Goal: Task Accomplishment & Management: Contribute content

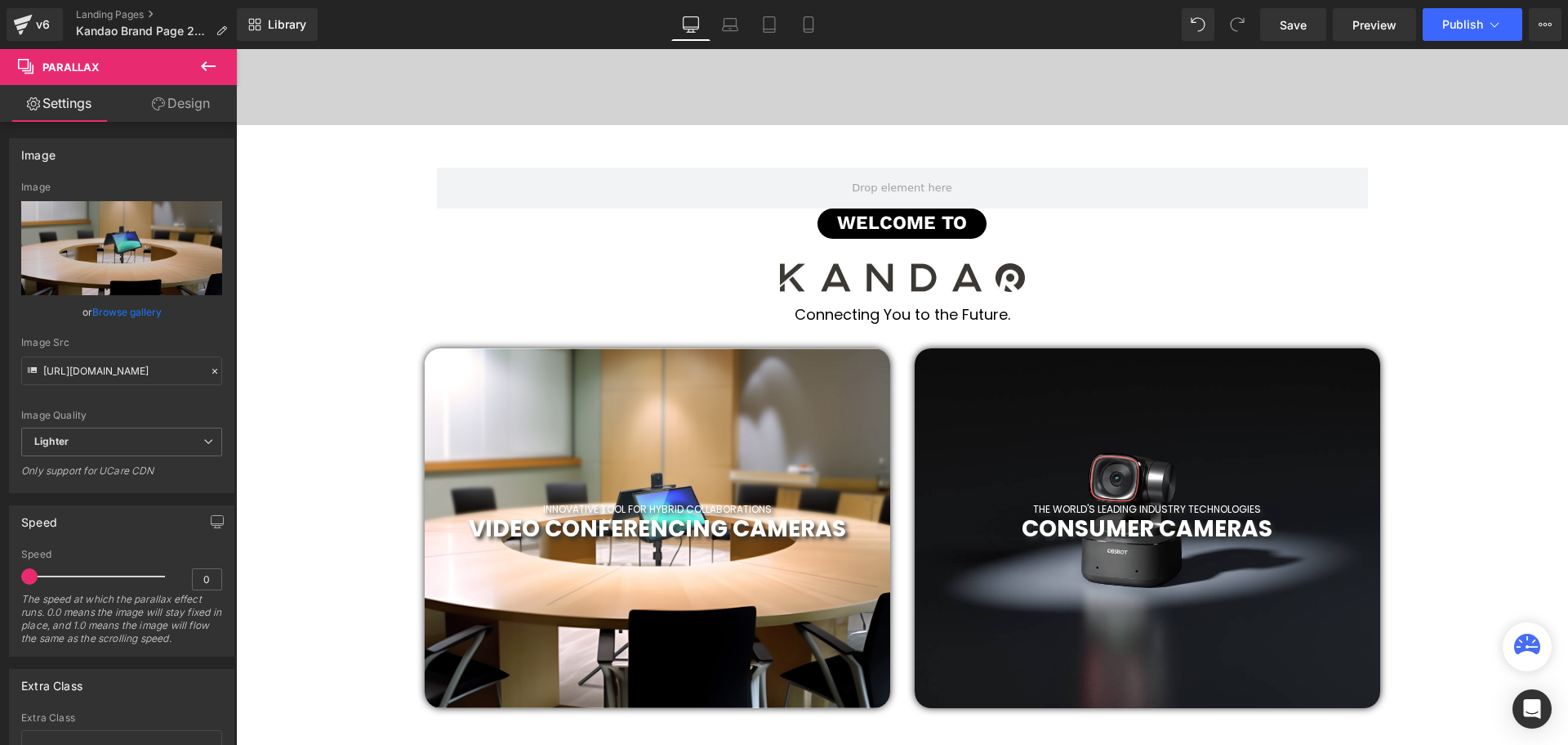
scroll to position [409, 0]
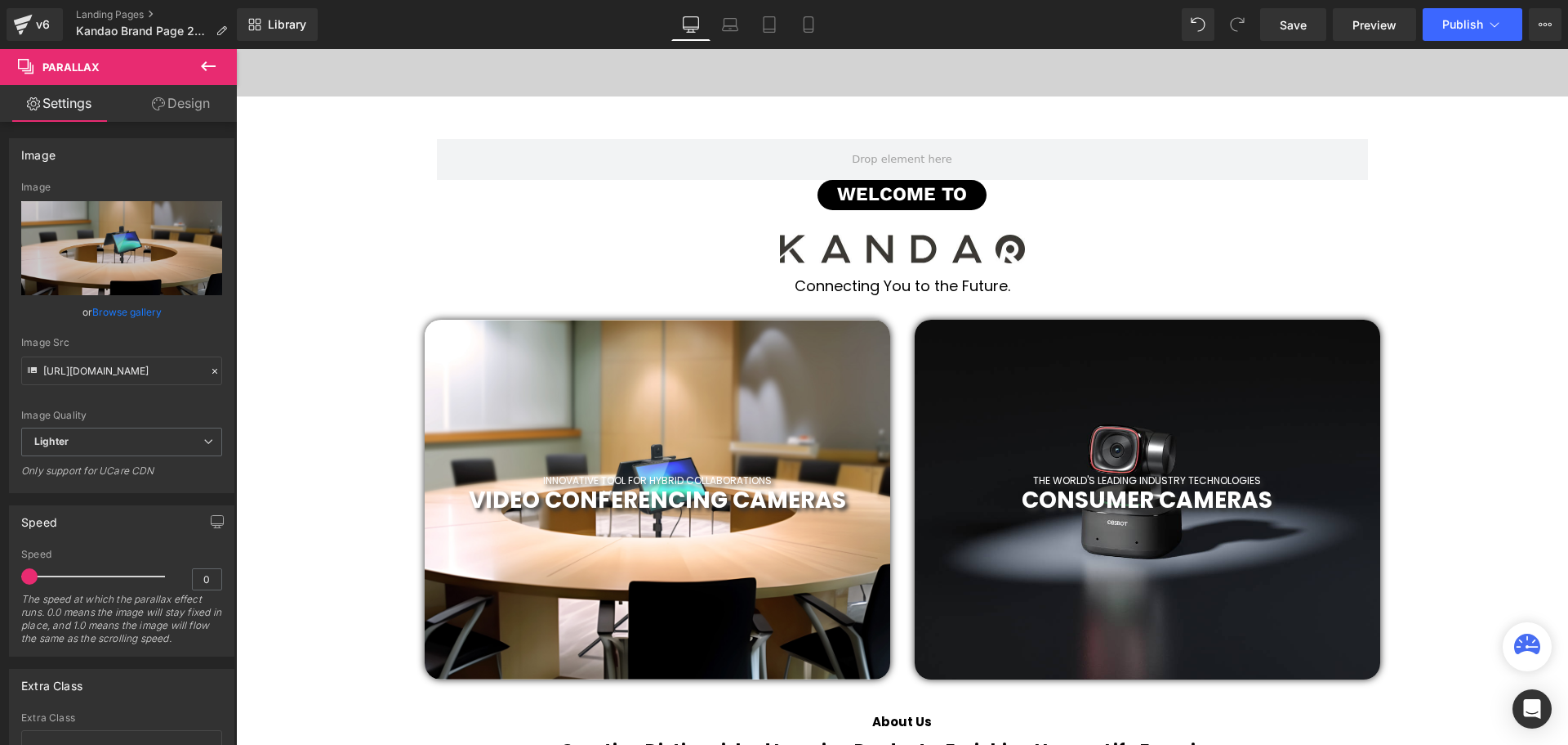
click at [1167, 373] on div at bounding box center [1148, 499] width 466 height 360
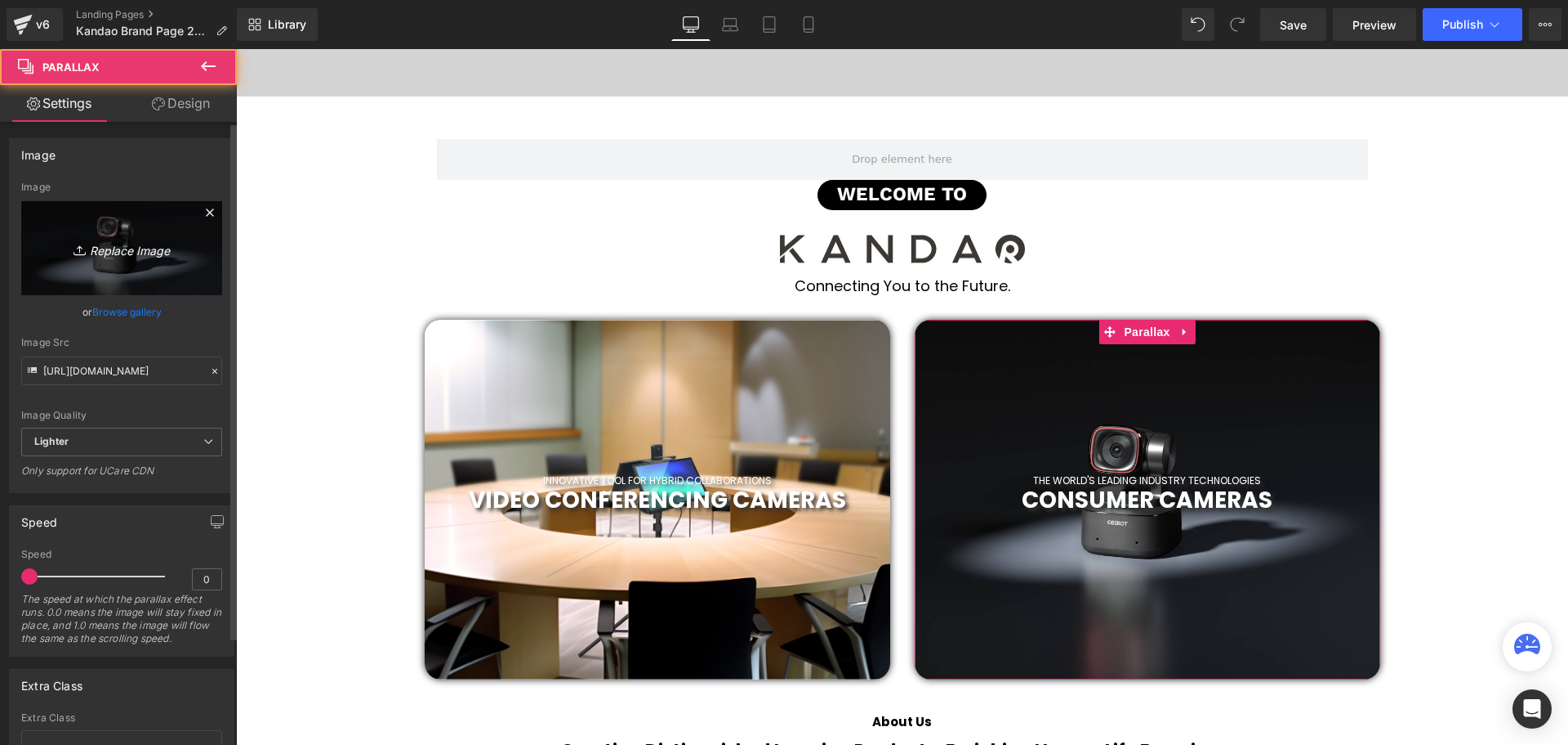
click at [95, 247] on icon "Replace Image" at bounding box center [121, 247] width 130 height 21
type input "C:\fakepath\2019 (46).png"
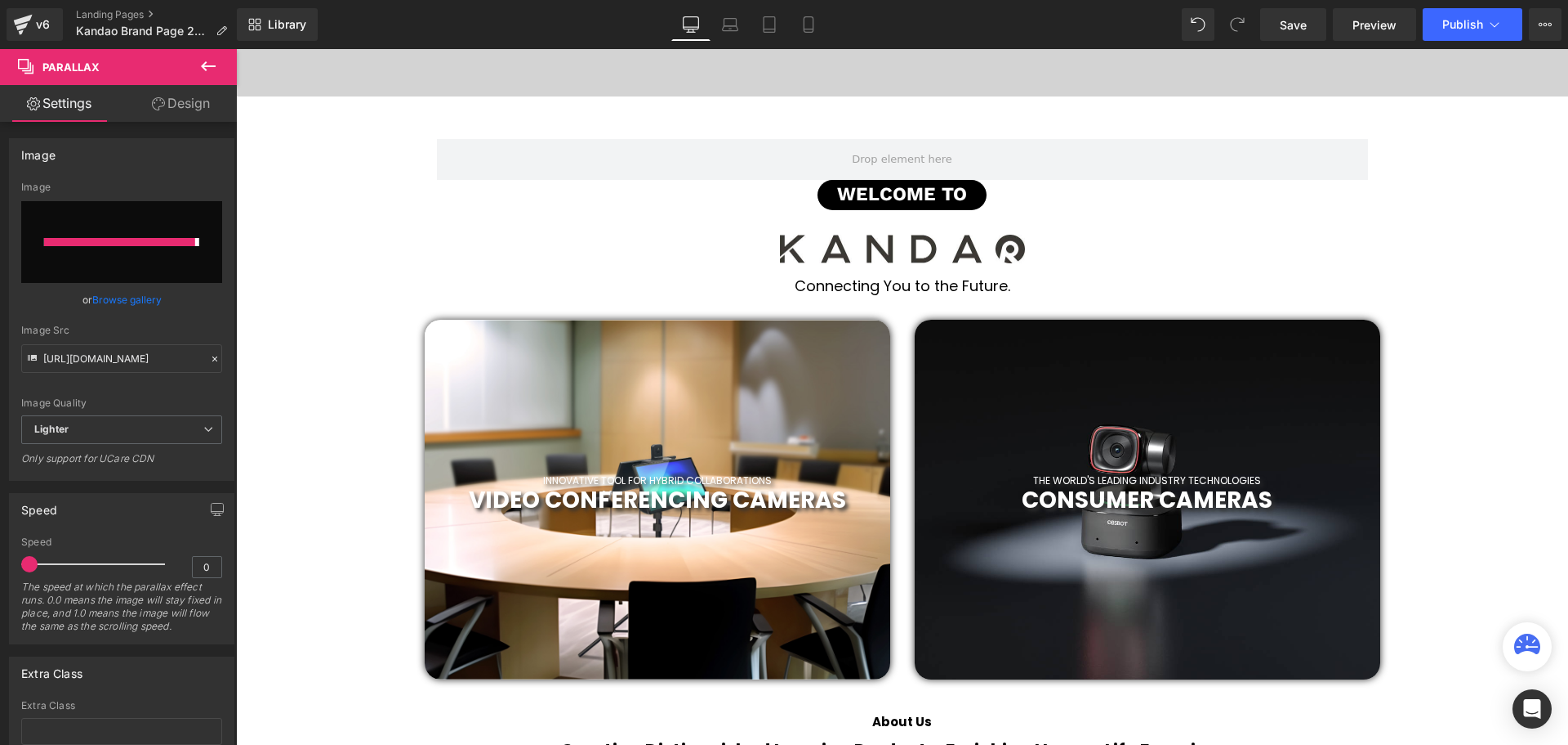
type input "[URL][DOMAIN_NAME]"
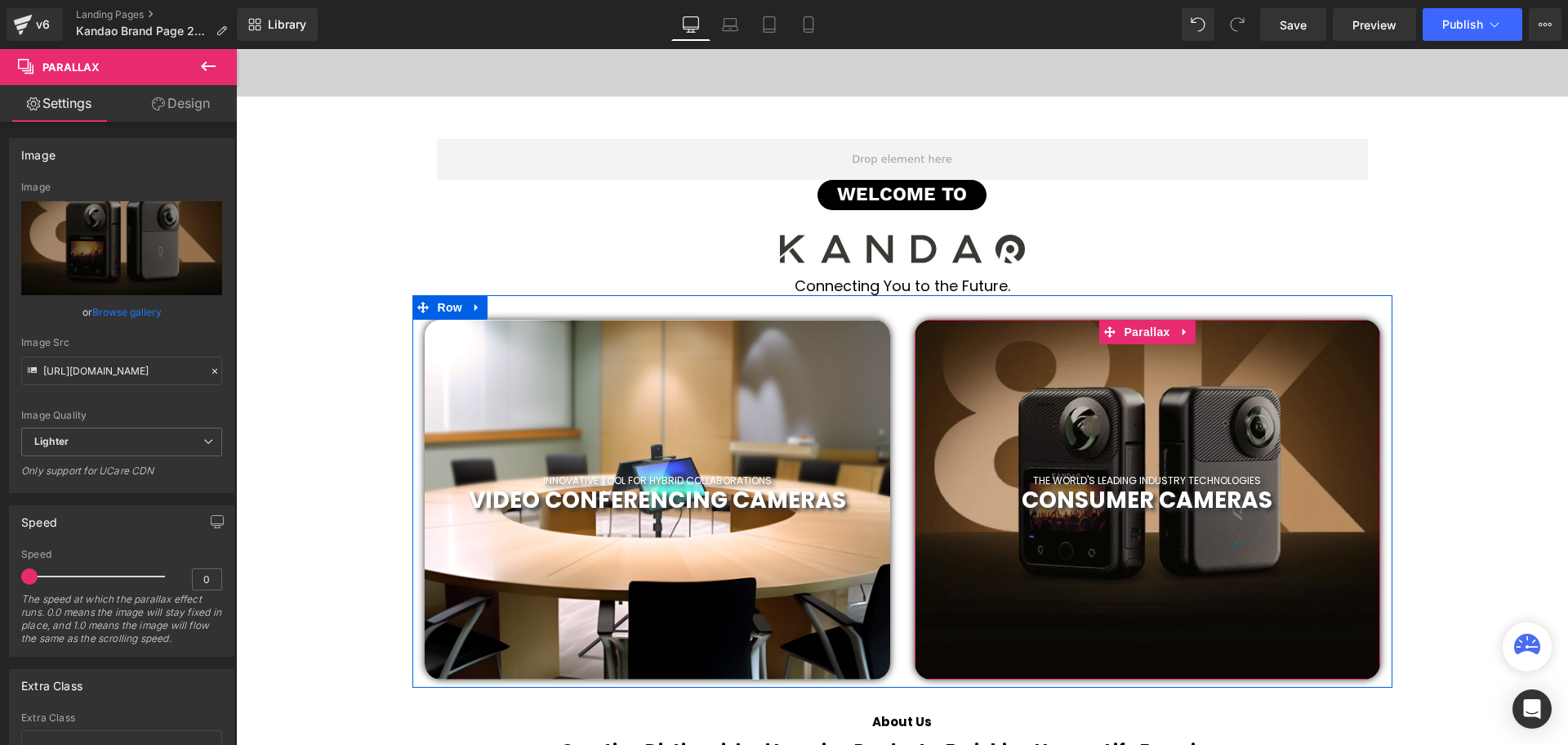
click at [1143, 320] on li "Parallax" at bounding box center [1136, 332] width 75 height 24
click at [1143, 330] on span "Parallax" at bounding box center [1147, 332] width 54 height 24
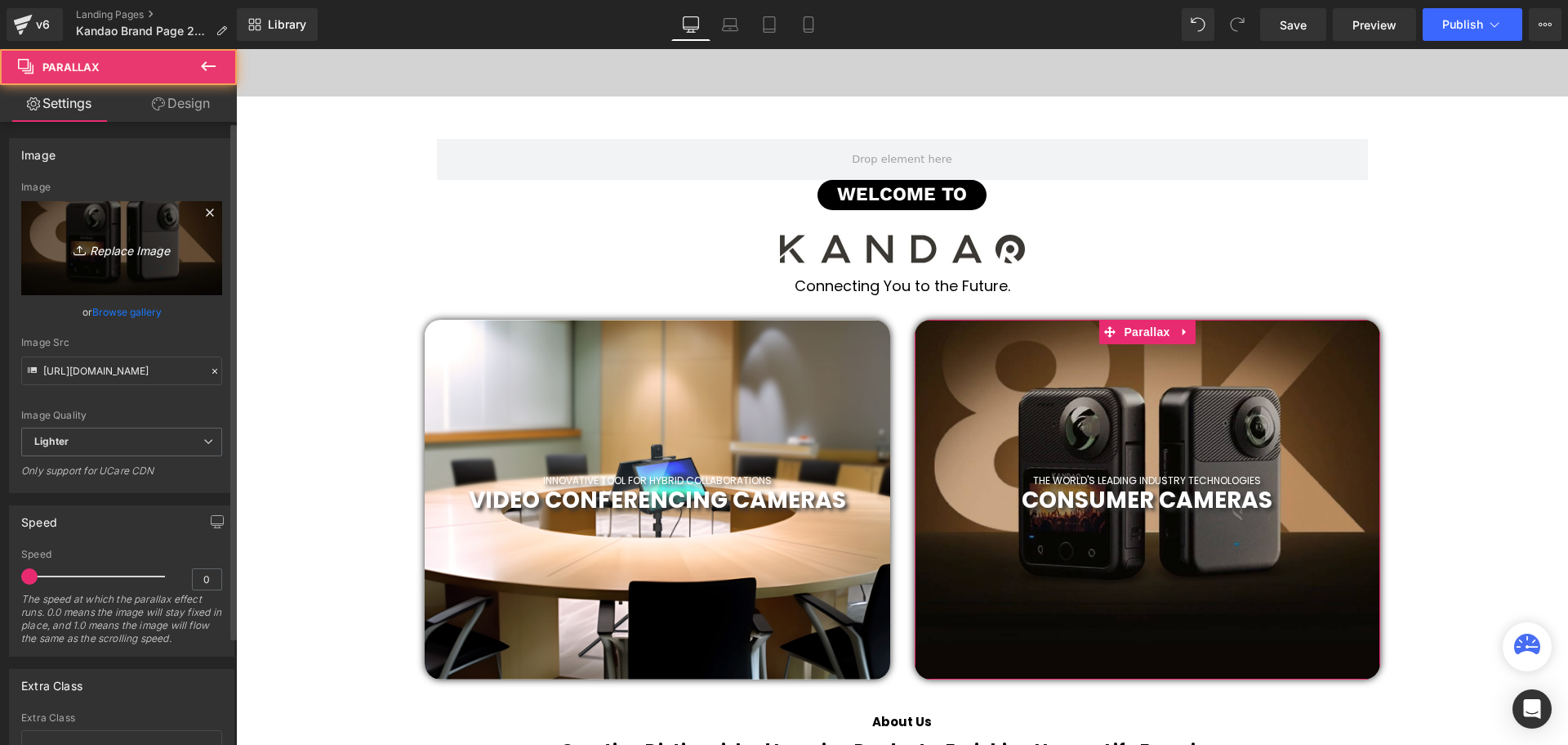
click at [113, 247] on icon "Replace Image" at bounding box center [121, 247] width 130 height 21
type input "C:\fakepath\2019 (47).png"
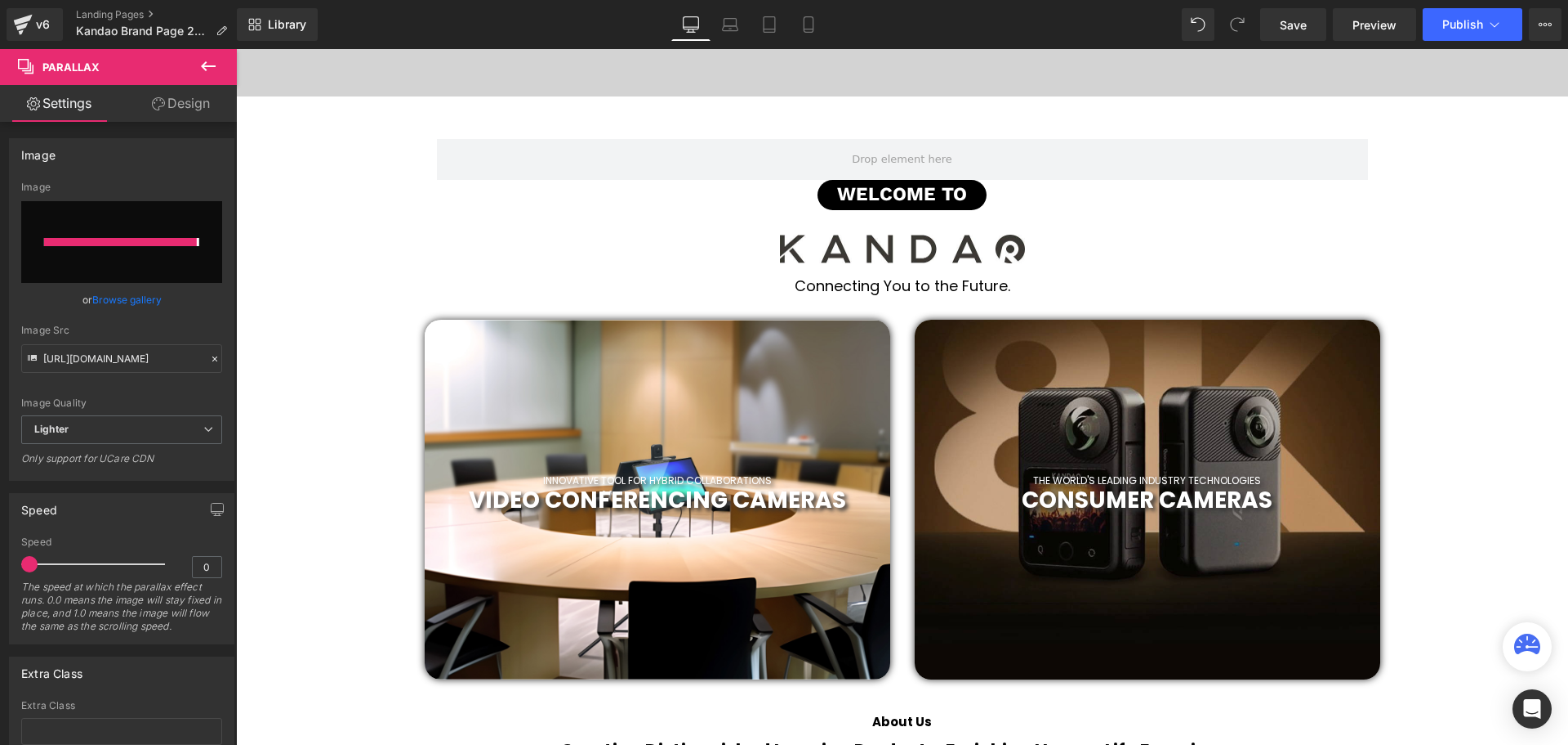
type input "https://ucarecdn.com/4c0ed85e-1b6e-4e5d-8f3d-1b28c26a78ea/-/format/auto/-/previ…"
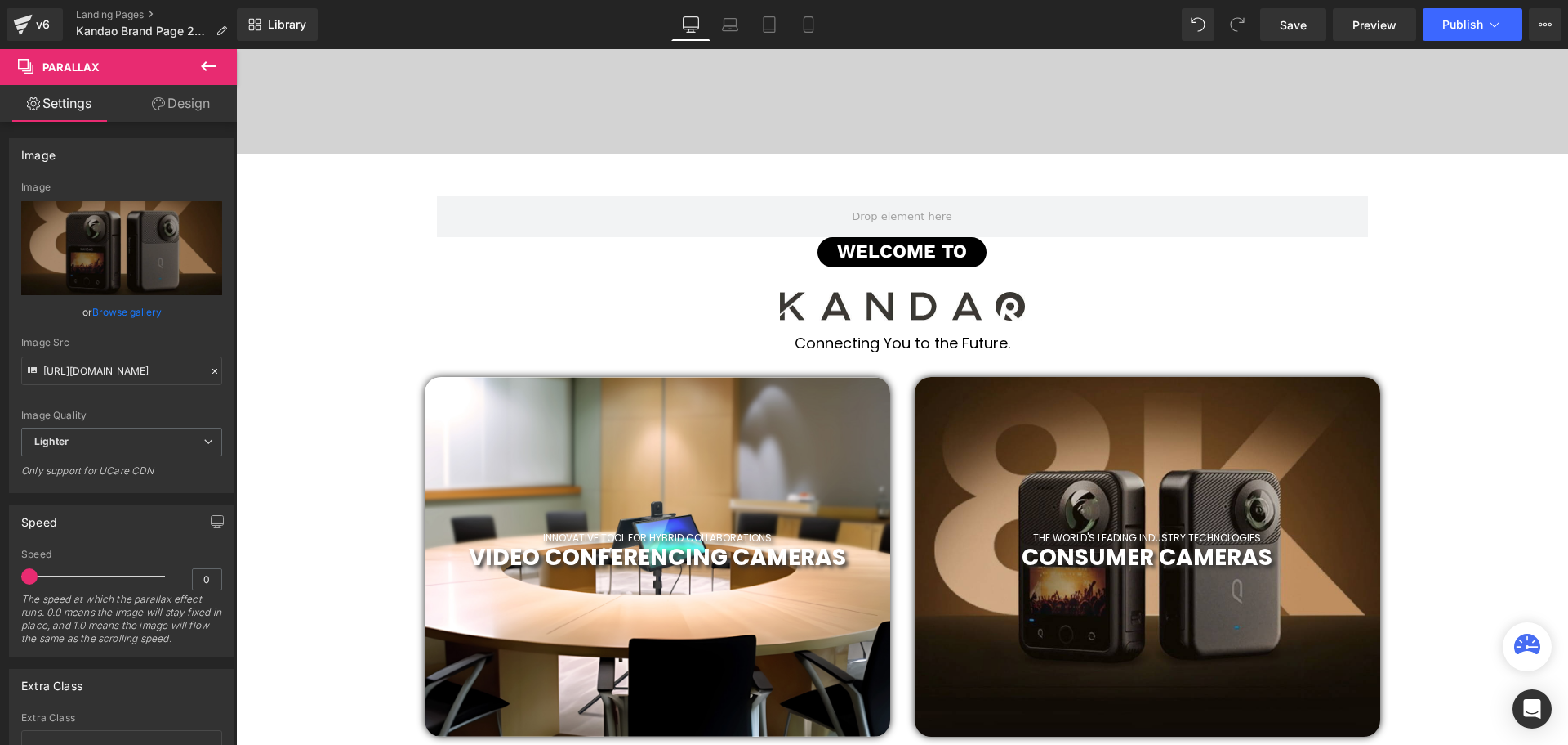
scroll to position [327, 0]
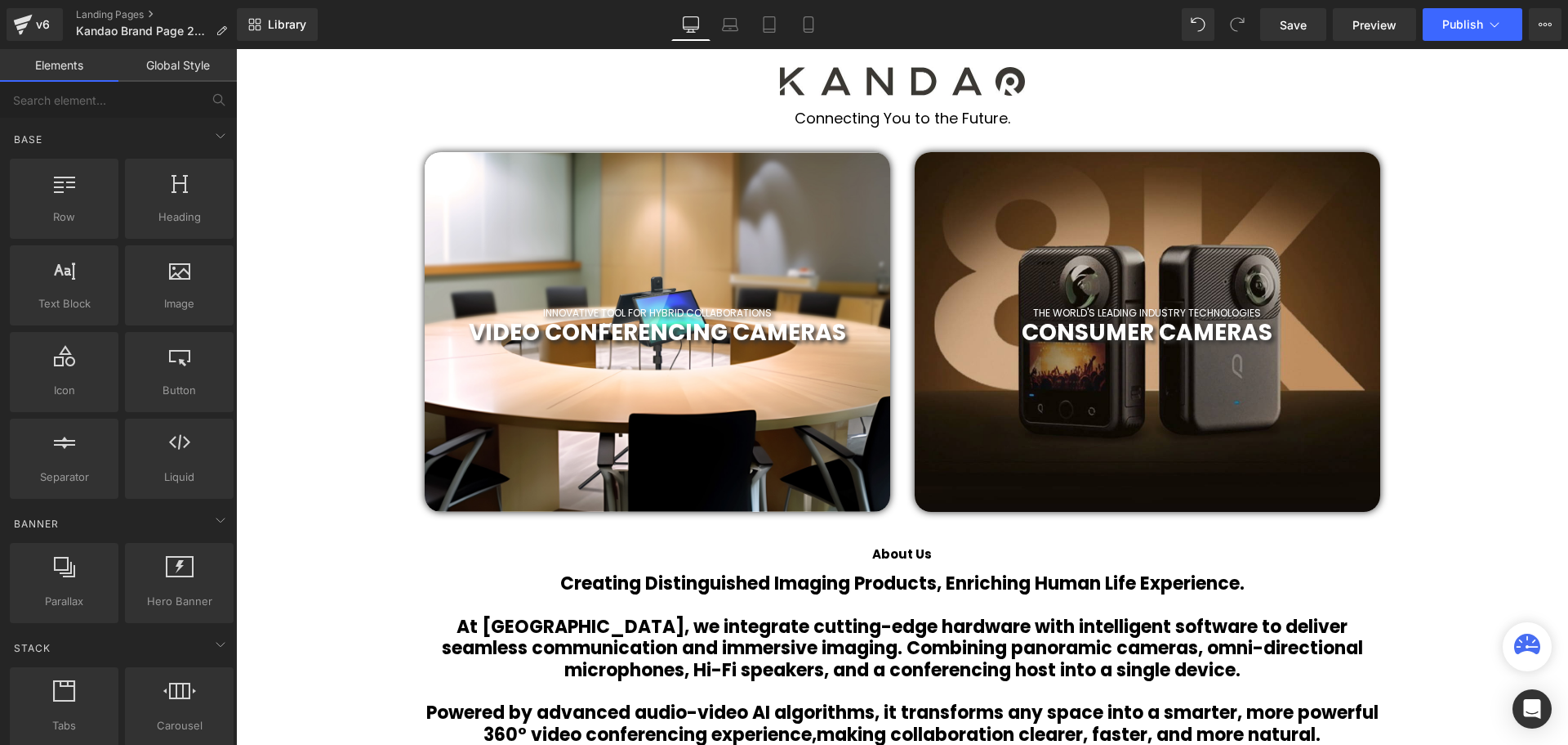
scroll to position [490, 0]
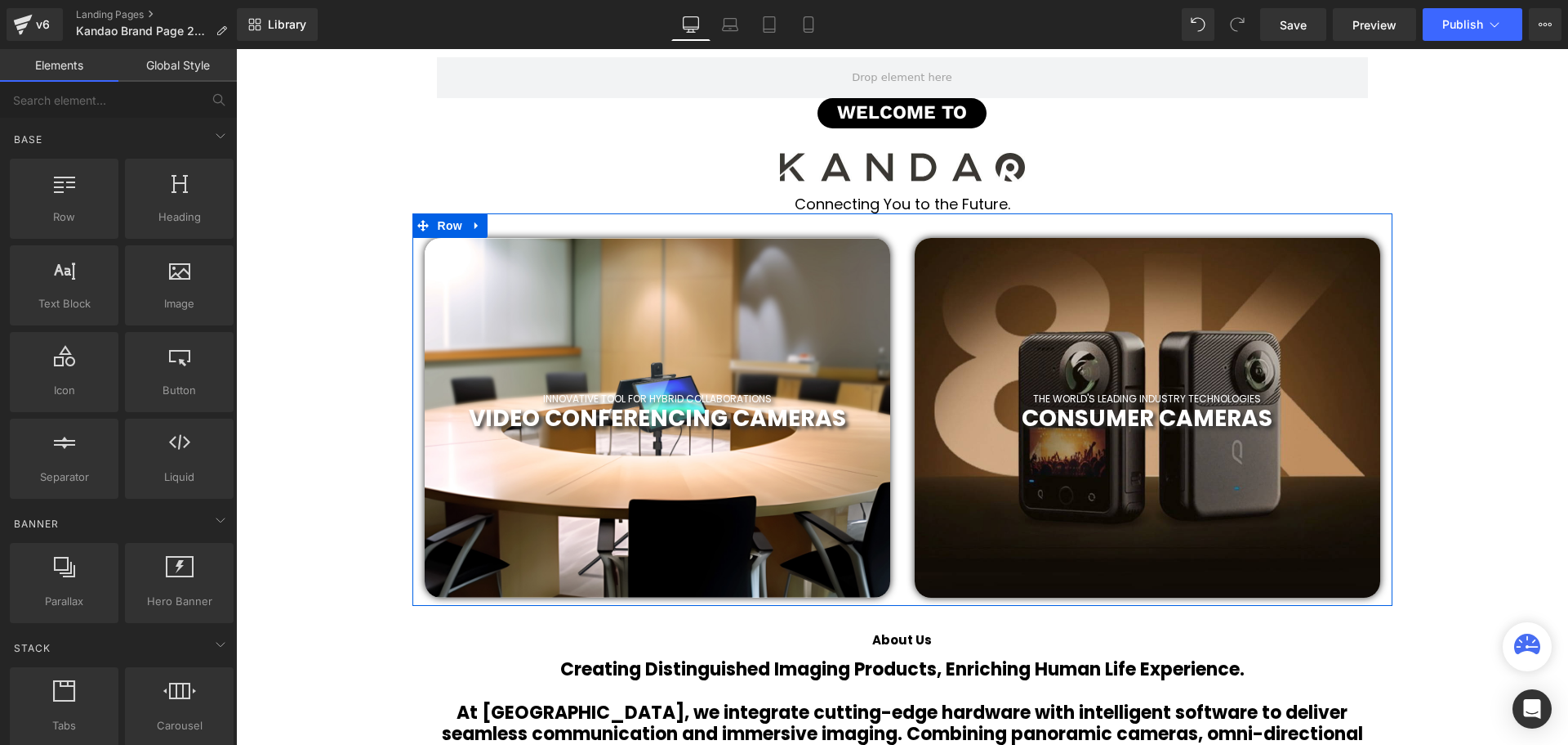
click at [1096, 437] on div at bounding box center [1148, 417] width 466 height 360
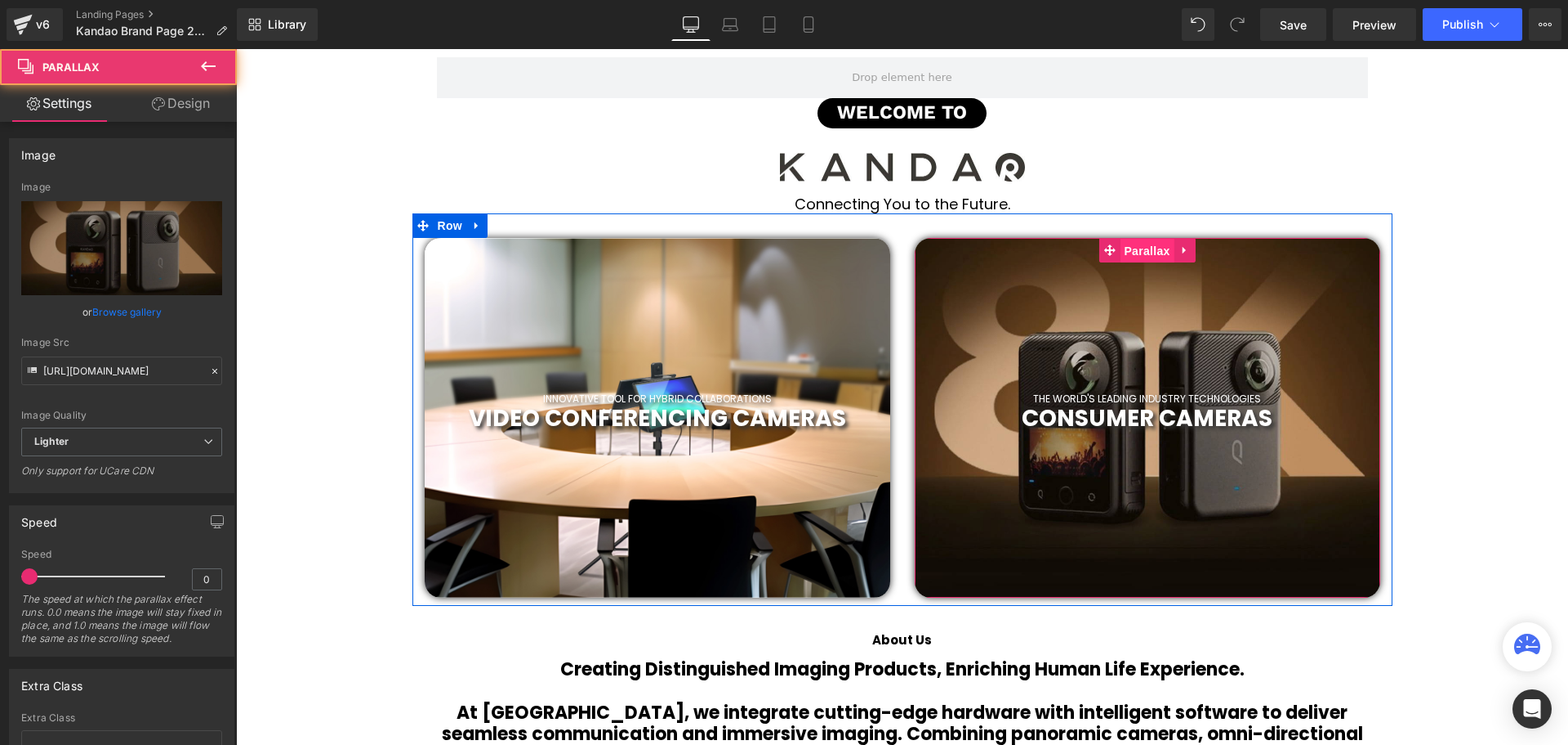
click at [1154, 250] on span "Parallax" at bounding box center [1147, 250] width 54 height 24
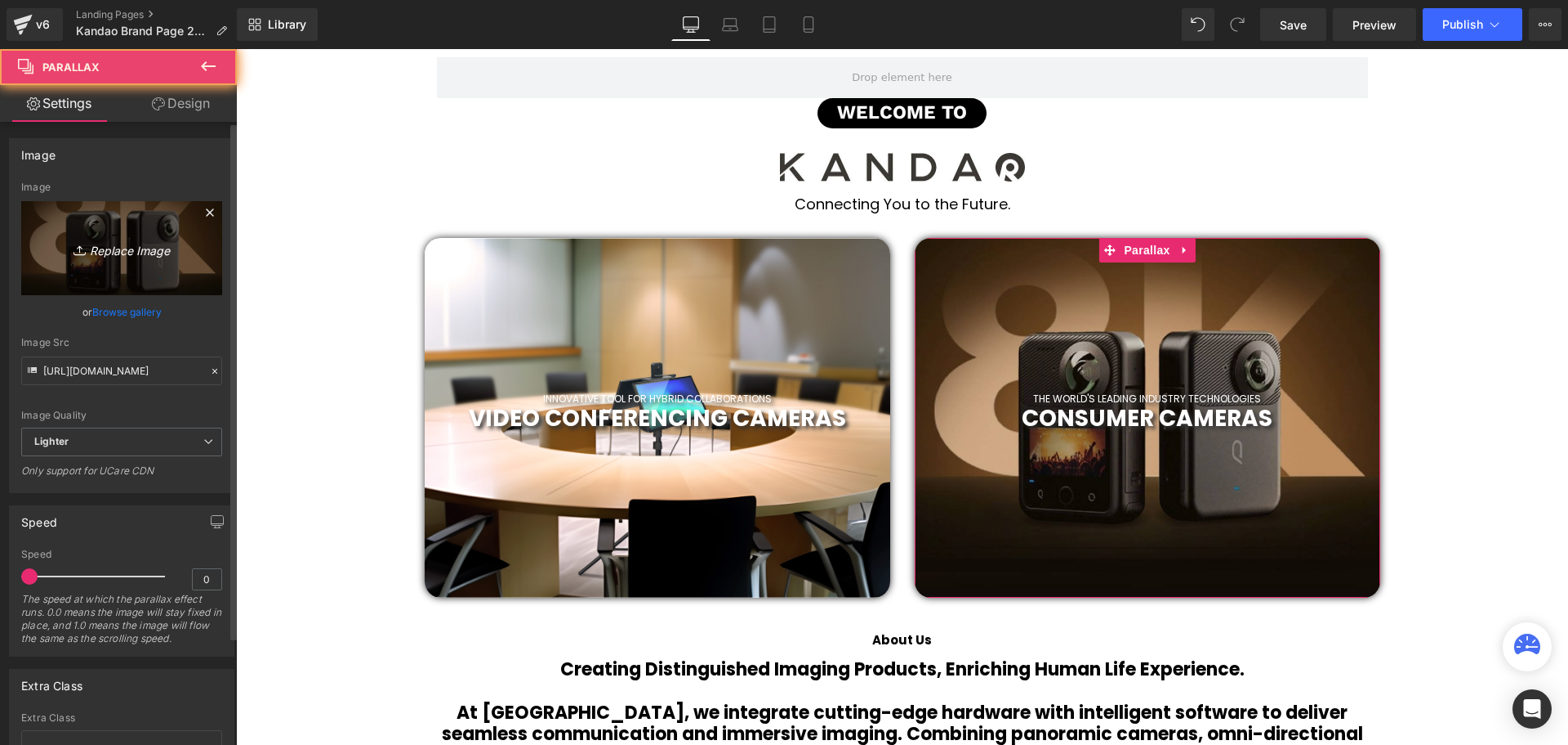
click at [87, 259] on link "Replace Image" at bounding box center [121, 248] width 201 height 94
type input "C:\fakepath\2019 (48).png"
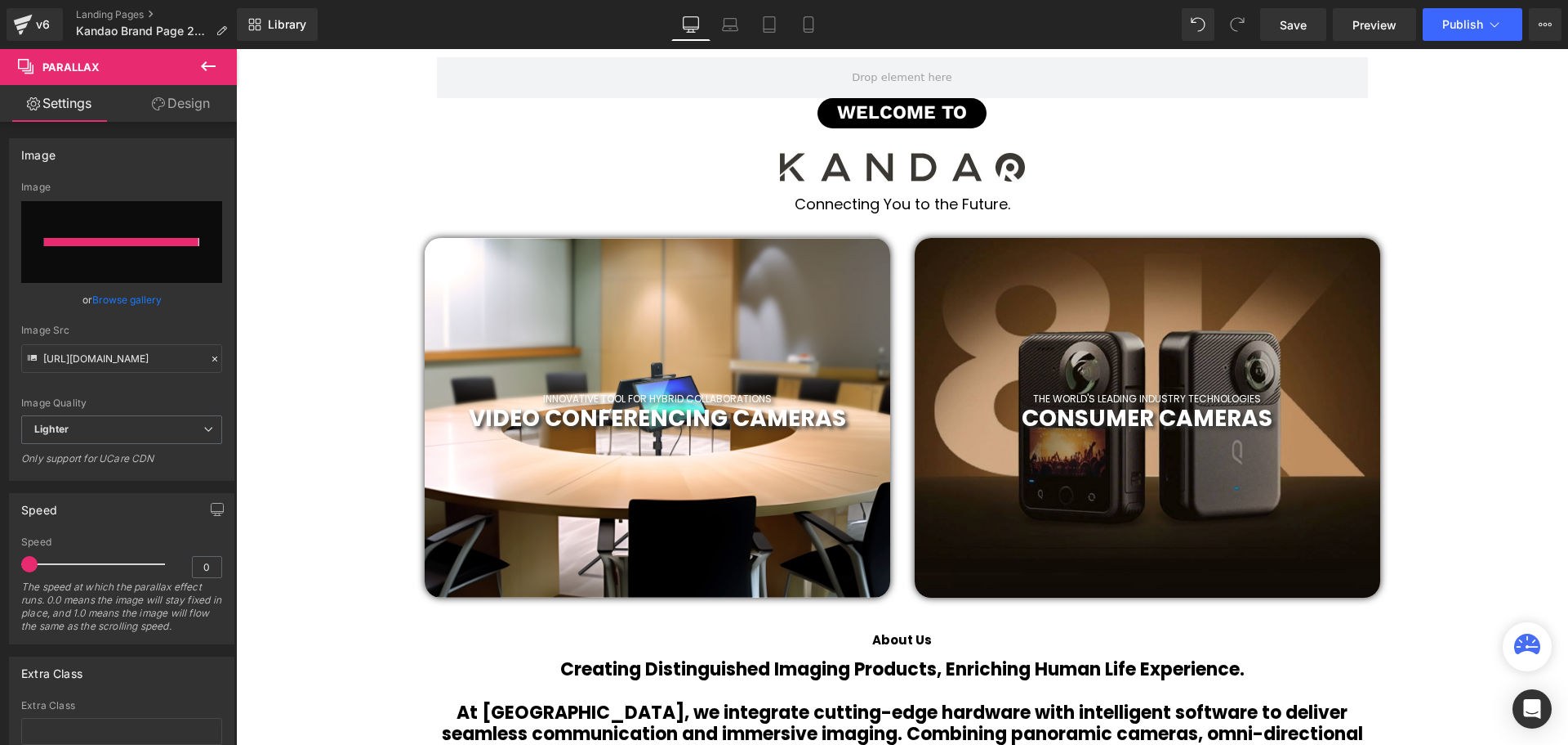
type input "https://ucarecdn.com/ee45a01b-5af3-43e1-8988-6047333c83ee/-/format/auto/-/previ…"
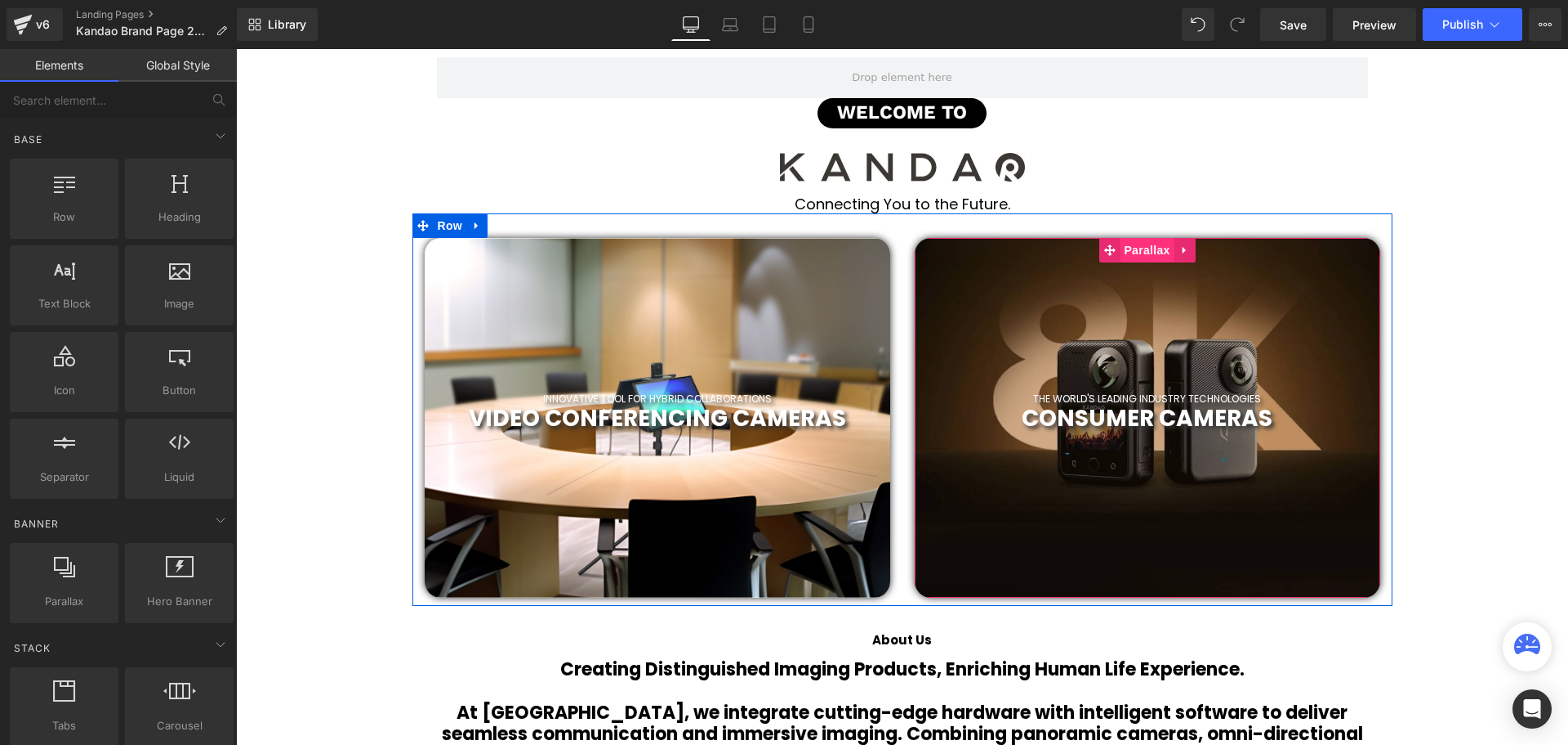
click at [1140, 251] on span "Parallax" at bounding box center [1147, 249] width 54 height 24
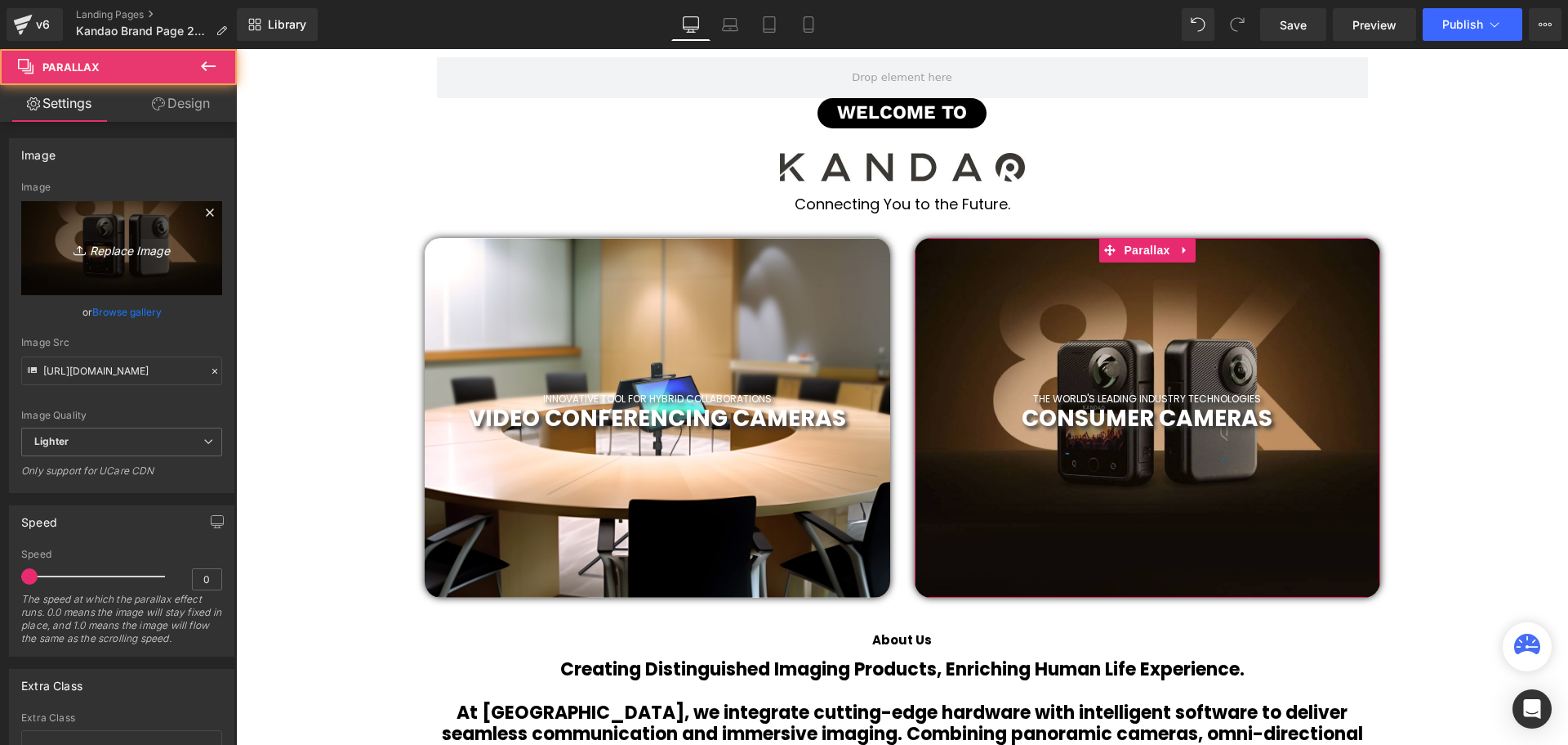
click at [106, 255] on icon "Replace Image" at bounding box center [121, 247] width 130 height 21
type input "C:\fakepath\2019 (49).png"
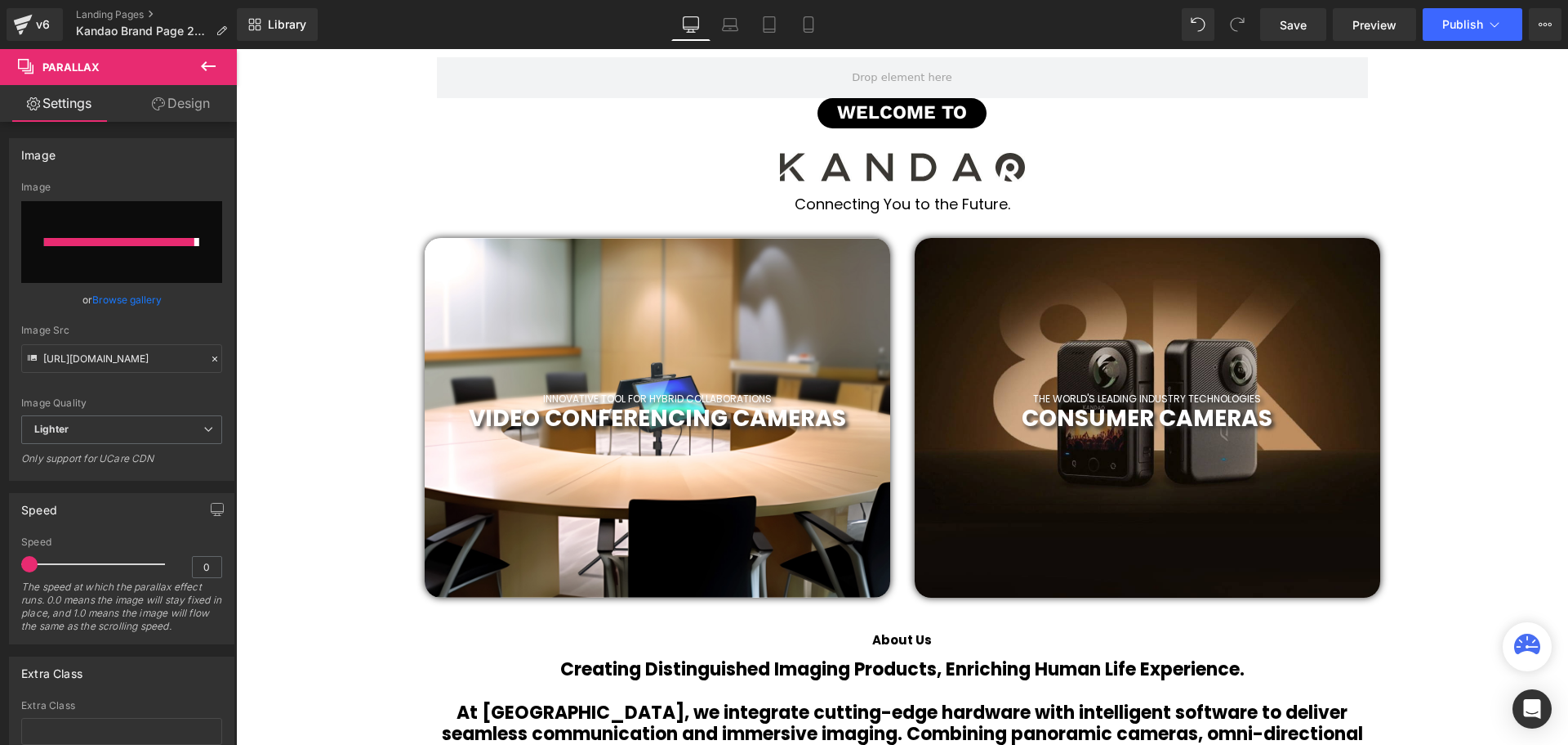
type input "https://ucarecdn.com/c4f889ca-019c-47fa-a1ca-97f6bac773ca/-/format/auto/-/previ…"
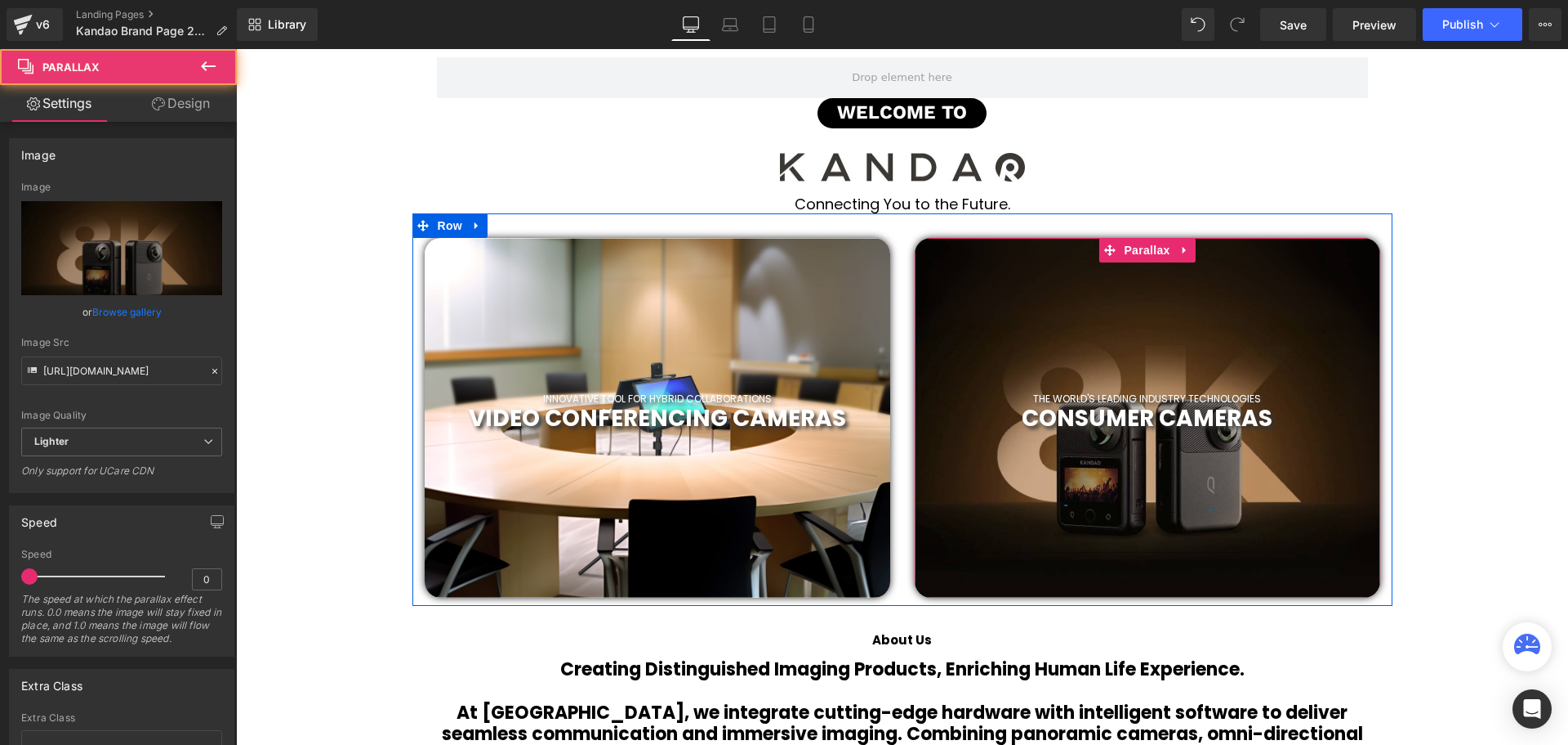
click at [1163, 295] on div at bounding box center [1148, 417] width 466 height 360
click at [1150, 255] on span "Parallax" at bounding box center [1147, 249] width 54 height 24
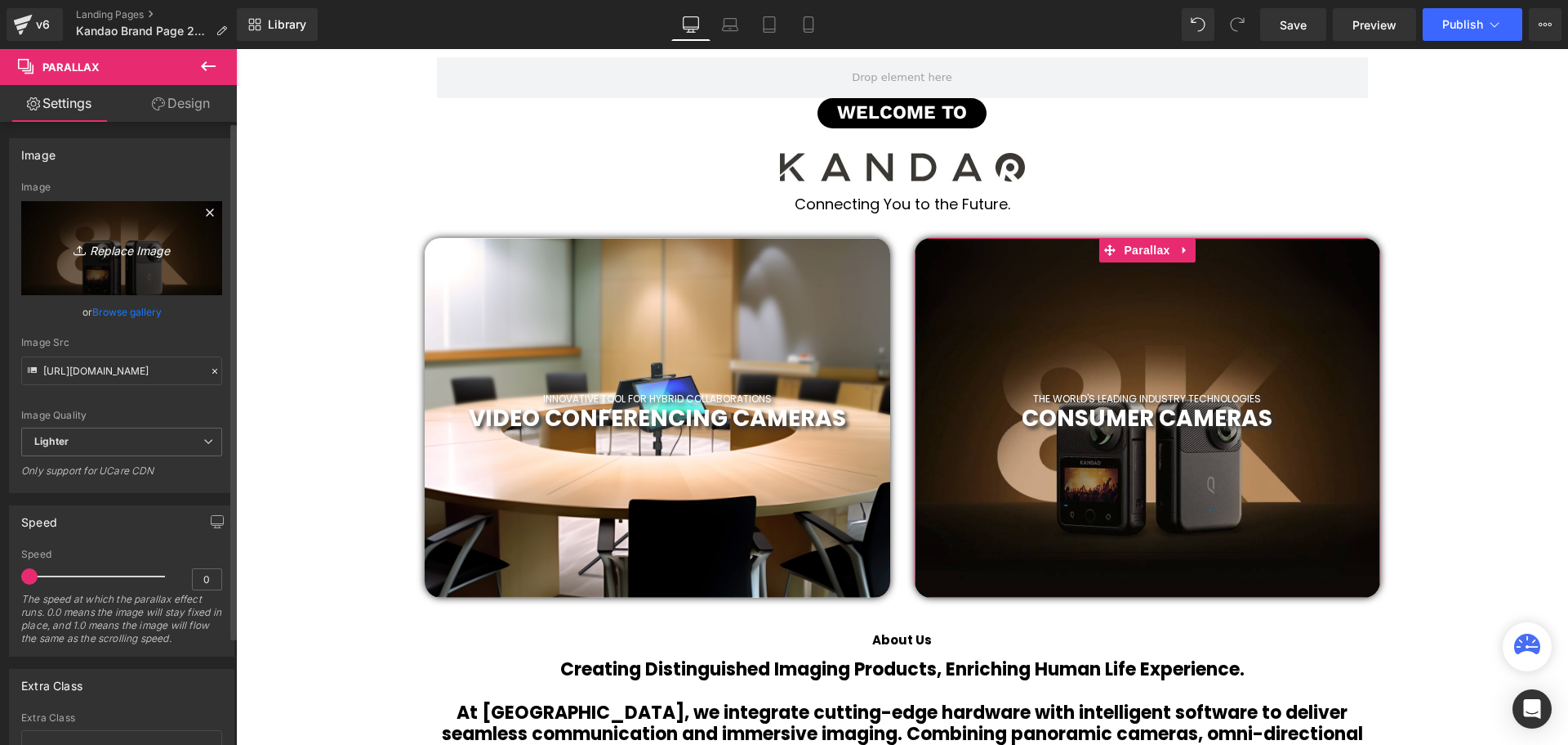
click at [152, 257] on icon "Replace Image" at bounding box center [121, 247] width 130 height 21
type input "C:\fakepath\2019 (50).png"
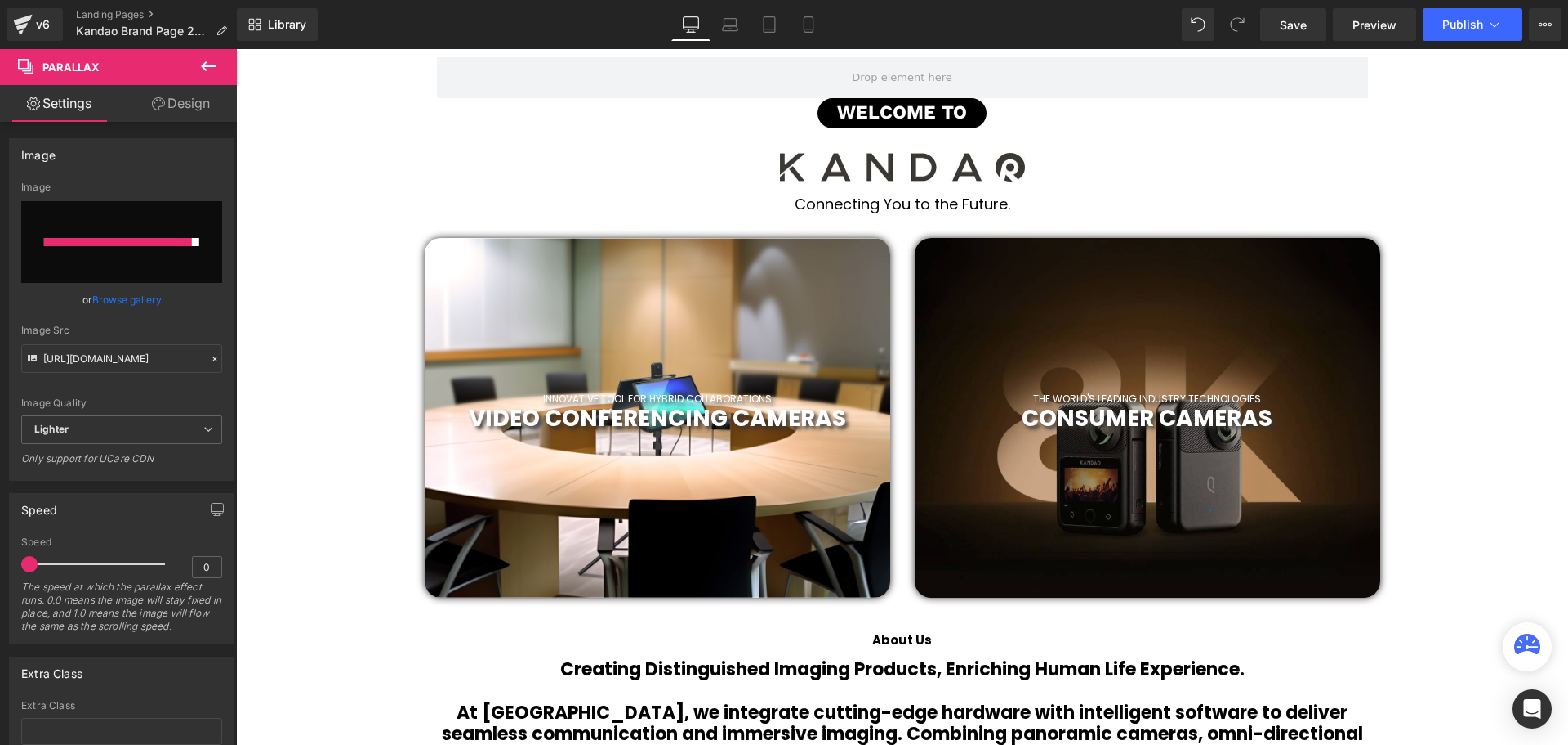
type input "https://ucarecdn.com/ad61585a-0b04-499a-871a-198e2f27f3d3/-/format/auto/-/previ…"
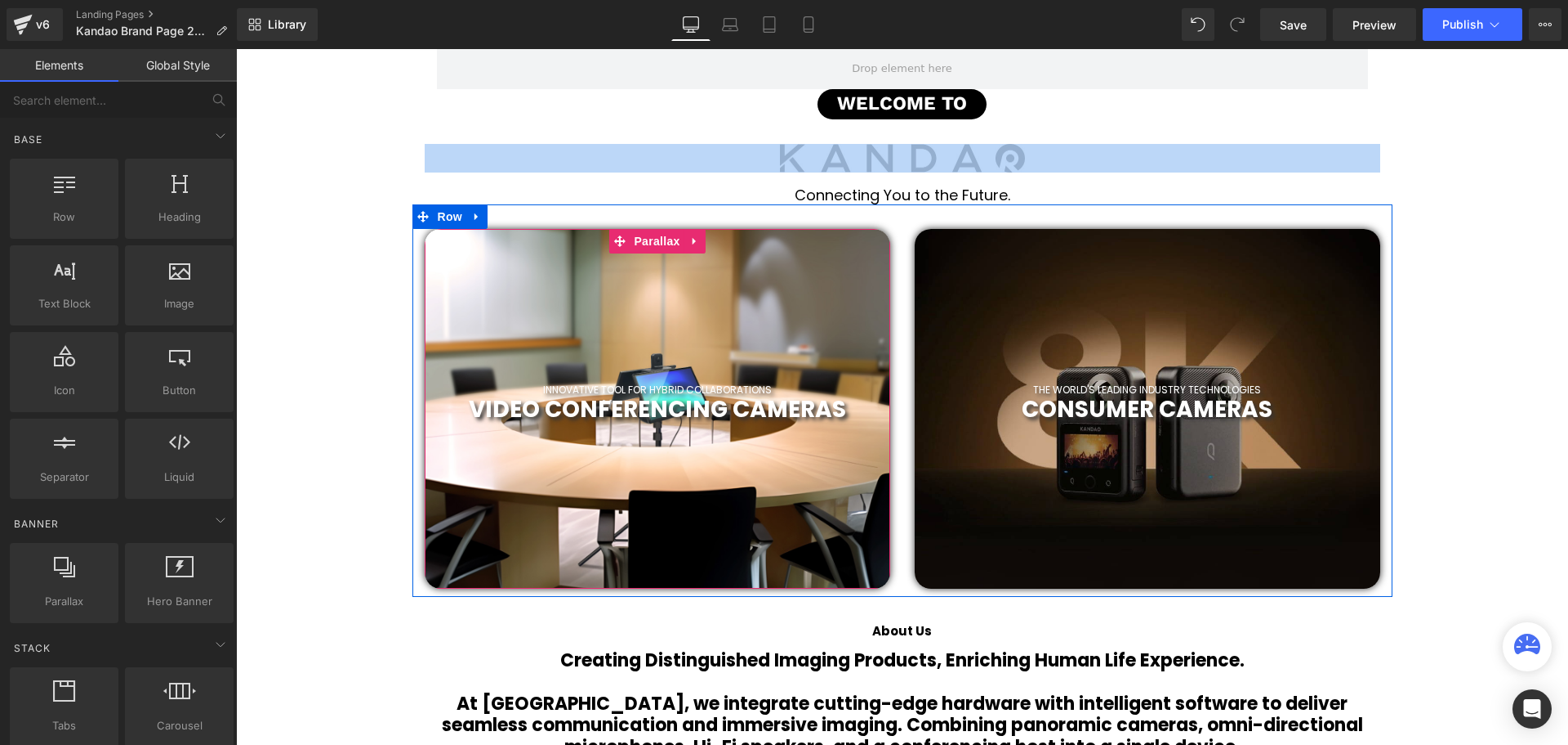
scroll to position [653, 0]
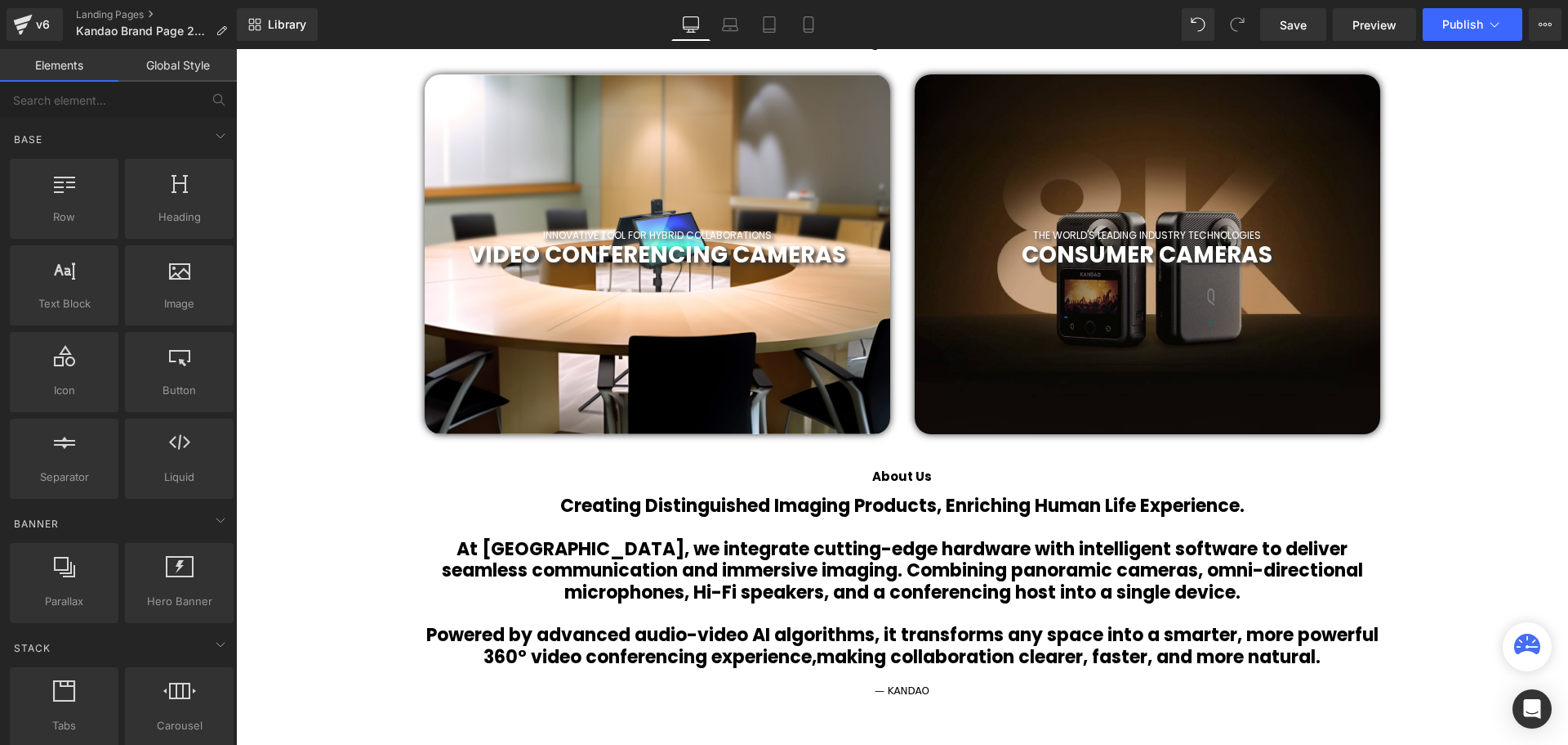
click at [681, 513] on b "Creating Distinguished Imaging Products, Enriching Human Life Experience." at bounding box center [903, 506] width 685 height 25
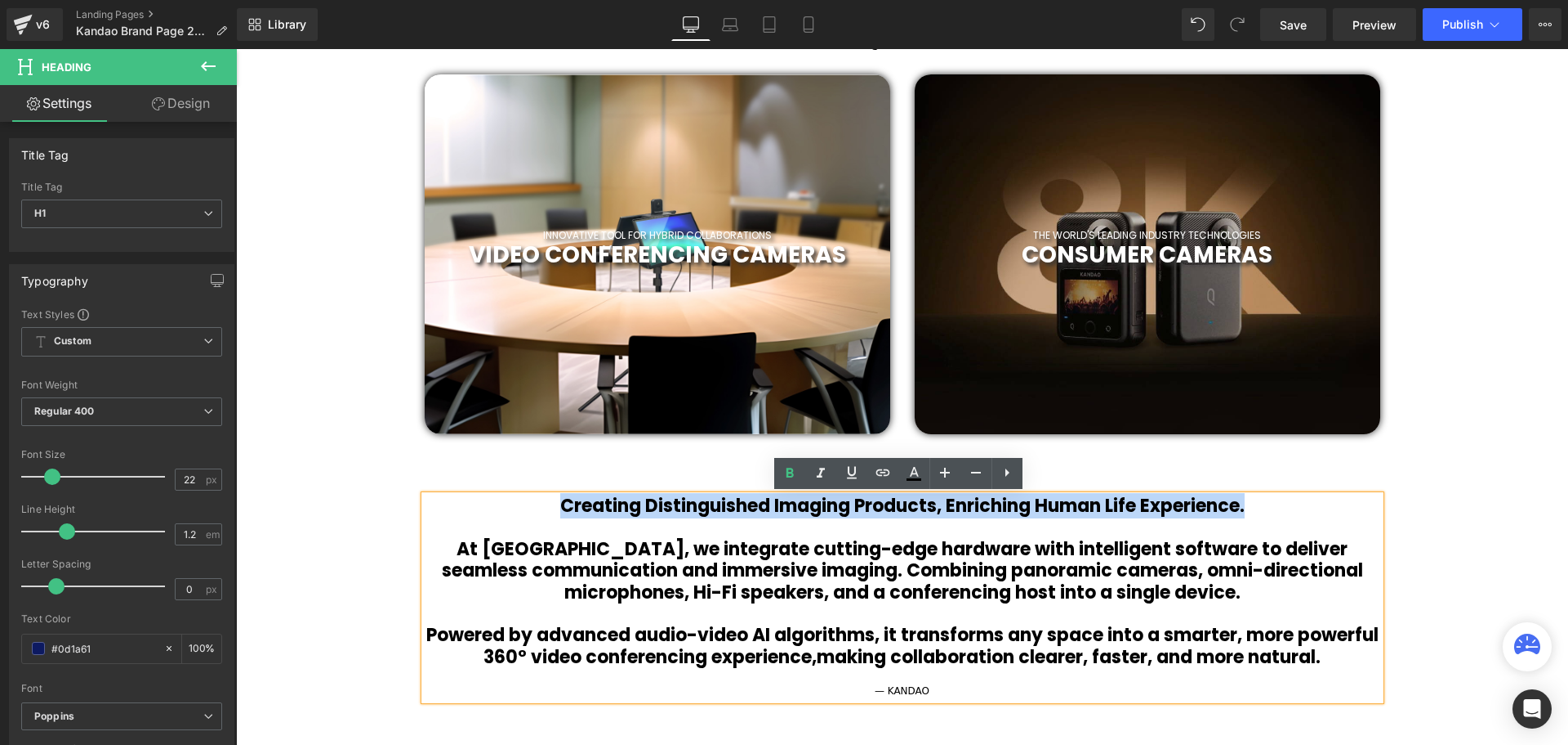
drag, startPoint x: 534, startPoint y: 508, endPoint x: 1298, endPoint y: 515, distance: 764.0
click at [1298, 515] on h1 "Creating Distinguished Imaging Products, Enriching Human Life Experience." at bounding box center [902, 505] width 956 height 21
copy b "Creating Distinguished Imaging Products, Enriching Human Life Experience."
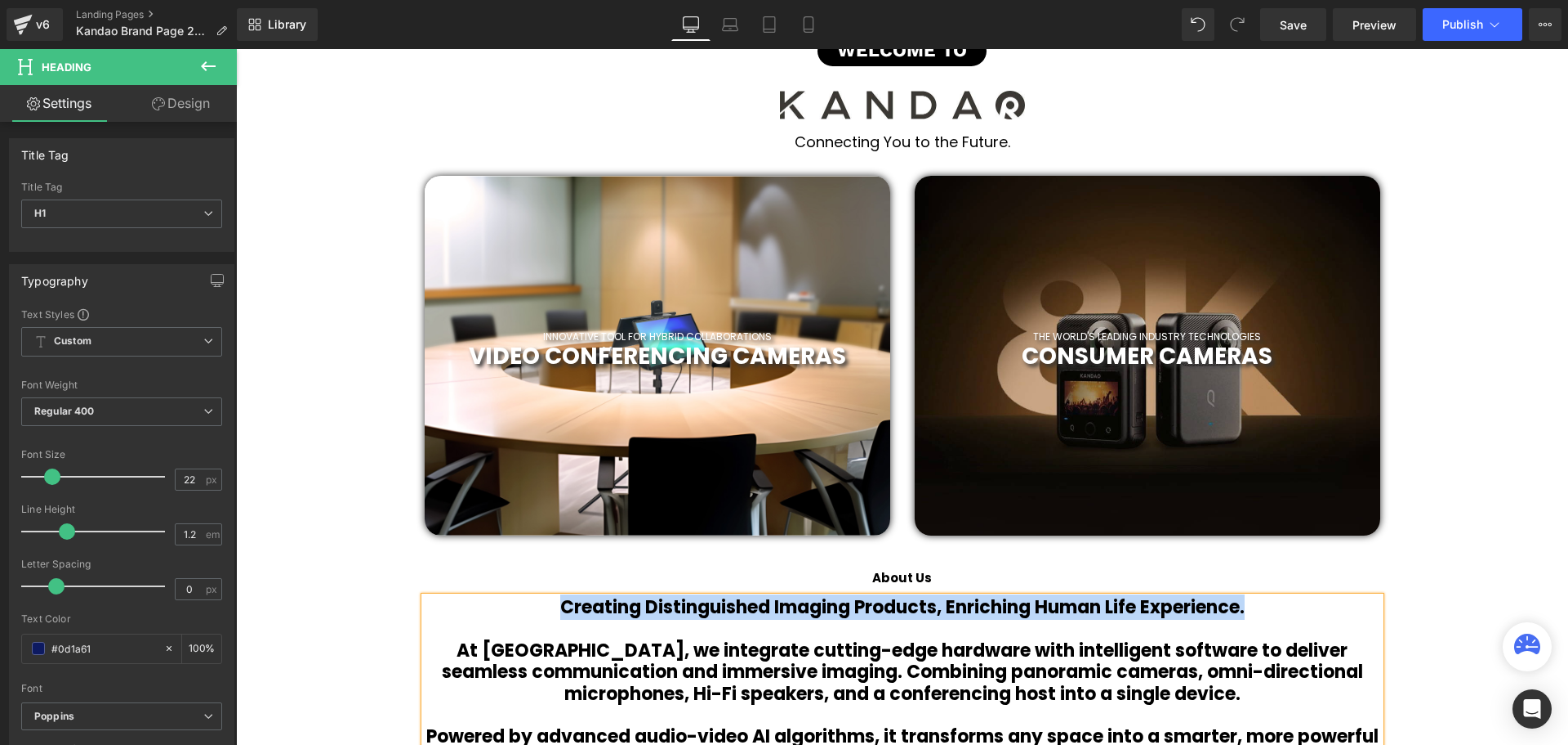
scroll to position [409, 0]
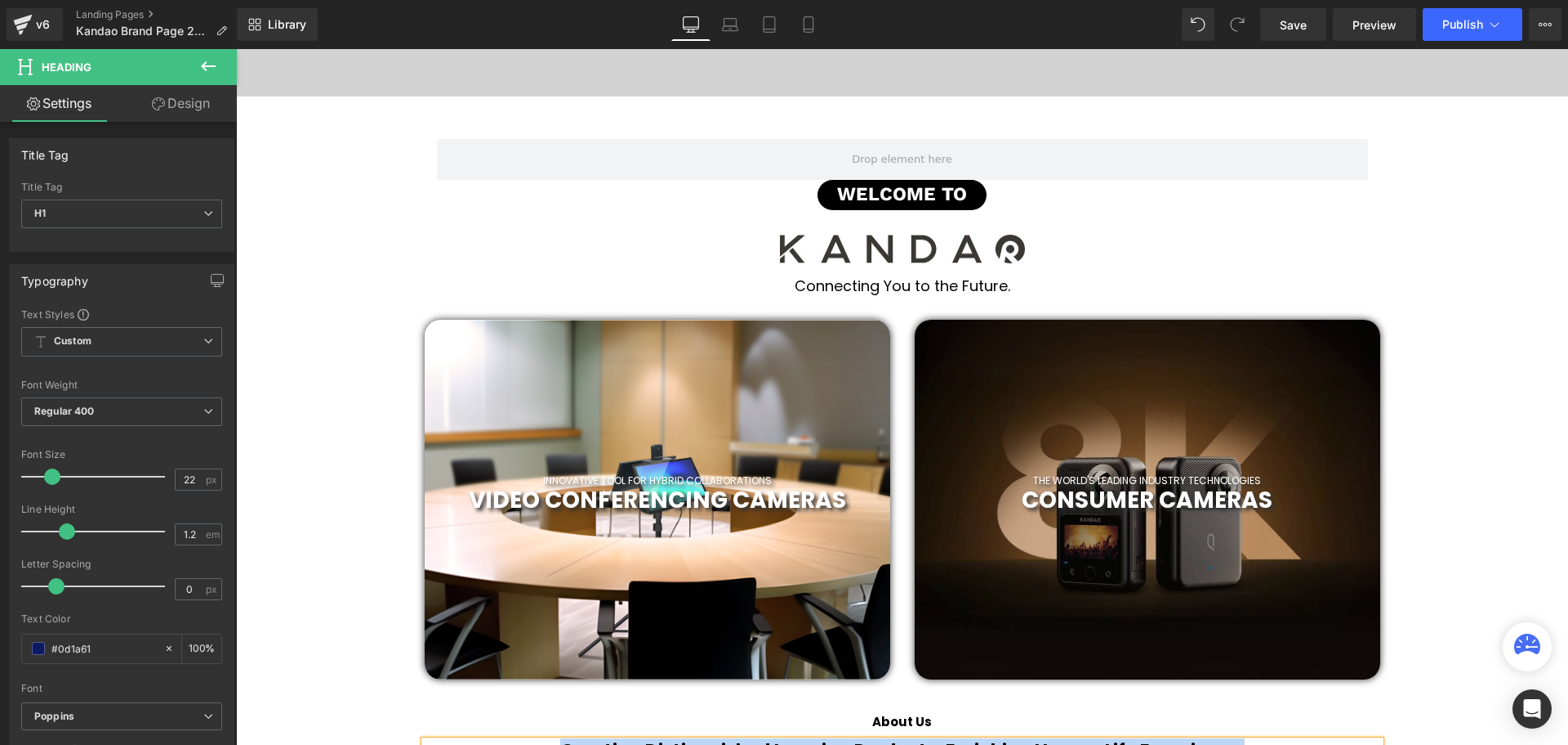
click at [1018, 285] on h1 "Connecting You to the Future." at bounding box center [902, 286] width 1332 height 18
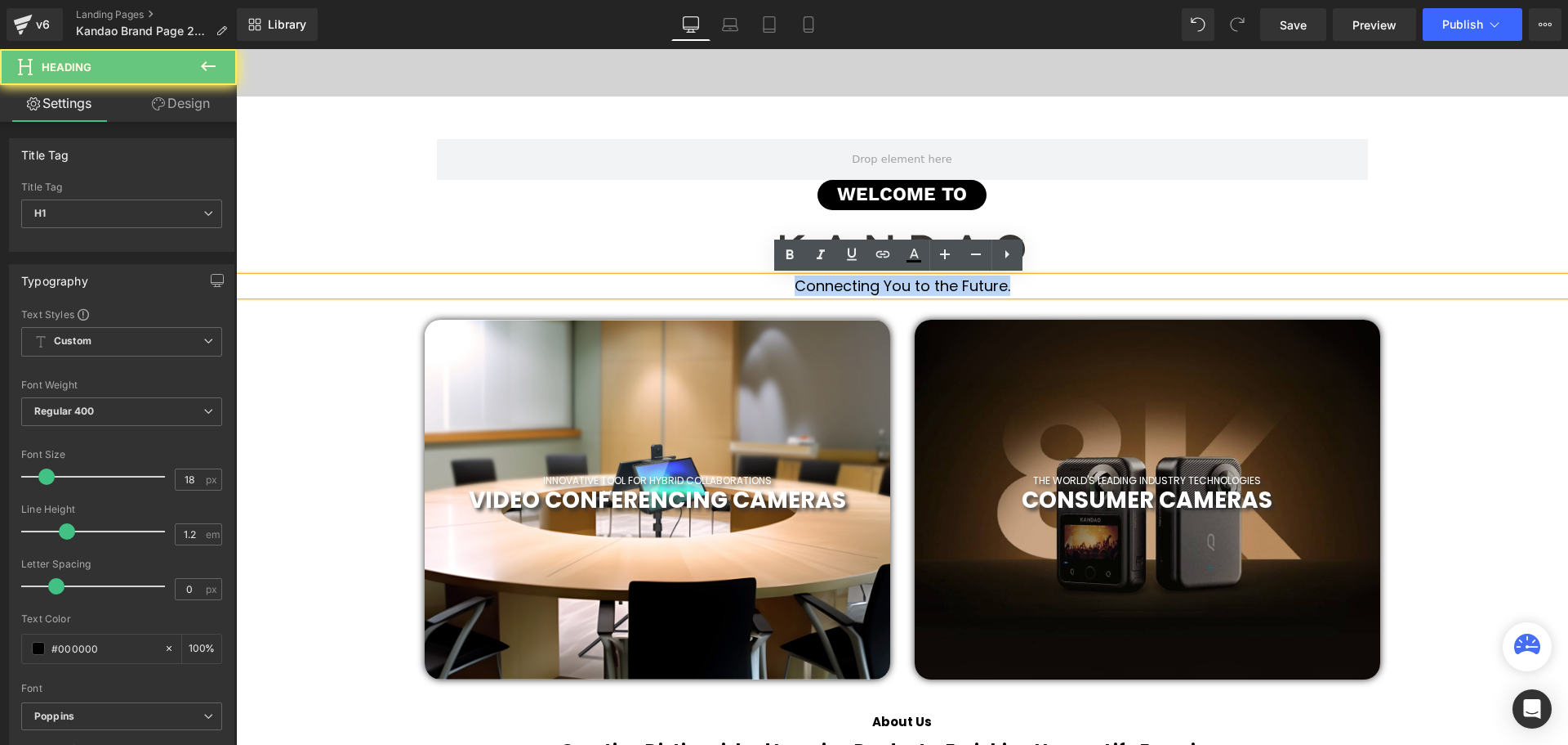
drag, startPoint x: 1047, startPoint y: 286, endPoint x: 783, endPoint y: 289, distance: 264.0
click at [783, 289] on h1 "Connecting You to the Future." at bounding box center [902, 286] width 1332 height 18
paste div
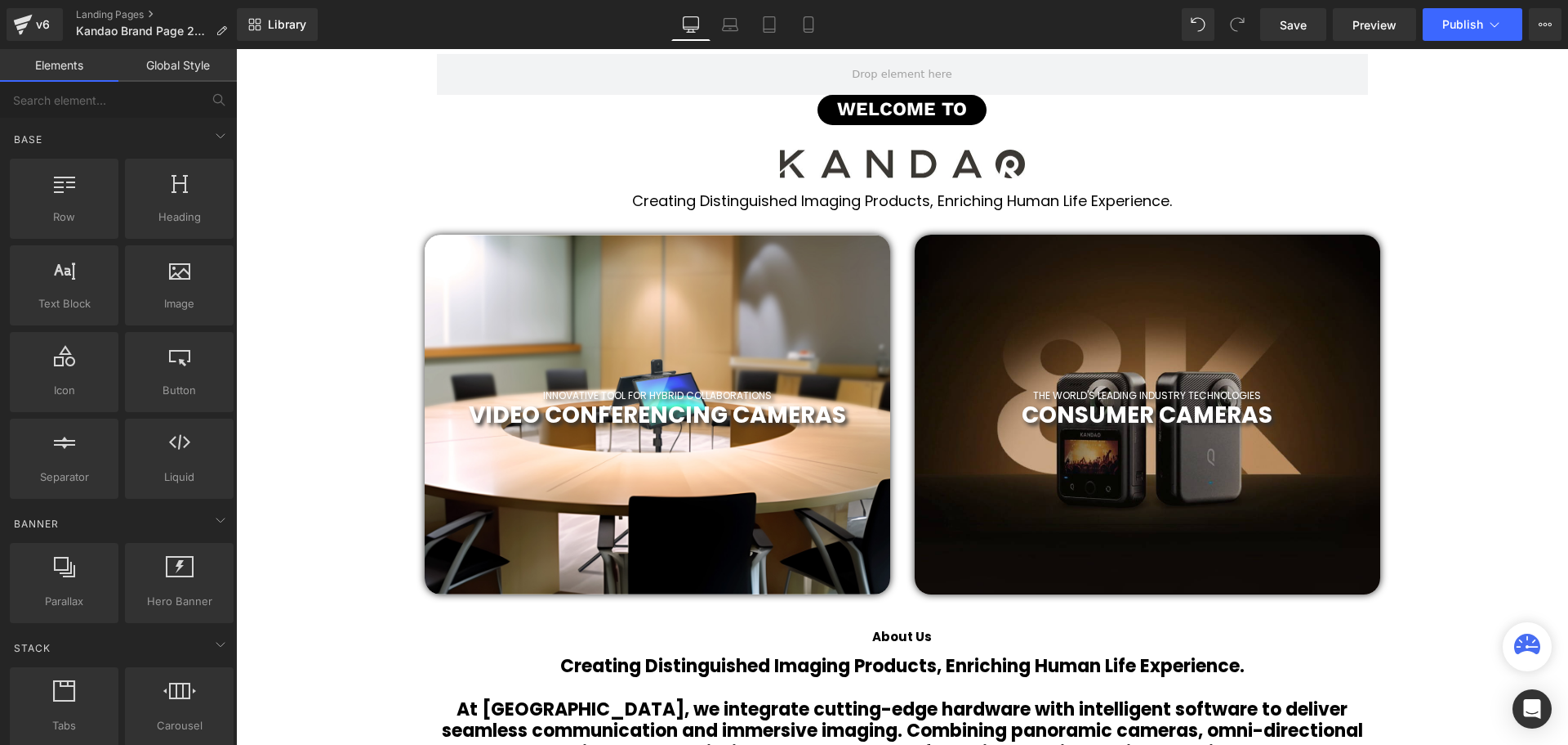
scroll to position [572, 0]
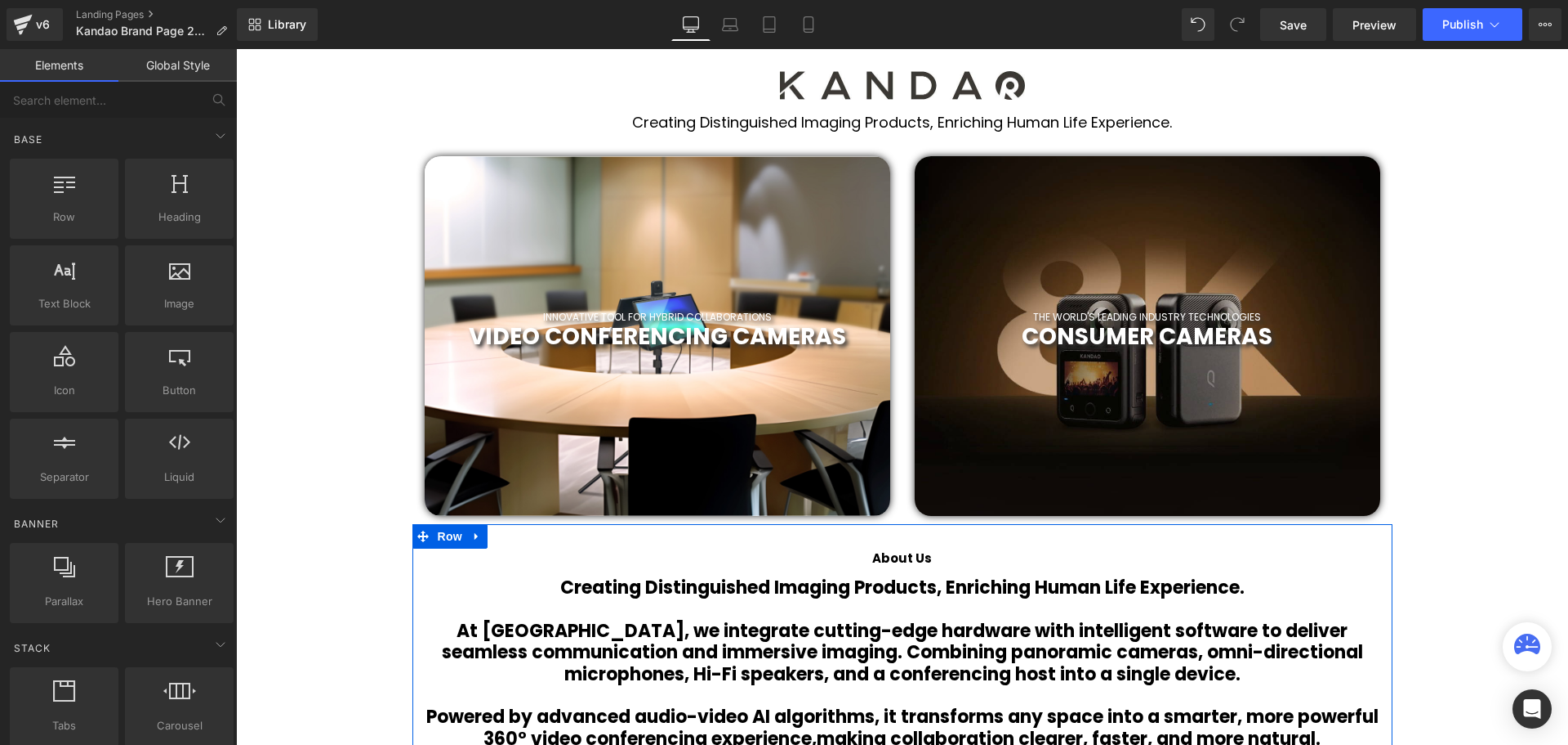
click at [1294, 594] on h1 "Creating Distinguished Imaging Products, Enriching Human Life Experience." at bounding box center [902, 587] width 956 height 21
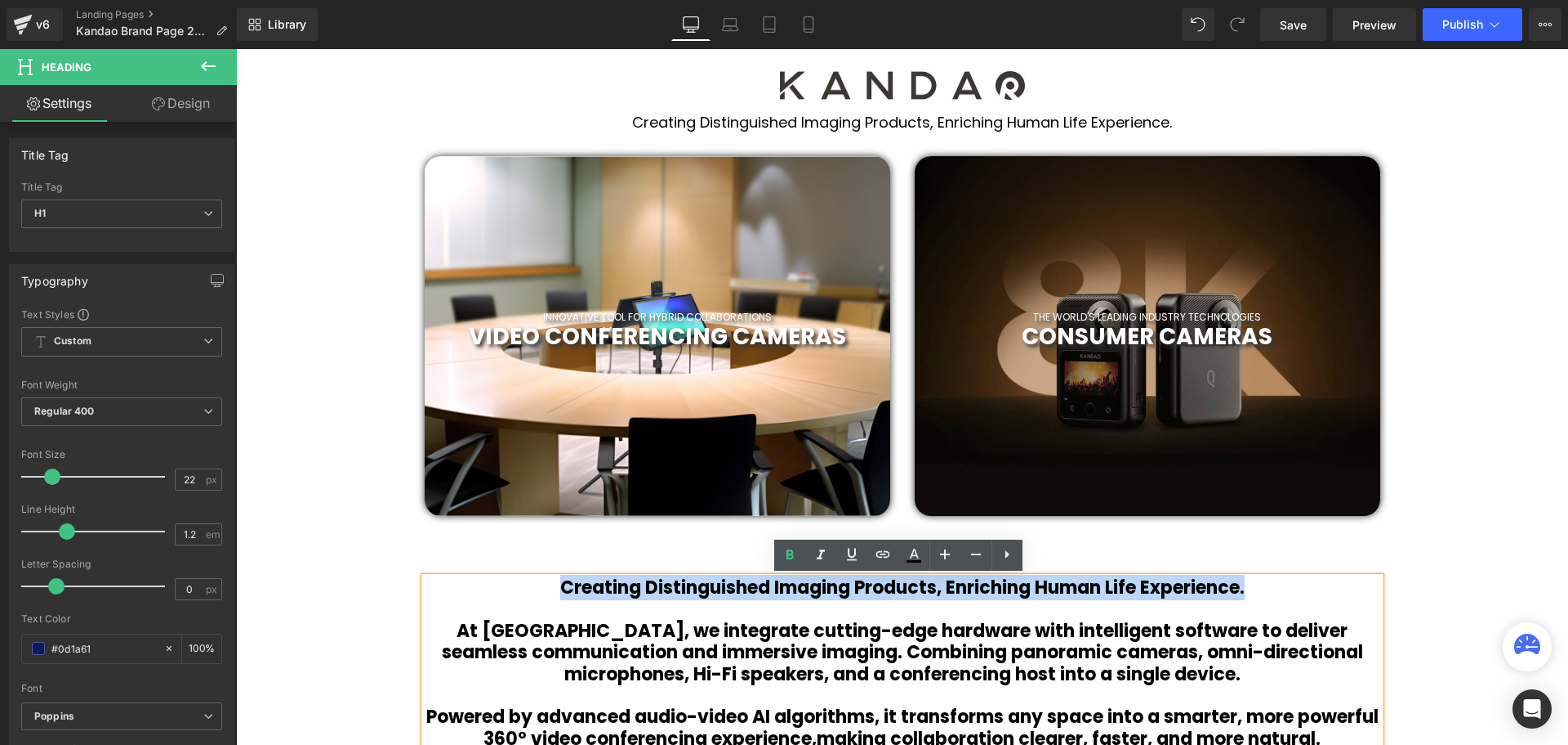
drag, startPoint x: 1300, startPoint y: 593, endPoint x: 539, endPoint y: 586, distance: 761.0
click at [536, 586] on h1 "Creating Distinguished Imaging Products, Enriching Human Life Experience." at bounding box center [902, 587] width 956 height 21
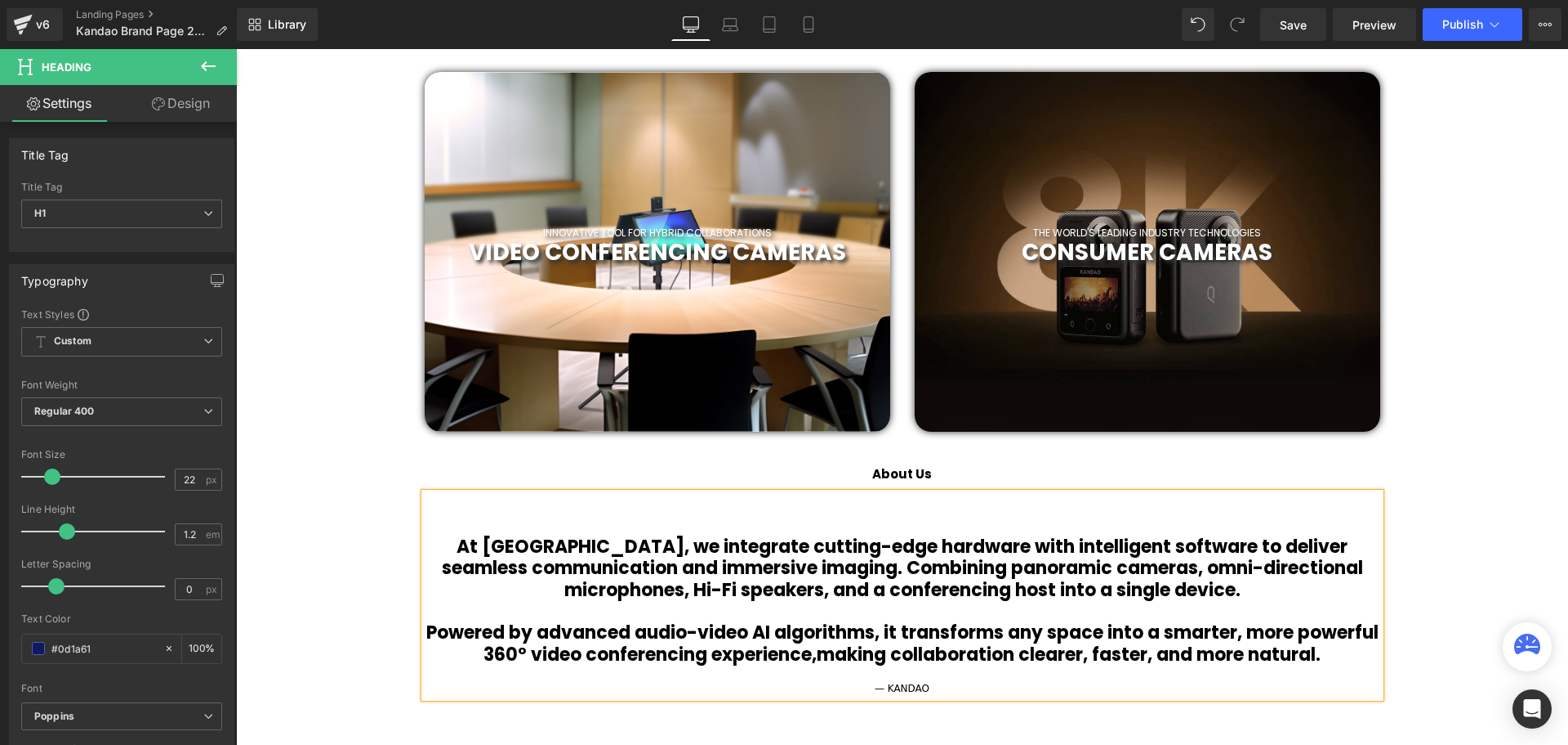
scroll to position [736, 0]
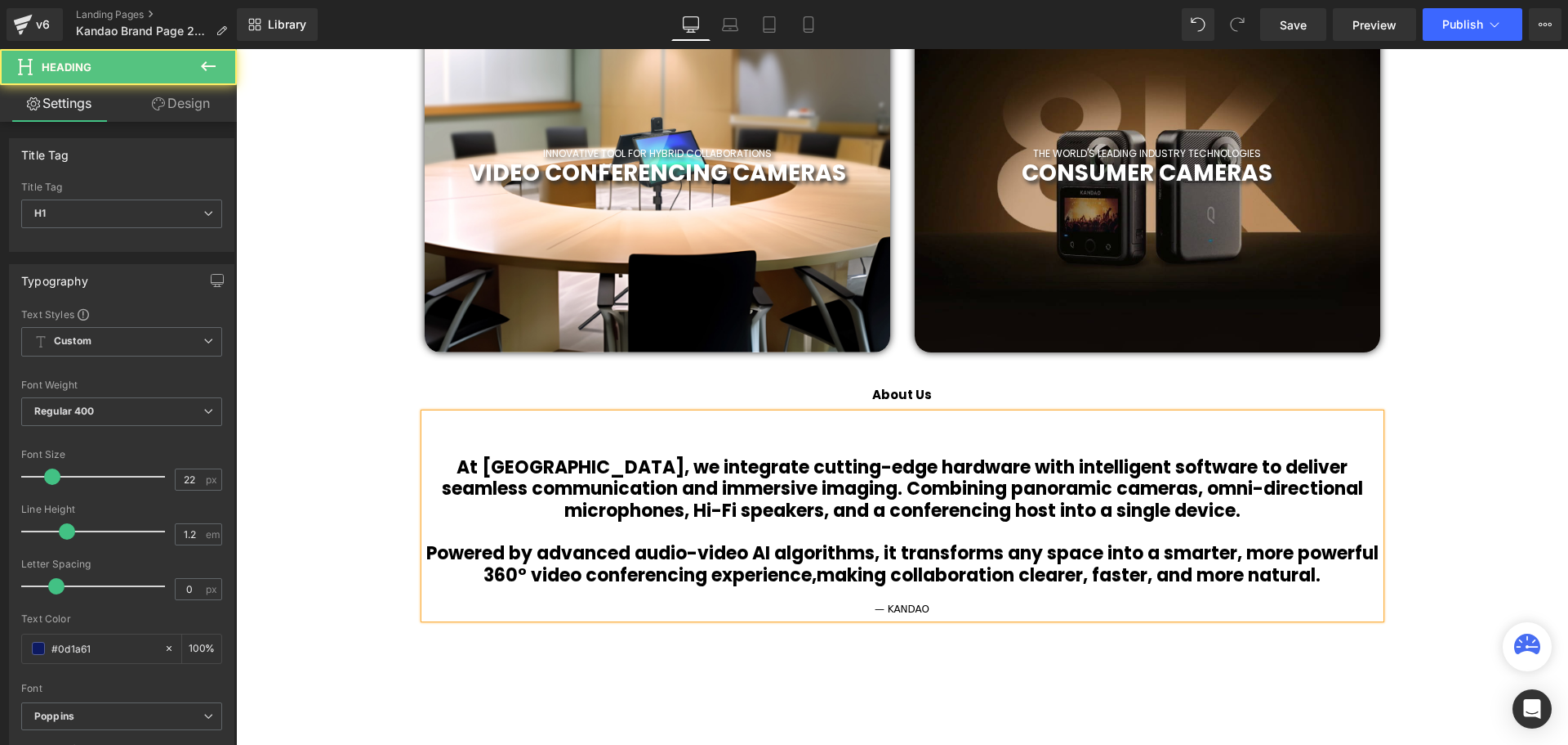
click at [450, 469] on h1 "At Kandao, we integrate cutting-edge hardware with intelligent software to deli…" at bounding box center [902, 489] width 956 height 64
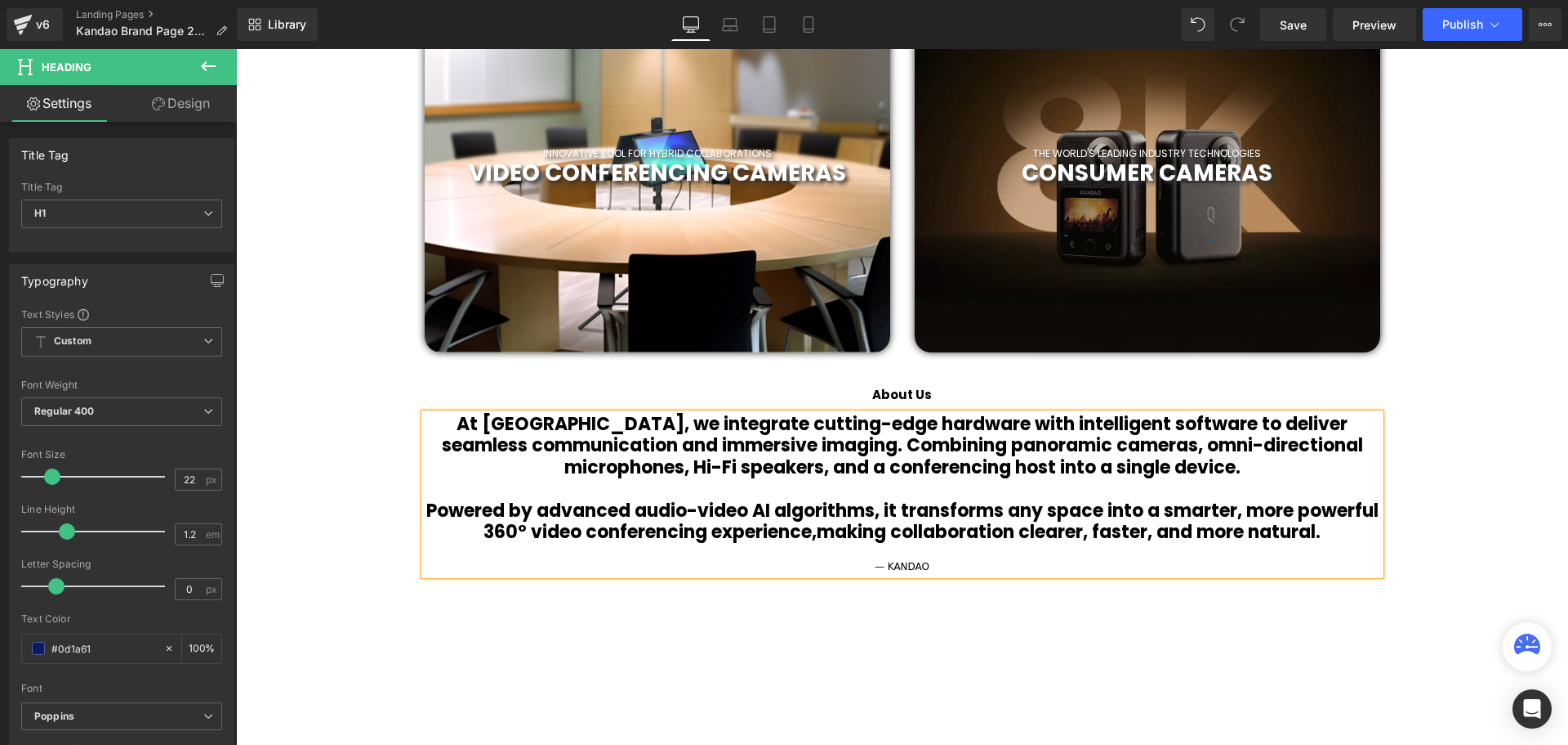
scroll to position [5180, 1324]
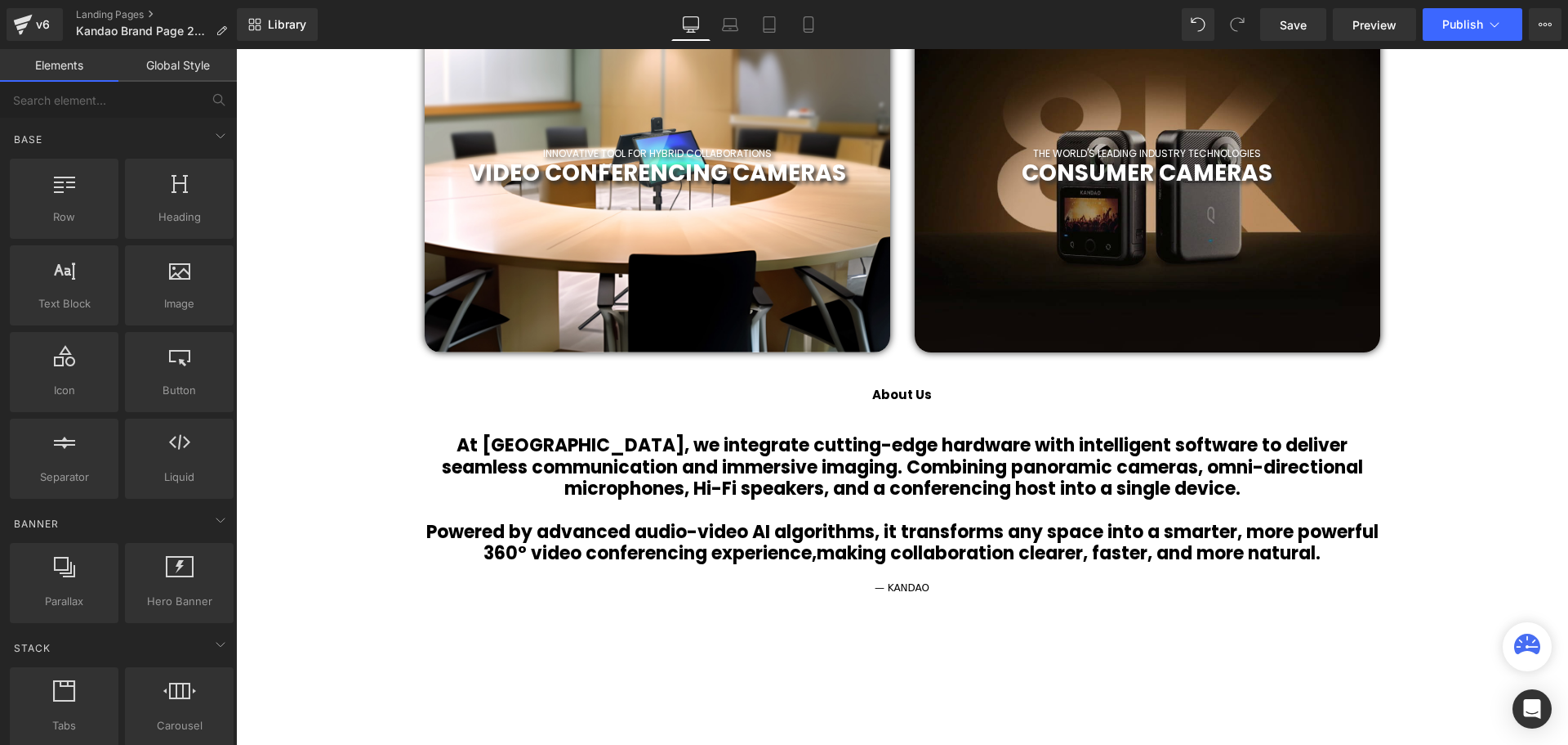
click at [942, 420] on h1 at bounding box center [902, 423] width 956 height 21
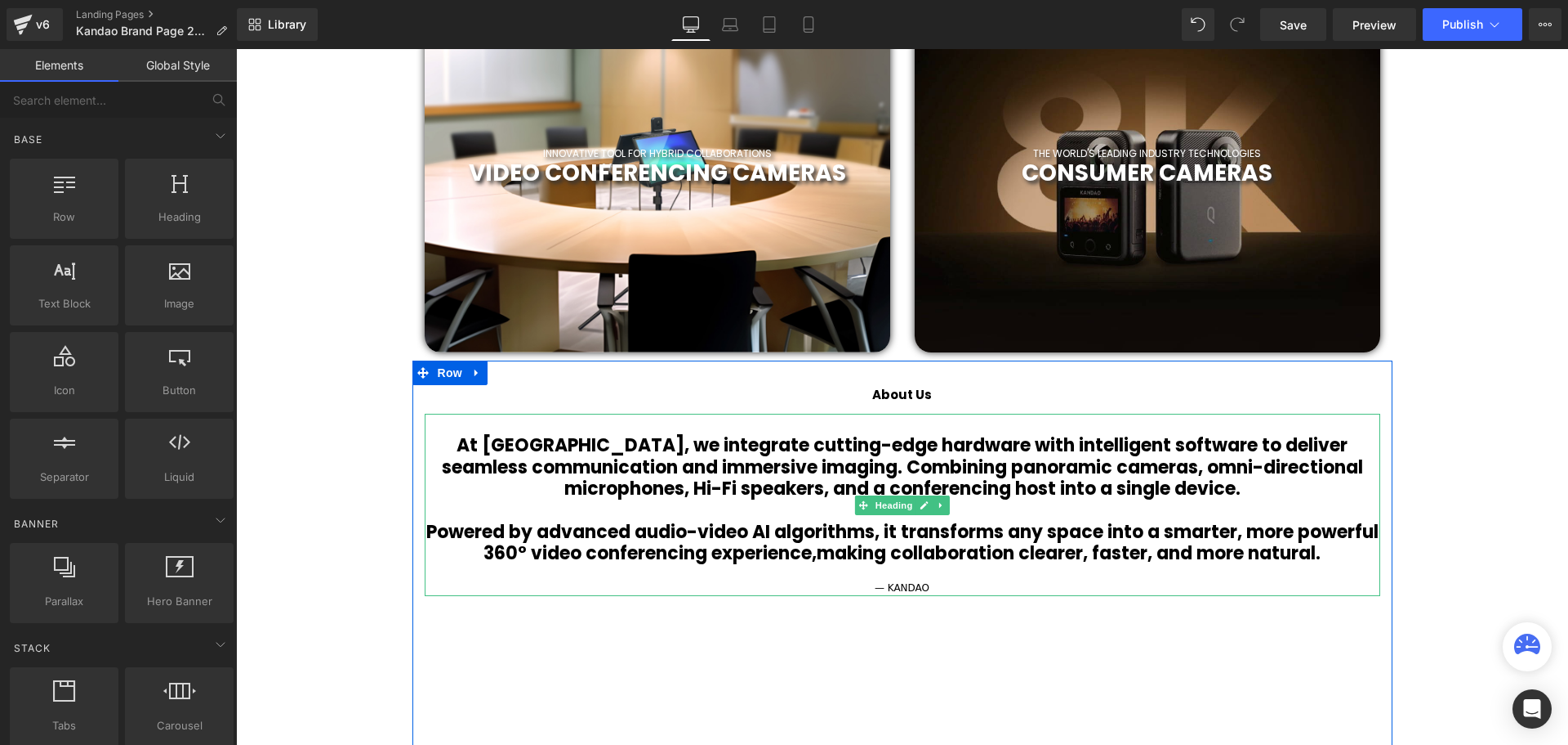
click at [457, 438] on h1 "At Kandao, we integrate cutting-edge hardware with intelligent software to deli…" at bounding box center [902, 467] width 956 height 64
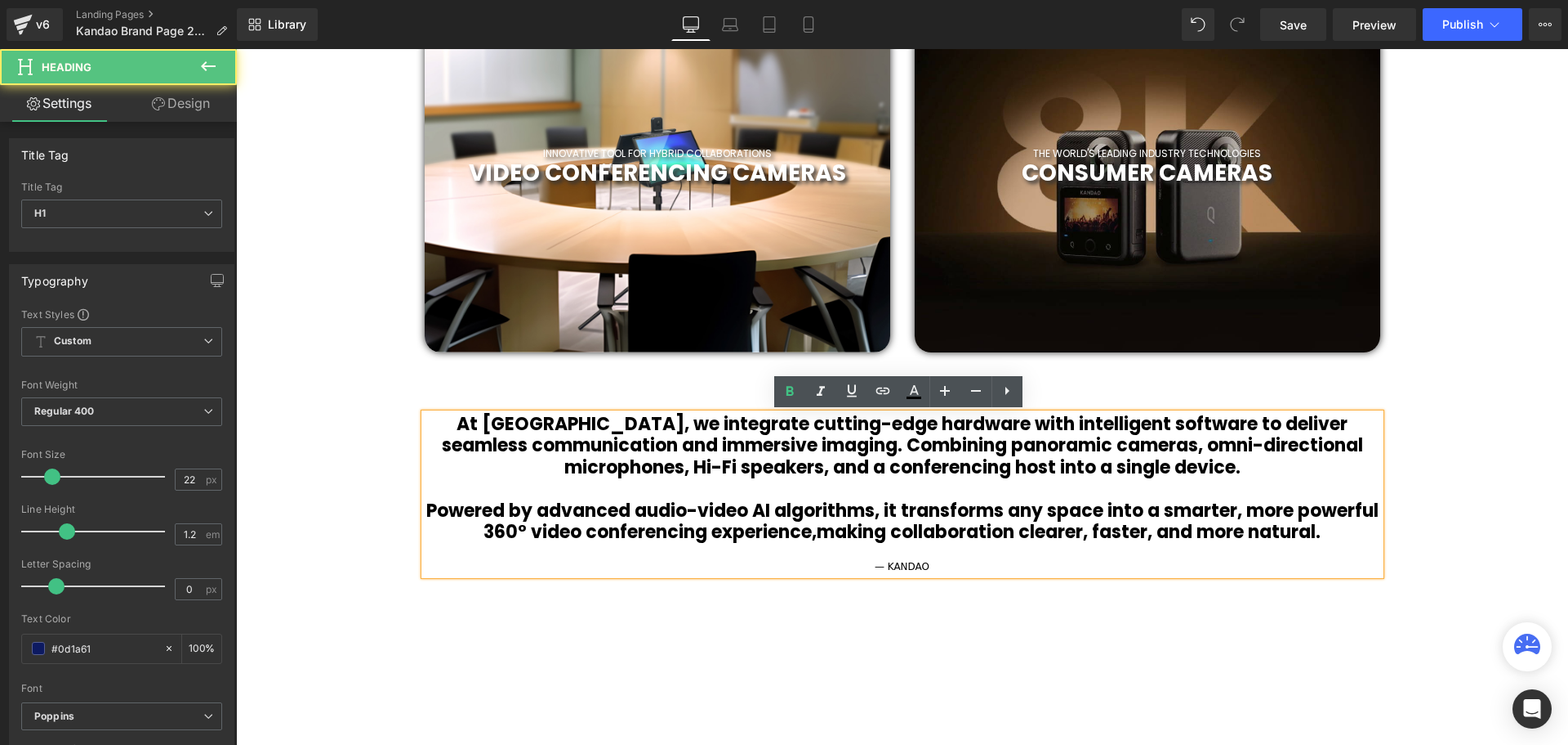
scroll to position [5158, 1324]
click at [1361, 431] on h1 "At Kandao, we integrate cutting-edge hardware with intelligent software to deli…" at bounding box center [902, 445] width 956 height 64
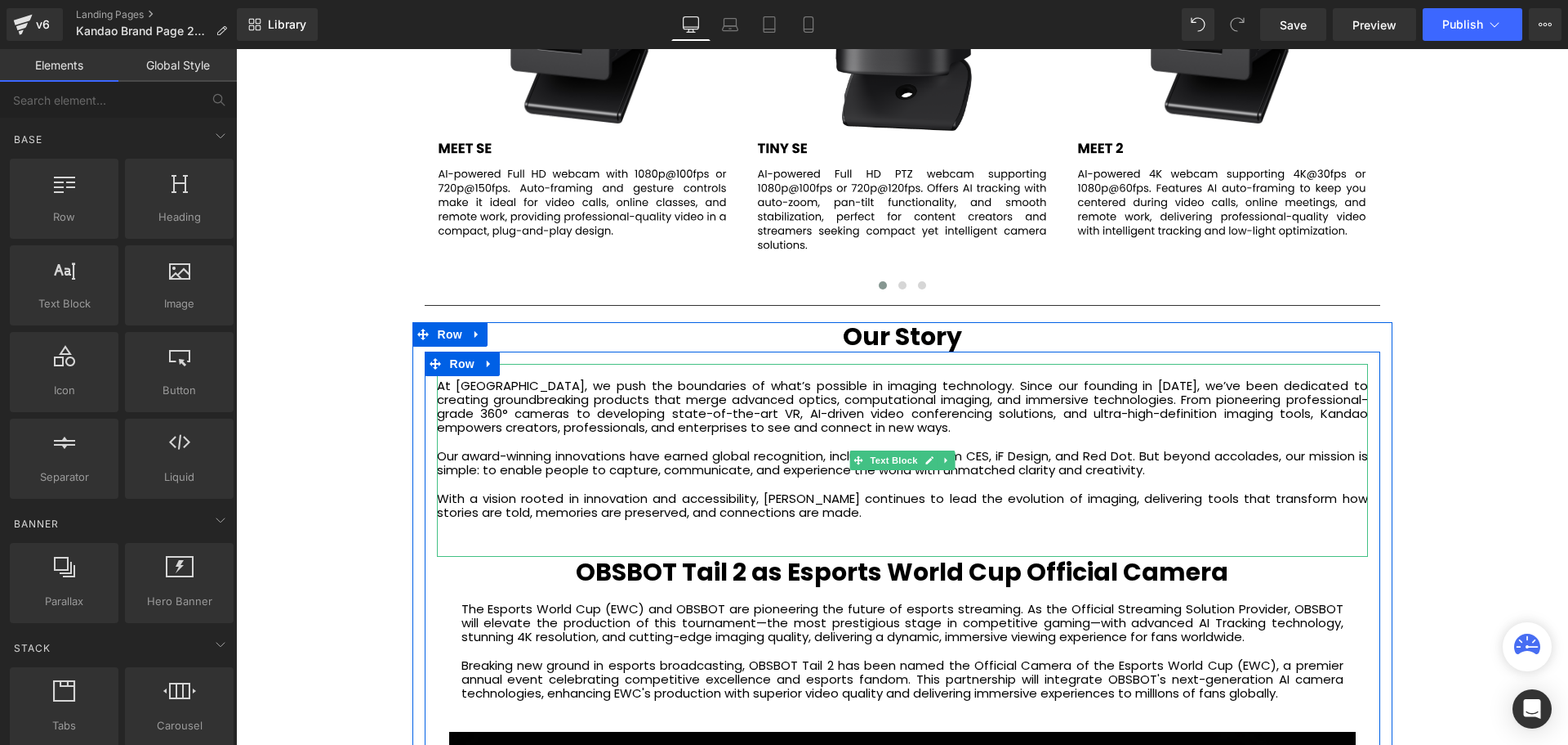
scroll to position [2779, 0]
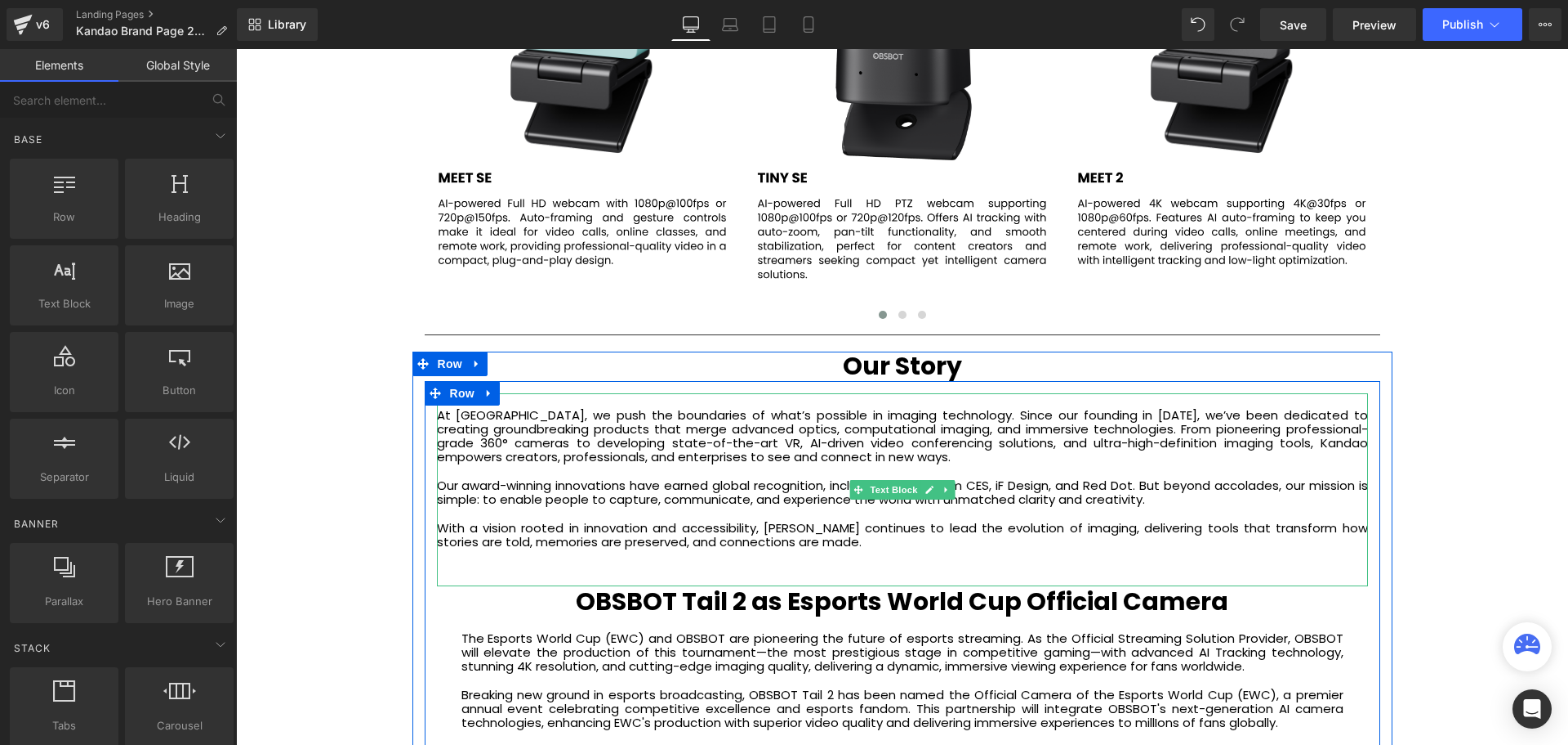
click at [520, 417] on p "At Kandao, we push the boundaries of what’s possible in imaging technology. Sin…" at bounding box center [902, 436] width 931 height 56
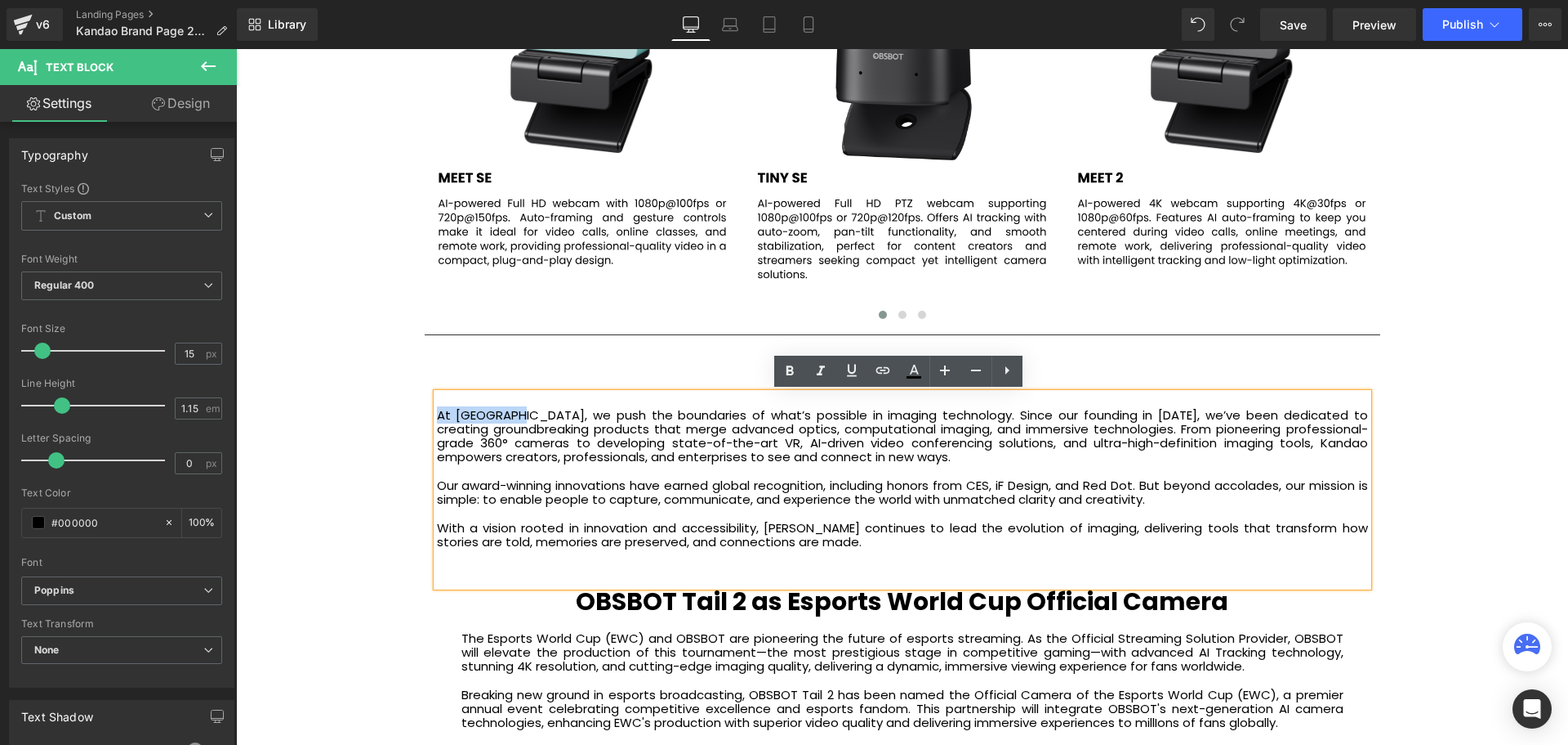
drag, startPoint x: 518, startPoint y: 413, endPoint x: 433, endPoint y: 415, distance: 85.0
click at [437, 415] on p "At Kandao, we push the boundaries of what’s possible in imaging technology. Sin…" at bounding box center [902, 436] width 931 height 56
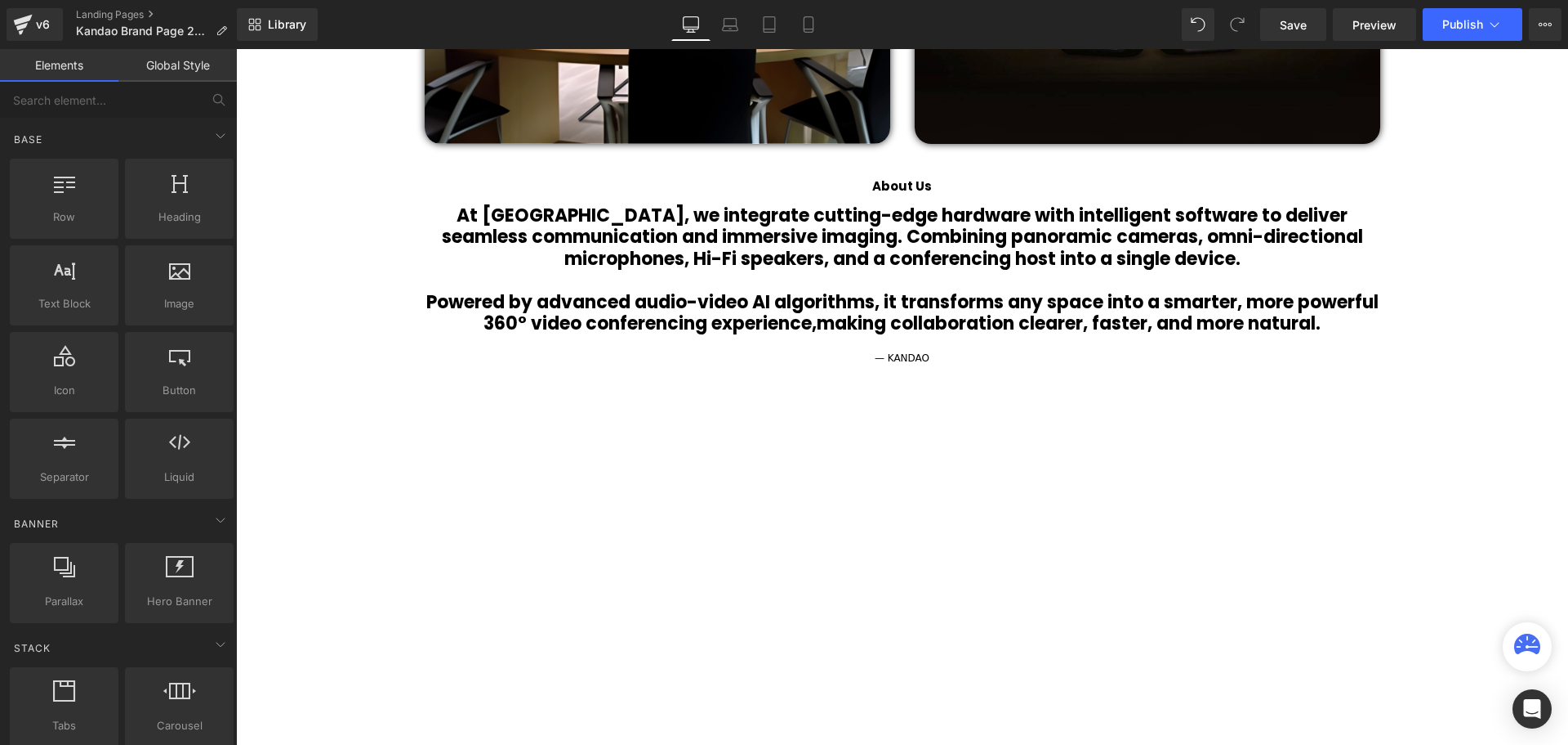
scroll to position [818, 0]
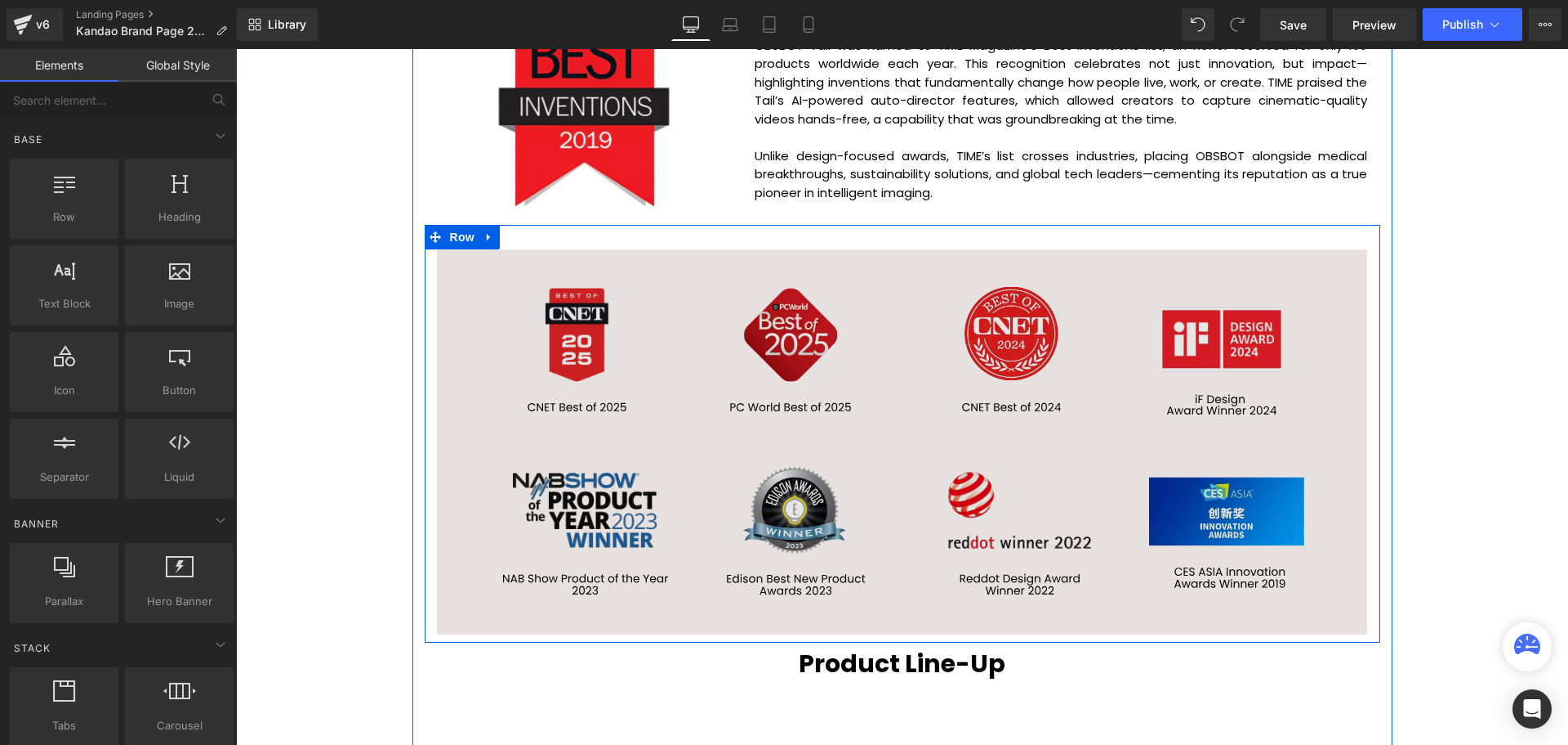
scroll to position [1961, 0]
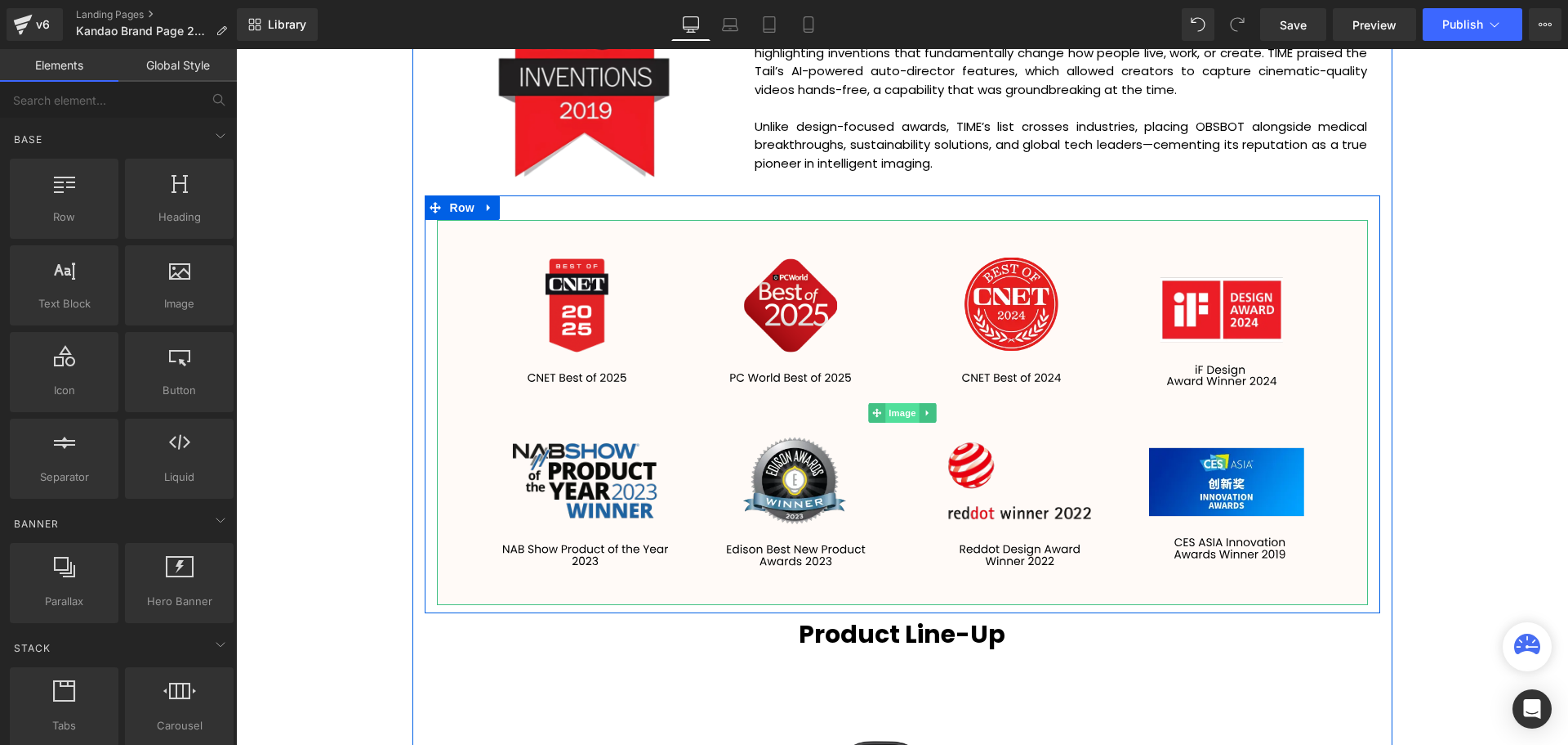
click at [899, 413] on span "Image" at bounding box center [903, 413] width 34 height 20
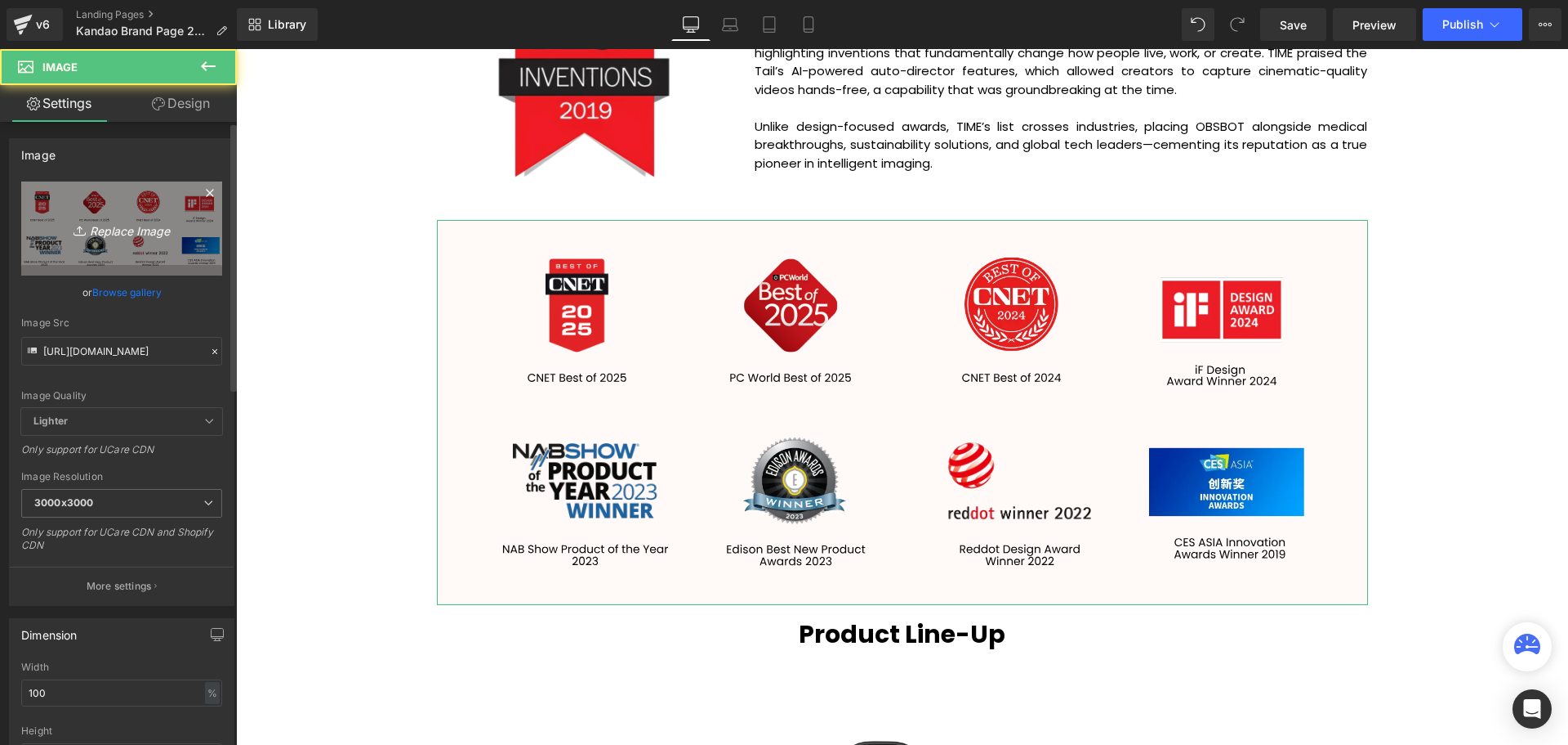
click at [128, 228] on icon "Replace Image" at bounding box center [121, 228] width 130 height 21
type input "C:\fakepath\Banners (1355 x 560 px) (9).png"
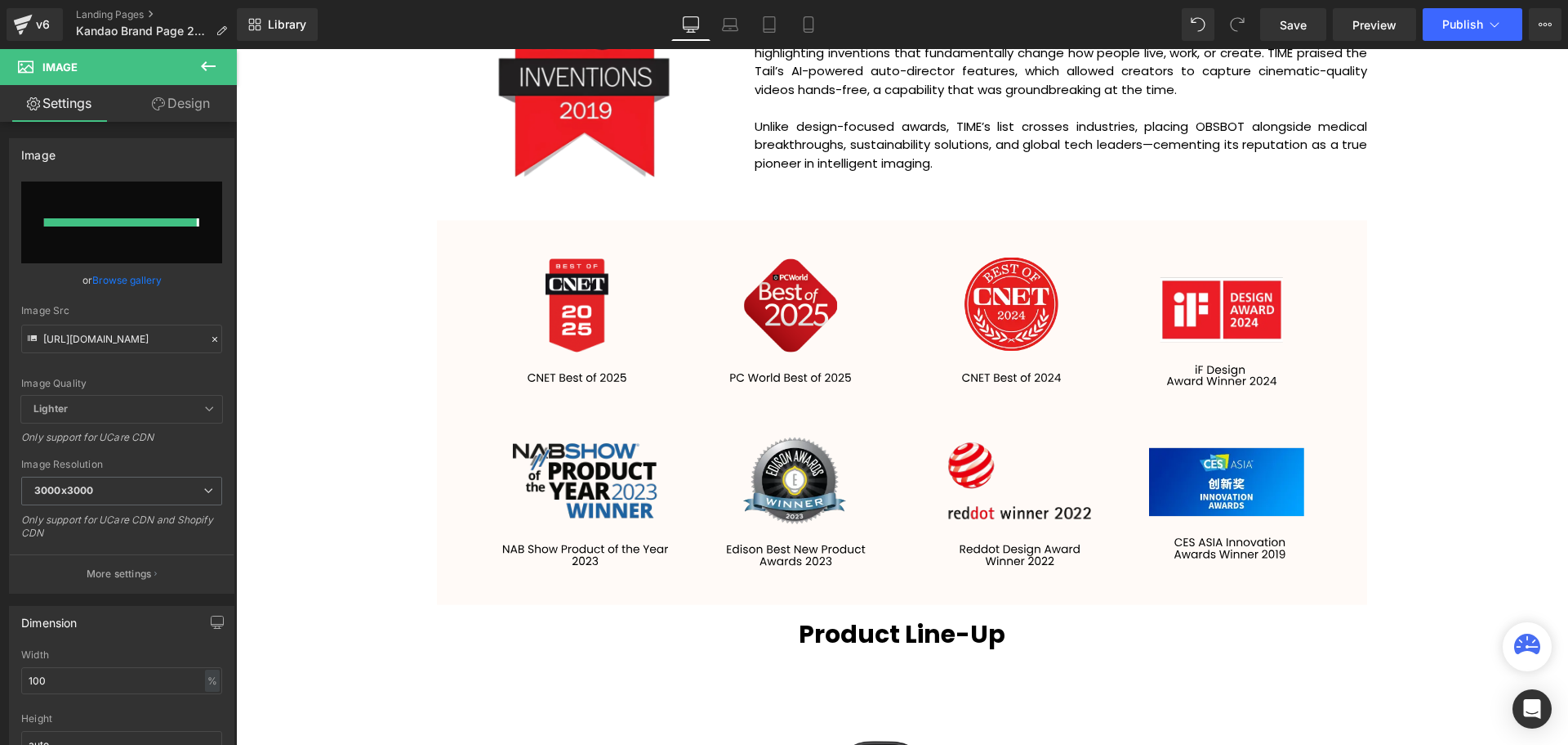
type input "https://ucarecdn.com/0fd00d1b-1edd-4bc6-8b58-93dd5848d2a6/-/format/auto/-/previ…"
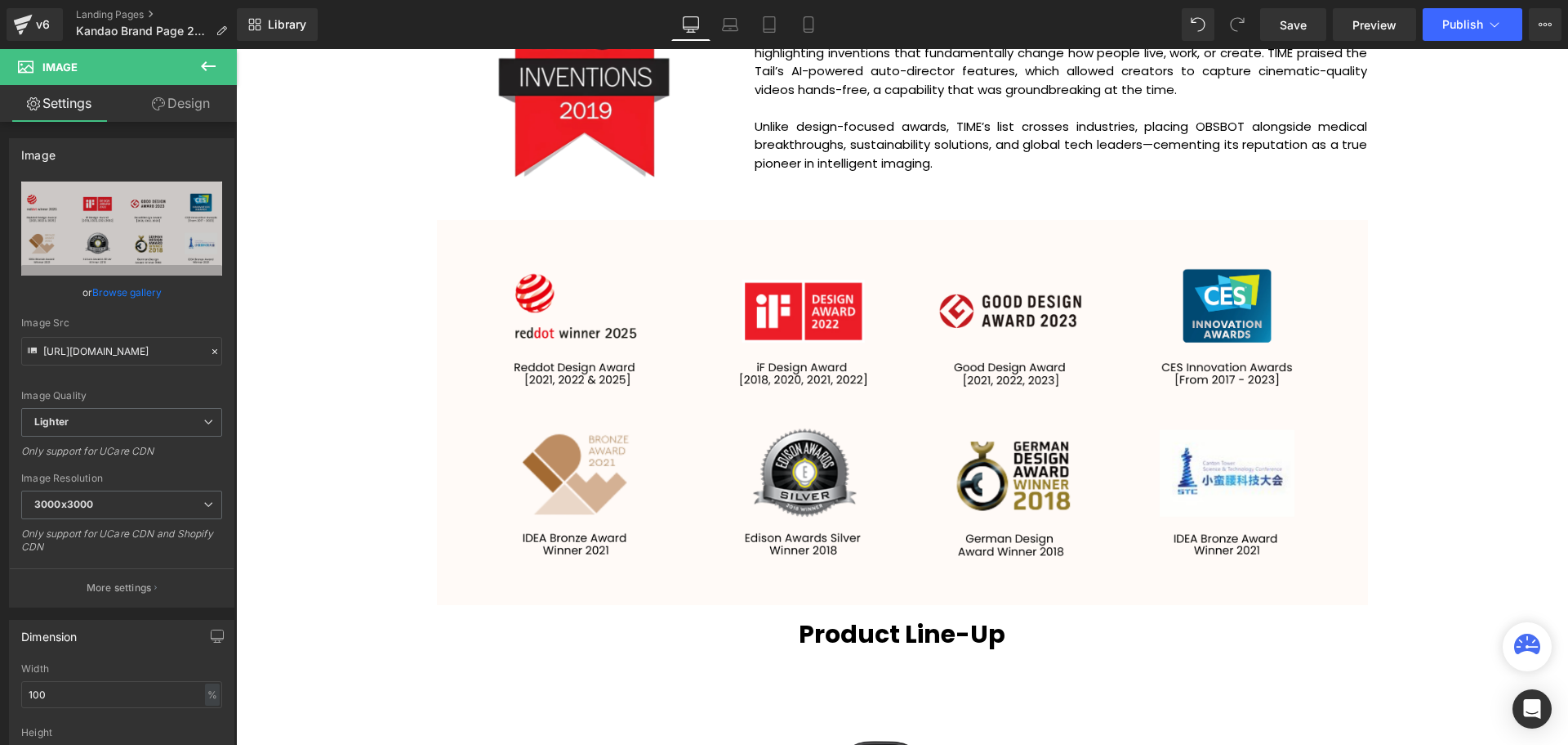
click at [1419, 411] on div "Video Bg Row Welcome to Button Row Image Row Creating Distinguished Imaging Pro…" at bounding box center [902, 377] width 1332 height 4322
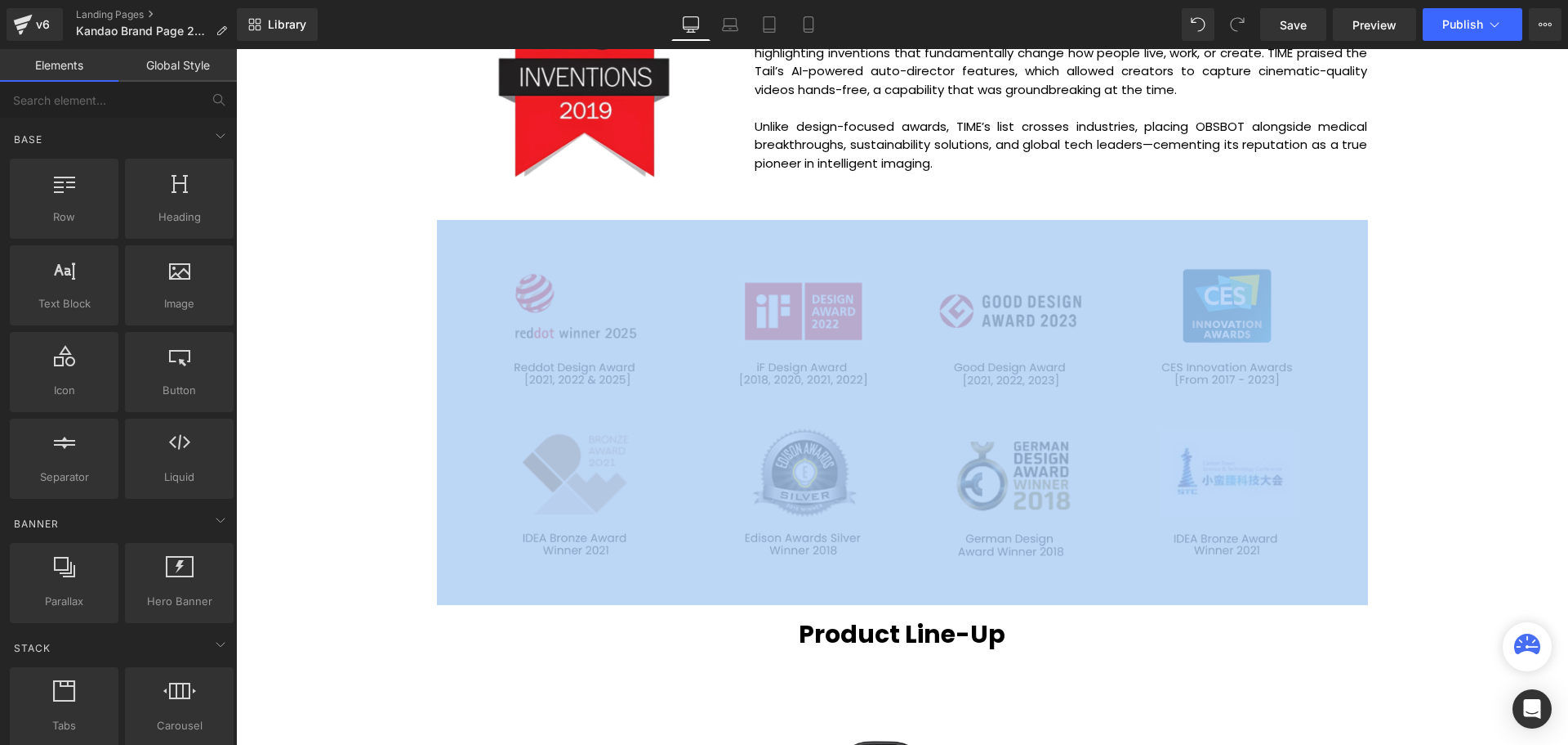
click at [1419, 416] on div "Video Bg Row Welcome to Button Row Image Row Creating Distinguished Imaging Pro…" at bounding box center [902, 377] width 1332 height 4322
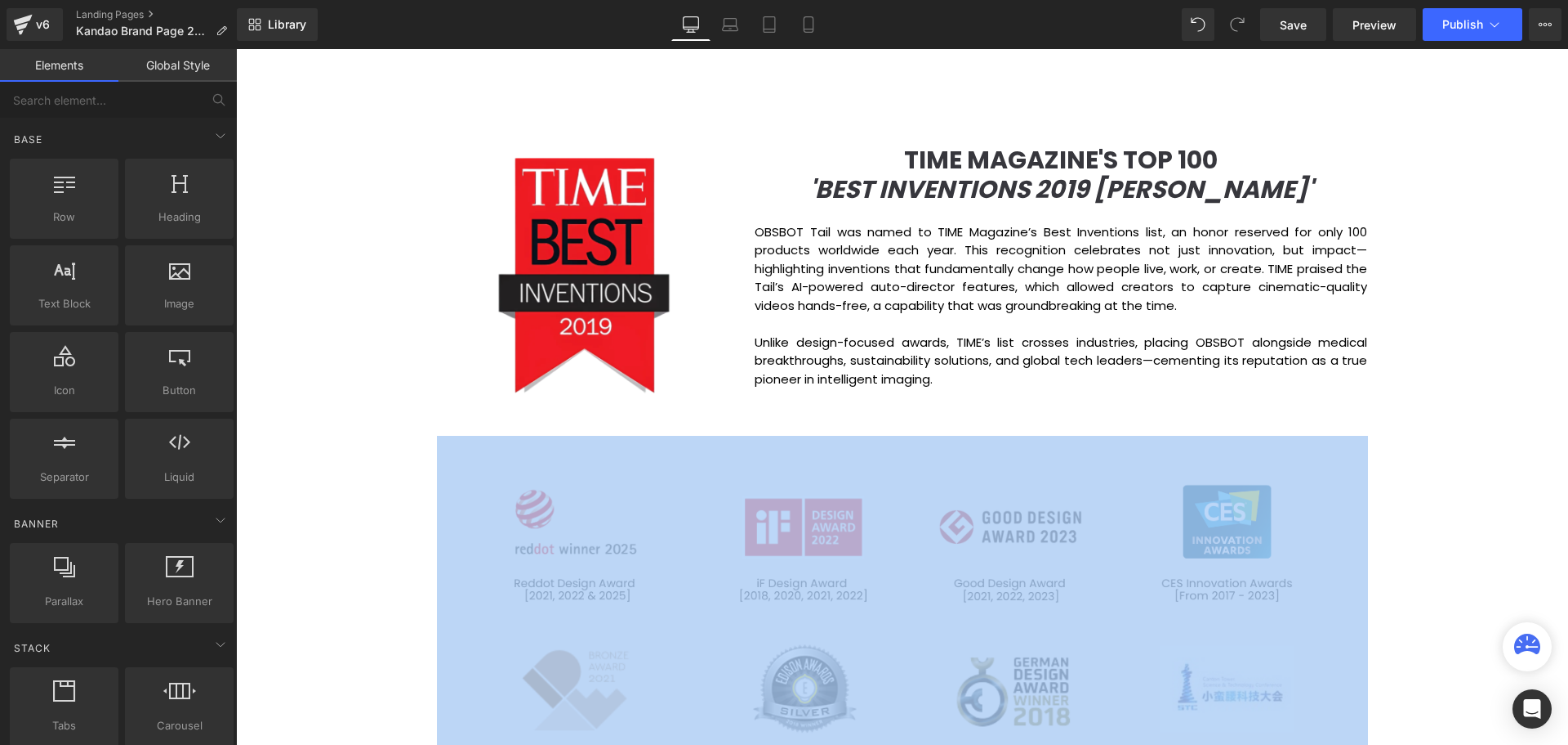
scroll to position [1717, 0]
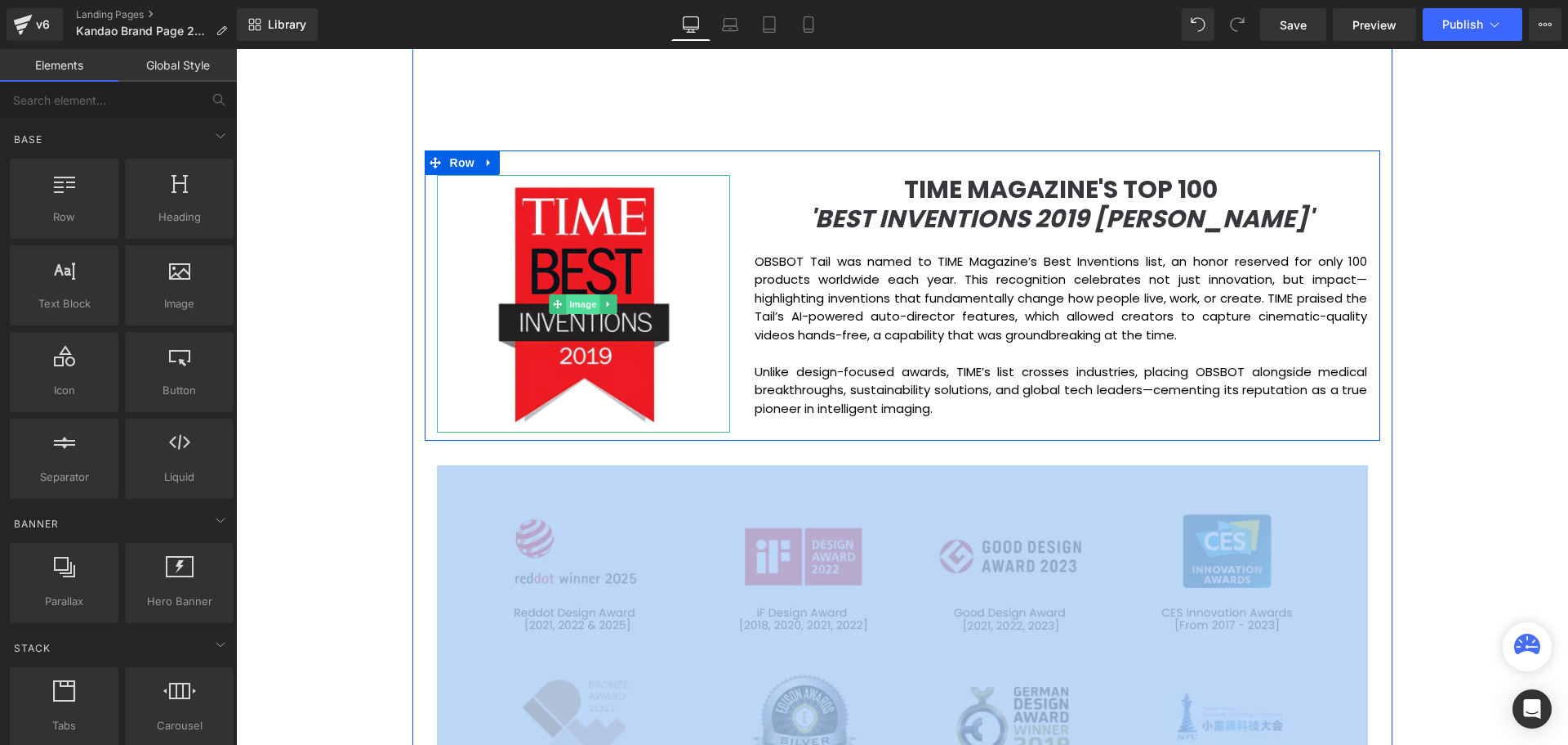
click at [582, 305] on span "Image" at bounding box center [584, 305] width 34 height 20
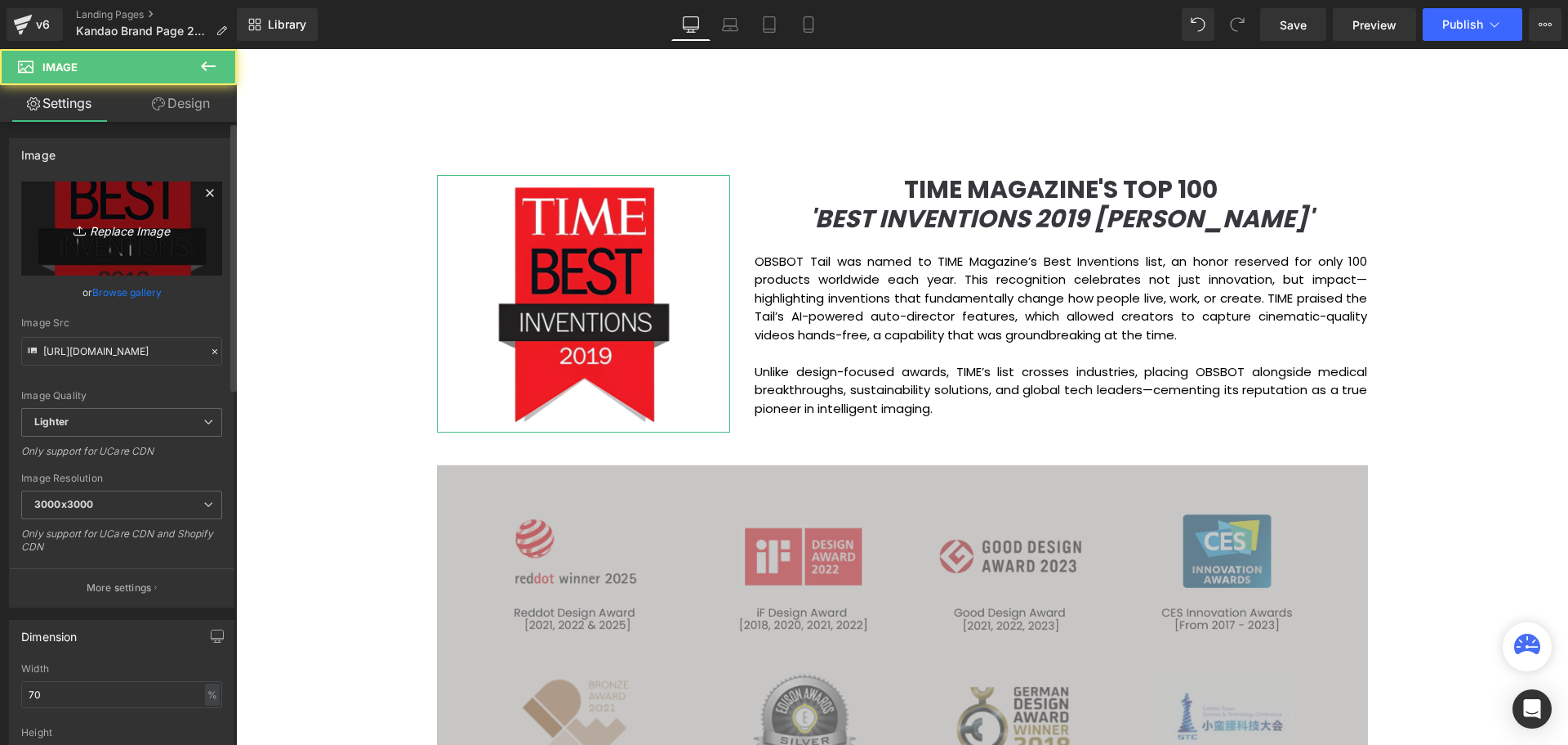
click at [110, 227] on icon "Replace Image" at bounding box center [121, 228] width 130 height 21
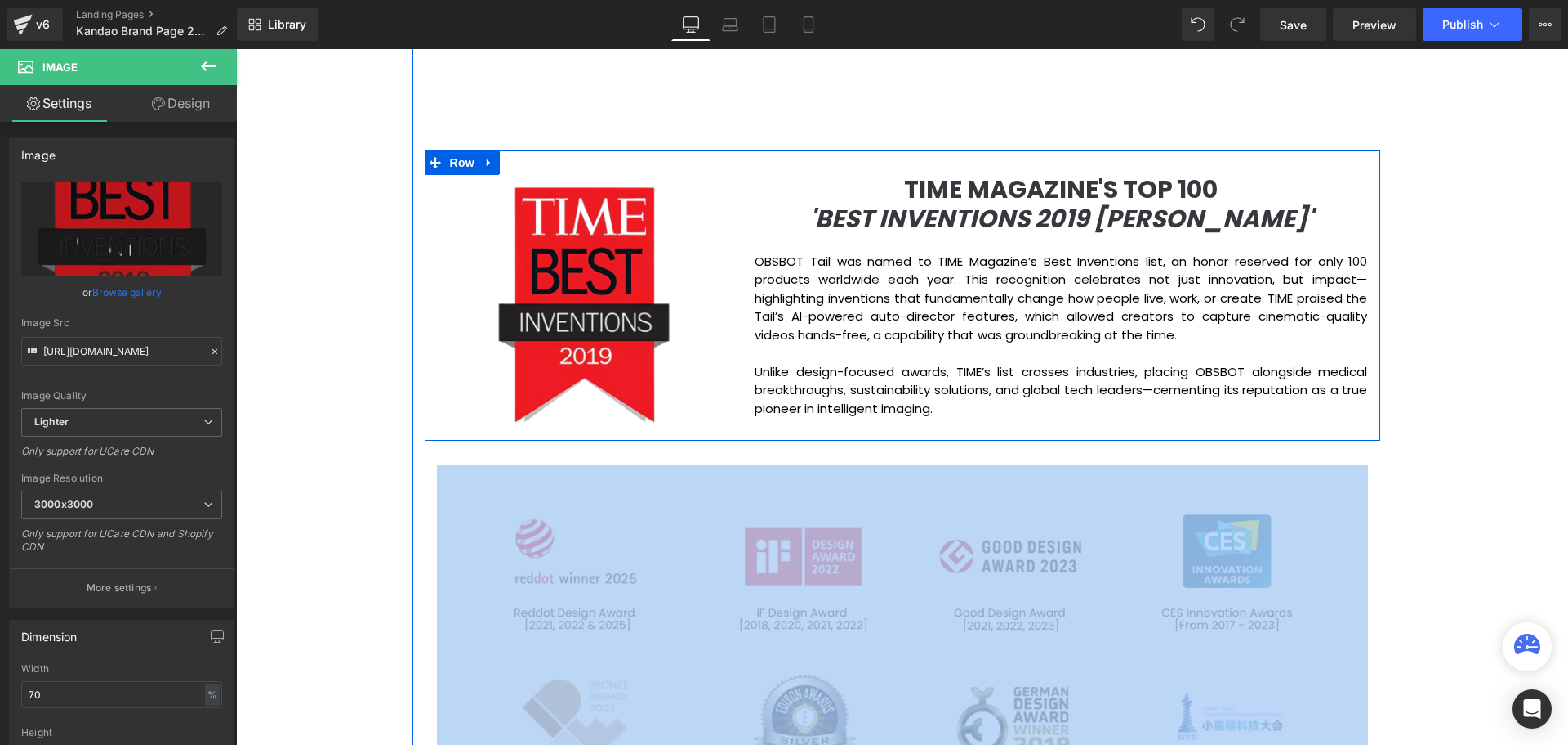
click at [1049, 190] on b "TIME MAGAZINE'S TOP 100" at bounding box center [1061, 189] width 313 height 35
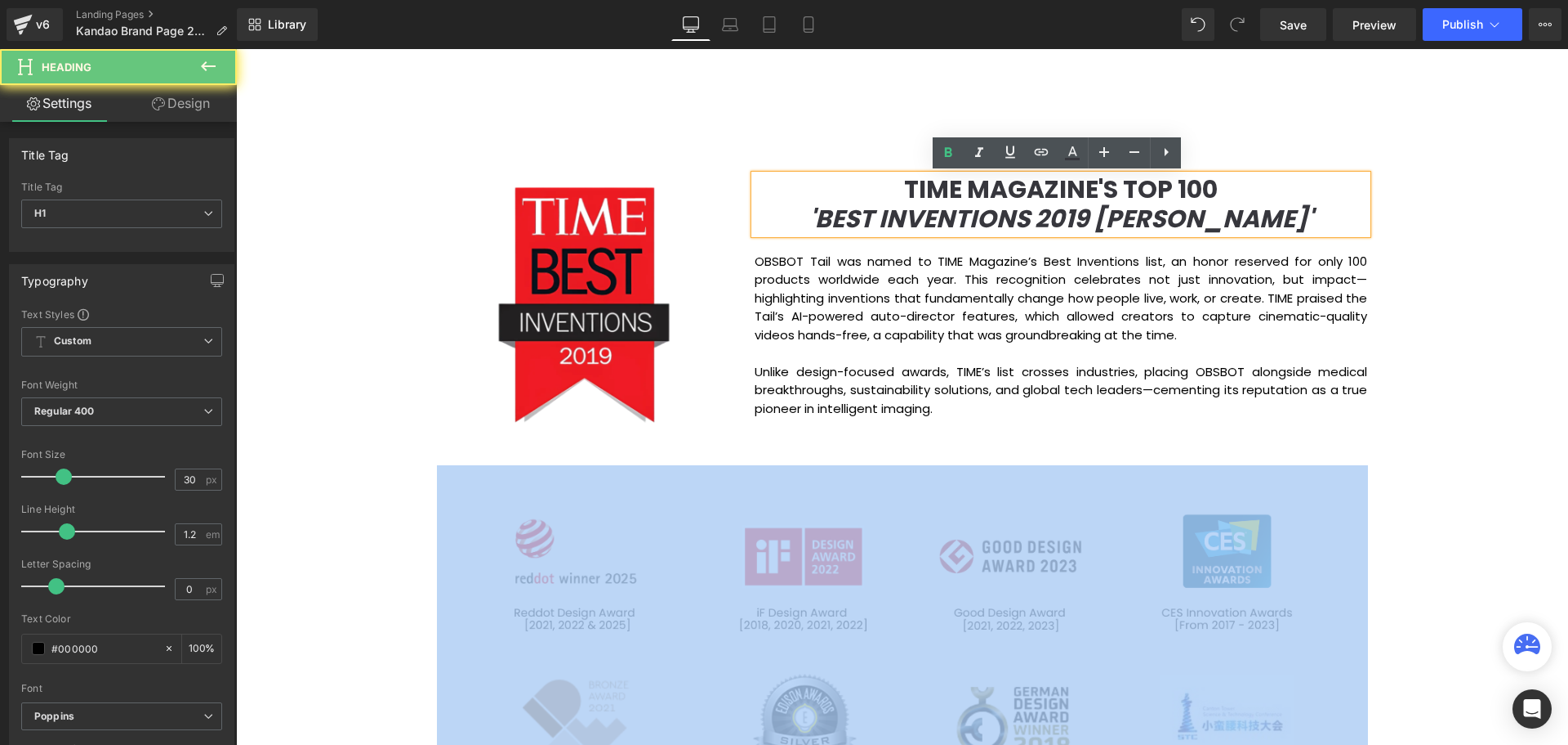
click at [1049, 190] on b "TIME MAGAZINE'S TOP 100" at bounding box center [1061, 189] width 313 height 35
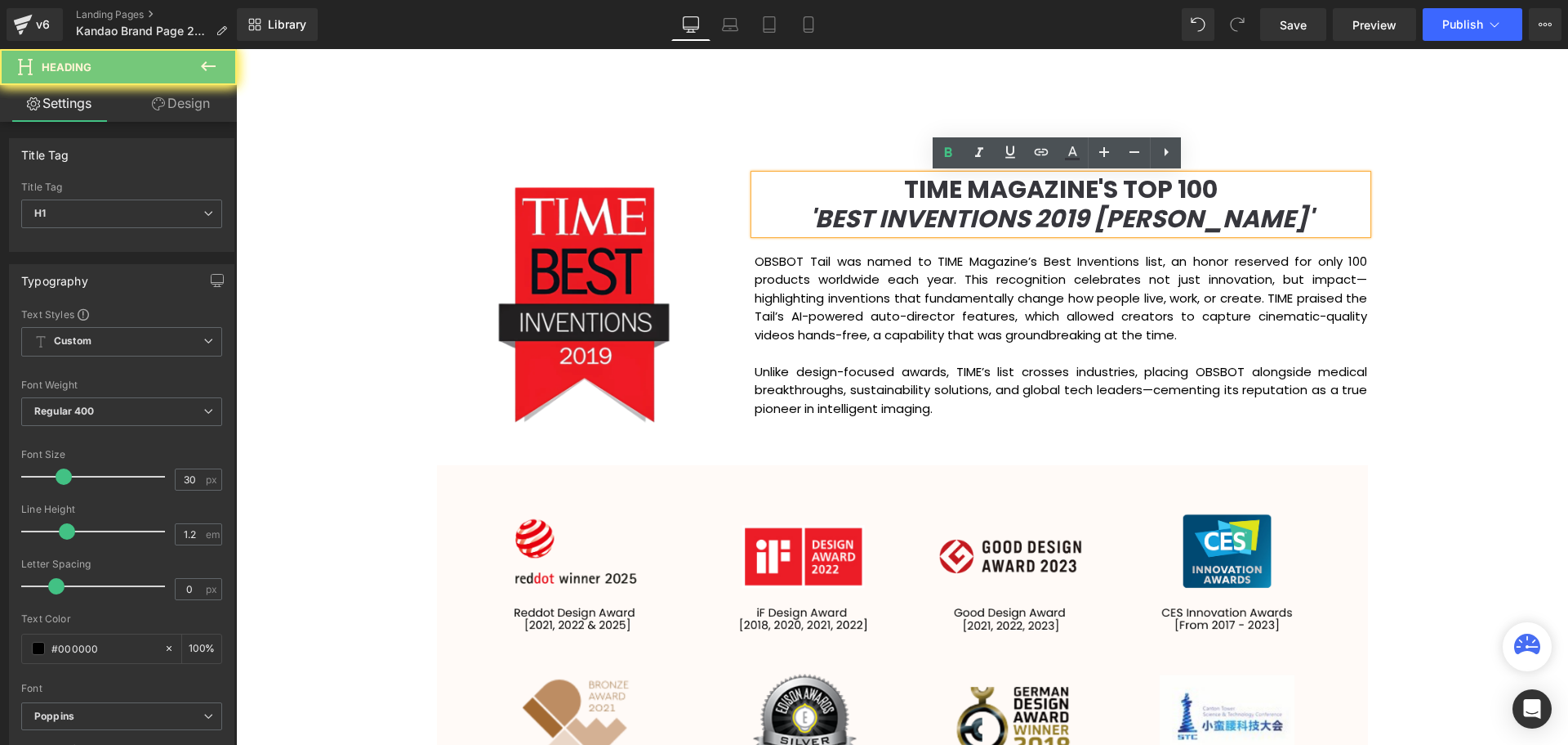
click at [1248, 191] on h1 "TIME MAGAZINE'S TOP 100" at bounding box center [1061, 189] width 612 height 29
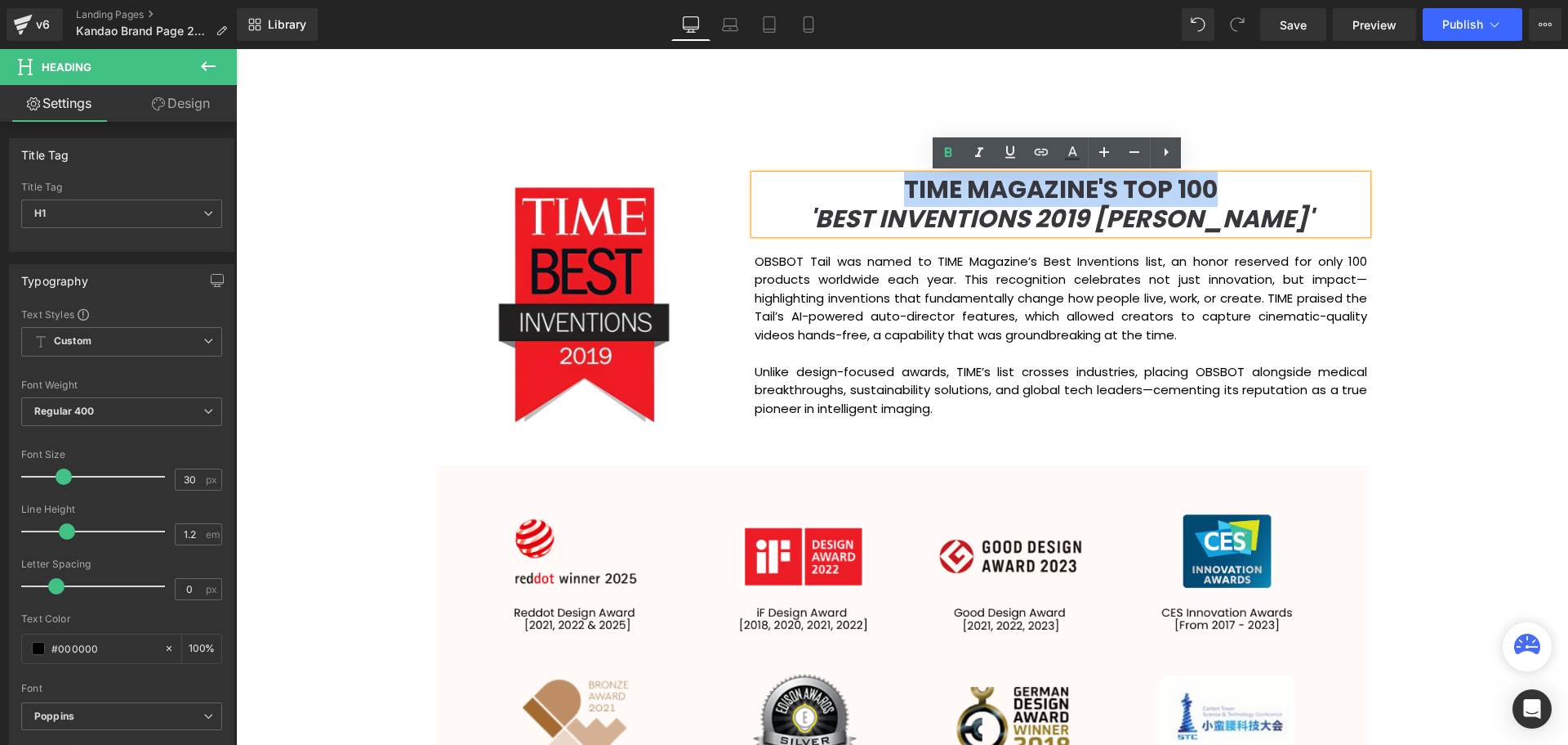
drag, startPoint x: 1265, startPoint y: 189, endPoint x: 900, endPoint y: 195, distance: 365.0
click at [900, 195] on h1 "TIME MAGAZINE'S TOP 100" at bounding box center [1061, 189] width 612 height 29
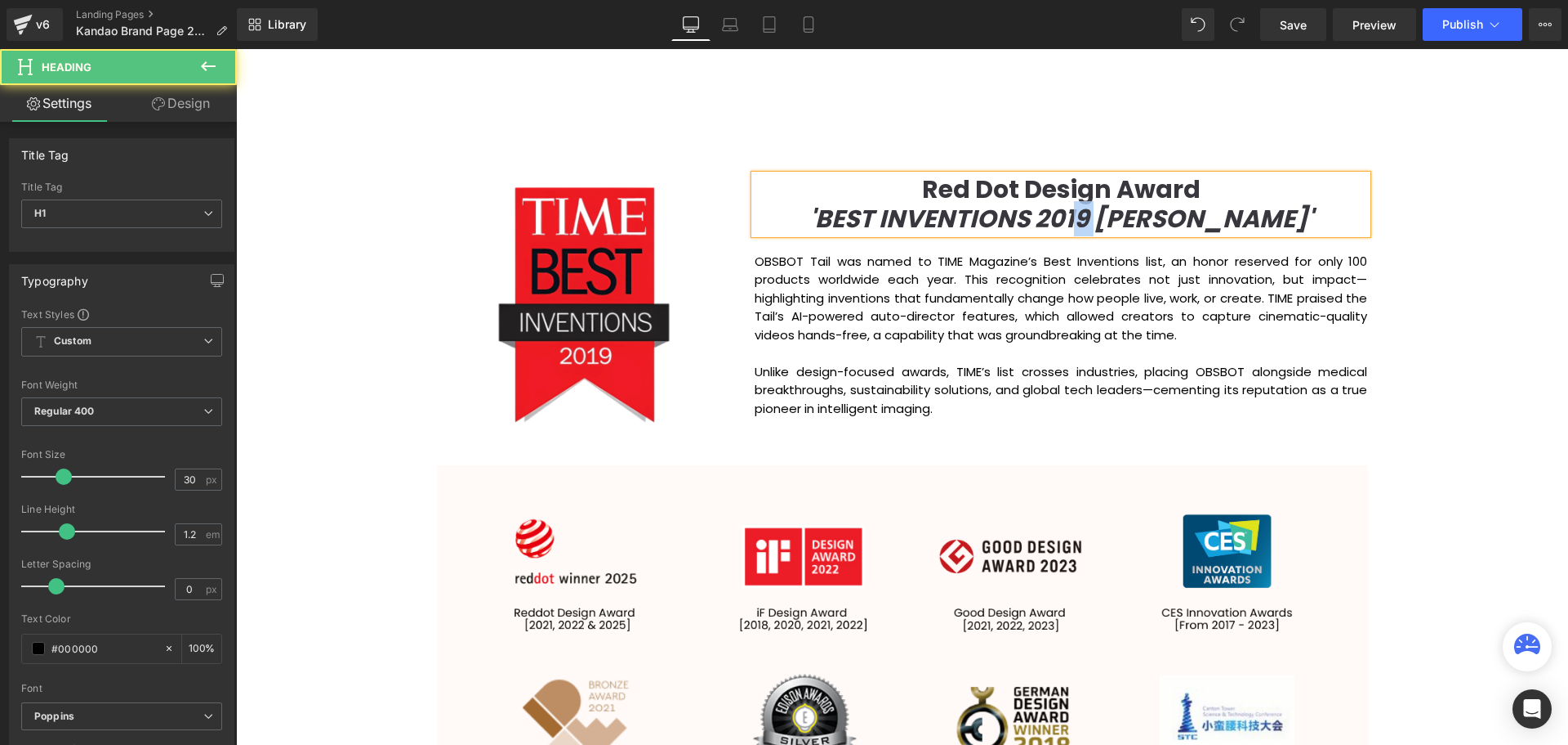
drag, startPoint x: 1117, startPoint y: 219, endPoint x: 1136, endPoint y: 218, distance: 19.0
click at [1136, 218] on span "'BEST INVENTIONS 2019 HONOREE'" at bounding box center [1062, 218] width 504 height 35
click at [1116, 220] on span "'BEST INVENTIONS 2019 HONOREE'" at bounding box center [1062, 218] width 504 height 35
drag, startPoint x: 1109, startPoint y: 221, endPoint x: 1128, endPoint y: 221, distance: 19.0
click at [1128, 221] on span "'BEST INVENTIONS 2019 HONOREE'" at bounding box center [1062, 218] width 504 height 35
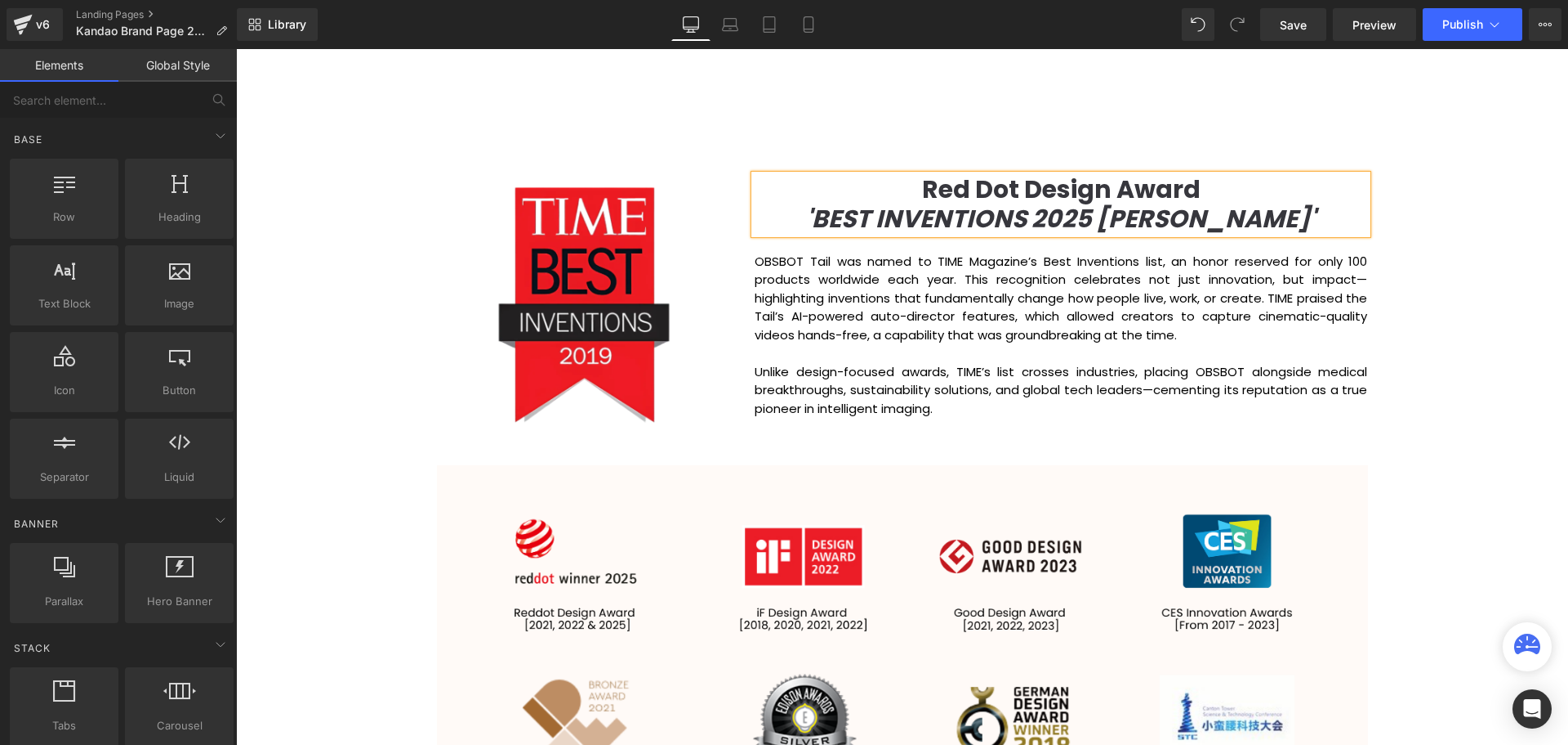
click at [1452, 321] on div "Video Bg Row Welcome to Button Row Image Row Creating Distinguished Imaging Pro…" at bounding box center [902, 623] width 1332 height 4322
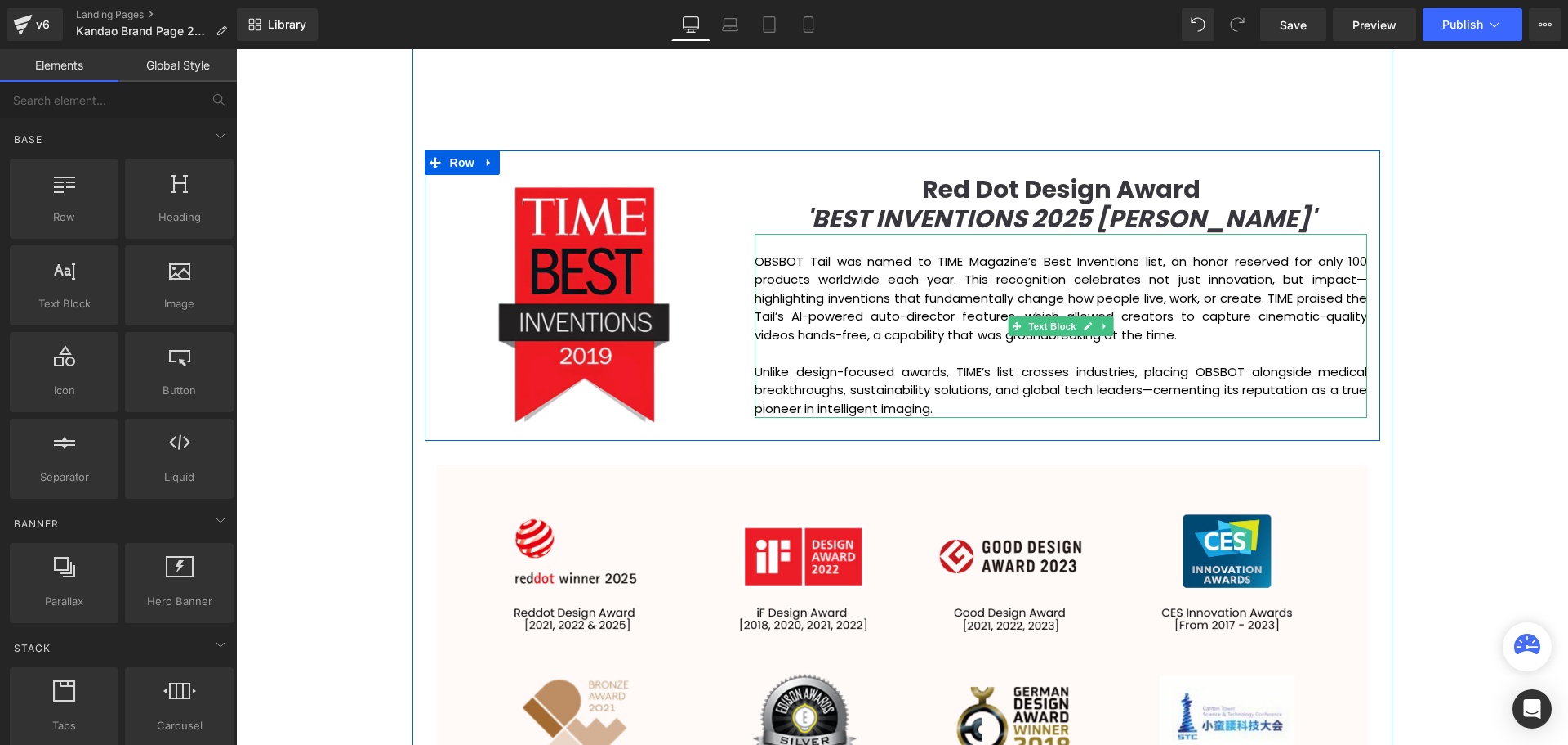
click at [992, 401] on p "Unlike design-focused awards, TIME’s list crosses industries, placing OBSBOT al…" at bounding box center [1061, 390] width 612 height 55
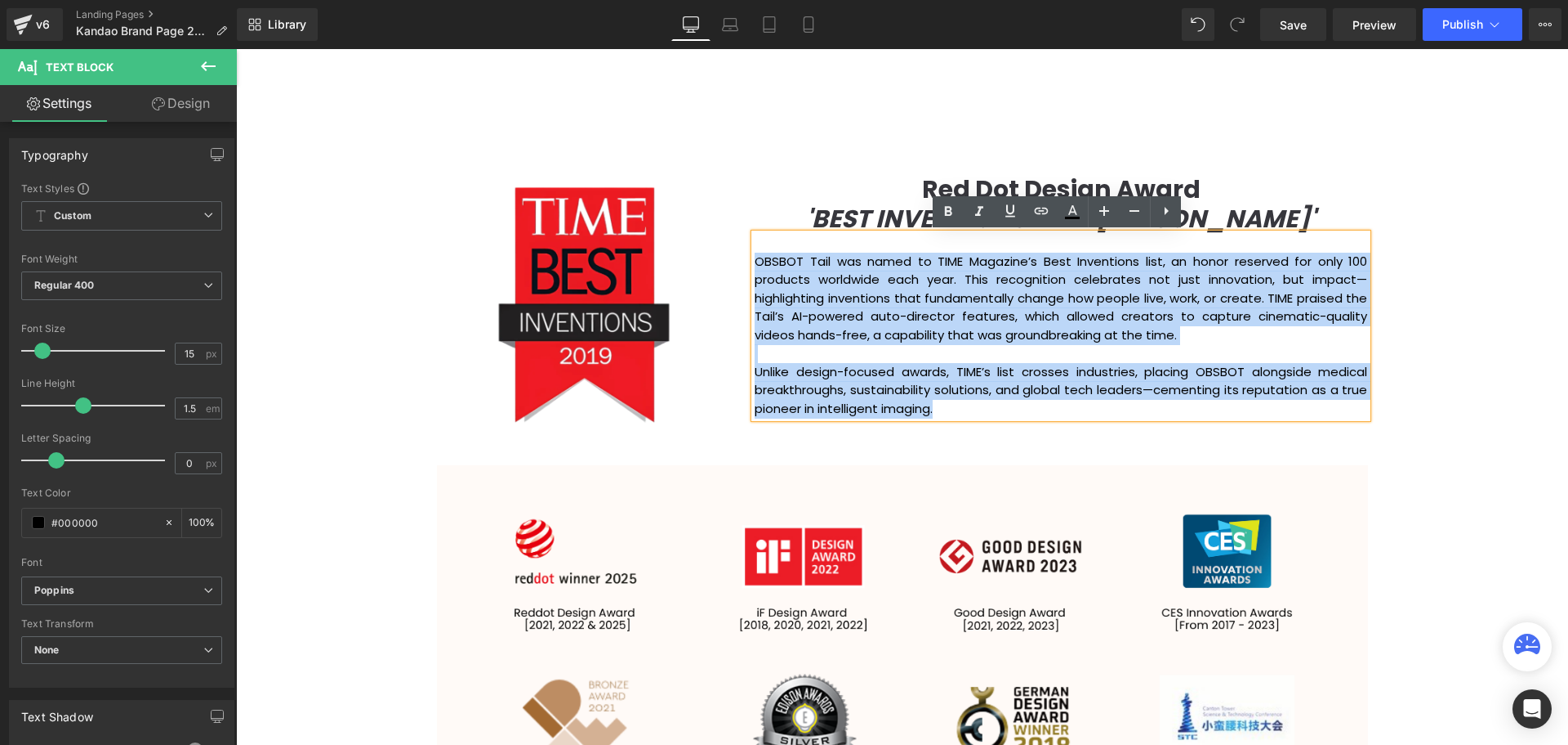
drag, startPoint x: 958, startPoint y: 412, endPoint x: 753, endPoint y: 262, distance: 254.0
click at [755, 262] on div "OBSBOT Tail was named to TIME Magazine’s Best Inventions list, an honor reserve…" at bounding box center [1061, 325] width 612 height 184
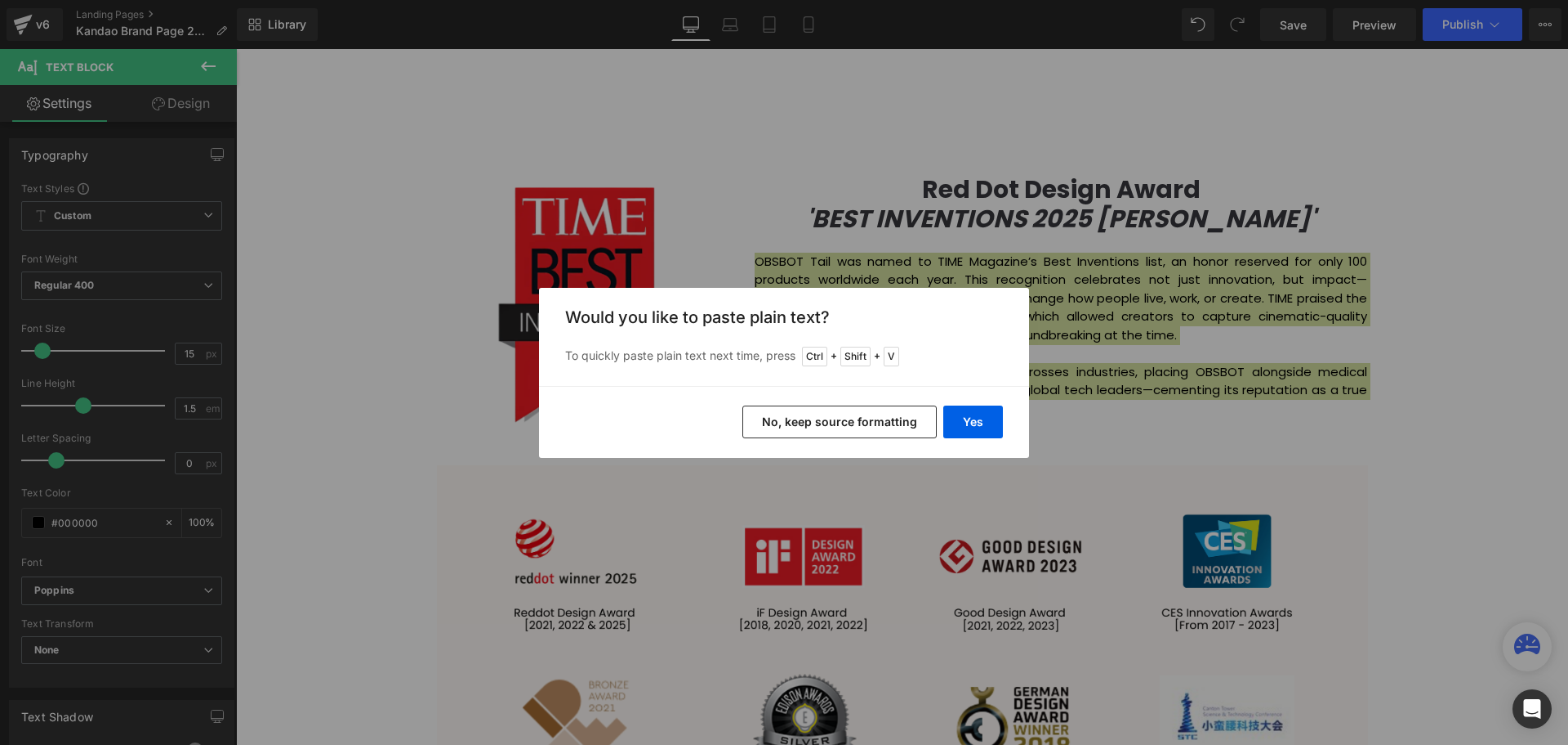
click at [885, 427] on button "No, keep source formatting" at bounding box center [840, 421] width 195 height 33
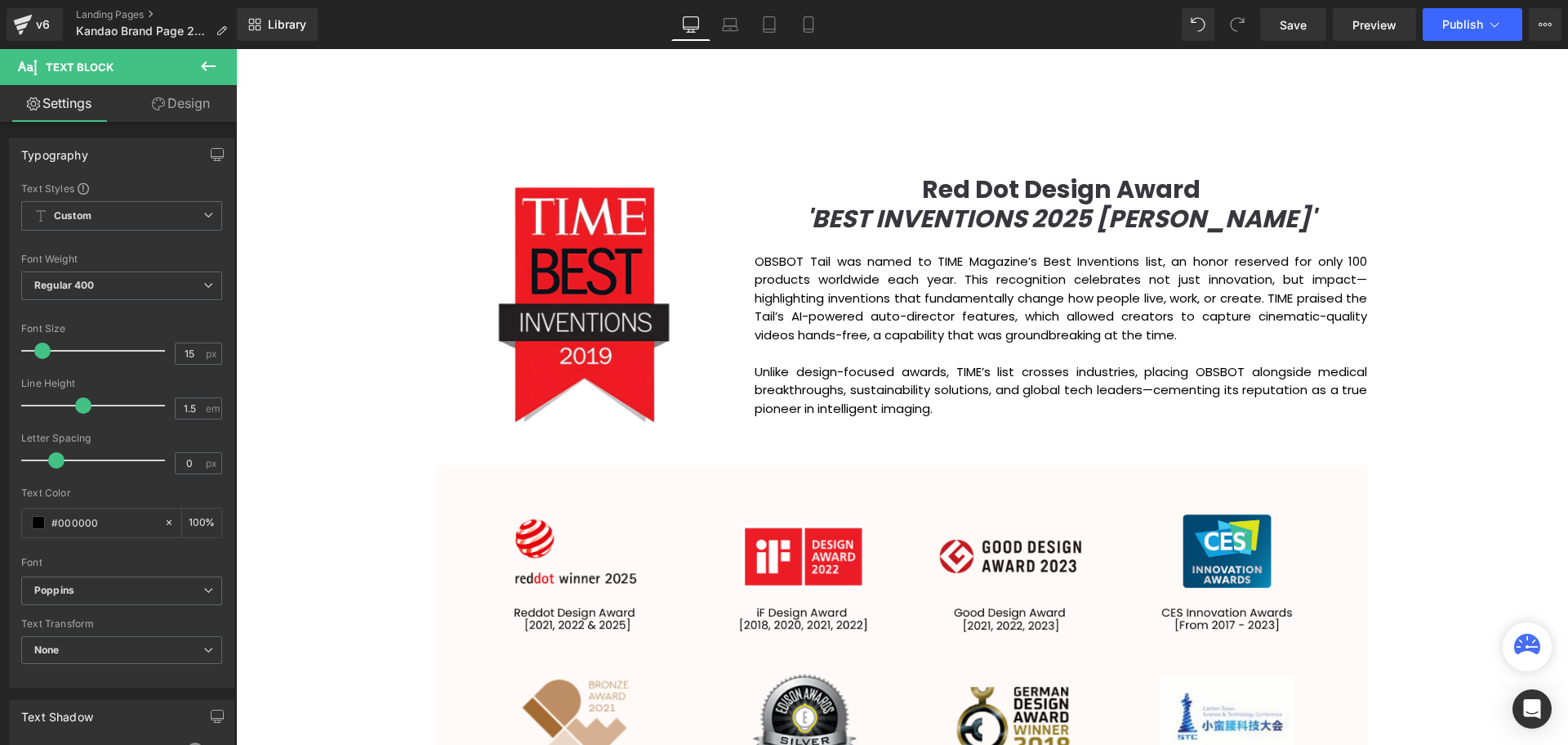
scroll to position [5162, 1324]
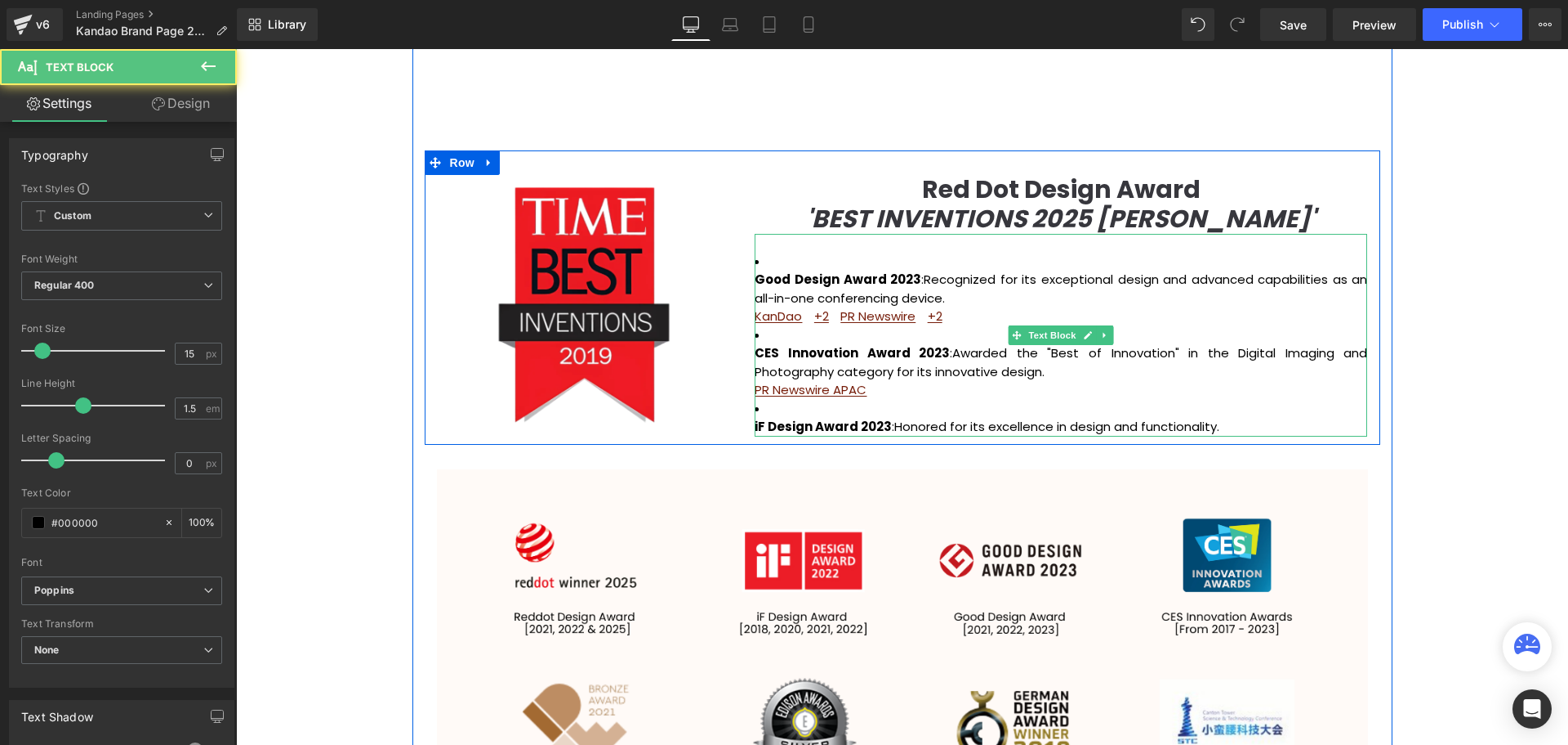
click at [794, 271] on strong "Good Design Award 2023" at bounding box center [838, 278] width 167 height 17
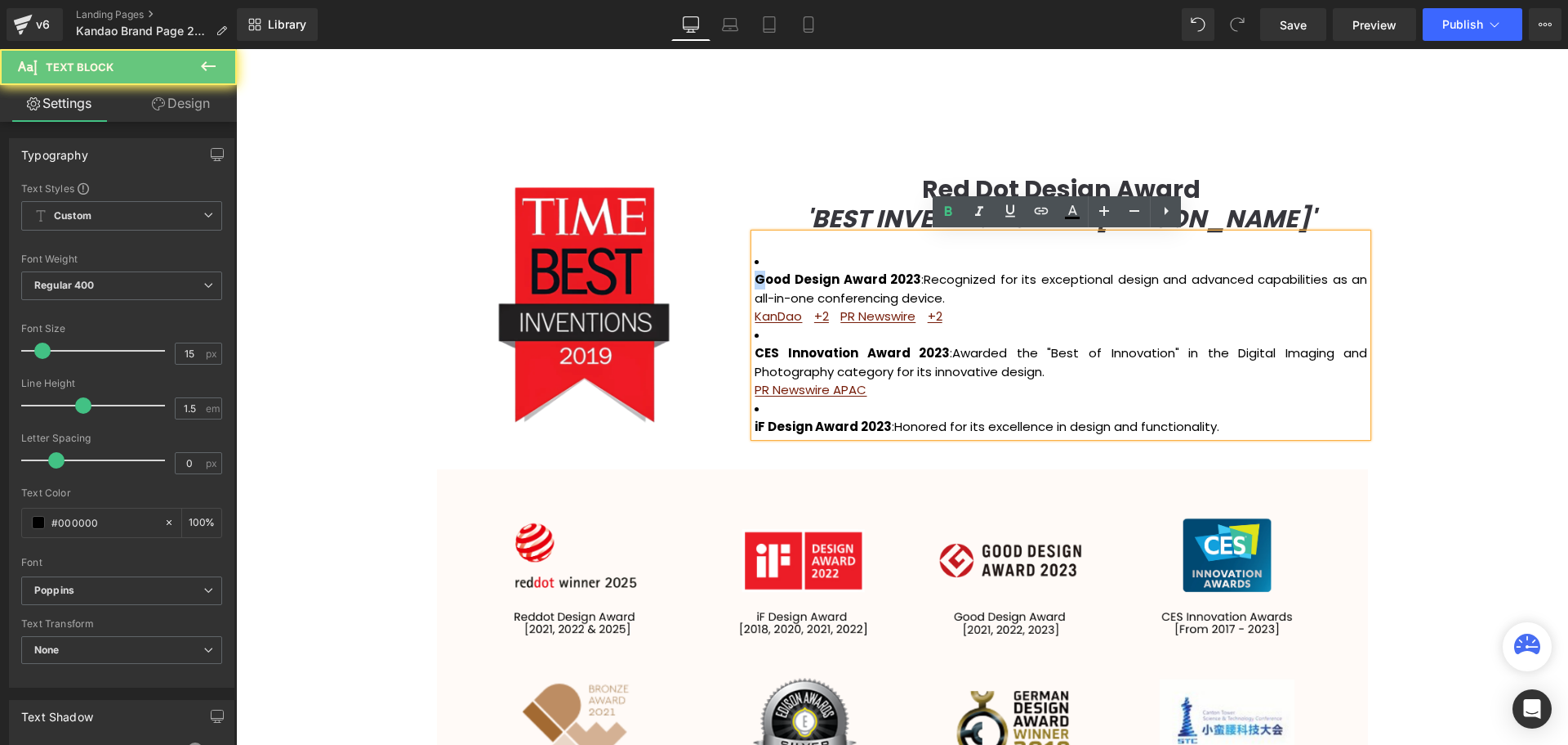
click at [756, 277] on strong "Good Design Award 2023" at bounding box center [838, 278] width 167 height 17
click at [755, 280] on strong "Good Design Award 2023" at bounding box center [838, 278] width 167 height 17
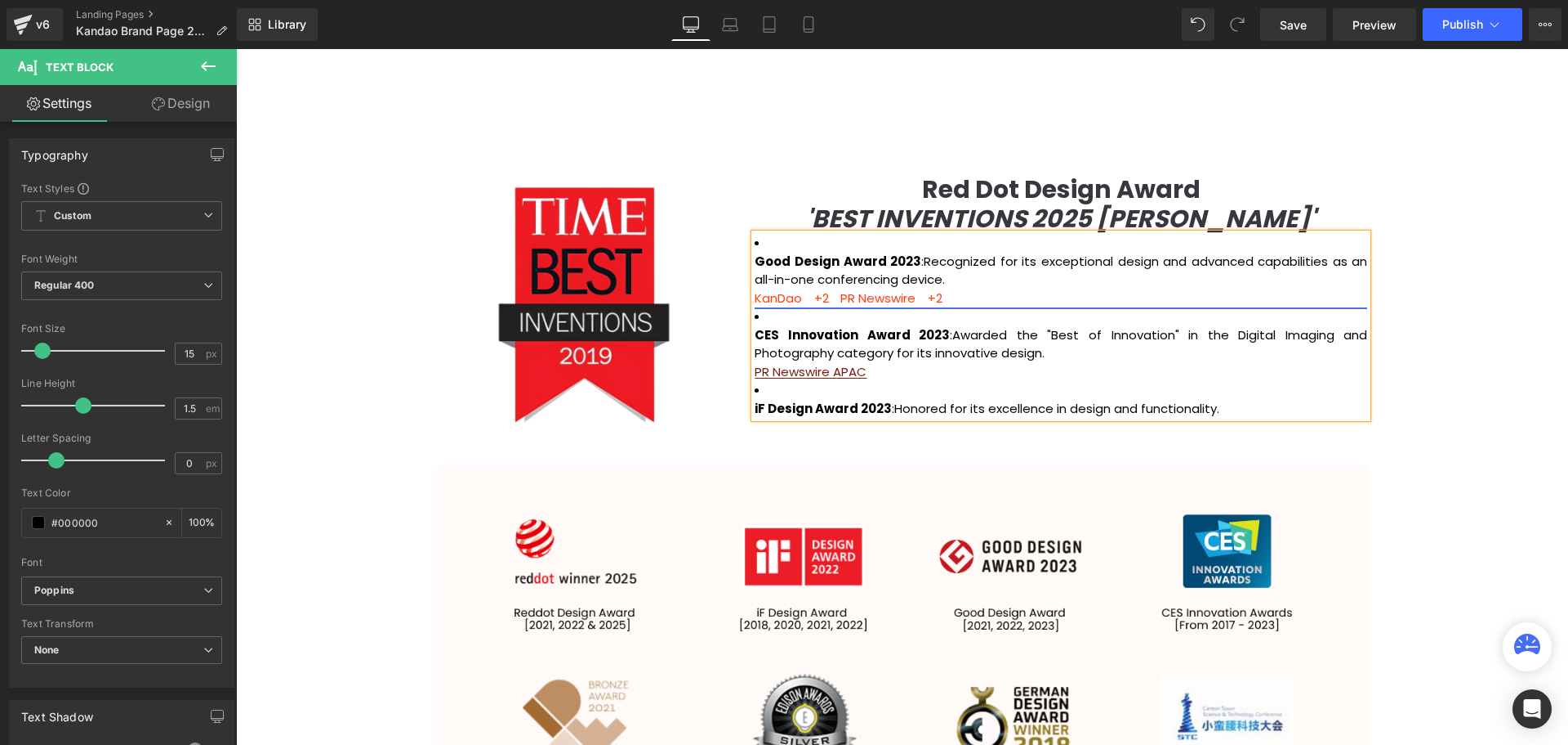
scroll to position [5158, 1324]
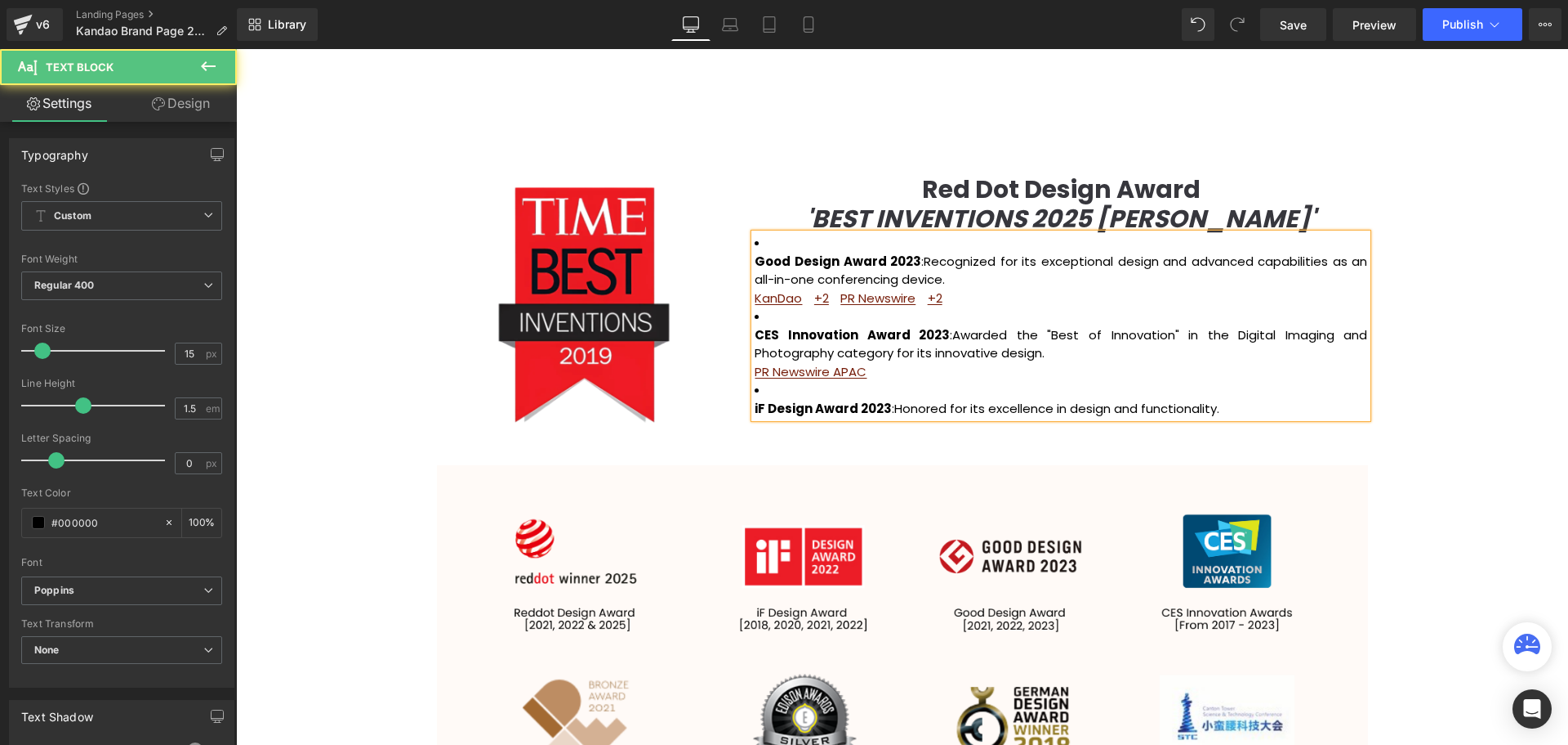
click at [758, 246] on li "Good Design Award 2023 : Recognized for its exceptional design and advanced cap…" at bounding box center [1061, 270] width 612 height 73
click at [770, 241] on li "Good Design Award 2023 : Recognized for its exceptional design and advanced cap…" at bounding box center [1061, 270] width 612 height 73
click at [784, 254] on strong "Good Design Award 2023" at bounding box center [838, 261] width 167 height 17
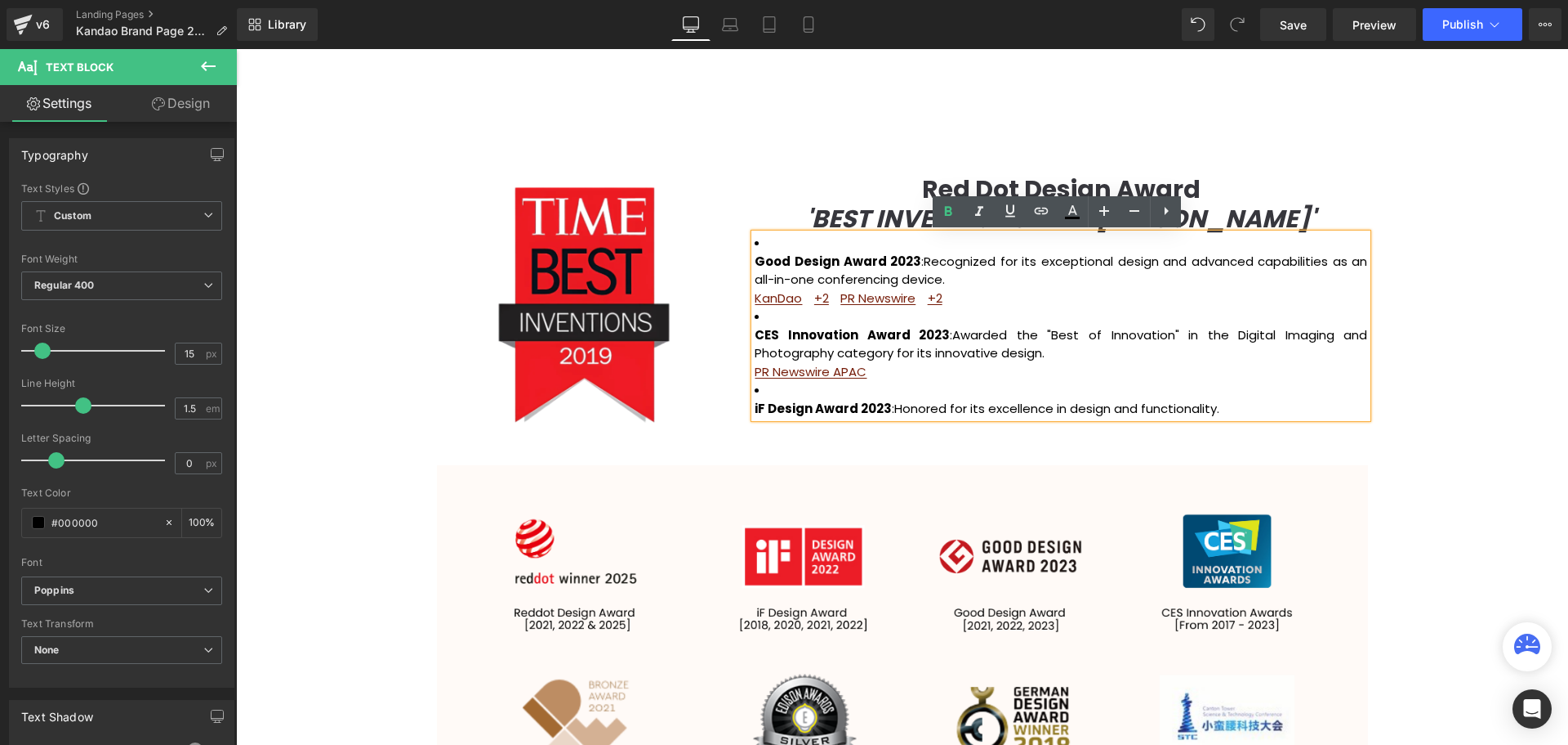
click at [765, 246] on li "Good Design Award 2023 : Recognized for its exceptional design and advanced cap…" at bounding box center [1061, 270] width 612 height 73
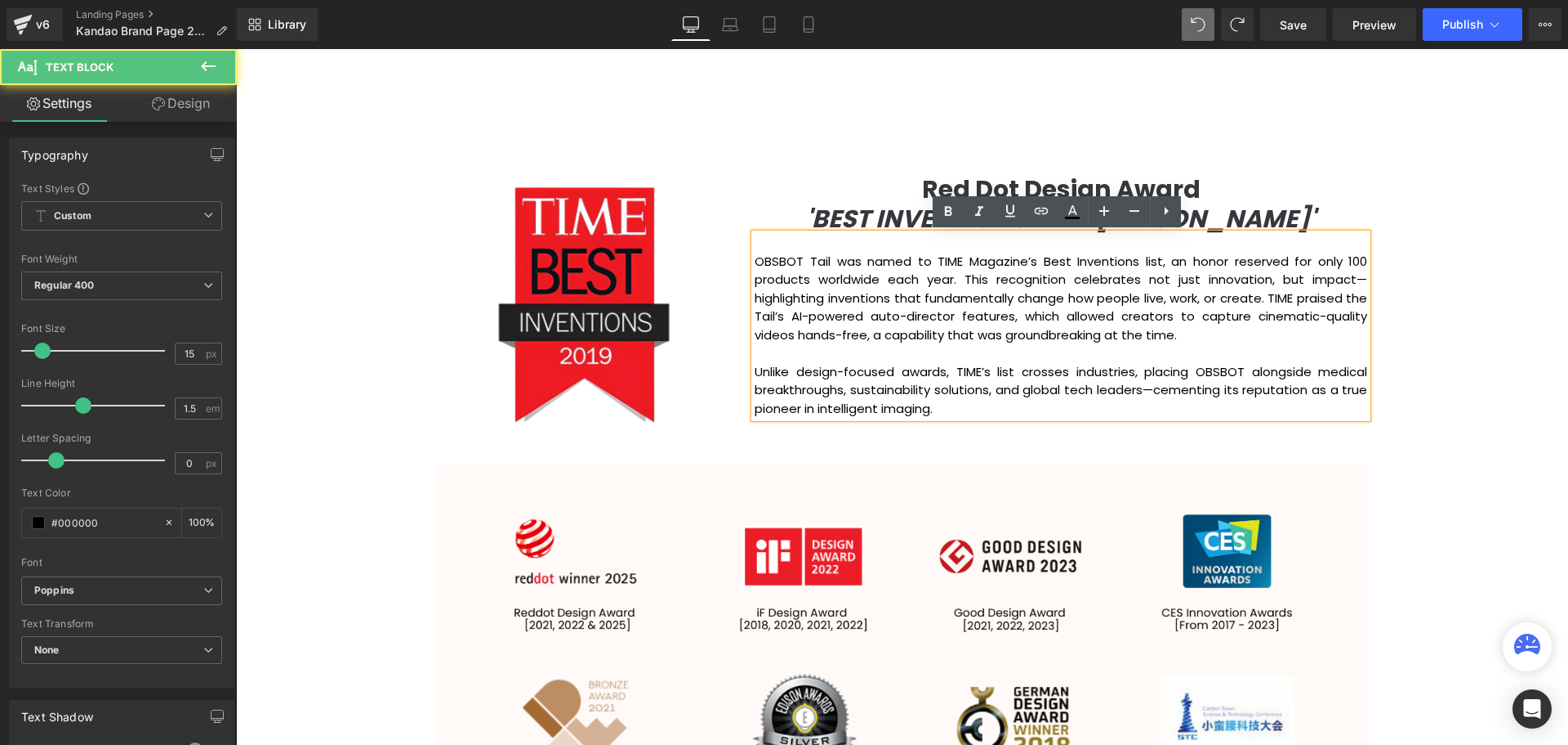
click at [977, 409] on p "Unlike design-focused awards, TIME’s list crosses industries, placing OBSBOT al…" at bounding box center [1061, 390] width 612 height 55
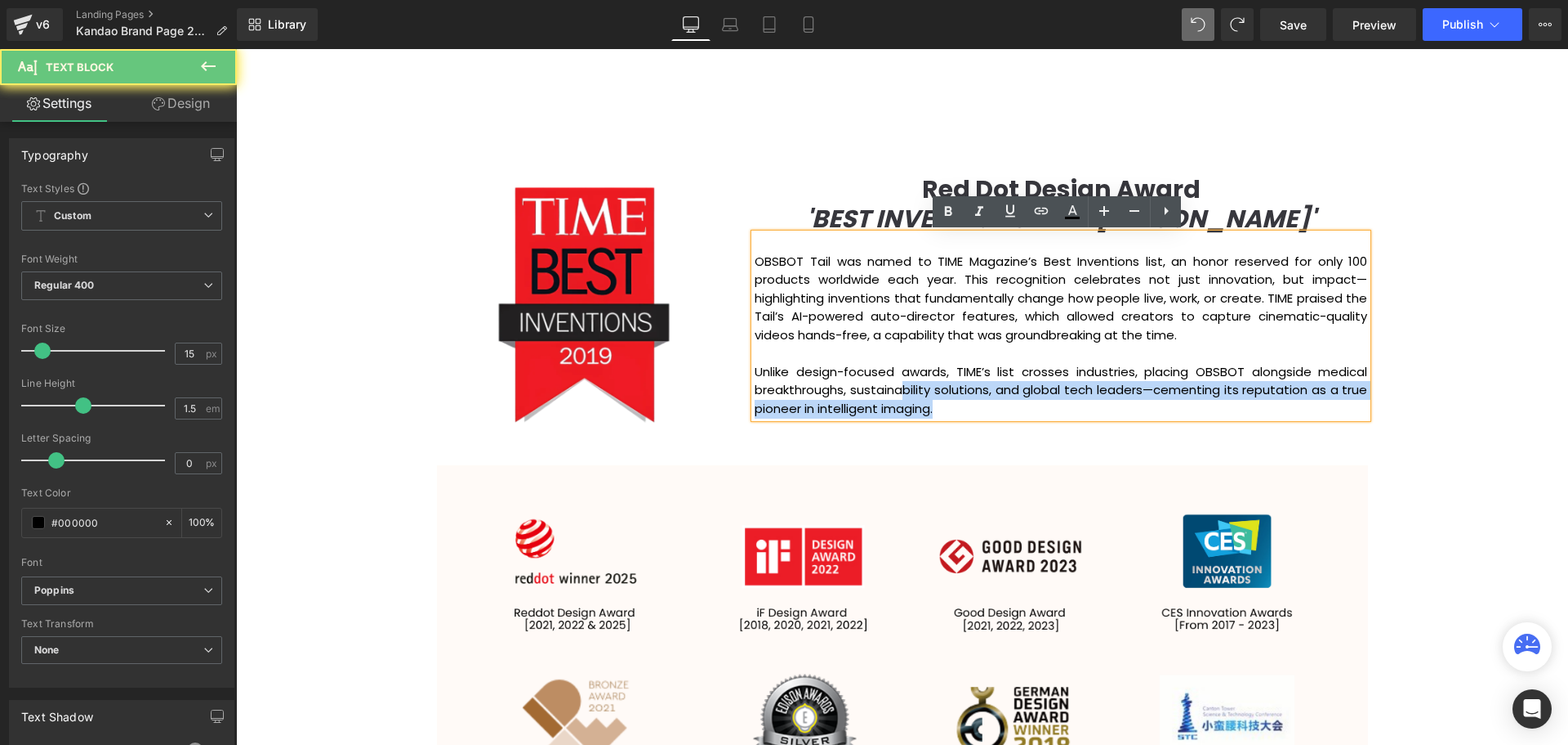
drag, startPoint x: 994, startPoint y: 411, endPoint x: 899, endPoint y: 387, distance: 98.0
click at [899, 387] on p "Unlike design-focused awards, TIME’s list crosses industries, placing OBSBOT al…" at bounding box center [1061, 390] width 612 height 55
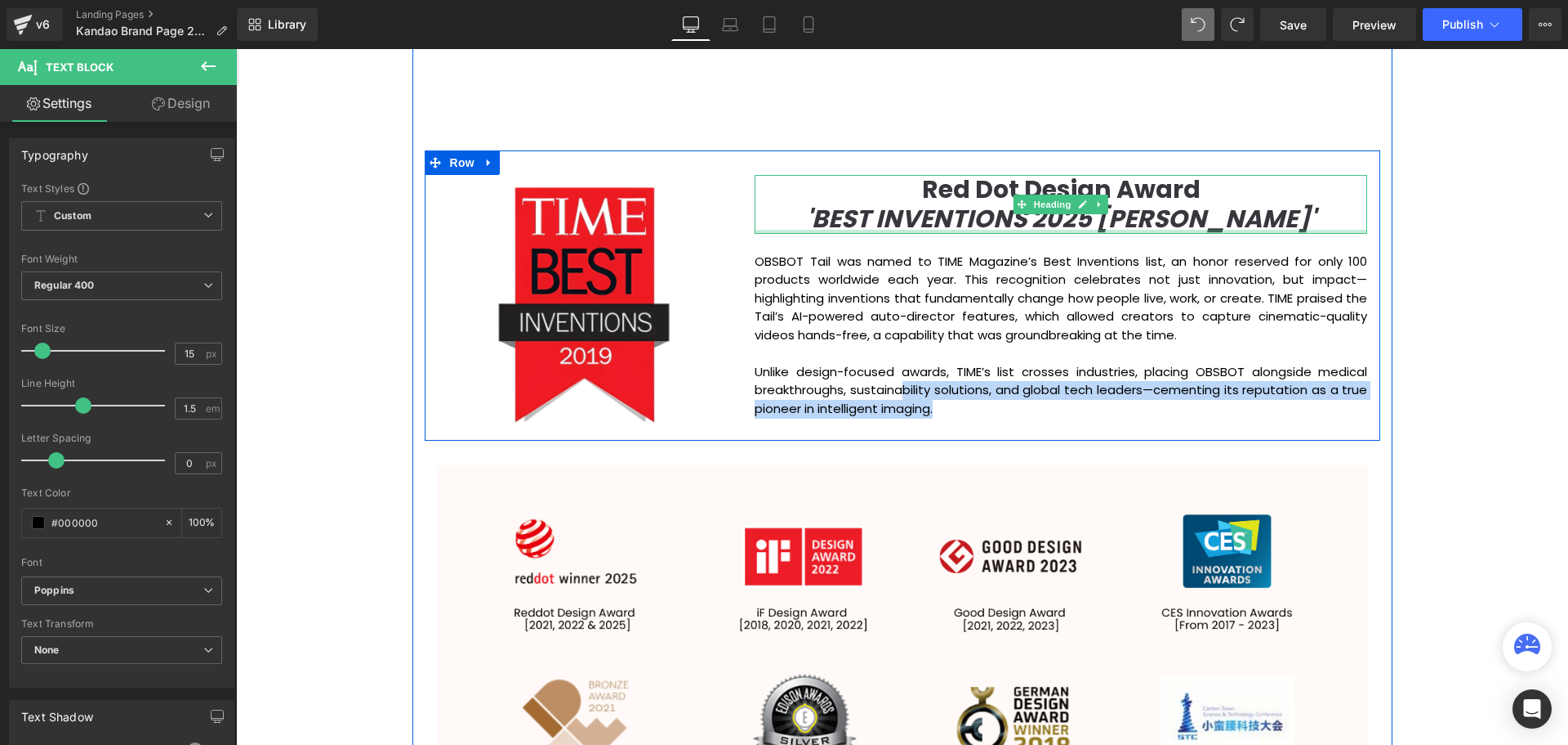
click at [1295, 227] on h1 "'BEST INVENTIONS 2025 HONOREE'" at bounding box center [1061, 218] width 612 height 29
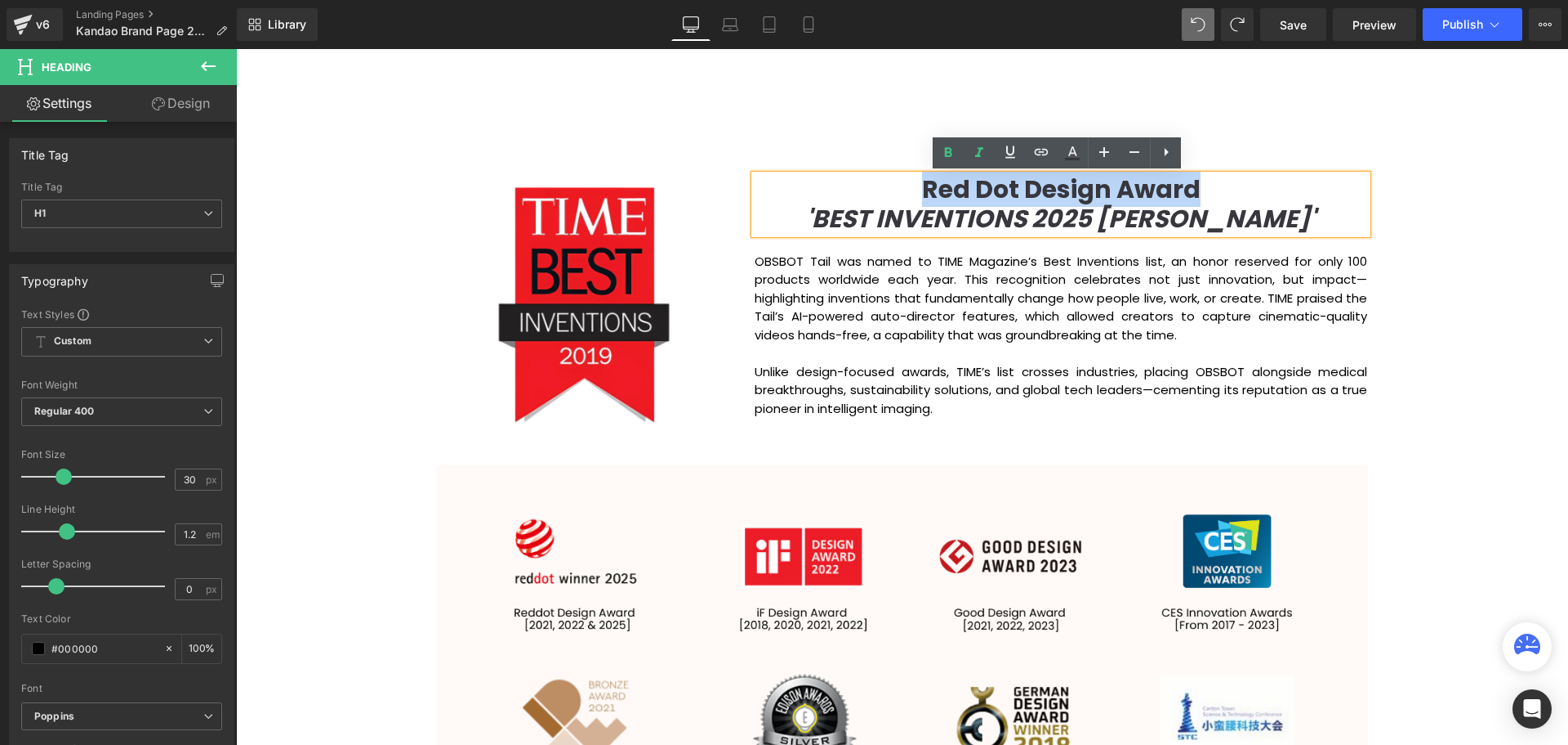
drag, startPoint x: 1205, startPoint y: 188, endPoint x: 910, endPoint y: 190, distance: 295.0
click at [910, 190] on h1 "Red Dot Design Award" at bounding box center [1061, 189] width 612 height 29
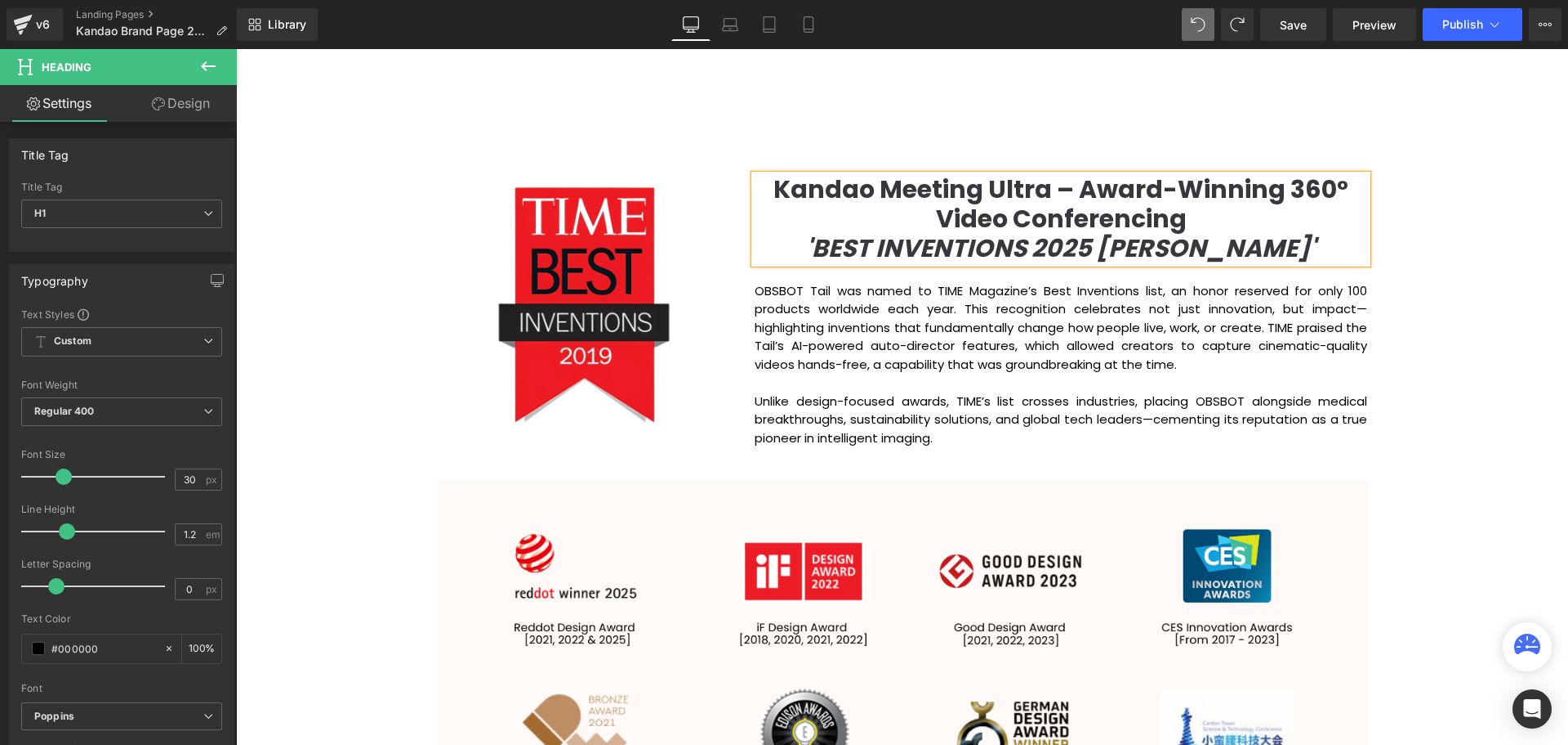
scroll to position [5172, 1324]
click at [1078, 186] on b "Kandao Meeting Ultra – Award-Winning 360° Video Conferencing" at bounding box center [1061, 203] width 575 height 64
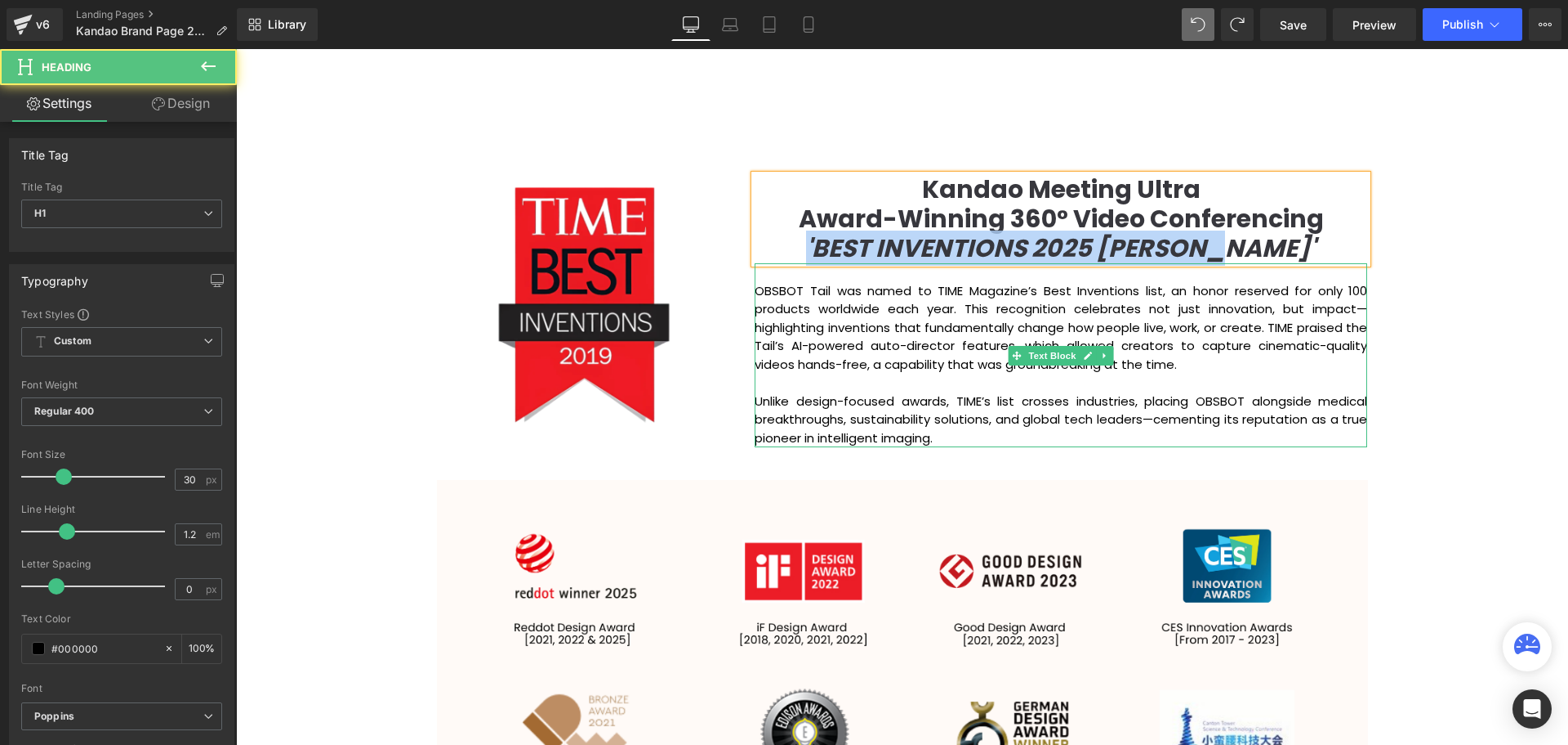
drag, startPoint x: 845, startPoint y: 248, endPoint x: 1332, endPoint y: 267, distance: 487.4
click at [1332, 267] on div "Kandao Meeting Ultra Award-Winning 360° Video Conferencing 'BEST INVENTIONS 202…" at bounding box center [1061, 311] width 637 height 272
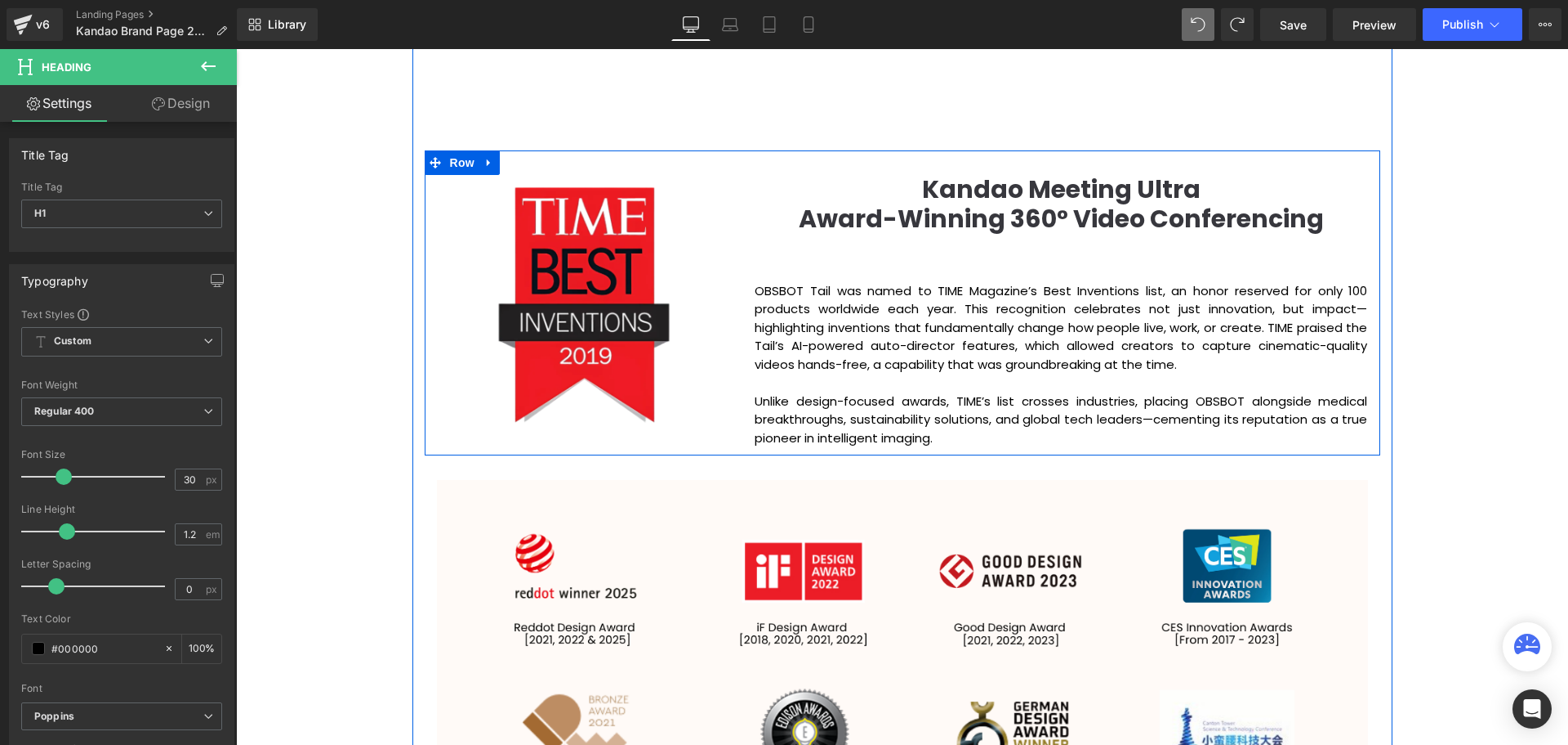
scroll to position [5158, 1324]
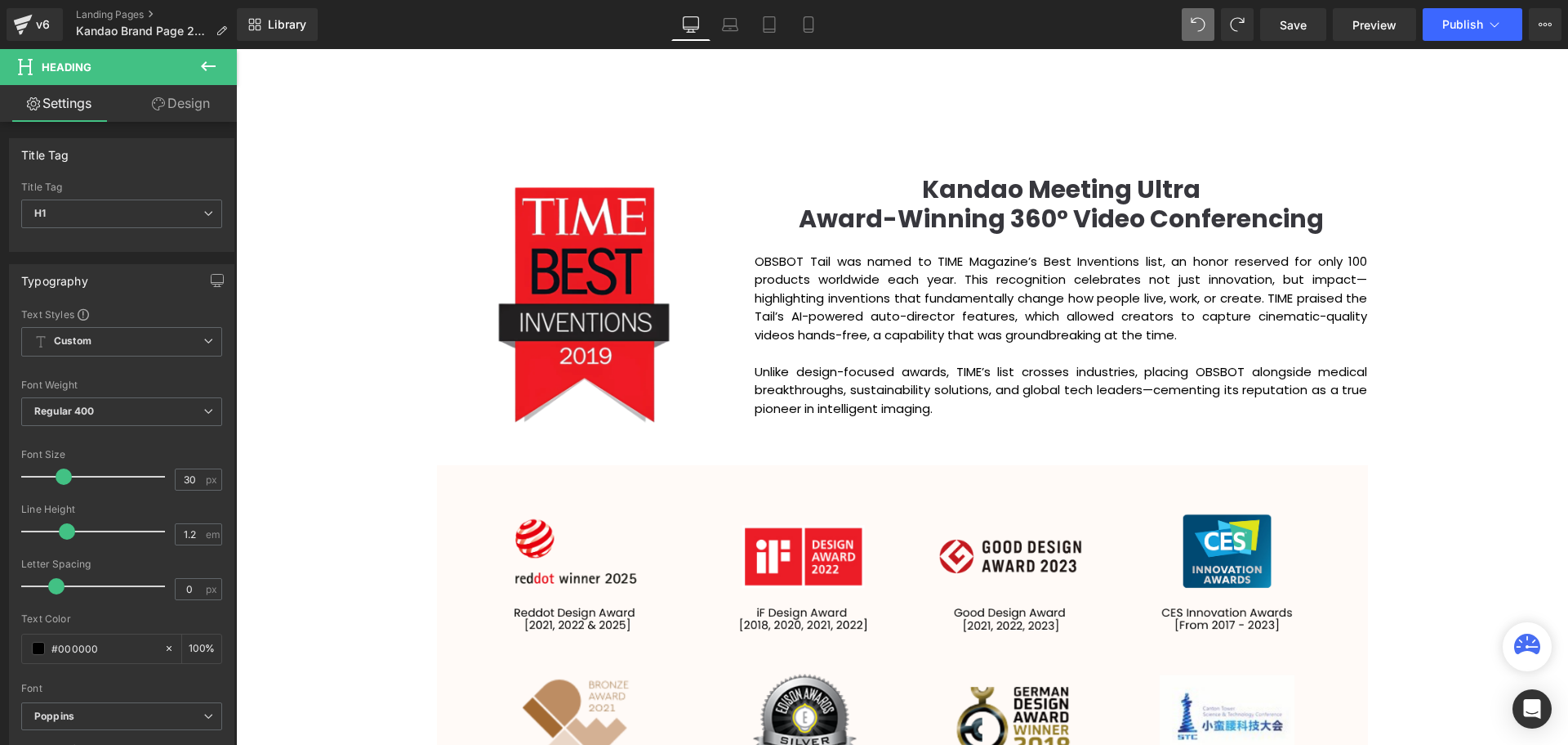
click at [1488, 293] on div "Video Bg Row Welcome to Button Row Image Row Creating Distinguished Imaging Pro…" at bounding box center [902, 623] width 1332 height 4322
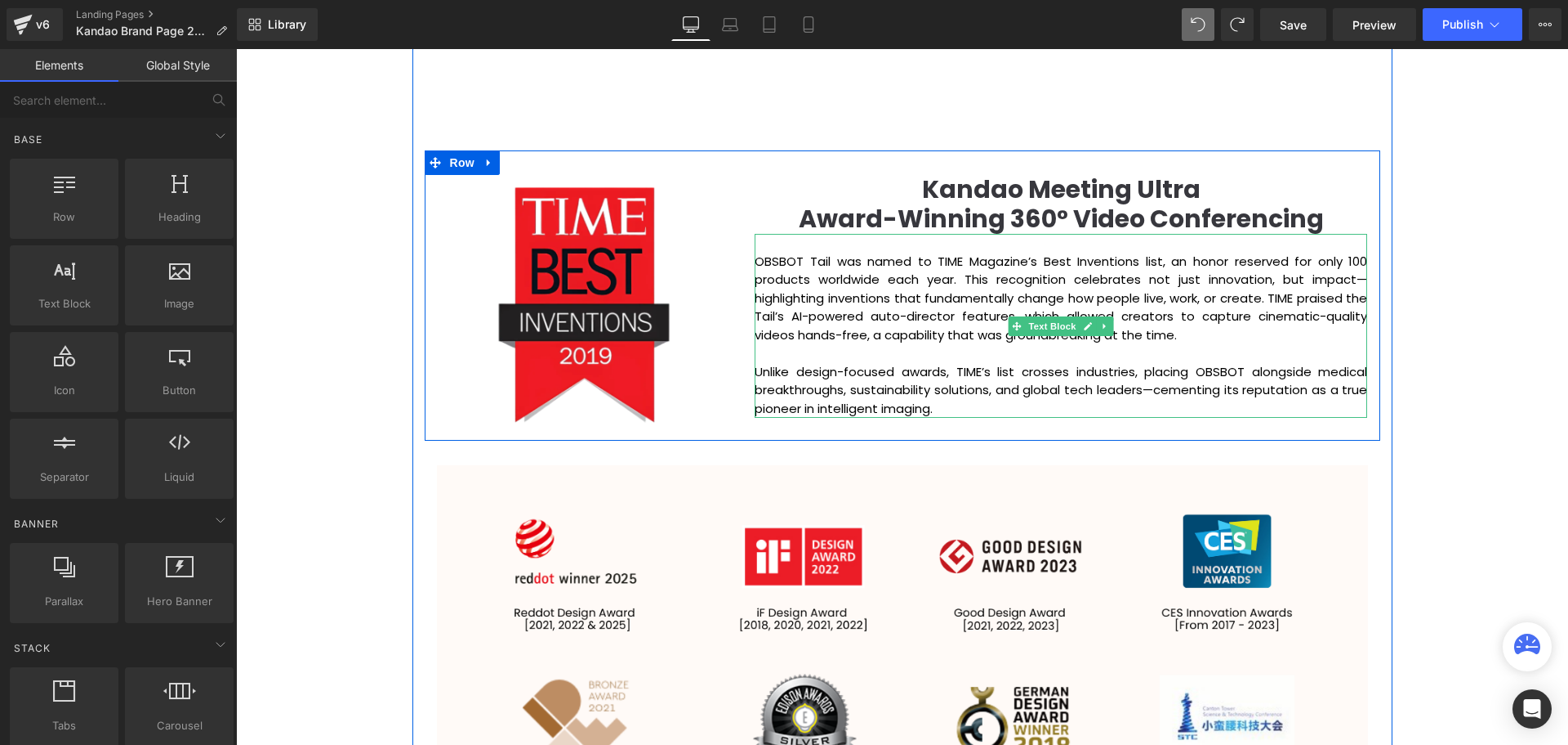
click at [940, 422] on div "Image Kandao Meeting Ultra Award-Winning 360° Video Conferencing Heading OBSBOT…" at bounding box center [902, 295] width 956 height 290
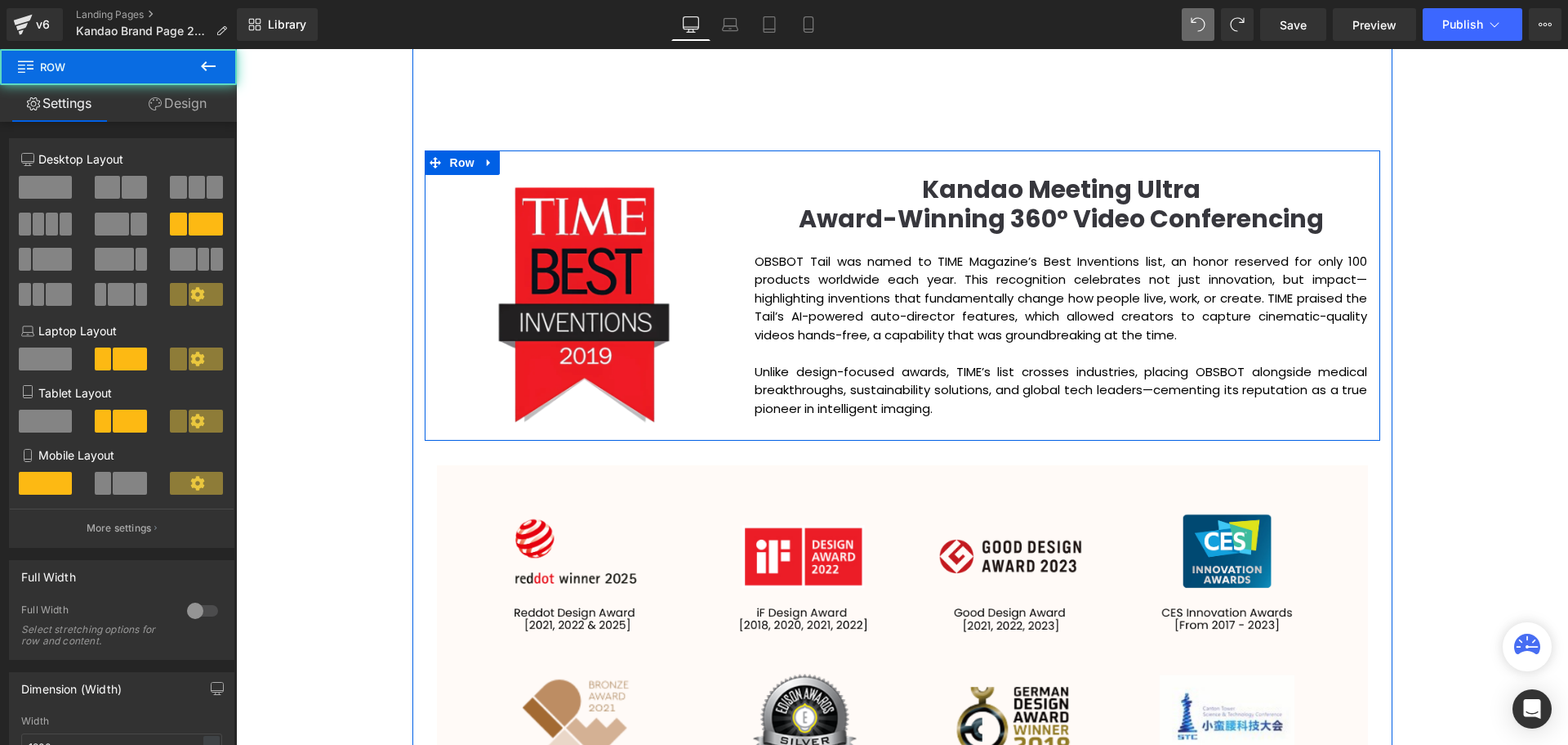
click at [949, 405] on p "Unlike design-focused awards, TIME’s list crosses industries, placing OBSBOT al…" at bounding box center [1061, 390] width 612 height 55
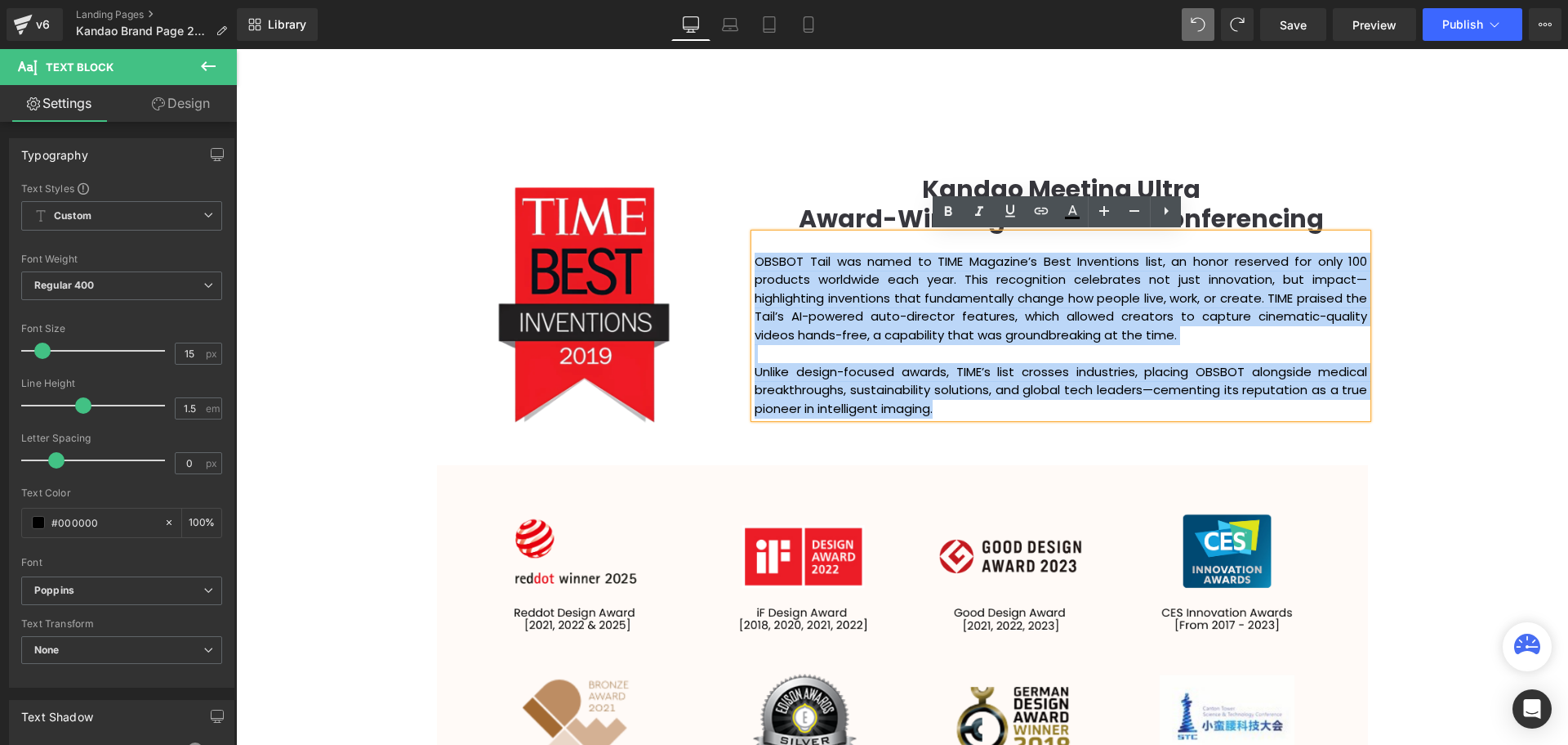
drag, startPoint x: 968, startPoint y: 411, endPoint x: 752, endPoint y: 257, distance: 265.3
click at [755, 257] on div "OBSBOT Tail was named to TIME Magazine’s Best Inventions list, an honor reserve…" at bounding box center [1061, 325] width 612 height 184
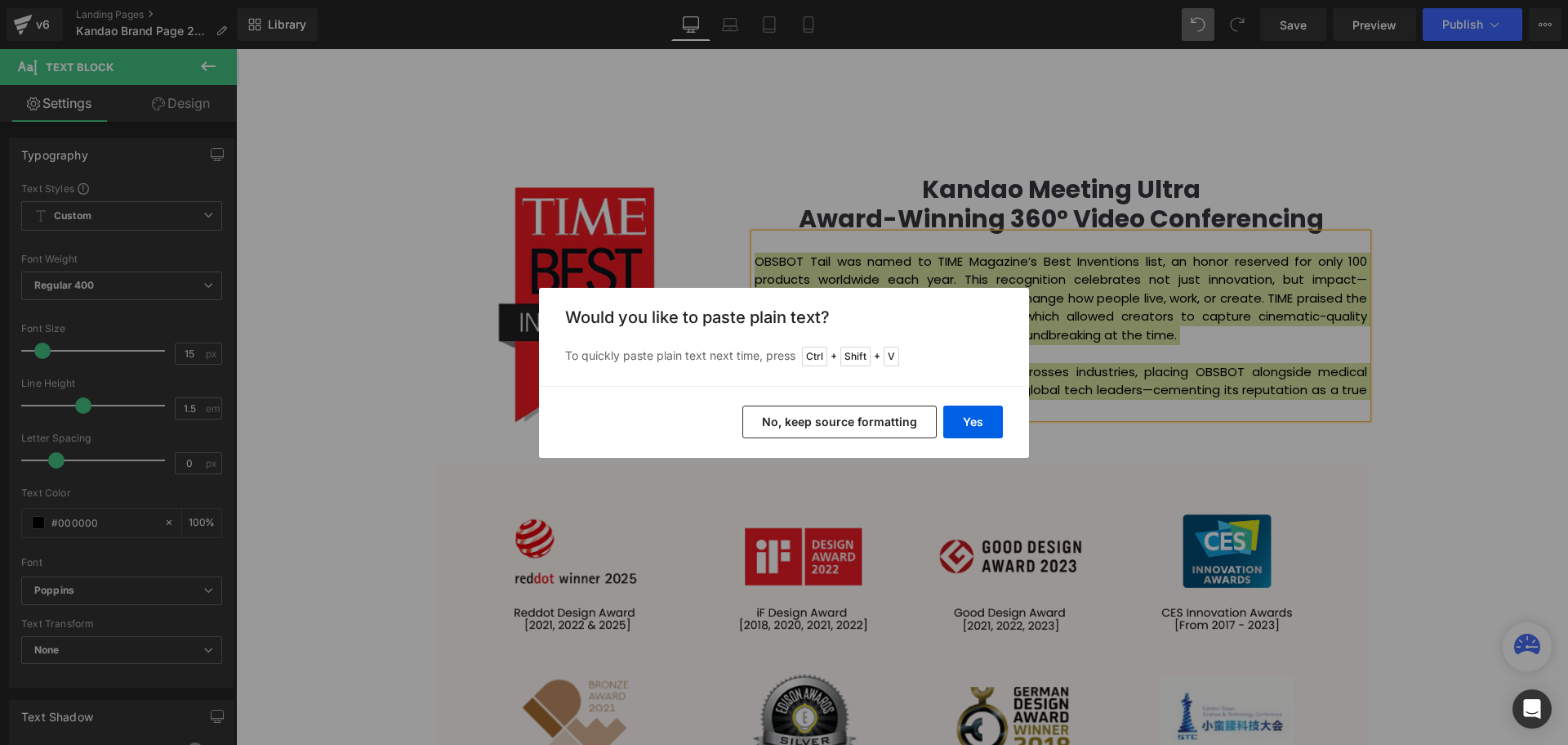
click at [893, 420] on button "No, keep source formatting" at bounding box center [840, 421] width 195 height 33
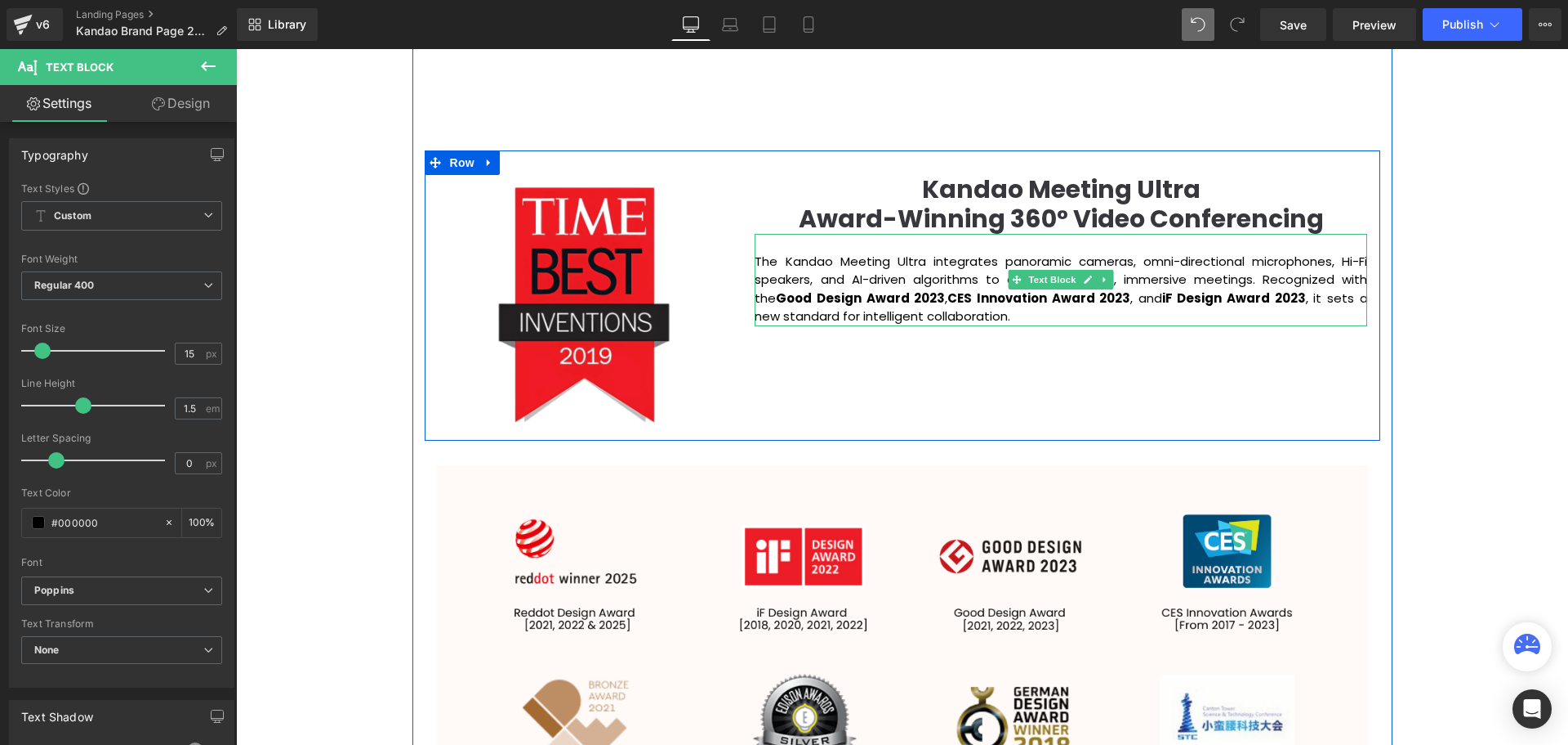
click at [768, 258] on p "The Kandao Meeting Ultra integrates panoramic cameras, omni-directional microph…" at bounding box center [1061, 289] width 612 height 73
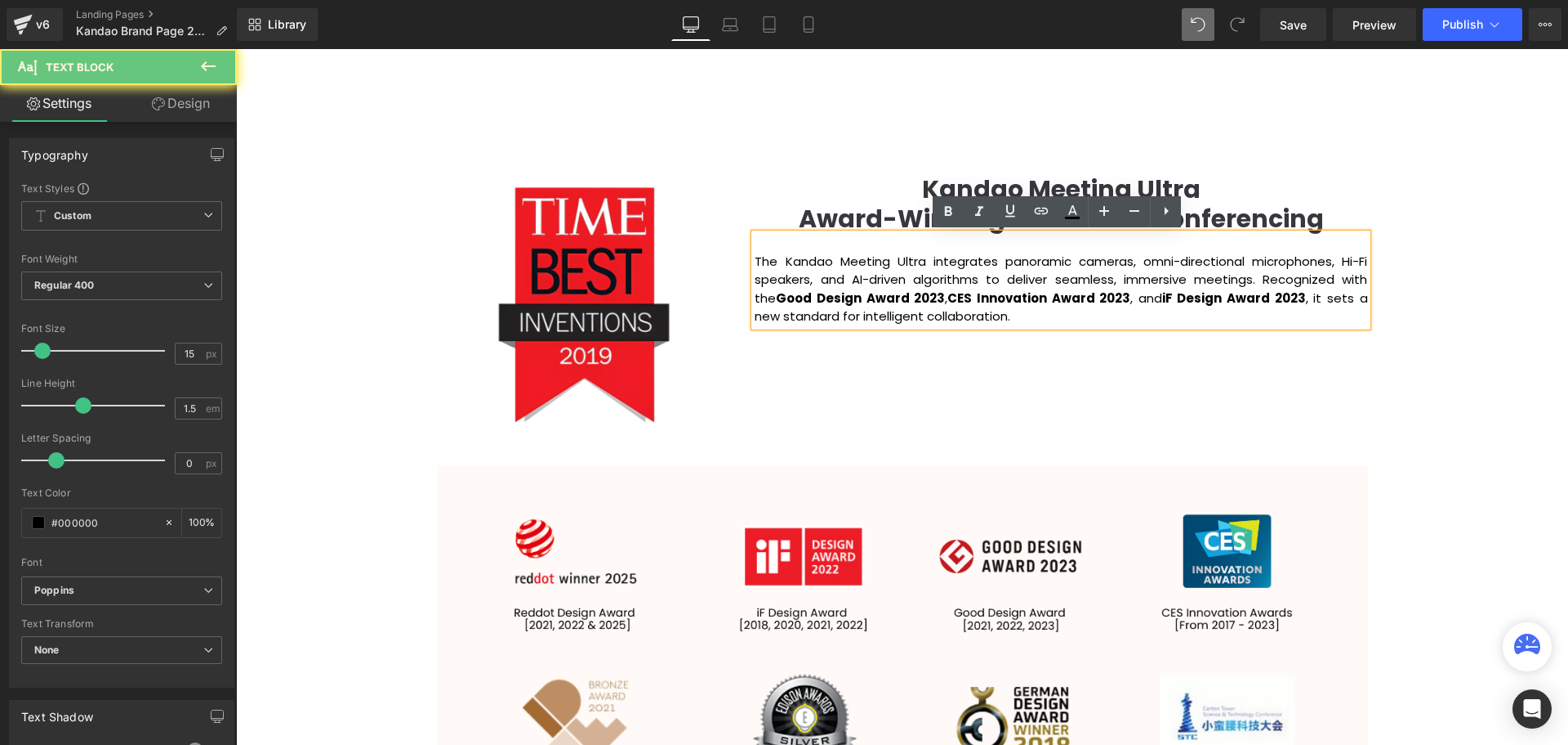
click at [764, 260] on p "The Kandao Meeting Ultra integrates panoramic cameras, omni-directional microph…" at bounding box center [1061, 289] width 612 height 73
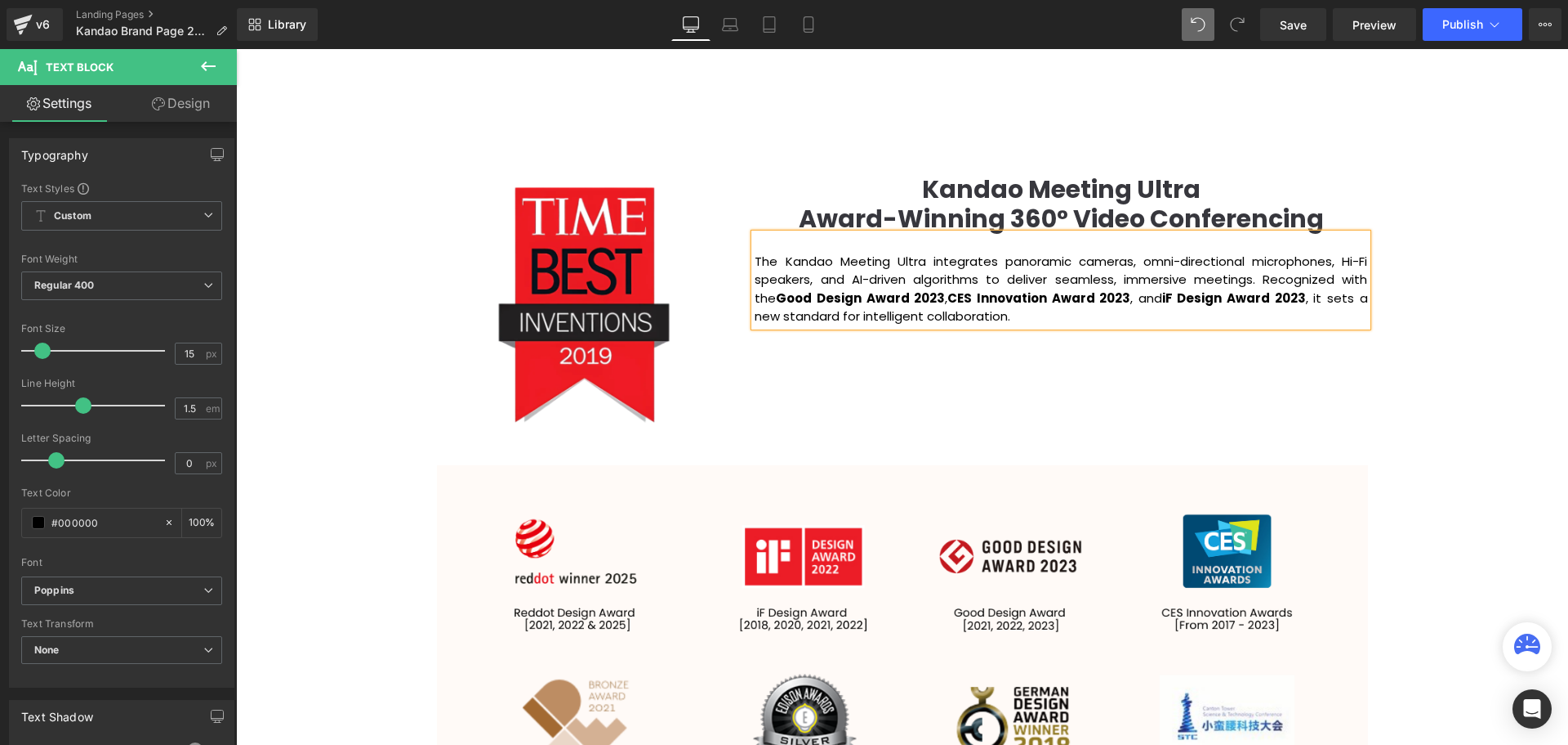
click at [1419, 340] on div "Video Bg Row Welcome to Button Row Image Row Creating Distinguished Imaging Pro…" at bounding box center [902, 623] width 1332 height 4322
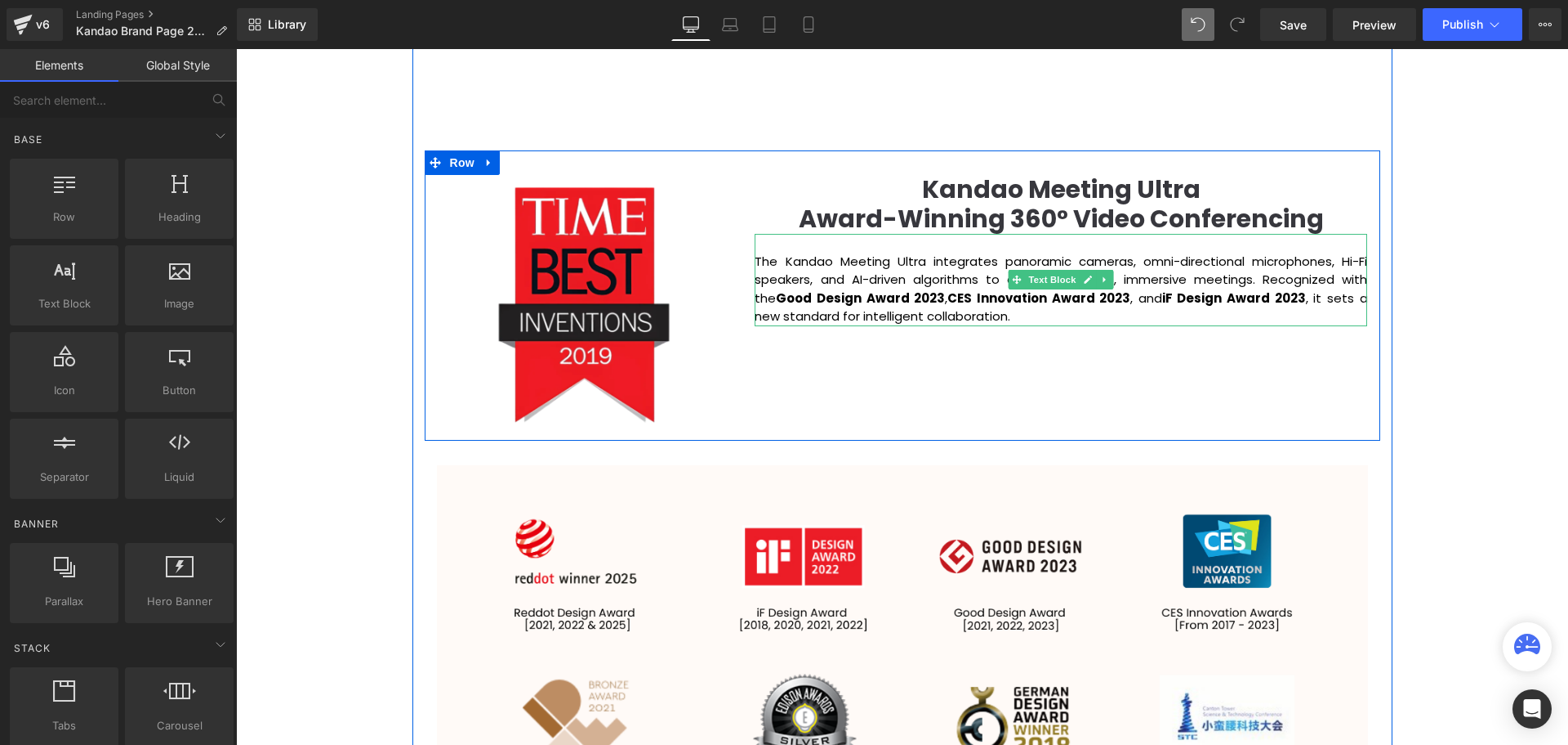
click at [1008, 312] on p "The Kandao Meeting Ultra integrates panoramic cameras, omni-directional microph…" at bounding box center [1061, 289] width 612 height 73
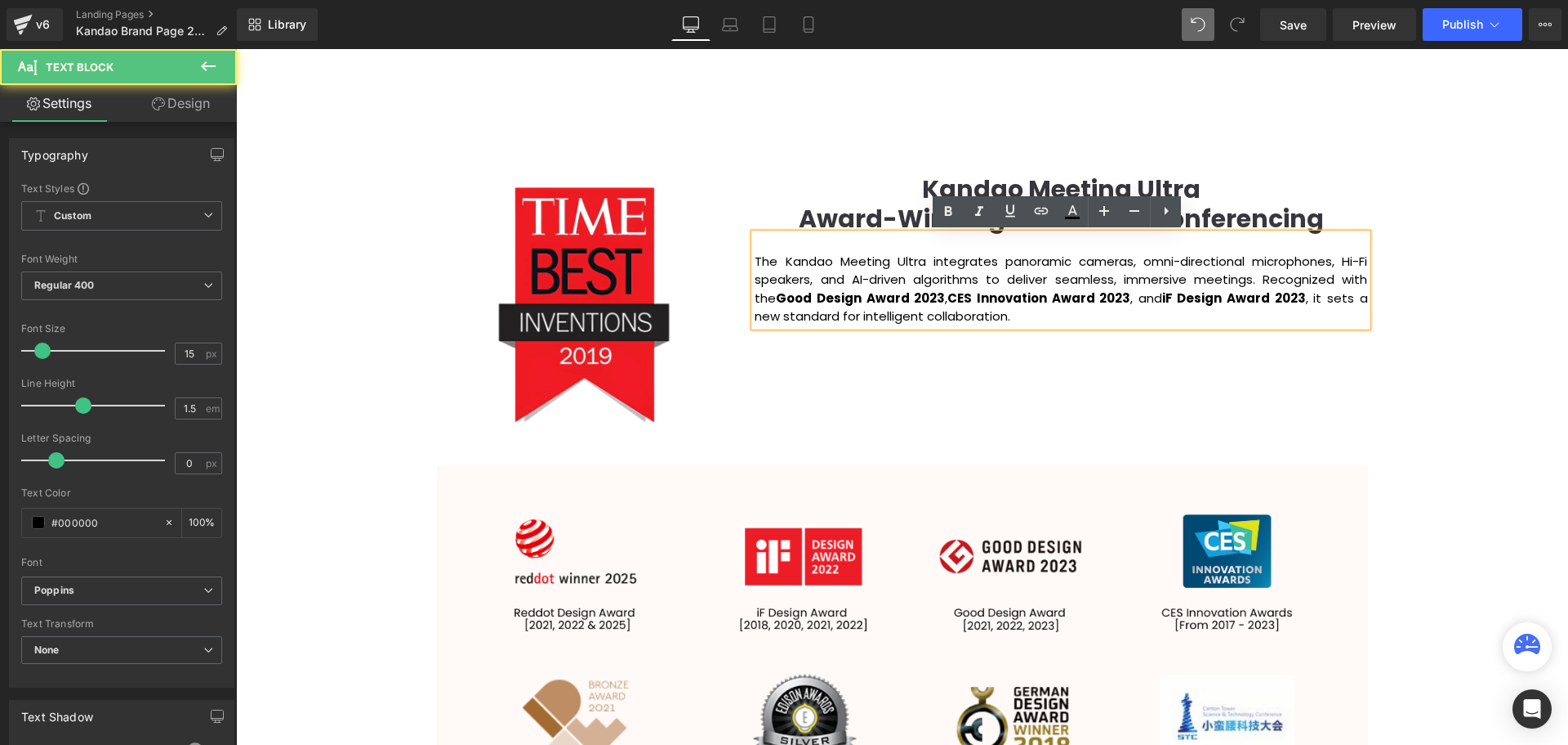
click at [1342, 391] on div "Image Kandao Meeting Ultra Award-Winning 360° Video Conferencing Heading The Ka…" at bounding box center [902, 295] width 956 height 290
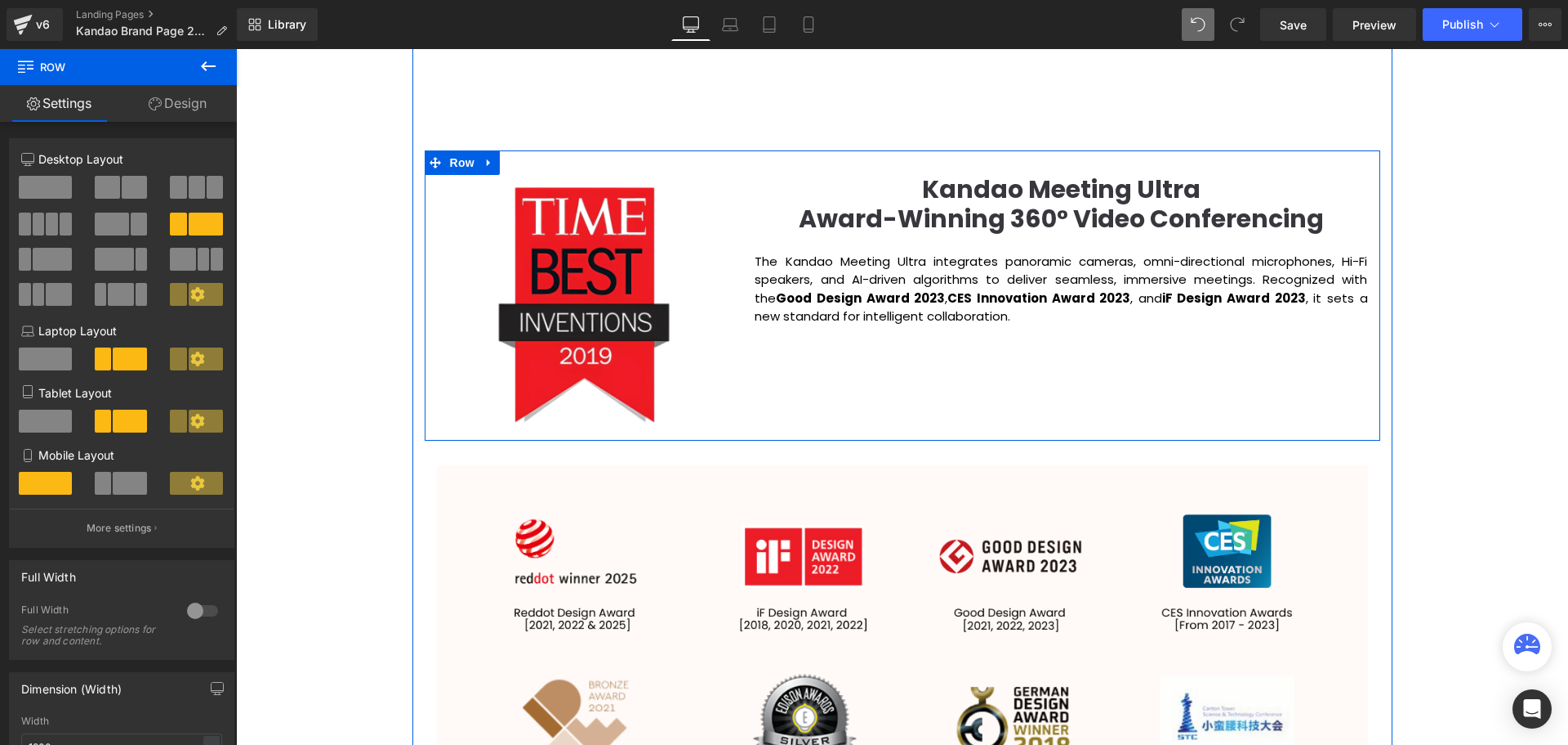
click at [985, 323] on div "The Kandao Meeting Ultra integrates panoramic cameras, omni-directional microph…" at bounding box center [1061, 280] width 612 height 92
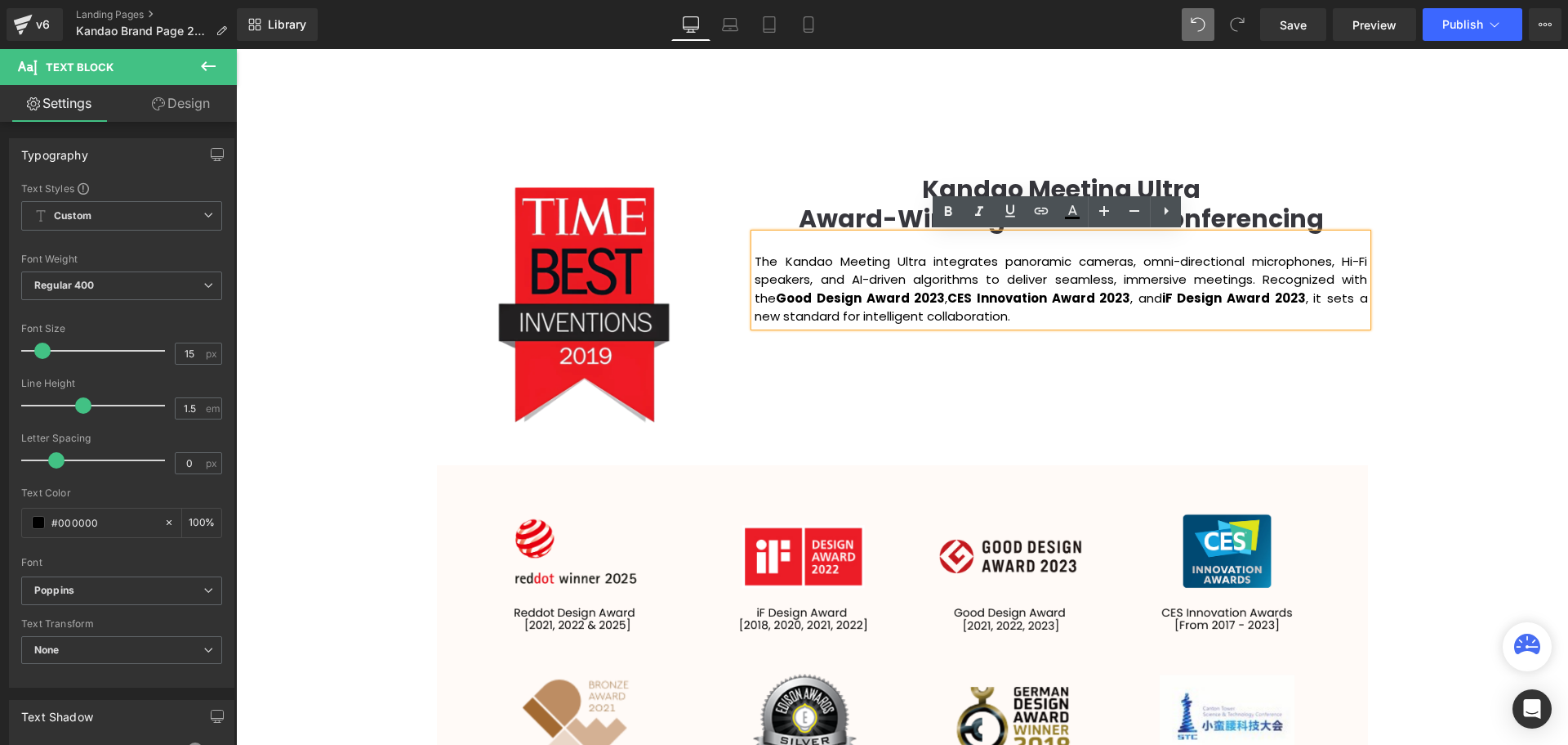
drag, startPoint x: 998, startPoint y: 318, endPoint x: 754, endPoint y: 264, distance: 249.9
click at [755, 264] on p "The Kandao Meeting Ultra integrates panoramic cameras, omni-directional microph…" at bounding box center [1061, 289] width 612 height 73
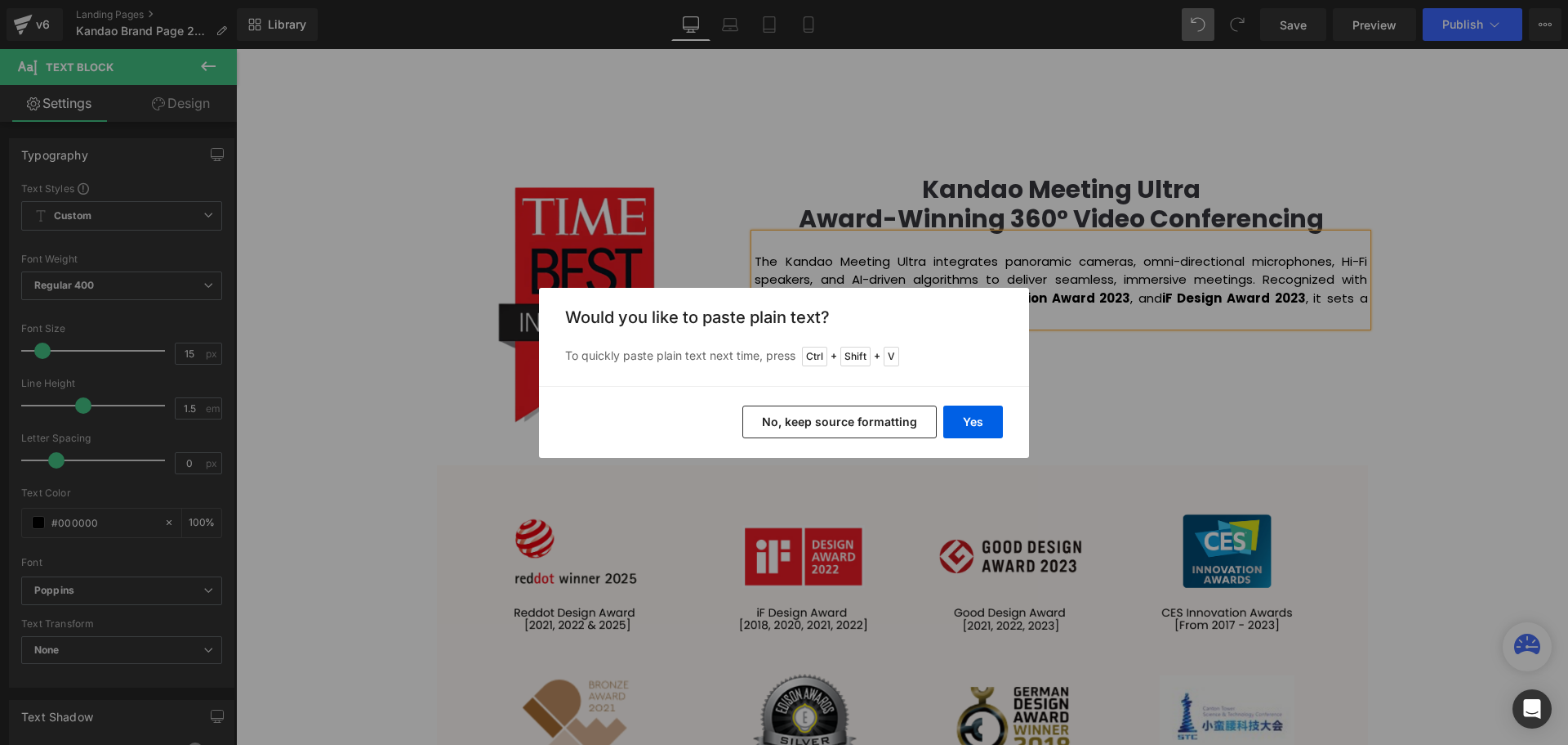
click at [908, 422] on button "No, keep source formatting" at bounding box center [840, 421] width 195 height 33
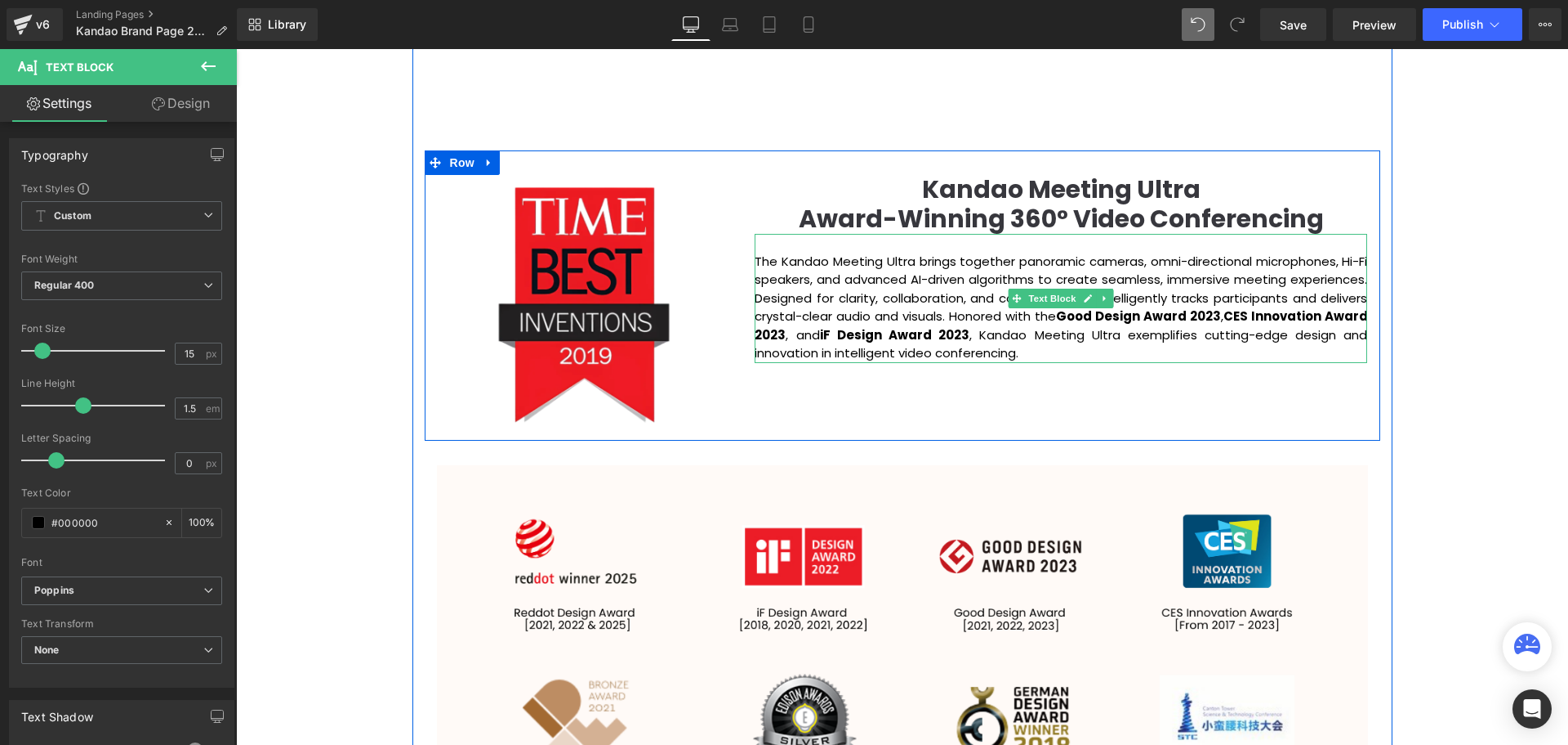
click at [757, 256] on p "The Kandao Meeting Ultra brings together panoramic cameras, omni-directional mi…" at bounding box center [1061, 308] width 612 height 111
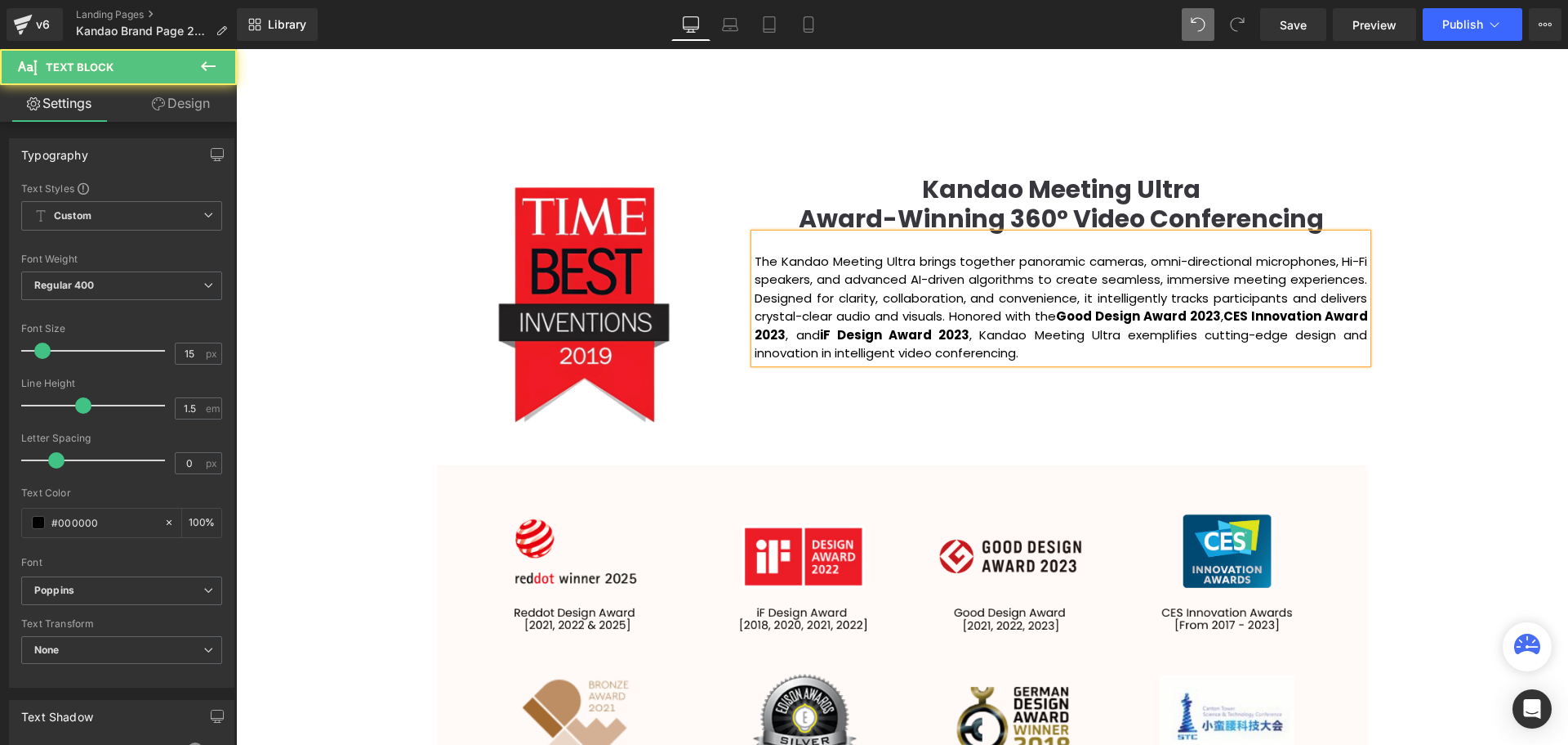
click at [1397, 326] on div "Video Bg Row Welcome to Button Row Image Row Creating Distinguished Imaging Pro…" at bounding box center [902, 623] width 1332 height 4322
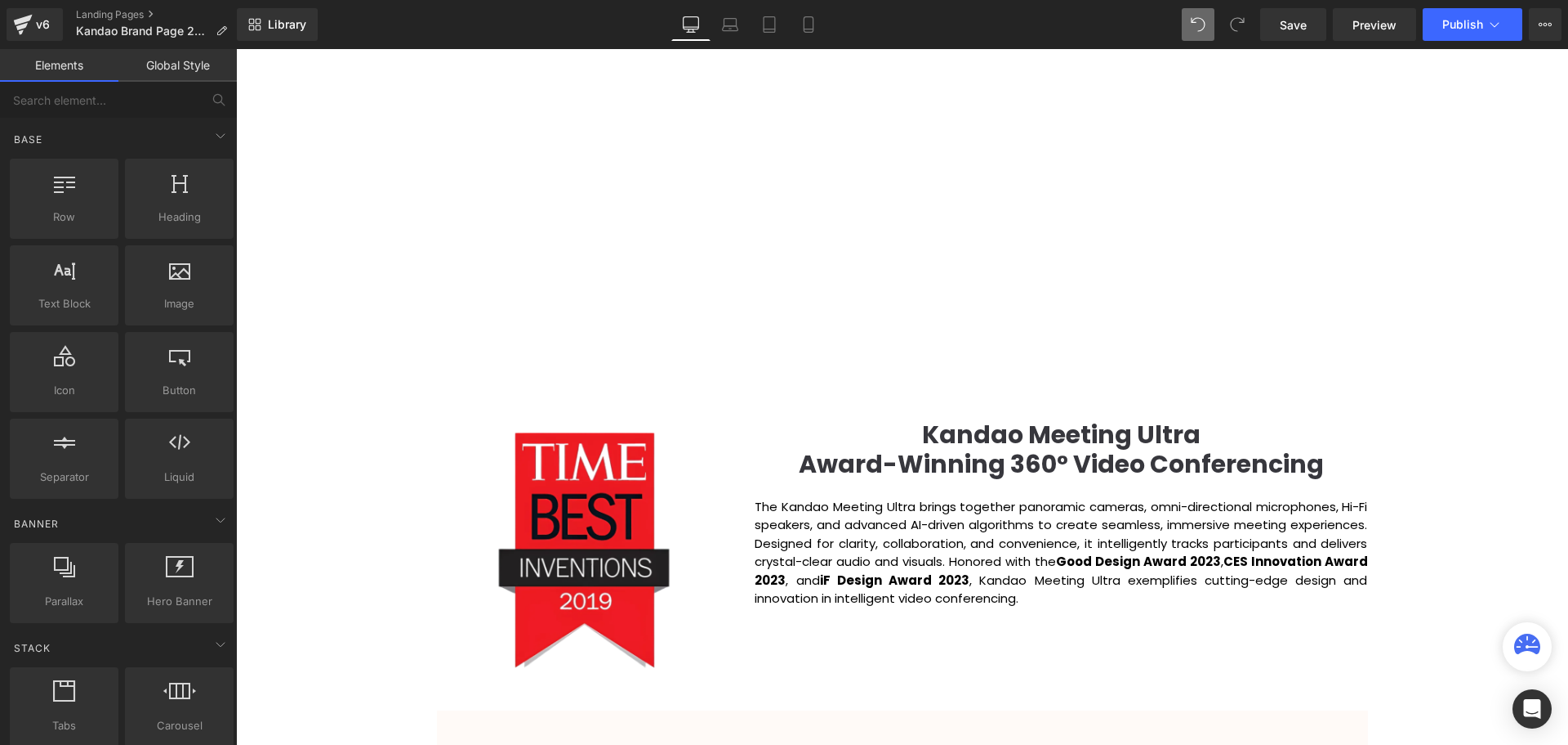
scroll to position [1553, 0]
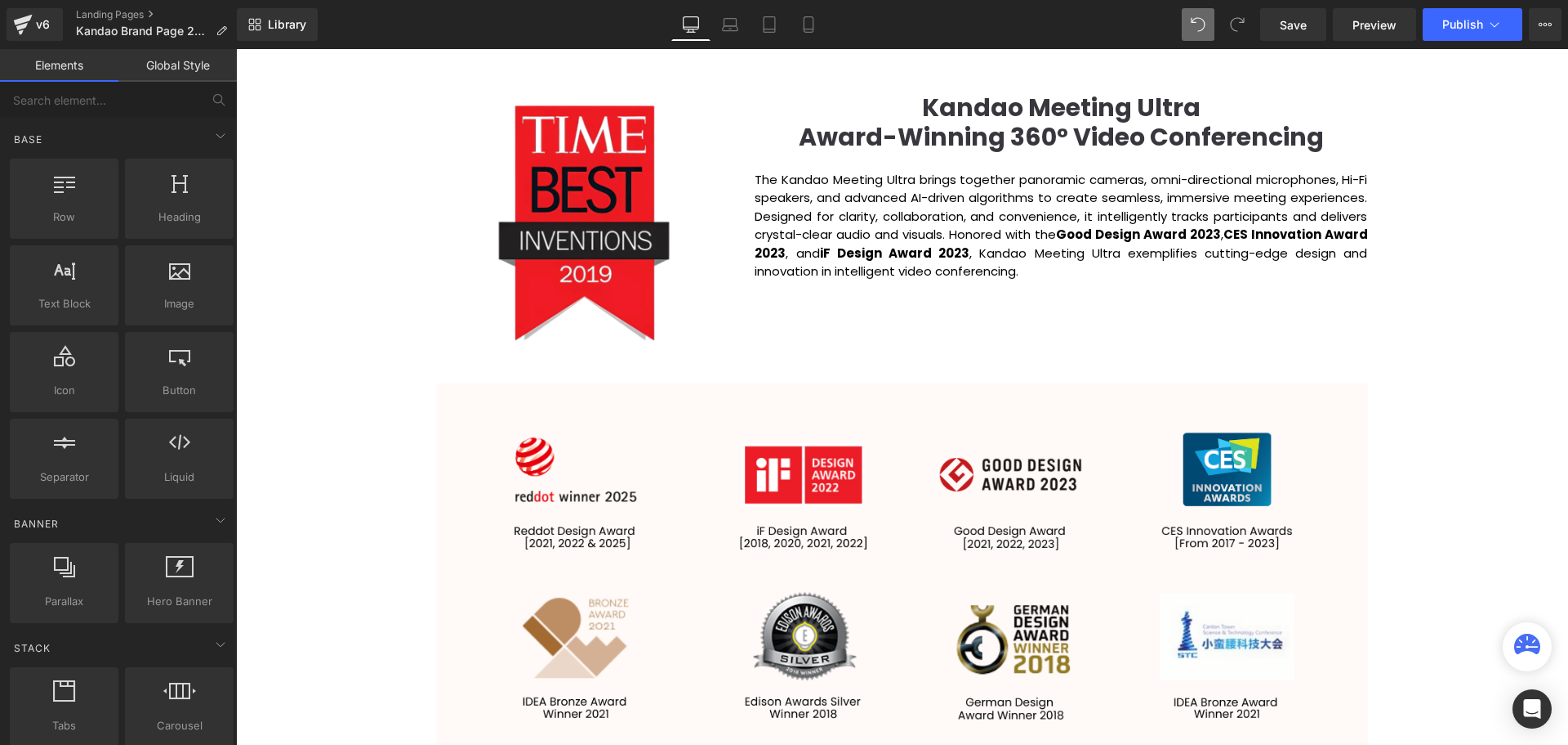
scroll to position [1635, 0]
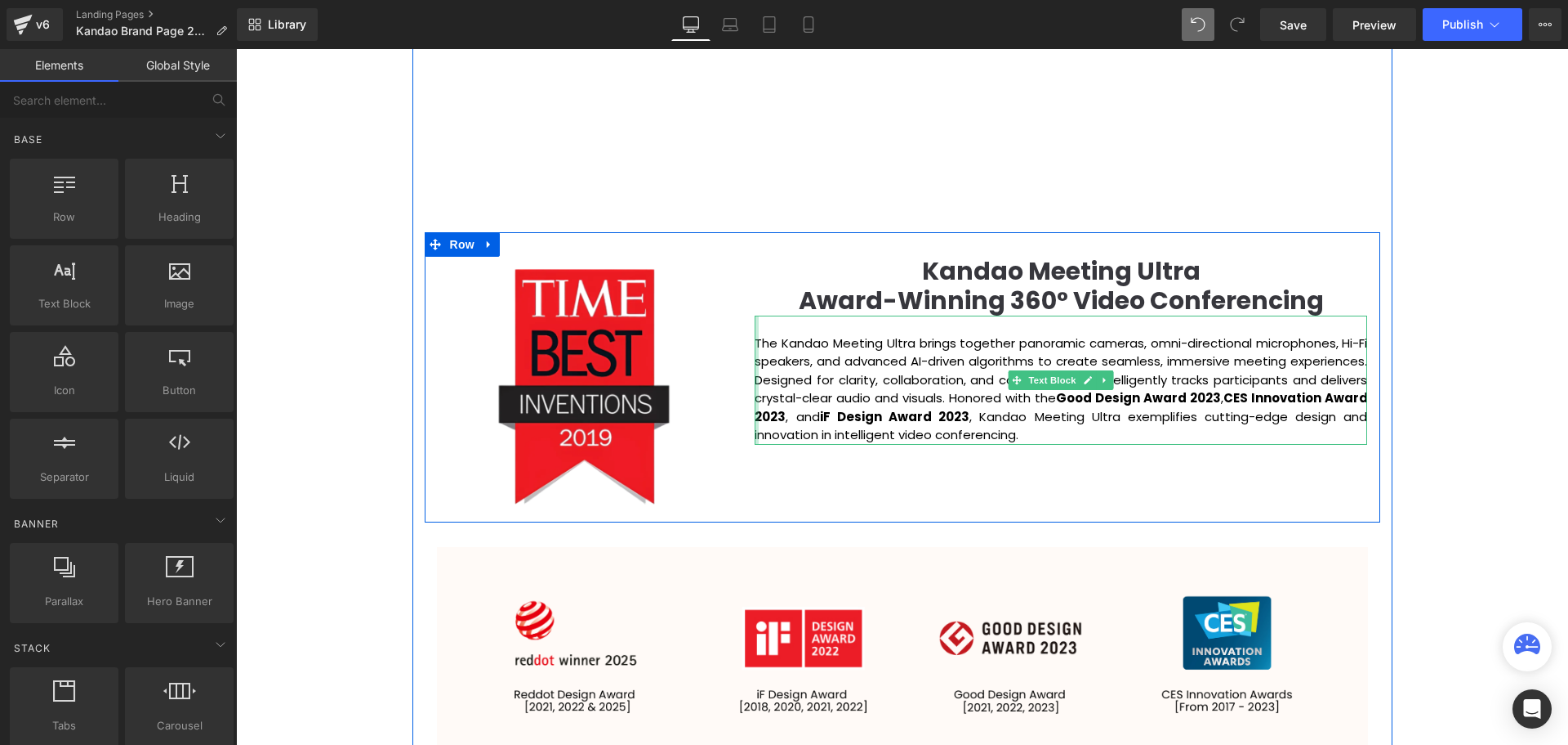
click at [755, 377] on div at bounding box center [756, 380] width 5 height 129
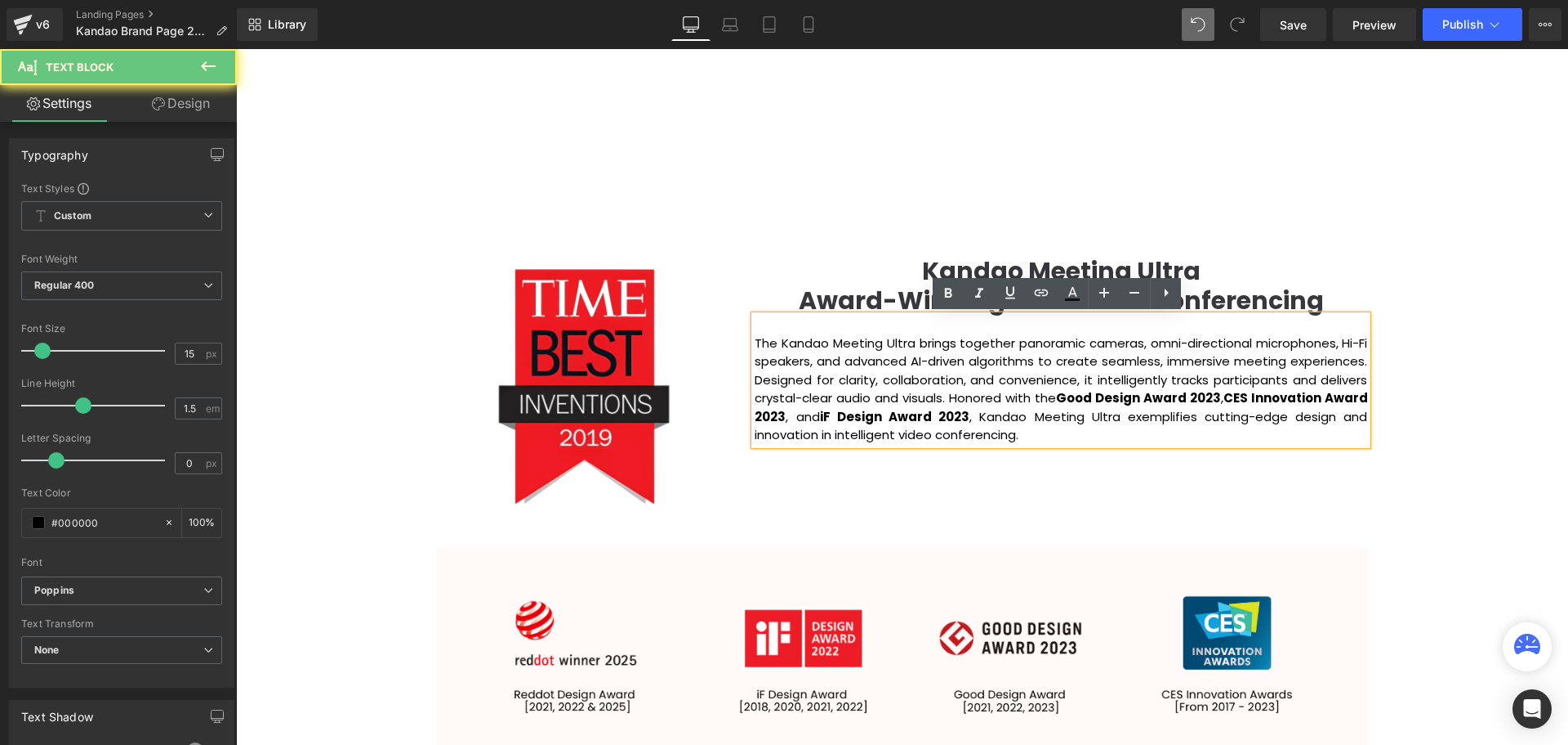
click at [768, 377] on p "The Kandao Meeting Ultra brings together panoramic cameras, omni-directional mi…" at bounding box center [1061, 390] width 612 height 111
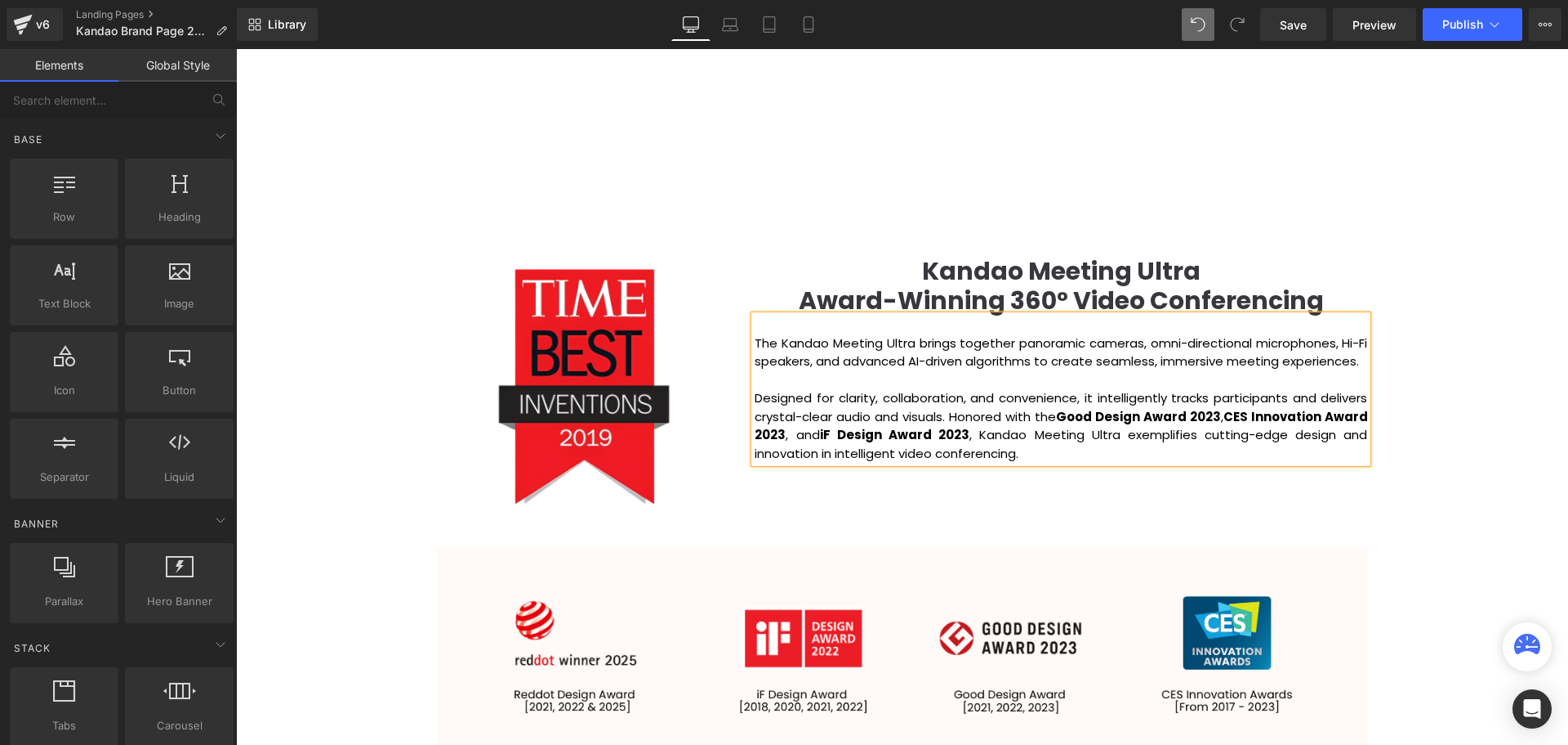
click at [1445, 409] on div "Video Bg Row Welcome to Button Row Image Row Creating Distinguished Imaging Pro…" at bounding box center [902, 704] width 1332 height 4322
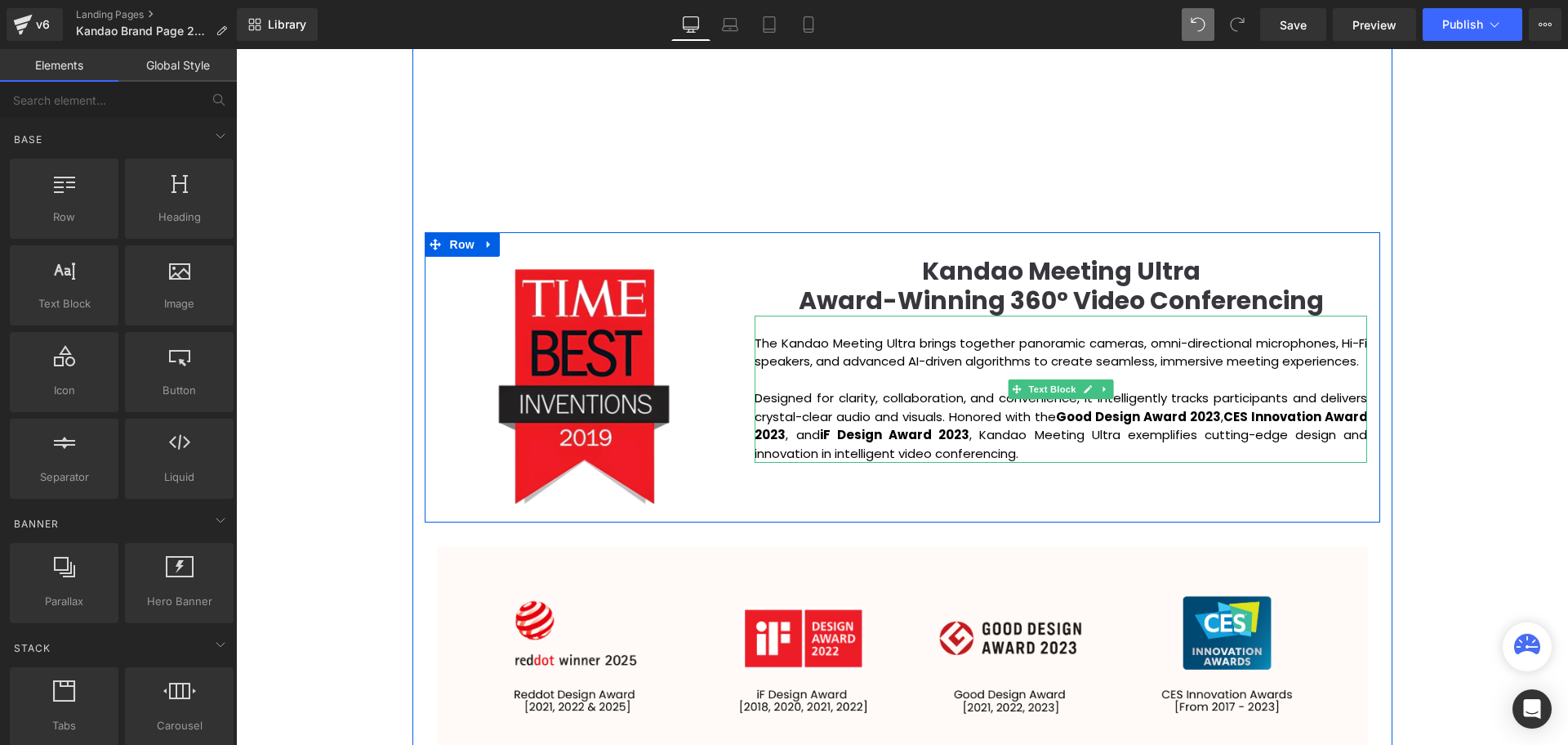
drag, startPoint x: 1071, startPoint y: 442, endPoint x: 1061, endPoint y: 449, distance: 12.2
click at [1071, 442] on p "Designed for clarity, collaboration, and convenience, it intelligently tracks p…" at bounding box center [1061, 425] width 612 height 73
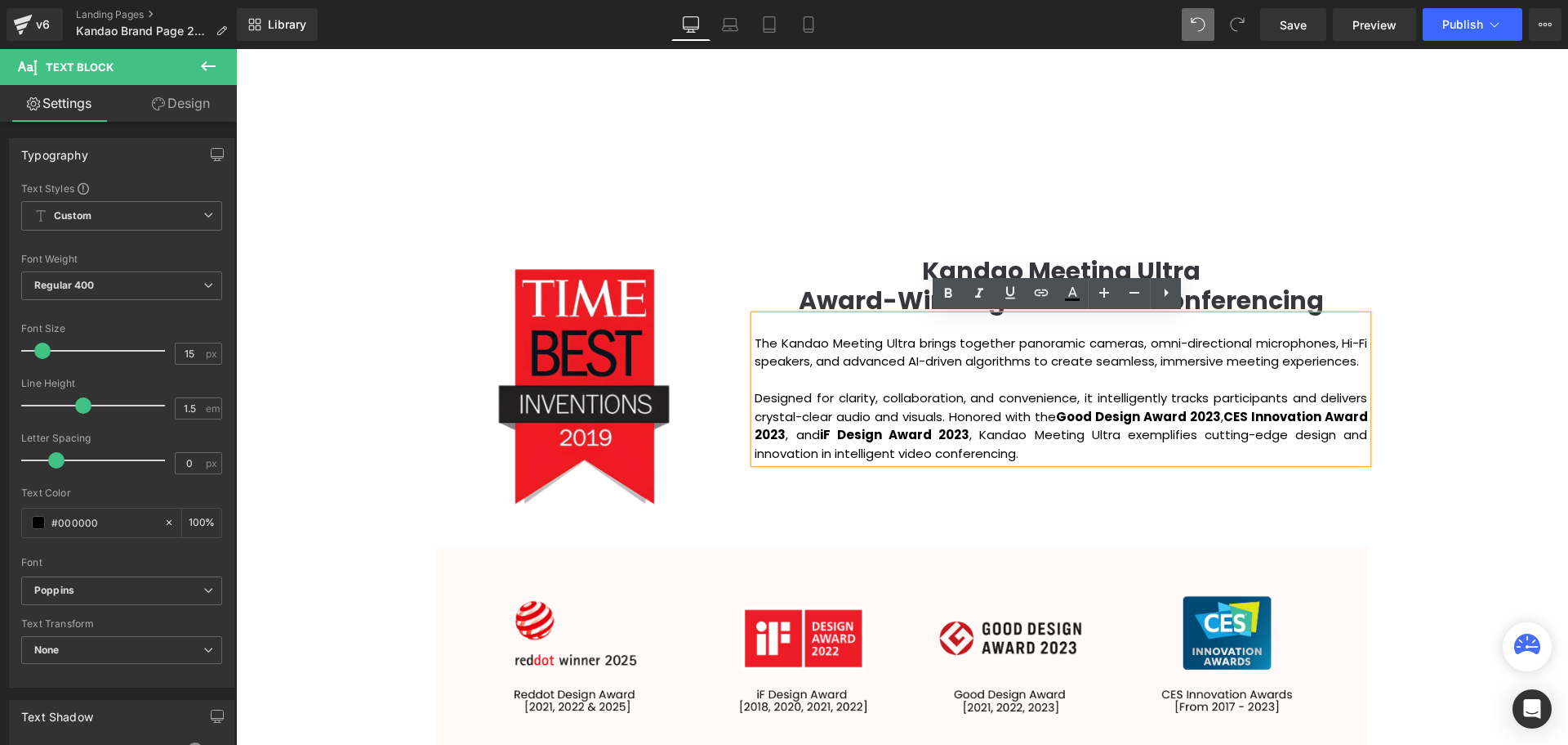
drag, startPoint x: 1054, startPoint y: 452, endPoint x: 751, endPoint y: 343, distance: 322.0
click at [755, 343] on div "The Kandao Meeting Ultra brings together panoramic cameras, omni-directional mi…" at bounding box center [1061, 389] width 612 height 147
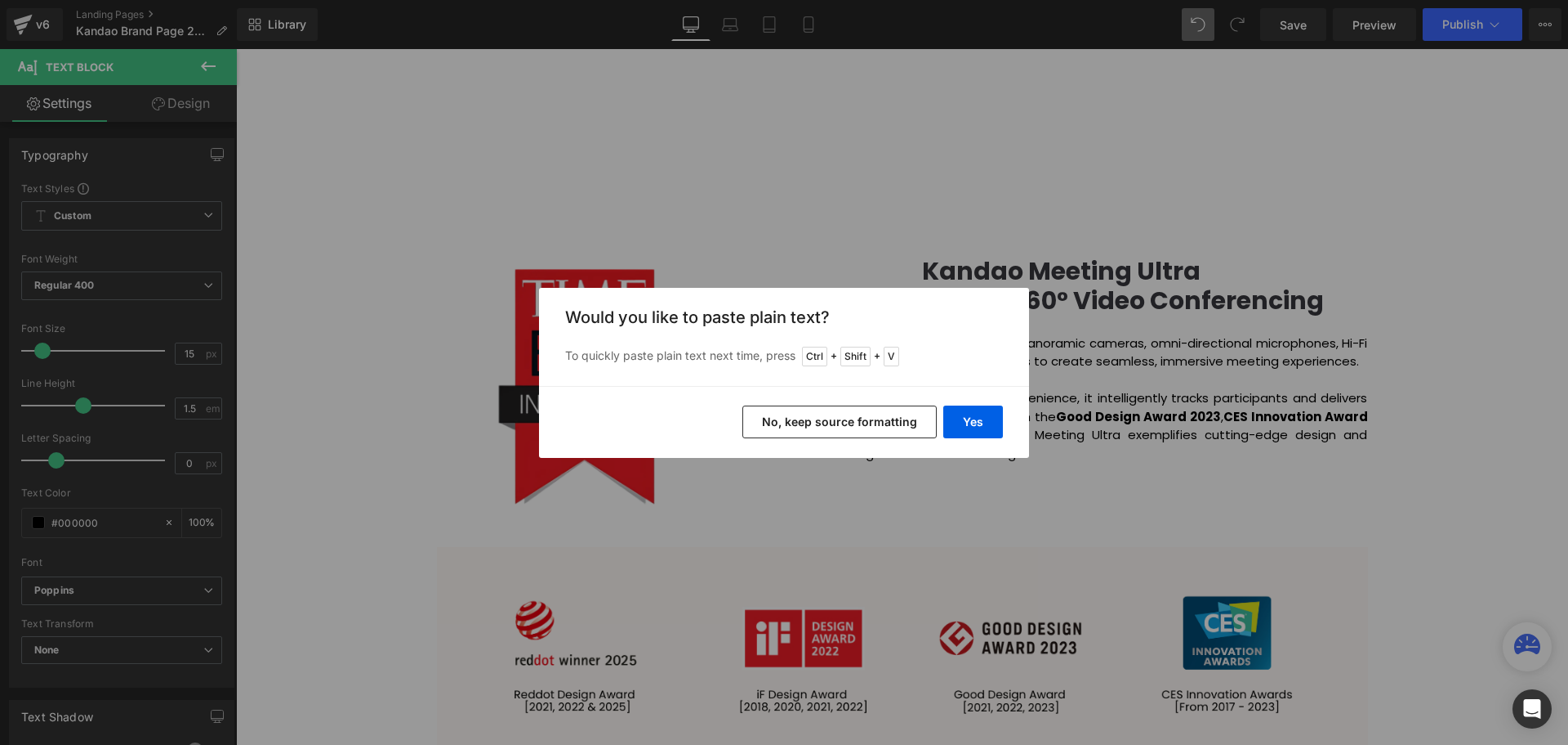
click at [864, 415] on button "No, keep source formatting" at bounding box center [840, 421] width 195 height 33
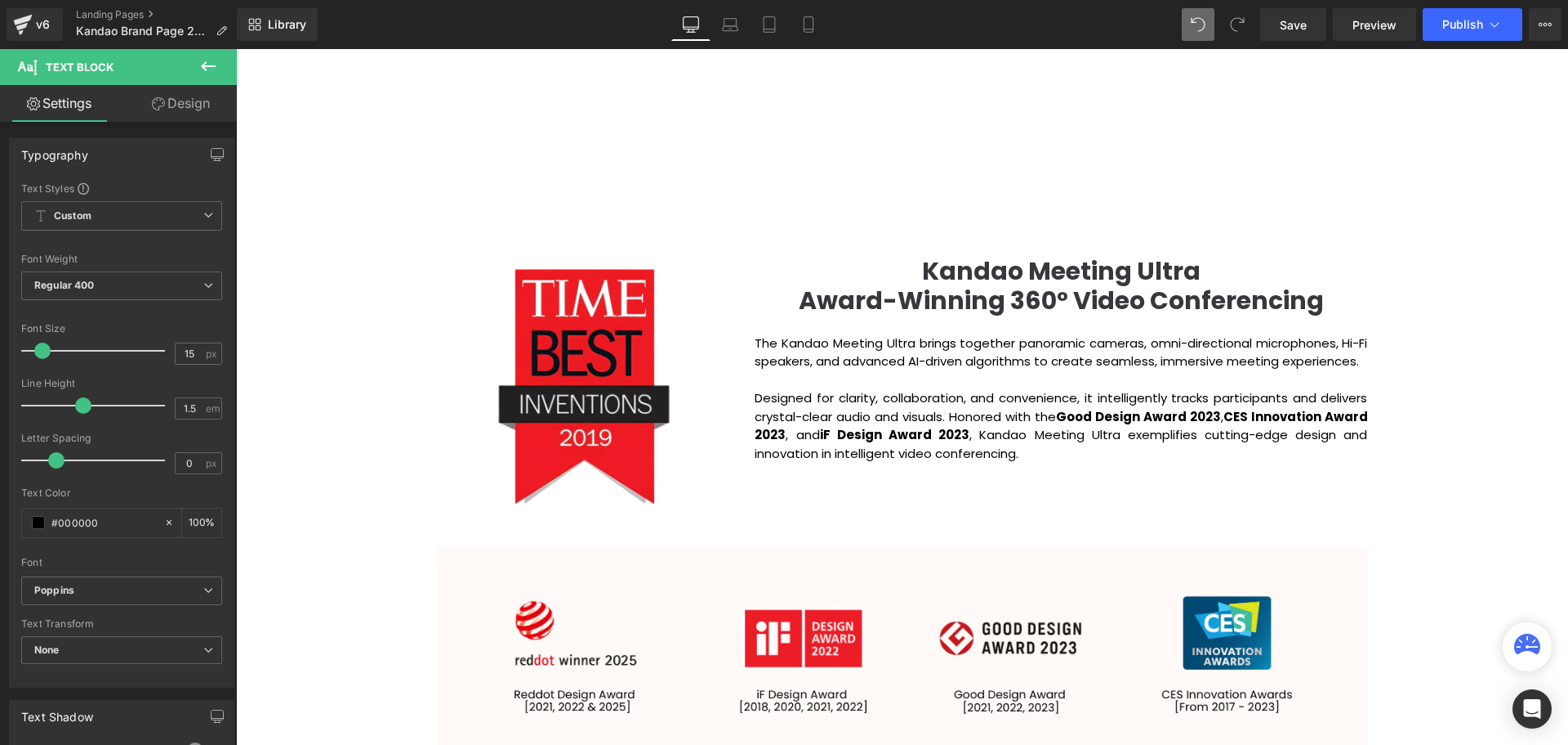
scroll to position [5236, 1324]
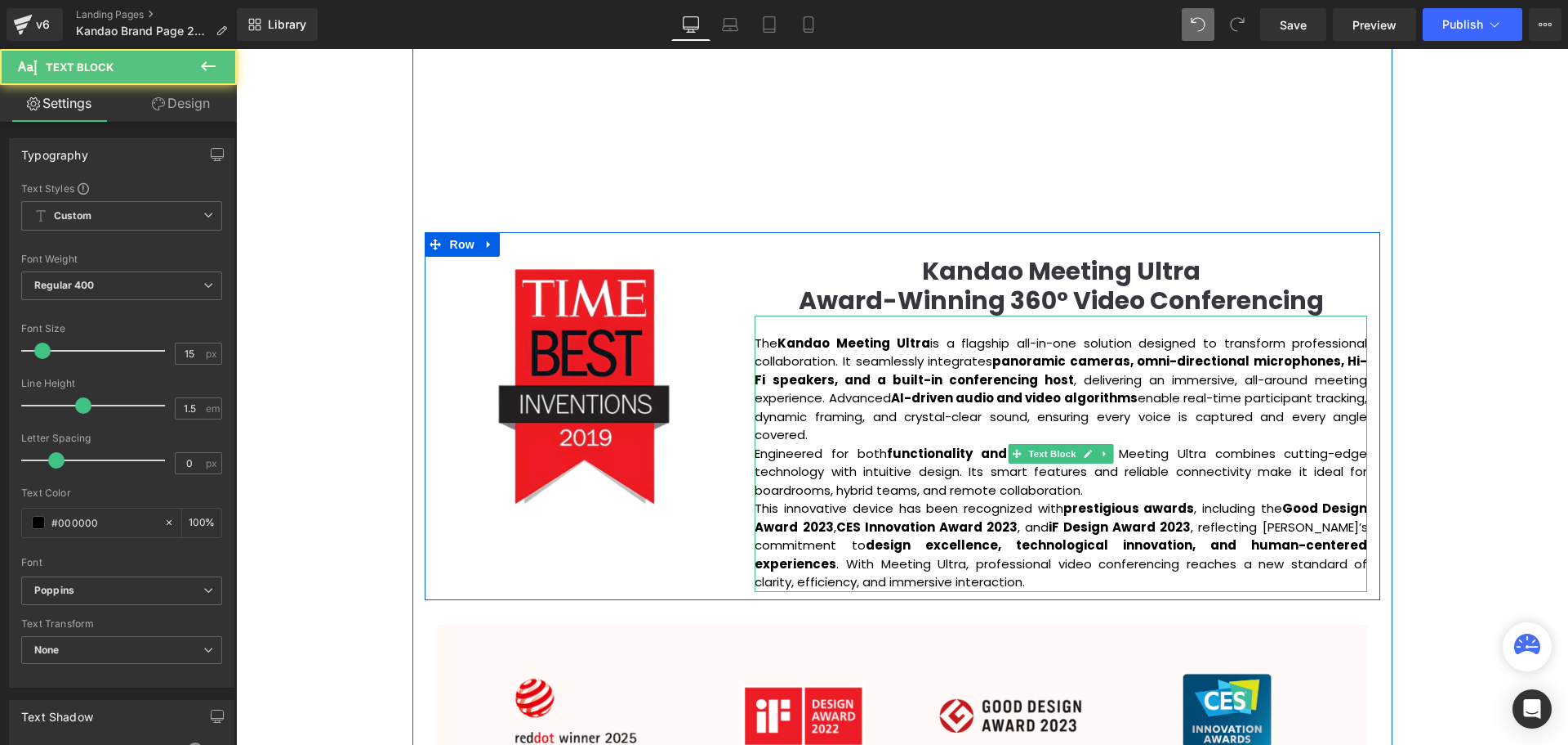
click at [931, 579] on p "This innovative device has been recognized with prestigious awards , including …" at bounding box center [1061, 546] width 612 height 92
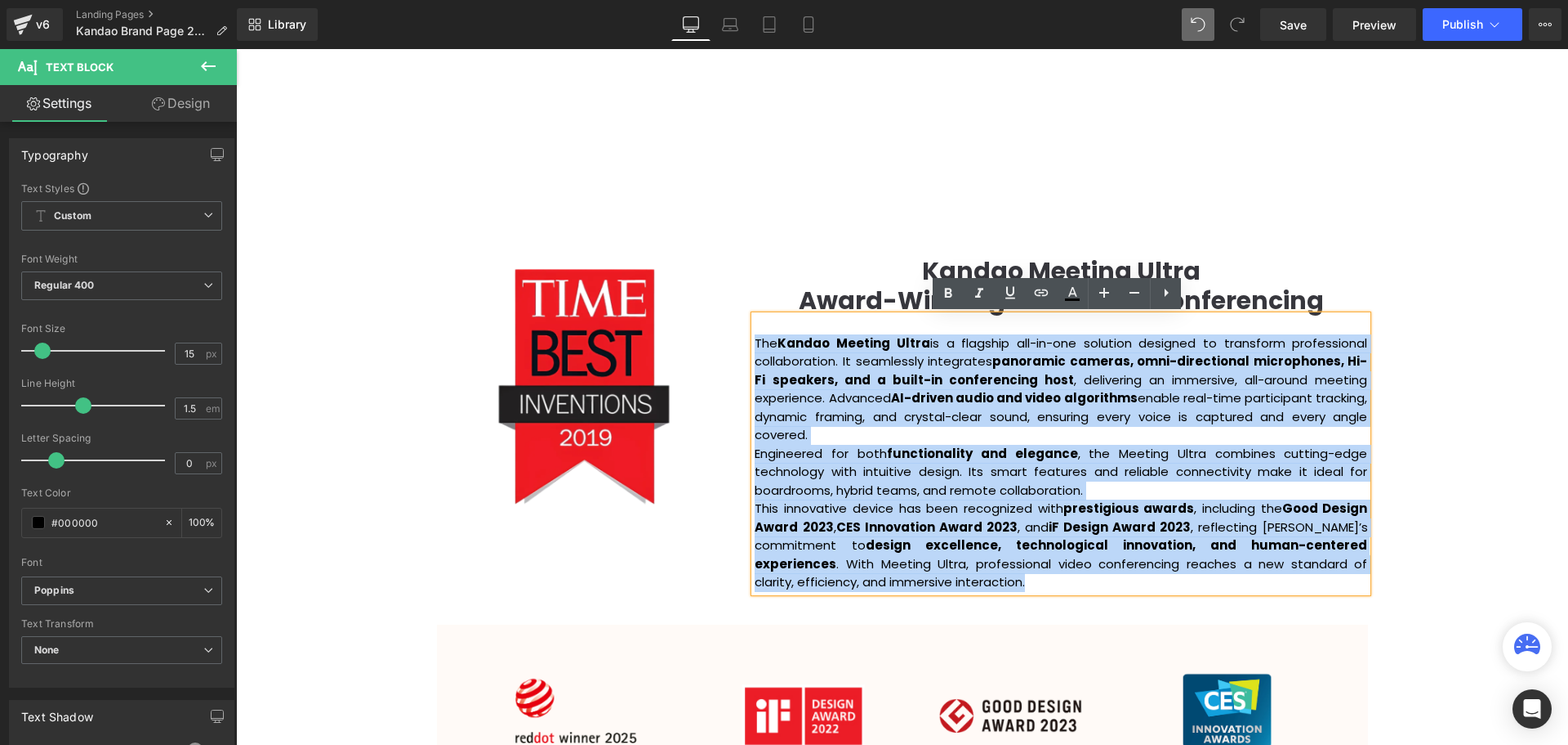
drag, startPoint x: 957, startPoint y: 586, endPoint x: 753, endPoint y: 342, distance: 318.0
click at [755, 342] on div "The Kandao Meeting Ultra is a flagship all-in-one solution designed to transfor…" at bounding box center [1061, 453] width 612 height 276
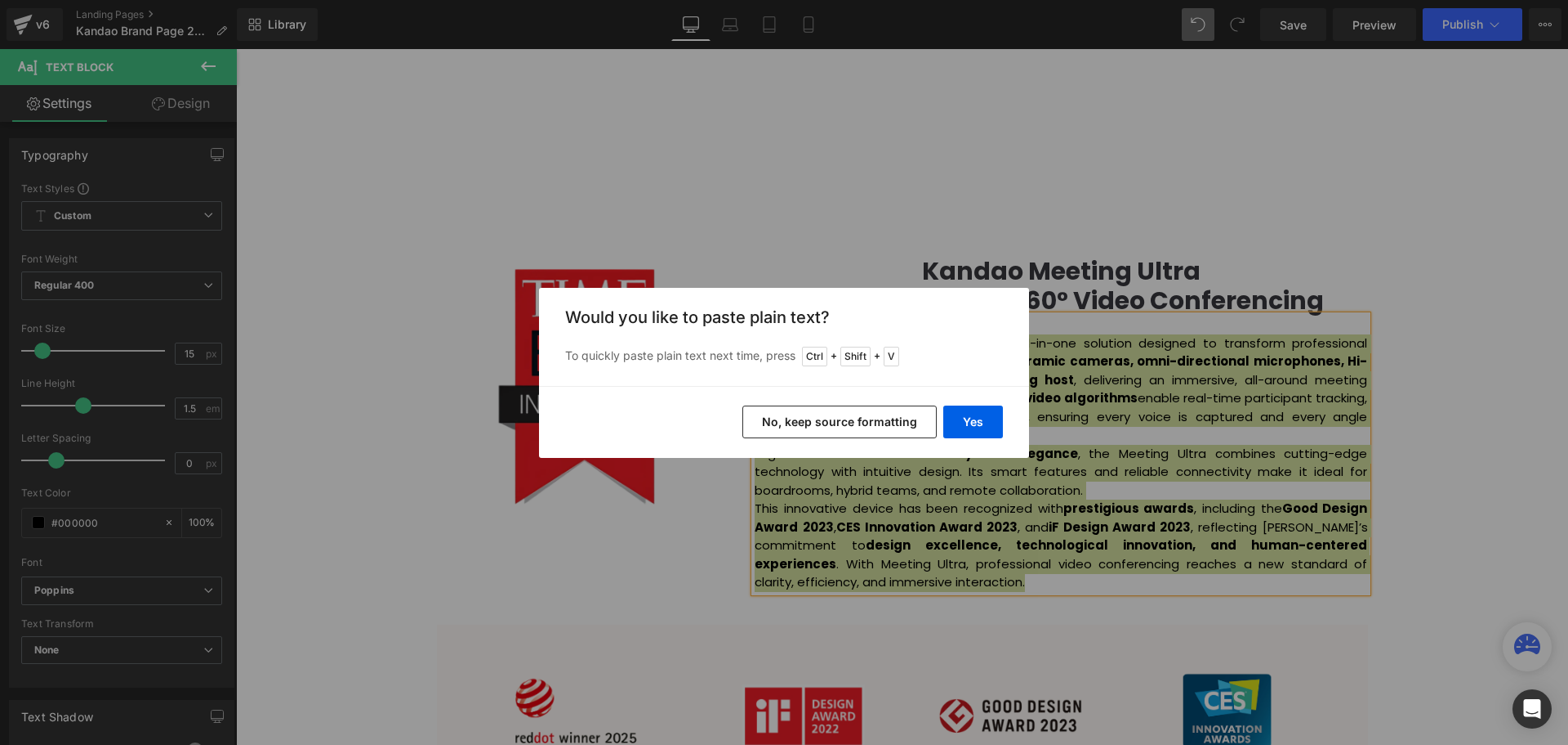
click at [879, 414] on button "No, keep source formatting" at bounding box center [840, 421] width 195 height 33
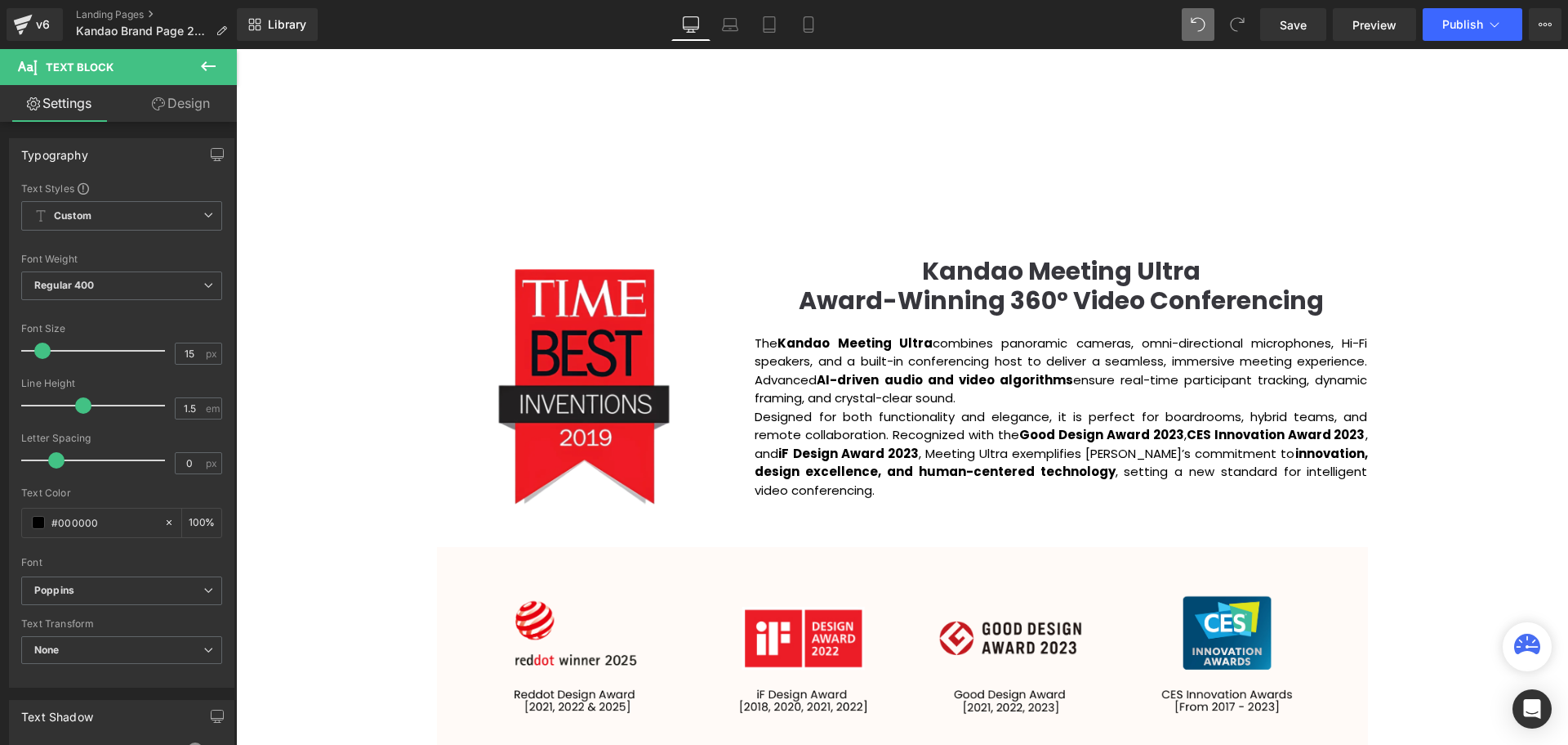
scroll to position [5158, 1324]
click at [1467, 454] on div "Video Bg Row Welcome to Button Row Image Row Creating Distinguished Imaging Pro…" at bounding box center [902, 704] width 1332 height 4322
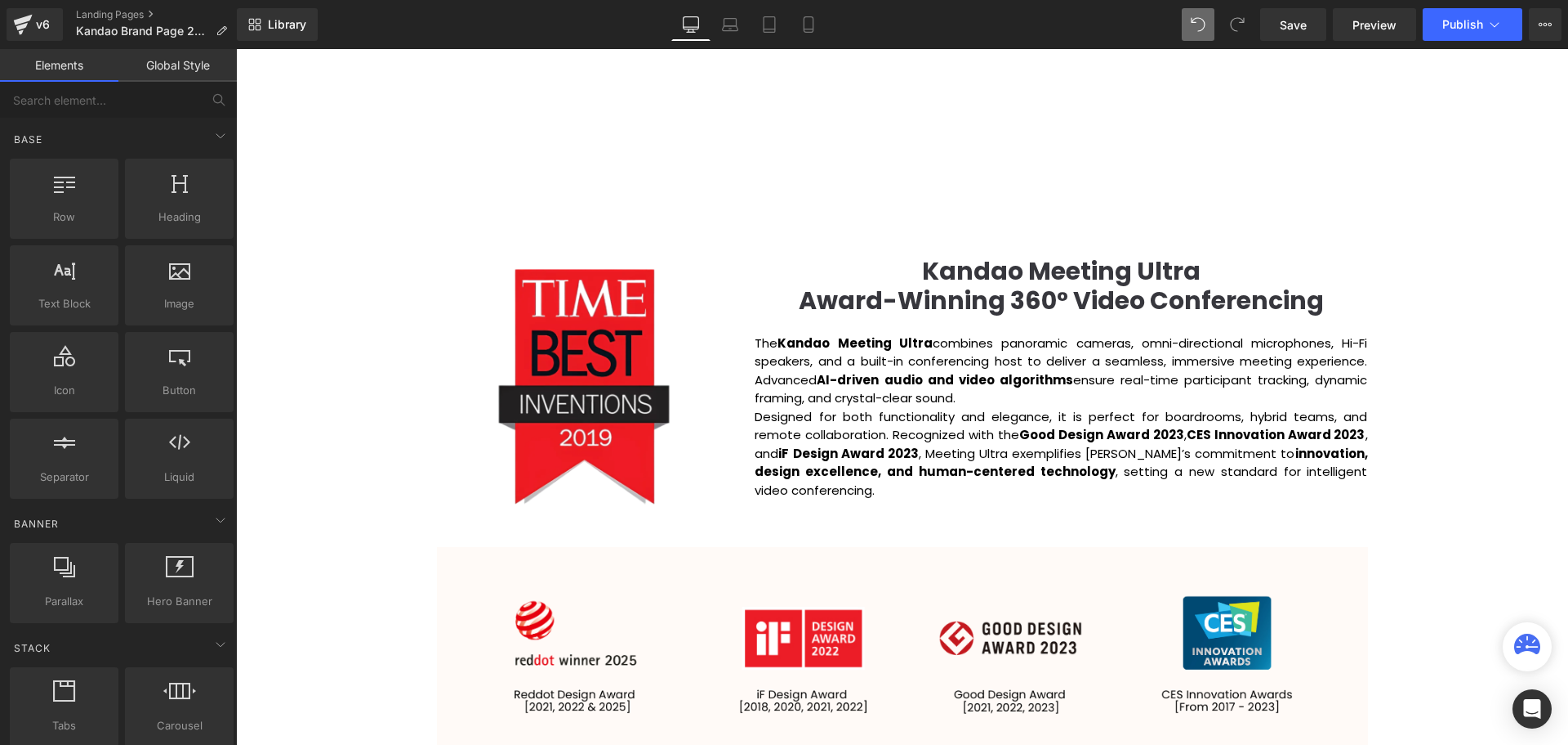
click at [1008, 395] on p "The Kandao Meeting Ultra combines panoramic cameras, omni-directional microphon…" at bounding box center [1061, 371] width 612 height 73
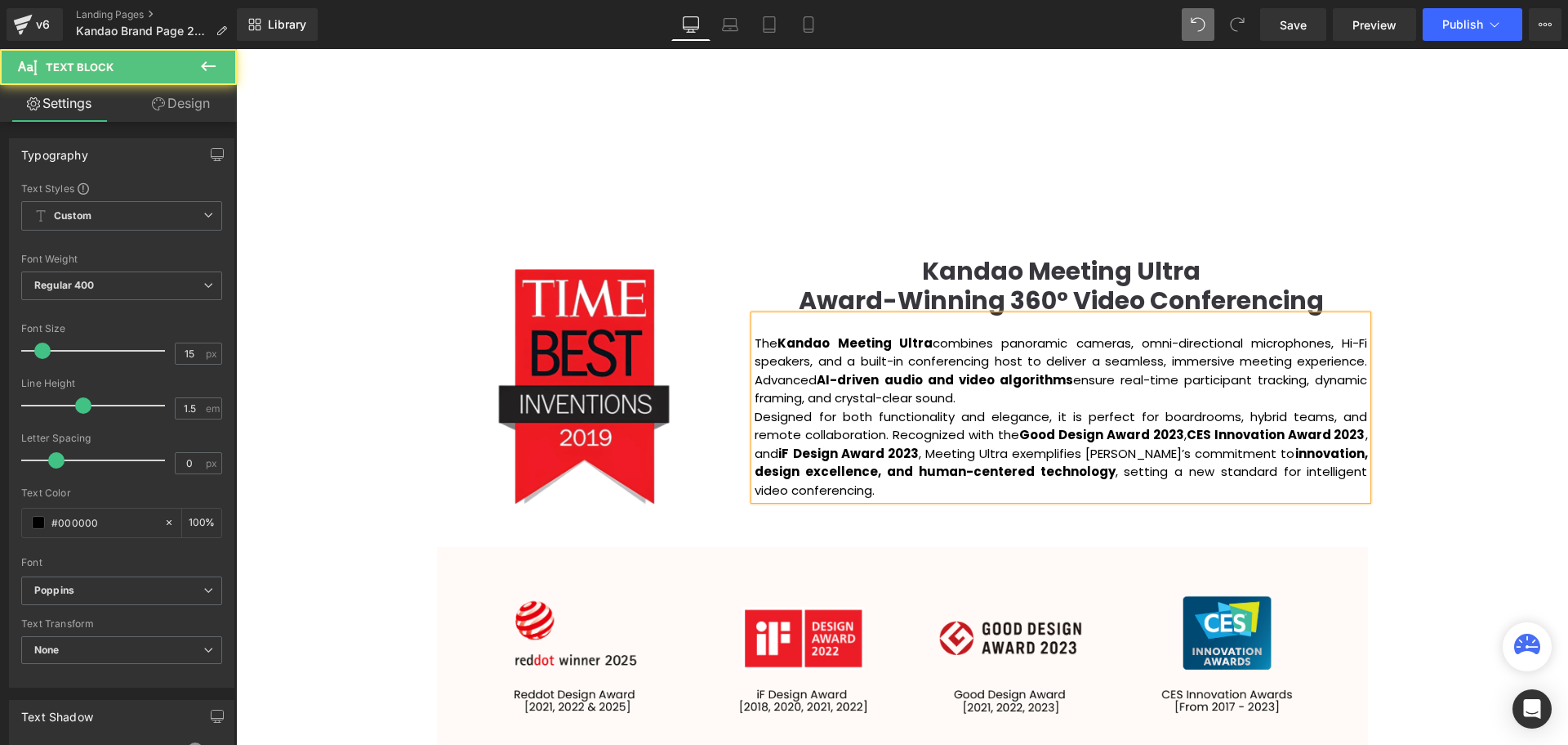
scroll to position [5162, 1324]
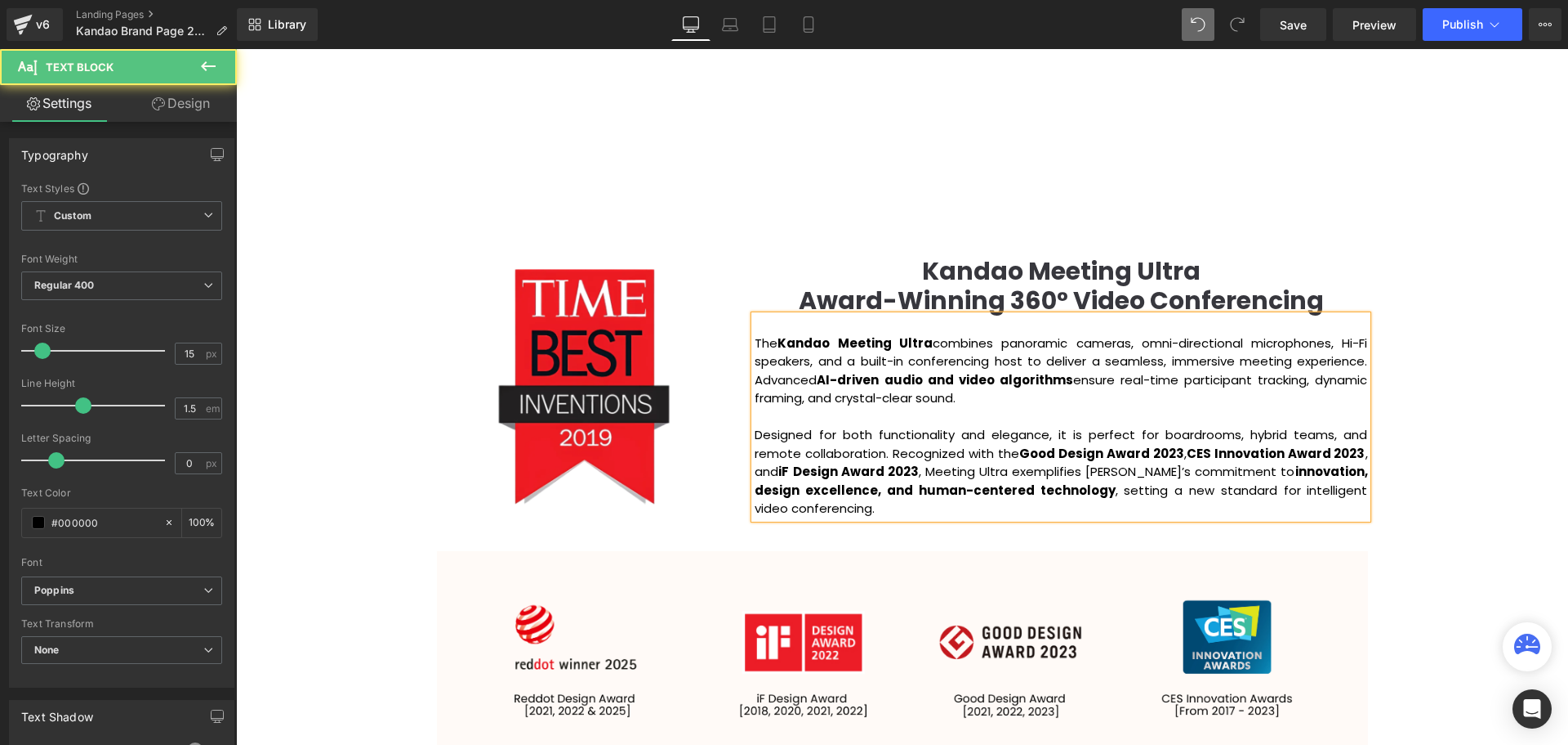
click at [1517, 440] on div "Video Bg Row Welcome to Button Row Image Row Creating Distinguished Imaging Pro…" at bounding box center [902, 706] width 1332 height 4326
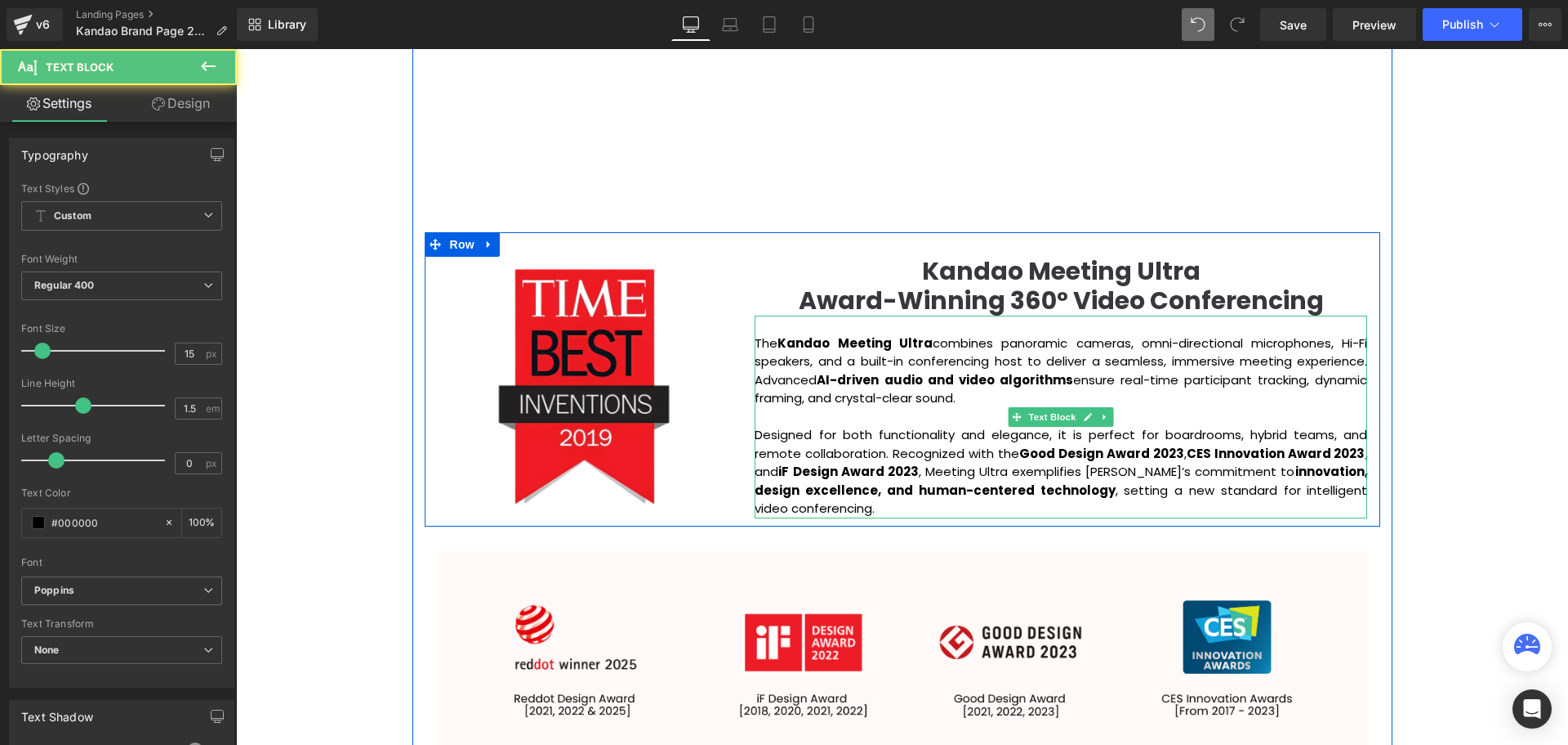
drag, startPoint x: 932, startPoint y: 384, endPoint x: 1047, endPoint y: 504, distance: 166.2
click at [1047, 504] on div "The Kandao Meeting Ultra combines panoramic cameras, omni-directional microphon…" at bounding box center [1061, 417] width 612 height 203
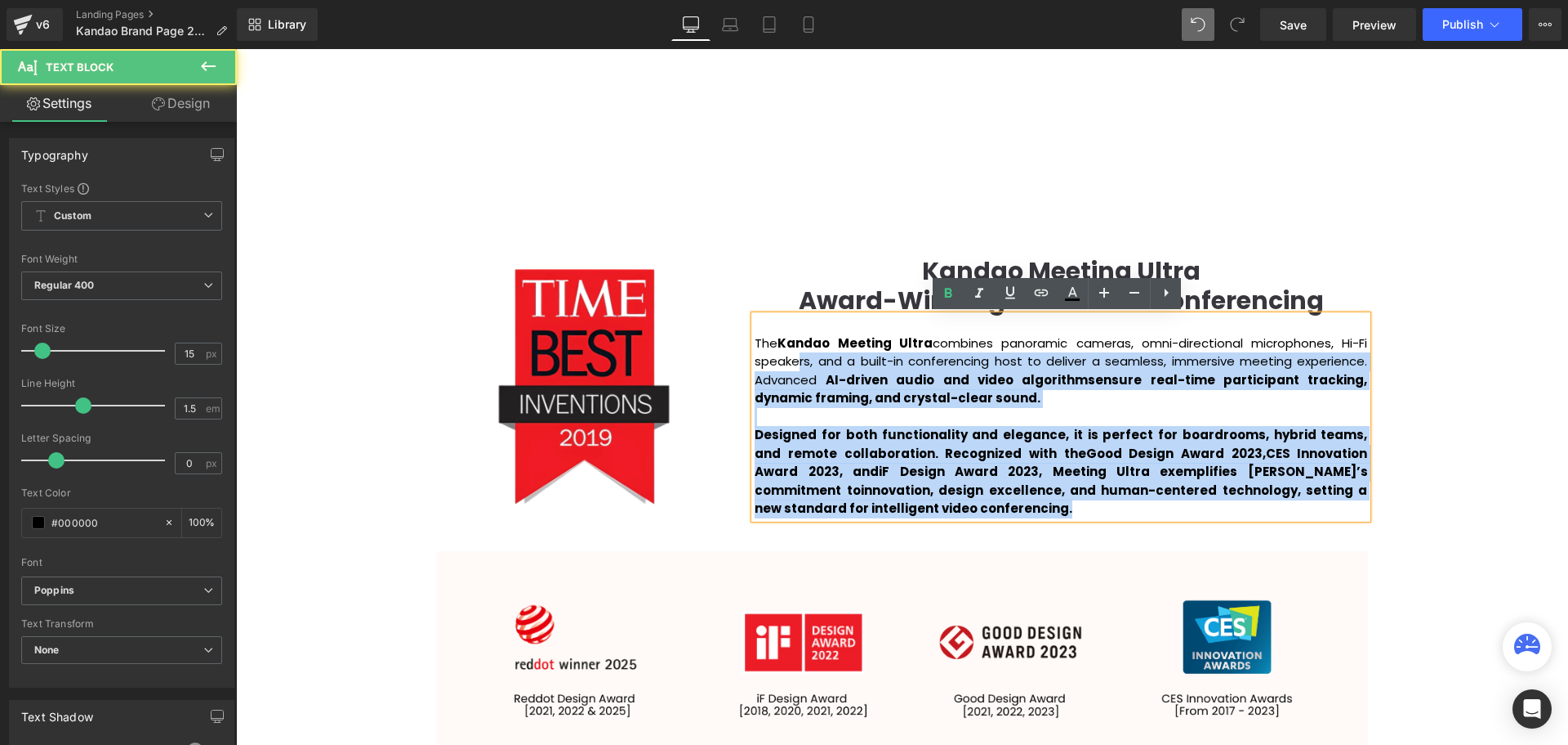
drag, startPoint x: 1017, startPoint y: 505, endPoint x: 790, endPoint y: 370, distance: 264.1
click at [790, 370] on div "The Kandao Meeting Ultra combines panoramic cameras, omni-directional microphon…" at bounding box center [1061, 417] width 612 height 203
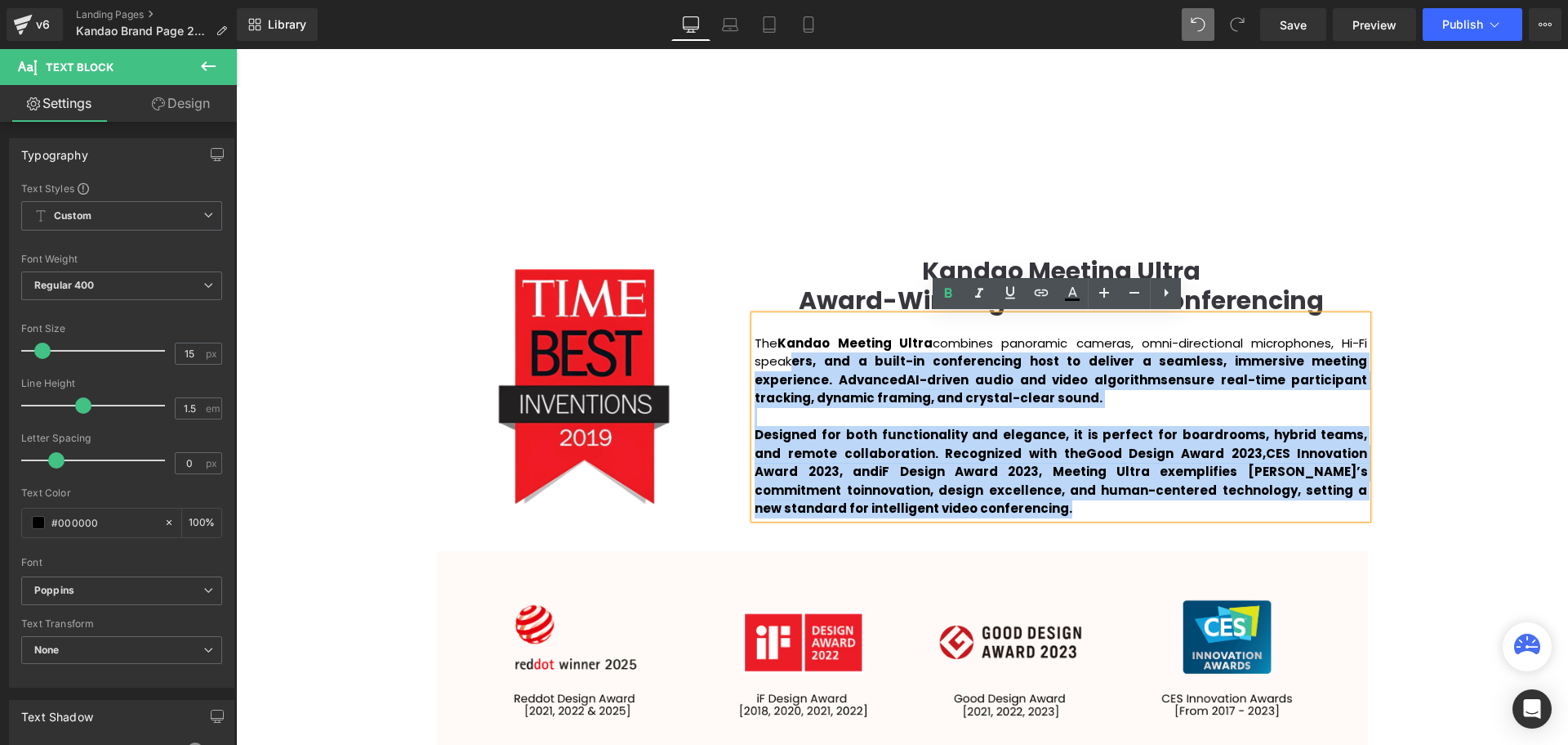
drag, startPoint x: 871, startPoint y: 517, endPoint x: 782, endPoint y: 362, distance: 178.7
click at [782, 362] on div "The Kandao Meeting Ultra combines panoramic cameras, omni-directional microphon…" at bounding box center [1061, 417] width 612 height 203
drag, startPoint x: 782, startPoint y: 362, endPoint x: 844, endPoint y: 514, distance: 164.2
click at [844, 514] on div "The Kandao Meeting Ultra combines panoramic cameras, omni-directional microphon…" at bounding box center [1061, 417] width 612 height 203
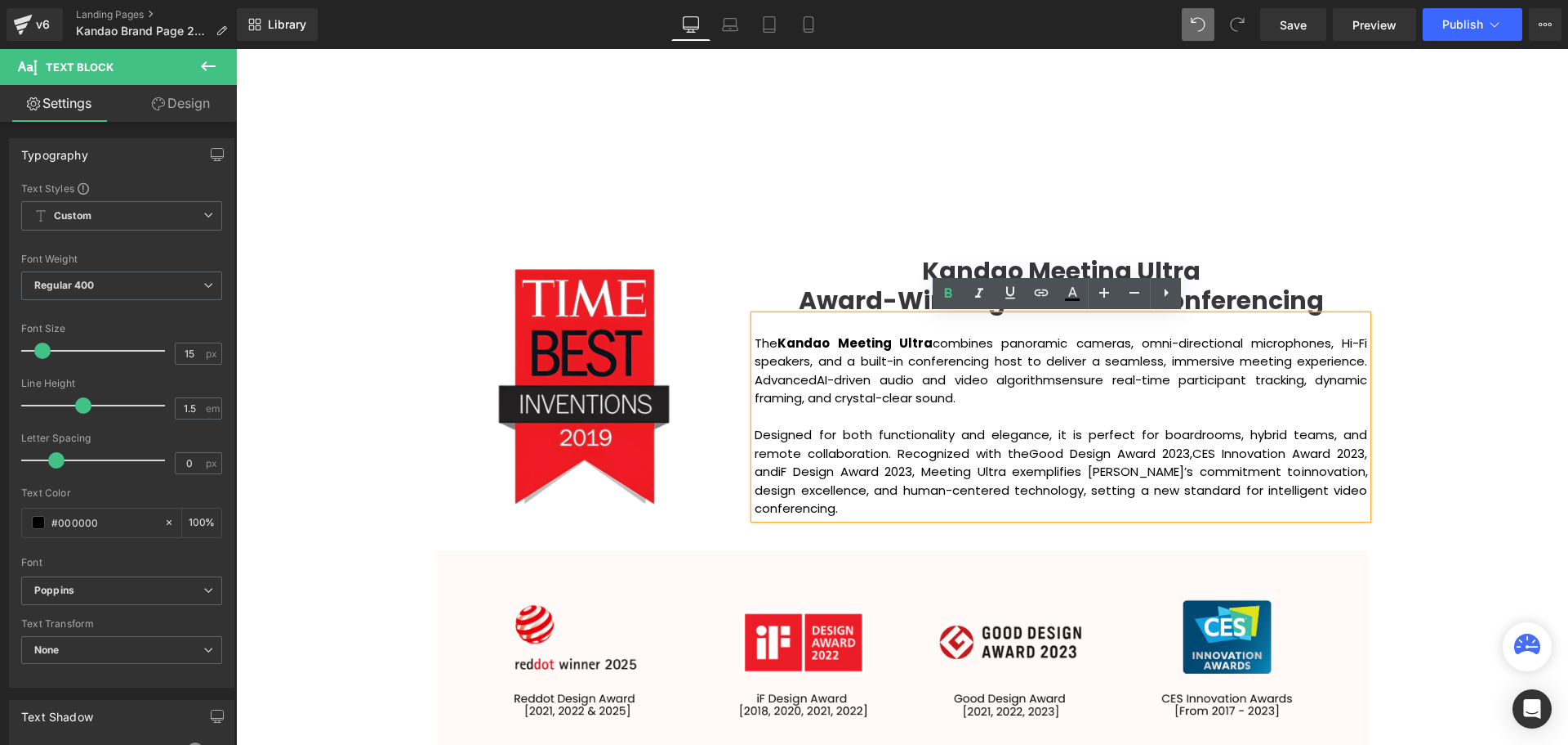
click at [1484, 484] on div "Video Bg Row Welcome to Button Row Image Row Creating Distinguished Imaging Pro…" at bounding box center [902, 706] width 1332 height 4326
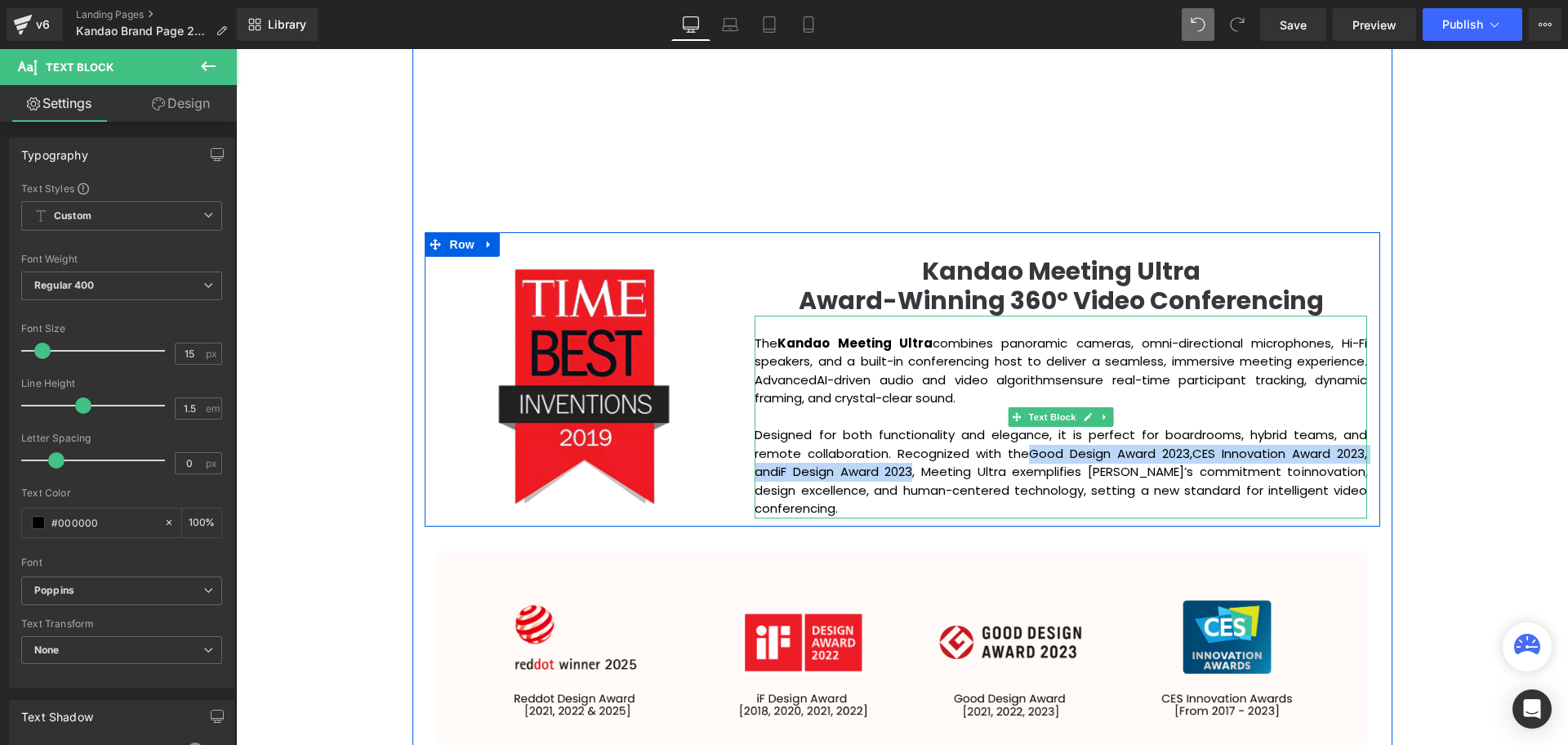
drag, startPoint x: 1026, startPoint y: 454, endPoint x: 913, endPoint y: 470, distance: 114.1
click at [913, 470] on p "Designed for both functionality and elegance, it is perfect for boardrooms, hyb…" at bounding box center [1061, 472] width 612 height 92
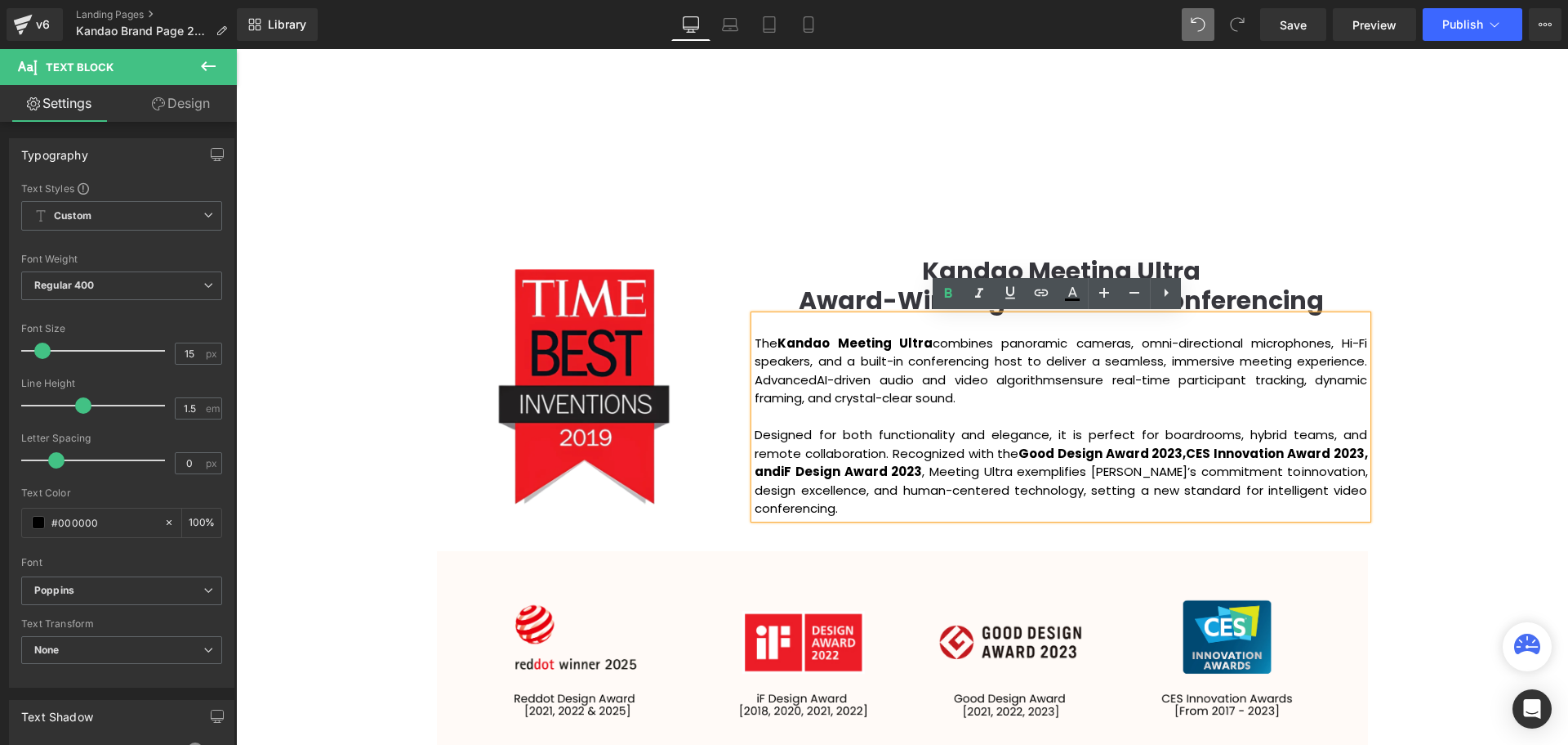
click at [1457, 513] on div "Video Bg Row Welcome to Button Row Image Row Creating Distinguished Imaging Pro…" at bounding box center [902, 706] width 1332 height 4326
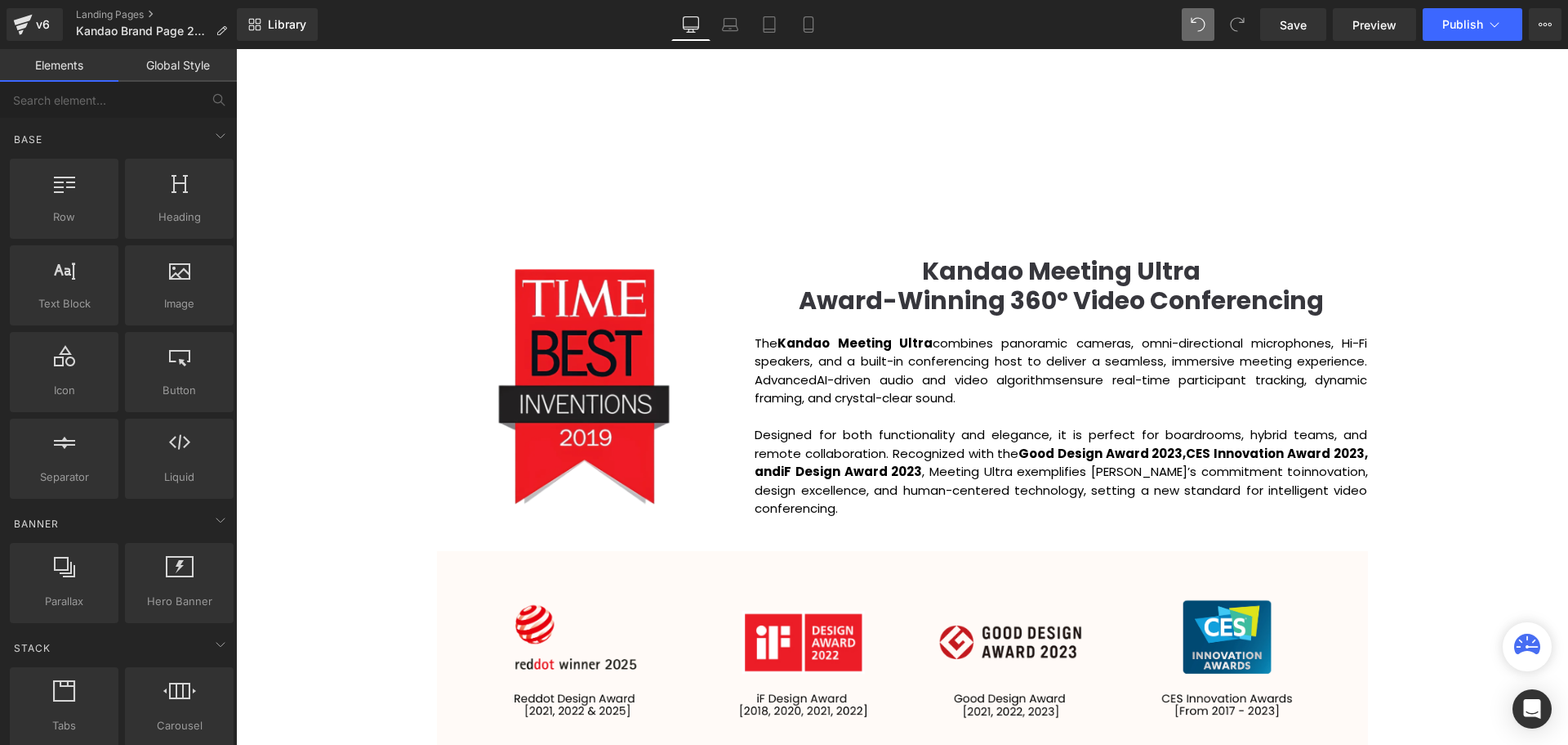
click at [1472, 498] on div "Video Bg Row Welcome to Button Row Image Row Creating Distinguished Imaging Pro…" at bounding box center [902, 706] width 1332 height 4326
click at [1469, 456] on div "Video Bg Row Welcome to Button Row Image Row Creating Distinguished Imaging Pro…" at bounding box center [902, 706] width 1332 height 4326
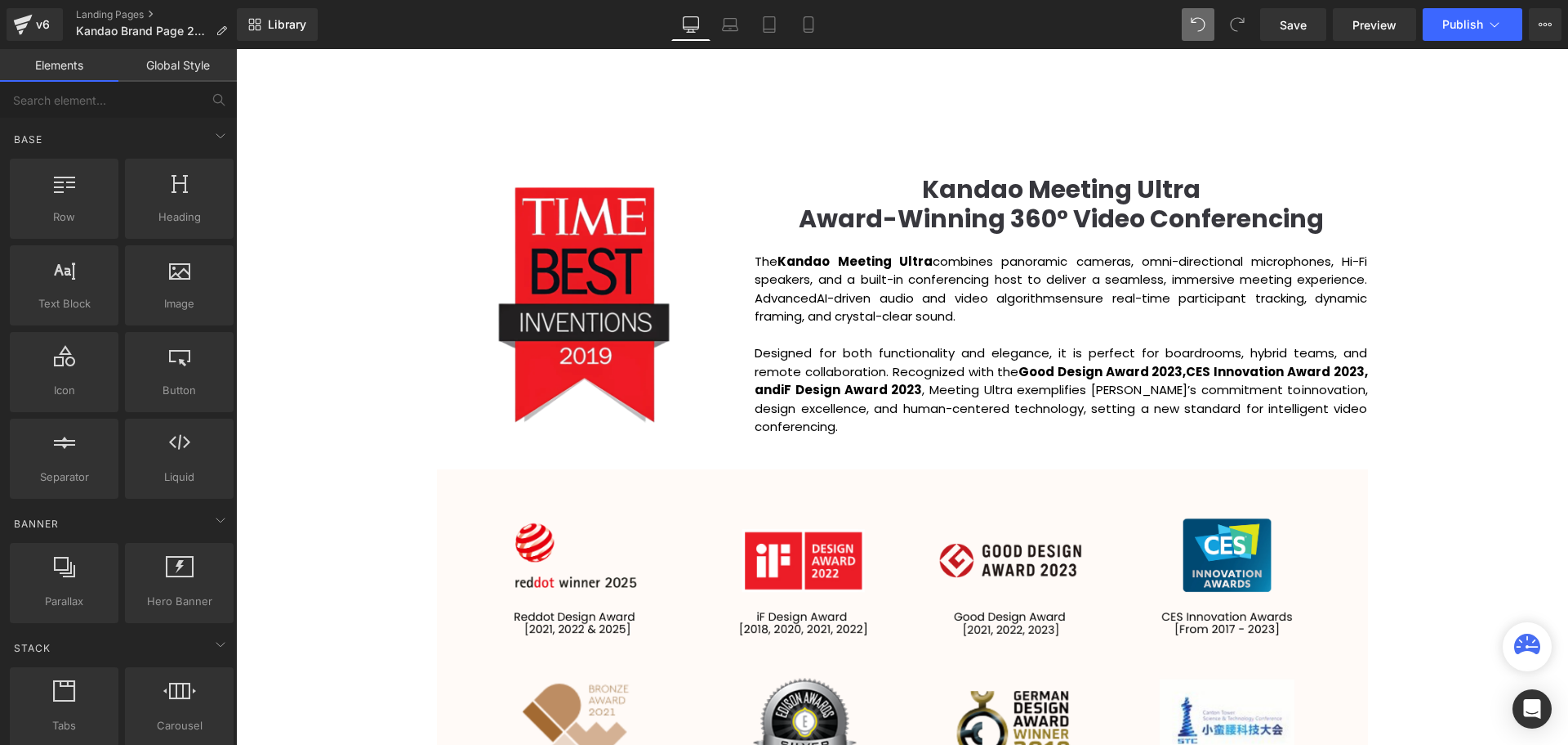
scroll to position [1798, 0]
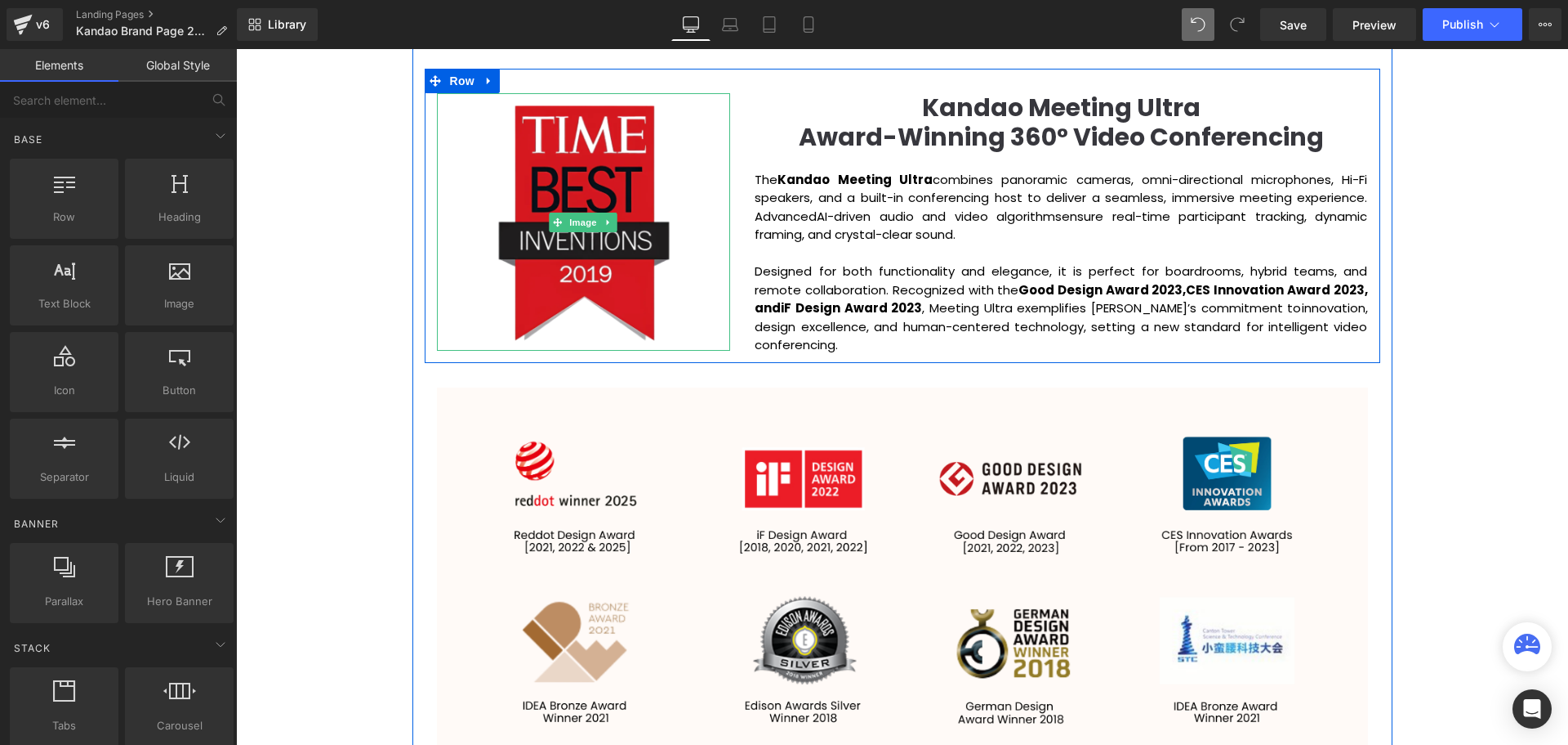
click at [576, 194] on img at bounding box center [583, 222] width 206 height 257
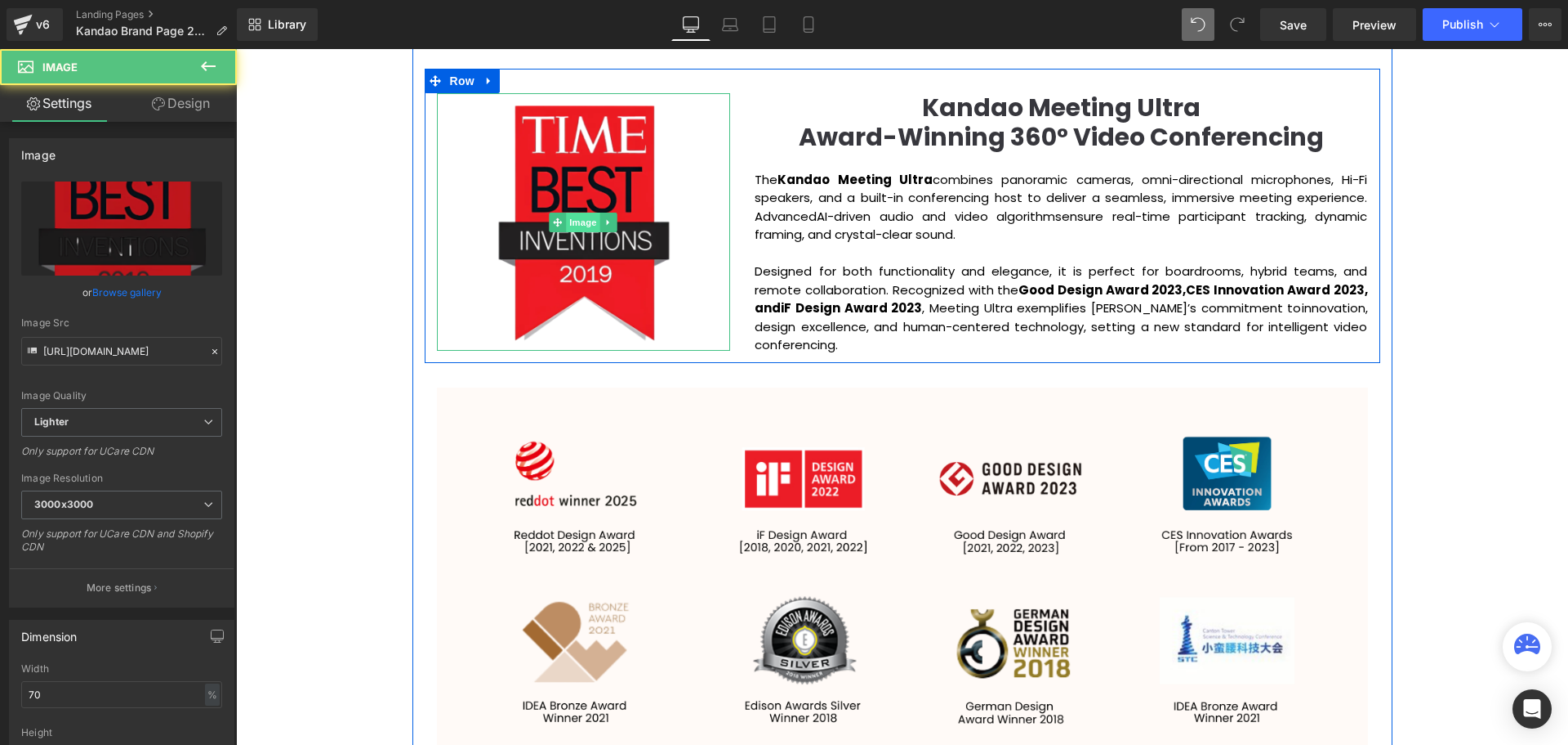
click at [573, 217] on span "Image" at bounding box center [584, 222] width 34 height 20
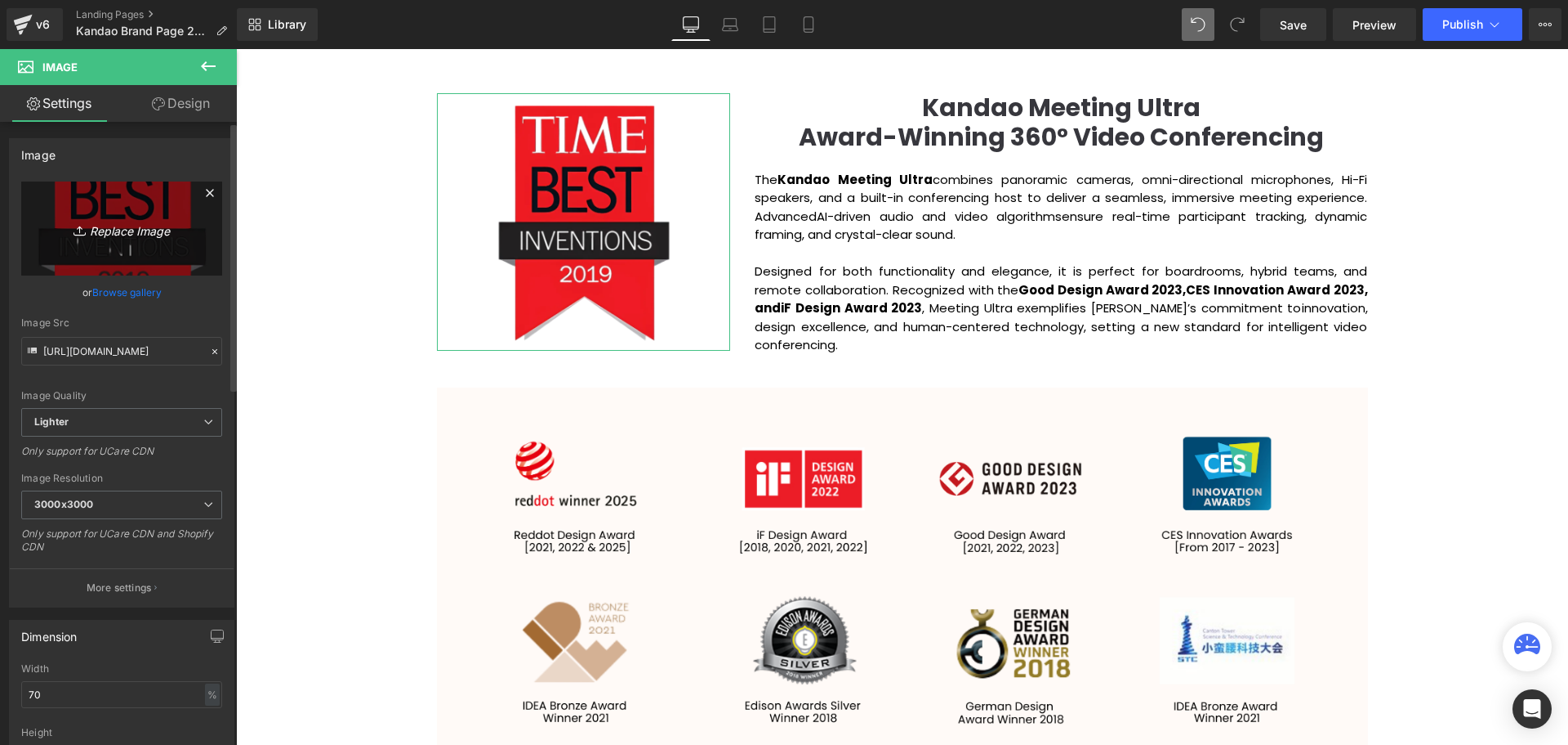
click at [120, 228] on icon "Replace Image" at bounding box center [121, 228] width 130 height 21
type input "C:\fakepath\GDE2023 (1).webp"
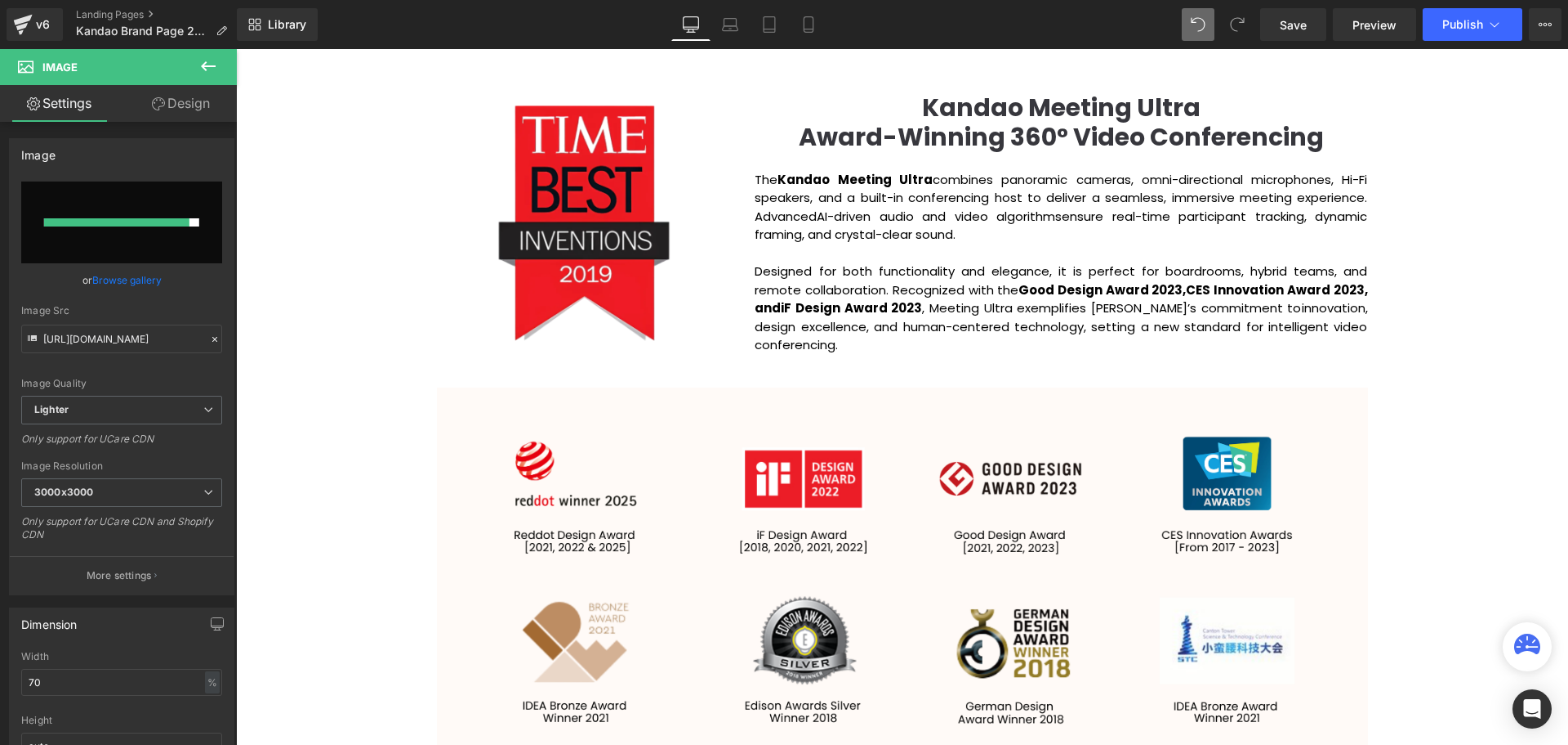
type input "https://ucarecdn.com/db2f50f1-0b2c-4fb8-b827-6ea3d97bf3f0/-/format/auto/-/previ…"
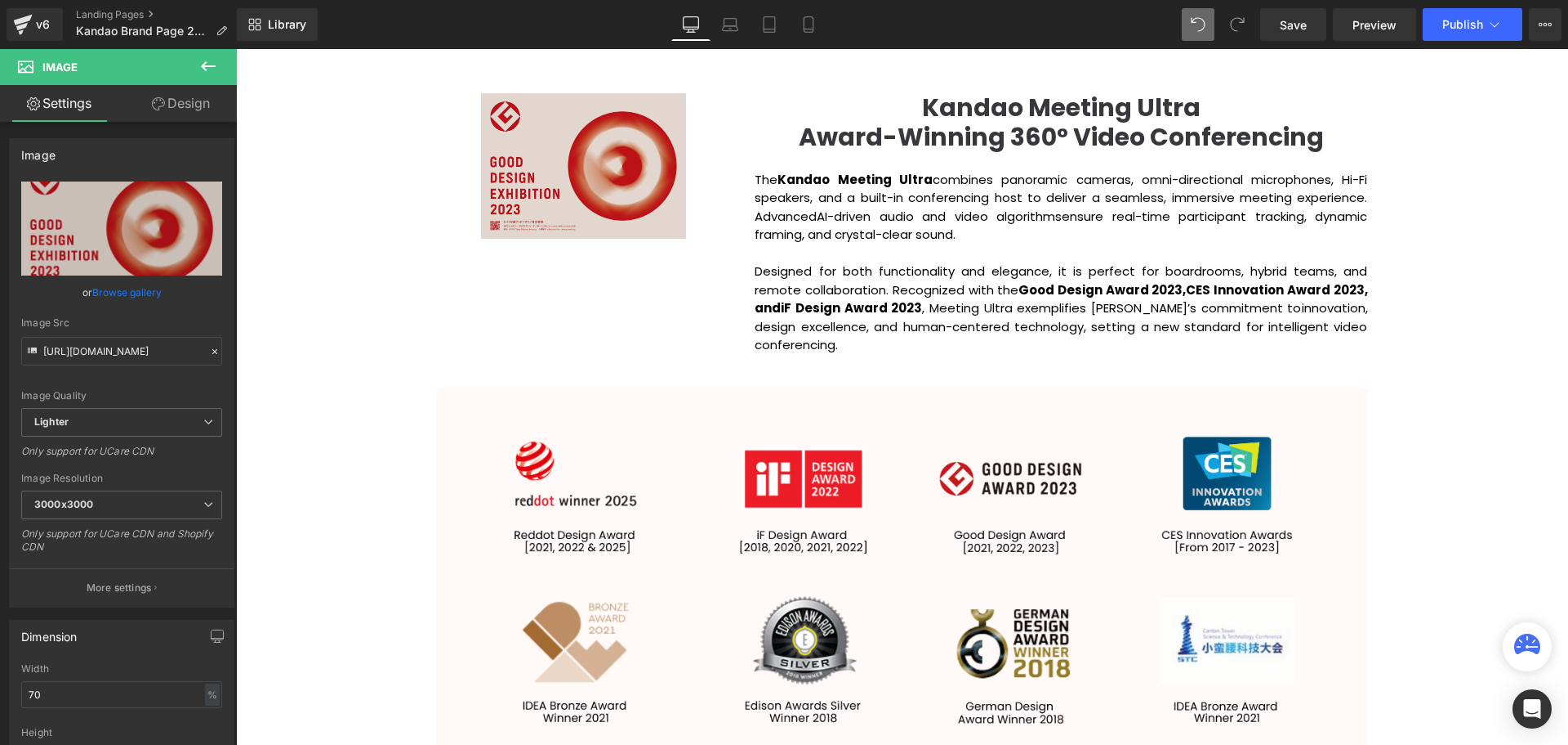
scroll to position [1717, 0]
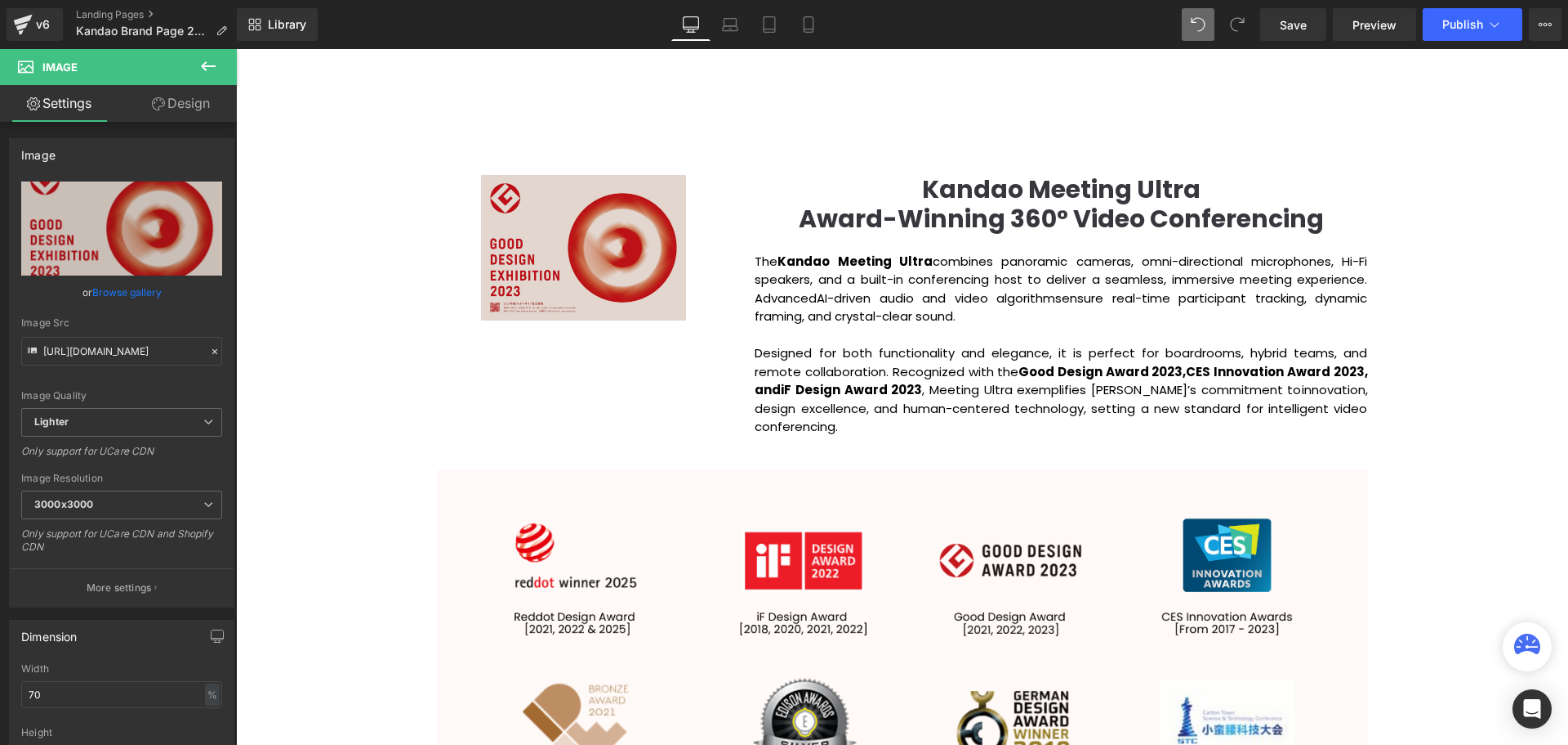
click at [574, 225] on img at bounding box center [583, 247] width 206 height 146
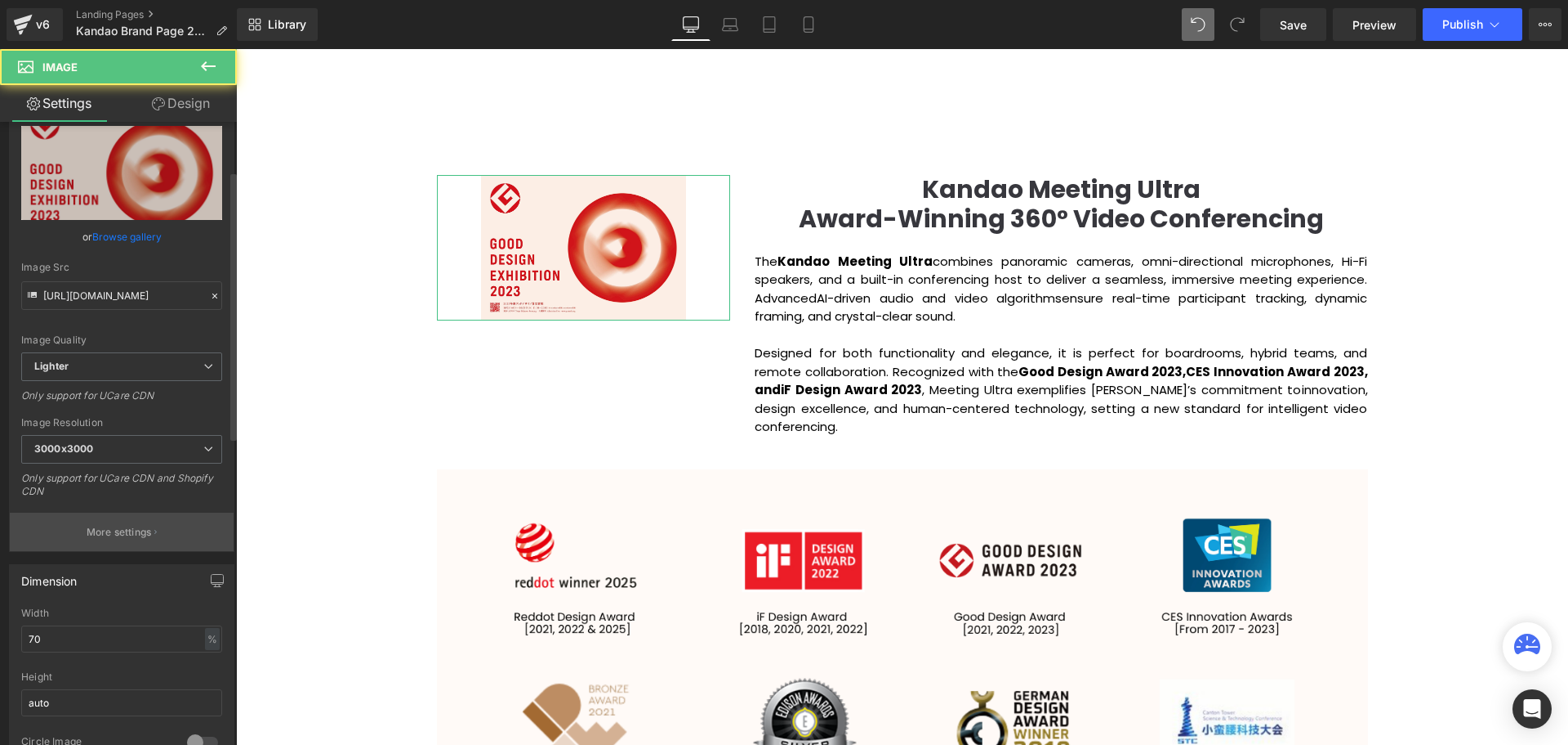
scroll to position [163, 0]
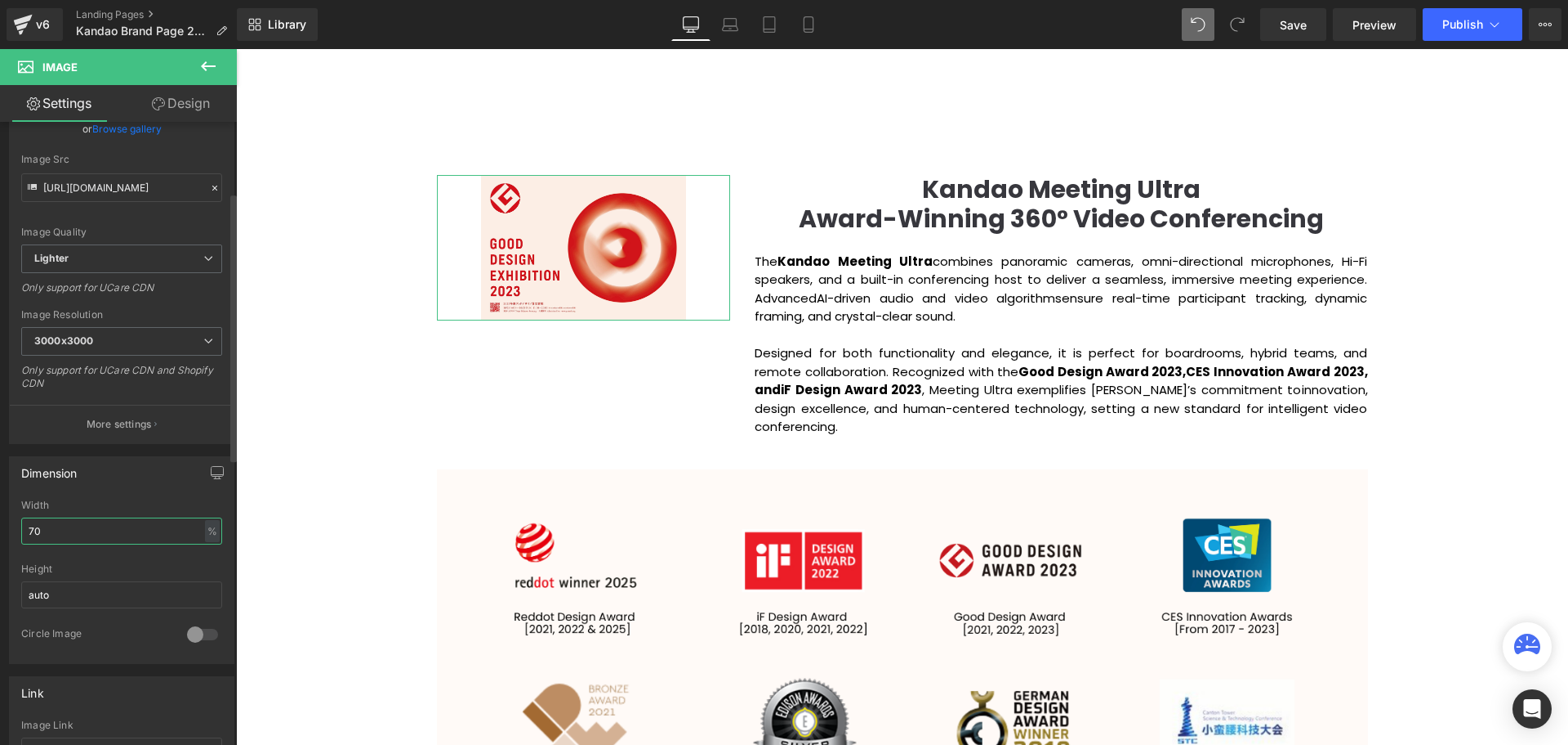
drag, startPoint x: 52, startPoint y: 532, endPoint x: 25, endPoint y: 533, distance: 27.0
click at [25, 533] on input "70" at bounding box center [121, 531] width 201 height 27
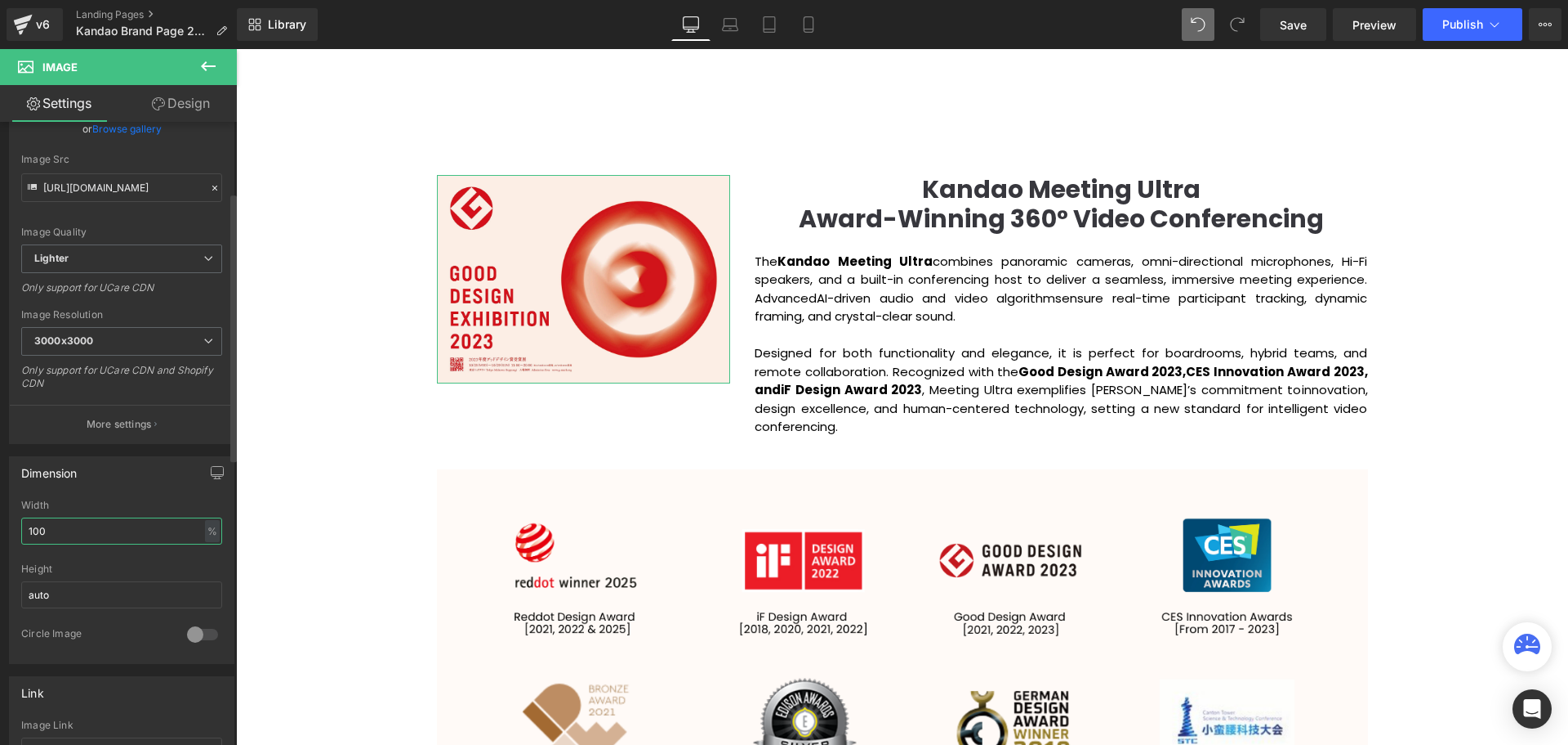
drag, startPoint x: 47, startPoint y: 527, endPoint x: 32, endPoint y: 528, distance: 15.0
click at [32, 528] on input "100" at bounding box center [121, 531] width 201 height 27
drag, startPoint x: 63, startPoint y: 526, endPoint x: 25, endPoint y: 531, distance: 38.3
click at [25, 531] on input "150" at bounding box center [121, 531] width 201 height 27
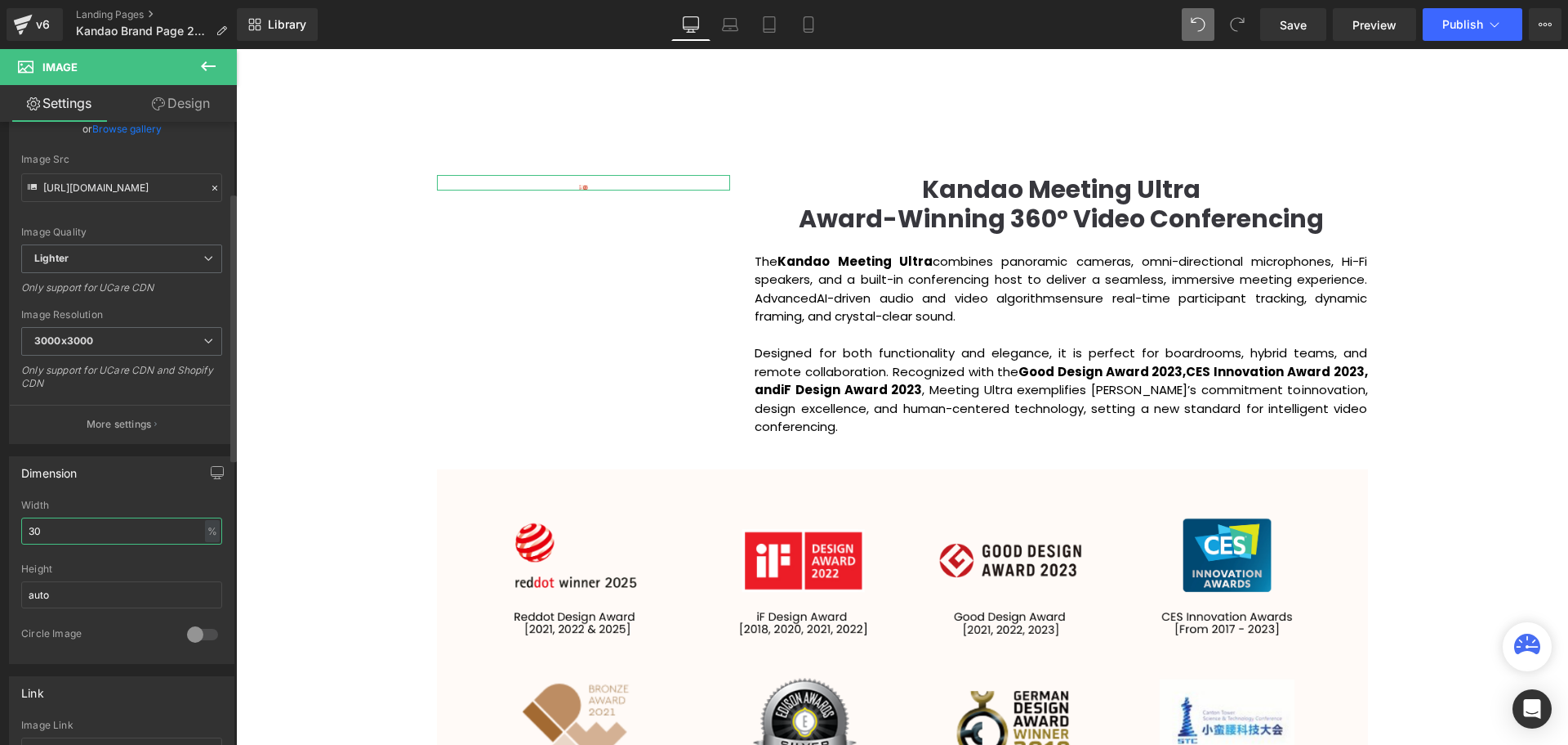
type input "300"
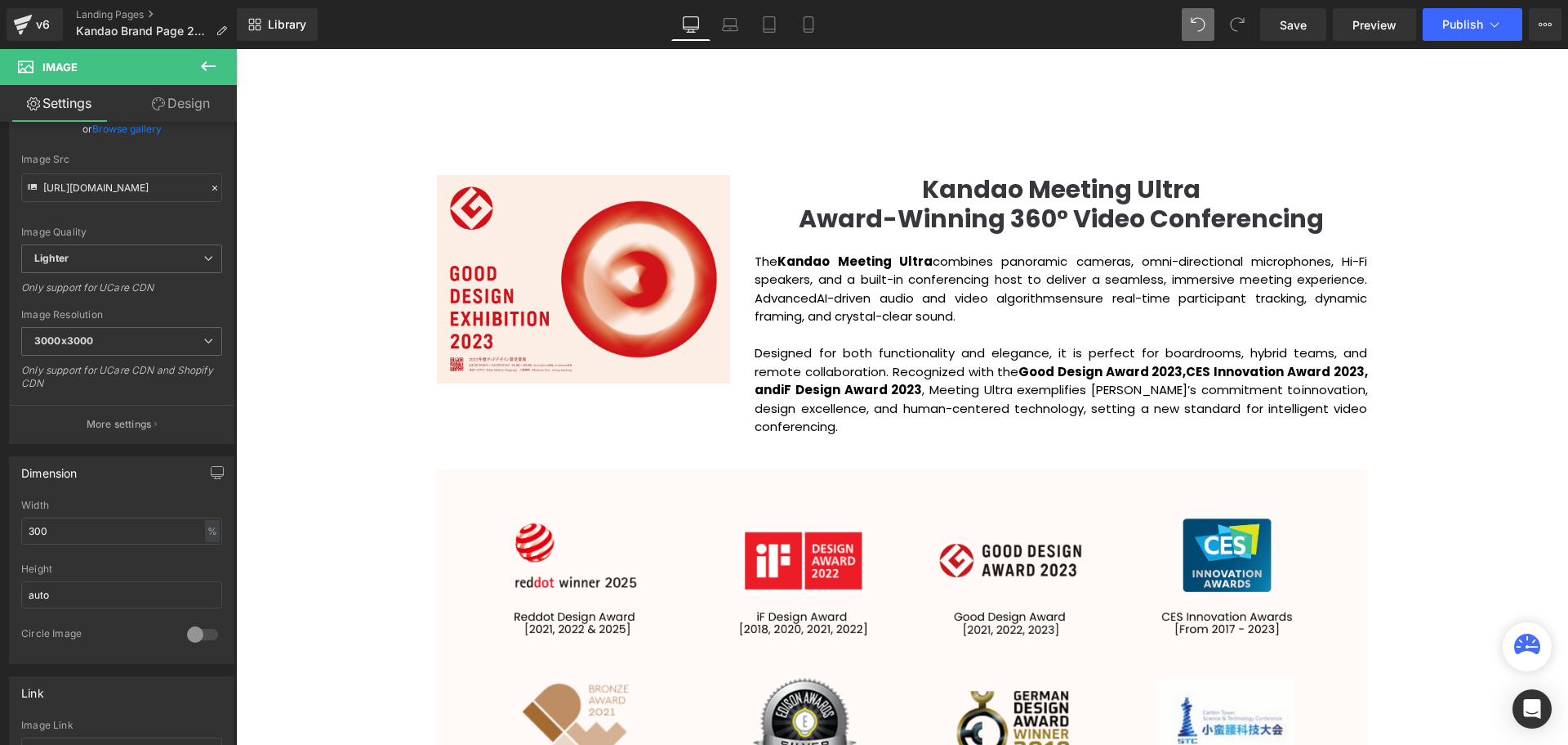
click at [1499, 492] on div "Video Bg Row Welcome to Button Row Image Row Creating Distinguished Imaging Pro…" at bounding box center [902, 624] width 1332 height 4326
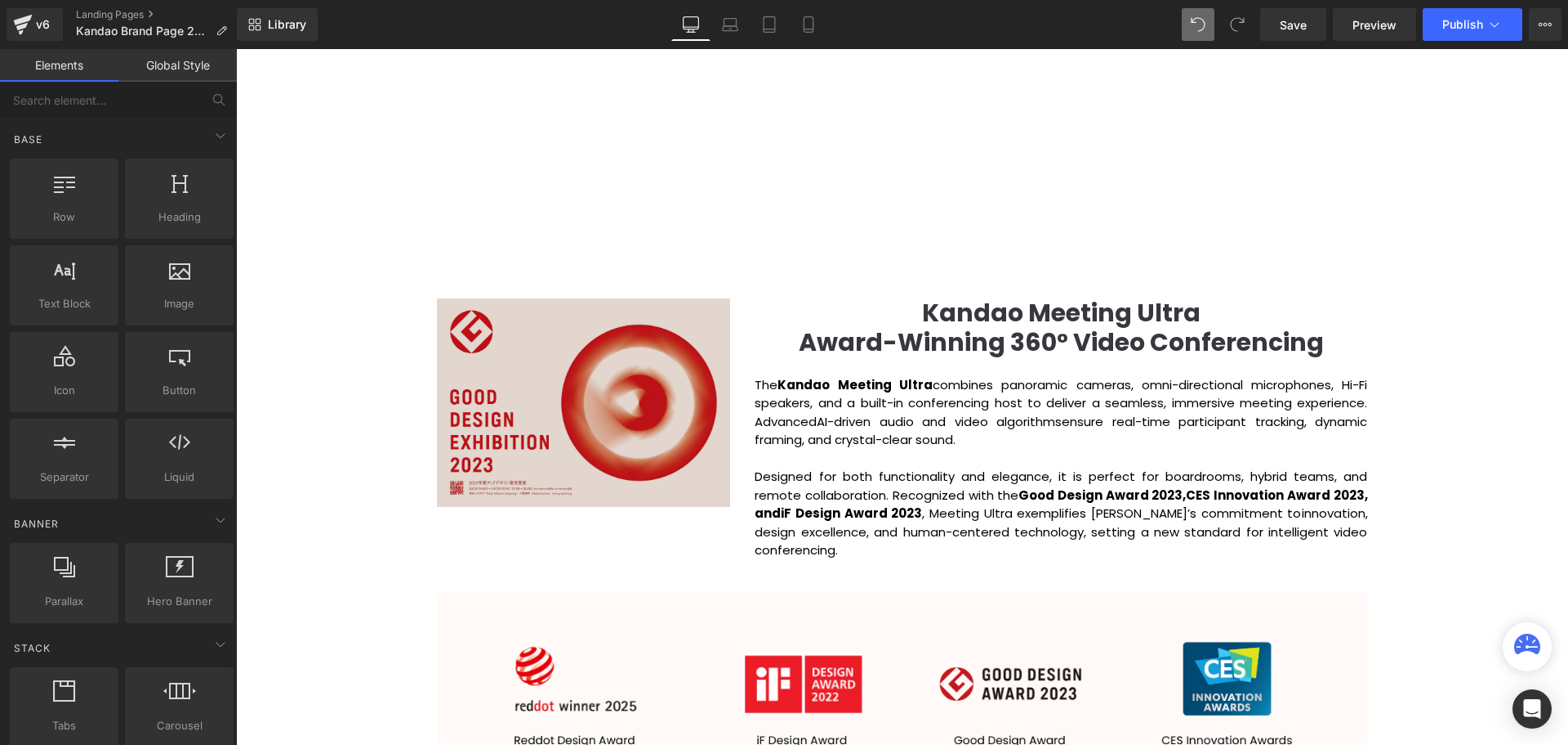
scroll to position [1553, 0]
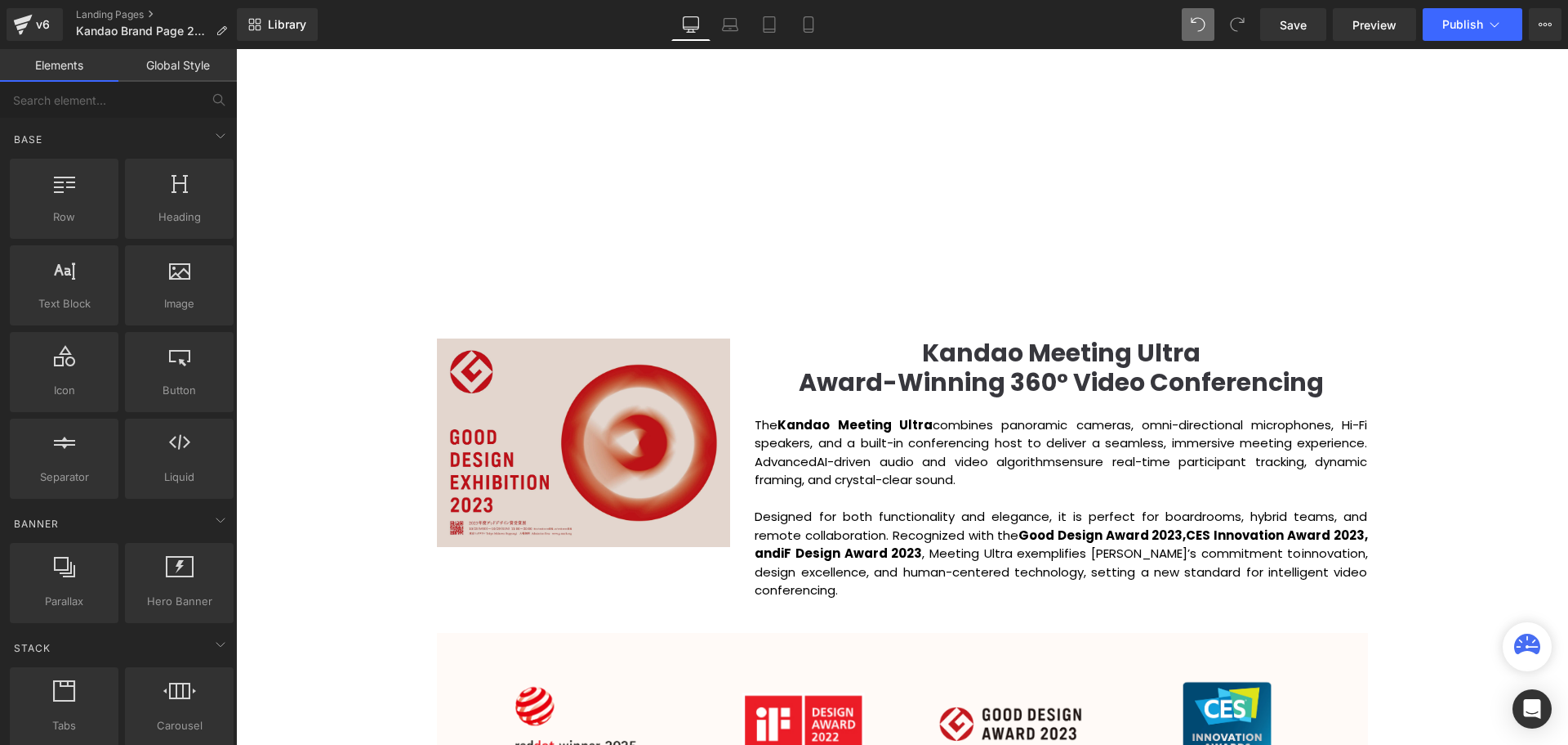
click at [533, 460] on img at bounding box center [583, 442] width 294 height 208
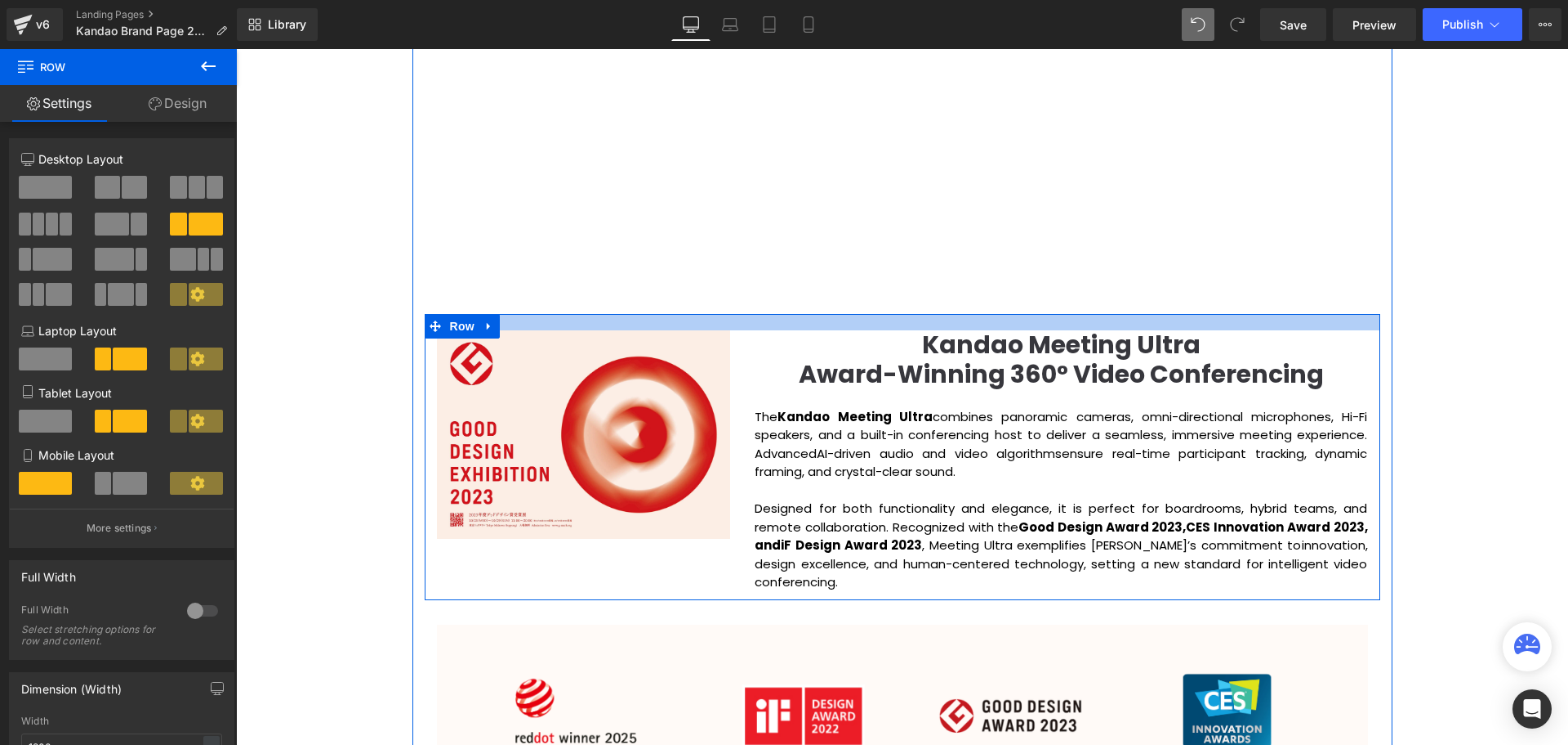
scroll to position [5161, 1324]
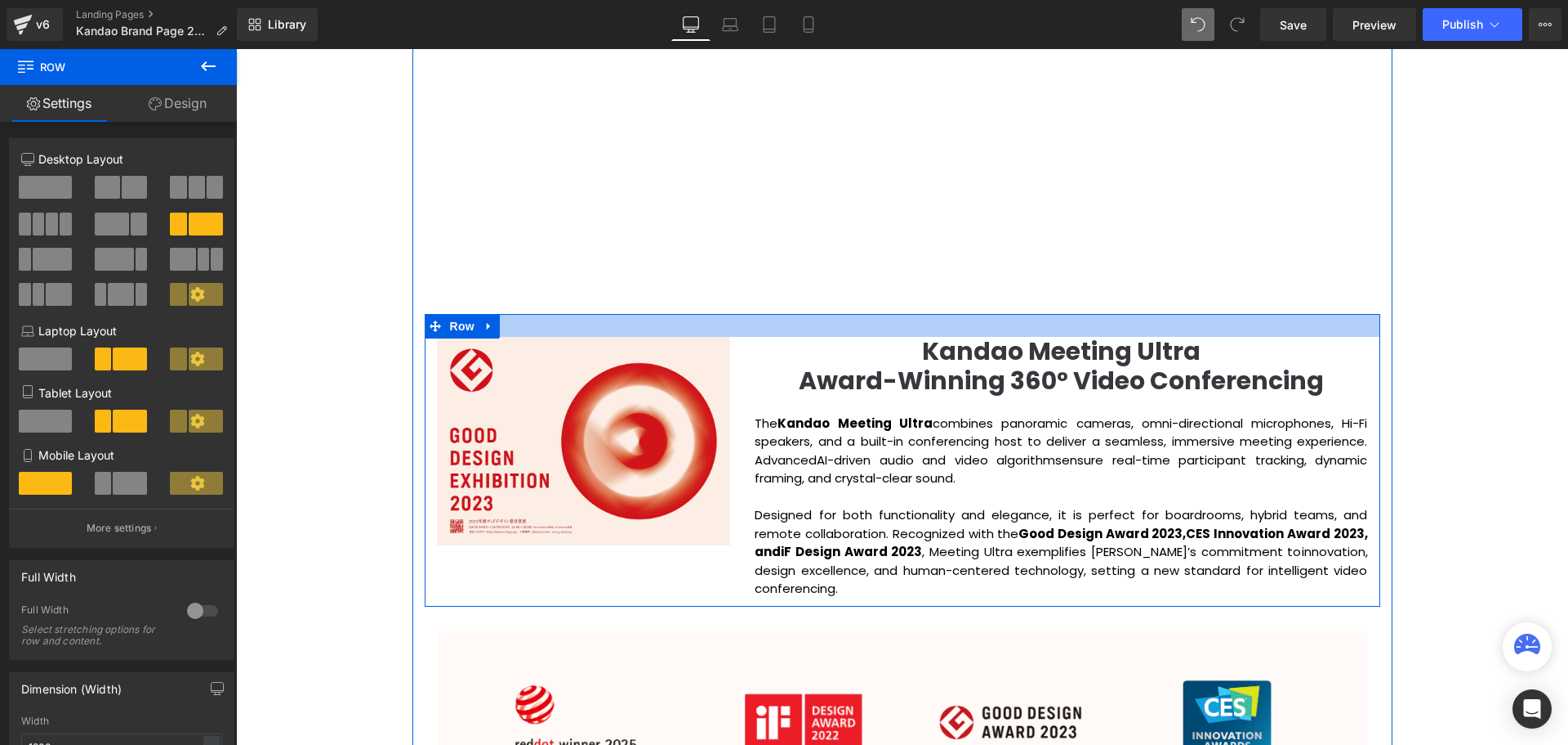
click at [588, 333] on div at bounding box center [902, 324] width 956 height 23
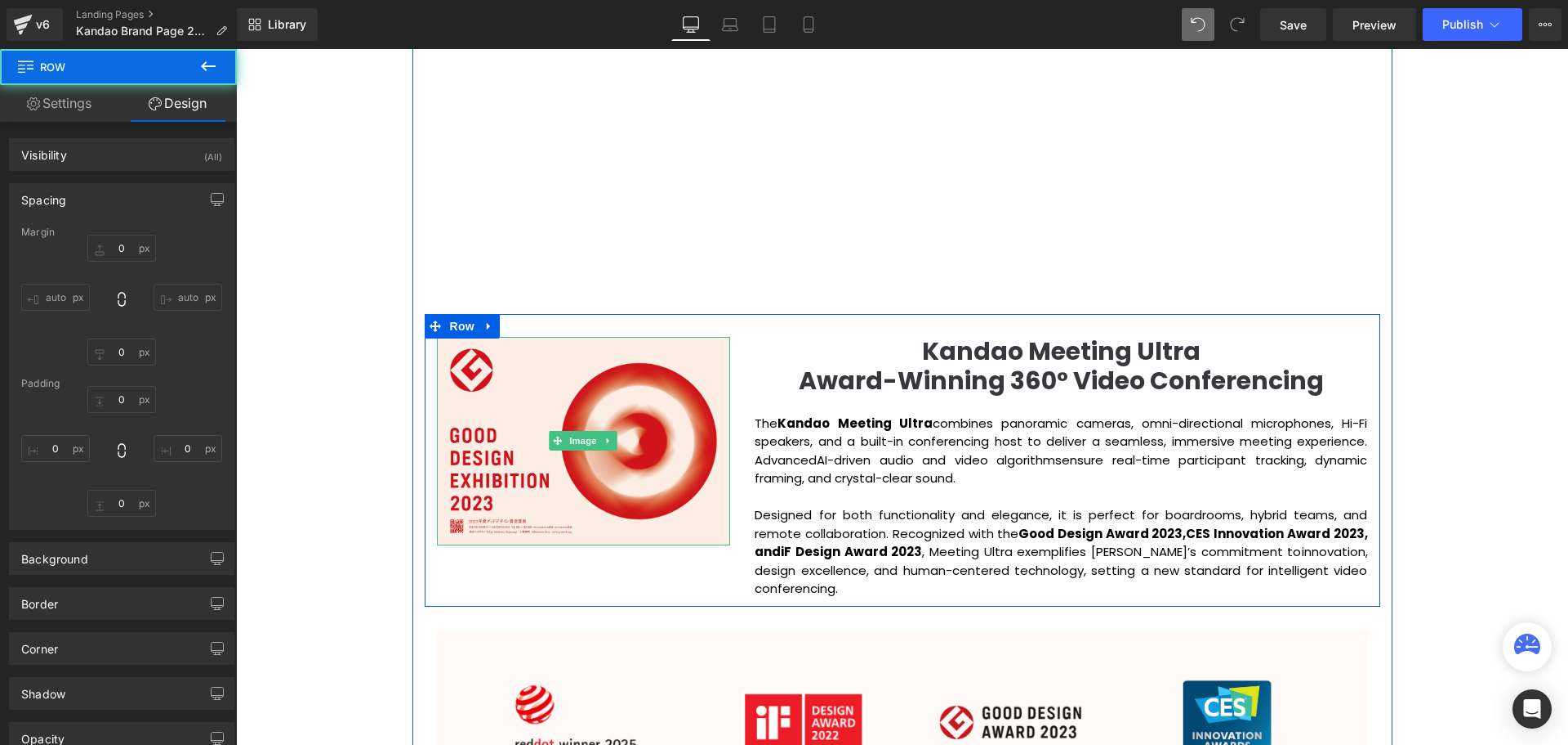
type input "0"
type input "28"
type input "0"
type input "10"
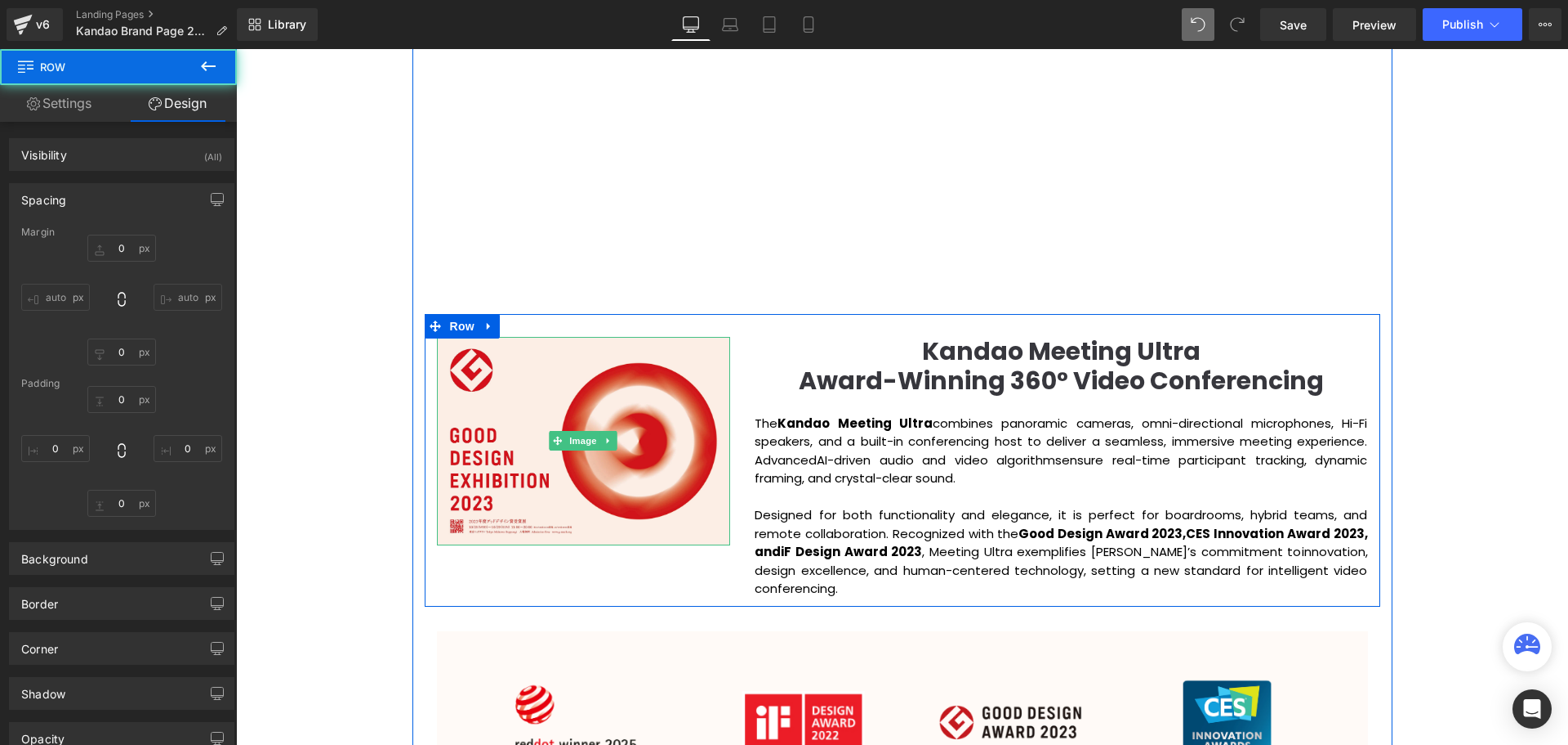
type input "0"
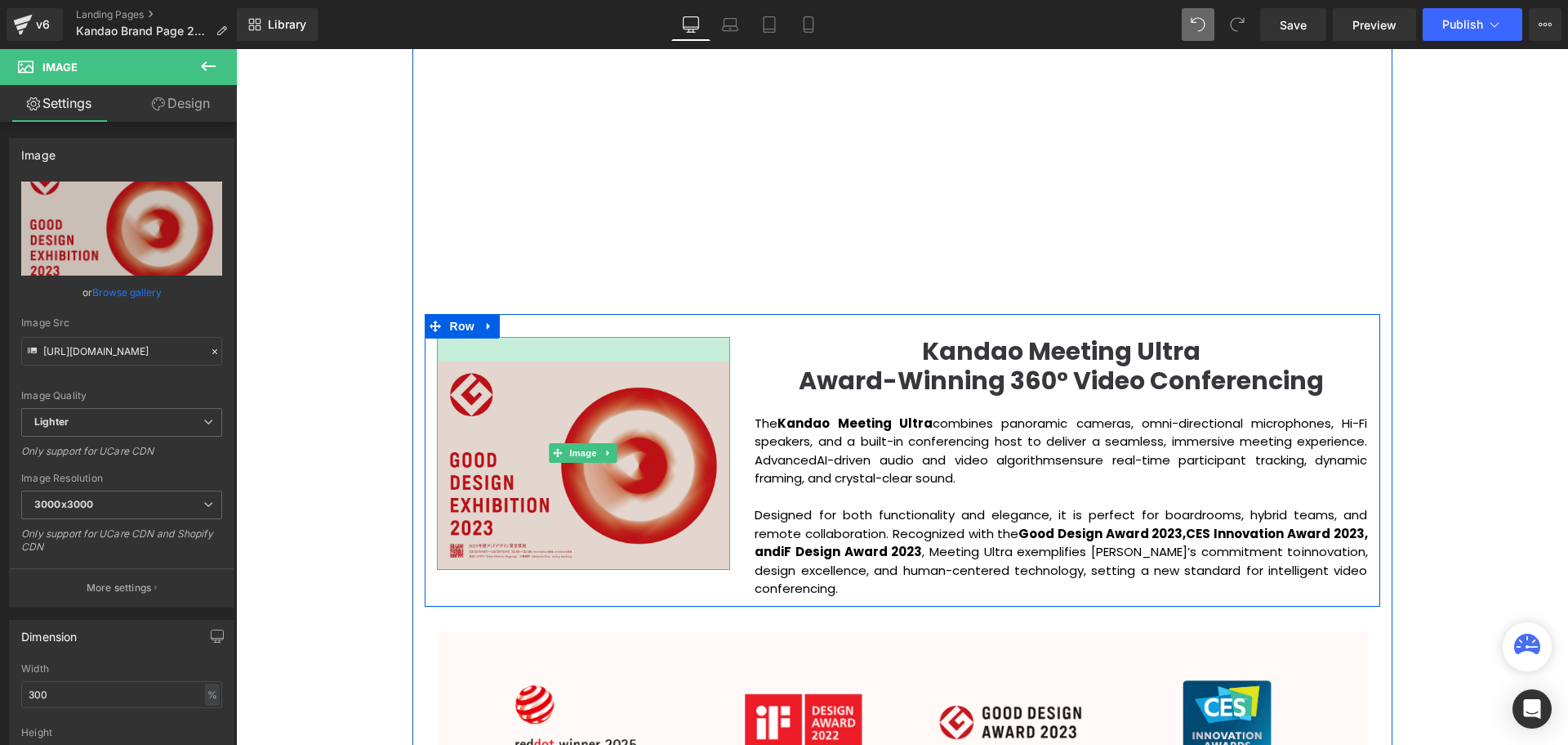
drag, startPoint x: 573, startPoint y: 338, endPoint x: 582, endPoint y: 363, distance: 26.6
click at [582, 363] on div "Image" at bounding box center [583, 453] width 294 height 233
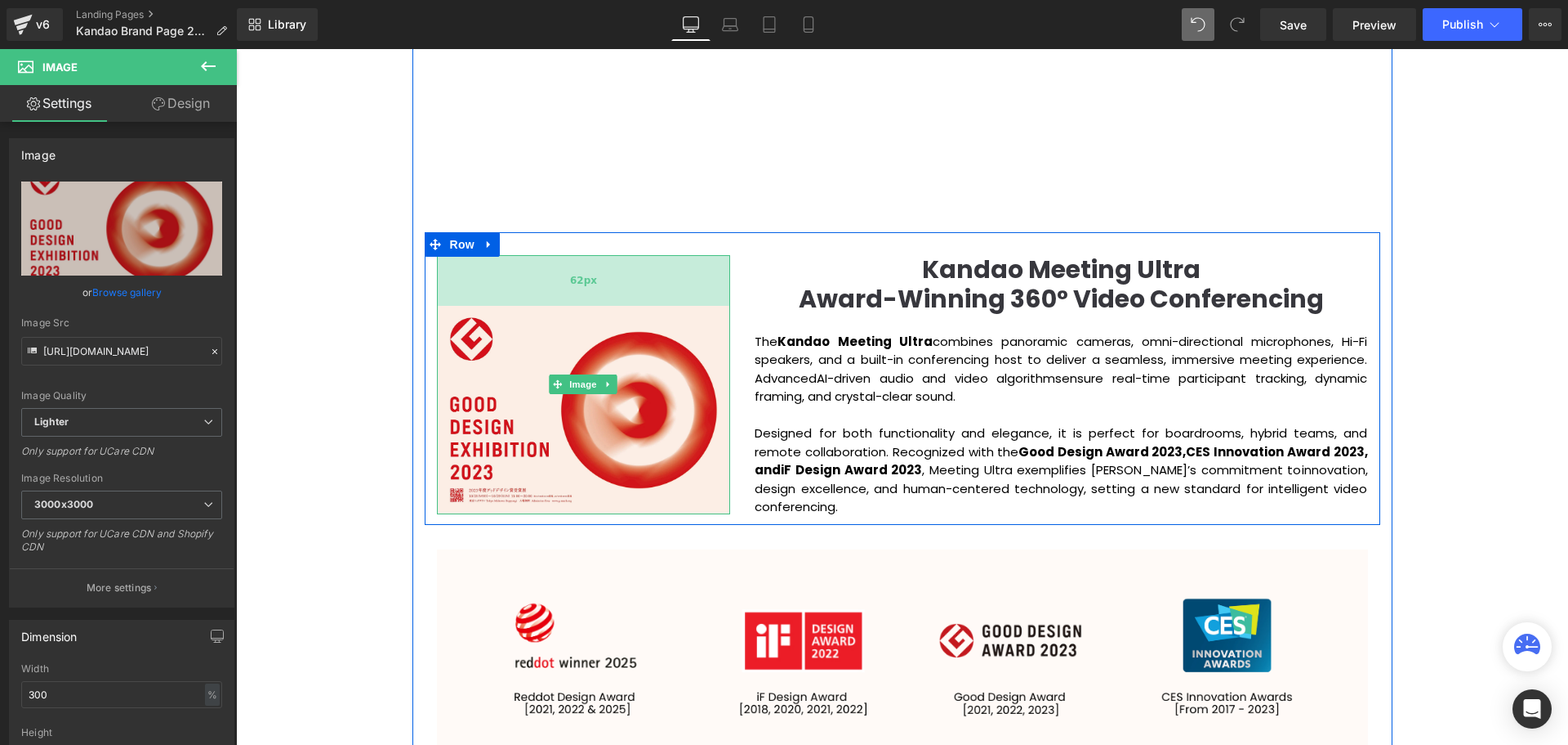
drag, startPoint x: 600, startPoint y: 267, endPoint x: 607, endPoint y: 294, distance: 27.9
click at [607, 294] on div "62px" at bounding box center [583, 280] width 294 height 51
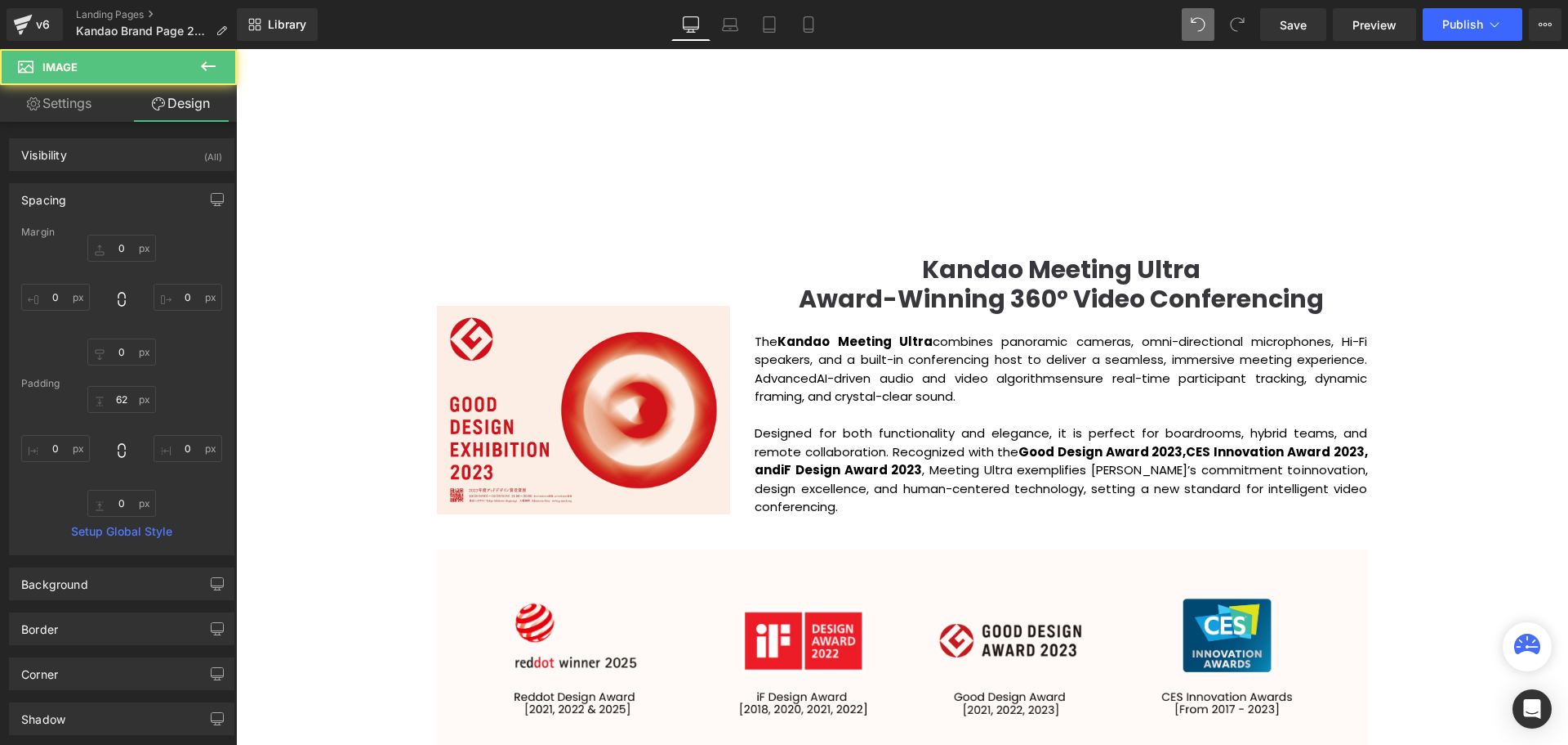
click at [1534, 367] on div "Video Bg Row Welcome to Button Row Image Row Creating Distinguished Imaging Pro…" at bounding box center [902, 705] width 1332 height 4324
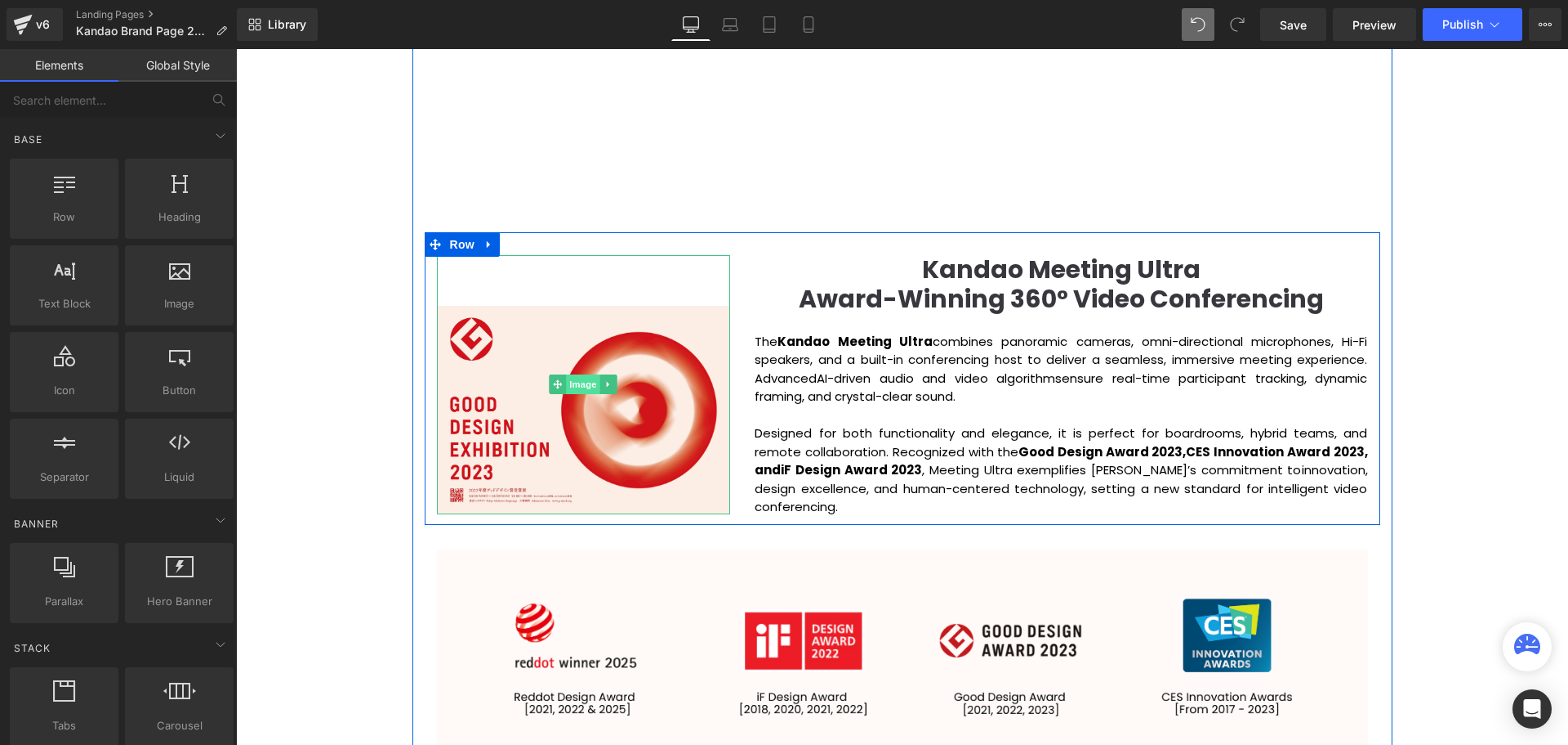
click at [579, 387] on span "Image" at bounding box center [584, 384] width 34 height 20
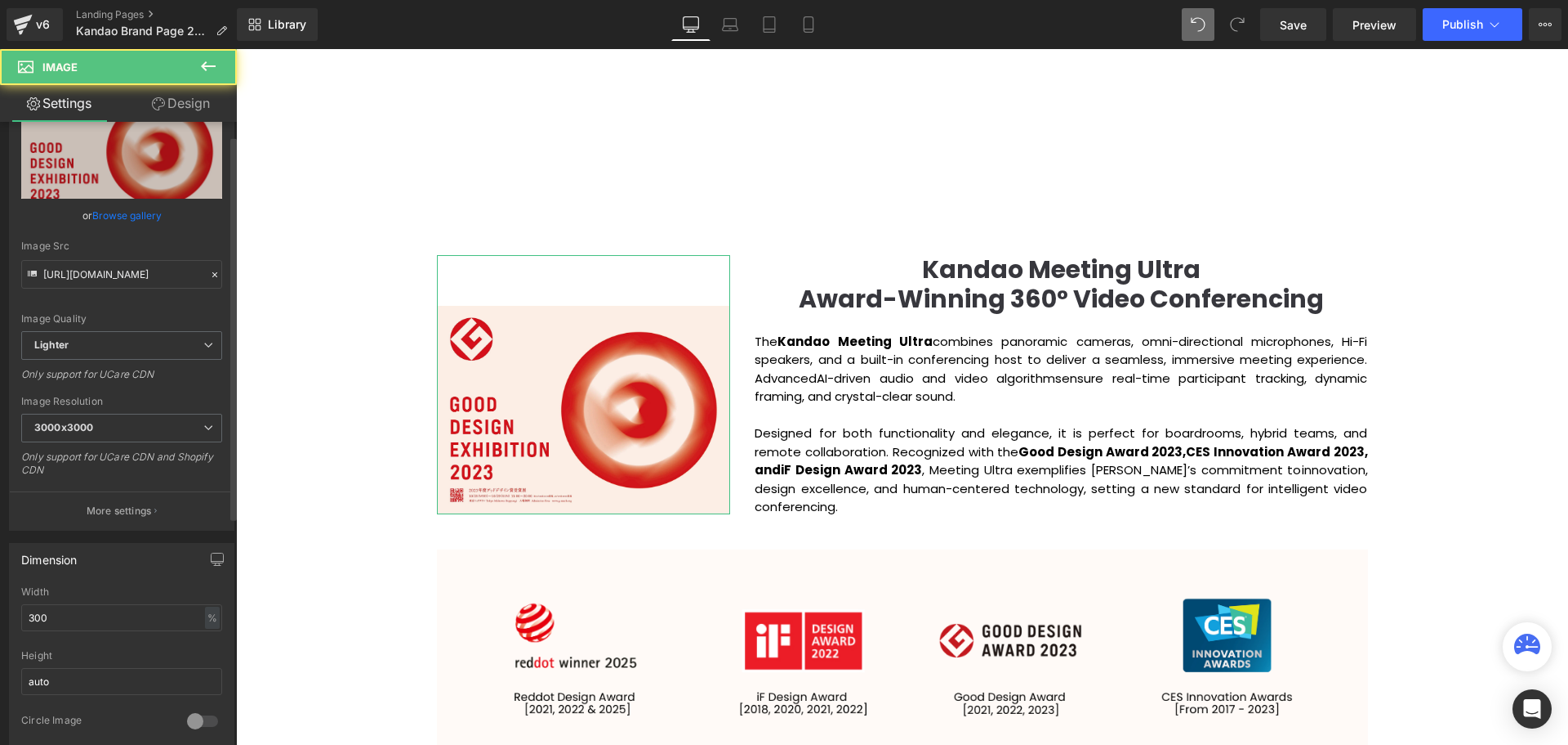
scroll to position [163, 0]
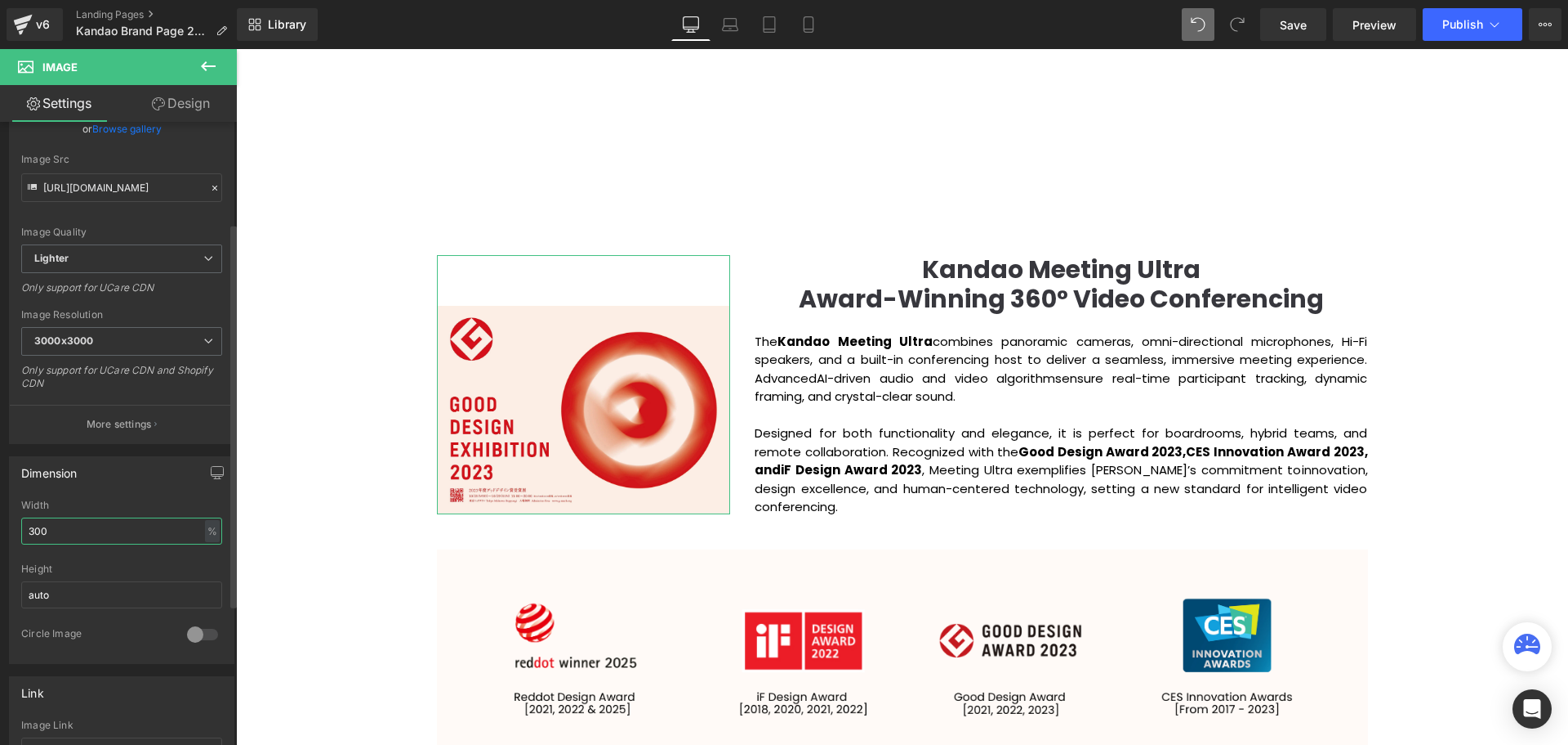
click at [37, 527] on input "300" at bounding box center [121, 531] width 201 height 27
drag, startPoint x: 39, startPoint y: 527, endPoint x: 30, endPoint y: 528, distance: 9.1
click at [30, 528] on input "300" at bounding box center [121, 531] width 201 height 27
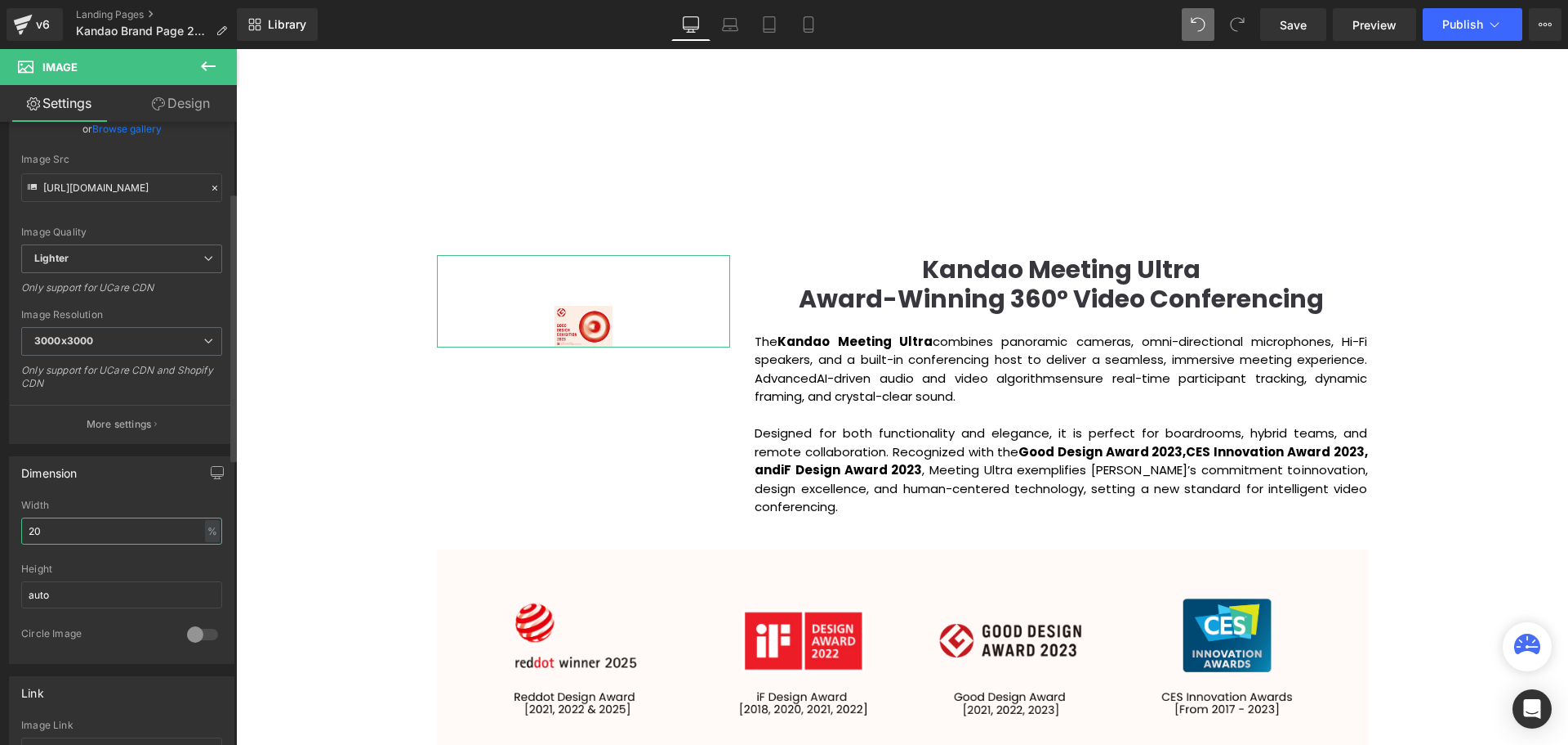
type input "250"
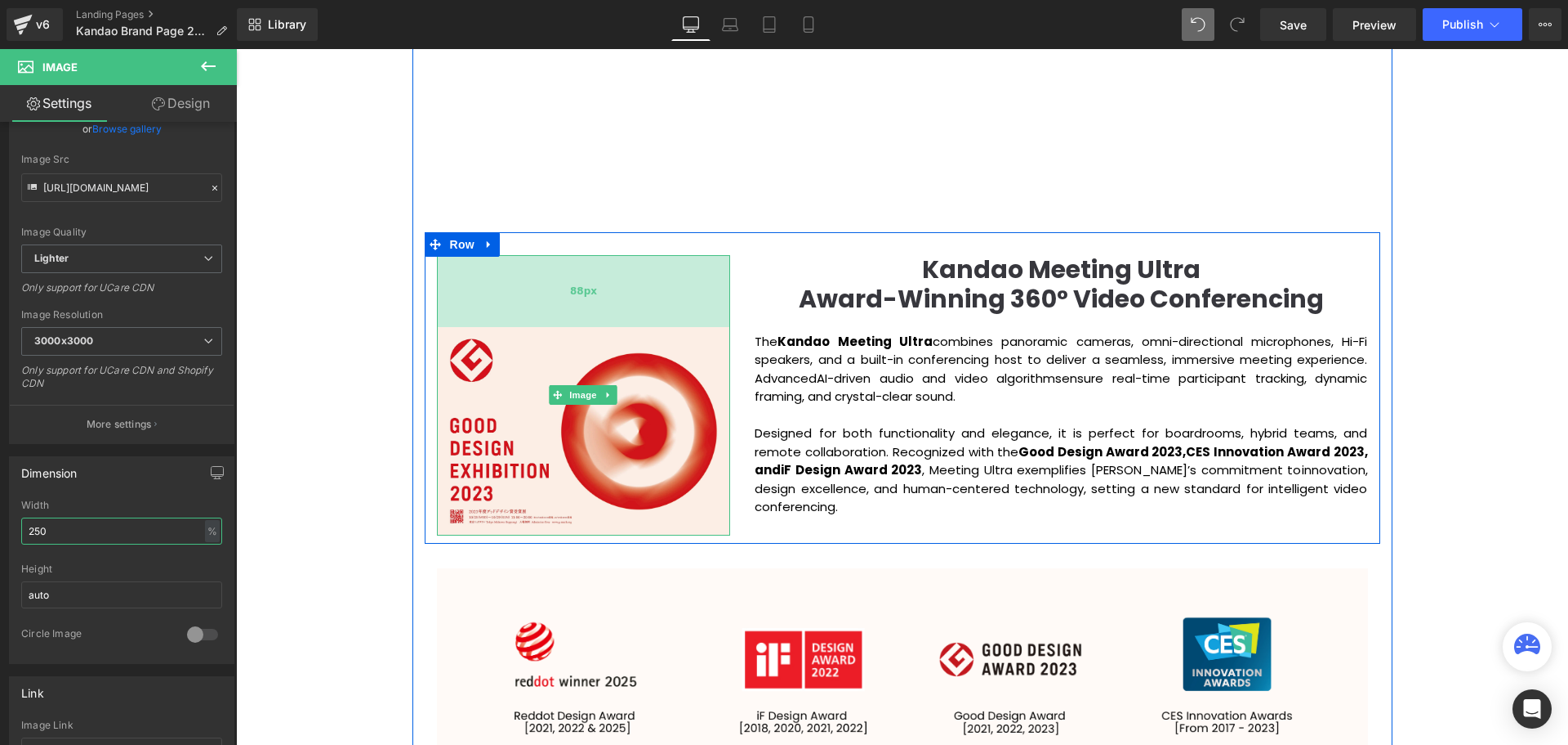
scroll to position [0, 0]
drag, startPoint x: 581, startPoint y: 285, endPoint x: 578, endPoint y: 306, distance: 21.2
click at [578, 306] on div "88px" at bounding box center [583, 290] width 294 height 72
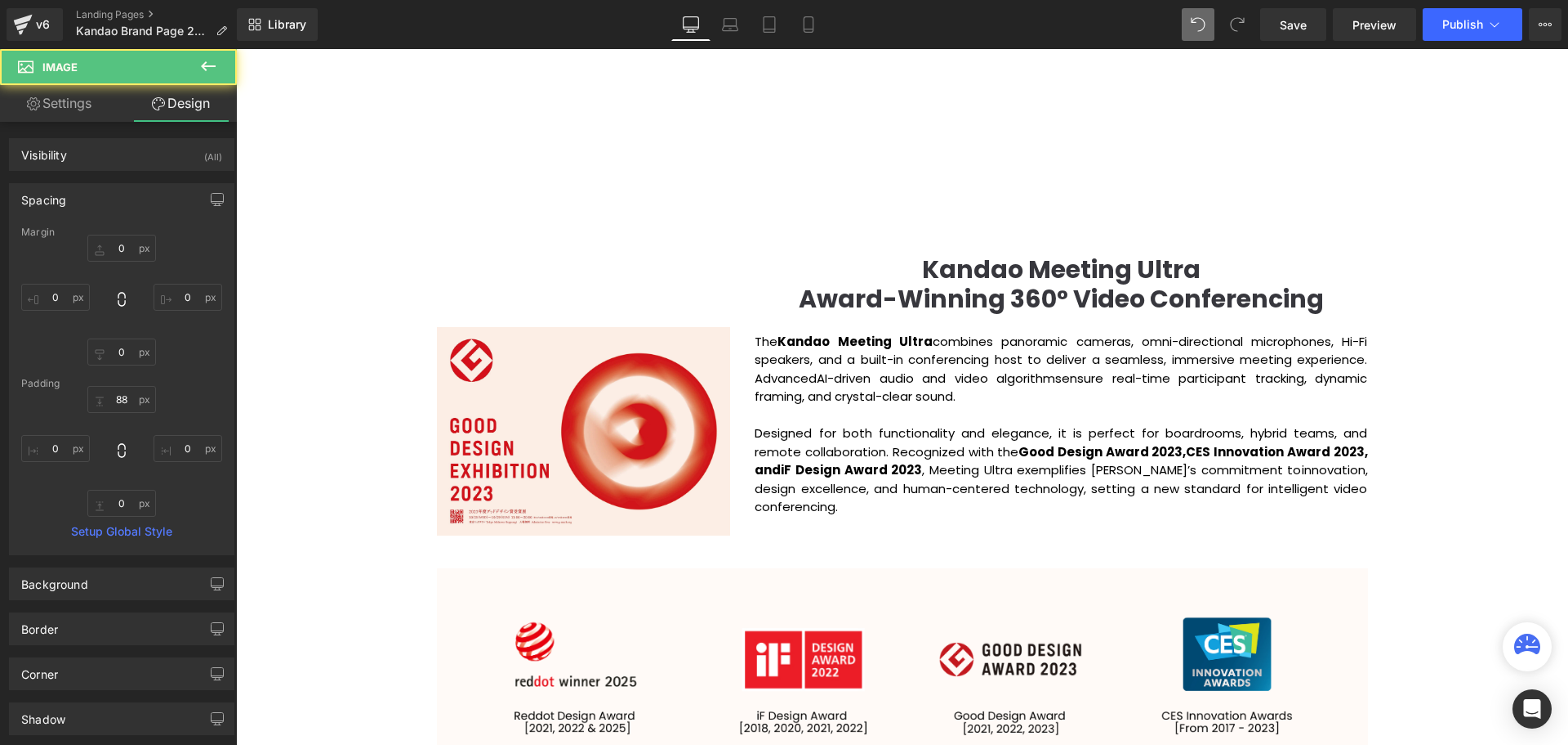
click at [1501, 440] on div "Video Bg Row Welcome to Button Row Image Row Creating Distinguished Imaging Pro…" at bounding box center [902, 715] width 1332 height 4343
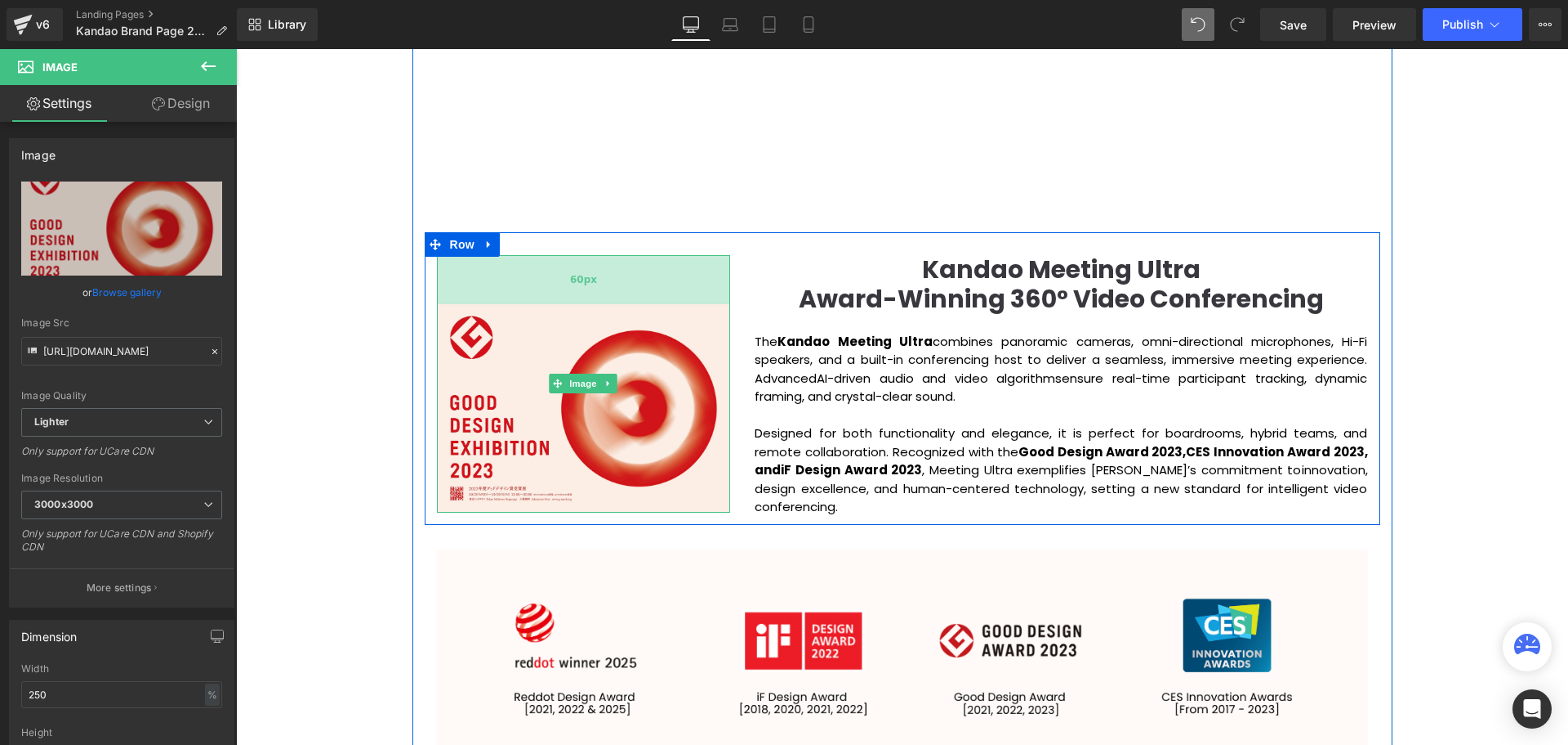
drag, startPoint x: 621, startPoint y: 305, endPoint x: 626, endPoint y: 283, distance: 22.6
click at [626, 283] on div "60px" at bounding box center [583, 279] width 294 height 49
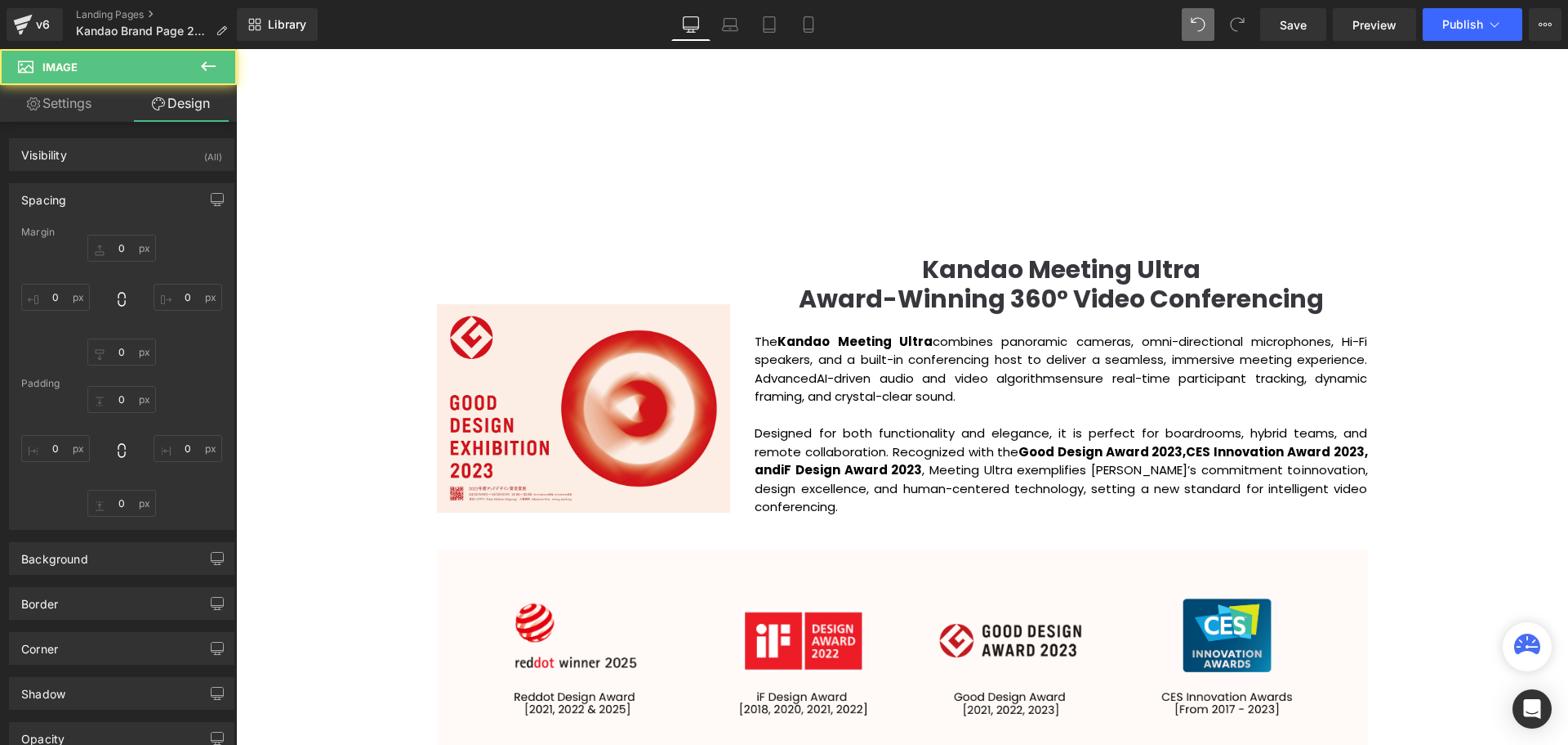
type input "0"
type input "60"
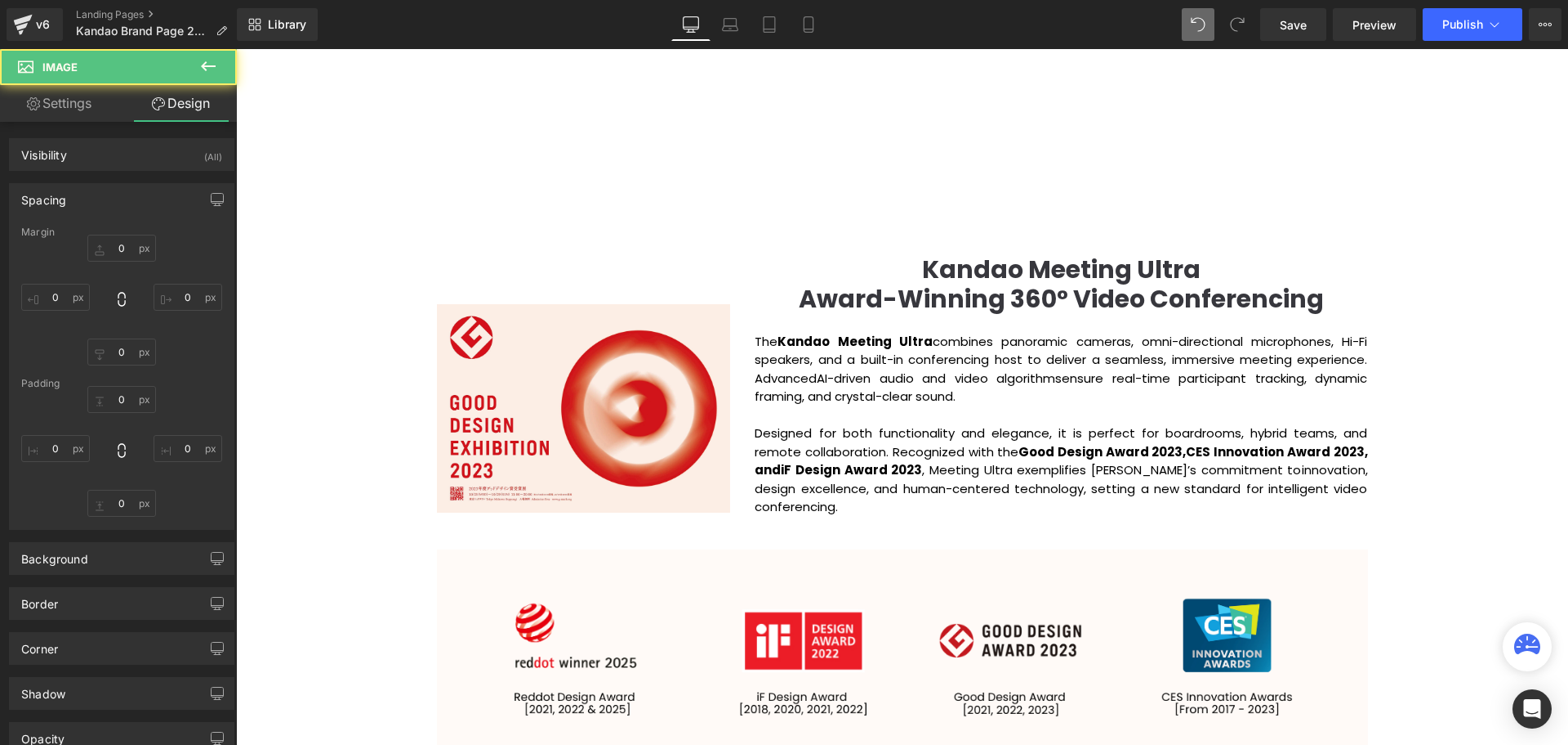
type input "0"
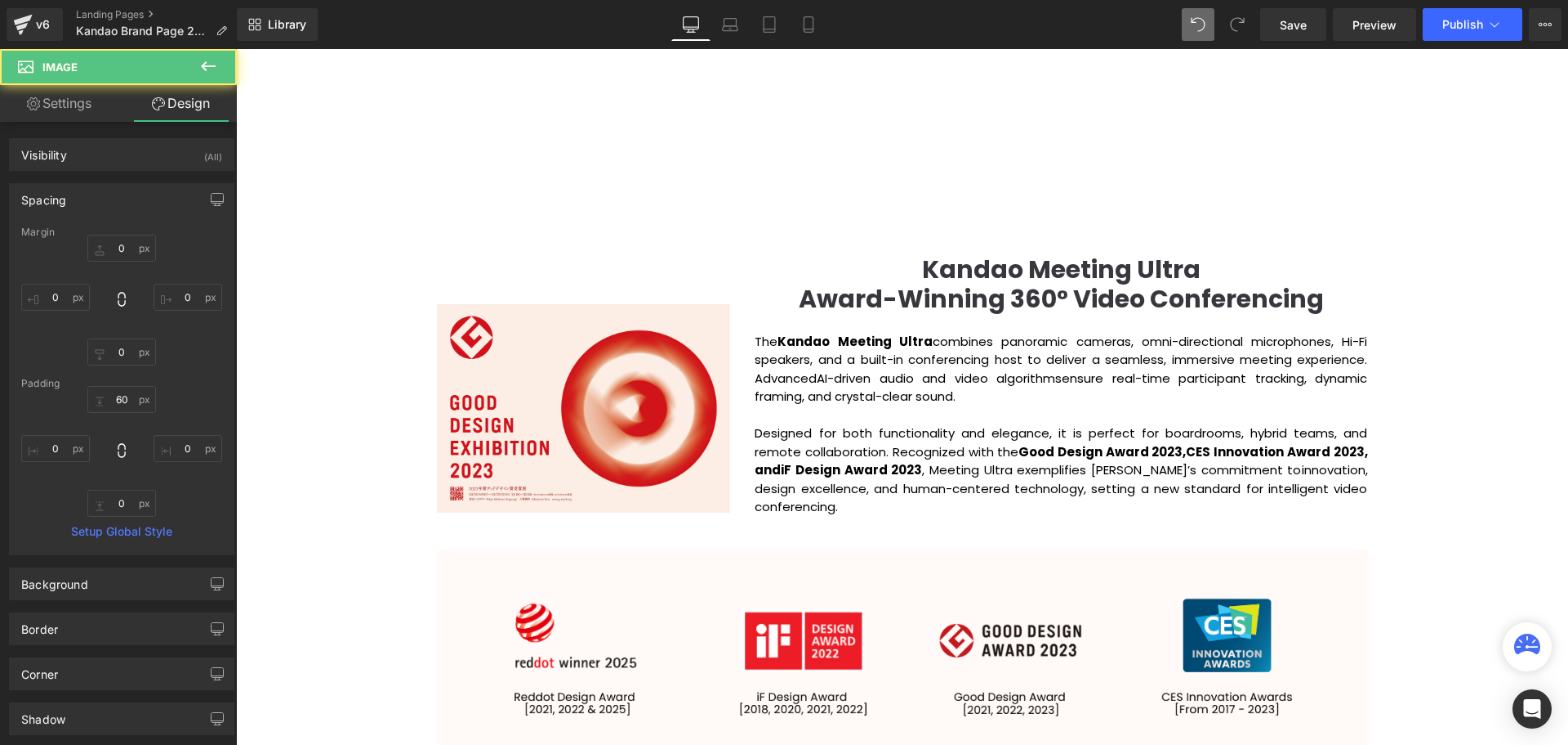
click at [1545, 389] on div "Video Bg Row Welcome to Button Row Image Row Creating Distinguished Imaging Pro…" at bounding box center [902, 705] width 1332 height 4324
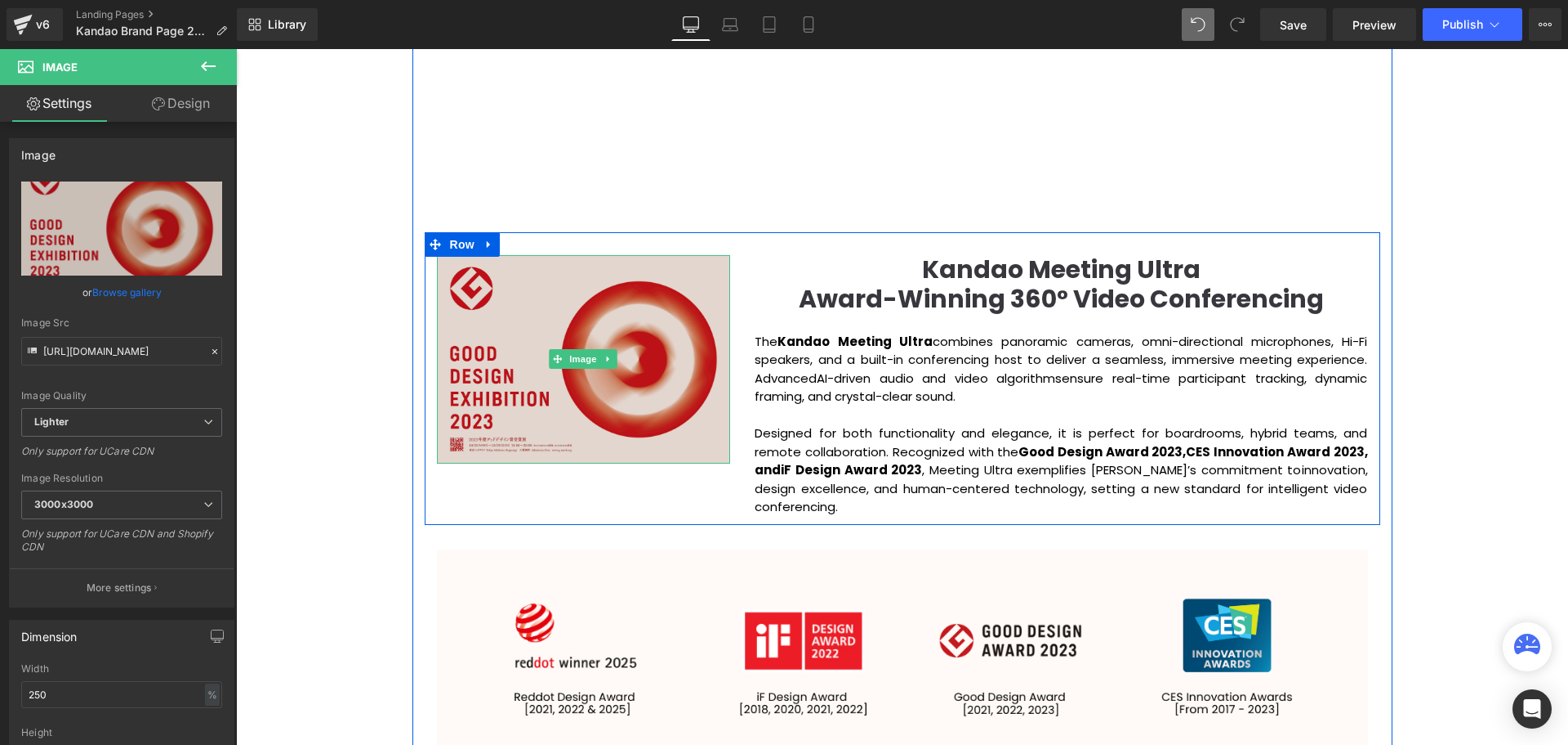
drag, startPoint x: 601, startPoint y: 286, endPoint x: 615, endPoint y: 289, distance: 14.3
click at [615, 289] on div "Image" at bounding box center [583, 359] width 294 height 208
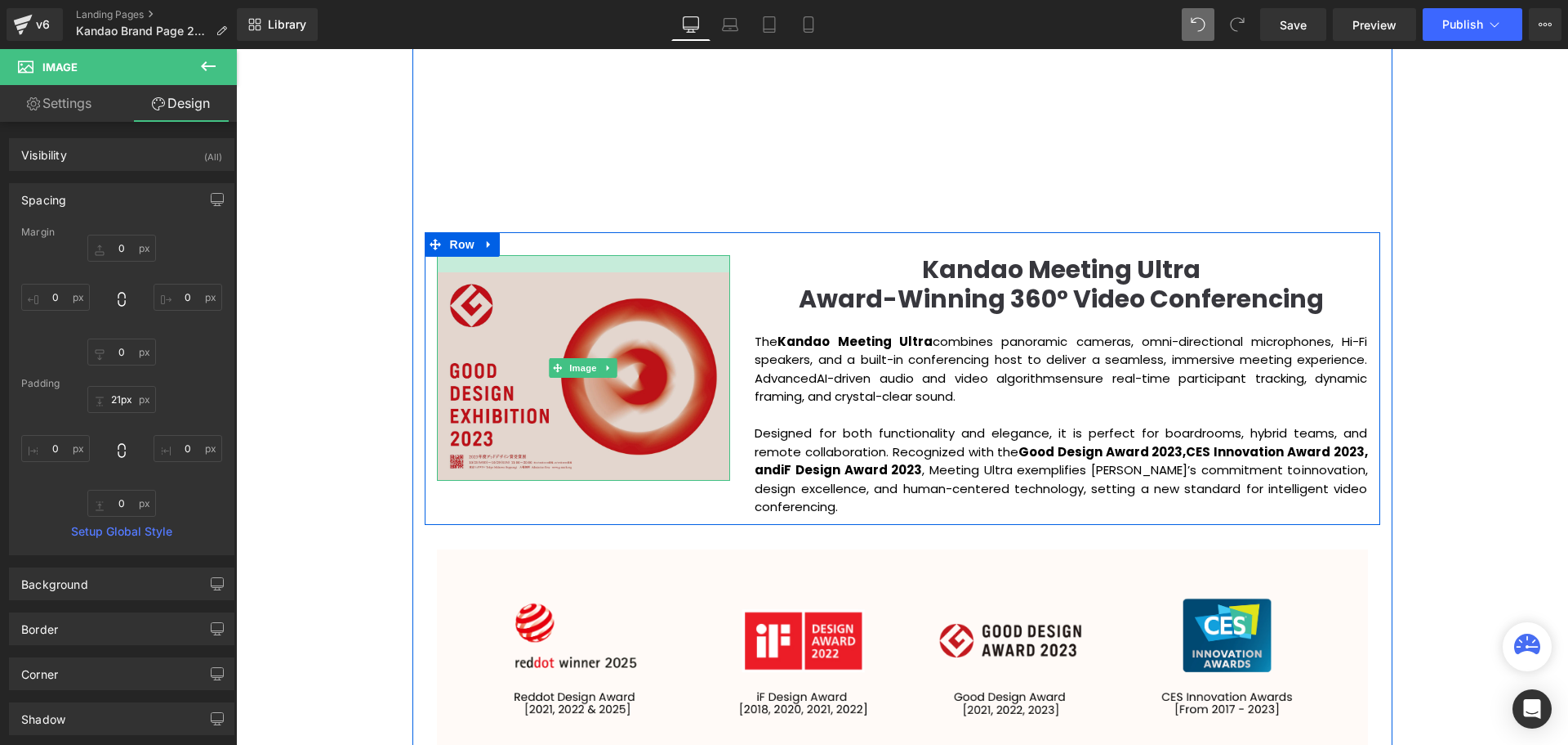
type input "25px"
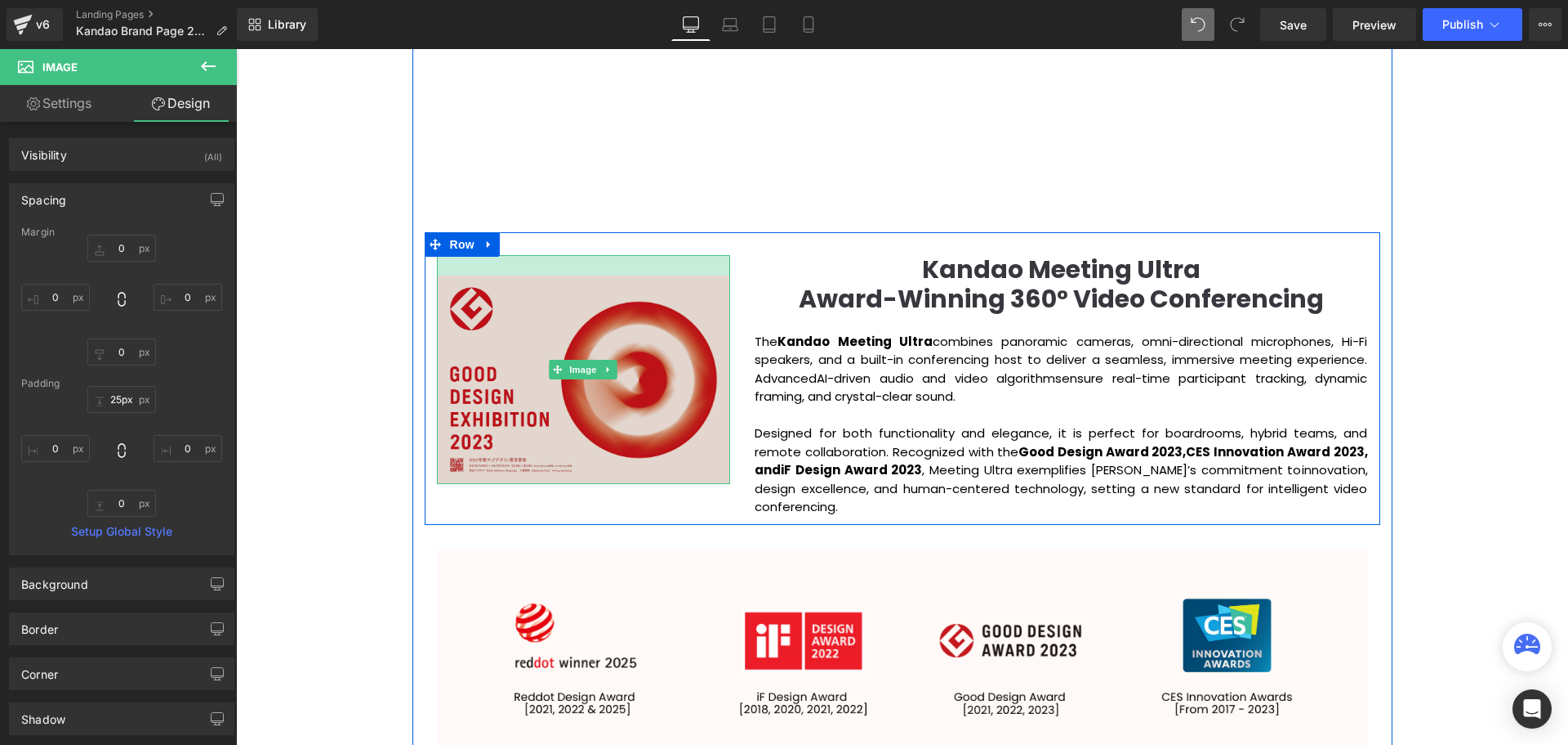
drag, startPoint x: 625, startPoint y: 256, endPoint x: 625, endPoint y: 276, distance: 20.0
click at [625, 276] on div "Image" at bounding box center [583, 369] width 294 height 228
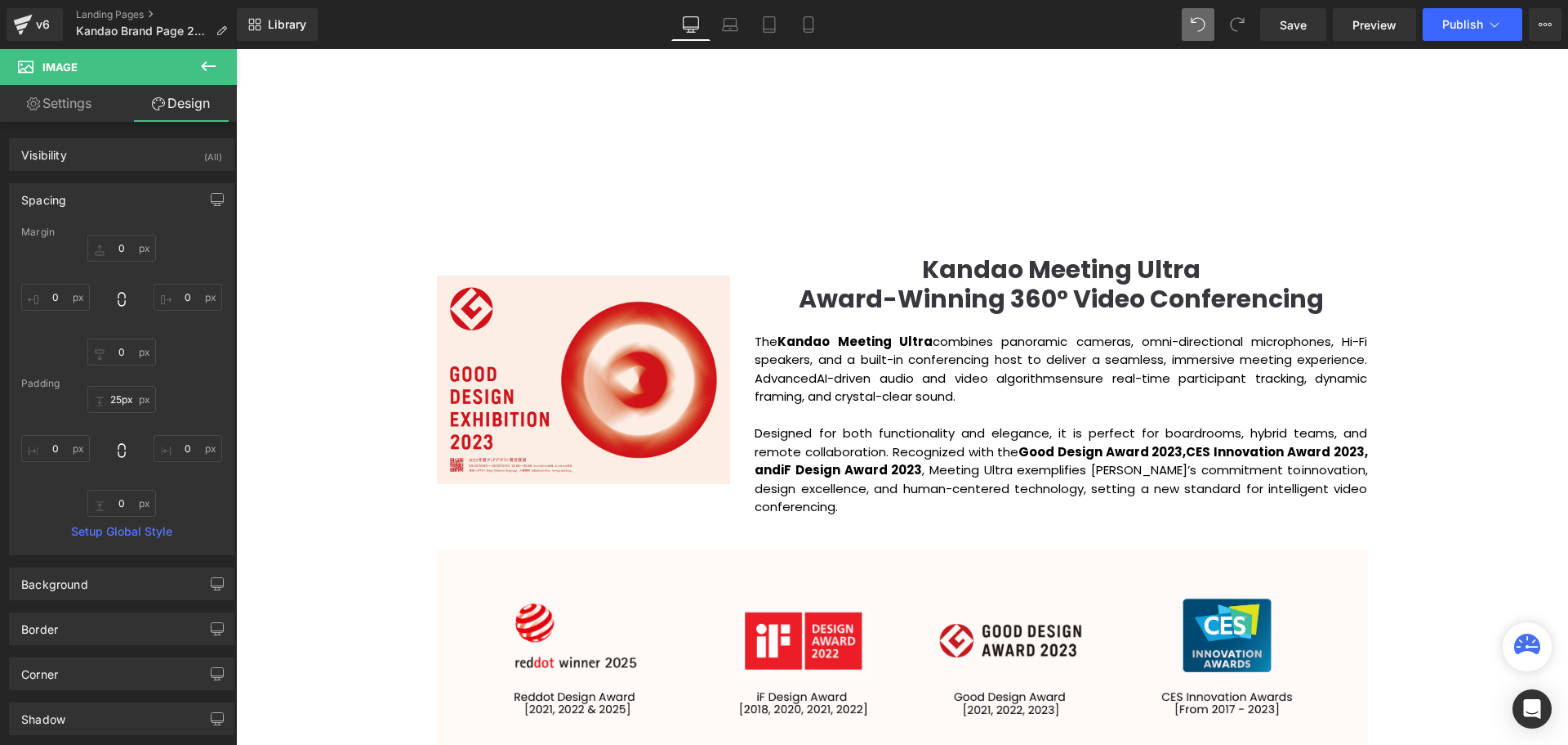
click at [1493, 401] on div "Video Bg Row Welcome to Button Row Image Row Creating Distinguished Imaging Pro…" at bounding box center [902, 705] width 1332 height 4324
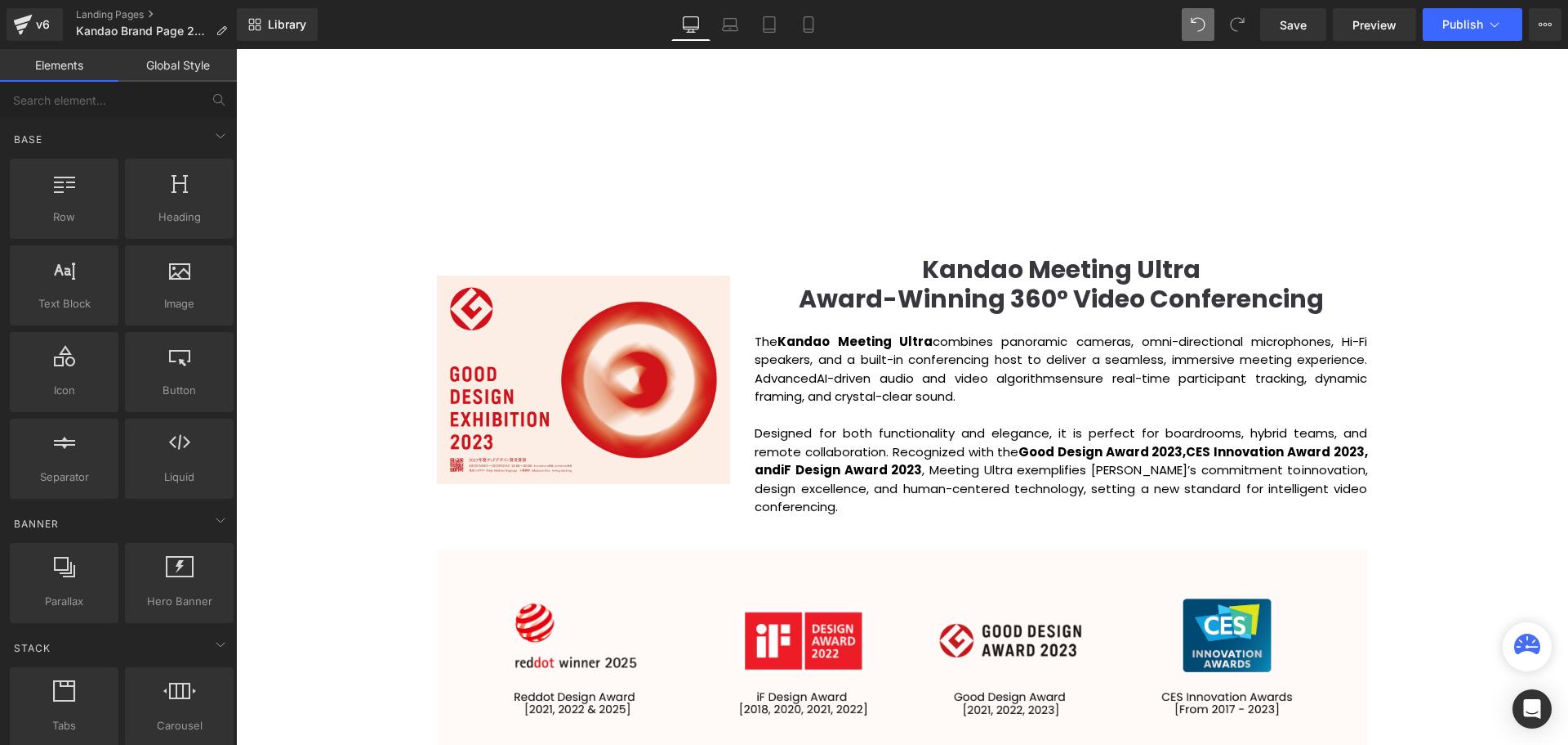
click at [1493, 401] on div "Video Bg Row Welcome to Button Row Image Row Creating Distinguished Imaging Pro…" at bounding box center [902, 705] width 1332 height 4324
click at [1490, 493] on div "Video Bg Row Welcome to Button Row Image Row Creating Distinguished Imaging Pro…" at bounding box center [902, 705] width 1332 height 4324
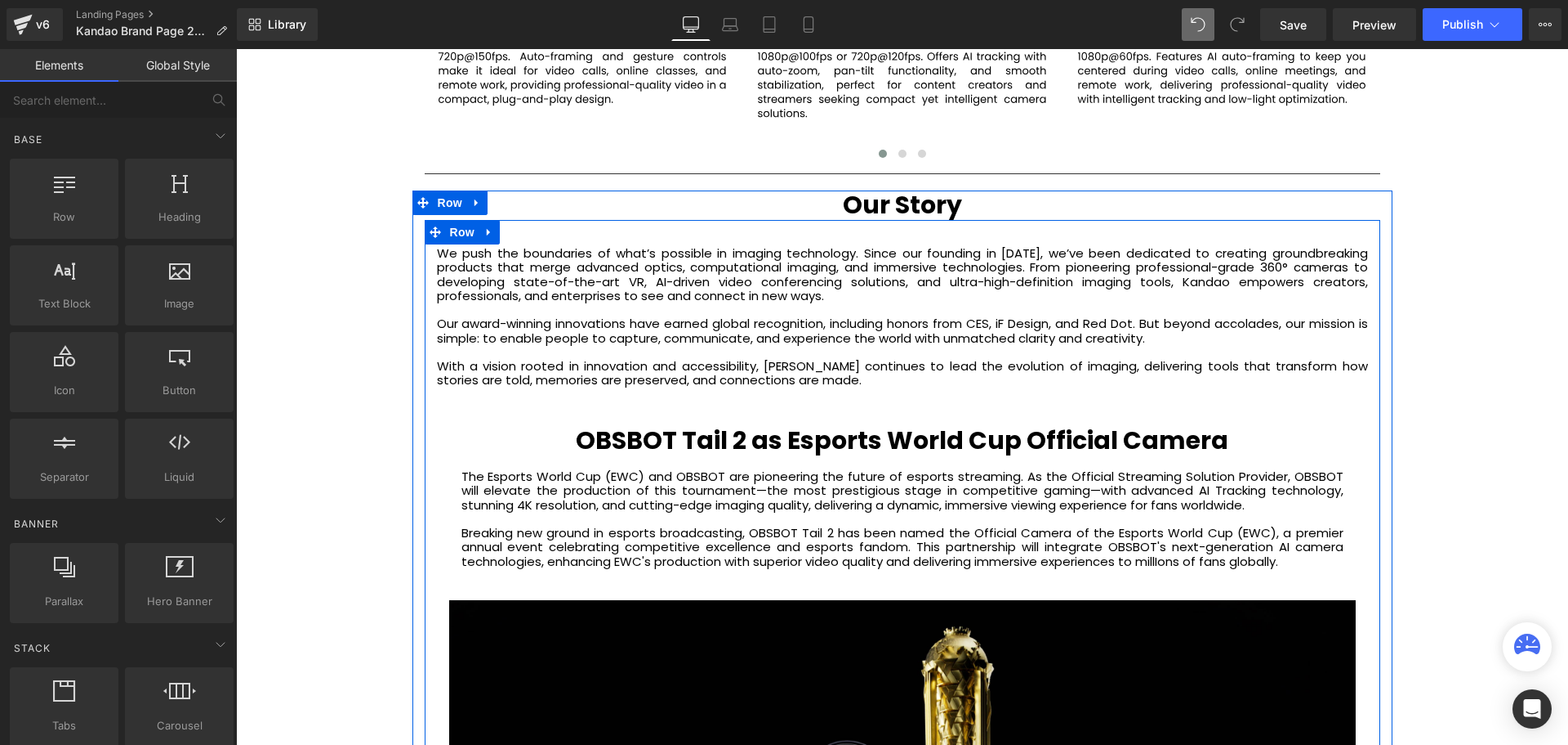
drag, startPoint x: 598, startPoint y: 446, endPoint x: 589, endPoint y: 441, distance: 10.3
click at [598, 446] on b "OBSBOT Tail 2 as Esports World Cup Official Camera" at bounding box center [902, 440] width 653 height 35
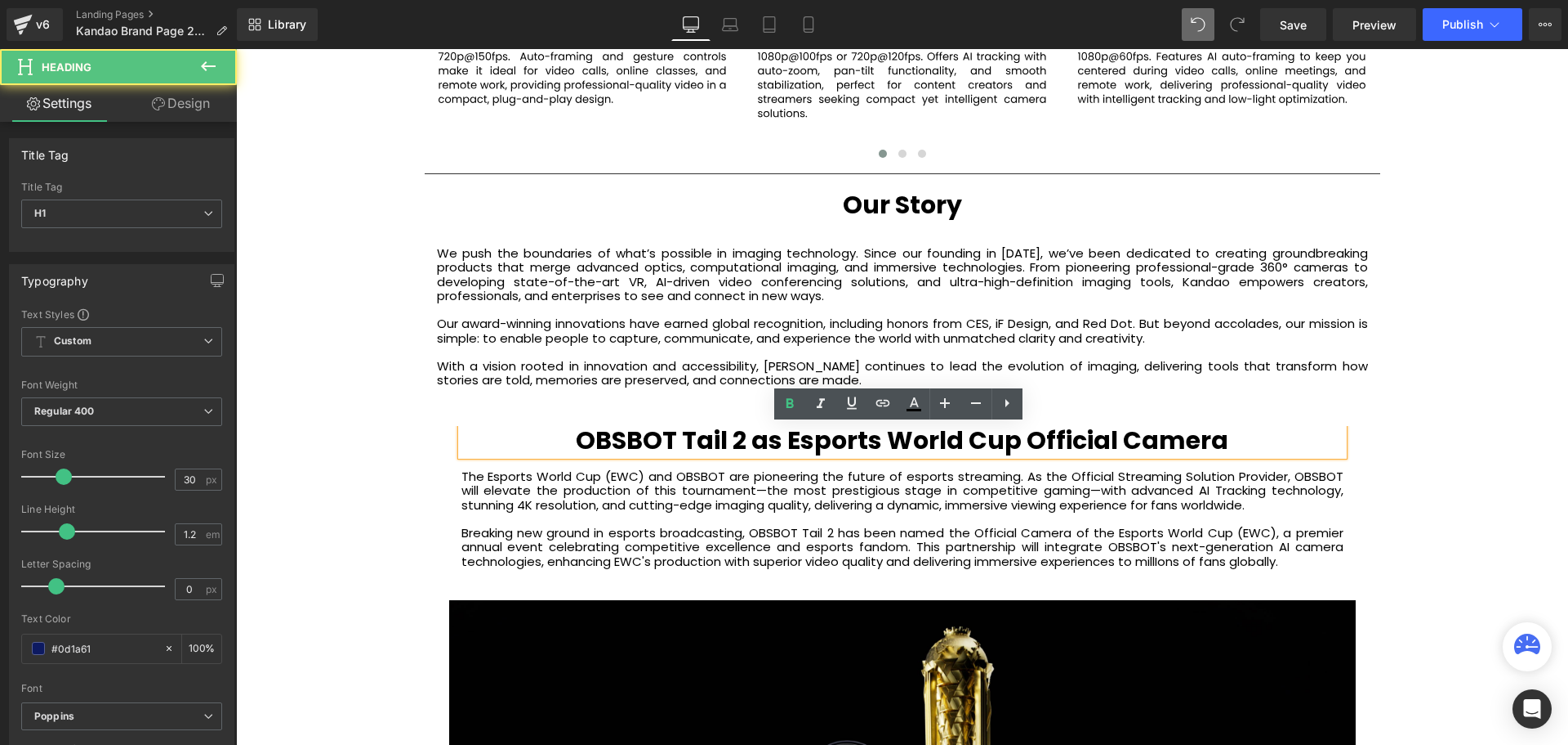
click at [1226, 440] on h1 "OBSBOT Tail 2 as Esports World Cup Official Camera" at bounding box center [902, 440] width 882 height 29
paste div
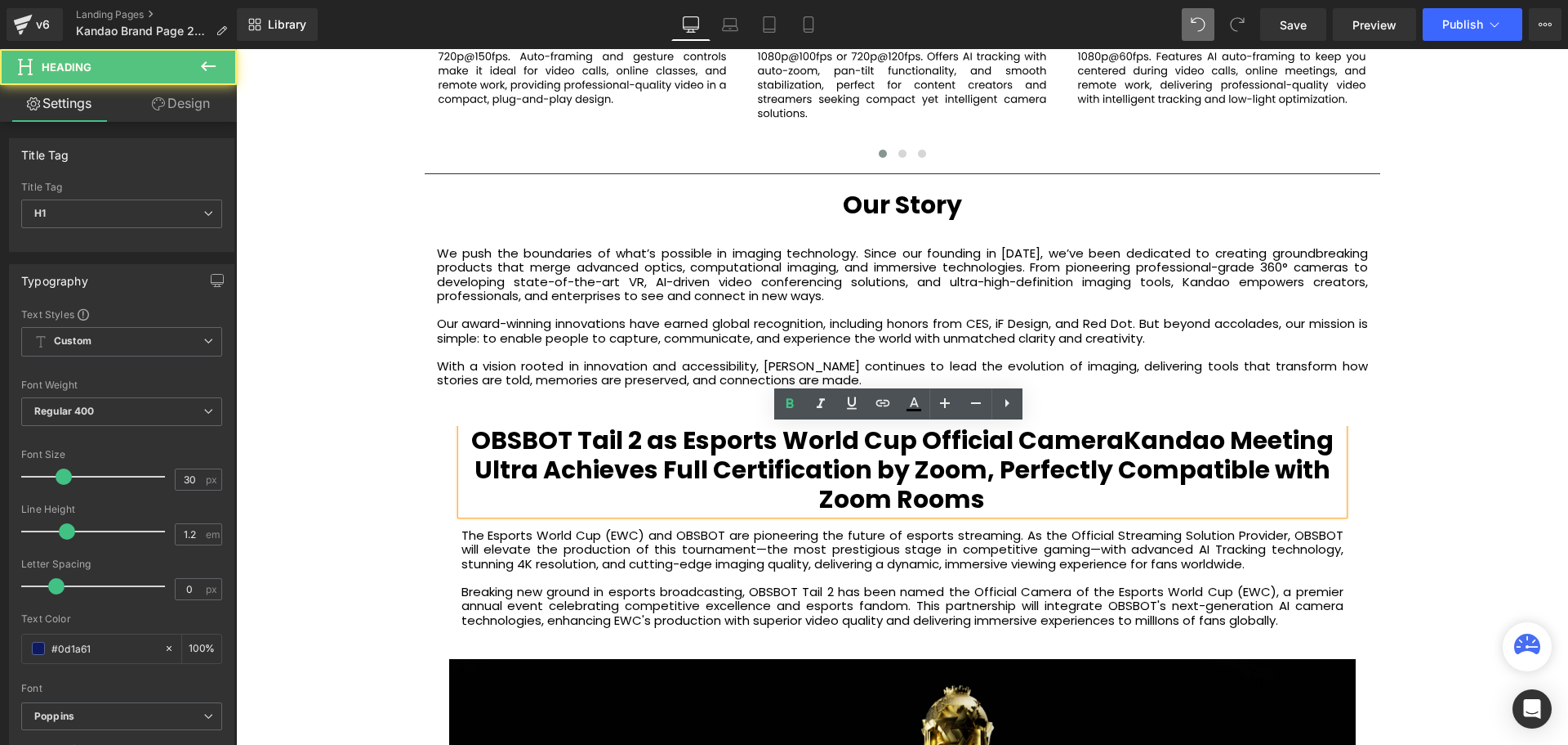
scroll to position [5220, 1324]
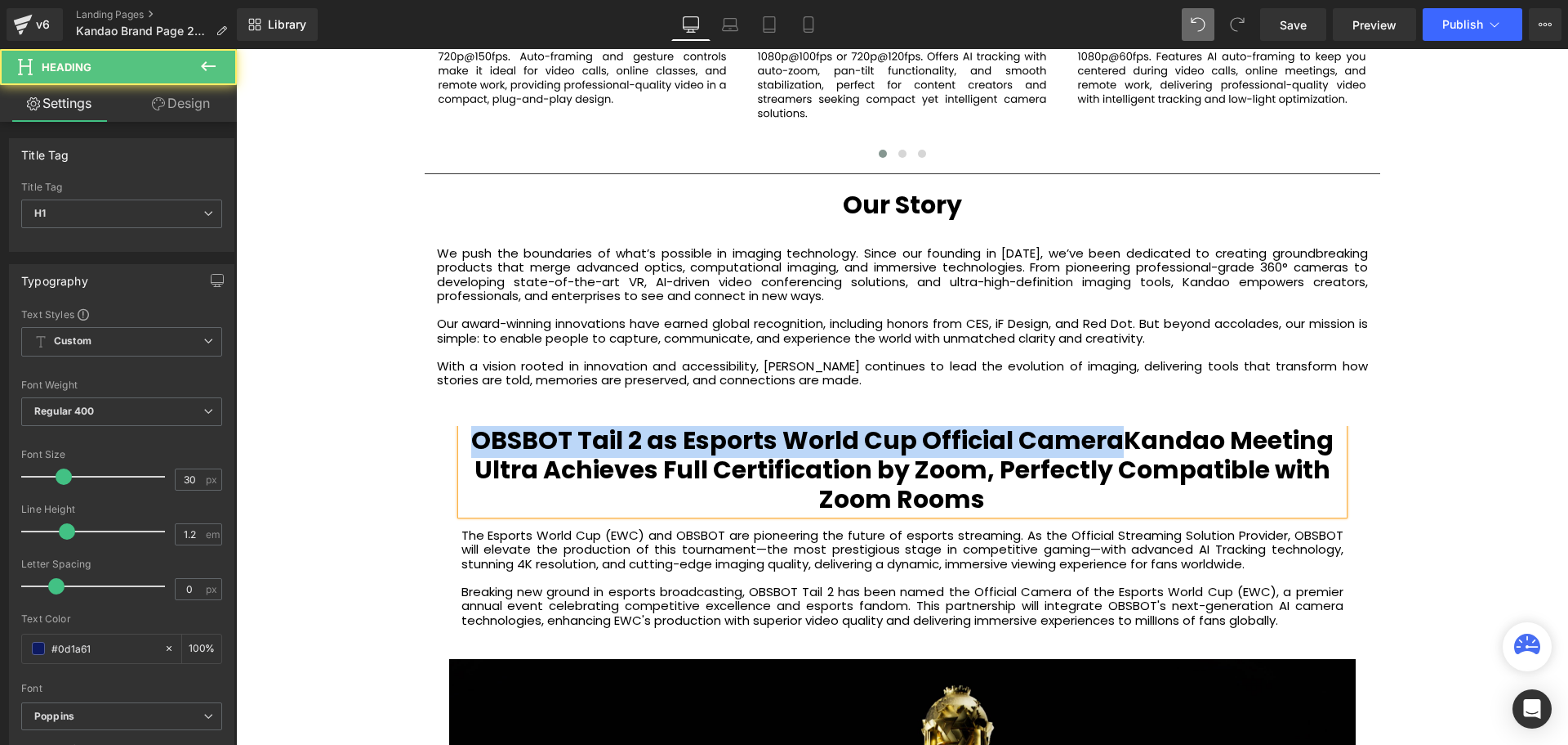
drag, startPoint x: 1121, startPoint y: 439, endPoint x: 345, endPoint y: 427, distance: 776.1
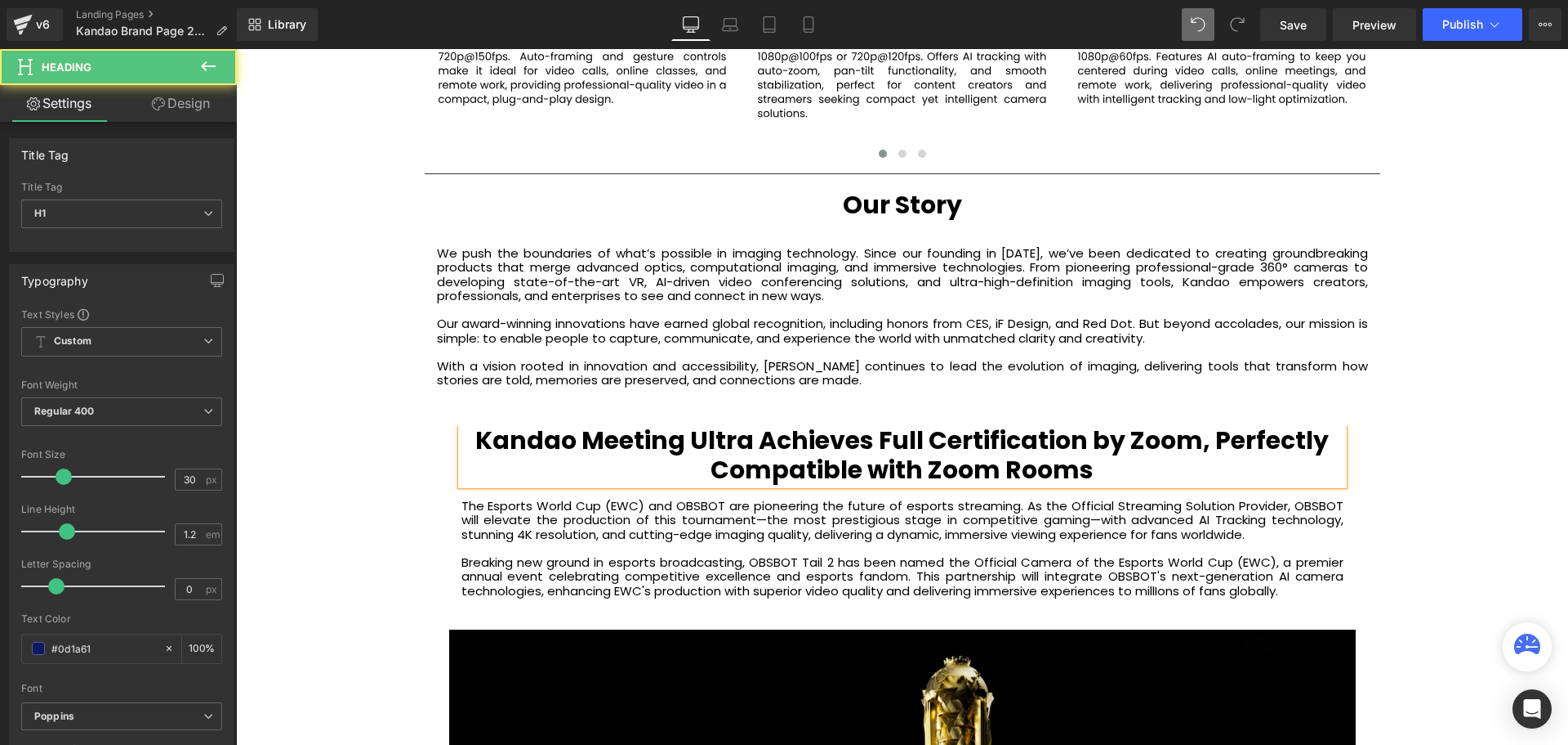
scroll to position [5190, 1324]
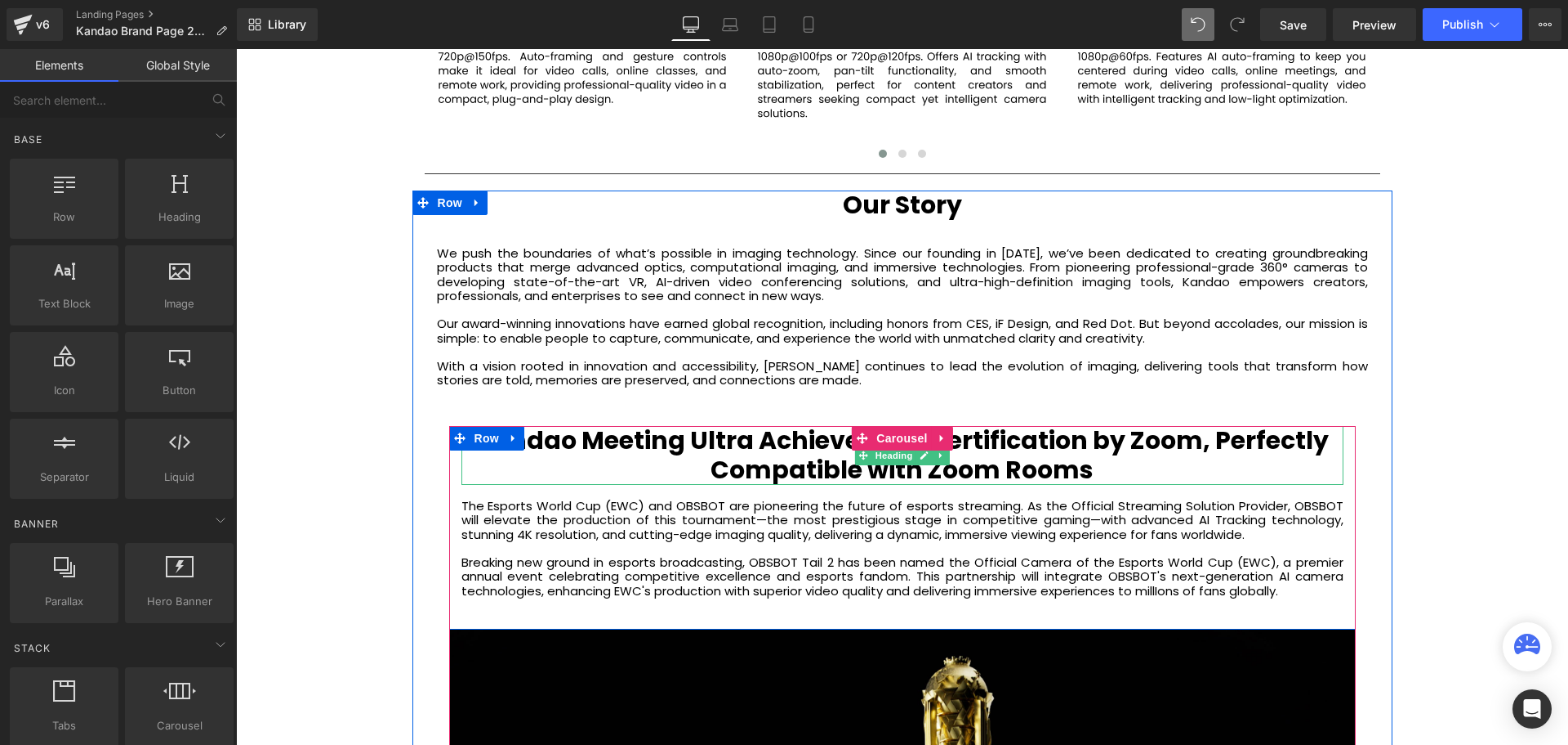
click at [1211, 443] on b "Kandao Meeting Ultra Achieves Full Certification by Zoom, Perfectly Compatible …" at bounding box center [902, 454] width 853 height 64
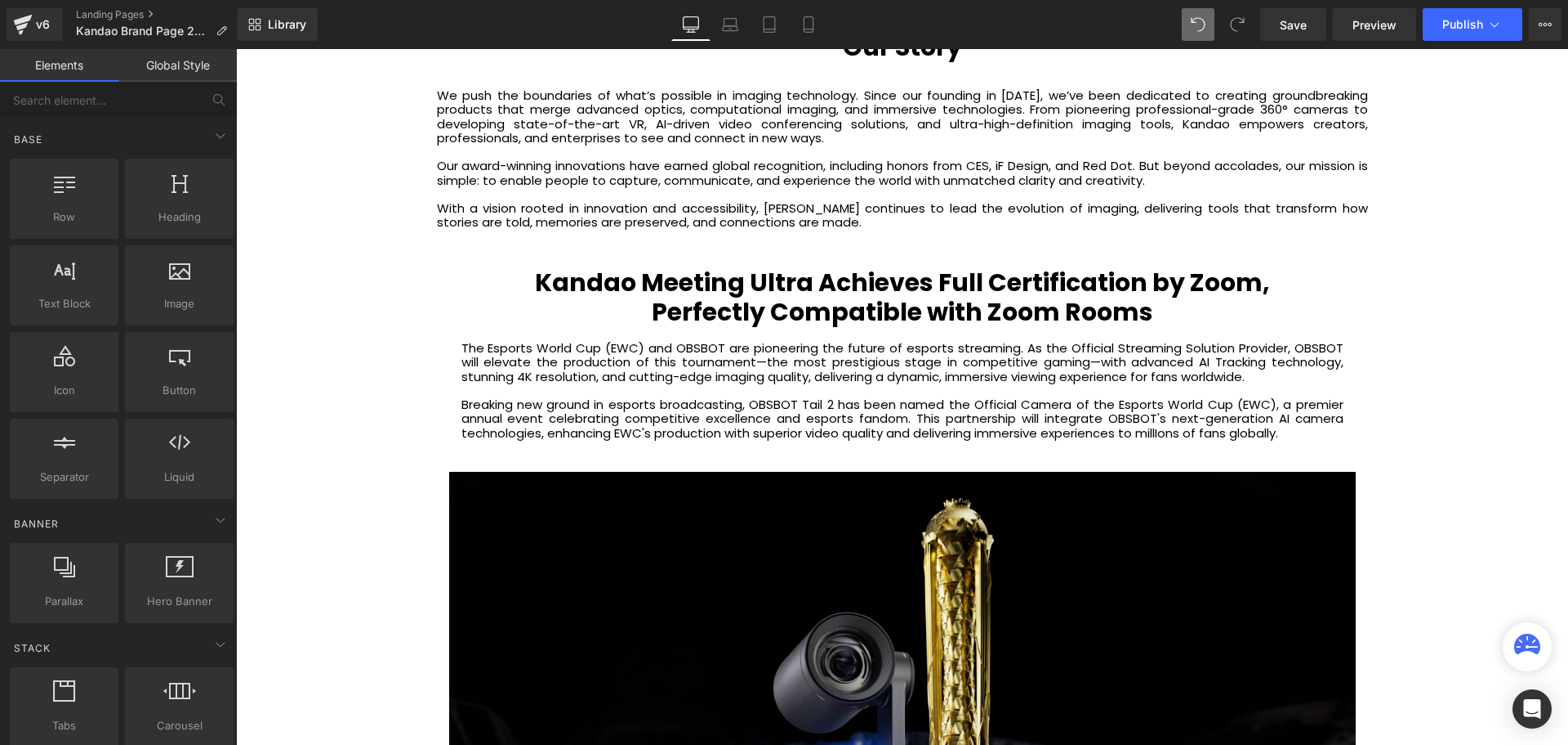
scroll to position [3106, 0]
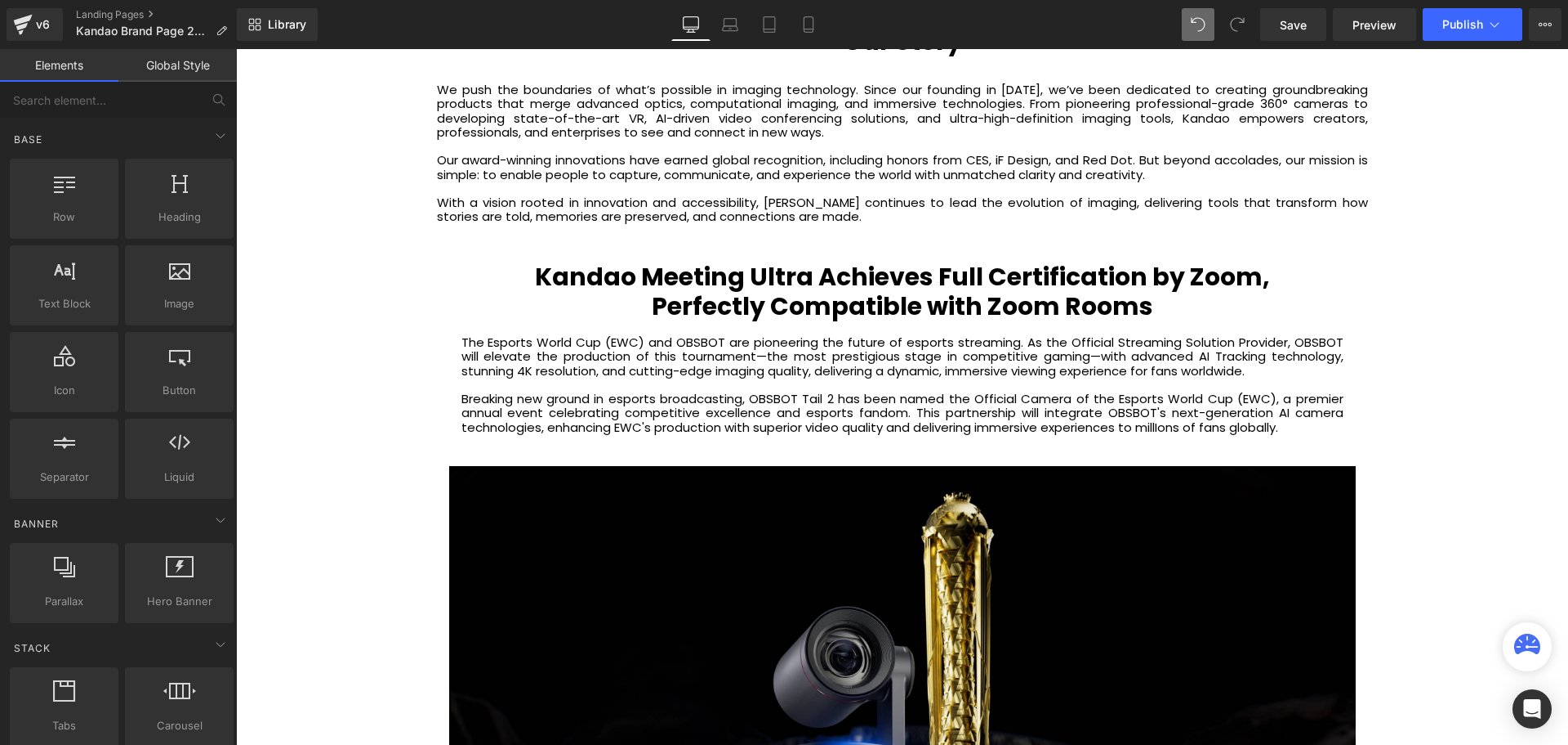
click at [1177, 308] on h1 "Perfectly Compatible with Zoom Rooms" at bounding box center [902, 306] width 882 height 29
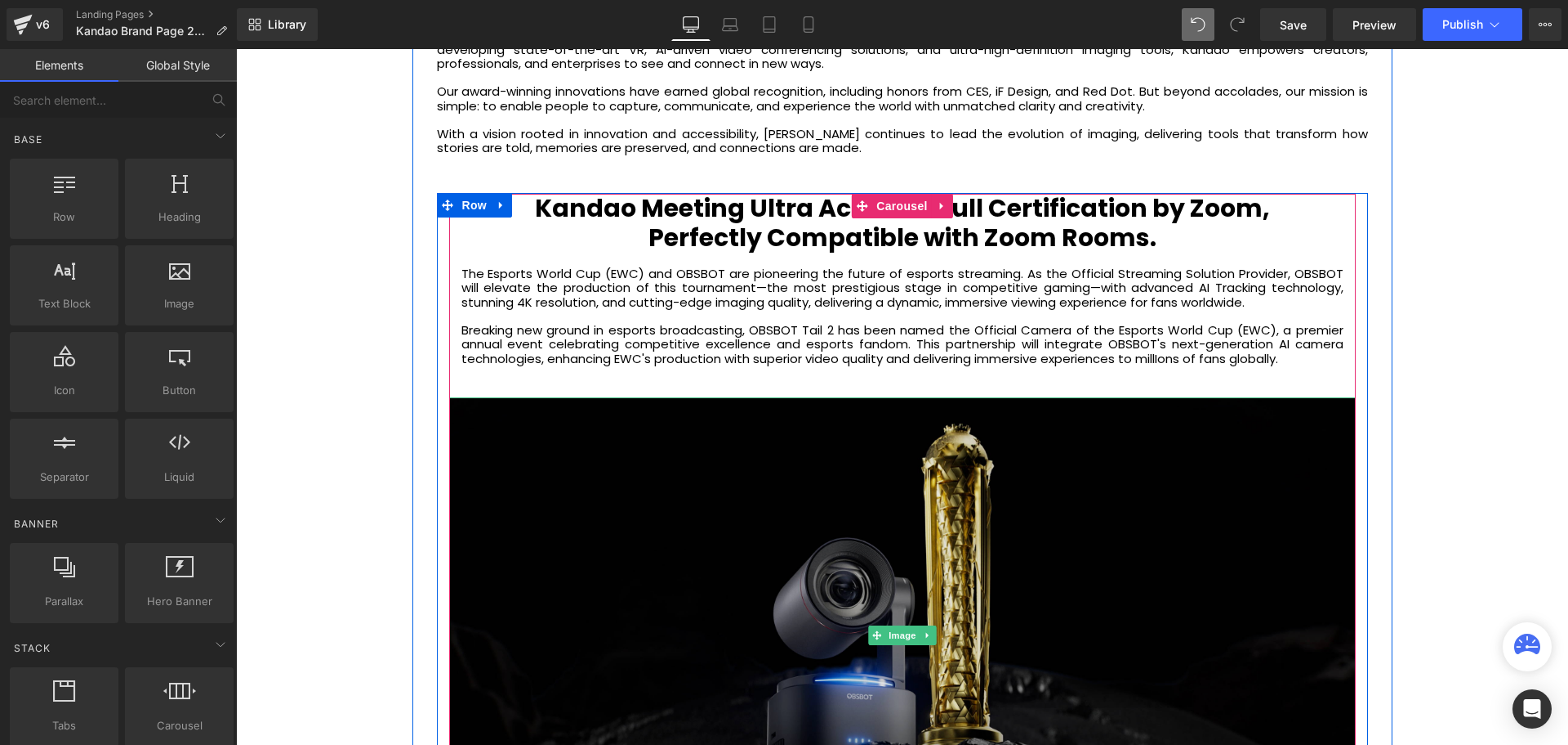
scroll to position [3269, 0]
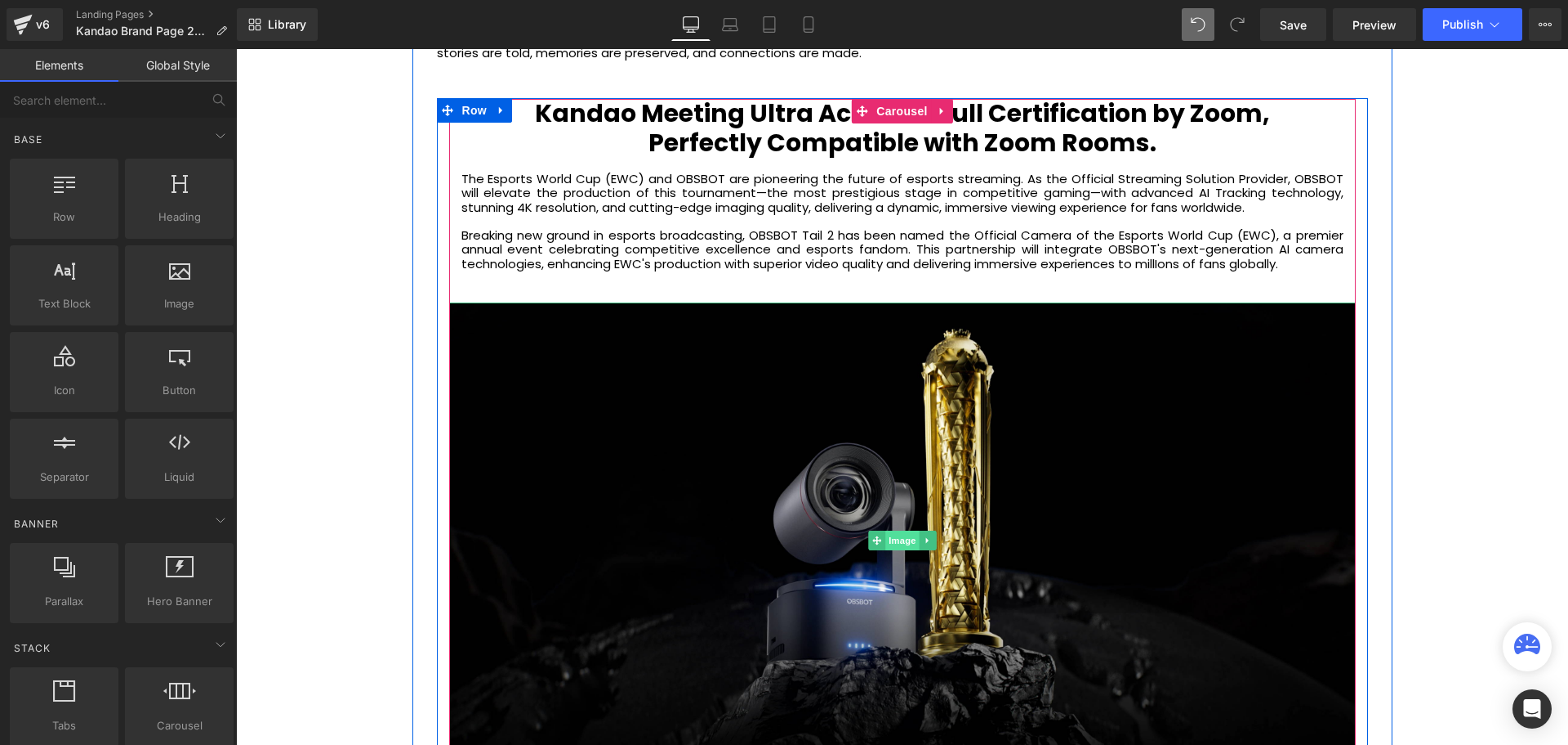
click at [888, 540] on span "Image" at bounding box center [903, 540] width 34 height 20
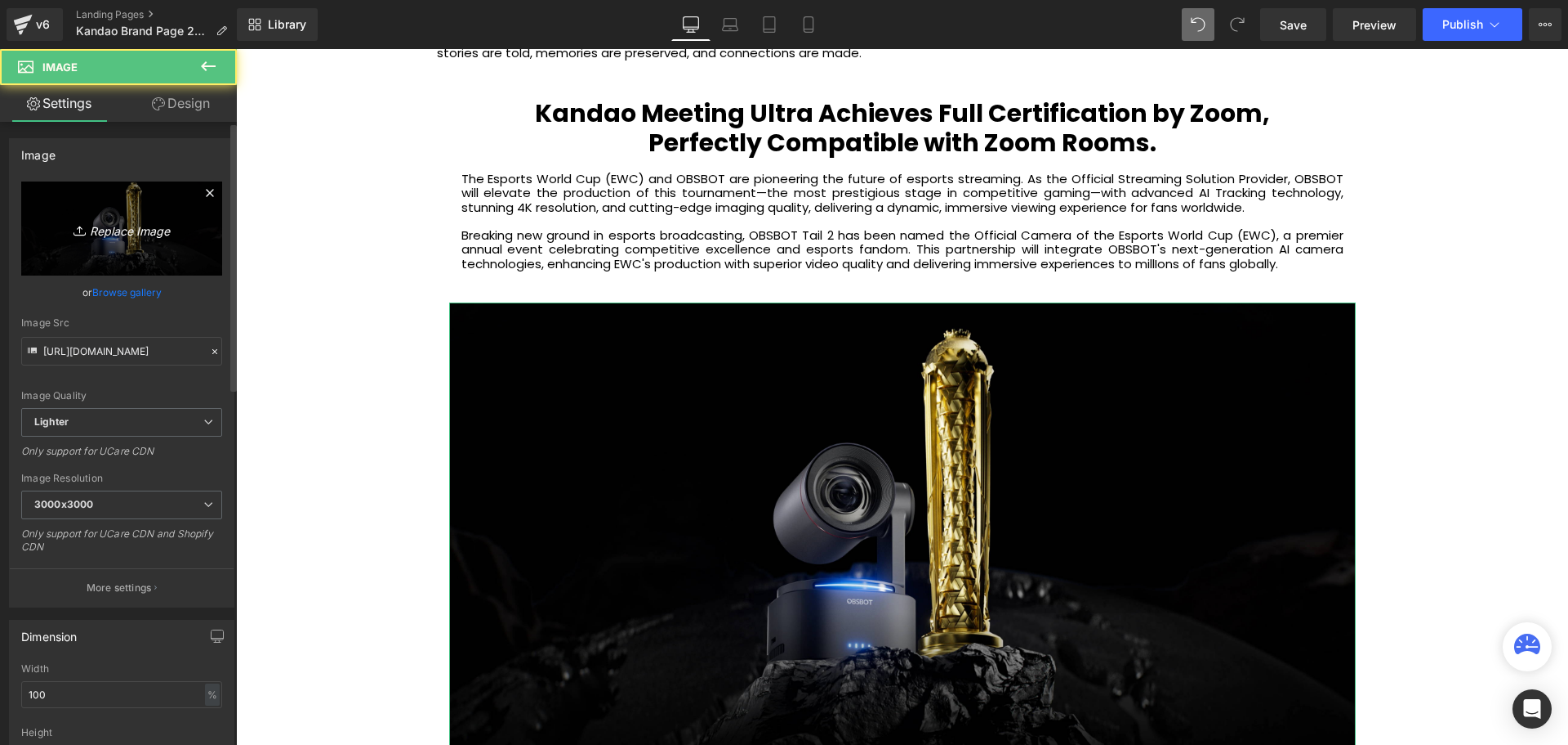
click at [120, 230] on icon "Replace Image" at bounding box center [121, 228] width 130 height 21
type input "C:\fakepath\Zoom_16_9en_85454737c1.jpg"
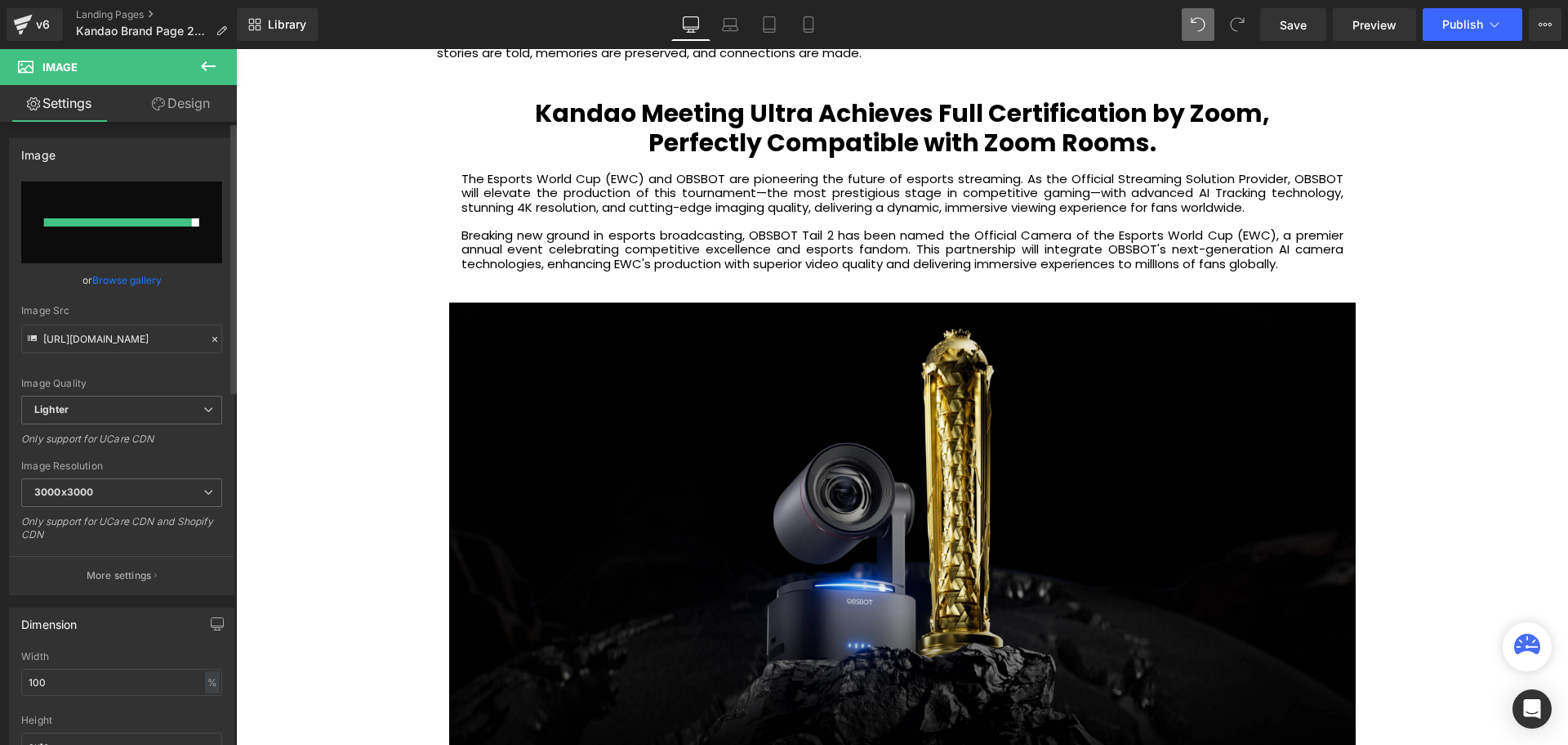
type input "https://ucarecdn.com/a4d4770c-be63-41ea-889d-bd8e295b9e43/-/format/auto/-/previ…"
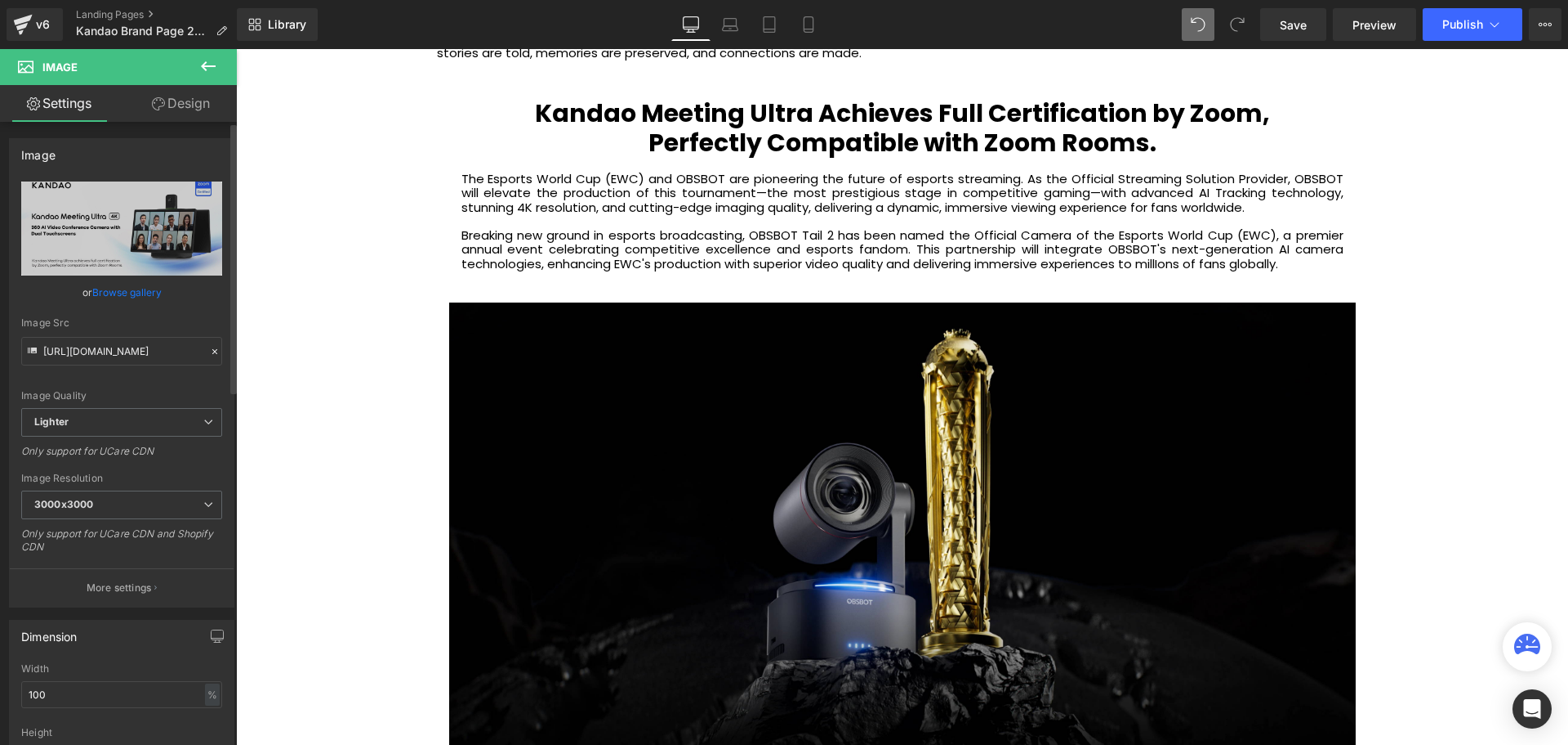
scroll to position [5228, 1324]
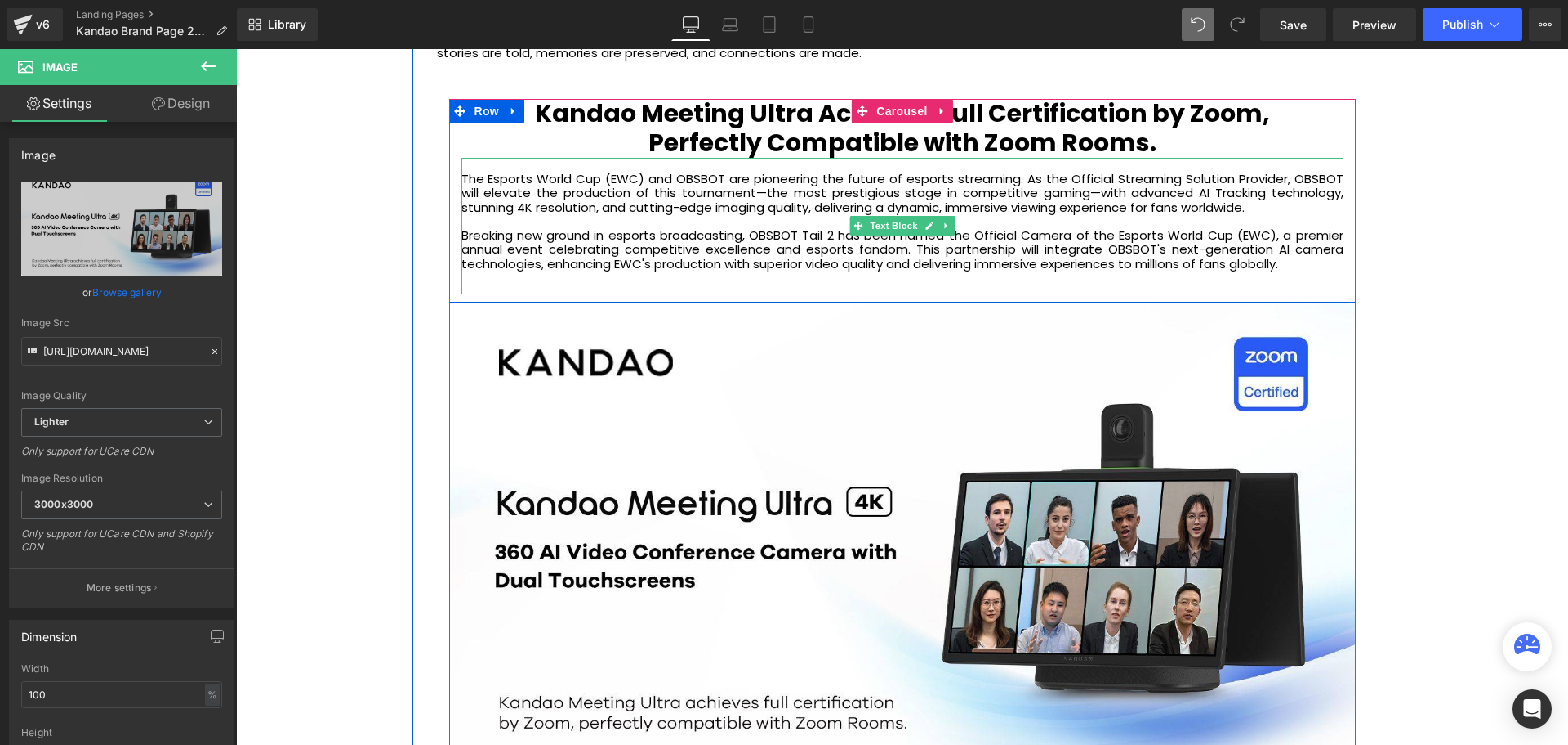
click at [1276, 269] on p "Breaking new ground in esports broadcasting, OBSBOT Tail 2 has been named the O…" at bounding box center [902, 249] width 882 height 43
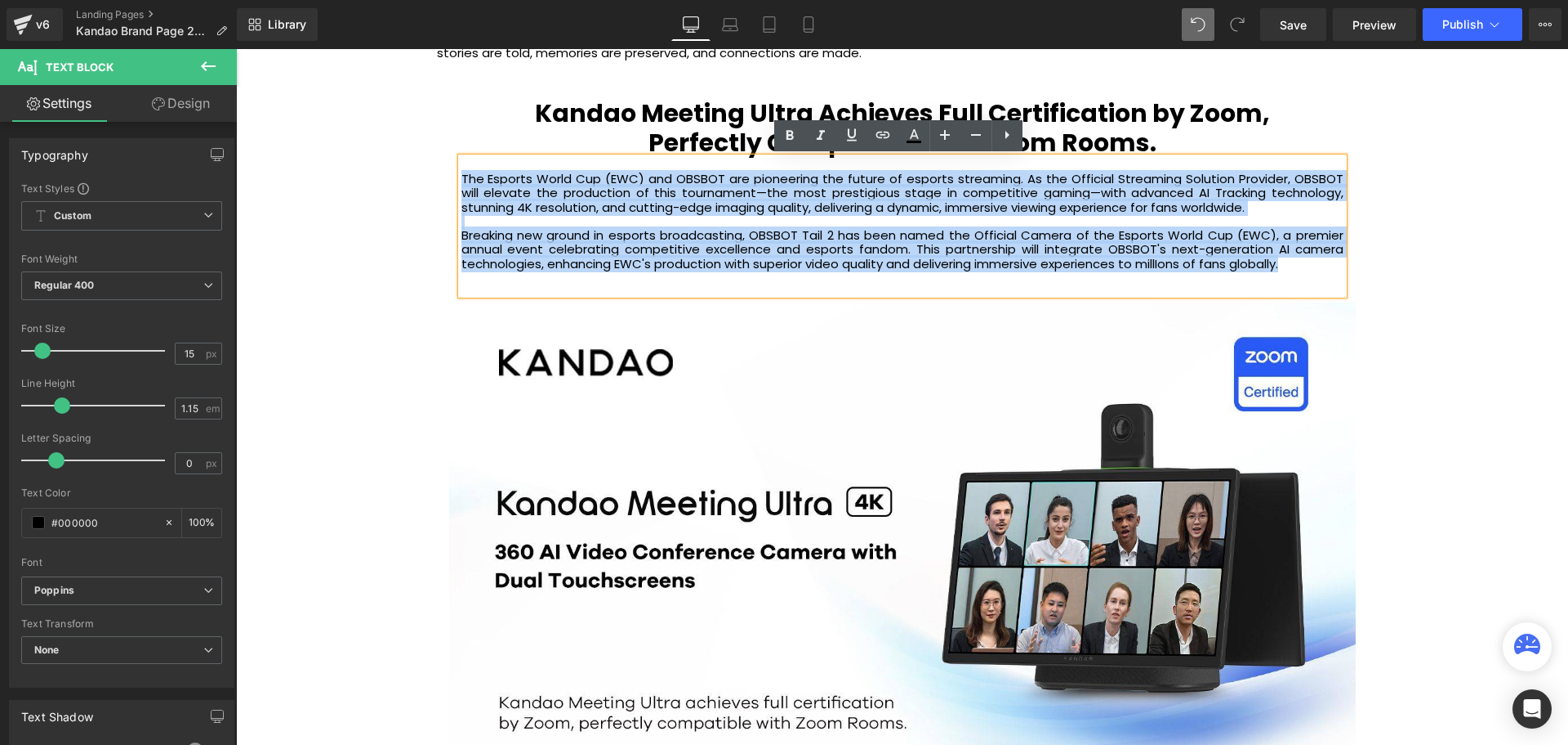
drag, startPoint x: 1308, startPoint y: 266, endPoint x: 446, endPoint y: 176, distance: 866.7
click at [449, 176] on div "Kandao Meeting Ultra Achieves Full Certification by Zoom, Perfectly Compatible …" at bounding box center [902, 197] width 907 height 196
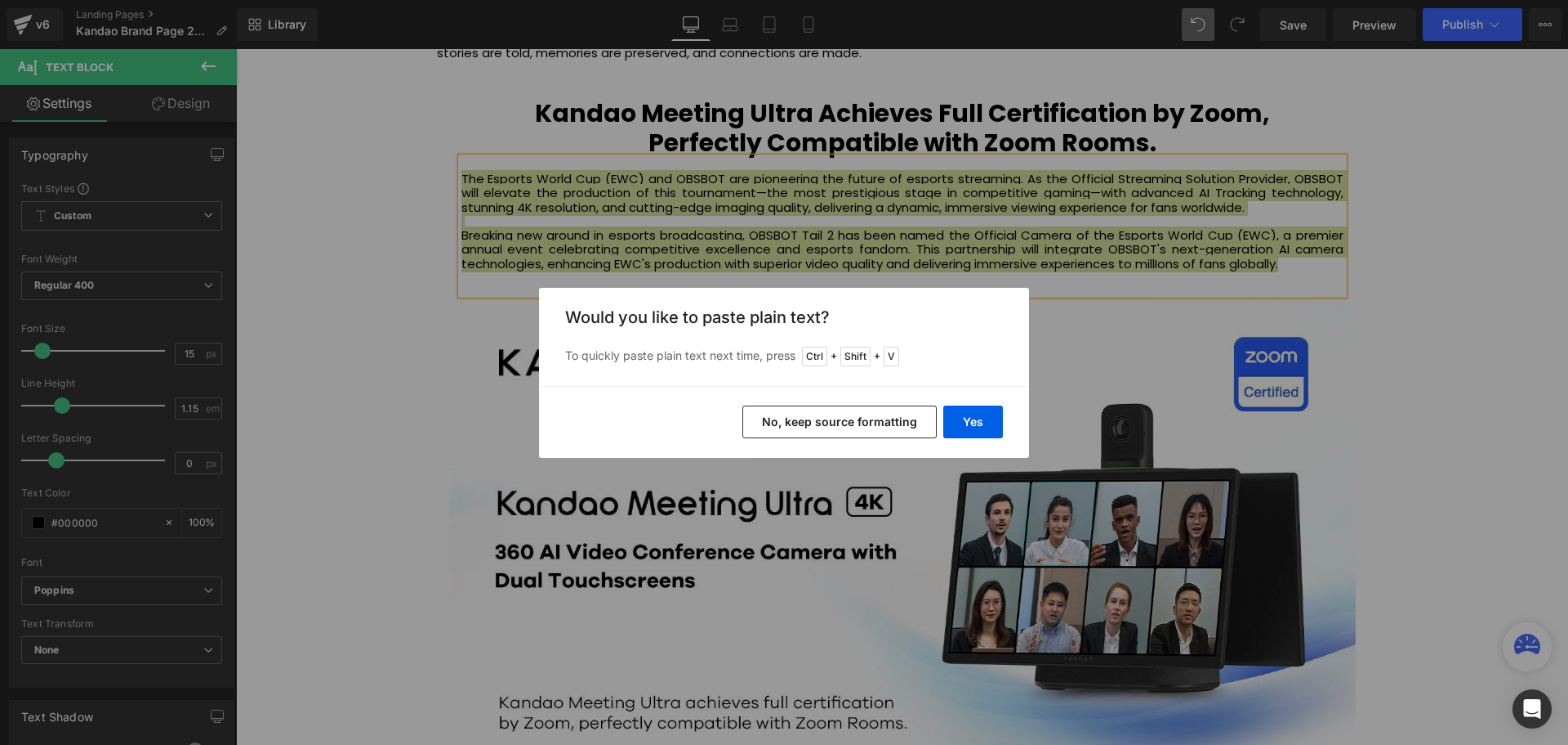
drag, startPoint x: 879, startPoint y: 421, endPoint x: 641, endPoint y: 376, distance: 242.2
click at [879, 421] on button "No, keep source formatting" at bounding box center [840, 421] width 195 height 33
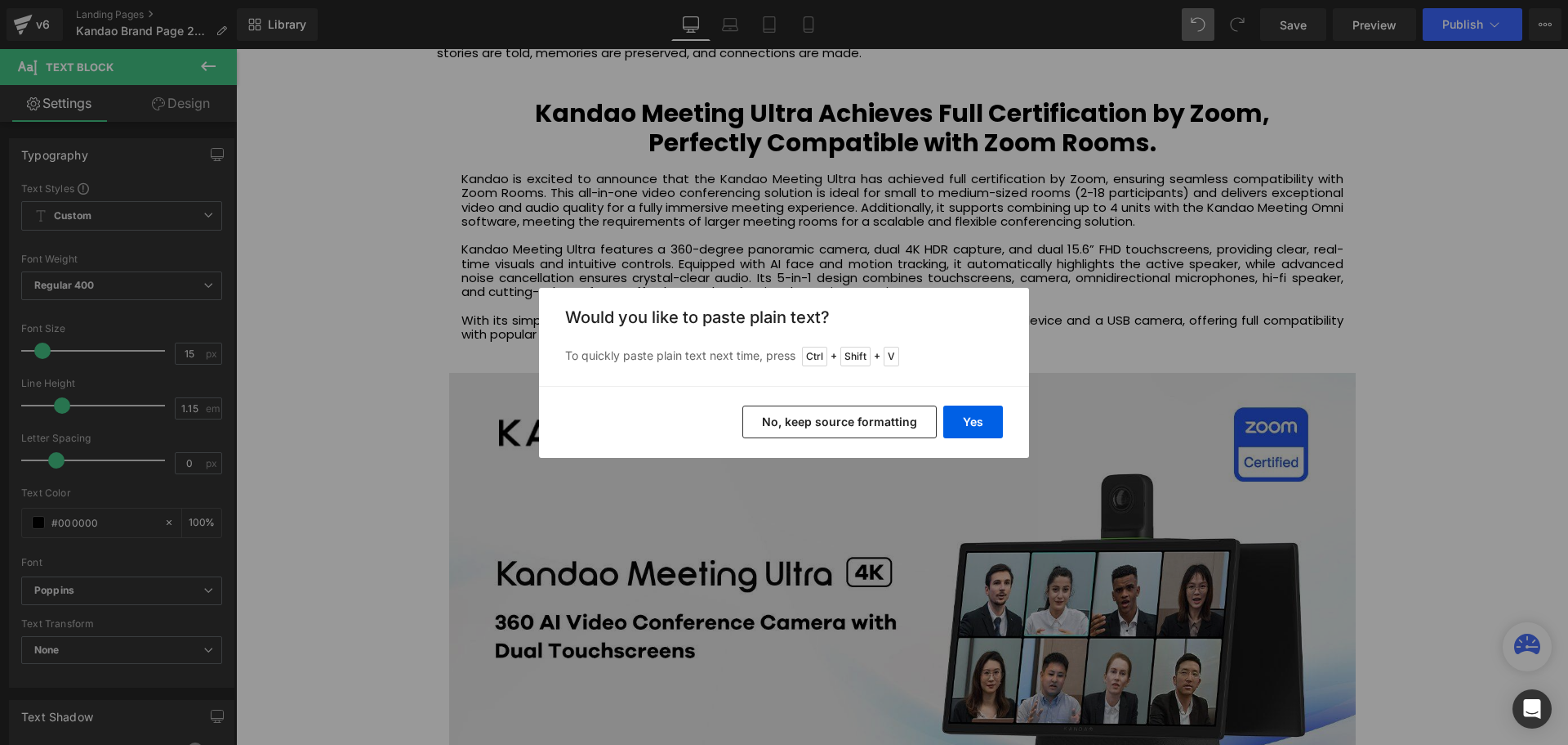
scroll to position [8, 8]
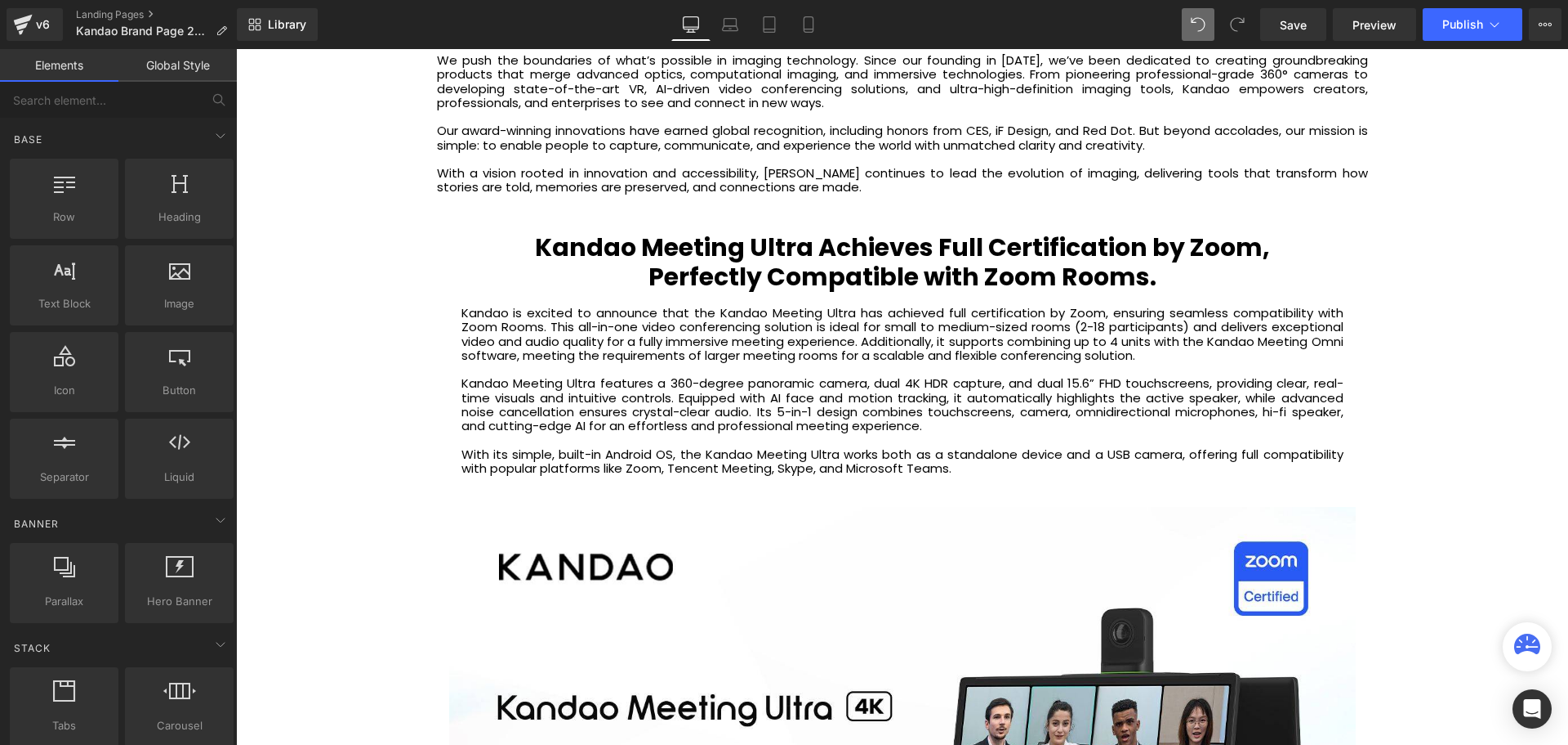
scroll to position [3106, 0]
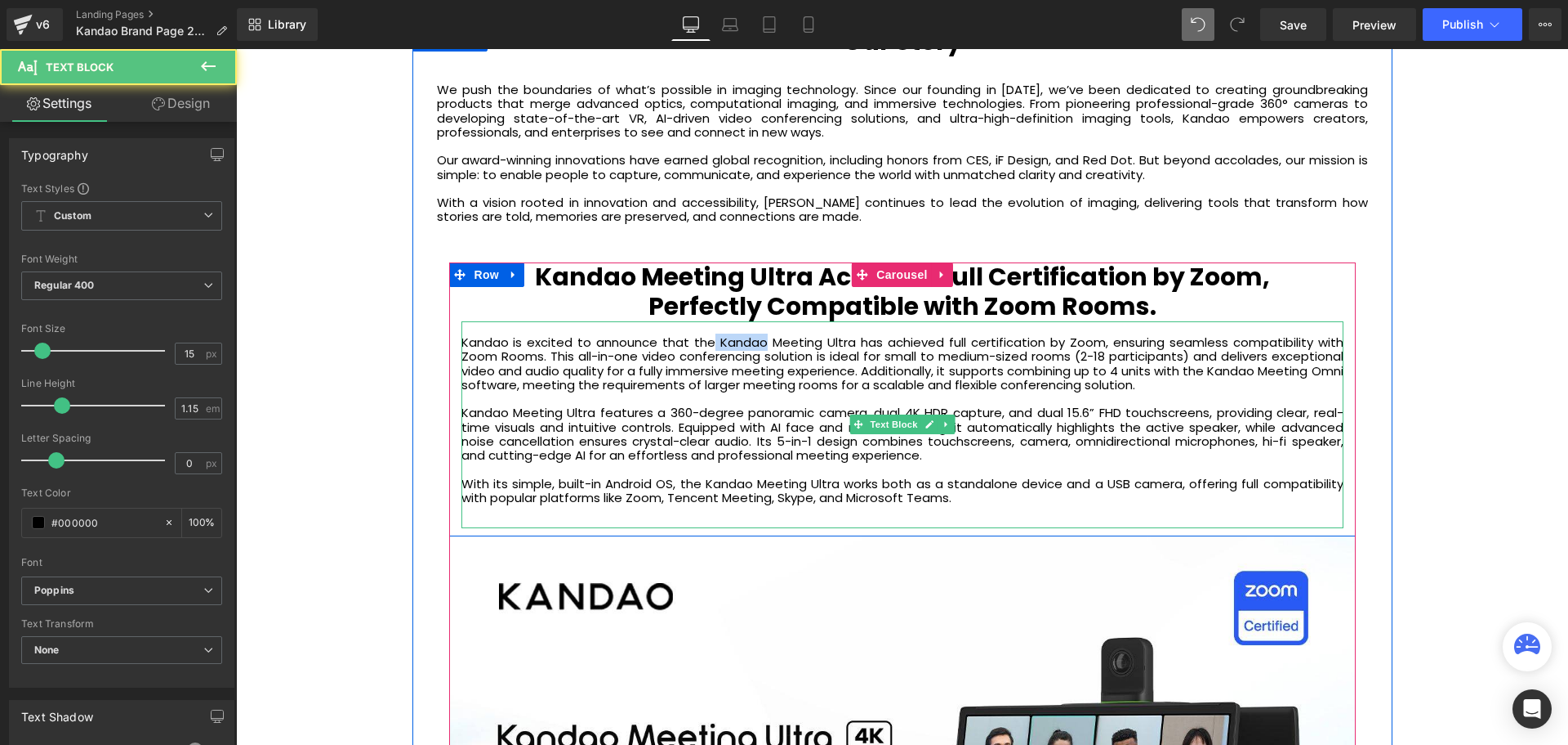
drag, startPoint x: 710, startPoint y: 339, endPoint x: 761, endPoint y: 341, distance: 51.0
click at [761, 341] on span "Kandao is excited to announce that the Kandao Meeting Ultra has achieved full c…" at bounding box center [902, 363] width 882 height 60
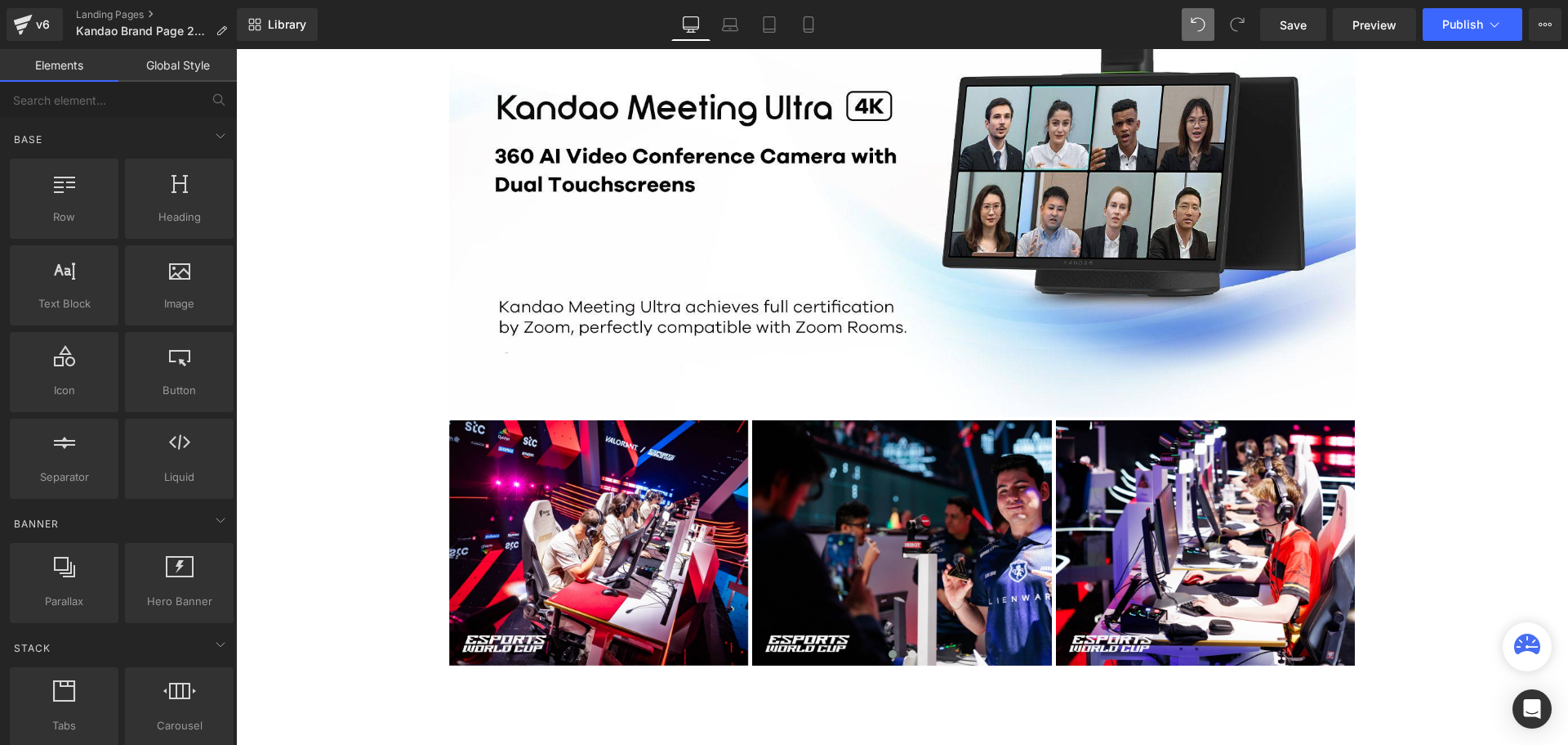
scroll to position [3841, 0]
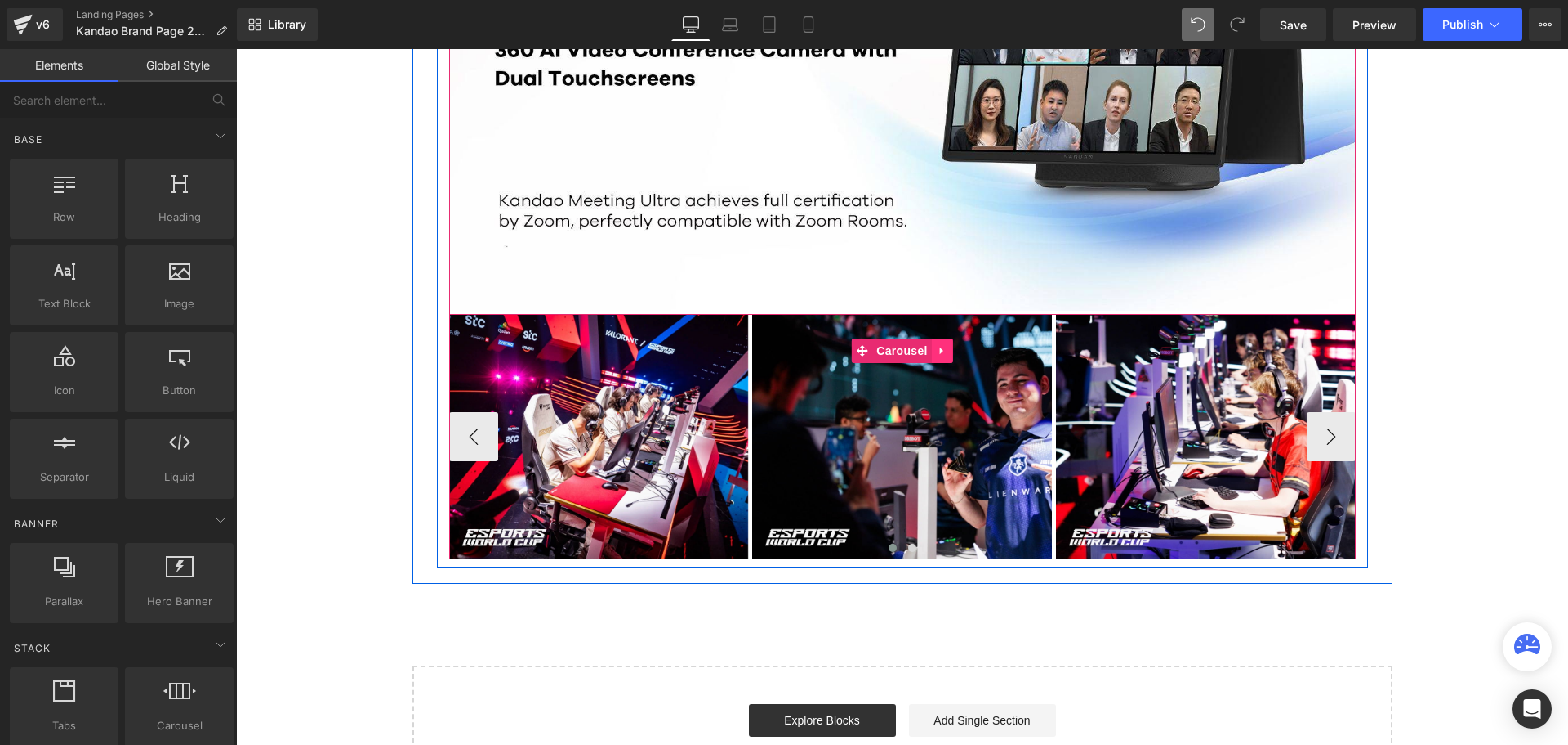
click at [944, 352] on link at bounding box center [942, 350] width 21 height 24
click at [954, 352] on icon at bounding box center [953, 351] width 12 height 12
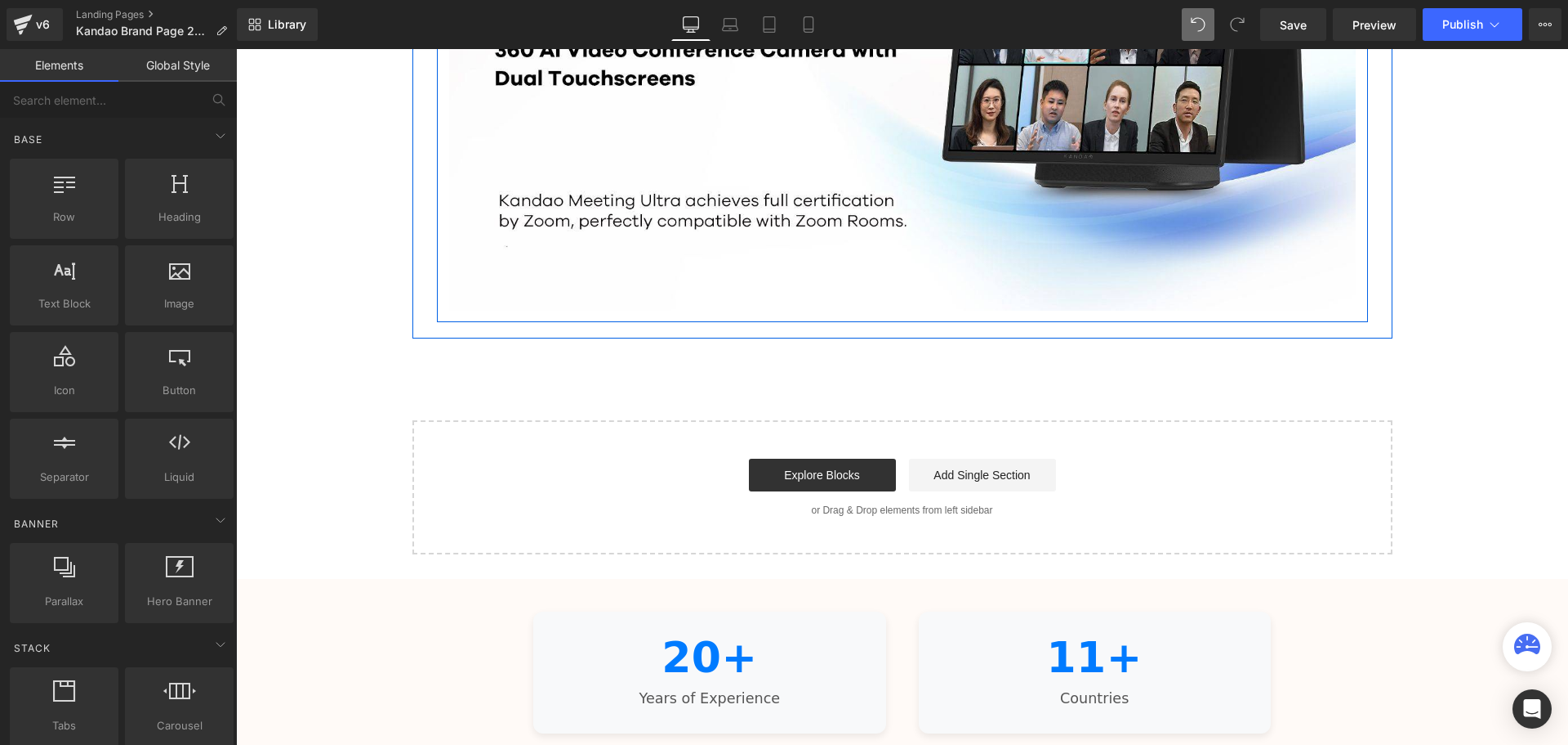
scroll to position [5054, 1324]
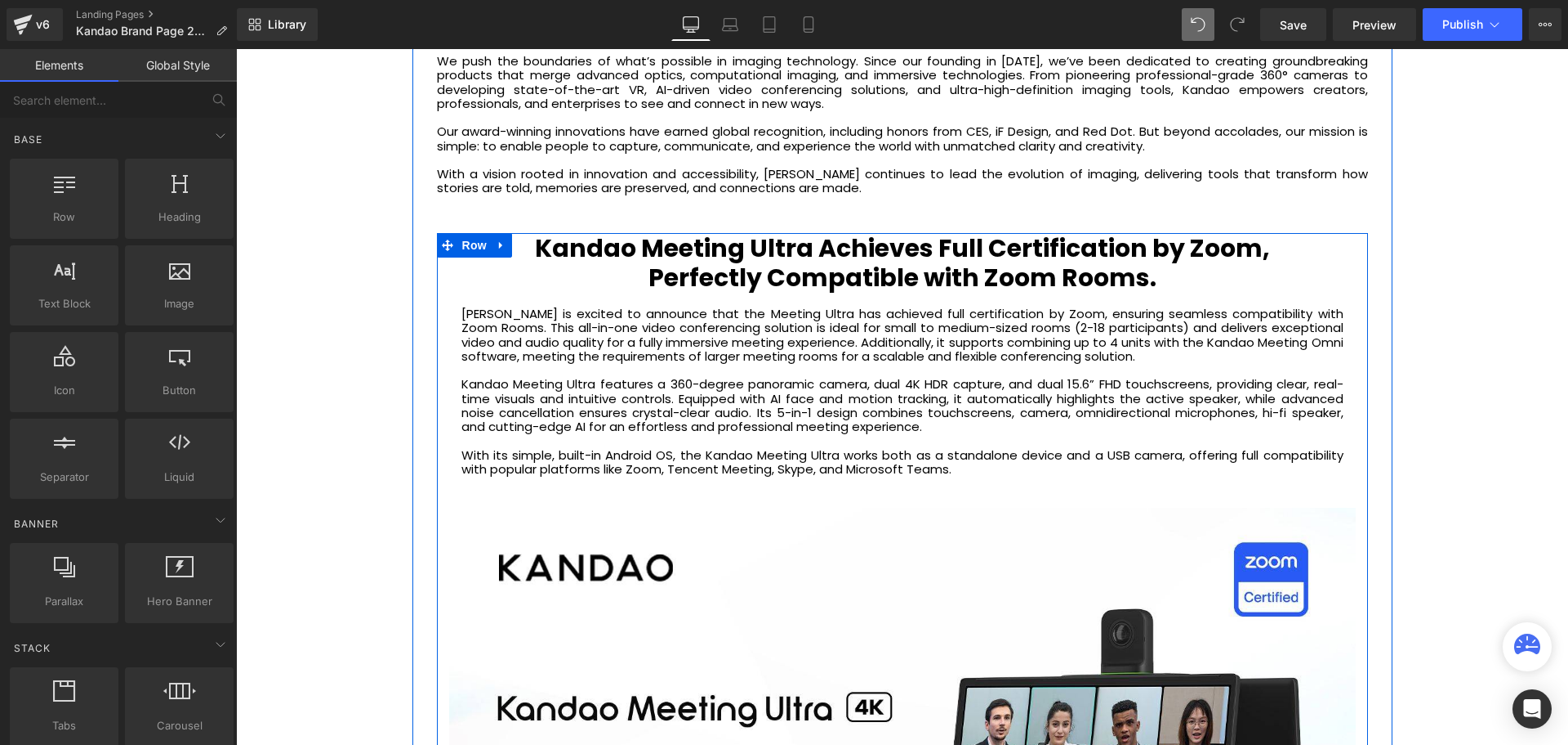
scroll to position [3106, 0]
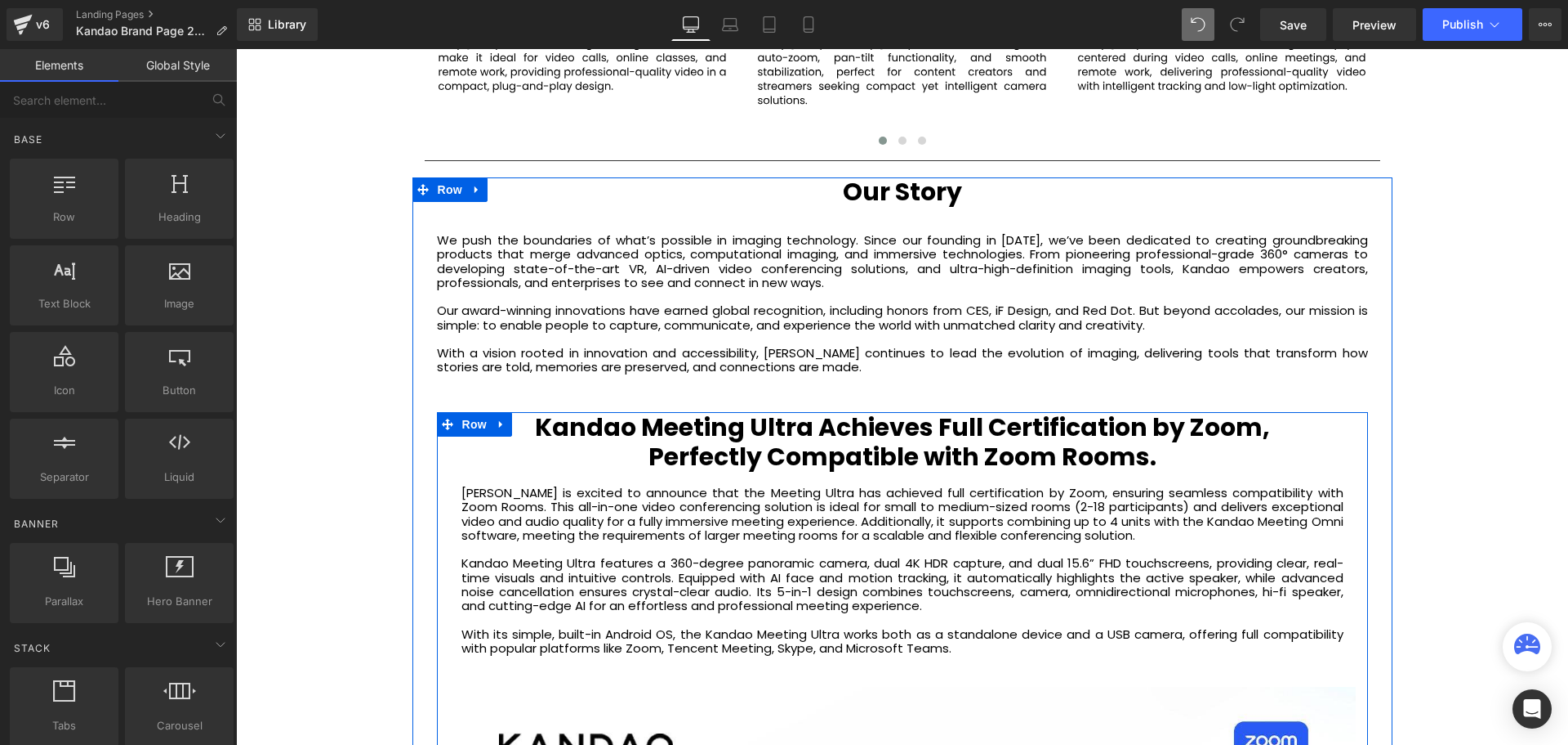
scroll to position [2942, 0]
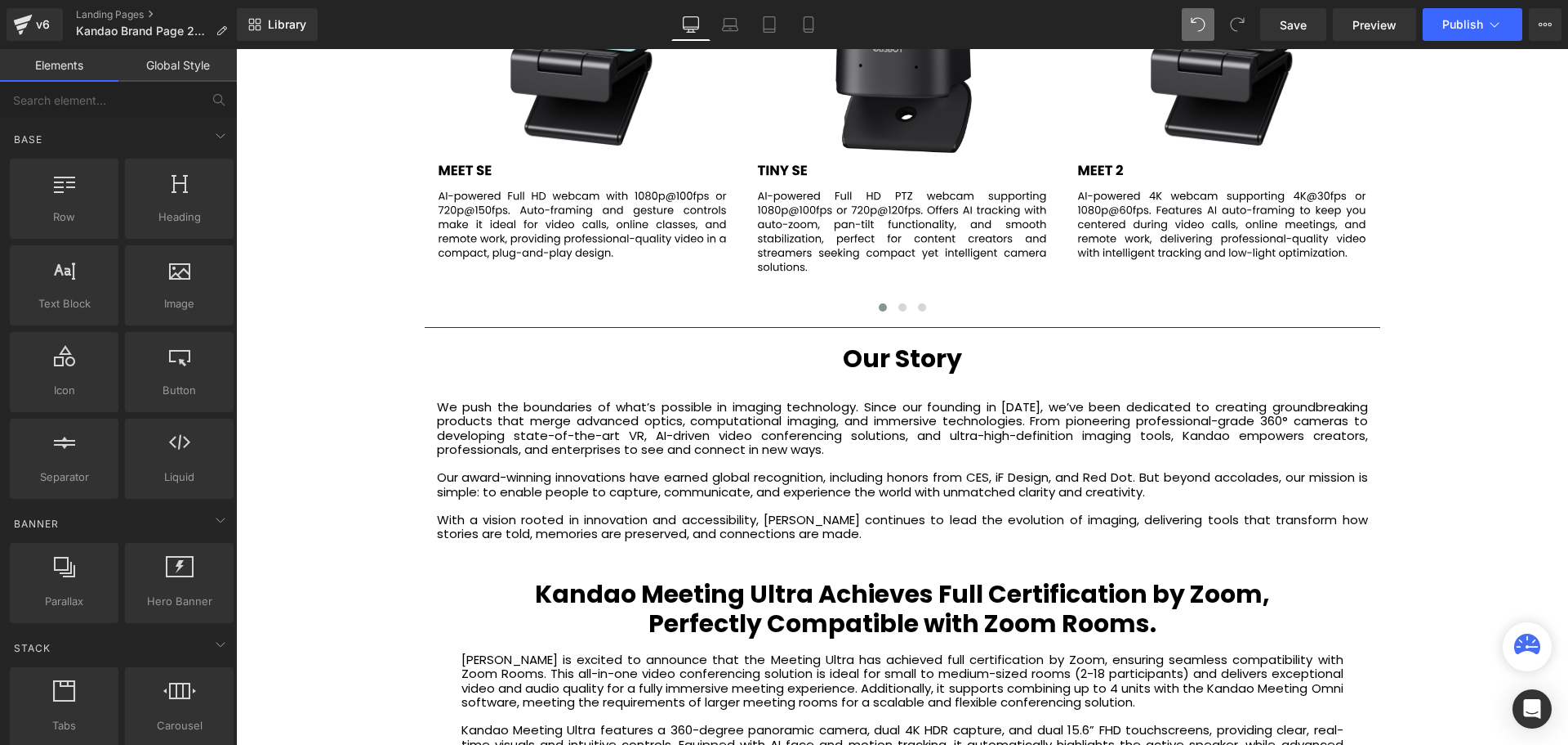
scroll to position [2860, 0]
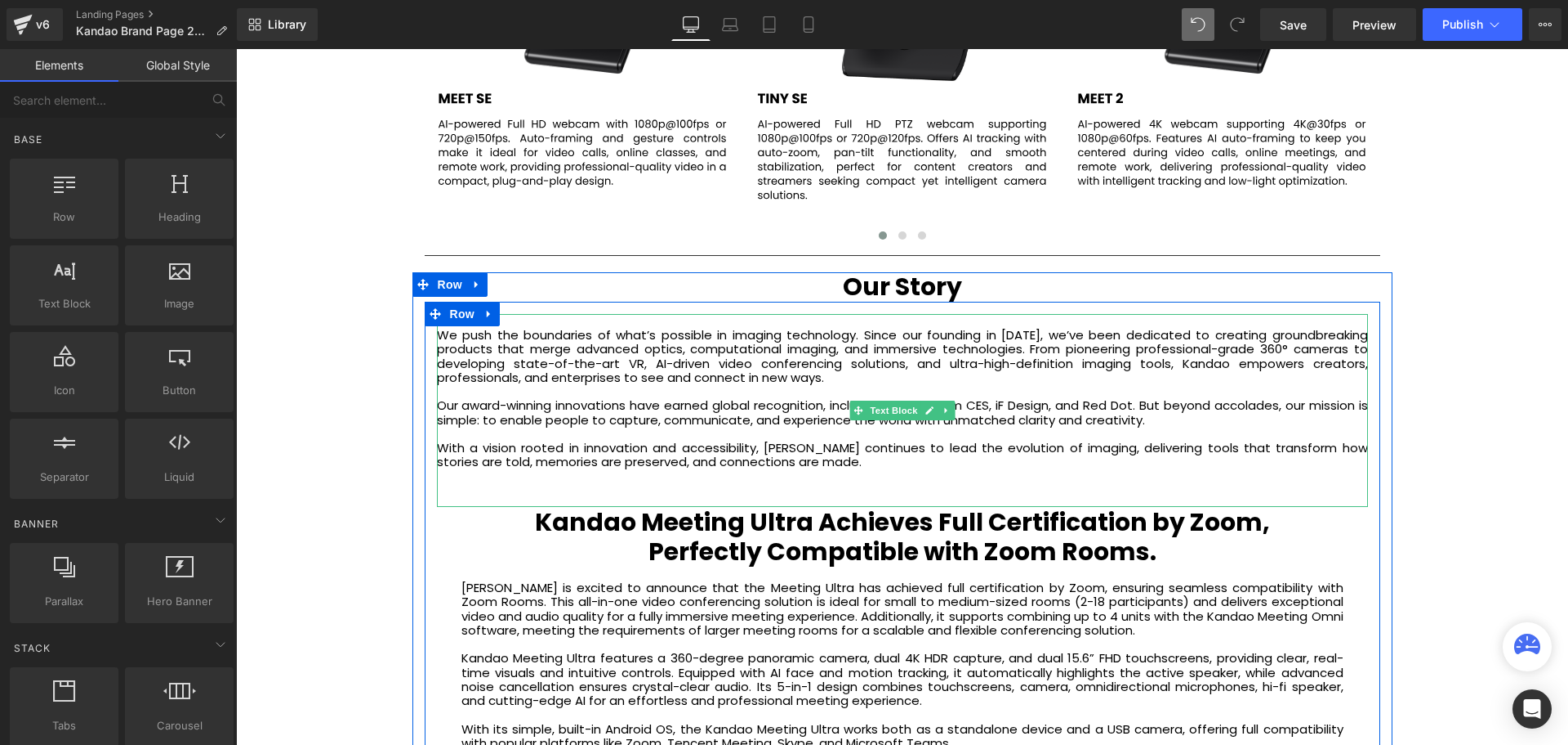
click at [437, 334] on div "We push the boundaries of what’s possible in imaging technology. Since our foun…" at bounding box center [902, 410] width 931 height 193
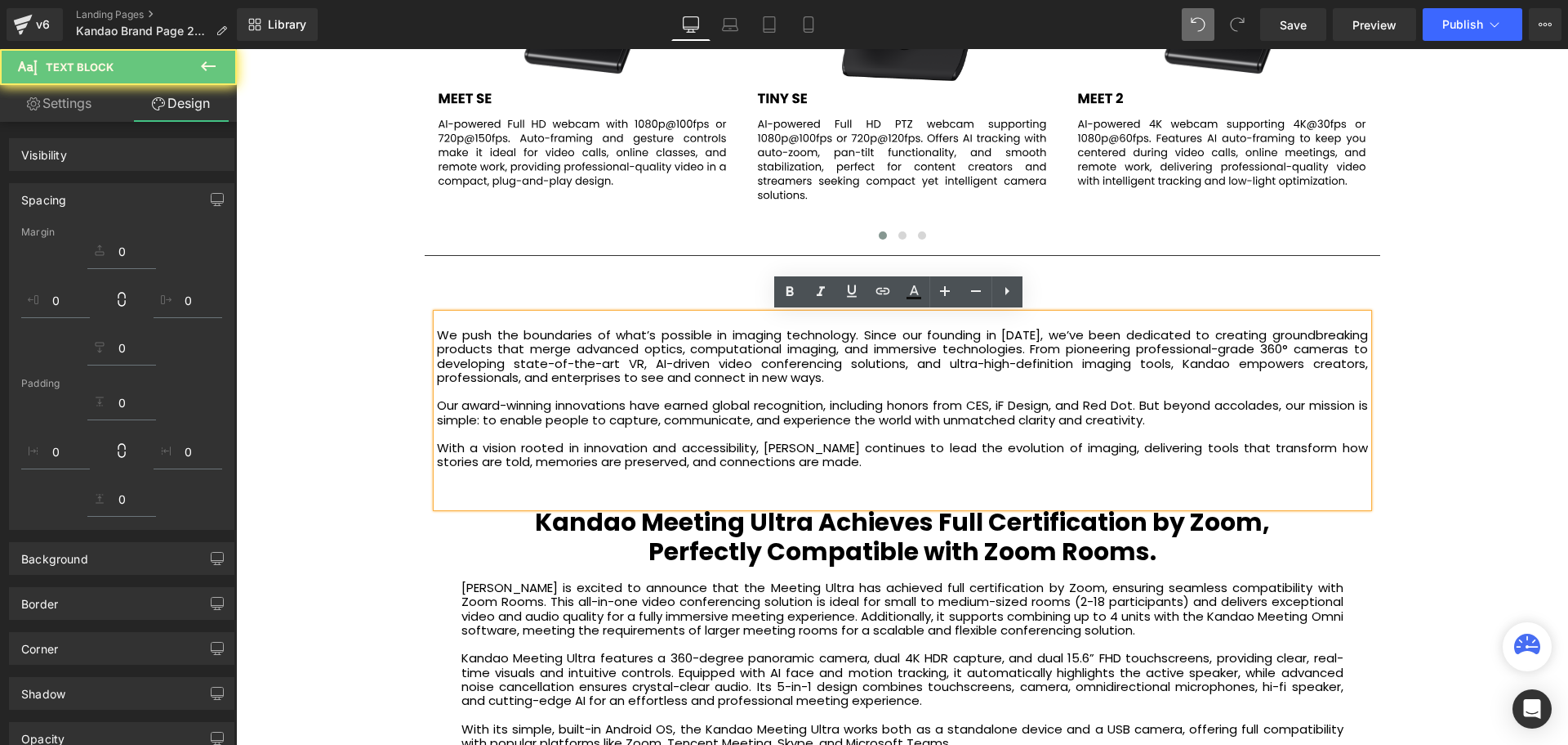
click at [439, 334] on p "We push the boundaries of what’s possible in imaging technology. Since our foun…" at bounding box center [902, 356] width 931 height 56
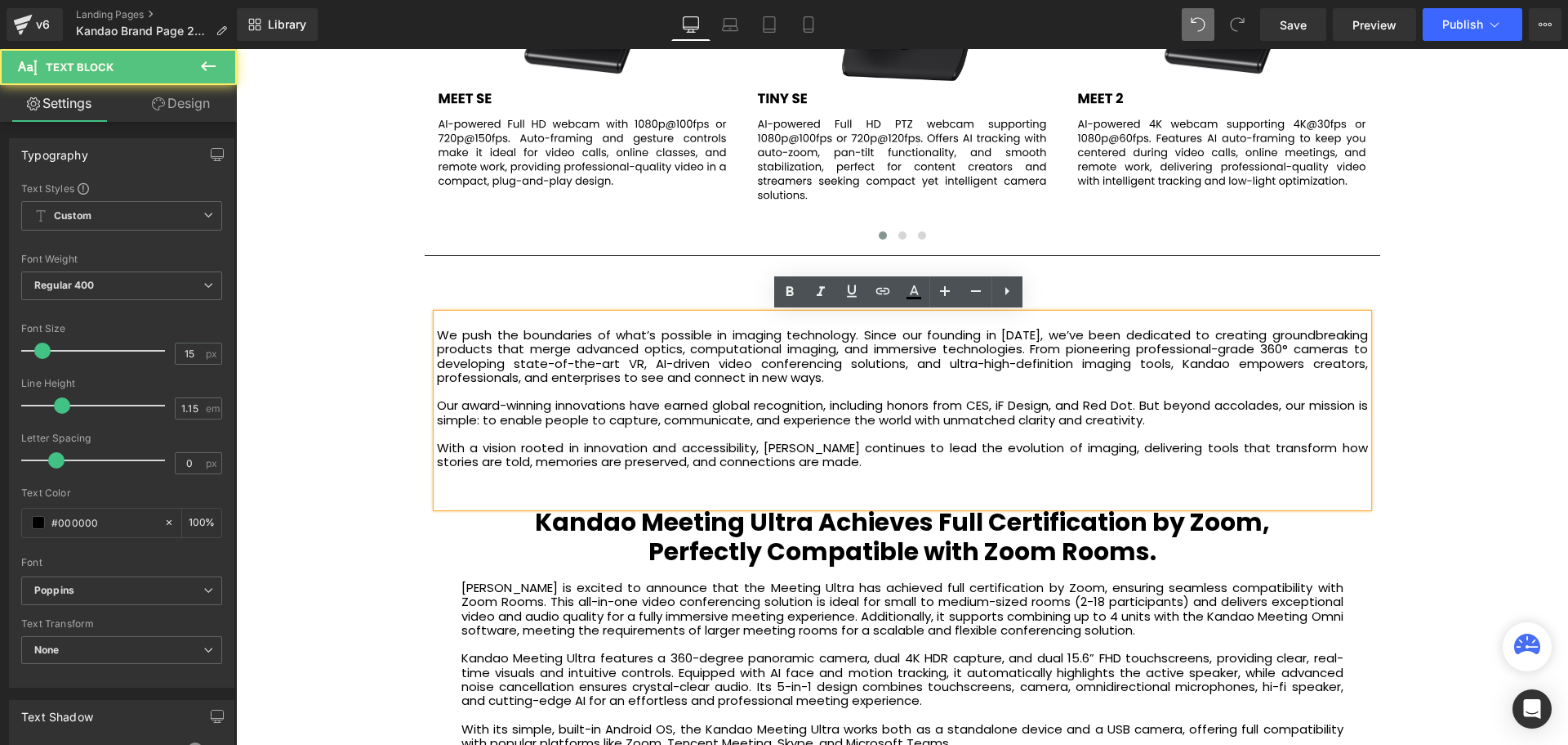
click at [437, 335] on p "We push the boundaries of what’s possible in imaging technology. Since our foun…" at bounding box center [902, 356] width 931 height 56
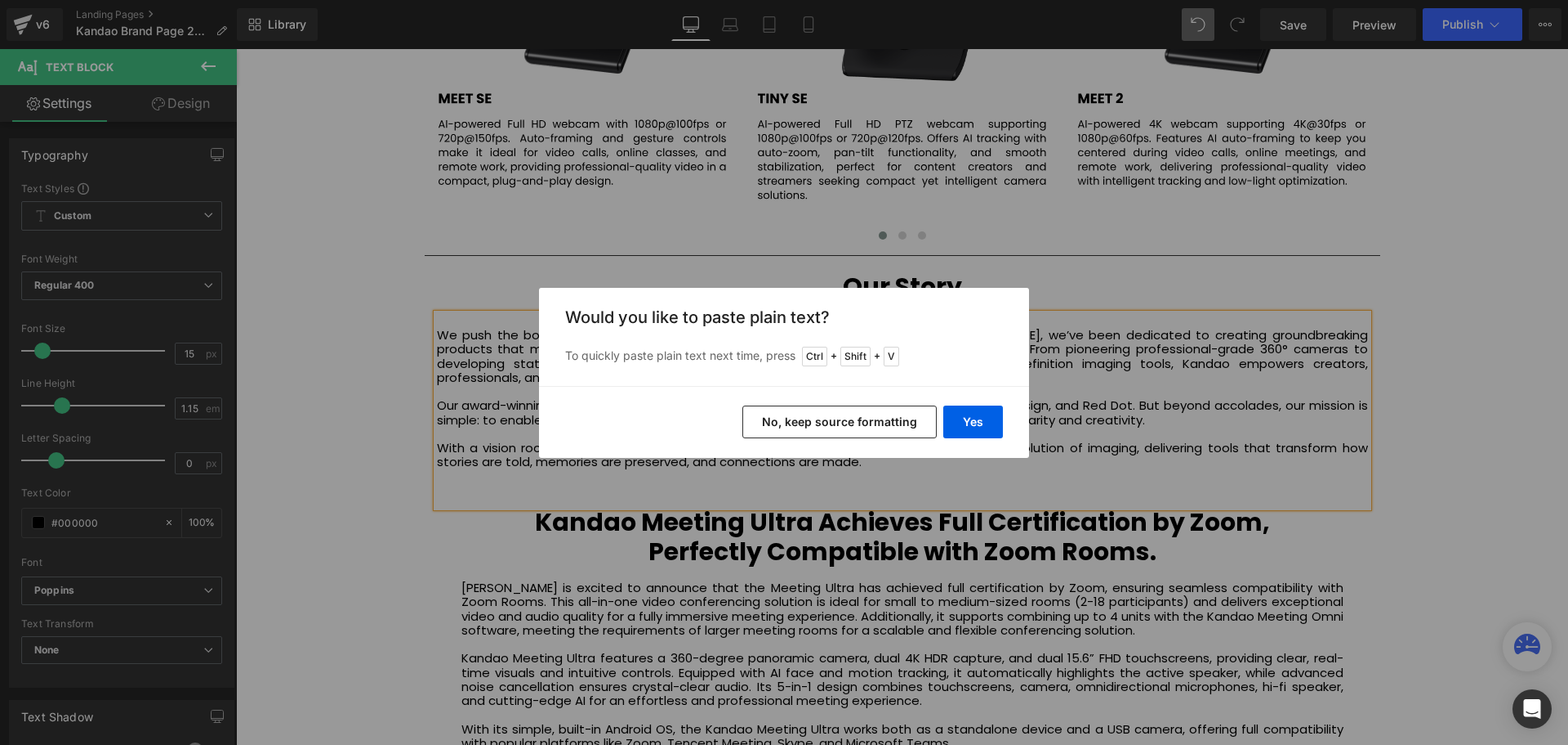
drag, startPoint x: 895, startPoint y: 421, endPoint x: 663, endPoint y: 382, distance: 235.3
click at [895, 421] on button "No, keep source formatting" at bounding box center [840, 421] width 195 height 33
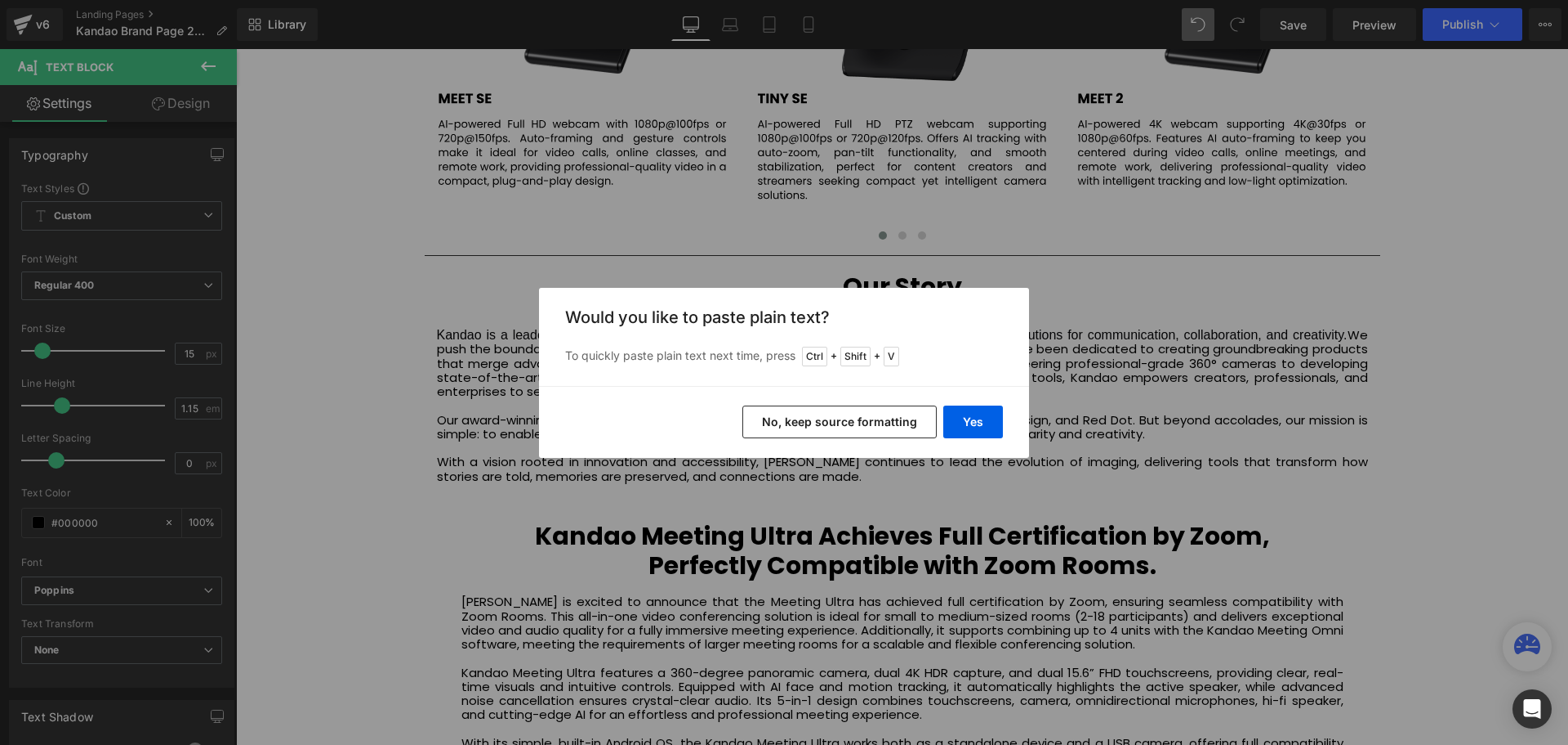
scroll to position [5067, 1324]
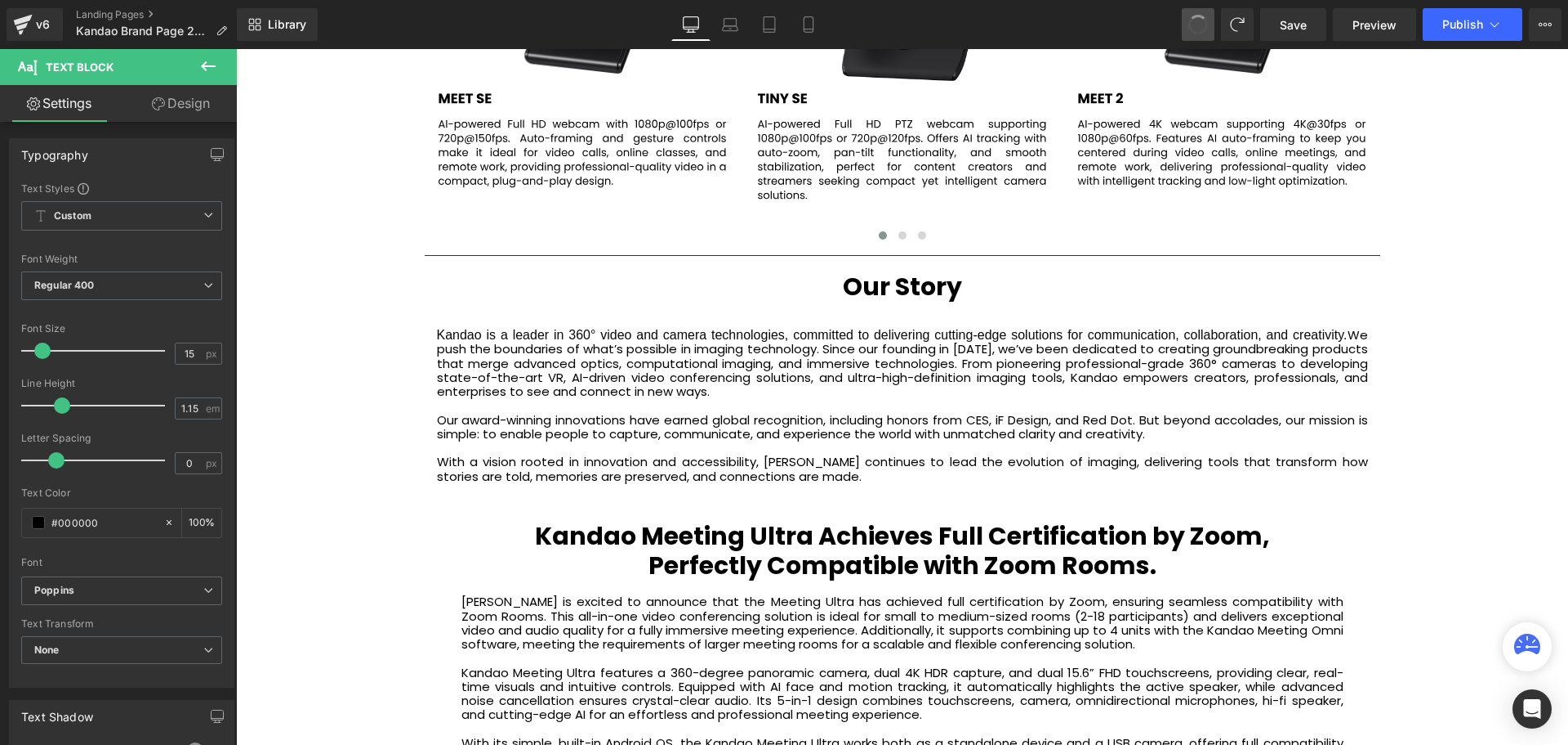
drag, startPoint x: 1198, startPoint y: 22, endPoint x: 977, endPoint y: 27, distance: 221.1
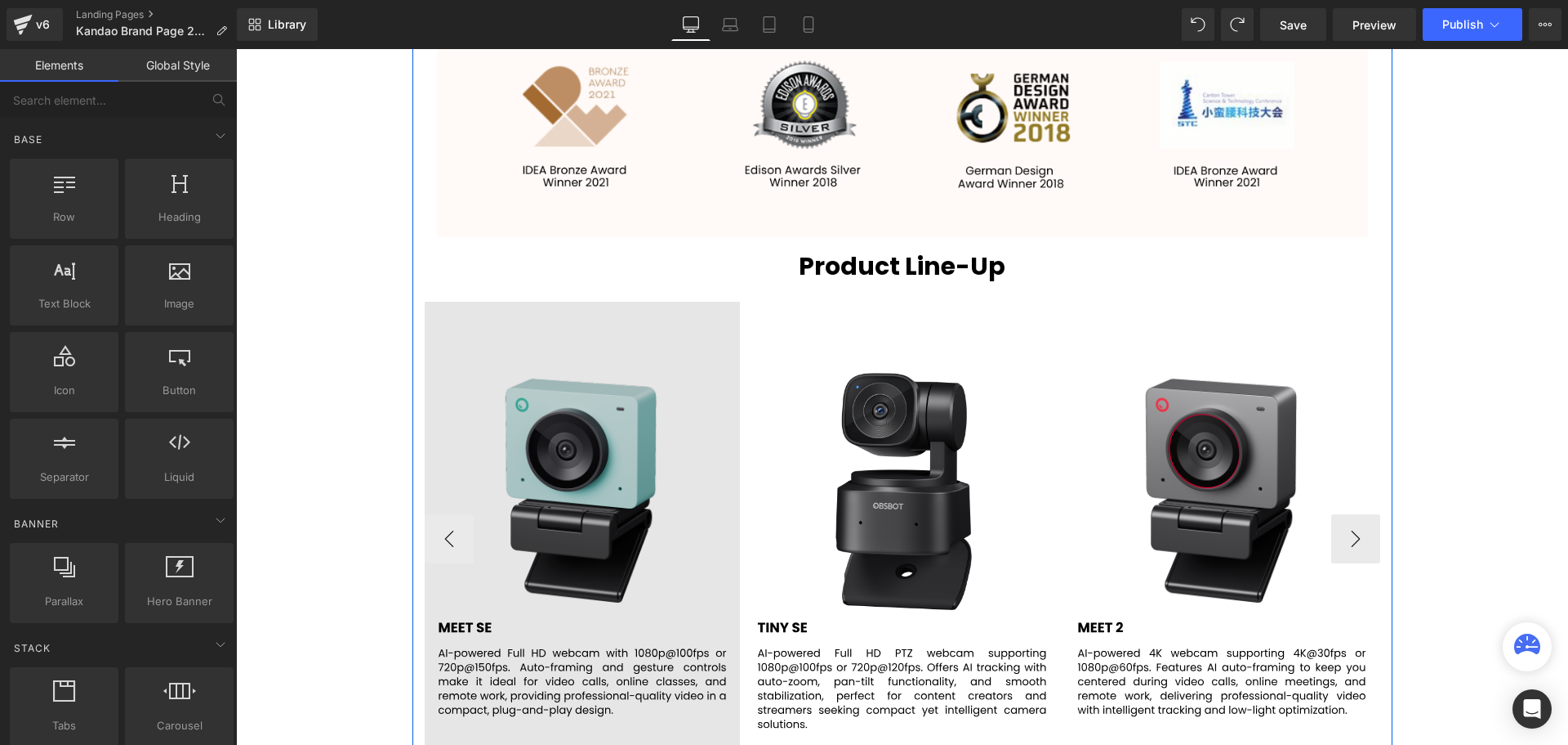
scroll to position [2452, 0]
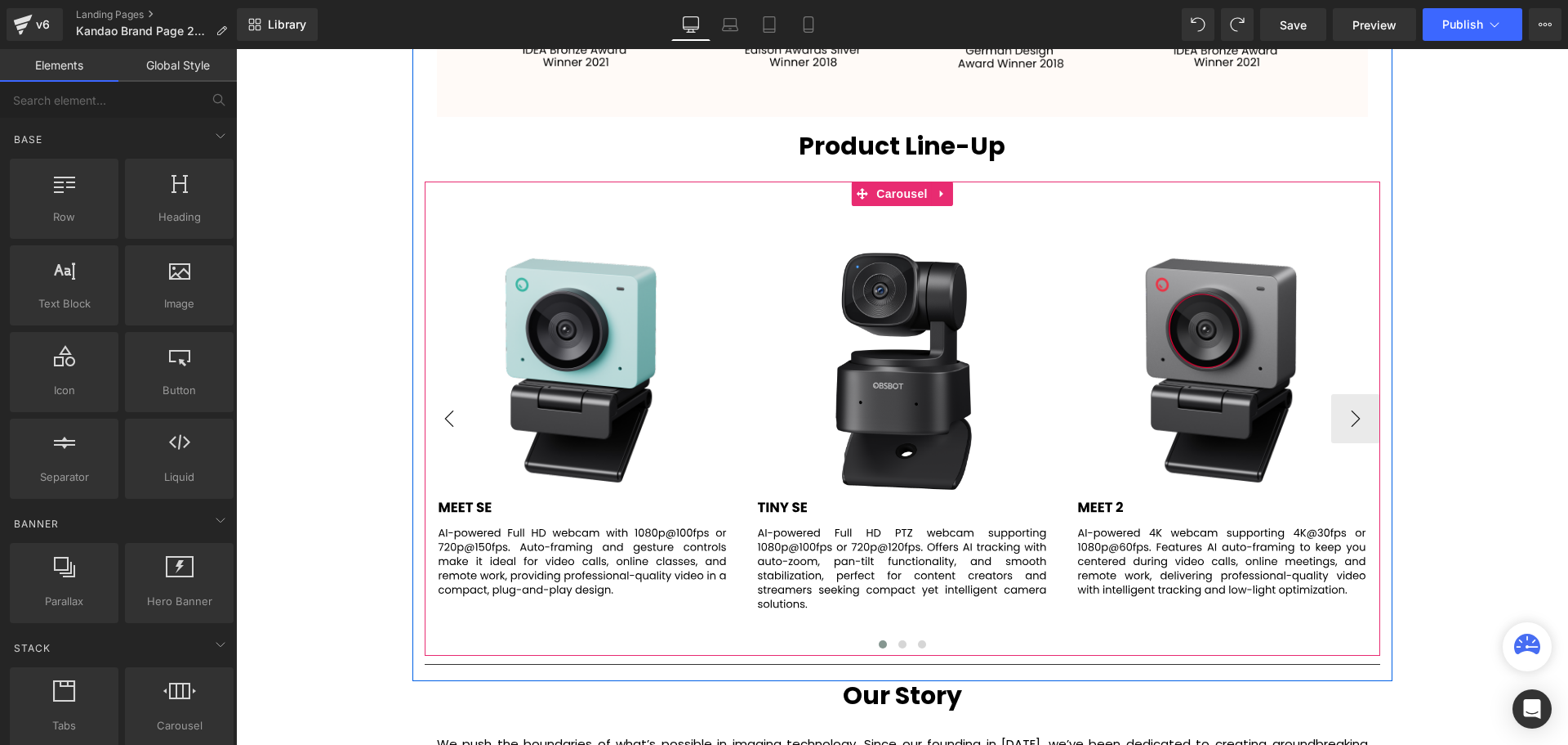
click at [430, 419] on button "‹" at bounding box center [449, 419] width 49 height 49
drag, startPoint x: 576, startPoint y: 418, endPoint x: 557, endPoint y: 413, distance: 19.6
click at [577, 418] on span "Image" at bounding box center [582, 419] width 34 height 20
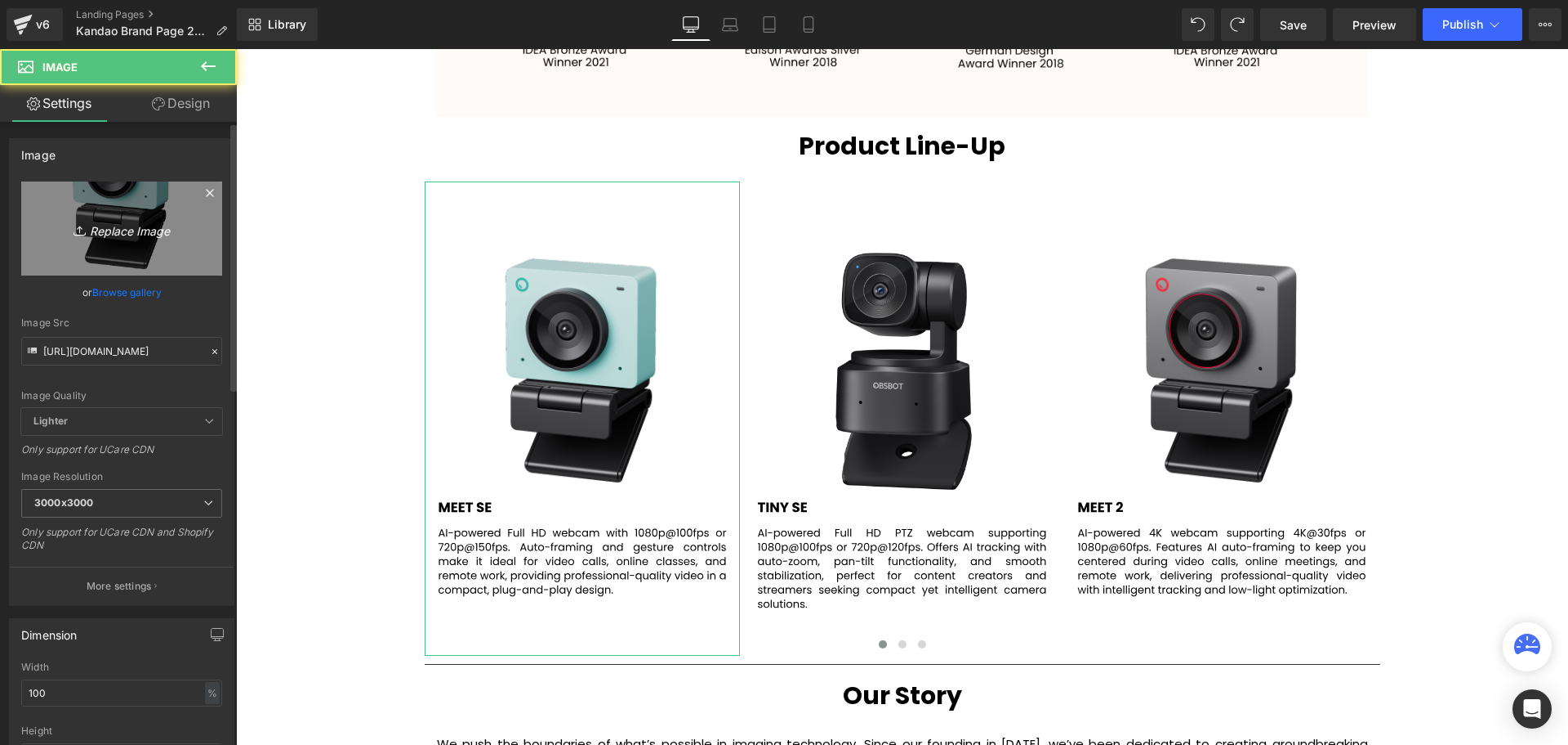
click at [135, 240] on link "Replace Image" at bounding box center [121, 228] width 201 height 94
type input "C:\fakepath\1.svg"
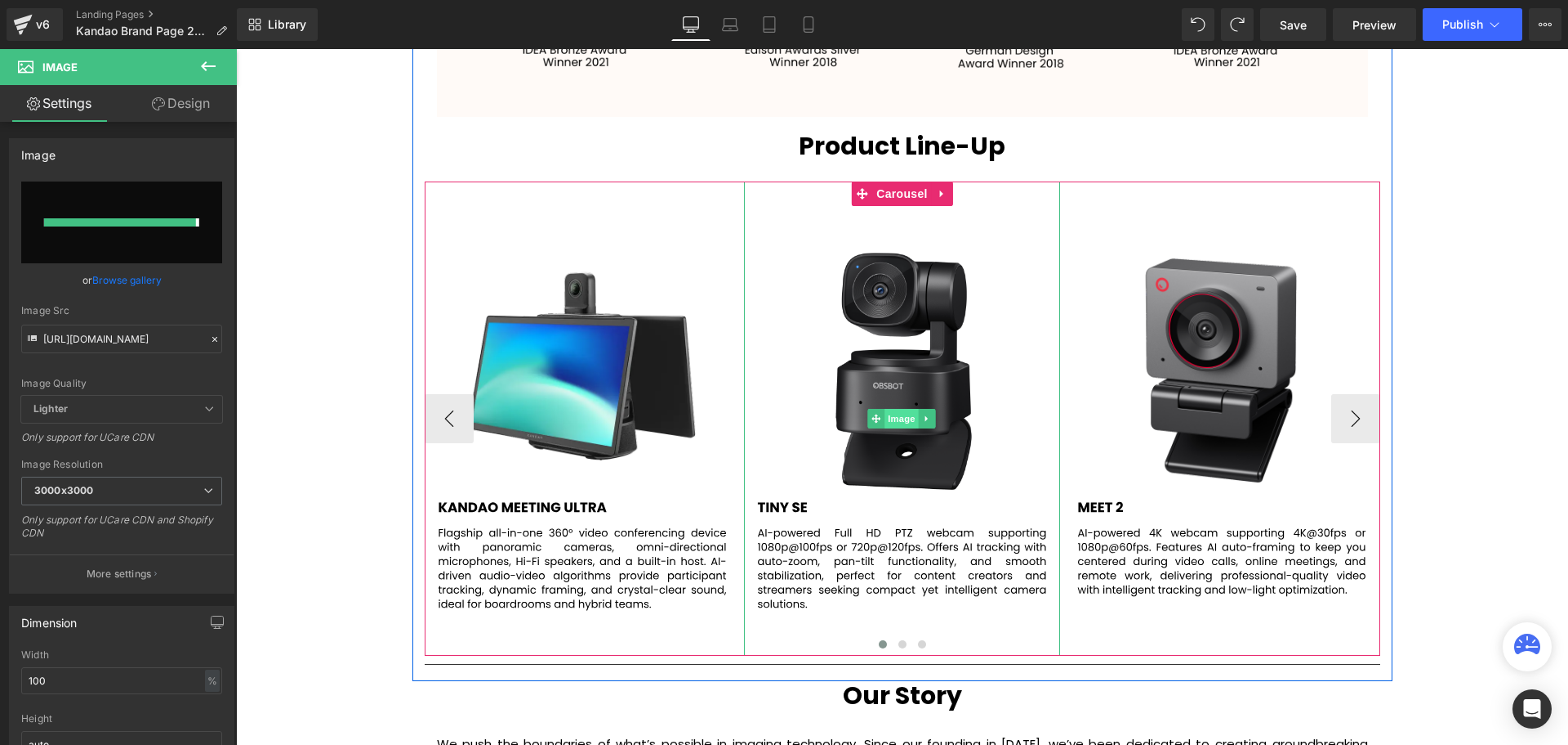
type input "[URL][DOMAIN_NAME]"
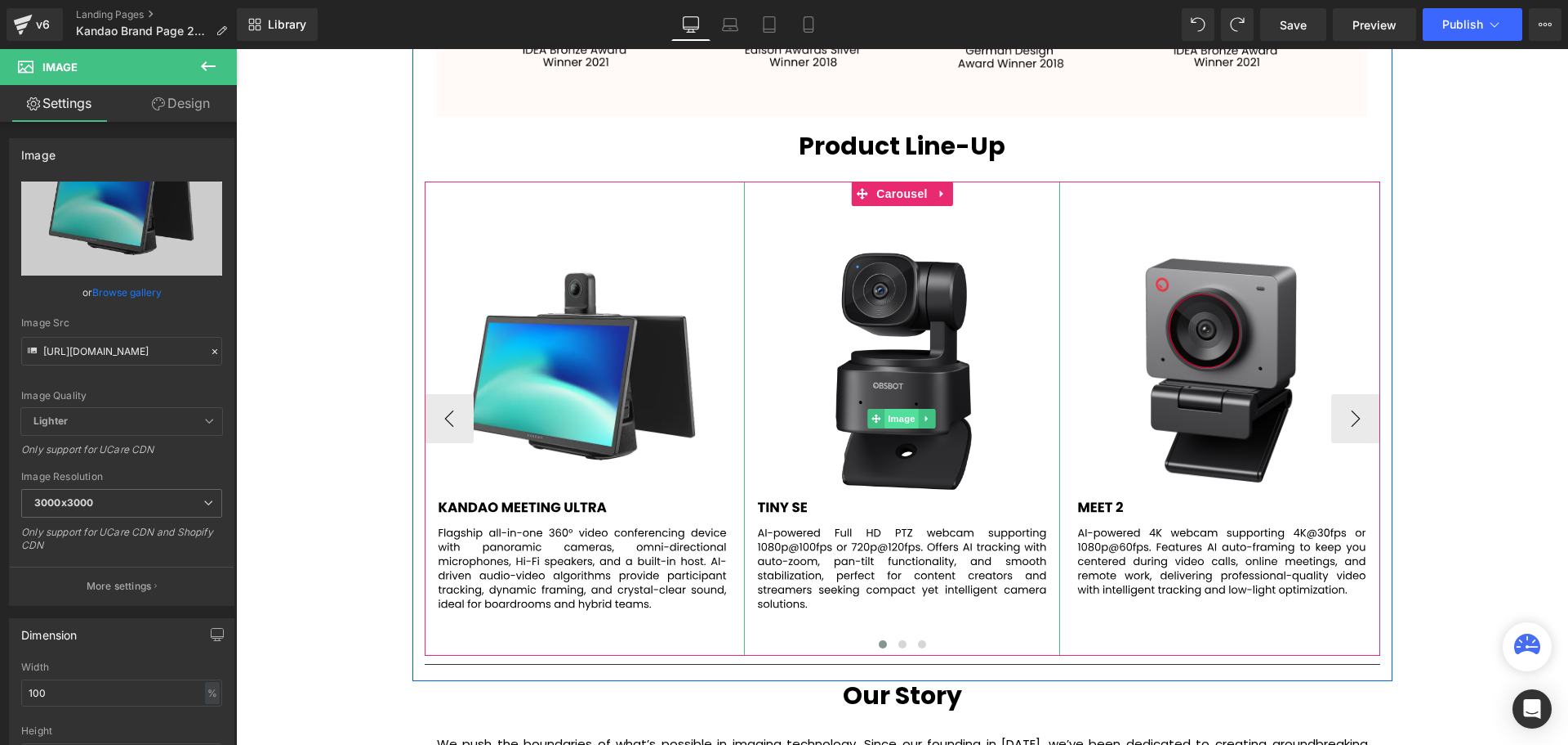
click at [899, 416] on span "Image" at bounding box center [903, 419] width 34 height 20
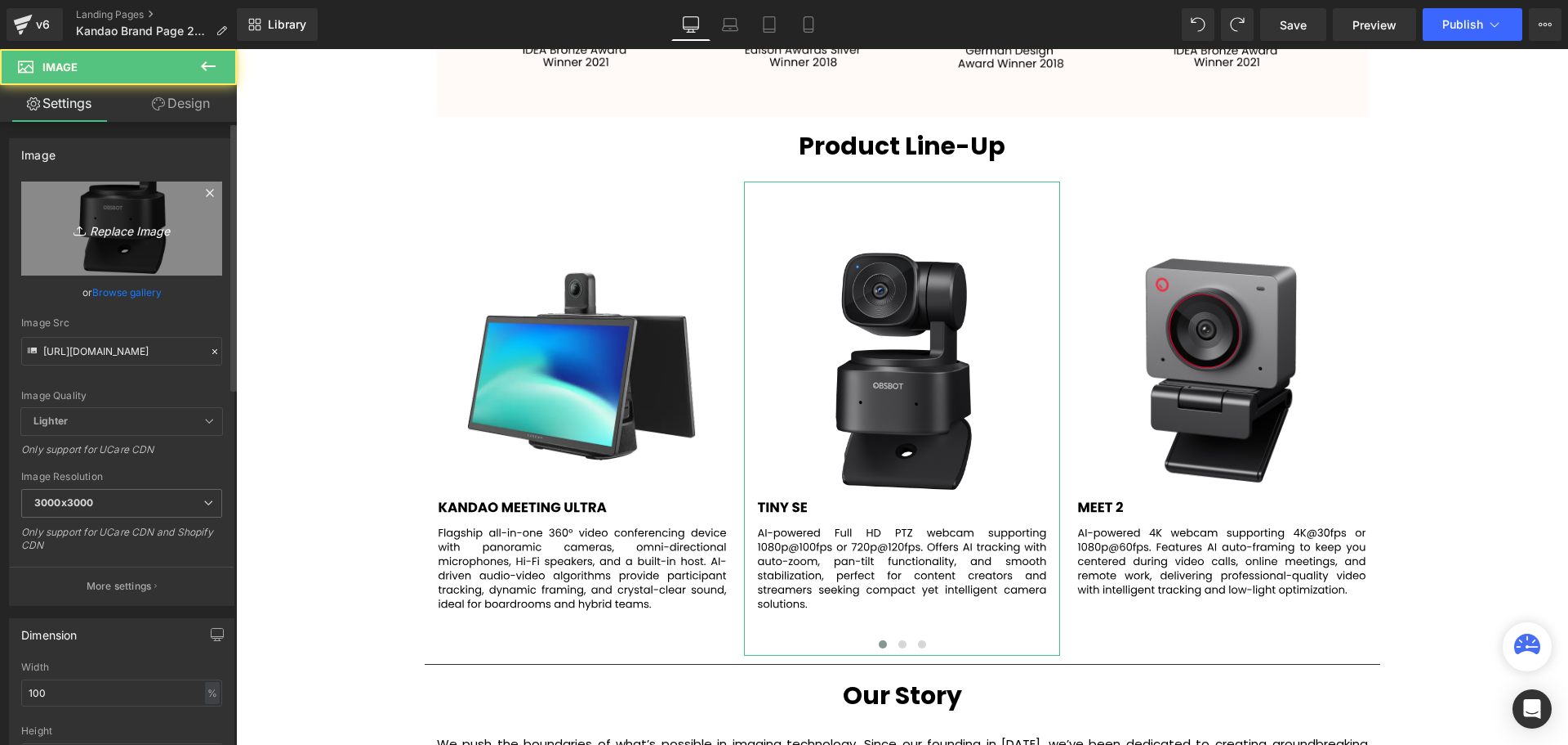
click at [126, 231] on icon "Replace Image" at bounding box center [121, 228] width 130 height 21
type input "C:\fakepath\2.svg"
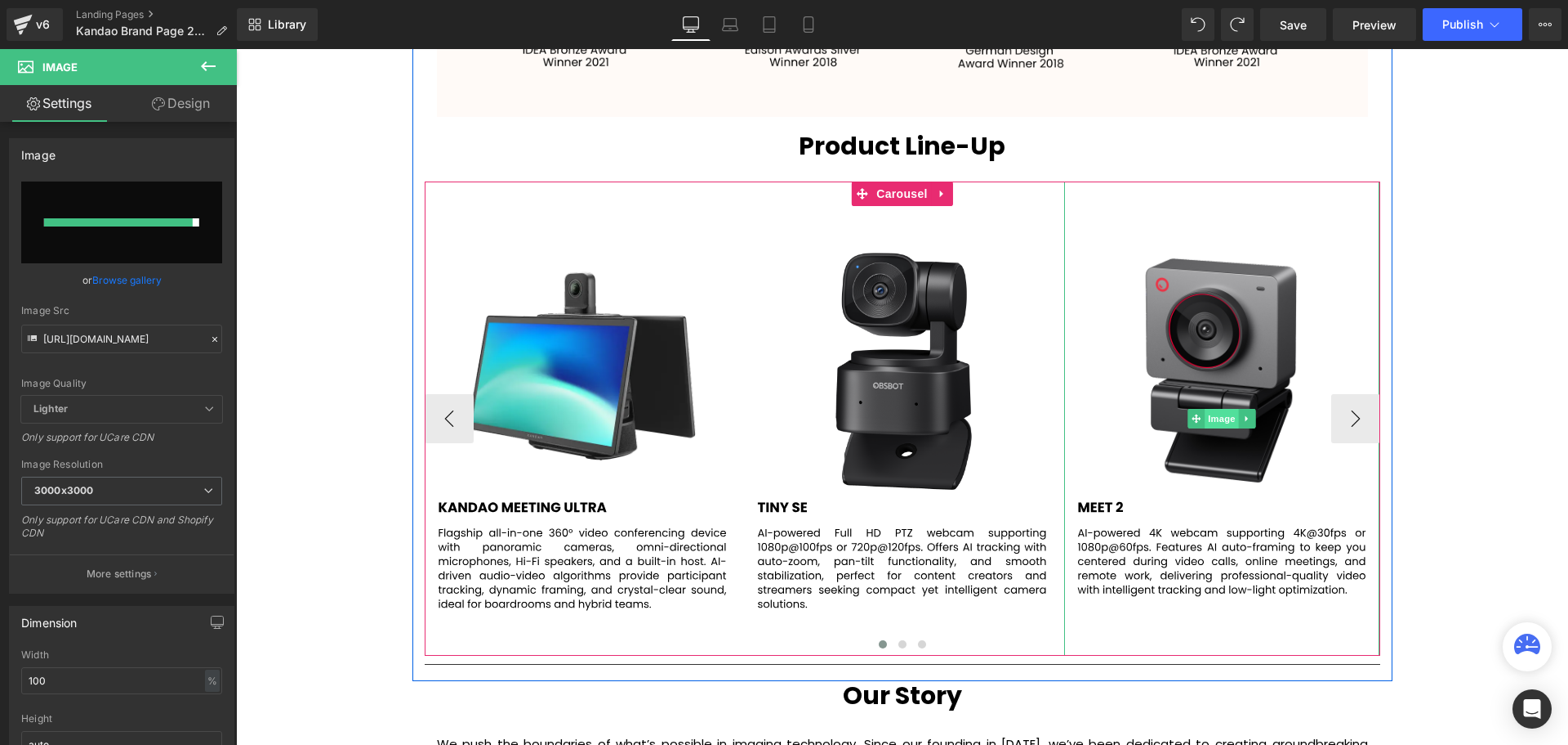
type input "[URL][DOMAIN_NAME]"
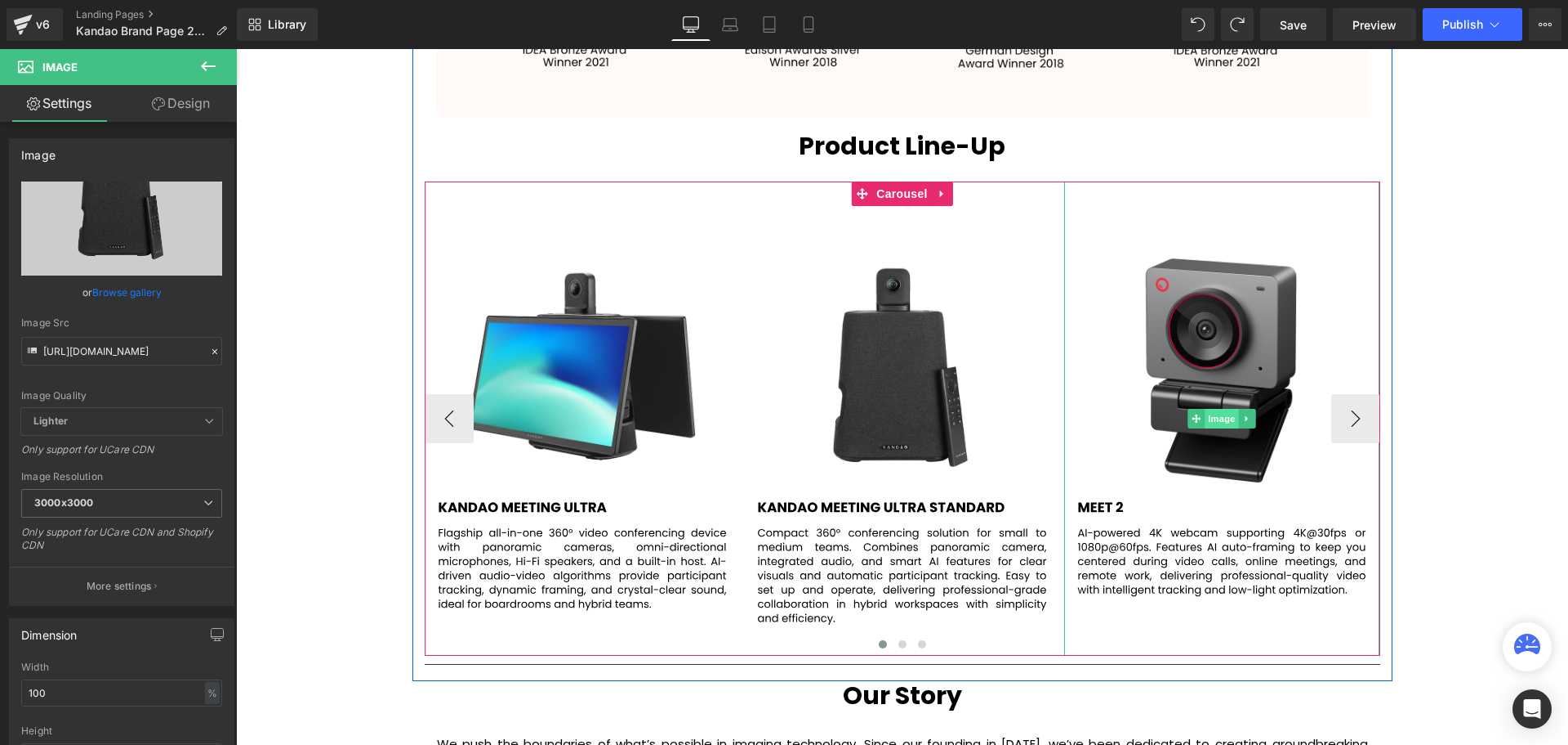
click at [1217, 412] on span "Image" at bounding box center [1222, 419] width 34 height 20
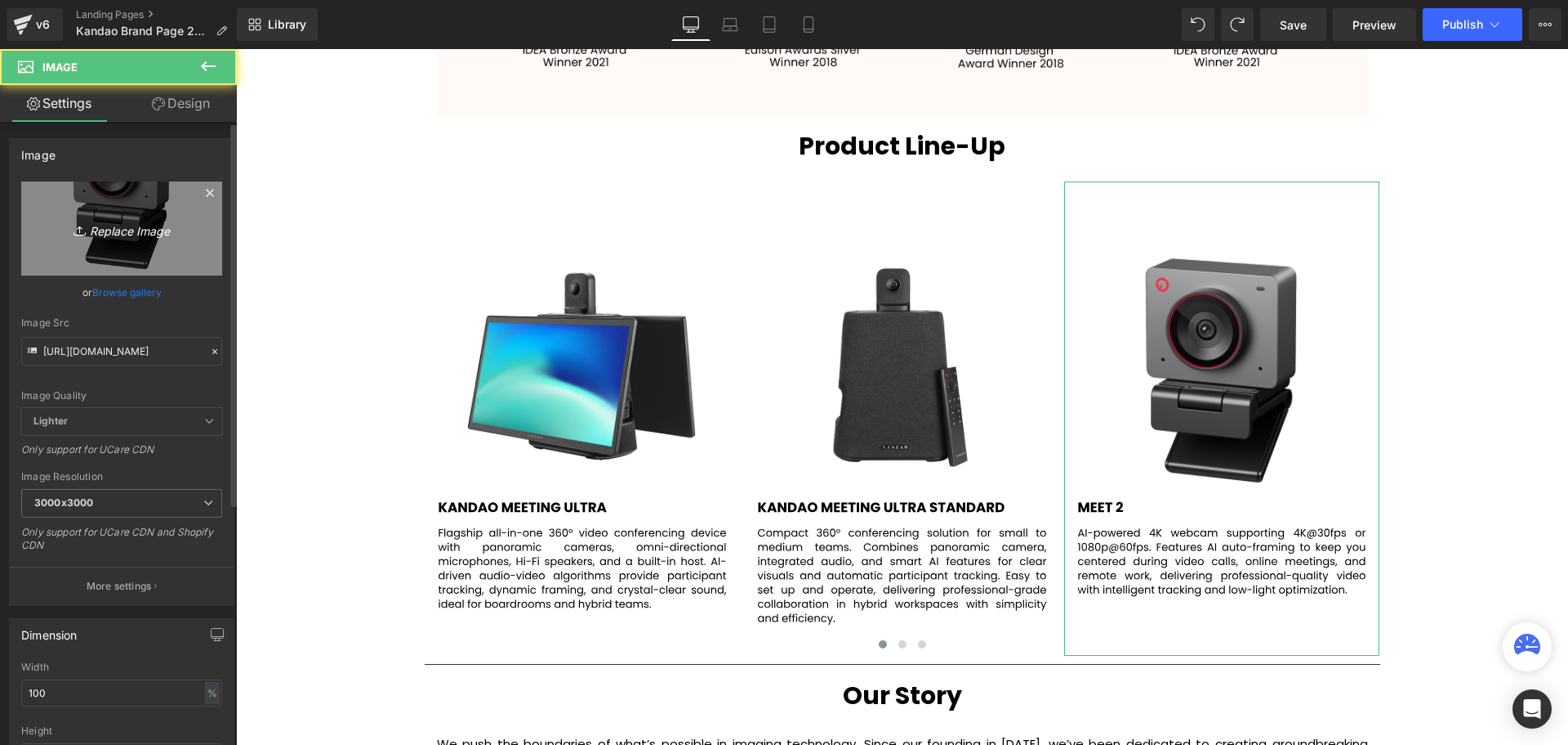
click at [116, 228] on icon "Replace Image" at bounding box center [121, 228] width 130 height 21
type input "C:\fakepath\3.svg"
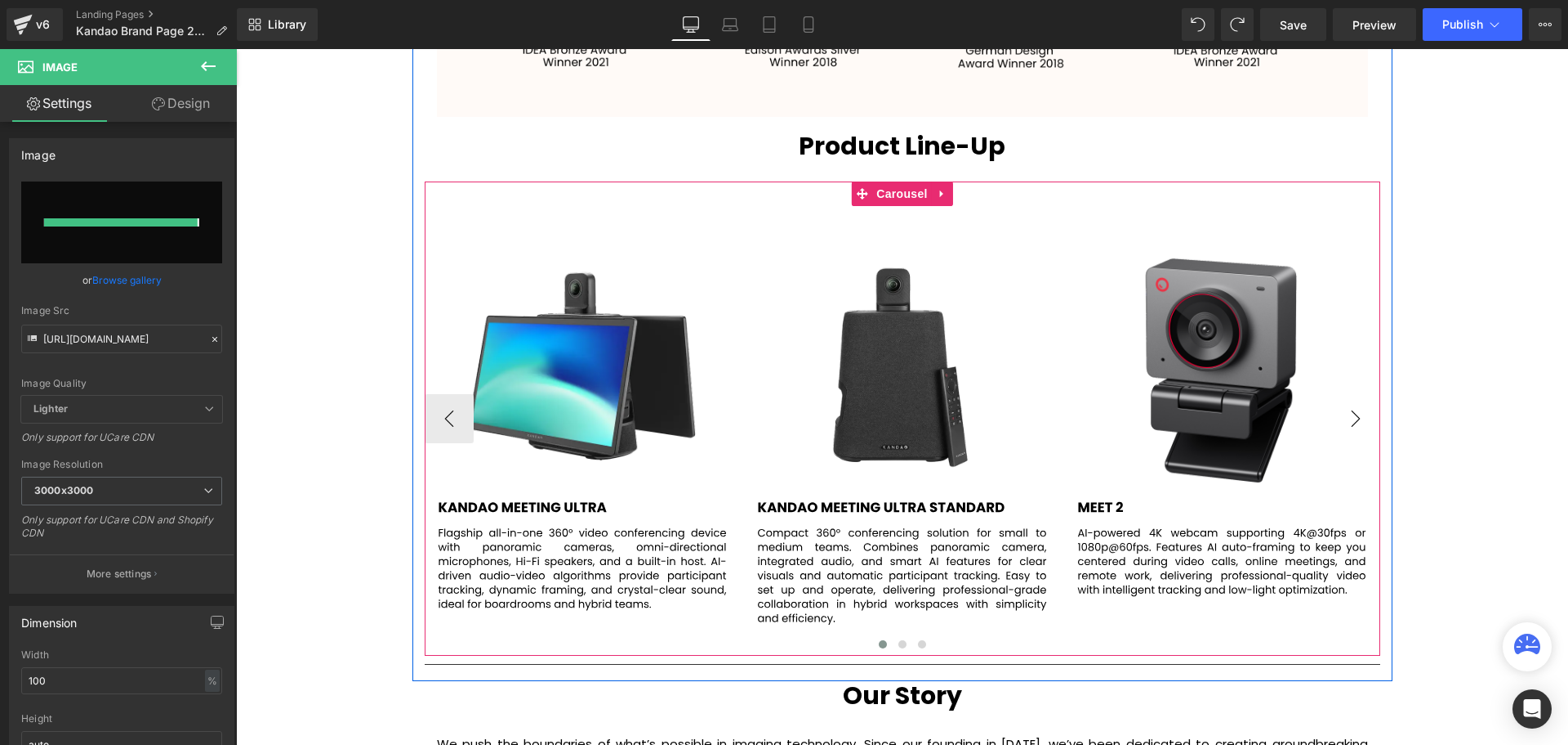
type input "[URL][DOMAIN_NAME]"
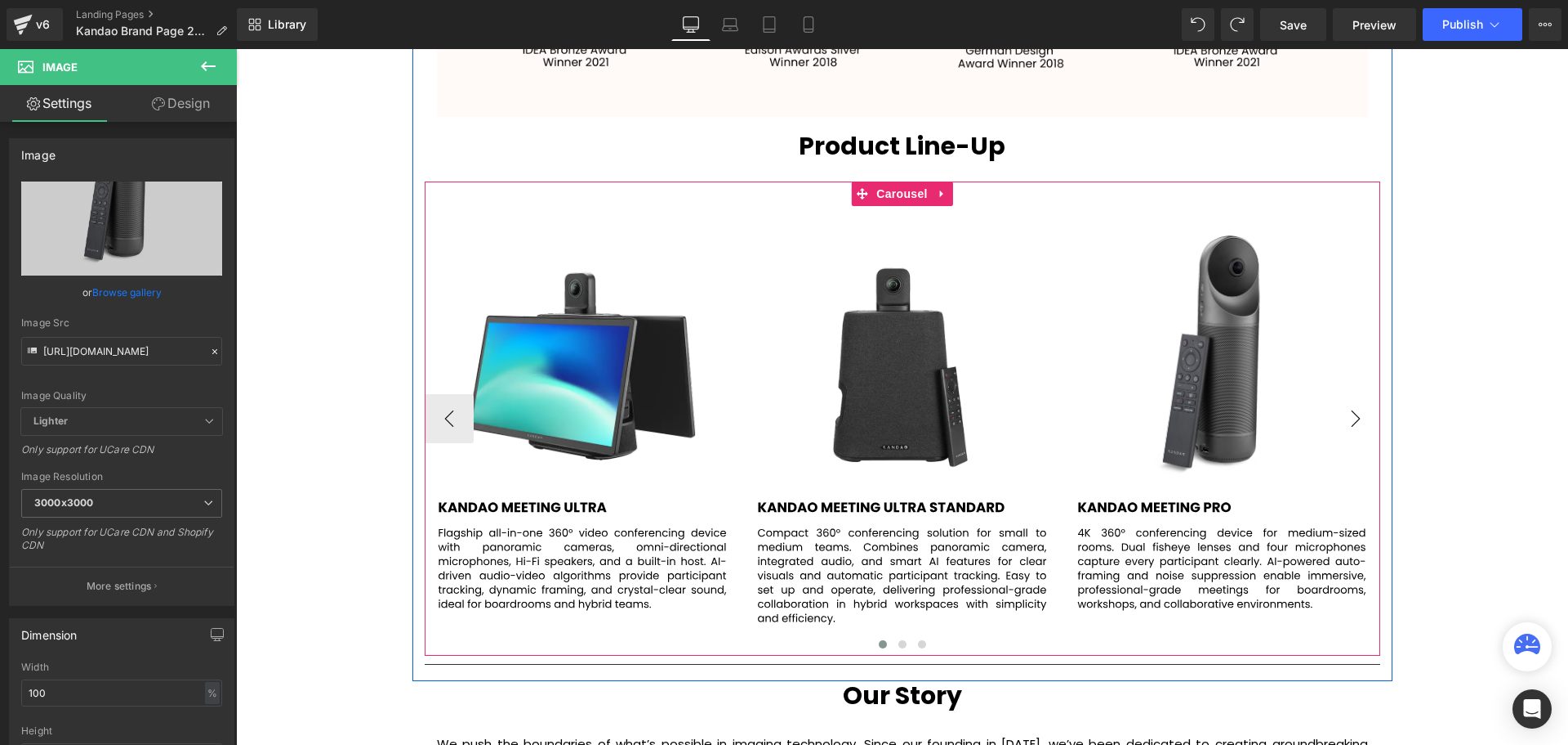
click at [1347, 420] on button "›" at bounding box center [1356, 419] width 49 height 49
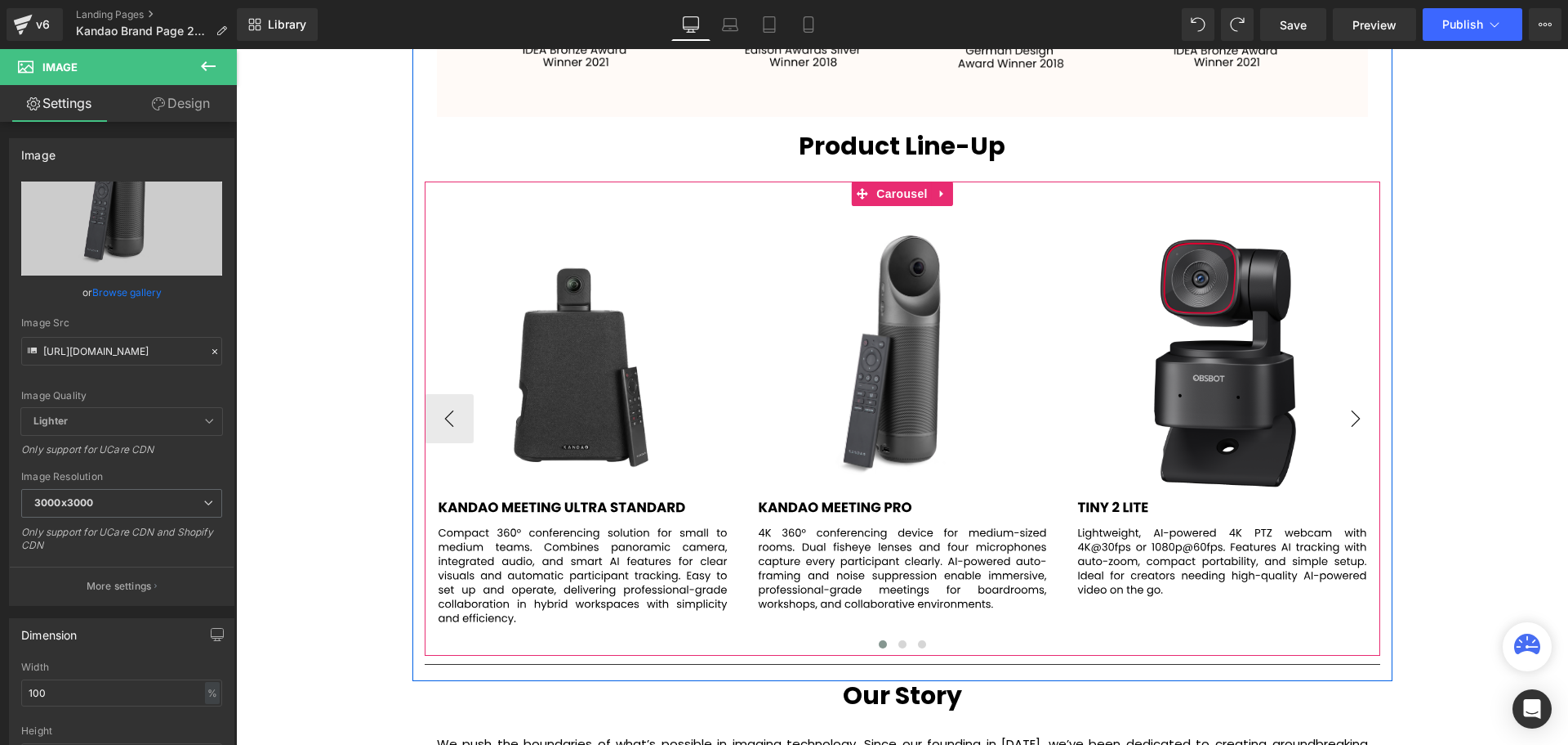
click at [1357, 419] on button "›" at bounding box center [1356, 419] width 49 height 49
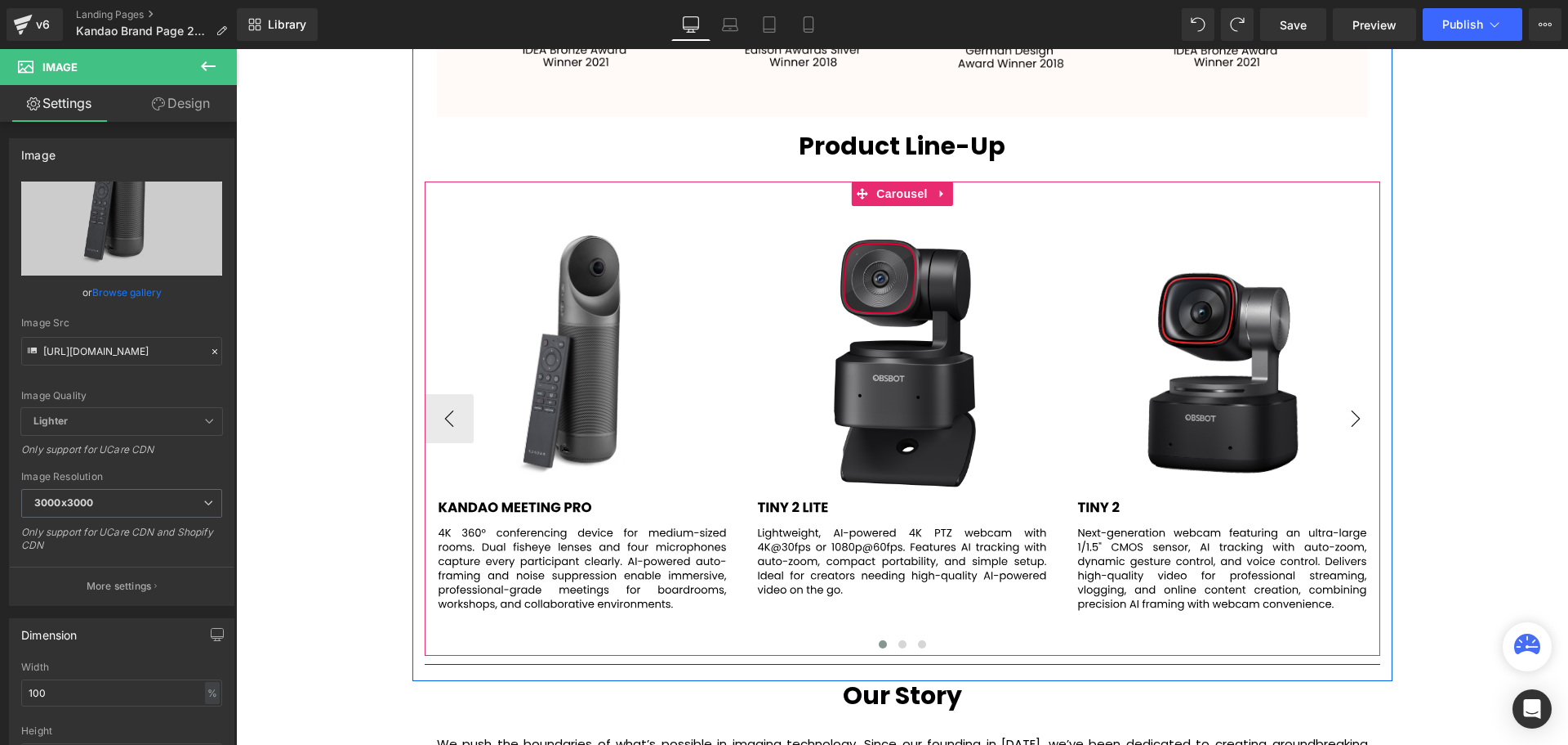
click at [1357, 419] on button "›" at bounding box center [1356, 419] width 49 height 49
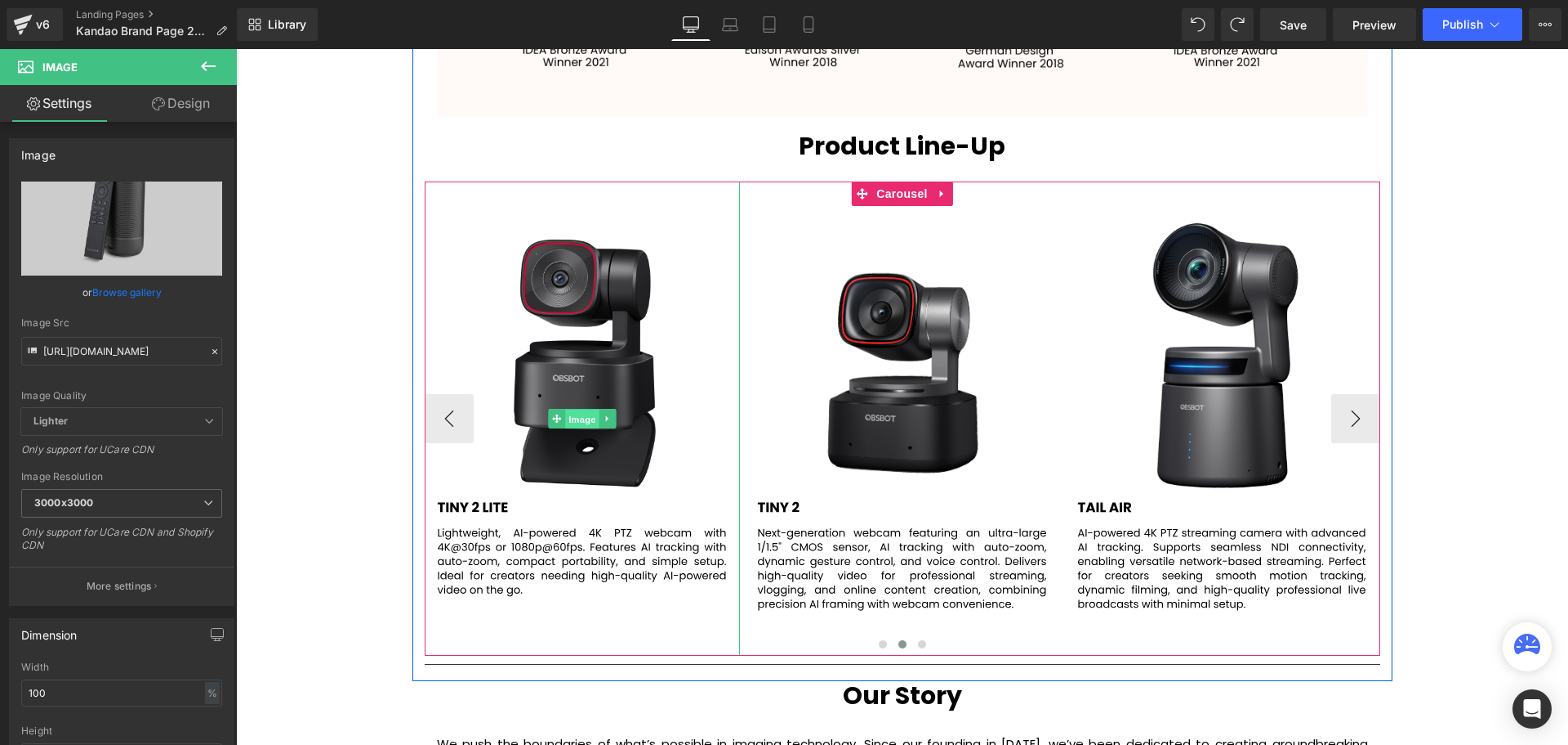
click at [575, 421] on span "Image" at bounding box center [582, 420] width 34 height 20
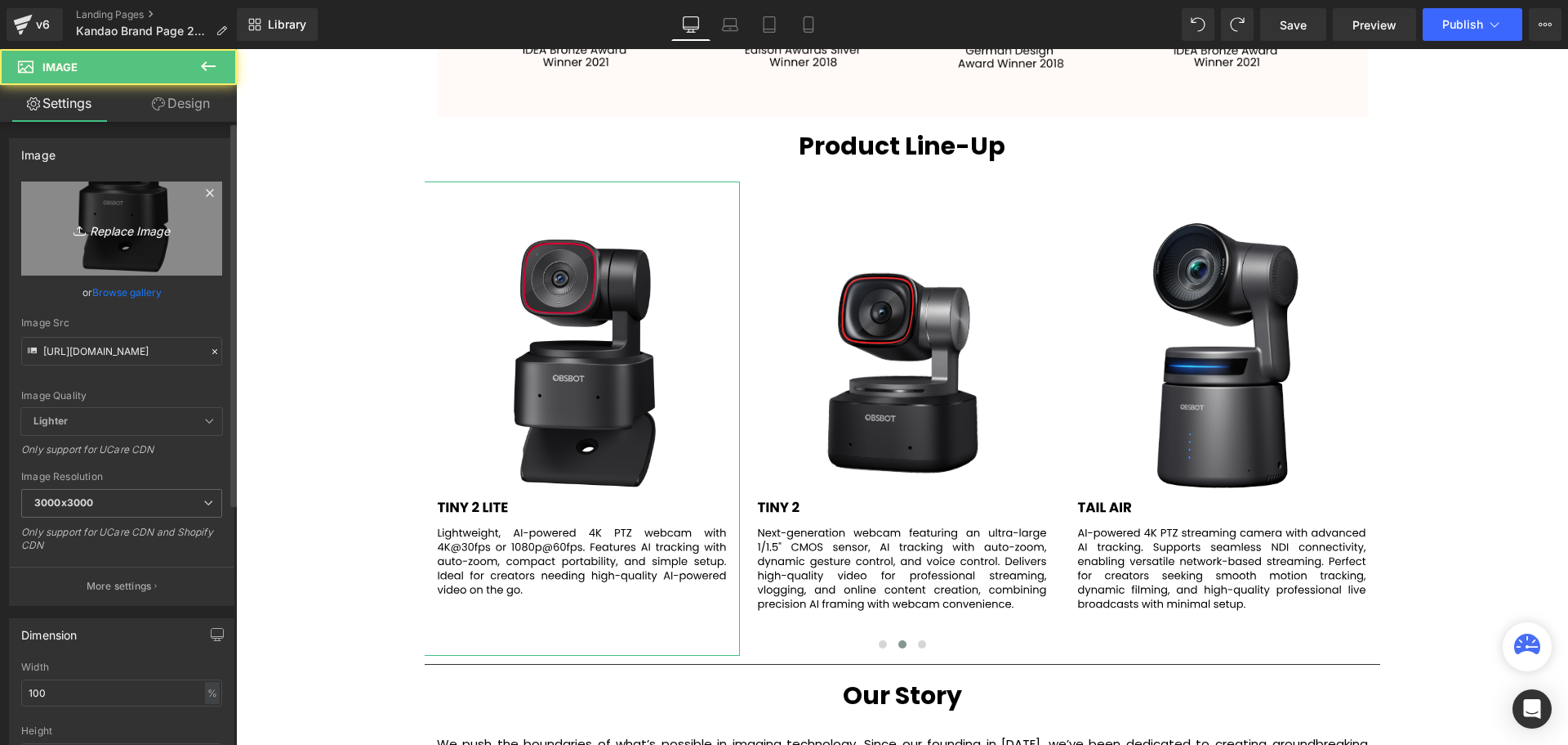
click at [143, 227] on icon "Replace Image" at bounding box center [121, 228] width 130 height 21
type input "C:\fakepath\4.svg"
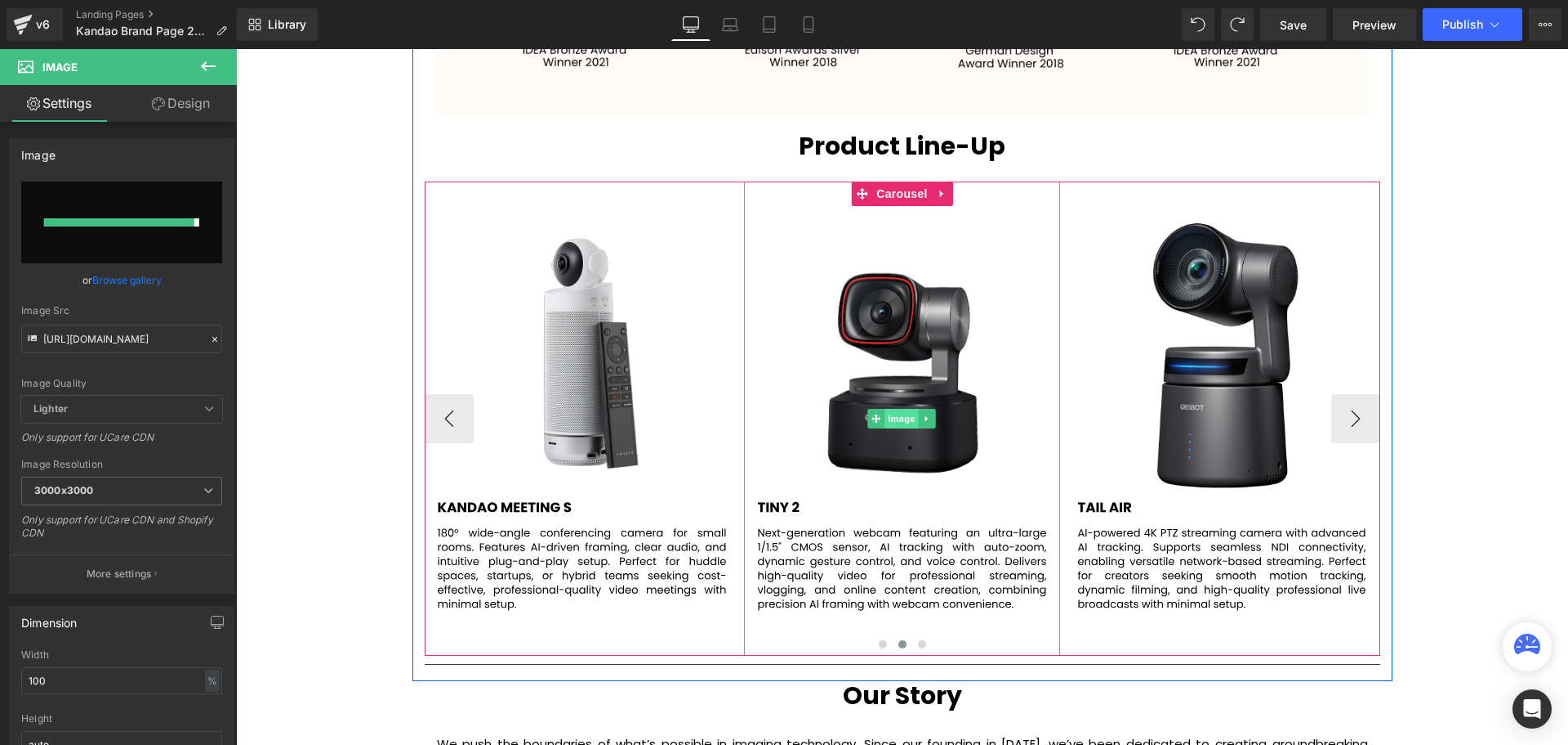
type input "[URL][DOMAIN_NAME]"
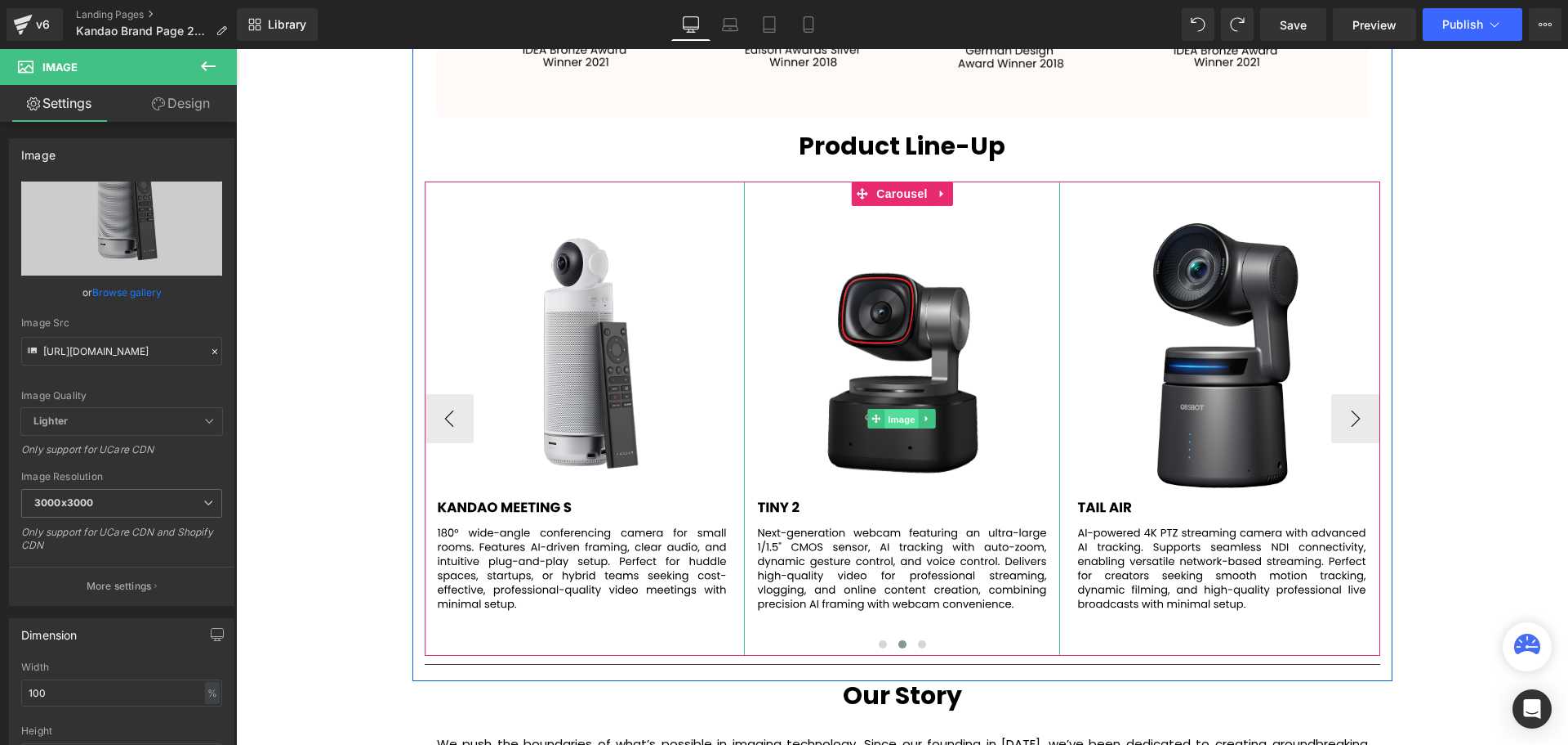
click at [899, 416] on span "Image" at bounding box center [903, 420] width 34 height 20
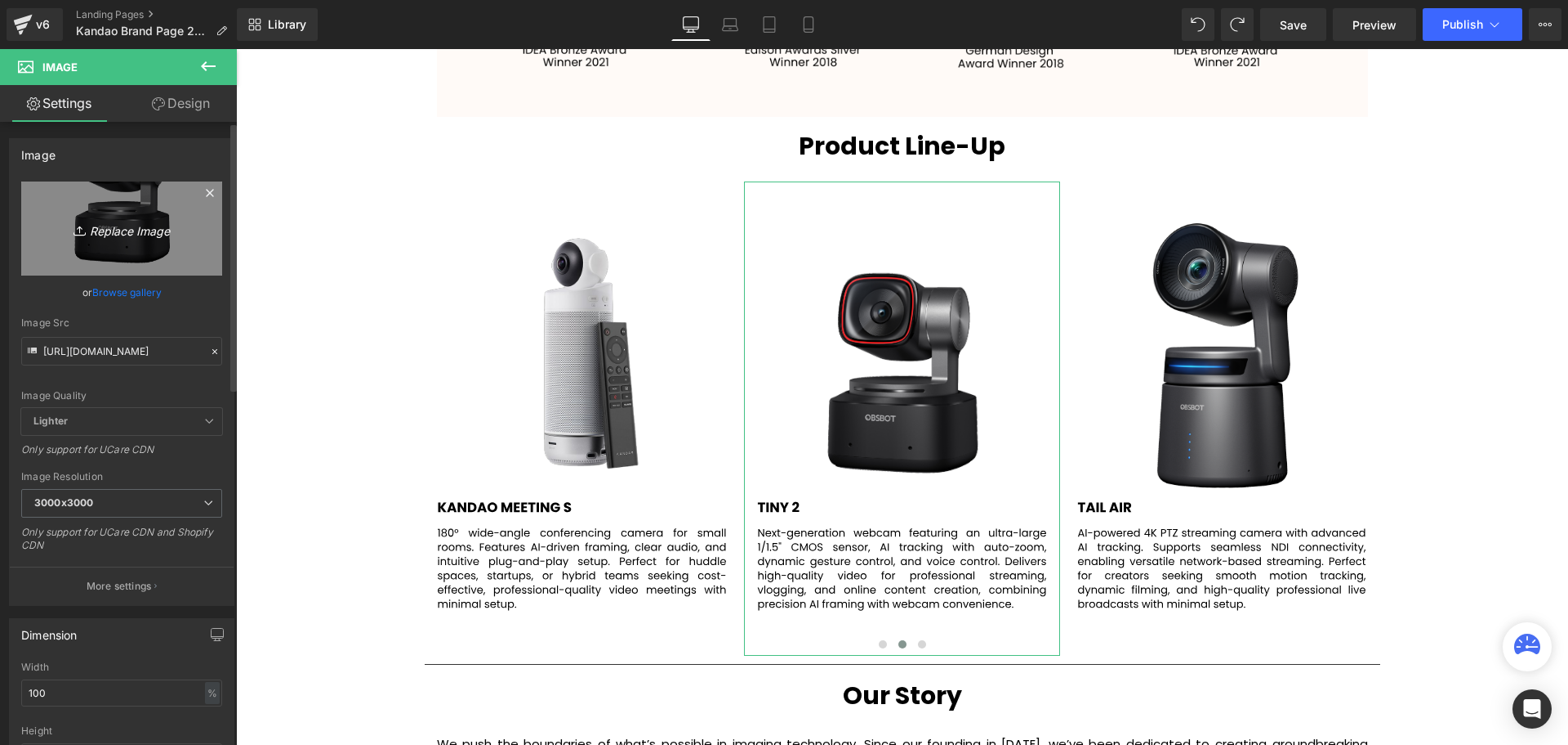
click at [134, 234] on icon "Replace Image" at bounding box center [121, 228] width 130 height 21
type input "C:\fakepath\5.svg"
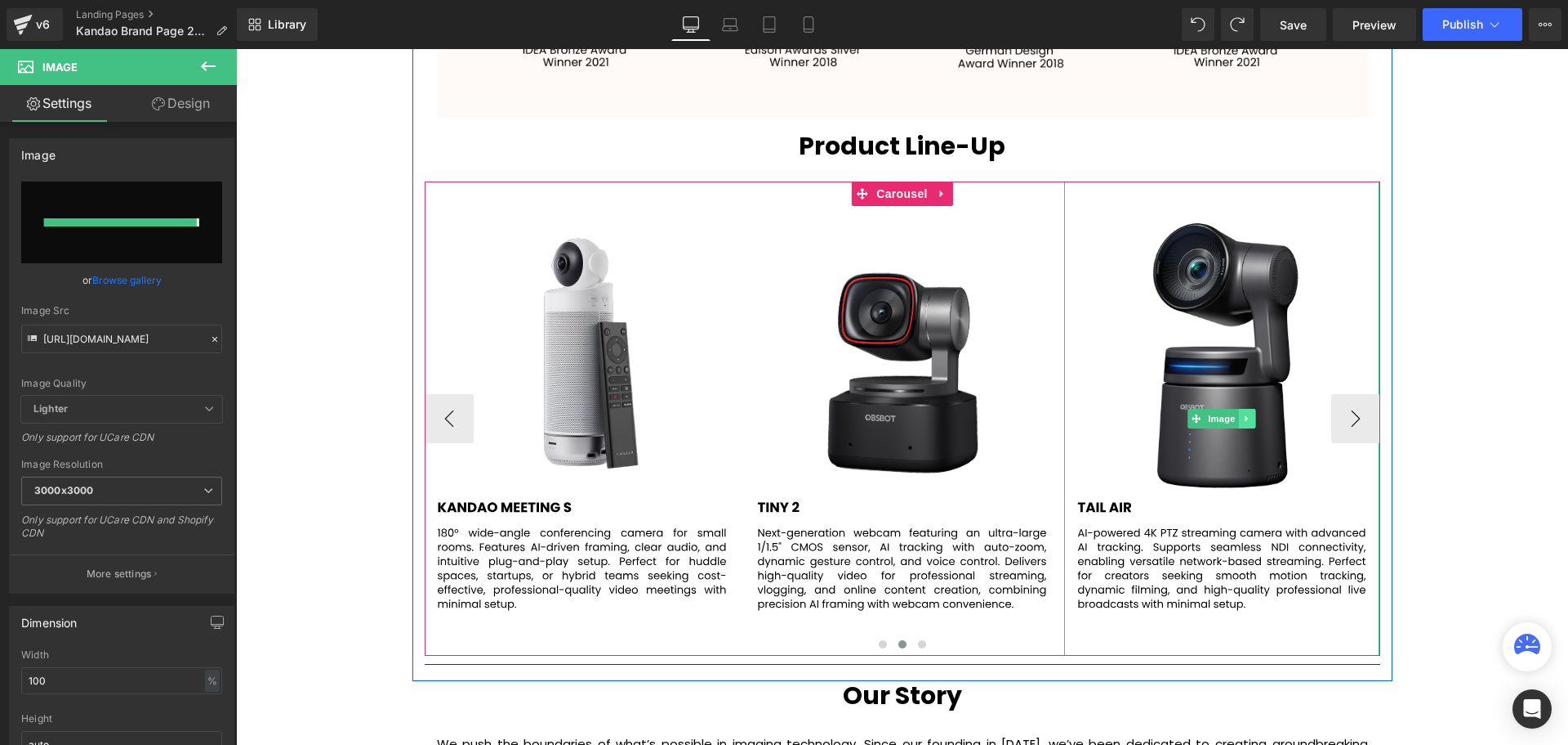
type input "[URL][DOMAIN_NAME]"
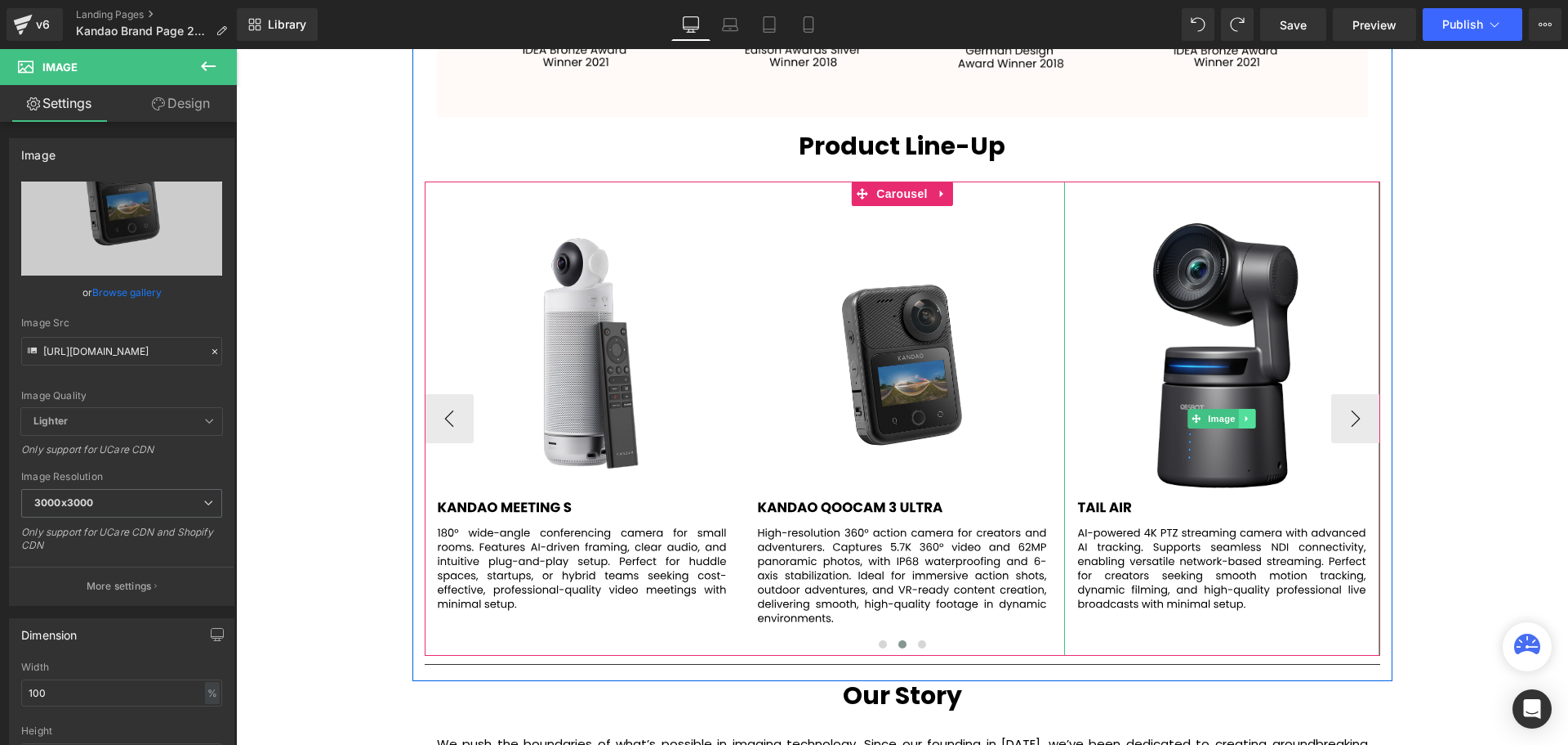
click at [1244, 421] on icon at bounding box center [1247, 418] width 9 height 10
click at [1255, 418] on icon at bounding box center [1255, 418] width 9 height 9
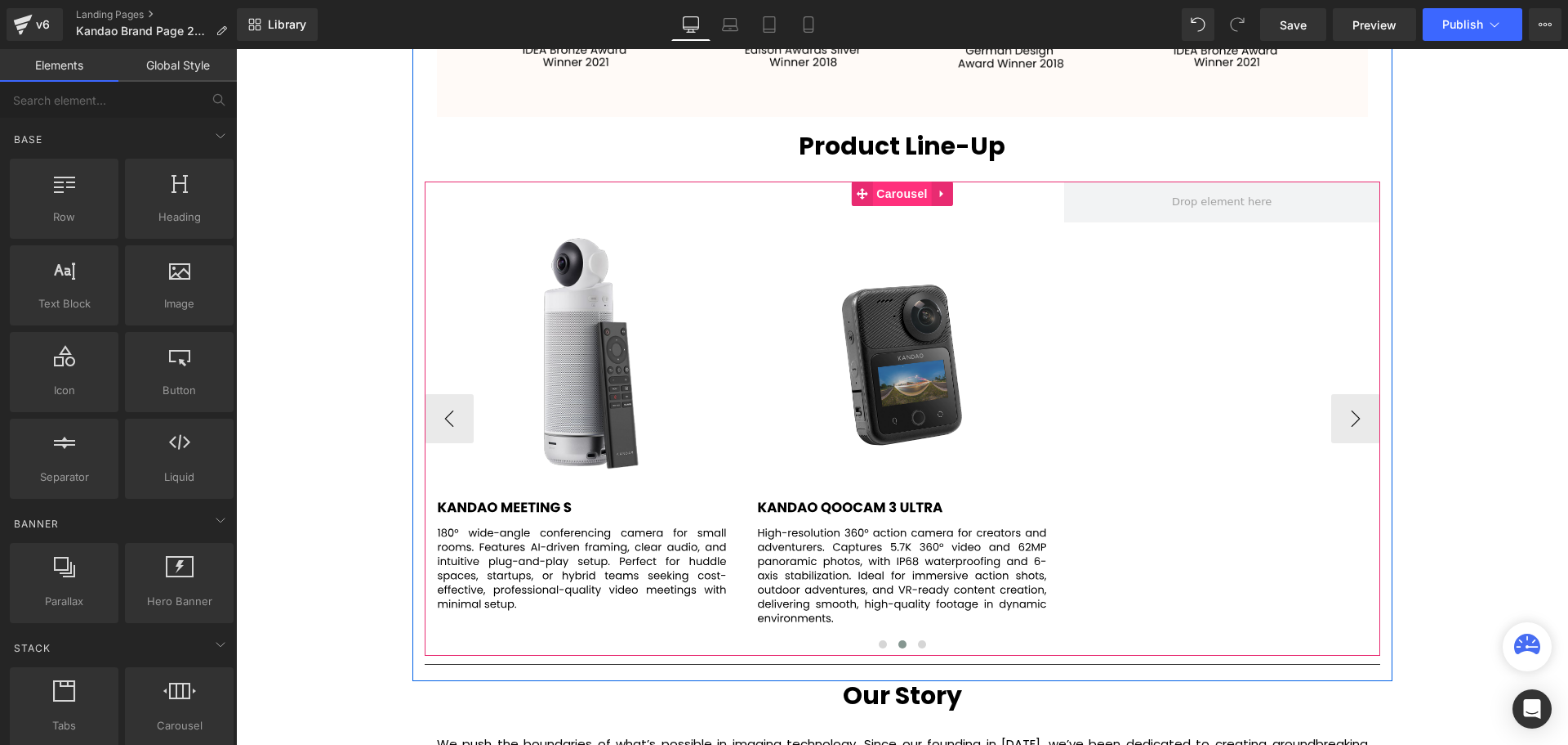
click at [893, 194] on span "Carousel" at bounding box center [901, 193] width 59 height 24
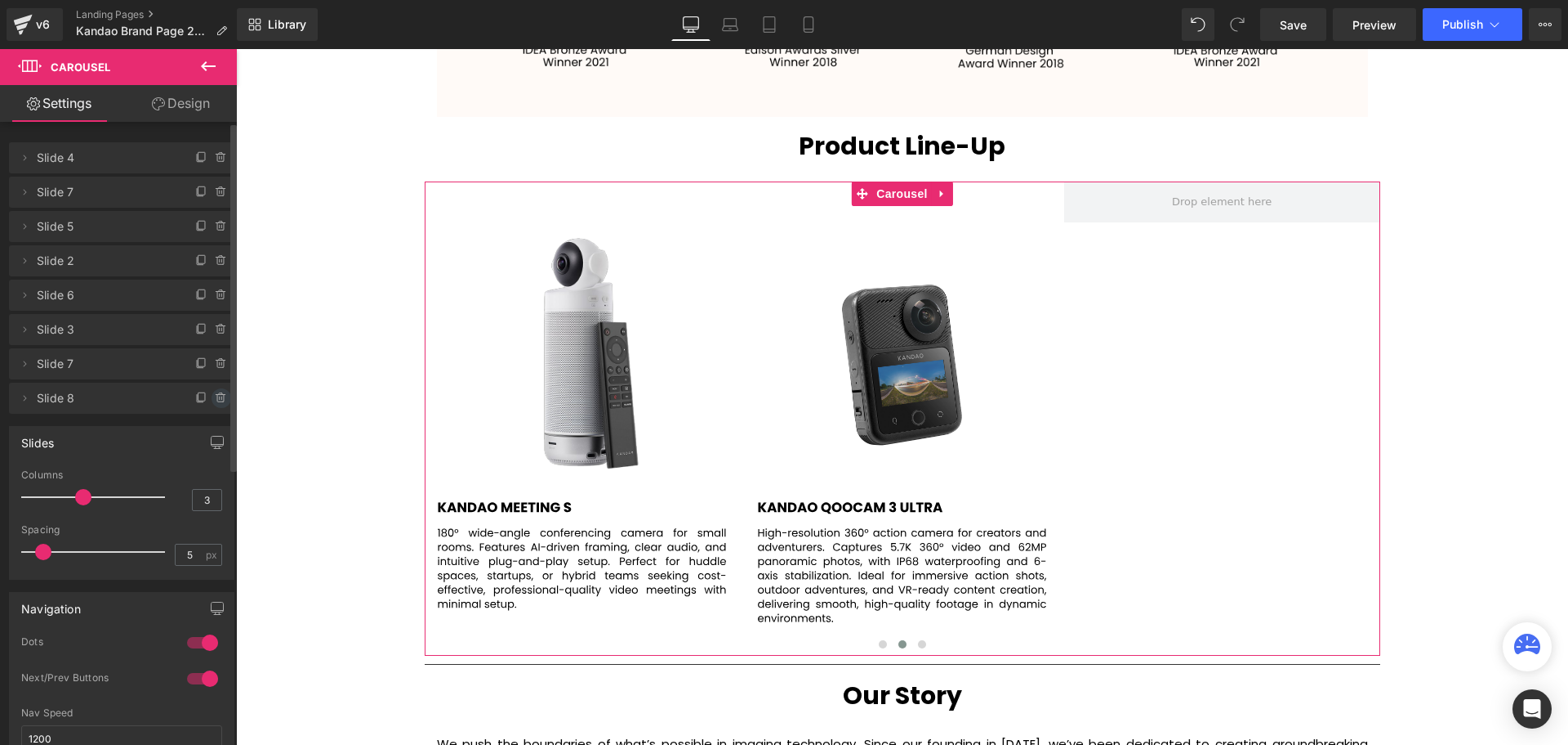
click at [215, 396] on icon at bounding box center [221, 398] width 13 height 13
click at [209, 397] on button "Delete" at bounding box center [204, 398] width 52 height 21
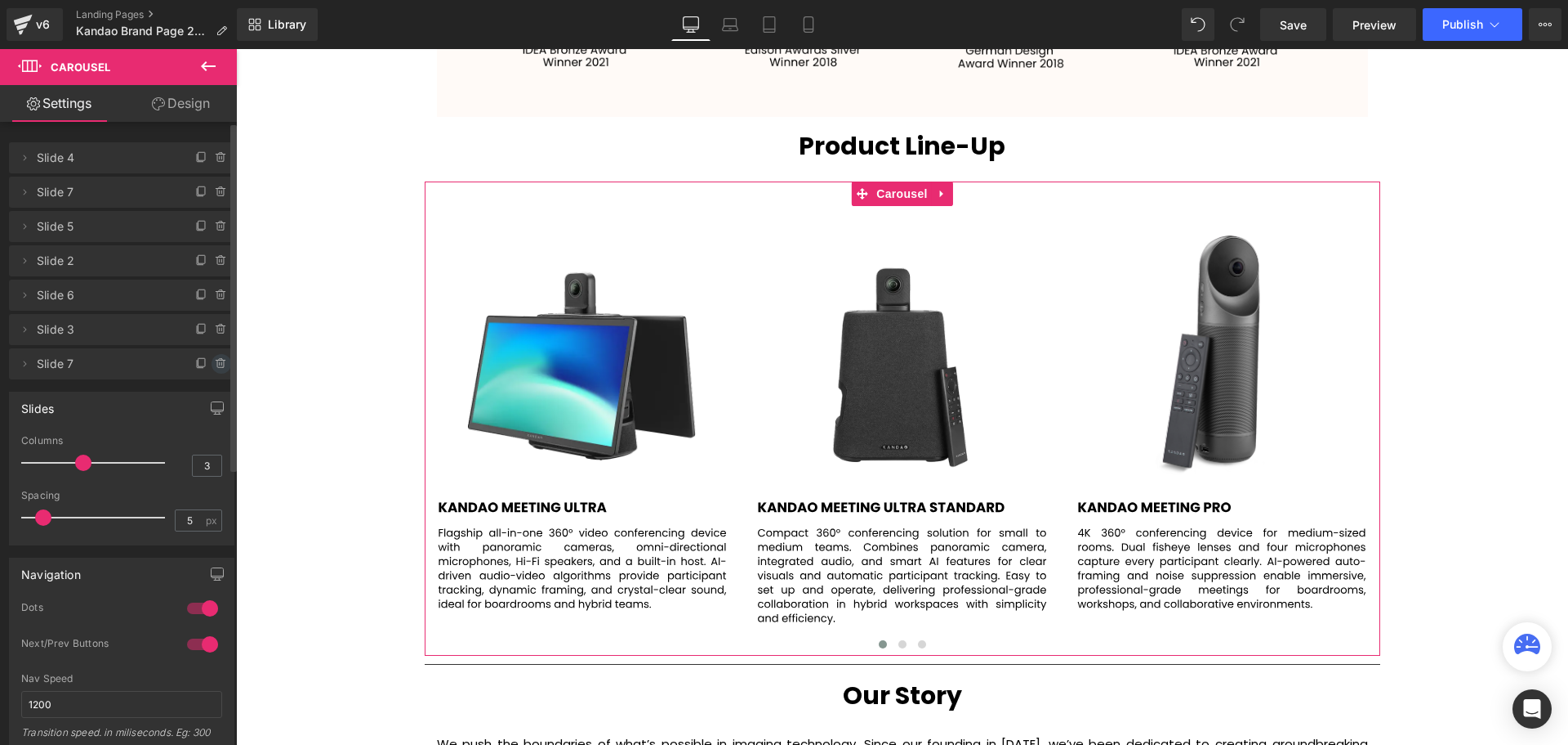
scroll to position [8, 8]
click at [221, 364] on icon at bounding box center [221, 363] width 0 height 4
click at [212, 363] on button "Delete" at bounding box center [204, 363] width 52 height 21
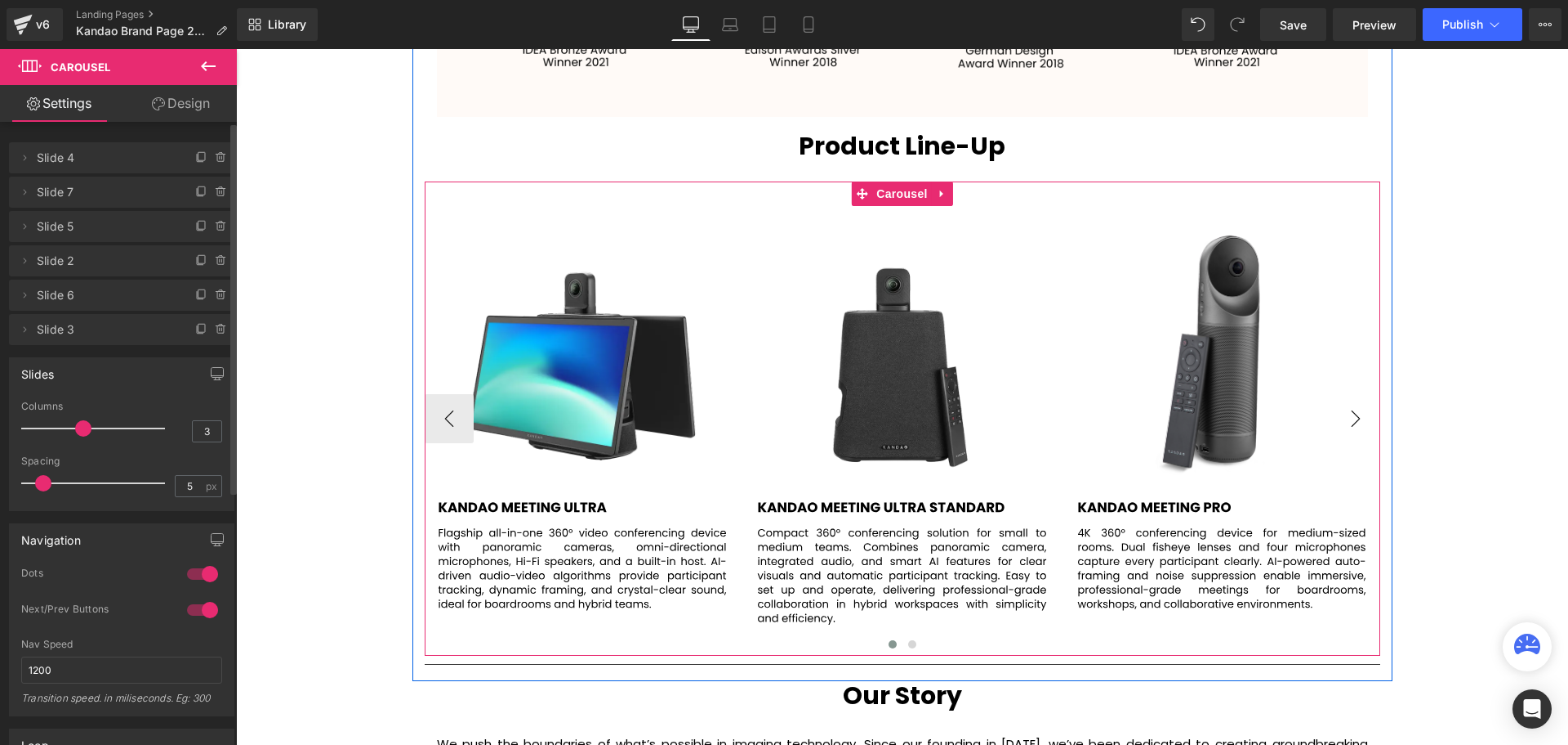
click at [1356, 412] on button "›" at bounding box center [1356, 419] width 49 height 49
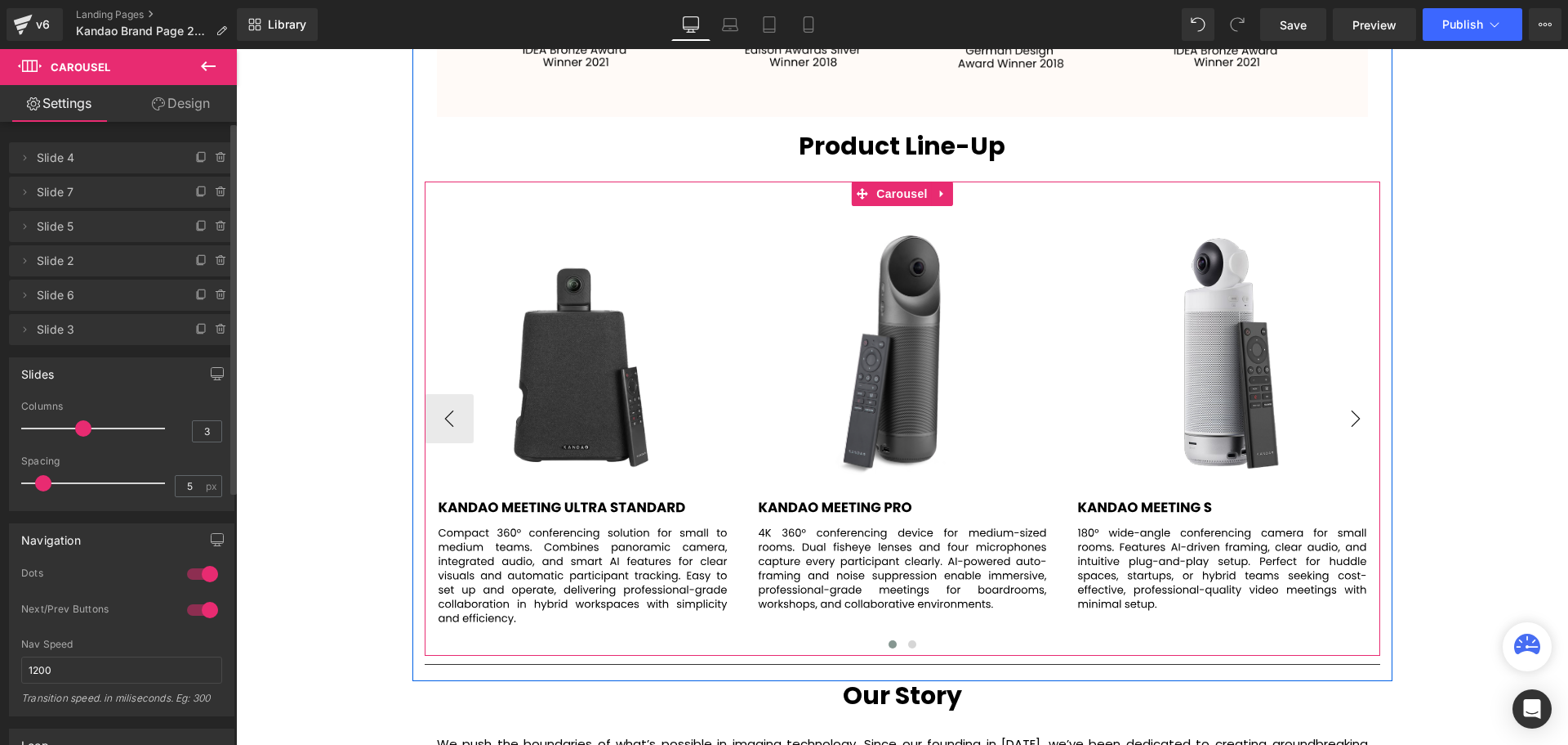
click at [1356, 412] on button "›" at bounding box center [1356, 419] width 49 height 49
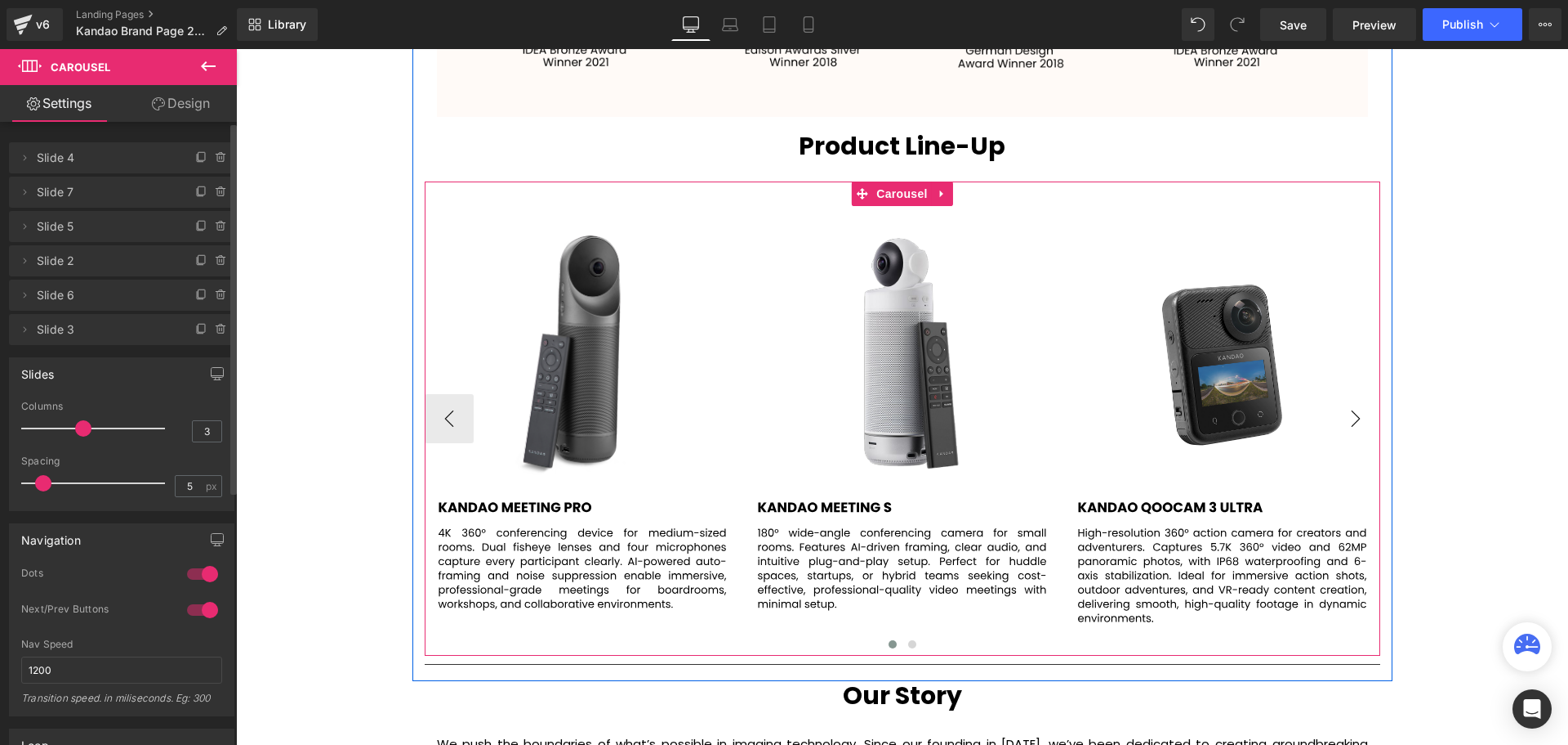
click at [1356, 412] on button "›" at bounding box center [1356, 419] width 49 height 49
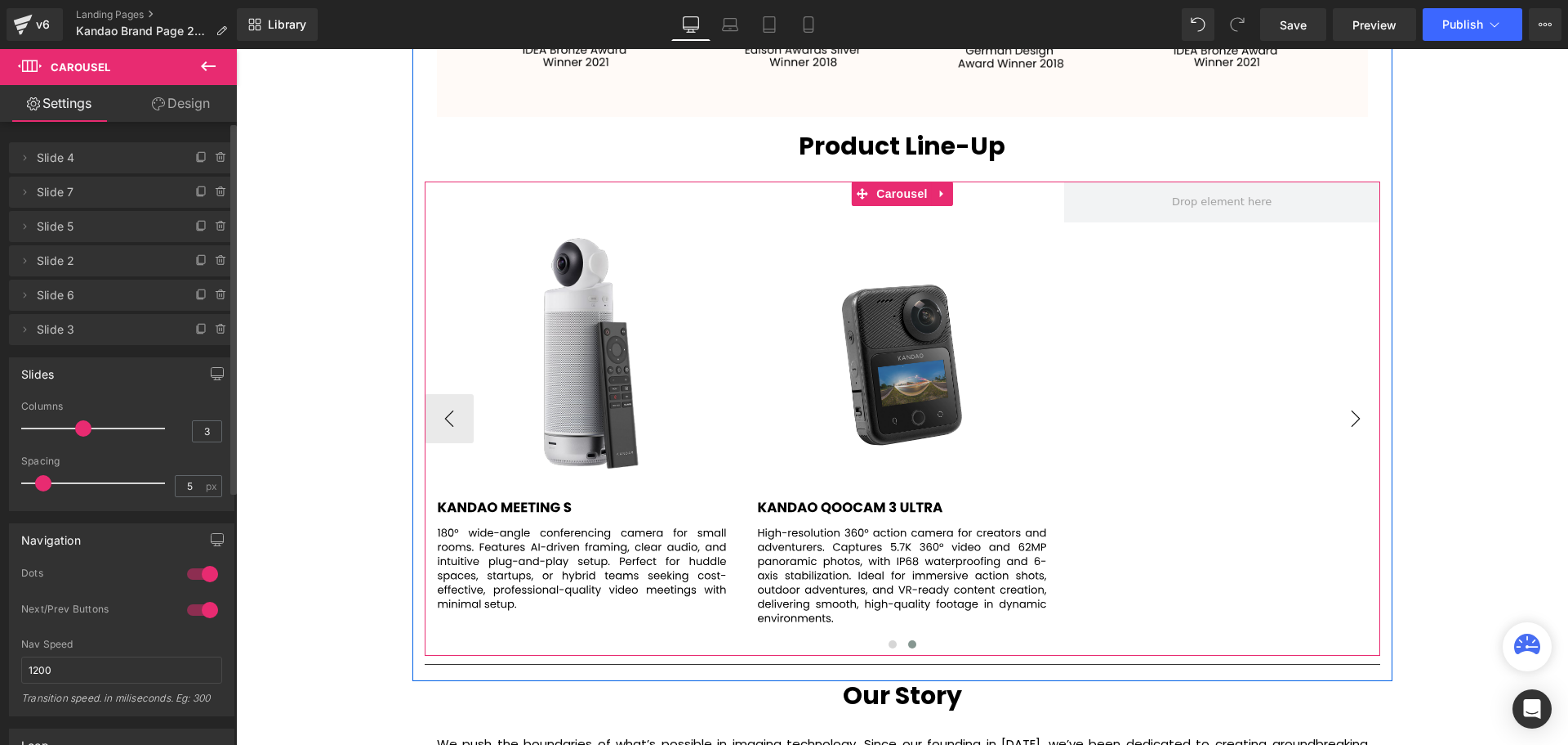
click at [1356, 412] on button "›" at bounding box center [1356, 419] width 49 height 49
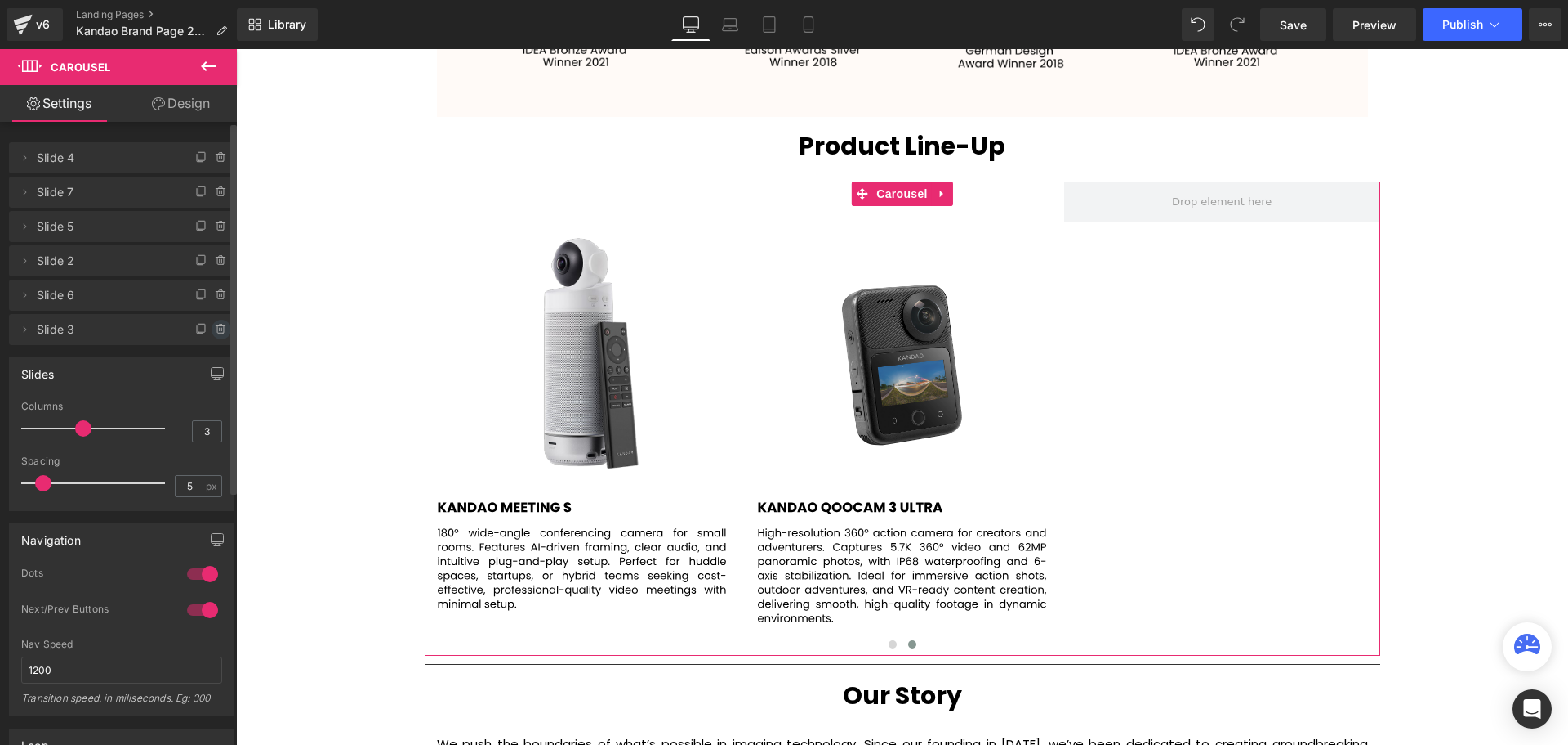
click at [216, 327] on icon at bounding box center [221, 329] width 13 height 13
click at [200, 331] on button "Delete" at bounding box center [204, 330] width 52 height 21
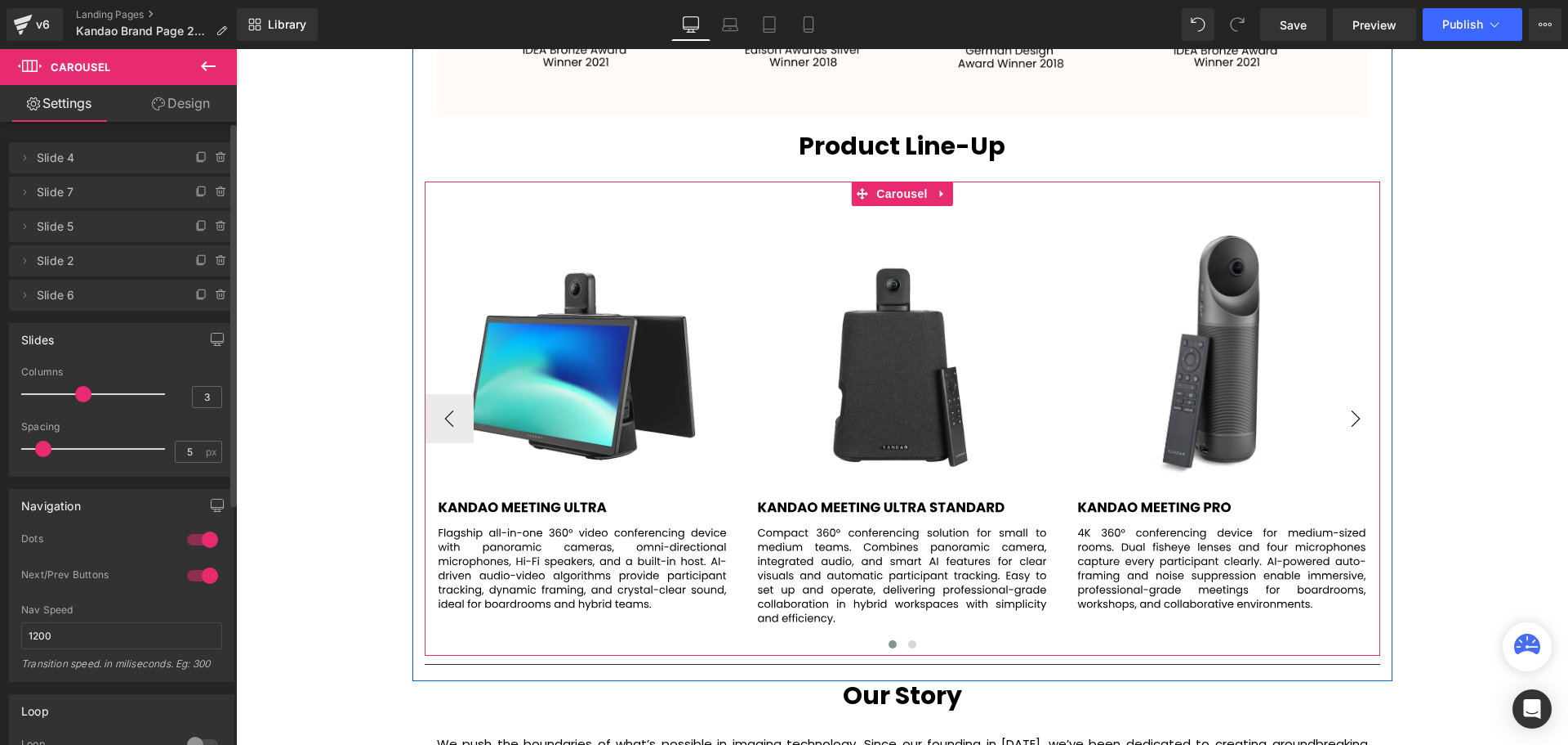
click at [1360, 424] on button "›" at bounding box center [1356, 419] width 49 height 49
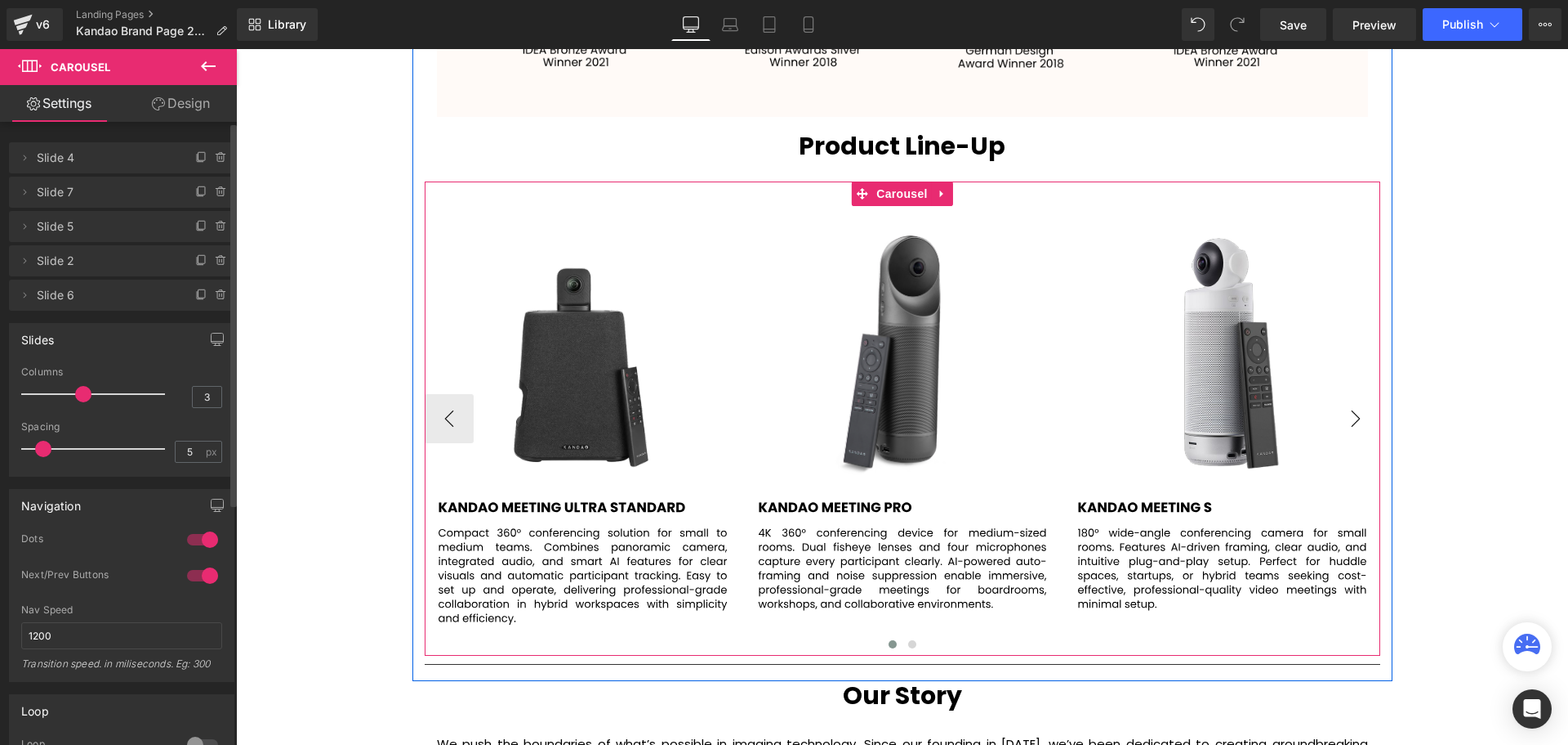
click at [1360, 424] on button "›" at bounding box center [1356, 419] width 49 height 49
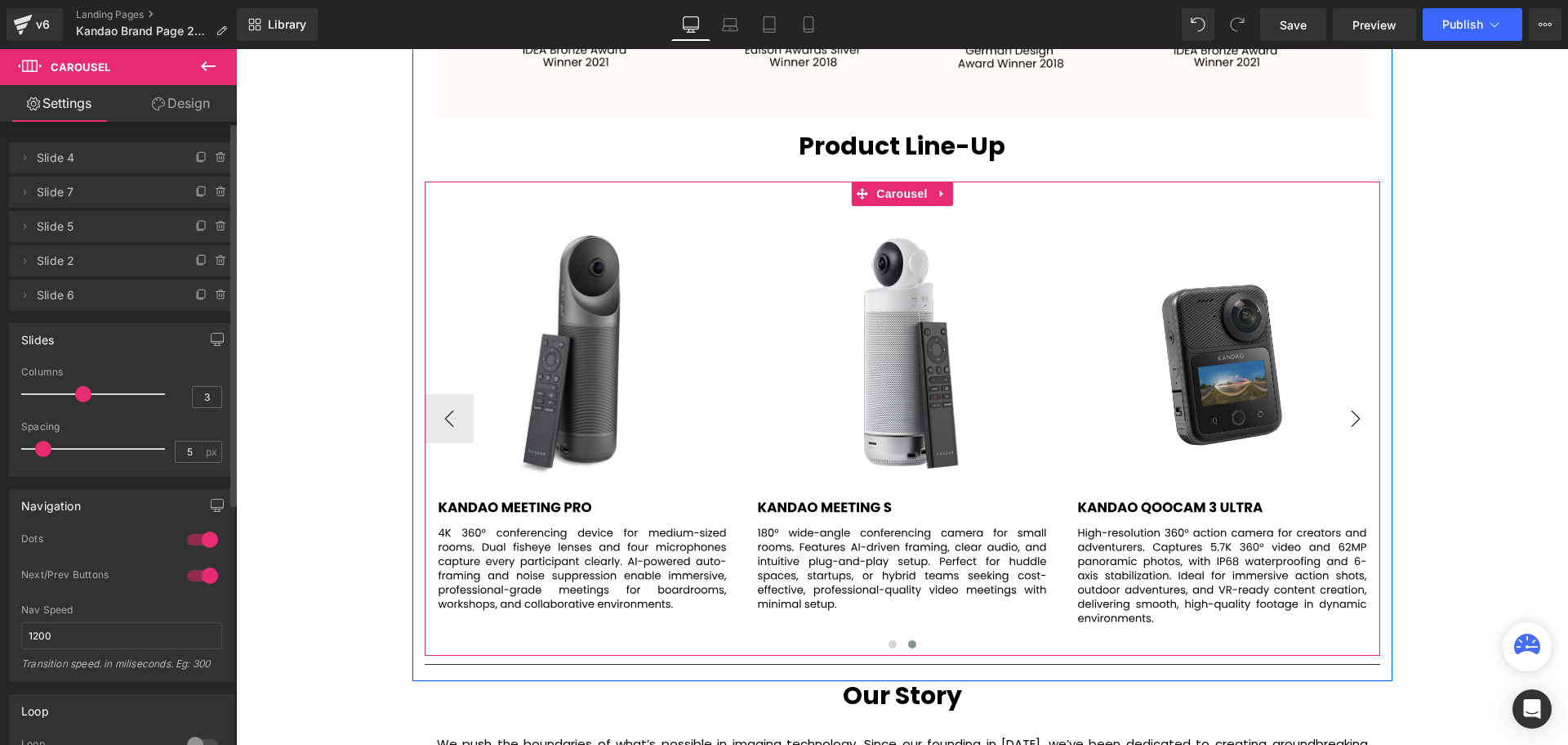
click at [1354, 423] on button "›" at bounding box center [1356, 419] width 49 height 49
click at [457, 426] on button "‹" at bounding box center [449, 419] width 49 height 49
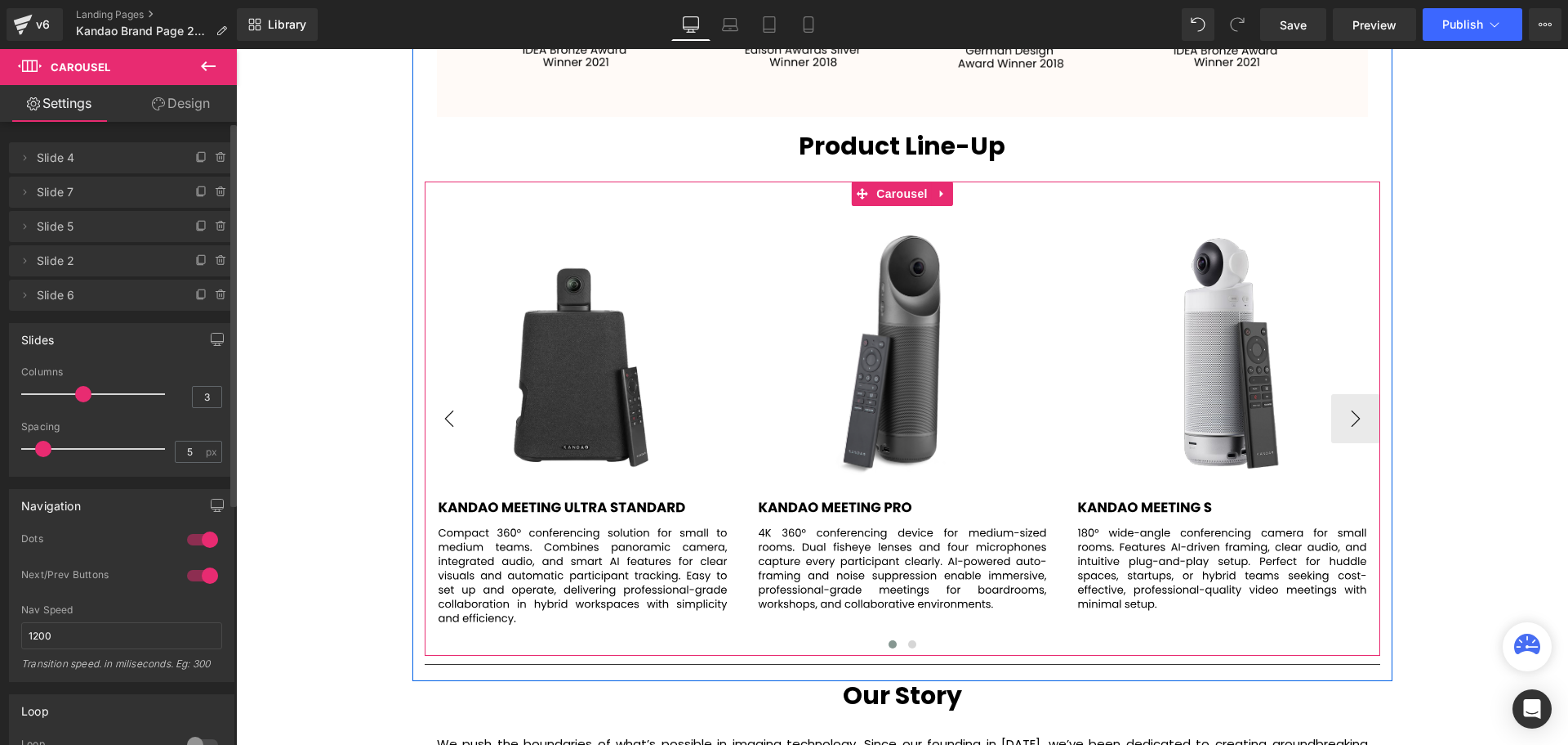
click at [457, 426] on button "‹" at bounding box center [449, 419] width 49 height 49
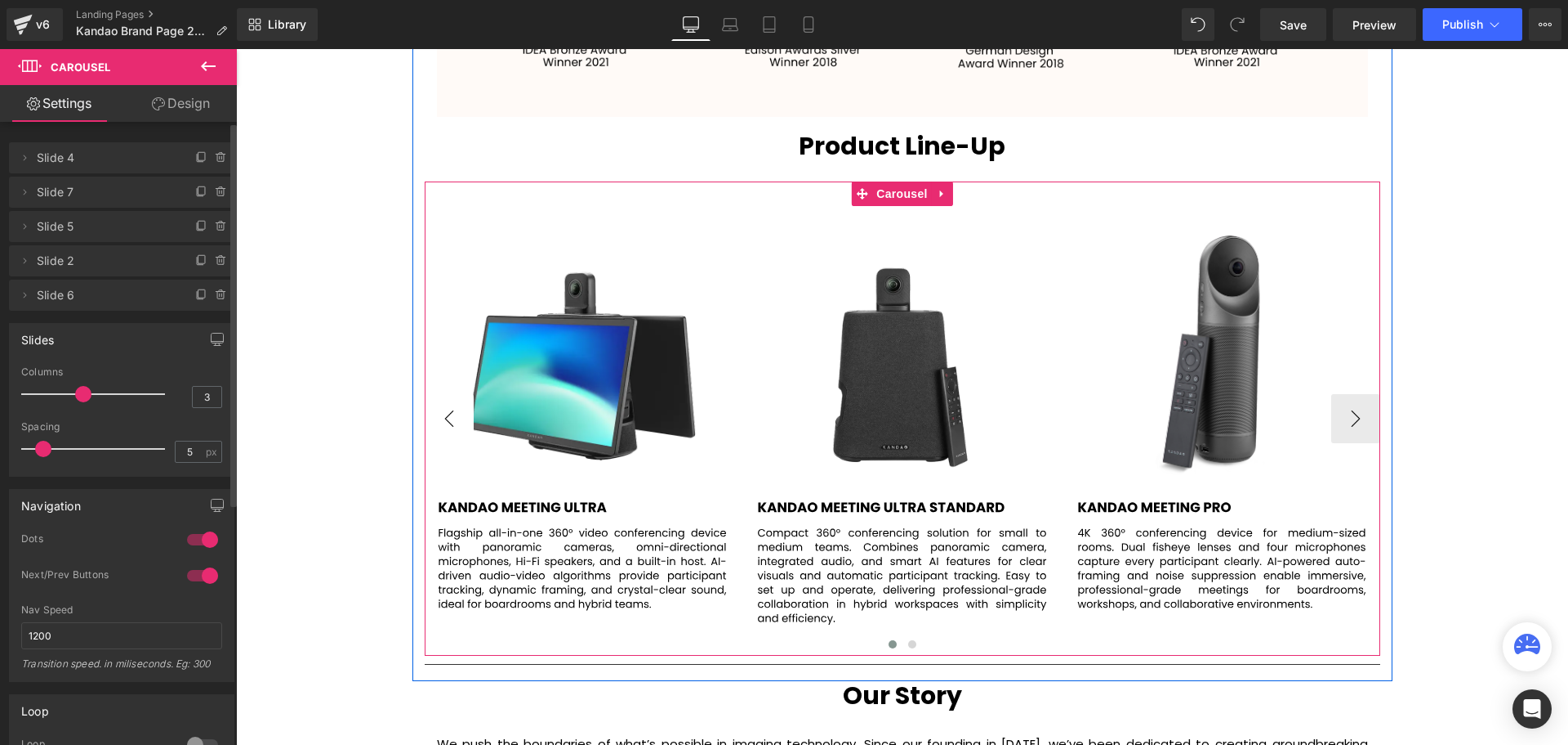
click at [457, 426] on button "‹" at bounding box center [449, 419] width 49 height 49
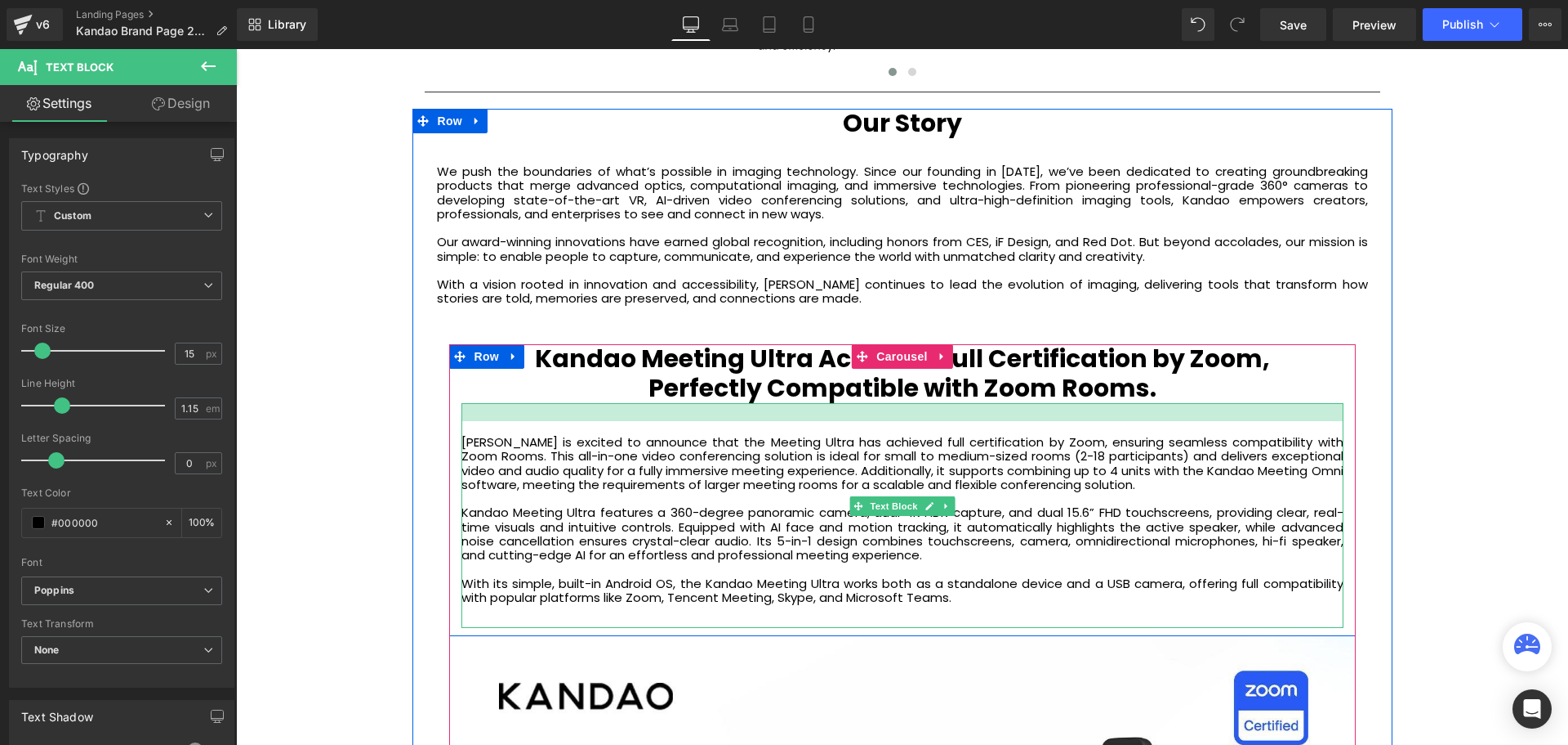
scroll to position [5073, 1324]
drag, startPoint x: 893, startPoint y: 405, endPoint x: 890, endPoint y: 424, distance: 19.2
click at [890, 424] on div "Kandao is excited to announce that the Meeting Ultra has achieved full certific…" at bounding box center [902, 516] width 882 height 226
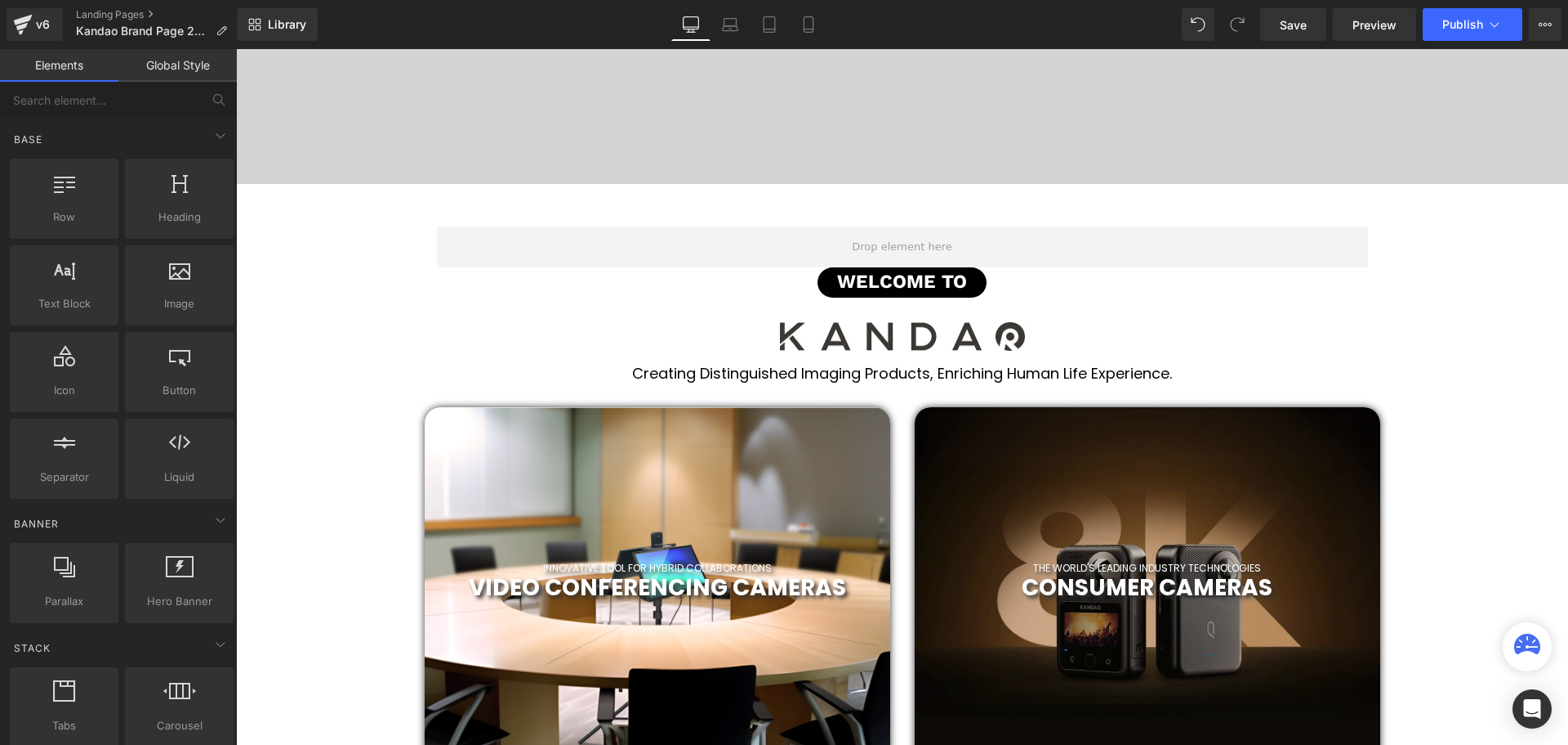
scroll to position [246, 0]
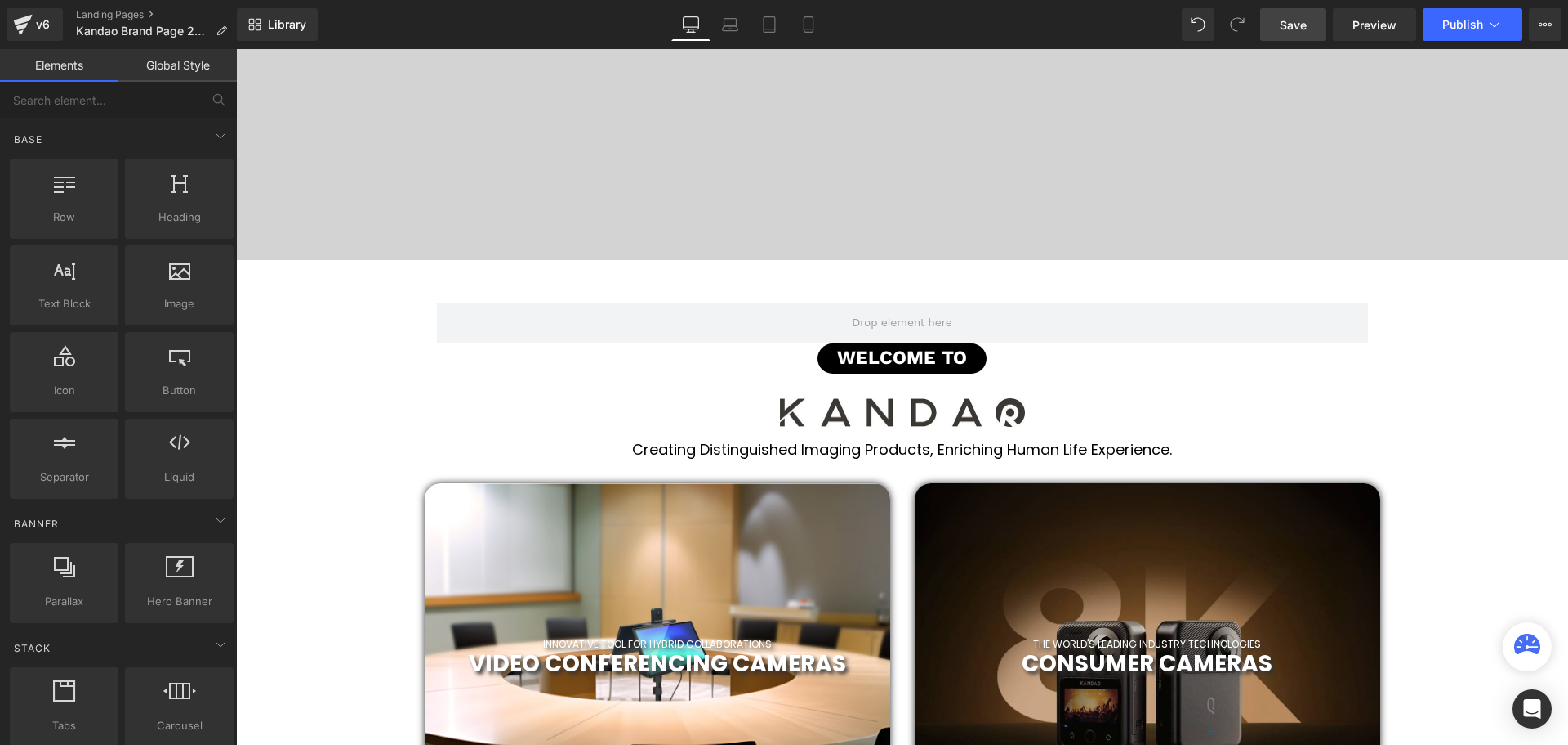
click at [1283, 29] on span "Save" at bounding box center [1294, 24] width 27 height 17
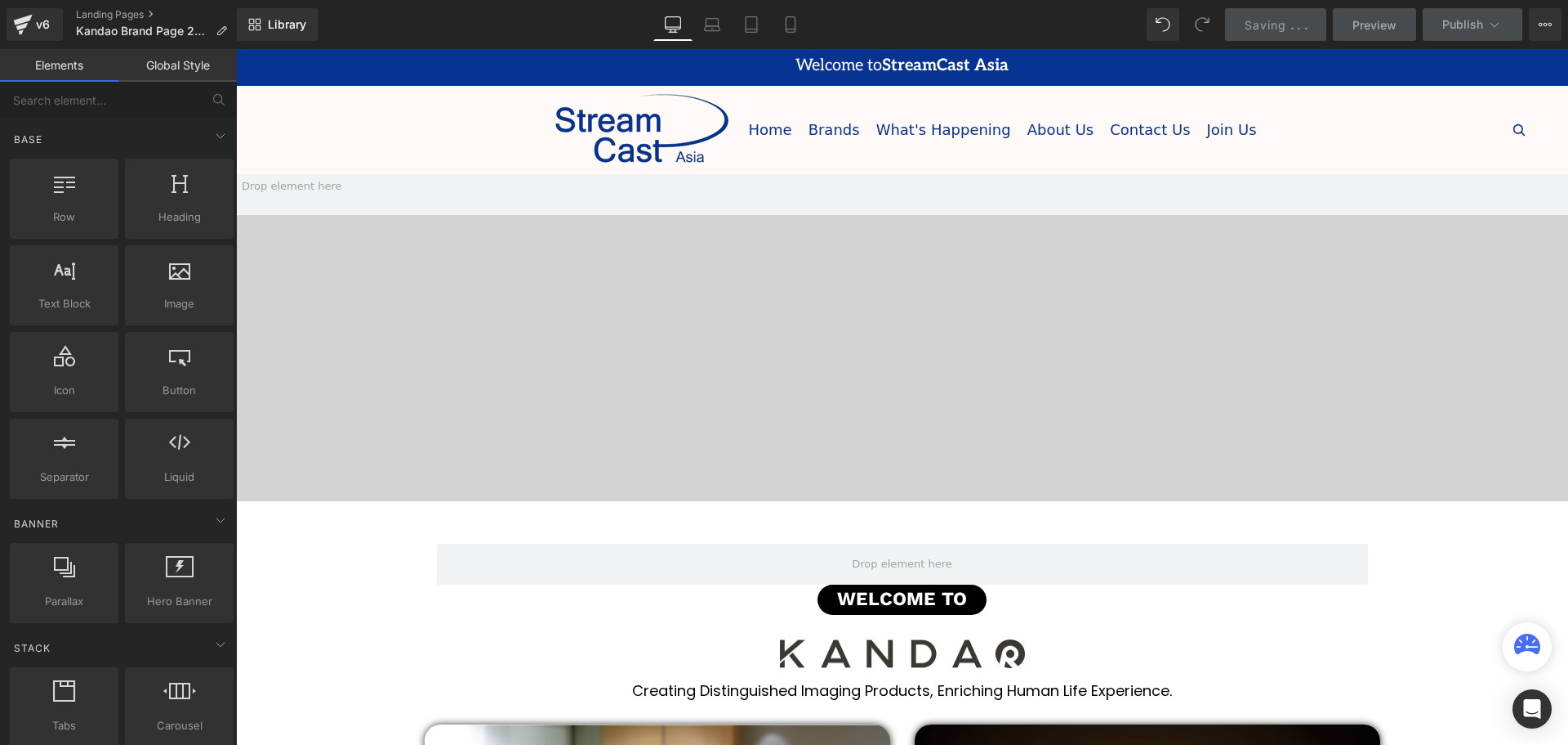
scroll to position [0, 0]
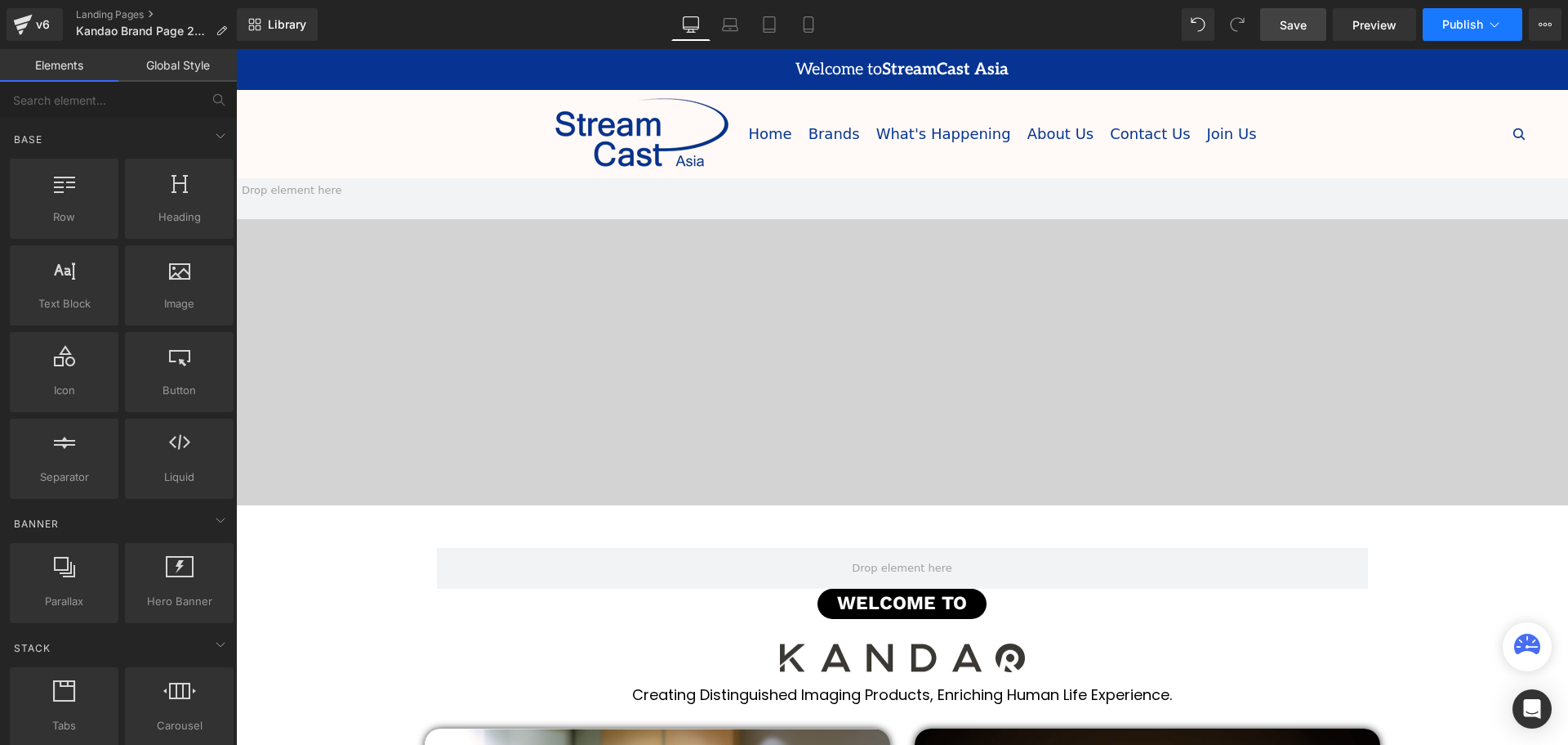
click at [1463, 21] on span "Publish" at bounding box center [1463, 24] width 41 height 13
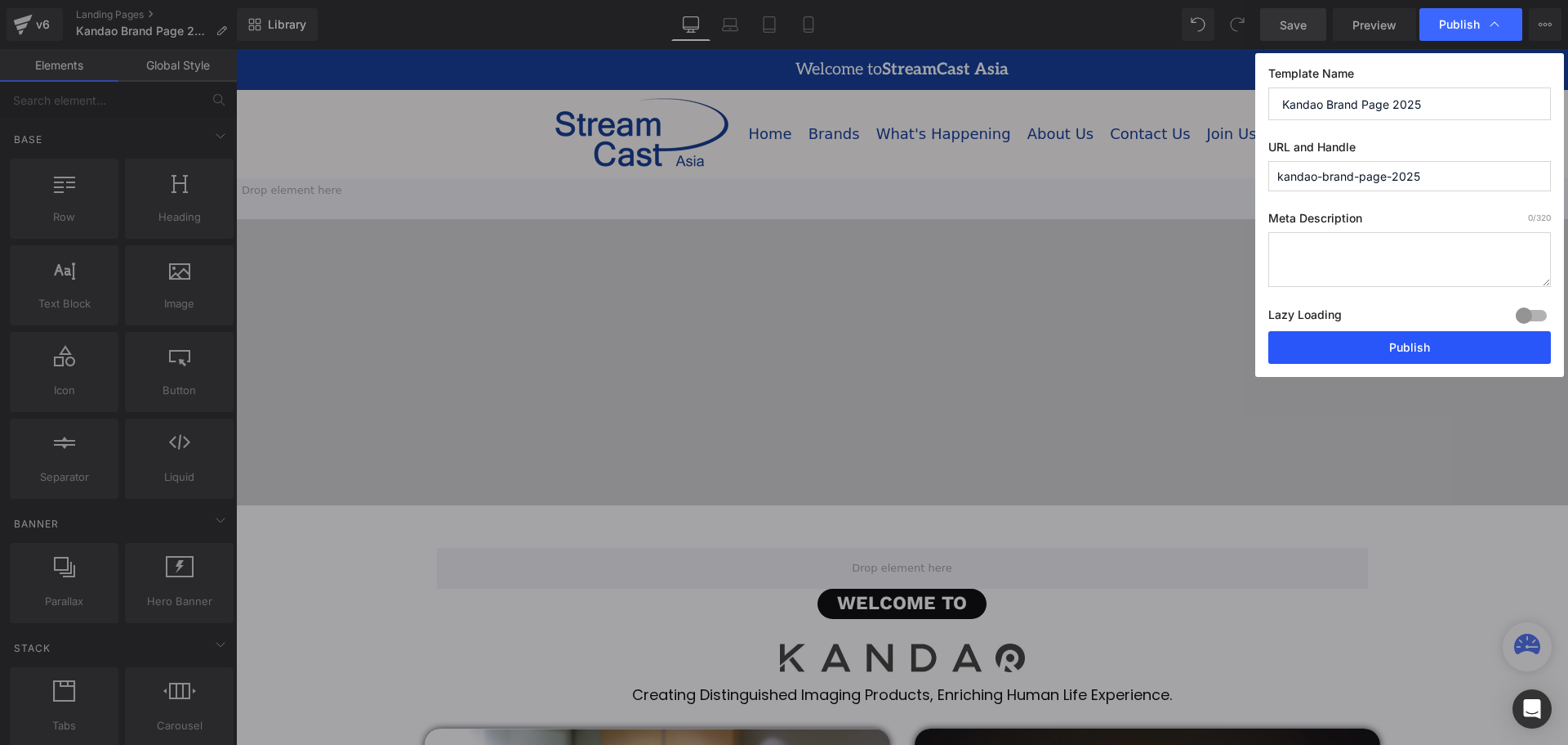
click at [1427, 349] on button "Publish" at bounding box center [1409, 347] width 283 height 33
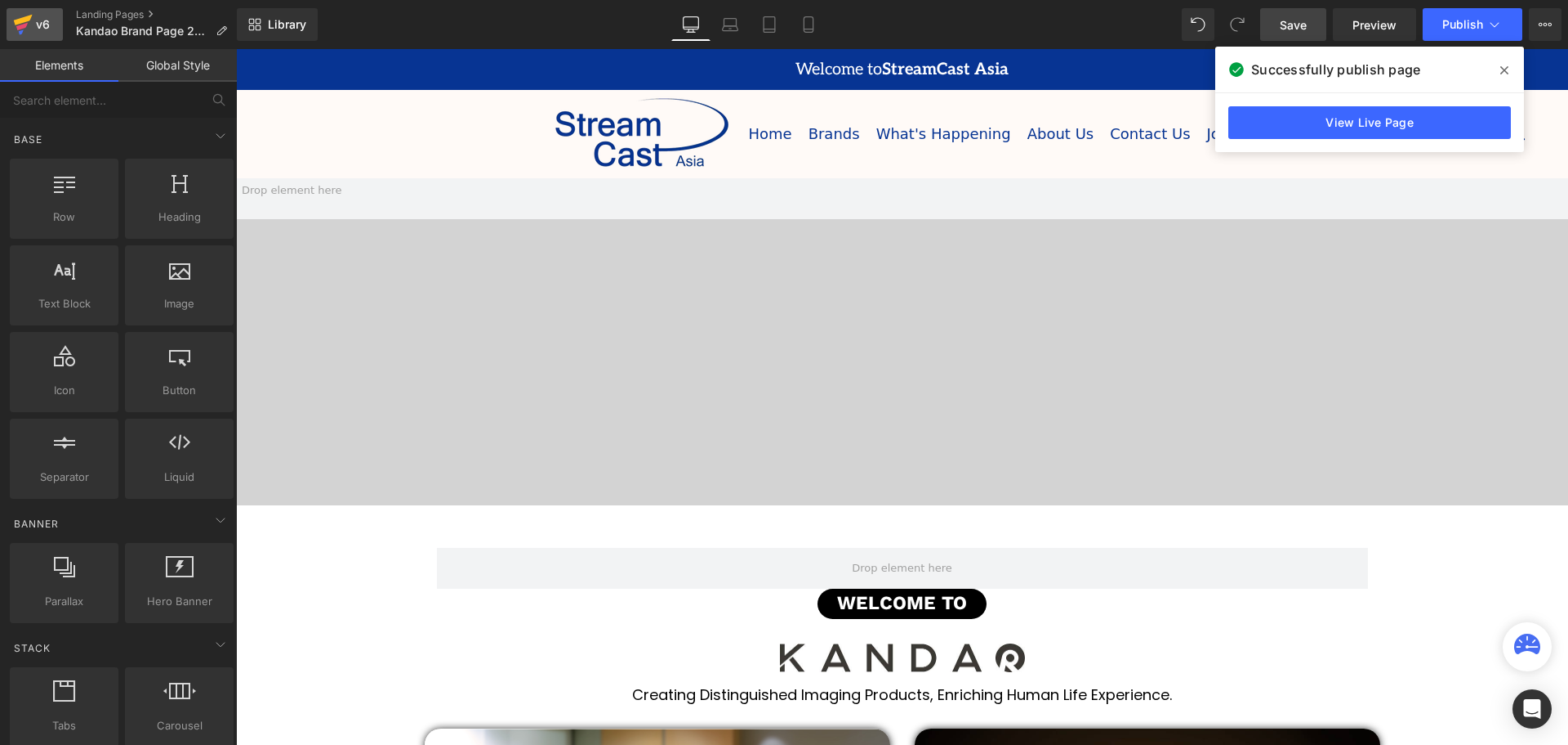
click at [34, 23] on div "v6" at bounding box center [43, 24] width 21 height 21
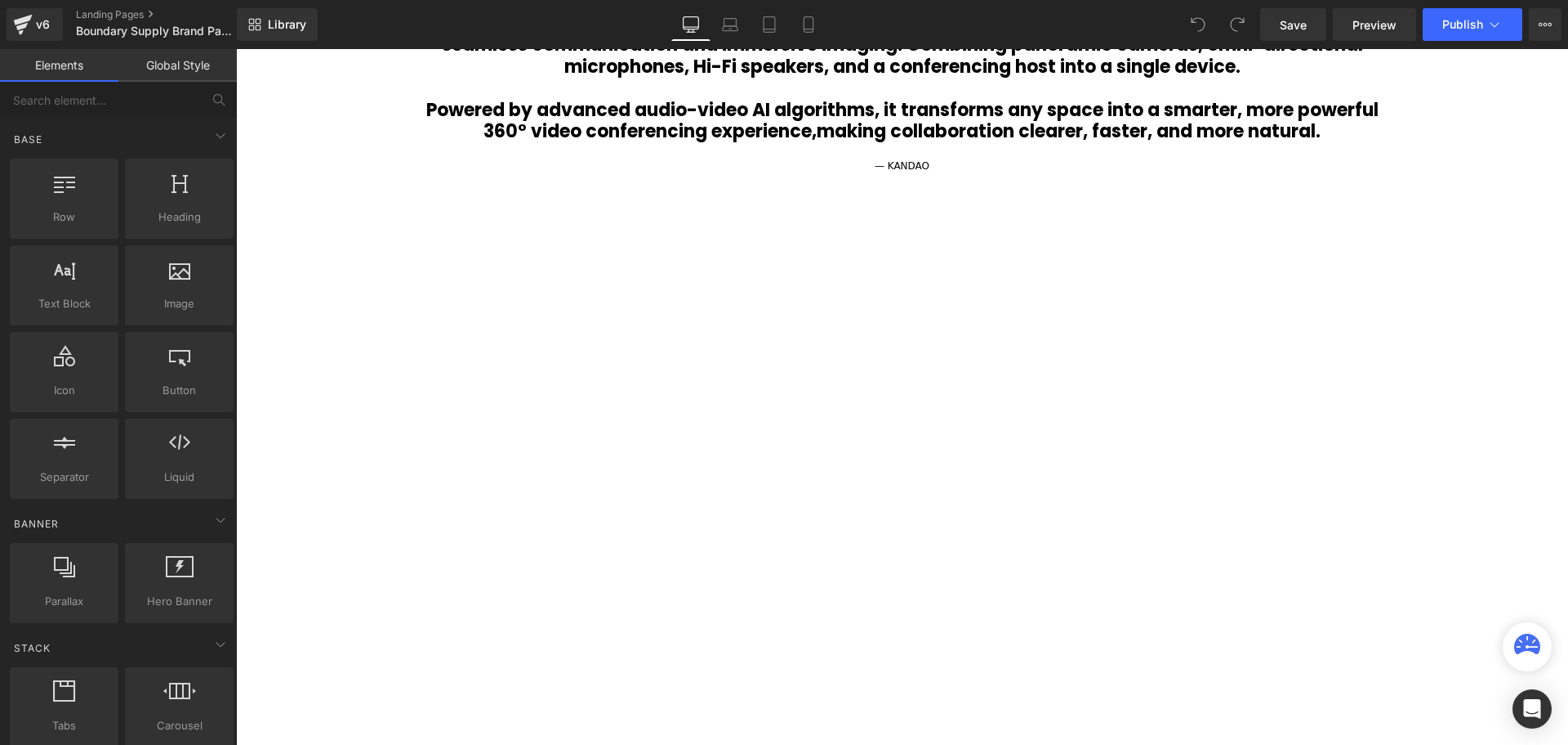
scroll to position [1144, 0]
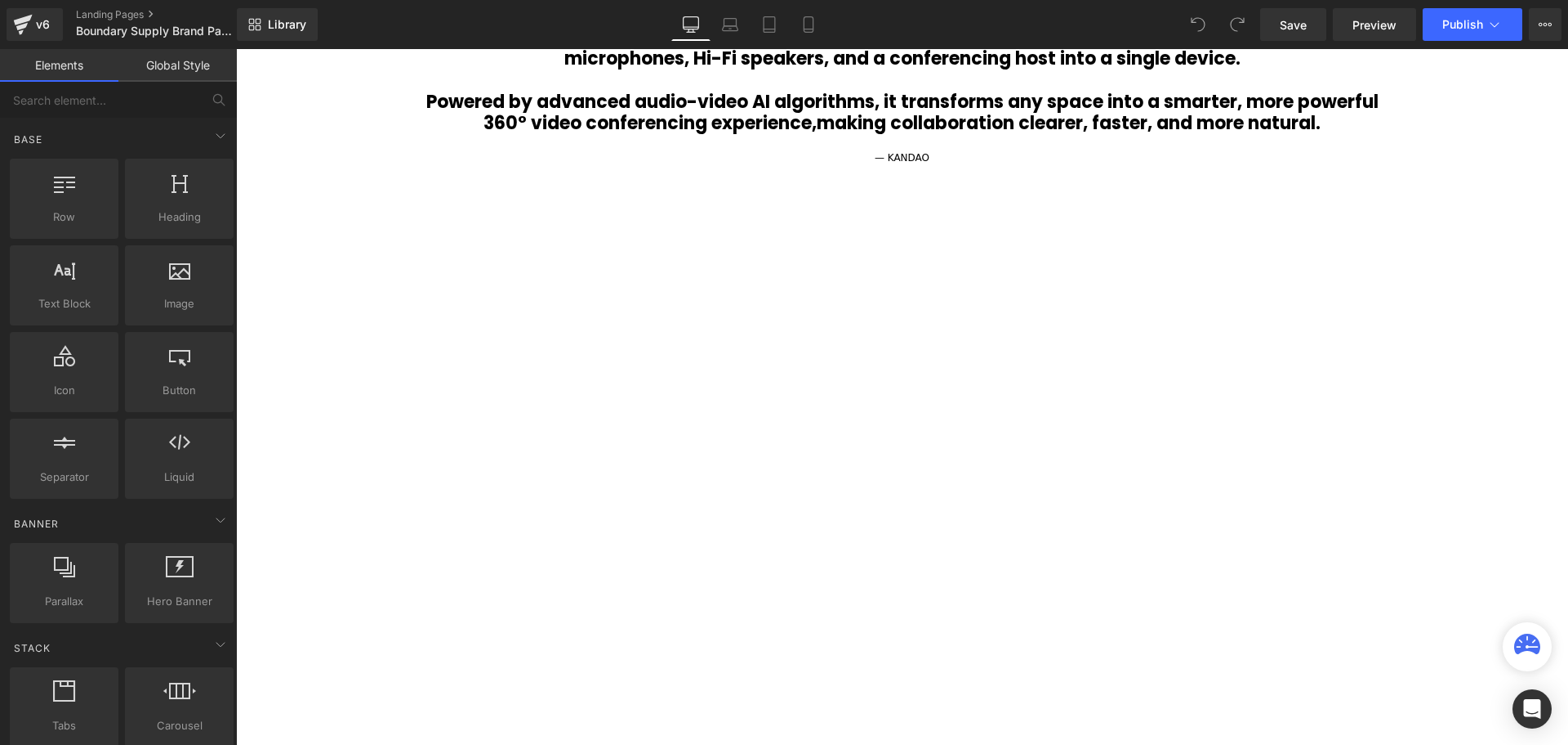
click at [903, 292] on div at bounding box center [902, 452] width 931 height 525
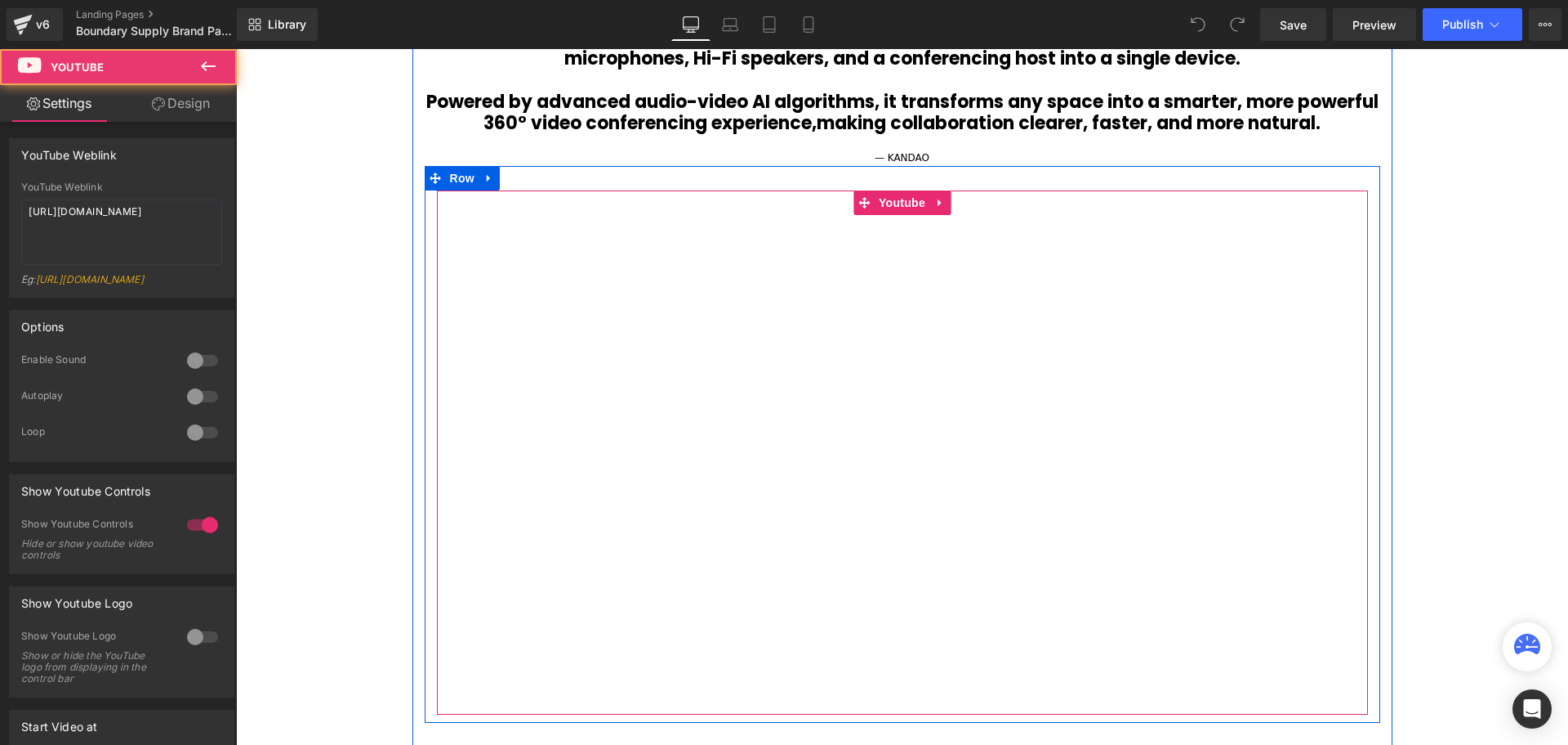
click at [901, 198] on div at bounding box center [902, 452] width 931 height 525
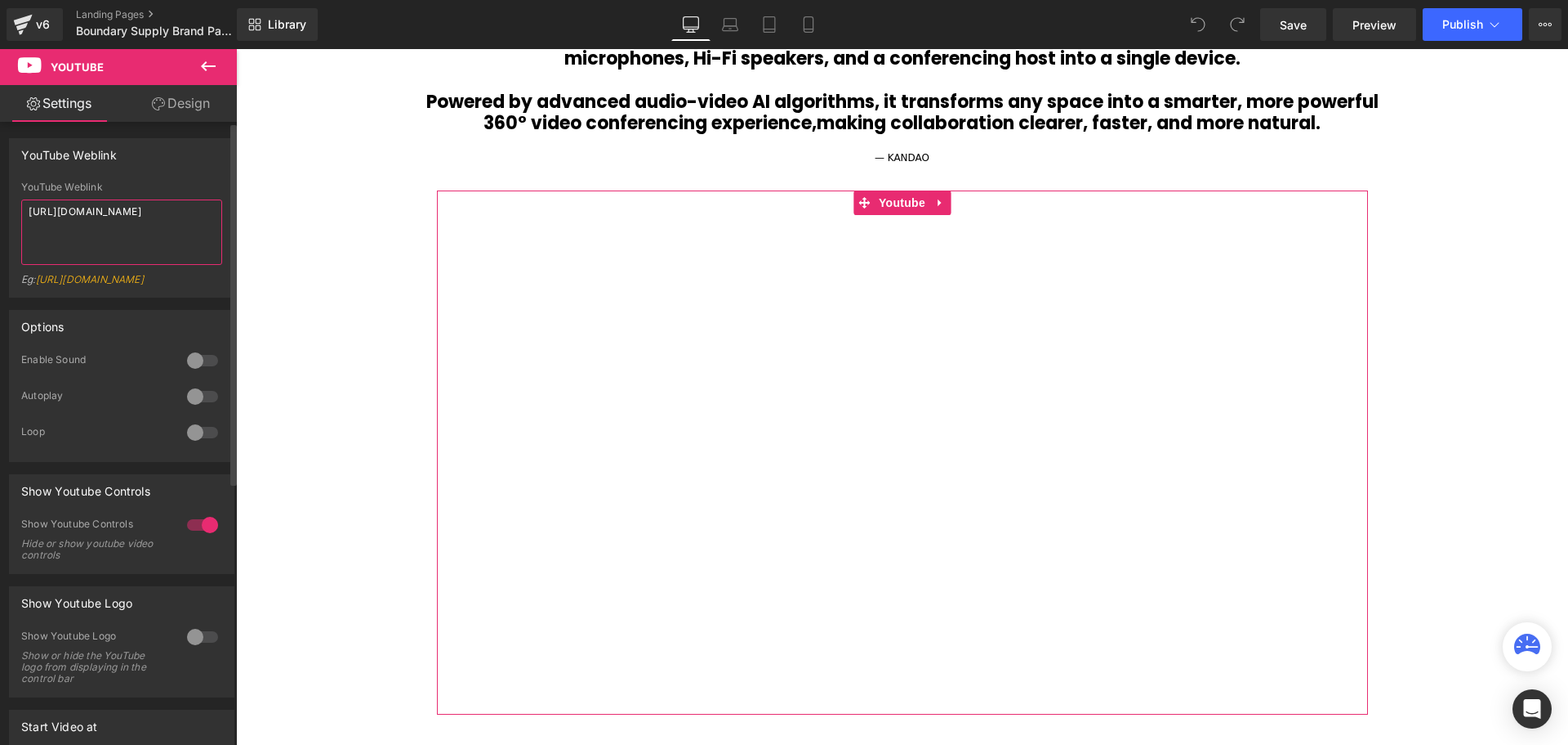
drag, startPoint x: 111, startPoint y: 228, endPoint x: 1, endPoint y: 204, distance: 112.6
click at [1, 204] on div "YouTube Weblink YouTube Weblink https://www.youtube.com/watch?v=EEx1dxeVnkM Eg:…" at bounding box center [122, 211] width 245 height 171
paste textarea "sN44ppL6dc"
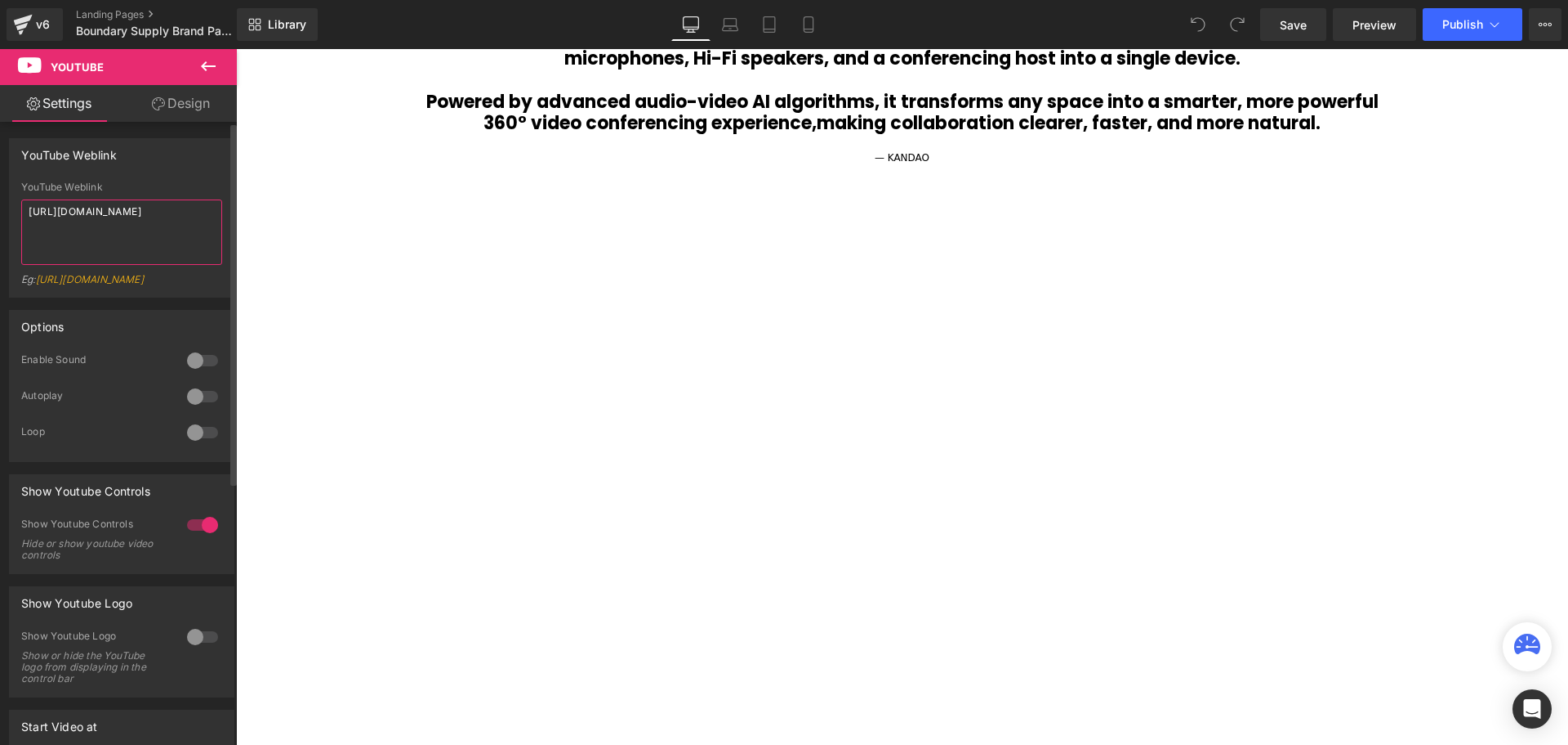
type textarea "https://www.youtube.com/watch?v=EsN44ppL6dc"
click at [176, 179] on div "YouTube Weblink https://www.youtube.com/watch?v=EsN44ppL6dc YouTube Weblink htt…" at bounding box center [121, 218] width 226 height 160
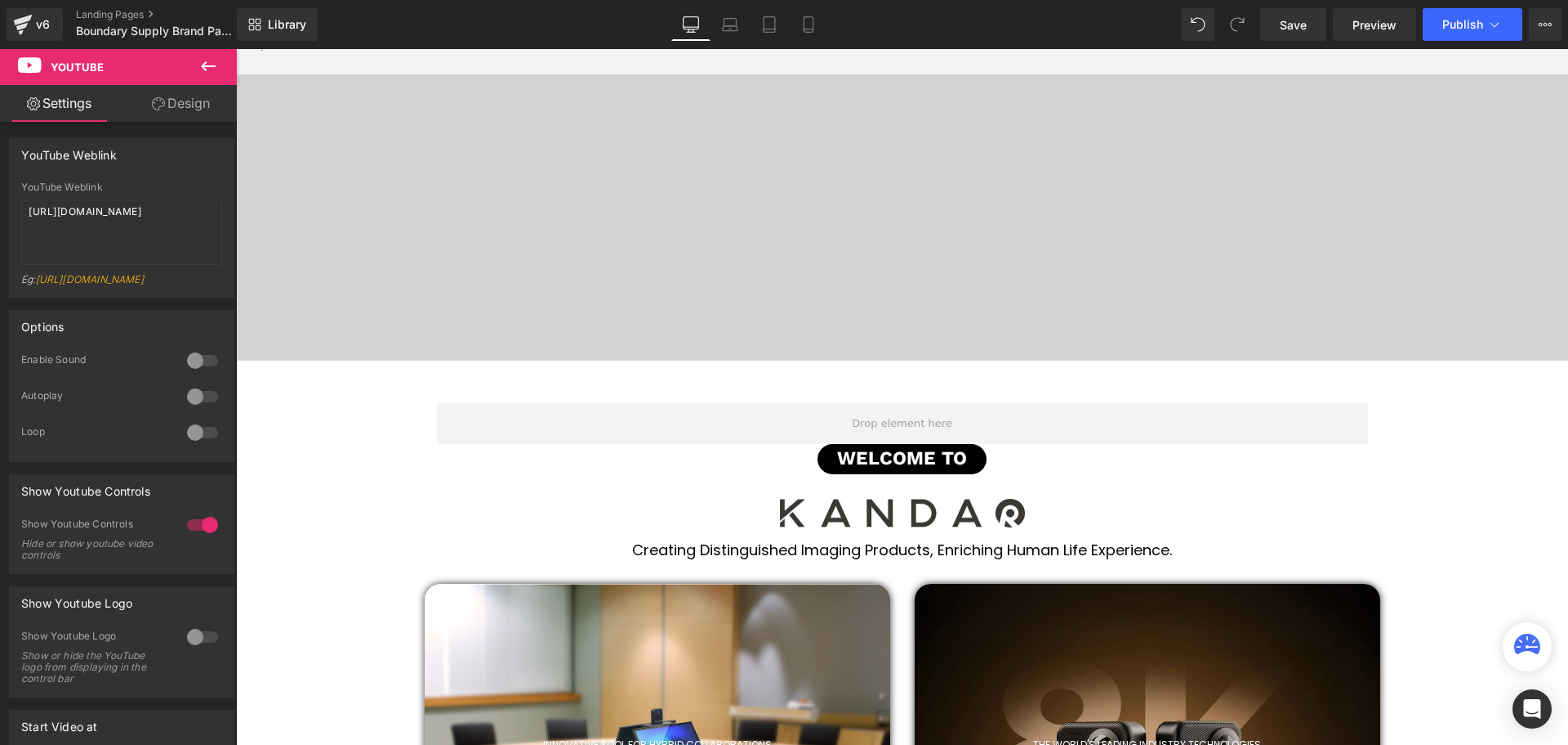
scroll to position [0, 0]
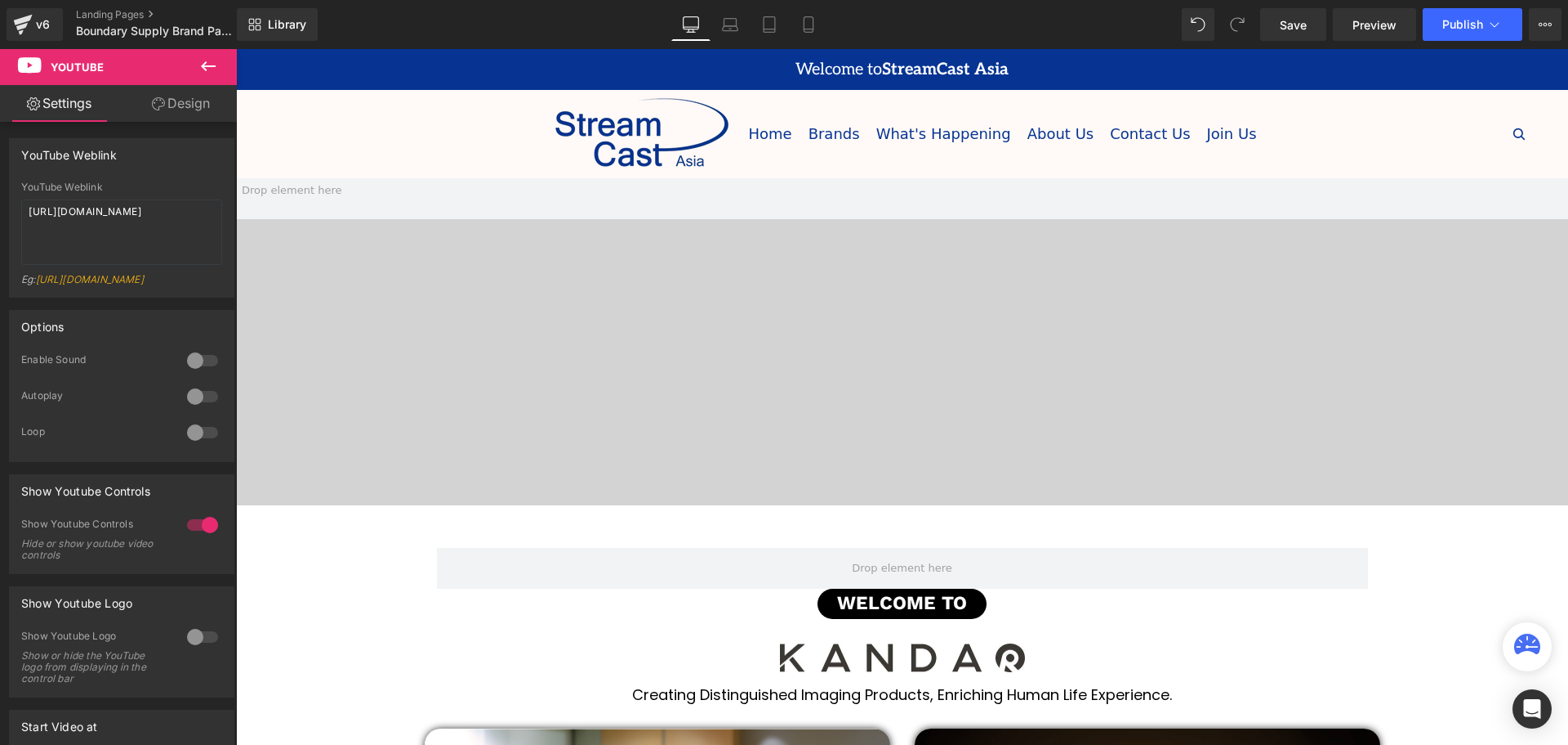
click at [873, 364] on span at bounding box center [902, 342] width 1332 height 327
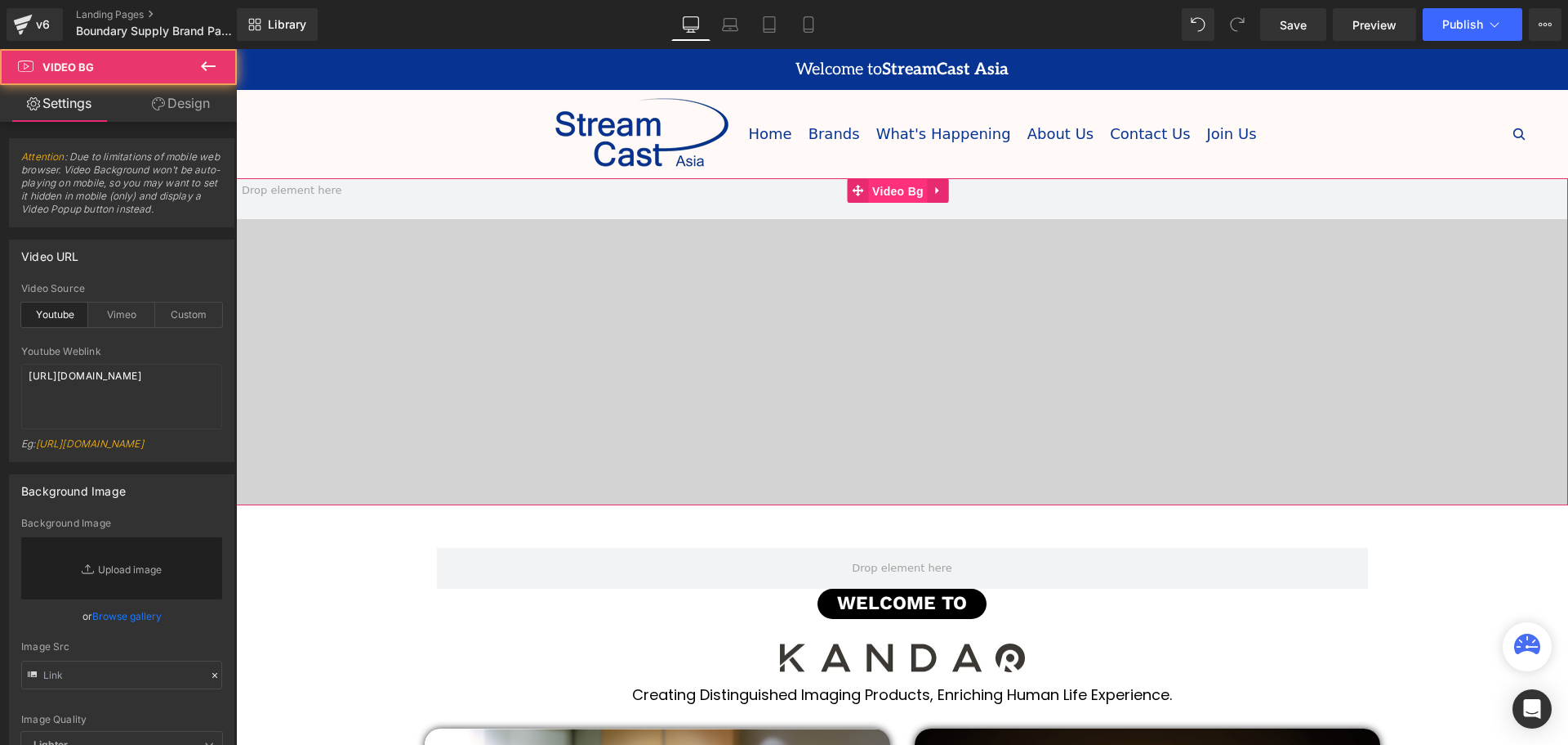
click at [899, 190] on span "Video Bg" at bounding box center [899, 190] width 60 height 24
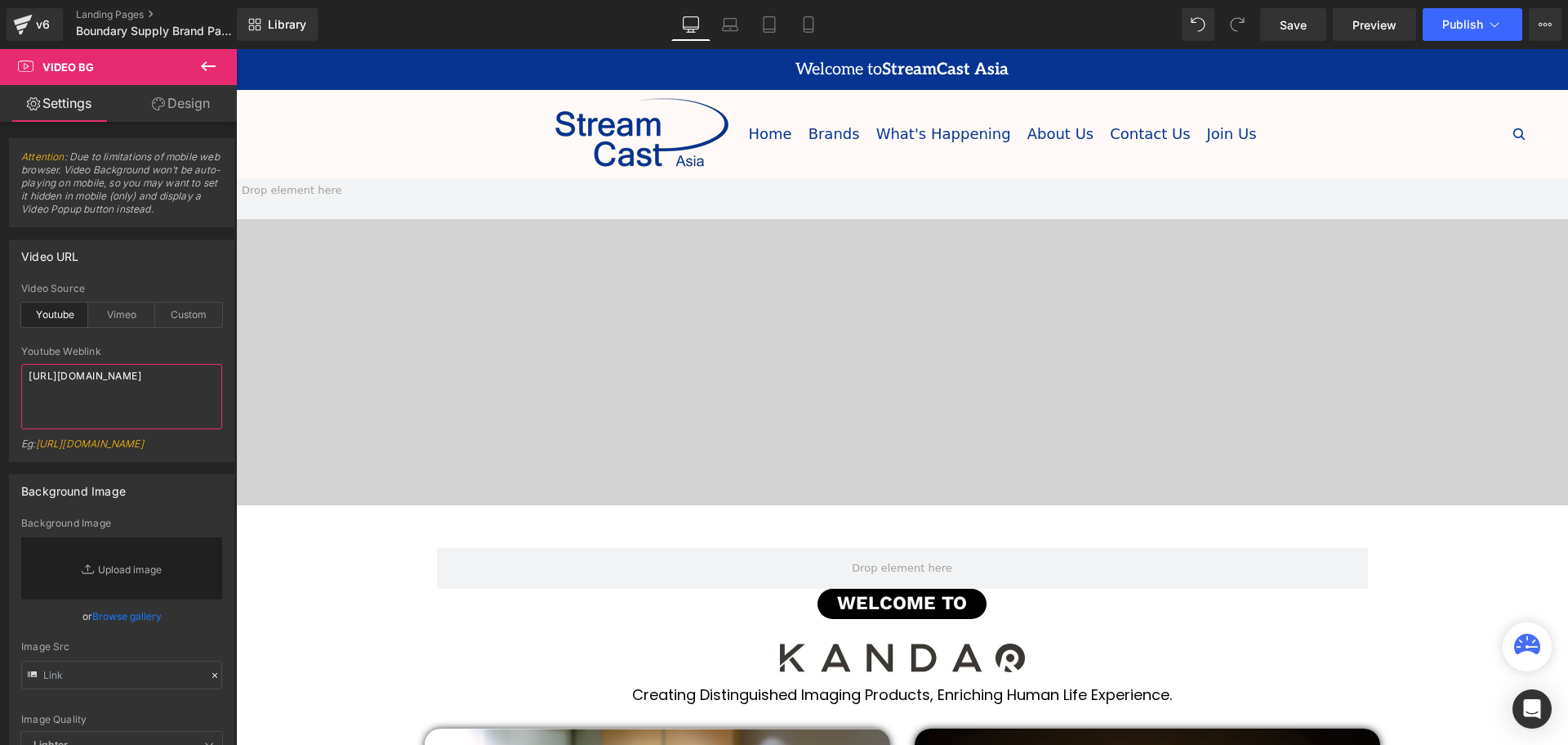
drag, startPoint x: 155, startPoint y: 387, endPoint x: -13, endPoint y: 366, distance: 169.3
click at [0, 366] on html "Video Bg You are previewing how the will restyle your page. You can not edit El…" at bounding box center [784, 372] width 1568 height 745
drag, startPoint x: 127, startPoint y: 387, endPoint x: 13, endPoint y: 377, distance: 114.4
click at [13, 377] on div "youtube Video Source Youtube Vimeo Custom Youtube Weblink https://www.youtube.c…" at bounding box center [121, 372] width 224 height 179
paste textarea "CViJ1iK1IiE"
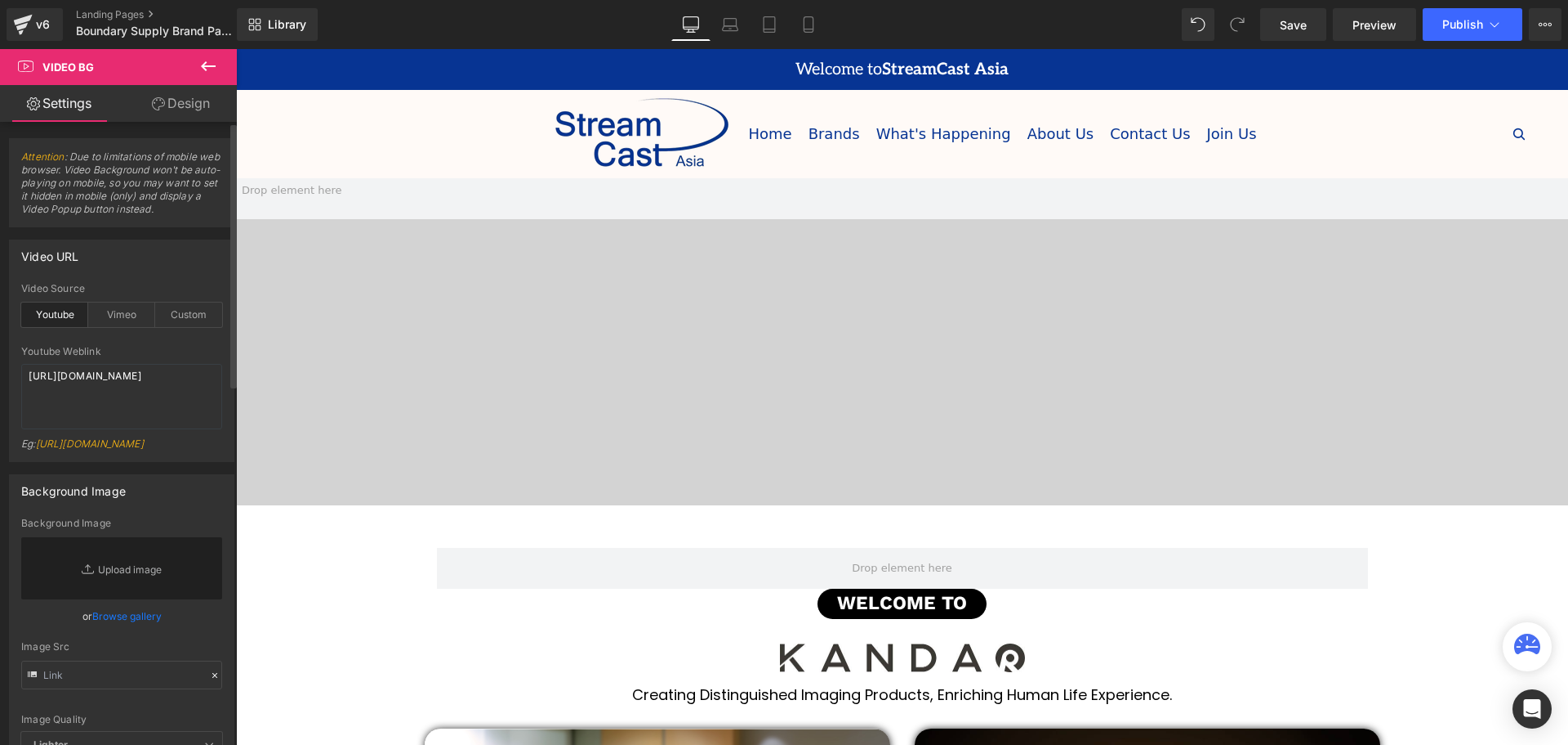
click at [165, 259] on div "Video URL" at bounding box center [121, 256] width 224 height 31
drag, startPoint x: 121, startPoint y: 392, endPoint x: 5, endPoint y: 373, distance: 117.5
click at [5, 373] on div "Video URL youtube Video Source Youtube Vimeo Custom https://www.youtube.com/wat…" at bounding box center [122, 344] width 245 height 235
paste textarea "RYMpQS8ROZc"
click at [189, 270] on div "Video URL" at bounding box center [121, 256] width 224 height 31
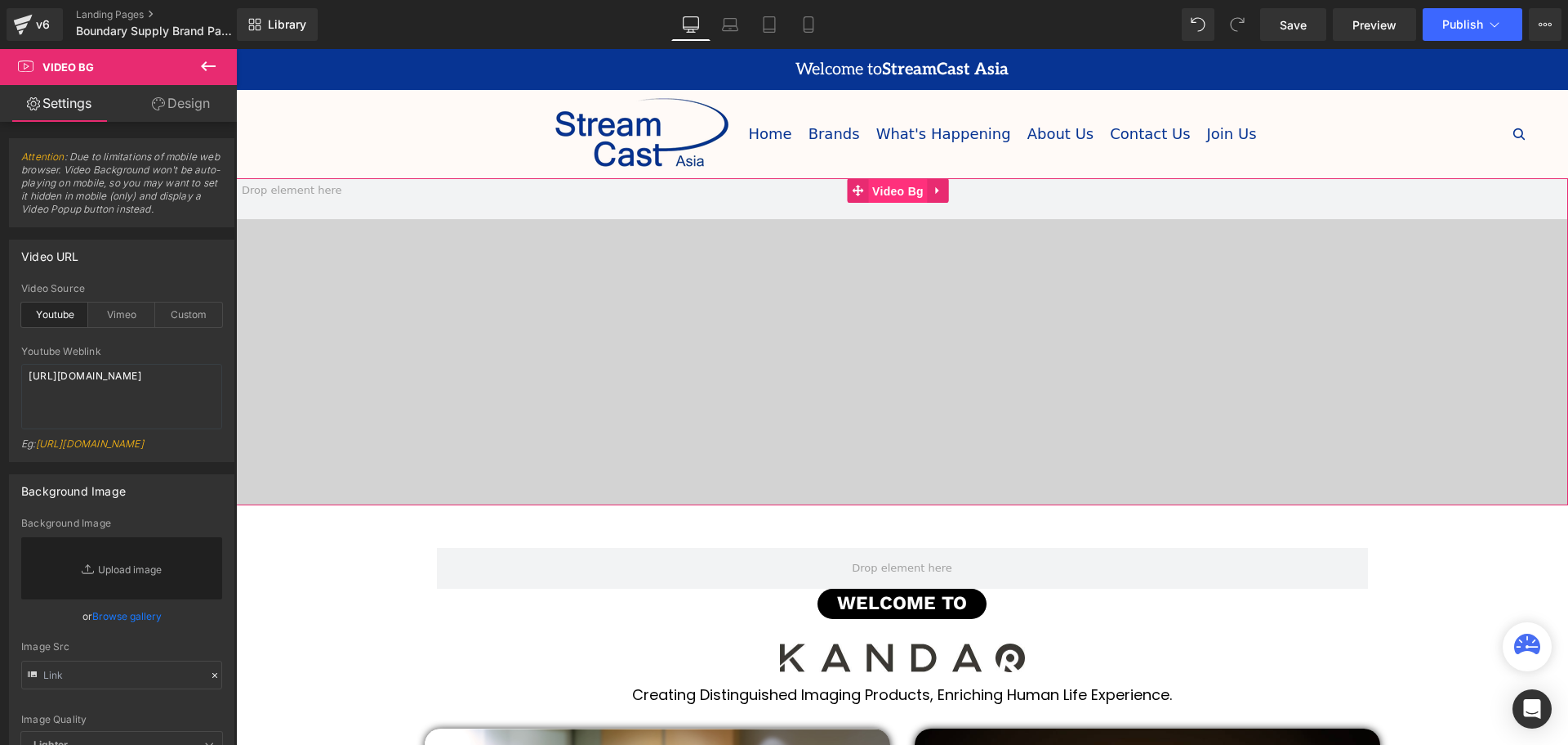
click at [894, 191] on span "Video Bg" at bounding box center [899, 190] width 60 height 24
drag, startPoint x: 140, startPoint y: 389, endPoint x: 27, endPoint y: 381, distance: 113.3
click at [27, 381] on textarea "https://www.youtube.com/watch?v=RYMpQS8ROZc" at bounding box center [121, 396] width 201 height 65
paste textarea "6xrLJezTDDk"
click at [176, 276] on div "Video URL youtube Video Source Youtube Vimeo Custom https://www.youtube.com/wat…" at bounding box center [121, 350] width 226 height 222
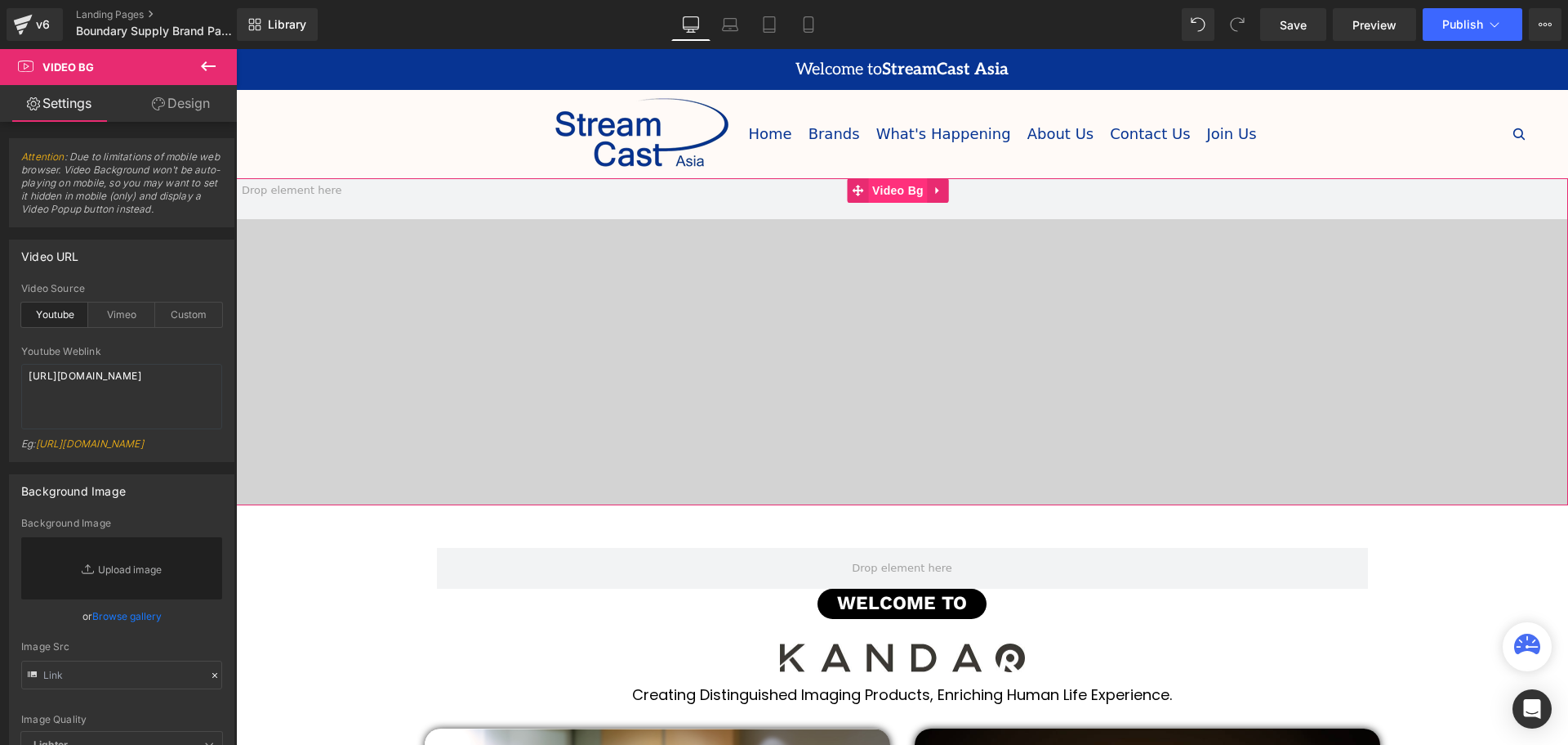
click at [914, 194] on span "Video Bg" at bounding box center [899, 190] width 60 height 24
drag, startPoint x: 135, startPoint y: 388, endPoint x: -9, endPoint y: 372, distance: 144.9
click at [0, 372] on html "Video Bg You are previewing how the will restyle your page. You can not edit El…" at bounding box center [784, 372] width 1568 height 745
click at [136, 384] on textarea "https://www.youtube.com/watch?v=6xrLJezTDDk" at bounding box center [121, 396] width 201 height 65
drag, startPoint x: 121, startPoint y: 392, endPoint x: 23, endPoint y: 379, distance: 98.9
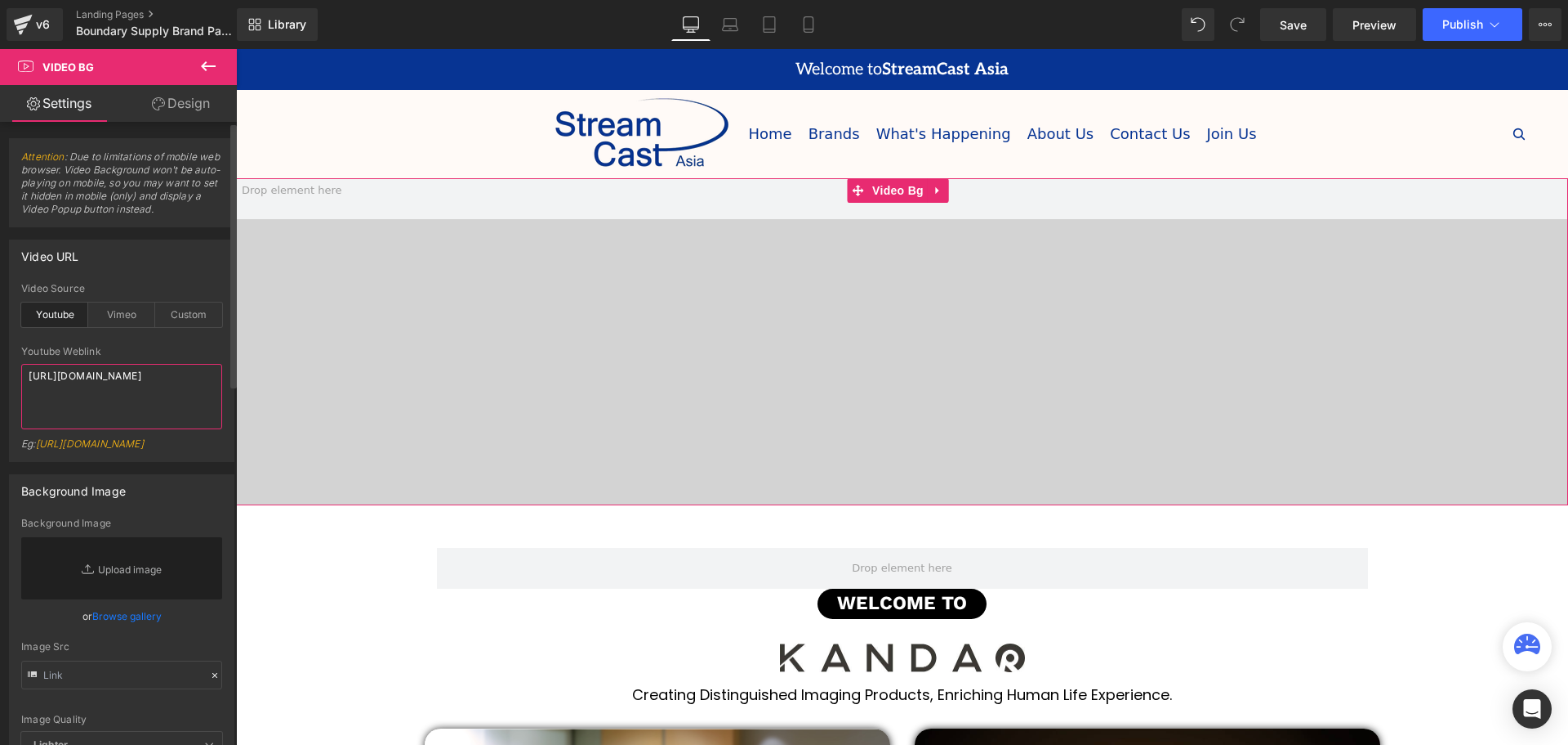
click at [23, 379] on textarea "https://www.youtube.com/watch?v=6xrLJezTDDk" at bounding box center [121, 396] width 201 height 65
paste textarea "xxAK3roqReM"
type textarea "https://www.youtube.com/watch?v=xxAK3roqReM"
click at [158, 346] on div "Youtube Weblink" at bounding box center [121, 351] width 201 height 12
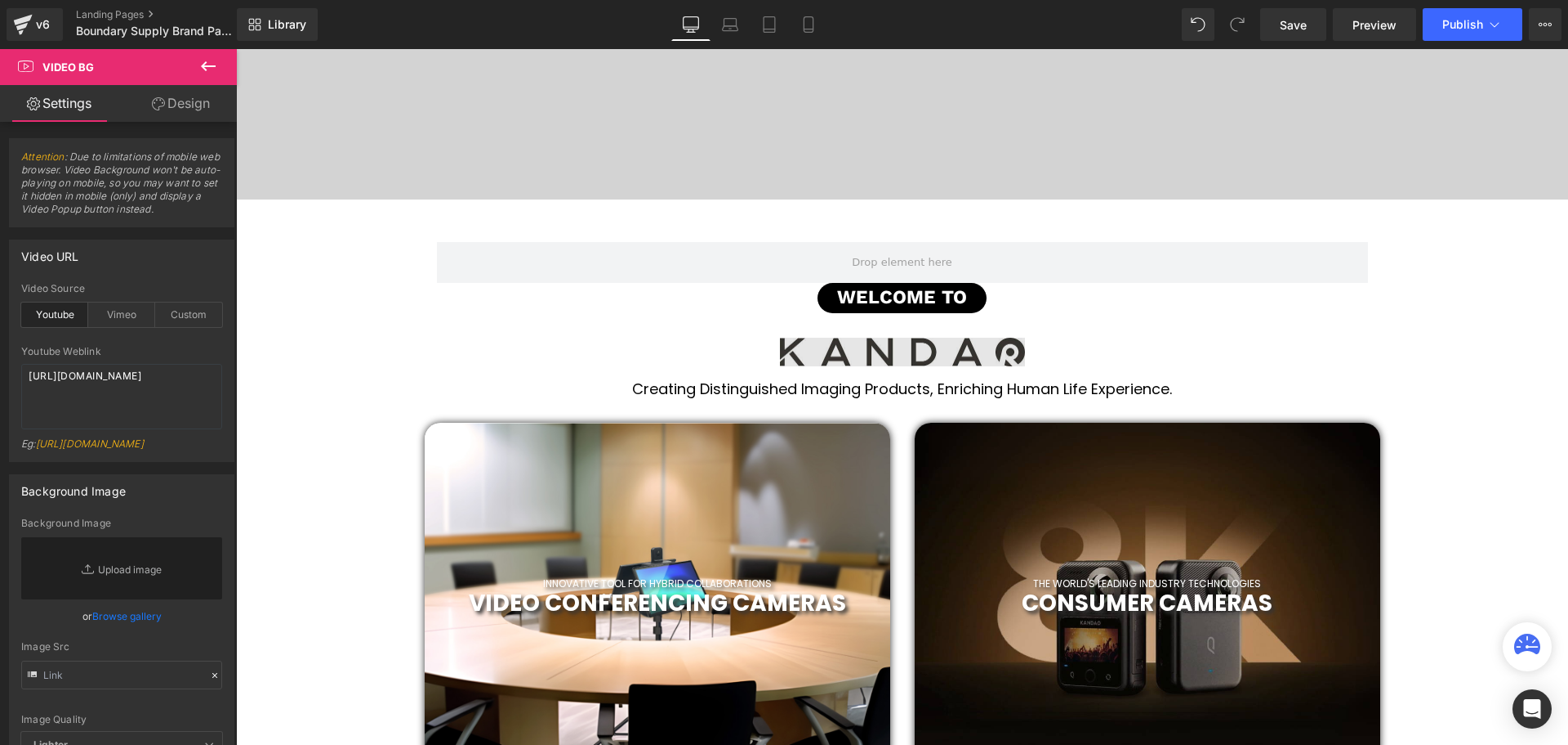
scroll to position [327, 0]
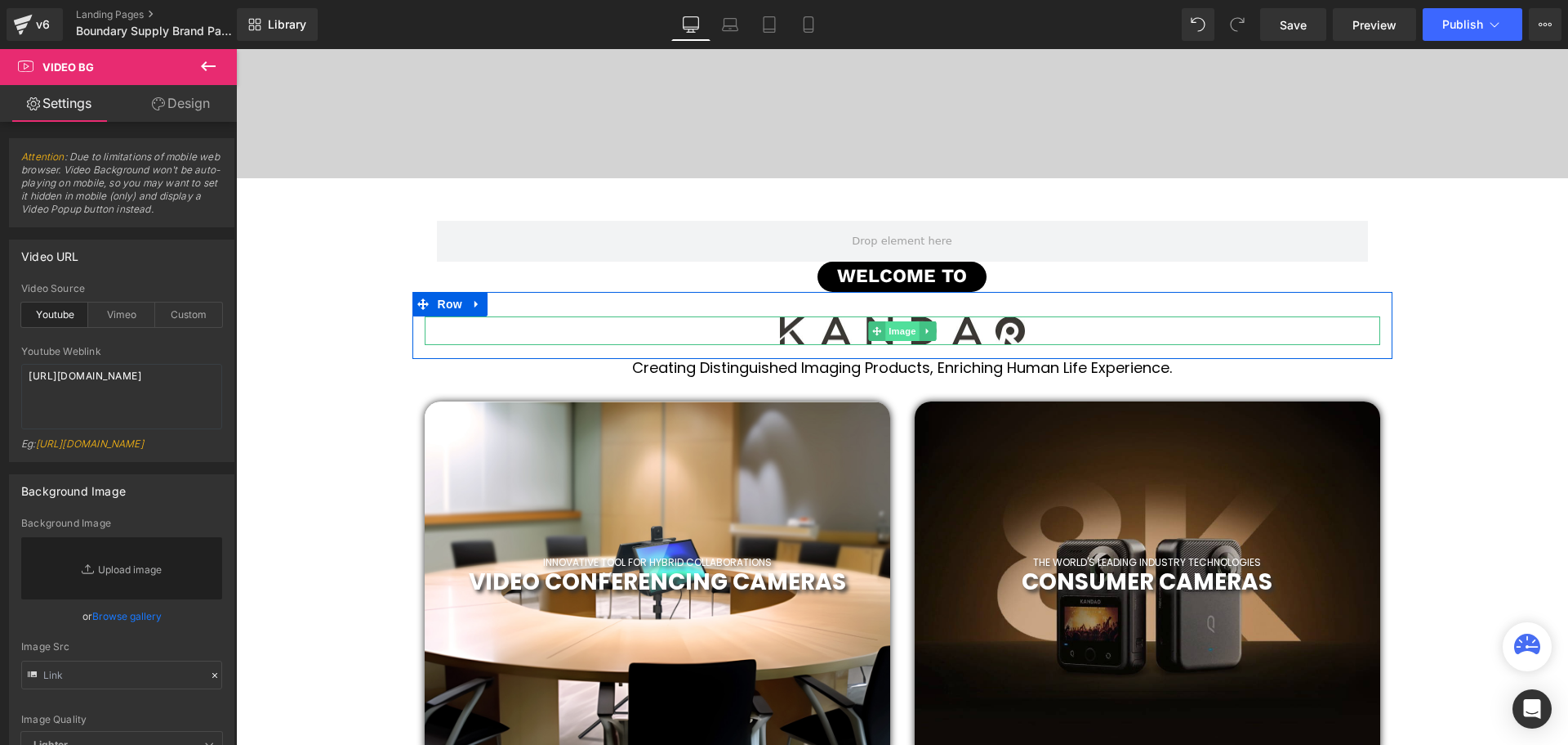
click at [902, 328] on span "Image" at bounding box center [903, 331] width 34 height 20
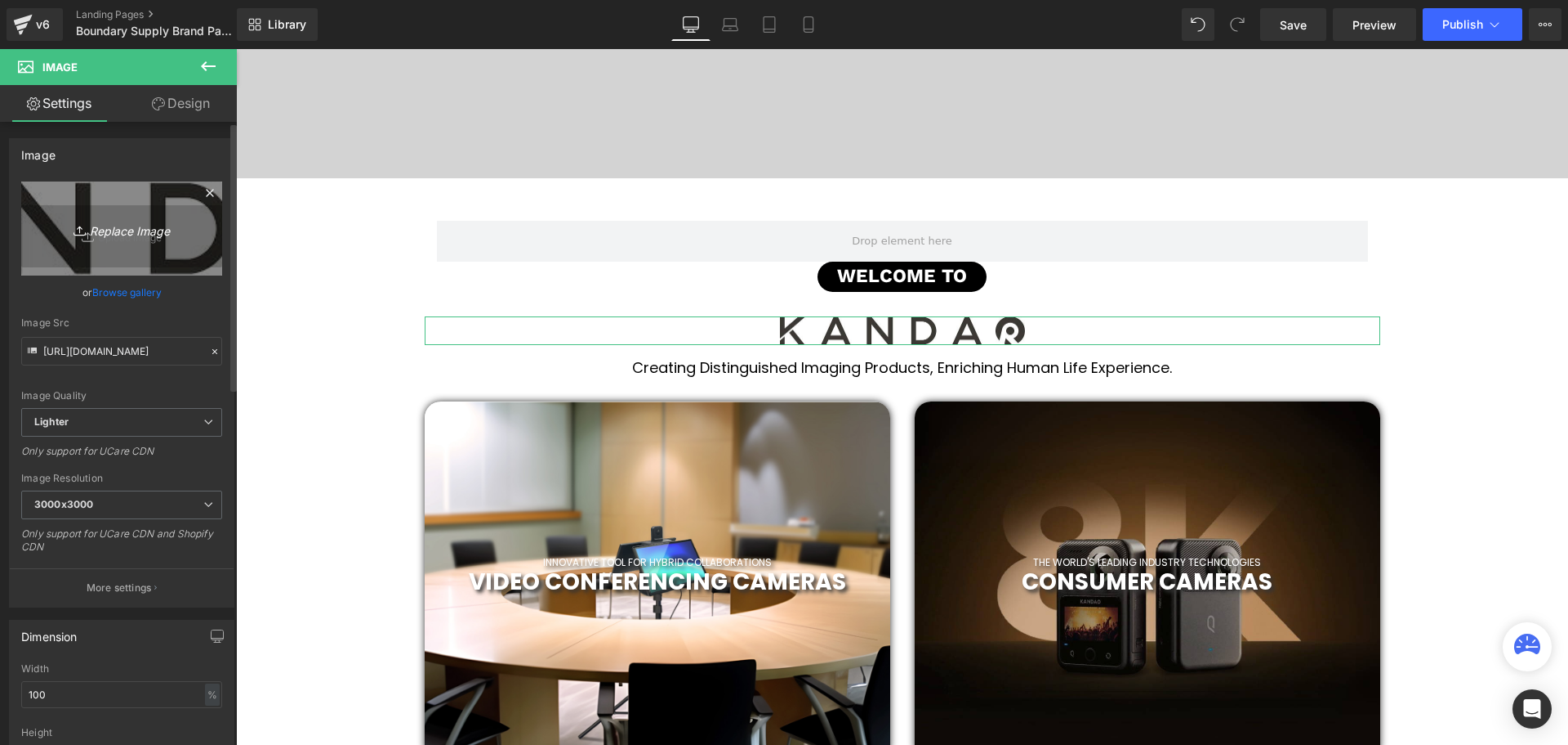
click at [103, 228] on icon "Replace Image" at bounding box center [121, 228] width 130 height 21
click at [122, 230] on icon "Replace Image" at bounding box center [121, 228] width 130 height 21
type input "C:\fakepath\BOUNDARY_LOGO_SIDE_WHITE_1006x447.webp"
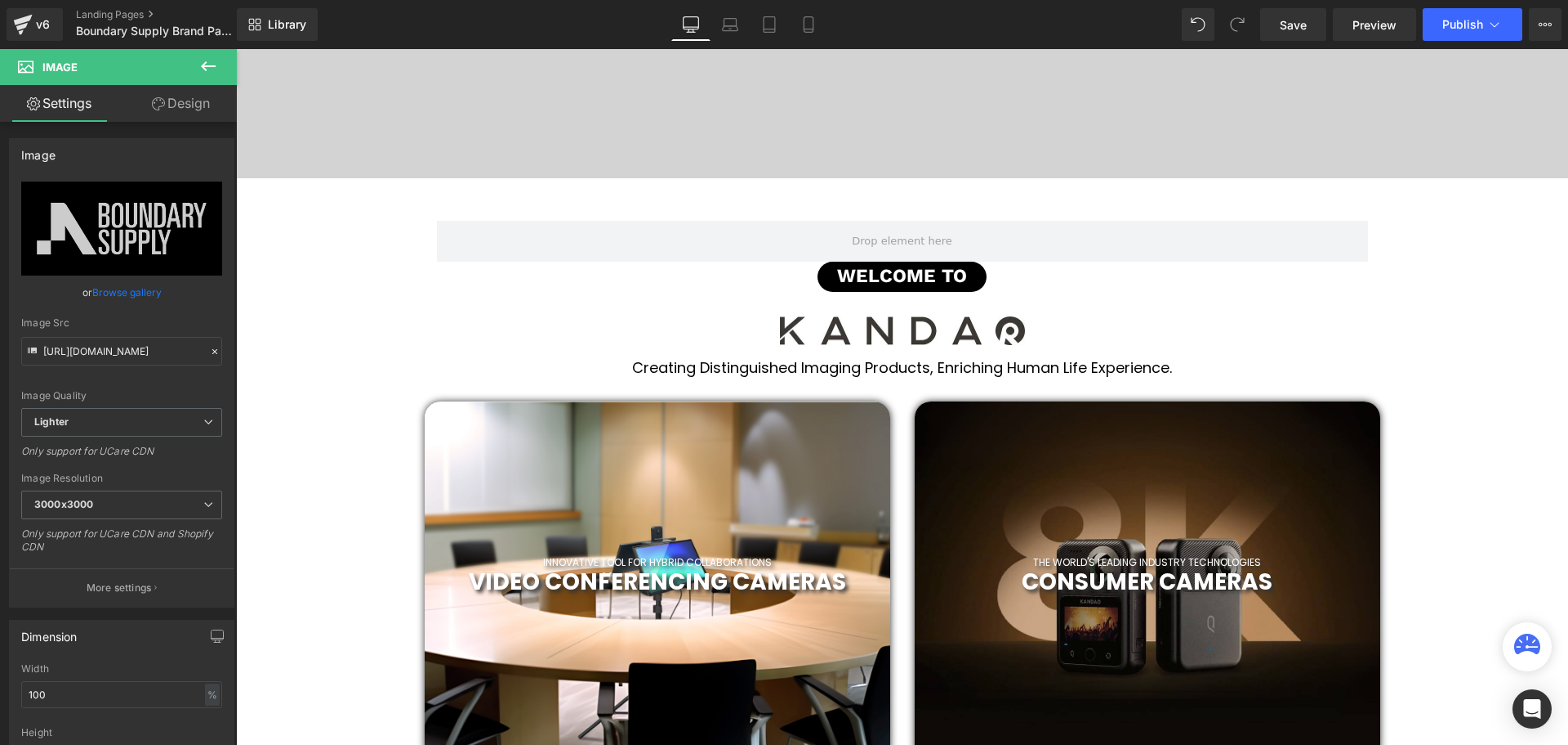
type input "https://ucarecdn.com/7613ee0d-5558-4615-8504-1dbc3b93a051/-/format/auto/-/previ…"
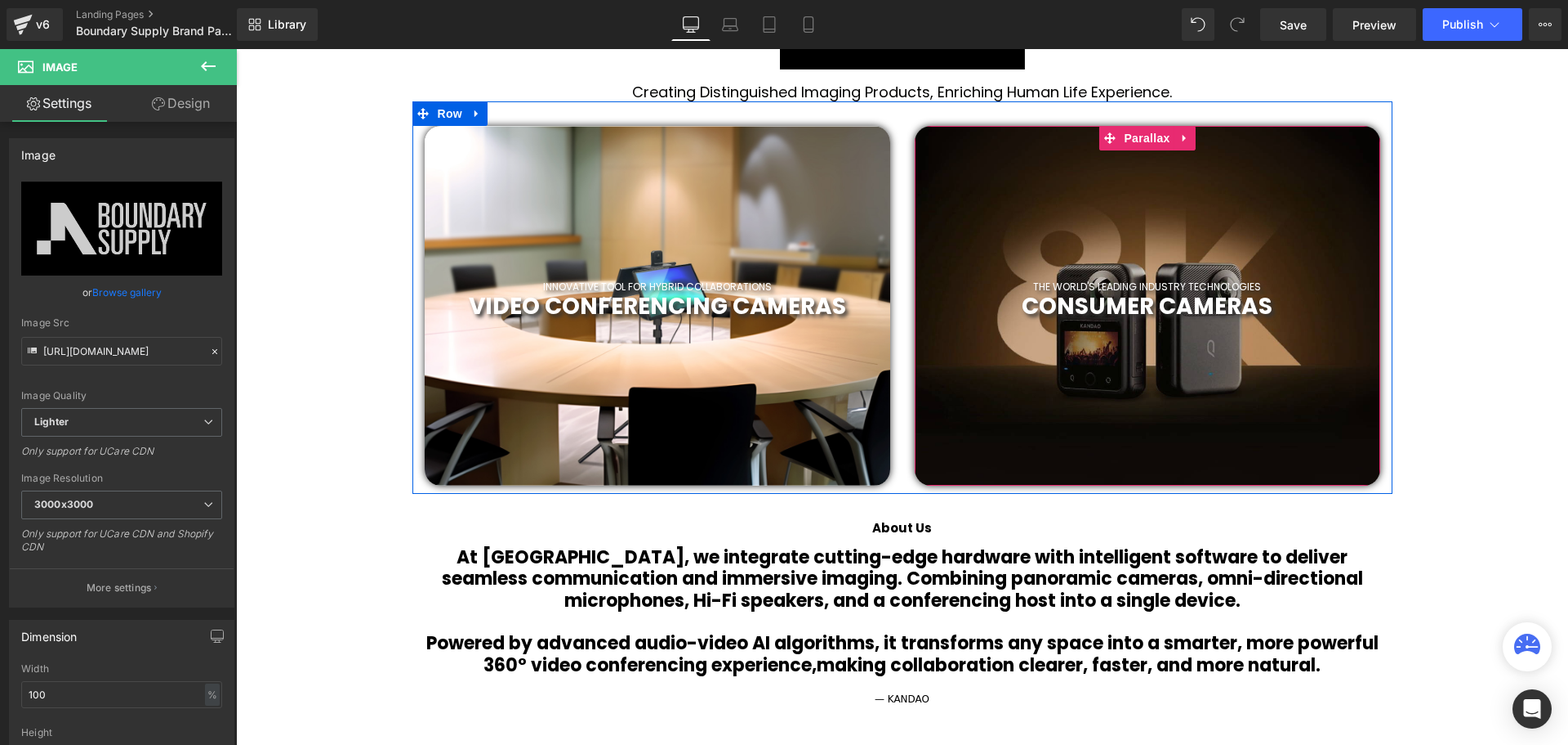
scroll to position [653, 0]
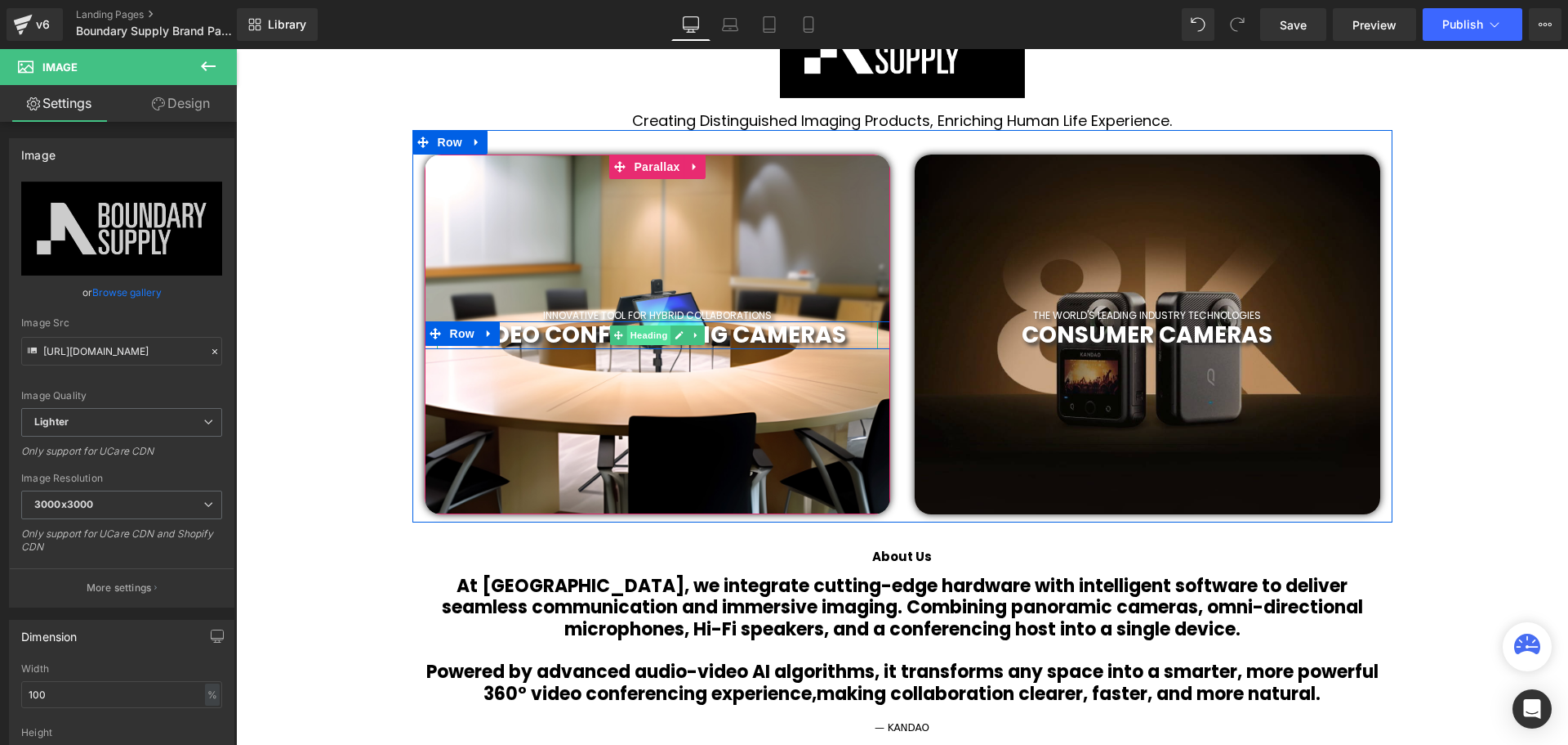
click at [651, 334] on span "Heading" at bounding box center [649, 335] width 44 height 20
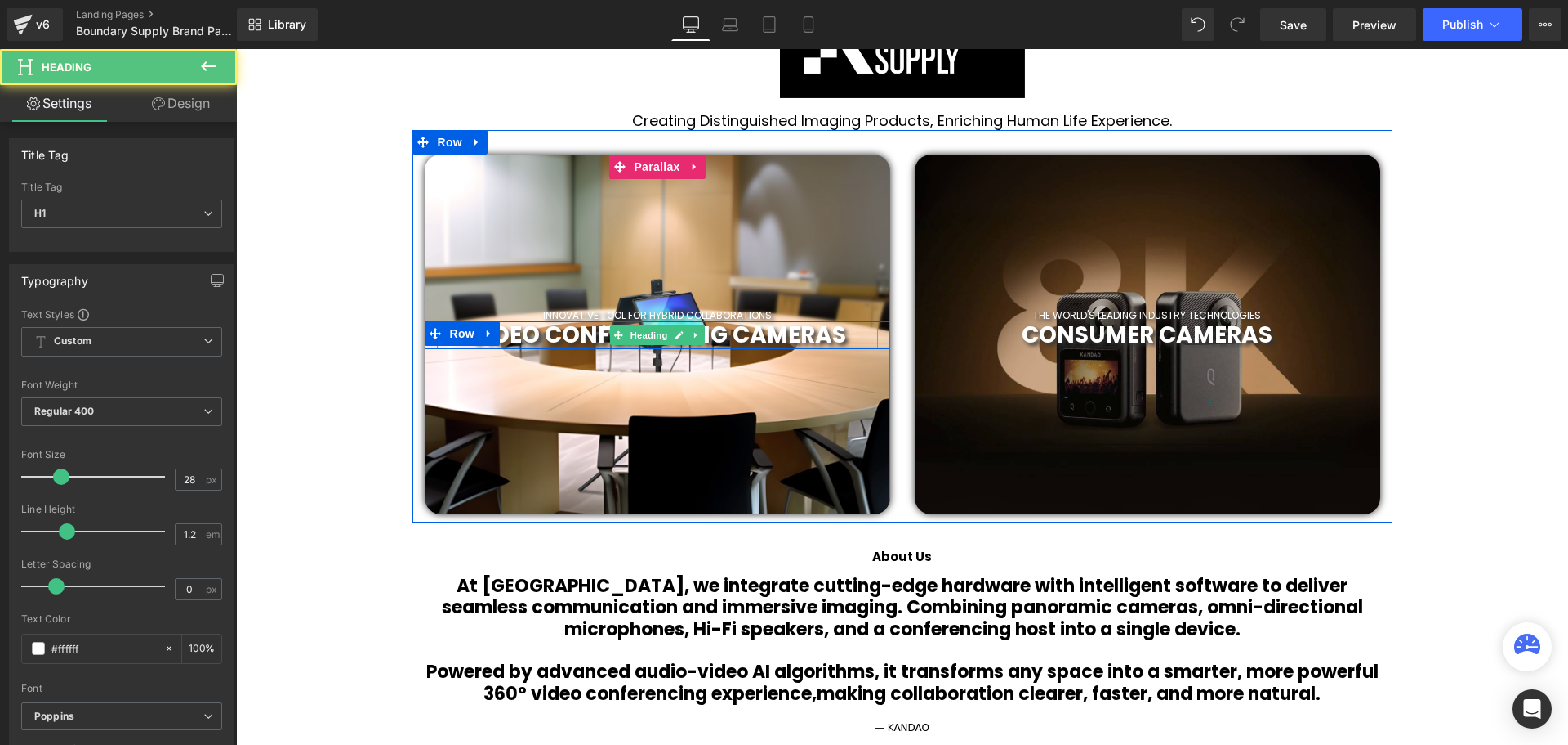
click at [775, 332] on span "VIDEO CONFERENCING CAMERAS" at bounding box center [658, 334] width 378 height 32
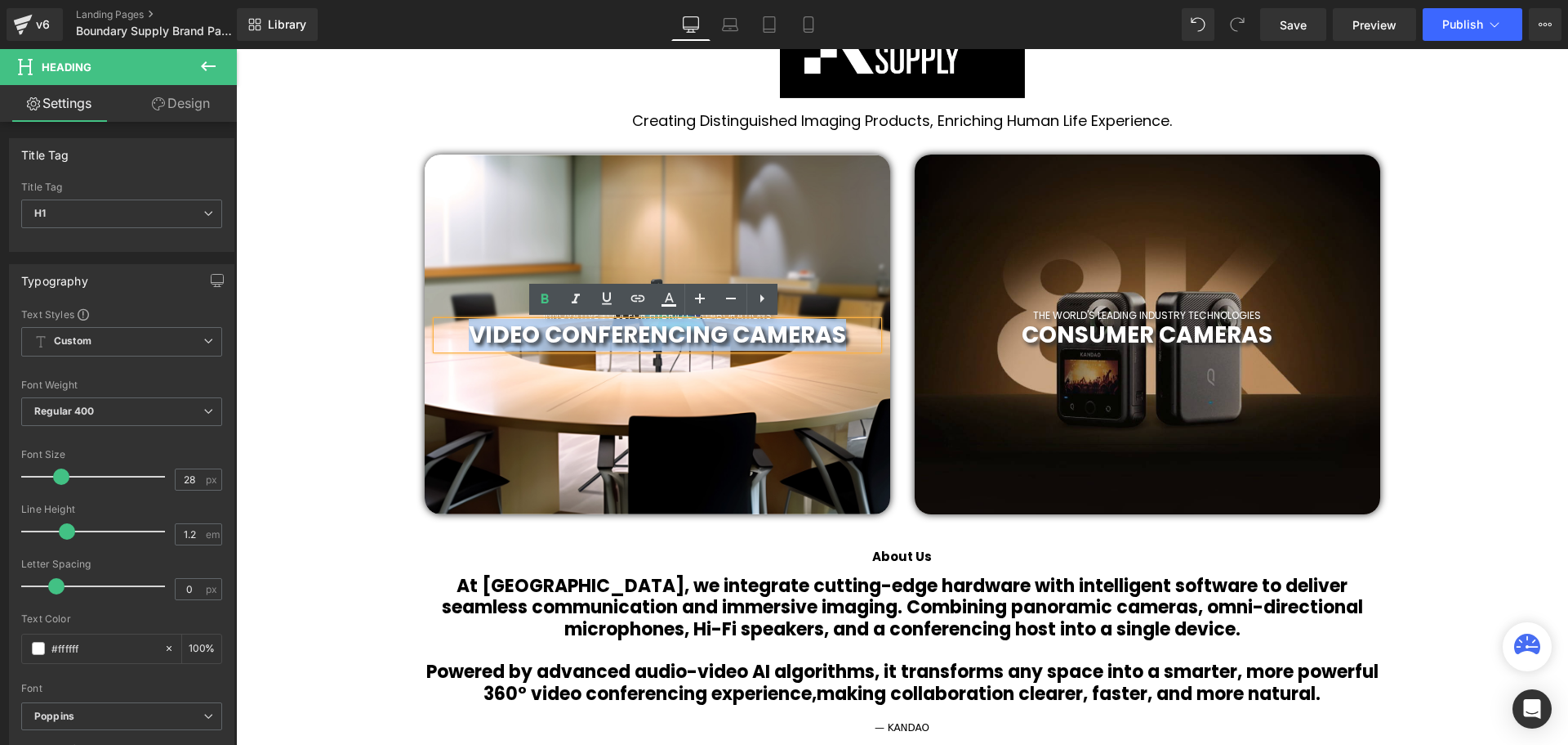
drag, startPoint x: 836, startPoint y: 332, endPoint x: 472, endPoint y: 342, distance: 364.1
click at [472, 342] on span "VIDEO CONFERENCING CAMERAS" at bounding box center [658, 334] width 378 height 32
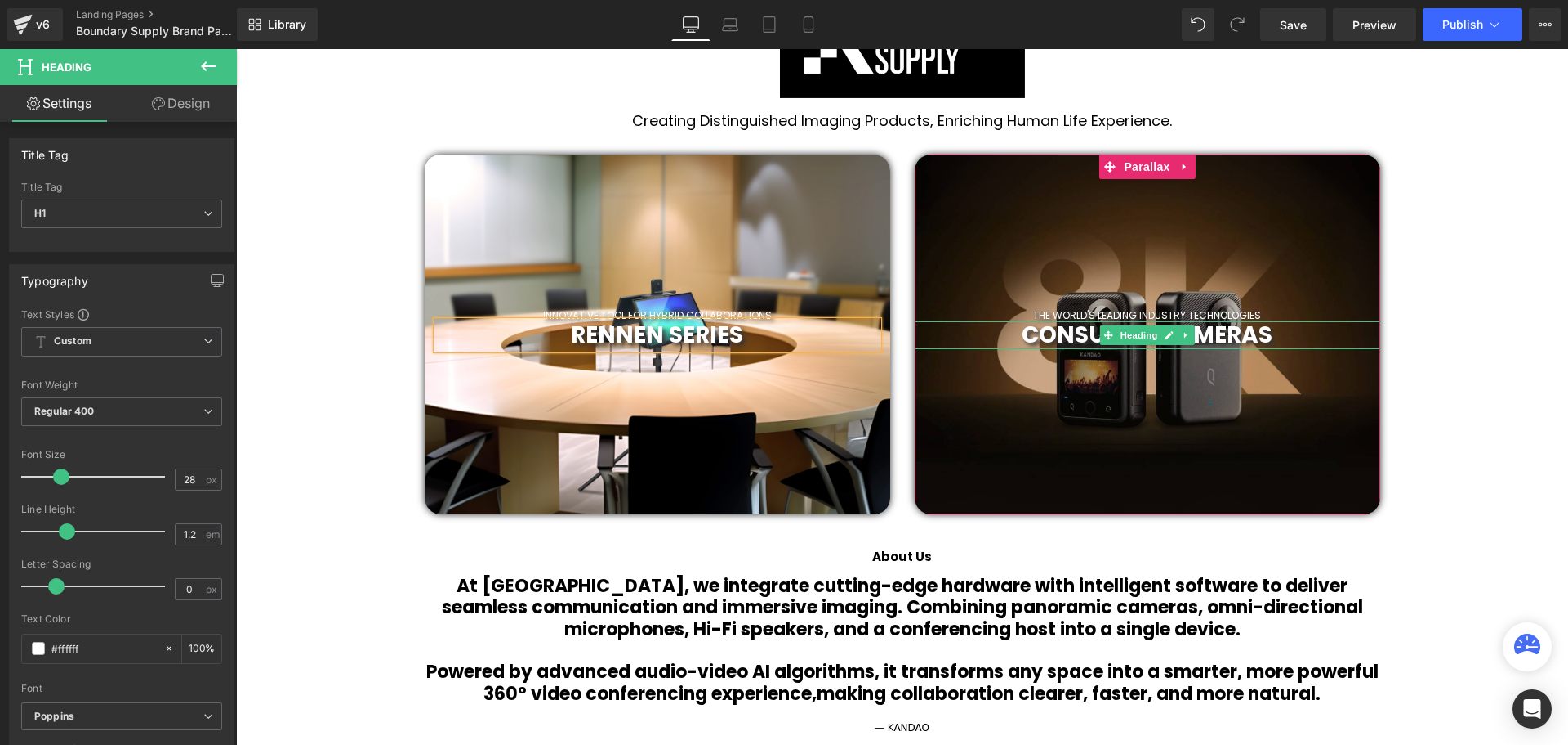
click at [1213, 339] on span "CONSUMER CAMERAS" at bounding box center [1147, 334] width 251 height 32
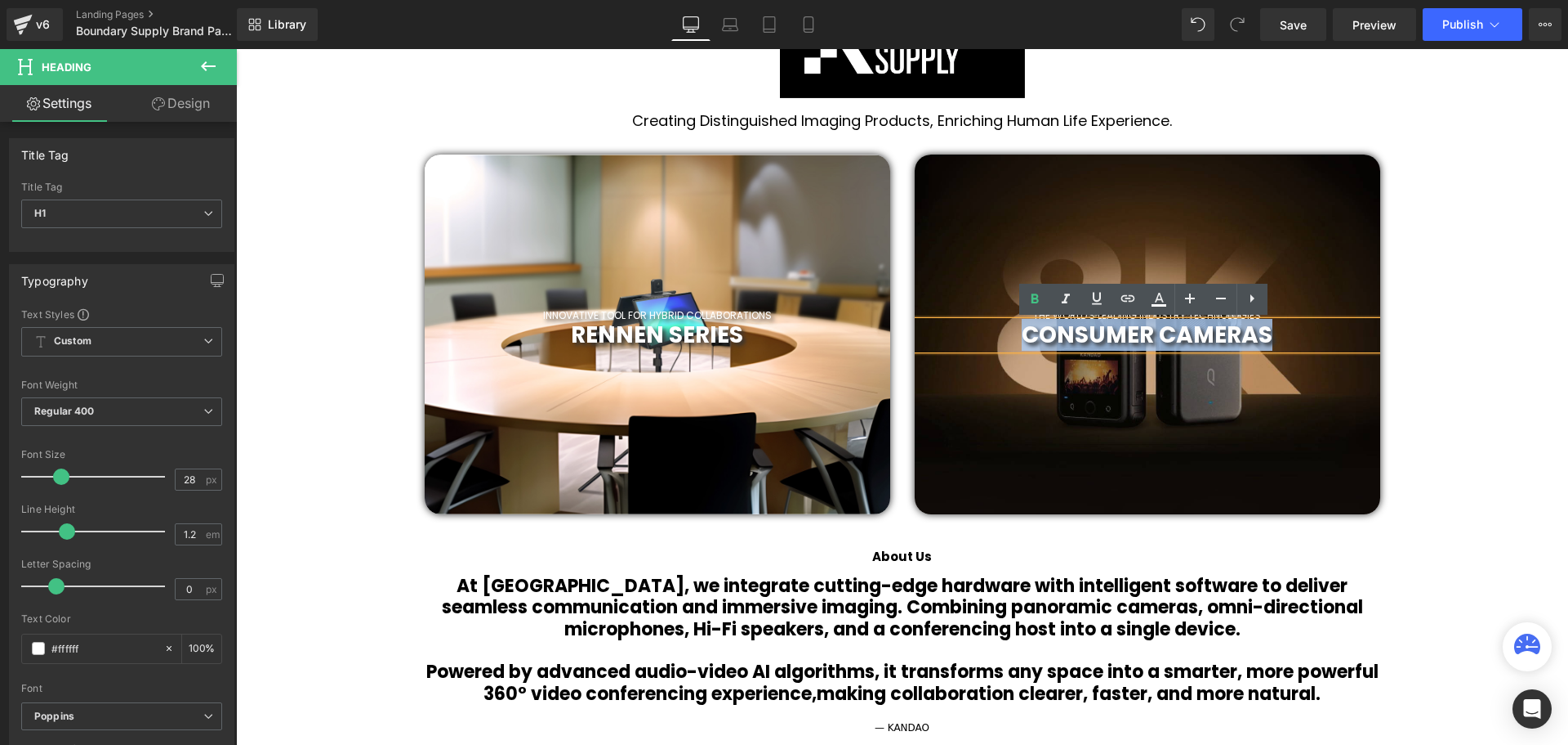
drag, startPoint x: 1277, startPoint y: 338, endPoint x: 1004, endPoint y: 337, distance: 273.0
click at [1004, 337] on h1 "CONSUMER CAMERAS" at bounding box center [1148, 334] width 466 height 28
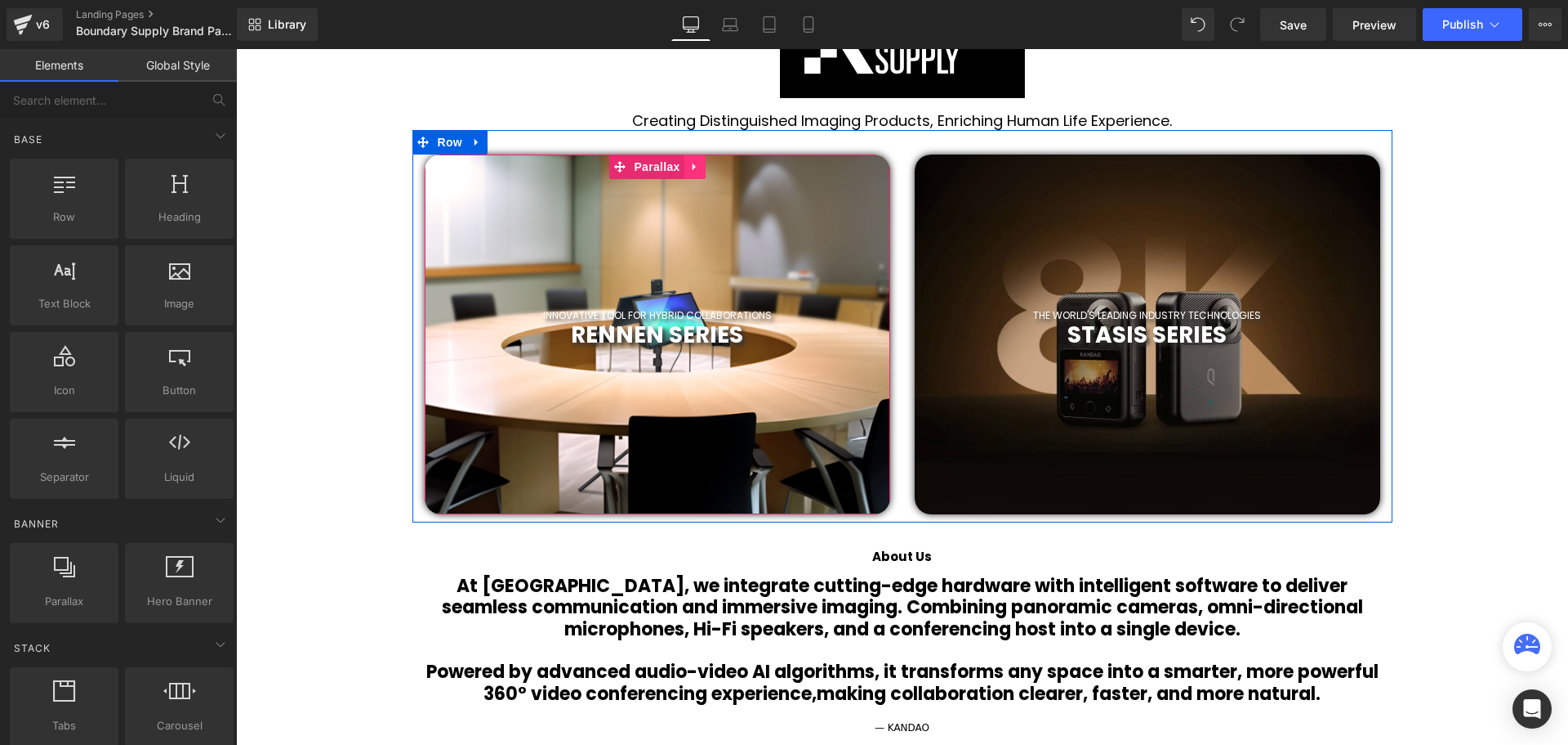
click at [689, 170] on icon at bounding box center [695, 167] width 12 height 13
click at [678, 167] on icon at bounding box center [684, 167] width 12 height 12
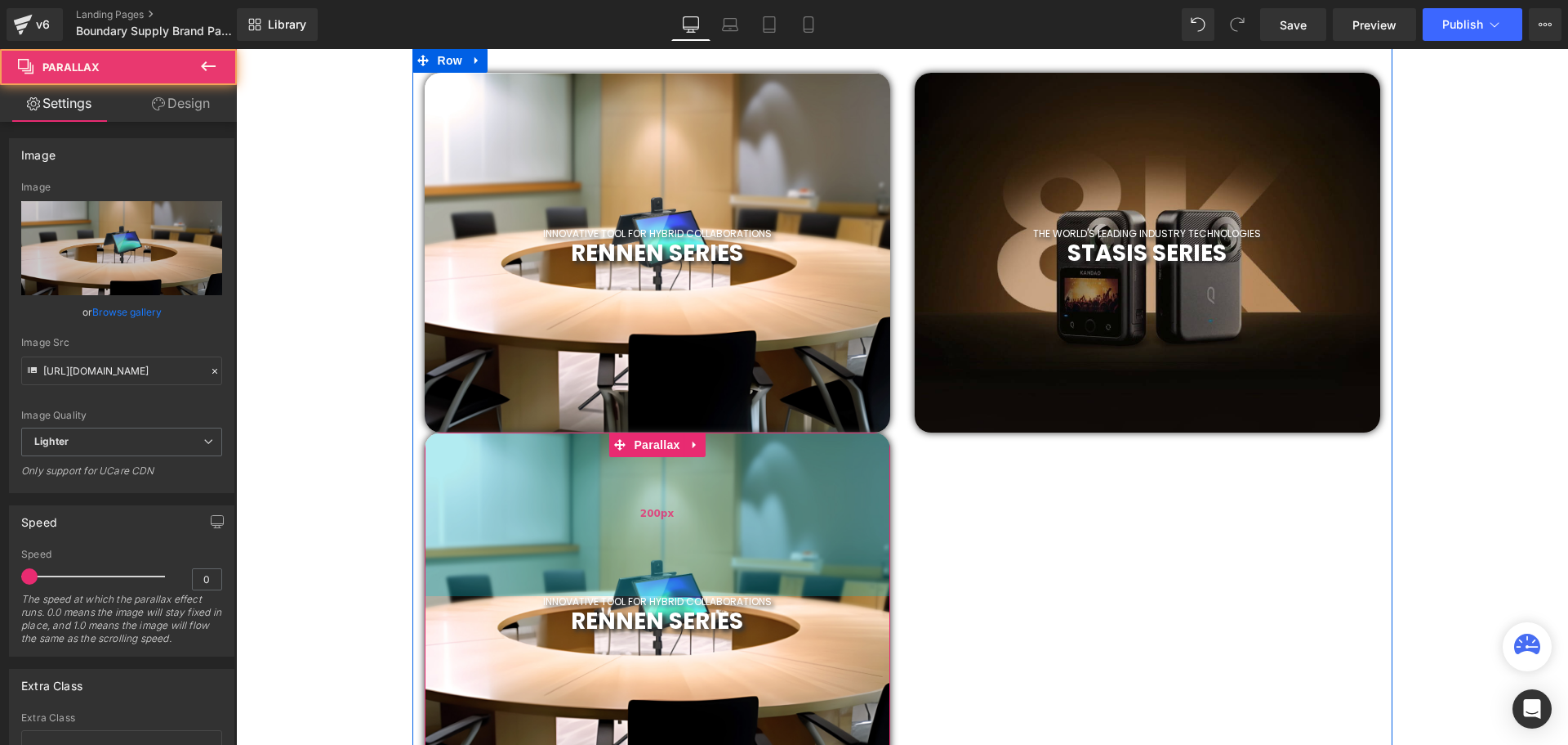
scroll to position [5524, 1324]
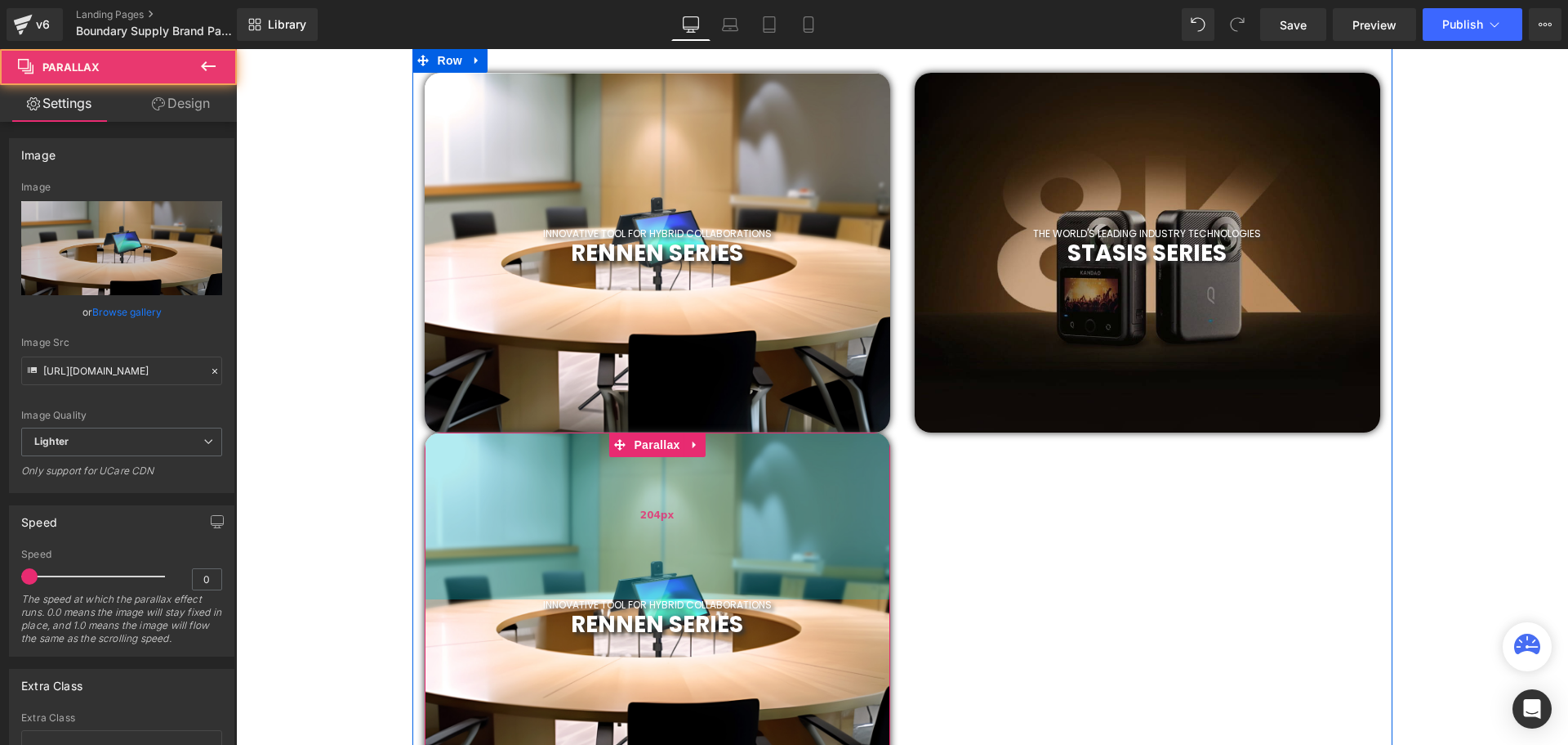
drag, startPoint x: 719, startPoint y: 432, endPoint x: 719, endPoint y: 444, distance: 12.0
click at [719, 444] on div "204px" at bounding box center [658, 516] width 466 height 167
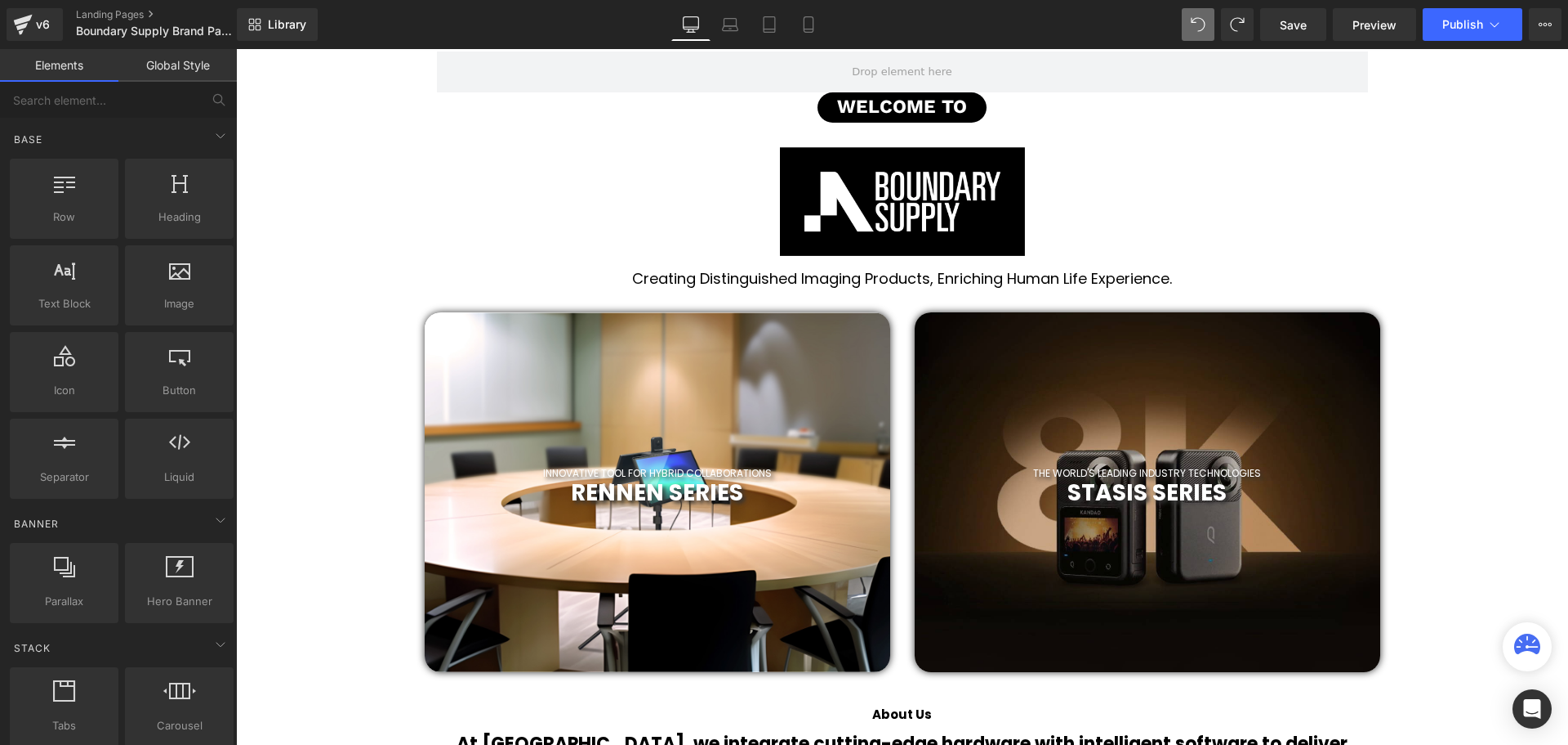
scroll to position [653, 0]
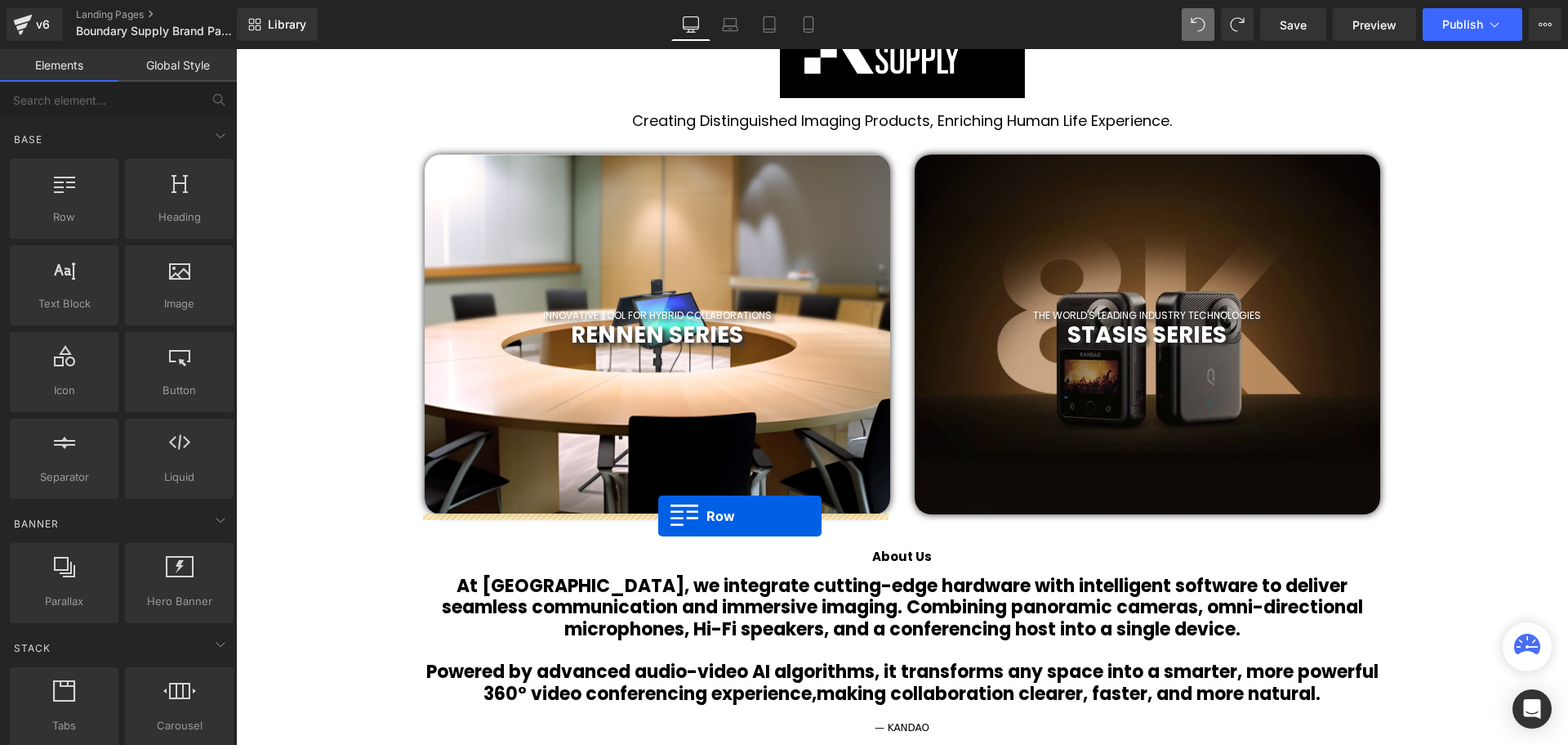
drag, startPoint x: 325, startPoint y: 253, endPoint x: 659, endPoint y: 516, distance: 425.1
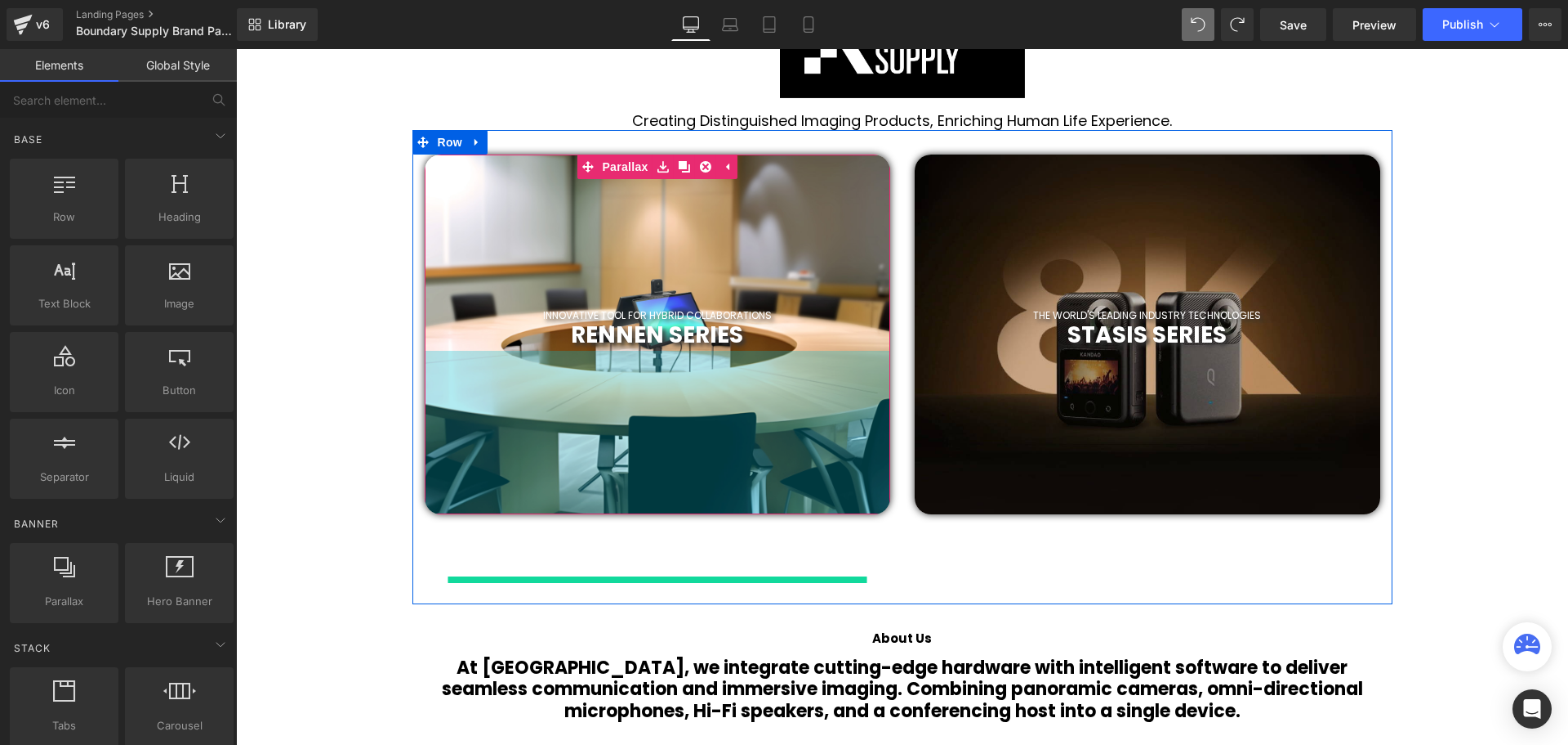
scroll to position [5227, 1324]
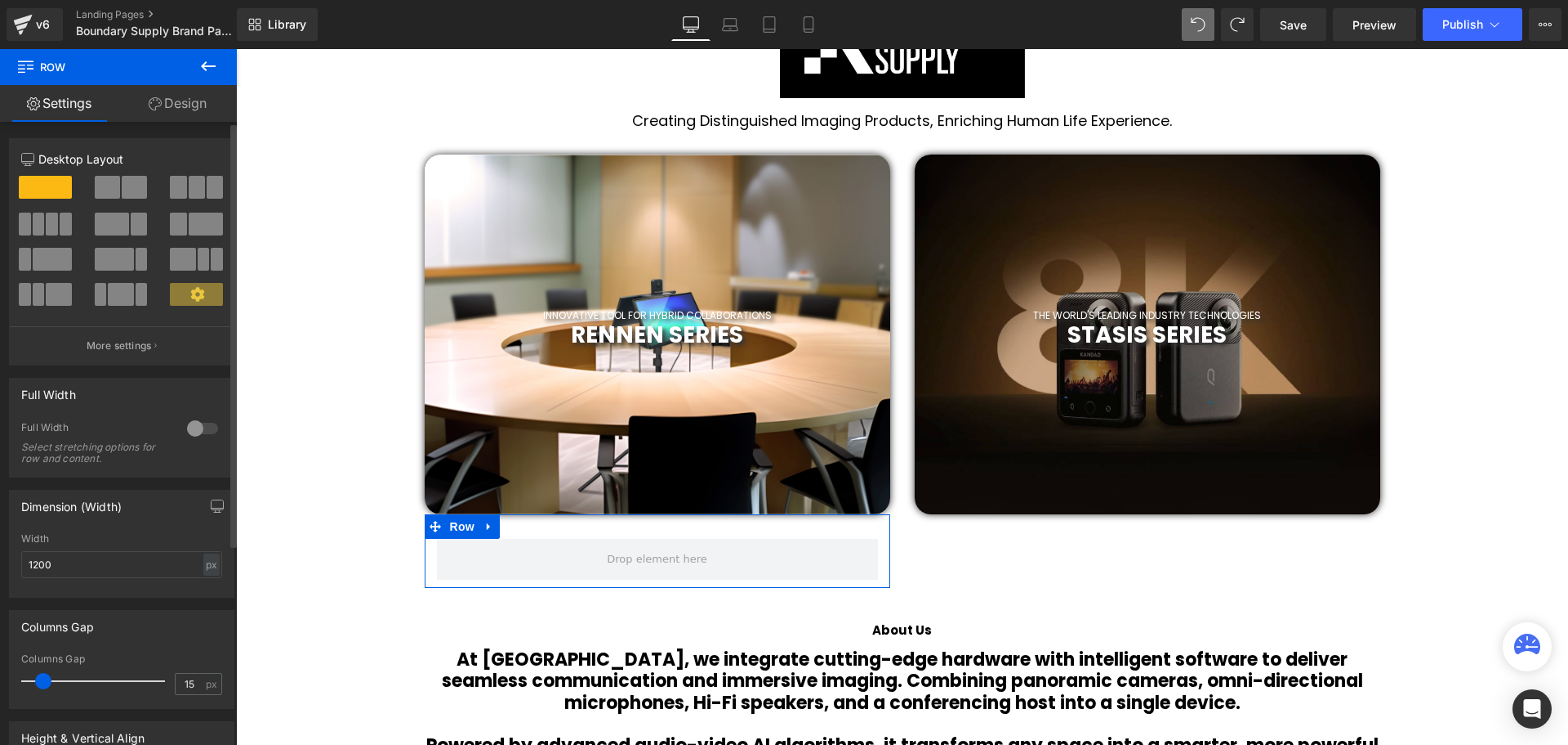
click at [123, 188] on span at bounding box center [134, 187] width 25 height 23
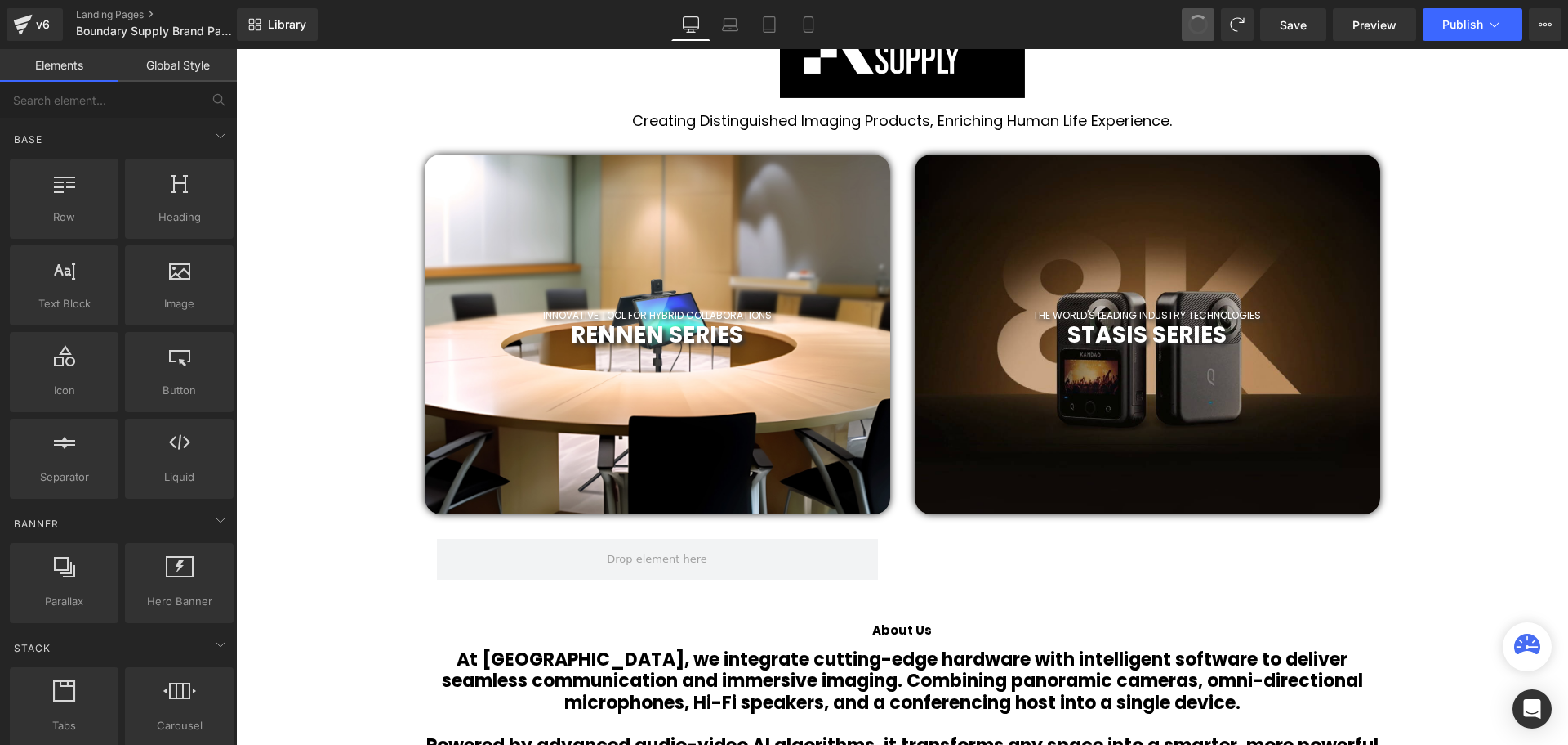
scroll to position [5153, 1324]
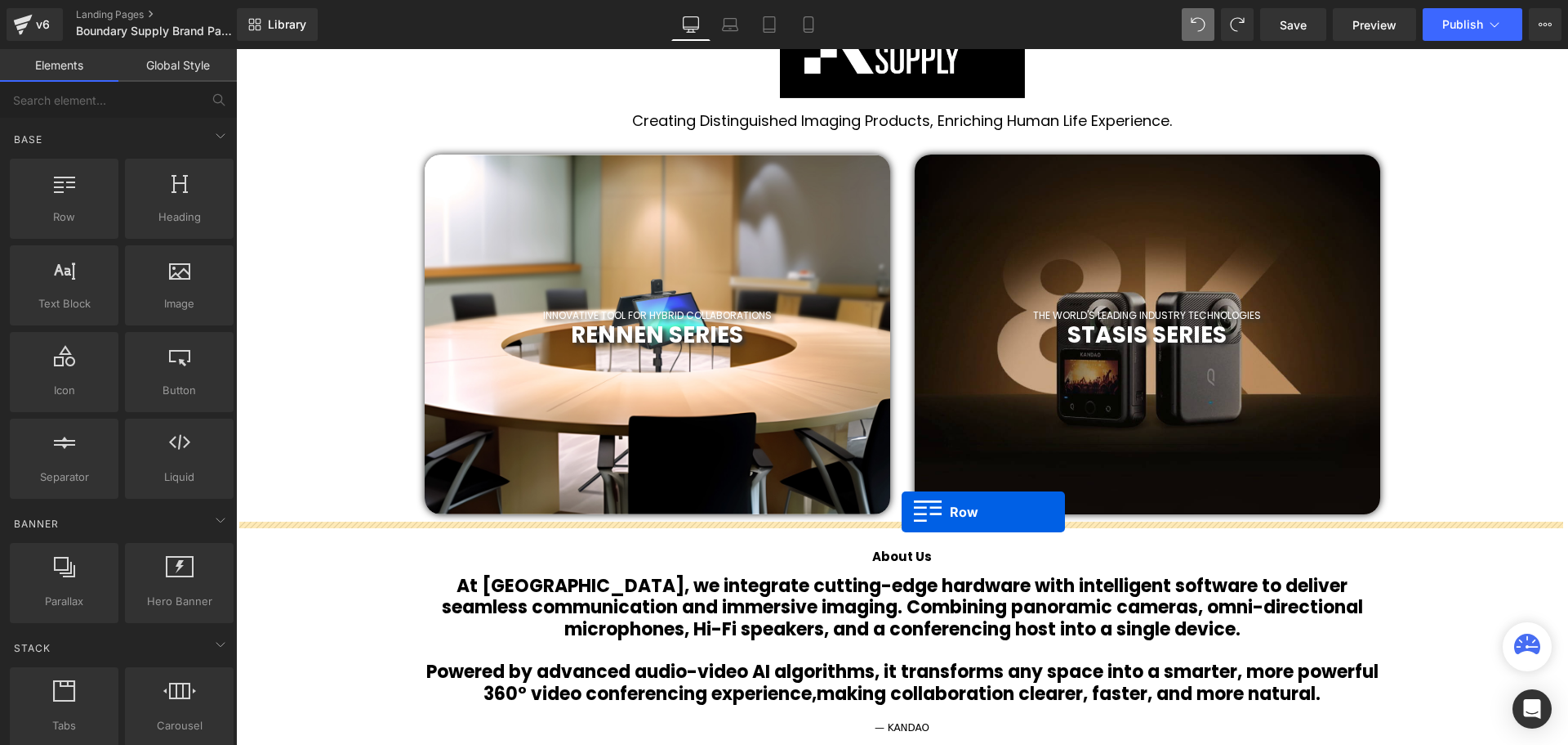
drag, startPoint x: 333, startPoint y: 255, endPoint x: 902, endPoint y: 512, distance: 624.3
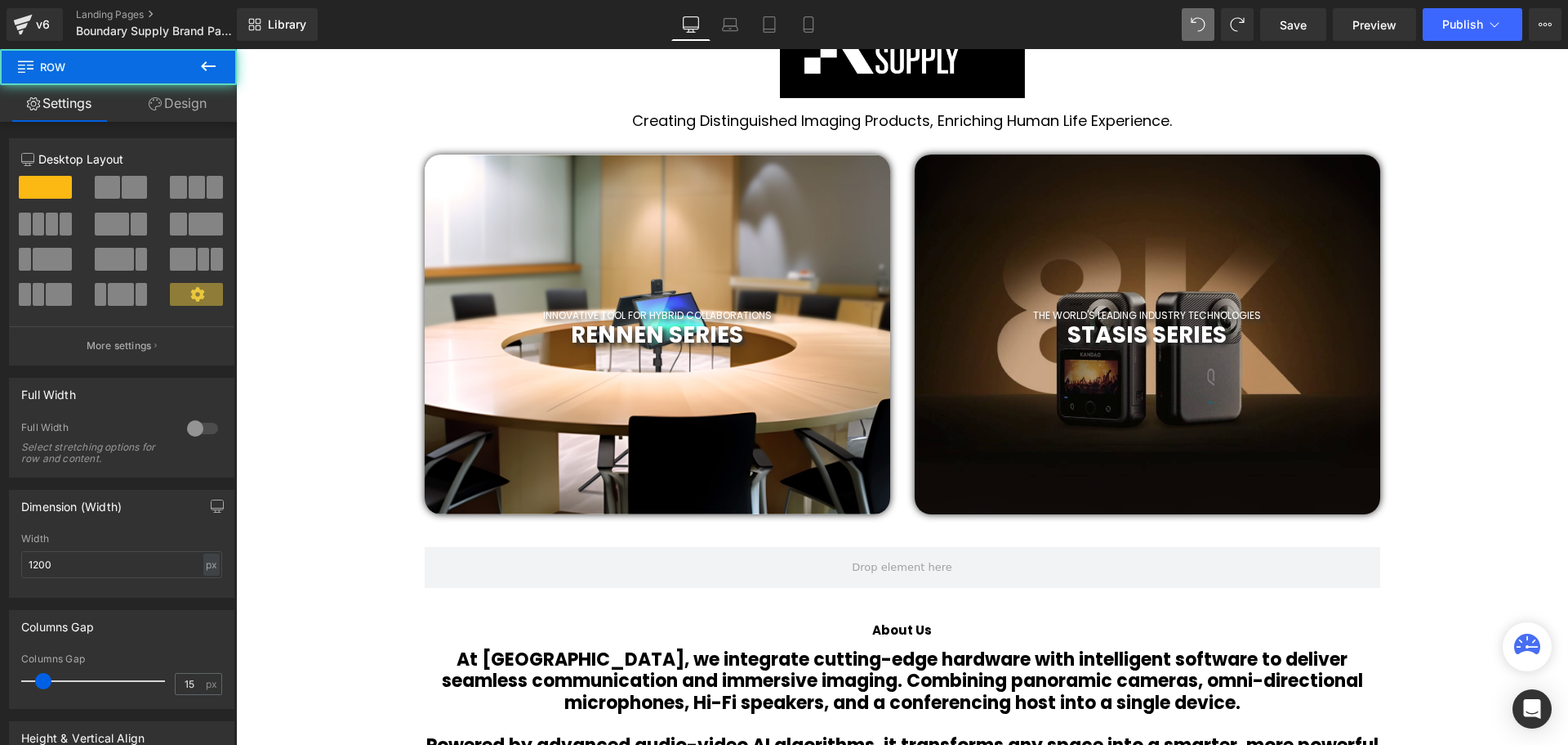
scroll to position [5227, 1324]
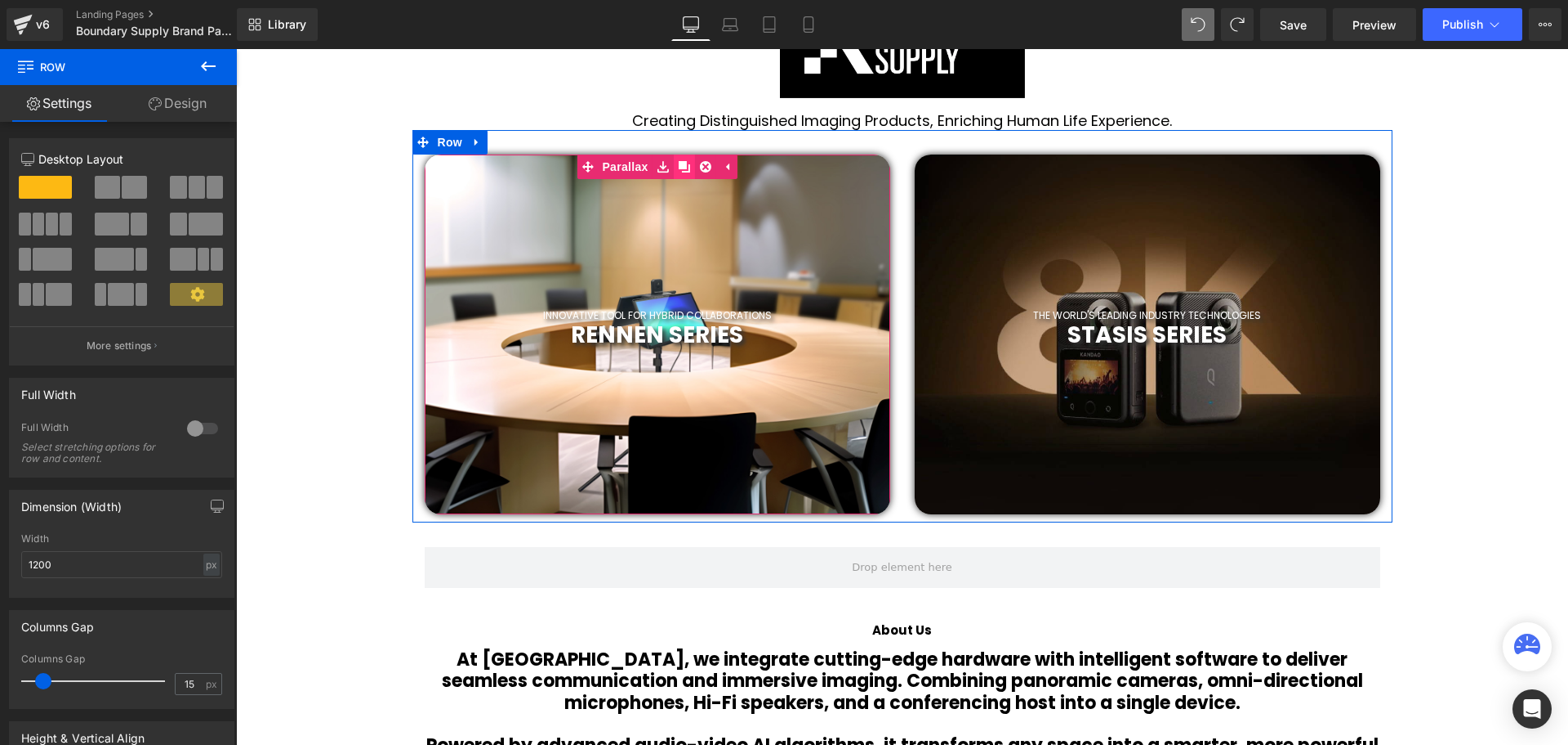
click at [678, 169] on icon at bounding box center [684, 167] width 12 height 12
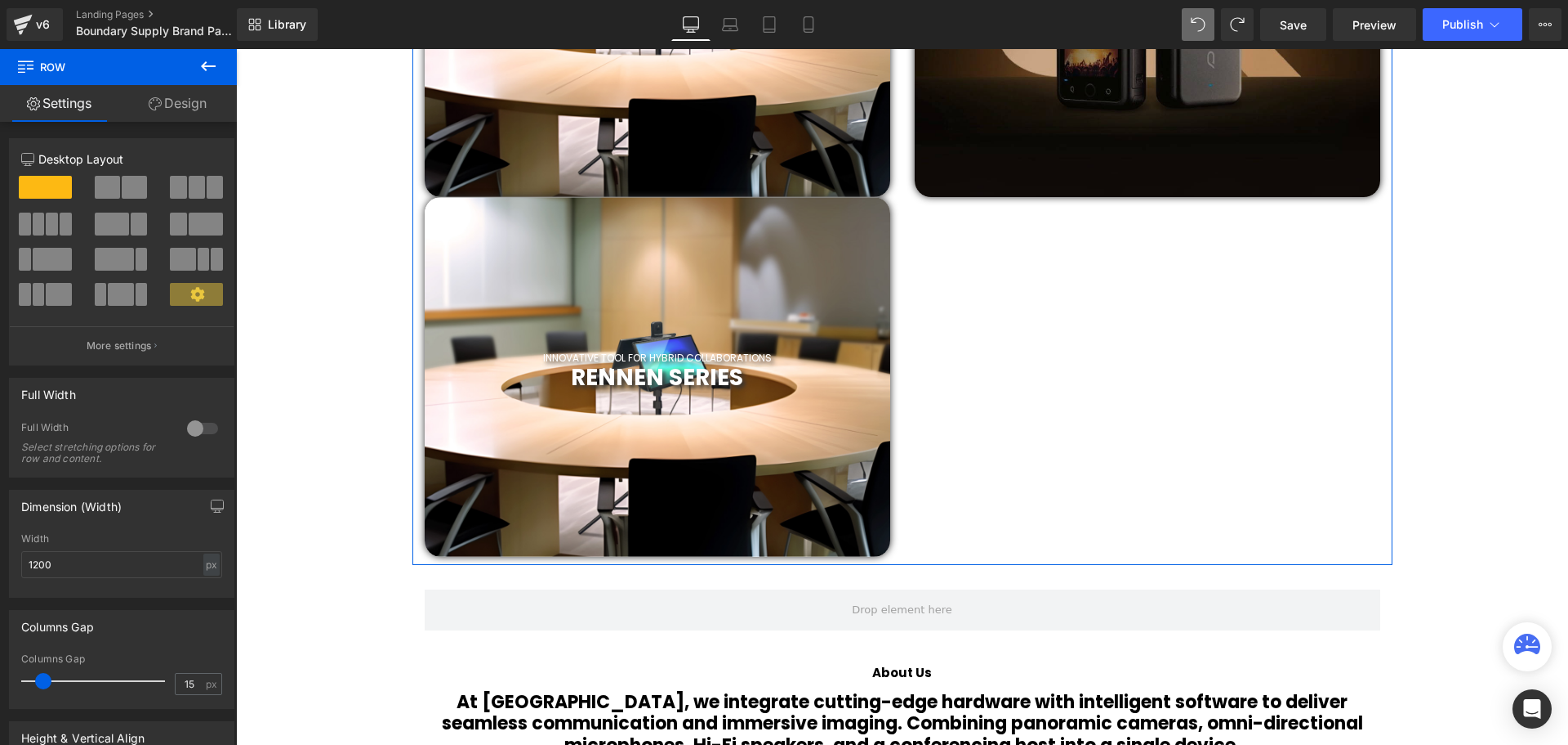
scroll to position [981, 0]
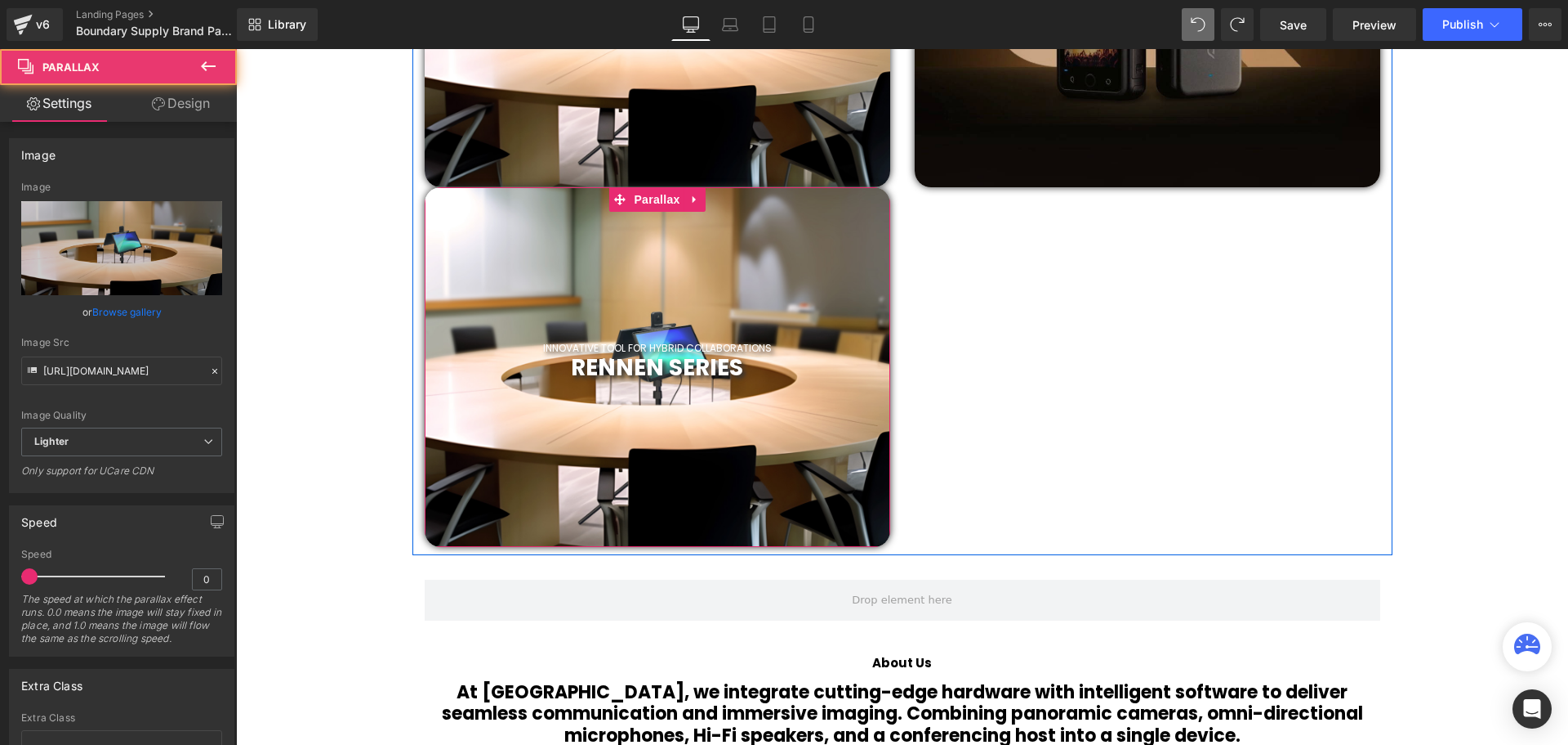
click at [644, 210] on div "INNOVATIVE TOOL FOR HYBRID COLLABORATIONS Heading RENNEN SERIES Heading Row Par…" at bounding box center [658, 367] width 466 height 360
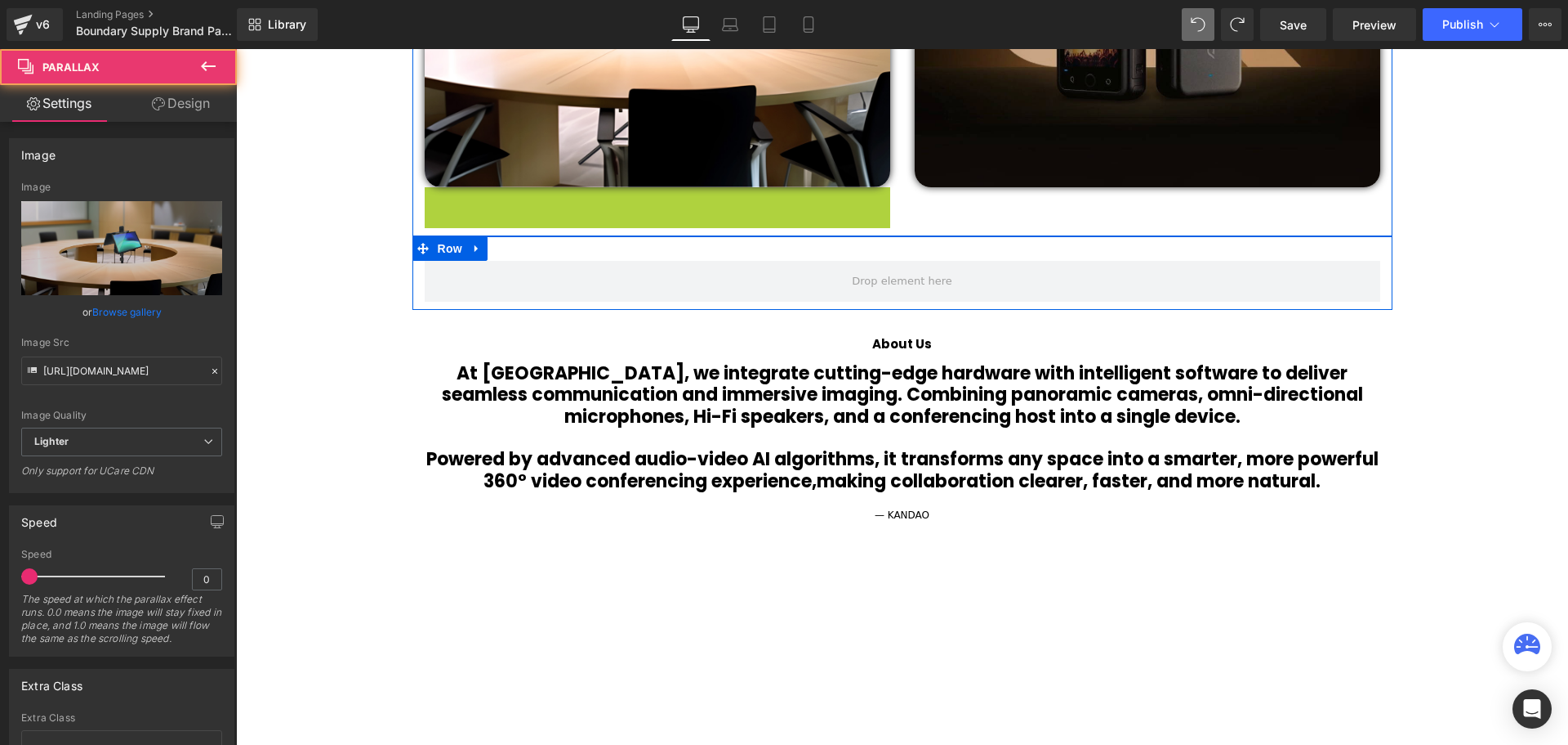
scroll to position [5268, 1324]
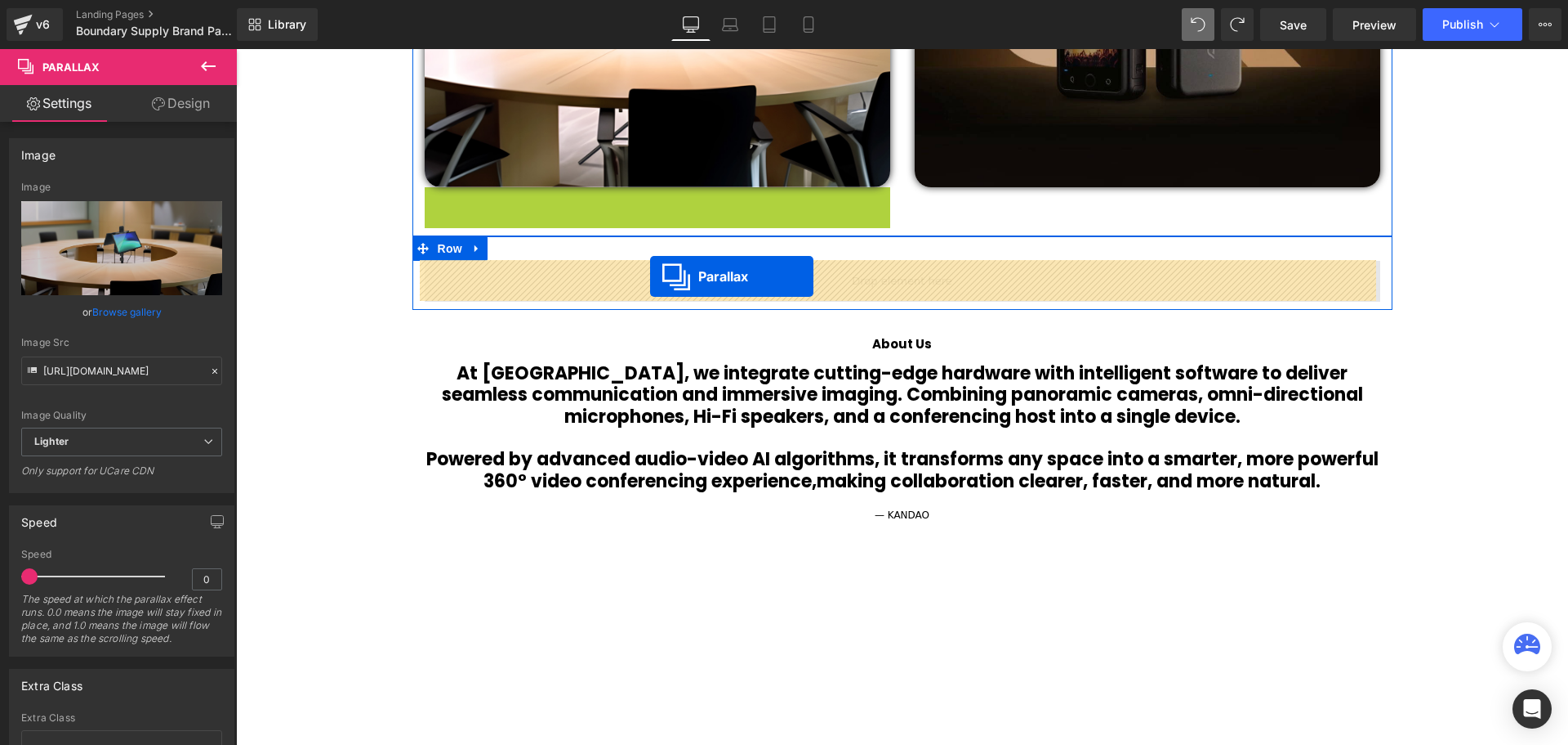
drag, startPoint x: 618, startPoint y: 198, endPoint x: 650, endPoint y: 276, distance: 84.3
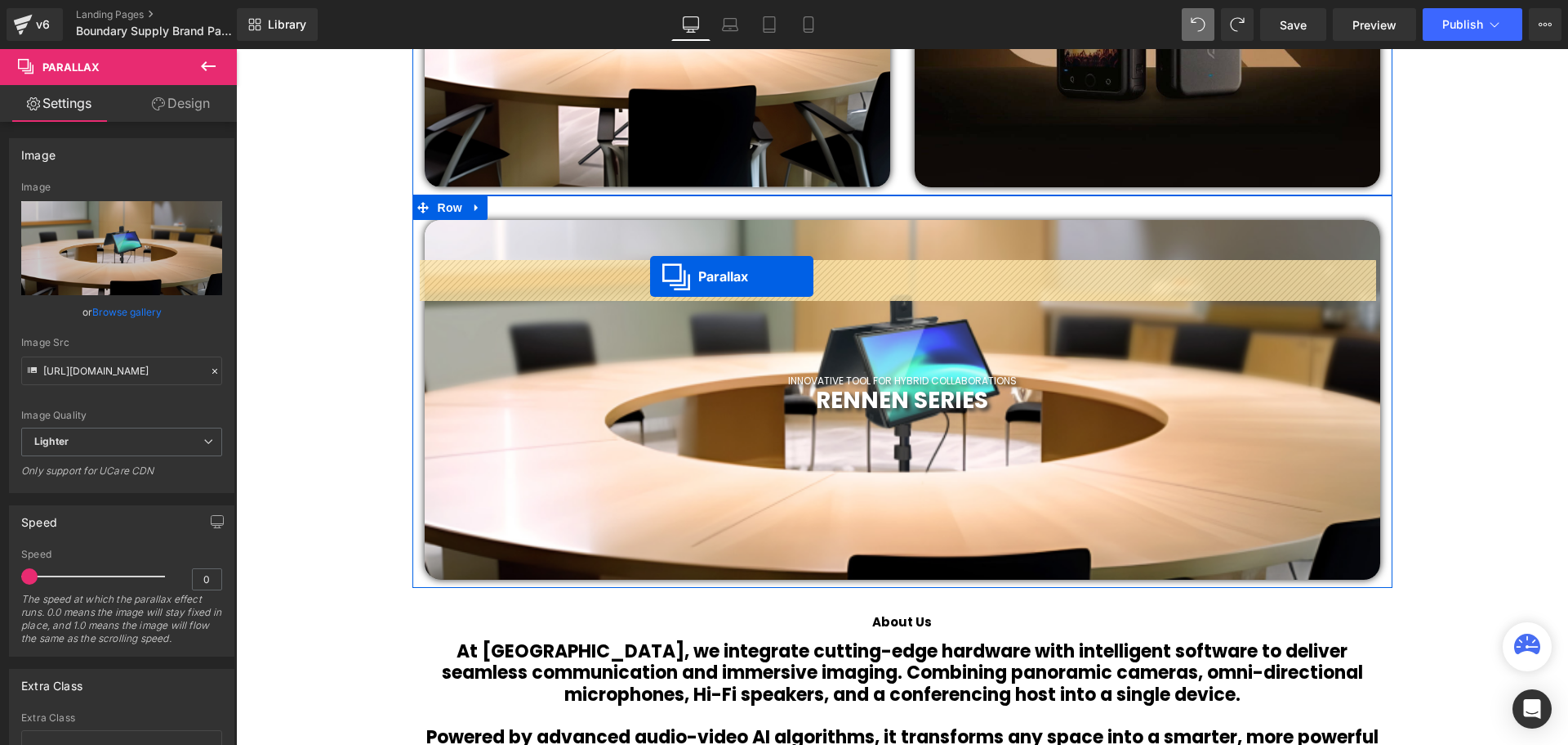
scroll to position [5545, 1324]
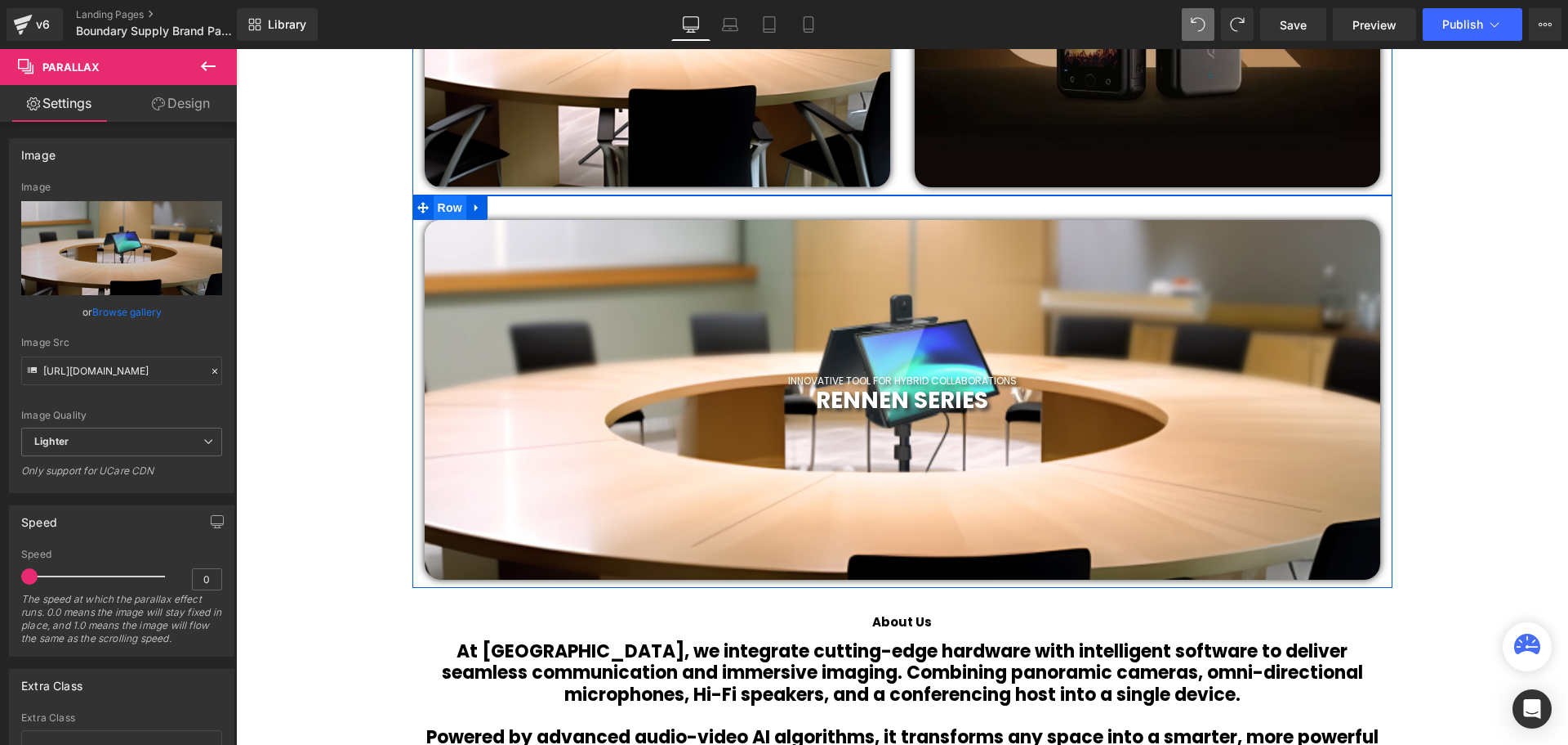
click at [435, 204] on span "Row" at bounding box center [450, 208] width 33 height 24
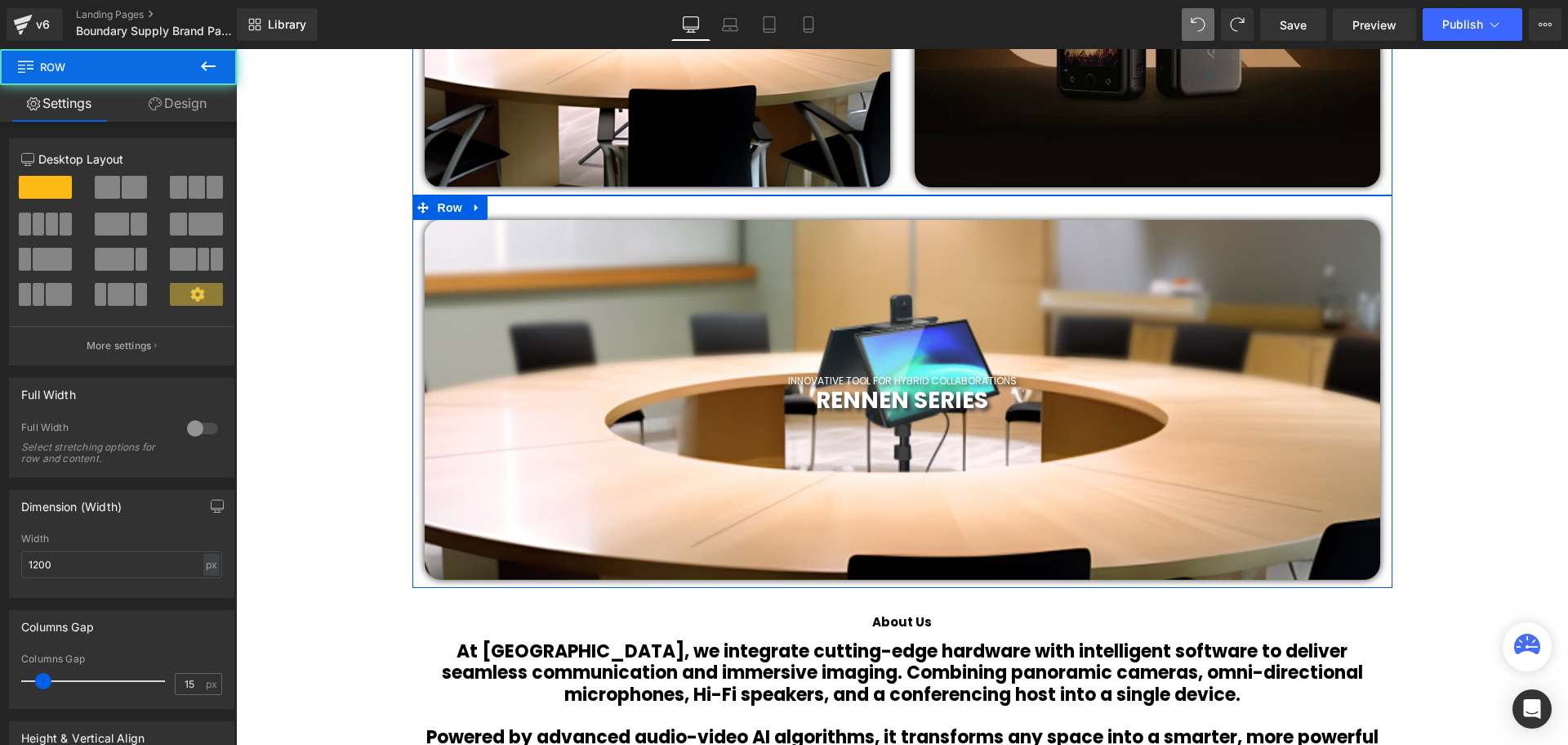
click at [121, 183] on span at bounding box center [134, 187] width 25 height 23
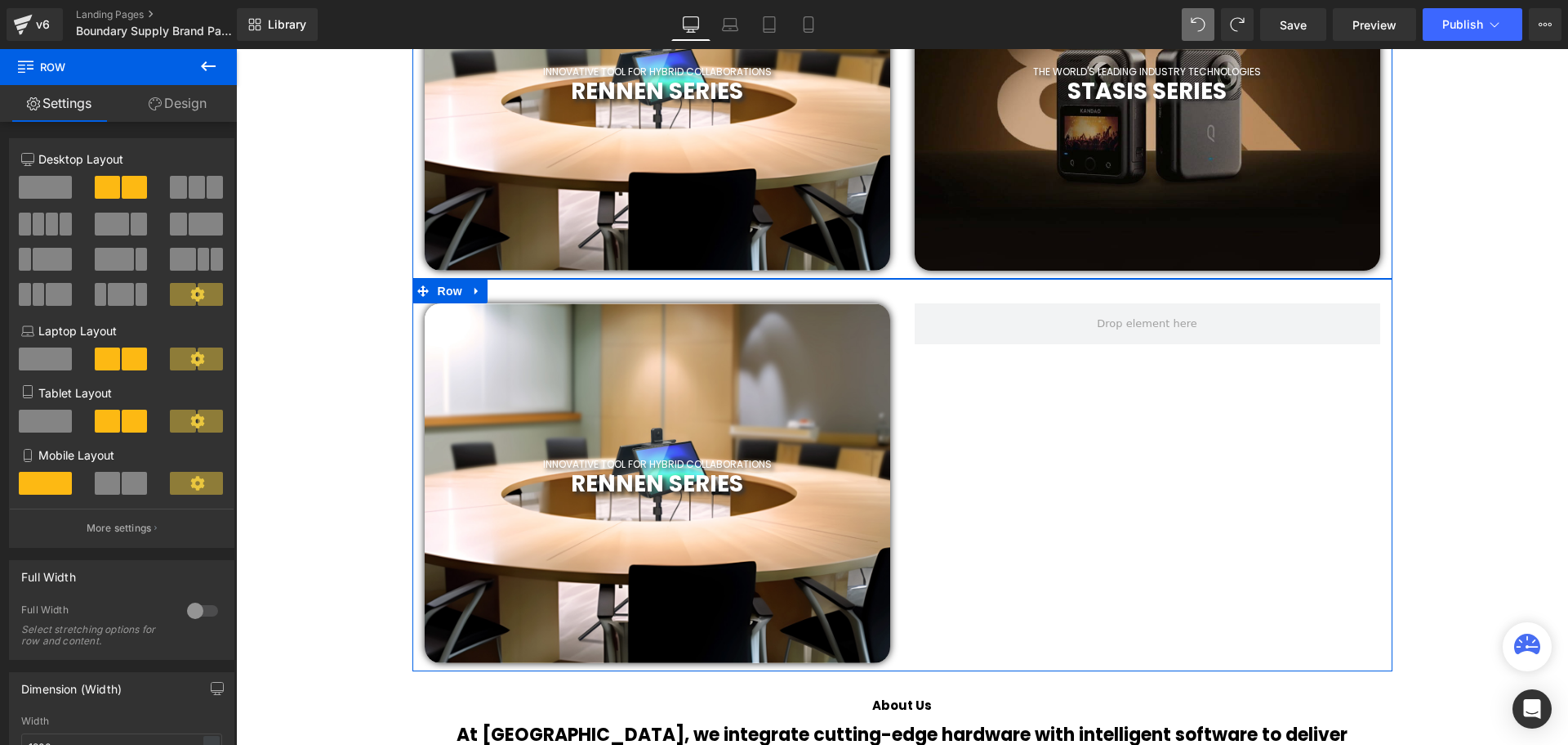
scroll to position [818, 0]
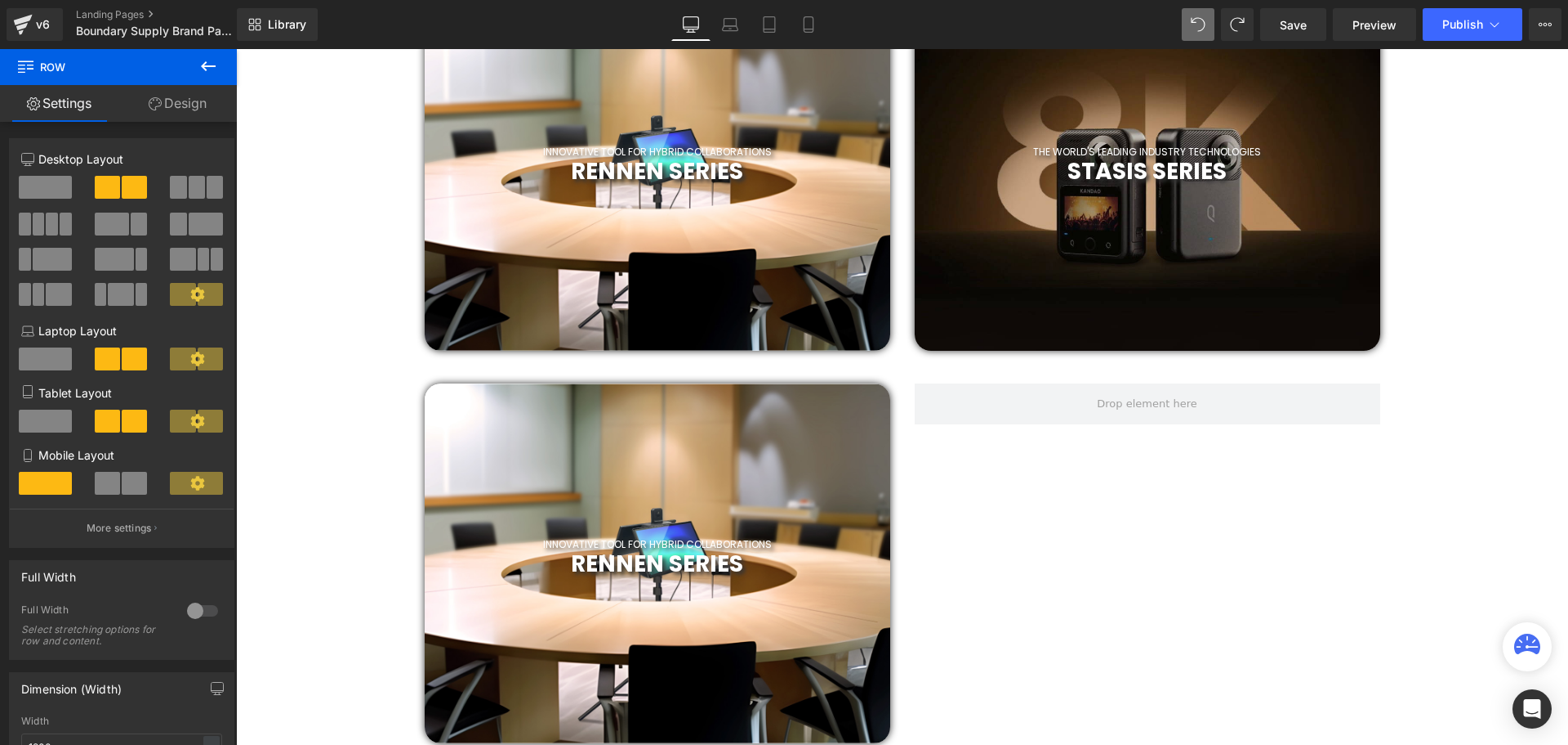
click at [205, 64] on icon at bounding box center [208, 66] width 20 height 20
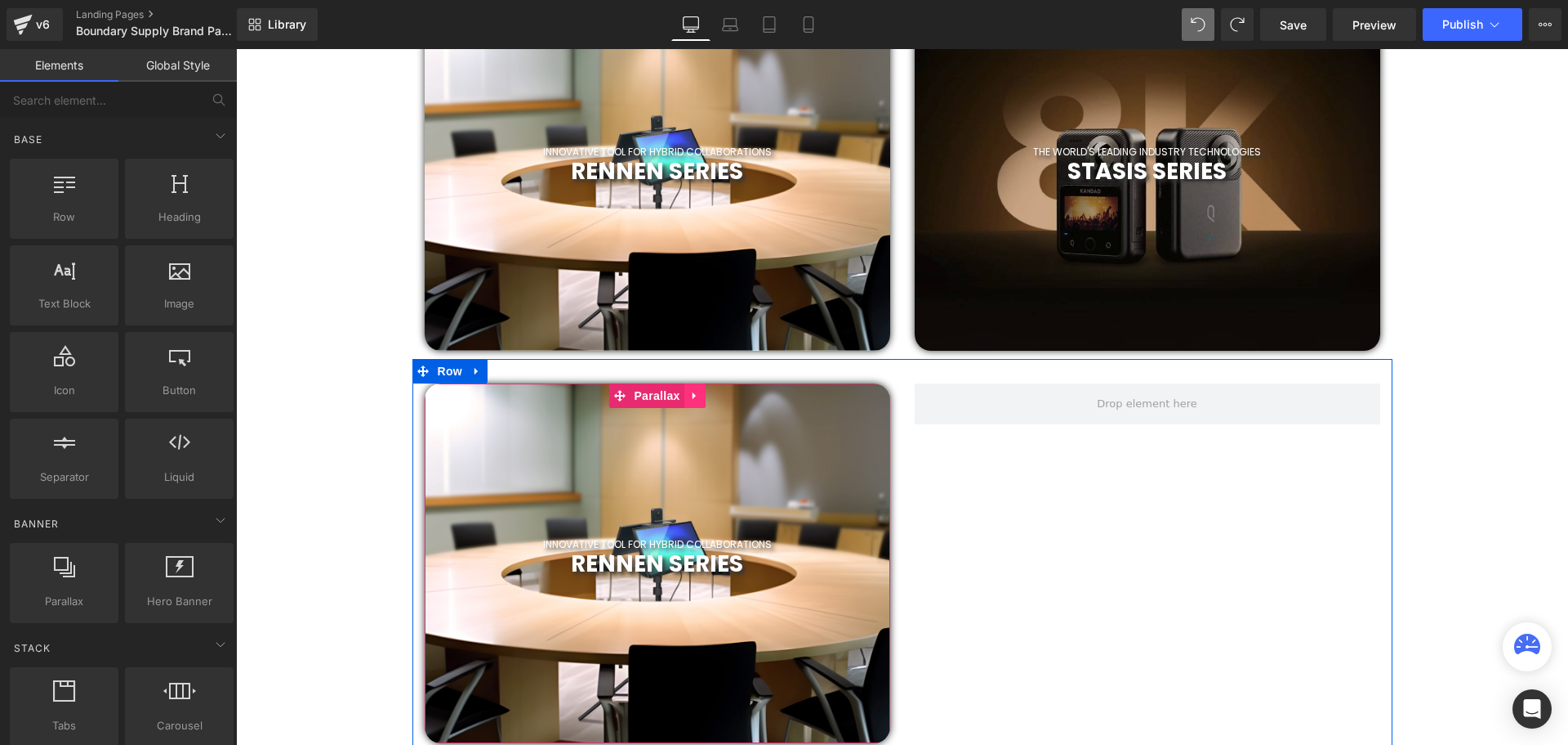
click at [692, 395] on icon at bounding box center [694, 395] width 4 height 7
click at [678, 395] on icon at bounding box center [684, 395] width 12 height 12
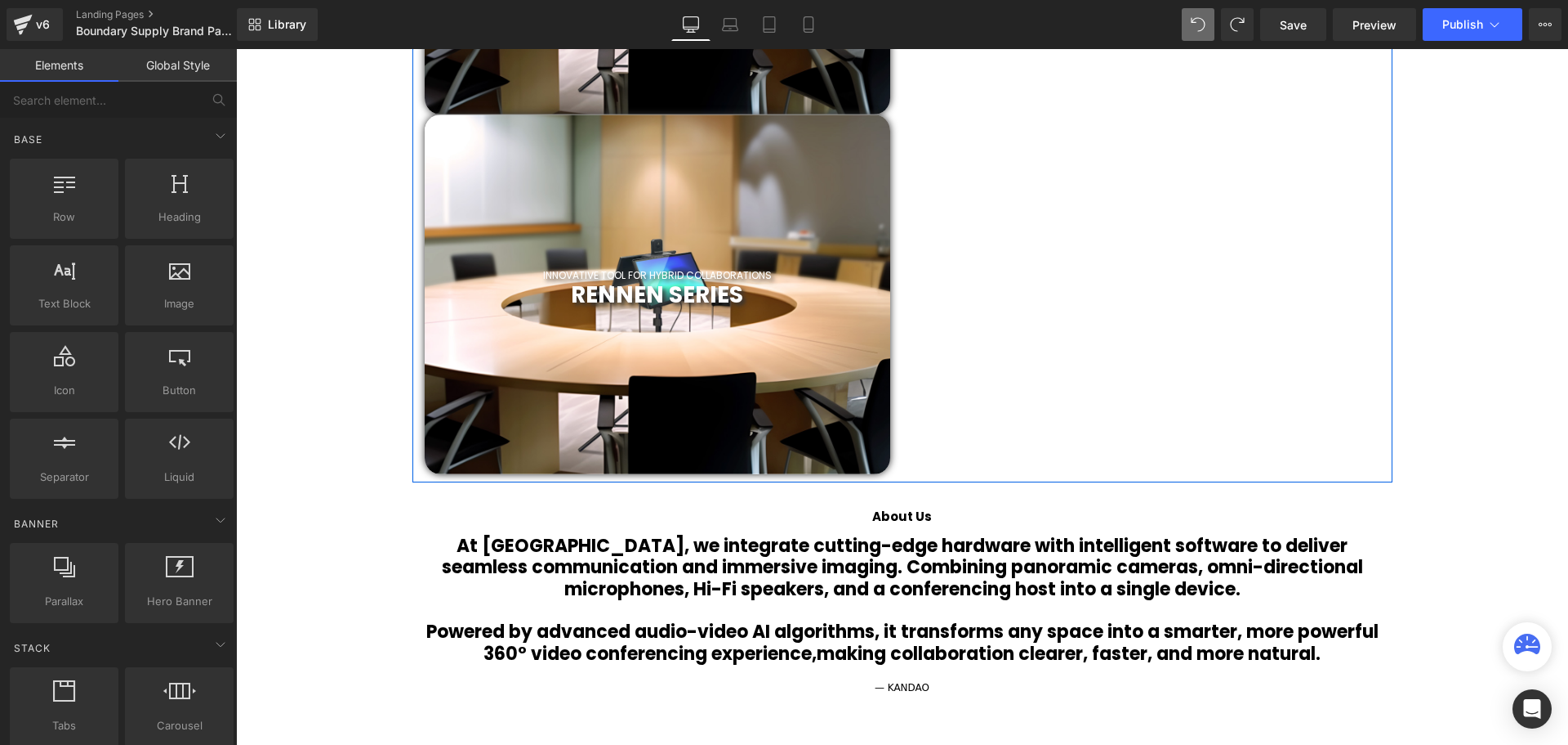
scroll to position [1282, 0]
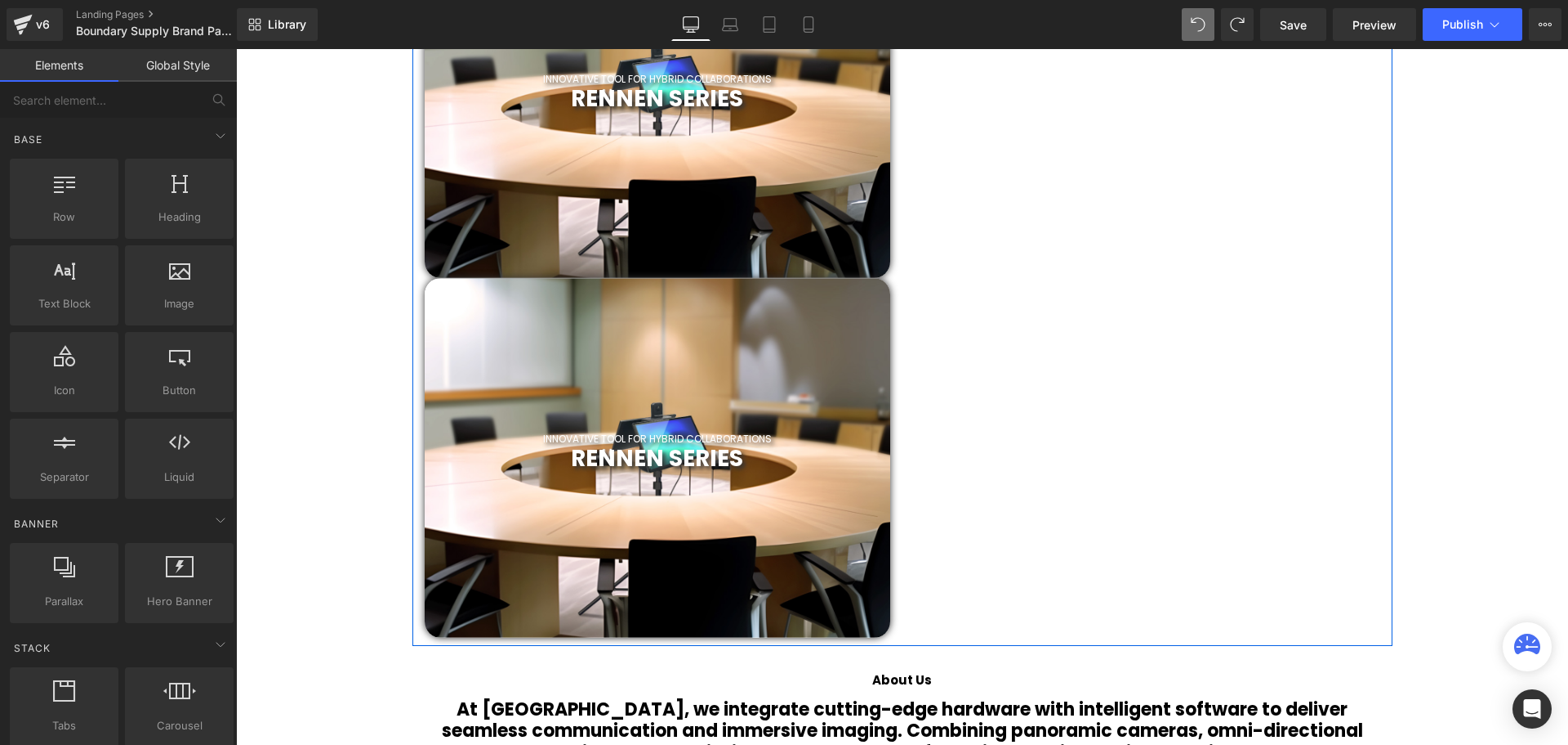
click at [620, 395] on div at bounding box center [658, 458] width 466 height 360
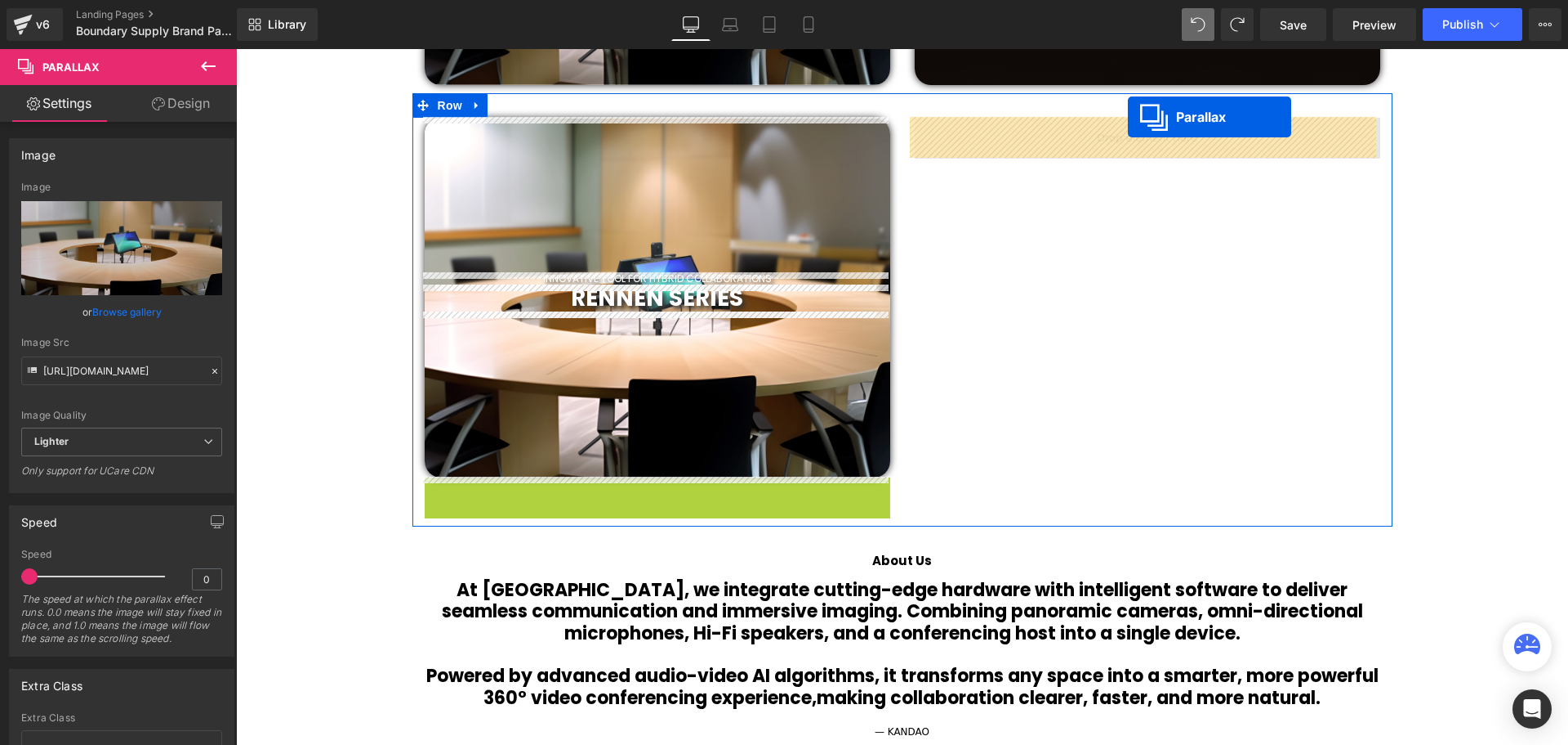
scroll to position [1067, 0]
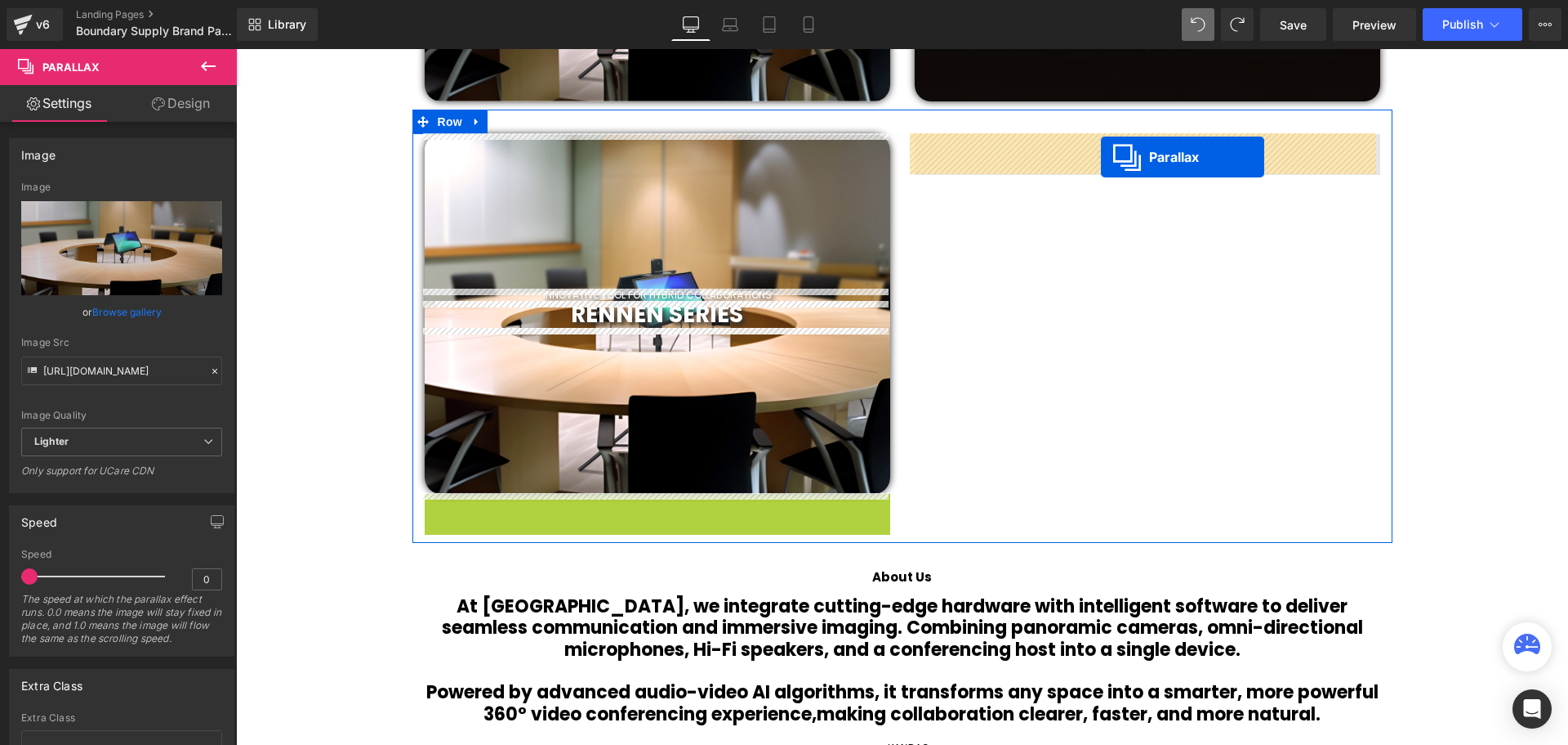
drag, startPoint x: 617, startPoint y: 291, endPoint x: 1101, endPoint y: 157, distance: 502.2
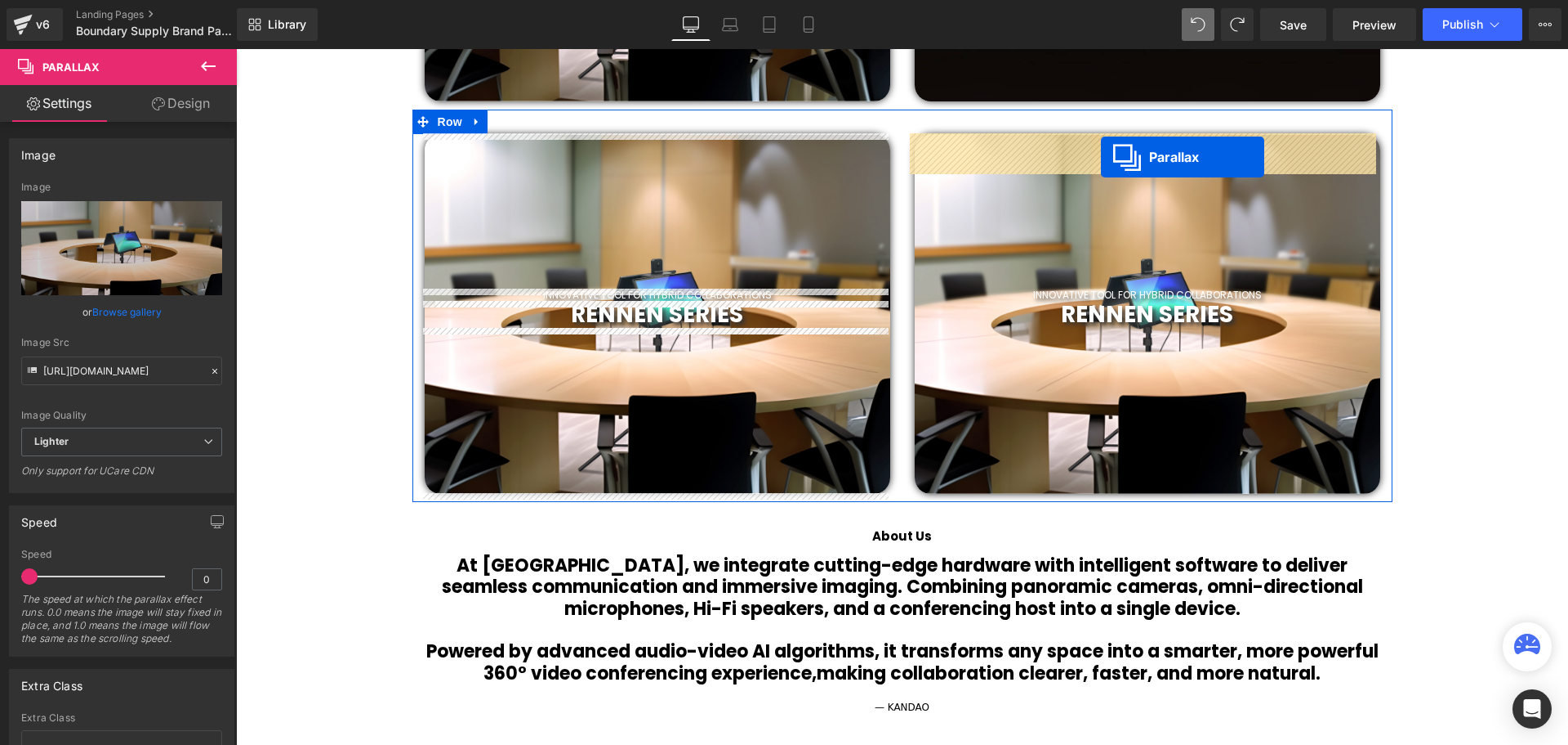
scroll to position [5545, 1324]
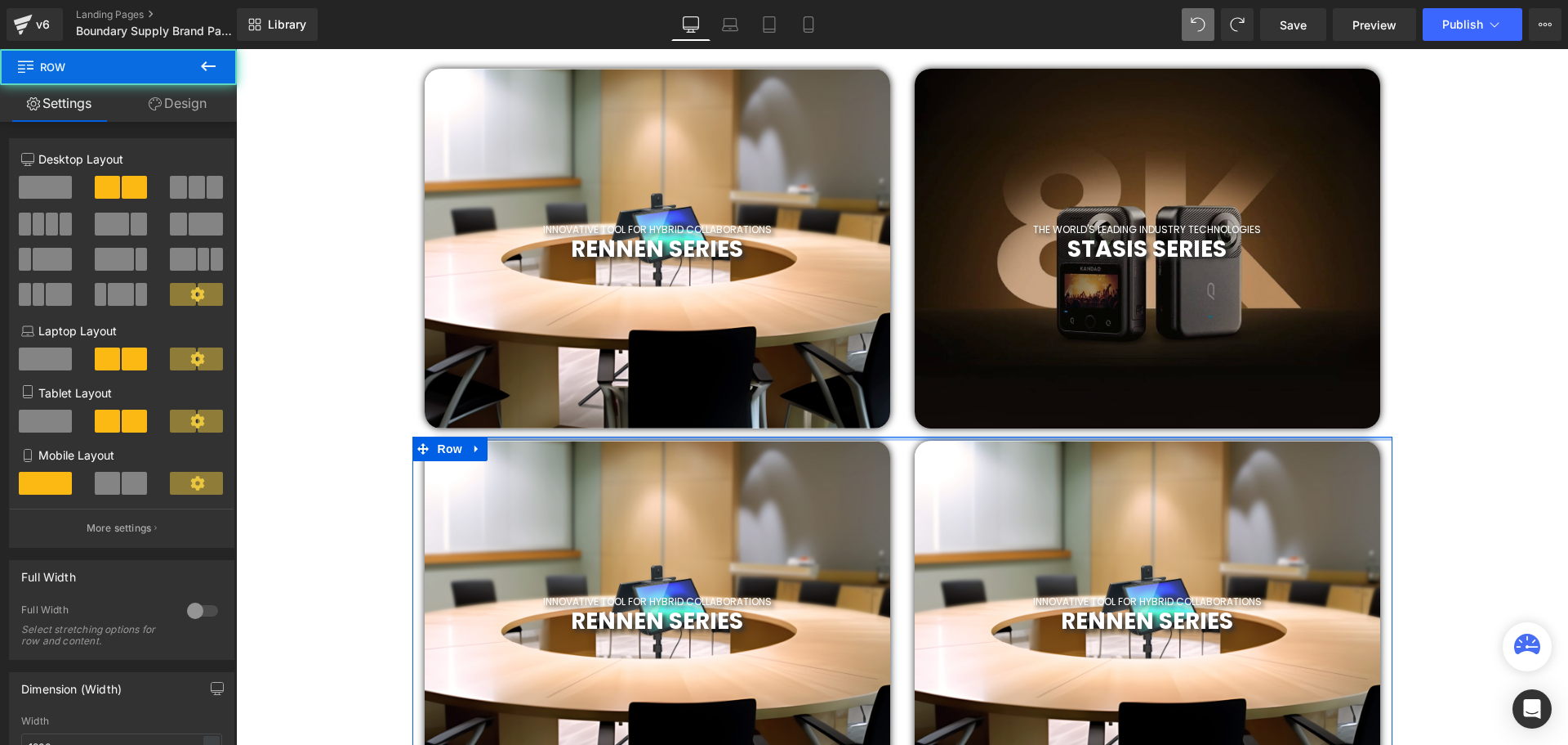
scroll to position [0, 0]
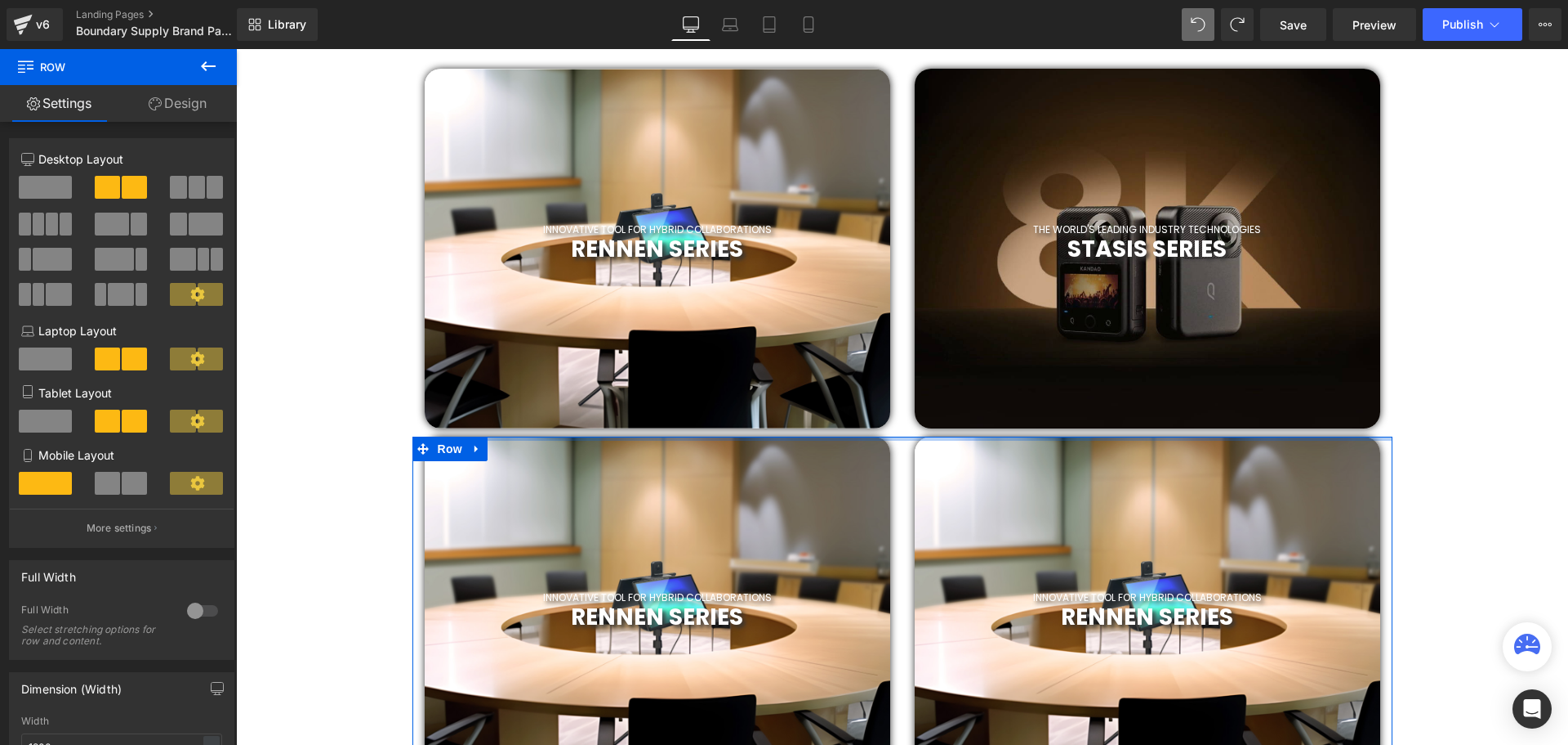
drag, startPoint x: 761, startPoint y: 439, endPoint x: 758, endPoint y: 421, distance: 18.2
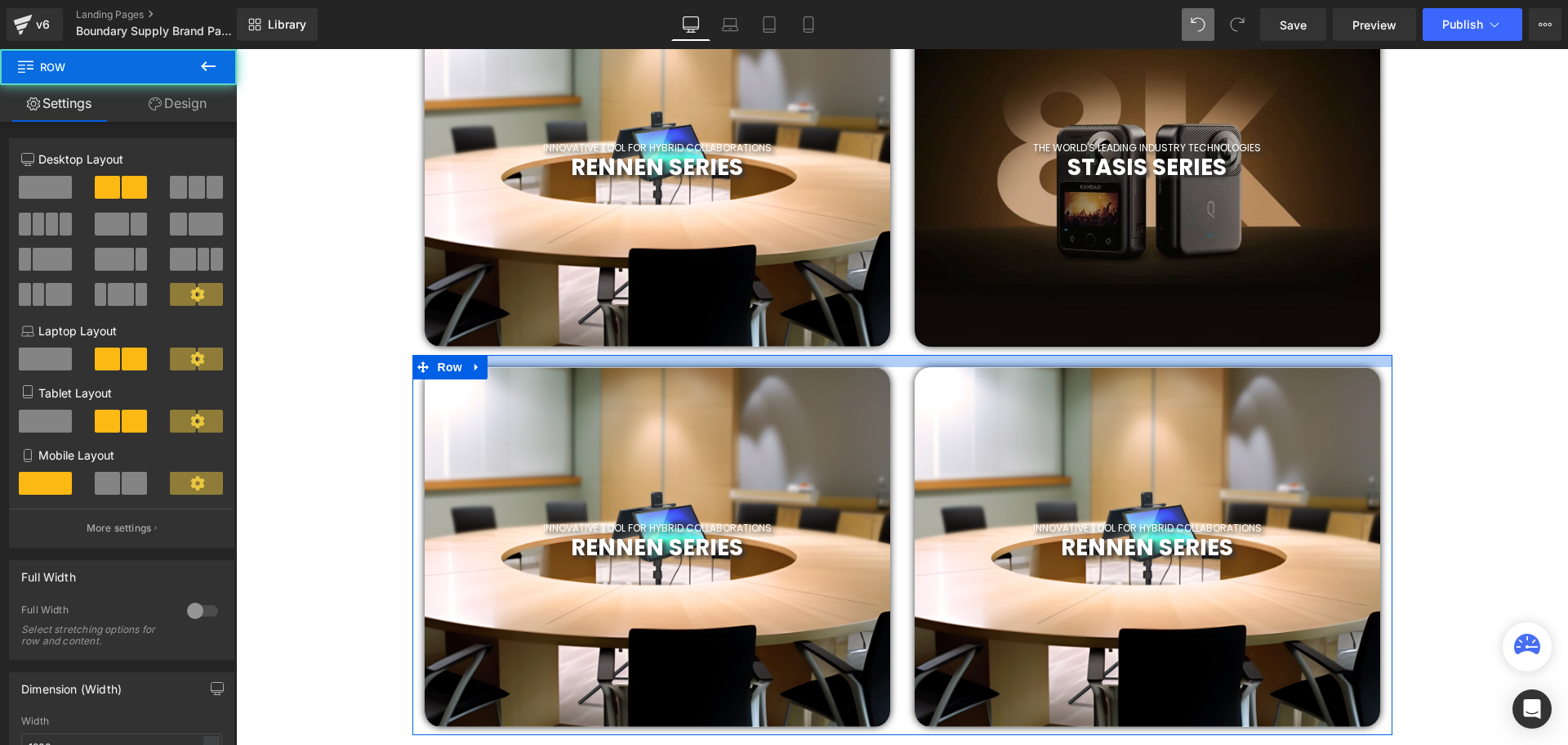
scroll to position [8, 8]
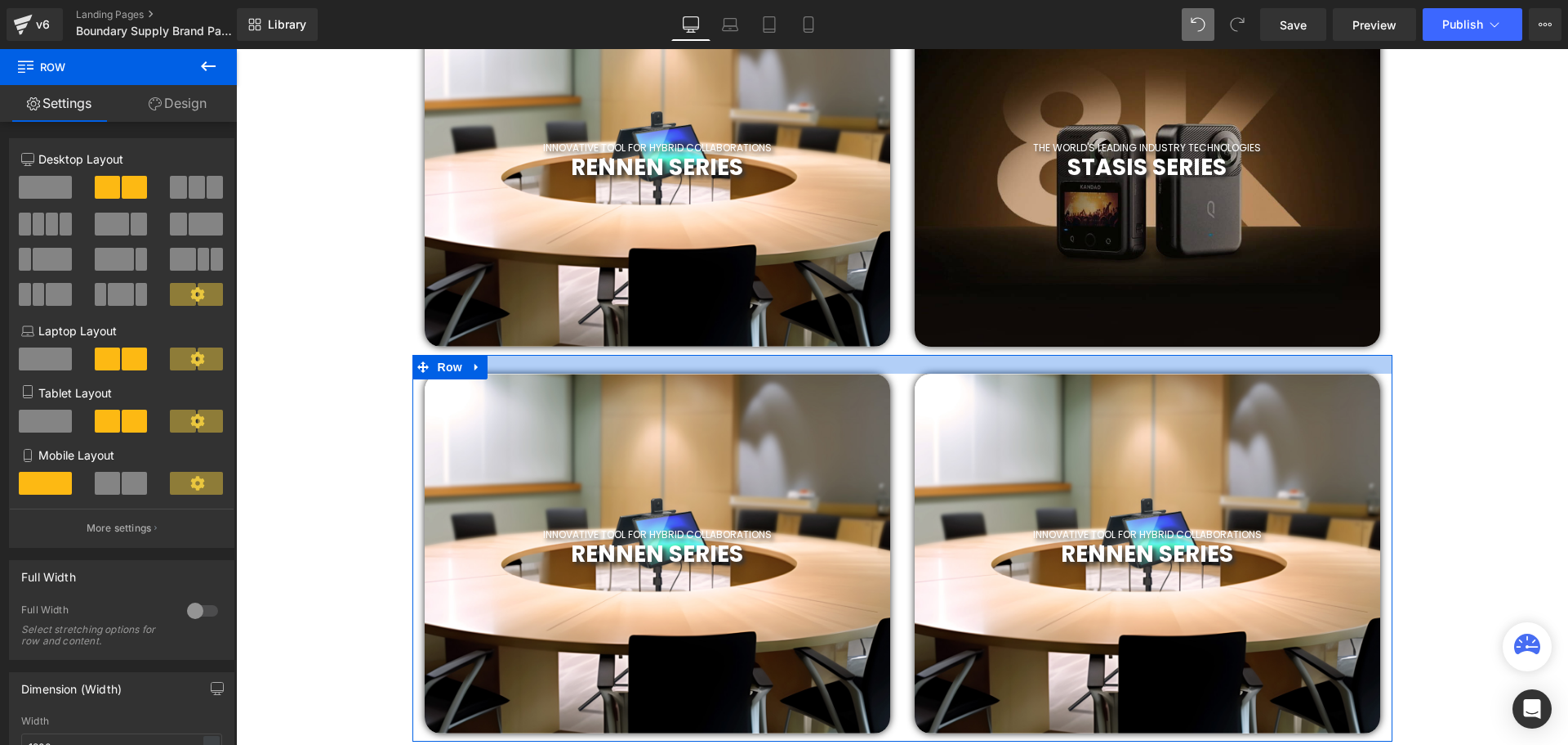
drag, startPoint x: 751, startPoint y: 357, endPoint x: 753, endPoint y: 376, distance: 19.1
click at [753, 376] on div "INNOVATIVE TOOL FOR HYBRID COLLABORATIONS Heading RENNEN SERIES Heading Row Par…" at bounding box center [902, 547] width 980 height 387
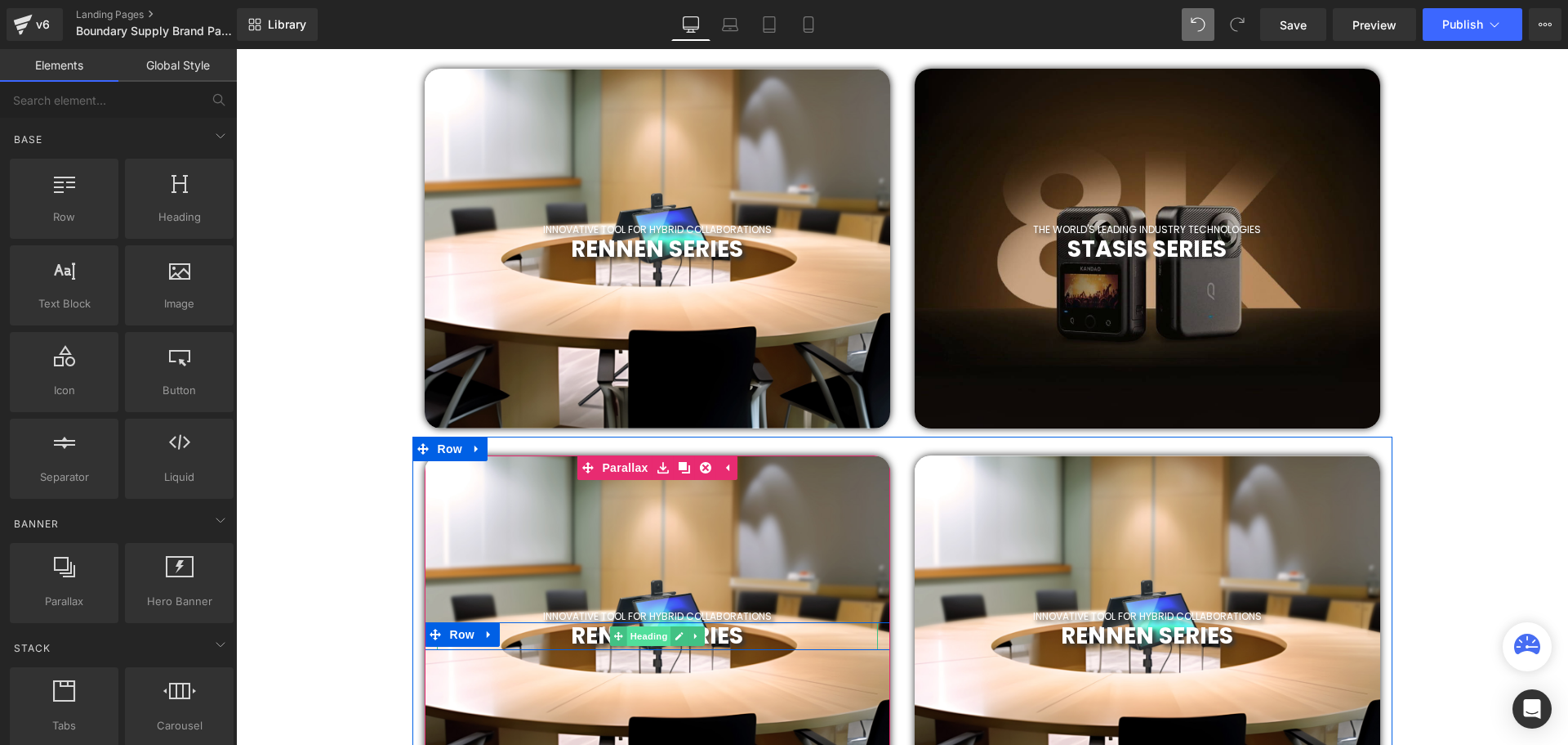
click at [642, 637] on span "Heading" at bounding box center [649, 636] width 44 height 20
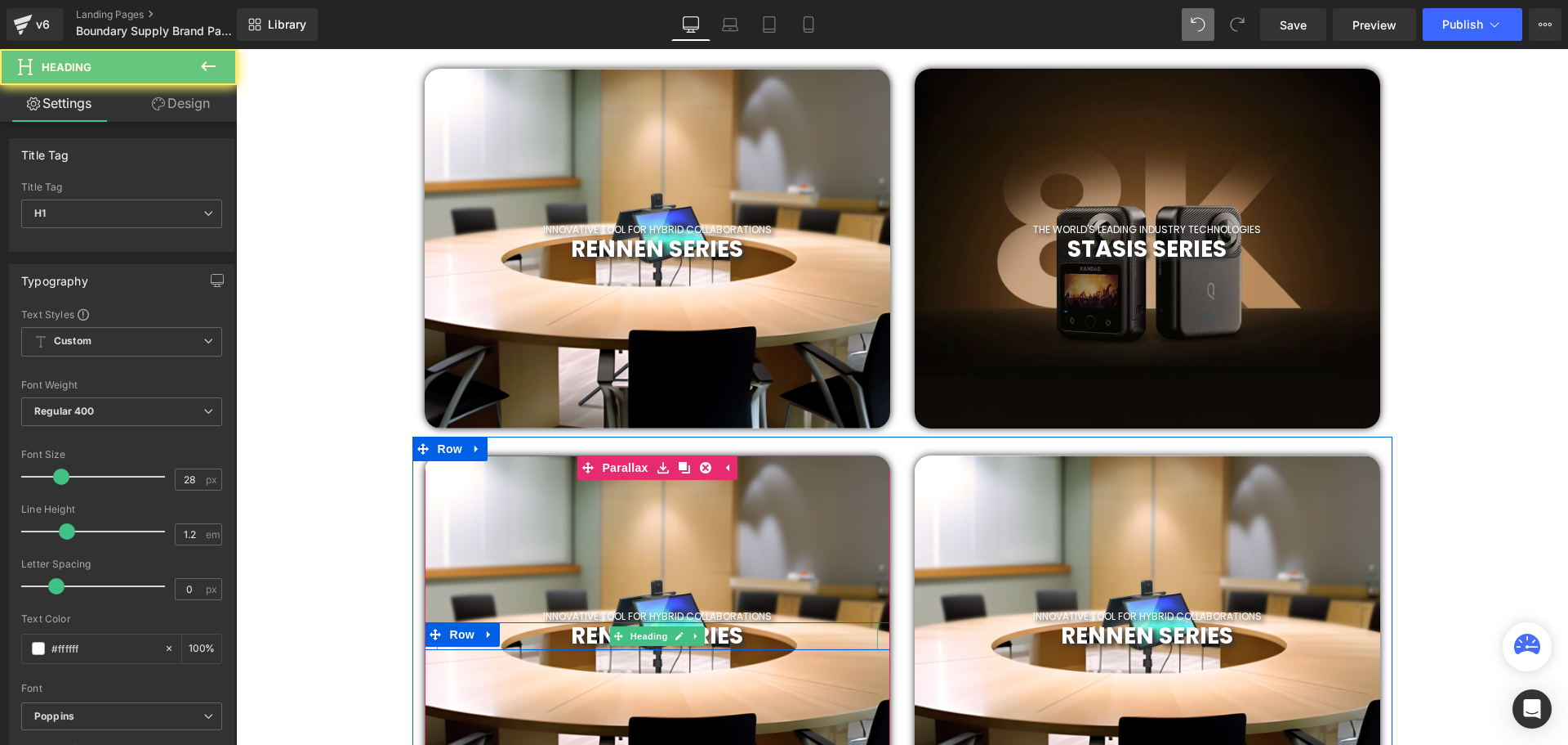
click at [752, 638] on h1 "RENNEN SERIES" at bounding box center [657, 635] width 441 height 28
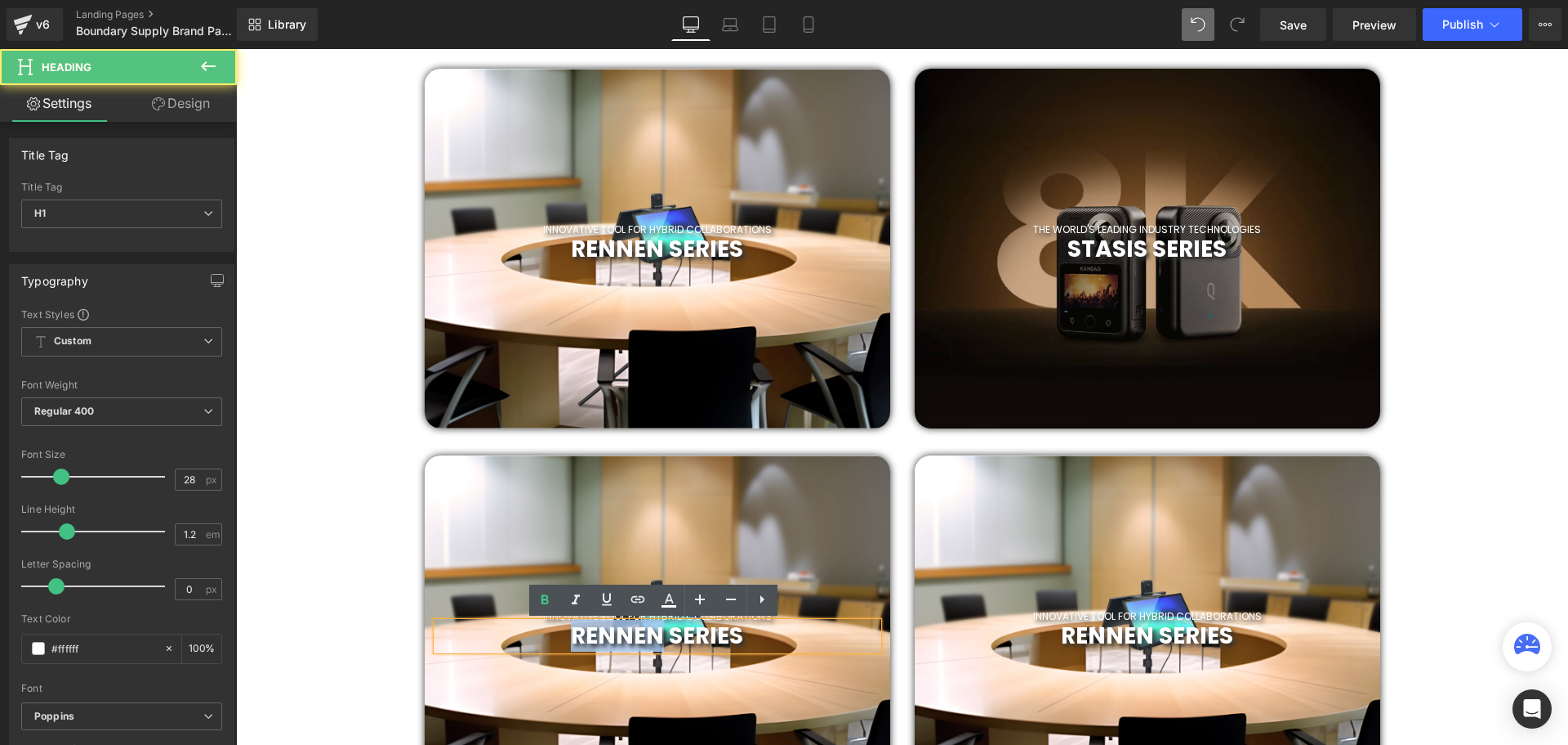
drag, startPoint x: 654, startPoint y: 634, endPoint x: 562, endPoint y: 634, distance: 92.0
click at [562, 634] on h1 "RENNEN SERIES" at bounding box center [657, 635] width 441 height 28
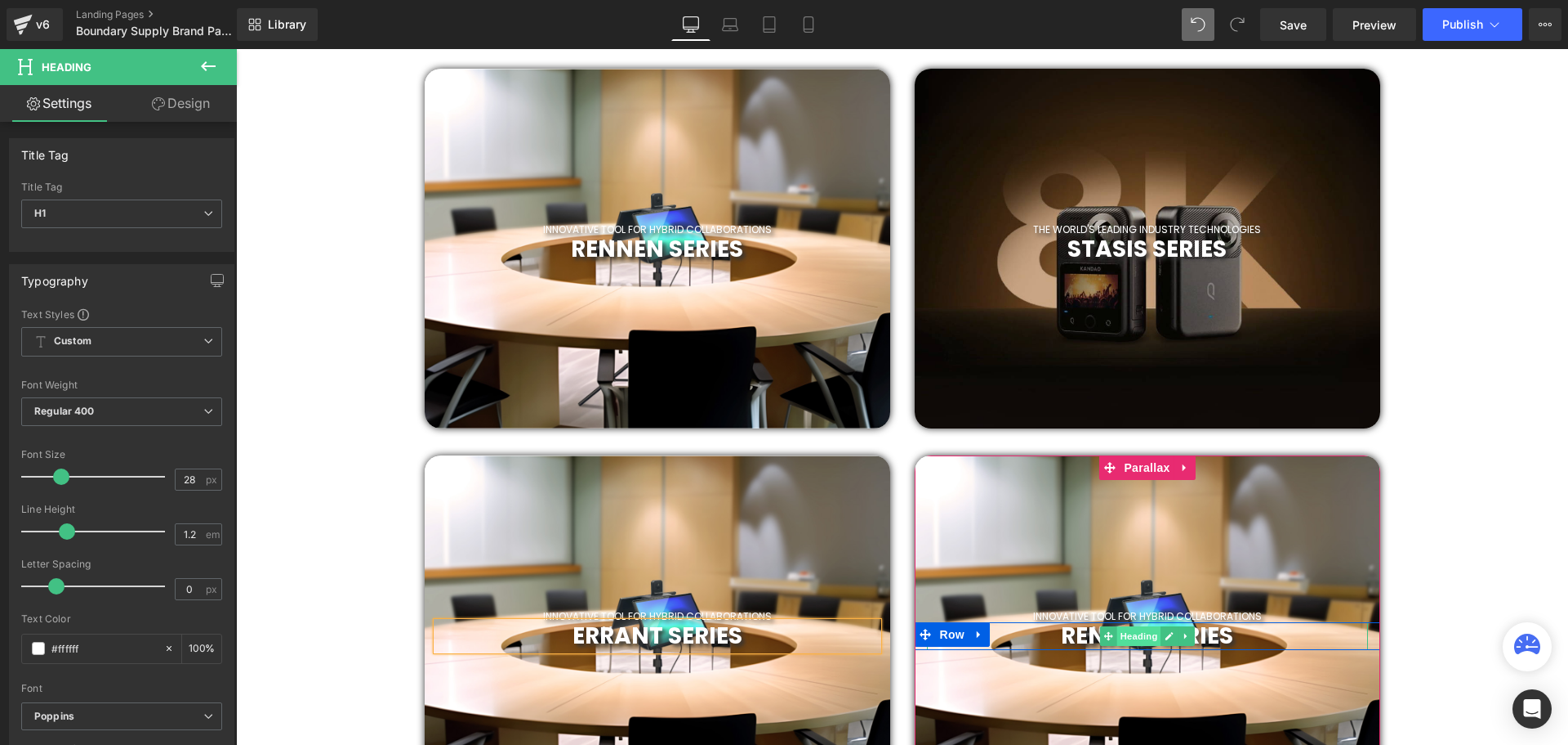
click at [1129, 640] on span "Heading" at bounding box center [1139, 636] width 44 height 20
click at [1056, 635] on h1 "RENNEN SERIES" at bounding box center [1147, 635] width 441 height 28
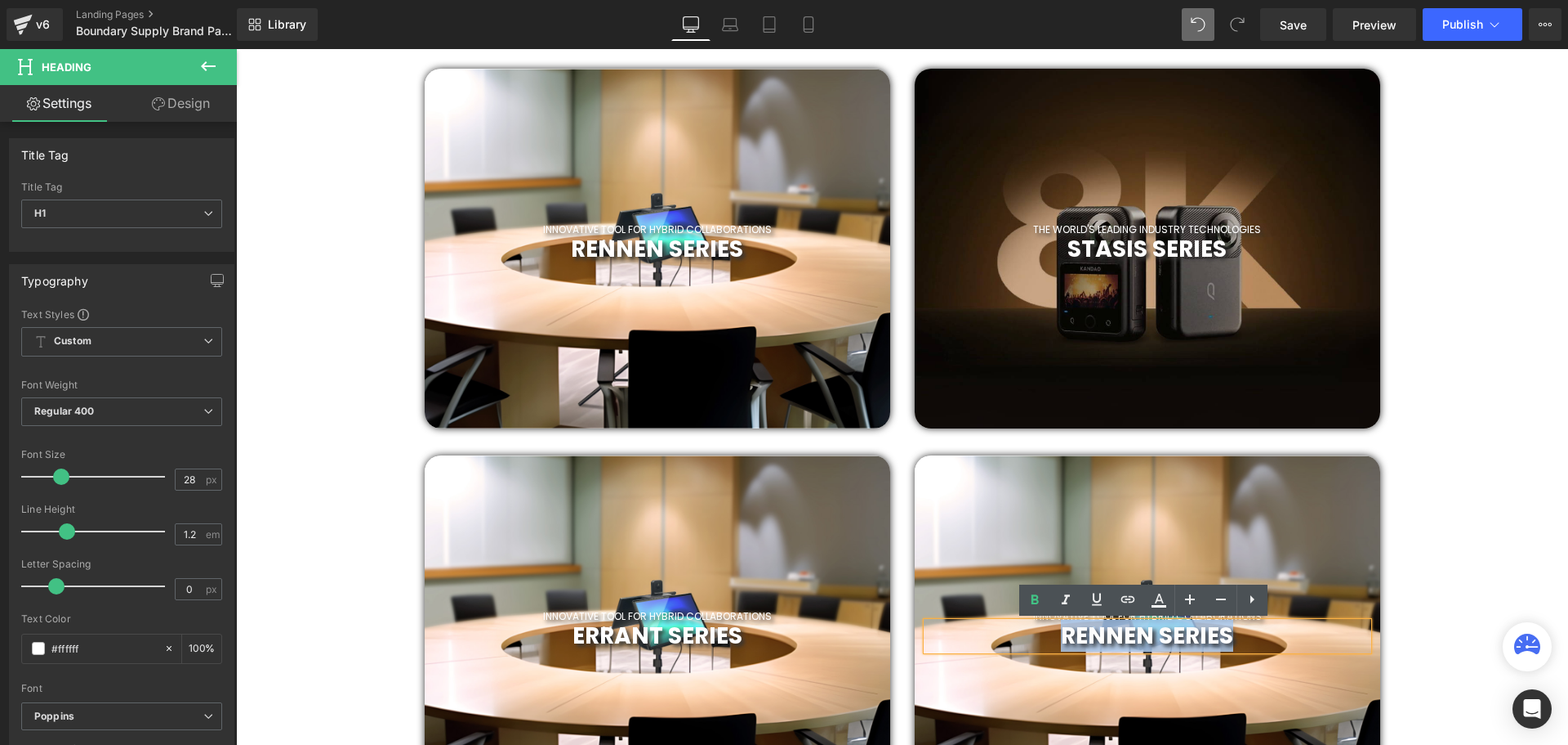
drag, startPoint x: 1056, startPoint y: 635, endPoint x: 1242, endPoint y: 628, distance: 186.1
click at [1242, 628] on h1 "RENNEN SERIES" at bounding box center [1147, 635] width 441 height 28
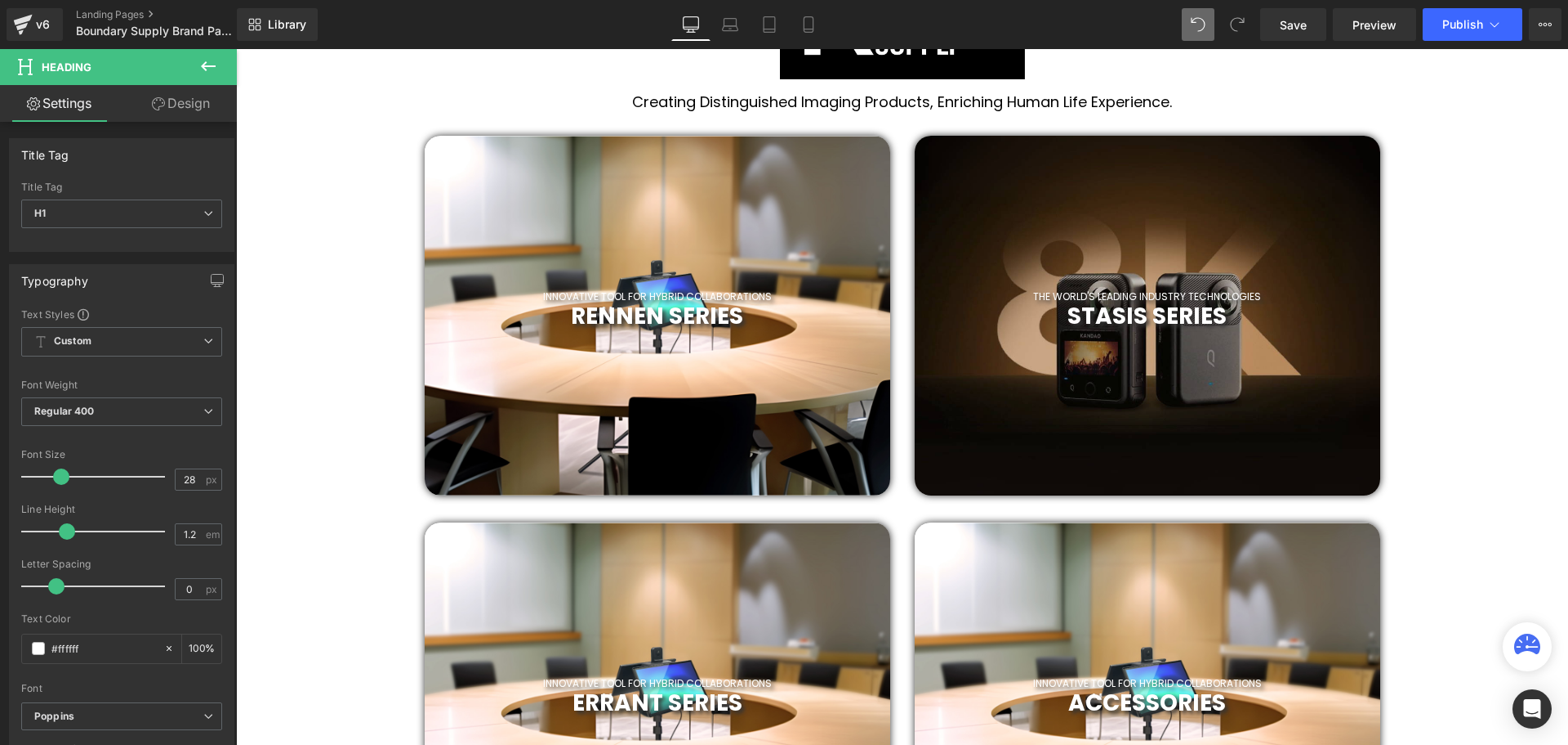
scroll to position [821, 0]
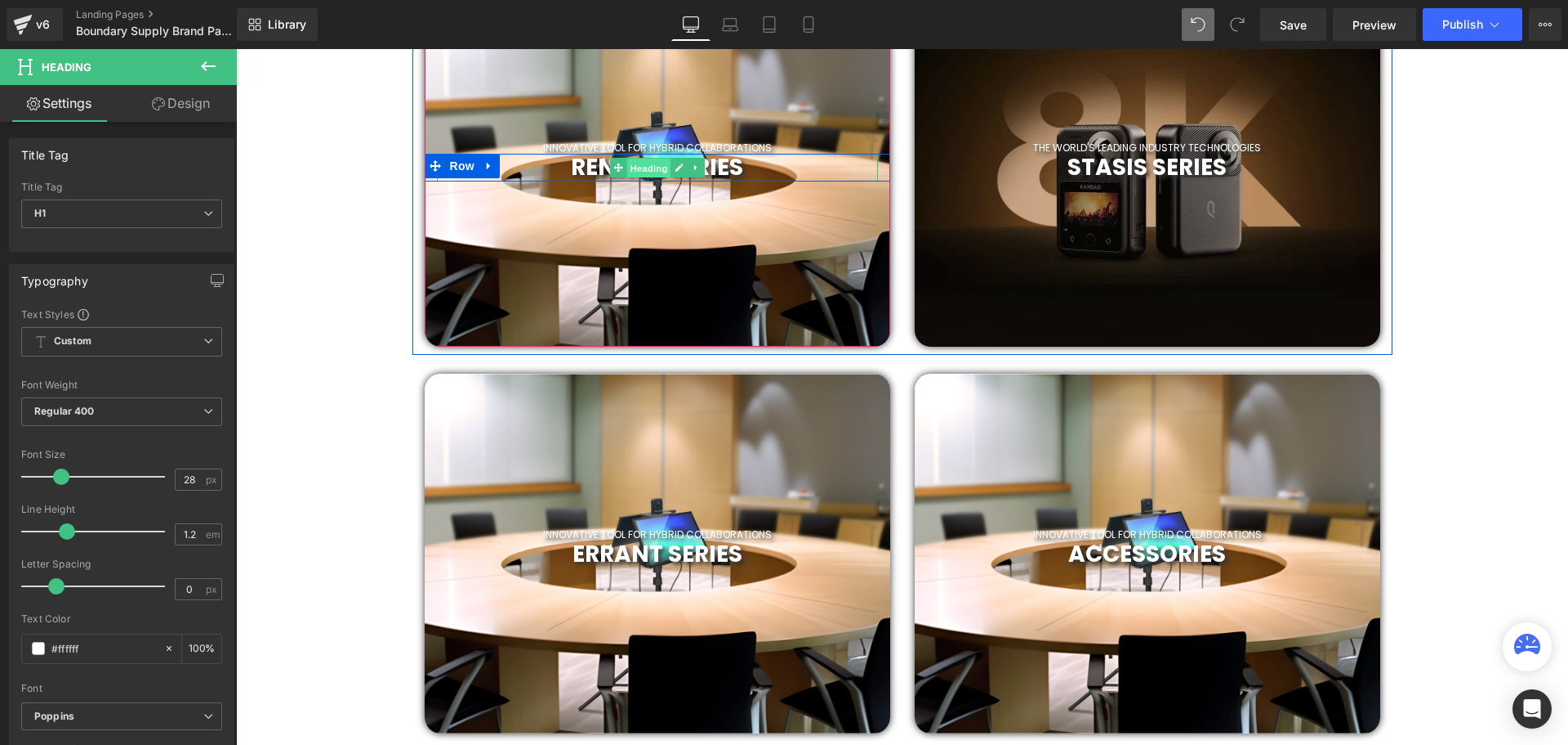
click at [634, 167] on span "Heading" at bounding box center [649, 169] width 44 height 20
click at [794, 173] on h1 "RENNEN SERIES" at bounding box center [657, 168] width 441 height 28
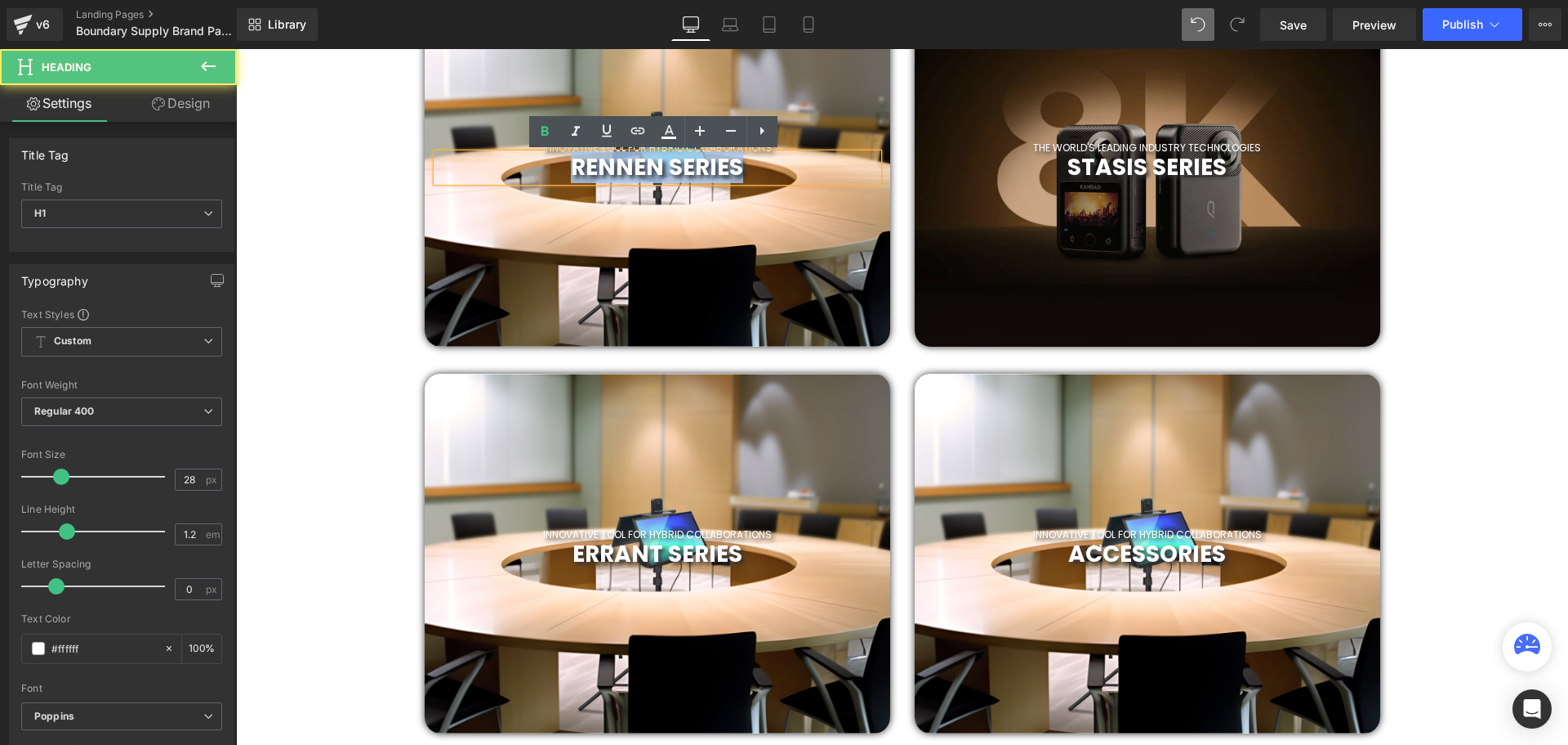
drag, startPoint x: 775, startPoint y: 170, endPoint x: 530, endPoint y: 166, distance: 245.0
click at [529, 168] on h1 "RENNEN SERIES" at bounding box center [657, 168] width 441 height 28
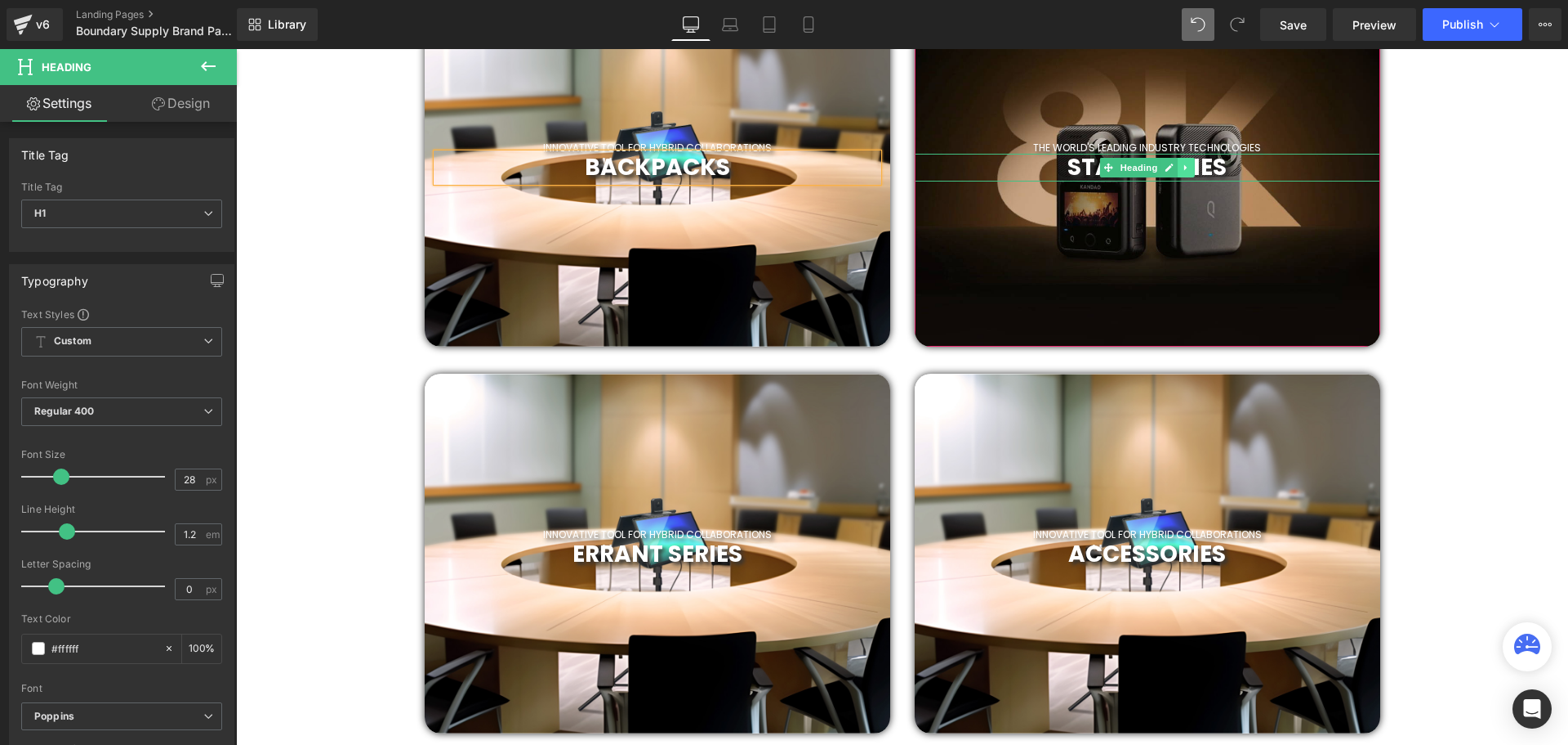
click at [1182, 171] on icon at bounding box center [1187, 167] width 9 height 10
click at [1251, 169] on h1 "STASIS SERIES" at bounding box center [1148, 168] width 466 height 28
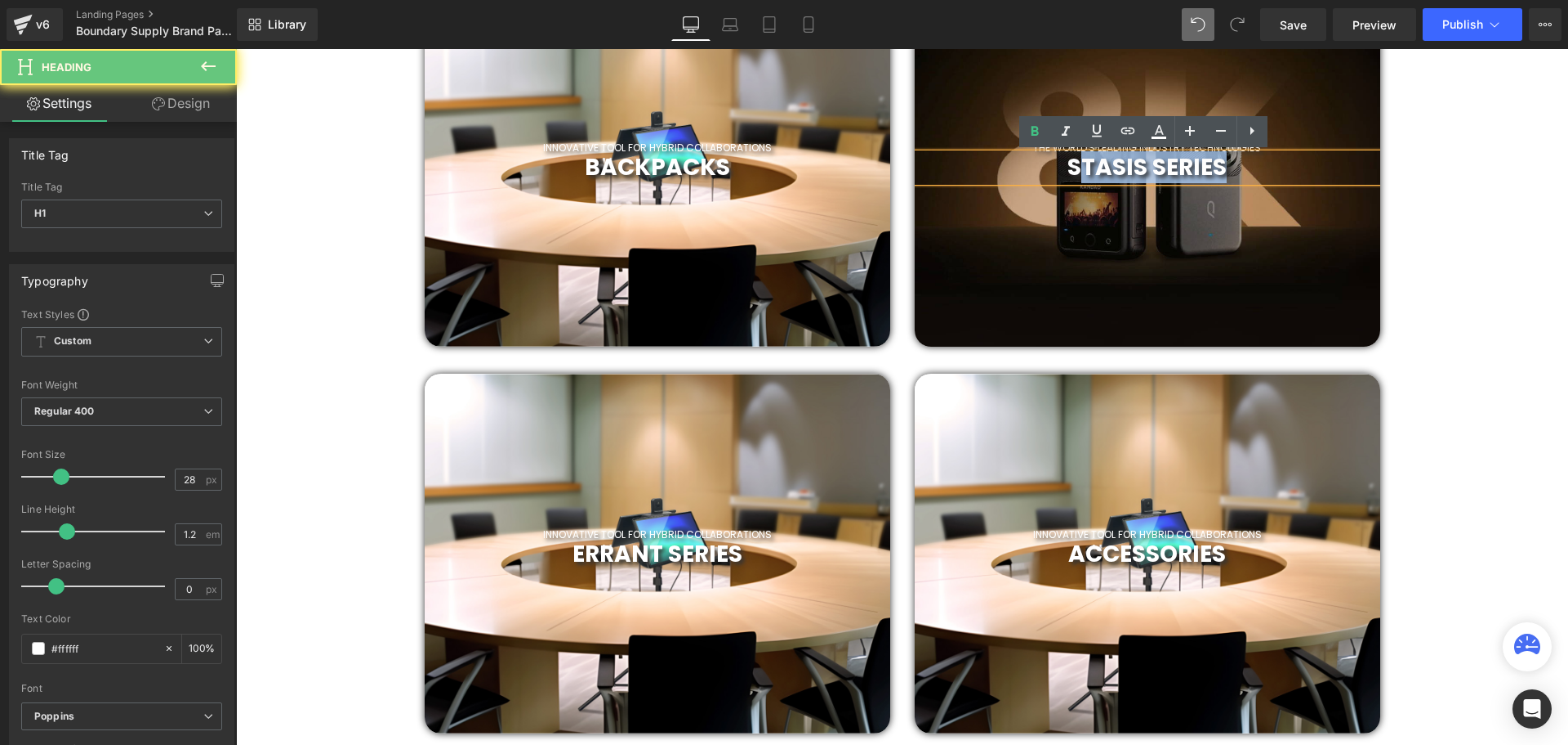
drag, startPoint x: 1271, startPoint y: 169, endPoint x: 1083, endPoint y: 164, distance: 188.1
click at [1083, 164] on h1 "STASIS SERIES" at bounding box center [1148, 168] width 466 height 28
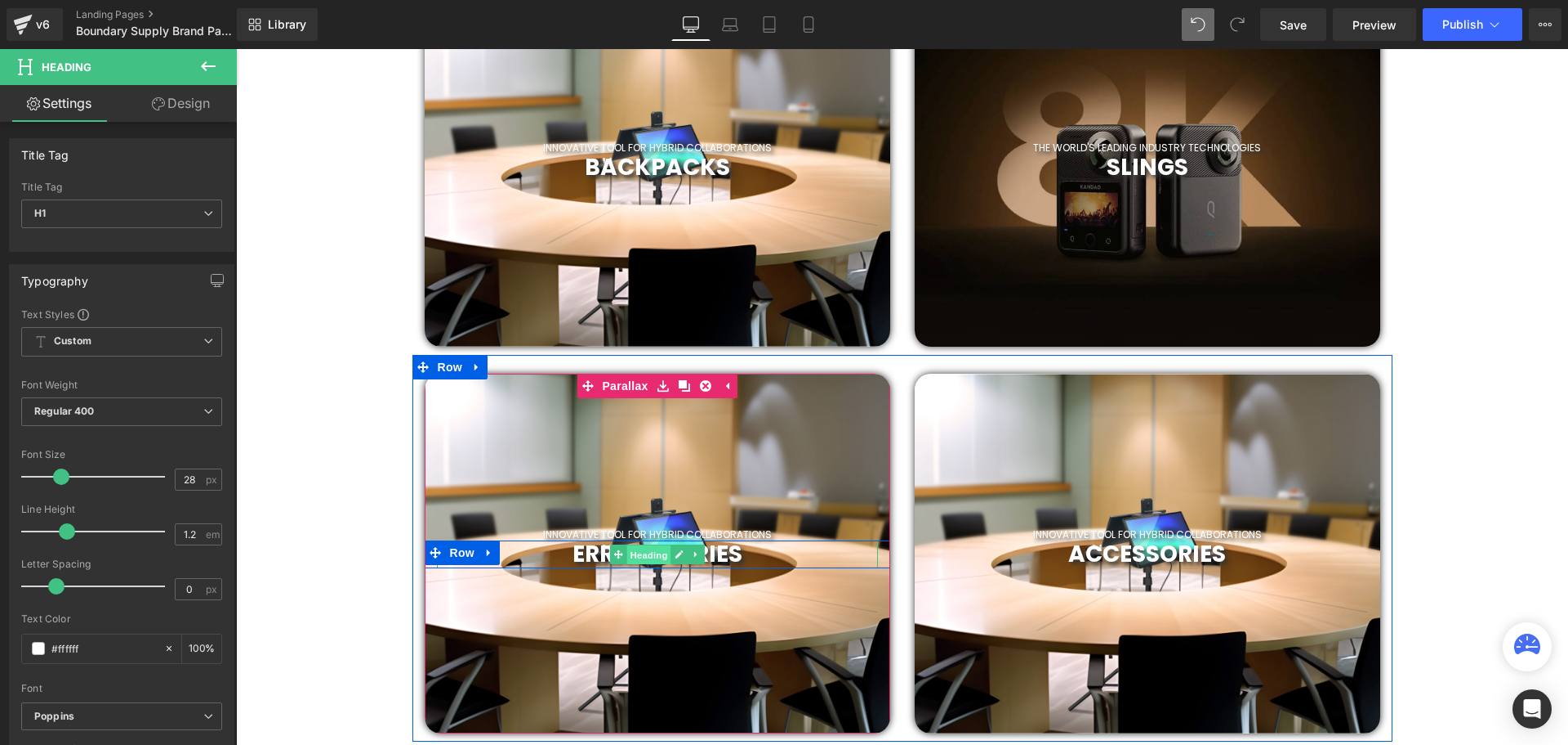
click at [666, 555] on span "Heading" at bounding box center [649, 555] width 44 height 20
click at [743, 555] on h1 "ERRANT SERIES" at bounding box center [657, 554] width 441 height 28
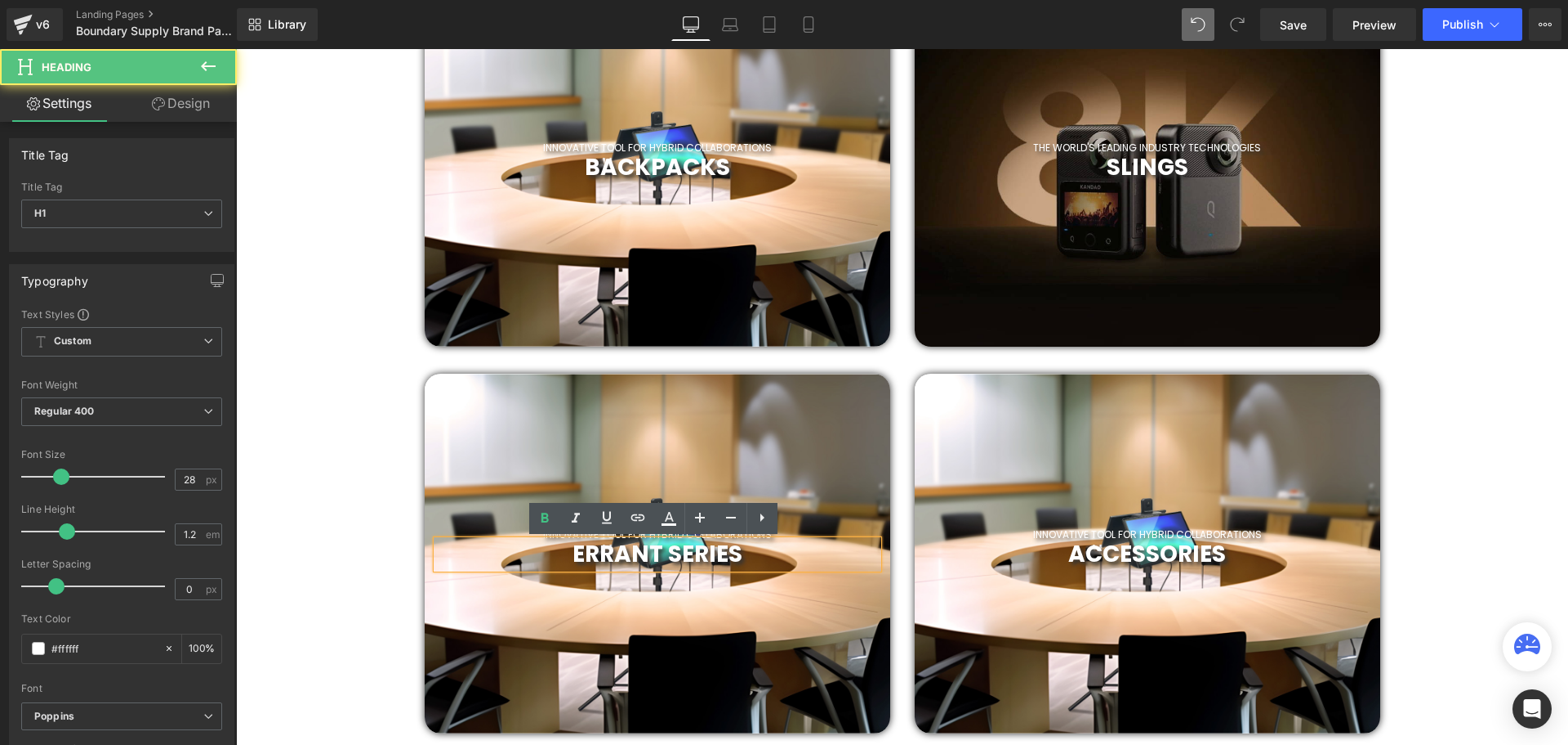
drag, startPoint x: 461, startPoint y: 540, endPoint x: 438, endPoint y: 539, distance: 23.0
click at [438, 540] on div "ERRANT SERIES" at bounding box center [657, 554] width 441 height 28
click at [771, 560] on h1 "ERRANT SERIES" at bounding box center [657, 554] width 441 height 28
drag, startPoint x: 817, startPoint y: 553, endPoint x: 503, endPoint y: 566, distance: 314.3
click at [503, 566] on h1 "ERRANT SERIES" at bounding box center [657, 554] width 441 height 28
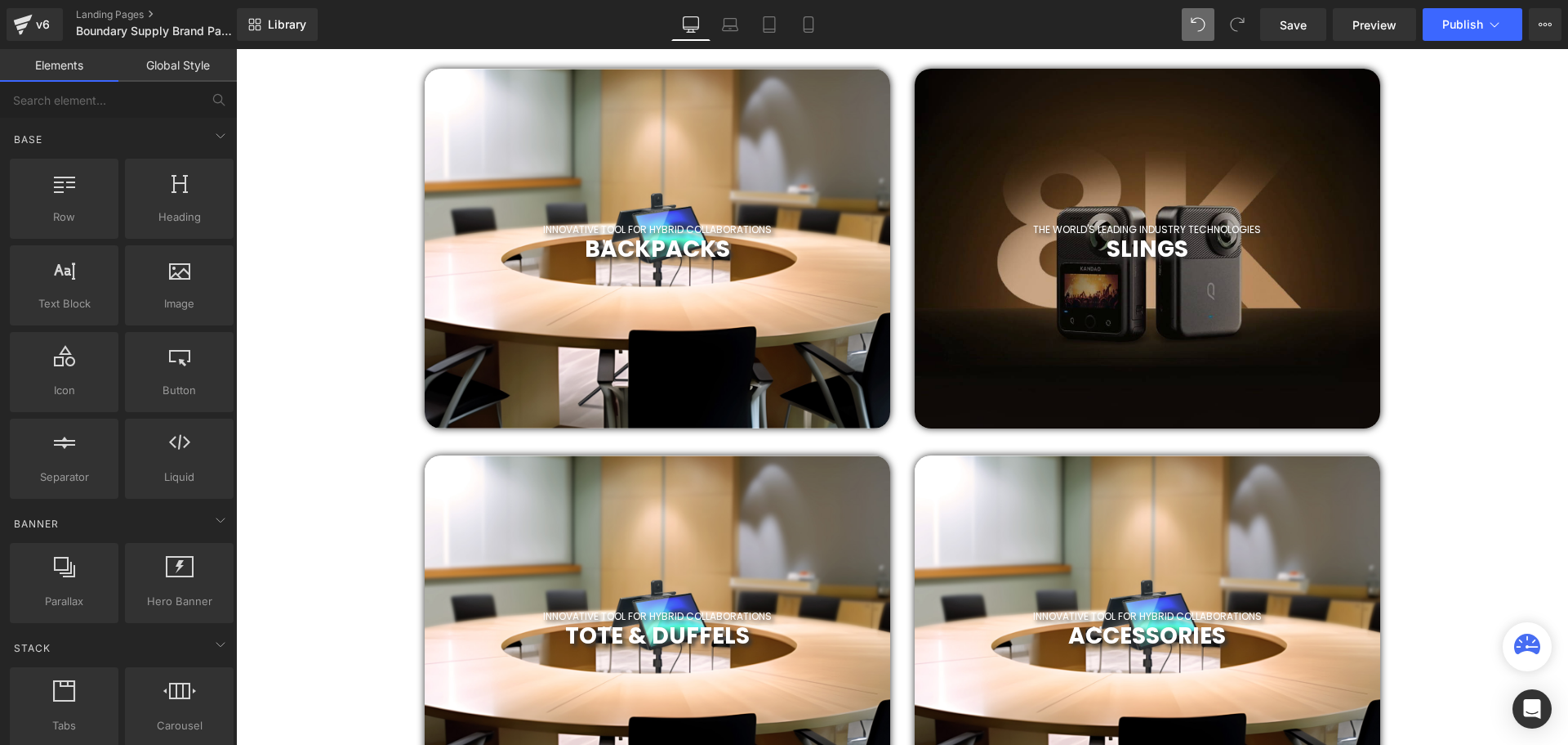
scroll to position [1148, 0]
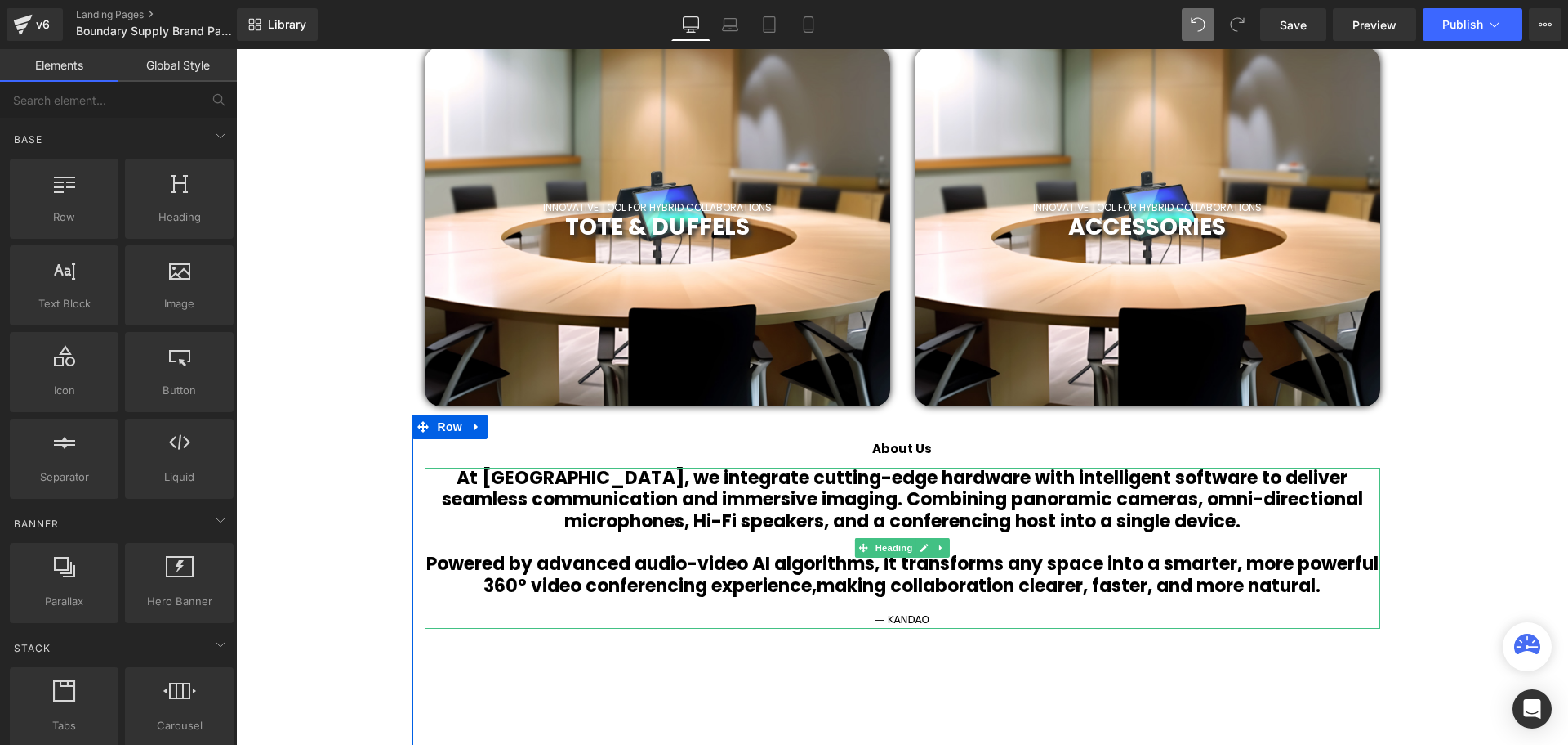
drag, startPoint x: 957, startPoint y: 585, endPoint x: 1188, endPoint y: 579, distance: 231.1
click at [957, 585] on b "making collaboration clearer, faster, and more natural." at bounding box center [1069, 585] width 504 height 25
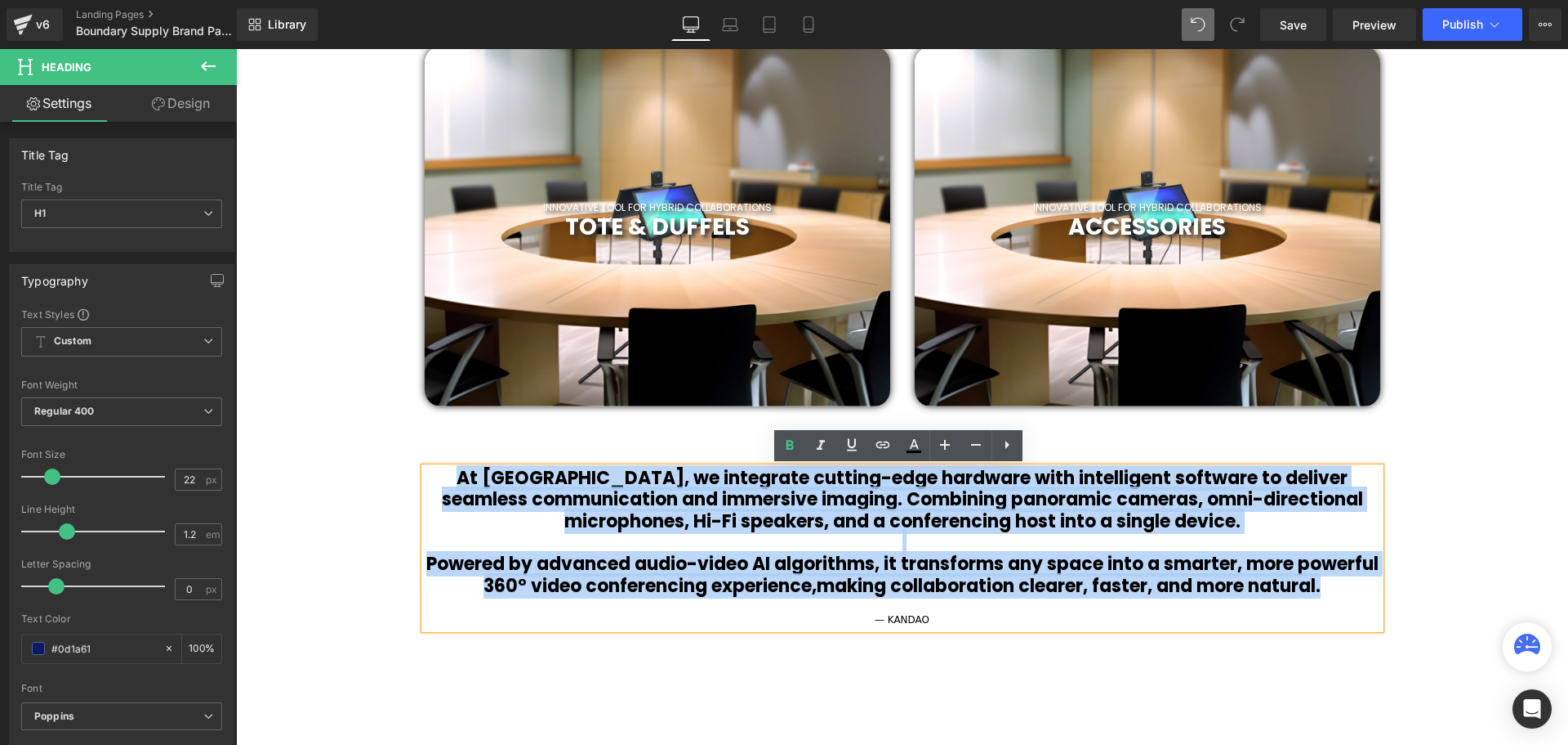
drag, startPoint x: 1364, startPoint y: 585, endPoint x: 476, endPoint y: 479, distance: 894.3
click at [476, 479] on div "At Kandao, we integrate cutting-edge hardware with intelligent software to deli…" at bounding box center [902, 548] width 956 height 161
paste div
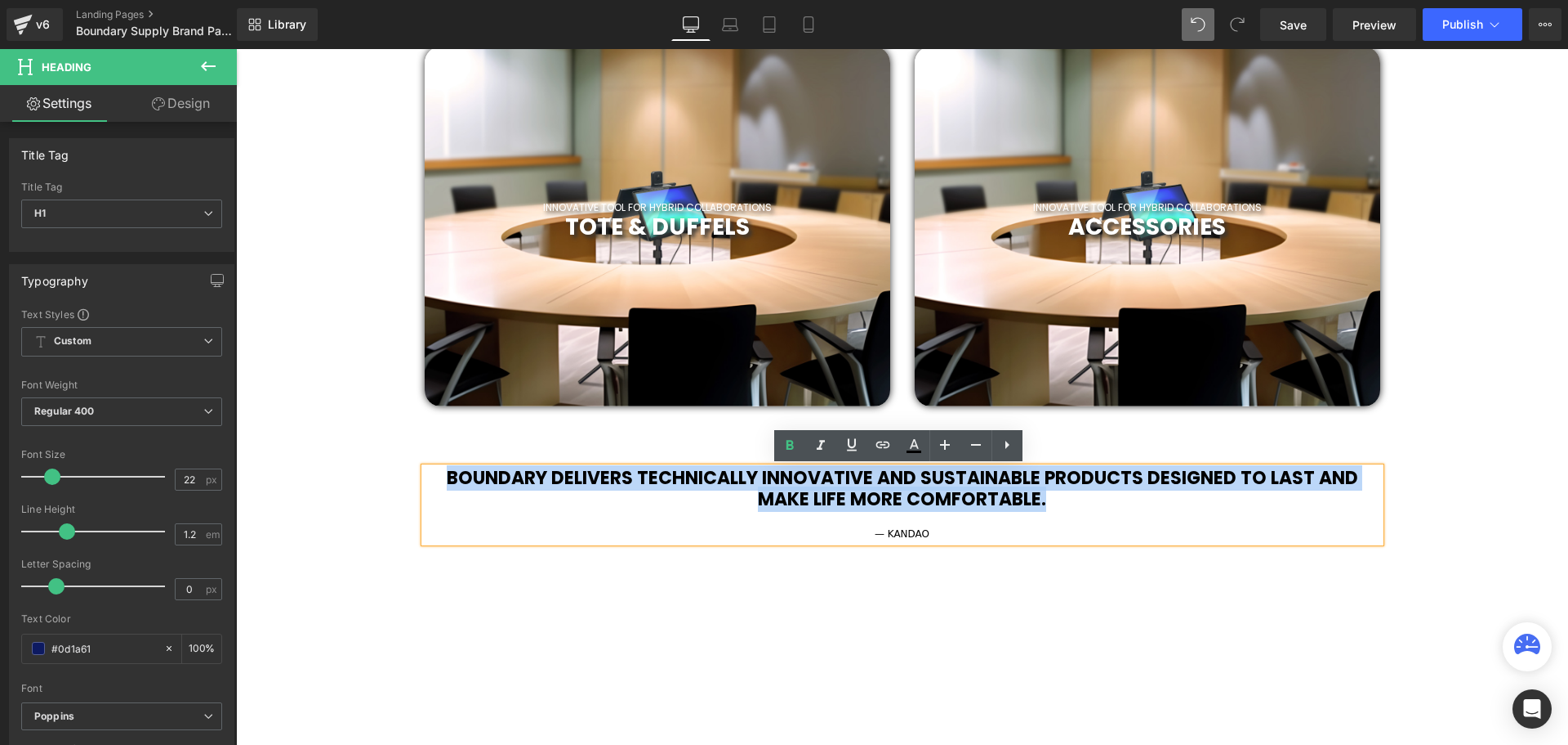
scroll to position [5452, 1324]
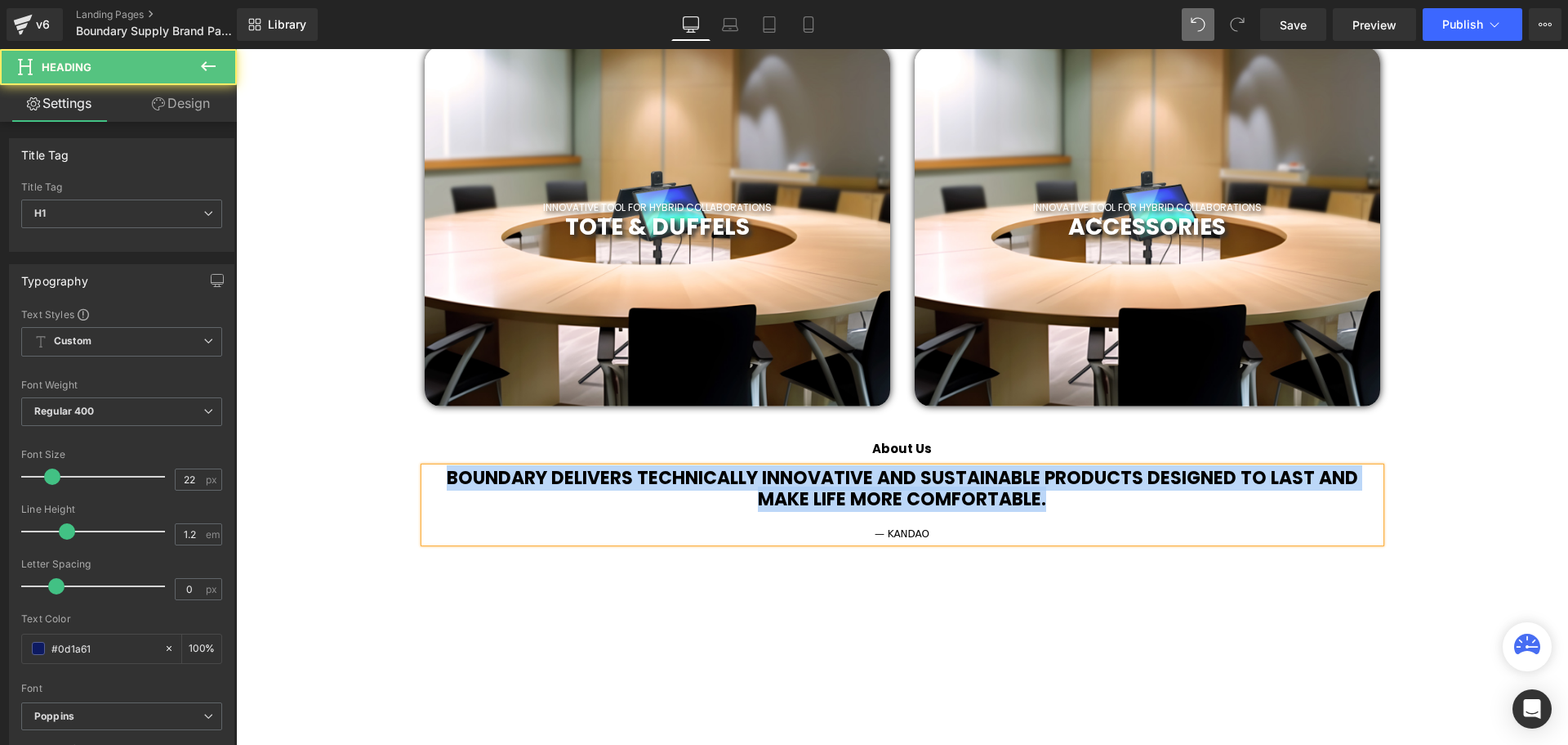
drag, startPoint x: 1078, startPoint y: 505, endPoint x: 435, endPoint y: 479, distance: 643.5
click at [435, 479] on h1 "BOUNDARY DELIVERS TECHNICALLY INNOVATIVE AND SUSTAINABLE PRODUCTS DESIGNED TO L…" at bounding box center [902, 489] width 956 height 44
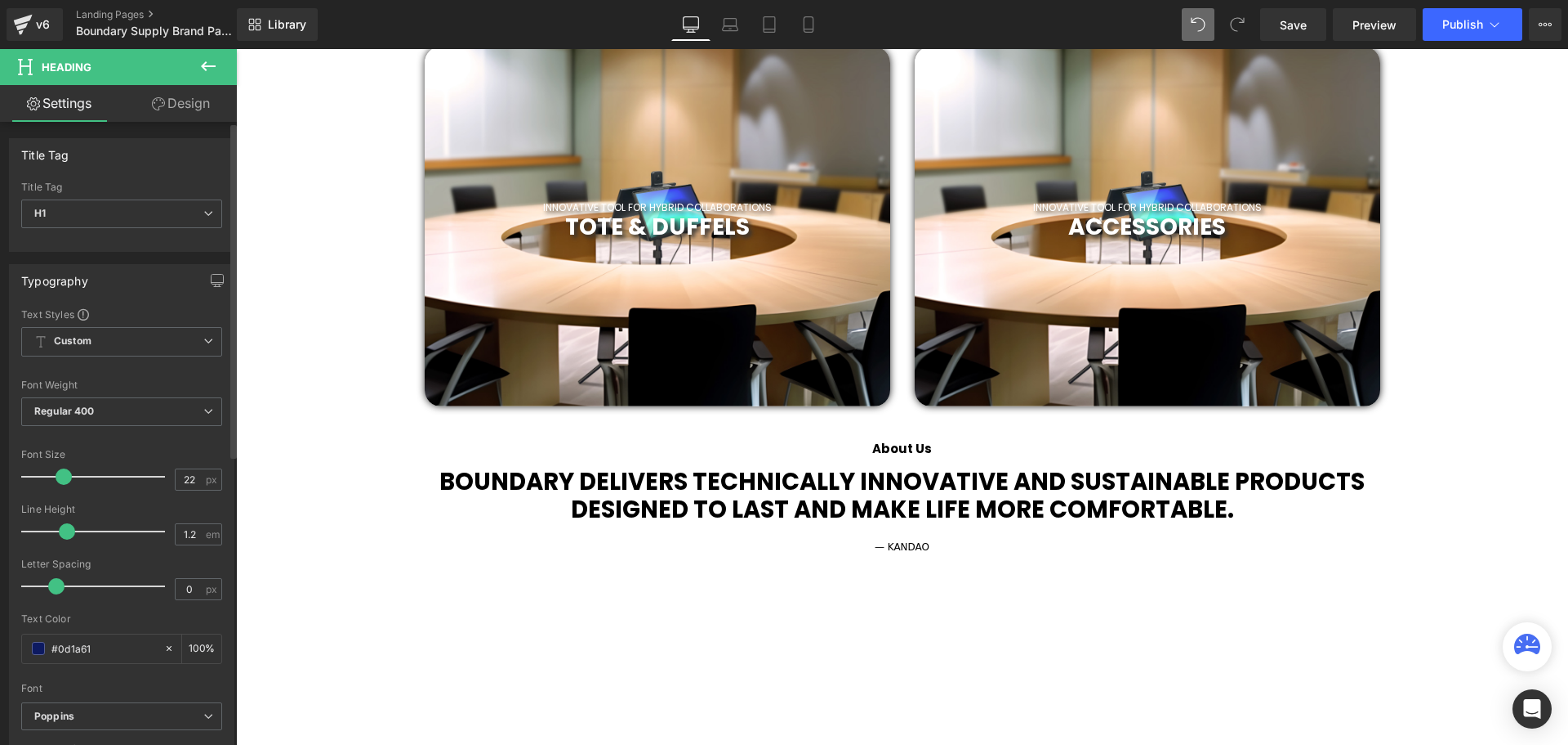
scroll to position [5469, 1324]
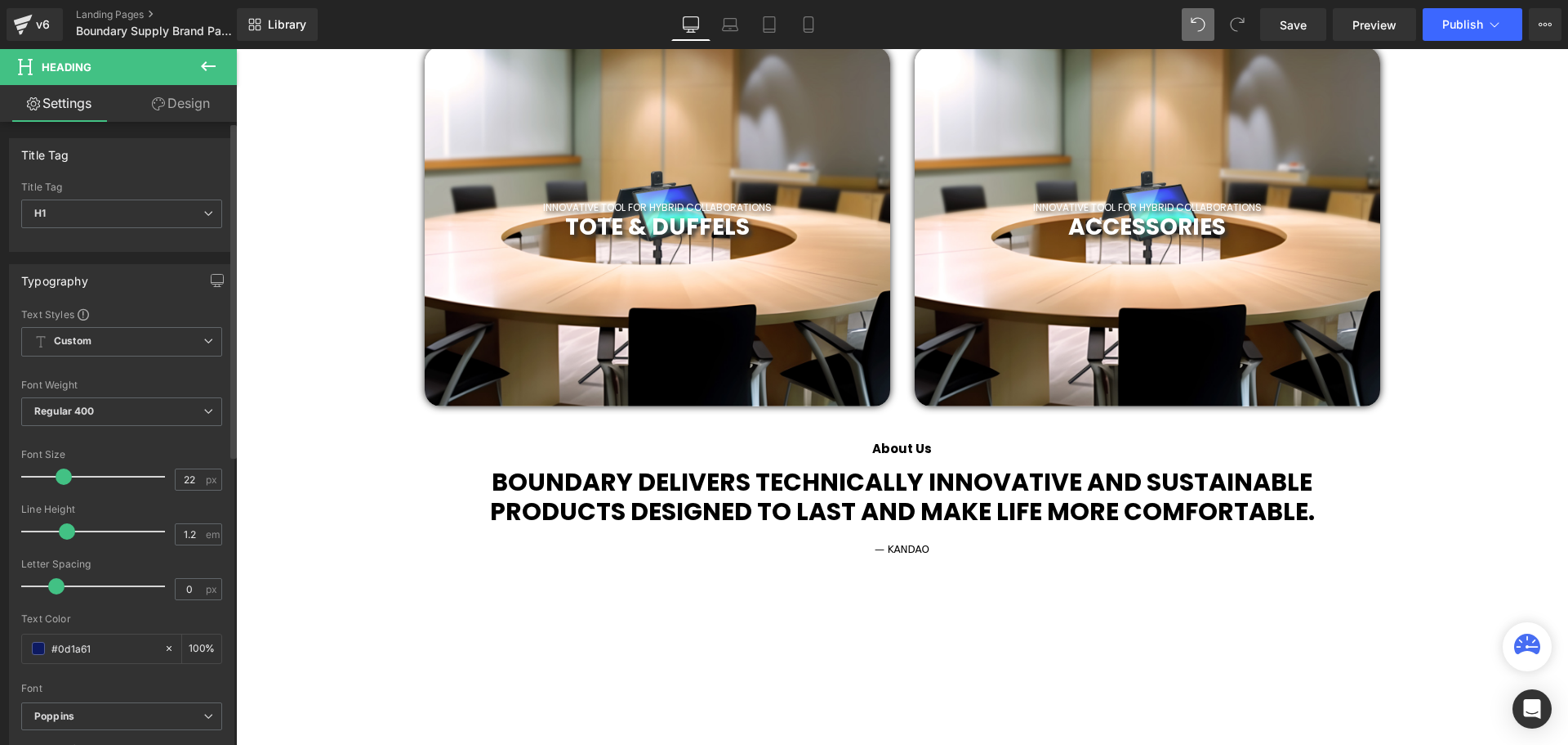
drag, startPoint x: 55, startPoint y: 477, endPoint x: 66, endPoint y: 477, distance: 11.0
click at [66, 477] on span at bounding box center [63, 477] width 16 height 16
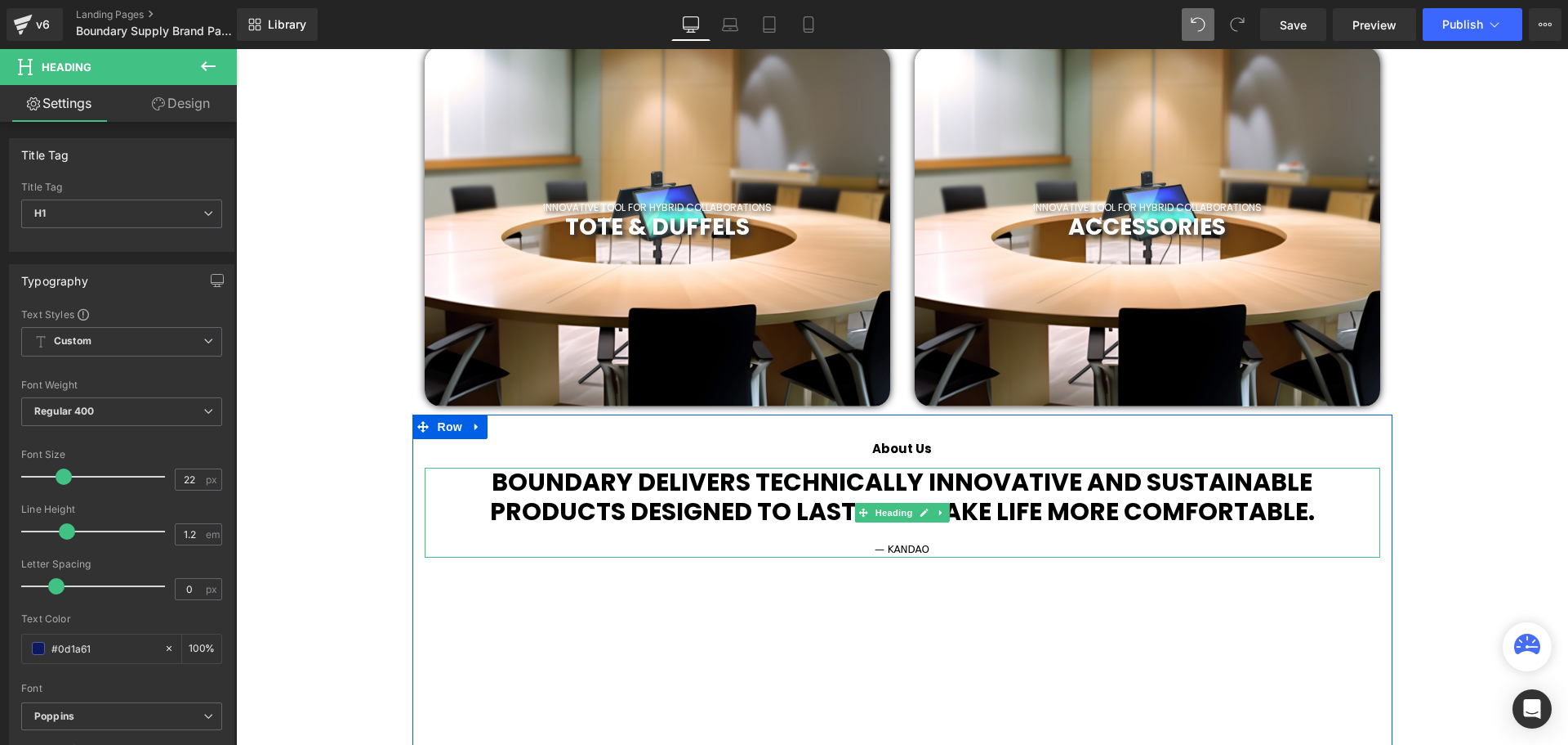
click at [935, 550] on div "— KANDAO" at bounding box center [902, 549] width 956 height 15
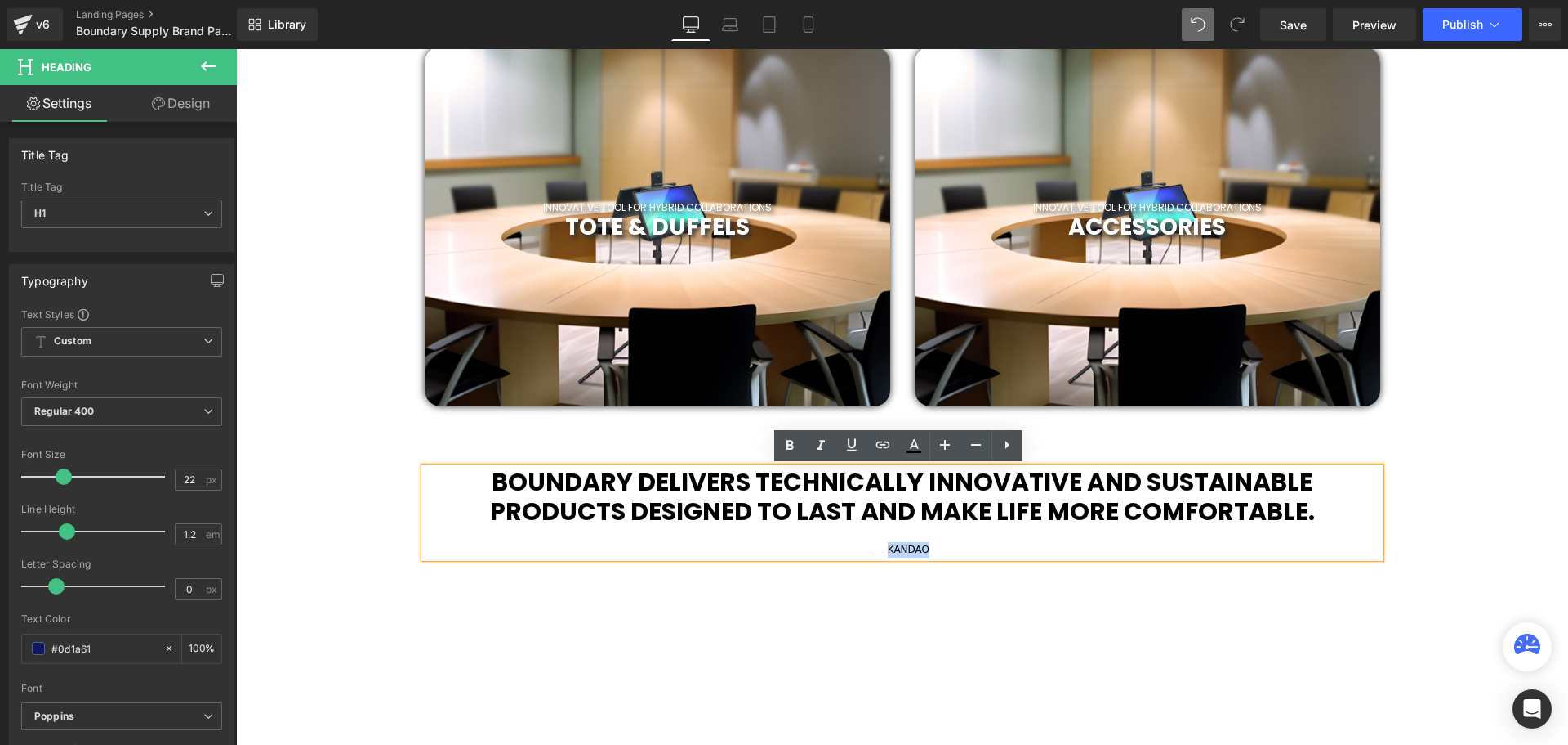
drag, startPoint x: 942, startPoint y: 548, endPoint x: 884, endPoint y: 546, distance: 58.0
click at [884, 546] on div "— KANDAO" at bounding box center [902, 549] width 956 height 15
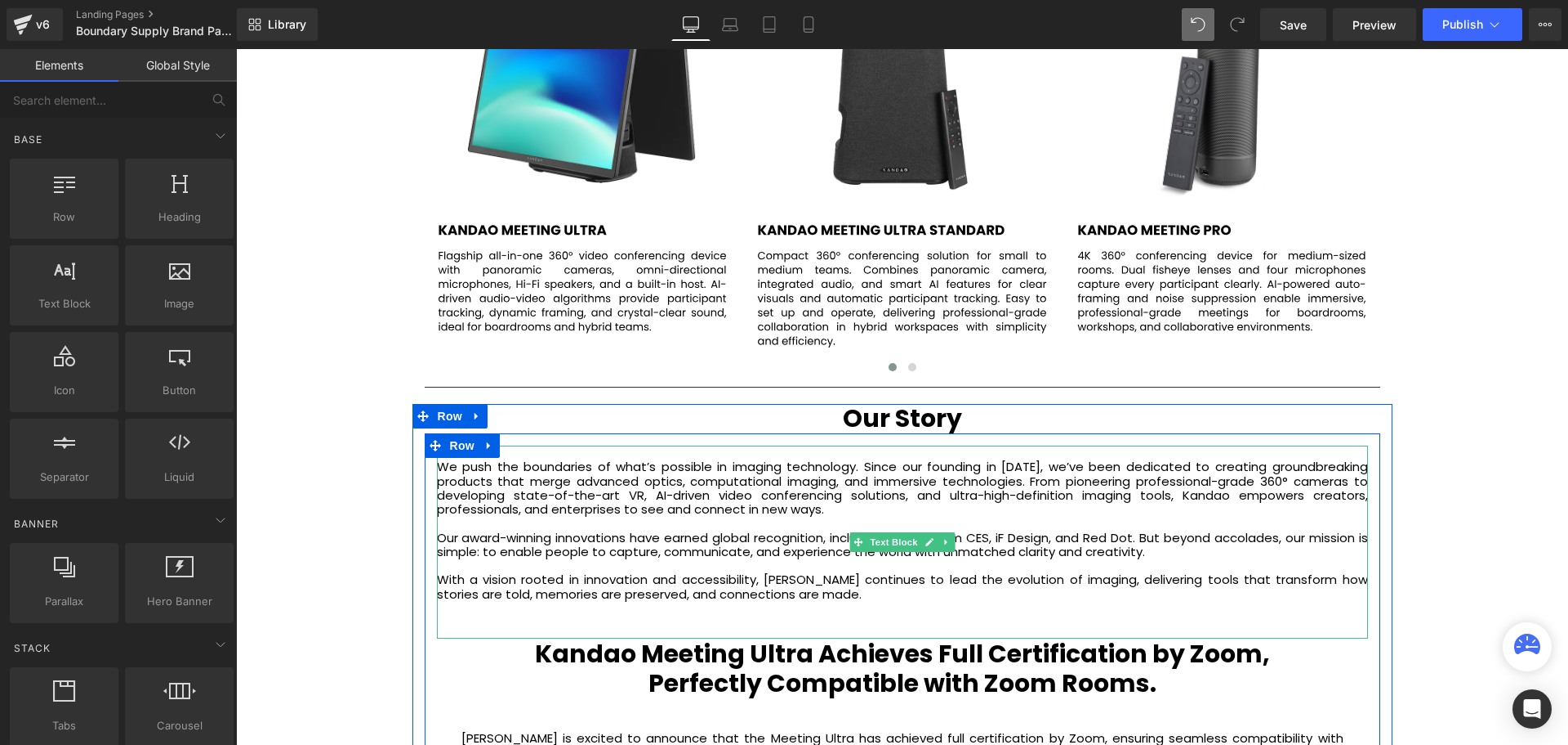
scroll to position [3191, 0]
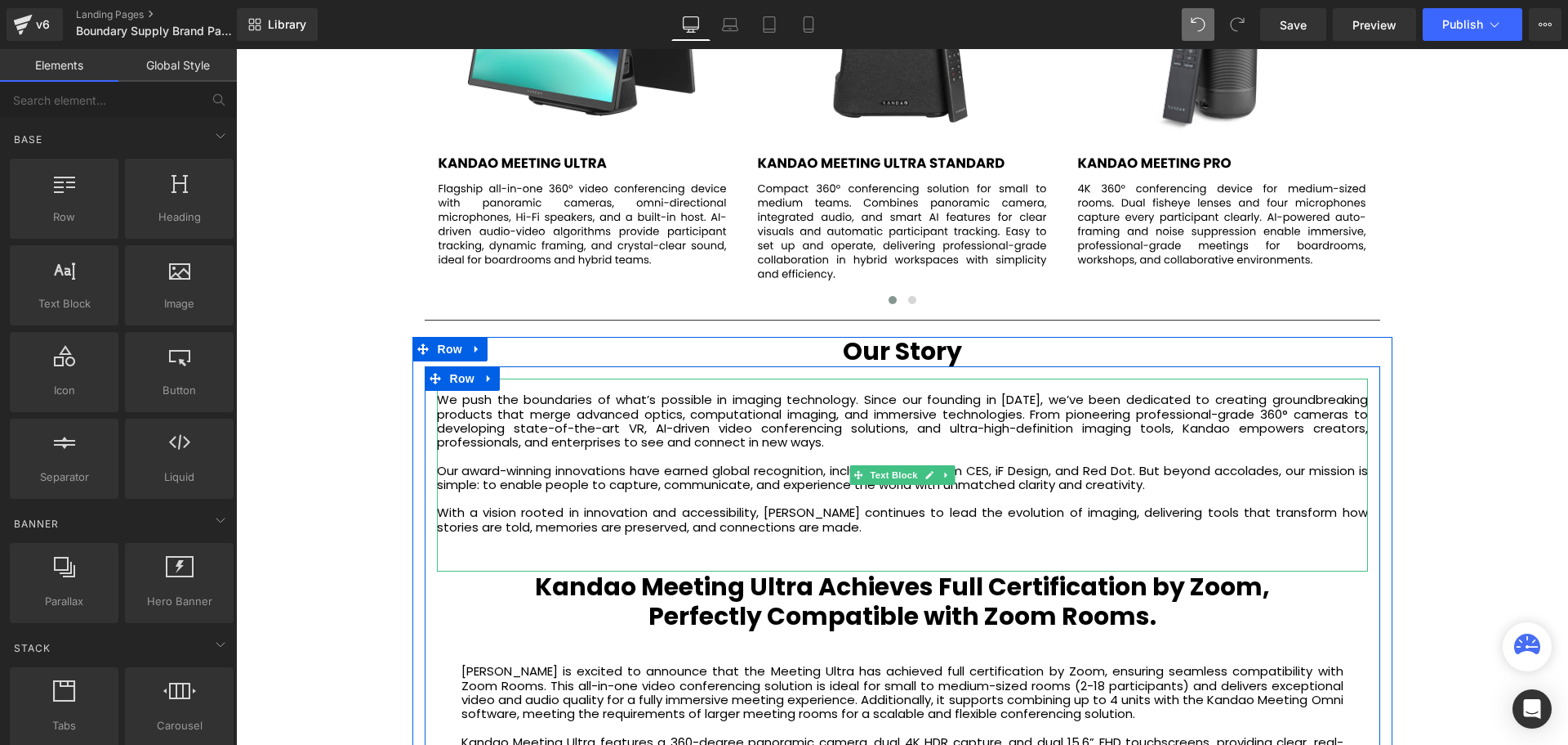
click at [792, 528] on p "With a vision rooted in innovation and accessibility, Kandao continues to lead …" at bounding box center [902, 519] width 931 height 29
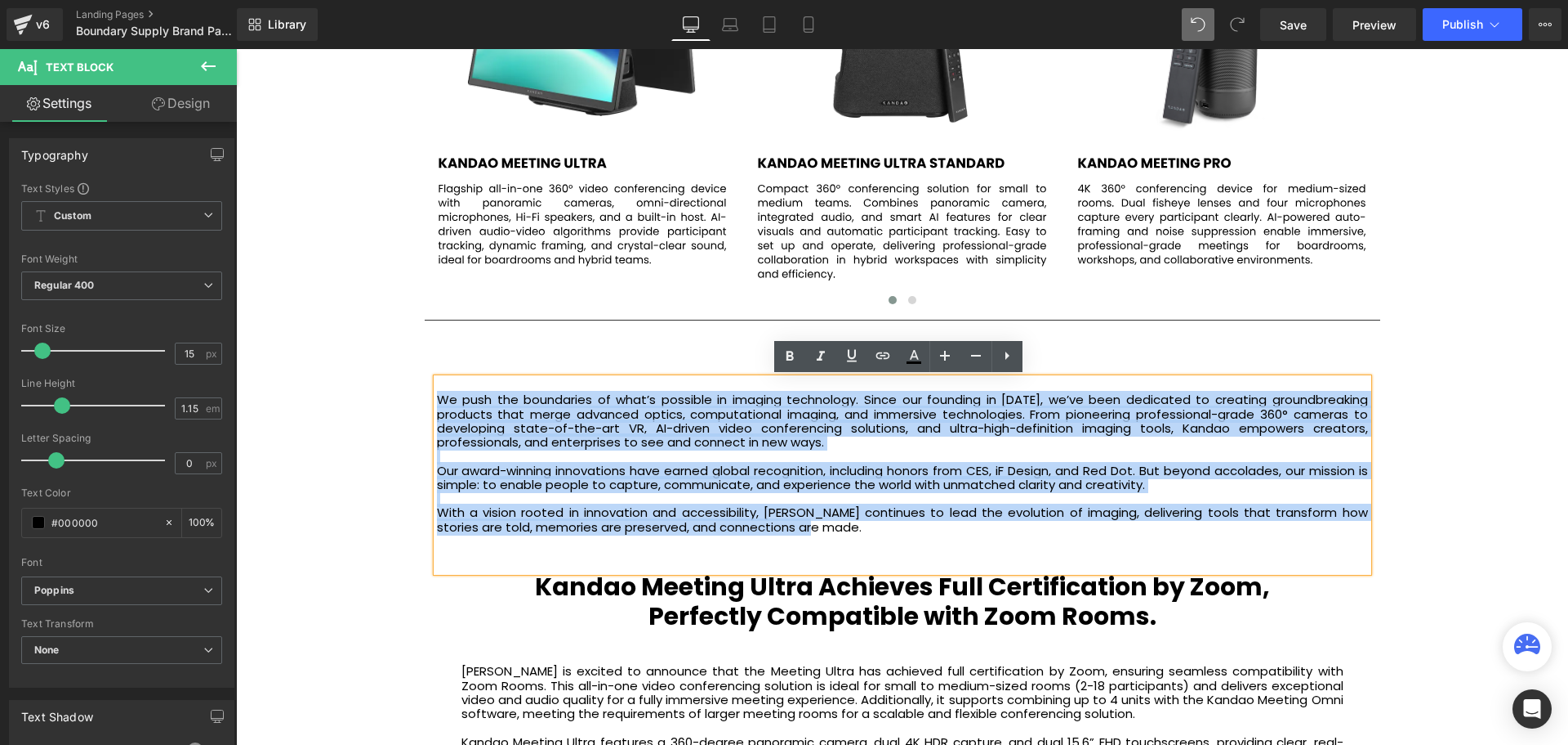
drag, startPoint x: 814, startPoint y: 528, endPoint x: 432, endPoint y: 399, distance: 403.2
click at [437, 399] on div "We push the boundaries of what’s possible in imaging technology. Since our foun…" at bounding box center [902, 475] width 931 height 193
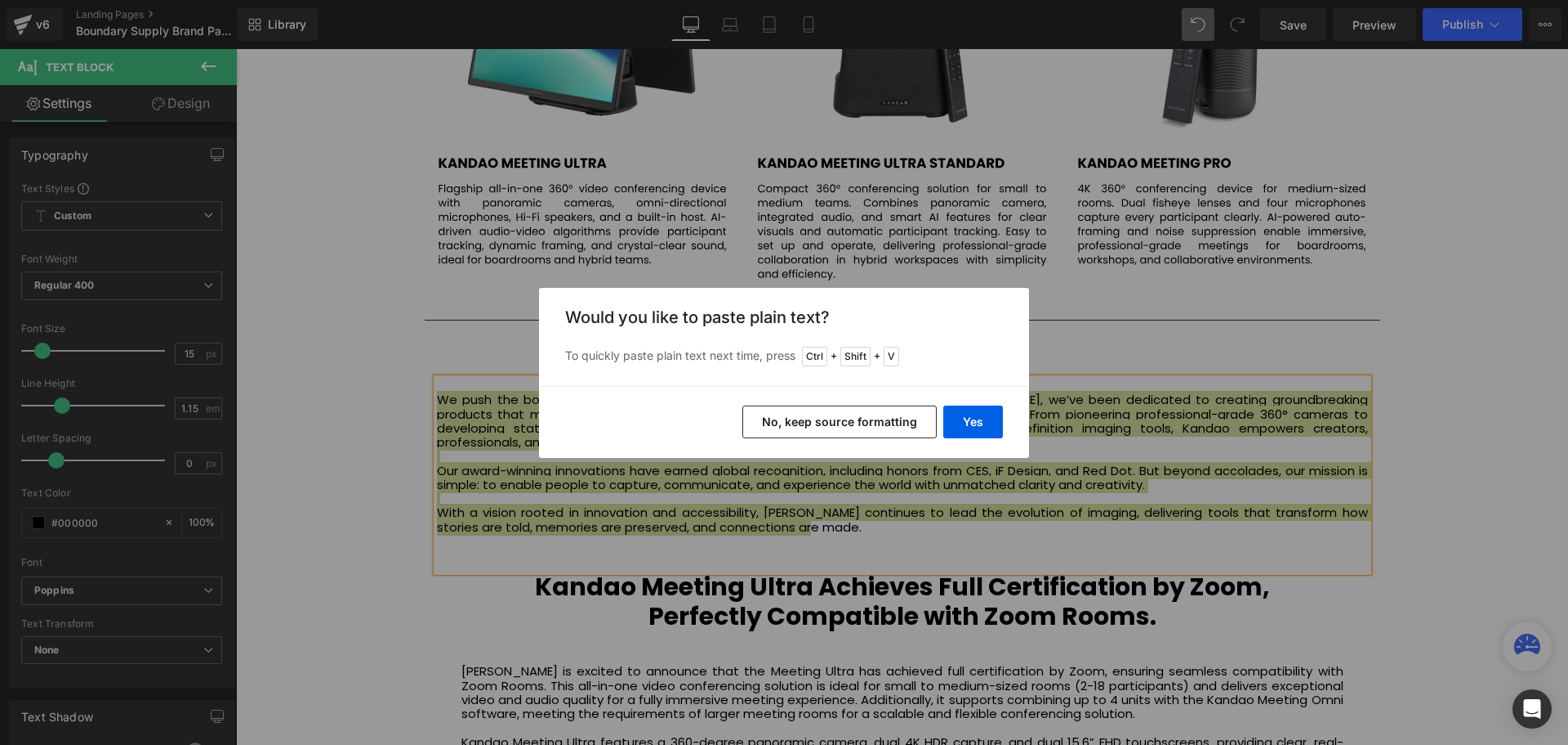
click at [854, 429] on button "No, keep source formatting" at bounding box center [840, 421] width 195 height 33
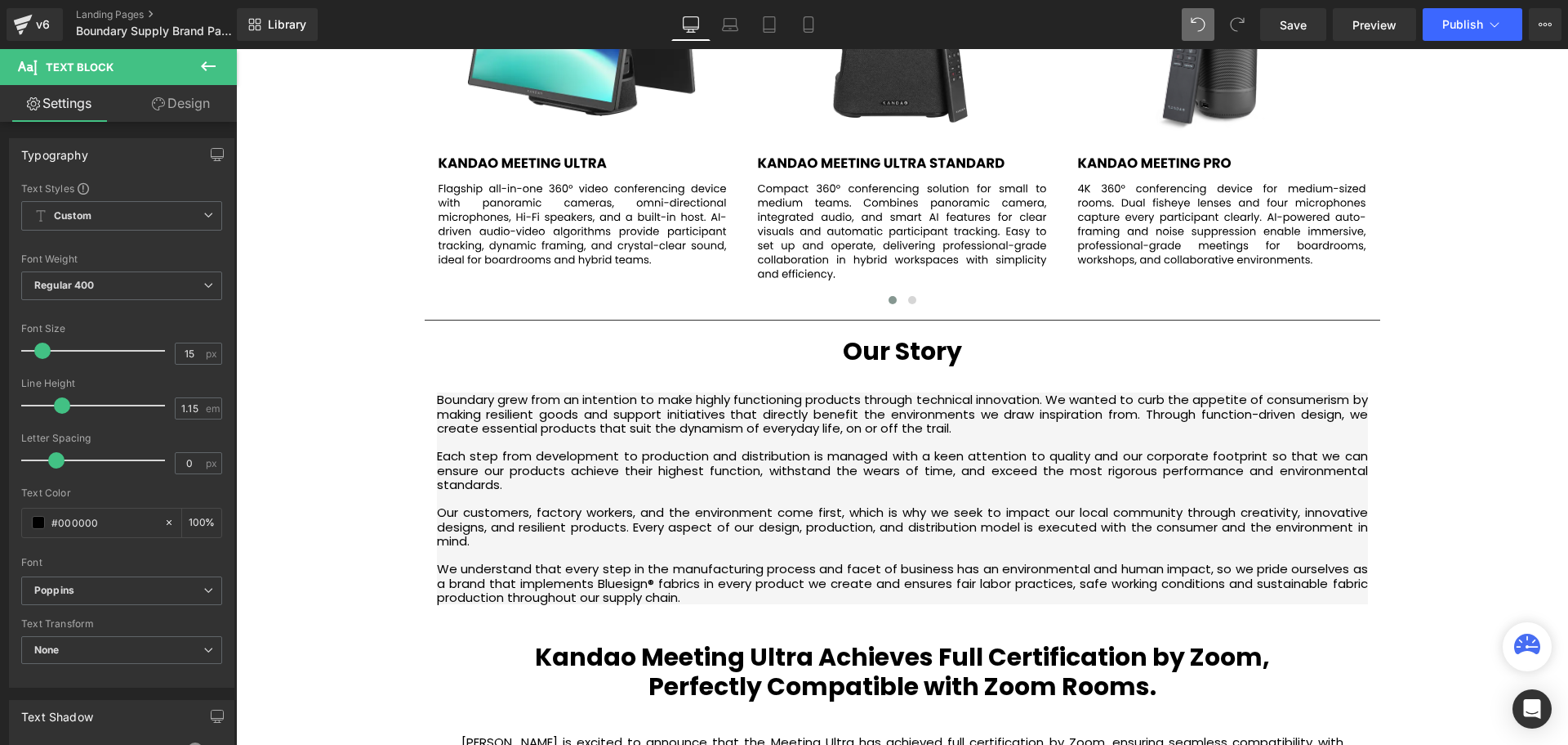
scroll to position [8, 8]
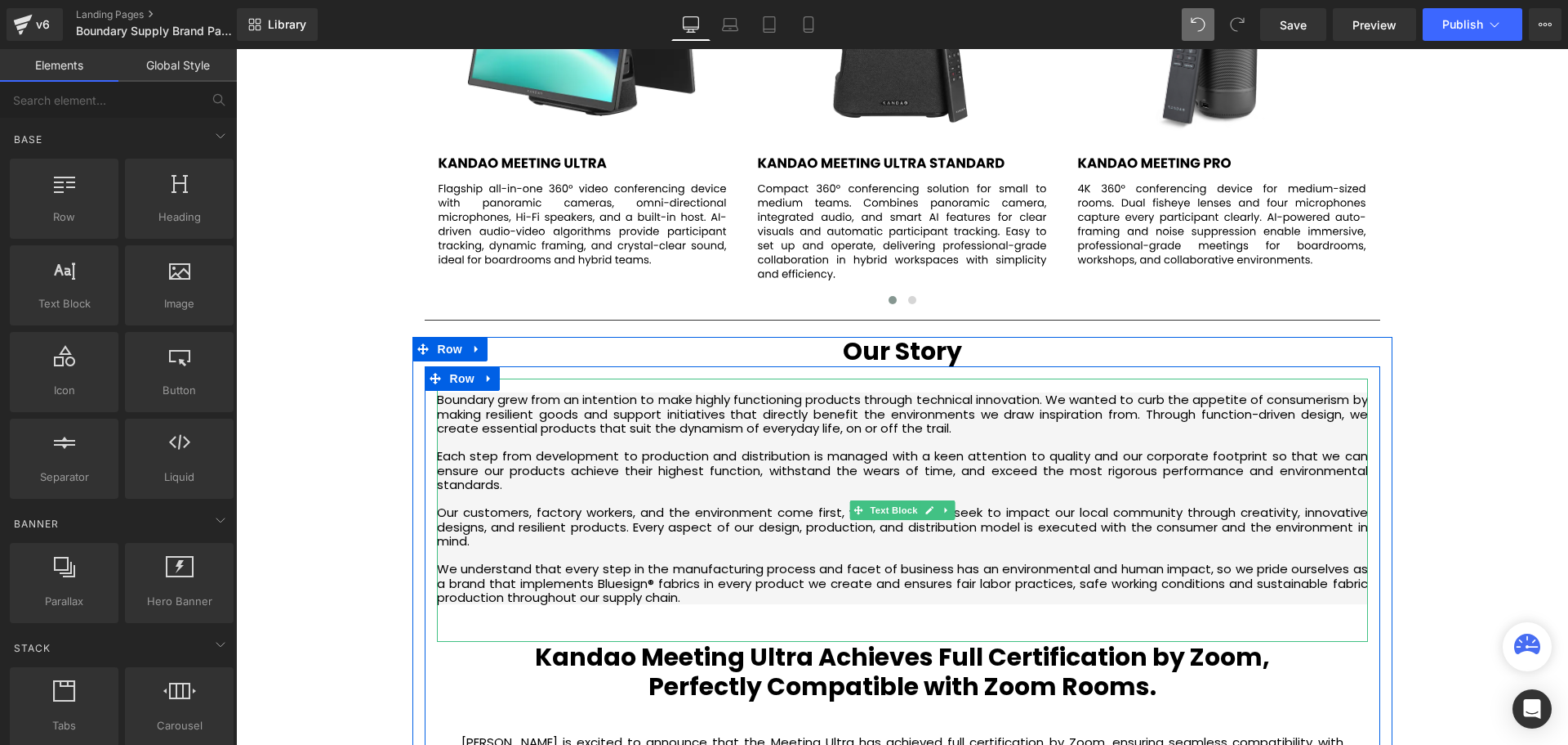
click at [698, 600] on p "We understand that every step in the manufacturing process and facet of busines…" at bounding box center [902, 583] width 931 height 43
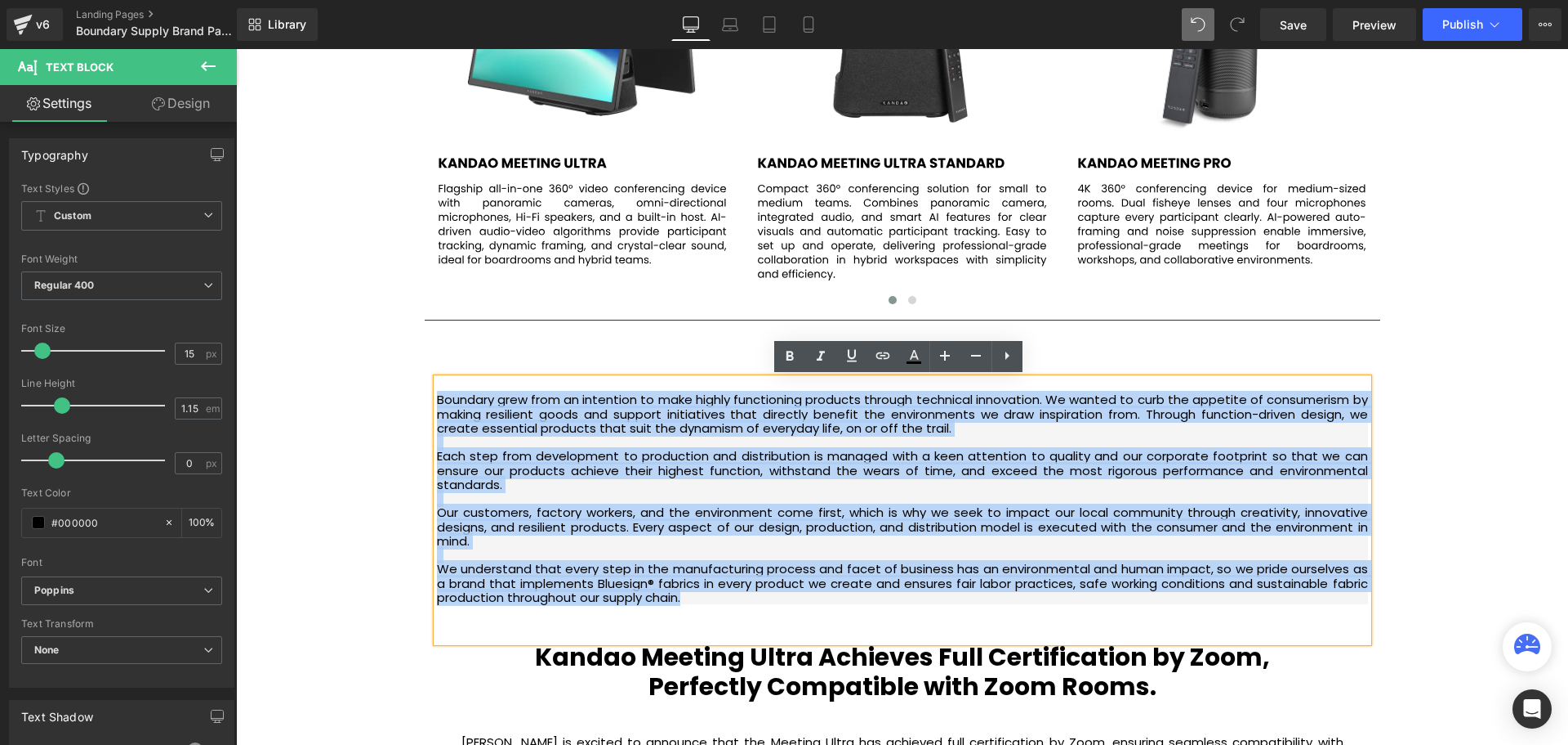
drag, startPoint x: 674, startPoint y: 590, endPoint x: 436, endPoint y: 403, distance: 302.7
click at [437, 403] on div "Boundary grew from an intention to make highly functioning products through tec…" at bounding box center [902, 510] width 931 height 263
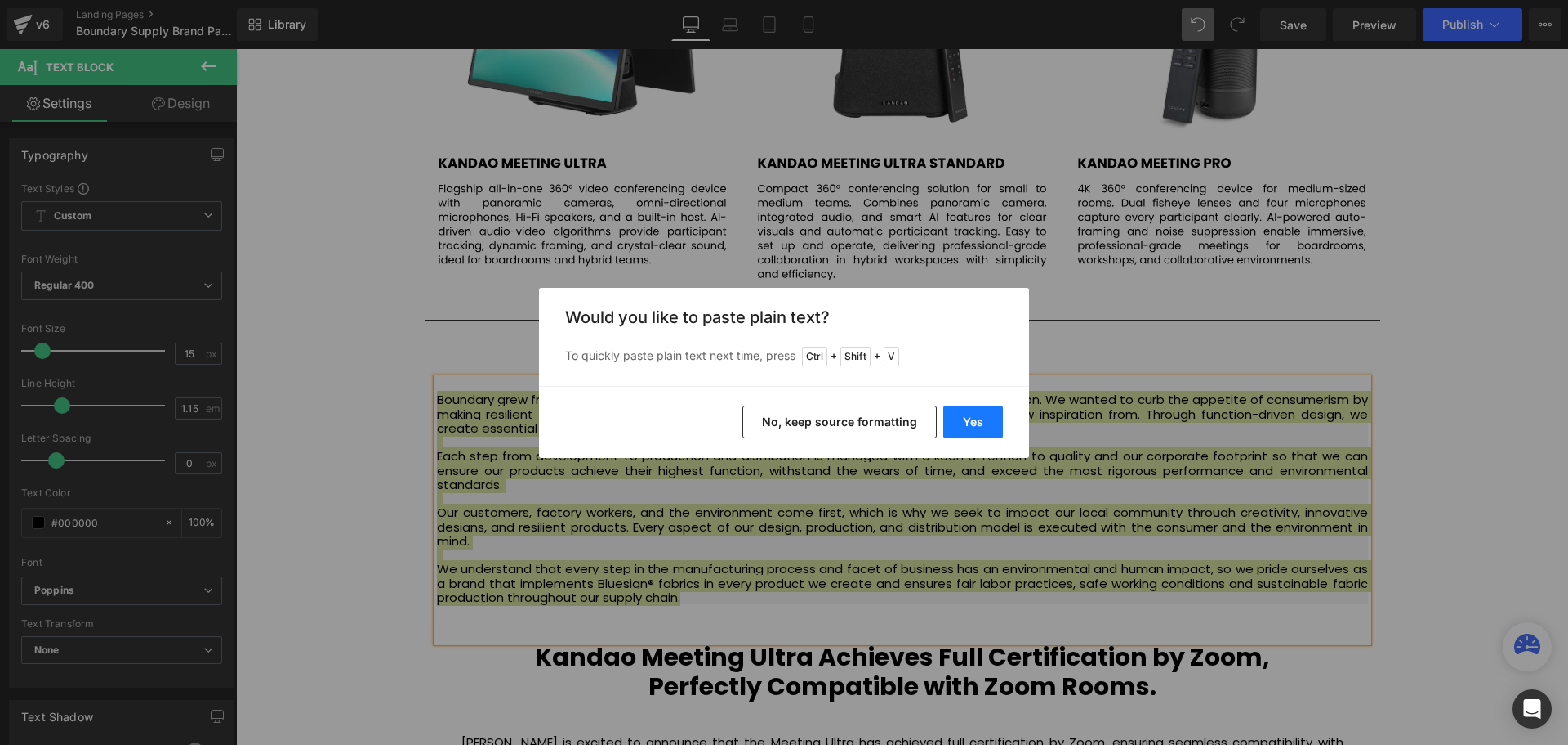
click at [980, 434] on button "Yes" at bounding box center [974, 421] width 60 height 33
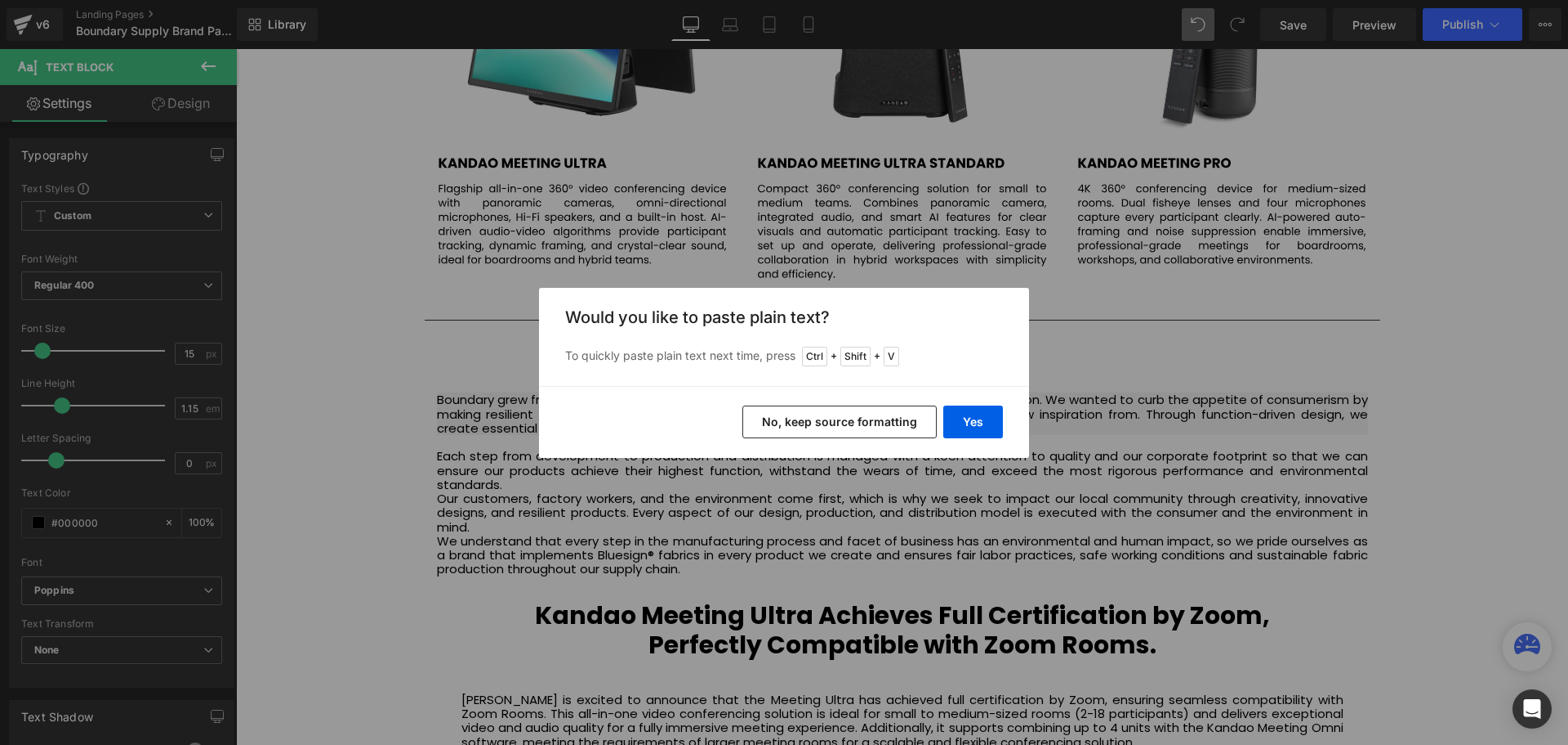
scroll to position [5497, 1324]
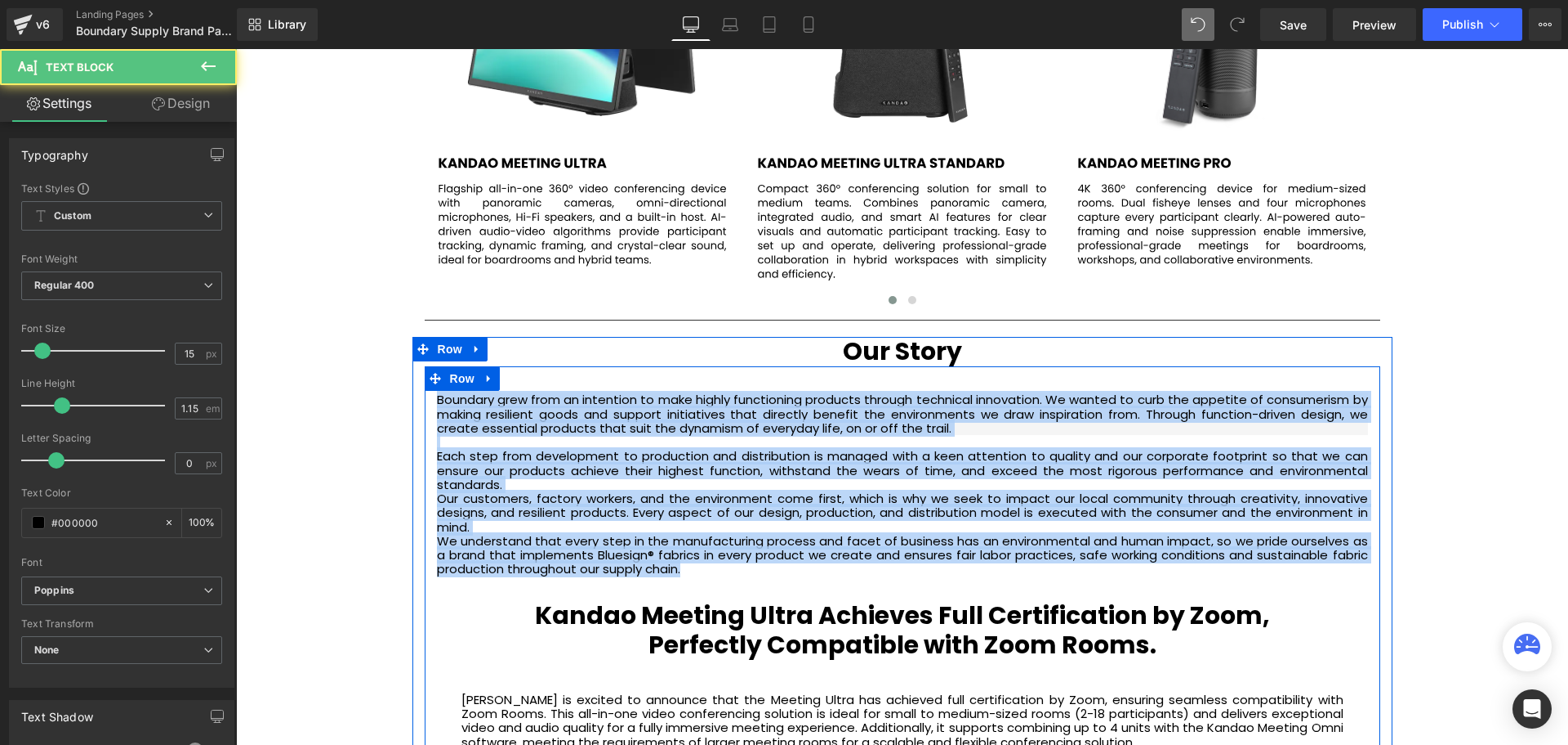
drag, startPoint x: 731, startPoint y: 573, endPoint x: 430, endPoint y: 400, distance: 347.2
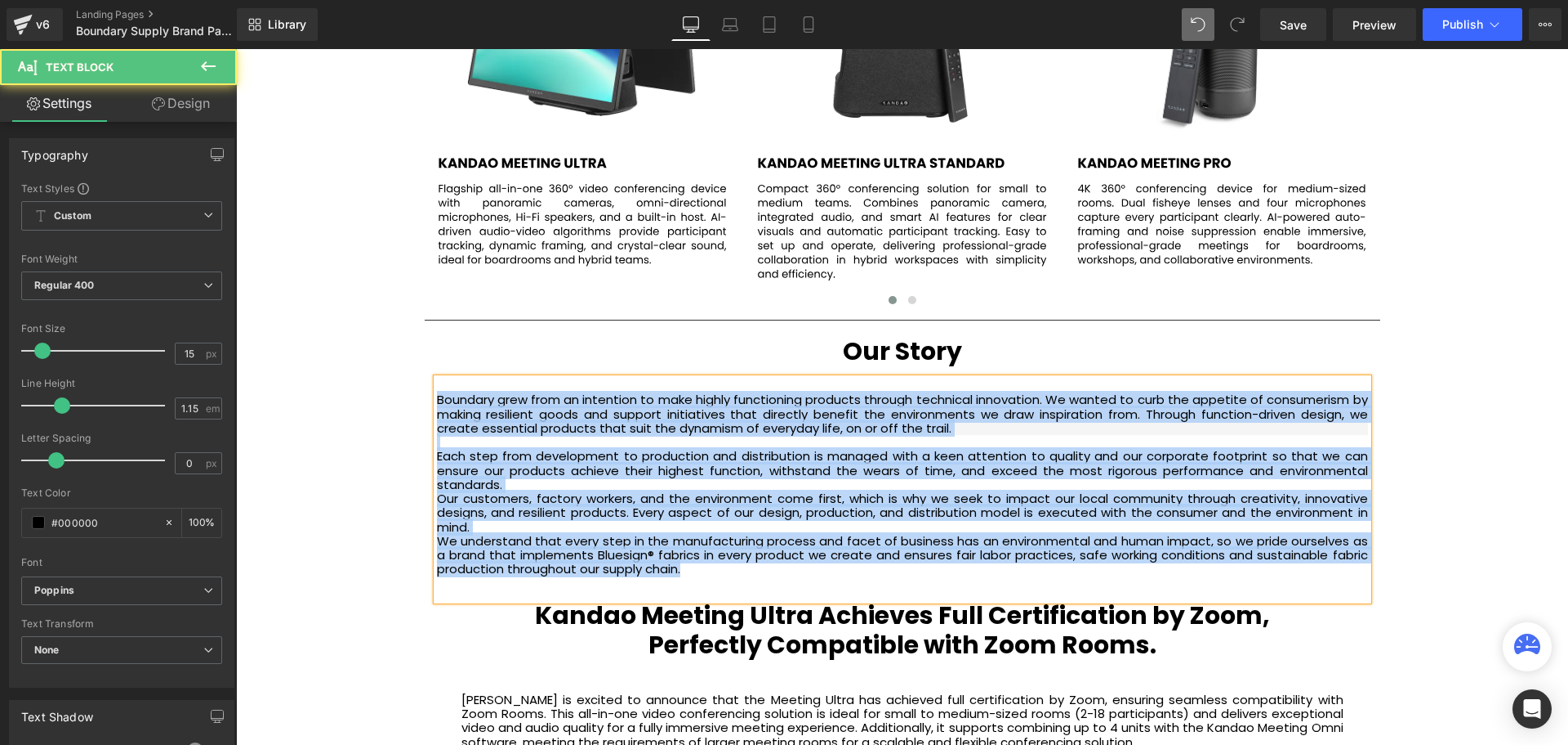
click at [708, 574] on div "We understand that every step in the manufacturing process and facet of busines…" at bounding box center [902, 555] width 931 height 43
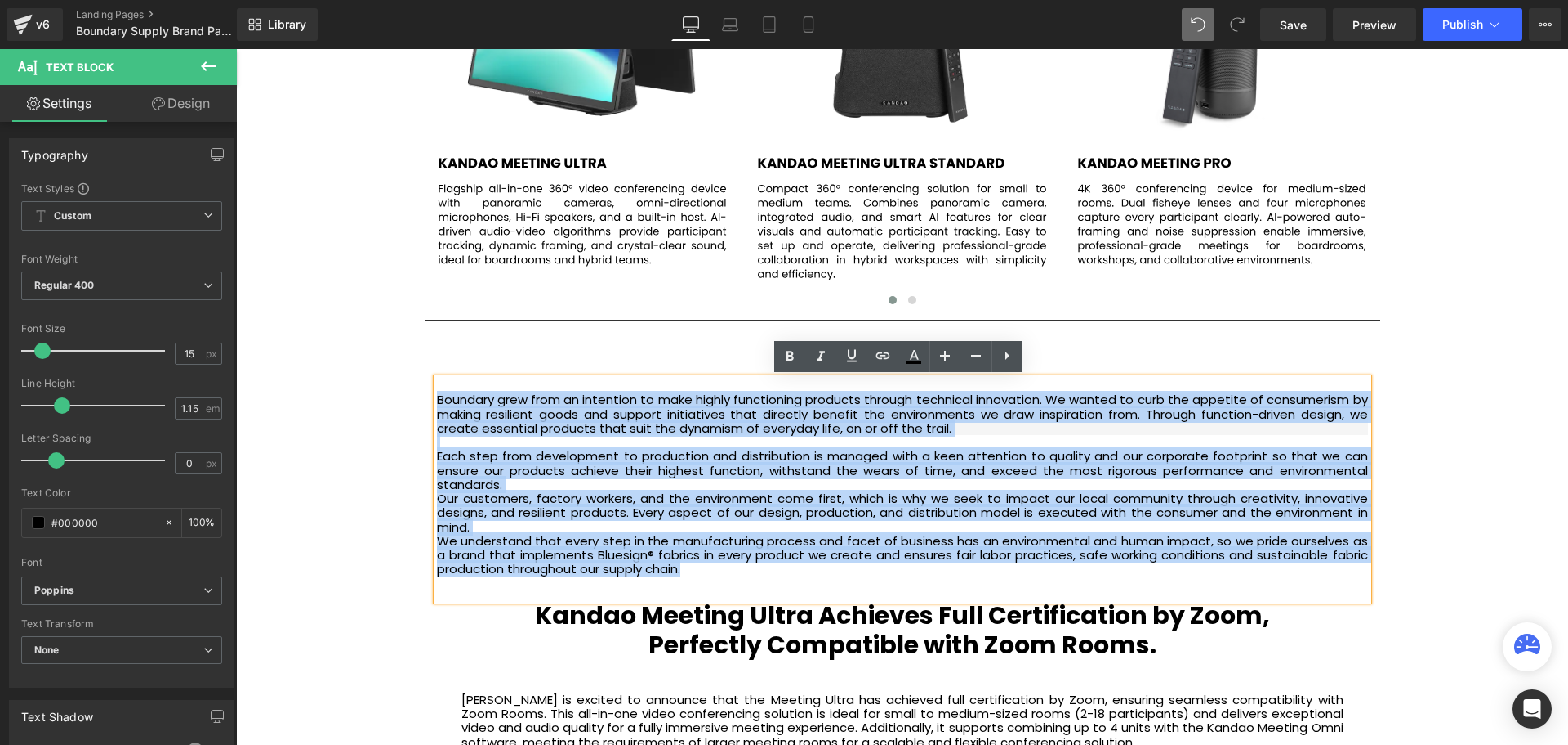
drag, startPoint x: 687, startPoint y: 566, endPoint x: 436, endPoint y: 403, distance: 299.3
click at [437, 403] on div "Boundary grew from an intention to make highly functioning products through tec…" at bounding box center [902, 489] width 931 height 221
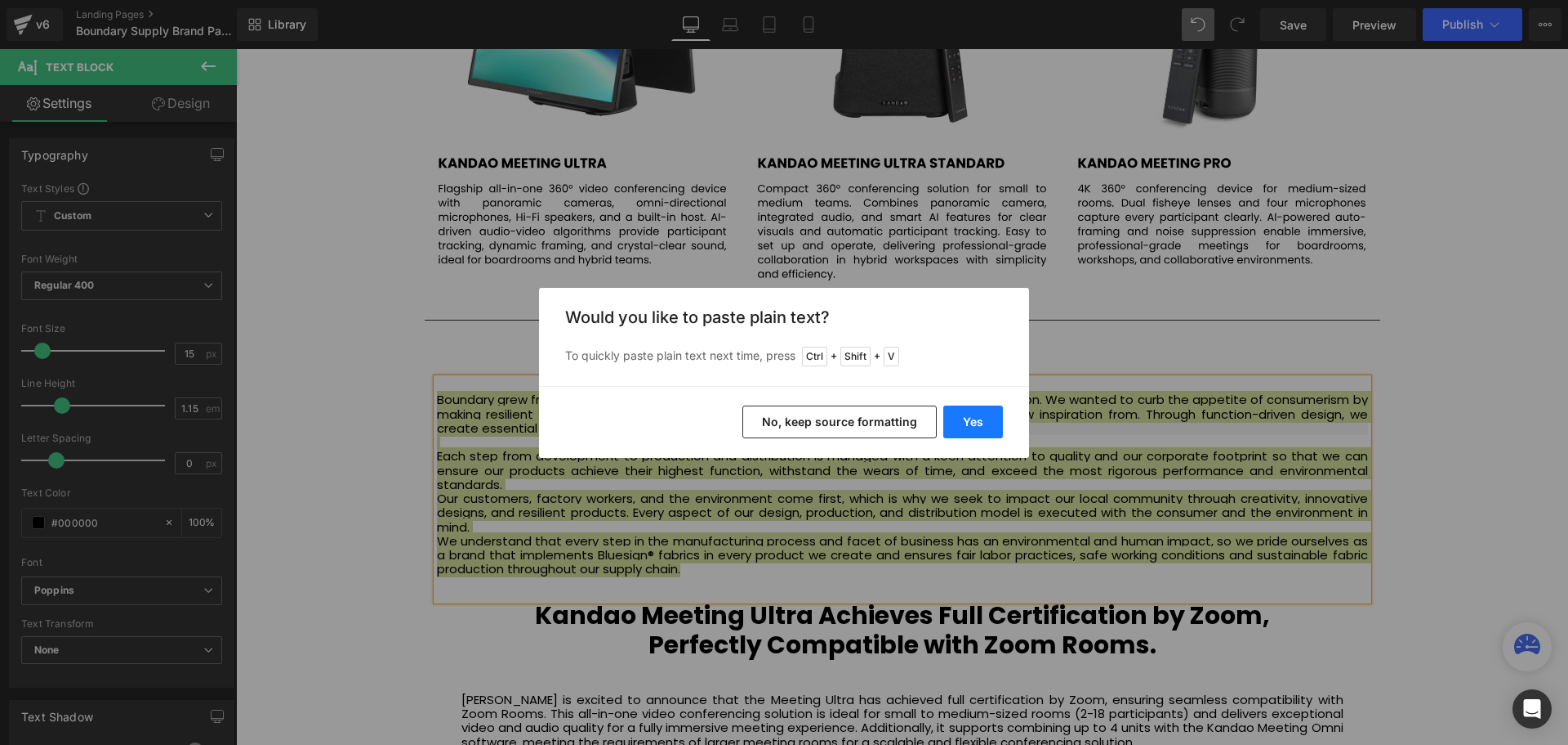
click at [975, 428] on button "Yes" at bounding box center [974, 421] width 60 height 33
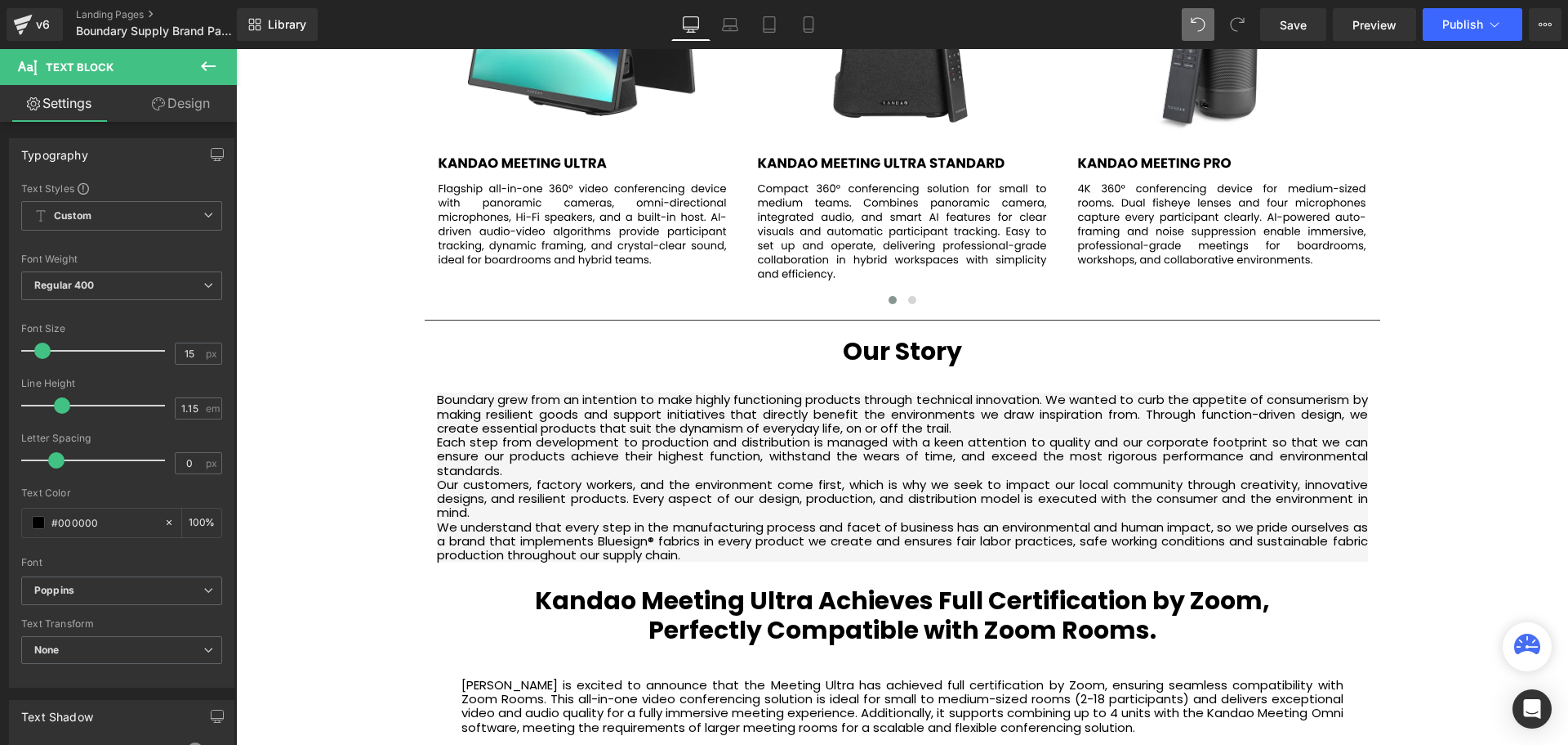
scroll to position [5482, 1324]
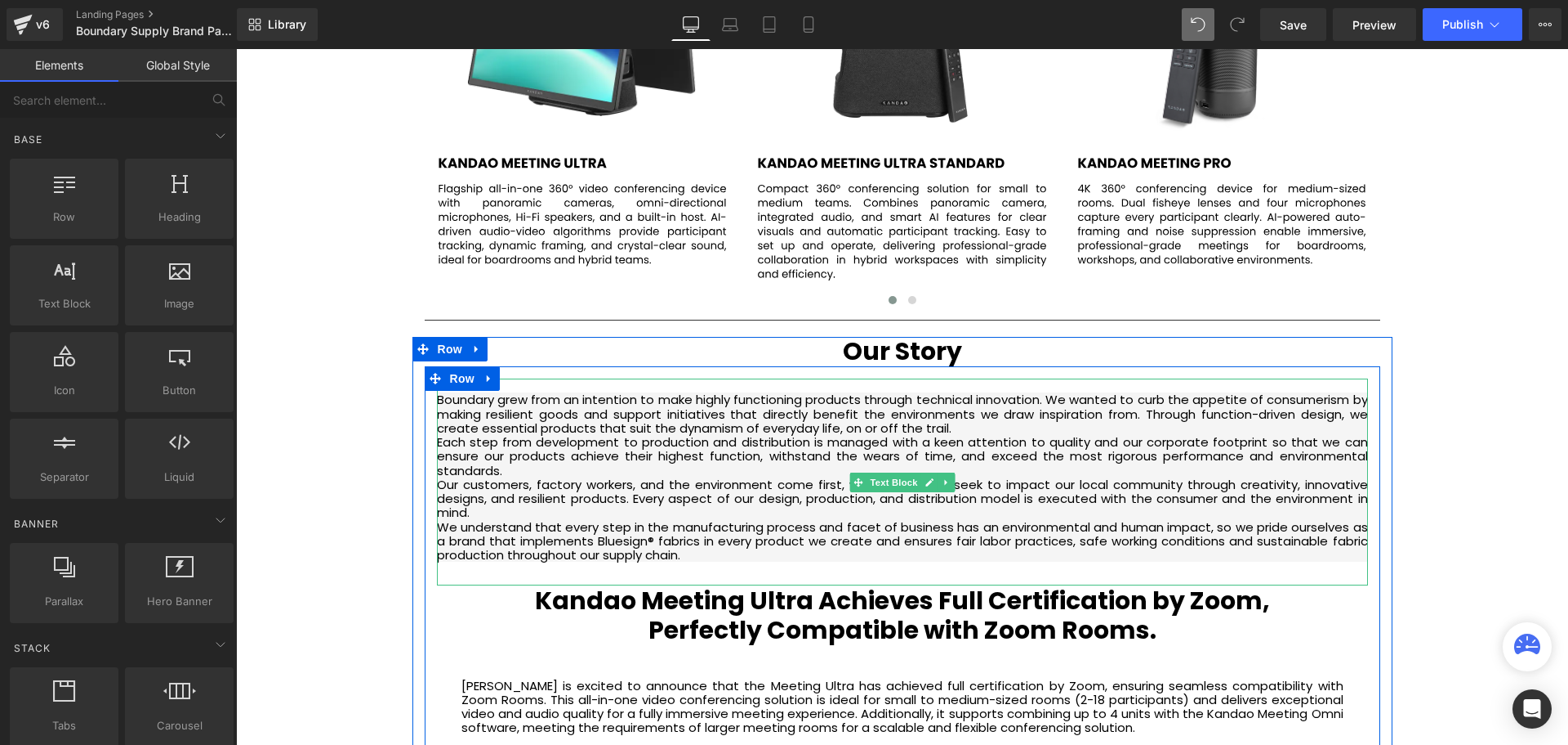
click at [523, 467] on p "Each step from development to production and distribution is managed with a kee…" at bounding box center [902, 456] width 931 height 43
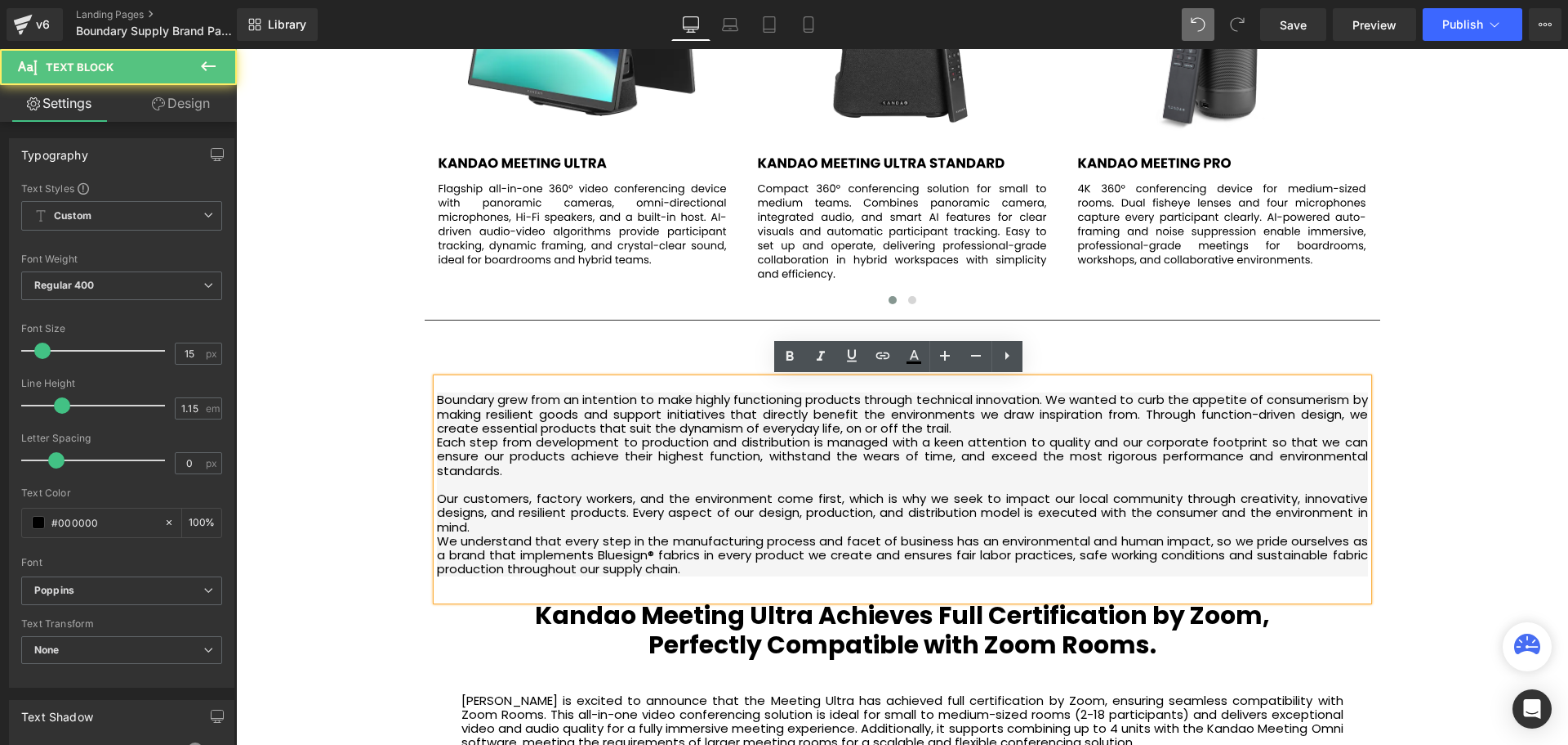
scroll to position [5497, 1324]
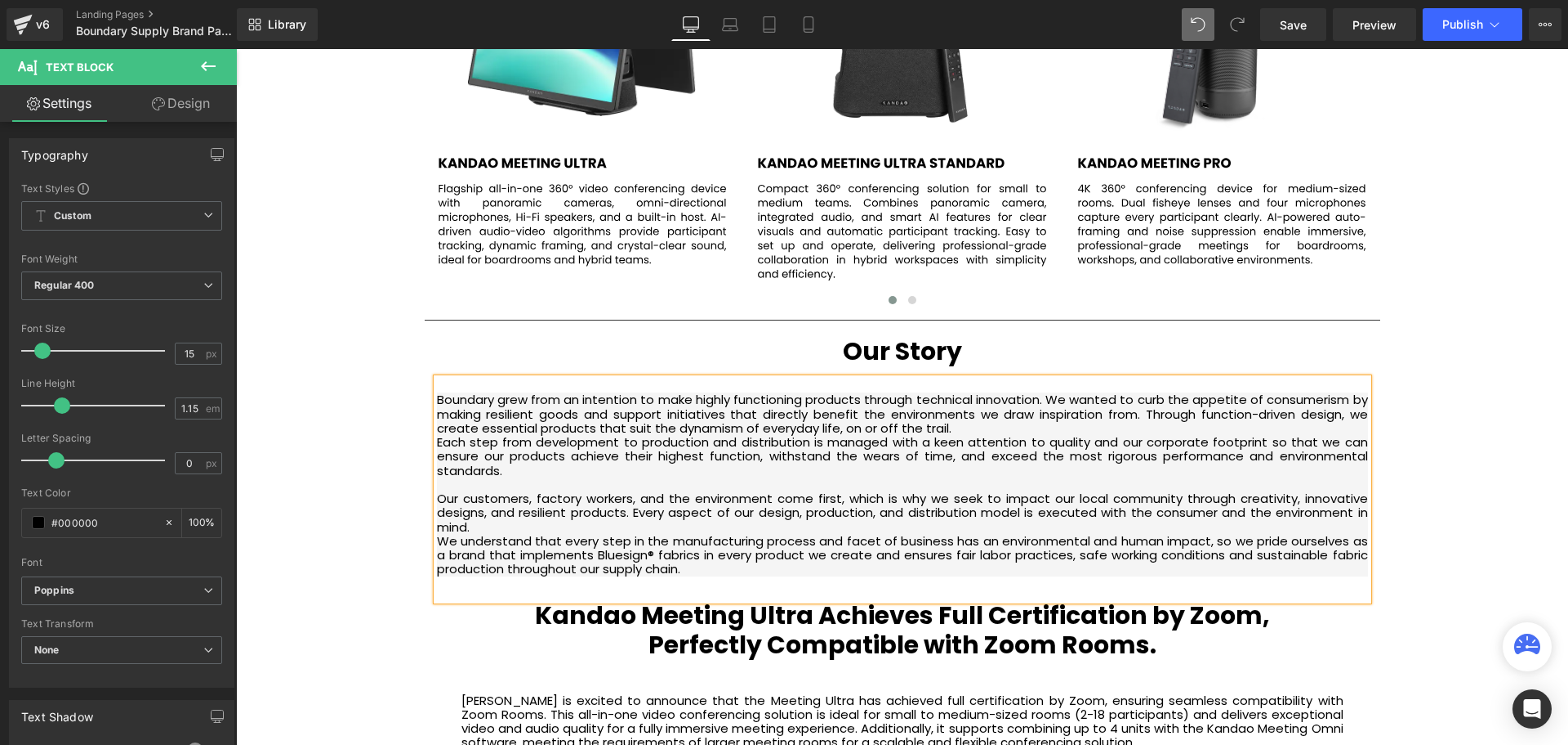
click at [495, 527] on p "Our customers, factory workers, and the environment come first, which is why we…" at bounding box center [902, 512] width 931 height 43
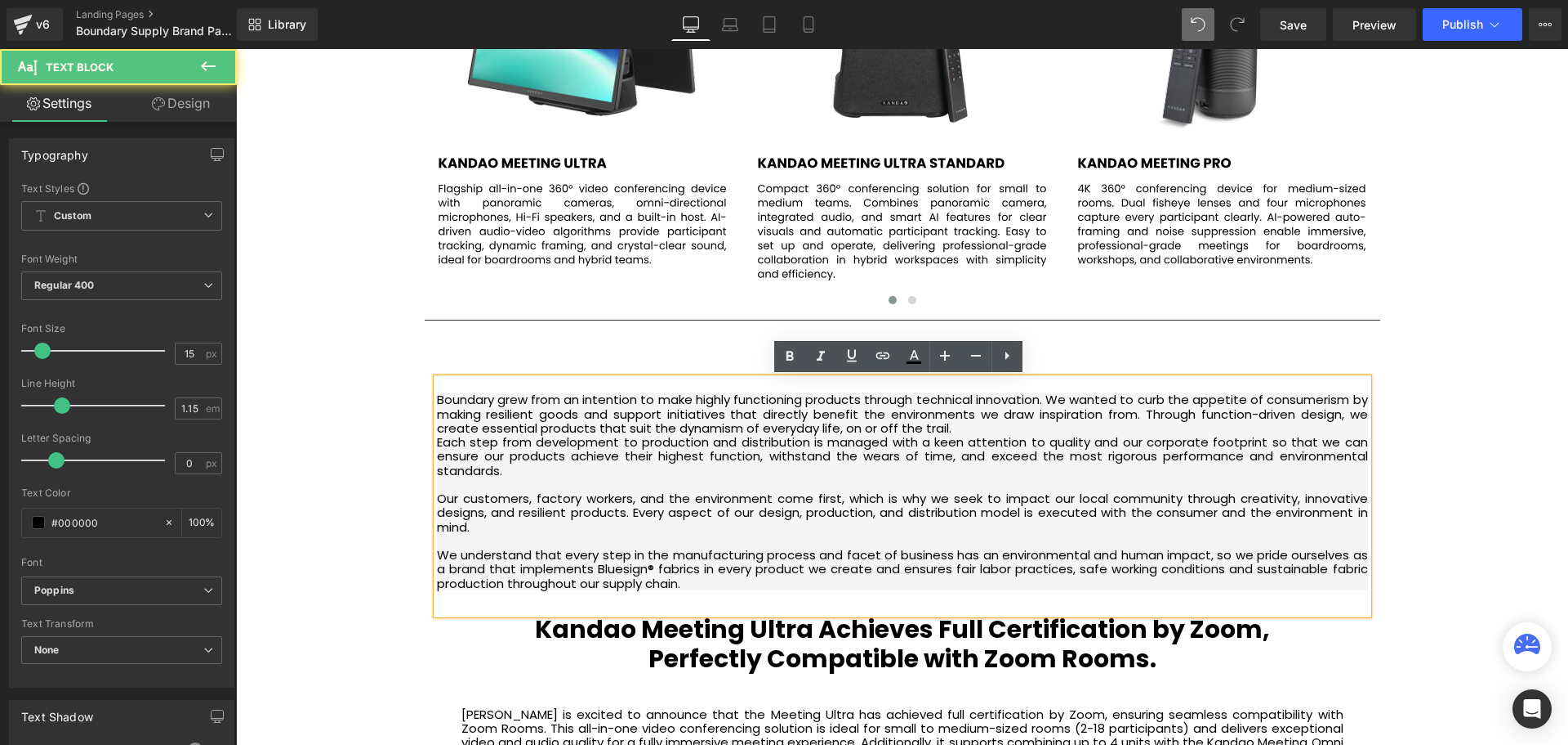
scroll to position [5510, 1324]
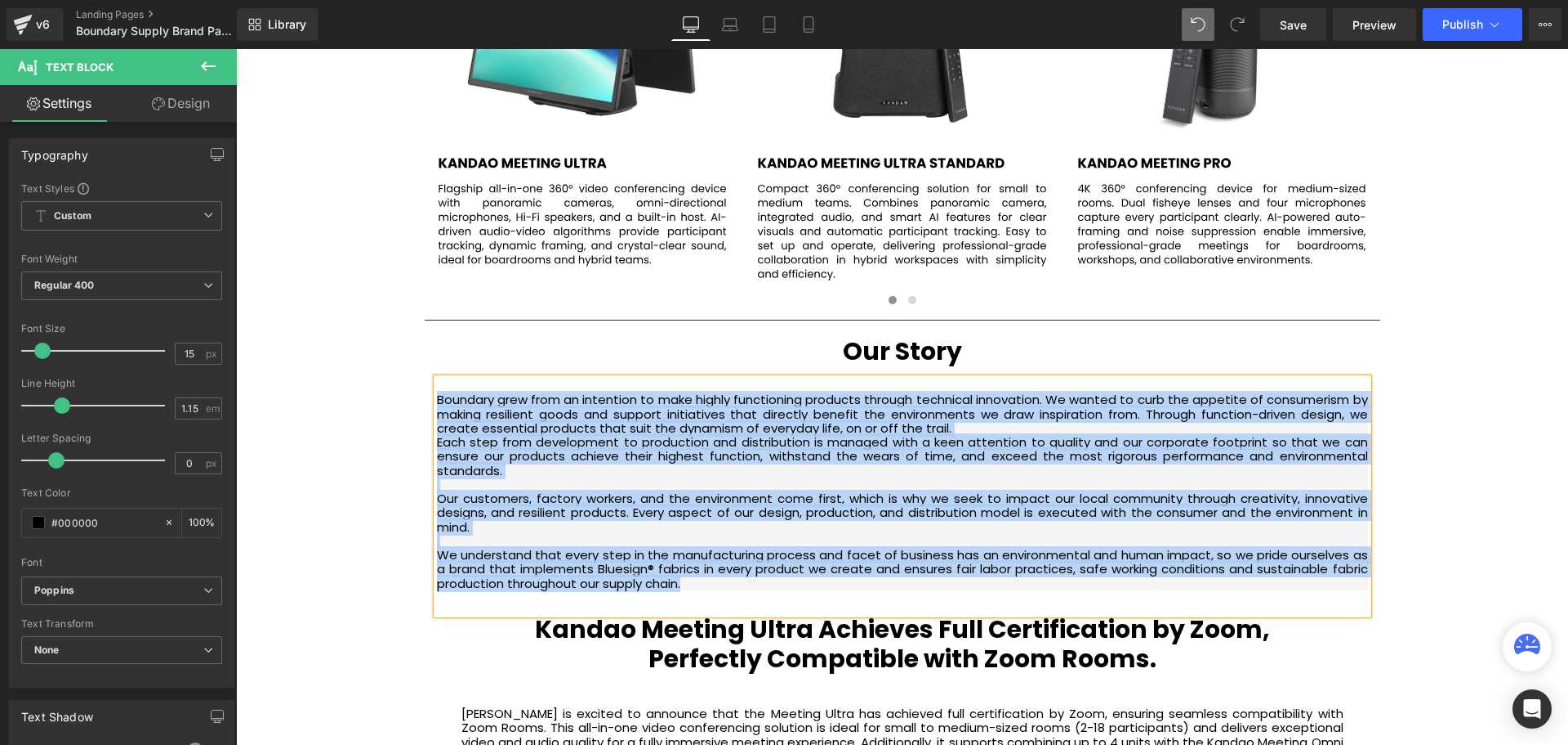
drag, startPoint x: 717, startPoint y: 584, endPoint x: 423, endPoint y: 396, distance: 349.0
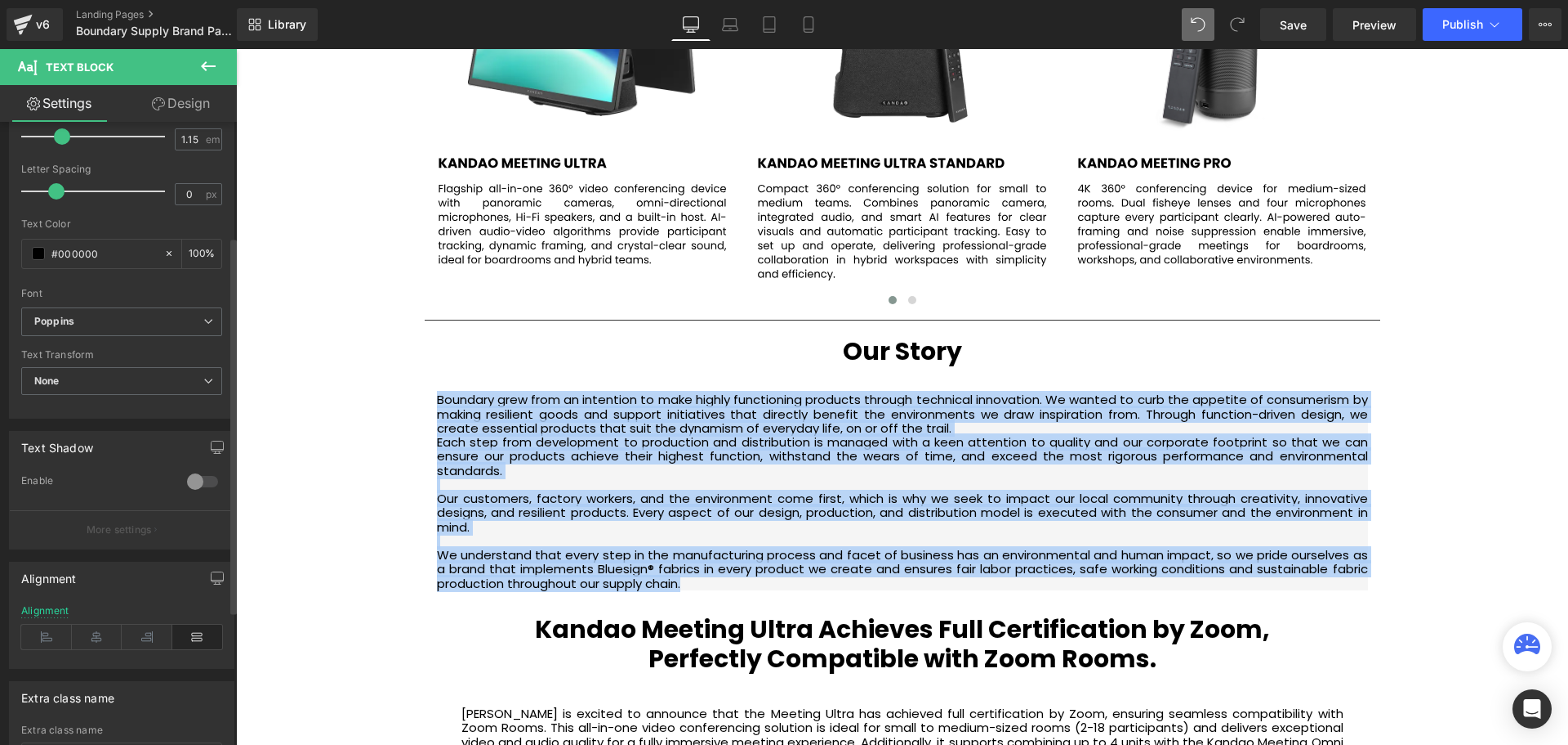
scroll to position [411, 0]
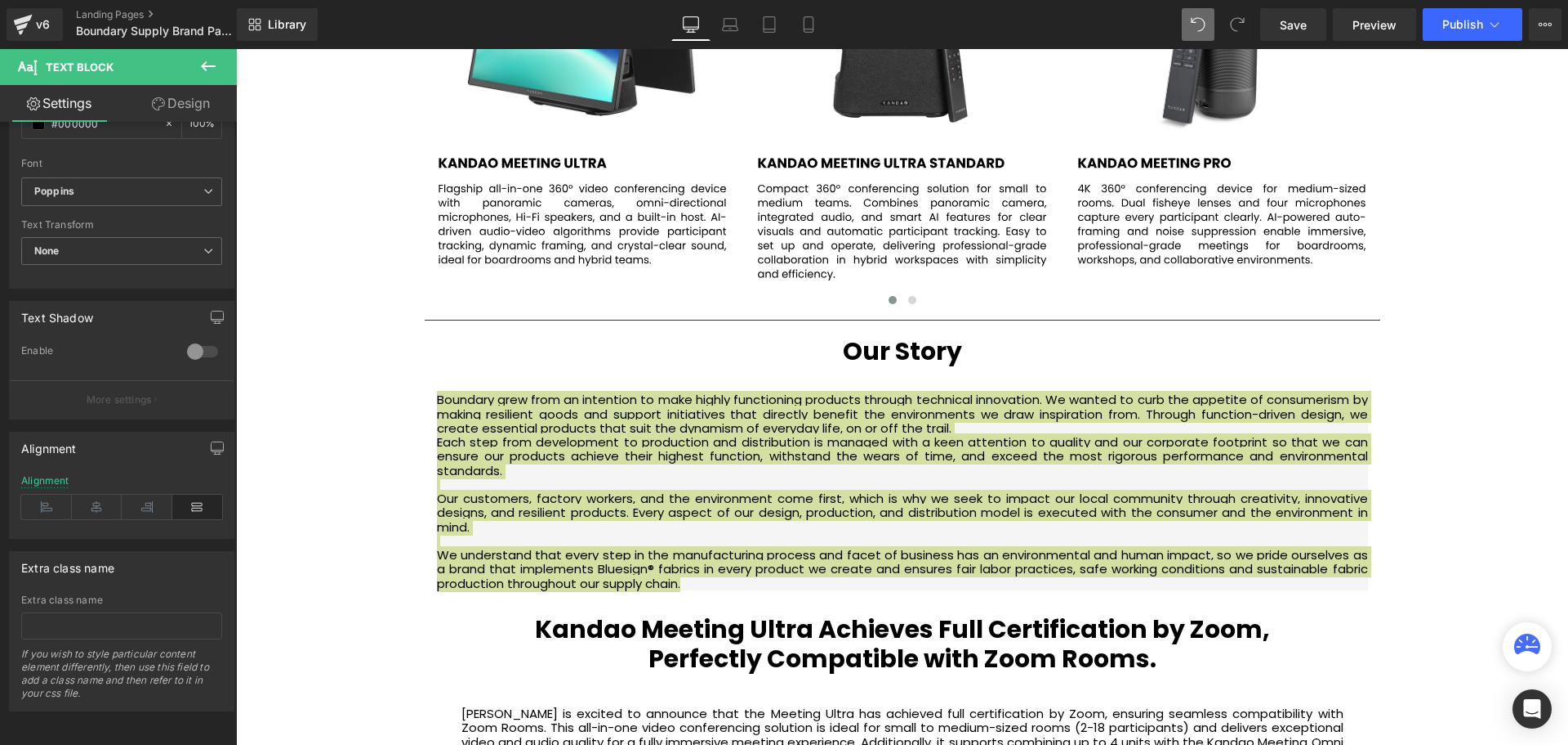
click at [168, 104] on link "Design" at bounding box center [180, 103] width 119 height 37
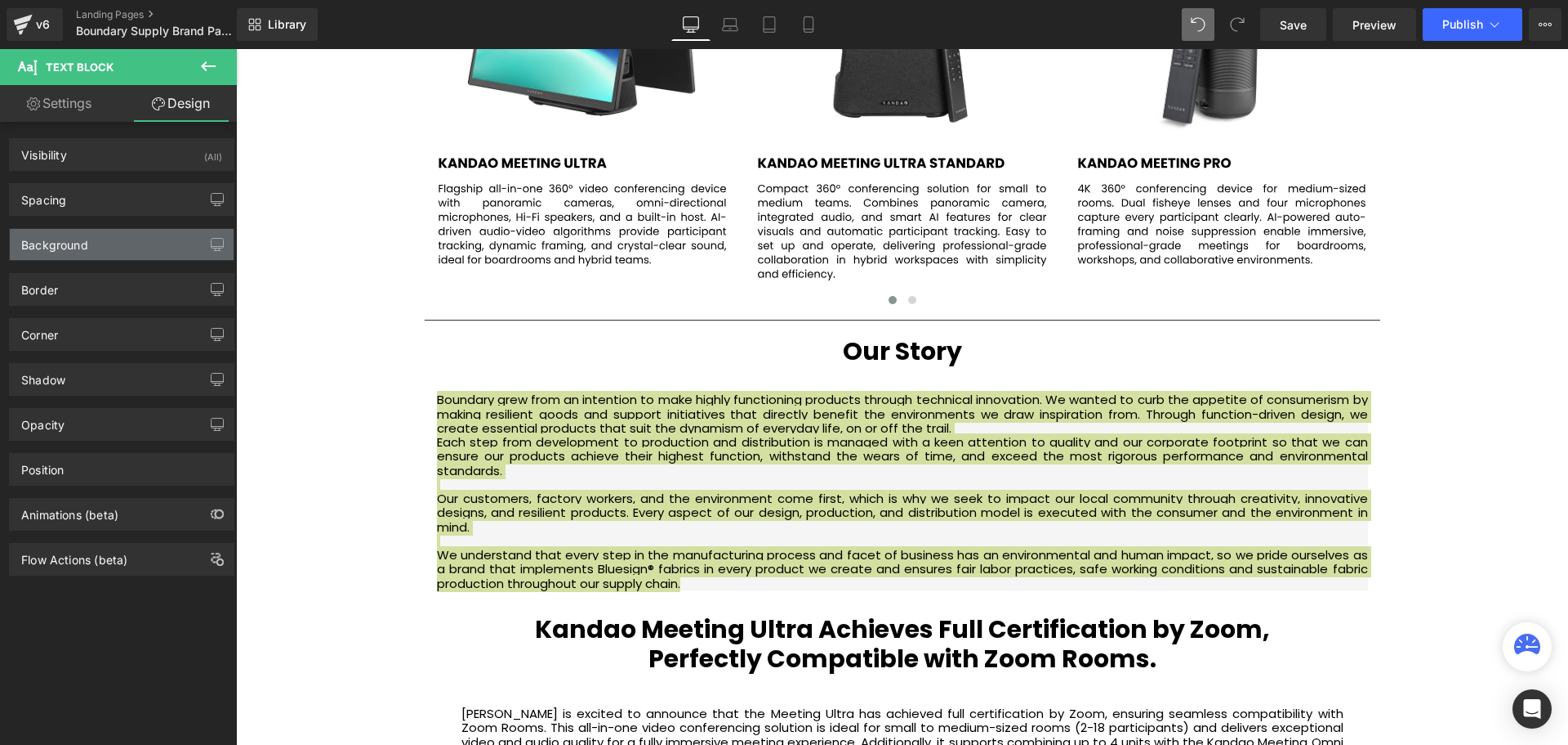
click at [79, 246] on div "Background" at bounding box center [54, 239] width 67 height 23
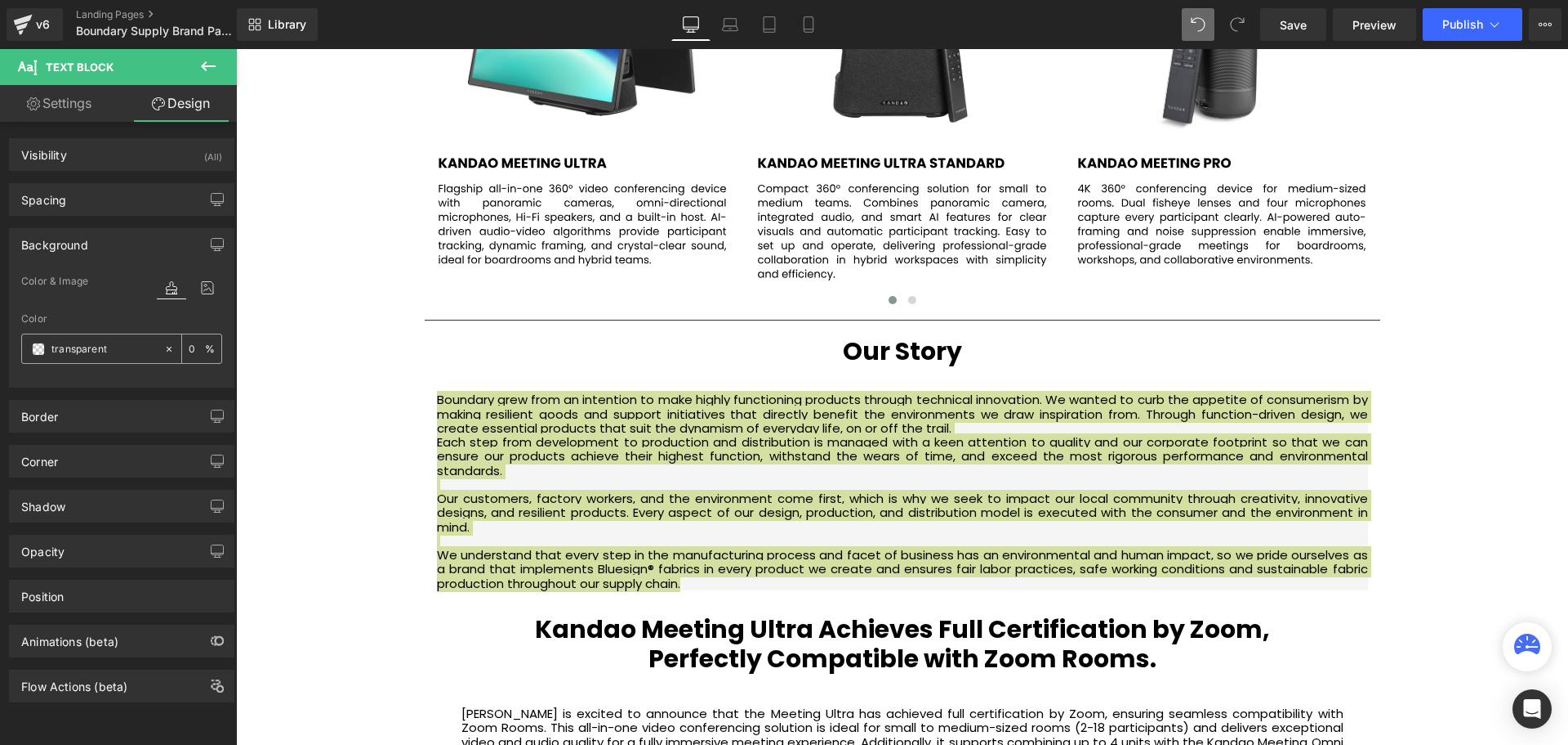
click at [33, 353] on span at bounding box center [38, 349] width 13 height 13
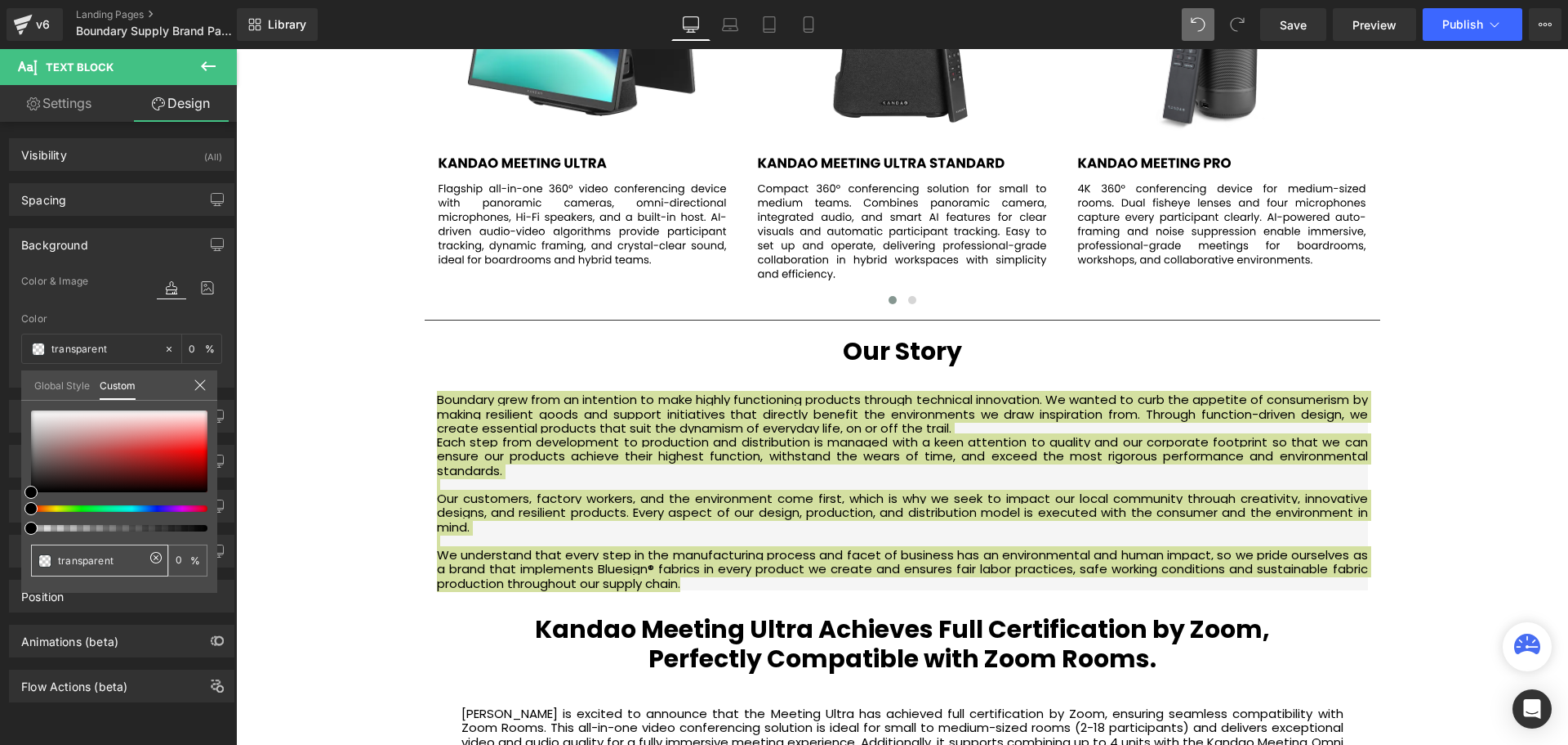
click at [153, 560] on icon at bounding box center [156, 557] width 13 height 13
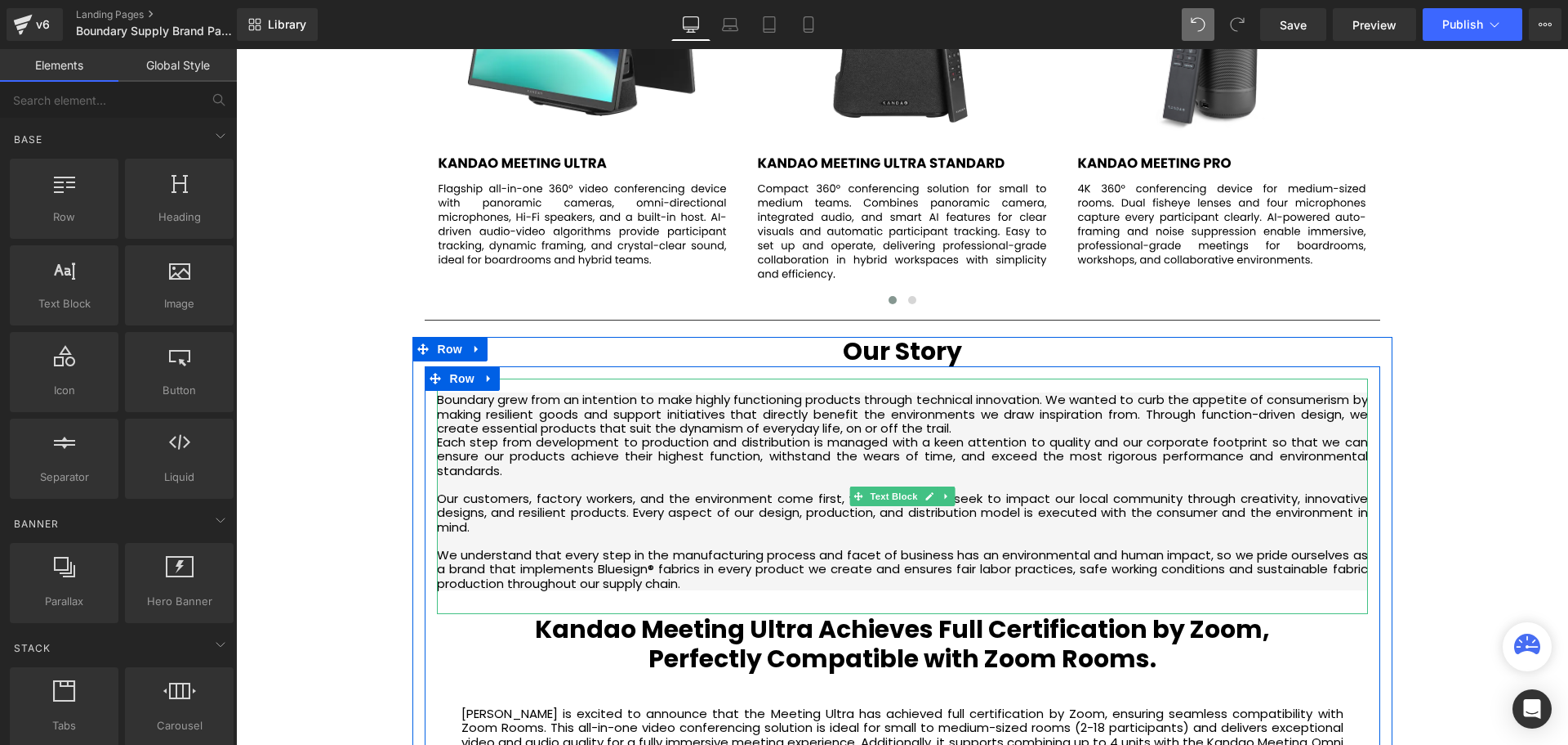
click at [734, 583] on p "We understand that every step in the manufacturing process and facet of busines…" at bounding box center [902, 568] width 931 height 43
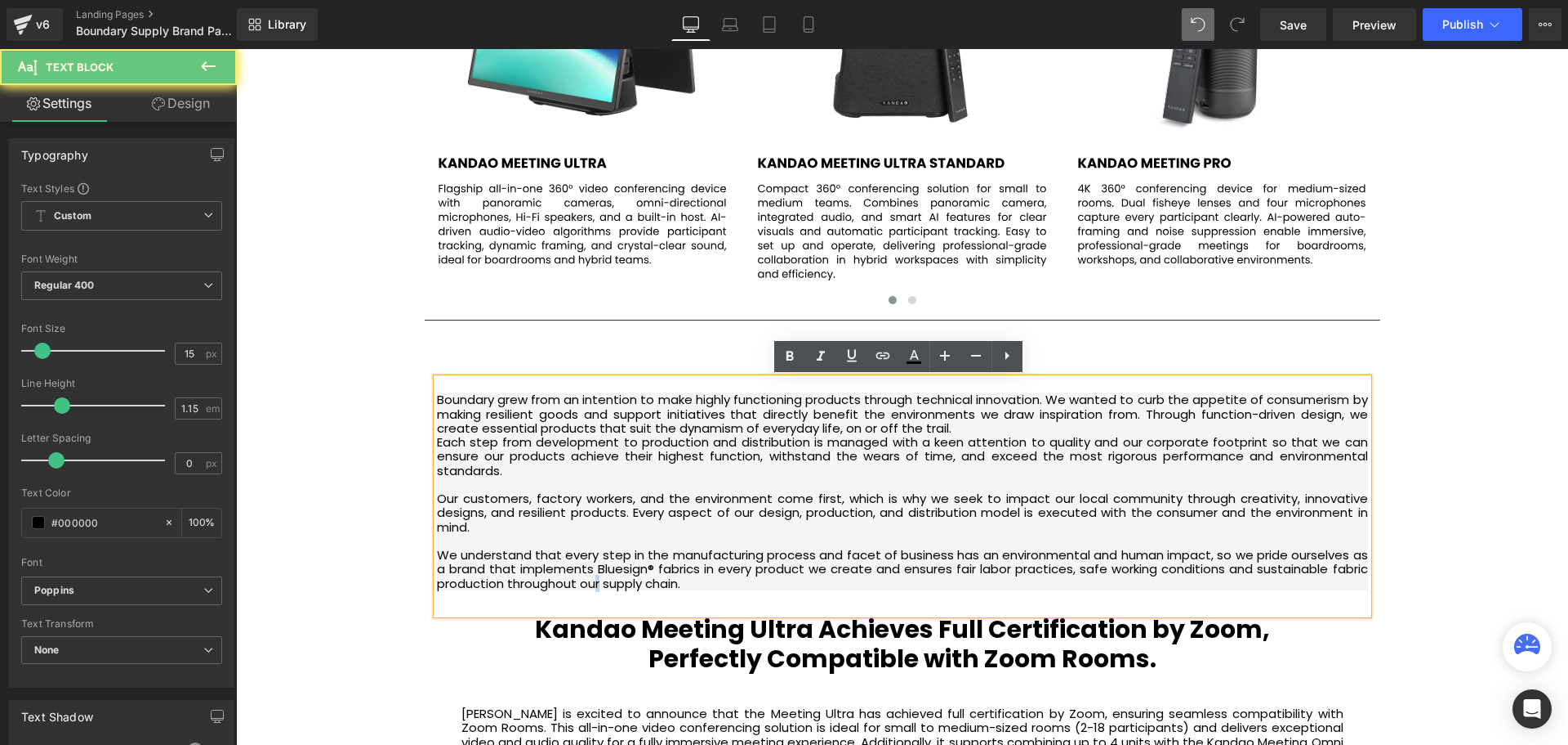
click at [593, 607] on div "Boundary grew from an intention to make highly functioning products through tec…" at bounding box center [902, 497] width 931 height 236
click at [725, 584] on p "We understand that every step in the manufacturing process and facet of busines…" at bounding box center [902, 568] width 931 height 43
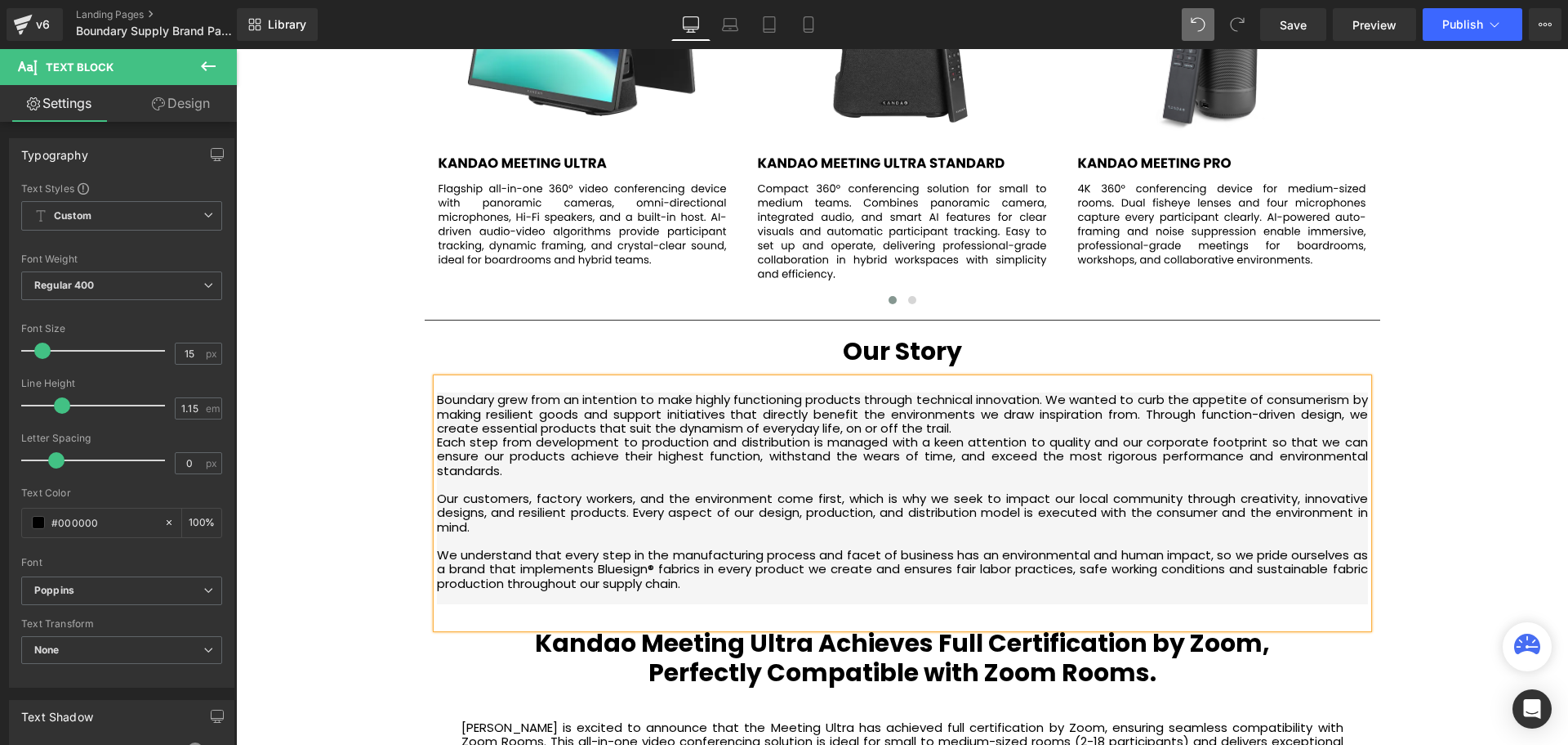
scroll to position [5510, 1324]
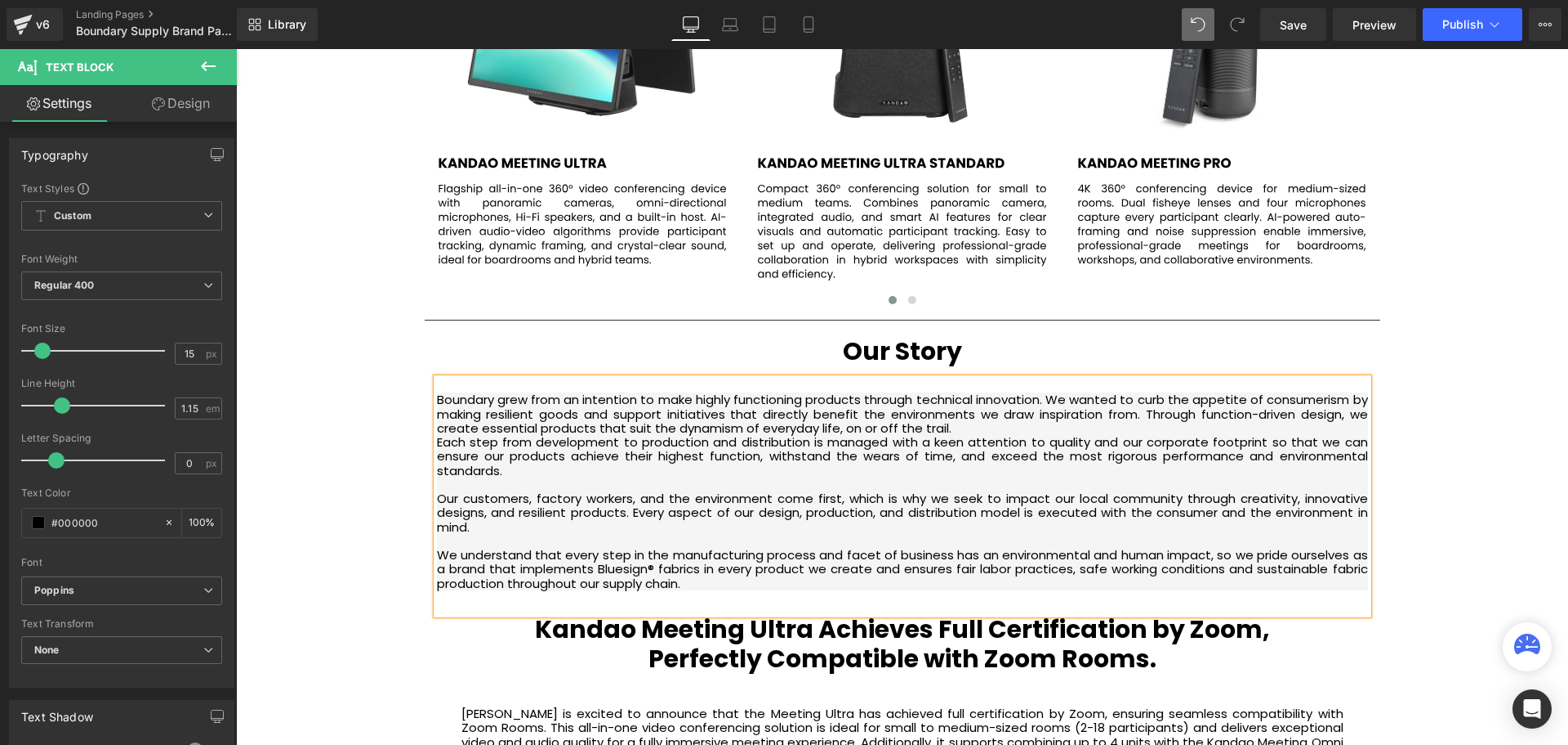
click at [1253, 602] on div "Boundary grew from an intention to make highly functioning products through tec…" at bounding box center [902, 497] width 931 height 236
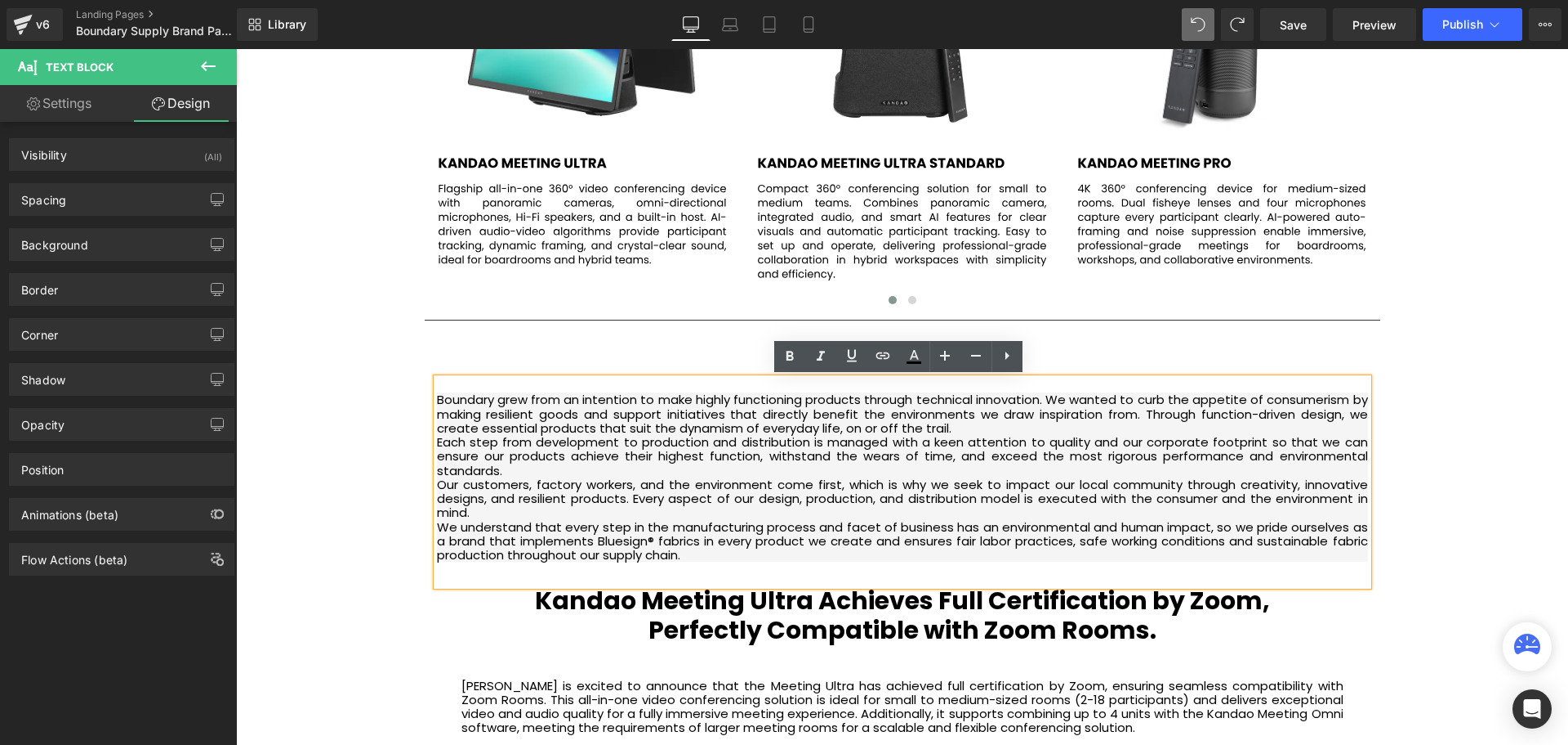
scroll to position [5497, 1324]
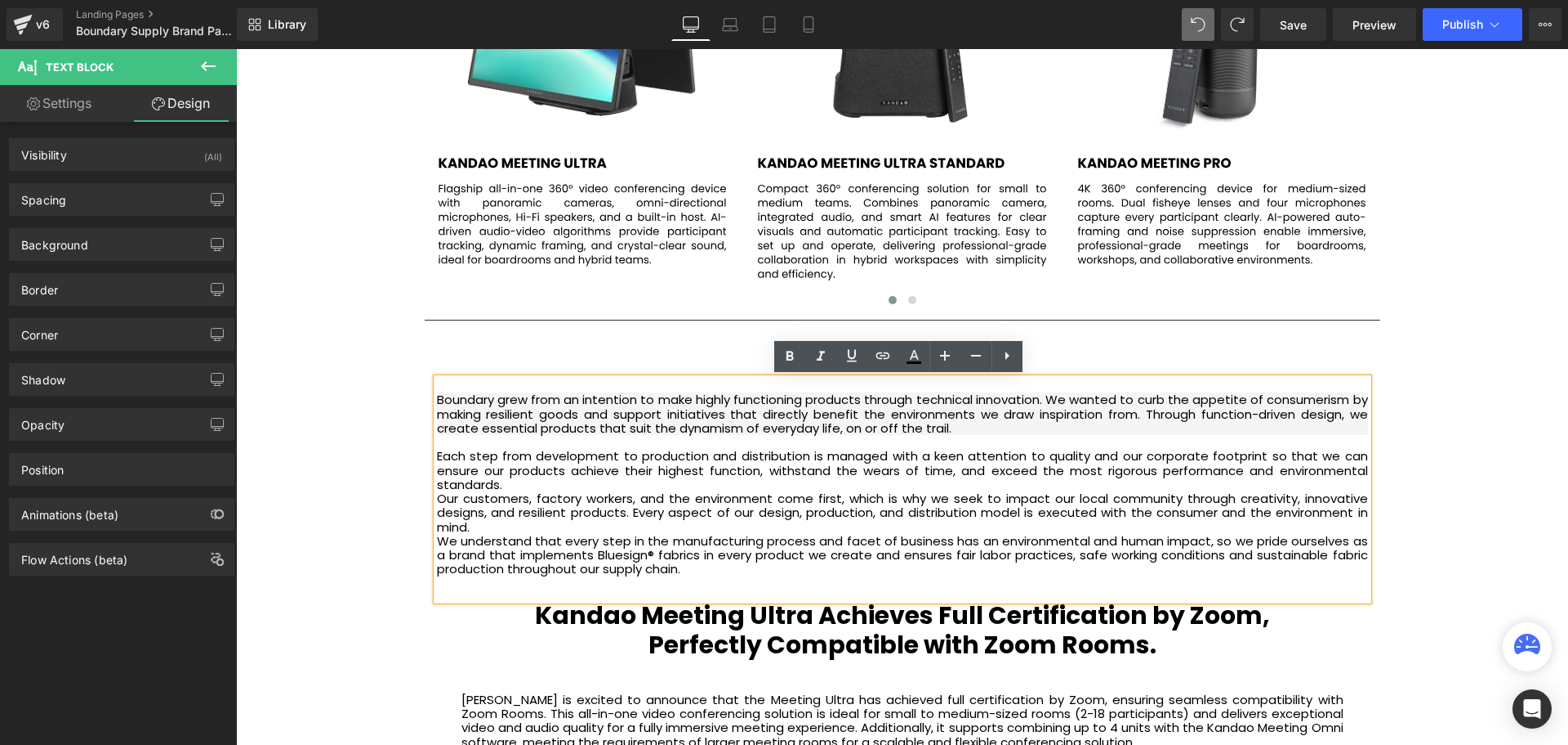
click at [703, 564] on div "We understand that every step in the manufacturing process and facet of busines…" at bounding box center [902, 555] width 931 height 43
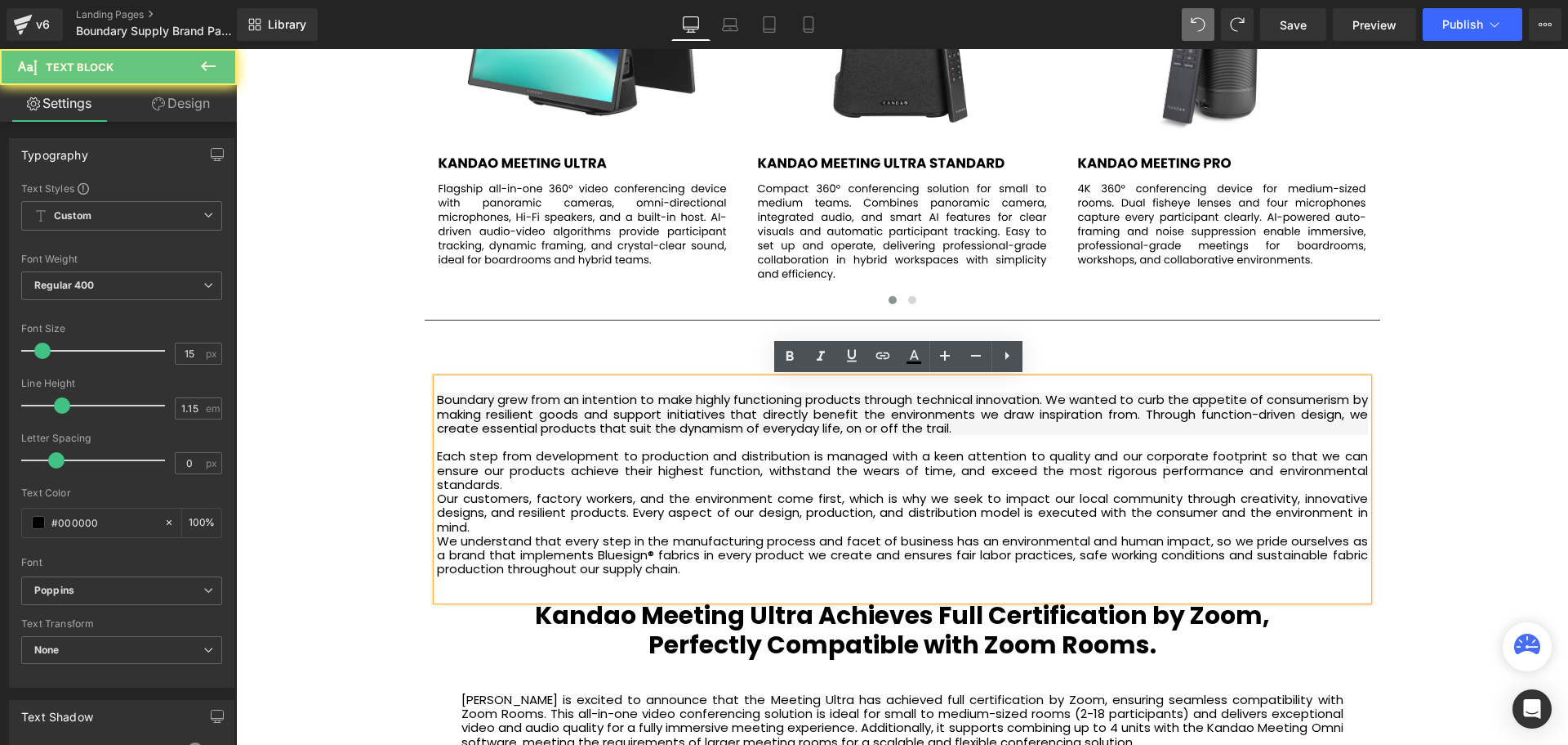
click at [586, 586] on div "Boundary grew from an intention to make highly functioning products through tec…" at bounding box center [902, 489] width 931 height 221
click at [761, 570] on div "We understand that every step in the manufacturing process and facet of busines…" at bounding box center [902, 555] width 931 height 43
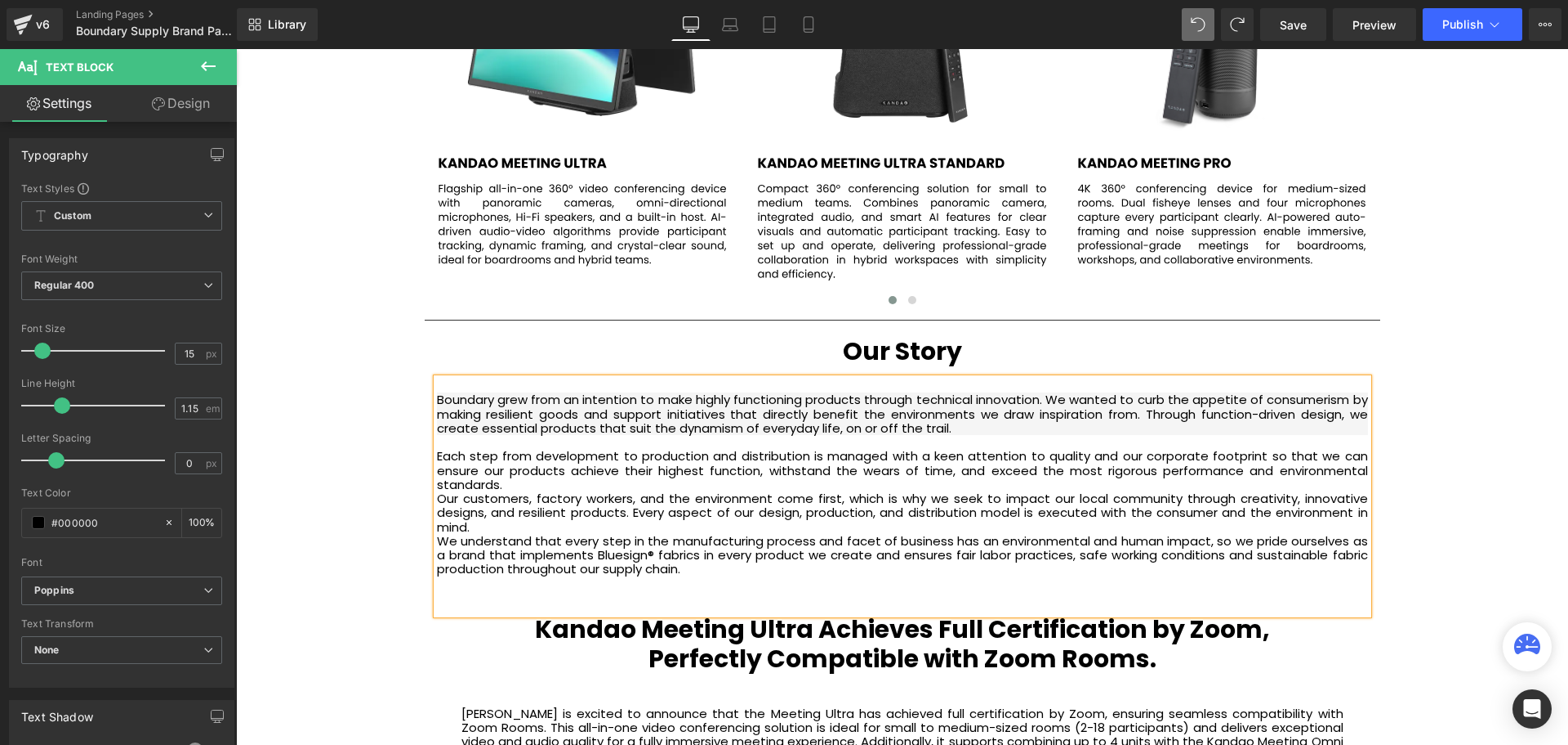
scroll to position [5525, 1324]
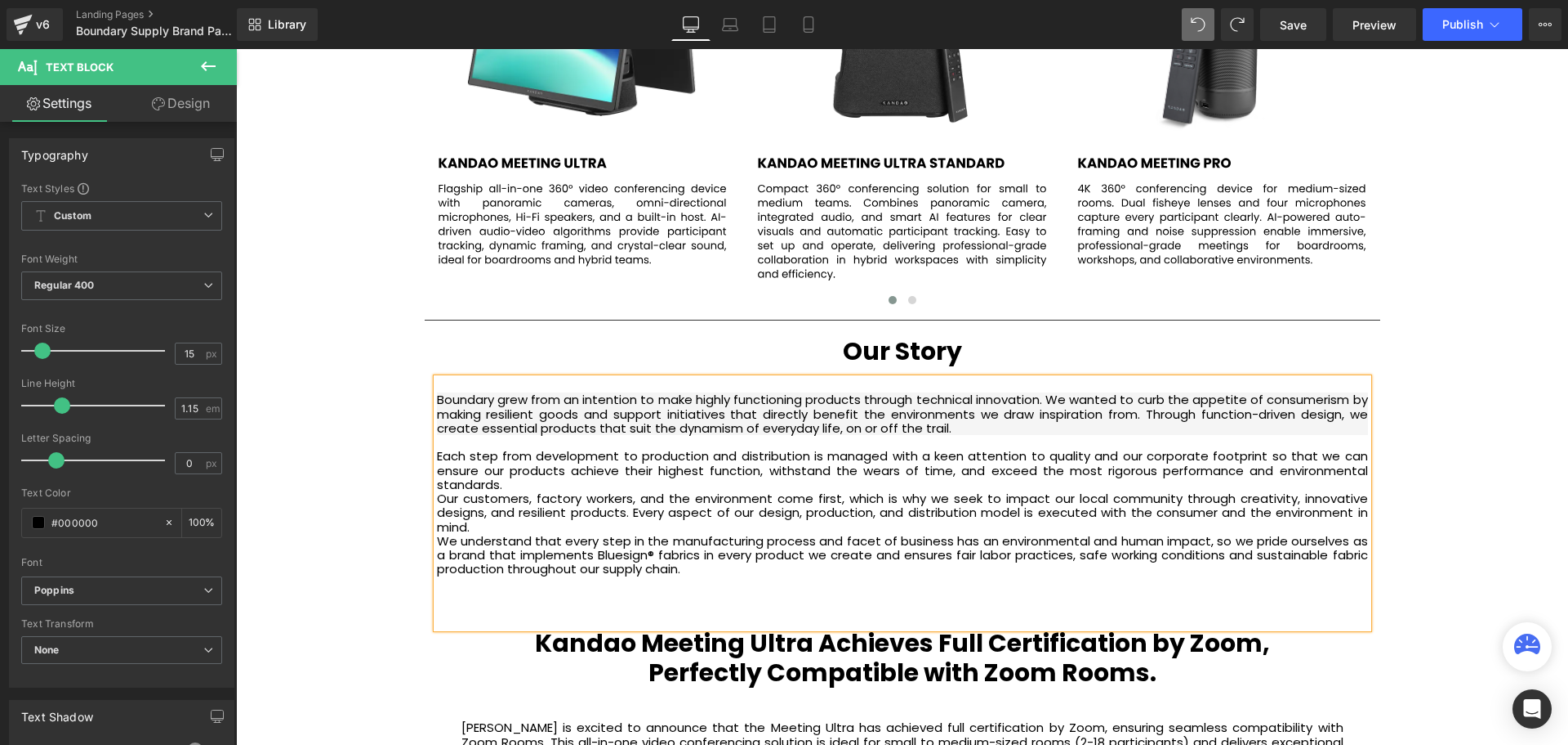
drag, startPoint x: 646, startPoint y: 624, endPoint x: 628, endPoint y: 611, distance: 22.2
click at [645, 624] on div "Boundary grew from an intention to make highly functioning products through tec…" at bounding box center [902, 503] width 931 height 249
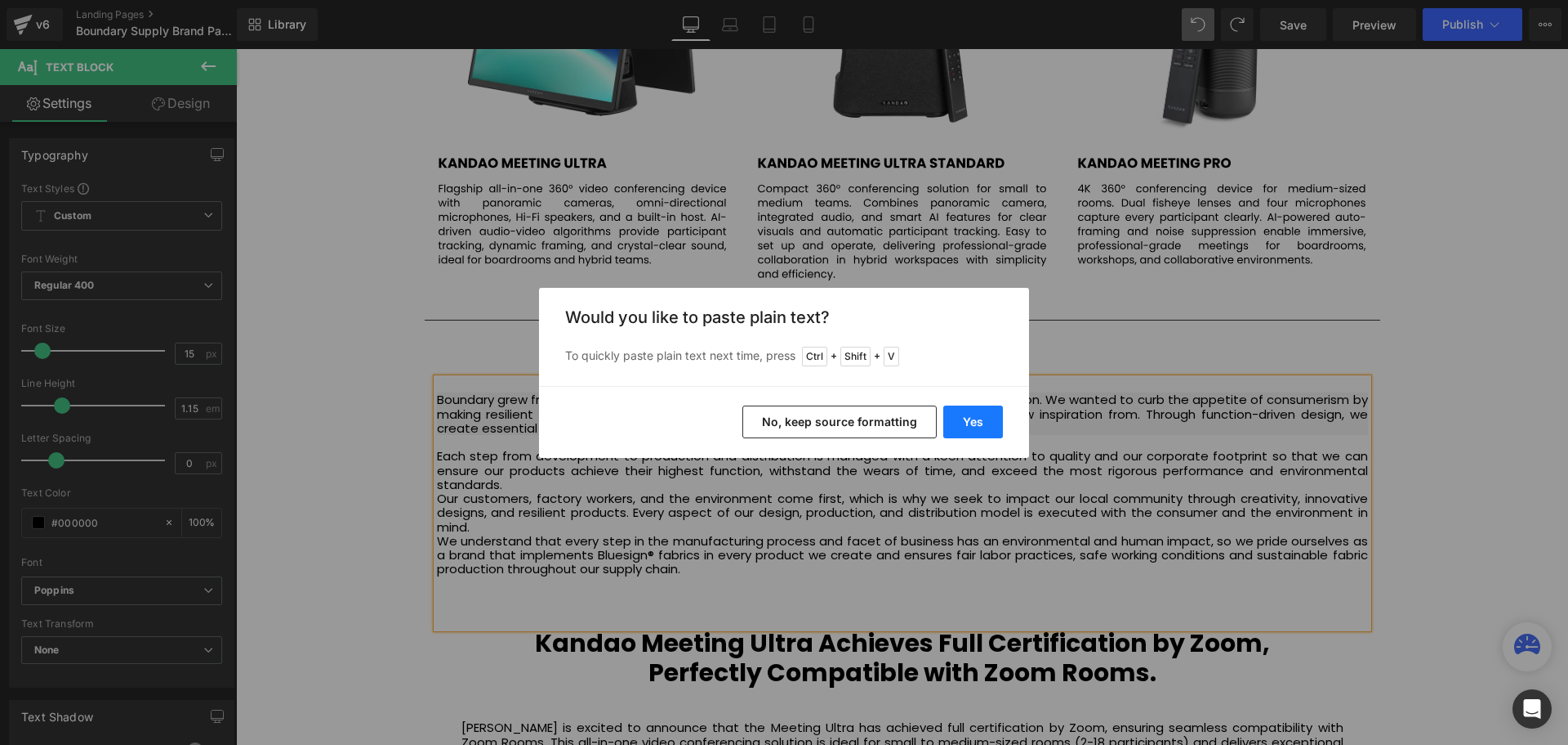
drag, startPoint x: 946, startPoint y: 426, endPoint x: 718, endPoint y: 374, distance: 233.9
click at [946, 426] on button "Yes" at bounding box center [974, 421] width 60 height 33
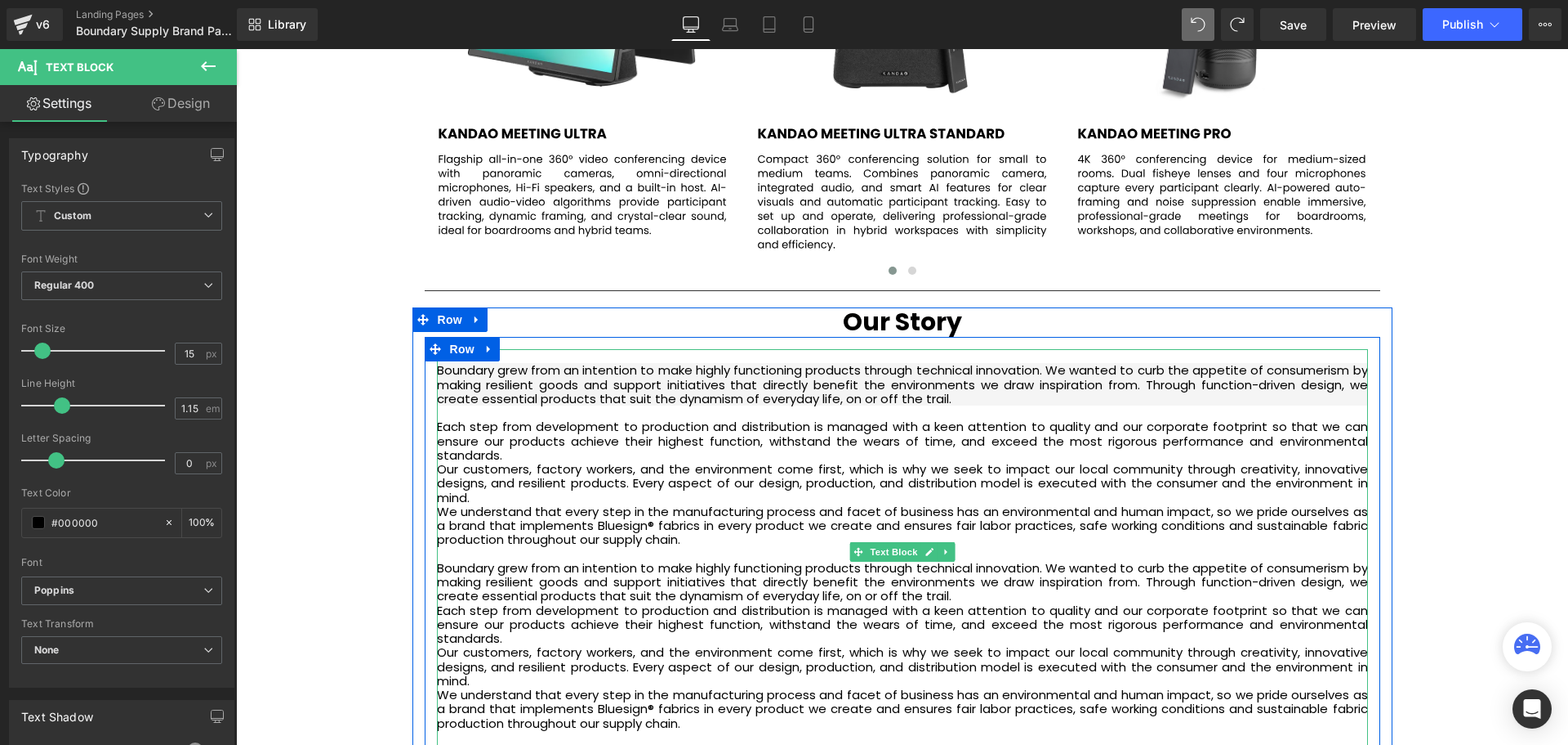
scroll to position [3274, 0]
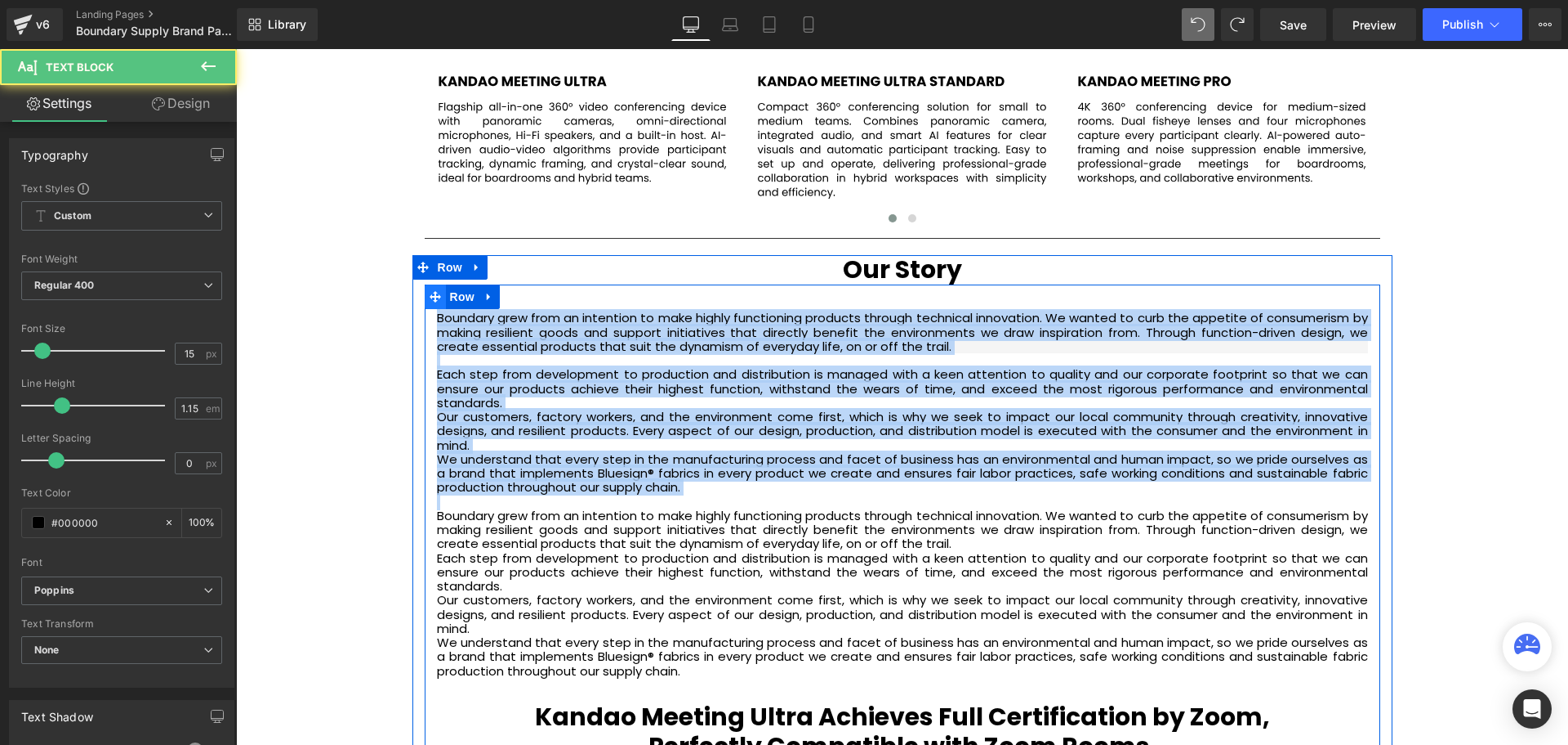
drag, startPoint x: 455, startPoint y: 499, endPoint x: 435, endPoint y: 305, distance: 195.0
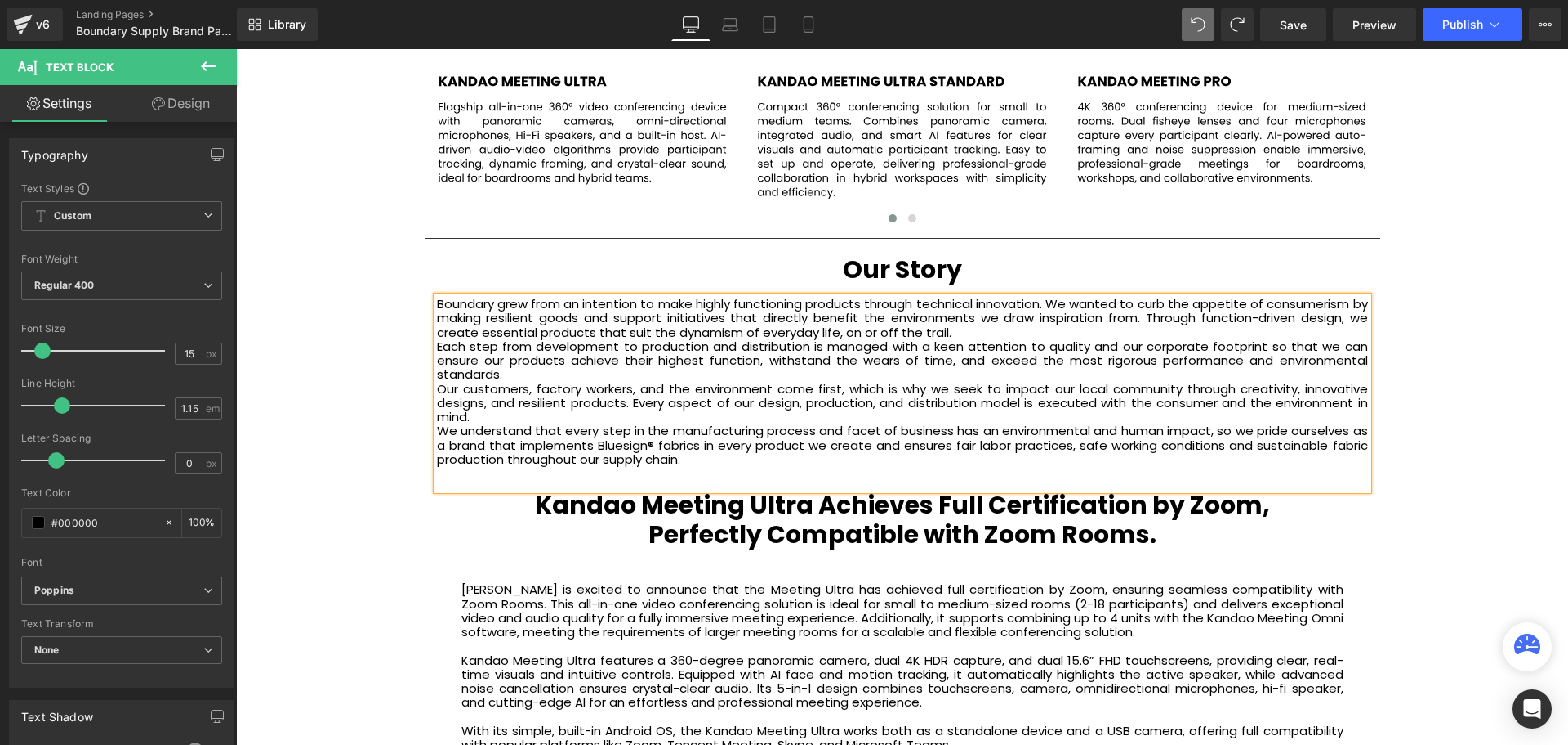
scroll to position [5469, 1324]
click at [544, 378] on div "Each step from development to production and distribution is managed with a kee…" at bounding box center [902, 360] width 931 height 43
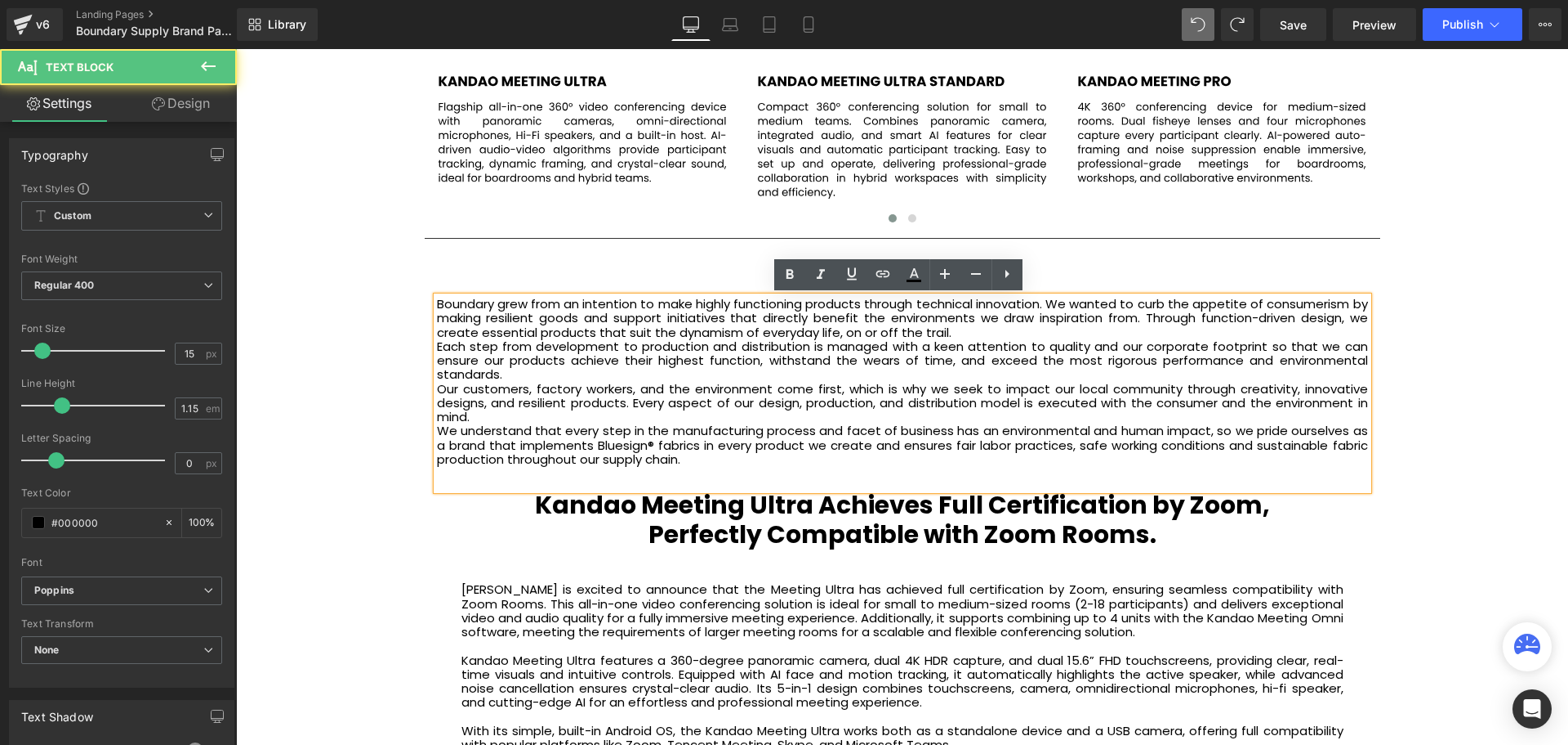
scroll to position [5482, 1324]
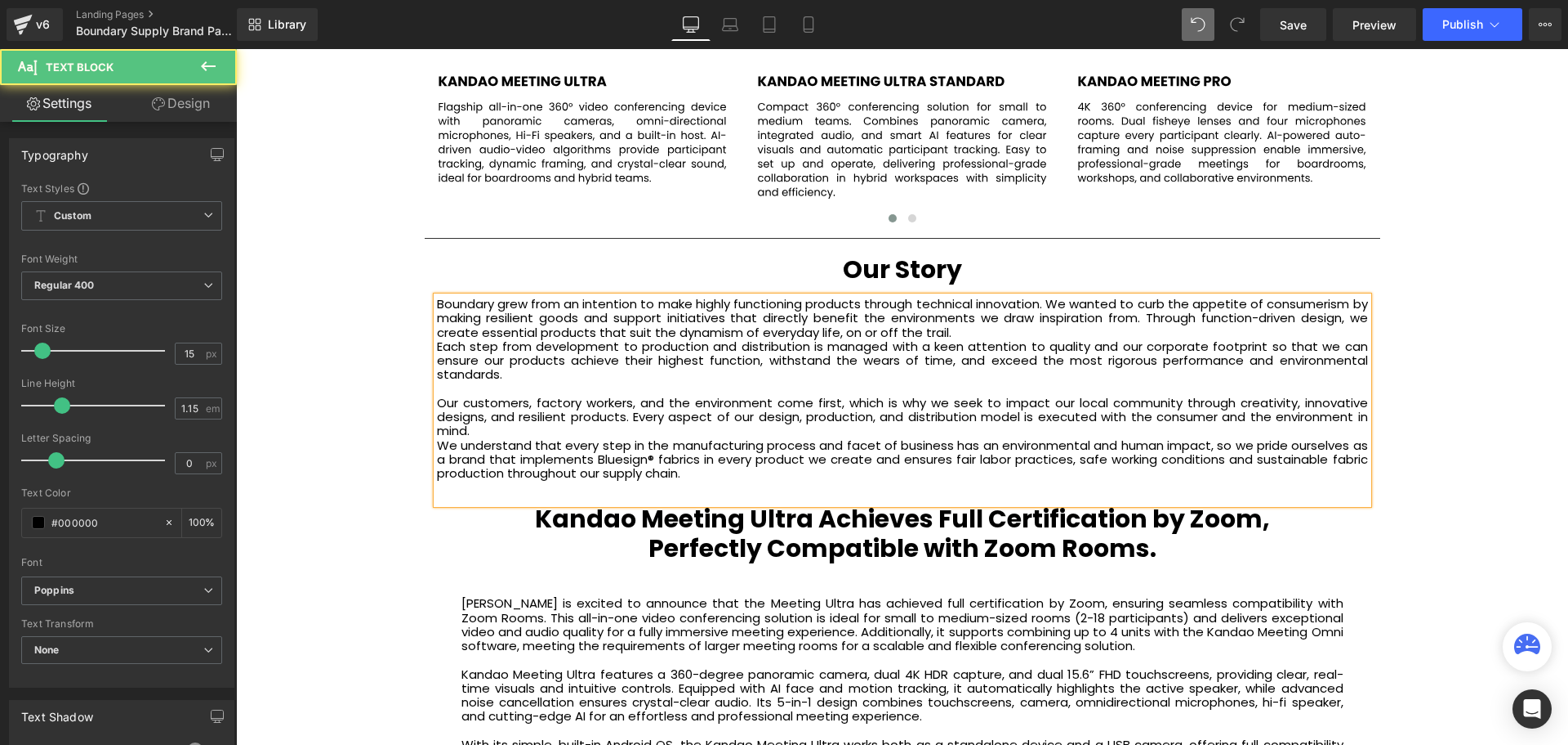
click at [510, 432] on div "Our customers, factory workers, and the environment come first, which is why we…" at bounding box center [902, 416] width 931 height 43
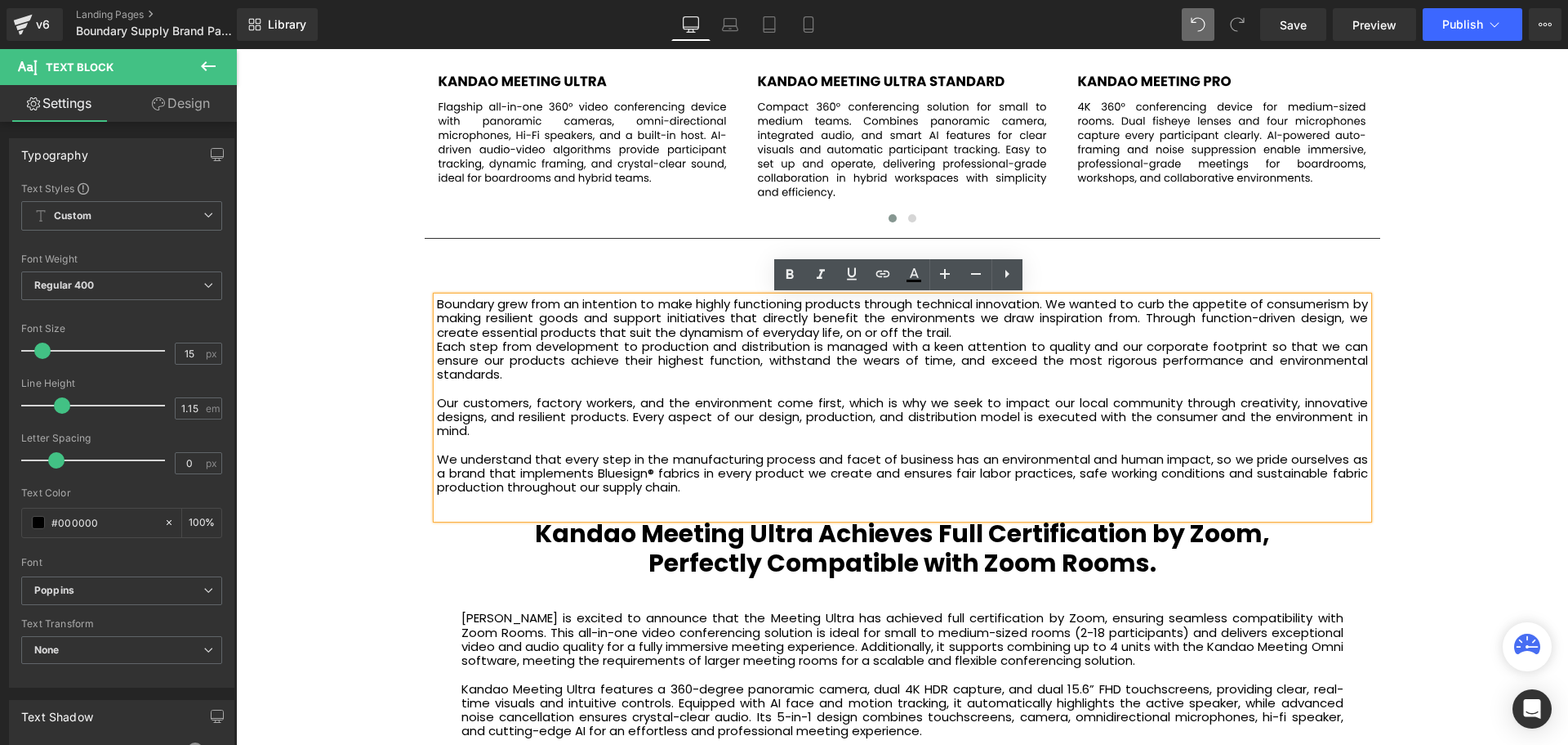
scroll to position [5497, 1324]
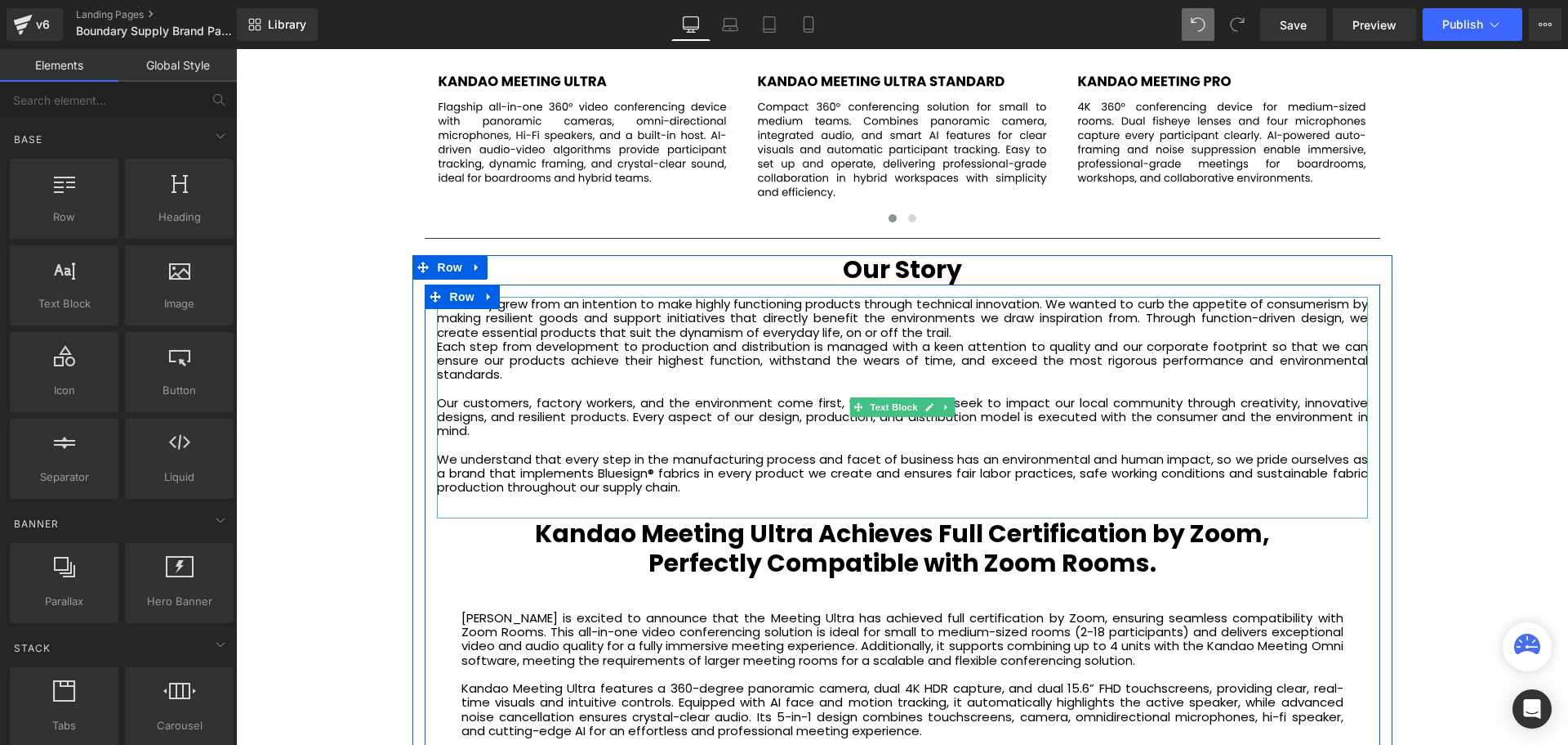
click at [707, 490] on div "We understand that every step in the manufacturing process and facet of busines…" at bounding box center [902, 473] width 931 height 43
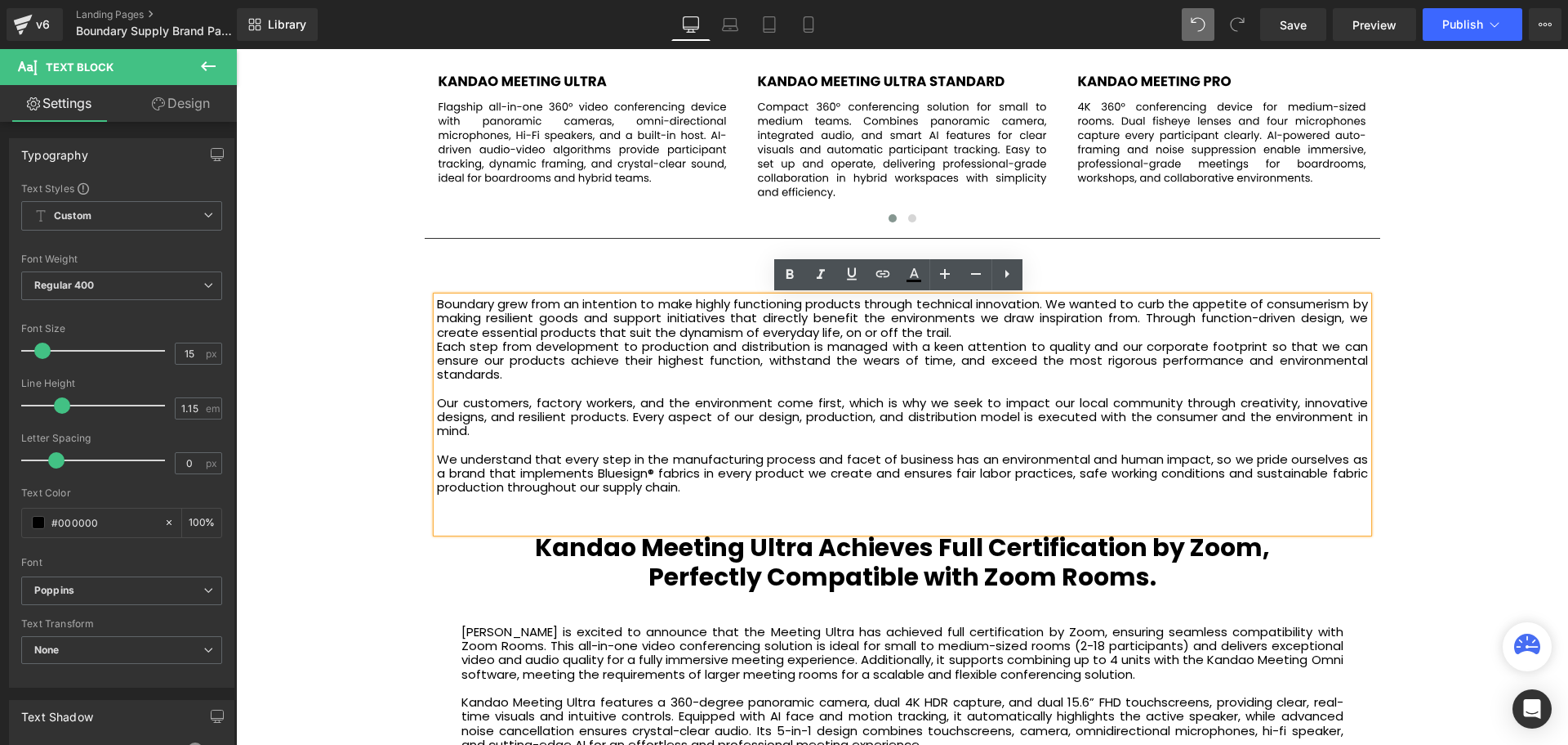
scroll to position [5525, 1324]
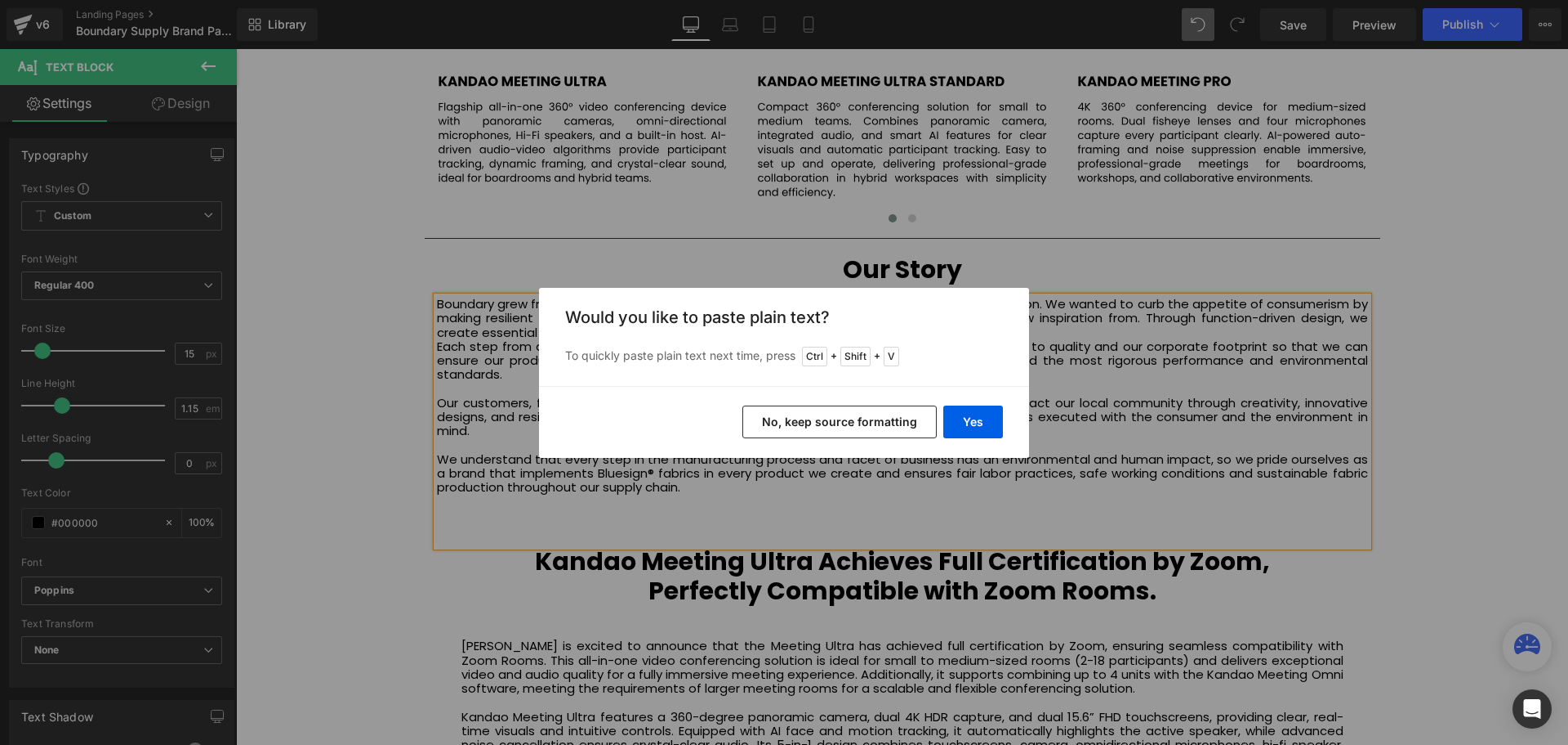
drag, startPoint x: 886, startPoint y: 419, endPoint x: 645, endPoint y: 382, distance: 243.8
click at [886, 419] on button "No, keep source formatting" at bounding box center [840, 421] width 195 height 33
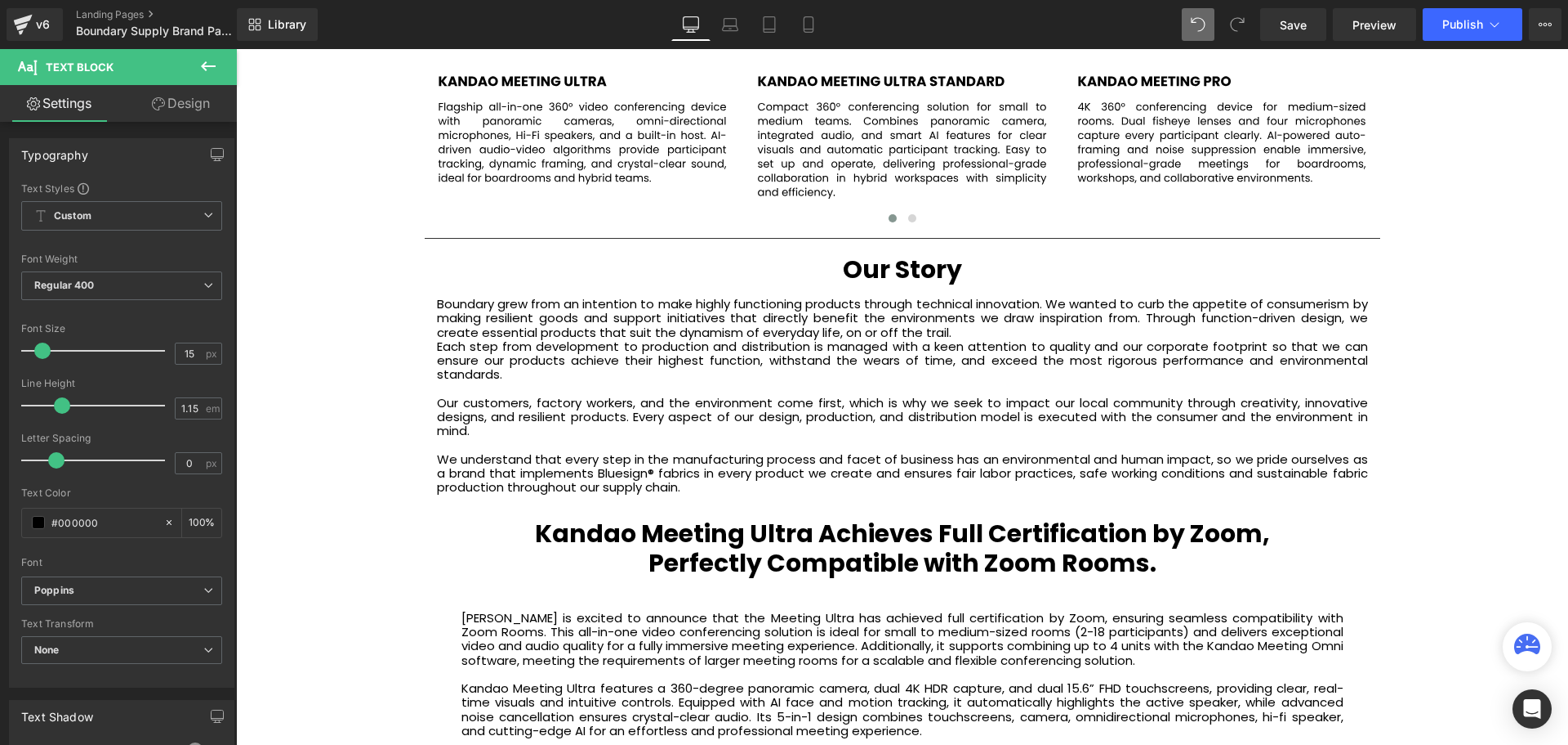
scroll to position [5497, 1324]
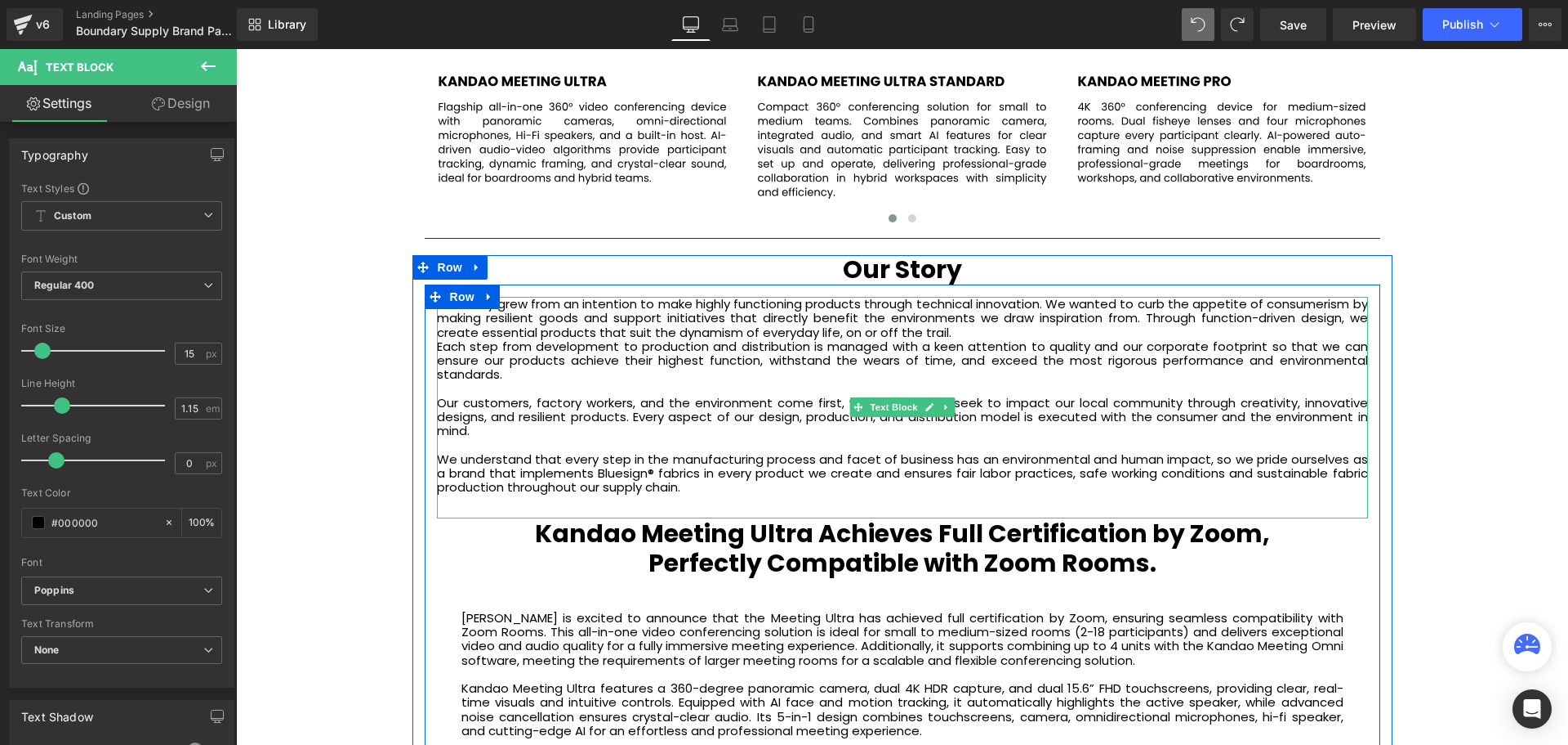
click at [732, 483] on div "We understand that every step in the manufacturing process and facet of busines…" at bounding box center [902, 473] width 931 height 43
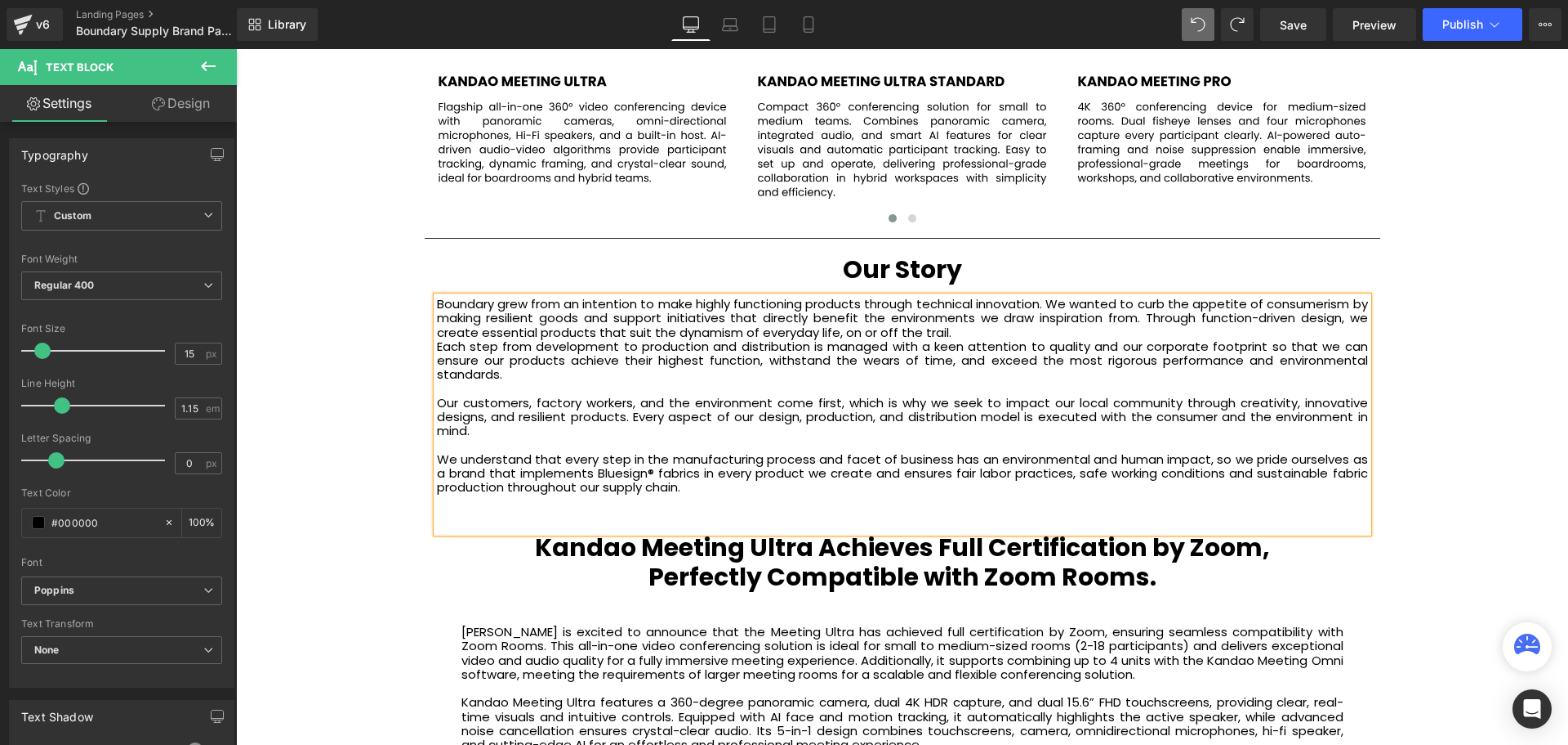
scroll to position [5525, 1324]
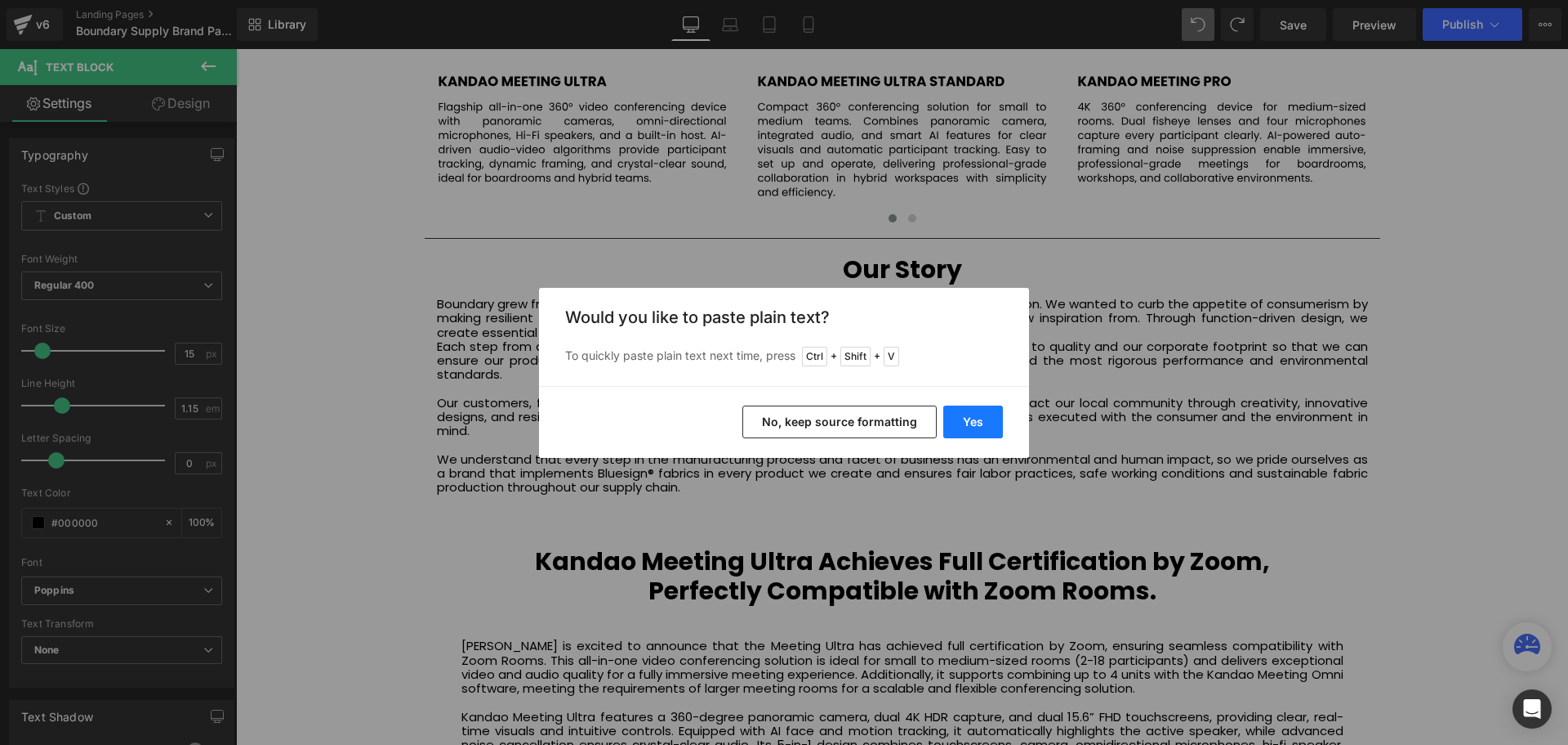
drag, startPoint x: 953, startPoint y: 427, endPoint x: 689, endPoint y: 401, distance: 265.3
click at [953, 427] on button "Yes" at bounding box center [974, 421] width 60 height 33
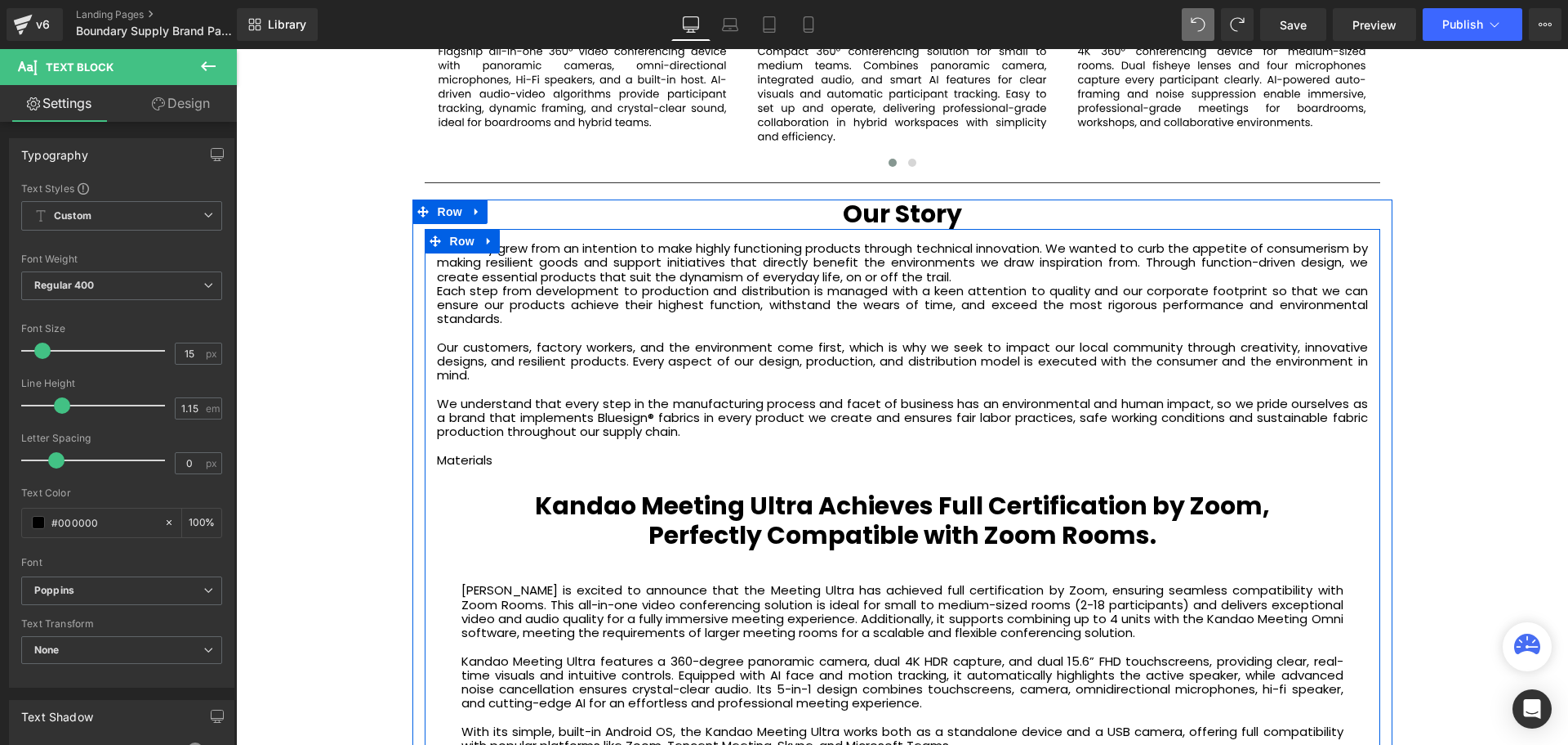
scroll to position [3437, 0]
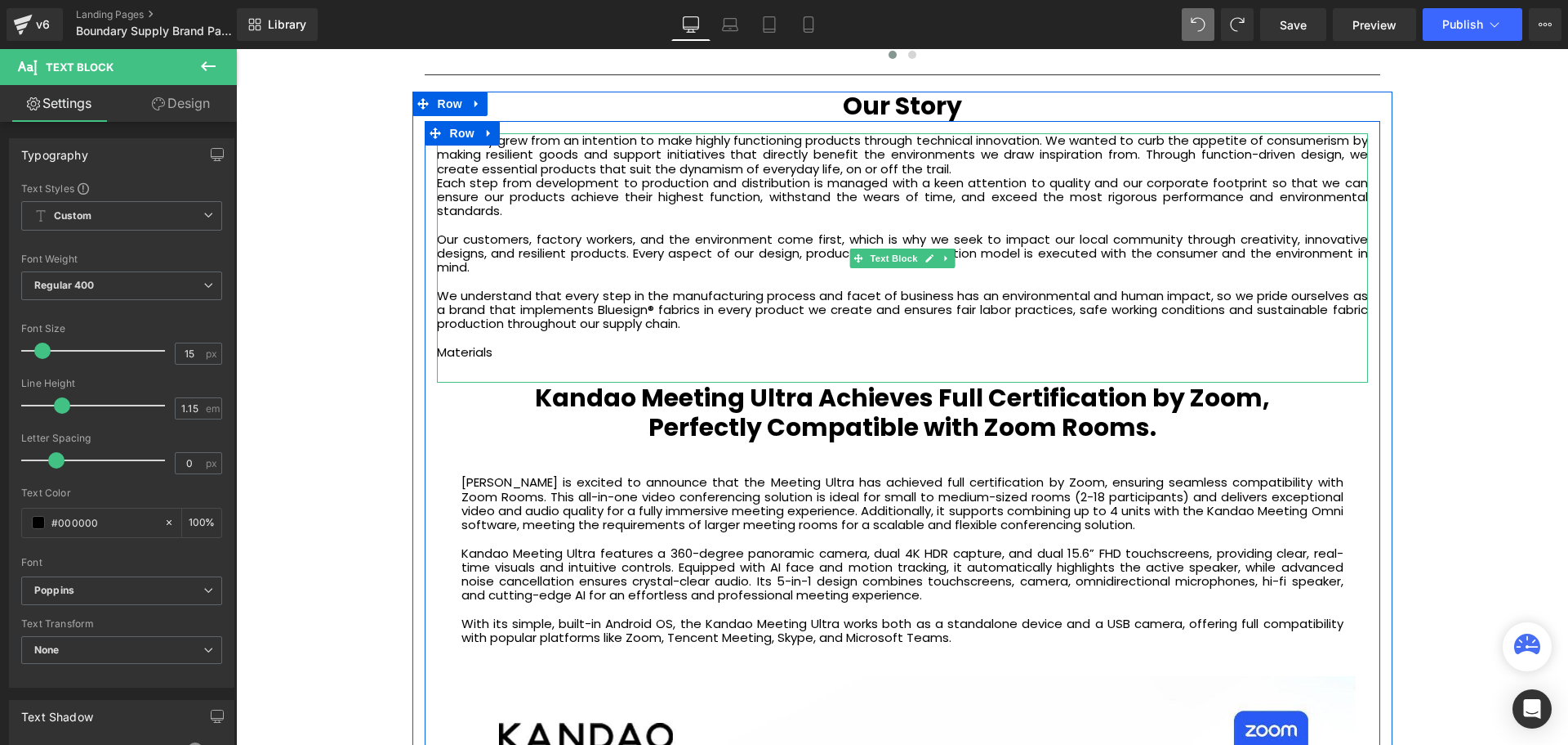
click at [526, 346] on div "Materials" at bounding box center [902, 352] width 931 height 14
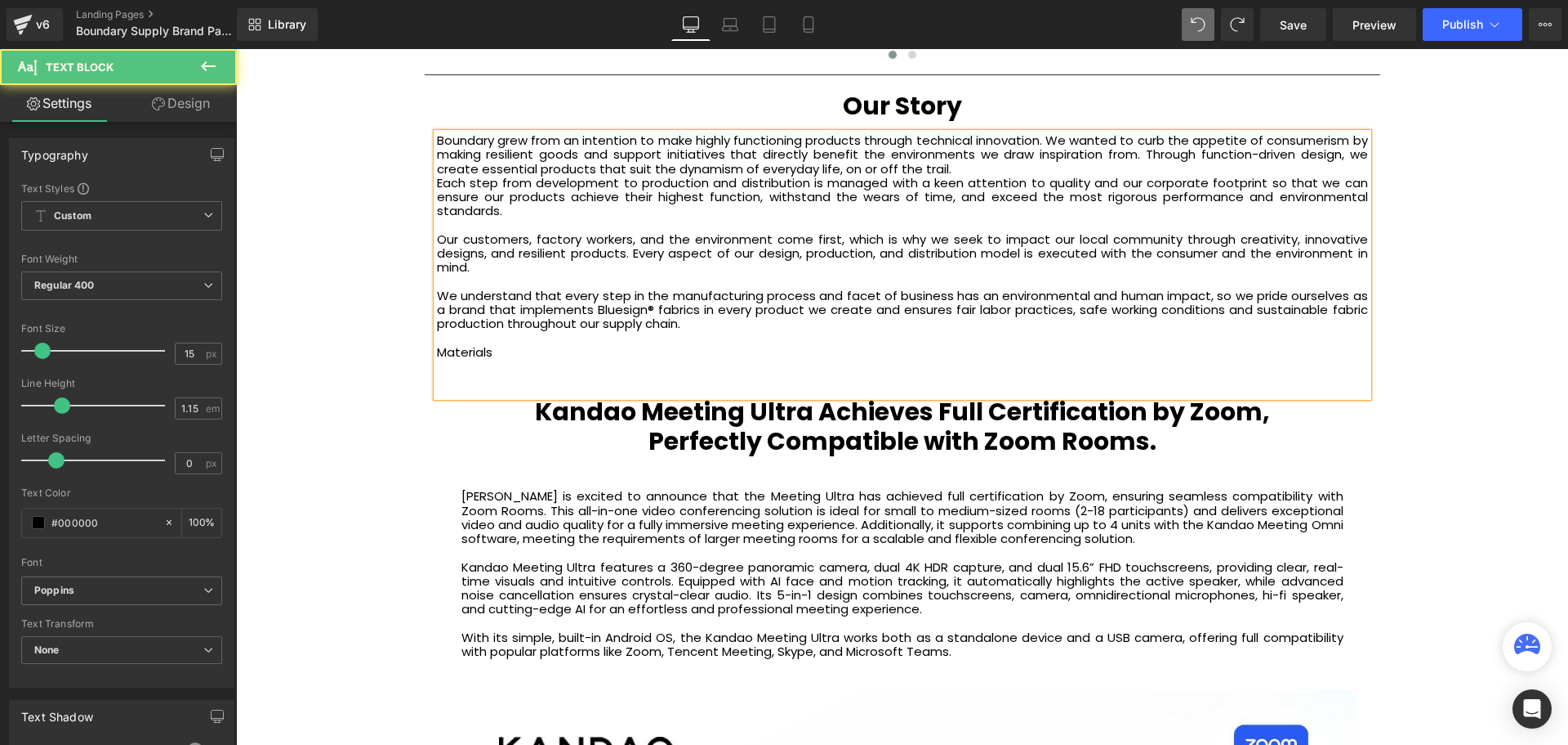
scroll to position [8, 8]
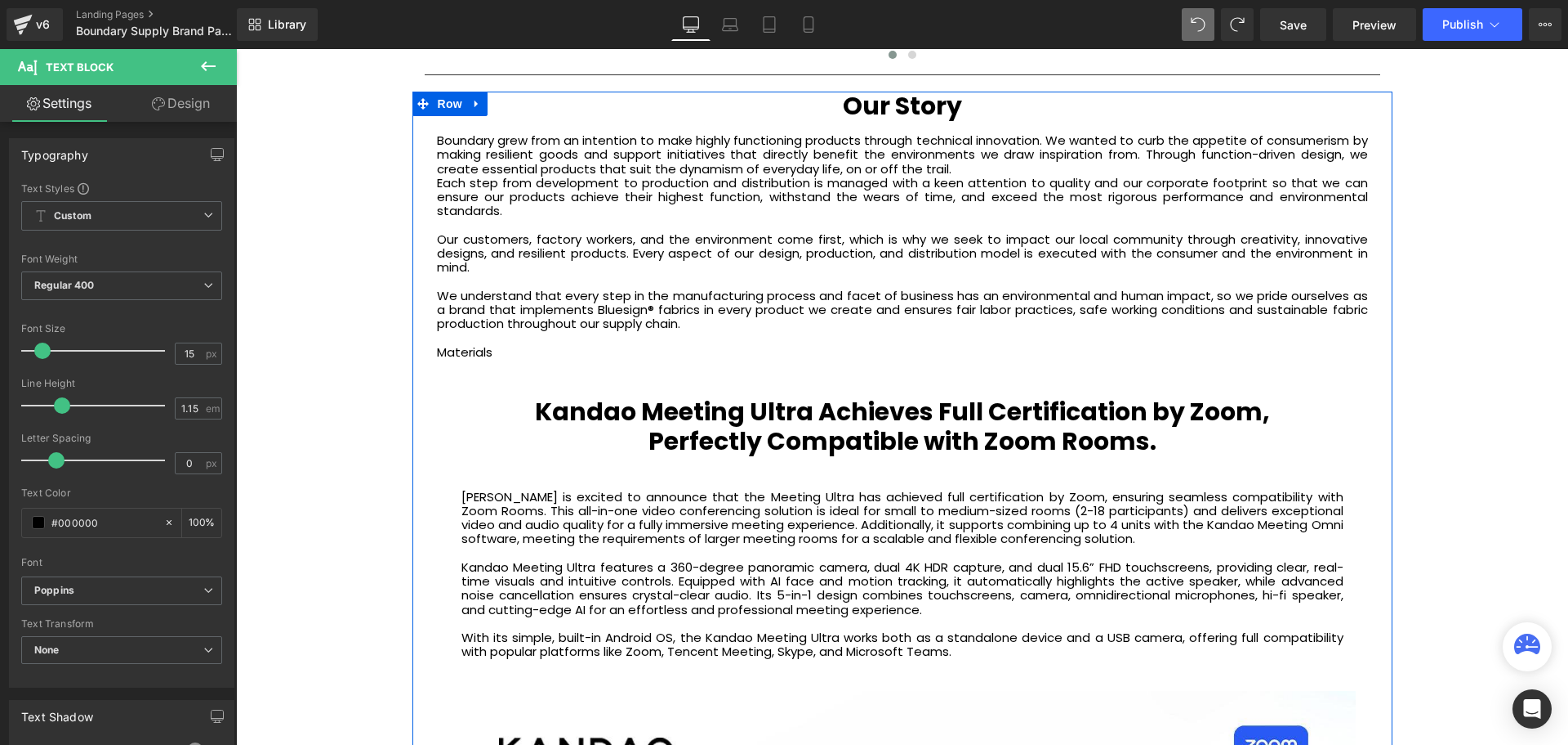
click at [486, 370] on div at bounding box center [902, 365] width 931 height 14
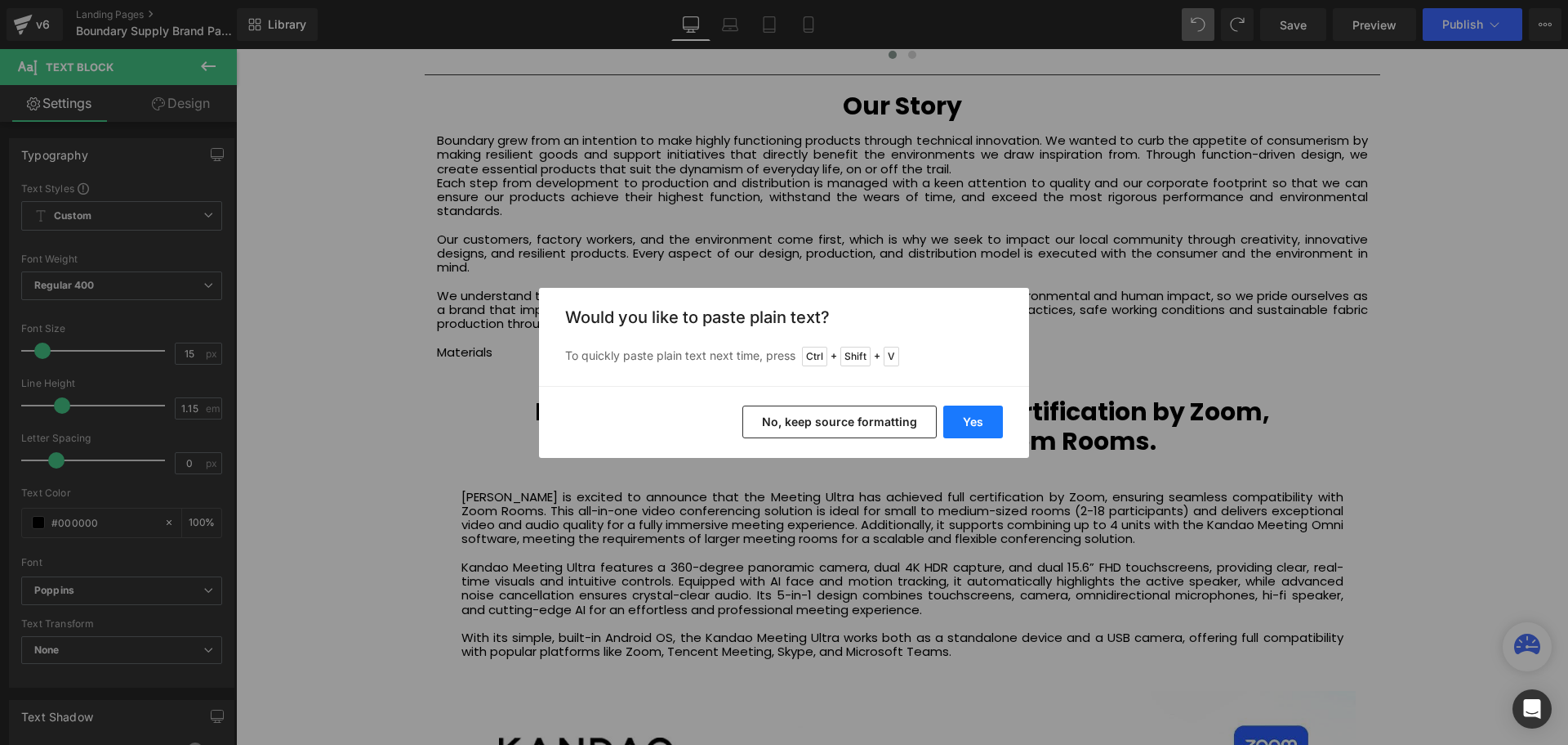
click at [971, 420] on button "Yes" at bounding box center [974, 421] width 60 height 33
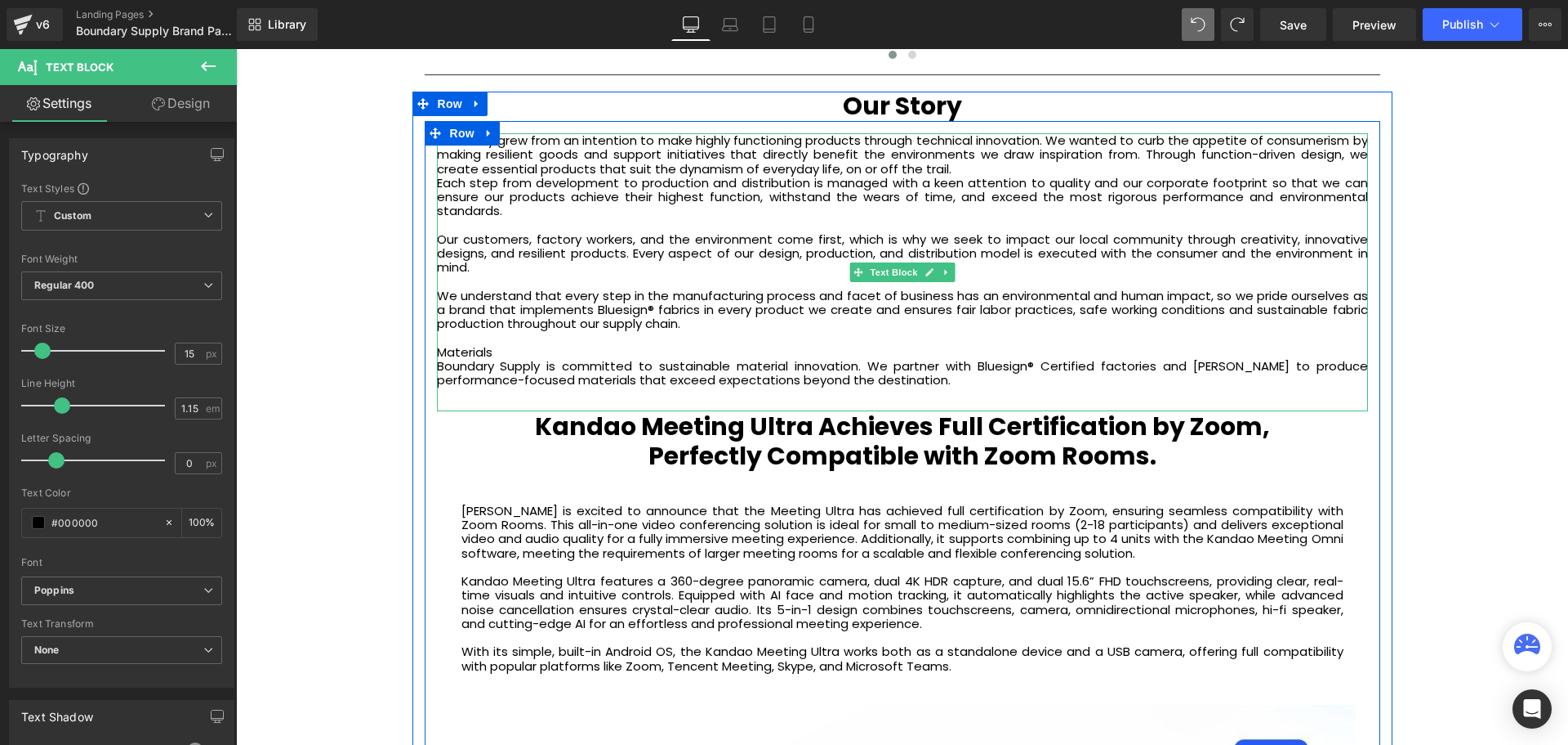
click at [893, 379] on div "Boundary Supply is committed to sustainable material innovation. We partner wit…" at bounding box center [902, 373] width 931 height 29
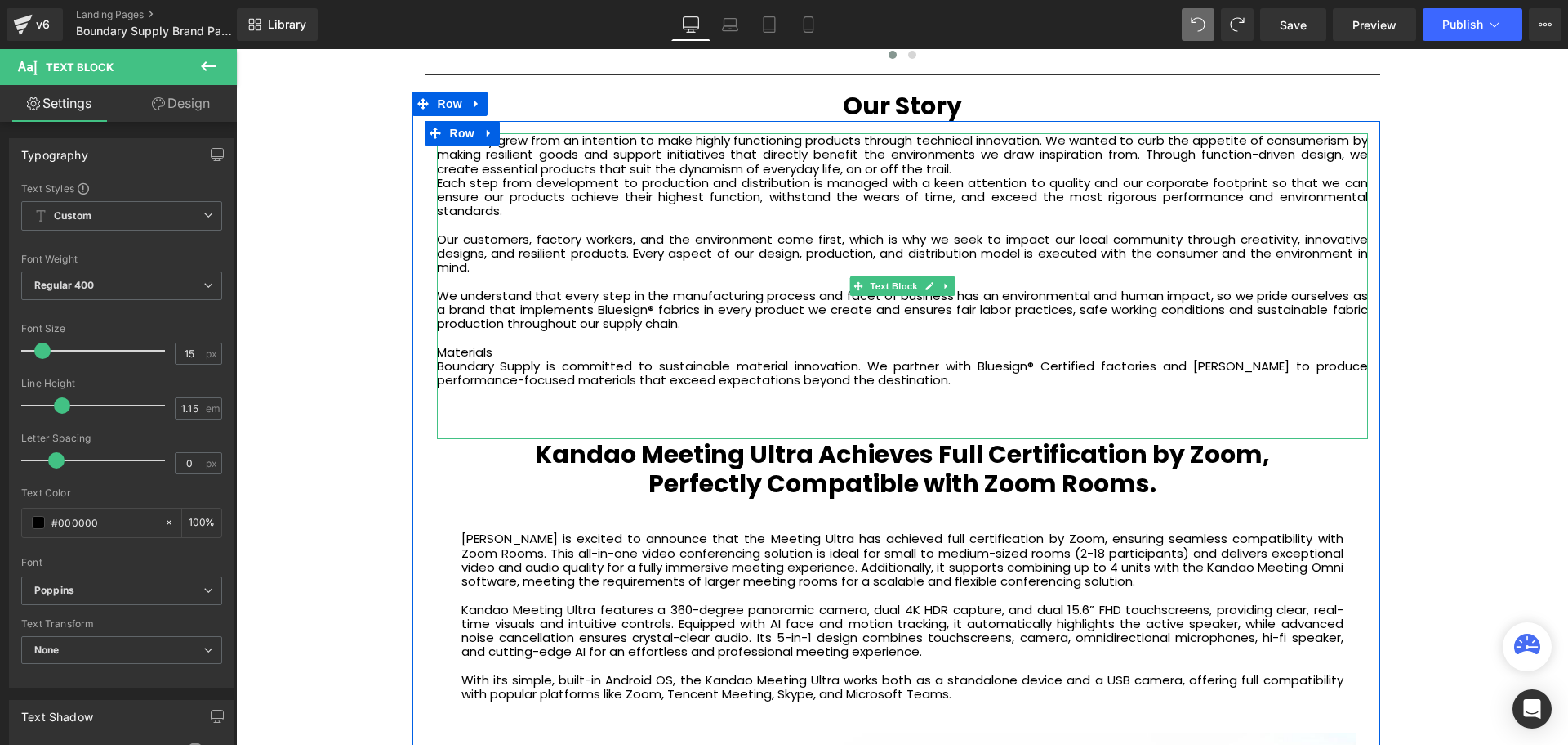
click at [488, 353] on div "Materials" at bounding box center [902, 352] width 931 height 14
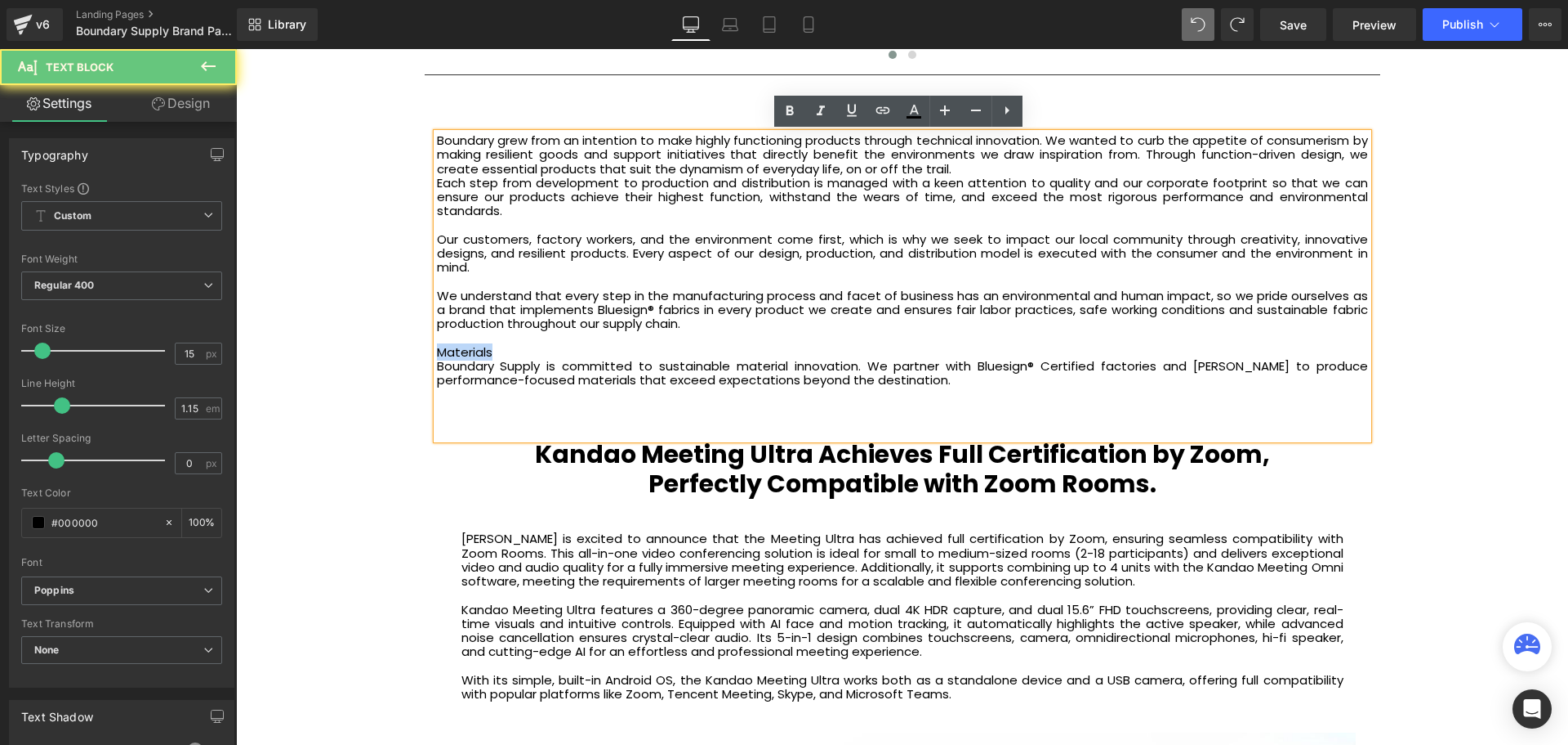
drag, startPoint x: 499, startPoint y: 352, endPoint x: 434, endPoint y: 350, distance: 65.0
click at [437, 350] on div "Materials" at bounding box center [902, 352] width 931 height 14
click at [923, 382] on div "Boundary Supply is committed to sustainable material innovation. We partner wit…" at bounding box center [902, 373] width 931 height 29
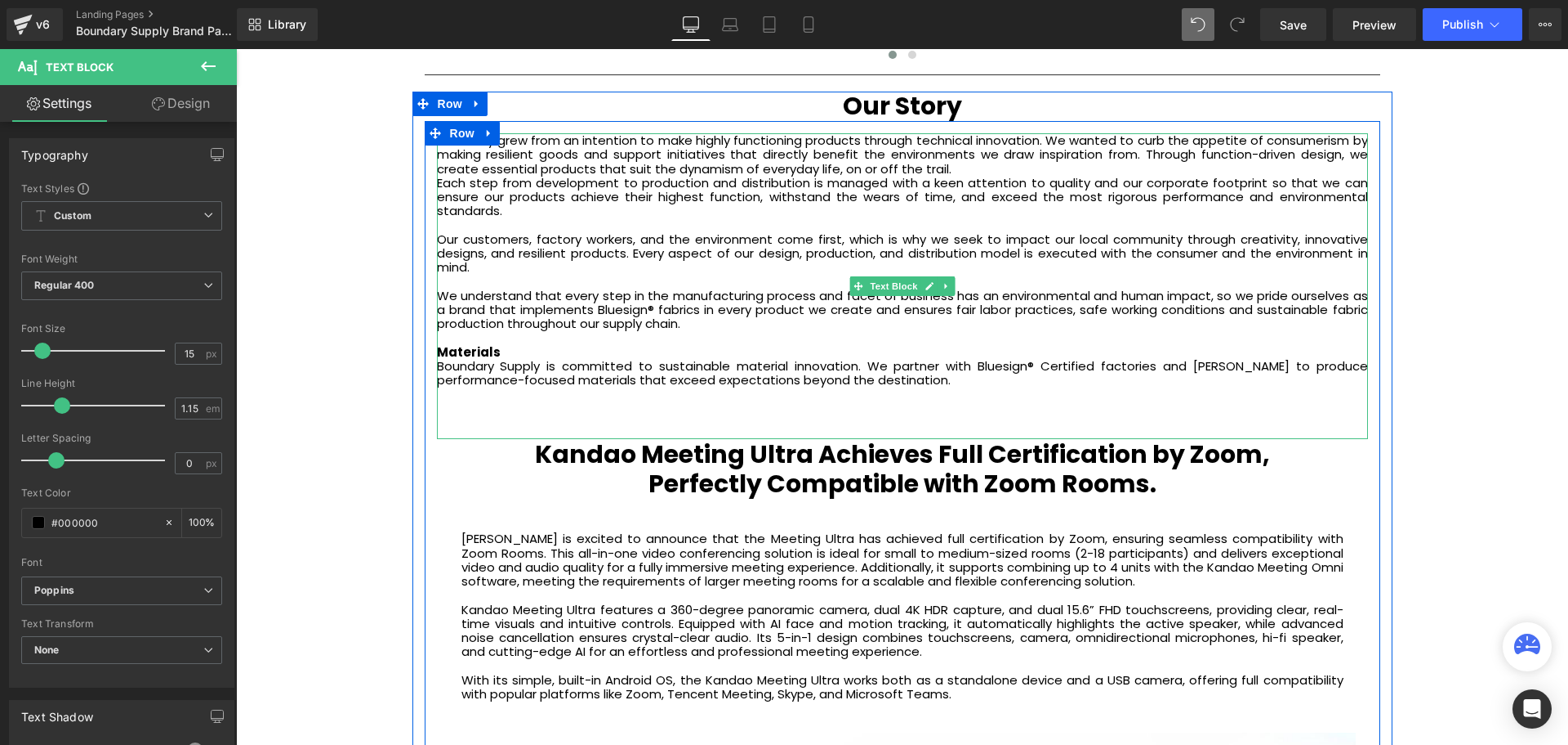
click at [928, 387] on div at bounding box center [902, 393] width 931 height 14
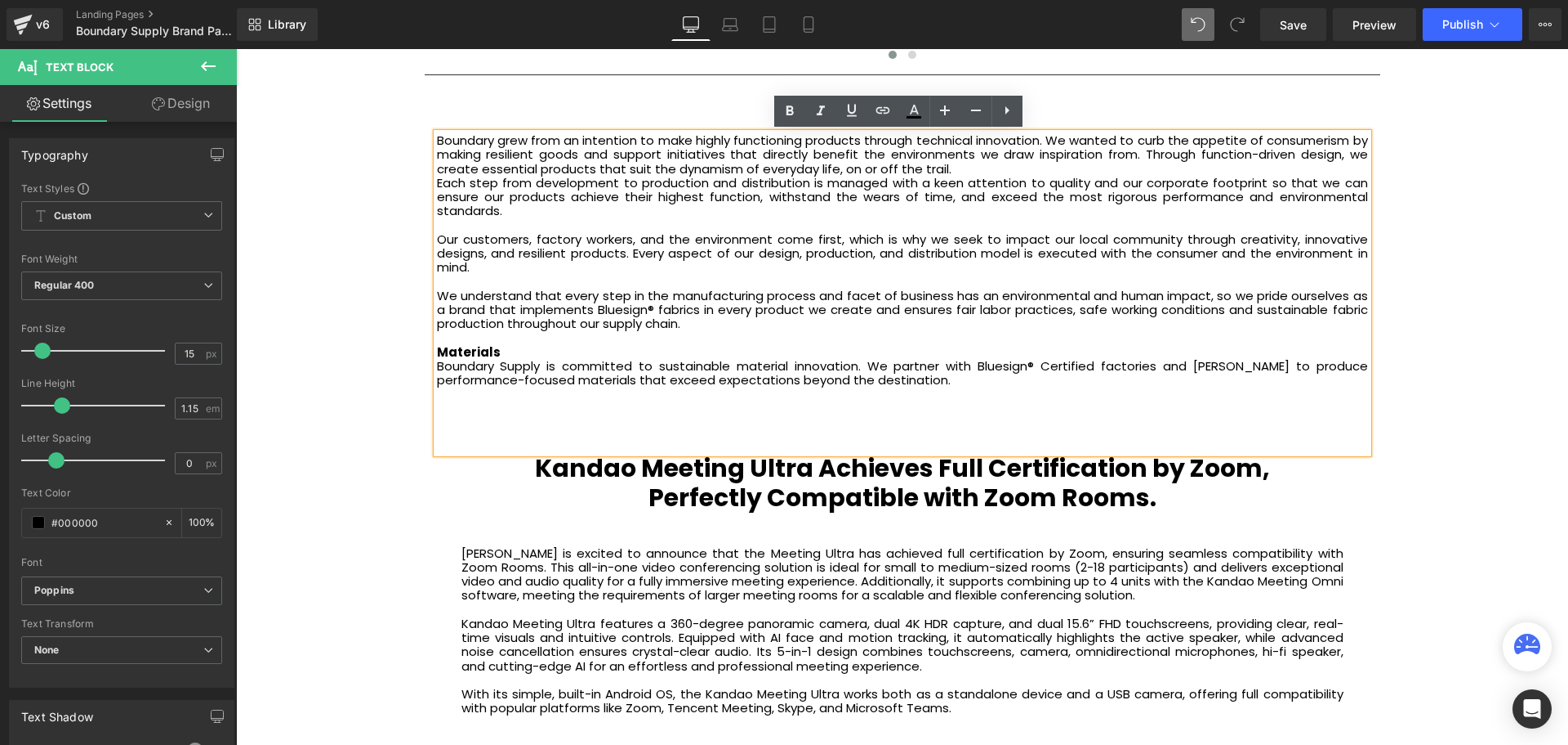
scroll to position [5595, 1324]
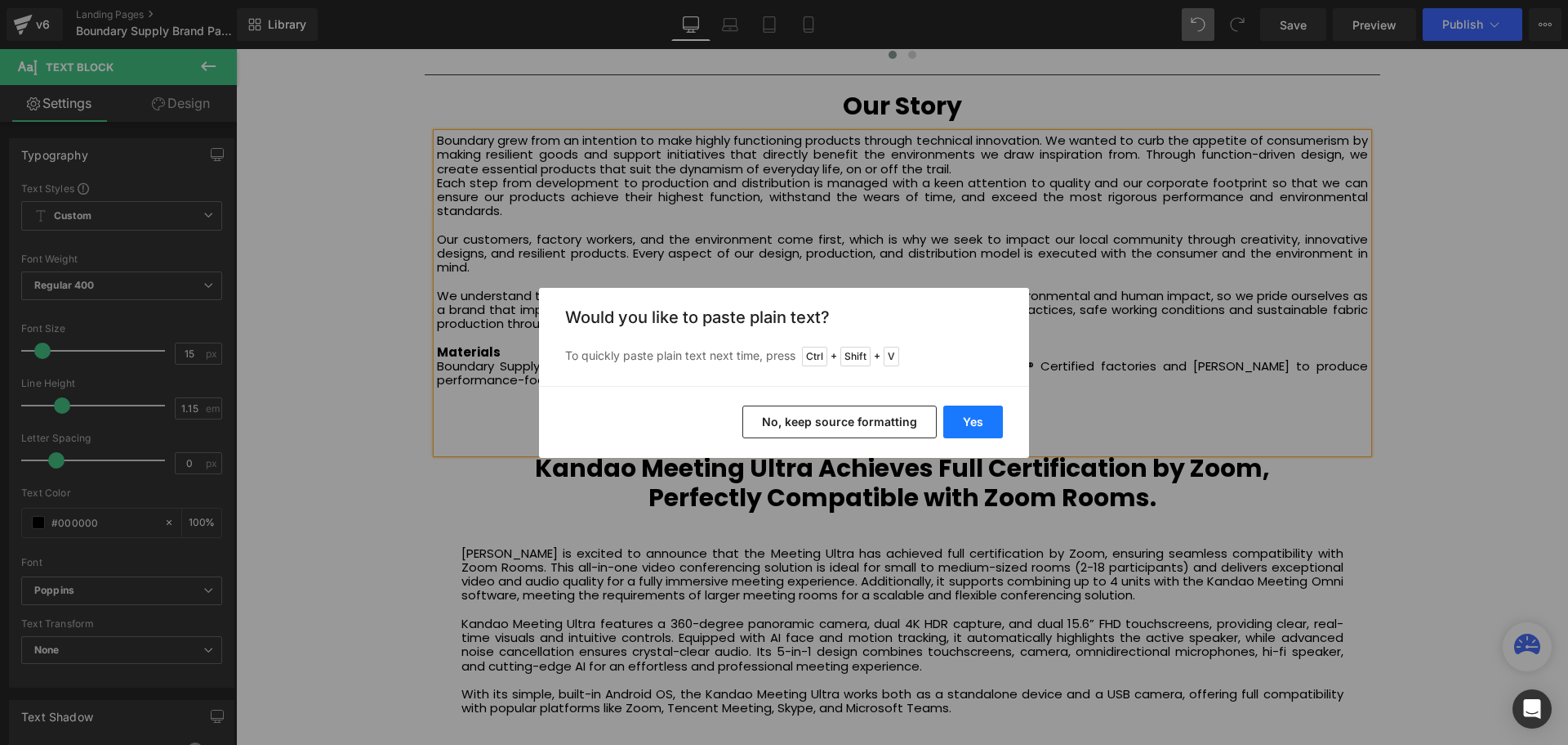
click at [976, 421] on button "Yes" at bounding box center [974, 421] width 60 height 33
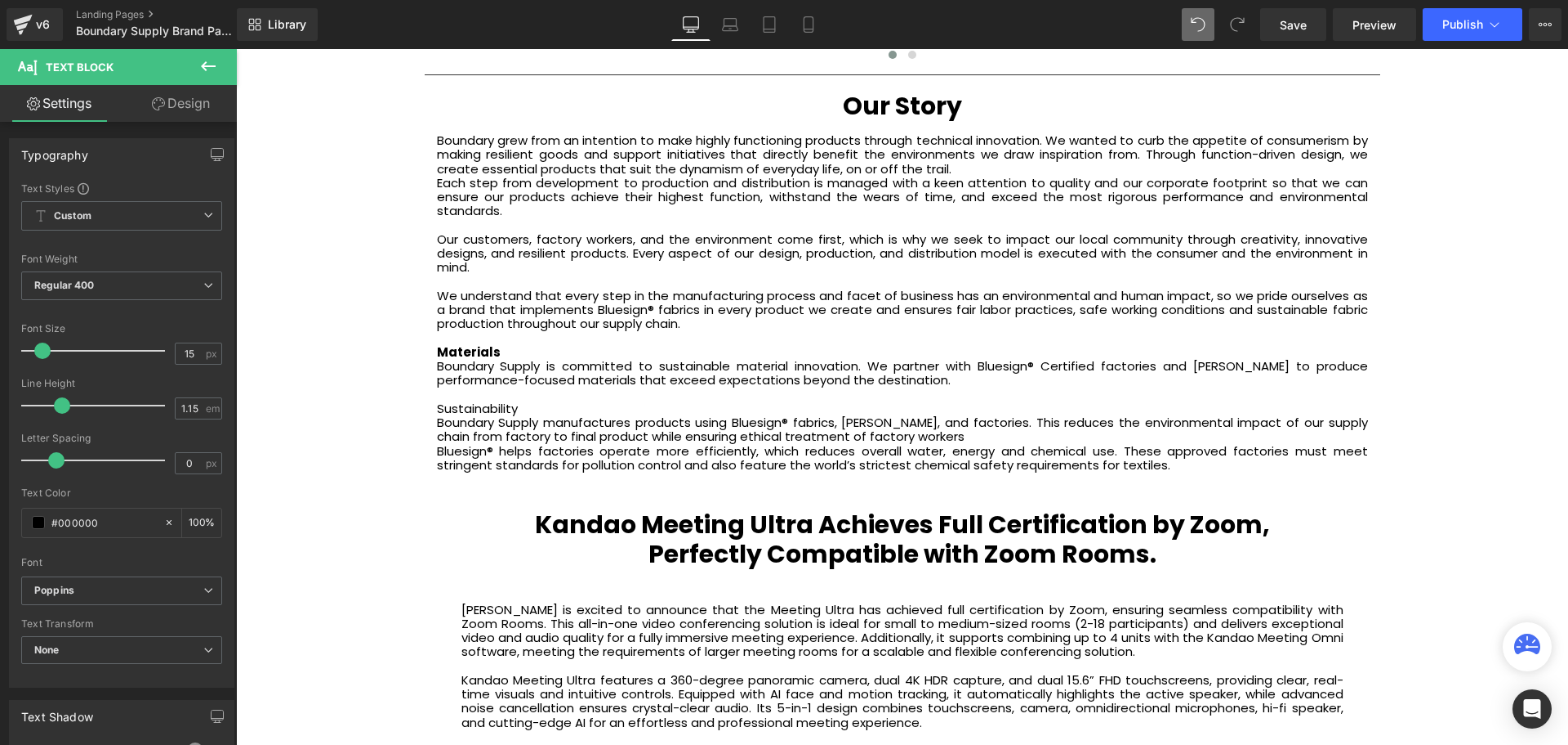
scroll to position [5652, 1324]
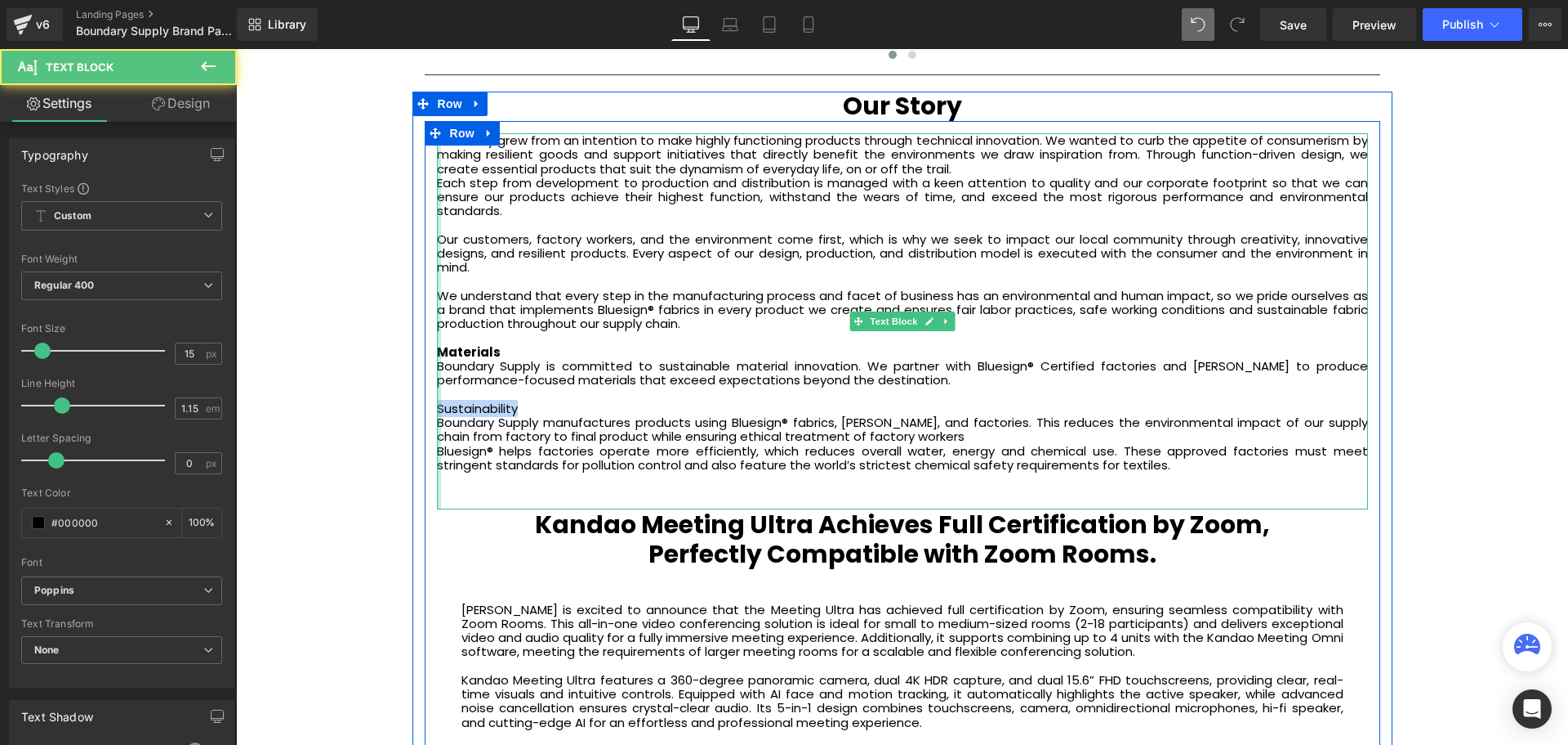
drag, startPoint x: 527, startPoint y: 405, endPoint x: 433, endPoint y: 407, distance: 94.0
click at [437, 407] on div "Boundary grew from an intention to make highly functioning products through tec…" at bounding box center [902, 321] width 931 height 376
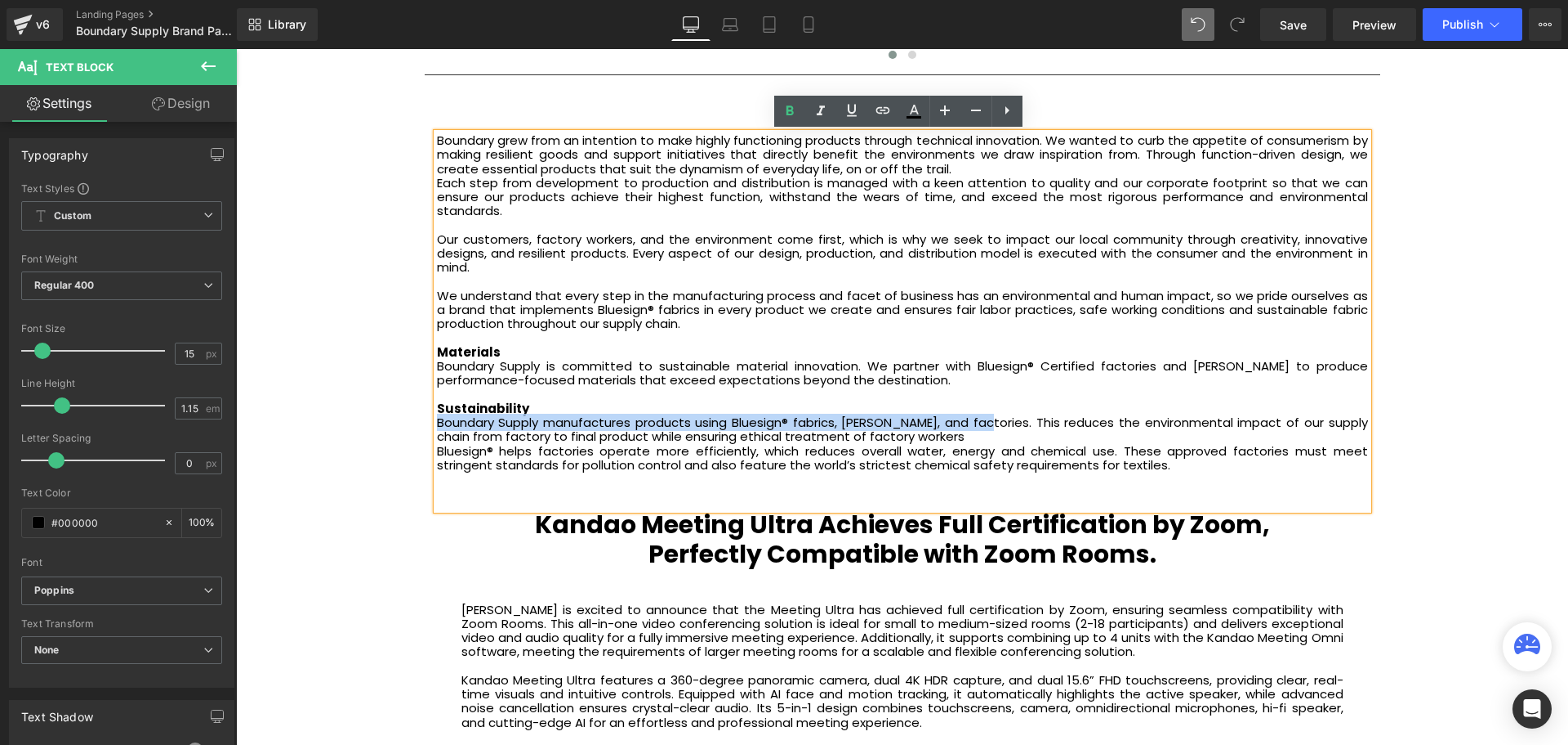
drag, startPoint x: 965, startPoint y: 424, endPoint x: 437, endPoint y: 421, distance: 528.0
click at [437, 421] on div "Boundary Supply manufactures products using Bluesign® fabrics, mills, and facto…" at bounding box center [902, 430] width 931 height 29
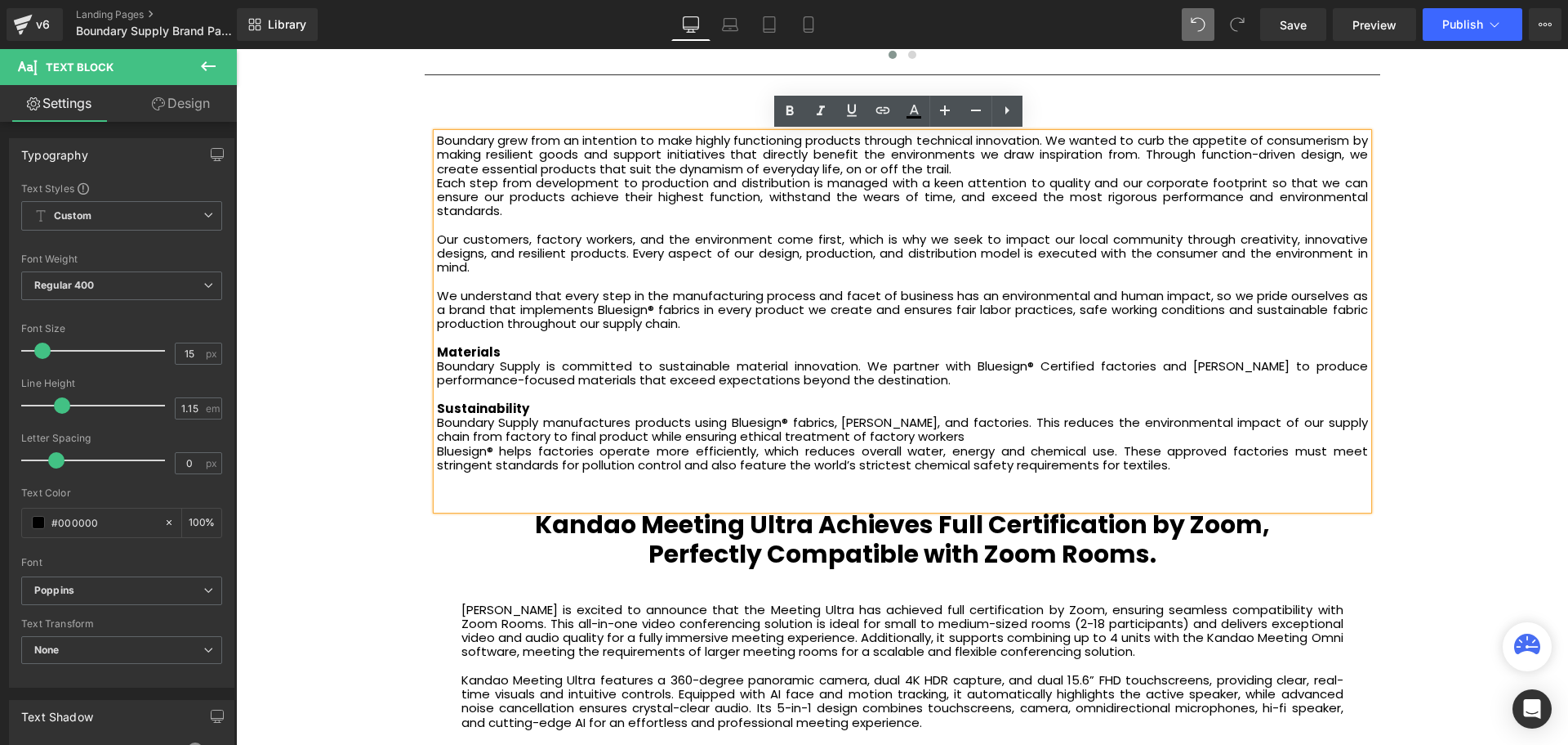
click at [955, 437] on div "Boundary Supply manufactures products using Bluesign® fabrics, mills, and facto…" at bounding box center [902, 430] width 931 height 29
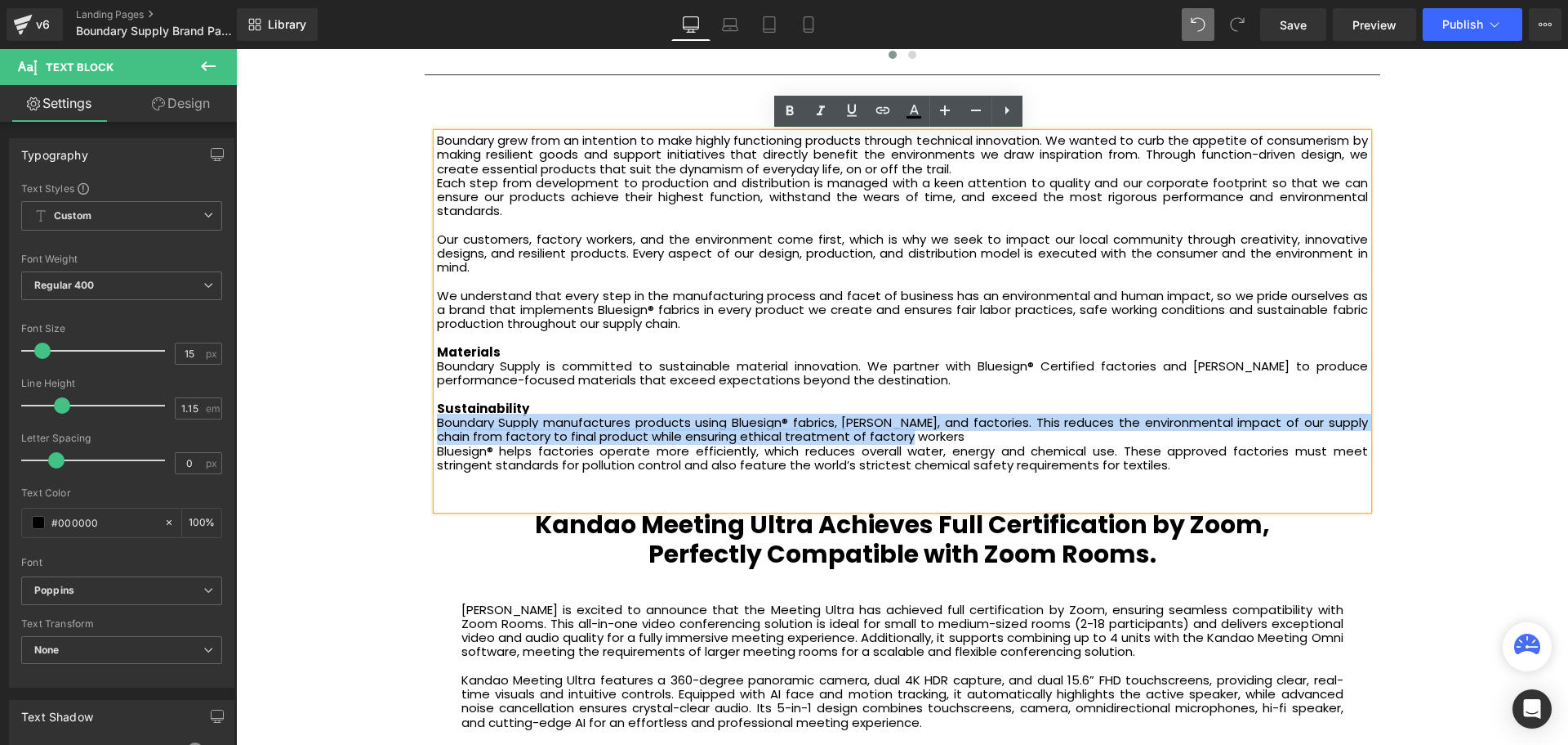
drag, startPoint x: 963, startPoint y: 437, endPoint x: 405, endPoint y: 428, distance: 558.1
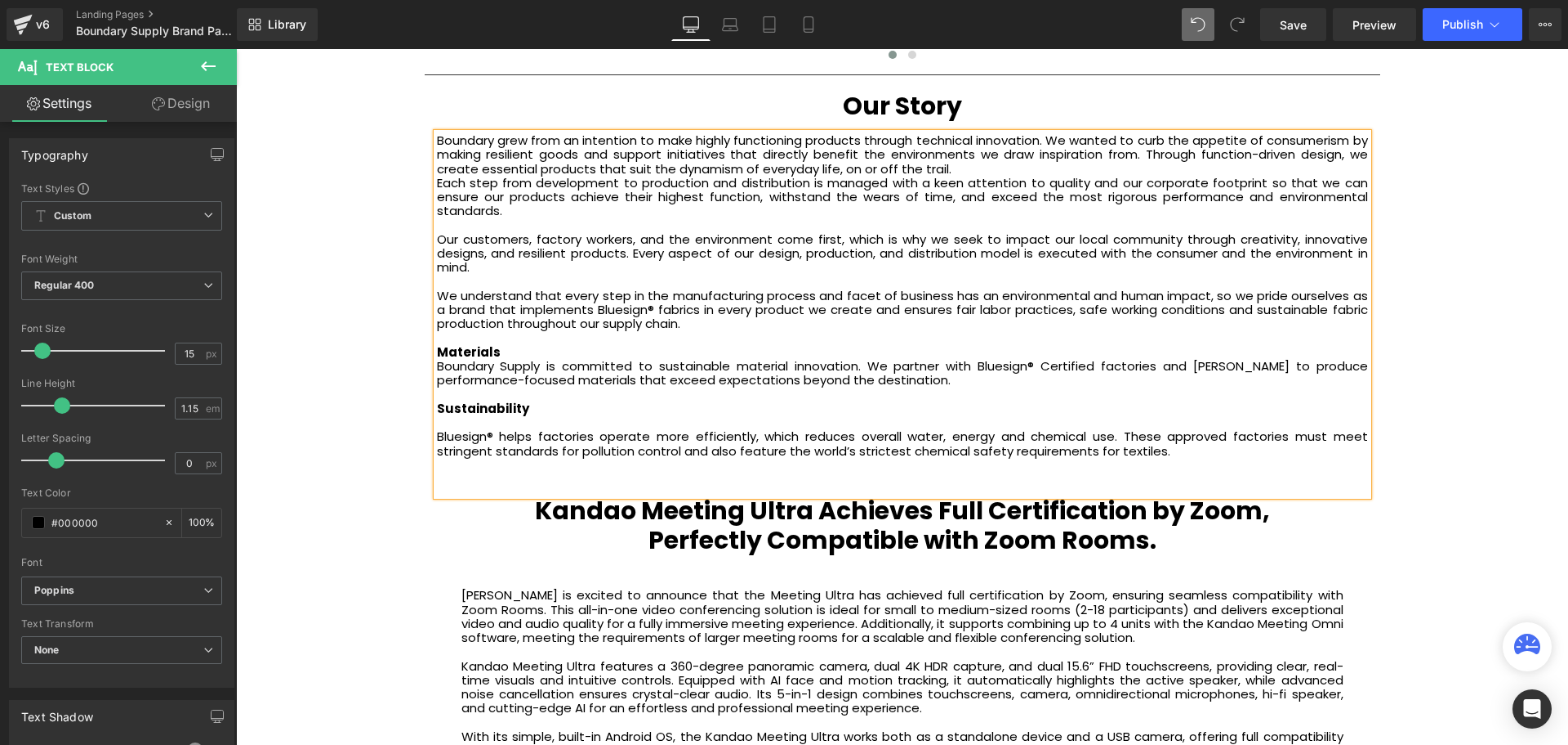
scroll to position [5623, 1324]
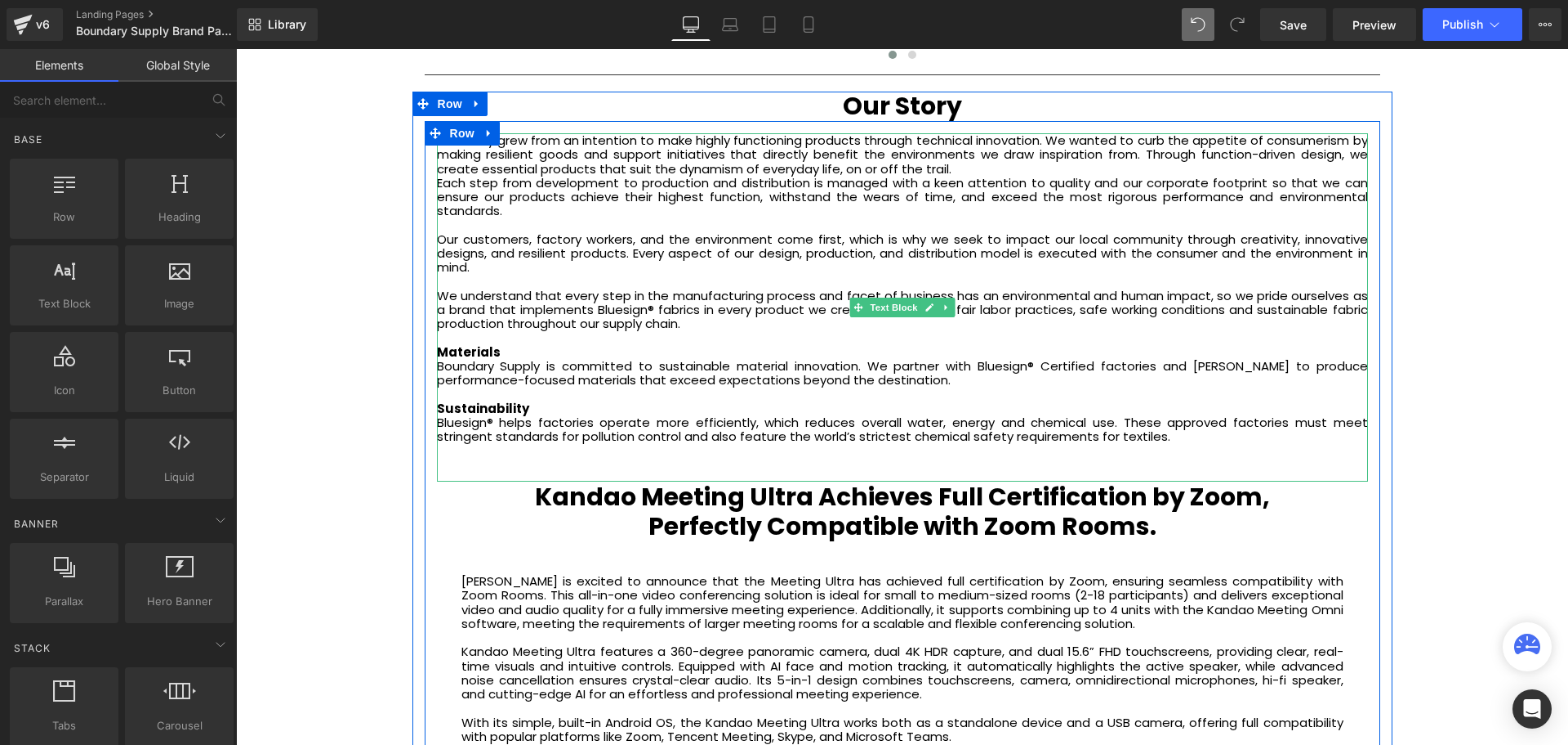
click at [1145, 434] on div "Bluesign® helps factories operate more efficiently, which reduces overall water…" at bounding box center [902, 430] width 931 height 29
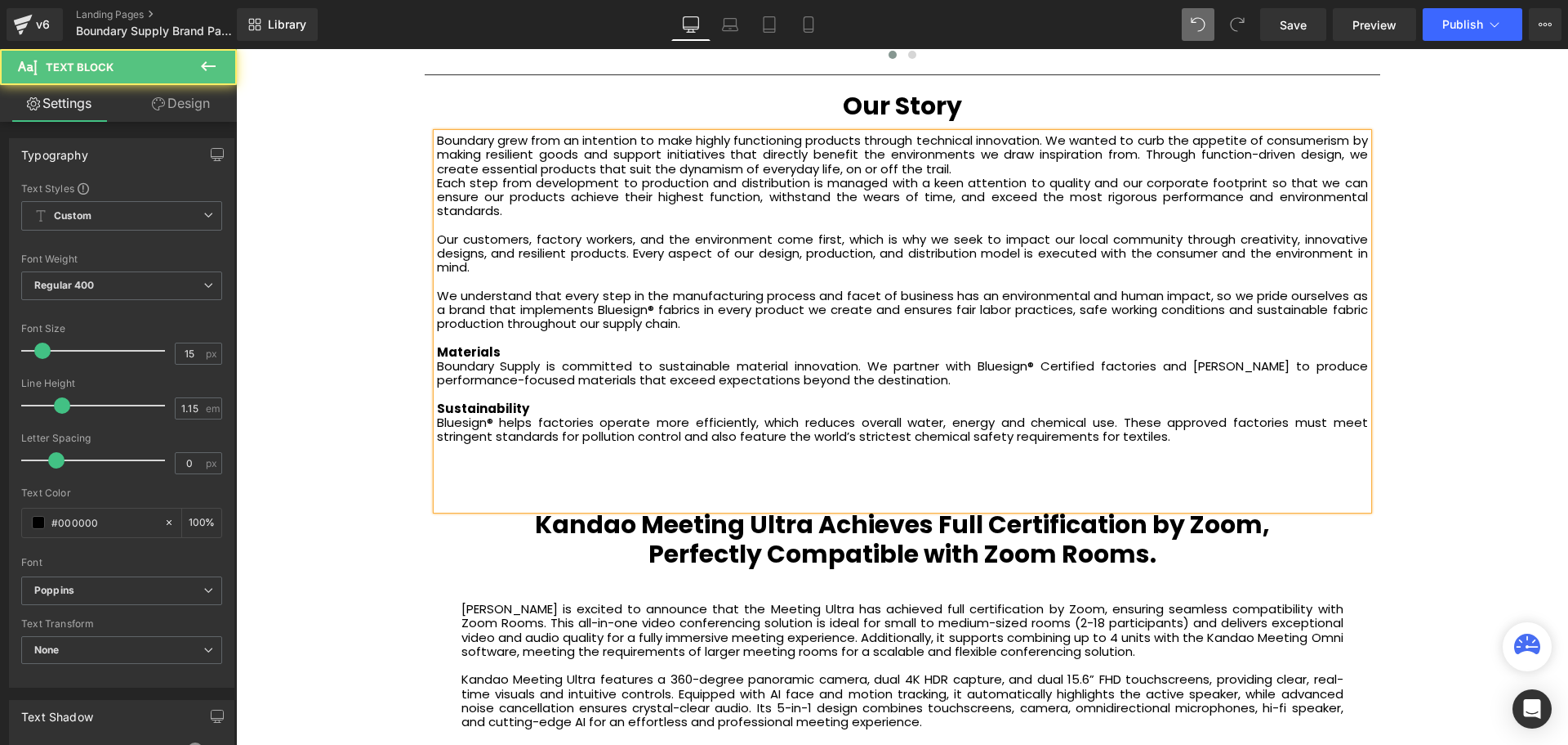
scroll to position [5652, 1324]
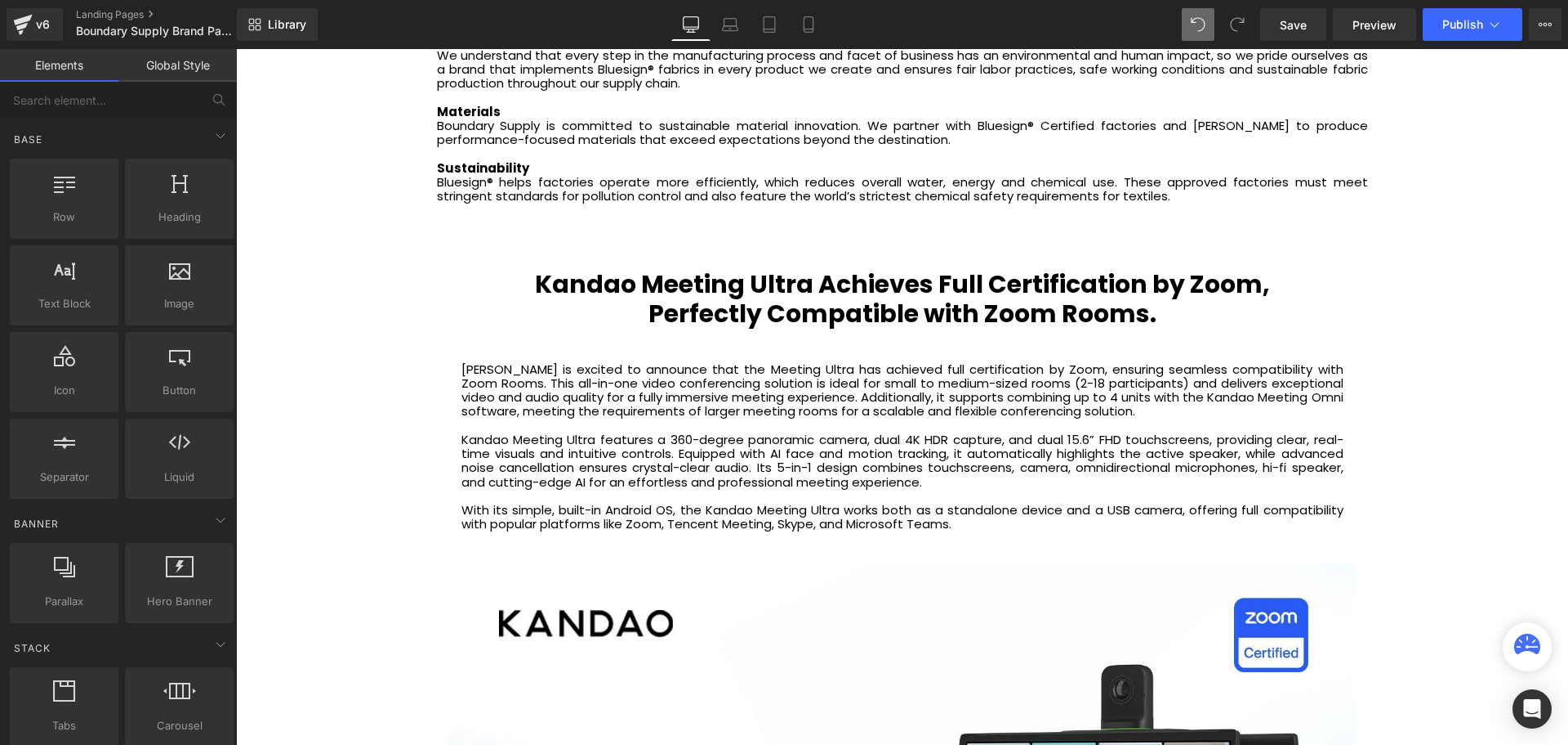
scroll to position [3437, 0]
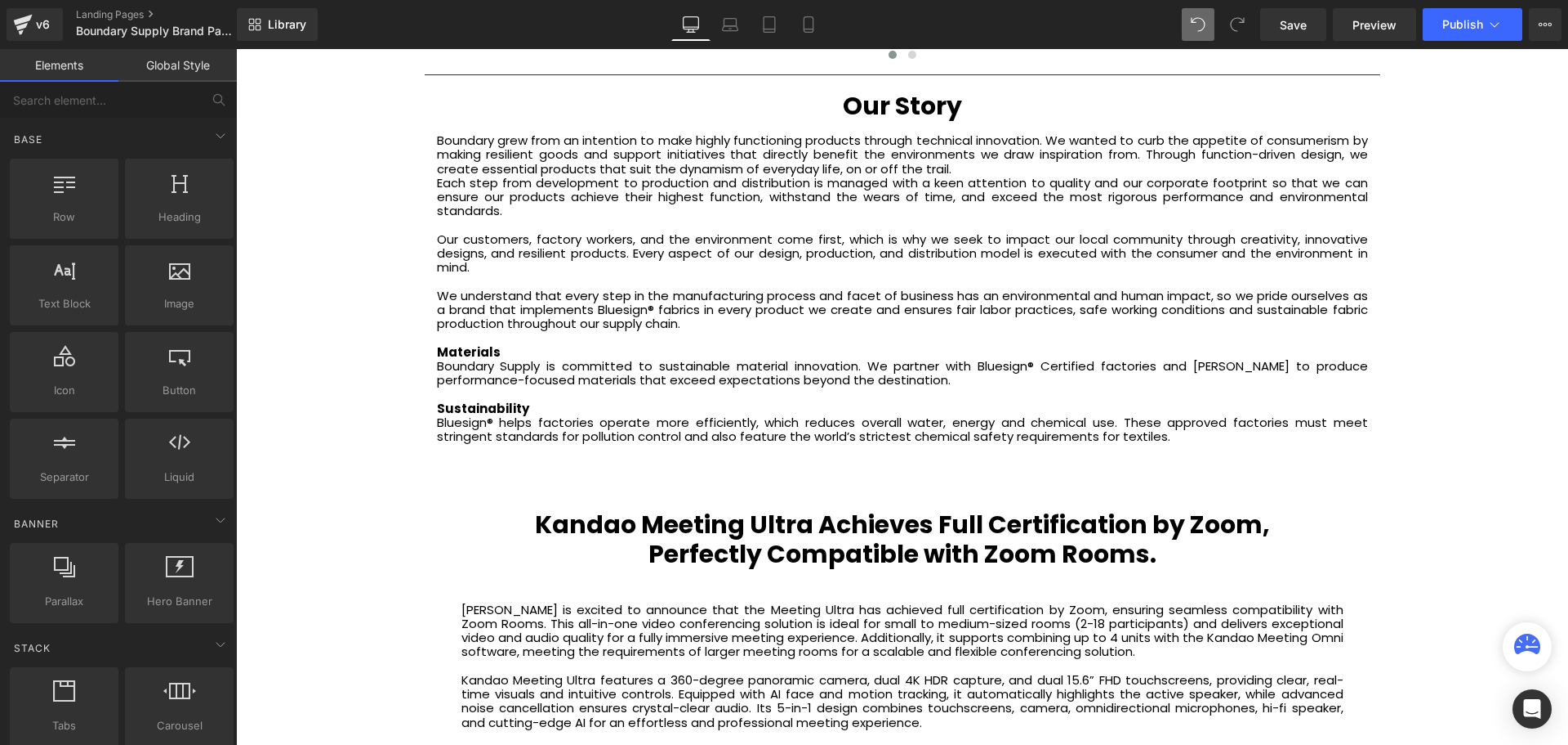
click at [785, 562] on b "Perfectly Compatible with Zoom Rooms." at bounding box center [902, 554] width 508 height 35
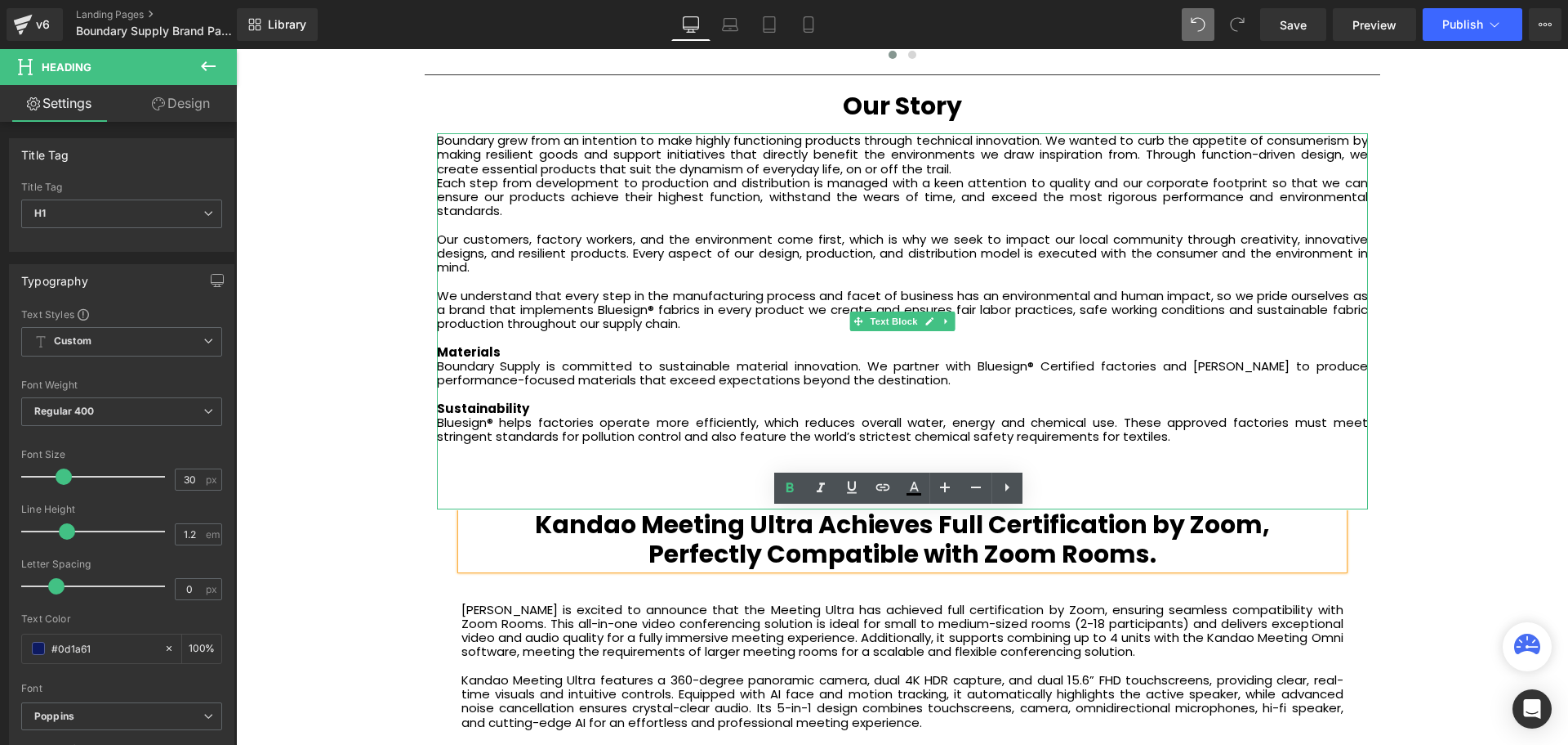
click at [616, 476] on div at bounding box center [902, 478] width 931 height 14
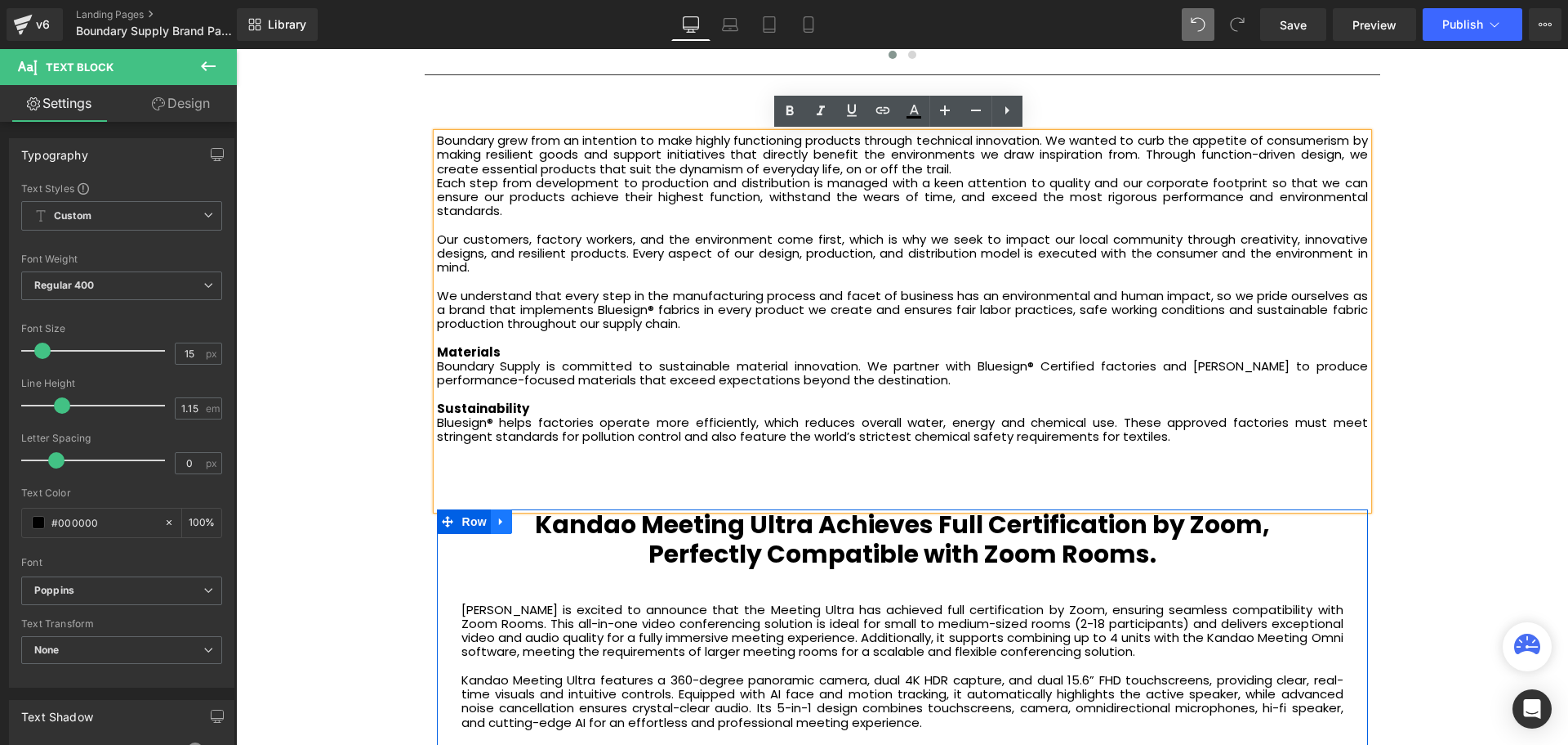
click at [502, 518] on icon at bounding box center [501, 522] width 12 height 13
click at [538, 521] on icon at bounding box center [544, 521] width 12 height 12
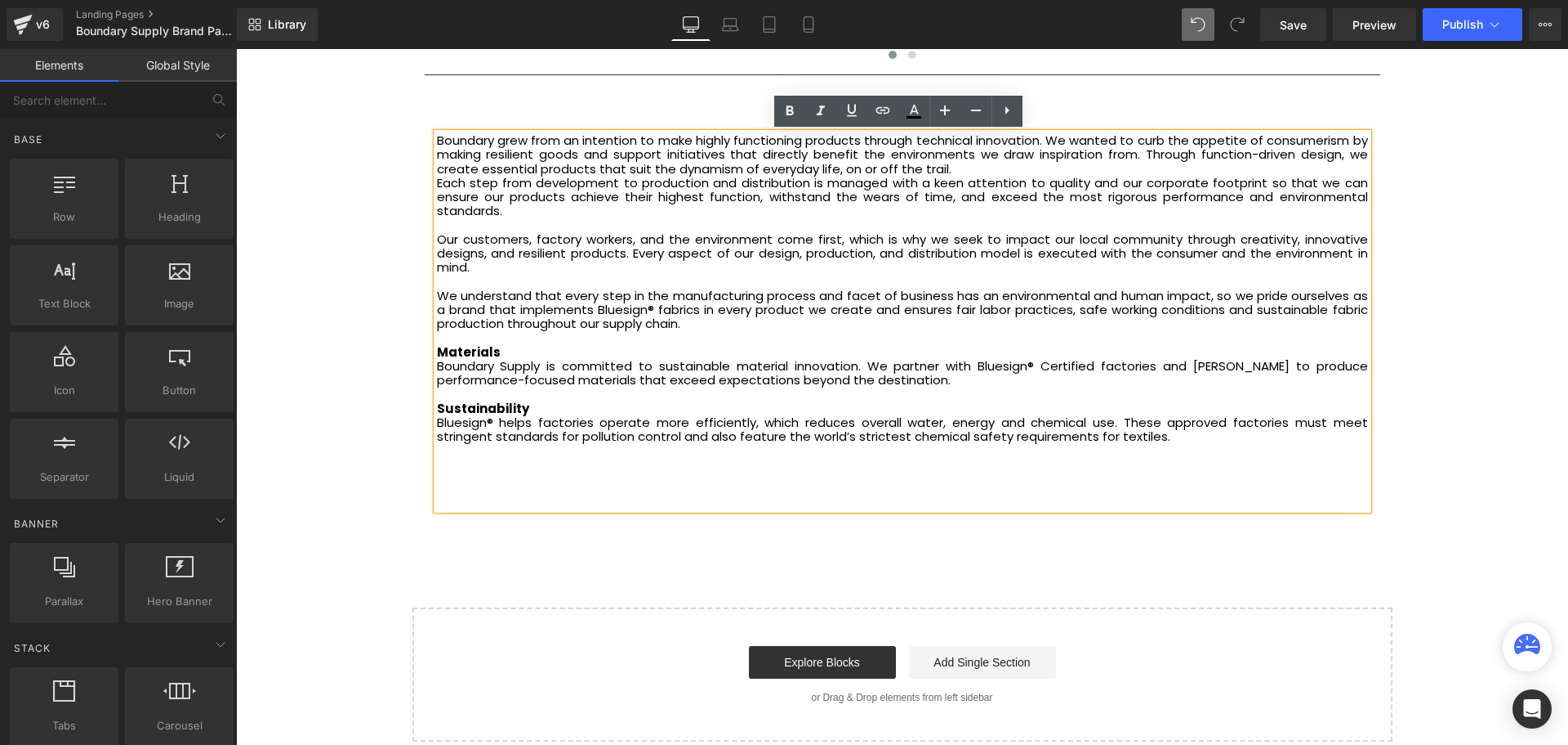
scroll to position [4837, 1324]
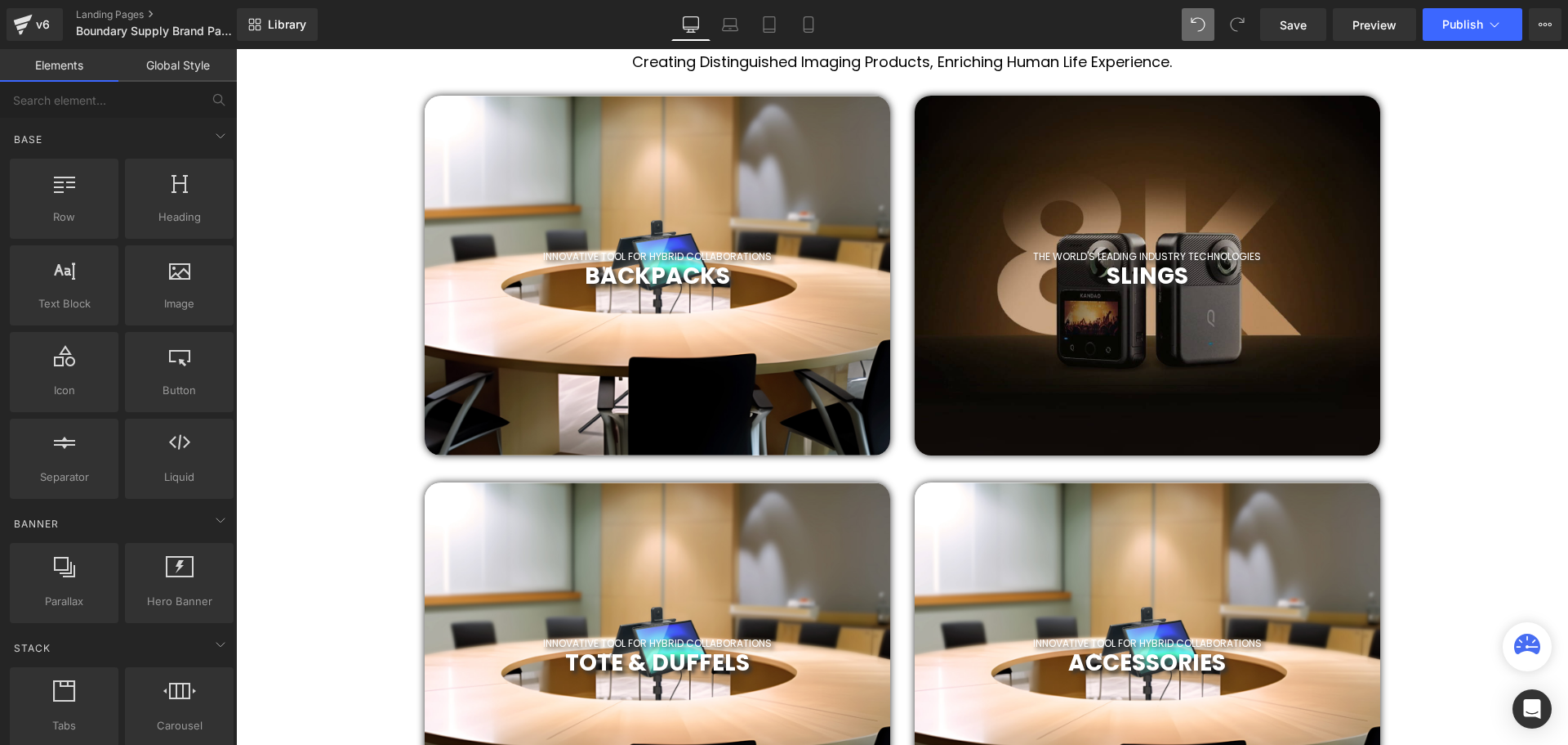
scroll to position [740, 0]
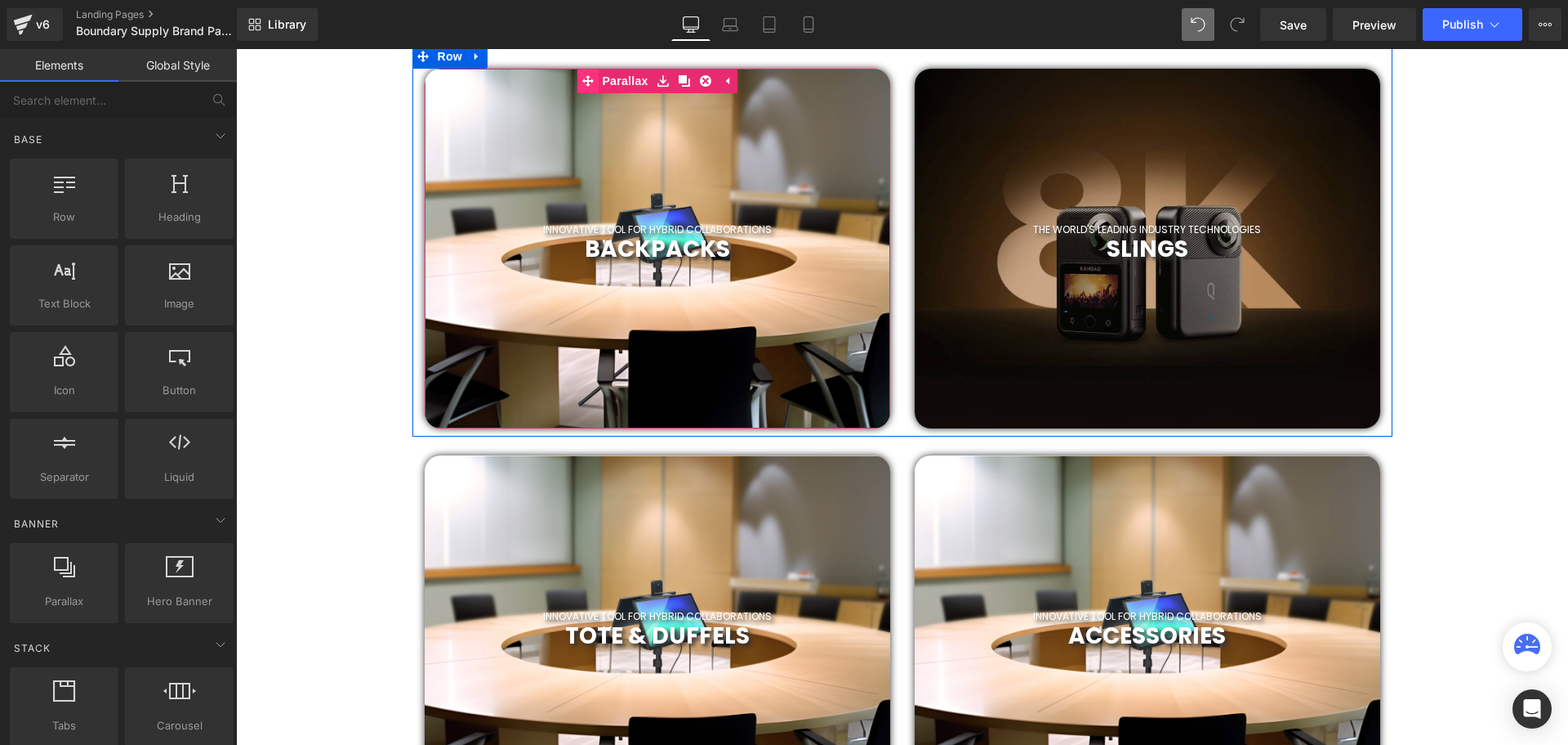
click at [620, 85] on link "Parallax" at bounding box center [614, 81] width 75 height 24
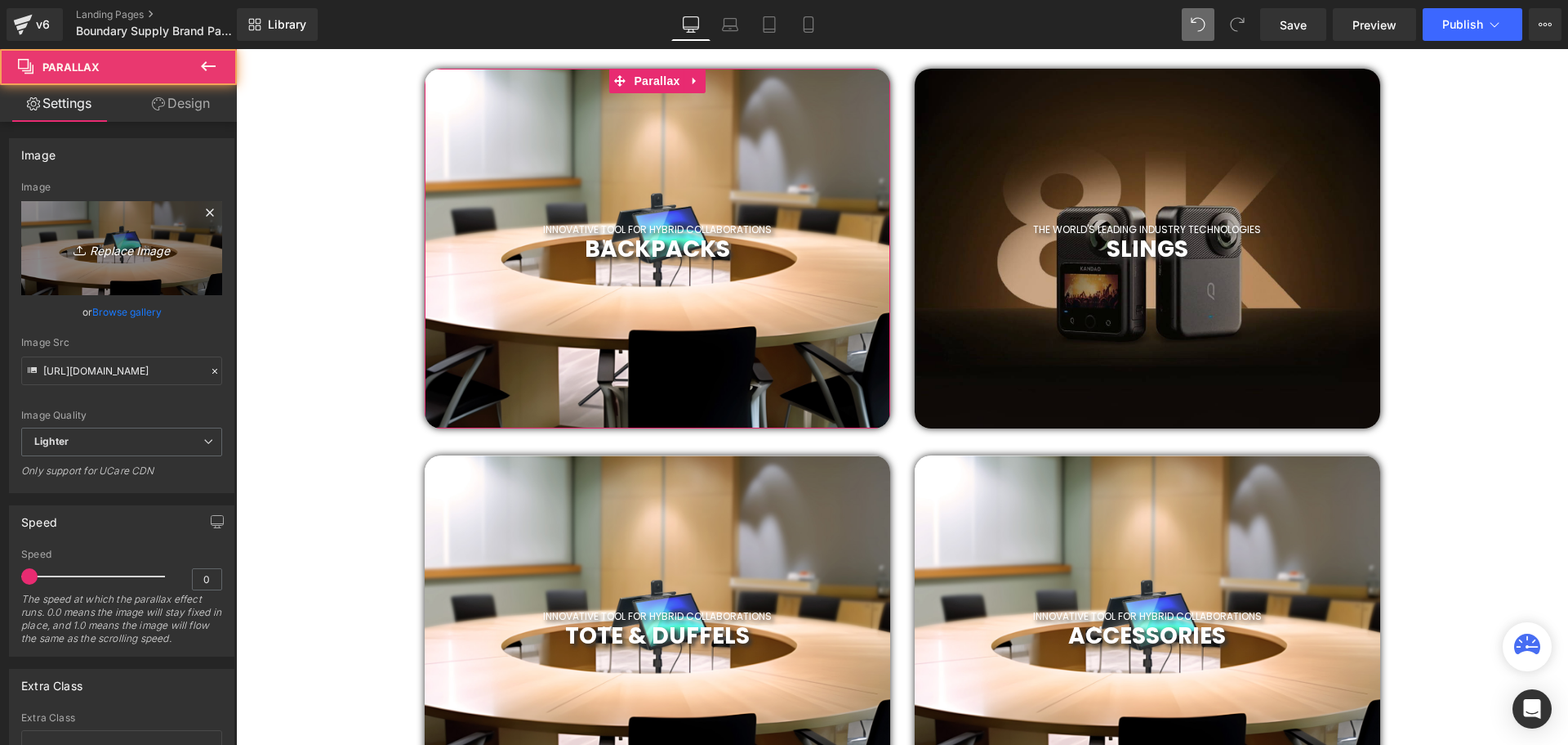
click at [120, 246] on icon "Replace Image" at bounding box center [121, 247] width 130 height 21
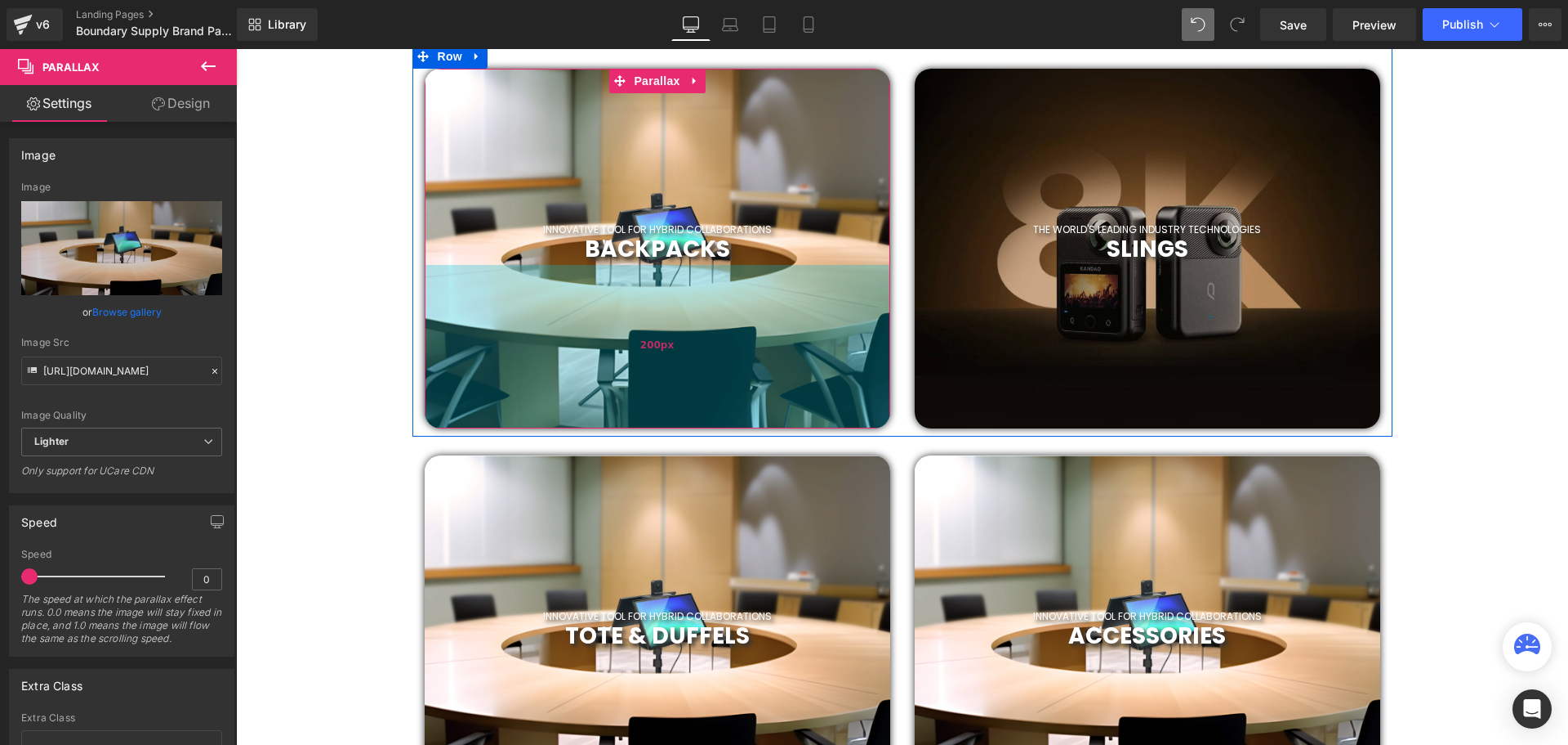
click at [692, 353] on div "200px" at bounding box center [658, 346] width 466 height 163
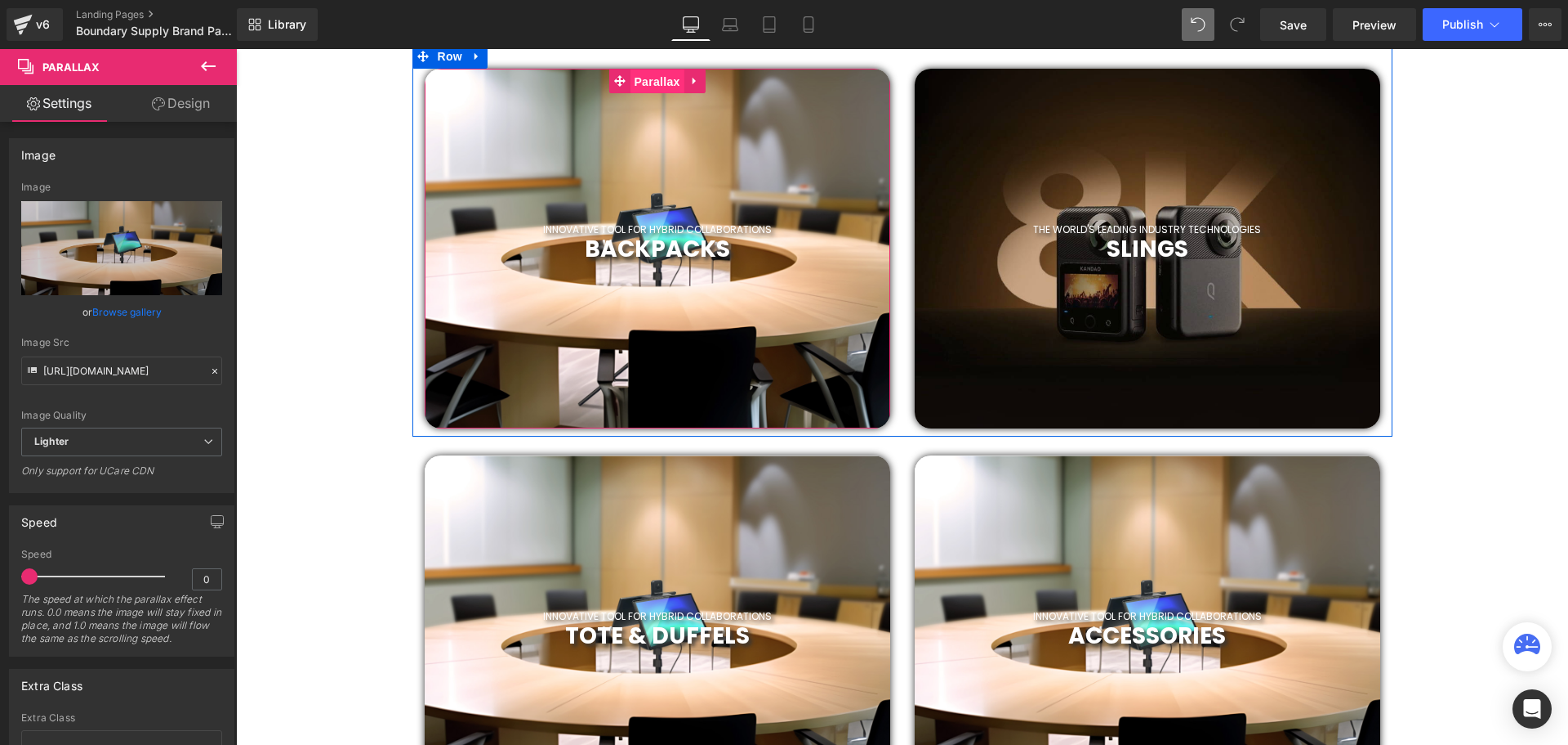
click at [647, 87] on span "Parallax" at bounding box center [657, 82] width 54 height 24
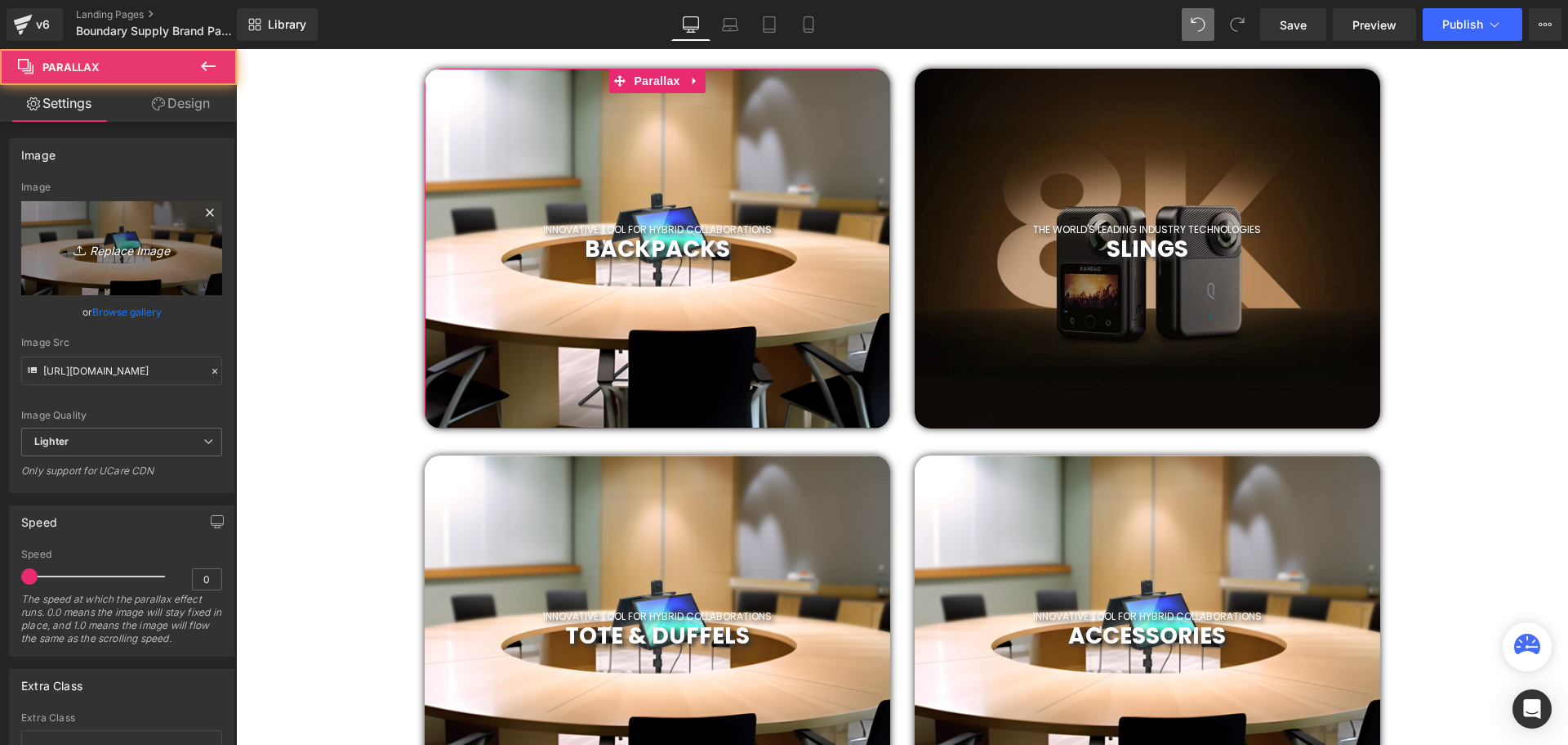
click at [117, 247] on icon "Replace Image" at bounding box center [121, 247] width 130 height 21
type input "C:\fakepath\boundarysupplysg_1742522421_3592860928448075844_47864068171.jpg"
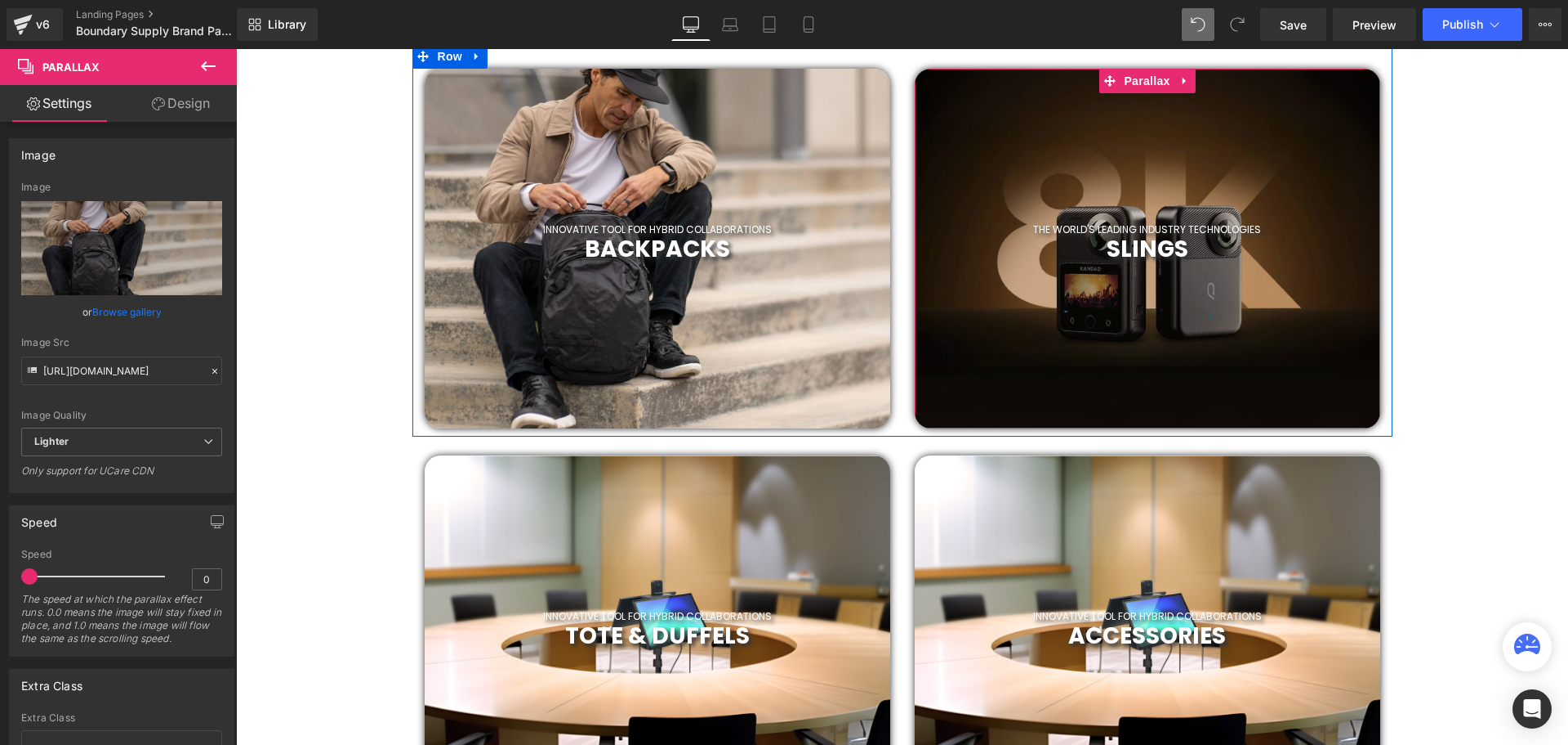
click at [1178, 353] on div at bounding box center [1148, 248] width 466 height 360
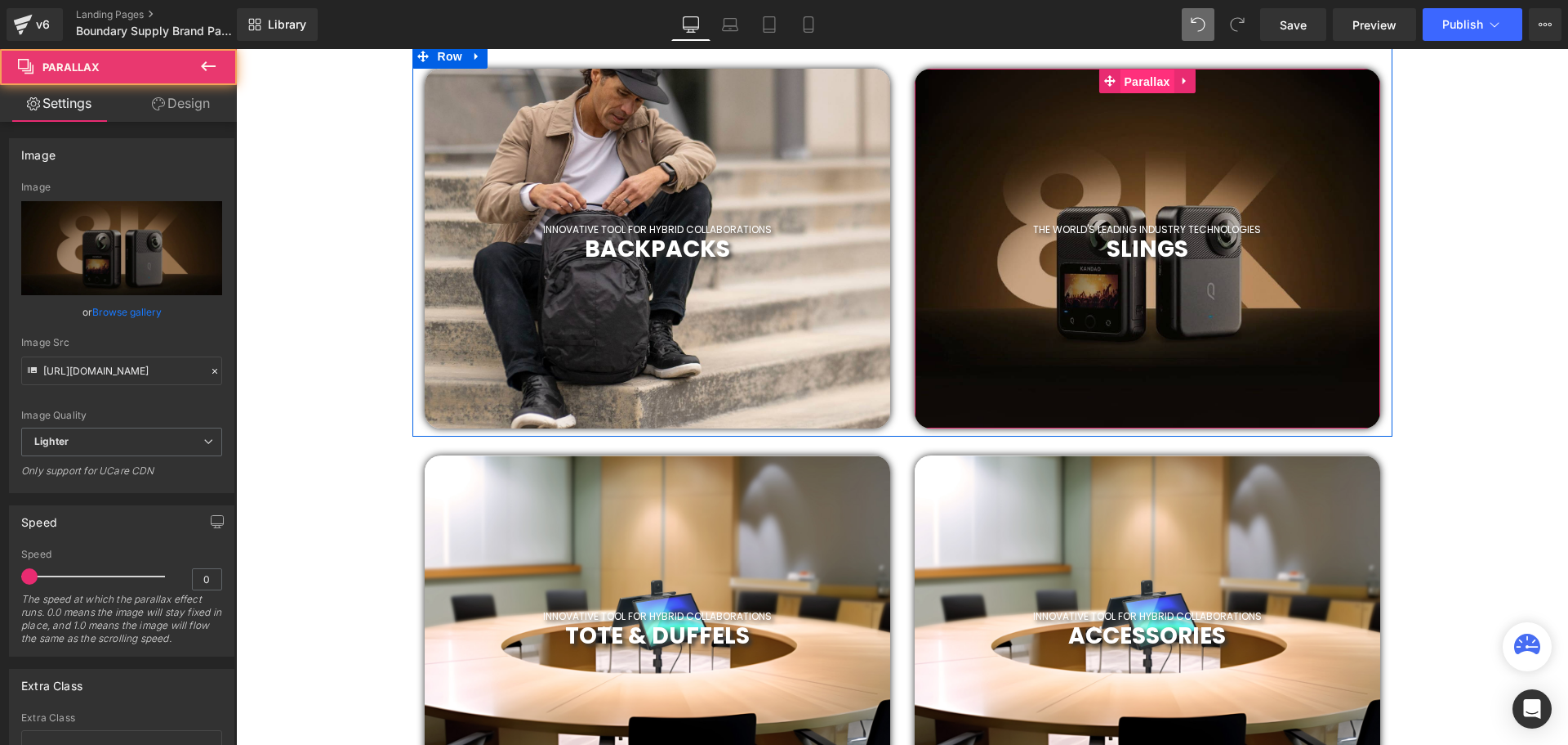
click at [1148, 87] on span "Parallax" at bounding box center [1147, 82] width 54 height 24
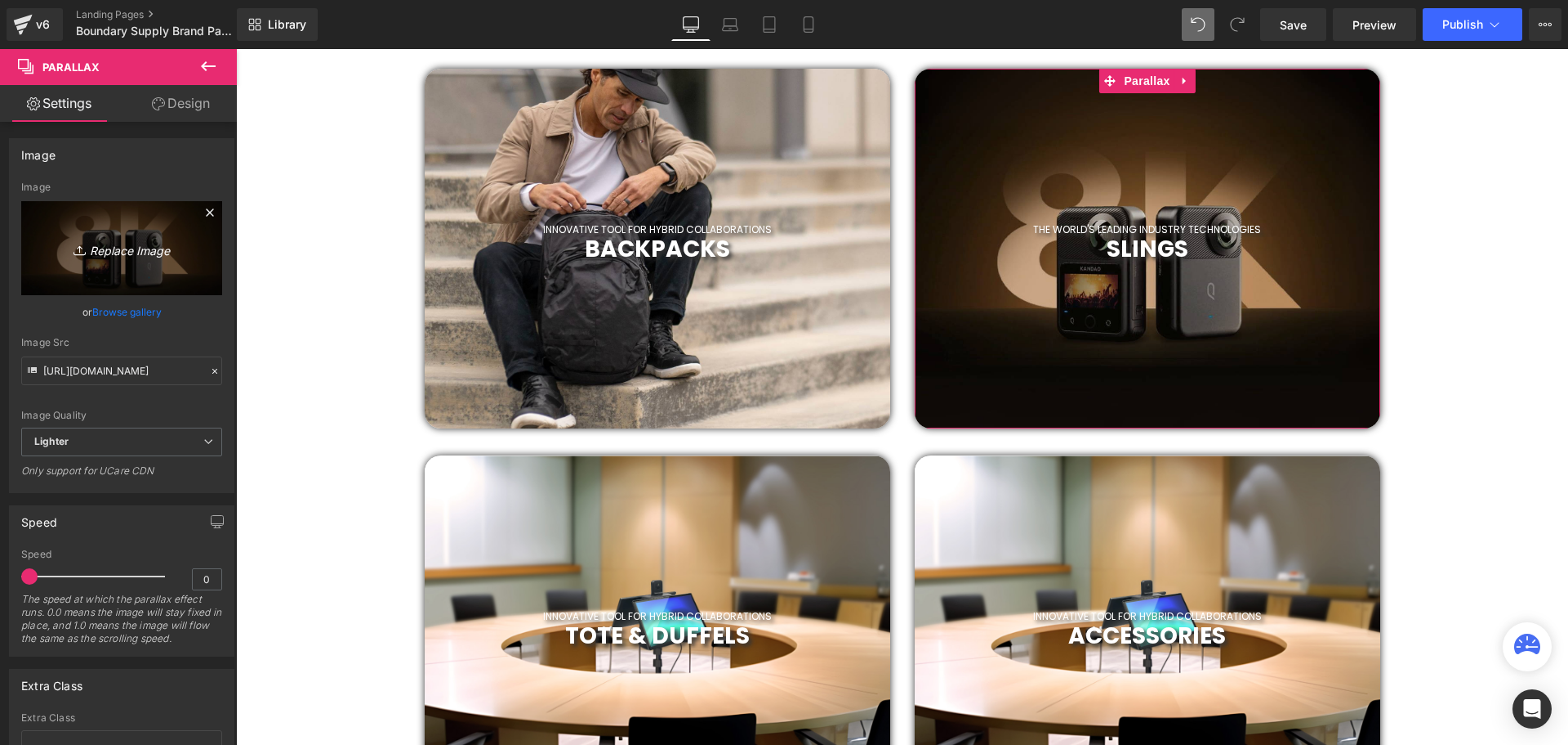
click at [120, 254] on icon "Replace Image" at bounding box center [121, 247] width 130 height 21
type input "C:\fakepath\boundarysupplysg_1684206231_3103669270906586154_47864068171.png"
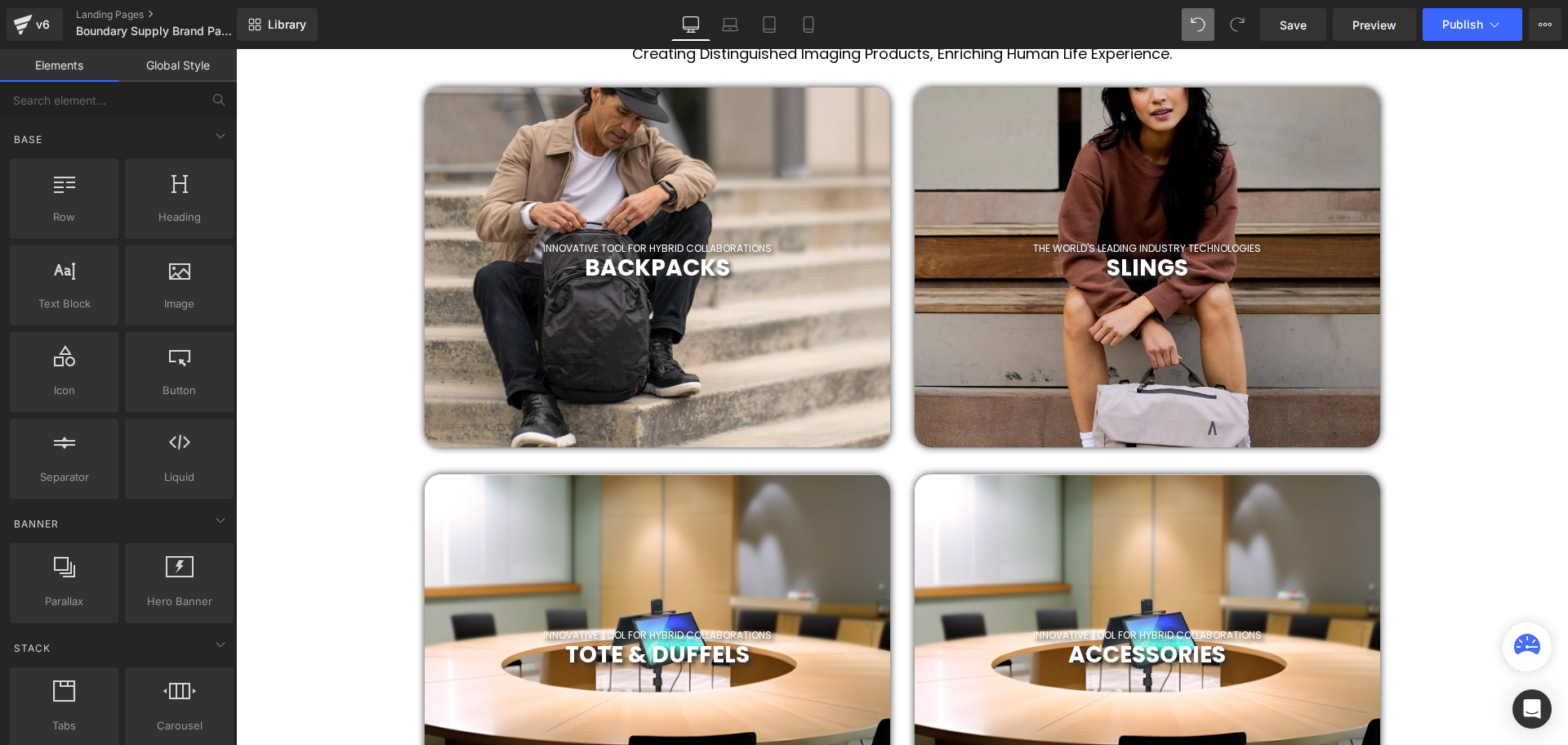
scroll to position [495, 0]
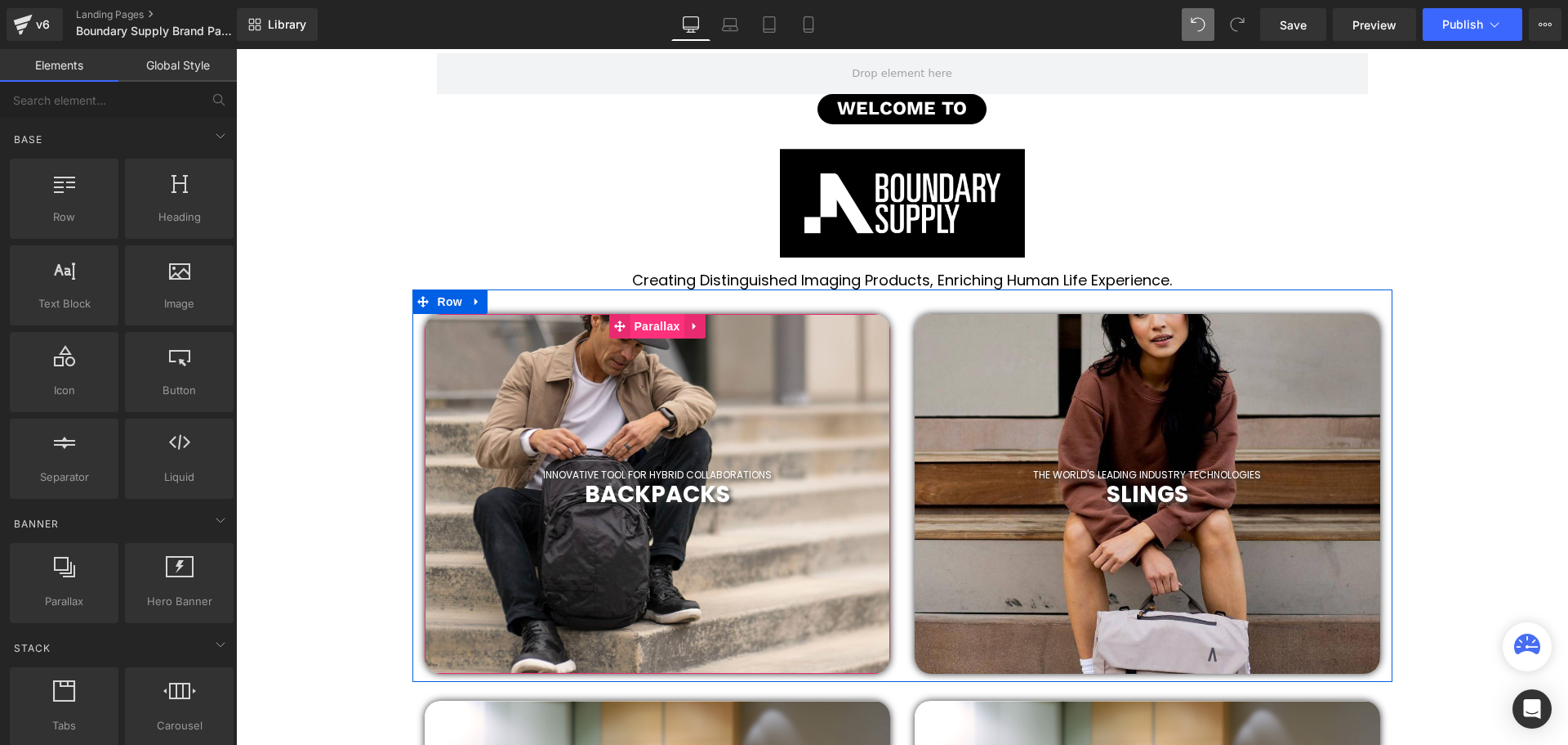
click at [648, 317] on span "Parallax" at bounding box center [657, 325] width 54 height 24
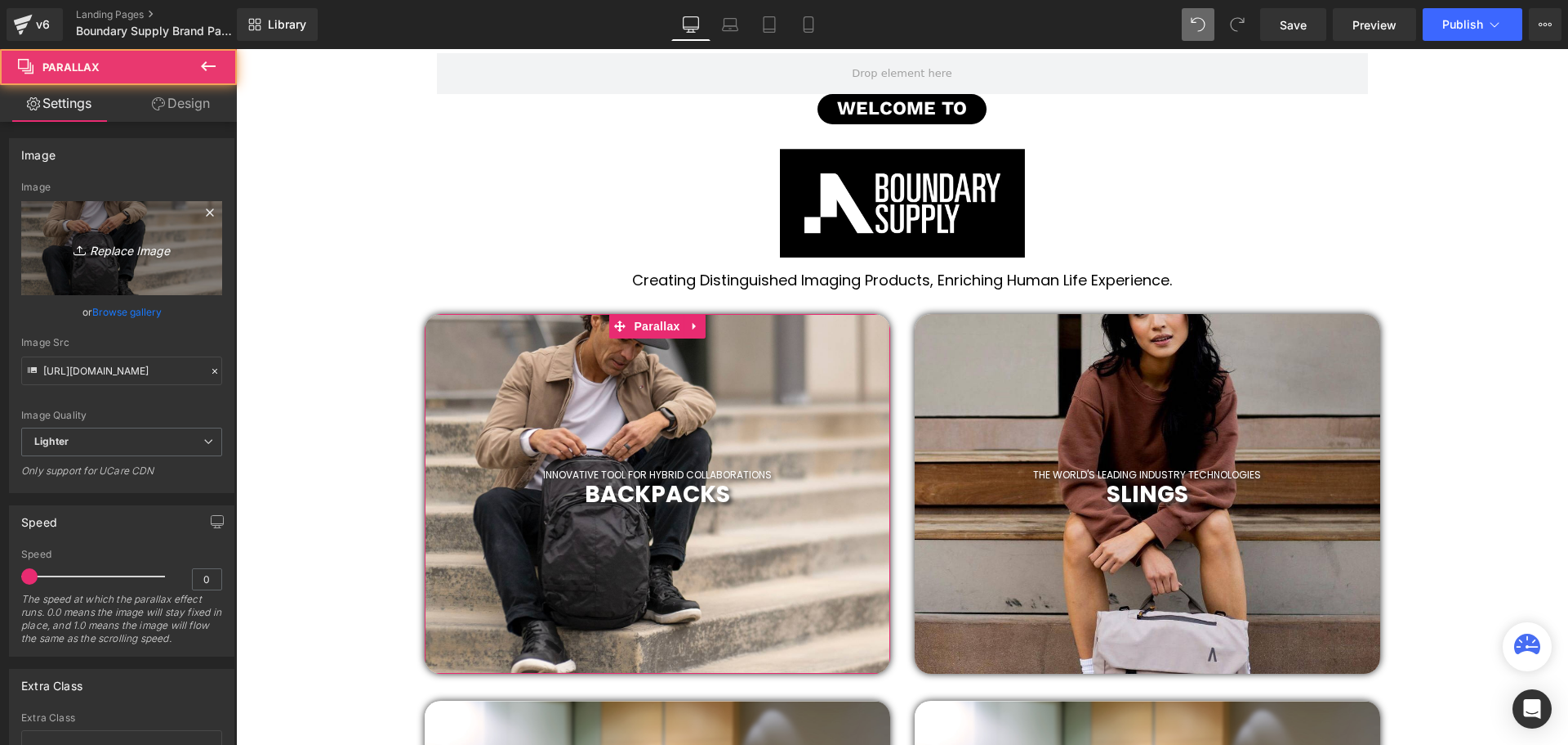
click at [120, 241] on icon "Replace Image" at bounding box center [121, 247] width 130 height 21
type input "C:\fakepath\2019 (52).png"
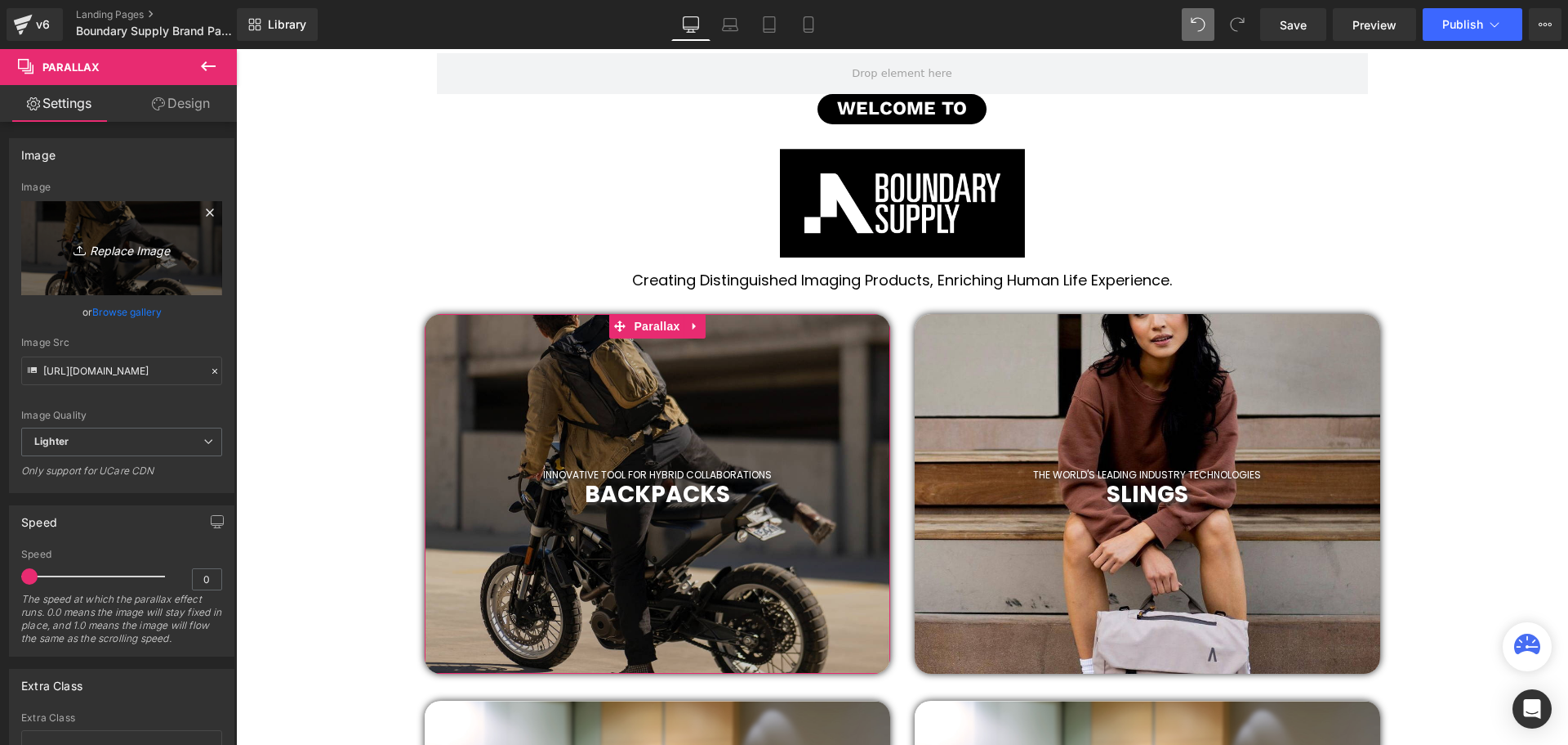
click at [111, 246] on icon "Replace Image" at bounding box center [121, 247] width 130 height 21
type input "C:\fakepath\2019 (54).png"
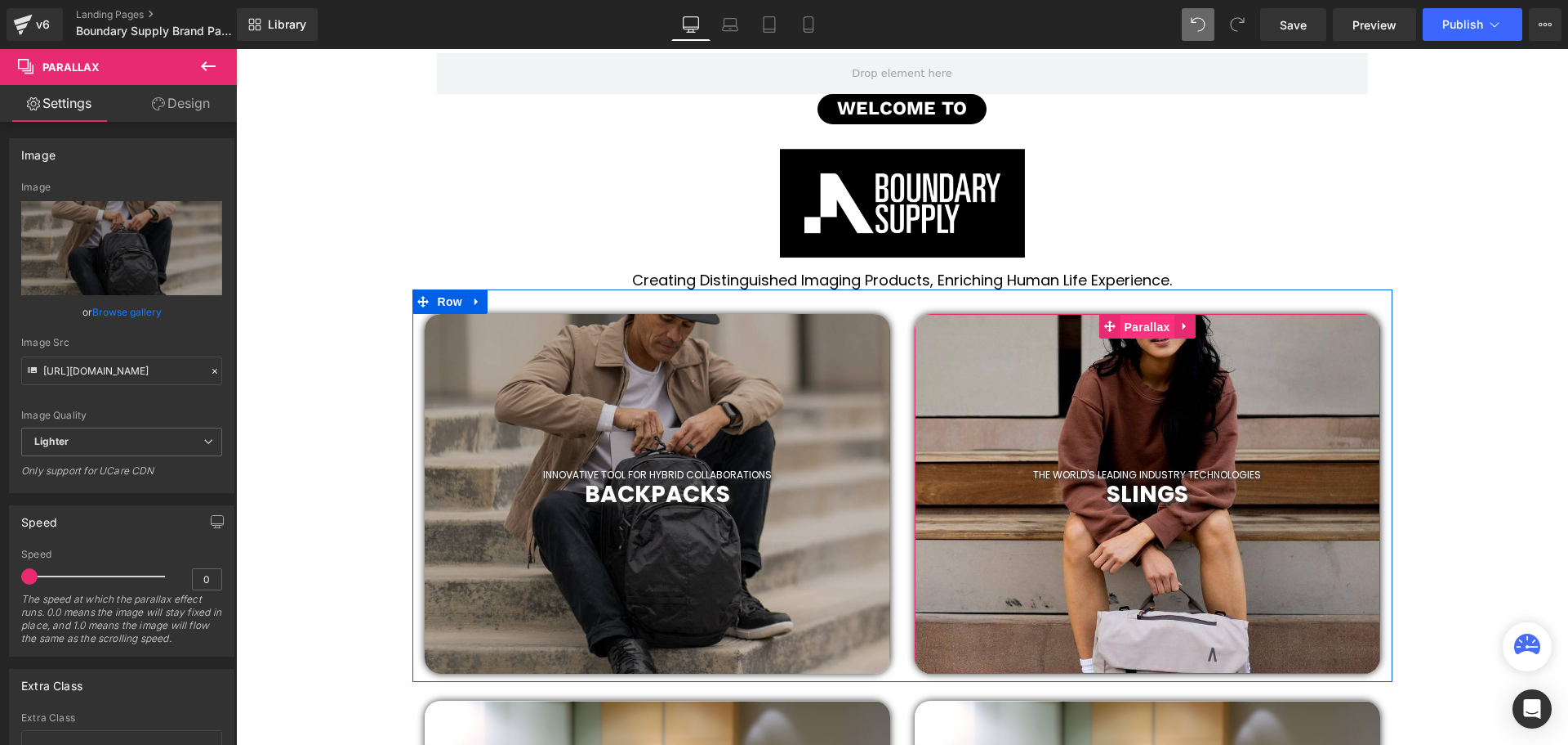
click at [1148, 324] on span "Parallax" at bounding box center [1147, 326] width 54 height 24
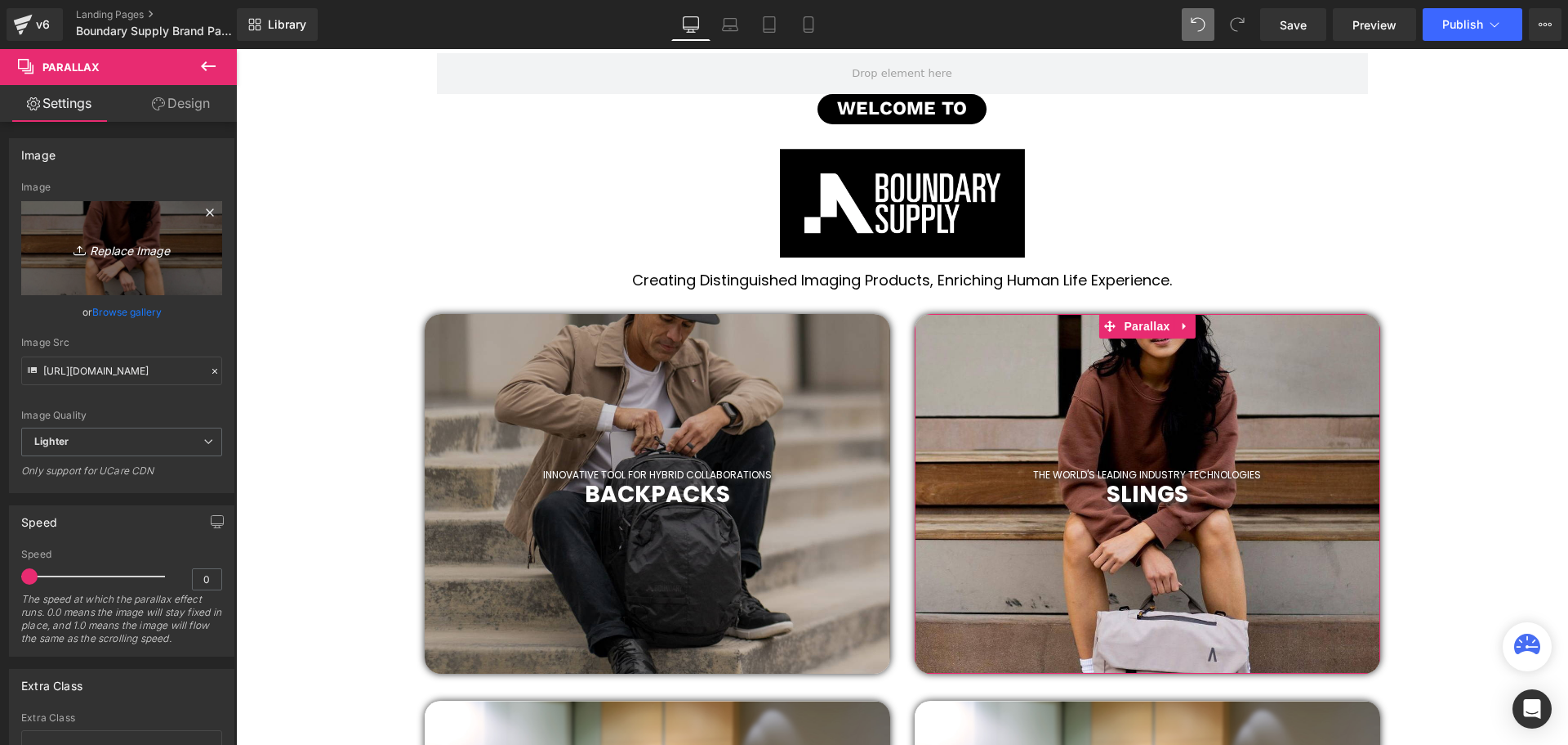
click at [125, 241] on icon "Replace Image" at bounding box center [121, 247] width 130 height 21
type input "C:\fakepath\2019 (53).png"
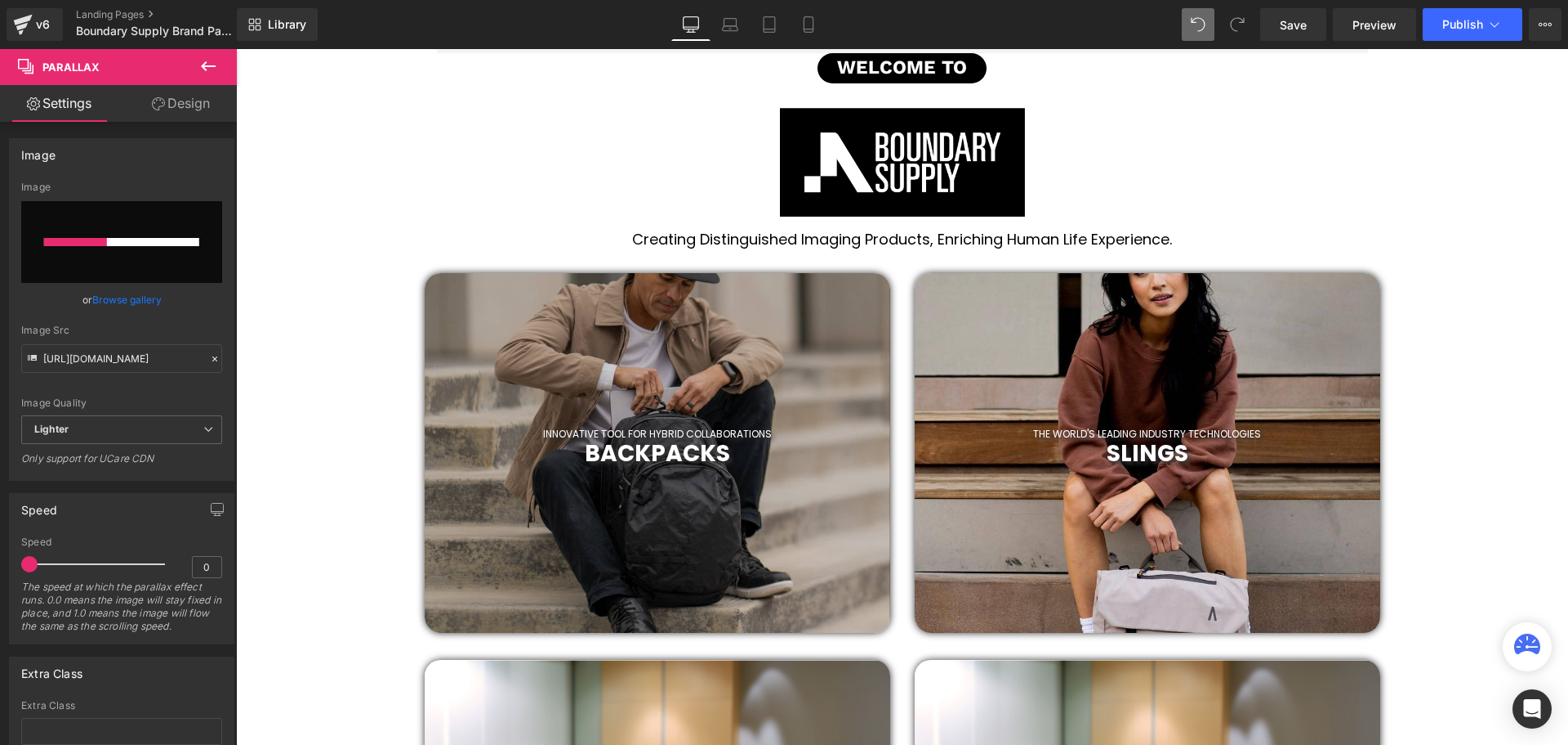
scroll to position [576, 0]
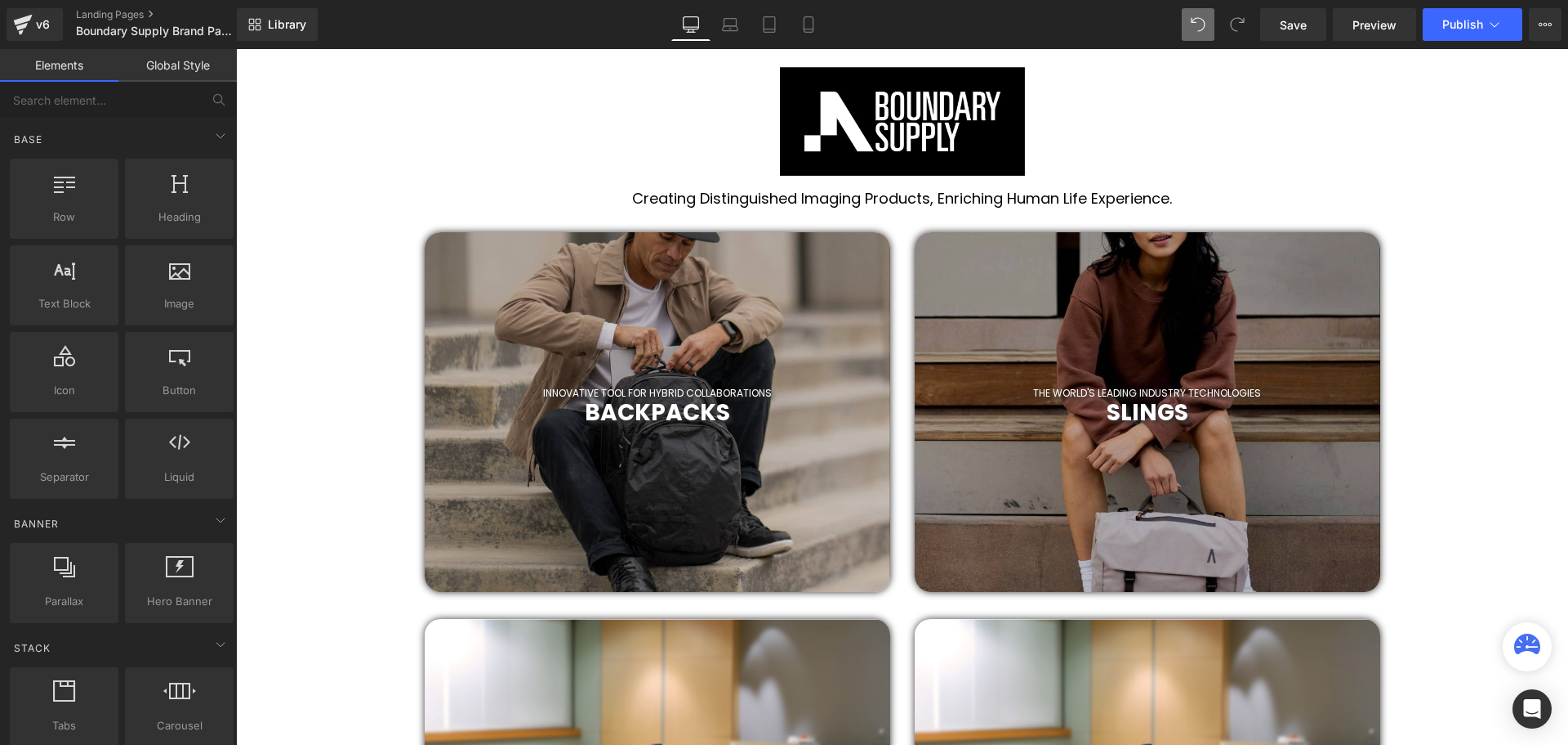
scroll to position [740, 0]
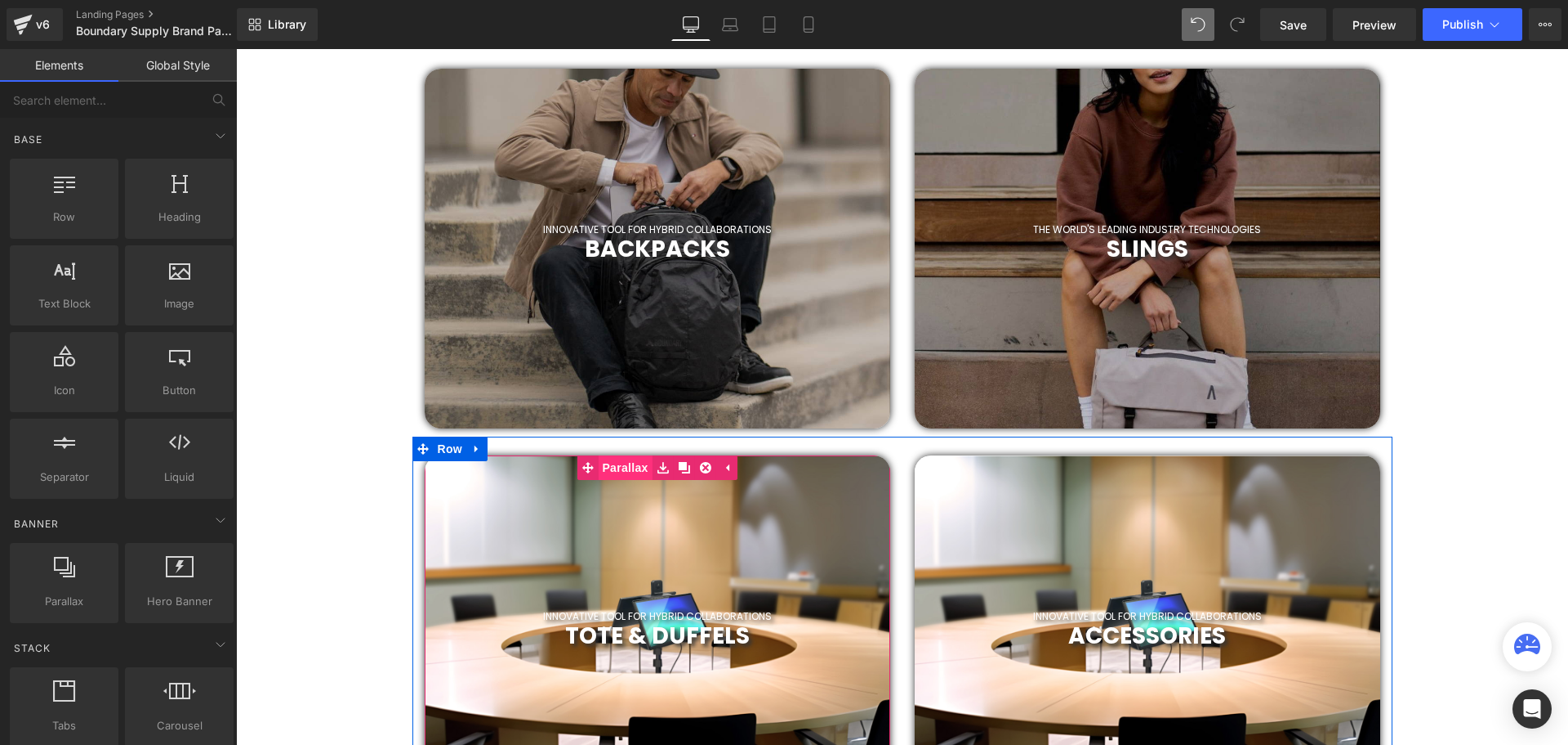
click at [622, 469] on link "Parallax" at bounding box center [614, 467] width 75 height 24
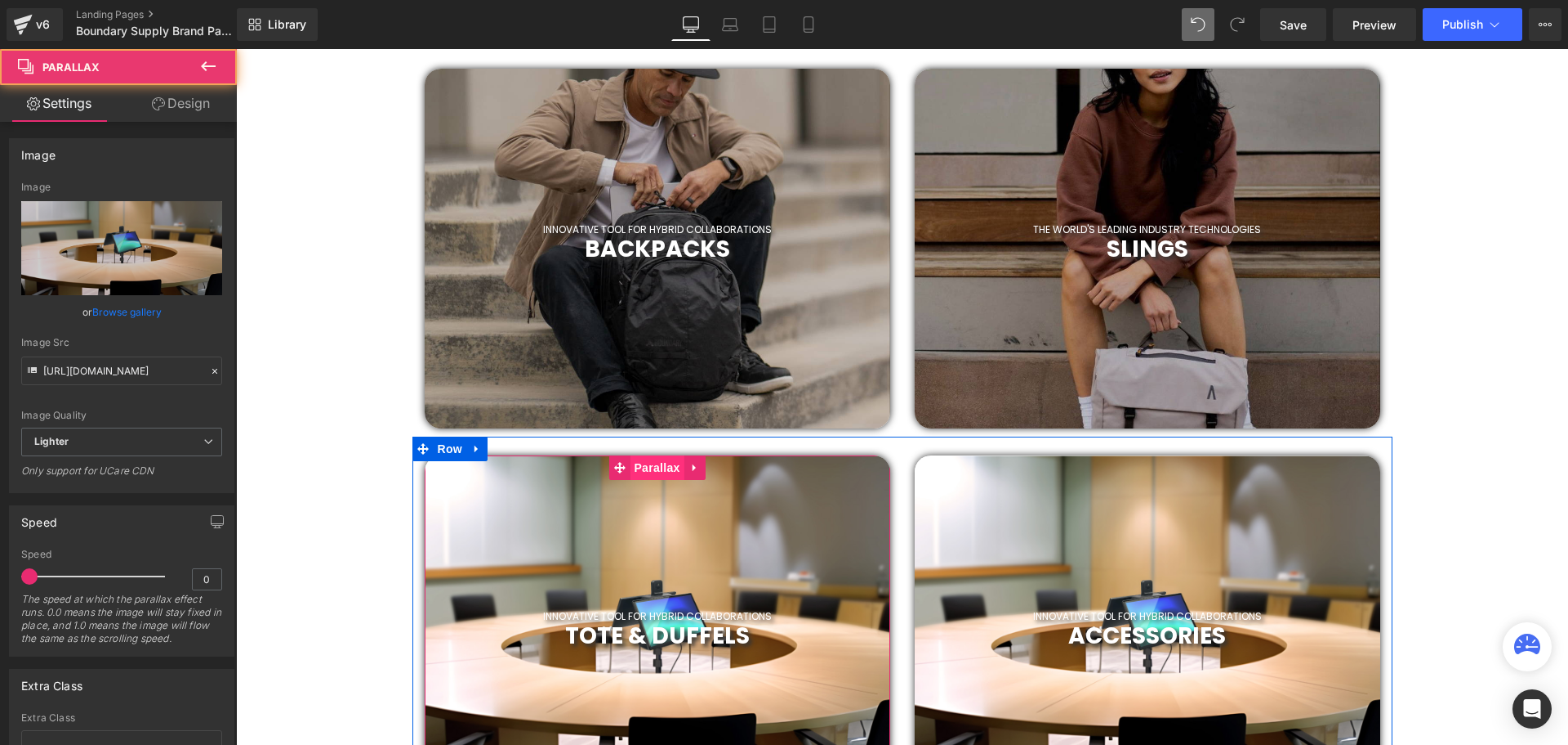
click at [670, 469] on span "Parallax" at bounding box center [657, 467] width 54 height 24
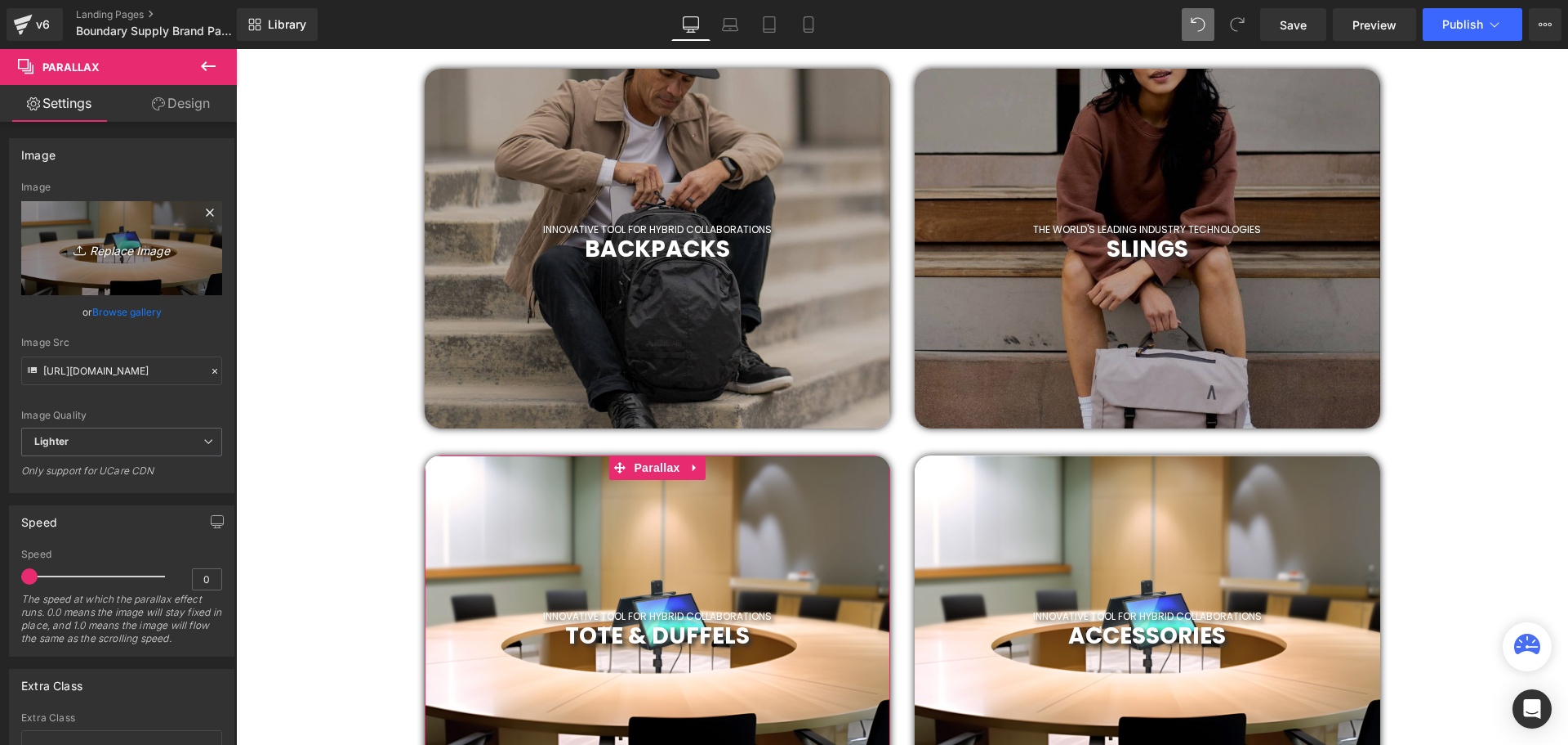
click at [112, 250] on icon "Replace Image" at bounding box center [121, 247] width 130 height 21
type input "C:\fakepath\2019 (51).png"
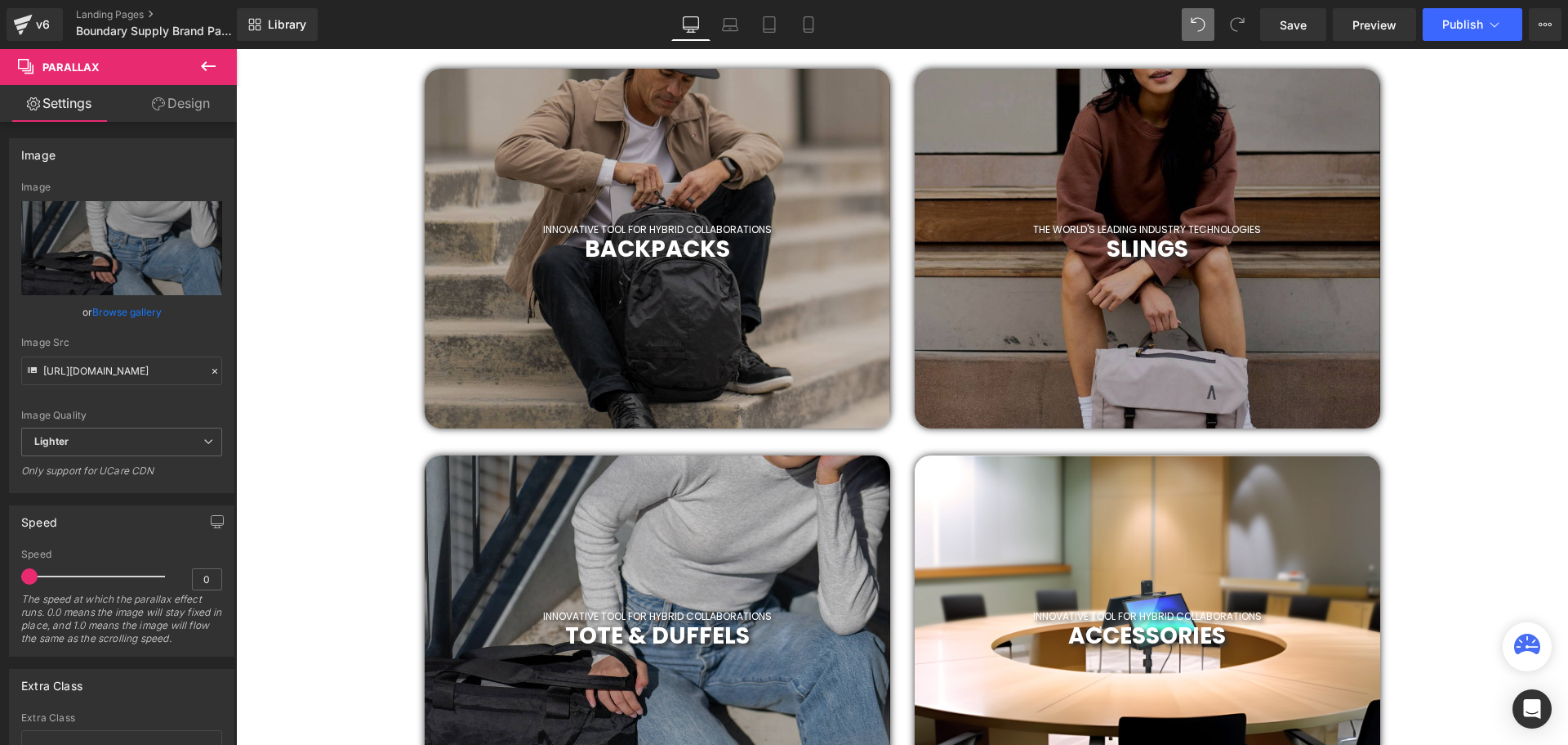
scroll to position [903, 0]
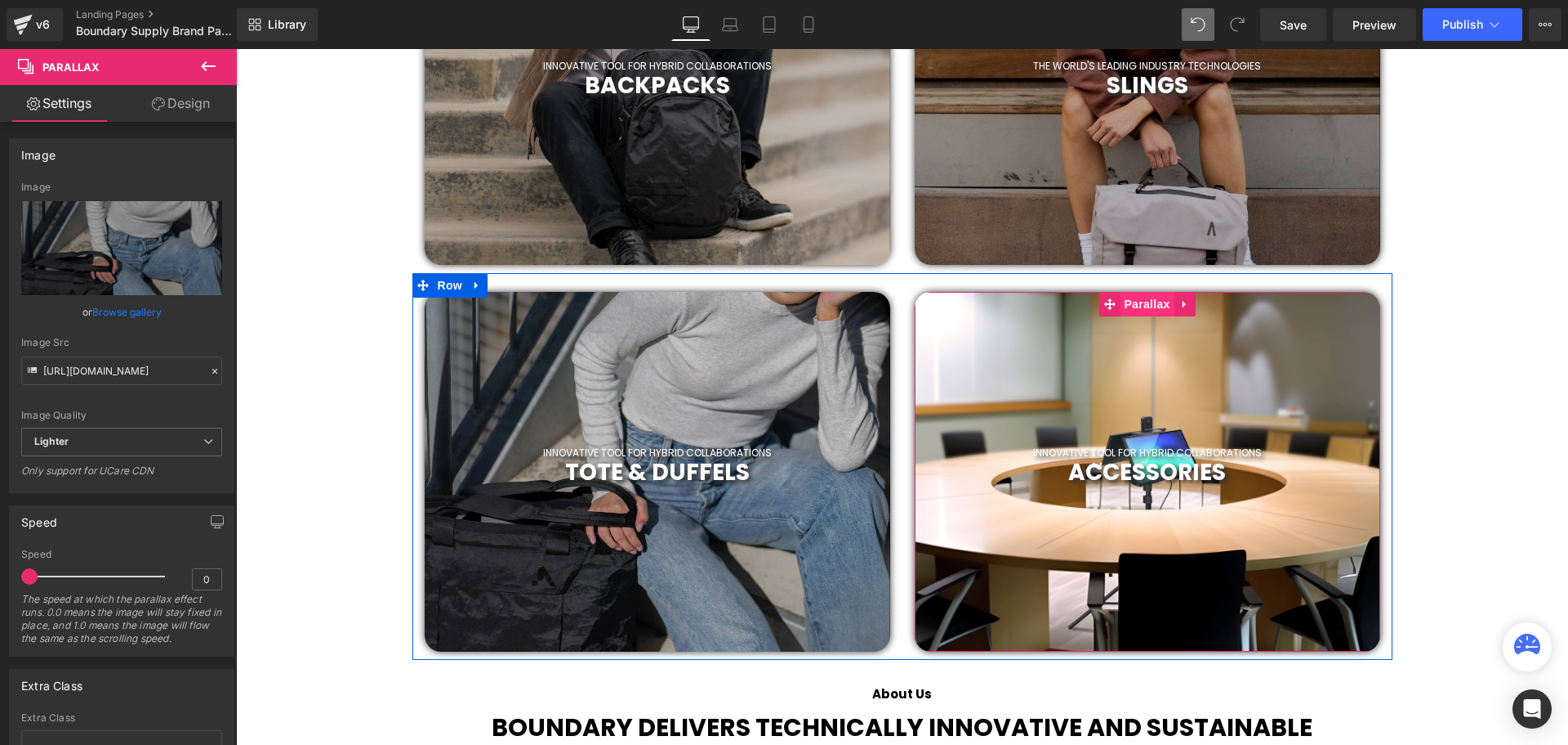
click at [1140, 305] on span "Parallax" at bounding box center [1147, 304] width 54 height 24
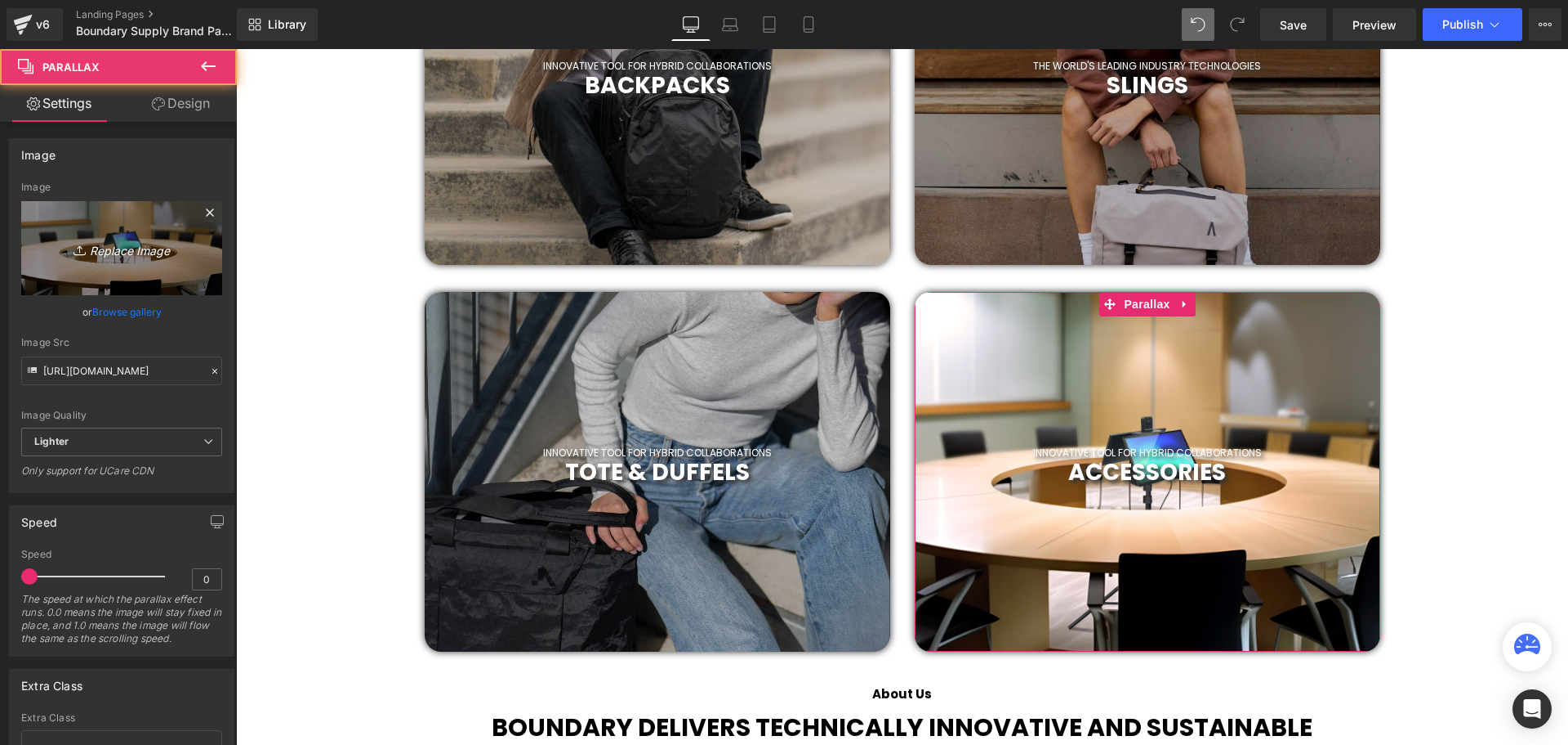
click at [139, 247] on icon "Replace Image" at bounding box center [121, 247] width 130 height 21
type input "C:\fakepath\2019 (52).png"
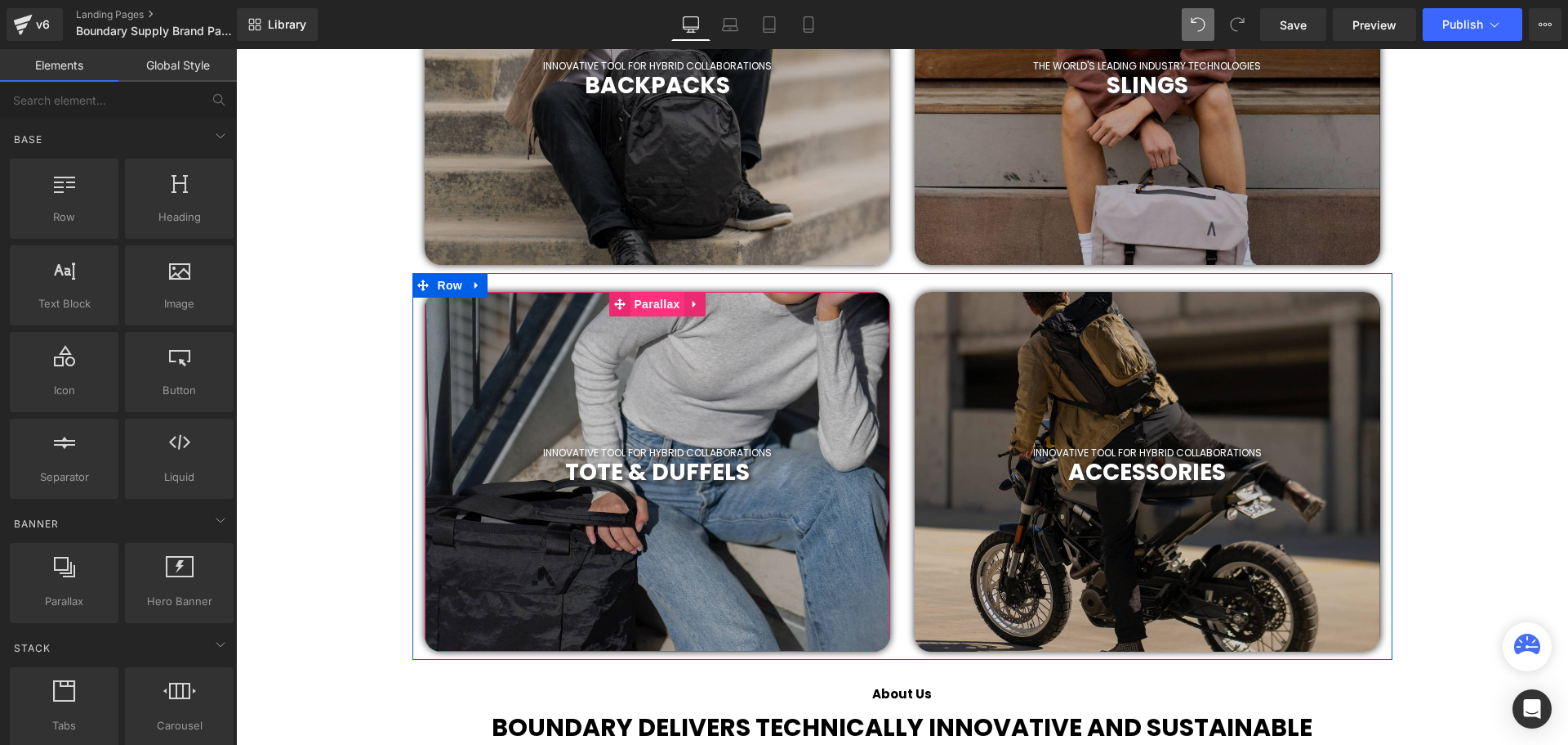
click at [661, 305] on span "Parallax" at bounding box center [657, 304] width 54 height 24
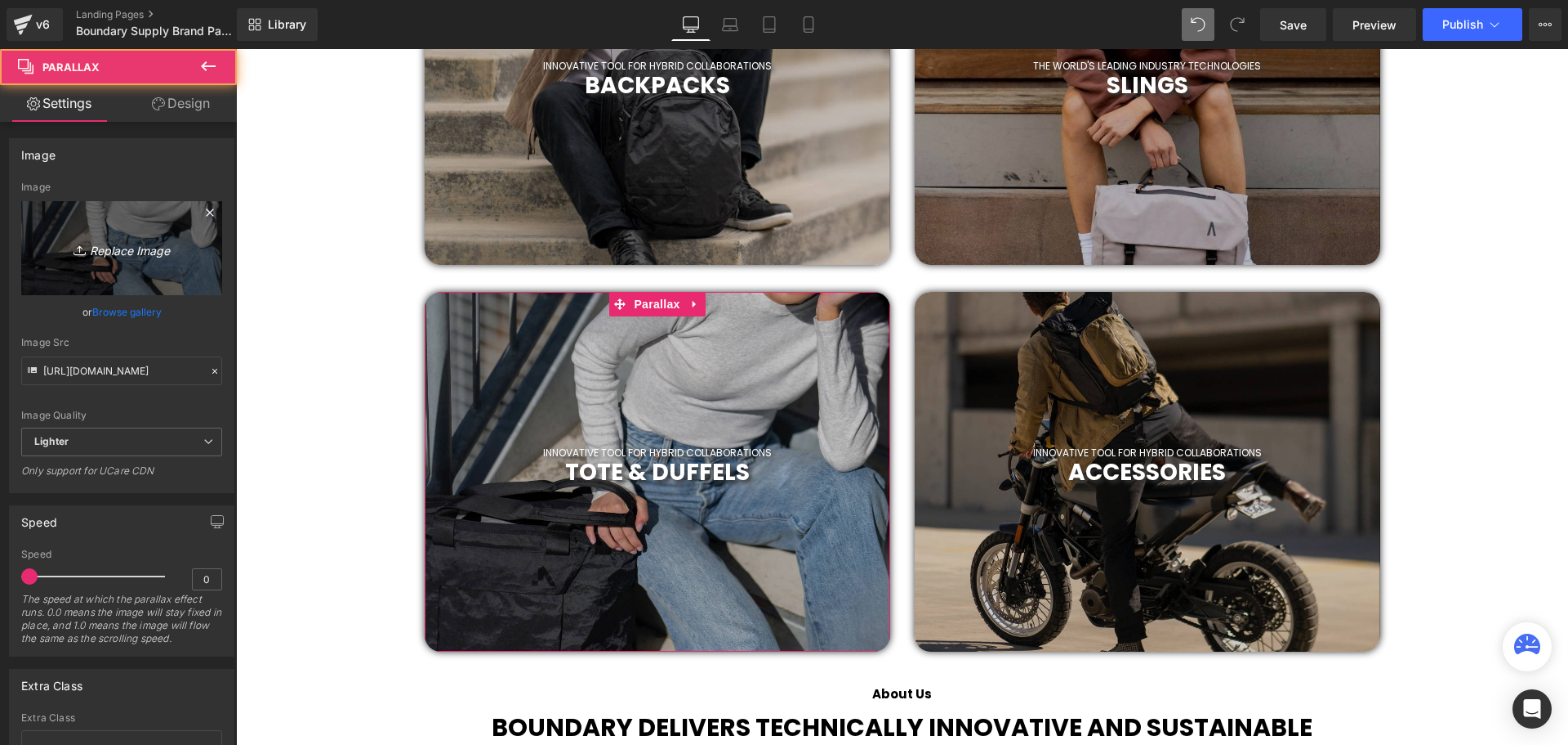
click at [112, 251] on icon "Replace Image" at bounding box center [121, 247] width 130 height 21
type input "C:\fakepath\2019 (55).png"
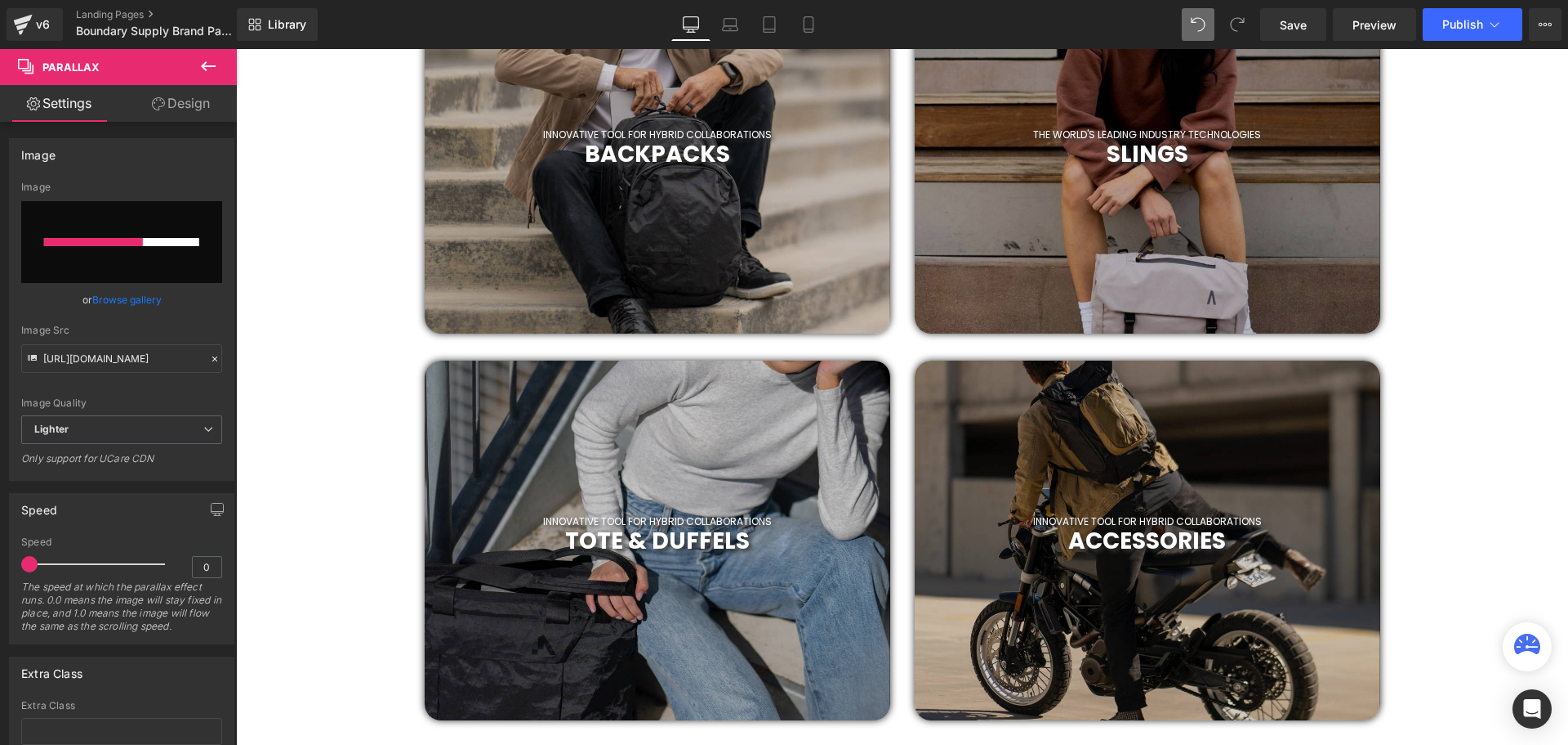
scroll to position [740, 0]
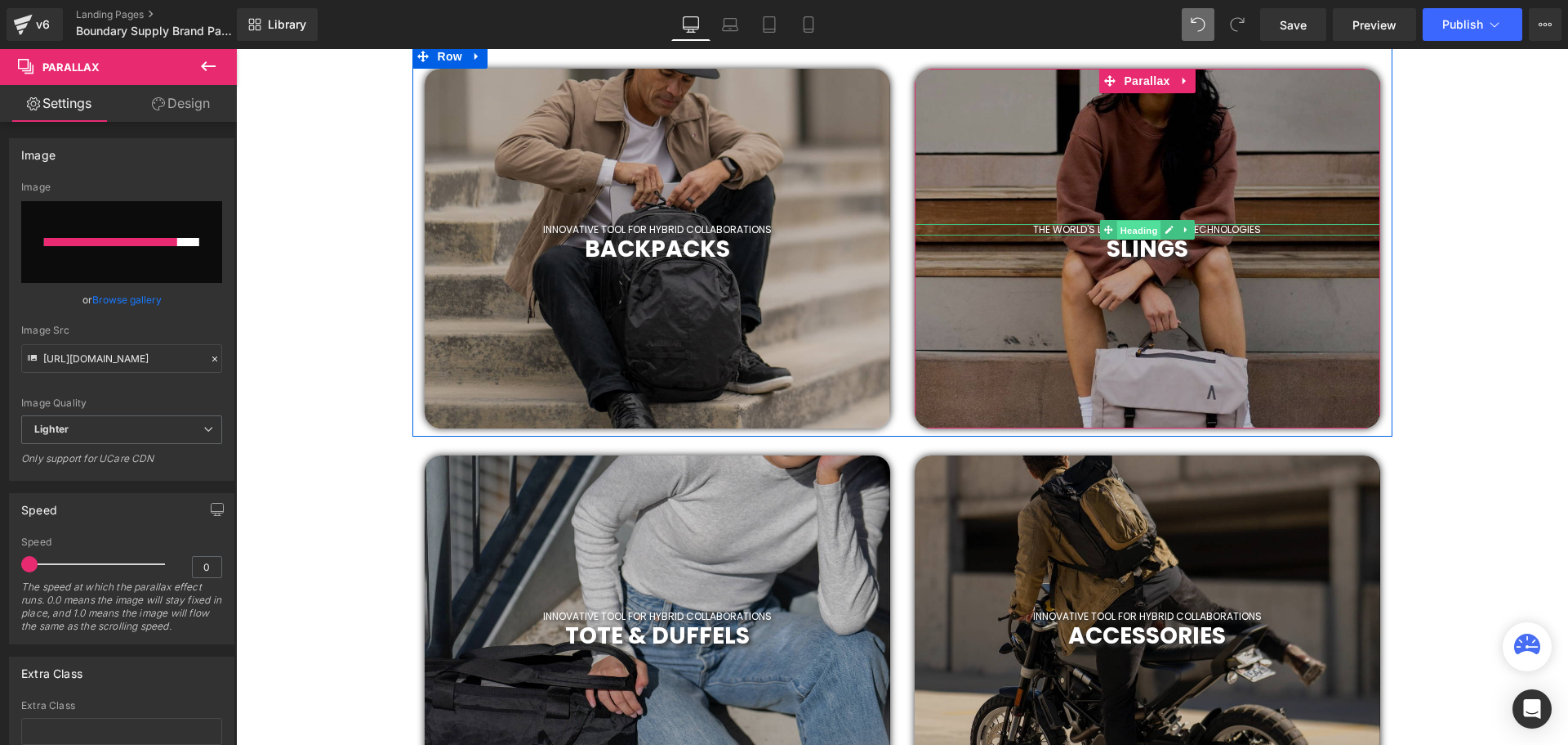
click at [1150, 231] on span "Heading" at bounding box center [1139, 230] width 44 height 20
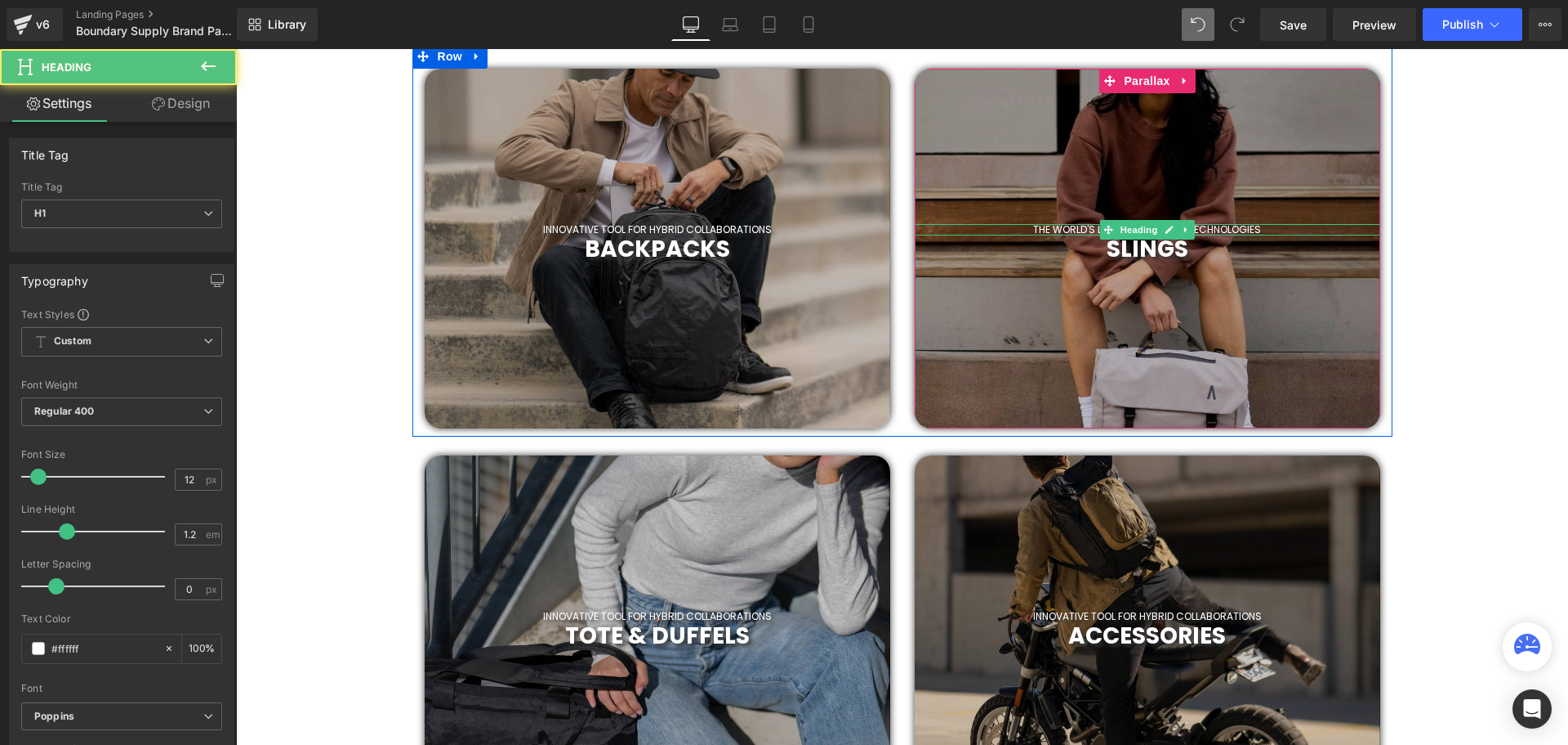
click at [1266, 228] on h1 "THE WORLD'S LEADING INDUSTRY TECHNOLOGIES" at bounding box center [1148, 229] width 466 height 12
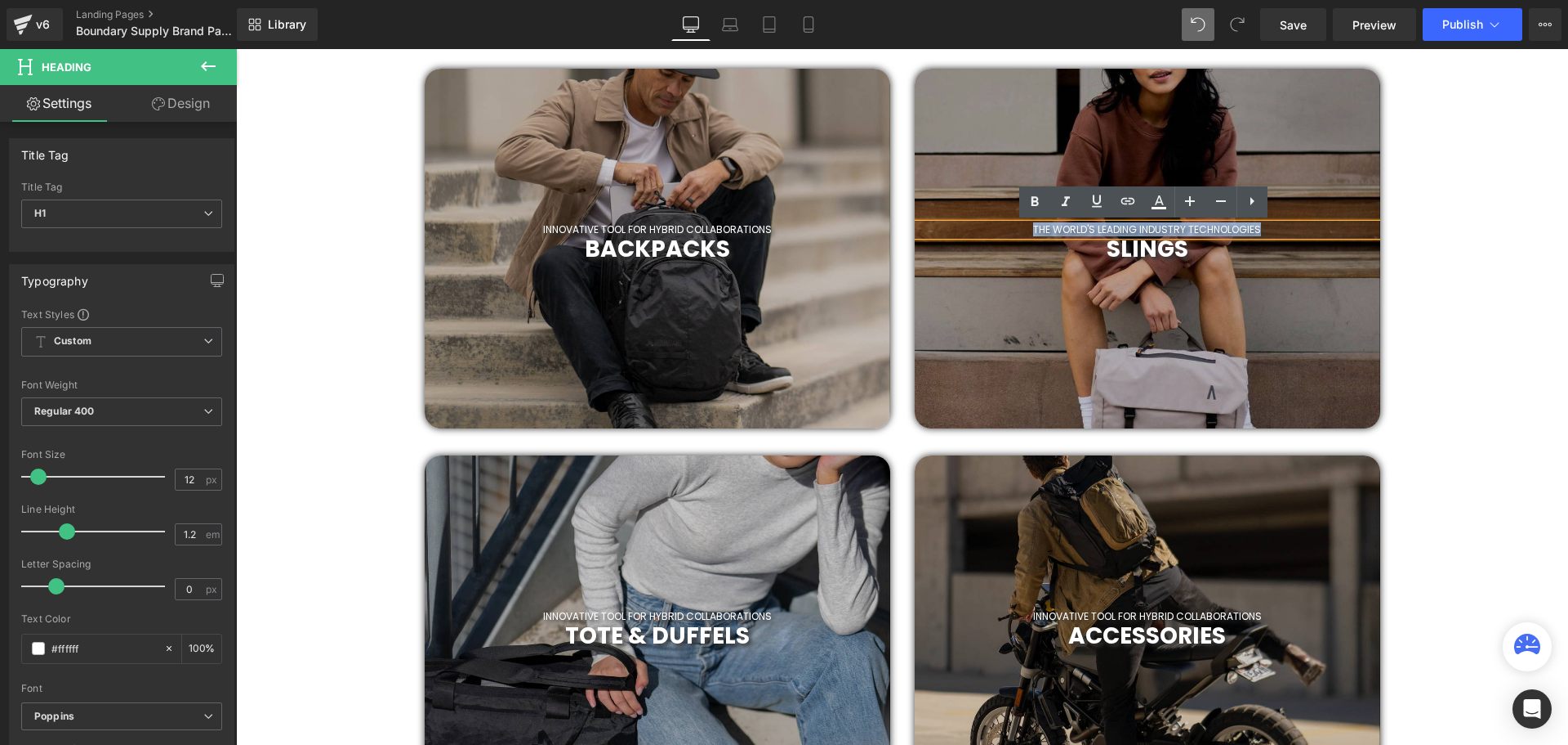
drag, startPoint x: 1284, startPoint y: 226, endPoint x: 998, endPoint y: 228, distance: 286.0
click at [998, 228] on h1 "THE WORLD'S LEADING INDUSTRY TECHNOLOGIES" at bounding box center [1148, 229] width 466 height 12
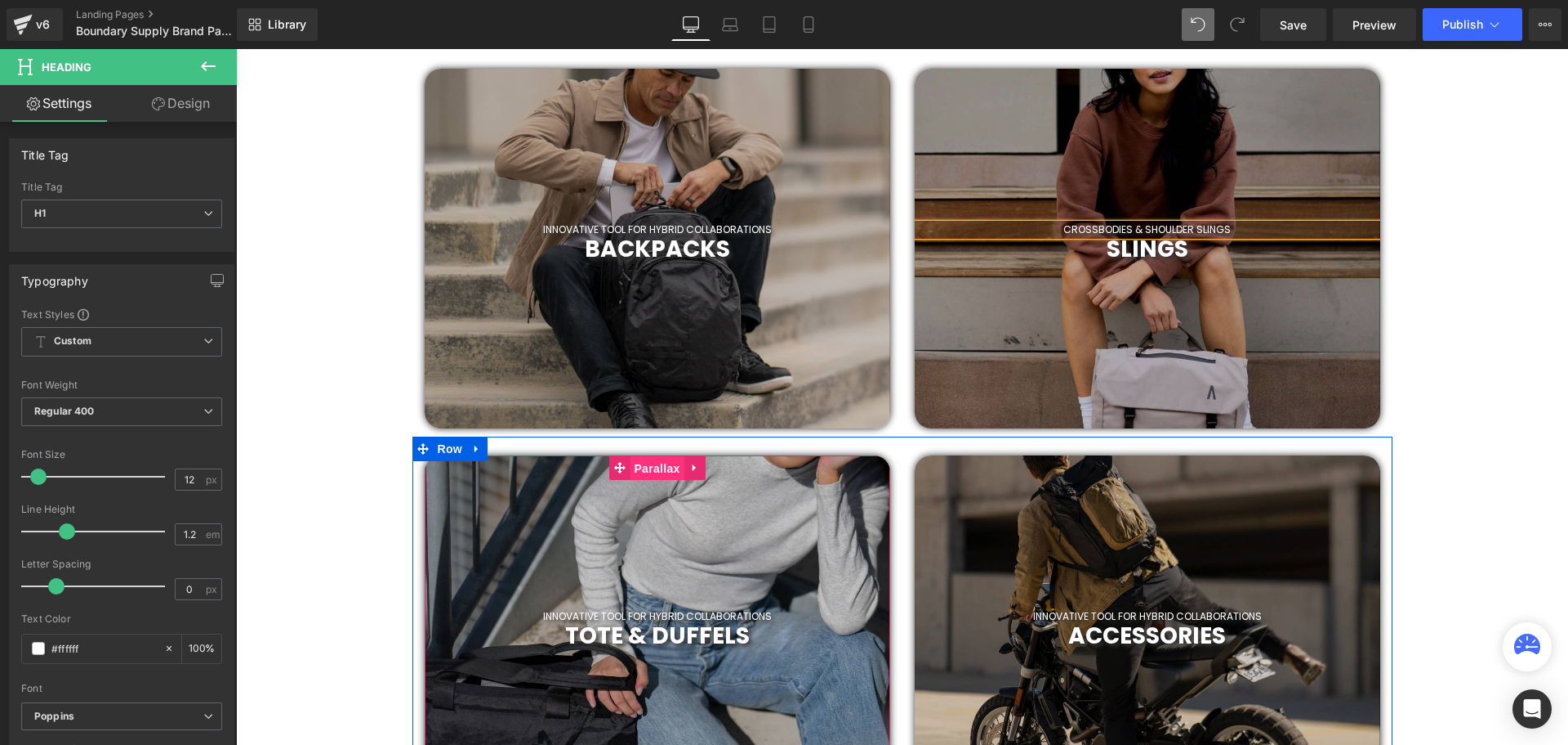
click at [641, 462] on span "Parallax" at bounding box center [657, 468] width 54 height 24
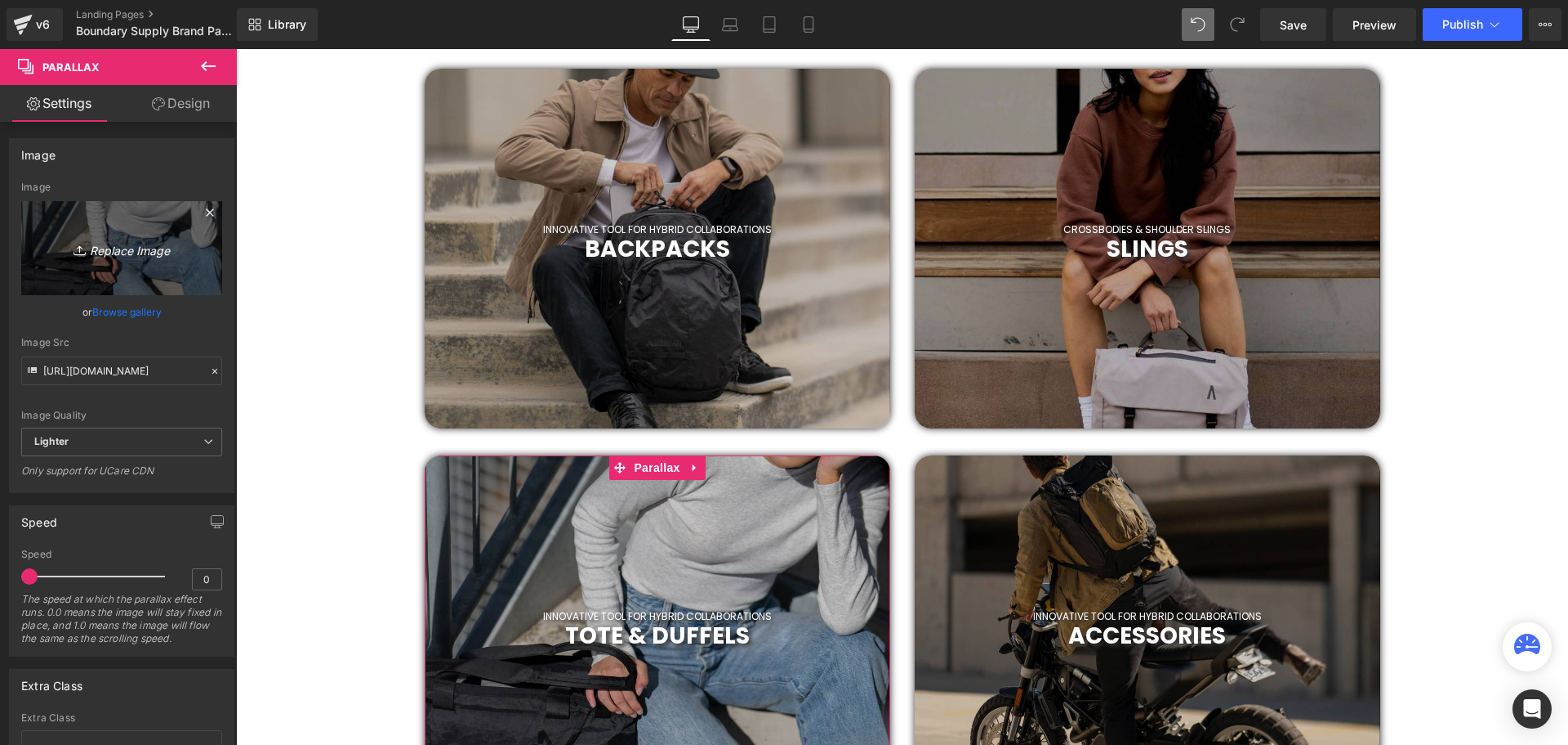
click at [84, 246] on icon at bounding box center [82, 250] width 16 height 16
type input "C:\fakepath\2019 (55).png"
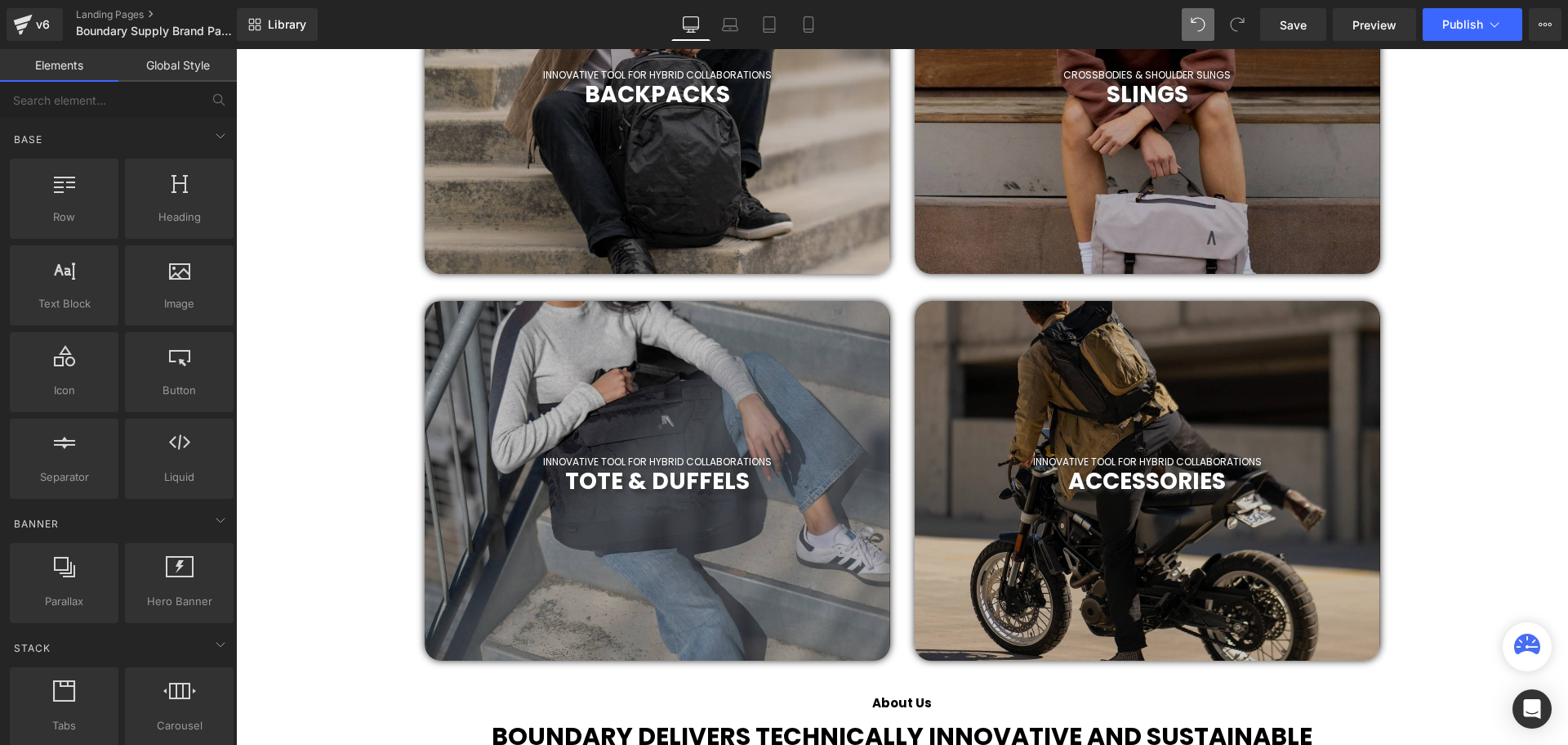
scroll to position [985, 0]
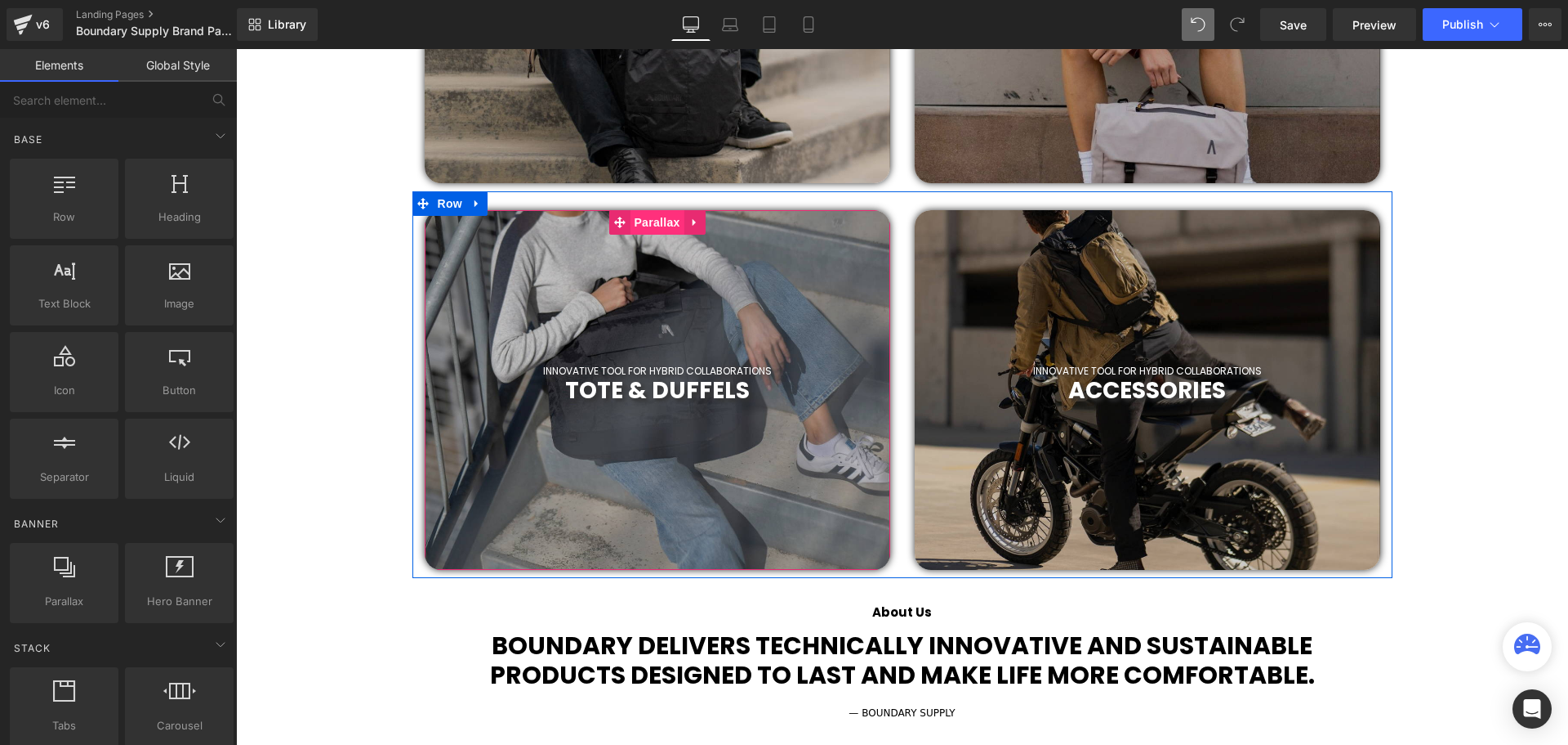
click at [644, 230] on span "Parallax" at bounding box center [657, 222] width 54 height 24
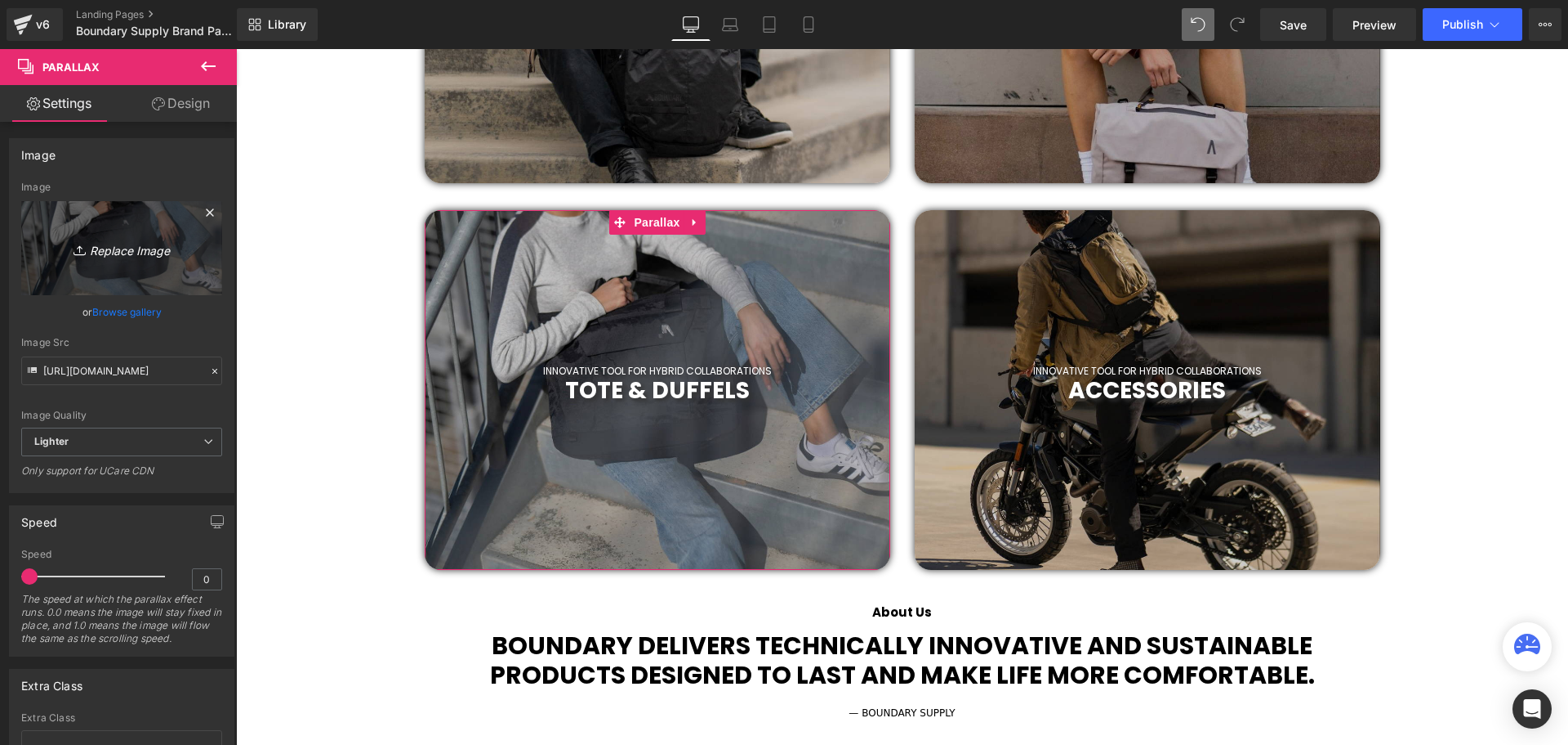
click at [119, 240] on icon "Replace Image" at bounding box center [121, 247] width 130 height 21
type input "C:\fakepath\boundarysupply_1753893978_3688252473478548191_3089022661.jpg"
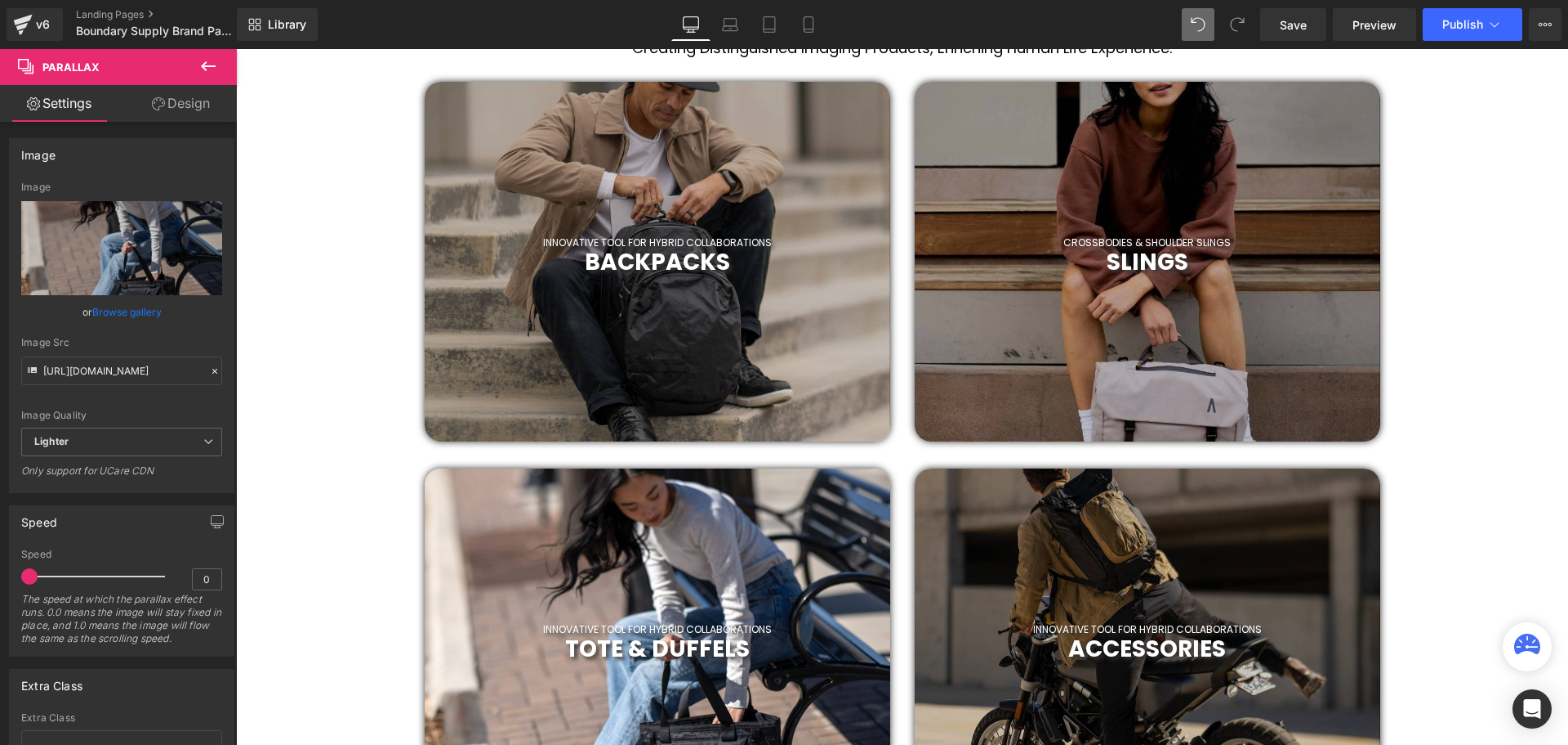
scroll to position [903, 0]
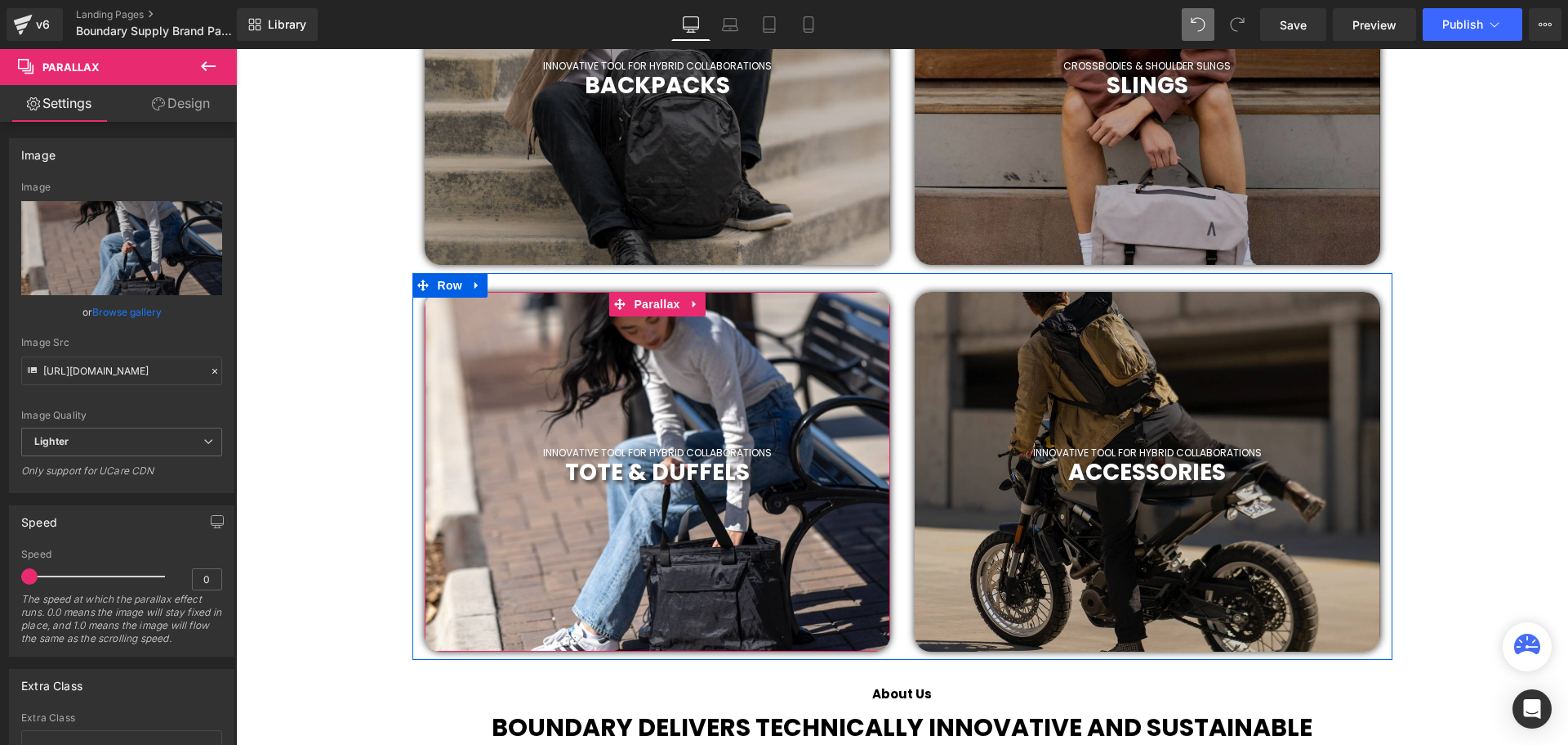
drag, startPoint x: 644, startPoint y: 311, endPoint x: 570, endPoint y: 305, distance: 74.2
click at [644, 310] on span "Parallax" at bounding box center [657, 304] width 54 height 24
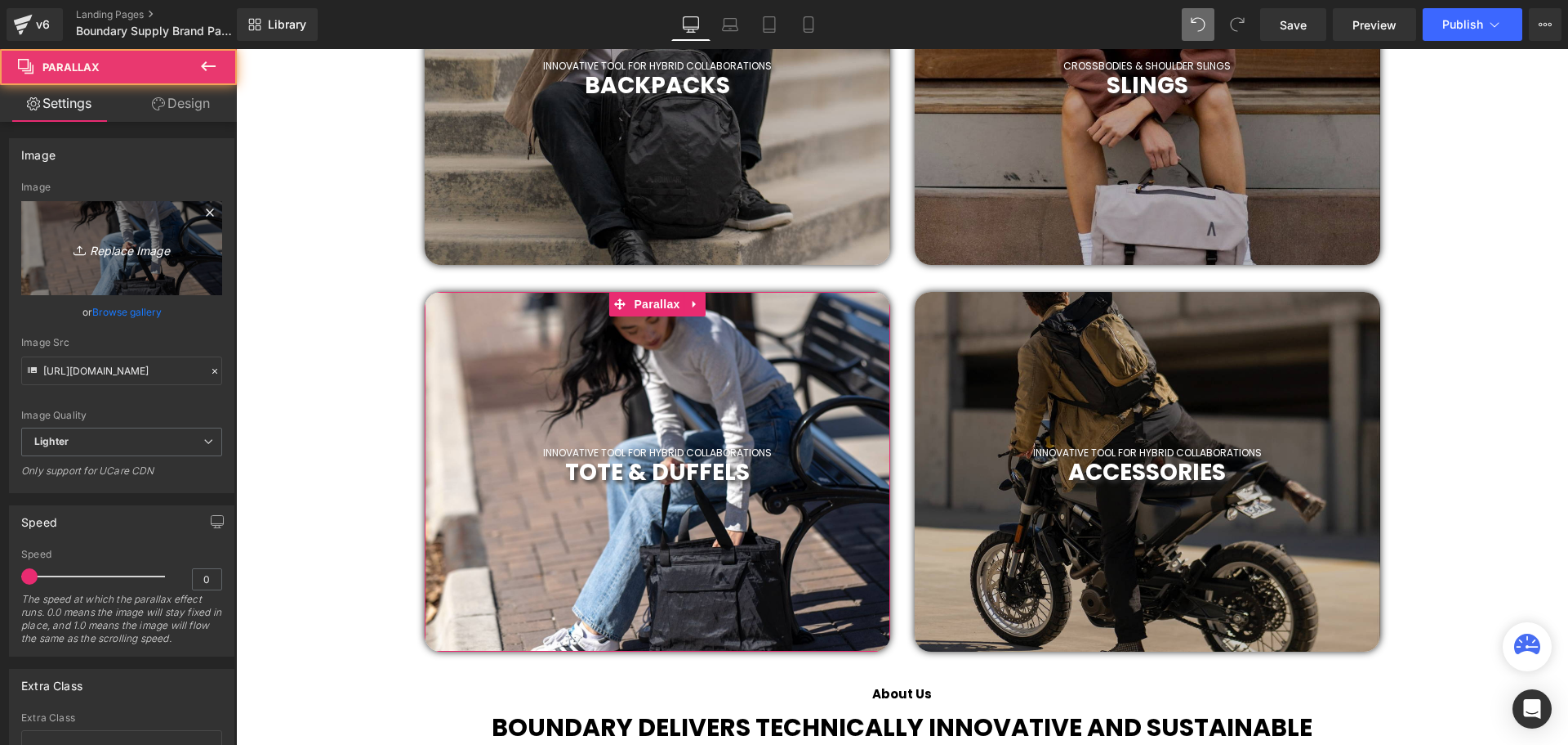
click at [143, 247] on icon "Replace Image" at bounding box center [121, 247] width 130 height 21
type input "C:\fakepath\2019 (56).png"
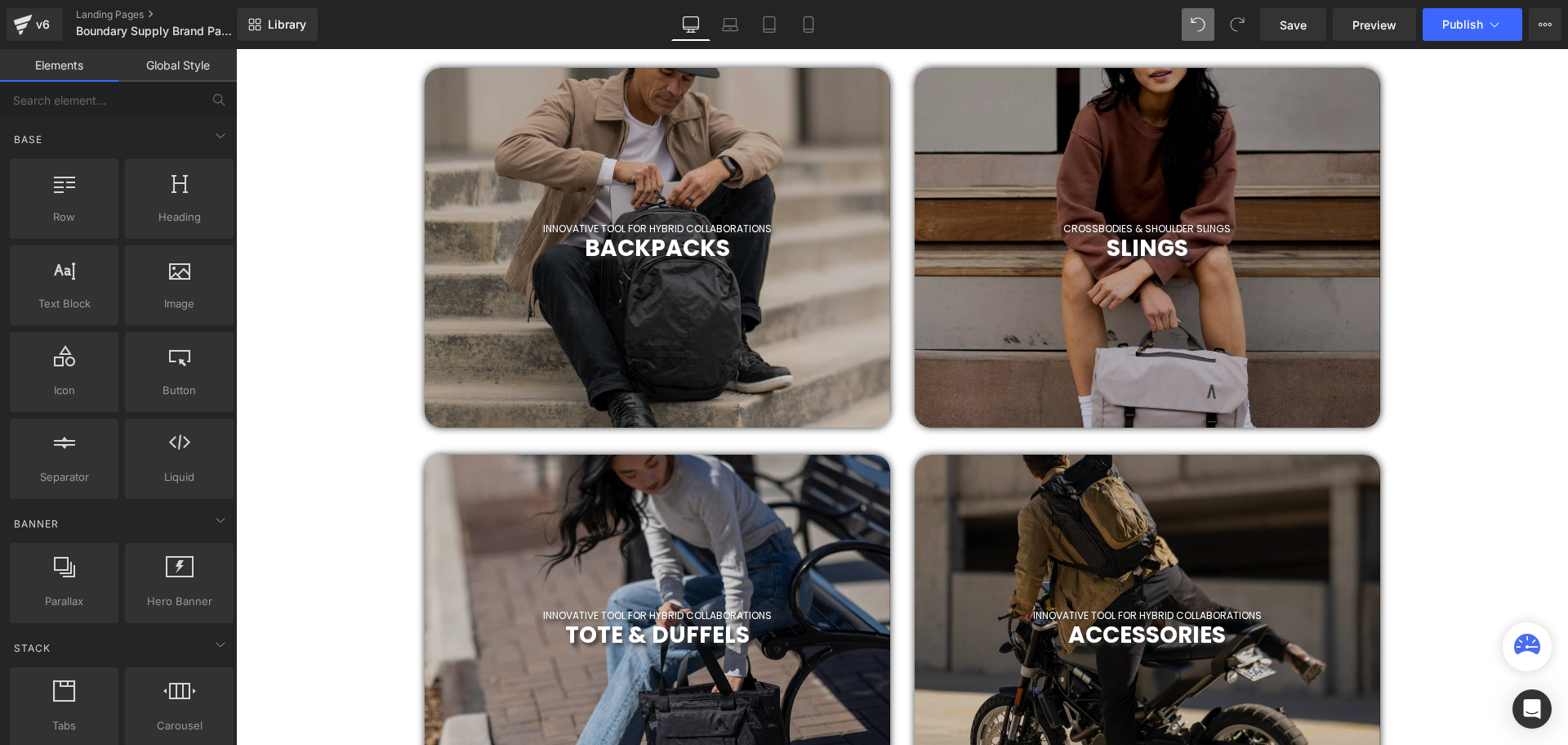
scroll to position [740, 0]
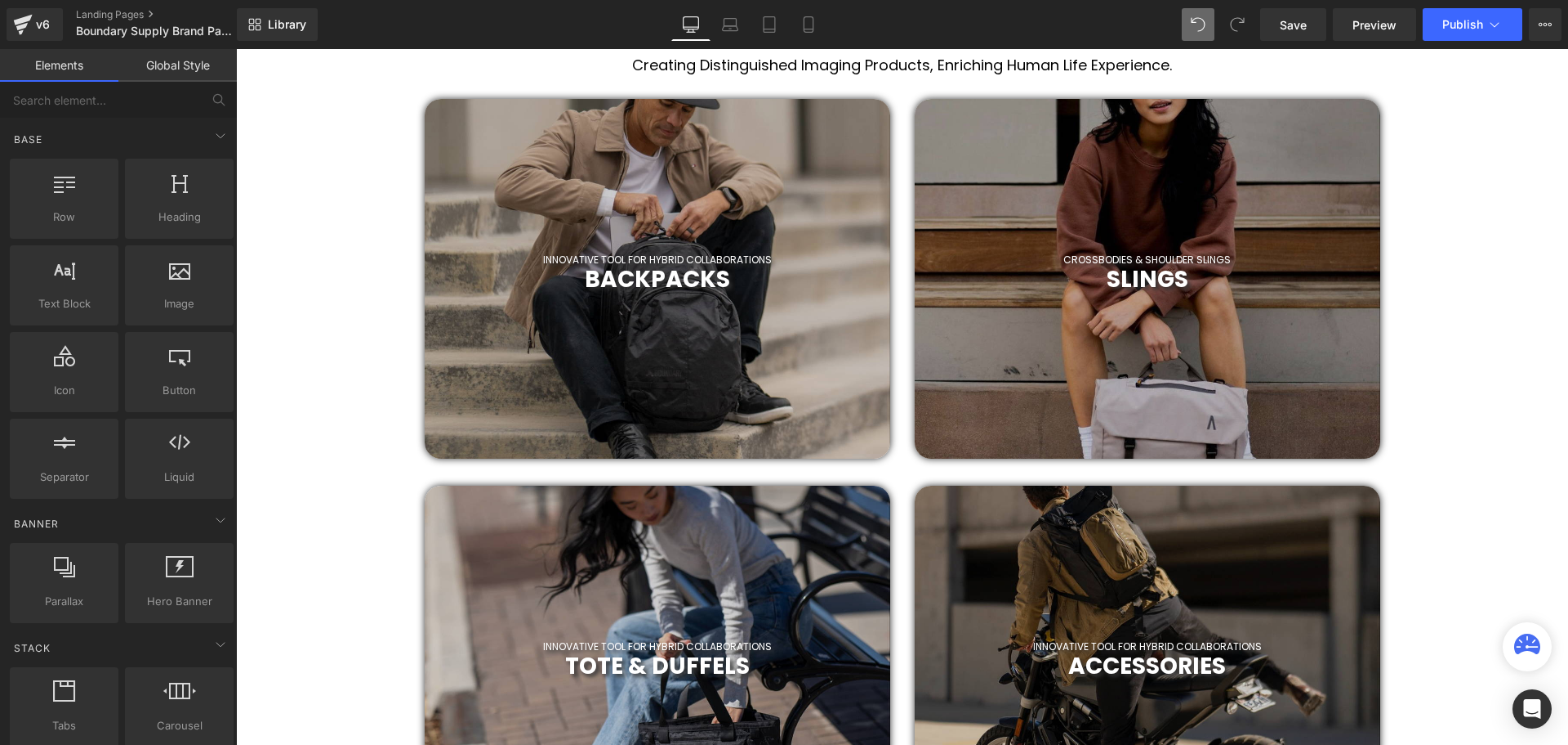
scroll to position [903, 0]
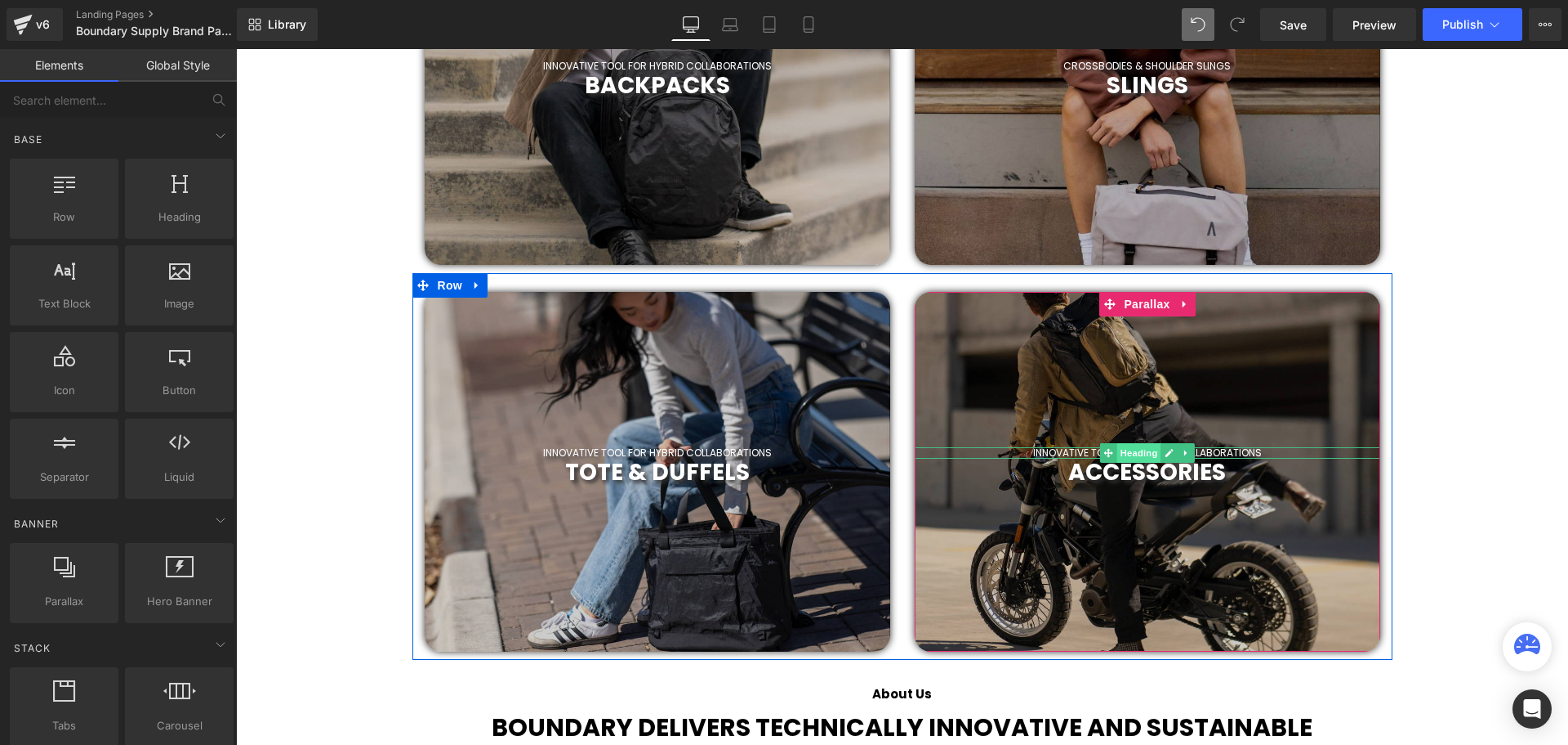
click at [1137, 450] on span "Heading" at bounding box center [1139, 453] width 44 height 20
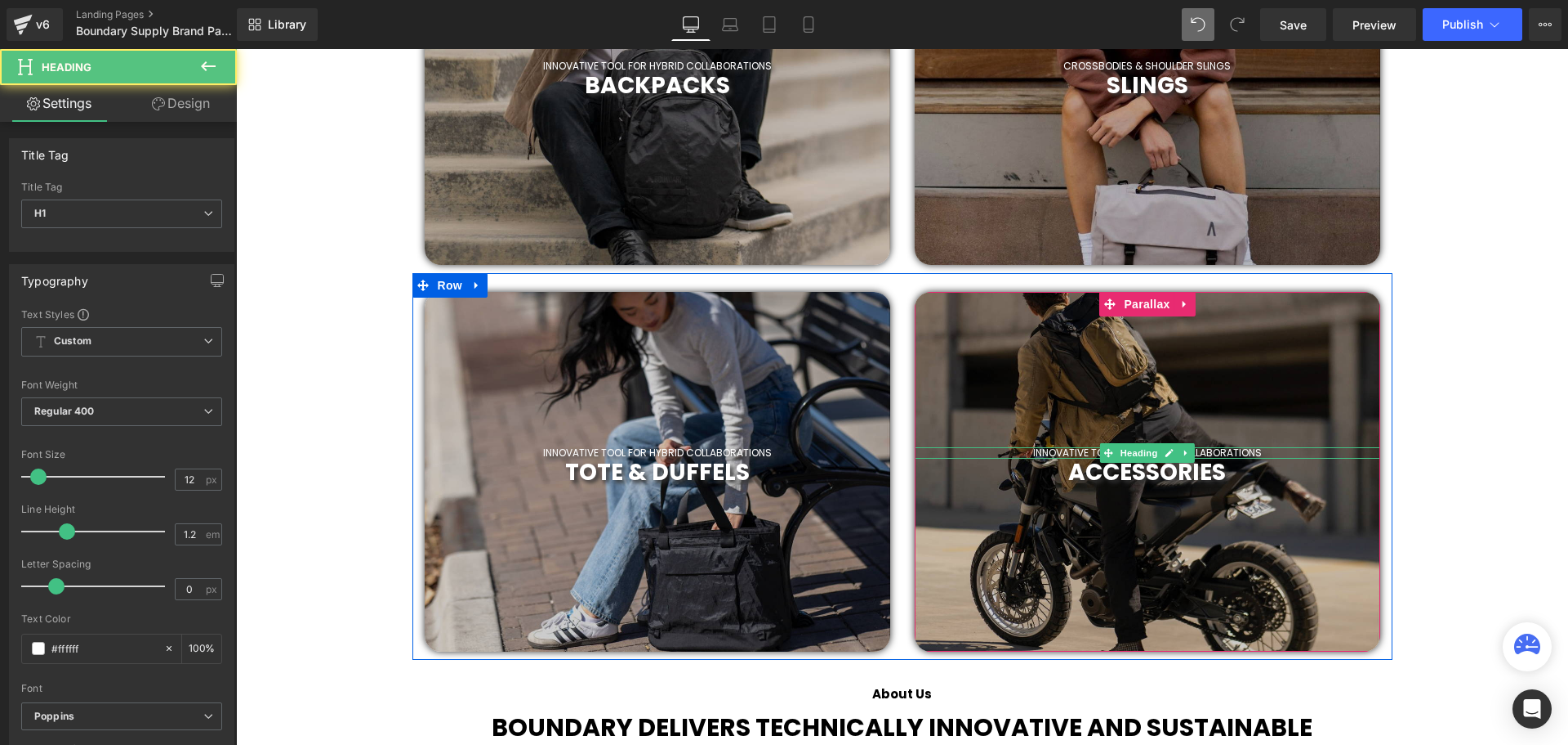
click at [1270, 450] on div at bounding box center [1148, 449] width 466 height 5
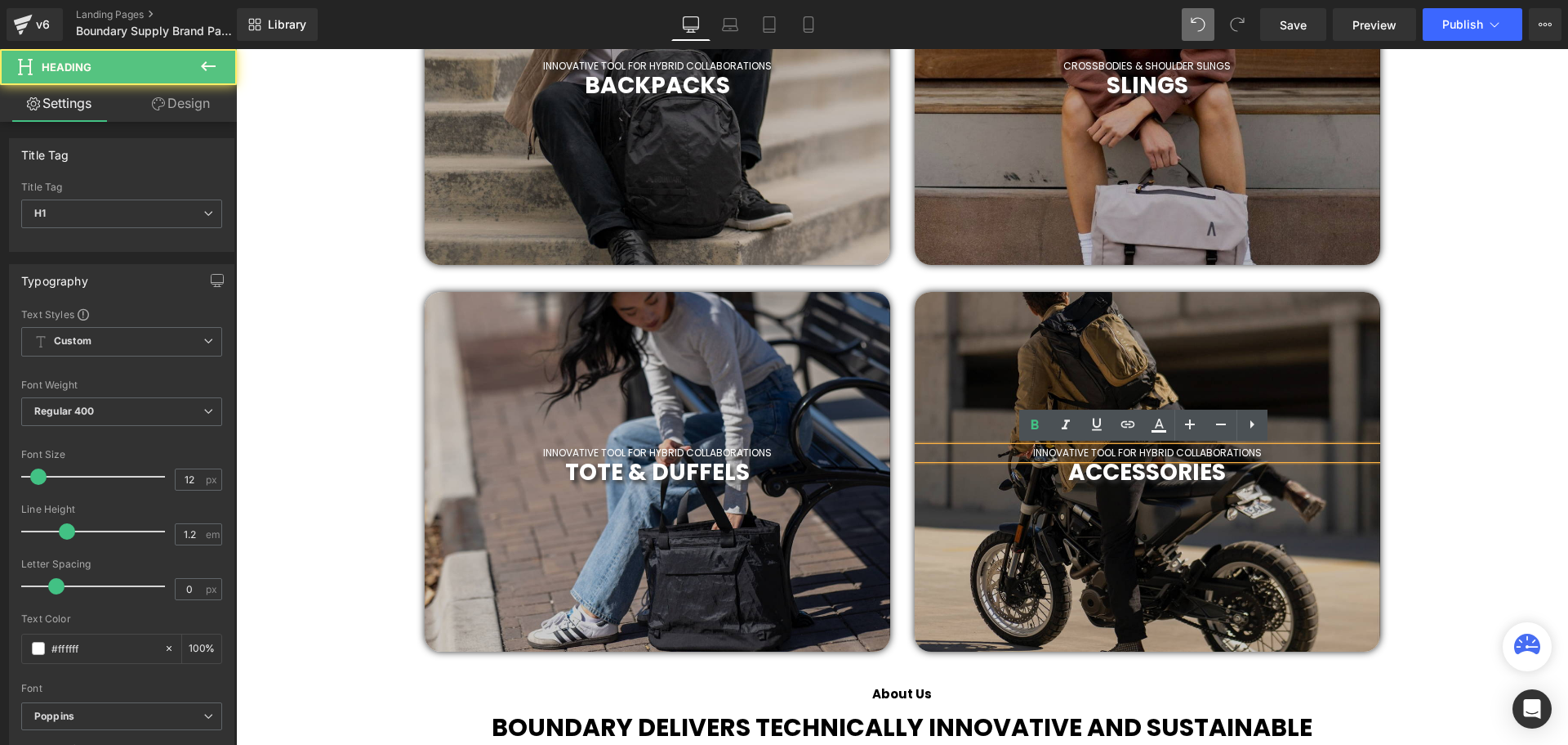
click at [1285, 450] on h1 "INNOVATIVE TOOL FOR HYBRID COLLABORATIONS" at bounding box center [1148, 452] width 466 height 12
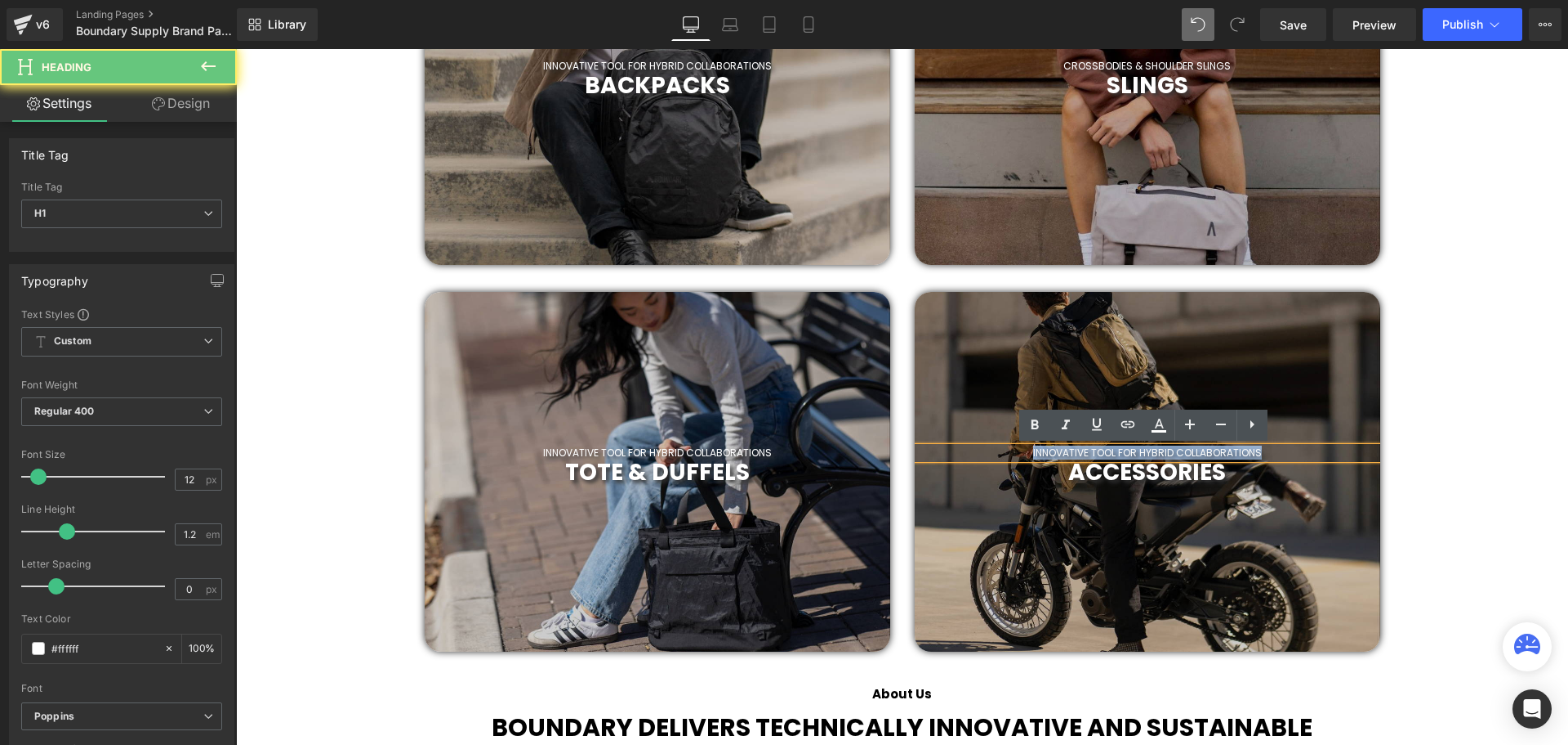
drag, startPoint x: 1289, startPoint y: 453, endPoint x: 1011, endPoint y: 453, distance: 278.0
click at [1011, 453] on h1 "INNOVATIVE TOOL FOR HYBRID COLLABORATIONS" at bounding box center [1148, 452] width 466 height 12
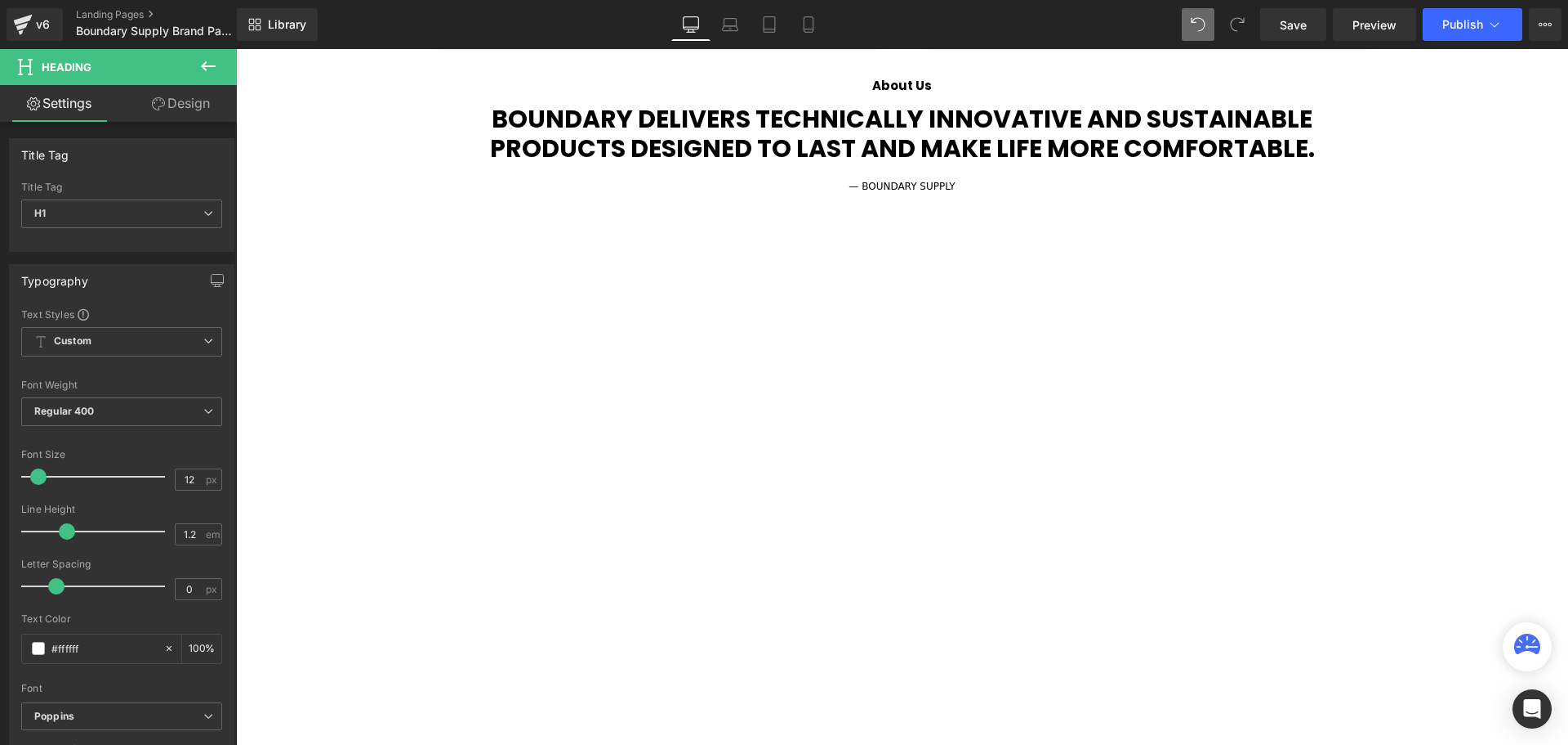
drag, startPoint x: 1509, startPoint y: 366, endPoint x: 1469, endPoint y: 362, distance: 40.2
click at [1509, 365] on div "Video Bg Row Welcome to Button Row Image Row Creating Distinguished Imaging Pro…" at bounding box center [902, 666] width 1332 height 4000
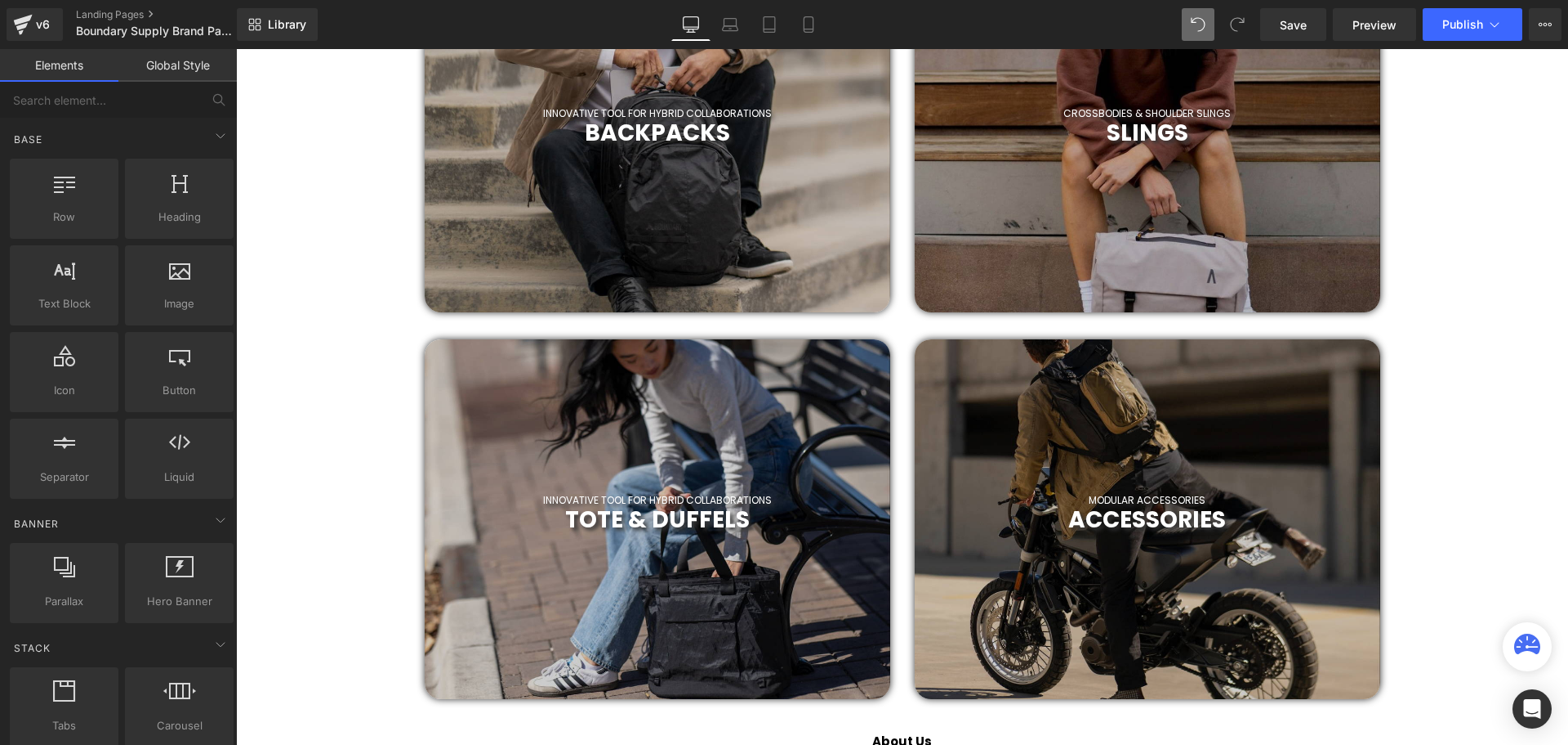
scroll to position [776, 0]
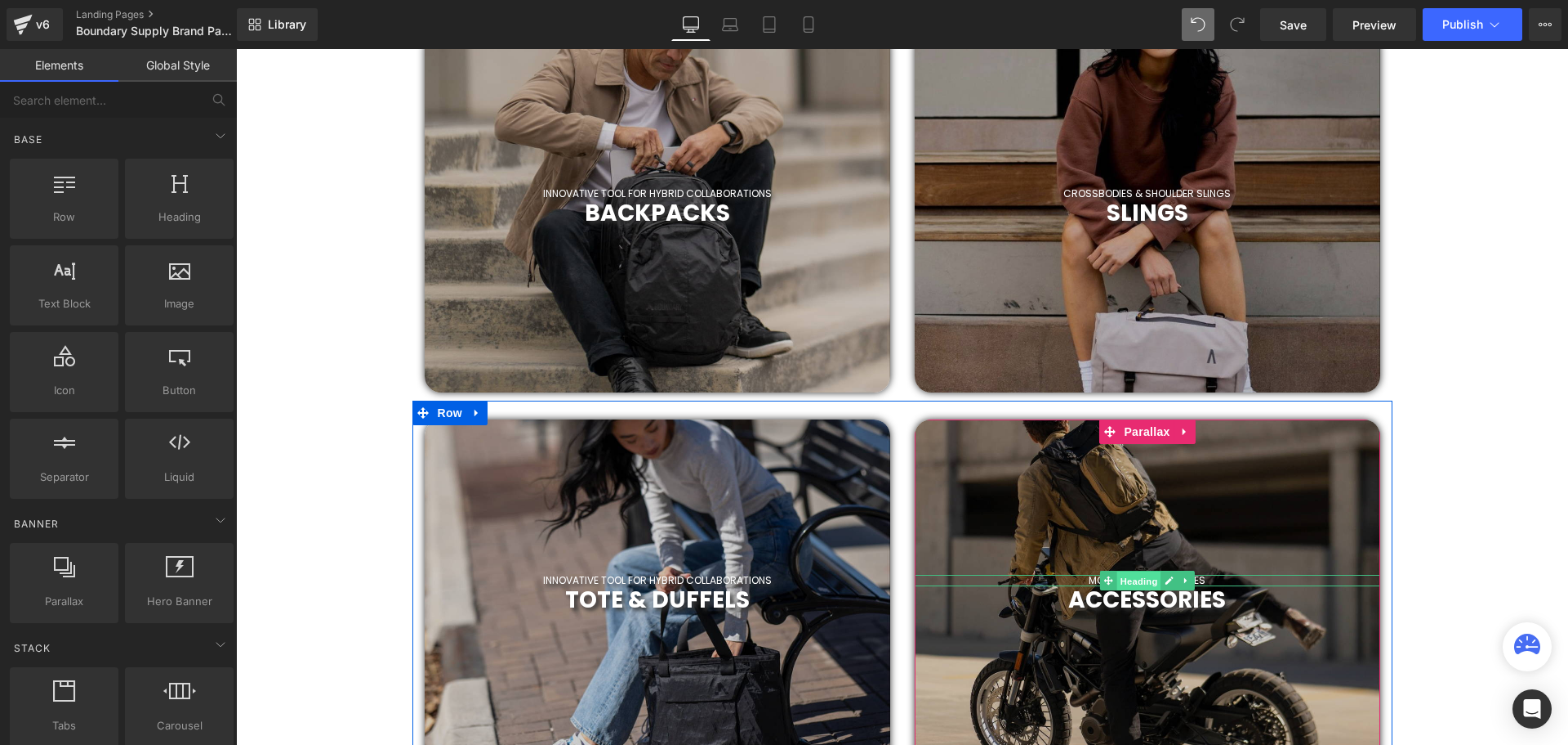
click at [1137, 578] on span "Heading" at bounding box center [1139, 581] width 44 height 20
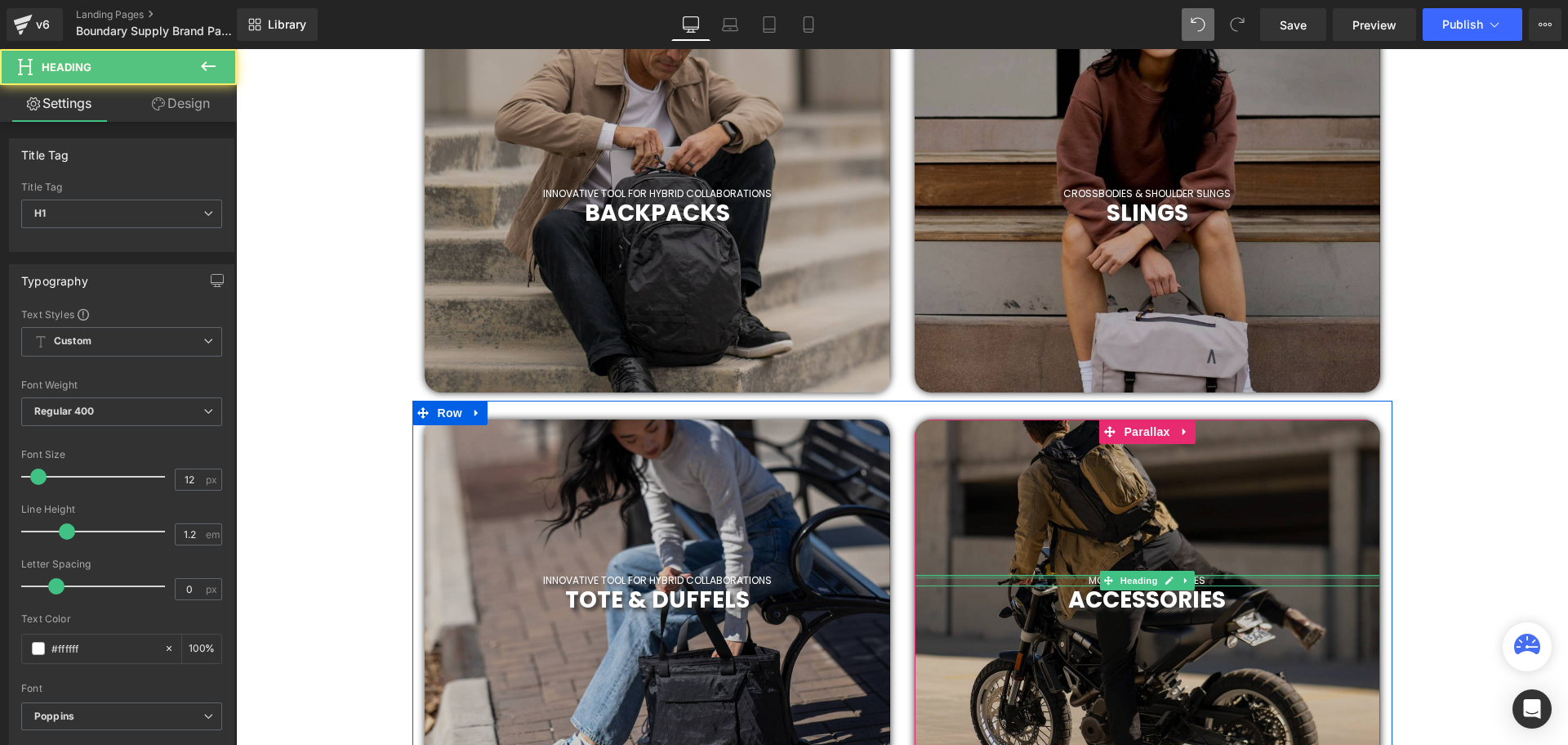
click at [1235, 578] on div at bounding box center [1148, 576] width 466 height 5
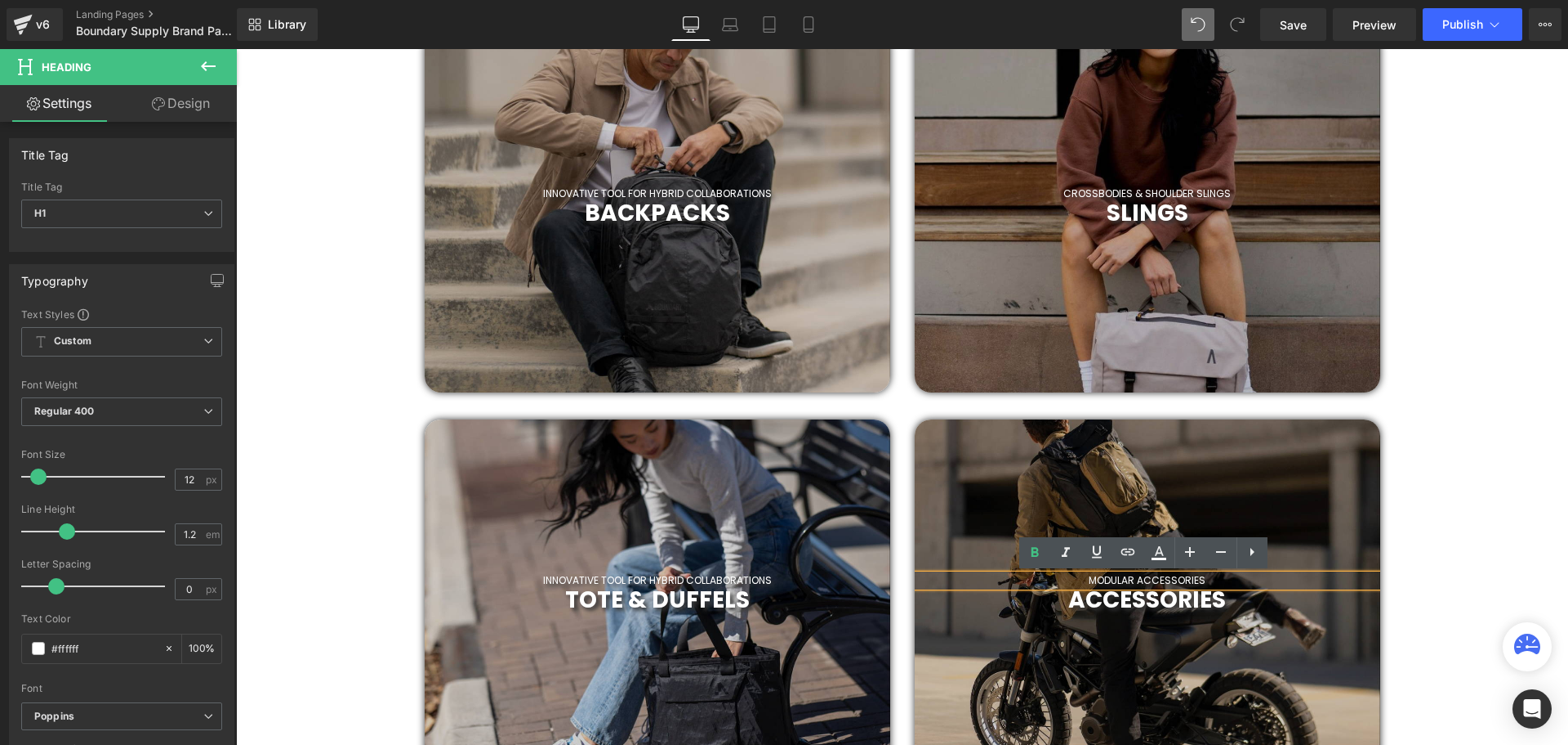
click at [1231, 578] on h1 "MODULAR ACCESSORIES" at bounding box center [1148, 580] width 466 height 12
click at [1134, 576] on h1 "MODULAR ACCESSORIES" at bounding box center [1148, 580] width 466 height 12
click at [1235, 579] on h1 "MODULAR & TECH ACCESSORIES" at bounding box center [1148, 580] width 466 height 12
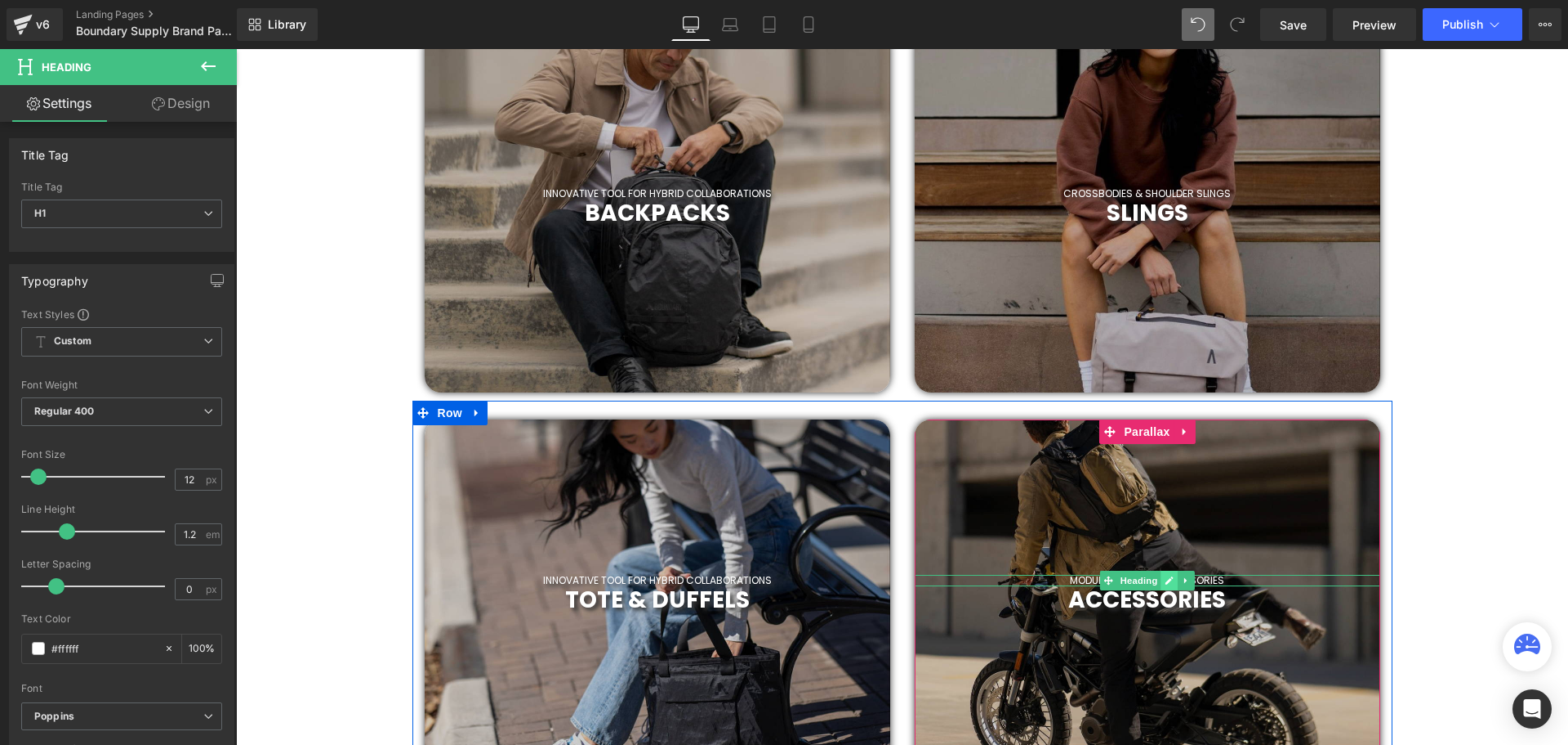
drag, startPoint x: 1143, startPoint y: 578, endPoint x: 1167, endPoint y: 578, distance: 24.0
click at [1143, 578] on span "Heading" at bounding box center [1139, 580] width 44 height 20
click at [1253, 578] on h1 "MODULAR & TECH ACCESSORIES" at bounding box center [1148, 580] width 466 height 12
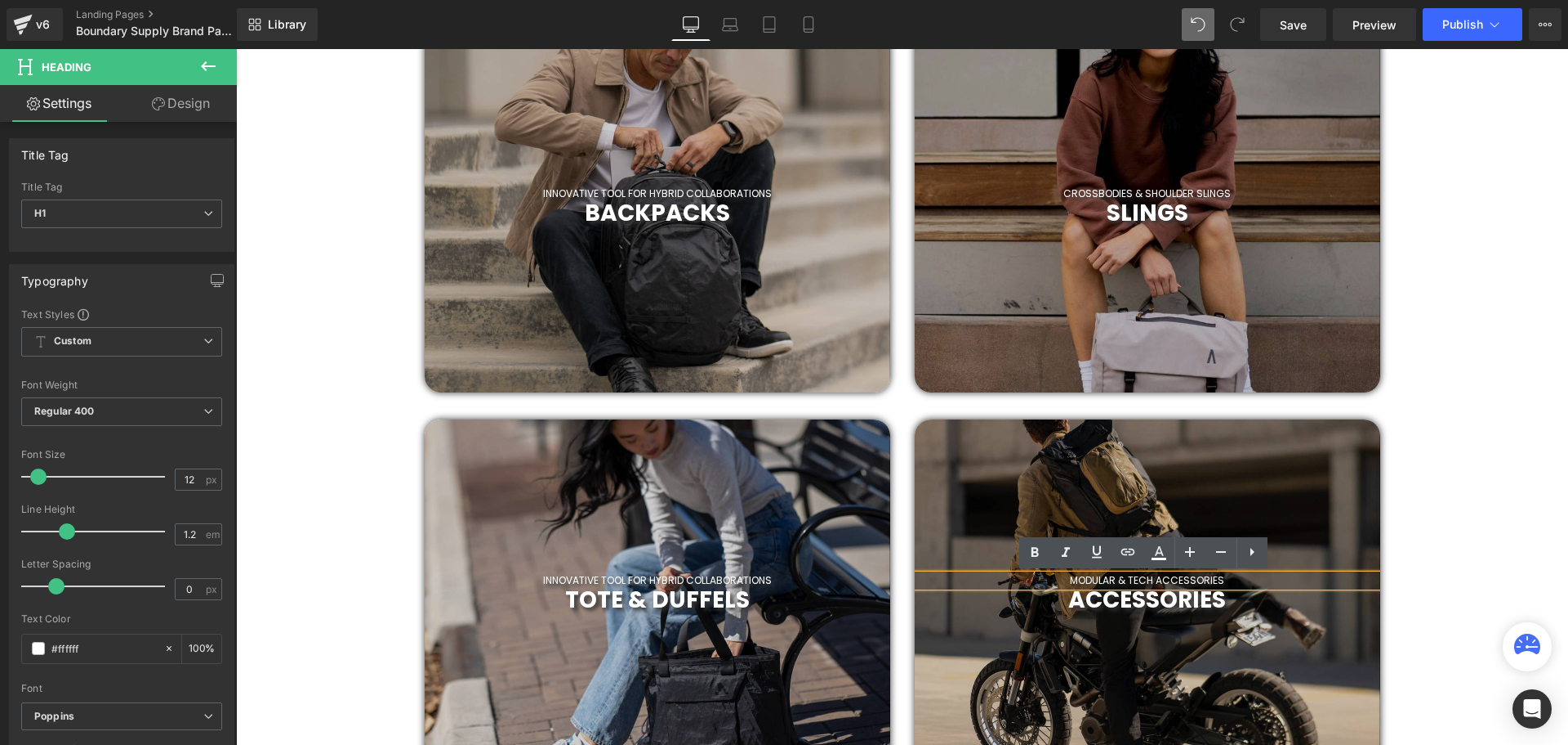
drag, startPoint x: 1257, startPoint y: 579, endPoint x: 1030, endPoint y: 580, distance: 227.0
click at [1030, 580] on h1 "MODULAR & TECH ACCESSORIES" at bounding box center [1148, 580] width 466 height 12
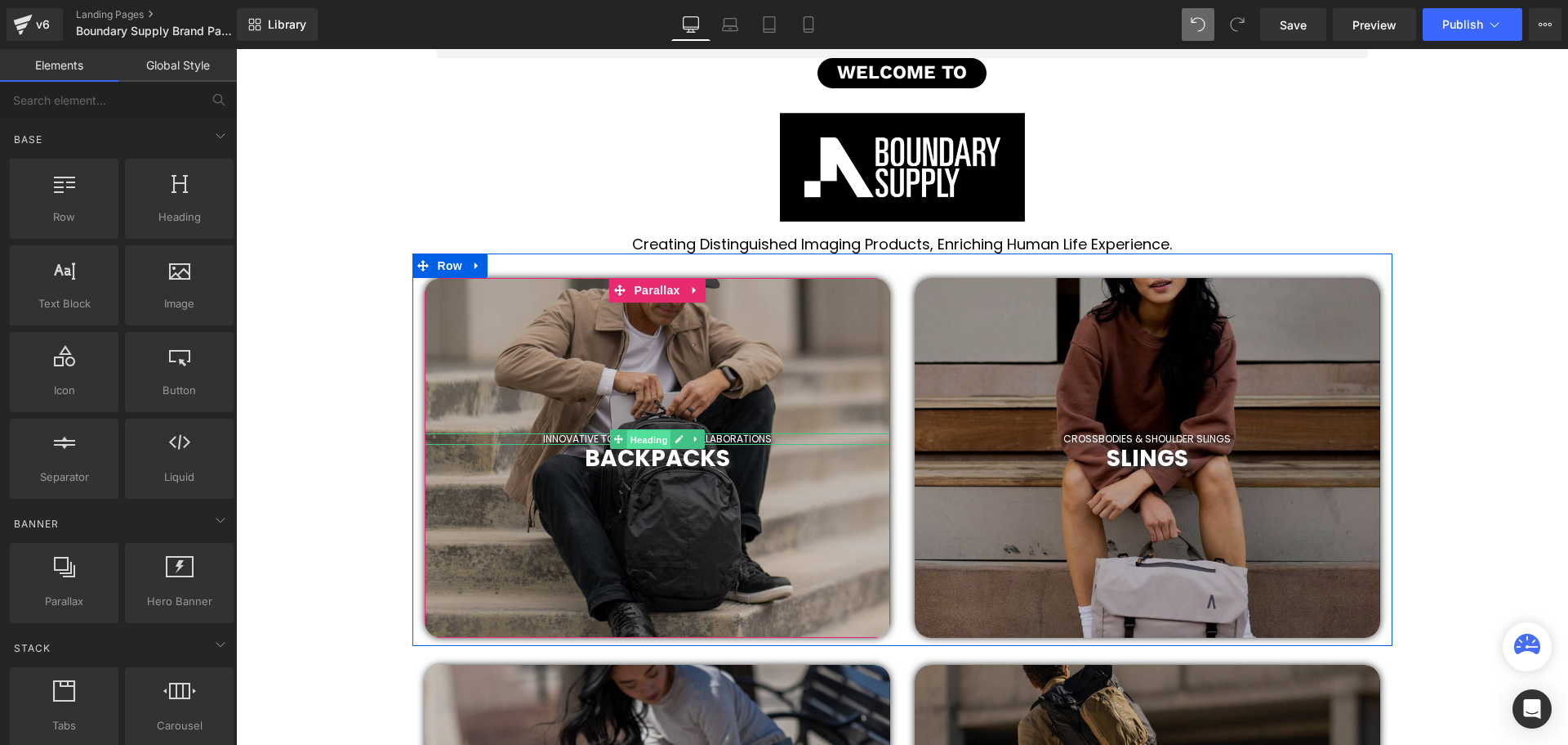
click at [652, 436] on span "Heading" at bounding box center [649, 440] width 44 height 20
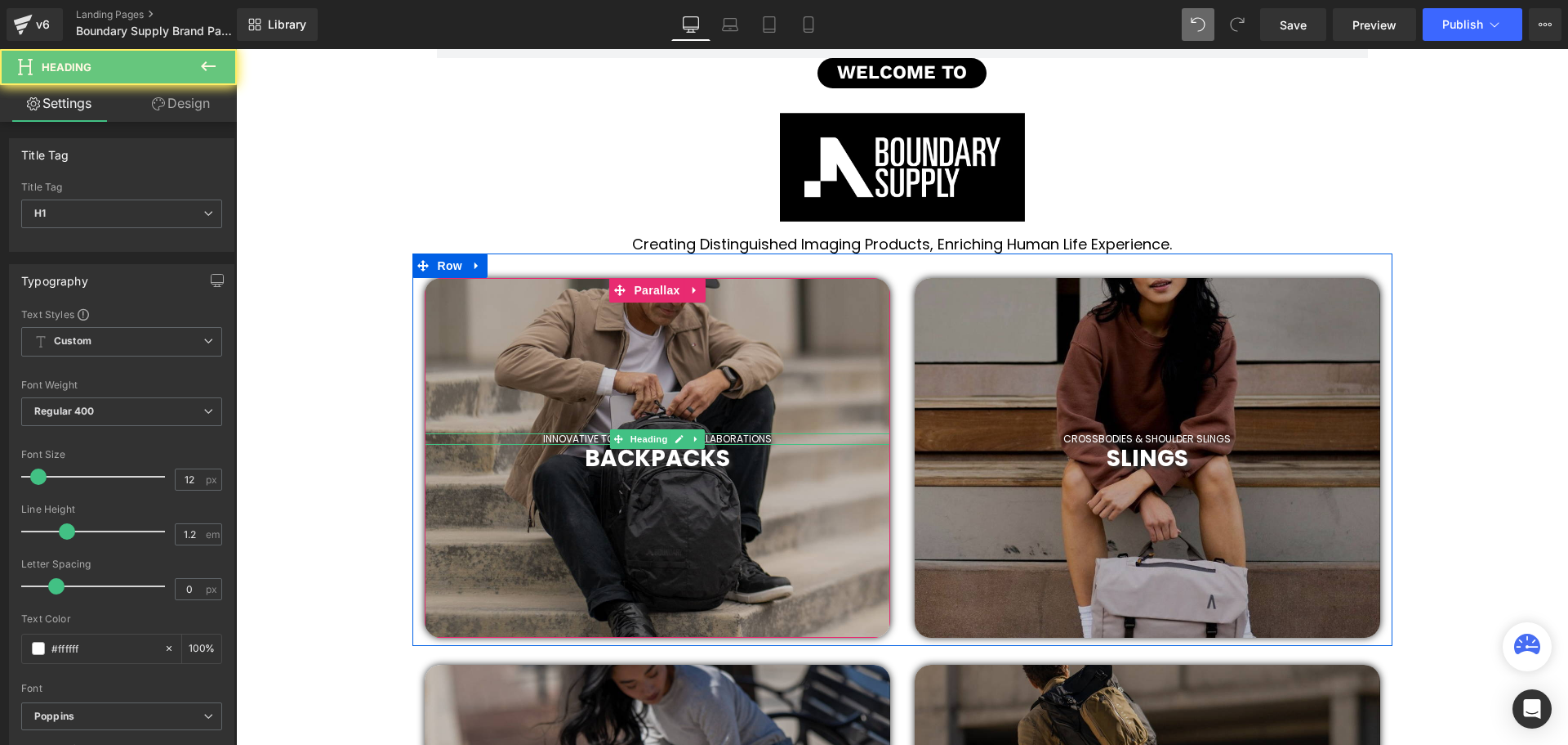
click at [769, 438] on h1 "INNOVATIVE TOOL FOR HYBRID COLLABORATIONS" at bounding box center [658, 439] width 466 height 12
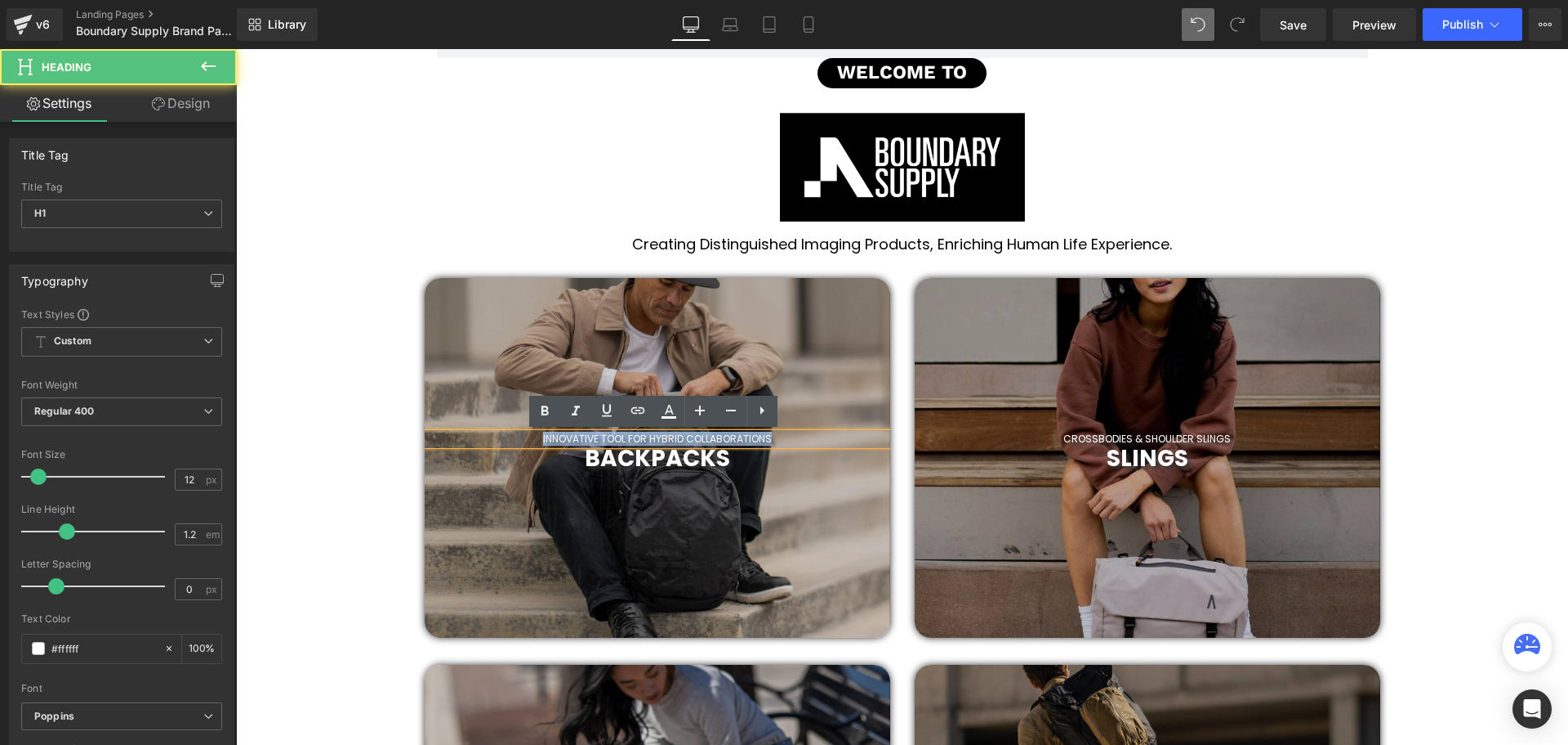
drag, startPoint x: 778, startPoint y: 438, endPoint x: 517, endPoint y: 444, distance: 261.1
click at [517, 444] on h1 "INNOVATIVE TOOL FOR HYBRID COLLABORATIONS" at bounding box center [658, 439] width 466 height 12
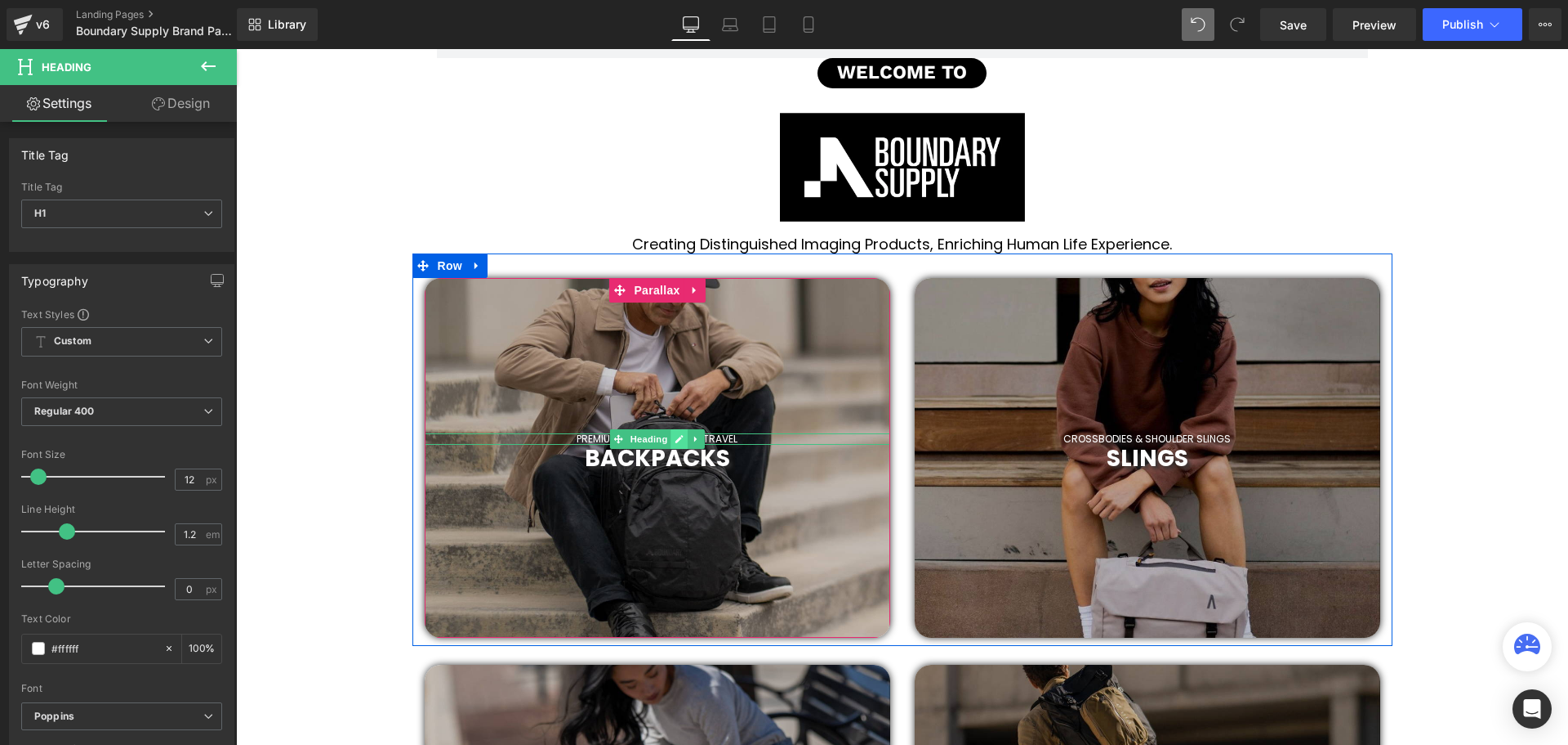
click at [678, 440] on icon at bounding box center [679, 439] width 9 height 10
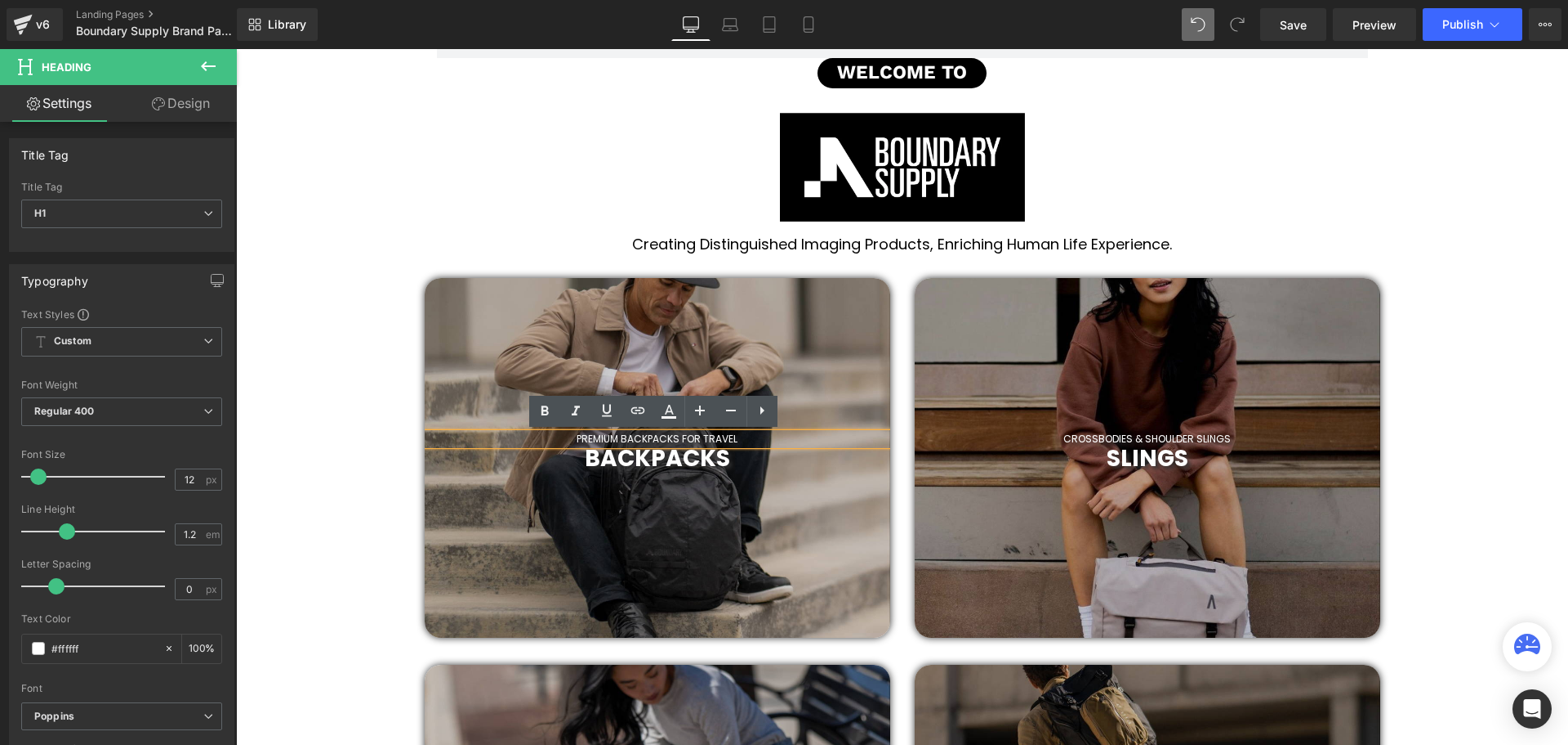
click at [723, 440] on h1 "PREMIUM BACKPACKS FOR TRAVEL" at bounding box center [658, 439] width 466 height 12
click at [679, 440] on h1 "PREMIUM BACKPACKS FOR TRAVEL" at bounding box center [658, 439] width 466 height 12
click at [697, 439] on h1 "PREMIUM BACKPACKS FOR TRAVEL" at bounding box center [658, 439] width 466 height 12
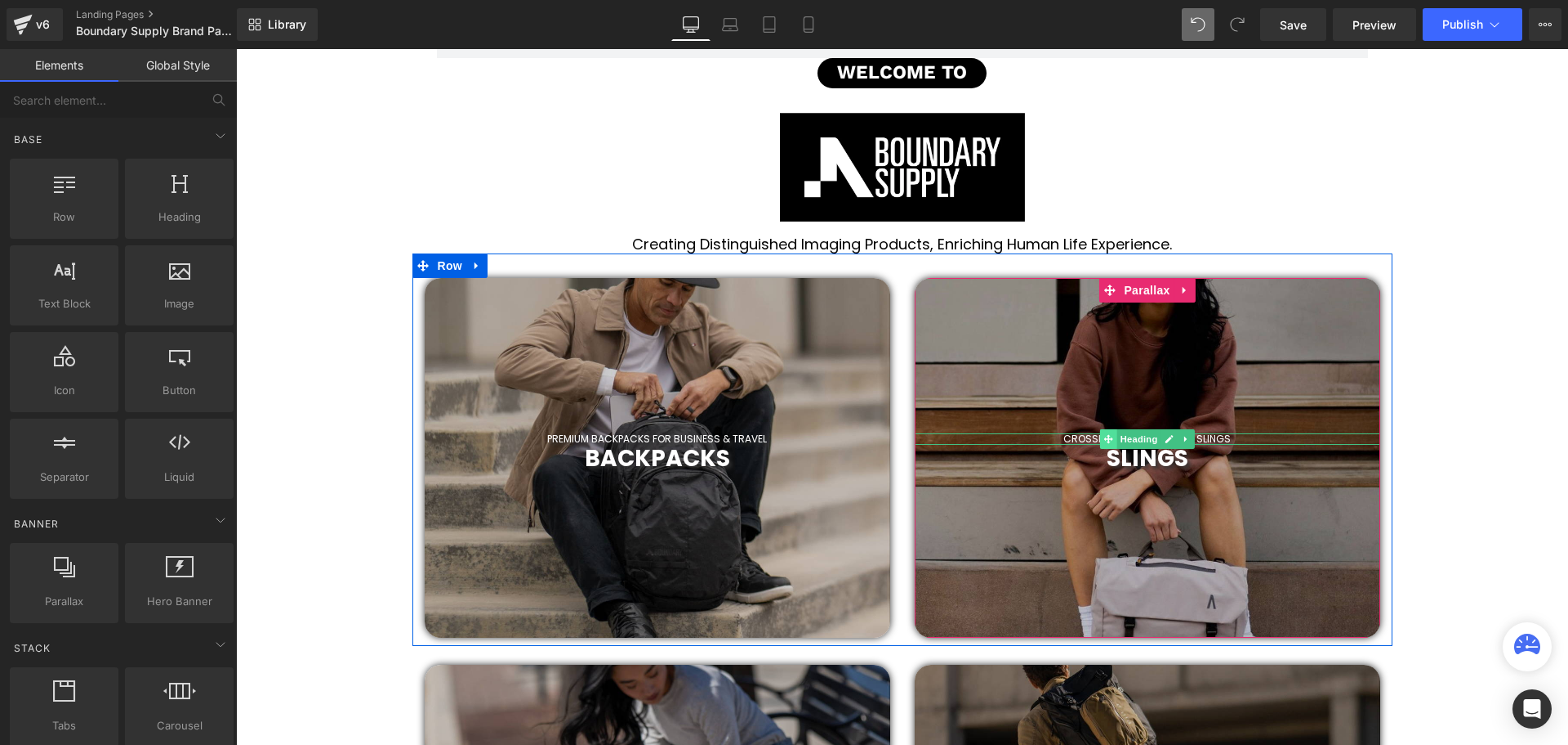
drag, startPoint x: 1129, startPoint y: 437, endPoint x: 1107, endPoint y: 440, distance: 22.2
click at [1129, 437] on span "Heading" at bounding box center [1139, 439] width 44 height 20
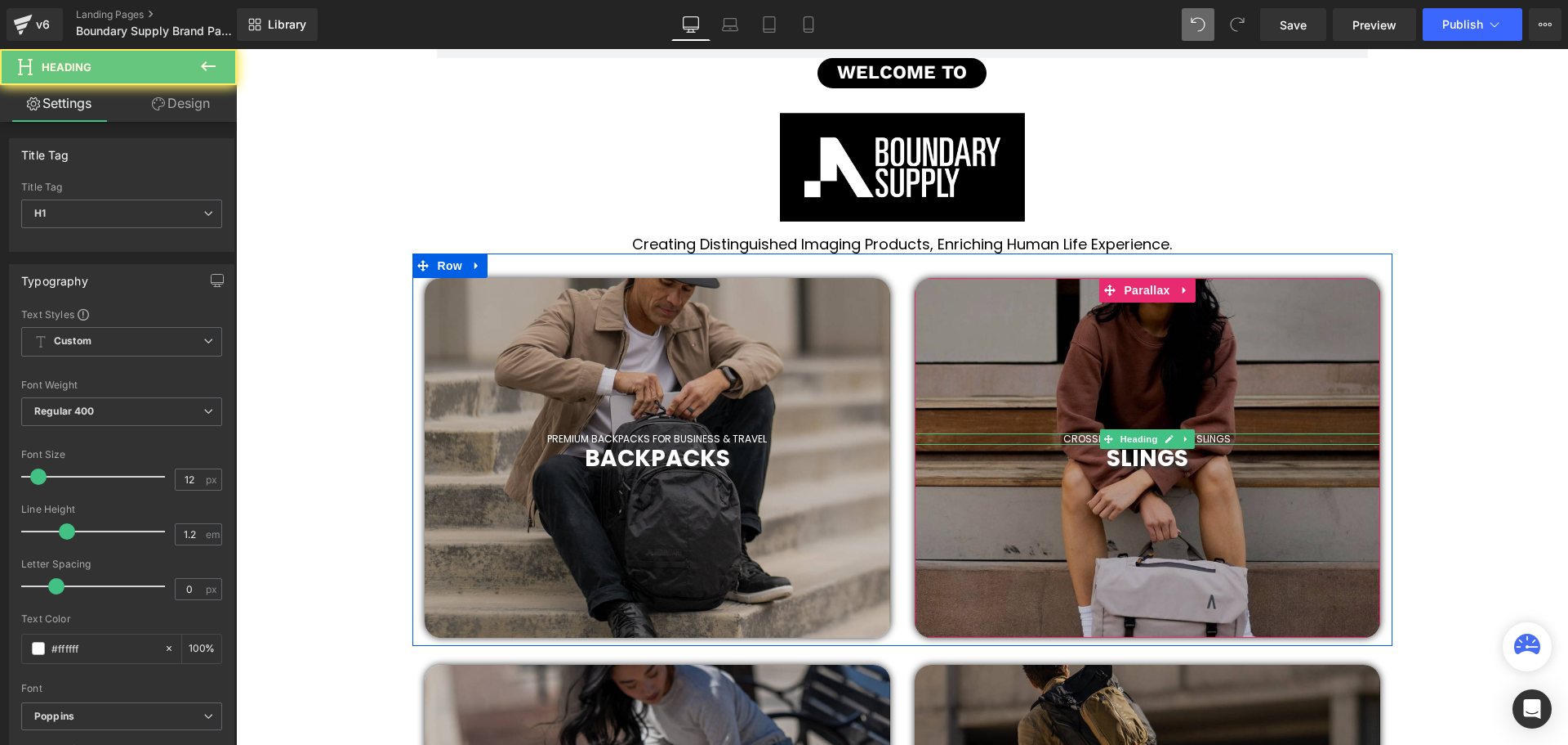
click at [1045, 438] on h1 "CROSSBODIES & SHOULDER SLINGS" at bounding box center [1148, 439] width 466 height 12
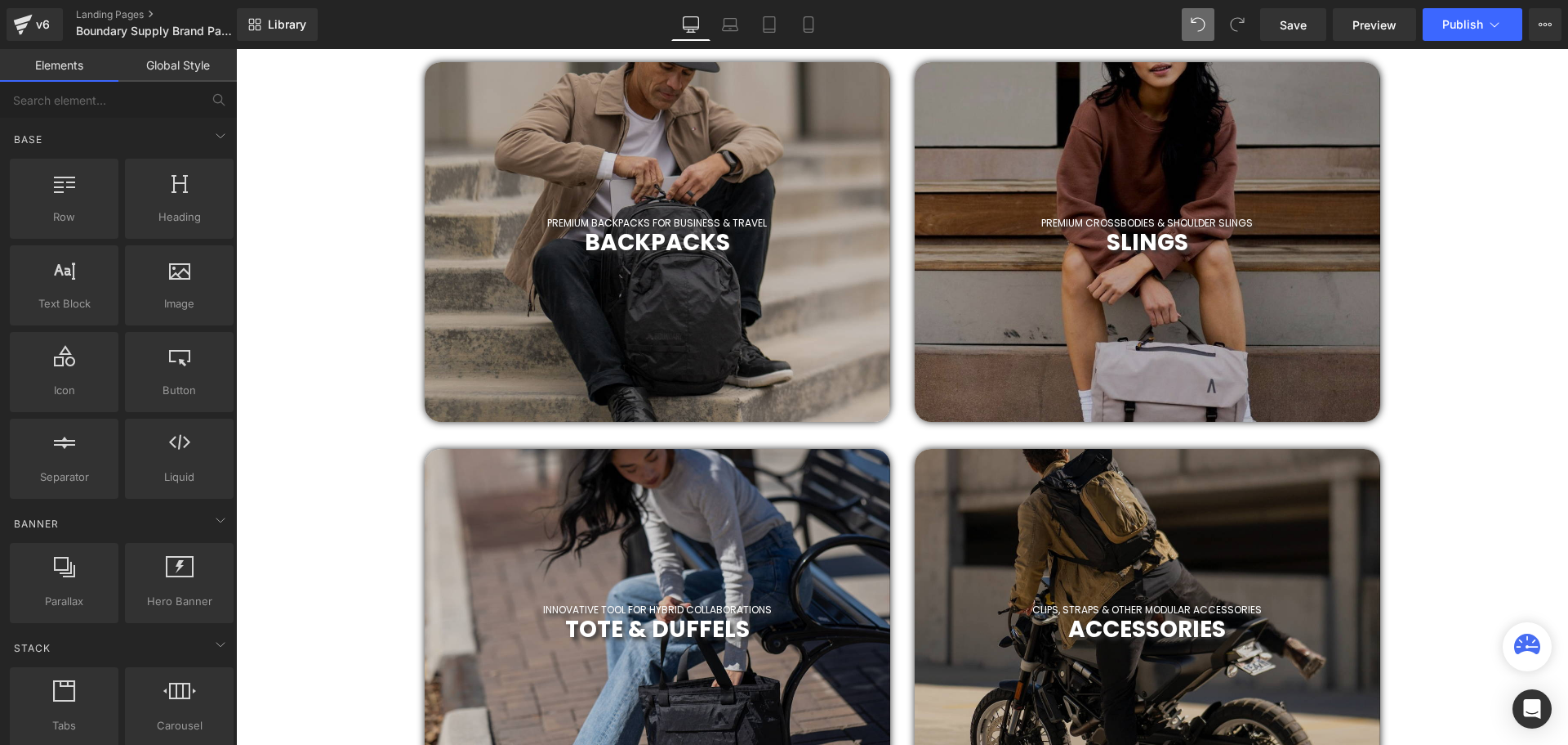
scroll to position [776, 0]
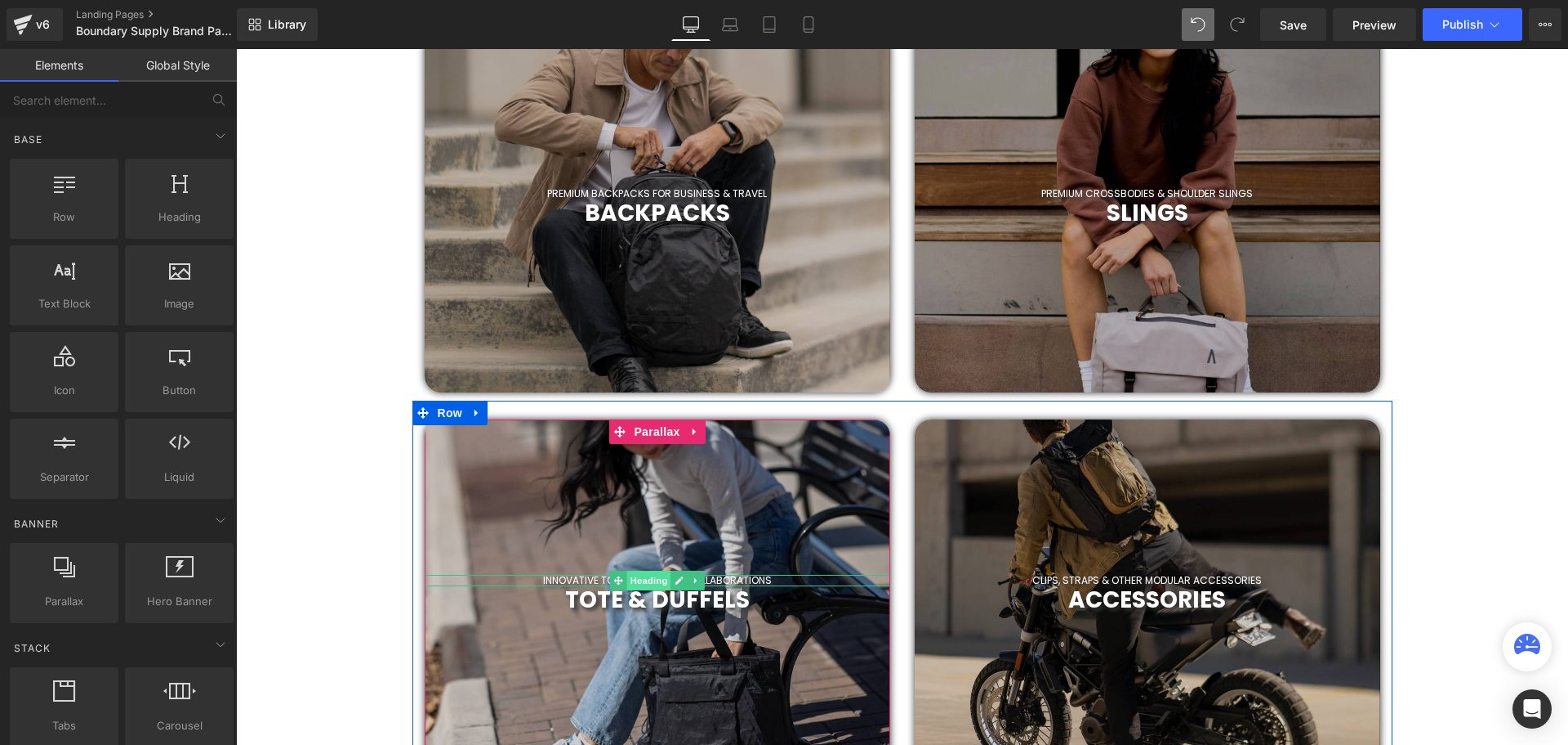
click at [644, 580] on span "Heading" at bounding box center [649, 580] width 44 height 20
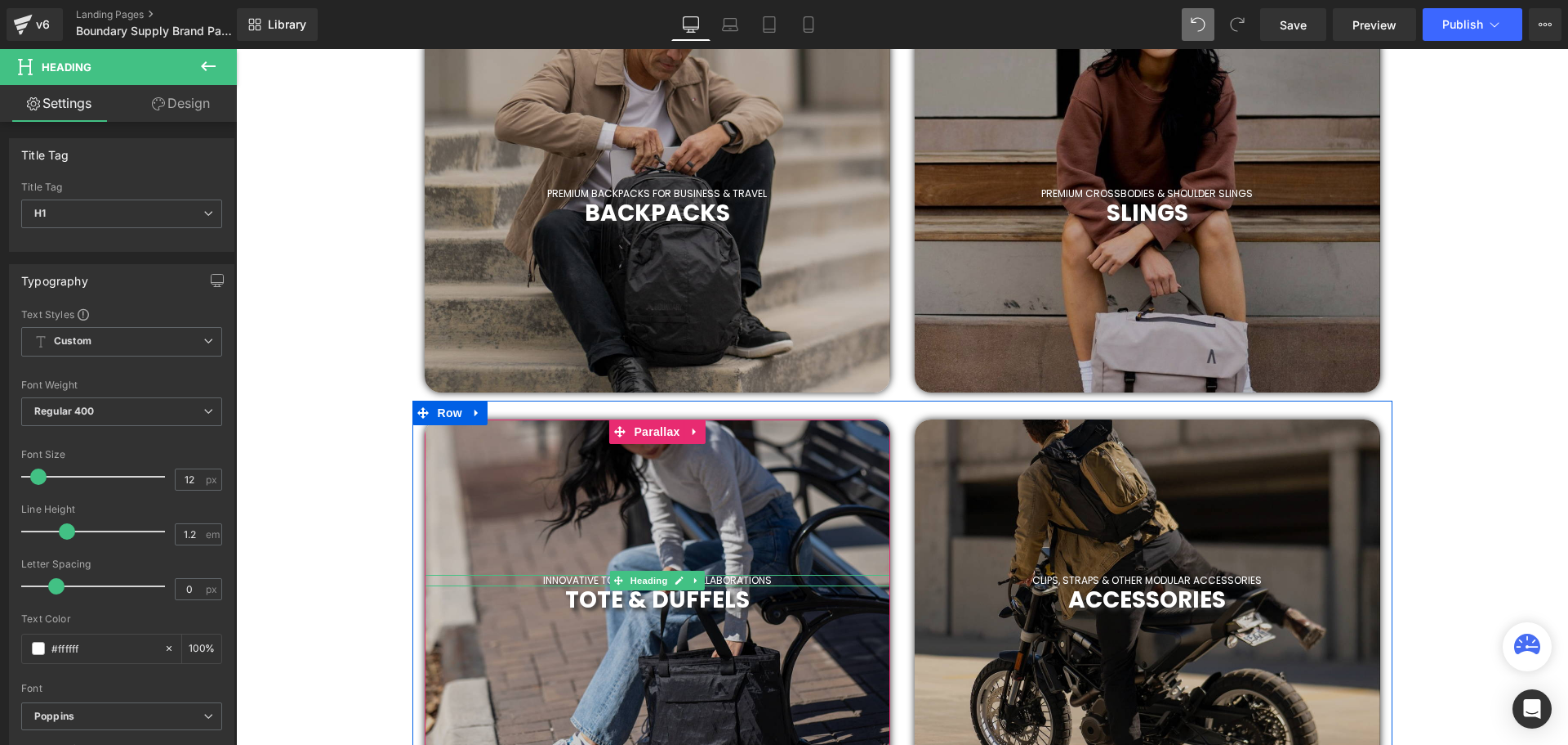
click at [645, 579] on span "Heading" at bounding box center [649, 580] width 44 height 20
click at [769, 578] on h1 "INNOVATIVE TOOL FOR HYBRID COLLABORATIONS" at bounding box center [658, 580] width 466 height 12
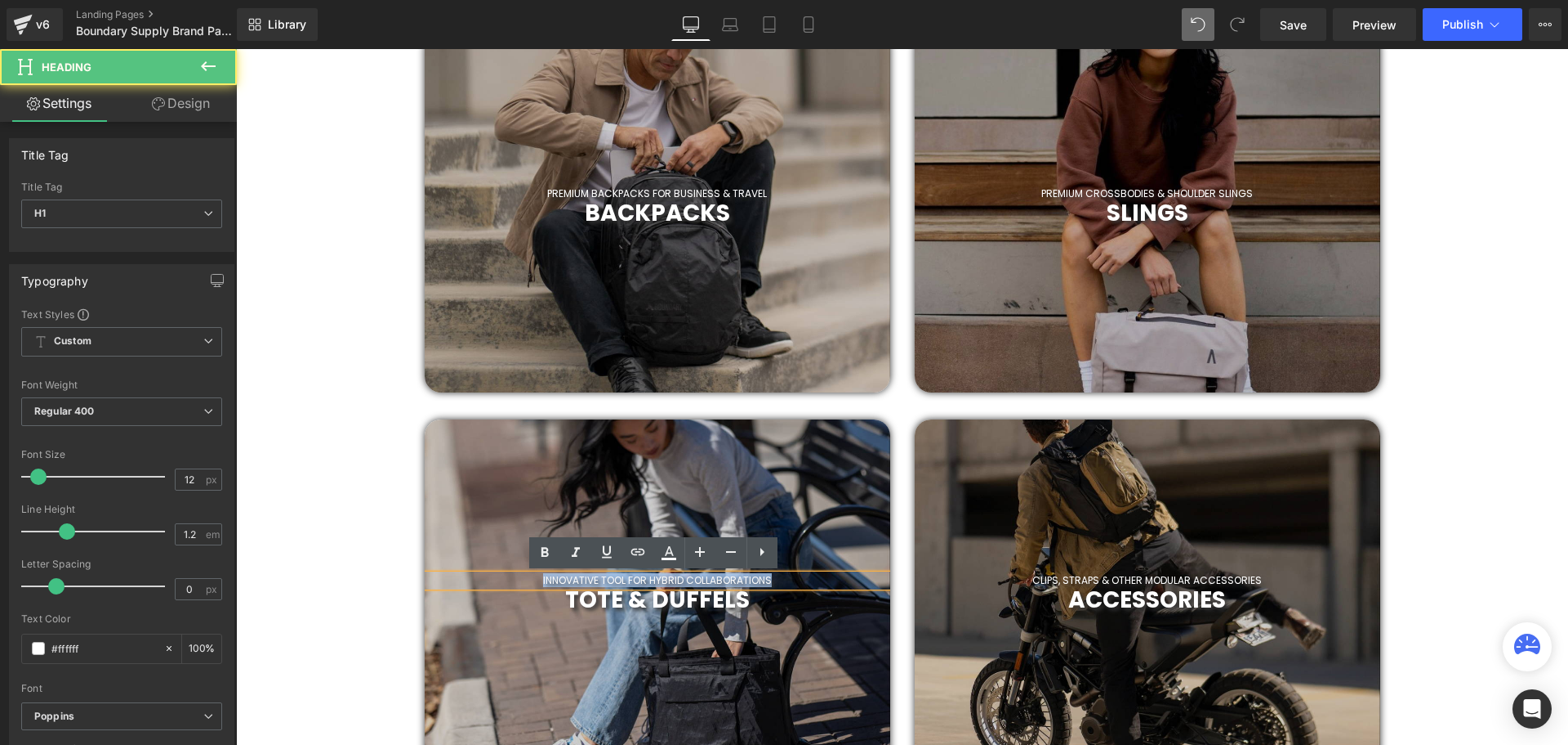
drag, startPoint x: 785, startPoint y: 579, endPoint x: 493, endPoint y: 576, distance: 292.0
click at [493, 576] on h1 "INNOVATIVE TOOL FOR HYBRID COLLABORATIONS" at bounding box center [658, 580] width 466 height 12
drag, startPoint x: 713, startPoint y: 579, endPoint x: 657, endPoint y: 580, distance: 56.0
click at [657, 580] on h1 "PREMIUM TOTES & DUFFELS FOR BUSINESS & LEISURE & TRAVEL" at bounding box center [658, 580] width 466 height 12
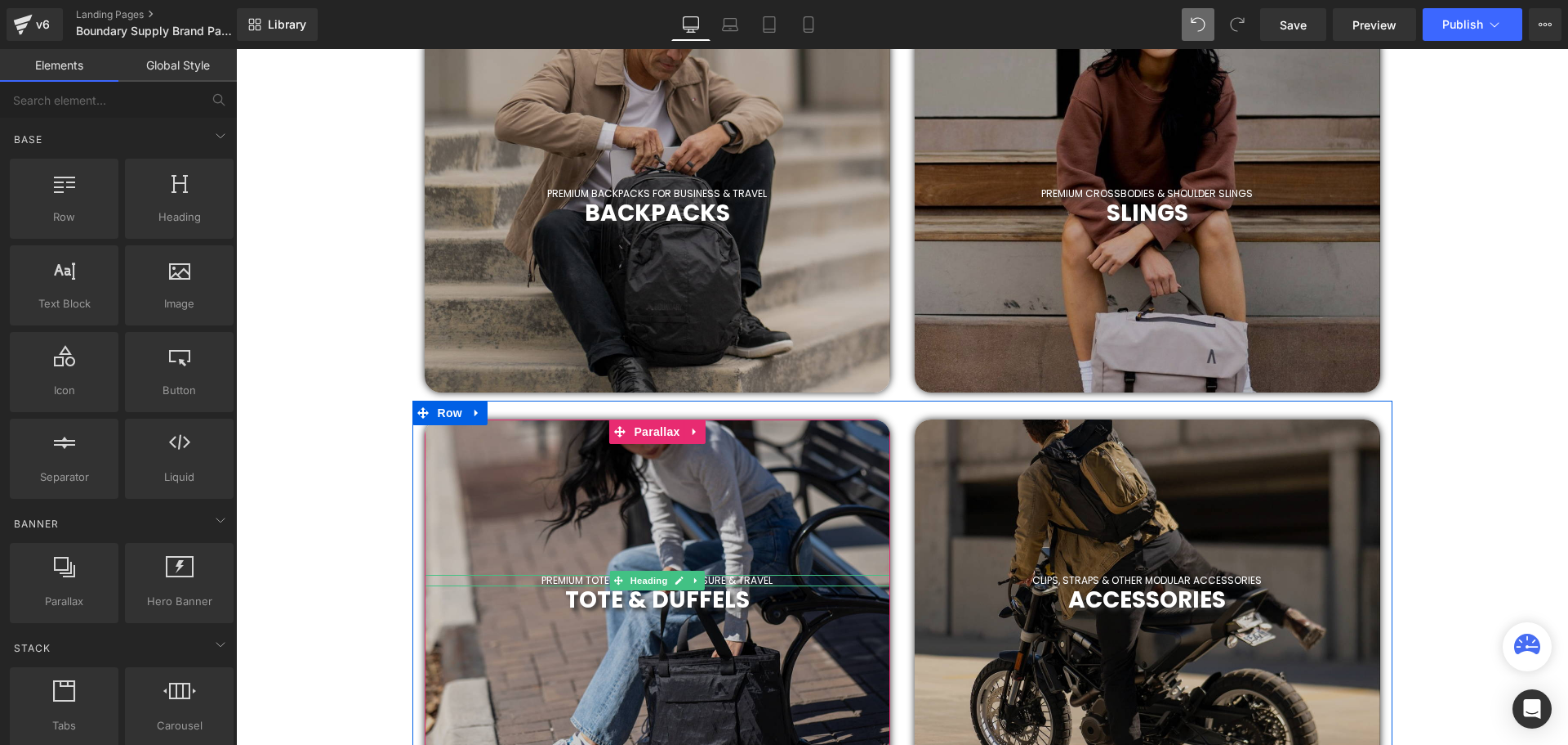
click at [600, 579] on h1 "PREMIUM TOTES & DUFFELS FOR LEISURE & TRAVEL" at bounding box center [658, 580] width 466 height 12
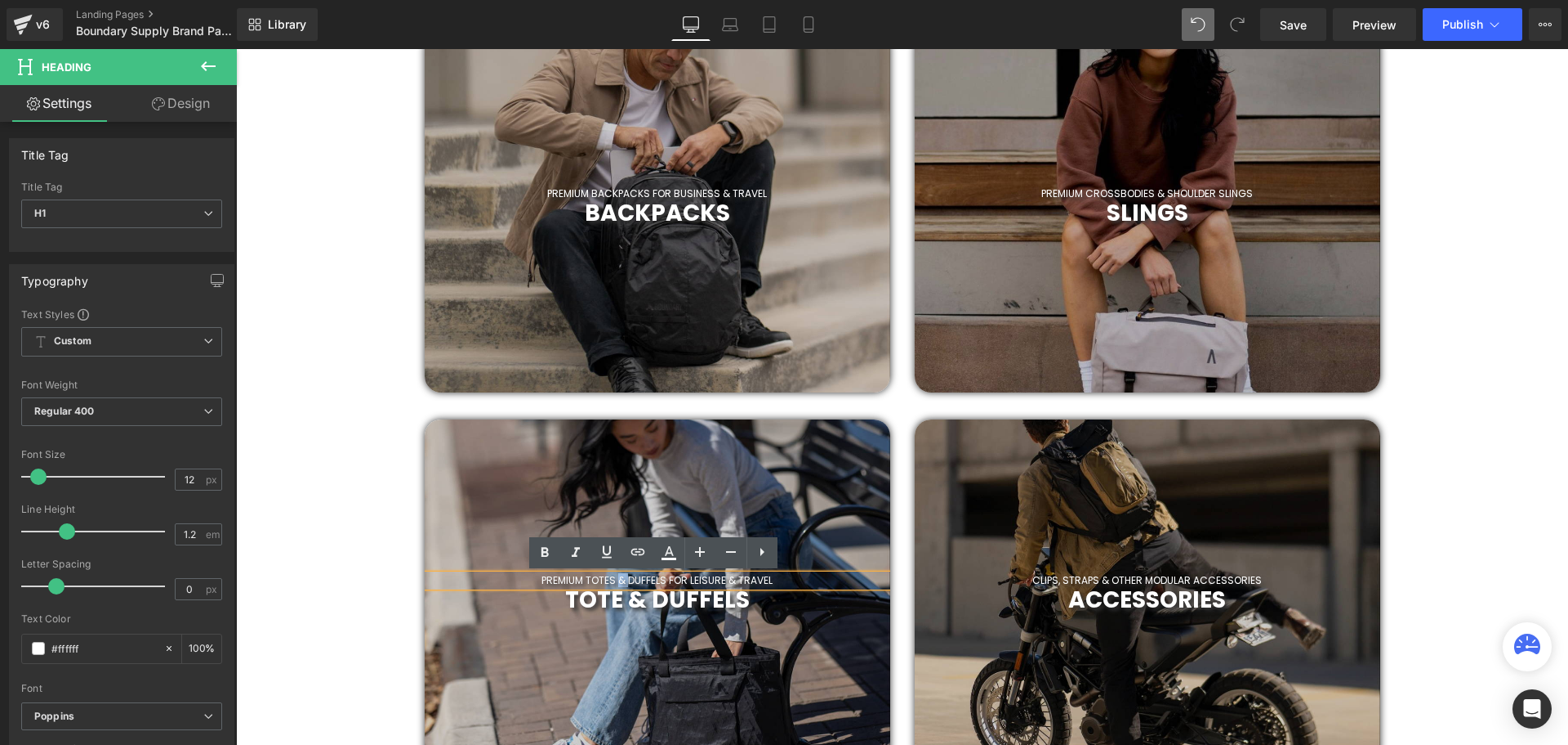
drag, startPoint x: 624, startPoint y: 580, endPoint x: 615, endPoint y: 577, distance: 9.5
click at [615, 577] on h1 "PREMIUM TOTES & DUFFELS FOR LEISURE & TRAVEL" at bounding box center [658, 580] width 466 height 12
click at [734, 578] on h1 "PREMIUM TOTES & DUFFELS FOR LEISURE & TRAVEL" at bounding box center [658, 580] width 466 height 12
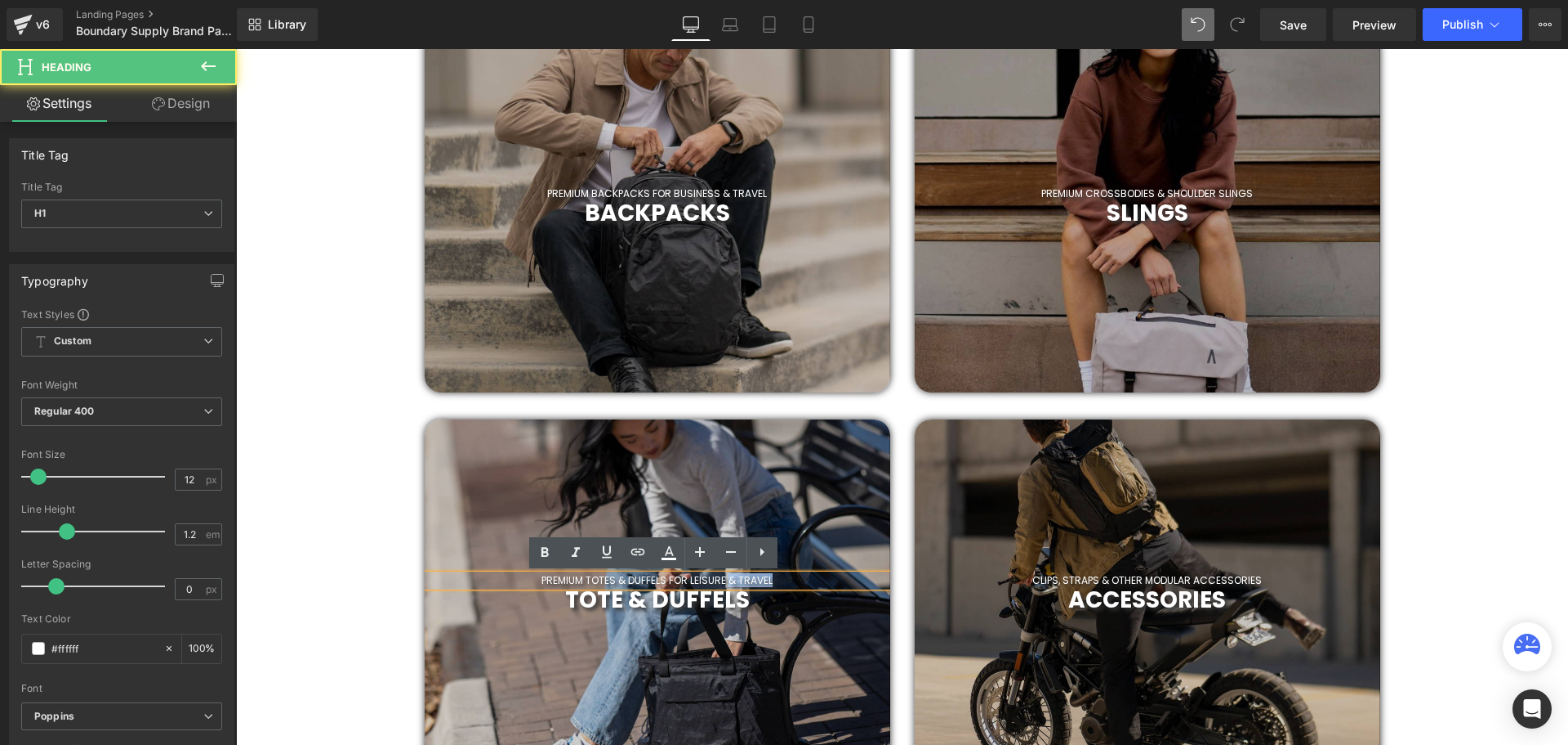
drag, startPoint x: 726, startPoint y: 581, endPoint x: 780, endPoint y: 581, distance: 54.0
click at [780, 581] on h1 "PREMIUM TOTES & DUFFELS FOR LEISURE & TRAVEL" at bounding box center [658, 580] width 466 height 12
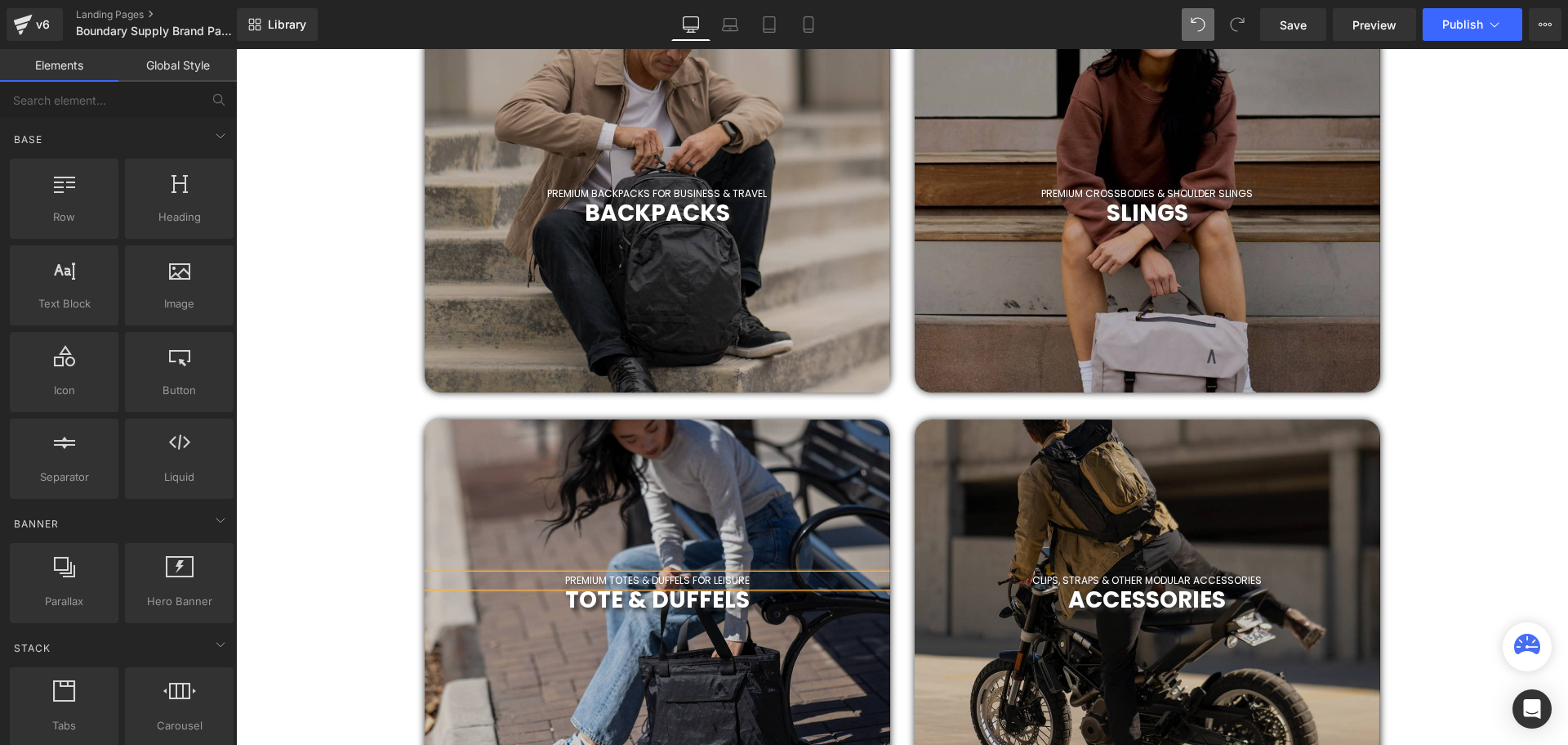
drag, startPoint x: 1476, startPoint y: 569, endPoint x: 1467, endPoint y: 581, distance: 15.0
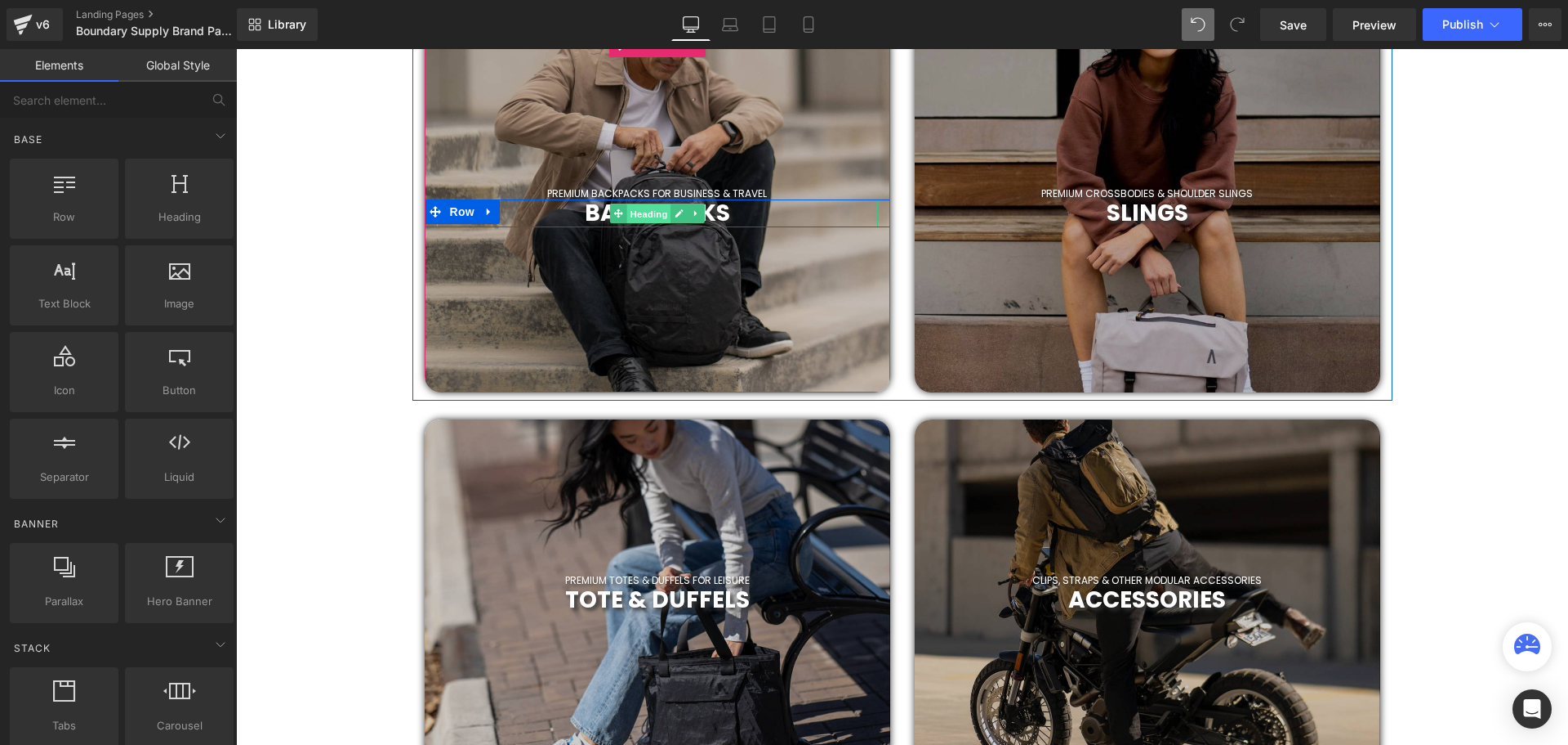
click at [653, 208] on span "Heading" at bounding box center [649, 214] width 44 height 20
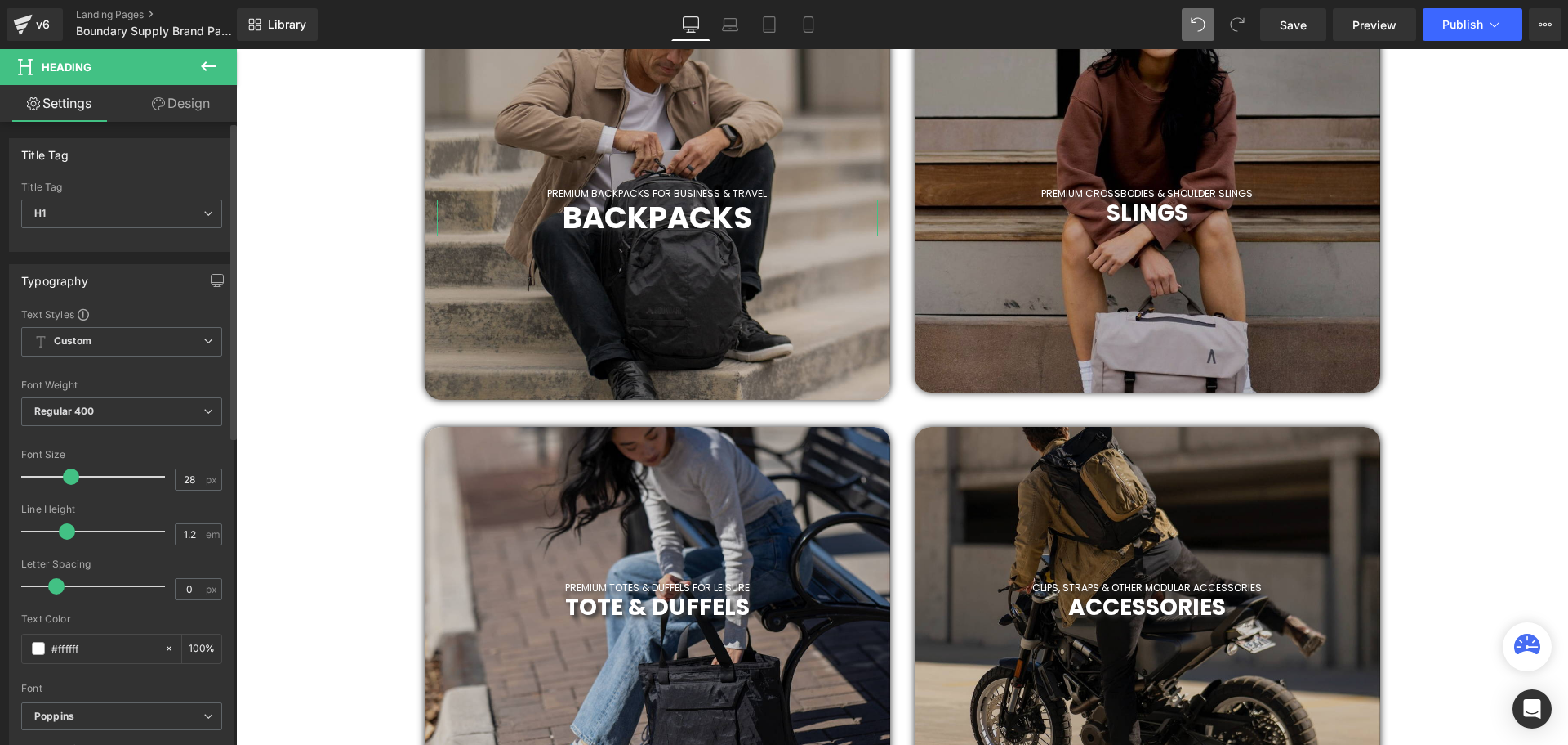
scroll to position [4842, 1324]
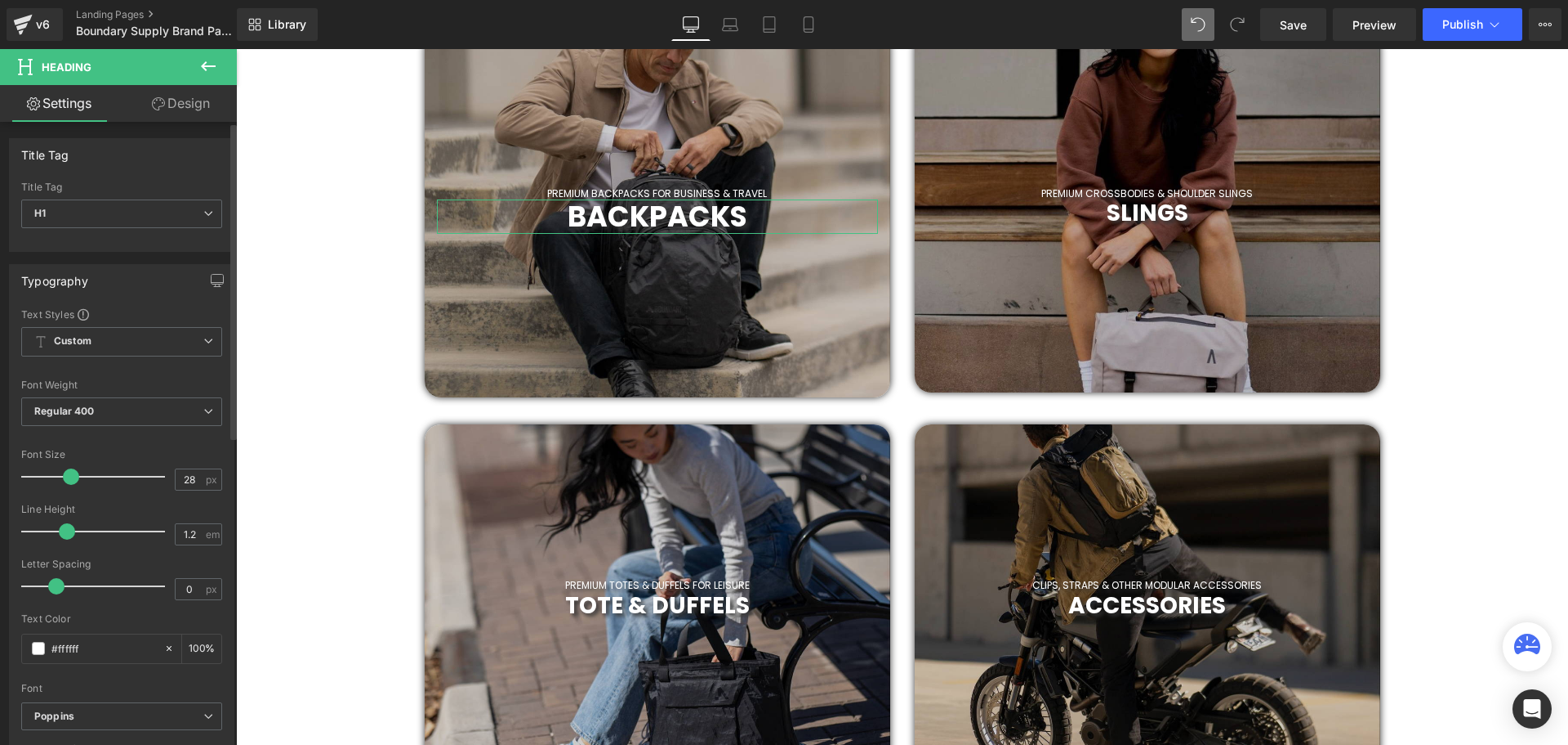
drag, startPoint x: 63, startPoint y: 479, endPoint x: 72, endPoint y: 477, distance: 9.2
click at [72, 477] on span at bounding box center [71, 477] width 16 height 16
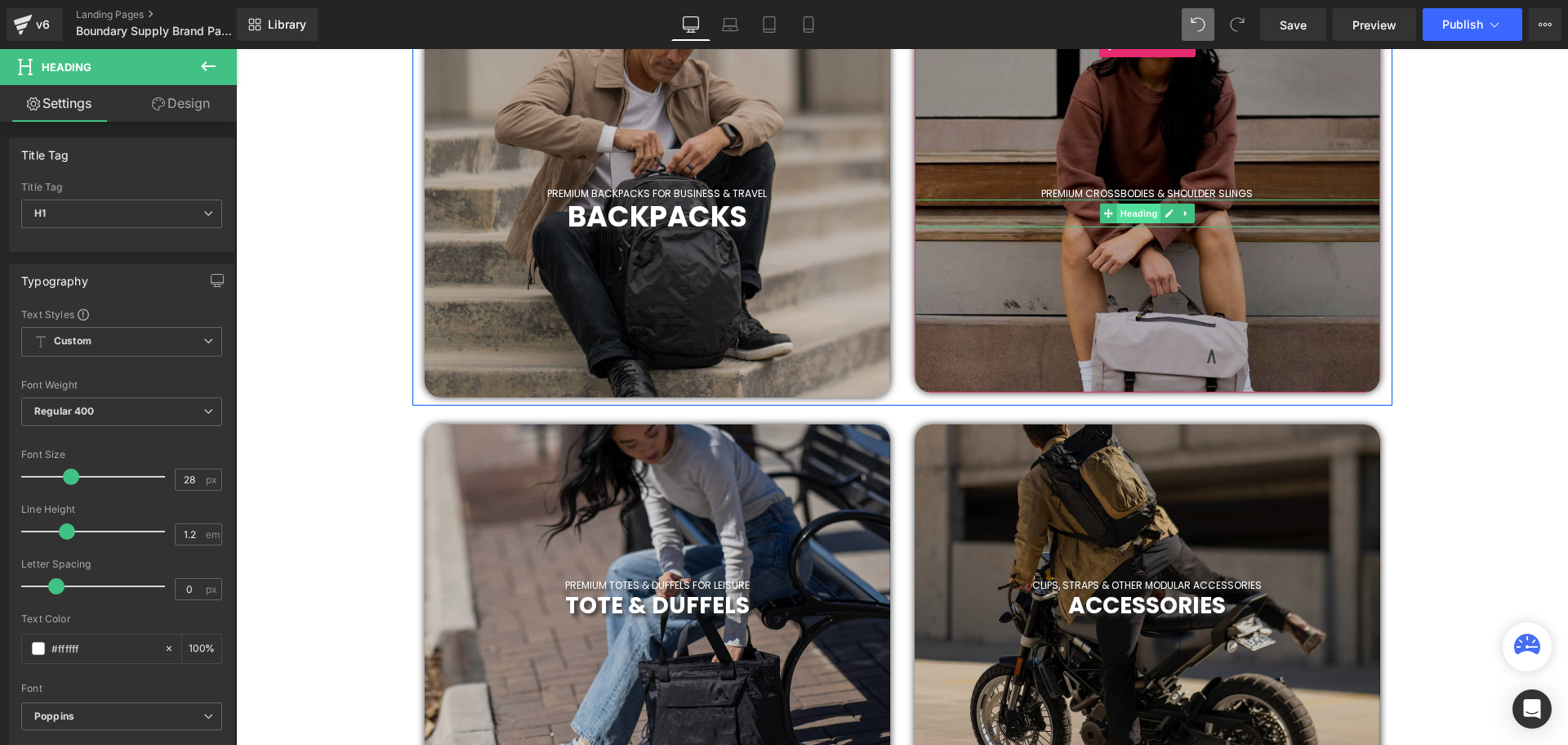
click at [1140, 212] on span "Heading" at bounding box center [1139, 214] width 44 height 20
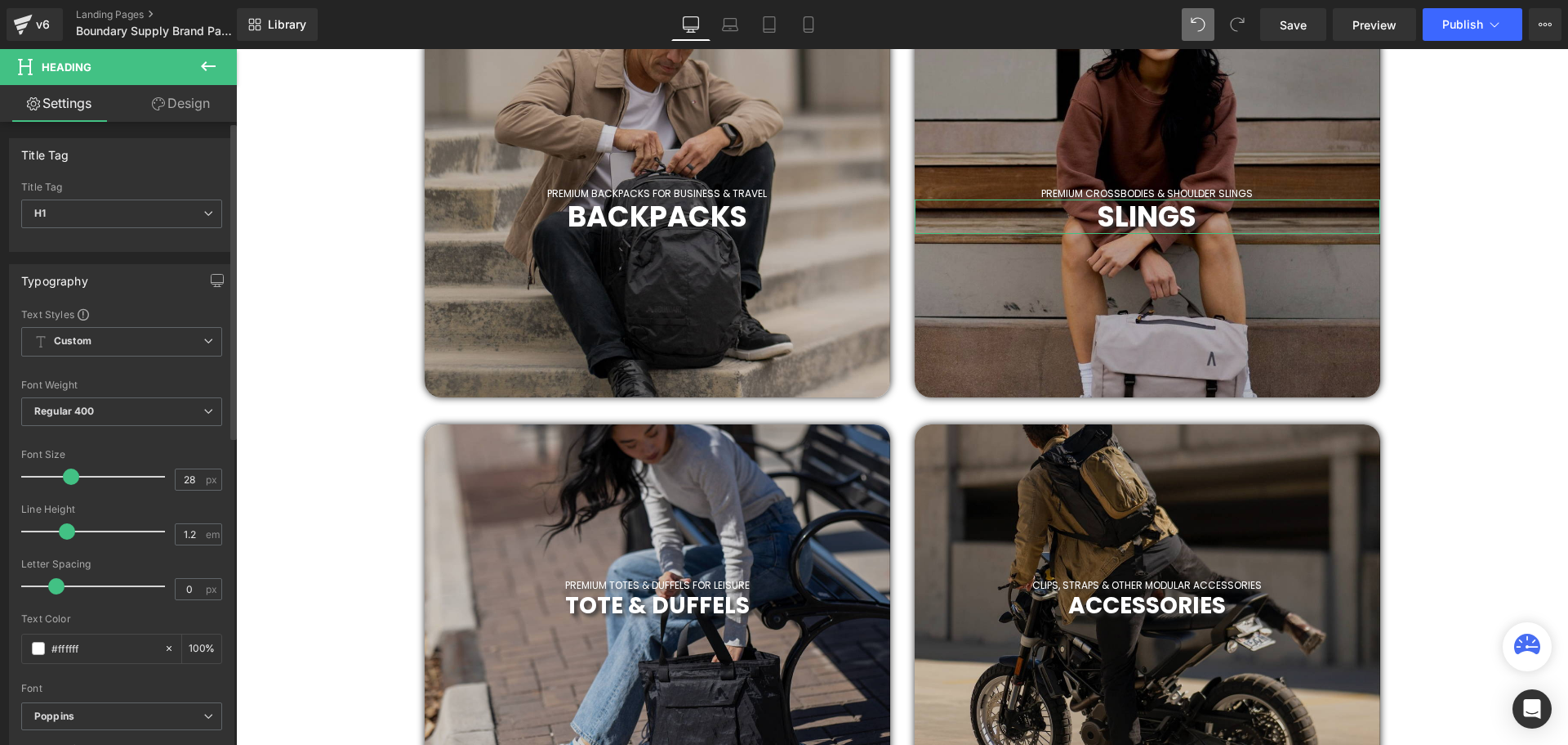
drag, startPoint x: 62, startPoint y: 475, endPoint x: 71, endPoint y: 475, distance: 9.0
click at [71, 475] on span at bounding box center [71, 477] width 16 height 16
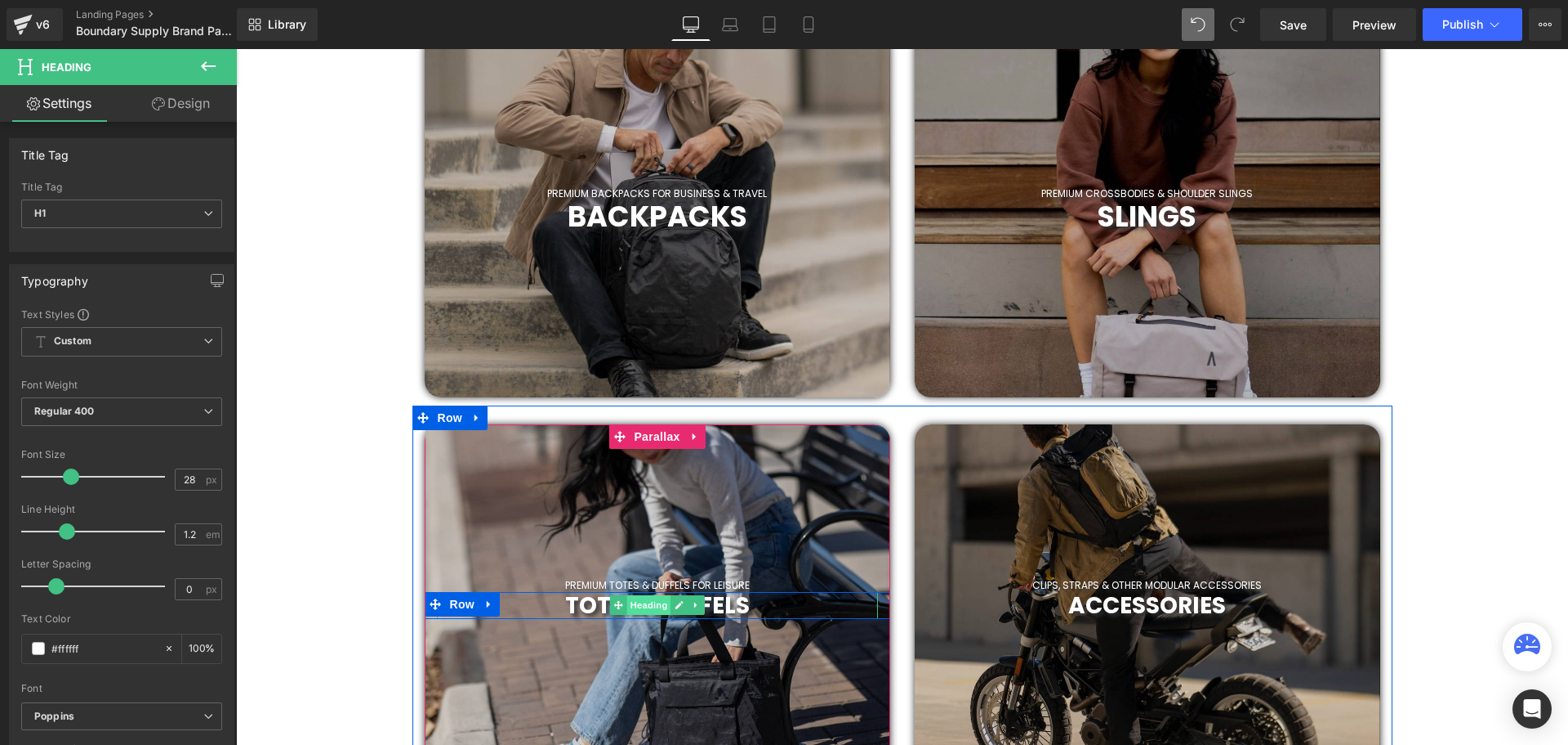
click at [661, 607] on span "Heading" at bounding box center [649, 605] width 44 height 20
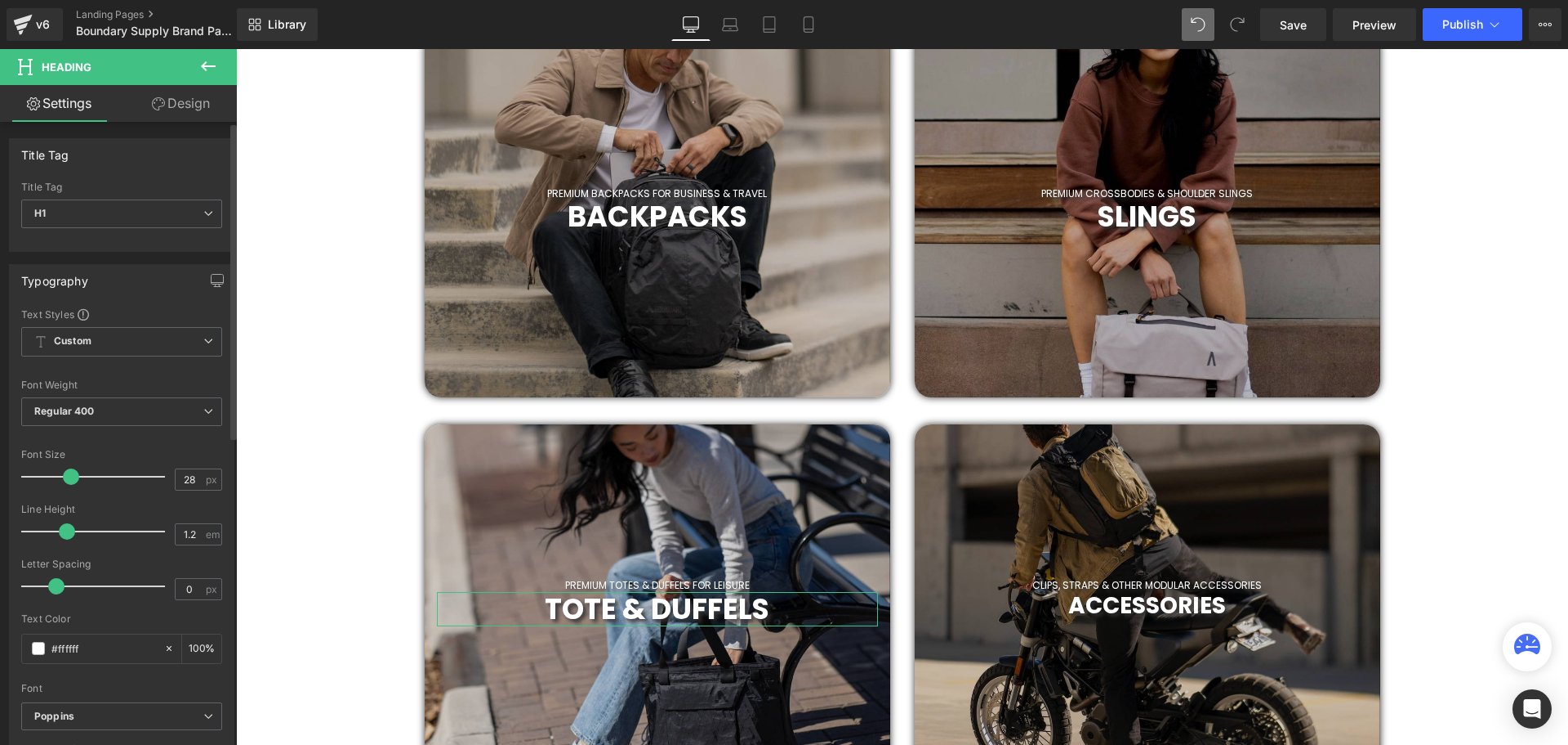
scroll to position [4847, 1324]
drag, startPoint x: 56, startPoint y: 480, endPoint x: 65, endPoint y: 479, distance: 9.1
click at [65, 479] on span at bounding box center [71, 477] width 16 height 16
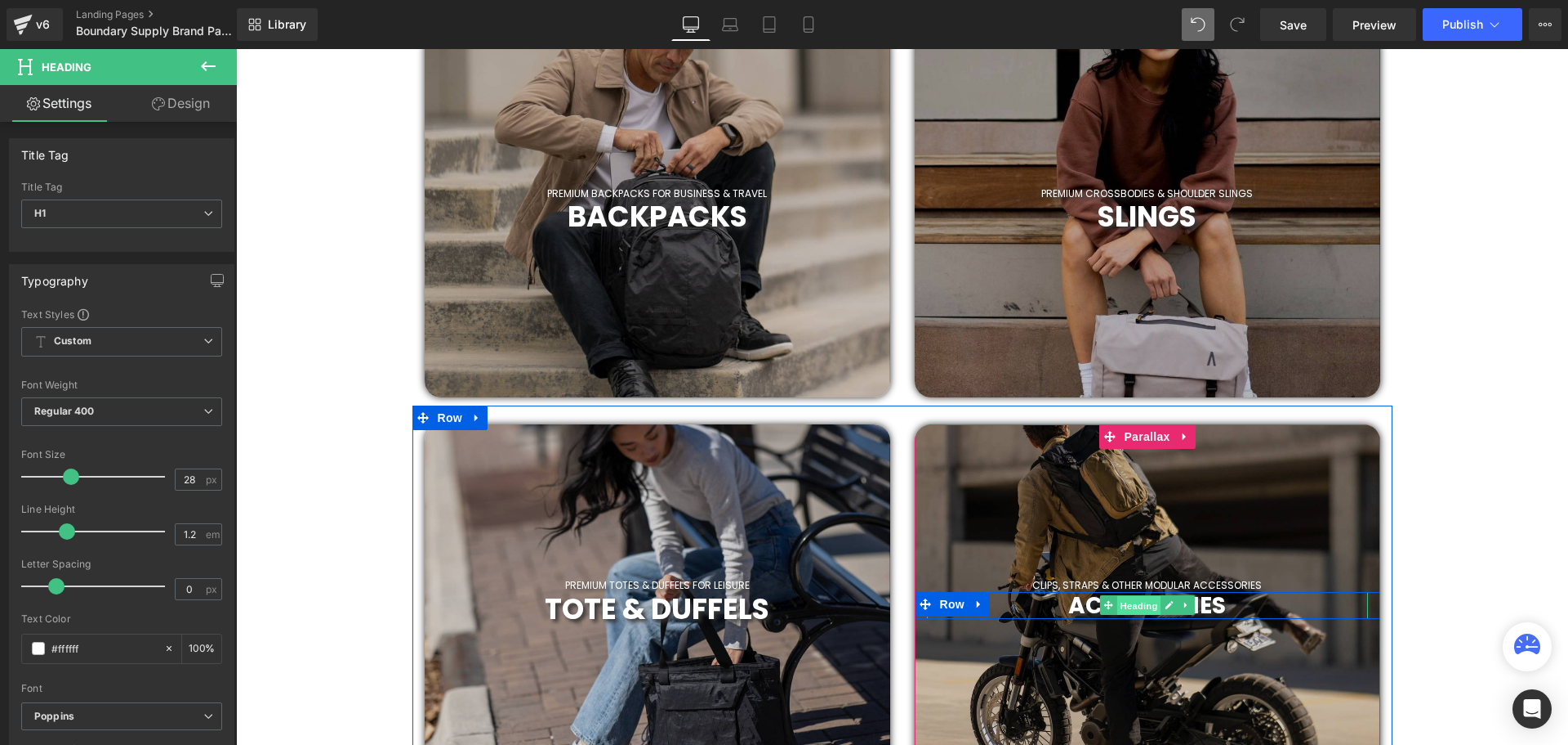
click at [1140, 607] on span "Heading" at bounding box center [1139, 605] width 44 height 20
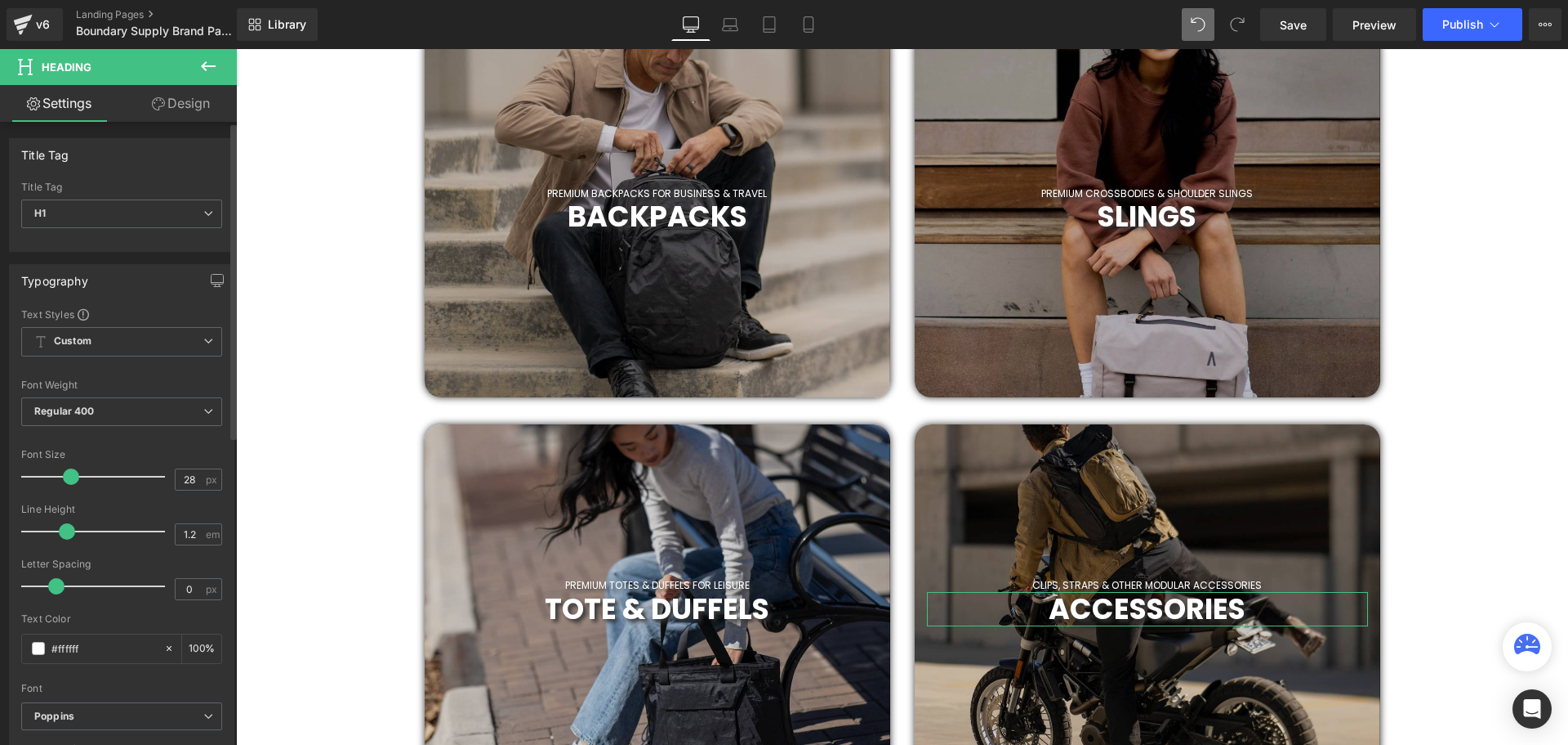
drag, startPoint x: 61, startPoint y: 479, endPoint x: 70, endPoint y: 479, distance: 9.0
click at [70, 479] on span at bounding box center [71, 477] width 16 height 16
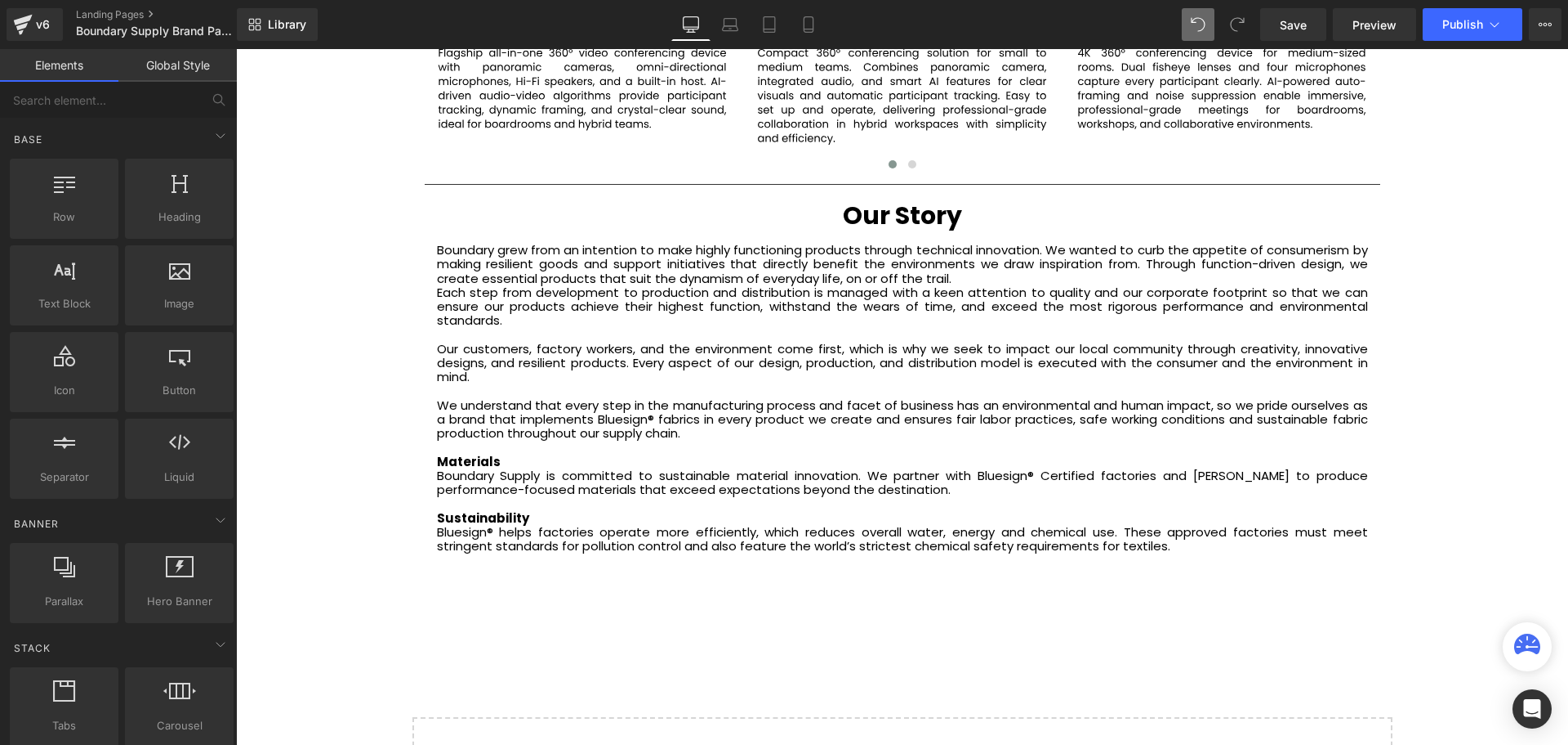
scroll to position [3309, 0]
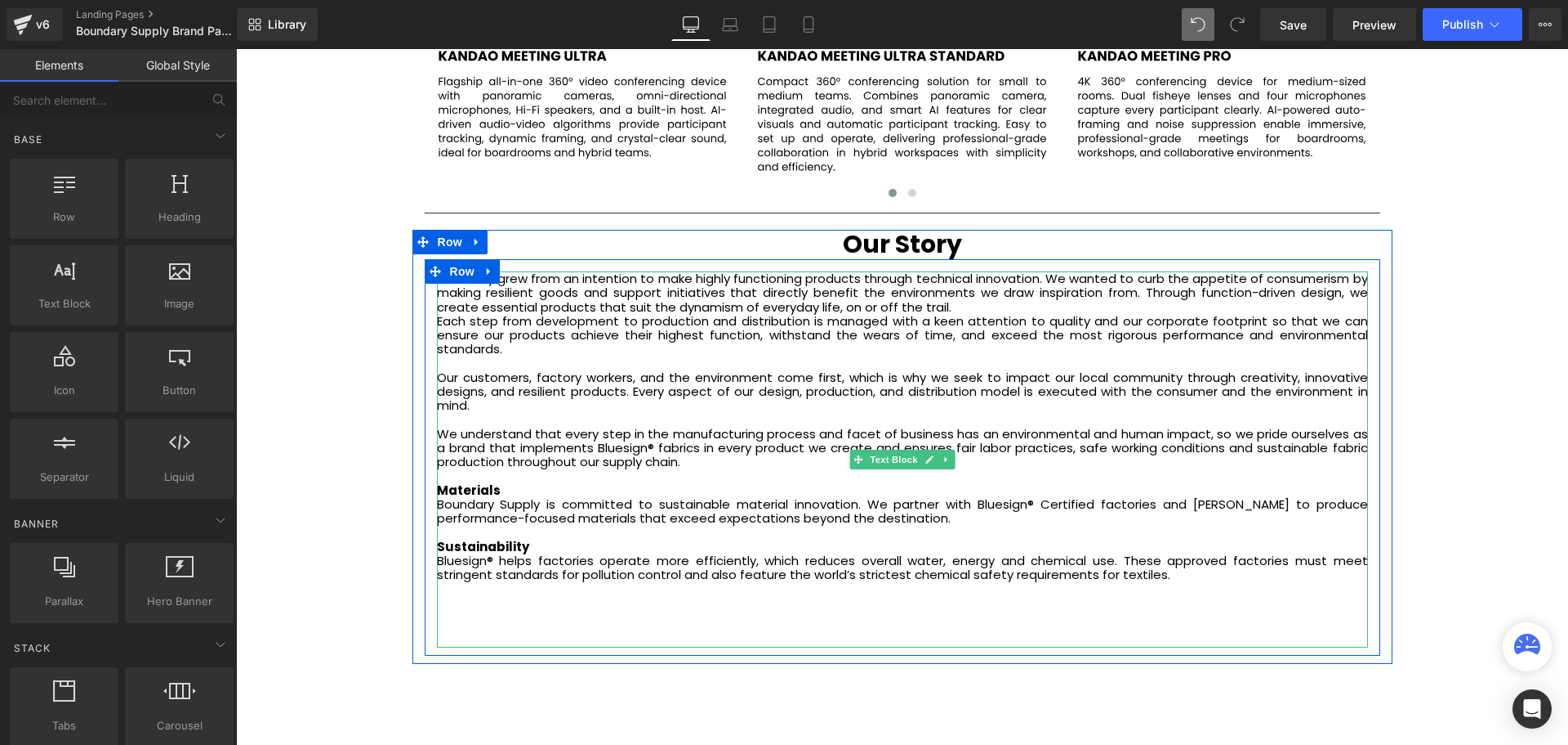
click at [1159, 587] on div at bounding box center [902, 588] width 931 height 14
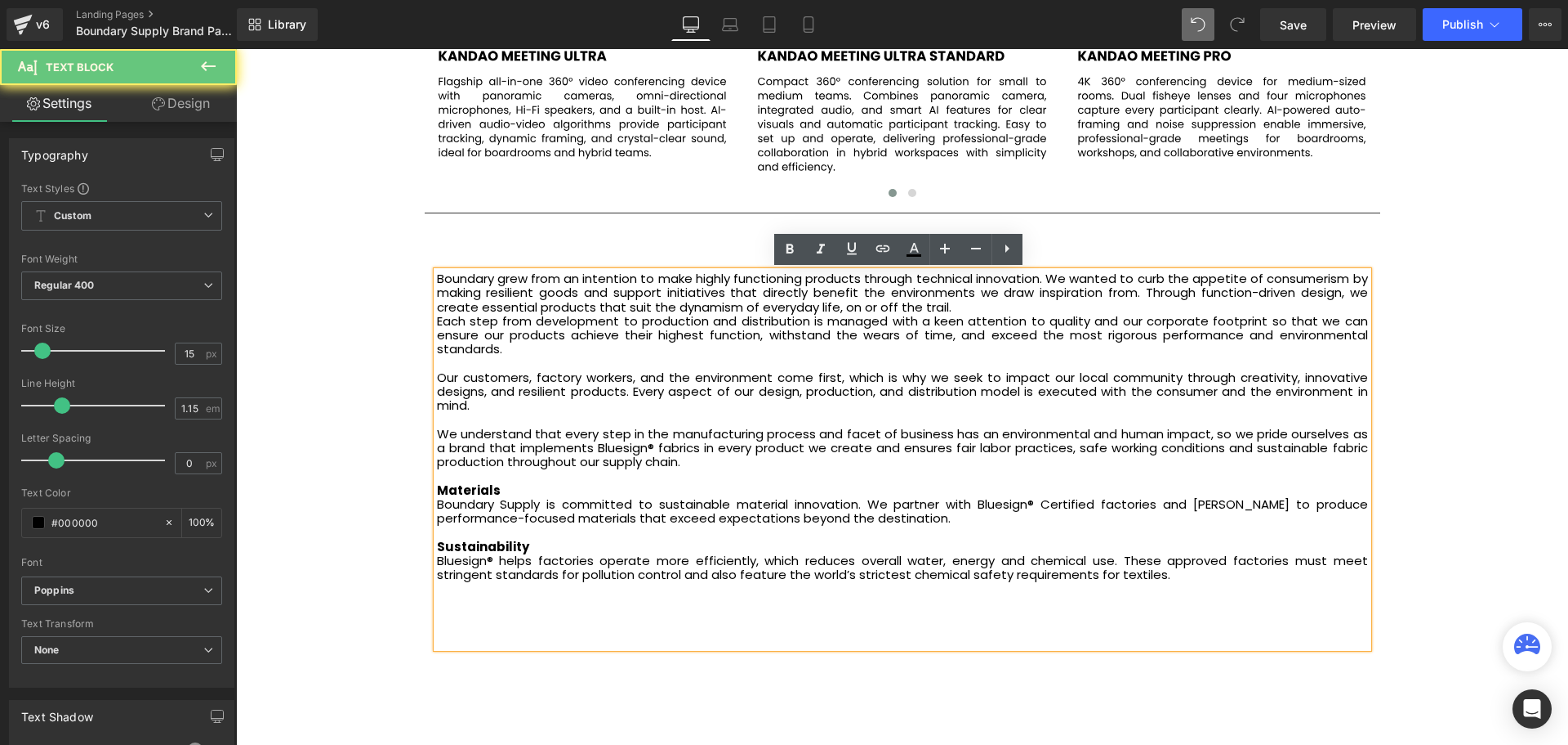
click at [1140, 577] on div "Bluesign® helps factories operate more efficiently, which reduces overall water…" at bounding box center [902, 567] width 931 height 29
click at [924, 512] on div "Boundary Supply is committed to sustainable material innovation. We partner wit…" at bounding box center [902, 511] width 931 height 29
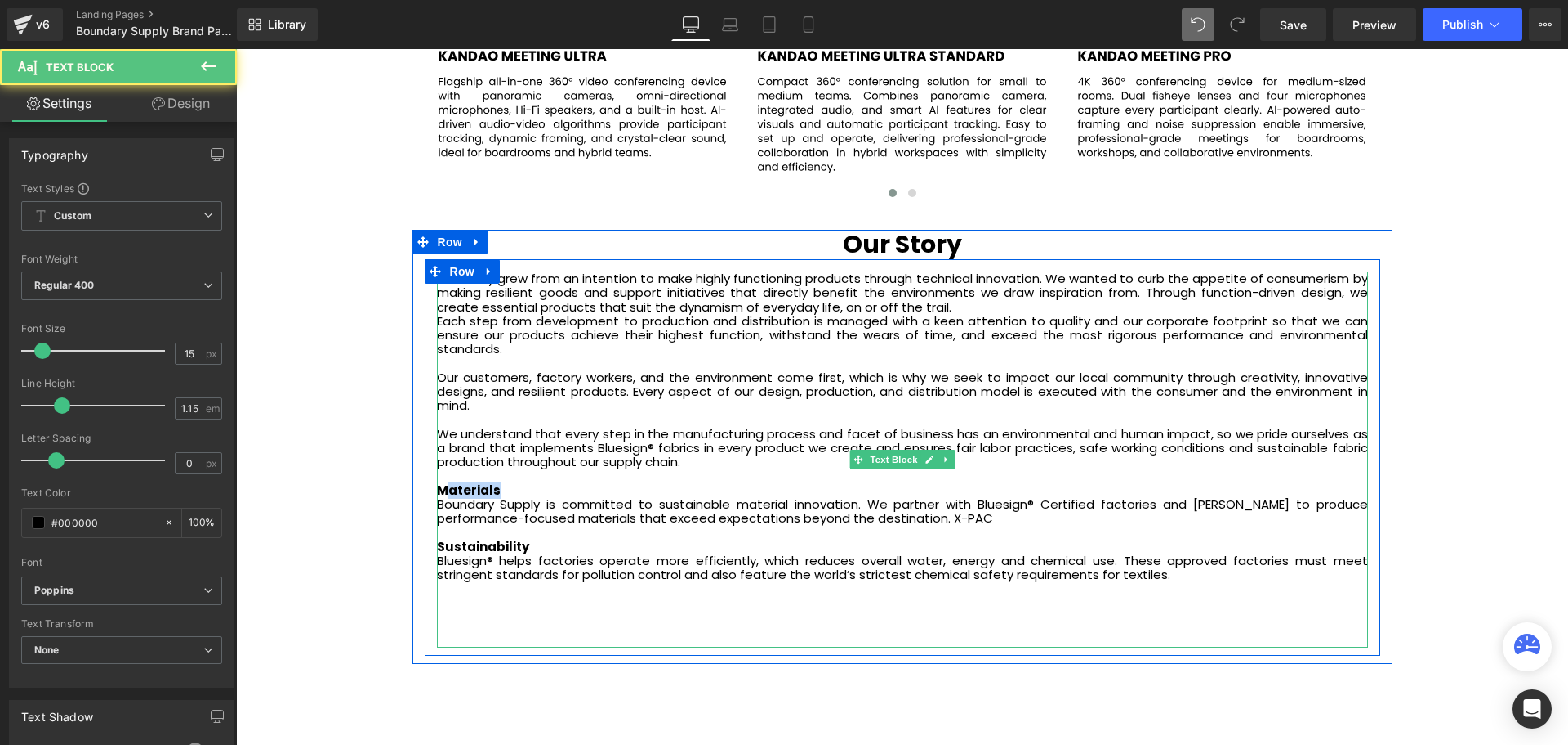
drag, startPoint x: 510, startPoint y: 489, endPoint x: 447, endPoint y: 494, distance: 63.2
click at [447, 494] on div "Materials" at bounding box center [902, 489] width 931 height 14
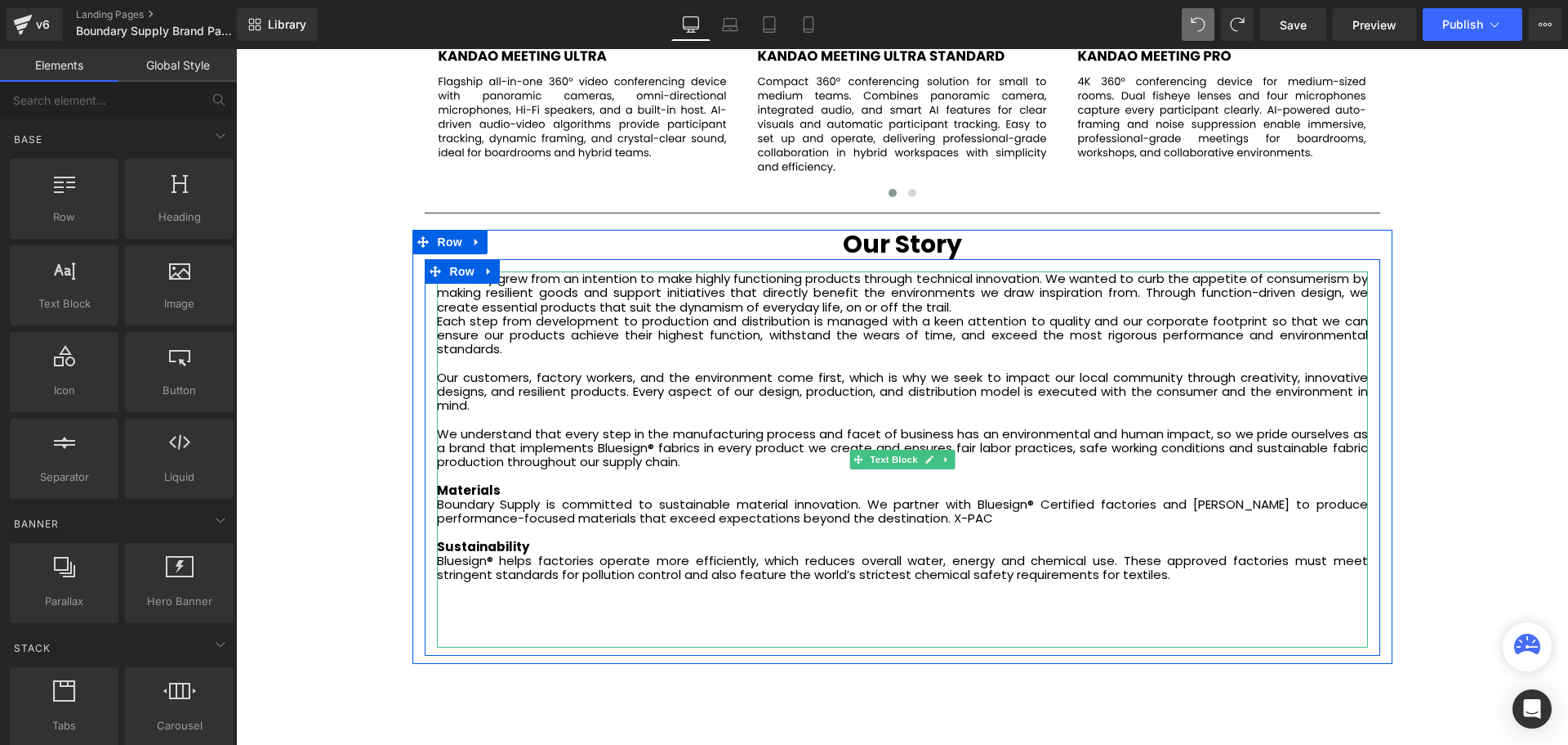
click at [979, 306] on div "Boundary grew from an intention to make highly functioning products through tec…" at bounding box center [902, 292] width 931 height 43
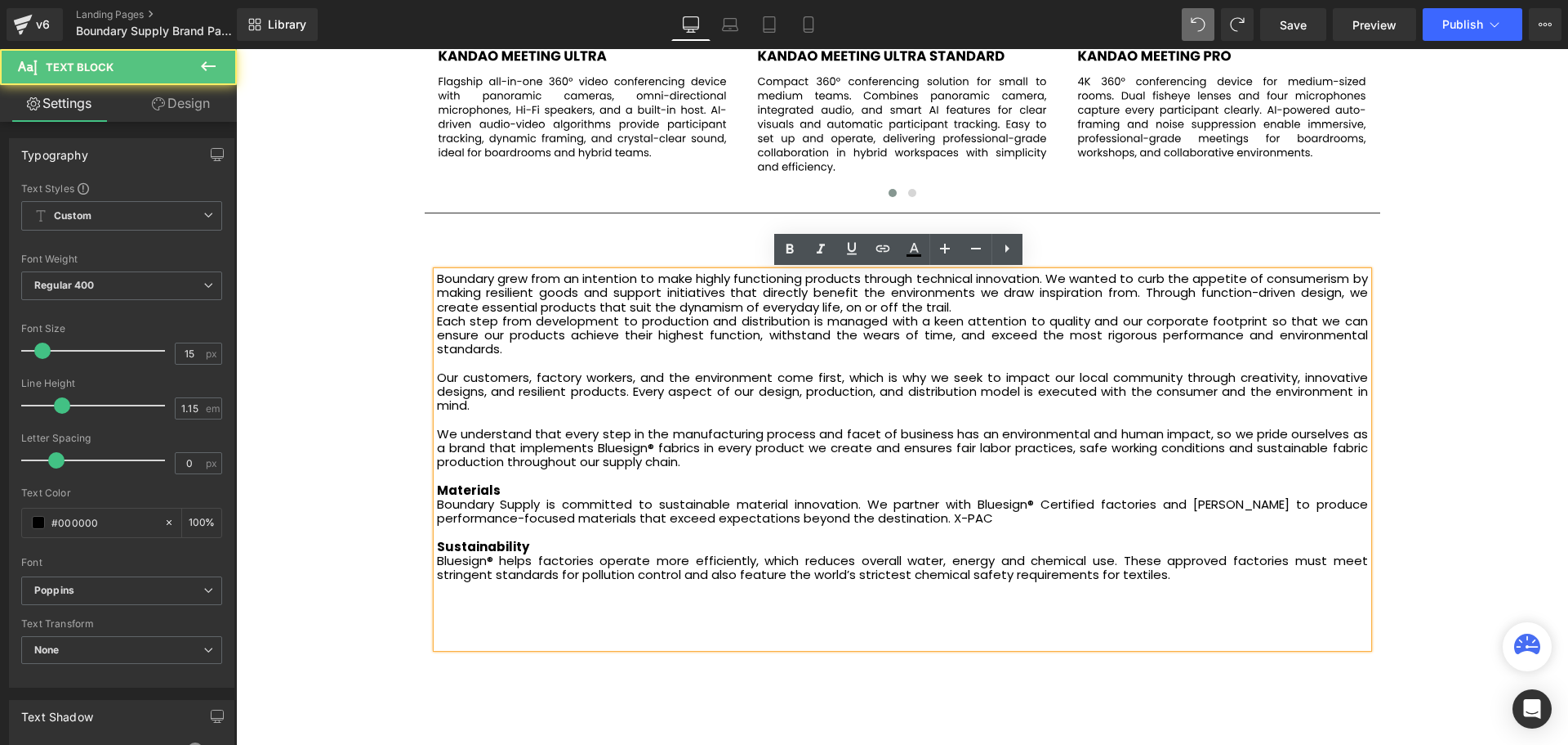
scroll to position [4861, 1324]
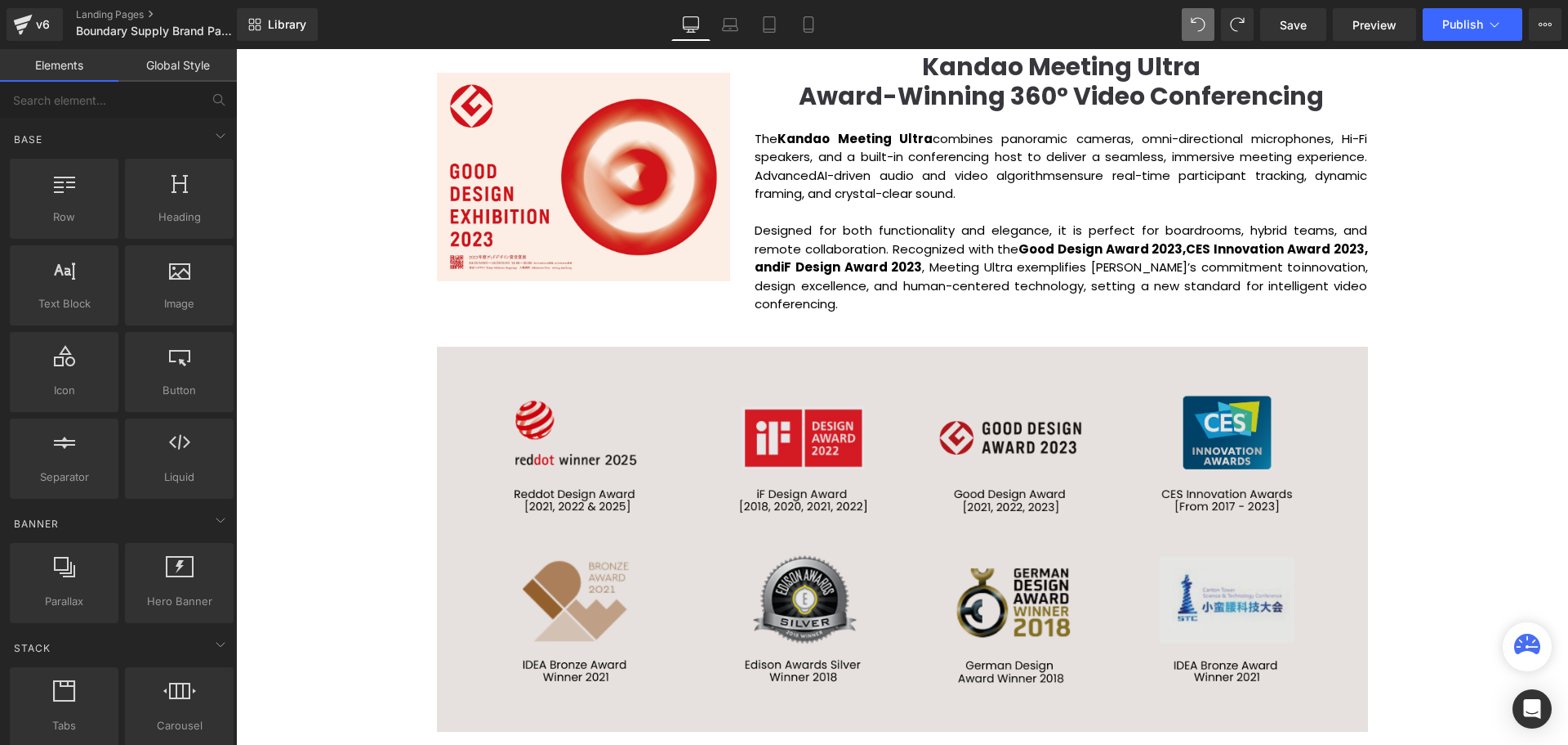
scroll to position [2410, 0]
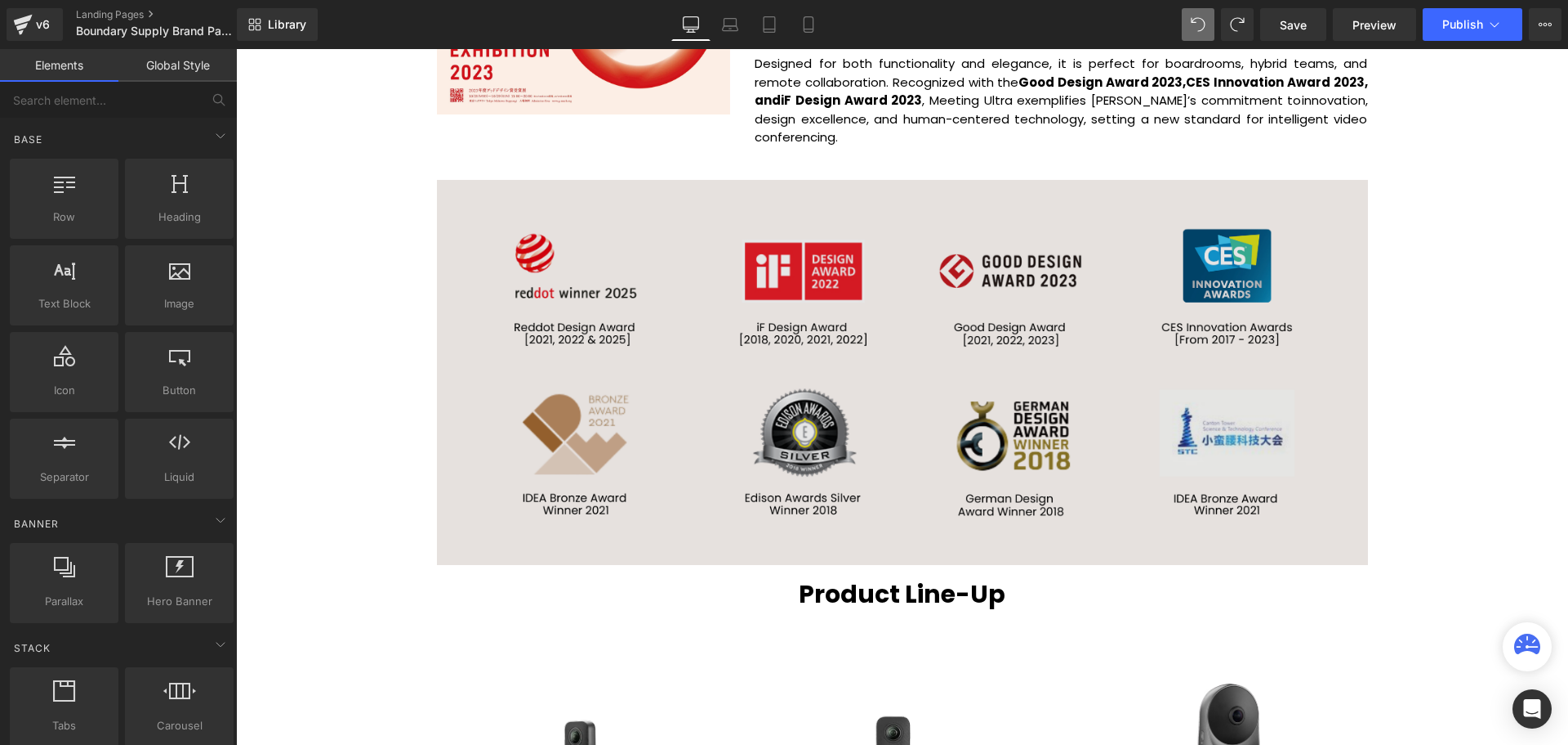
click at [918, 393] on img at bounding box center [902, 372] width 931 height 385
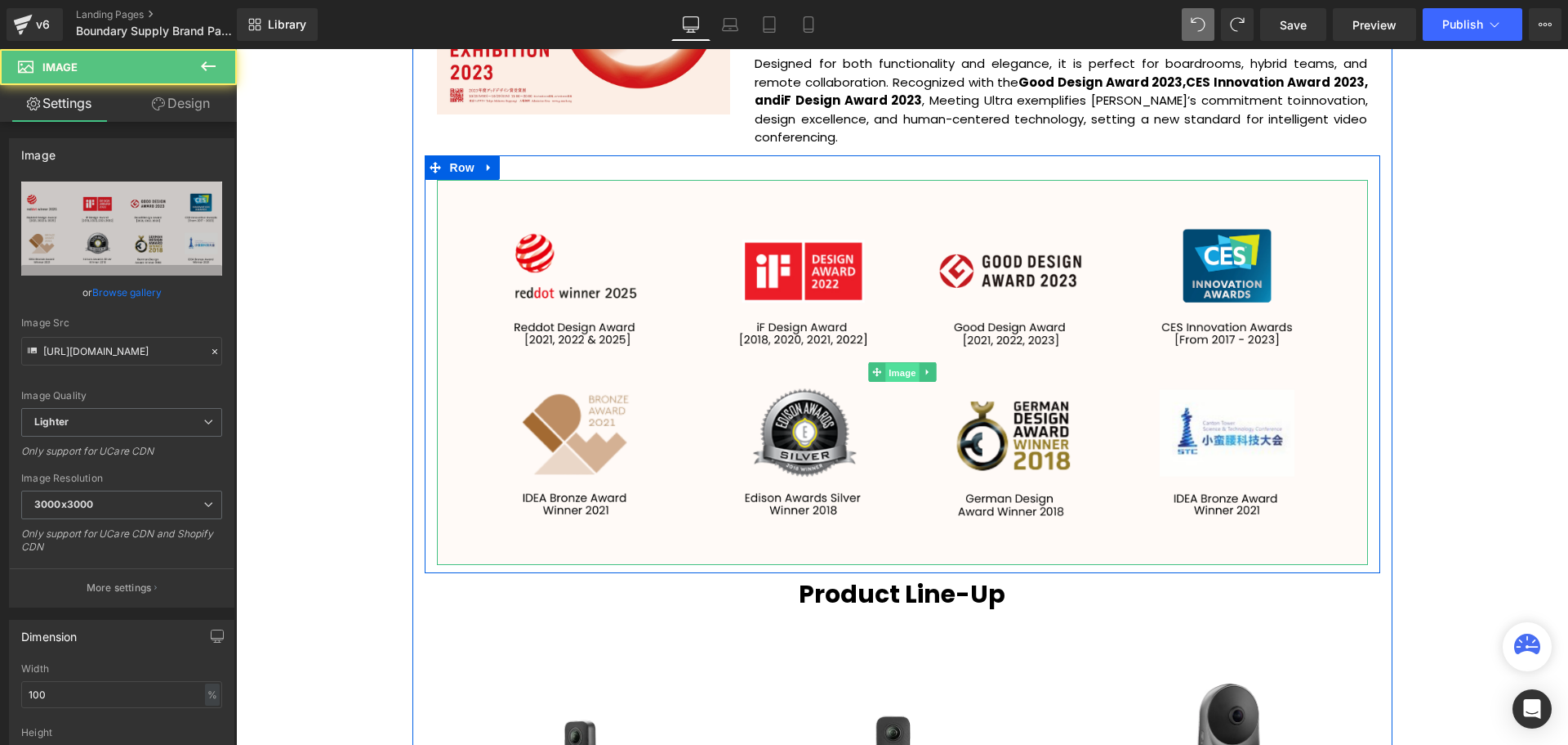
click at [899, 372] on span "Image" at bounding box center [903, 372] width 34 height 20
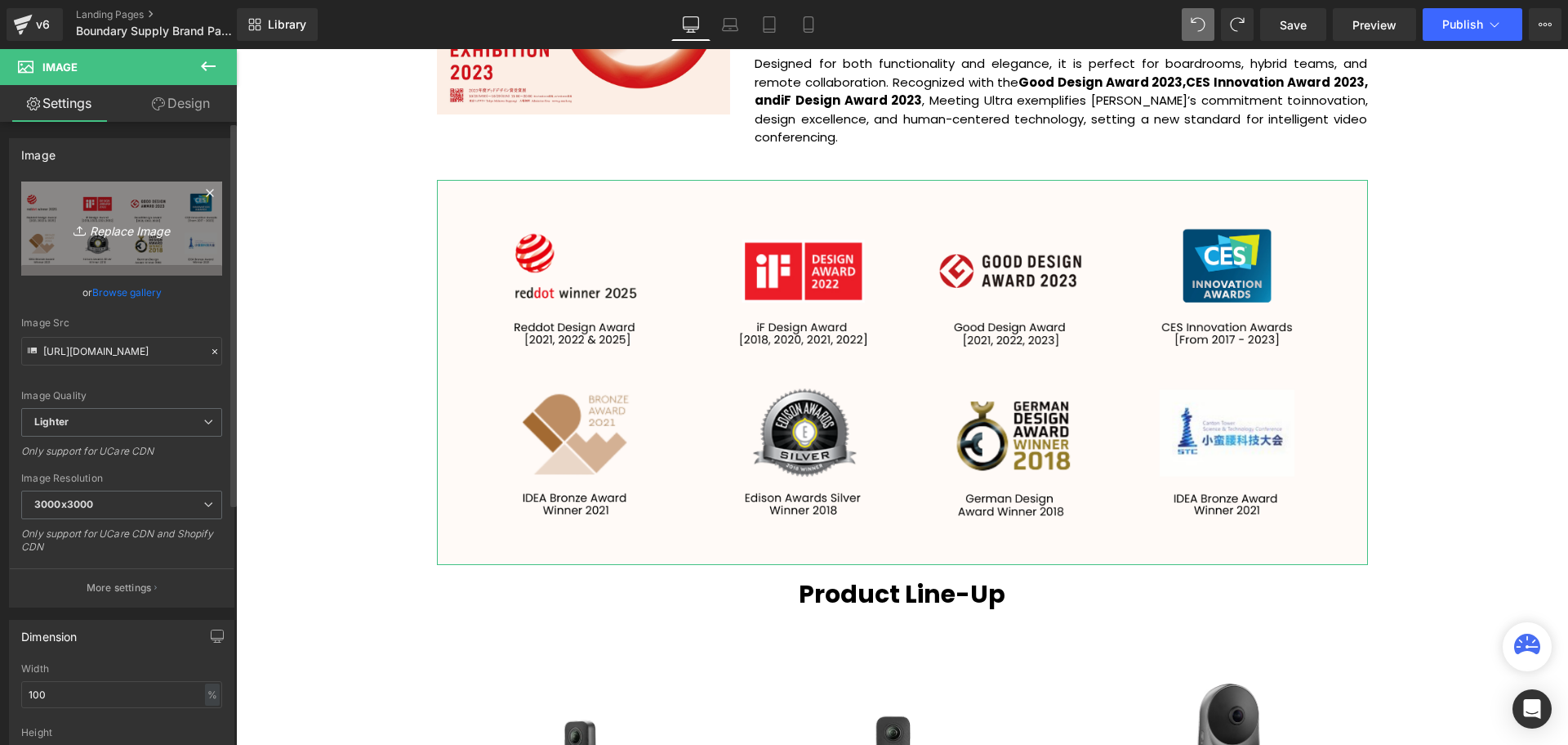
click at [122, 226] on icon "Replace Image" at bounding box center [121, 228] width 130 height 21
type input "C:\fakepath\Banners (1355 x 560 px) (1355 x 360 px) (1).svg"
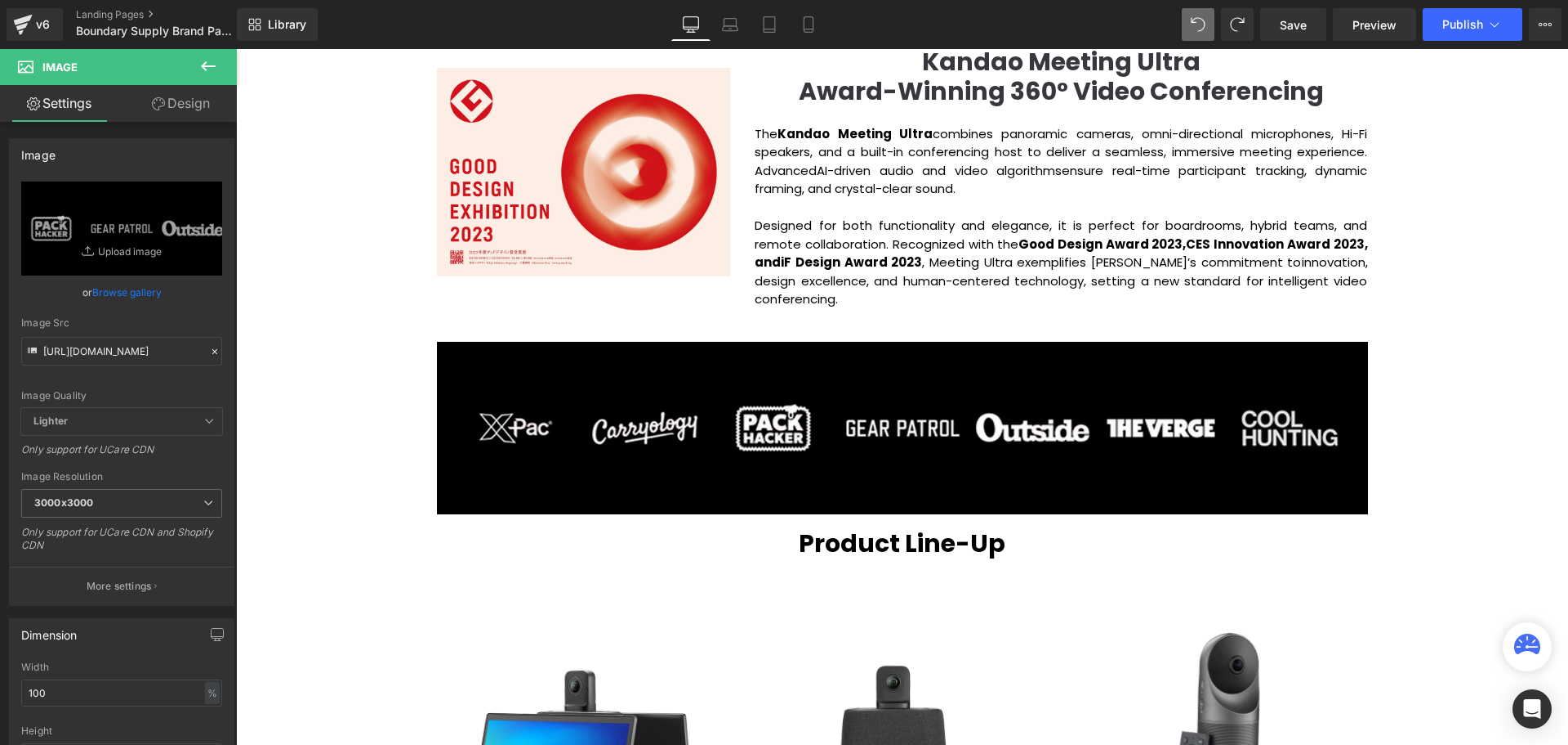
scroll to position [2328, 0]
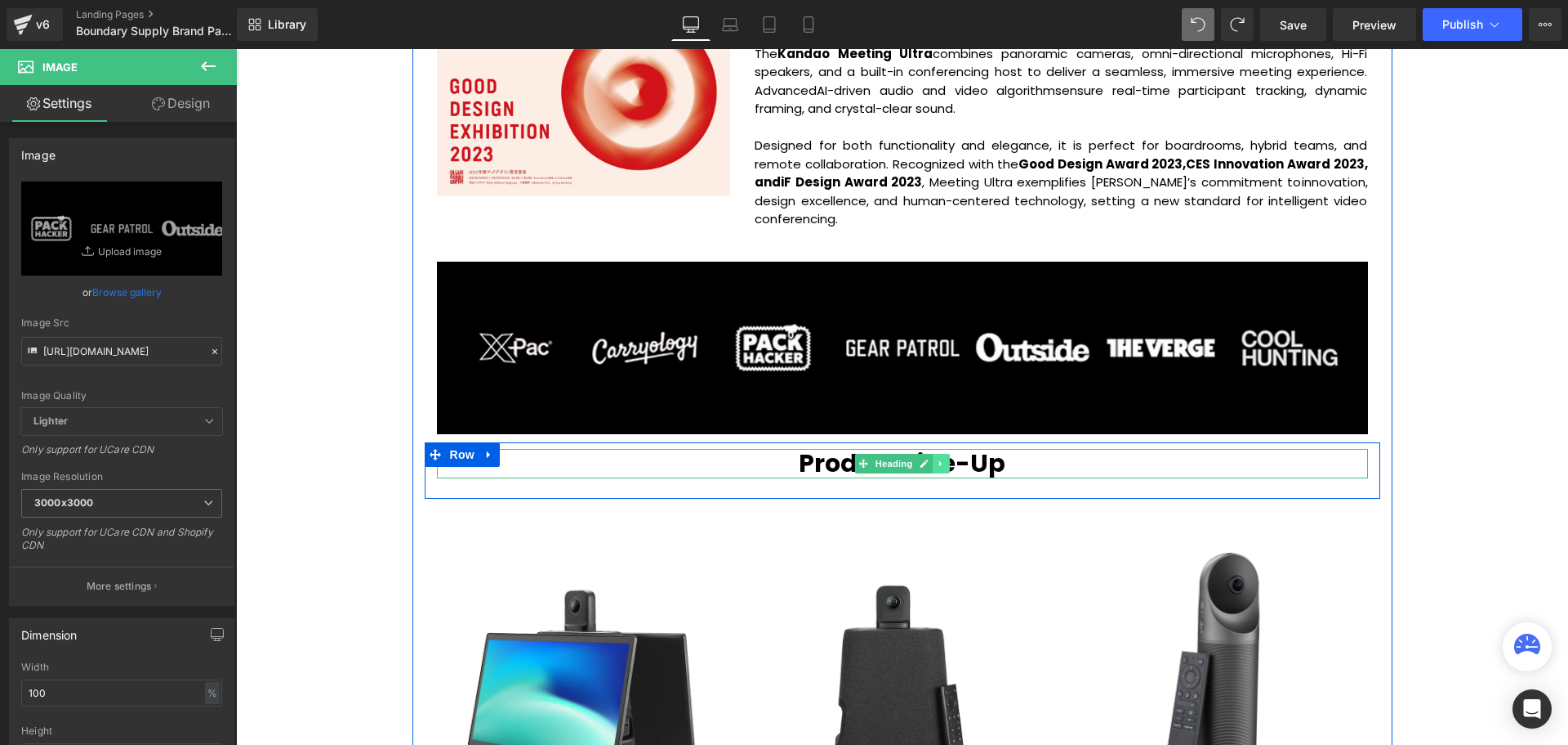
click at [938, 468] on icon at bounding box center [941, 463] width 9 height 10
click at [930, 468] on icon at bounding box center [932, 463] width 9 height 9
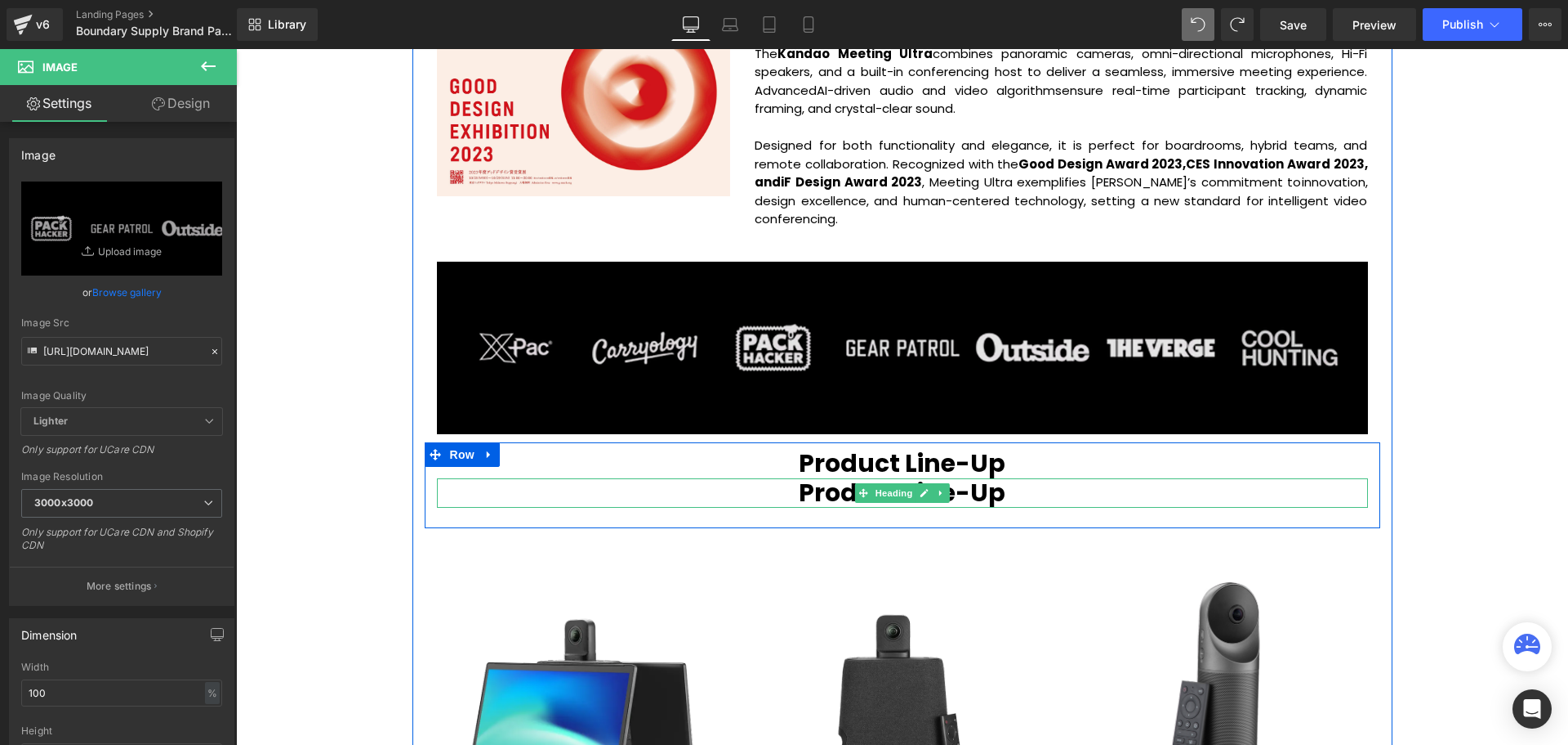
scroll to position [4689, 1324]
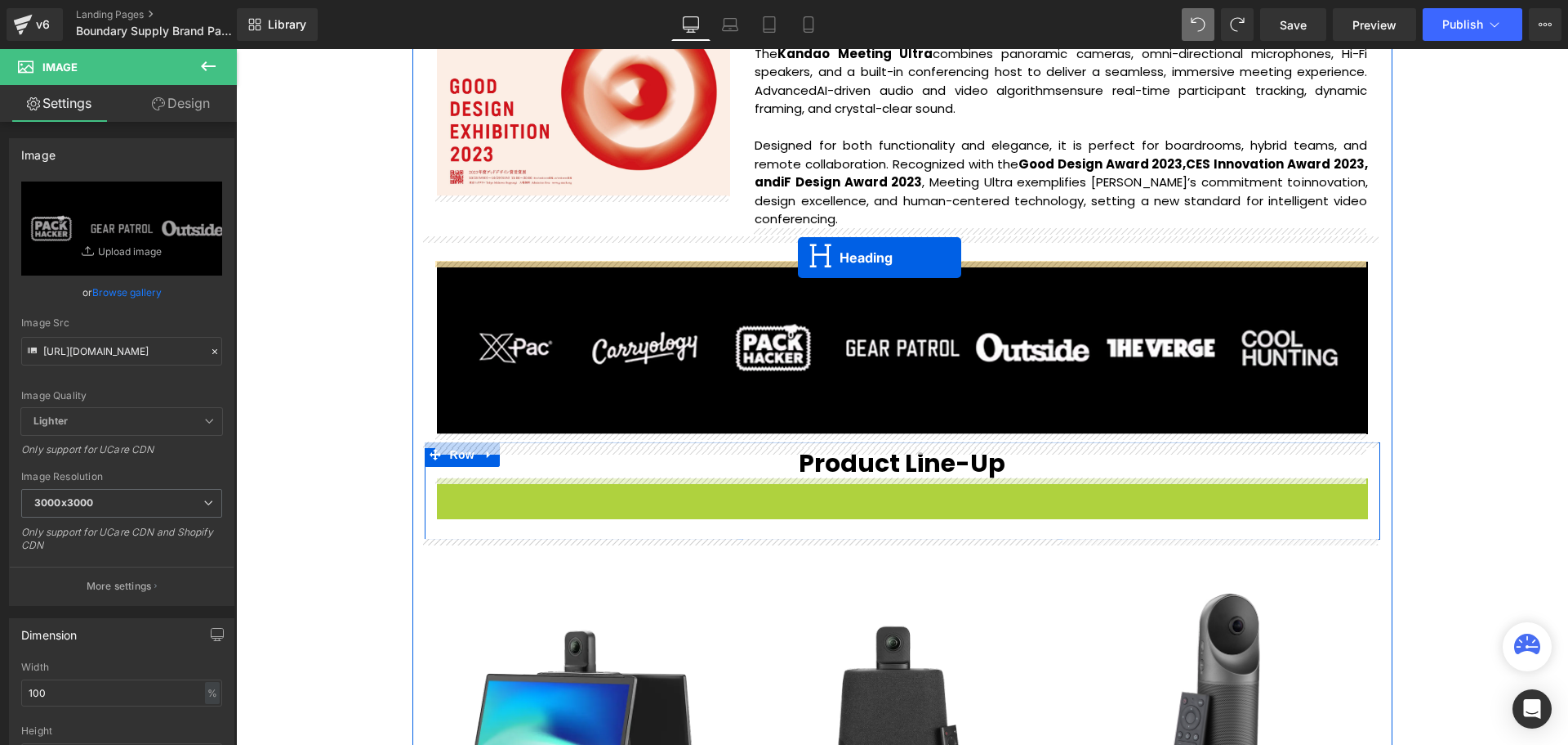
drag, startPoint x: 854, startPoint y: 493, endPoint x: 798, endPoint y: 257, distance: 242.6
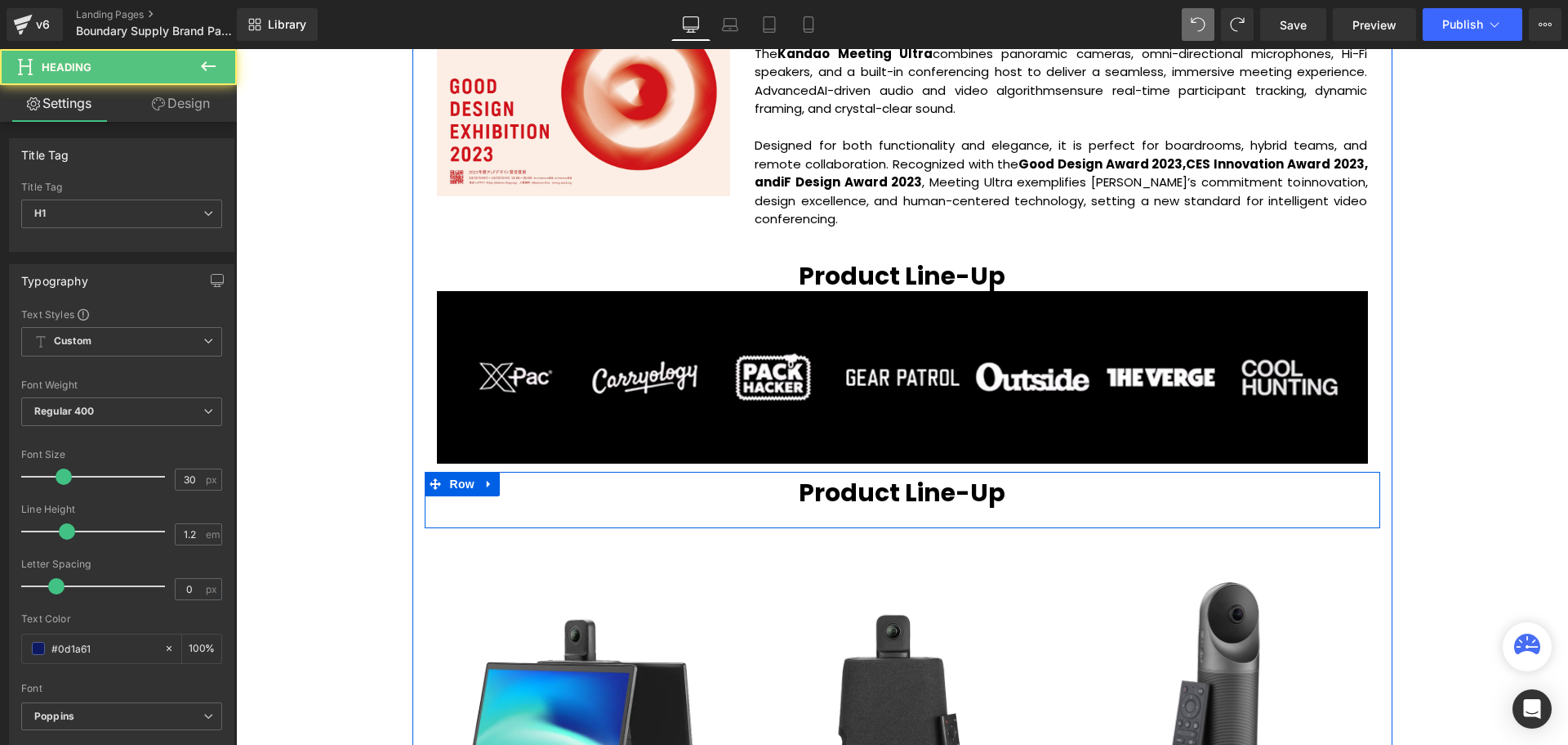
scroll to position [4678, 1324]
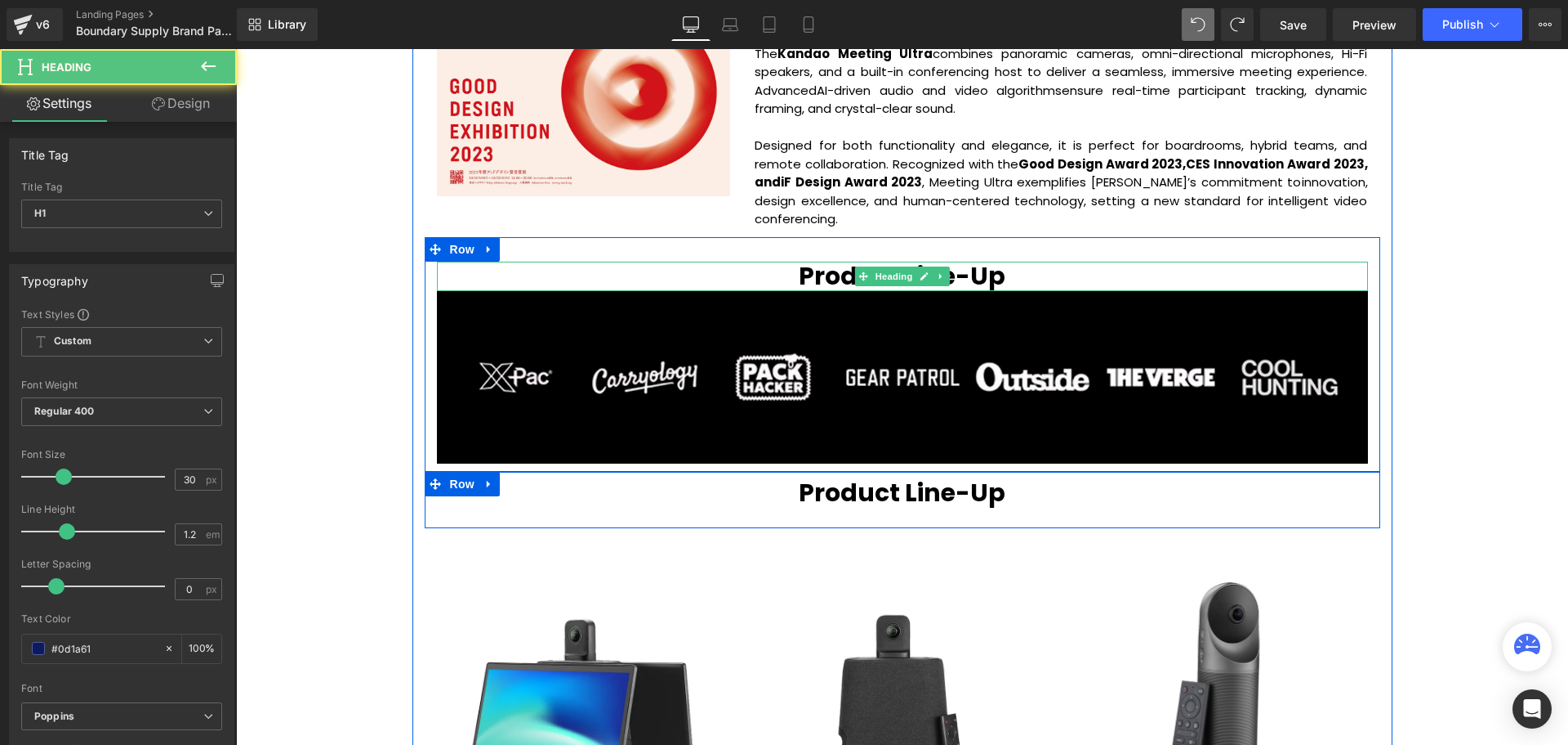
click at [1040, 275] on h1 "Product Line-Up" at bounding box center [902, 276] width 931 height 29
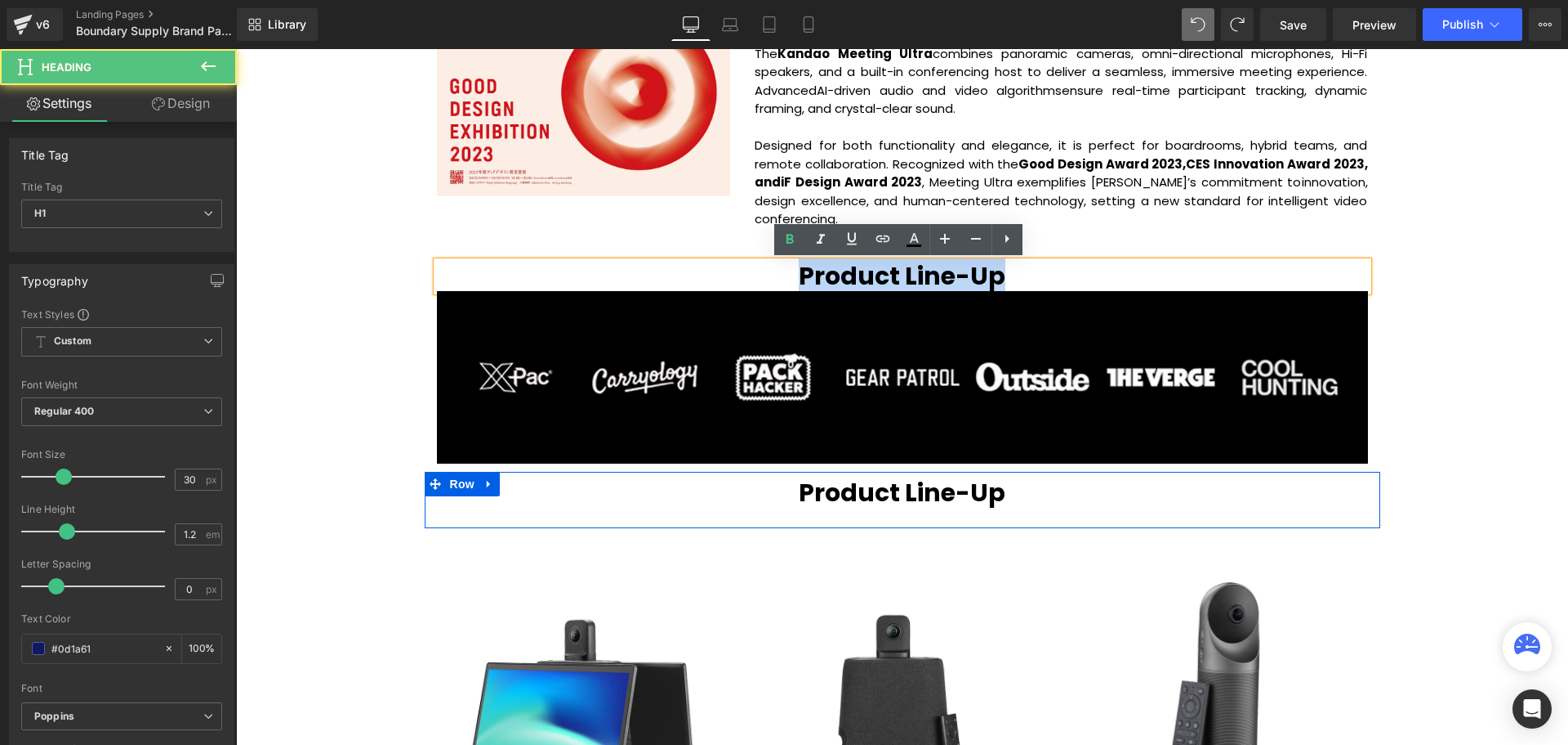
drag, startPoint x: 1055, startPoint y: 271, endPoint x: 794, endPoint y: 274, distance: 261.0
click at [794, 274] on h1 "Product Line-Up" at bounding box center [902, 276] width 931 height 29
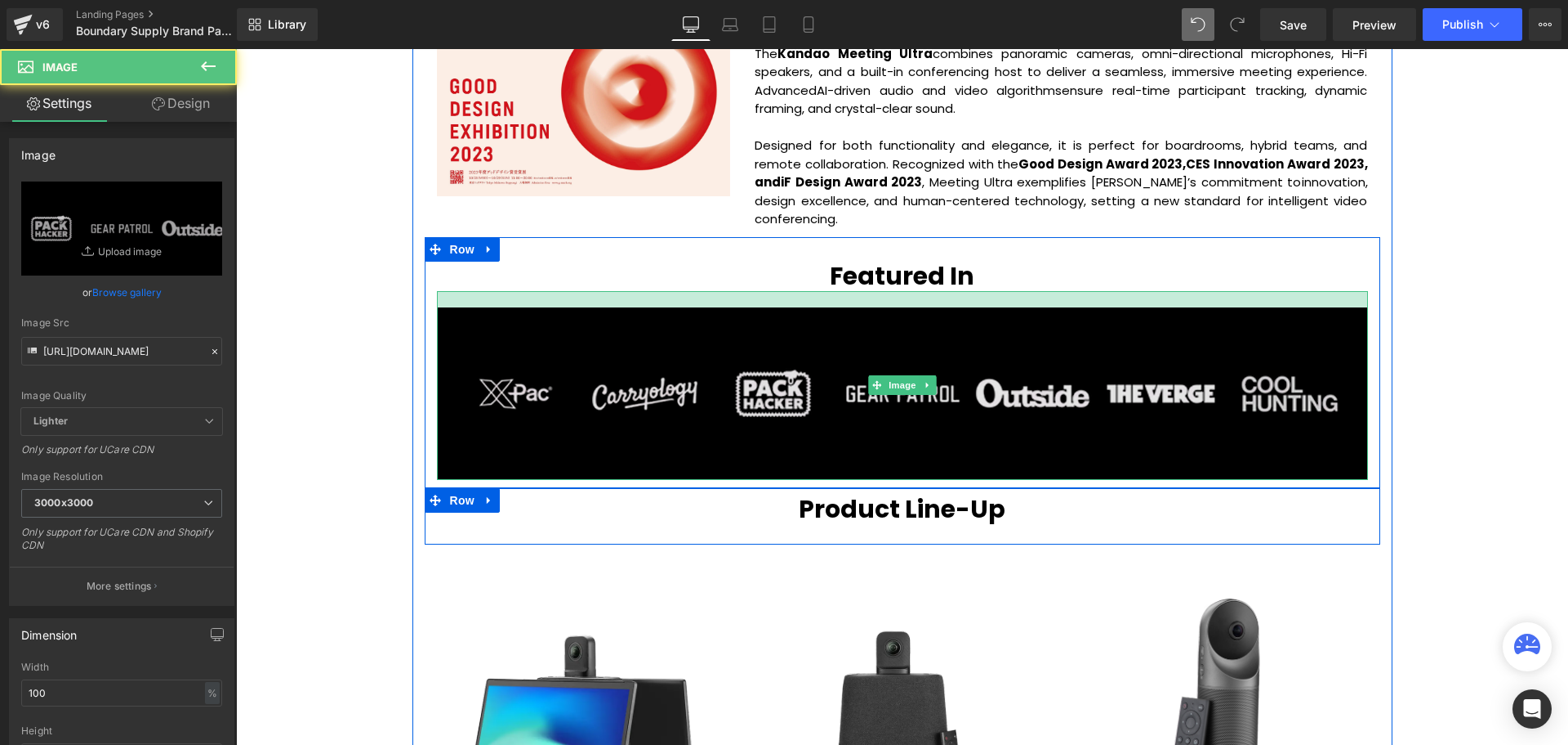
scroll to position [4695, 1324]
drag, startPoint x: 899, startPoint y: 292, endPoint x: 899, endPoint y: 308, distance: 16.0
click at [899, 308] on div "Image" at bounding box center [902, 385] width 931 height 189
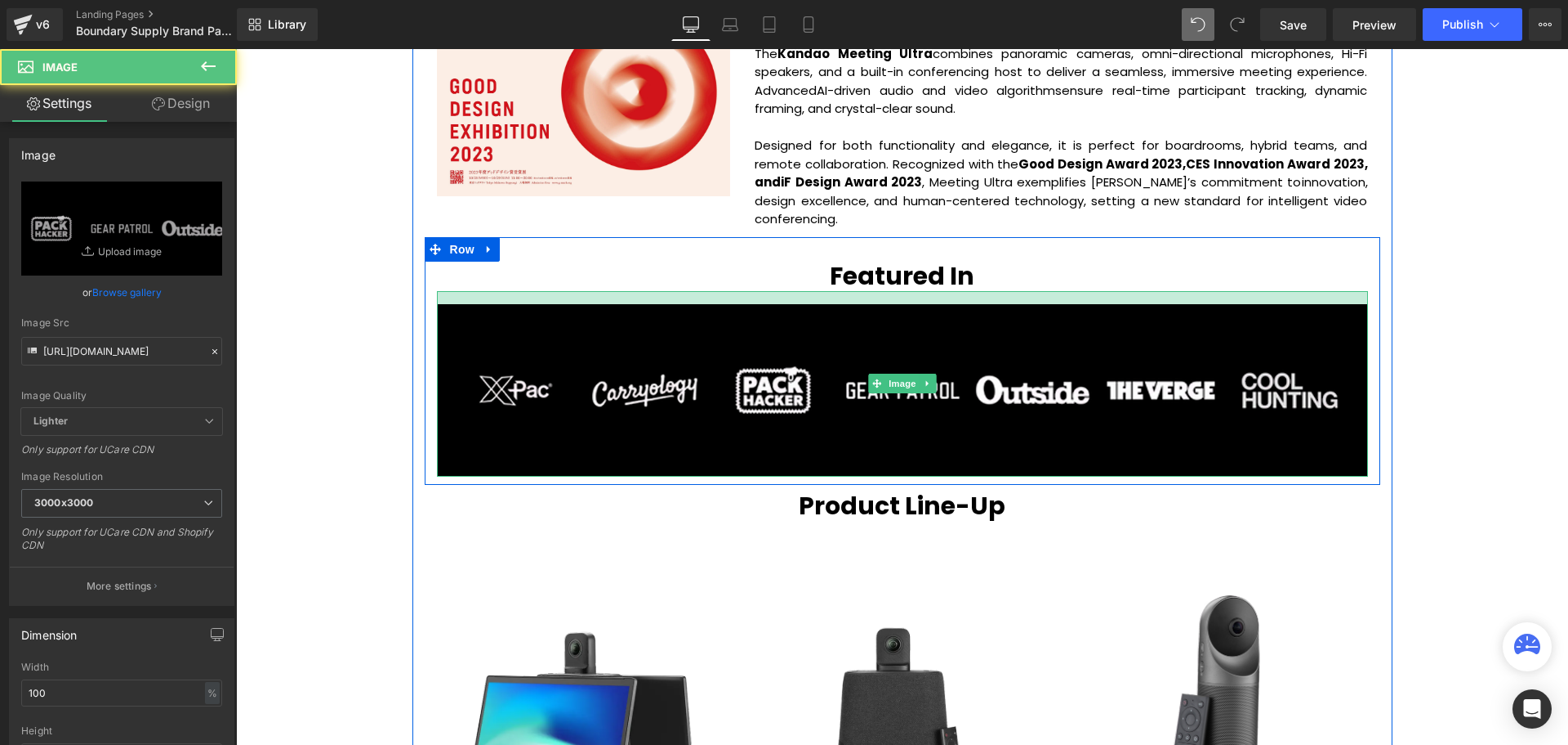
click at [888, 295] on div at bounding box center [902, 297] width 931 height 13
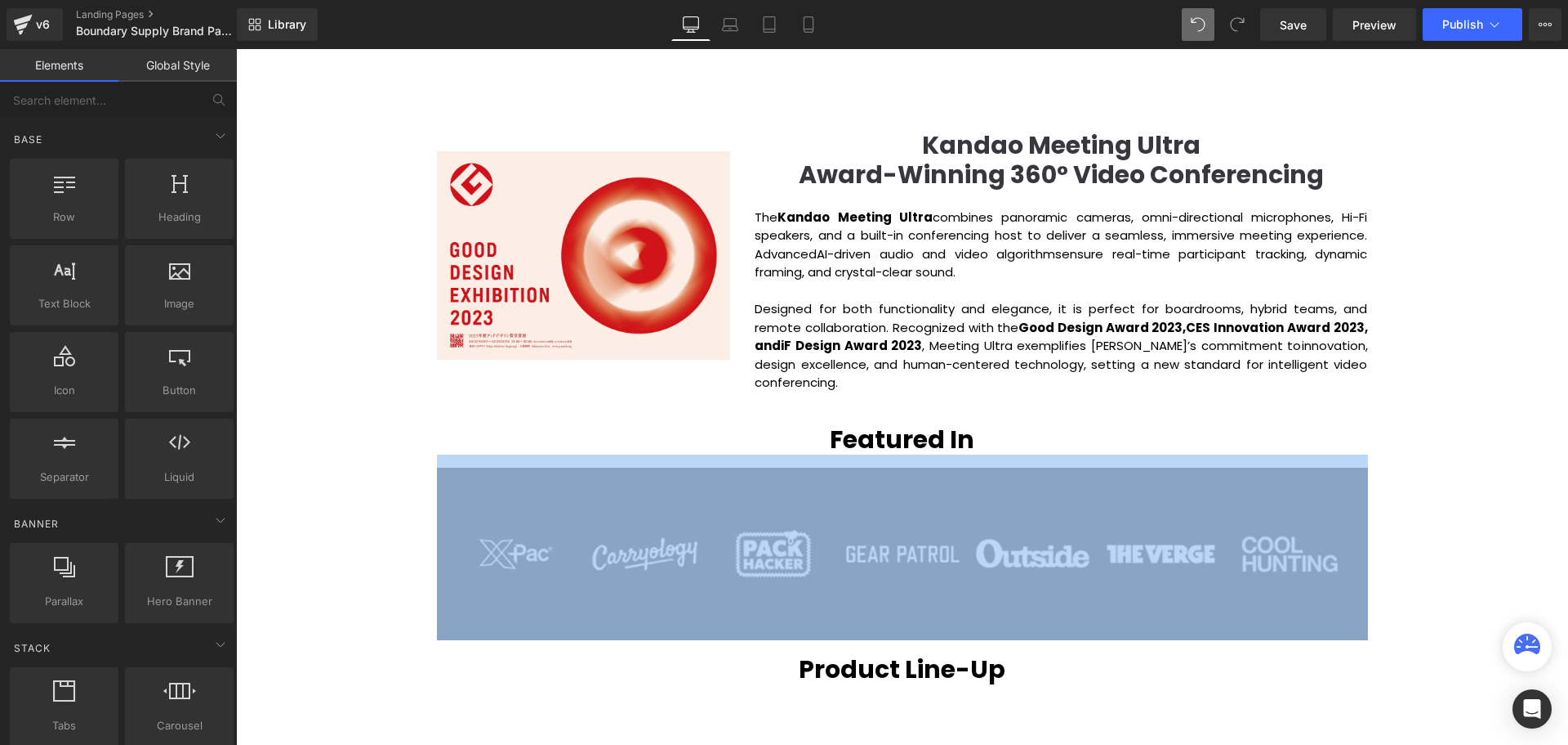
scroll to position [2084, 0]
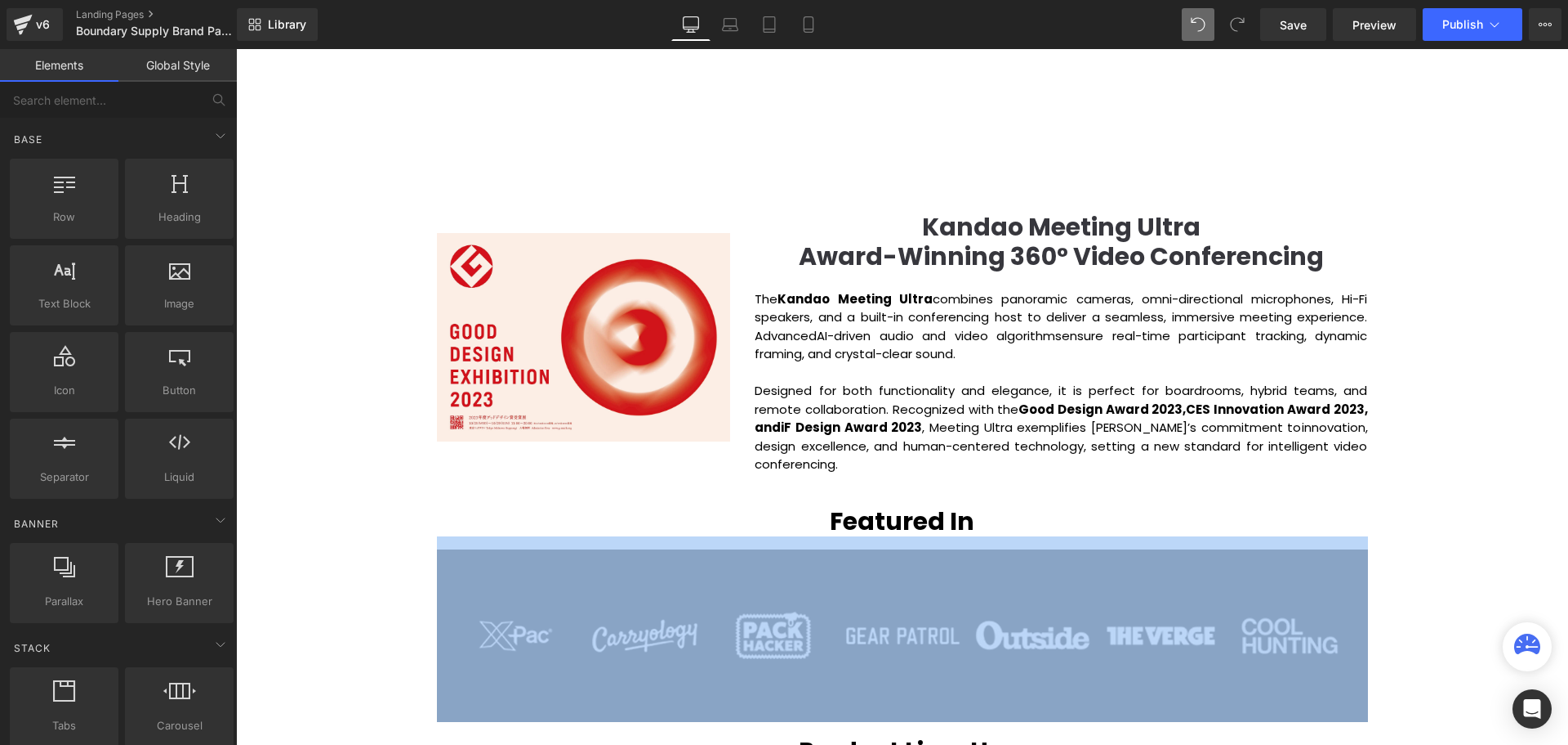
click at [937, 237] on b "Kandao Meeting Ultra" at bounding box center [1062, 227] width 279 height 35
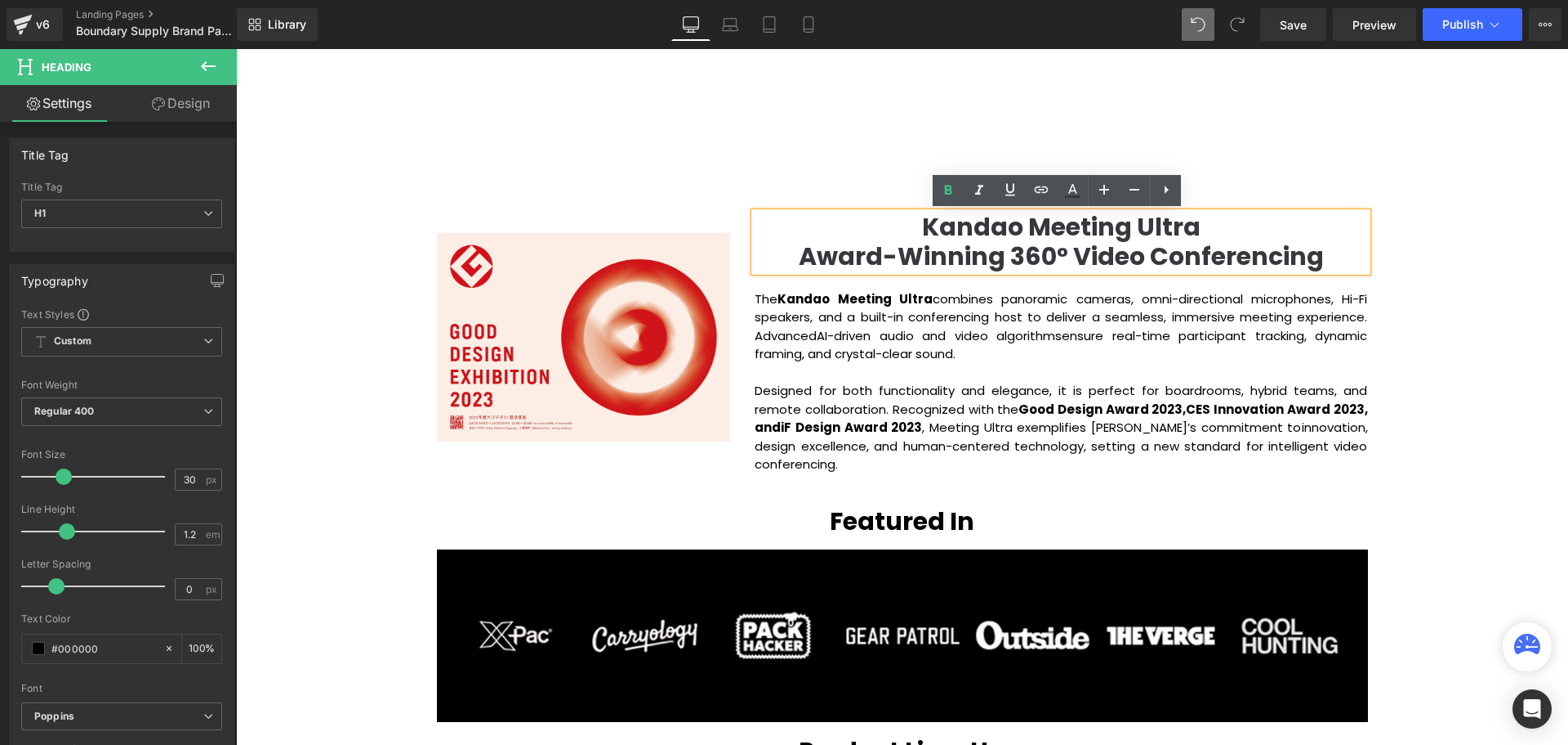
click at [1193, 337] on p "The Kandao Meeting Ultra combines panoramic cameras, omni-directional microphon…" at bounding box center [1061, 326] width 612 height 73
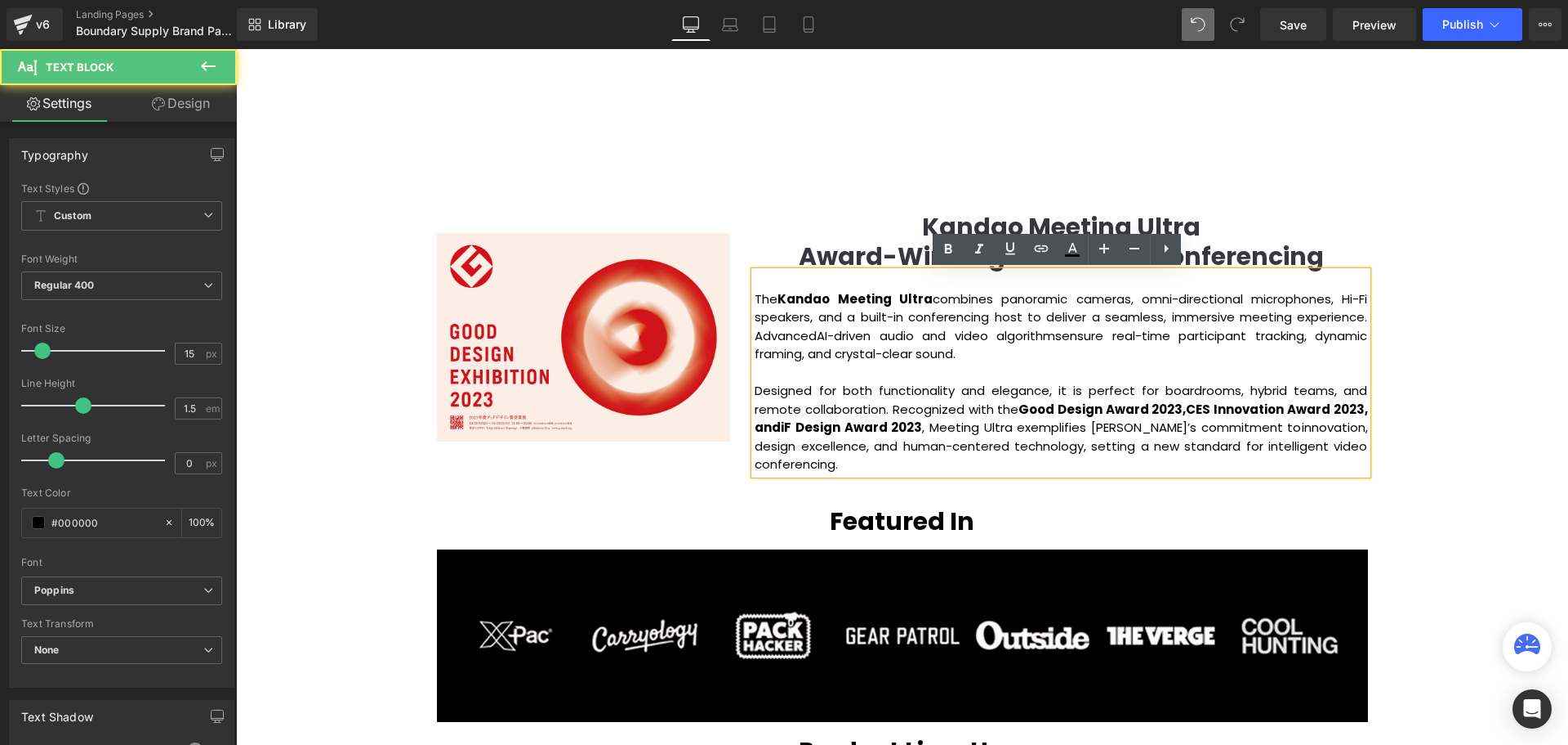
drag, startPoint x: 1477, startPoint y: 349, endPoint x: 1449, endPoint y: 340, distance: 29.4
click at [1477, 348] on div "Video Bg Row Welcome to Button Row Image Row Creating Distinguished Imaging Pro…" at bounding box center [902, 22] width 1332 height 3855
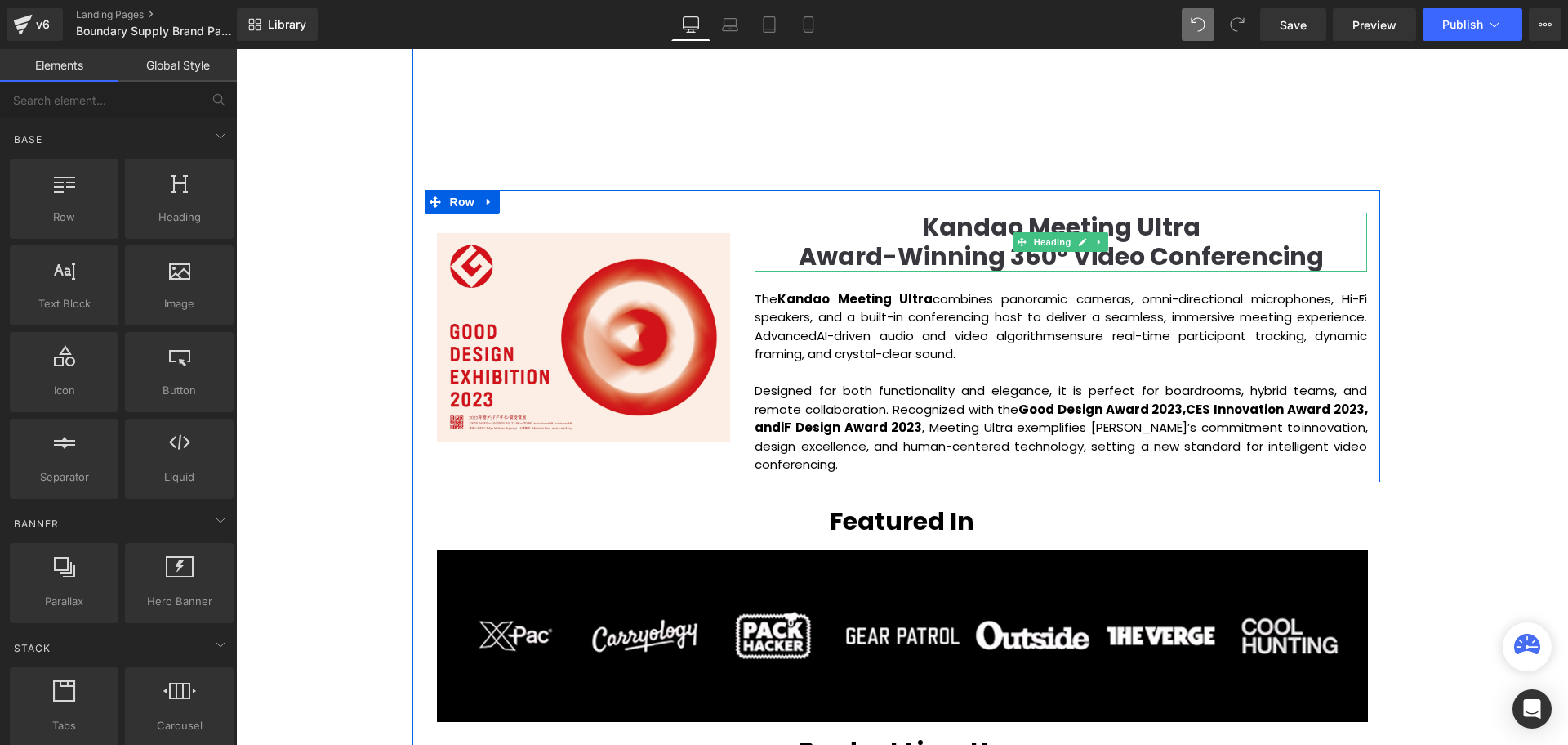
click at [905, 229] on h1 "Kandao Meeting Ultra" at bounding box center [1061, 227] width 612 height 29
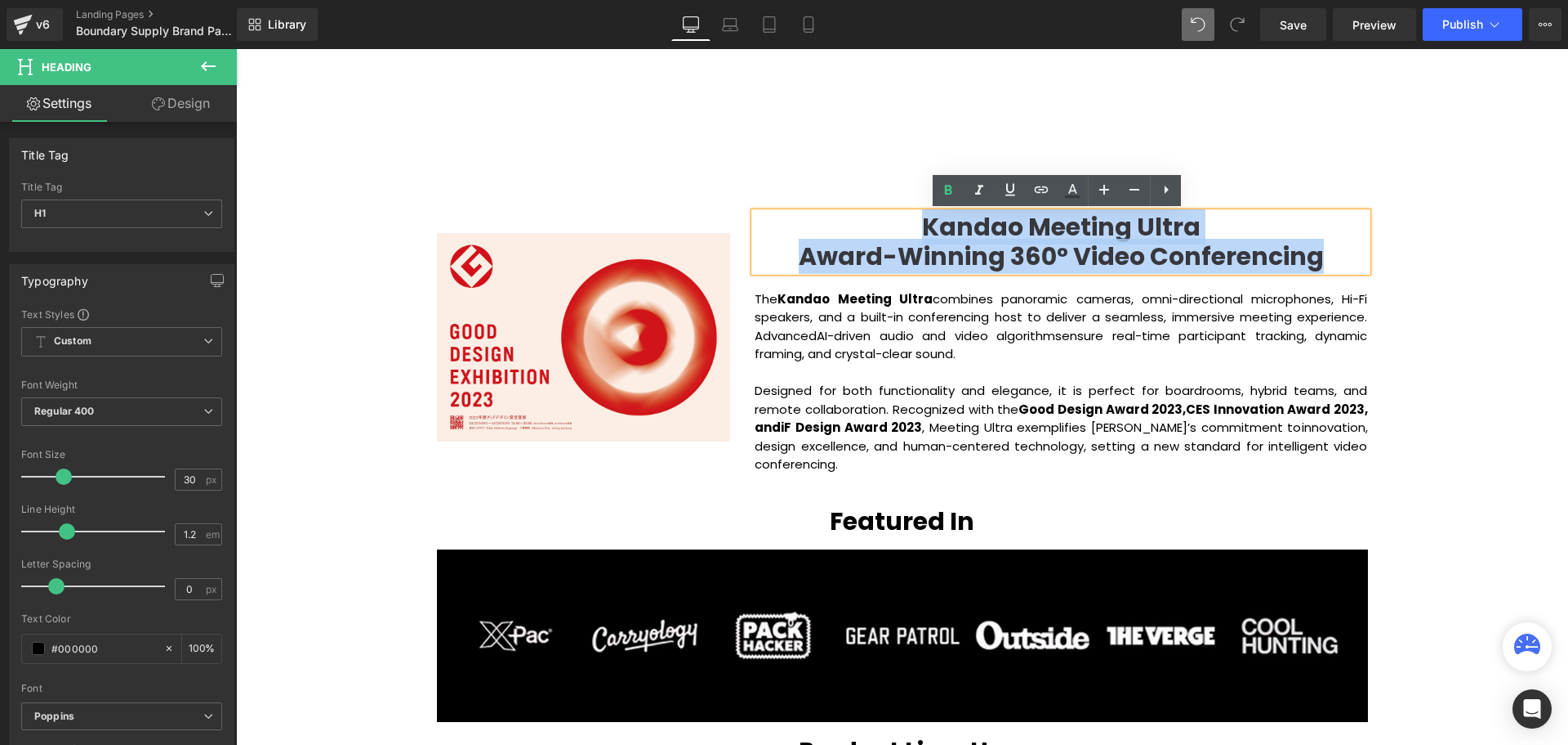
drag, startPoint x: 919, startPoint y: 223, endPoint x: 1335, endPoint y: 257, distance: 417.4
click at [1335, 257] on div "Kandao Meeting Ultra Award-Winning 360° Video Conferencing" at bounding box center [1061, 241] width 612 height 59
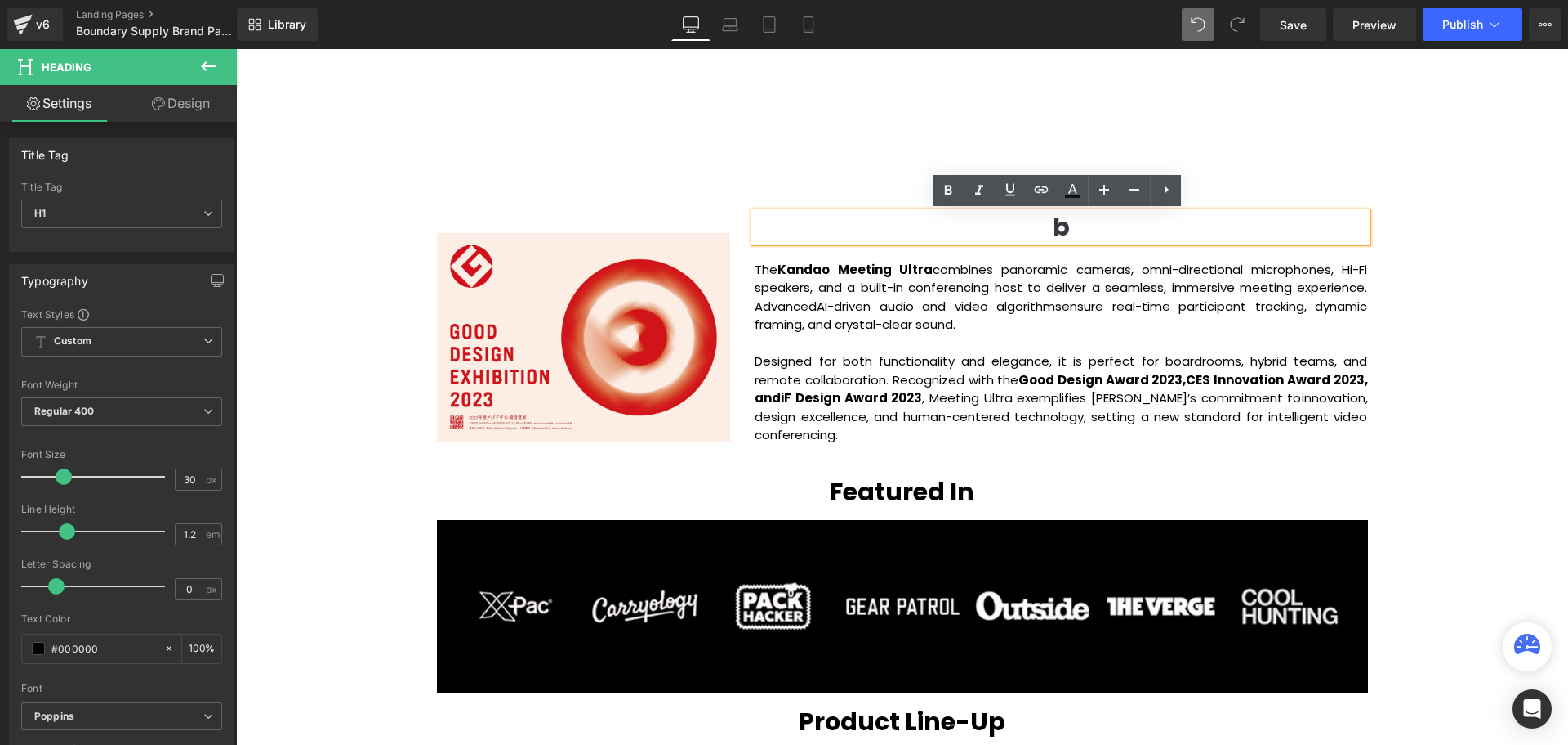
scroll to position [4662, 1324]
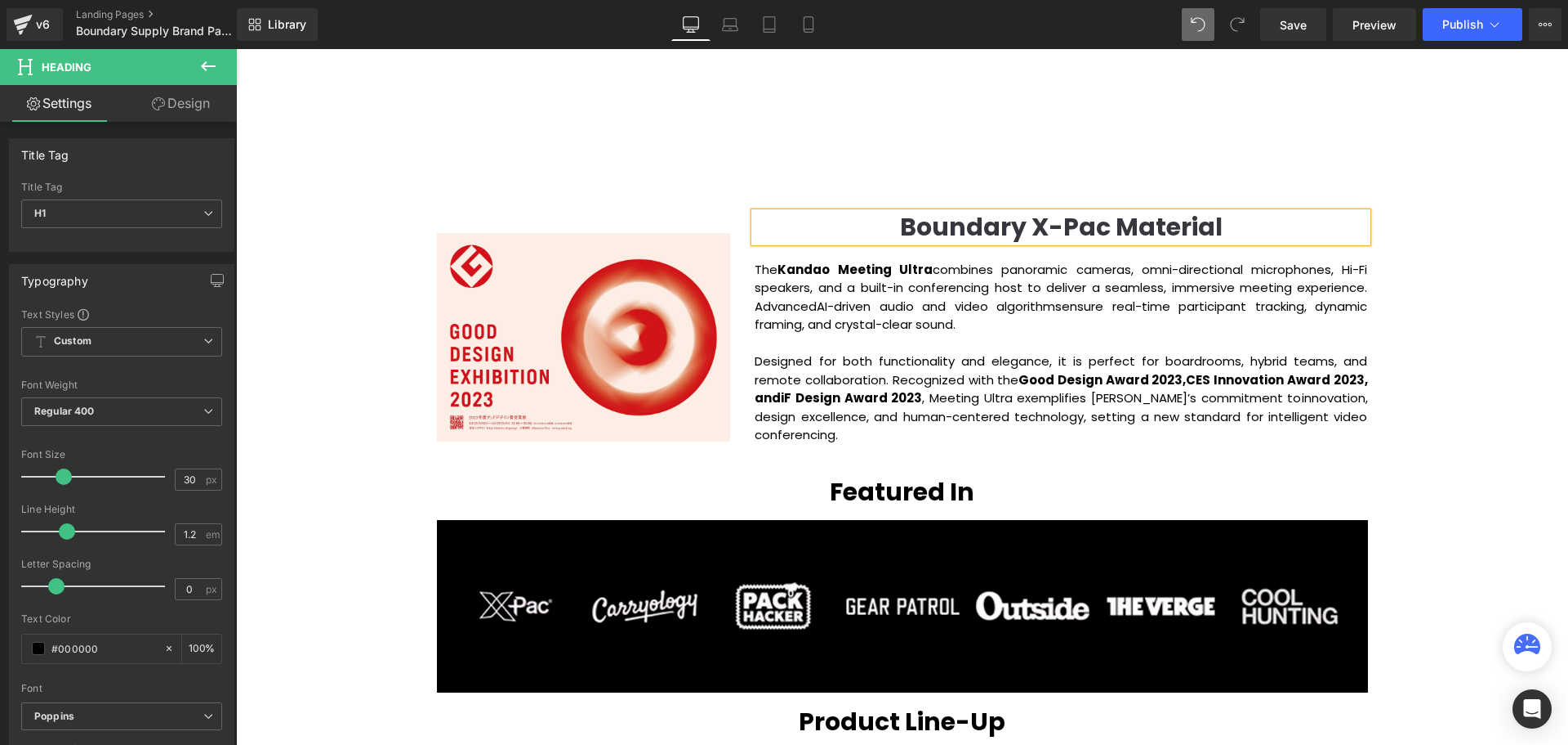
click at [1467, 345] on div "Video Bg Row Welcome to Button Row Image Row Creating Distinguished Imaging Pro…" at bounding box center [902, 7] width 1332 height 3825
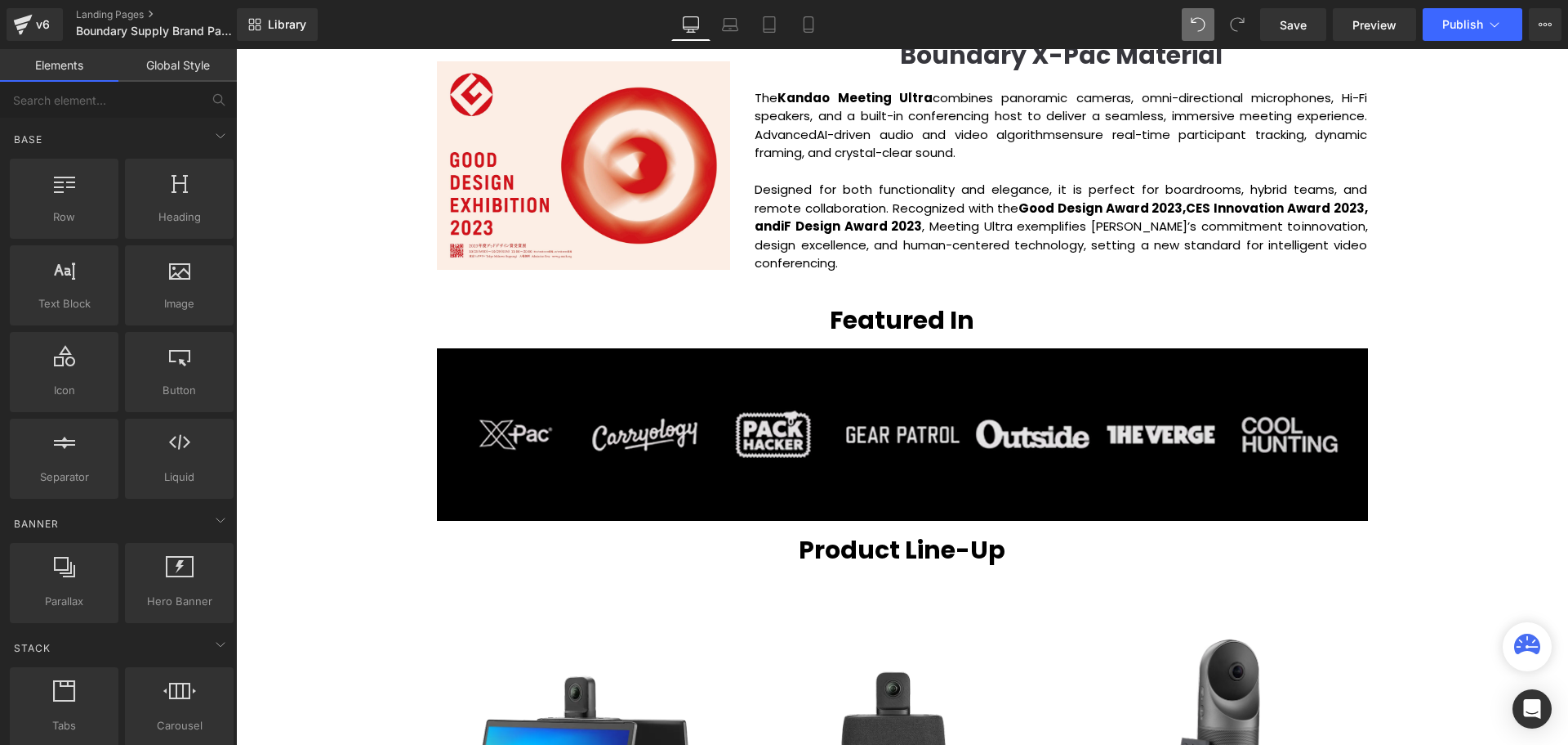
scroll to position [2247, 0]
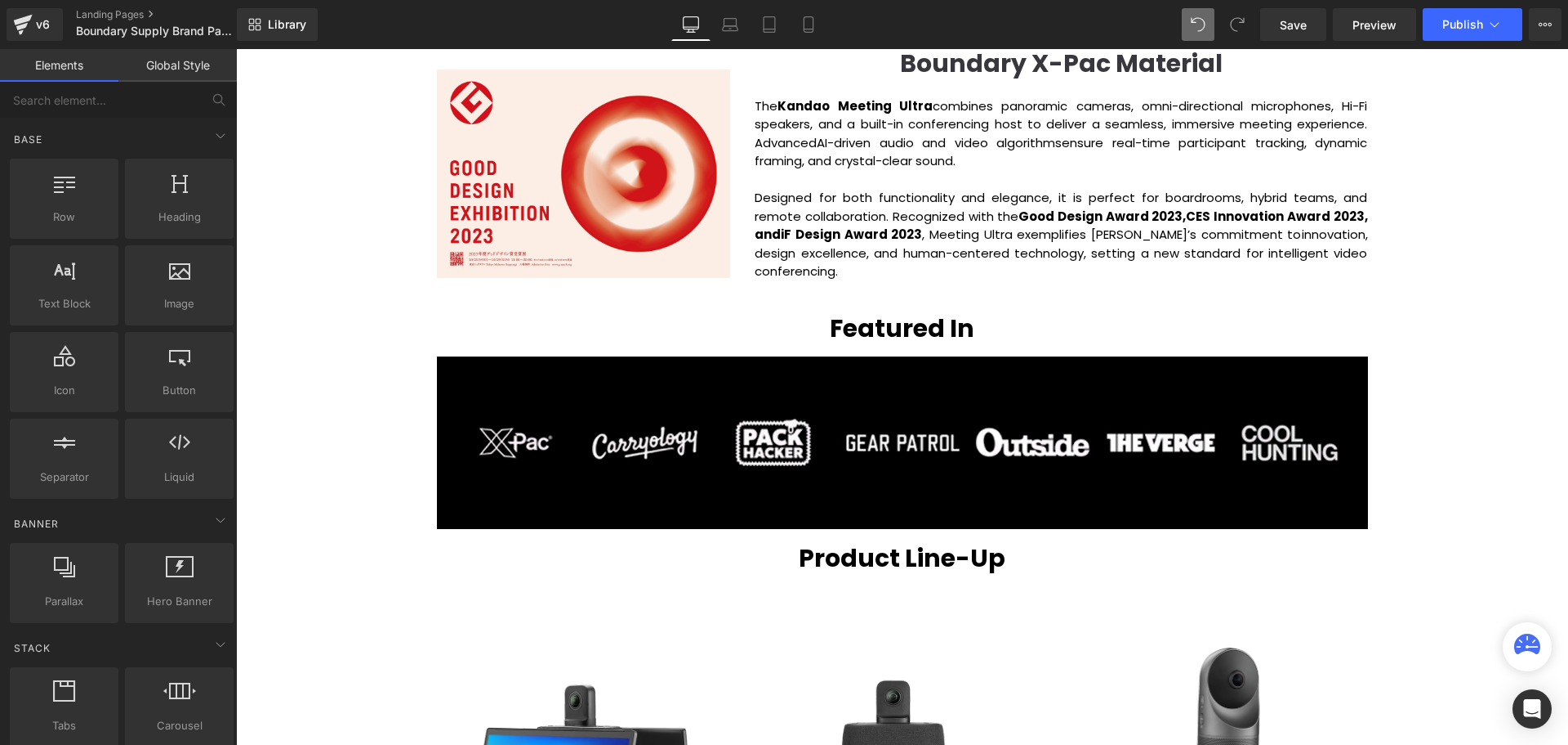
click at [819, 329] on h1 "Featured In" at bounding box center [902, 328] width 931 height 29
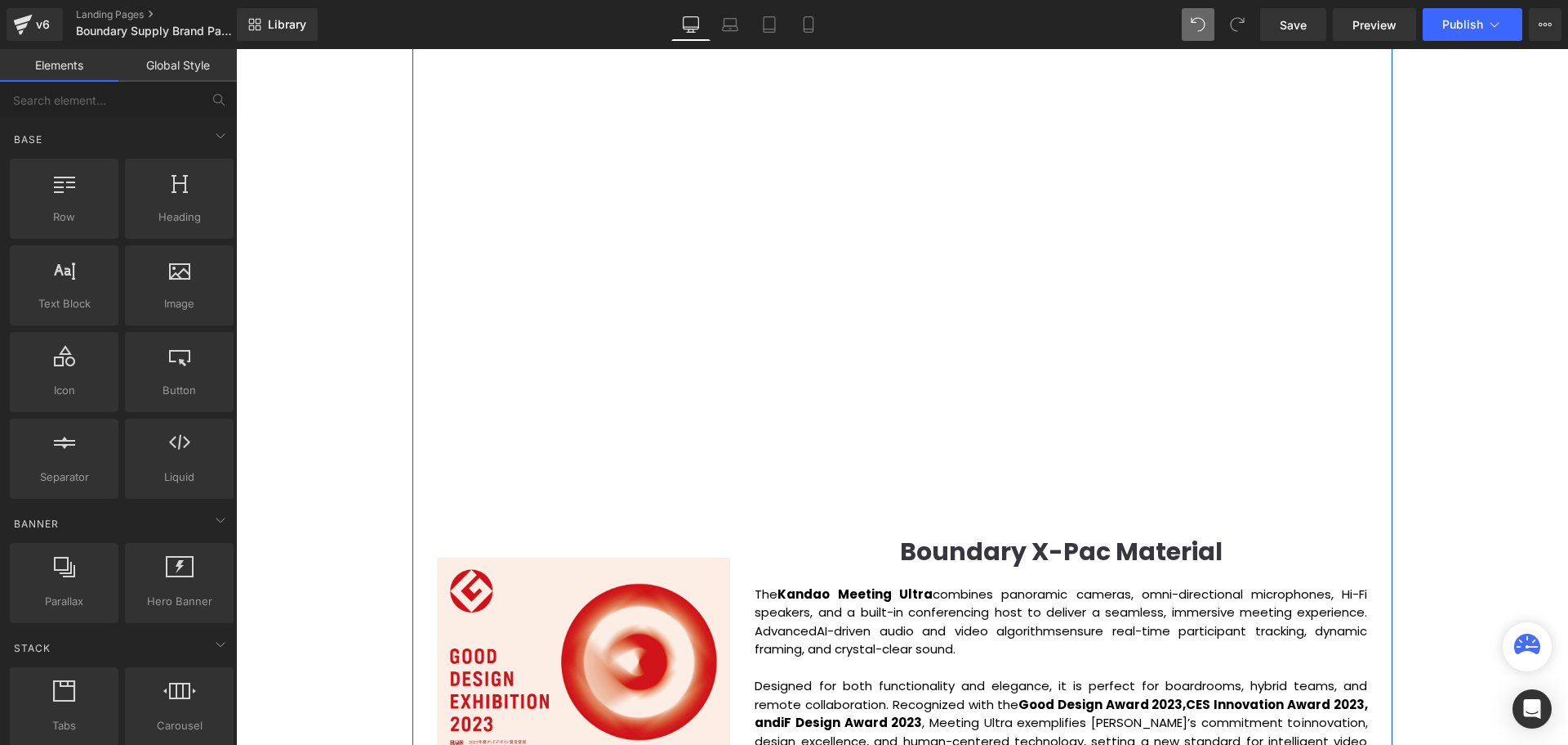
scroll to position [1838, 0]
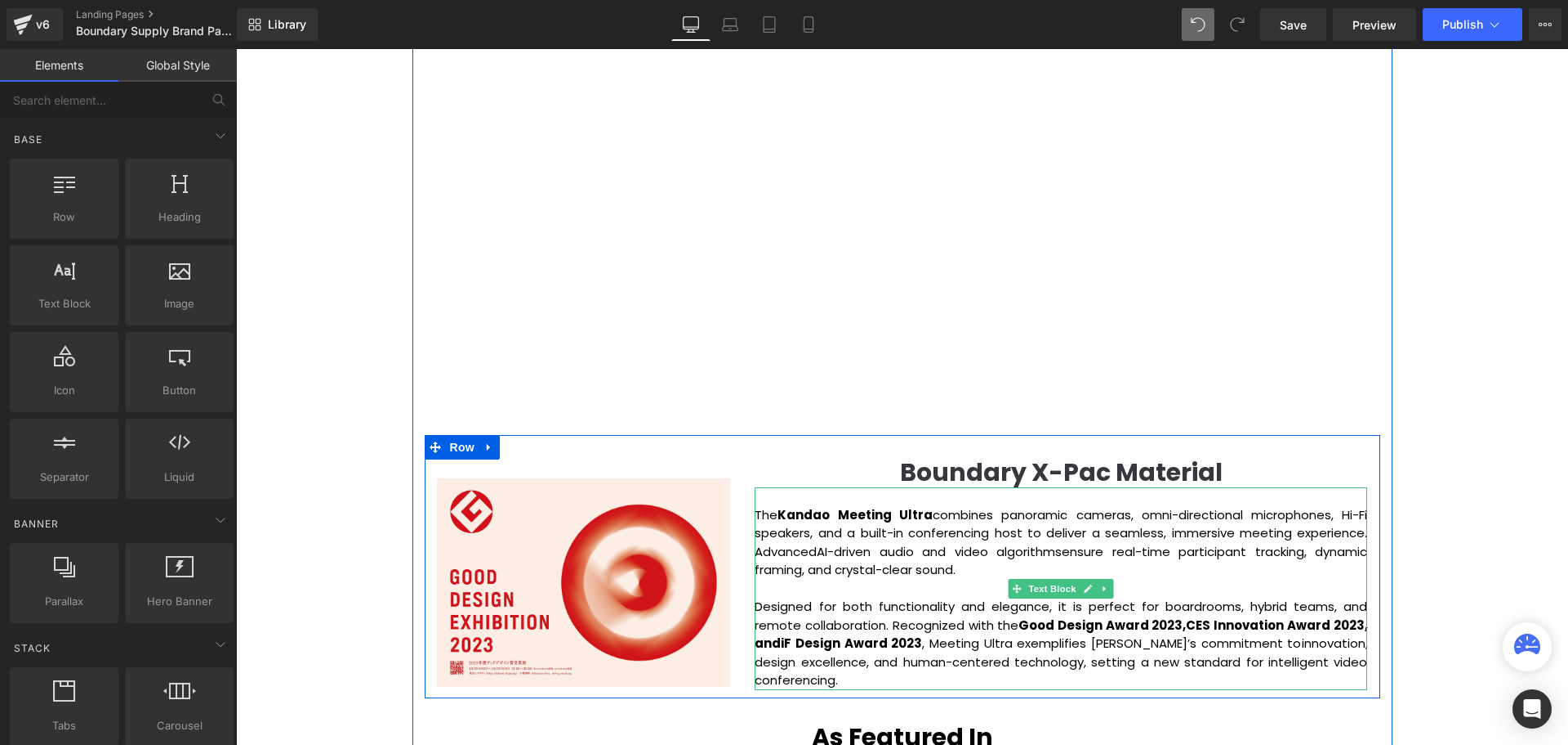
click at [936, 640] on p "Designed for both functionality and elegance, it is perfect for boardrooms, hyb…" at bounding box center [1061, 643] width 612 height 92
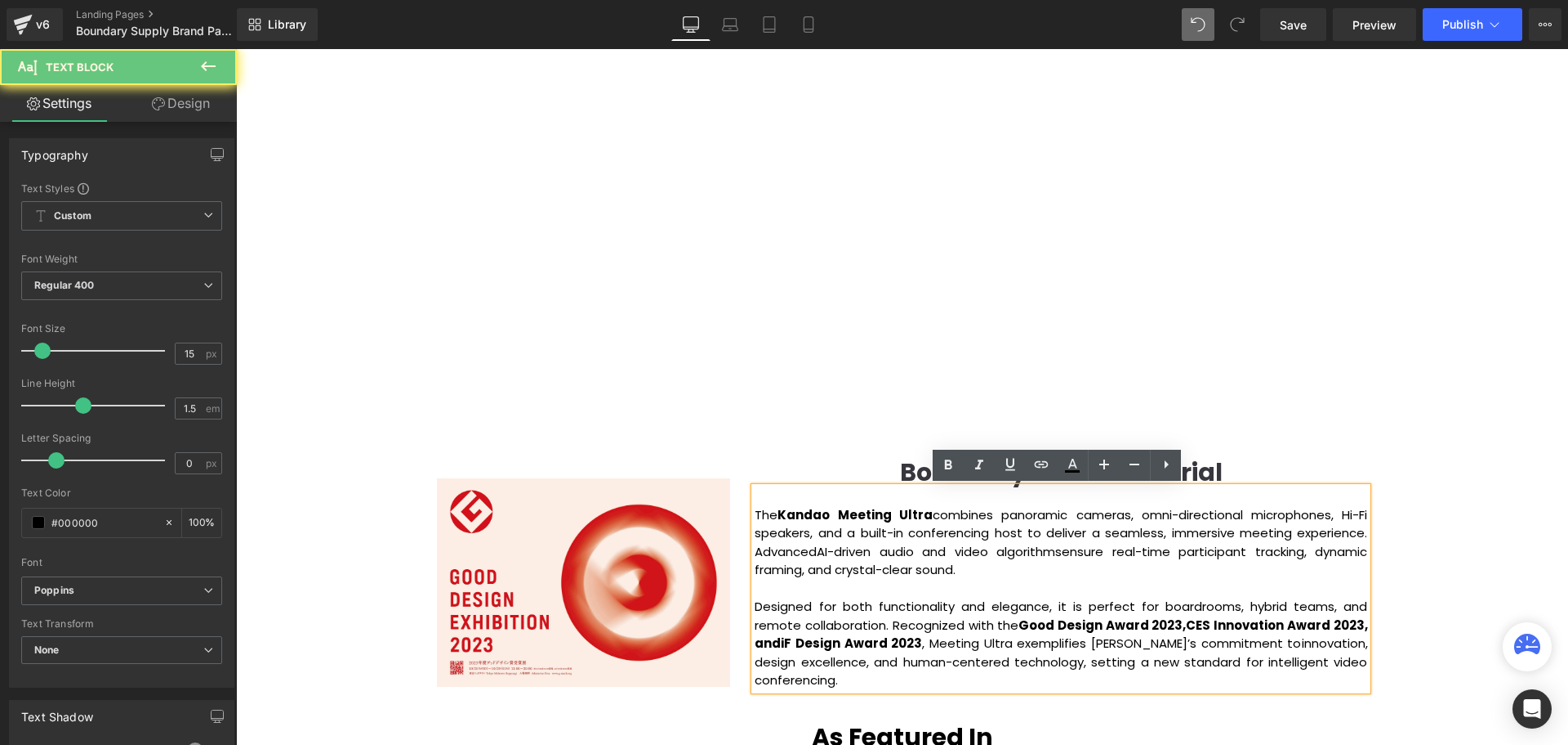
click at [842, 682] on p "Designed for both functionality and elegance, it is perfect for boardrooms, hyb…" at bounding box center [1061, 643] width 612 height 92
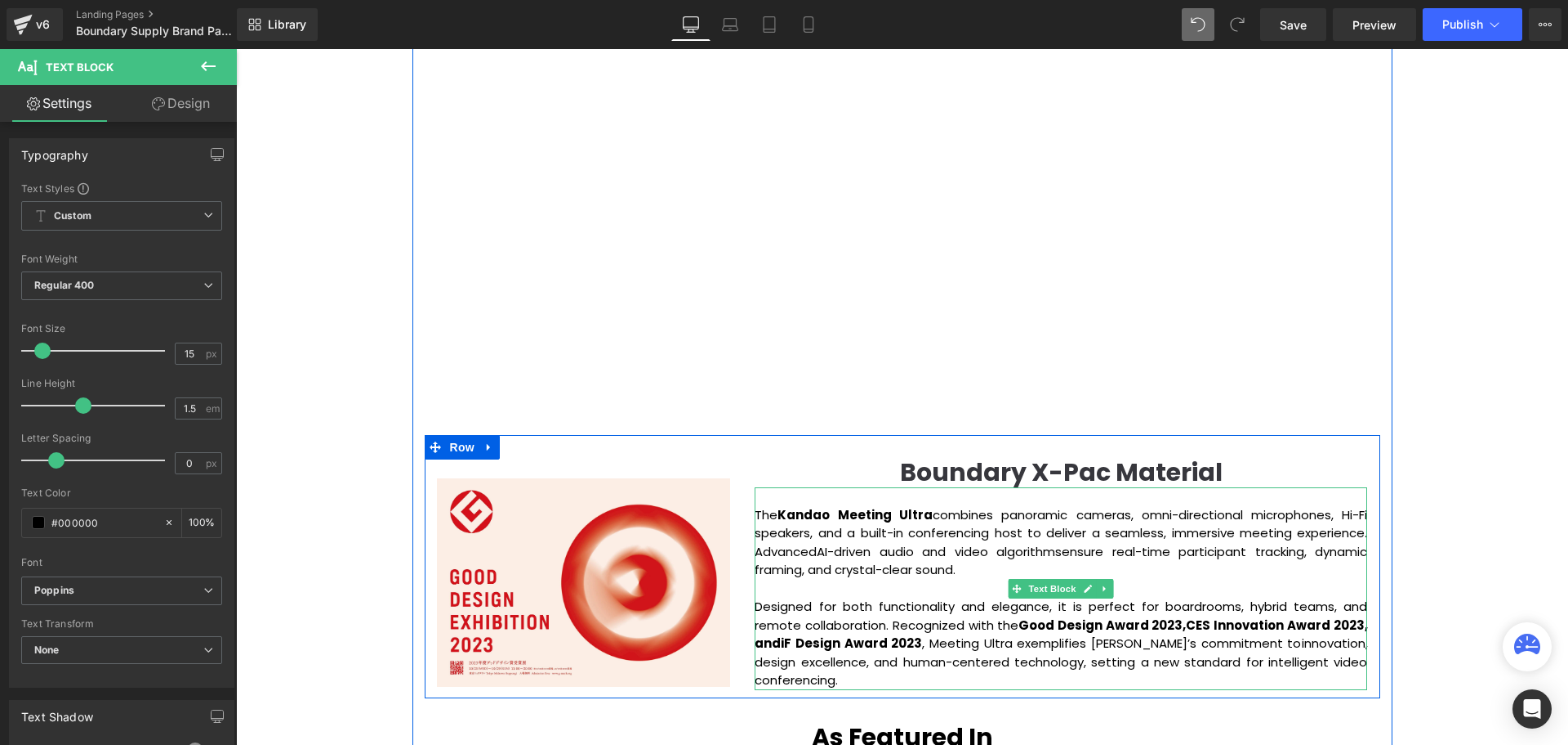
click at [851, 676] on p "Designed for both functionality and elegance, it is perfect for boardrooms, hyb…" at bounding box center [1061, 643] width 612 height 92
click at [965, 594] on p at bounding box center [1061, 588] width 612 height 19
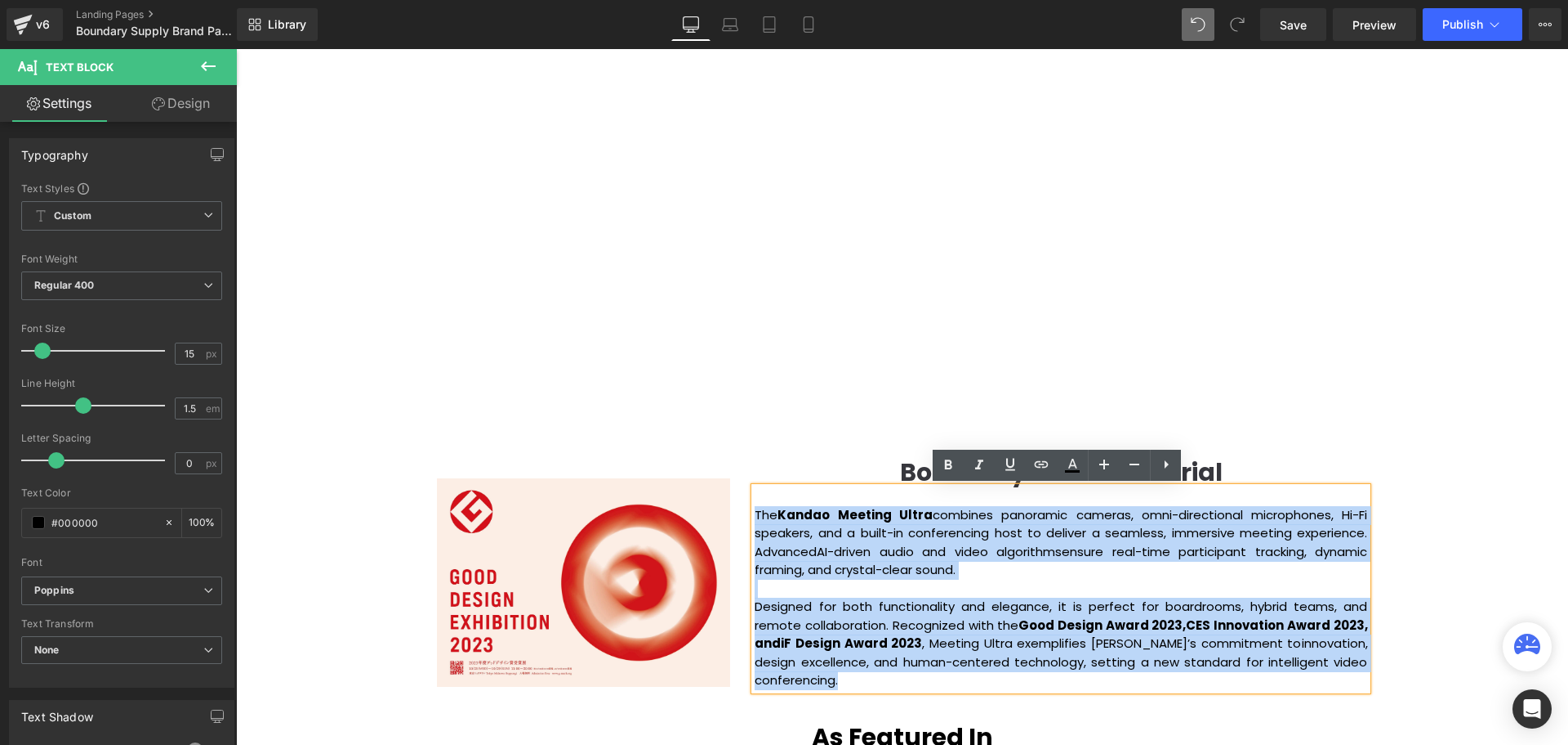
drag, startPoint x: 843, startPoint y: 679, endPoint x: 753, endPoint y: 512, distance: 189.7
click at [755, 512] on div "The Kandao Meeting Ultra combines panoramic cameras, omni-directional microphon…" at bounding box center [1061, 588] width 612 height 203
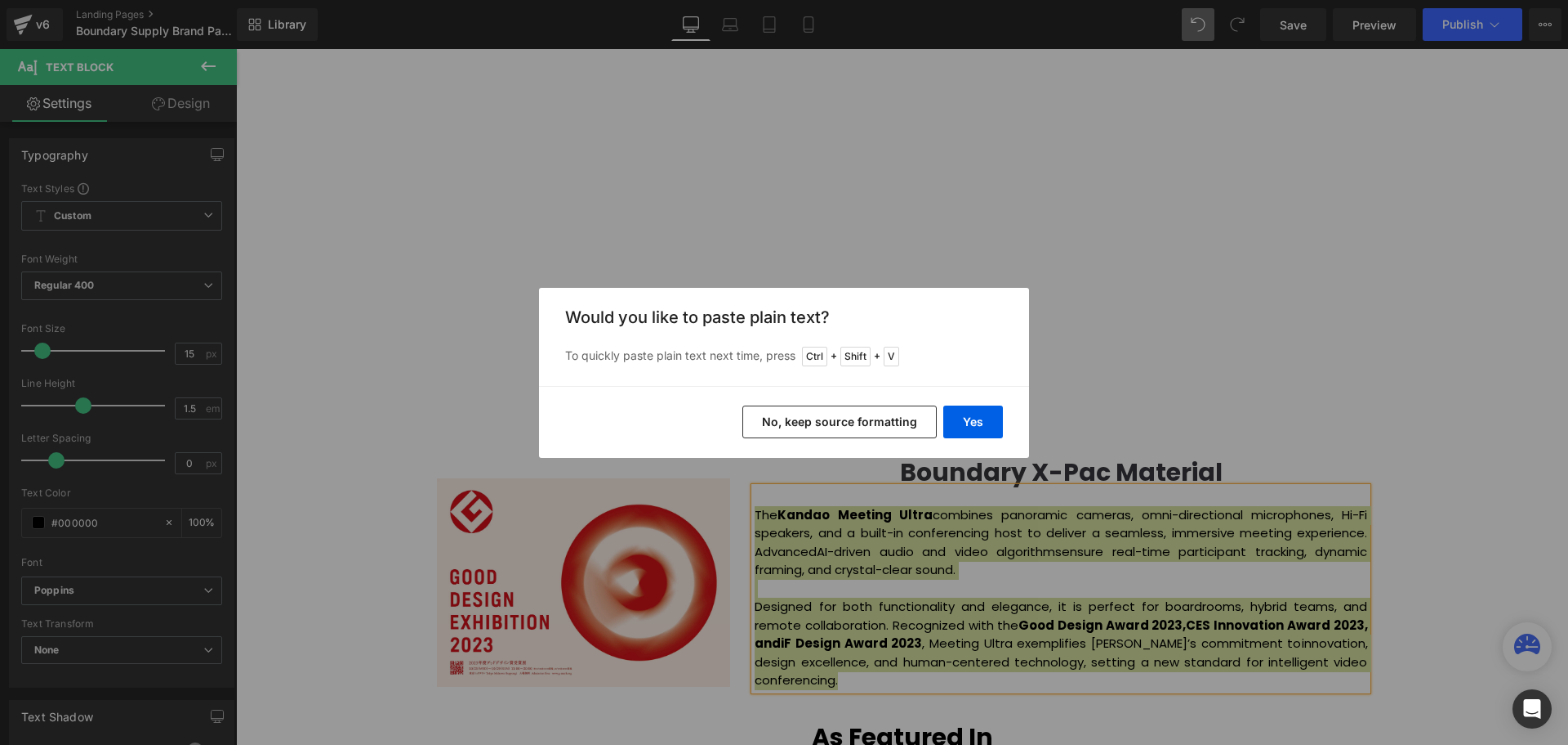
click at [865, 421] on button "No, keep source formatting" at bounding box center [840, 421] width 195 height 33
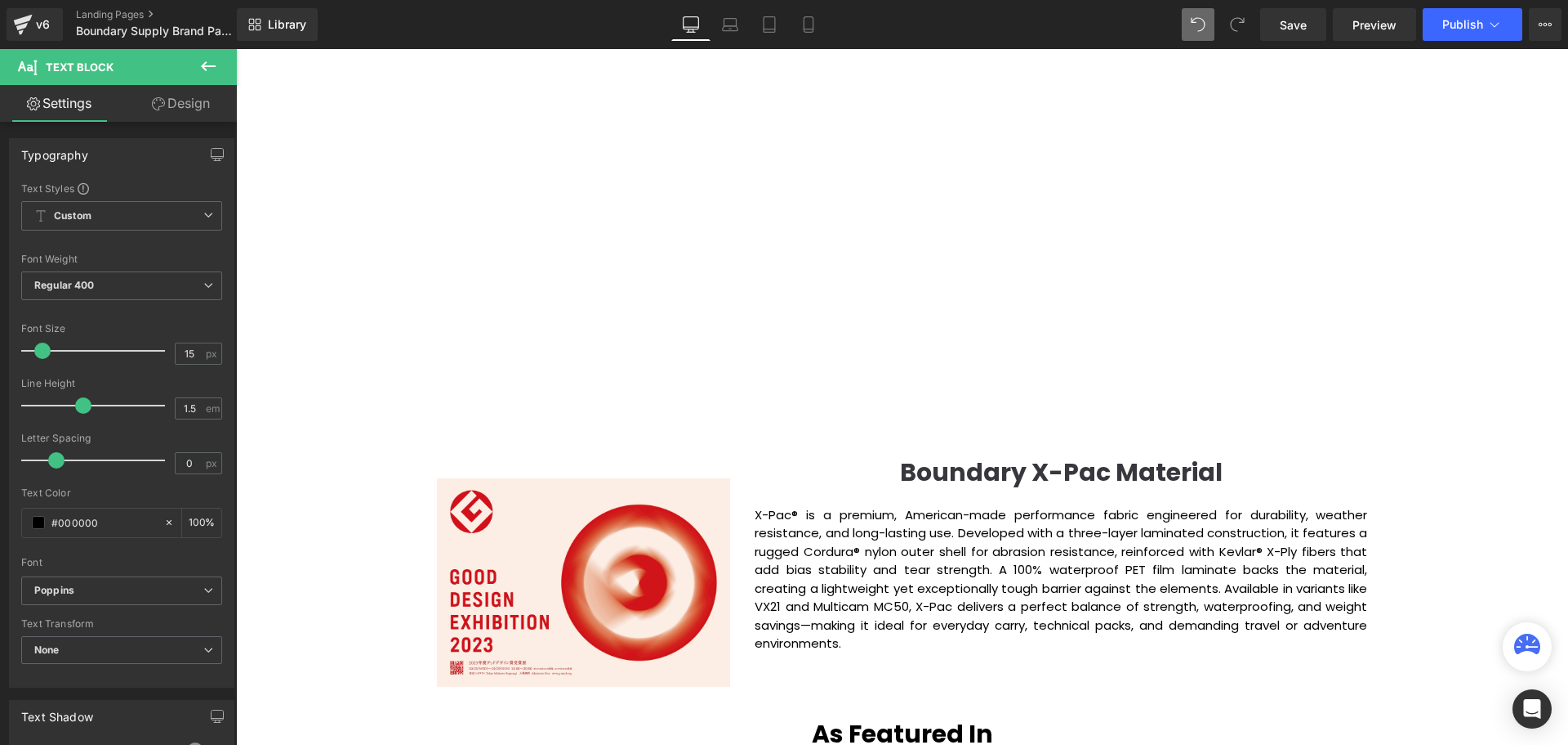
scroll to position [4659, 1324]
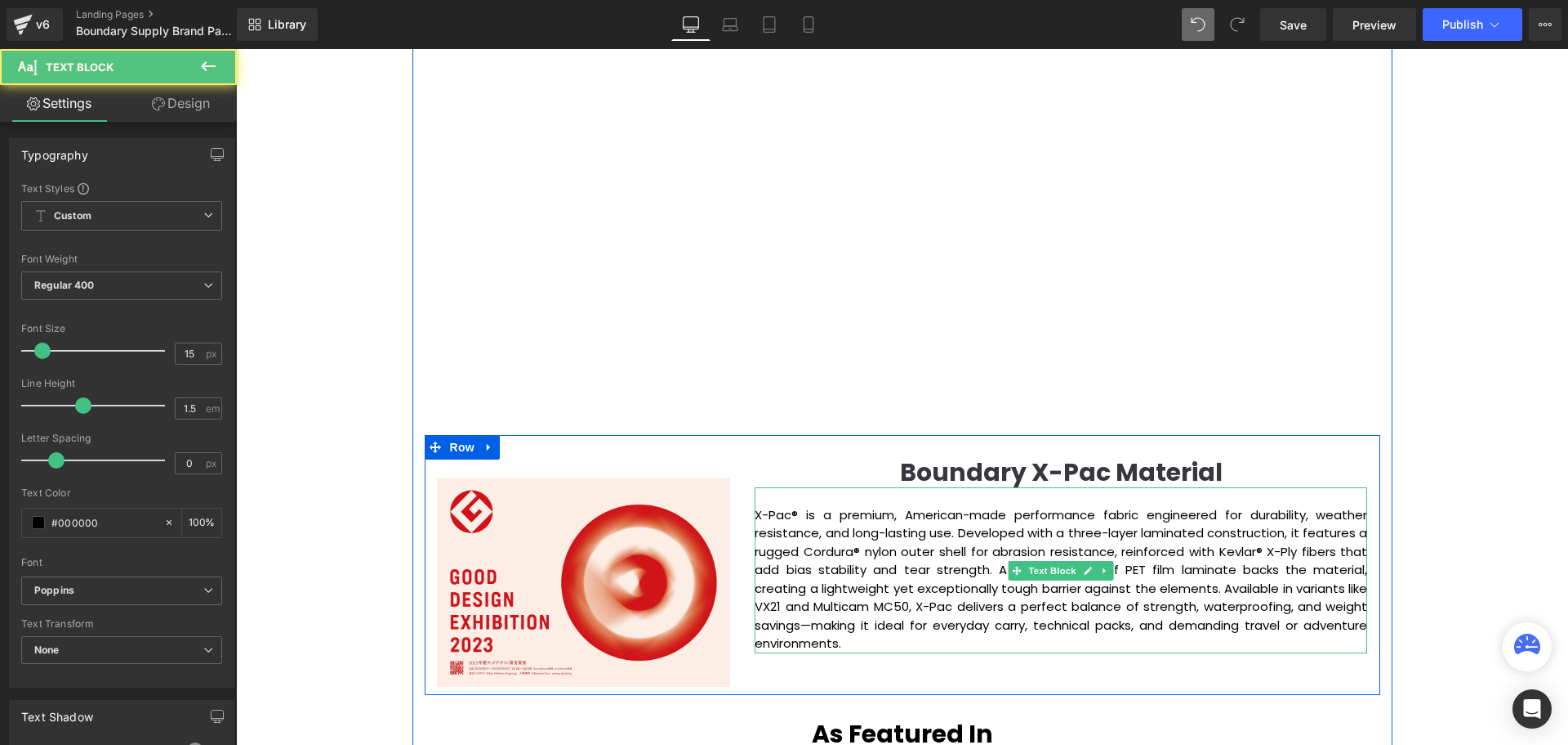
click at [760, 516] on p "X-Pac® is a premium, American-made performance fabric engineered for durability…" at bounding box center [1061, 579] width 612 height 147
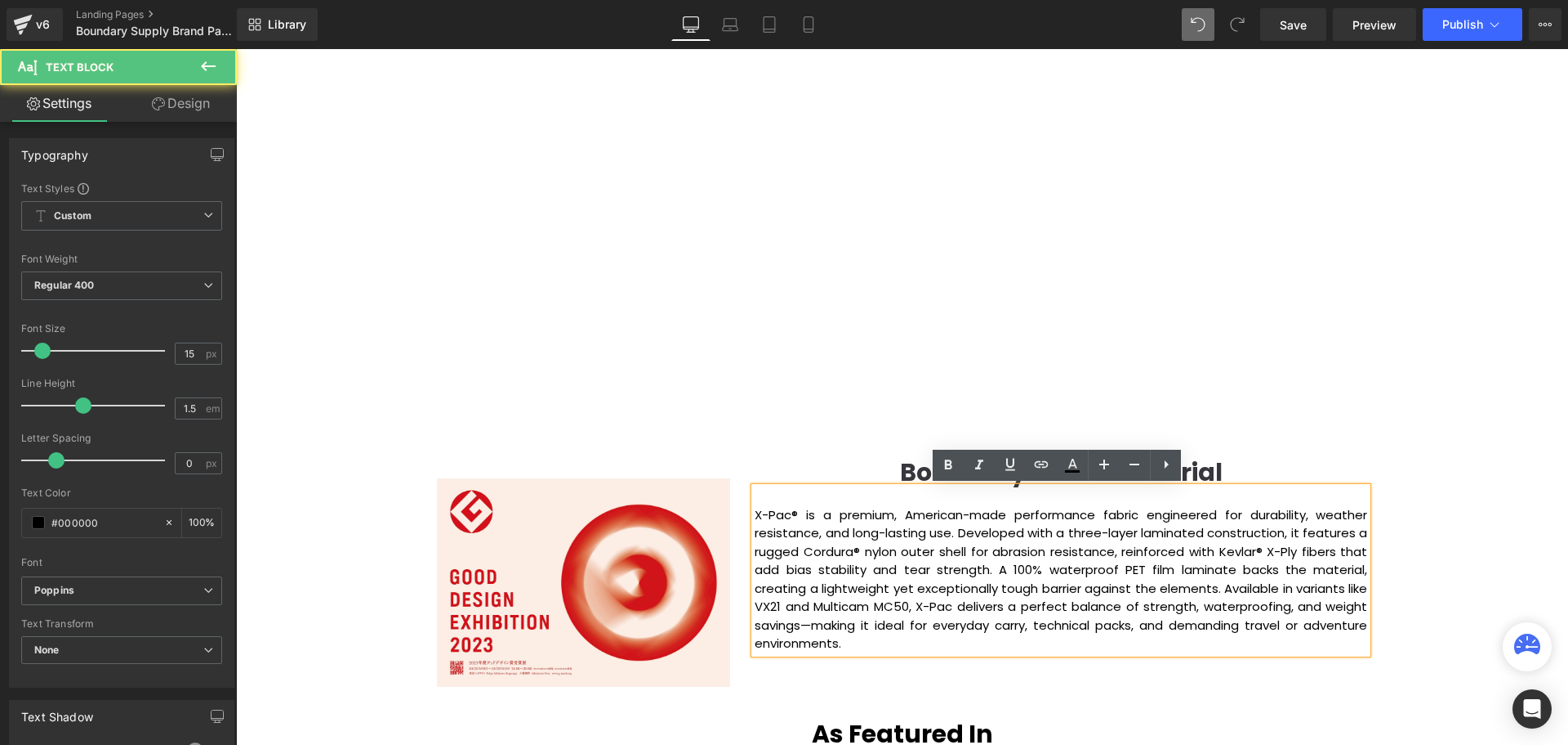
click at [772, 513] on p "X-Pac® is a premium, American-made performance fabric engineered for durability…" at bounding box center [1061, 579] width 612 height 147
click at [767, 514] on p "X-Pac® is a premium, American-made performance fabric engineered for durability…" at bounding box center [1061, 579] width 612 height 147
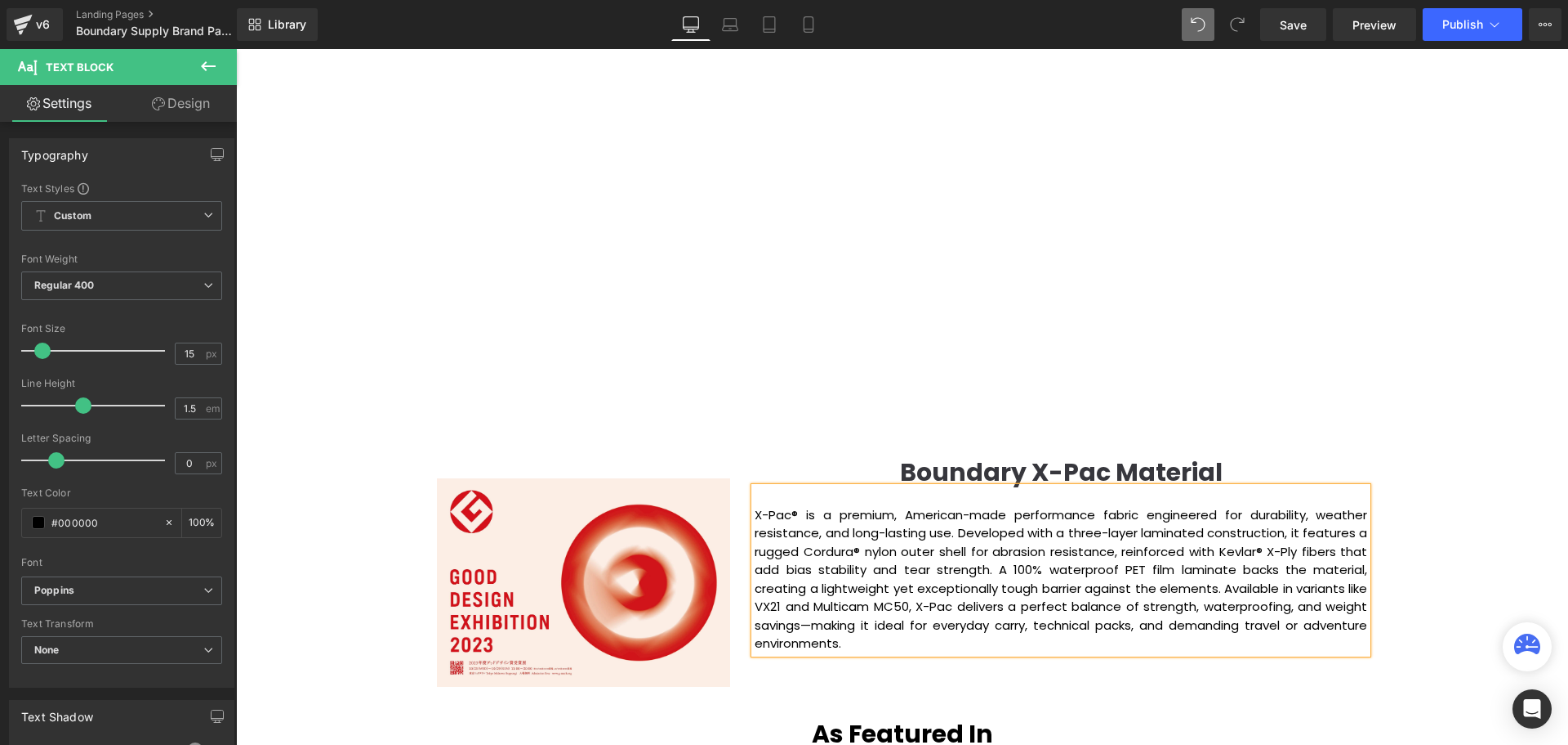
click at [1530, 498] on div "Video Bg Row Welcome to Button Row Image Row Creating Distinguished Imaging Pro…" at bounding box center [902, 251] width 1332 height 3822
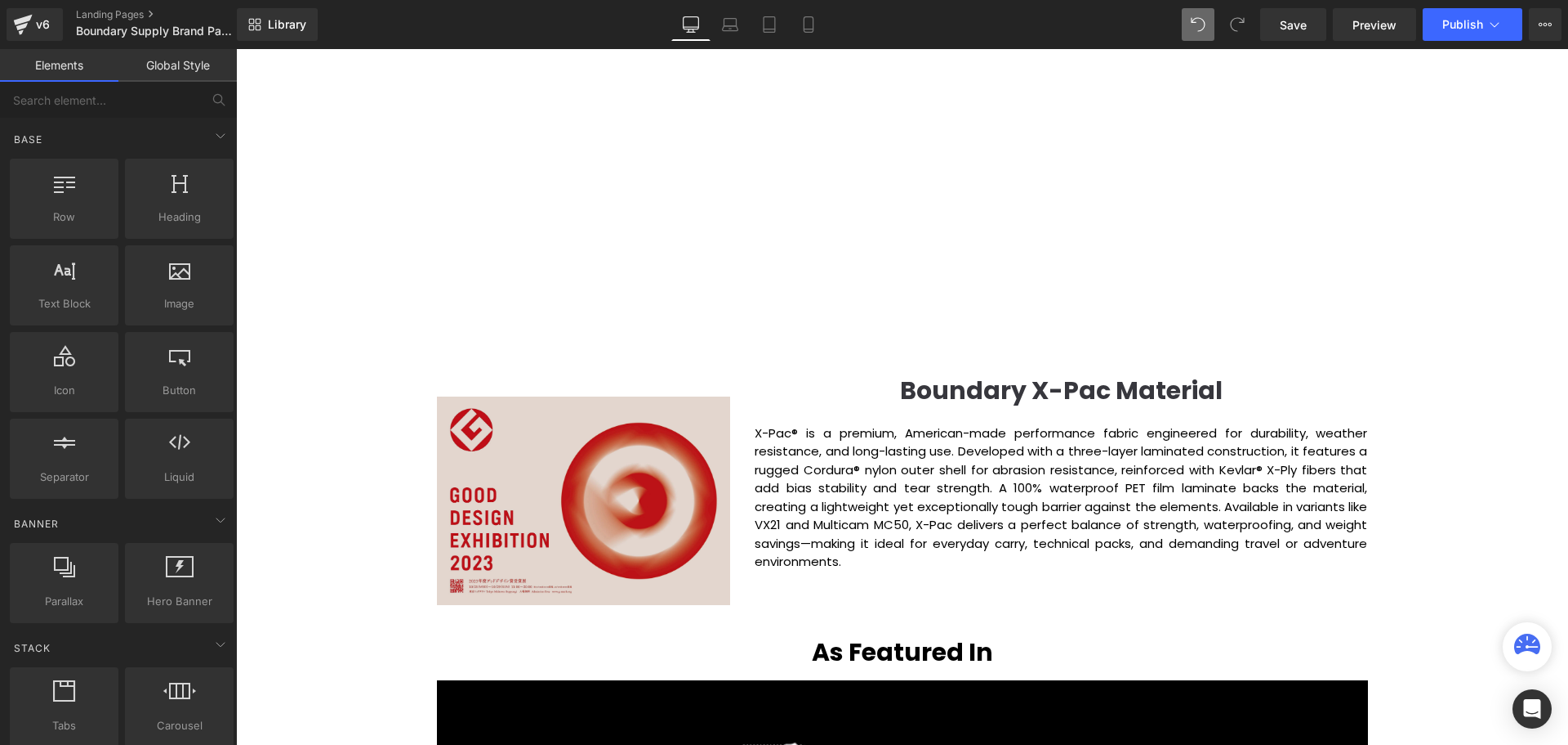
scroll to position [2001, 0]
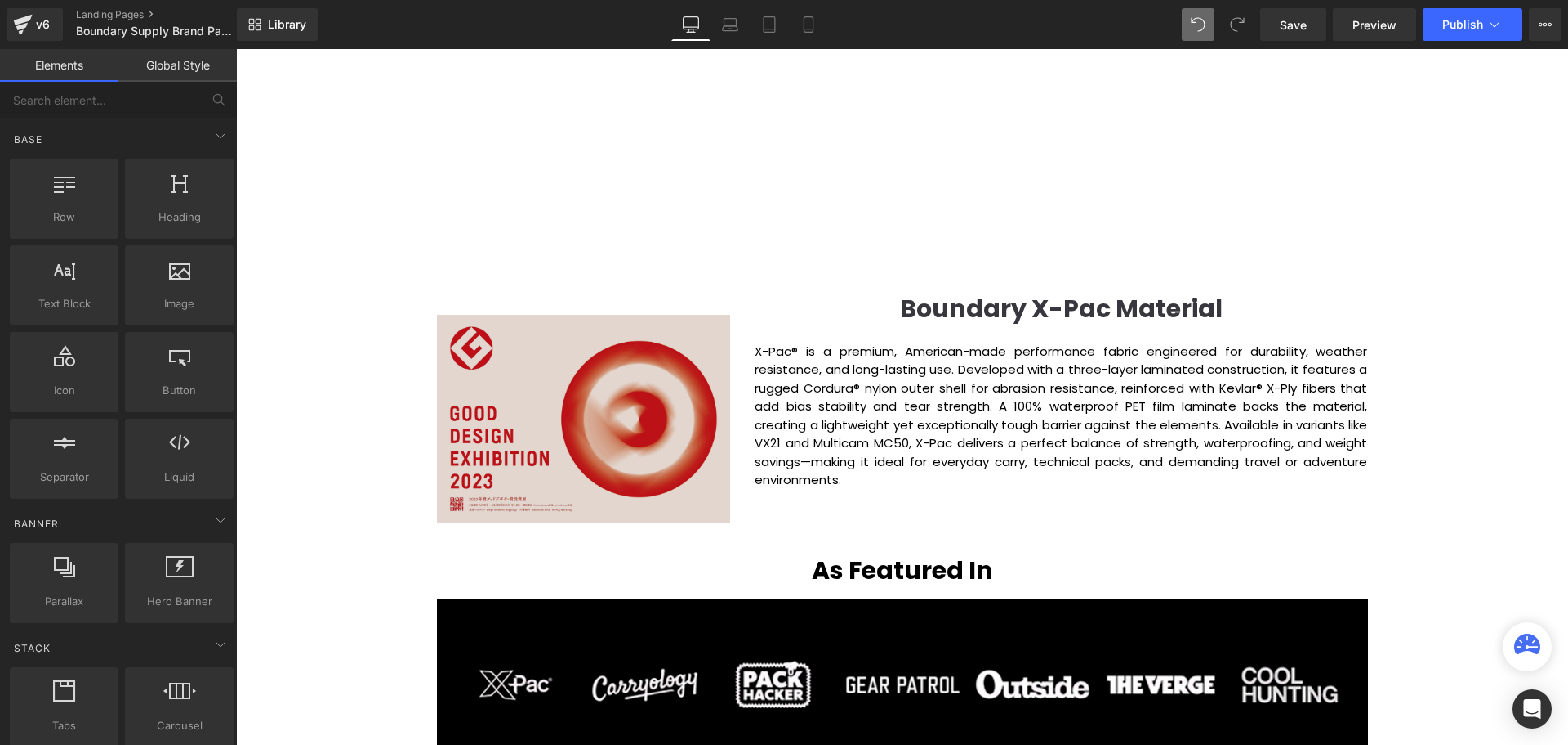
click at [522, 421] on img at bounding box center [583, 409] width 294 height 228
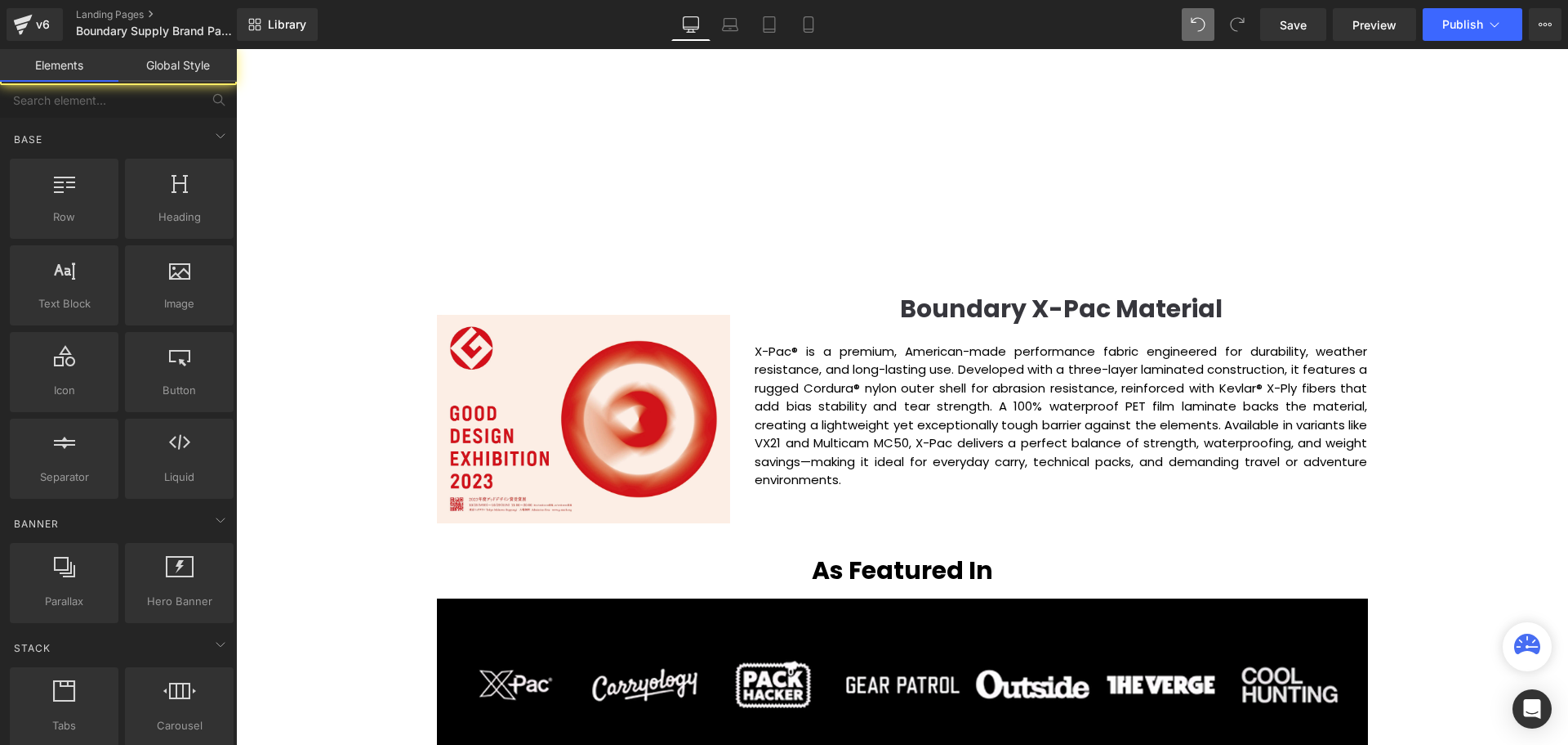
click at [1459, 395] on div "Video Bg Row Welcome to Button Row Image Row Creating Distinguished Imaging Pro…" at bounding box center [902, 87] width 1332 height 3822
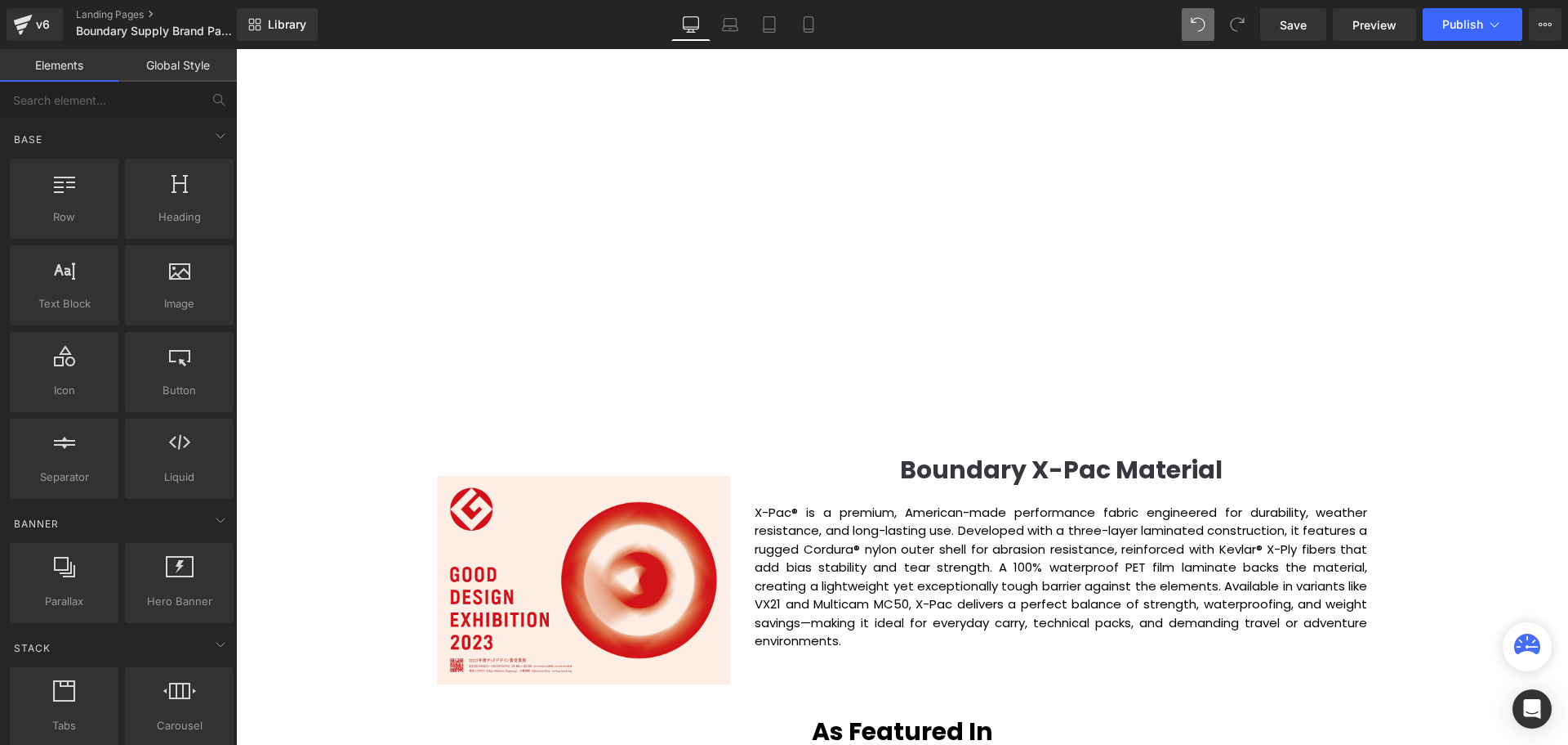
scroll to position [1920, 0]
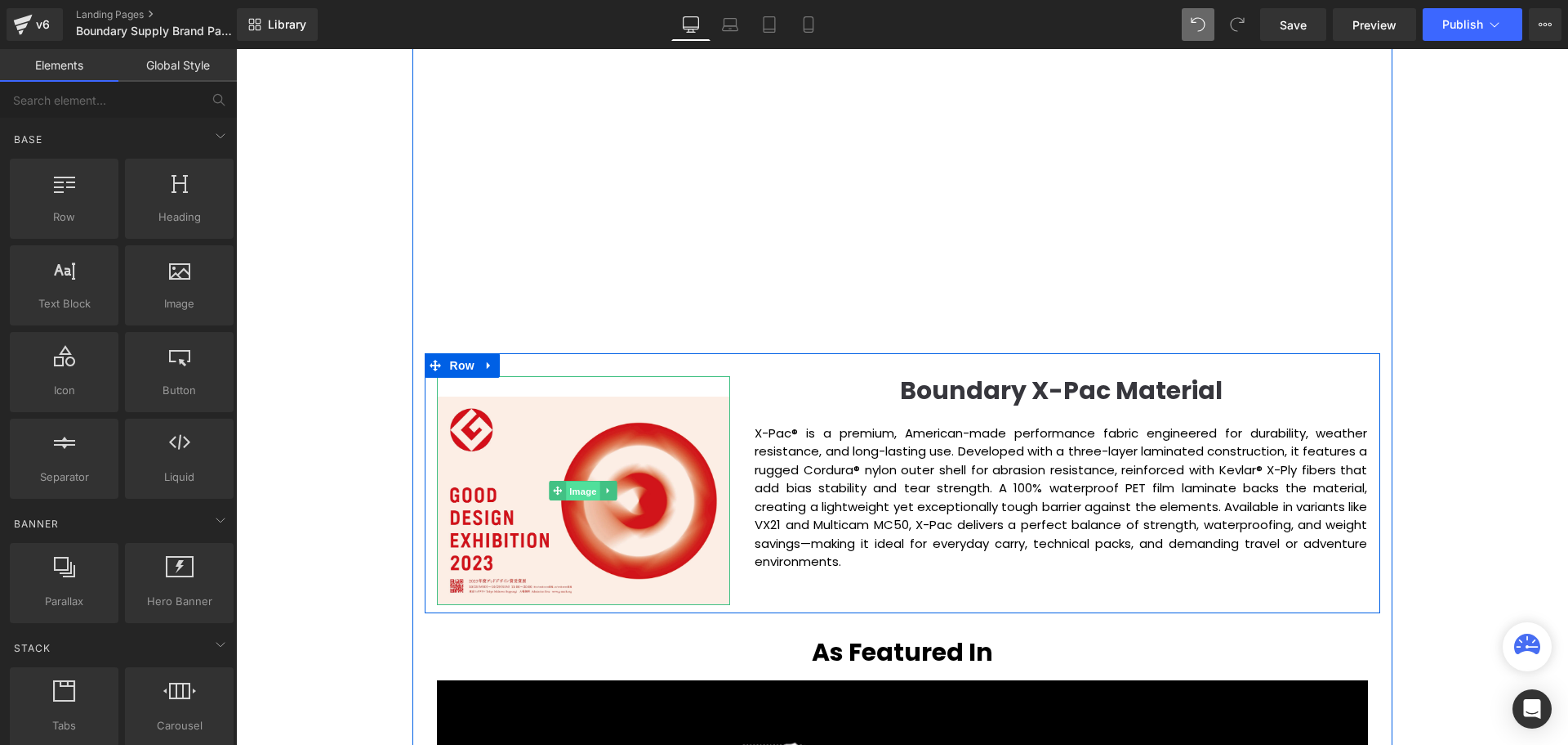
click at [577, 491] on span "Image" at bounding box center [584, 491] width 34 height 20
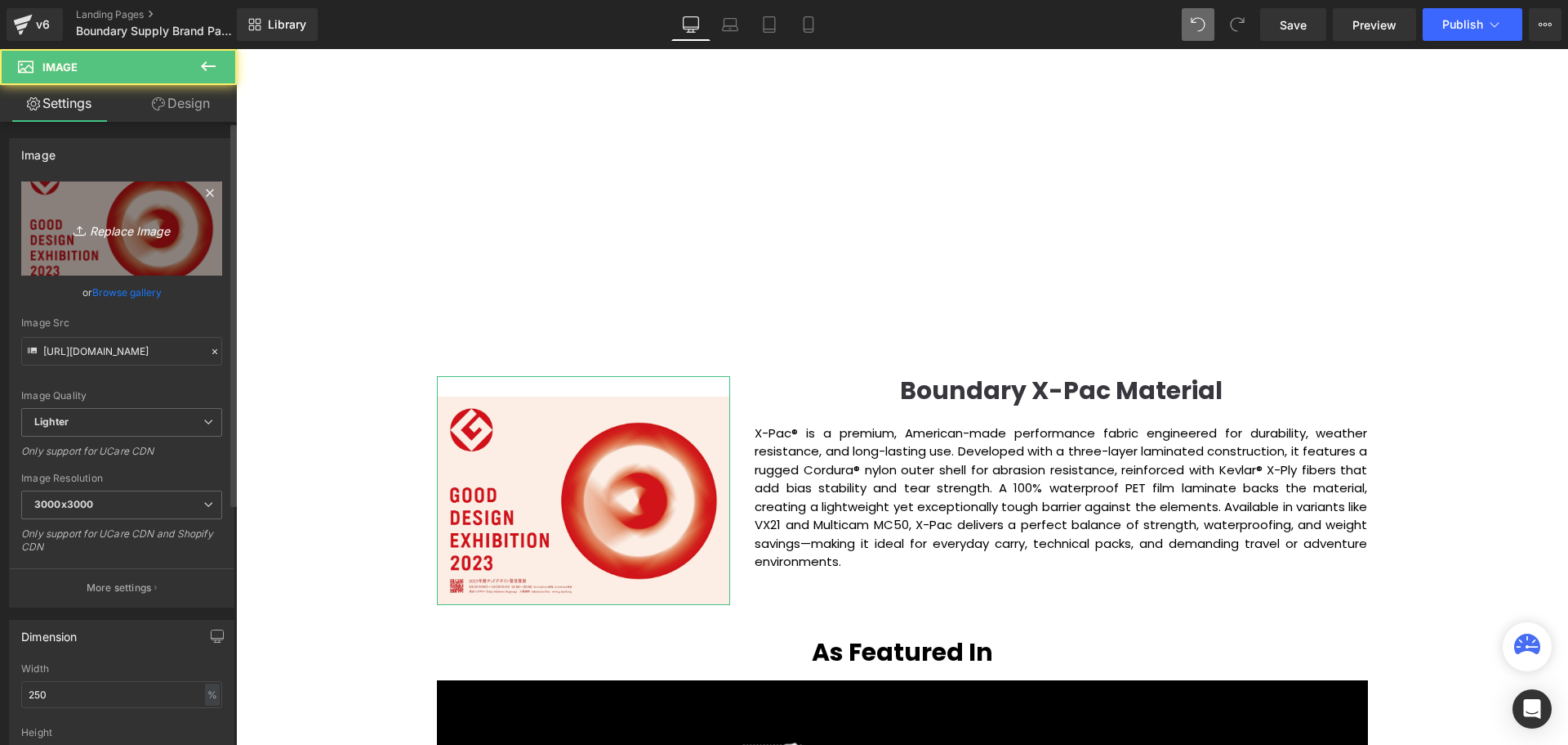
click at [145, 237] on icon "Replace Image" at bounding box center [121, 228] width 130 height 21
type input "C:\fakepath\Boundary-Supply_X-Pac-Material.webp"
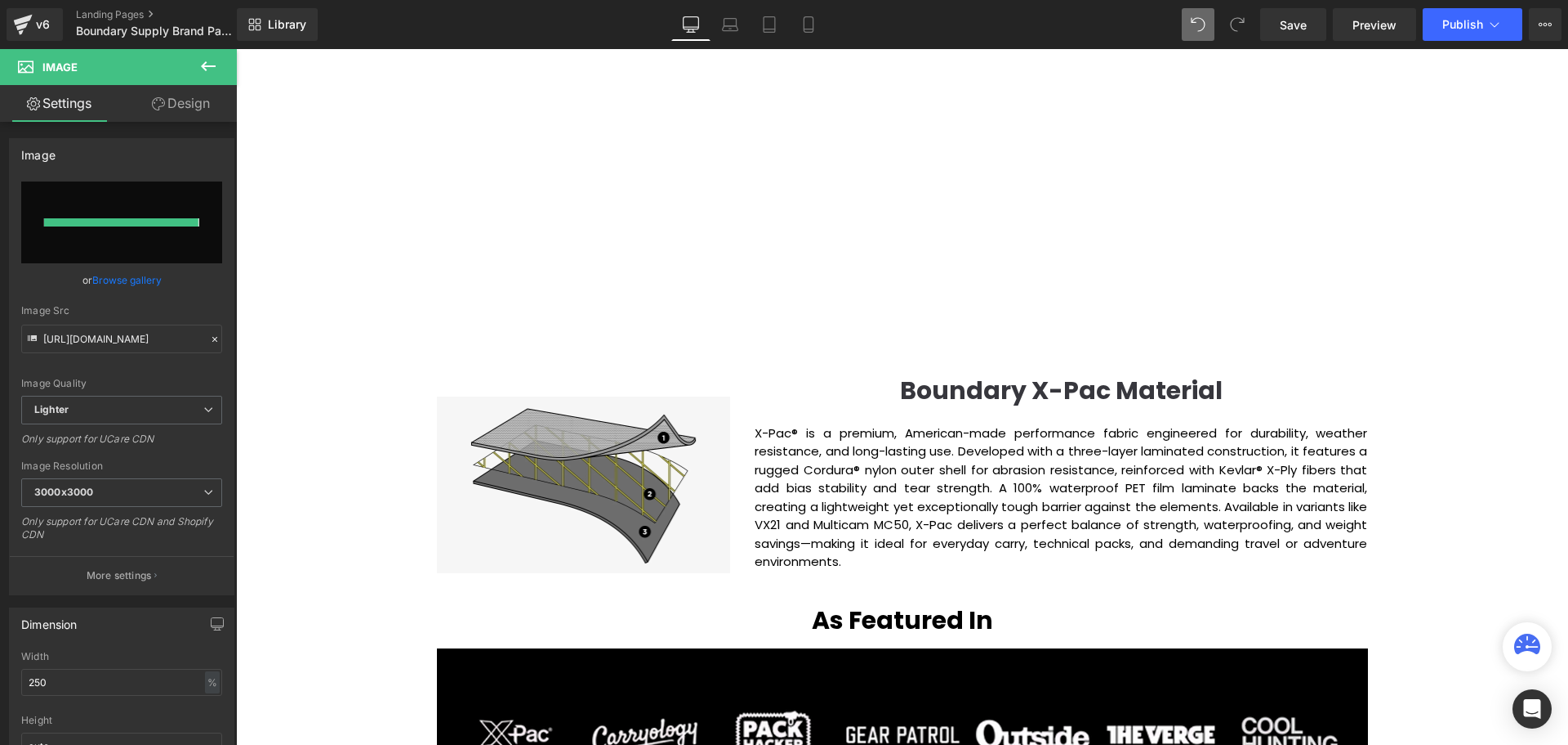
scroll to position [4627, 1324]
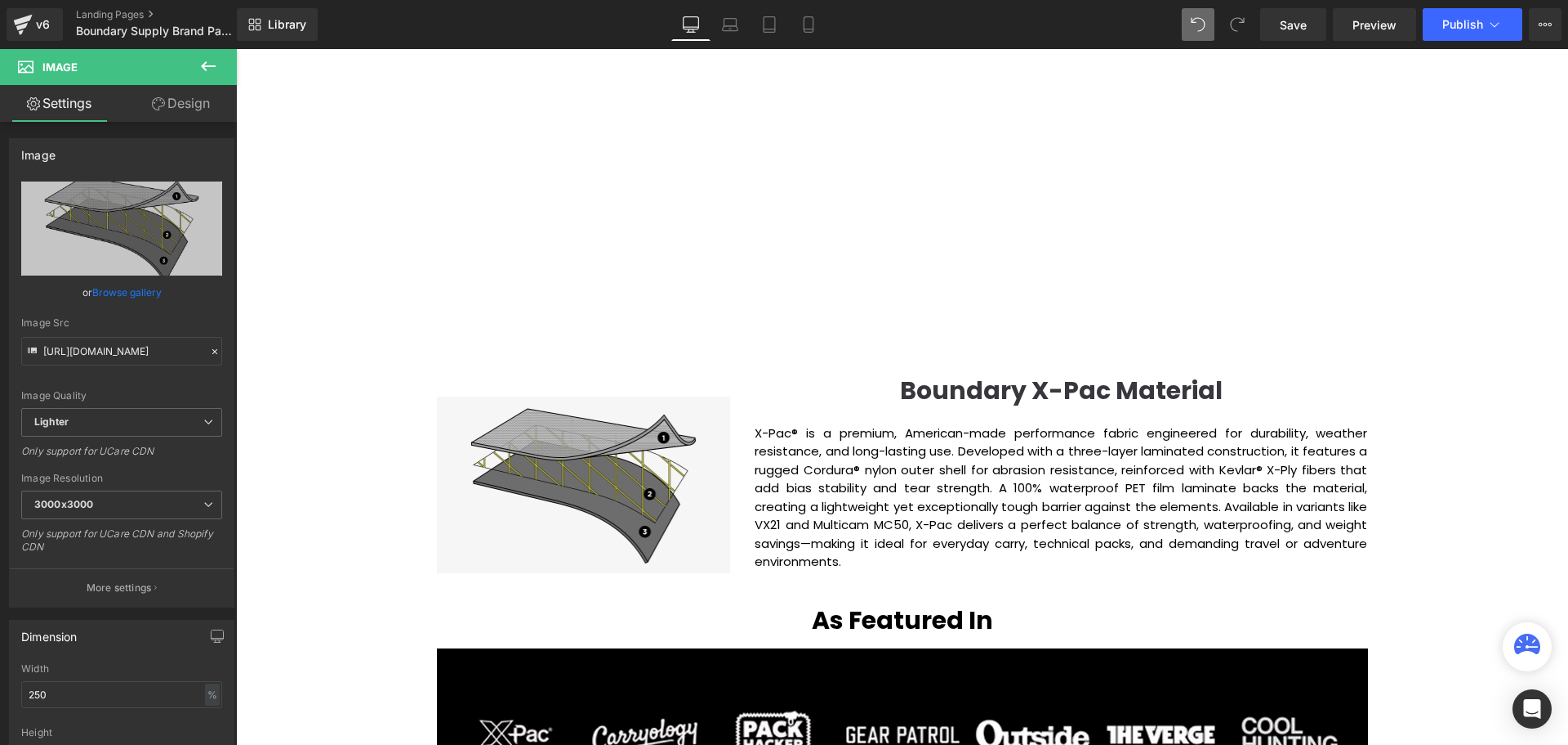
click at [1530, 459] on div "Video Bg Row Welcome to Button Row Image Row Creating Distinguished Imaging Pro…" at bounding box center [902, 153] width 1332 height 3790
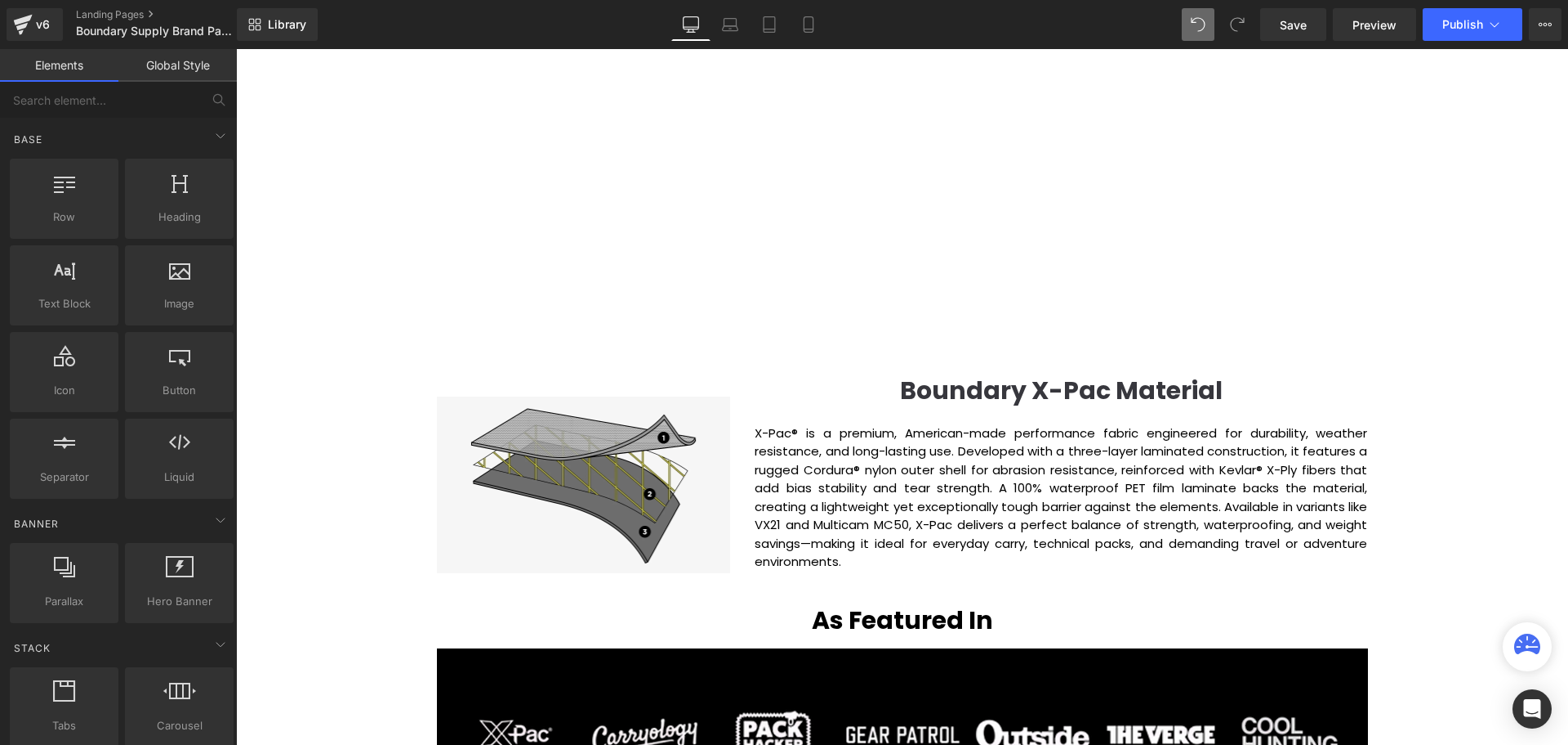
click at [1531, 456] on div "Video Bg Row Welcome to Button Row Image Row Creating Distinguished Imaging Pro…" at bounding box center [902, 153] width 1332 height 3790
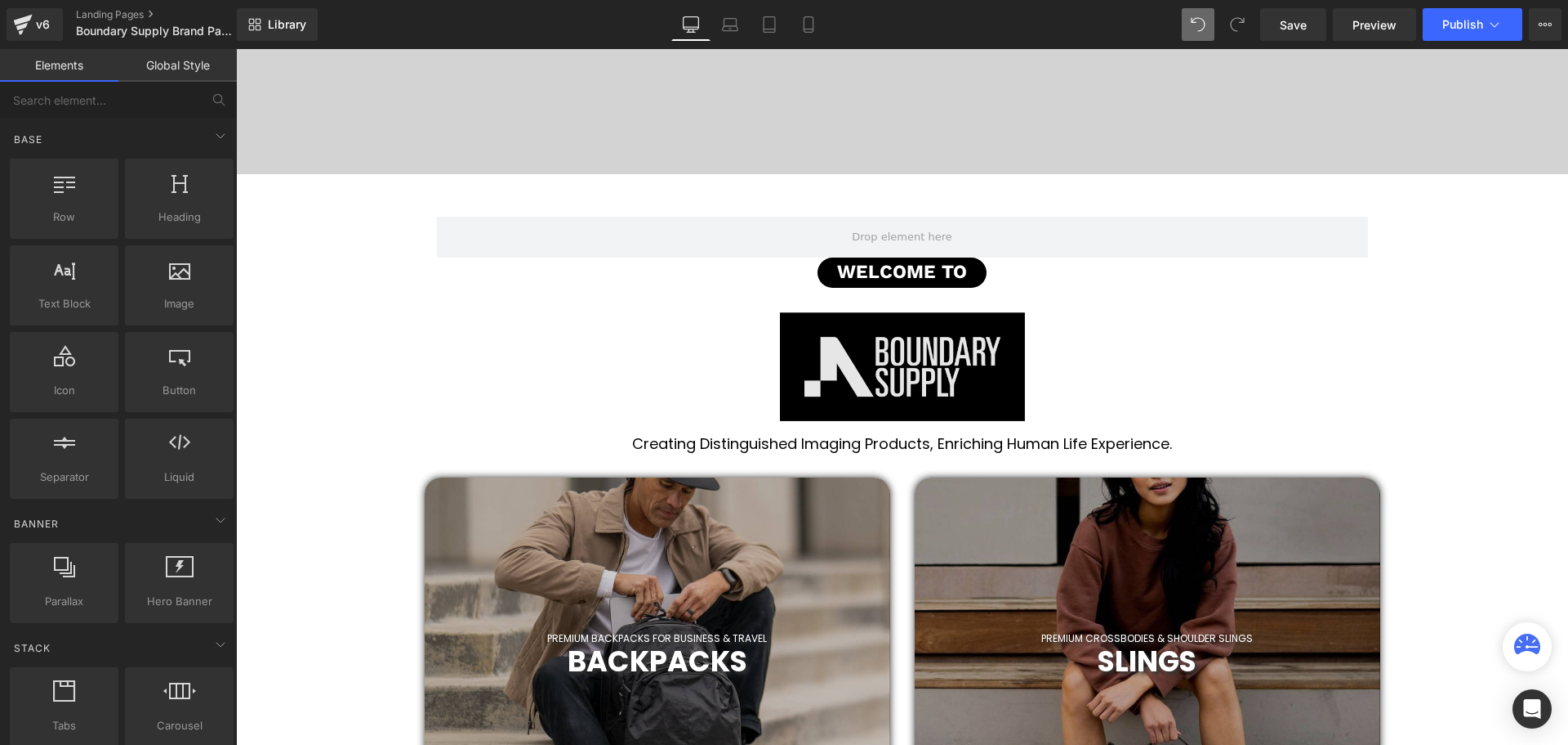
scroll to position [327, 0]
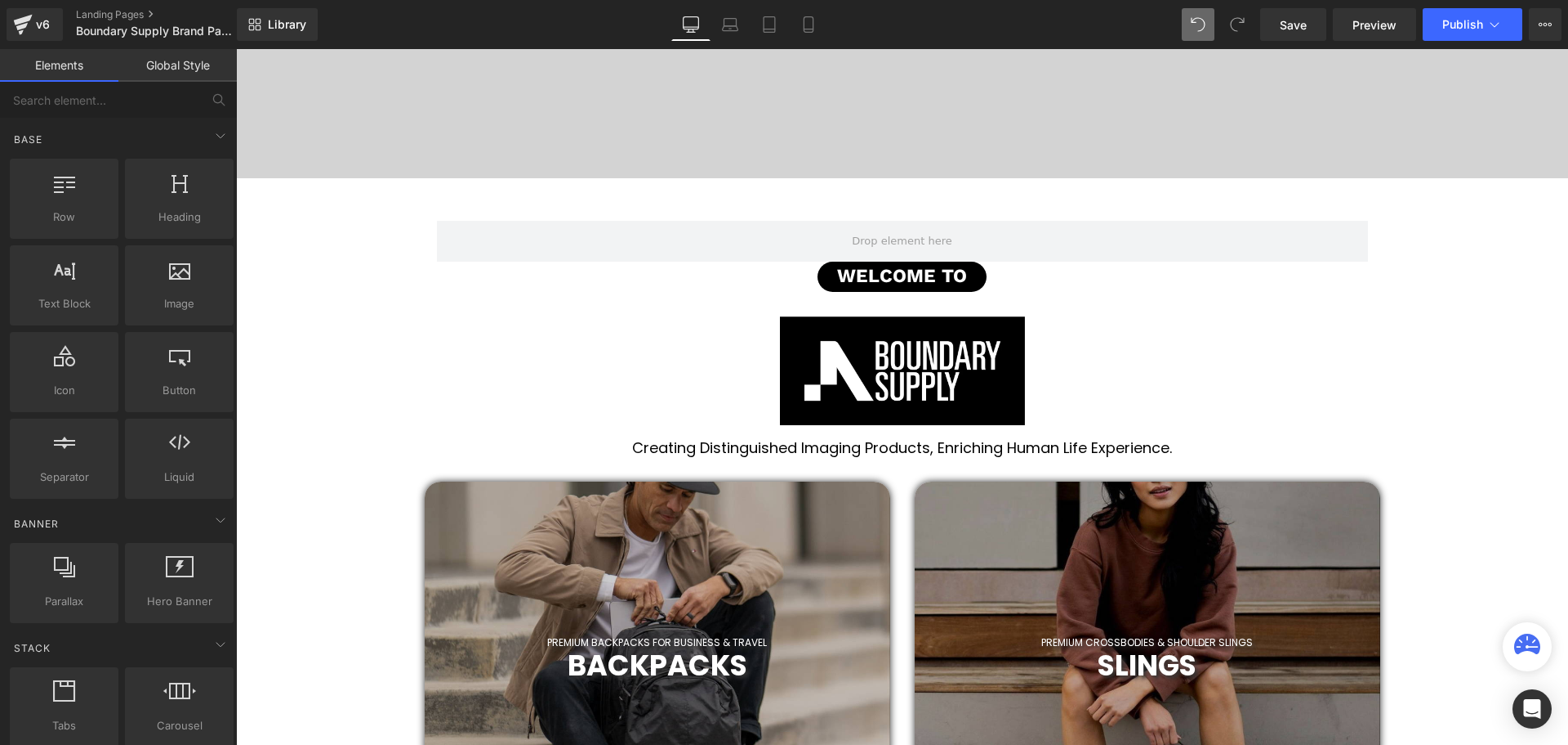
click at [903, 364] on div "Image" at bounding box center [902, 371] width 956 height 109
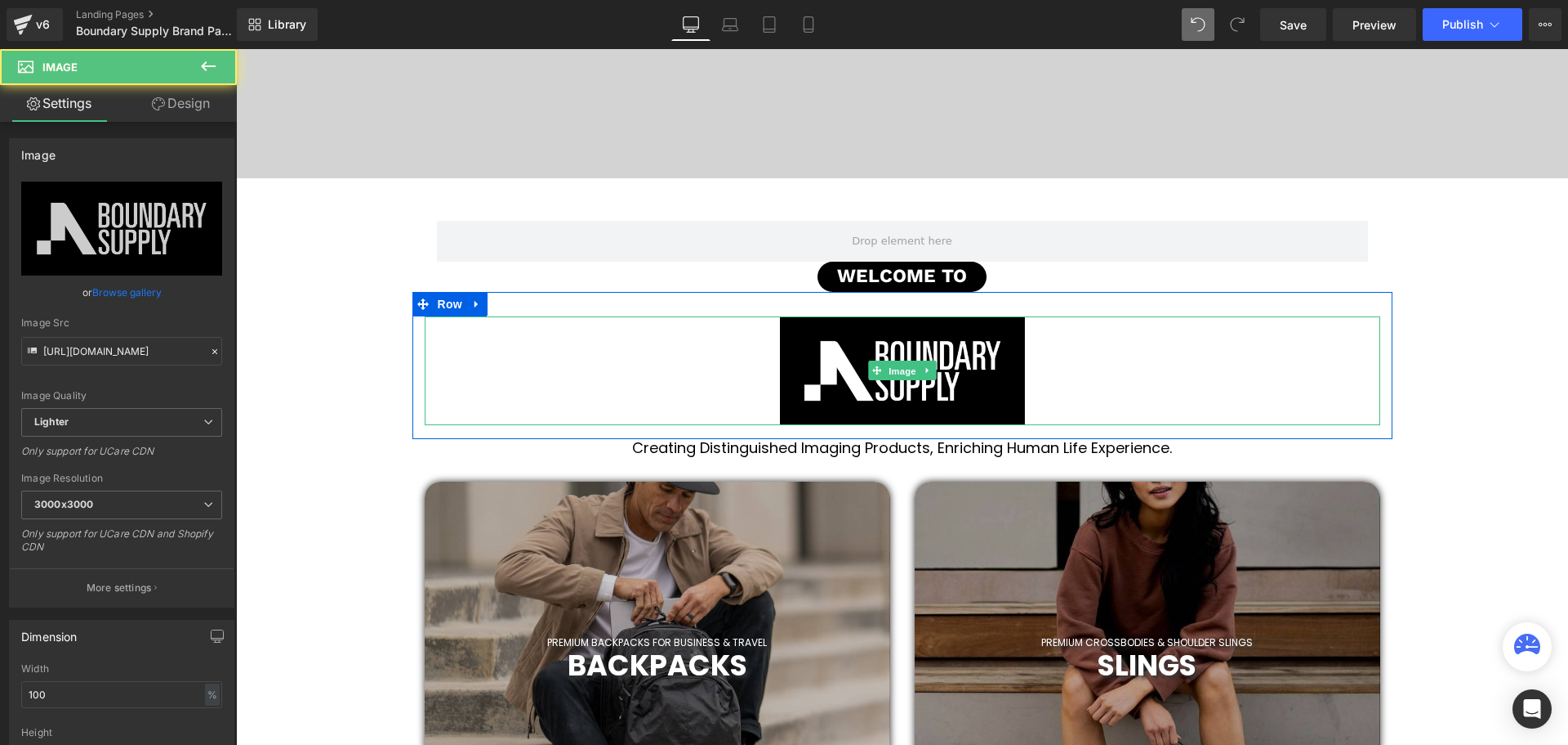
drag, startPoint x: 900, startPoint y: 370, endPoint x: 379, endPoint y: 316, distance: 523.8
click at [899, 370] on span "Image" at bounding box center [903, 372] width 34 height 20
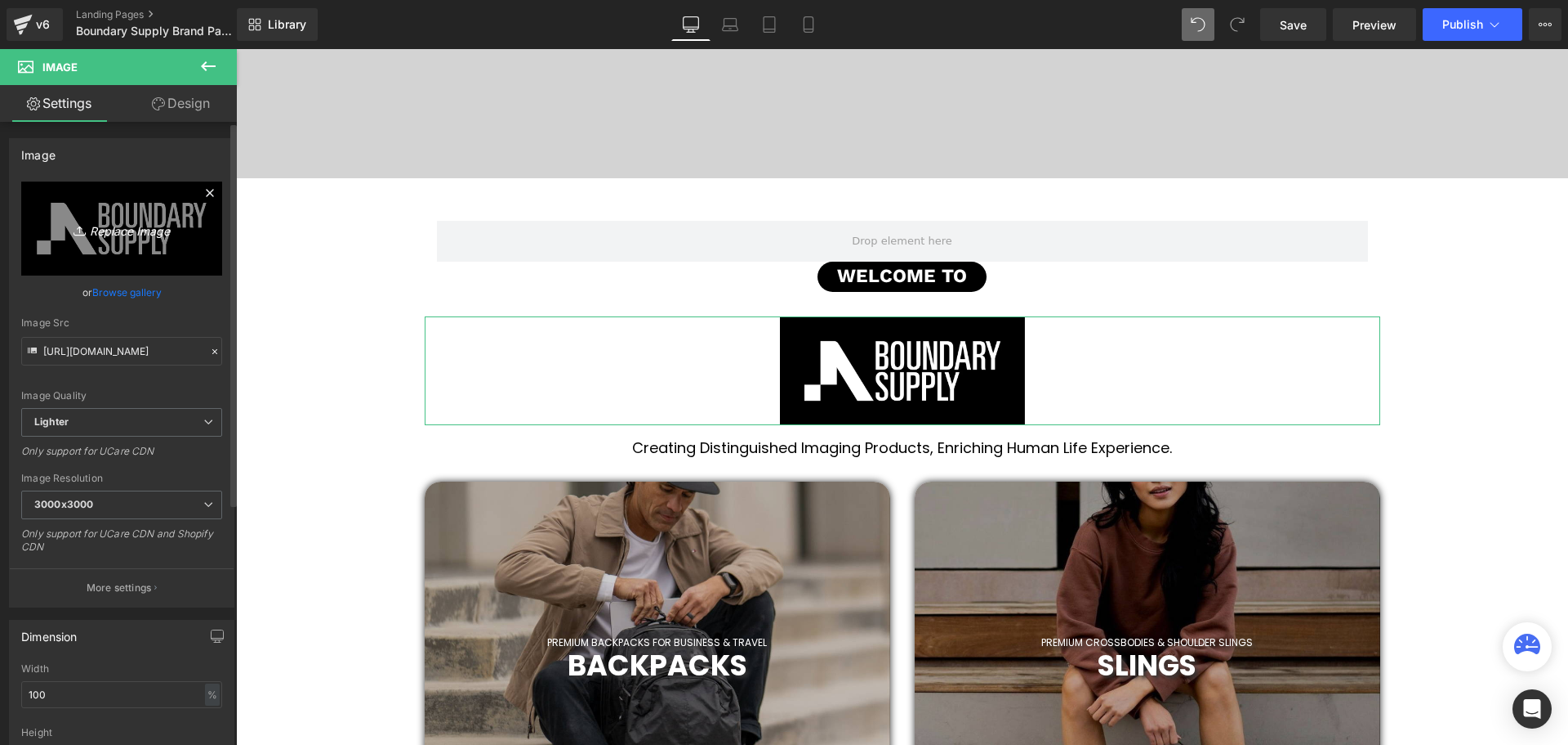
click at [129, 229] on icon "Replace Image" at bounding box center [121, 228] width 130 height 21
type input "C:\fakepath\Banners (1355 x 560 px) (1355 x 360 px) (2).svg"
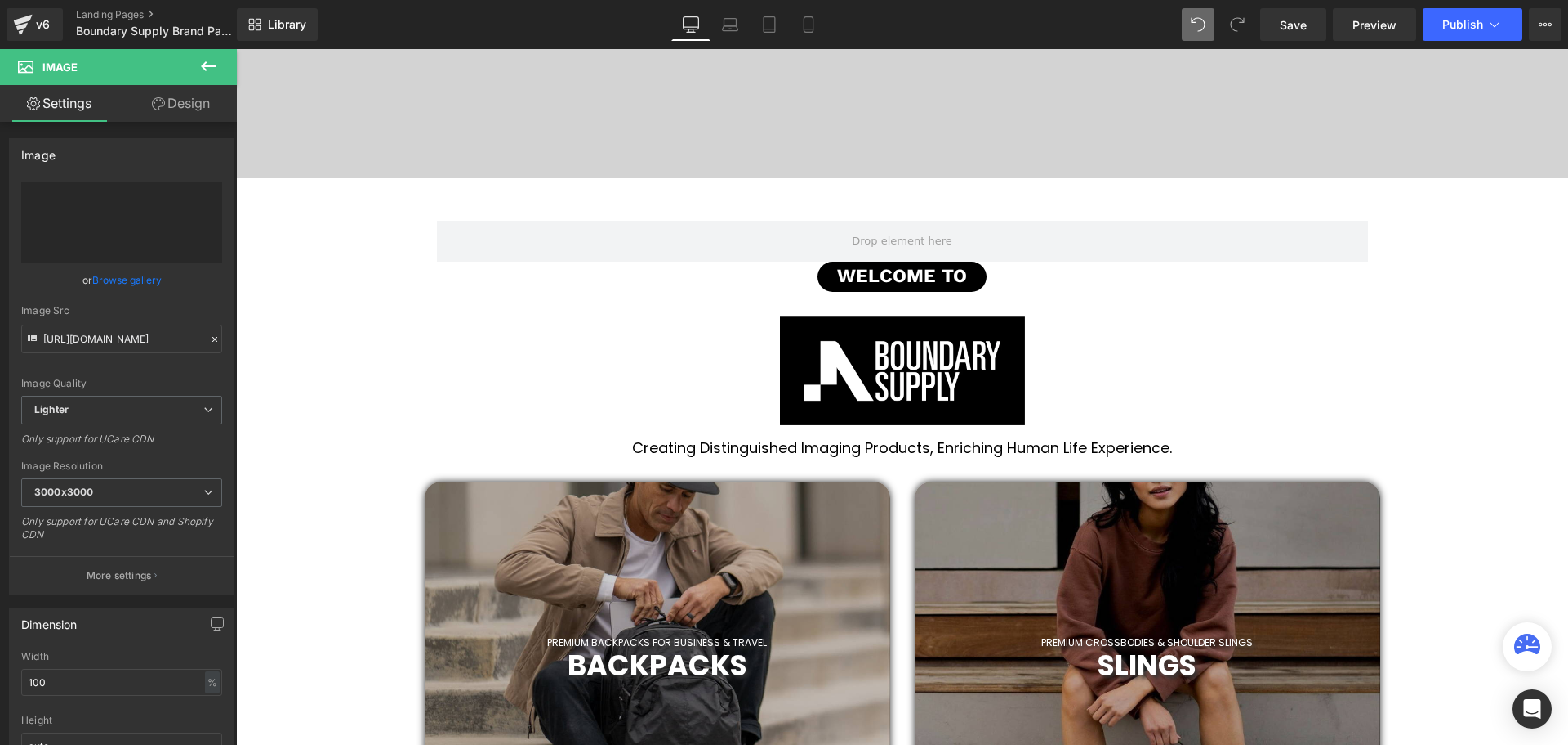
scroll to position [4563, 1324]
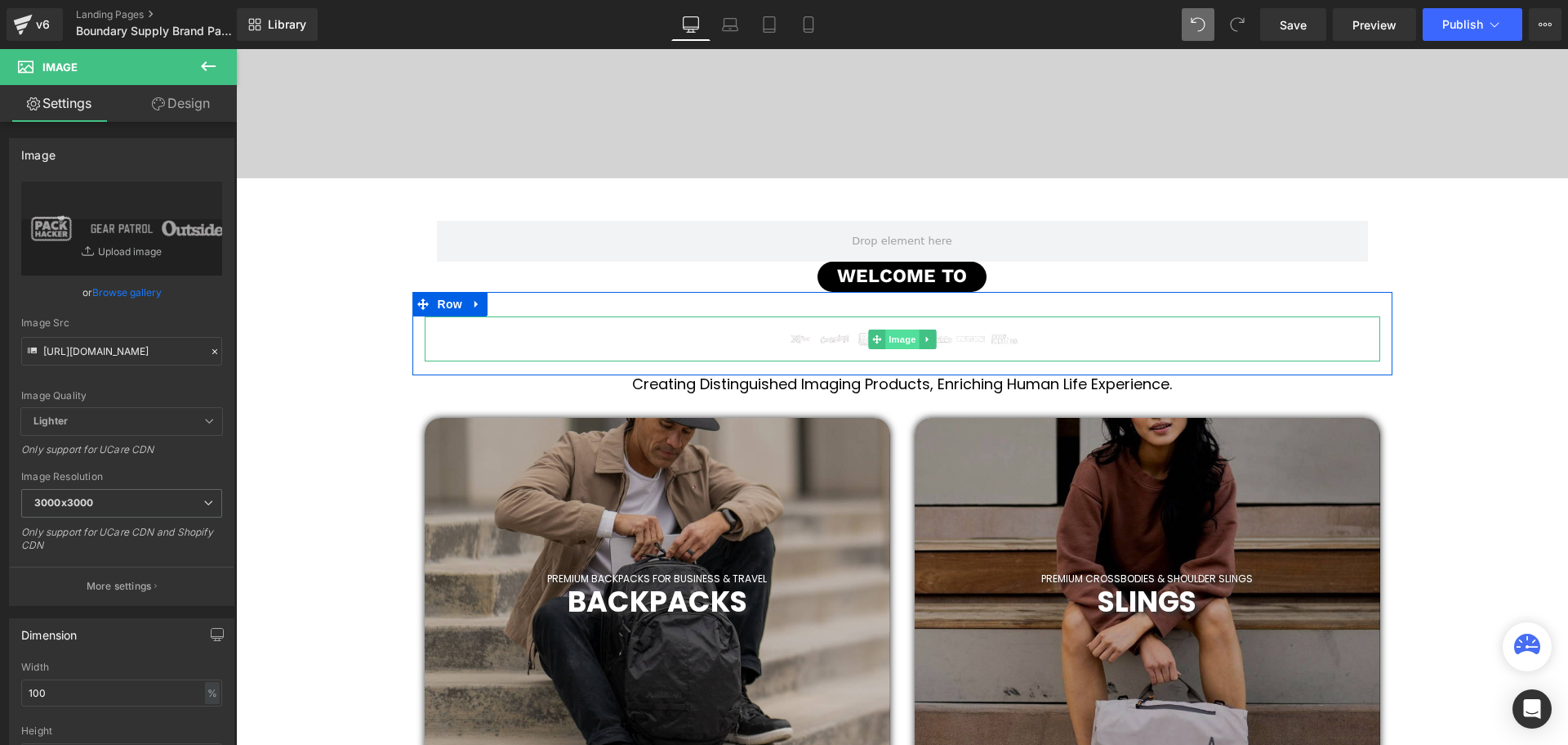
click at [895, 339] on span "Image" at bounding box center [903, 339] width 34 height 20
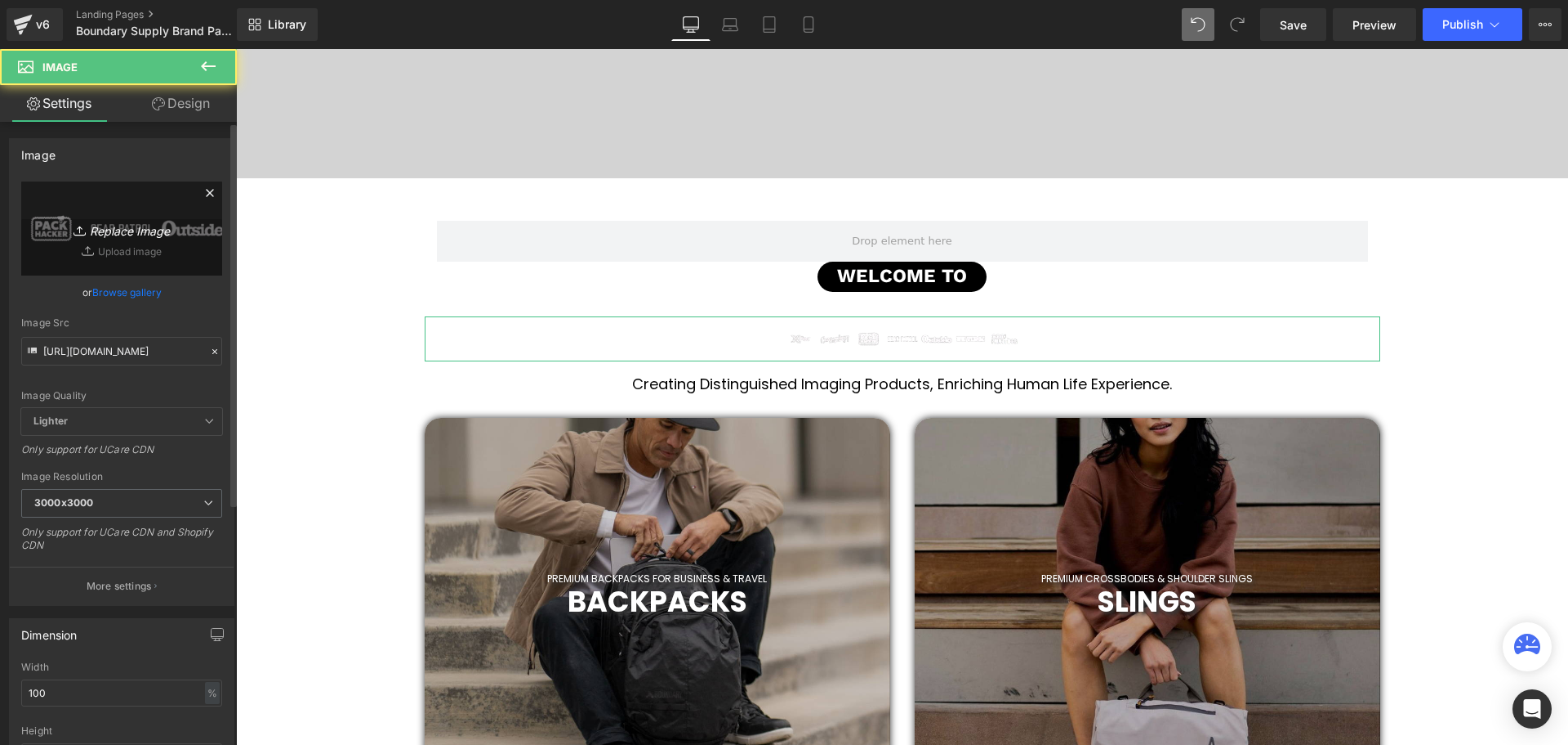
click at [125, 233] on icon "Replace Image" at bounding box center [121, 228] width 130 height 21
type input "C:\fakepath\Banners (1355 x 560 px) (1355 x 360 px) (3).svg"
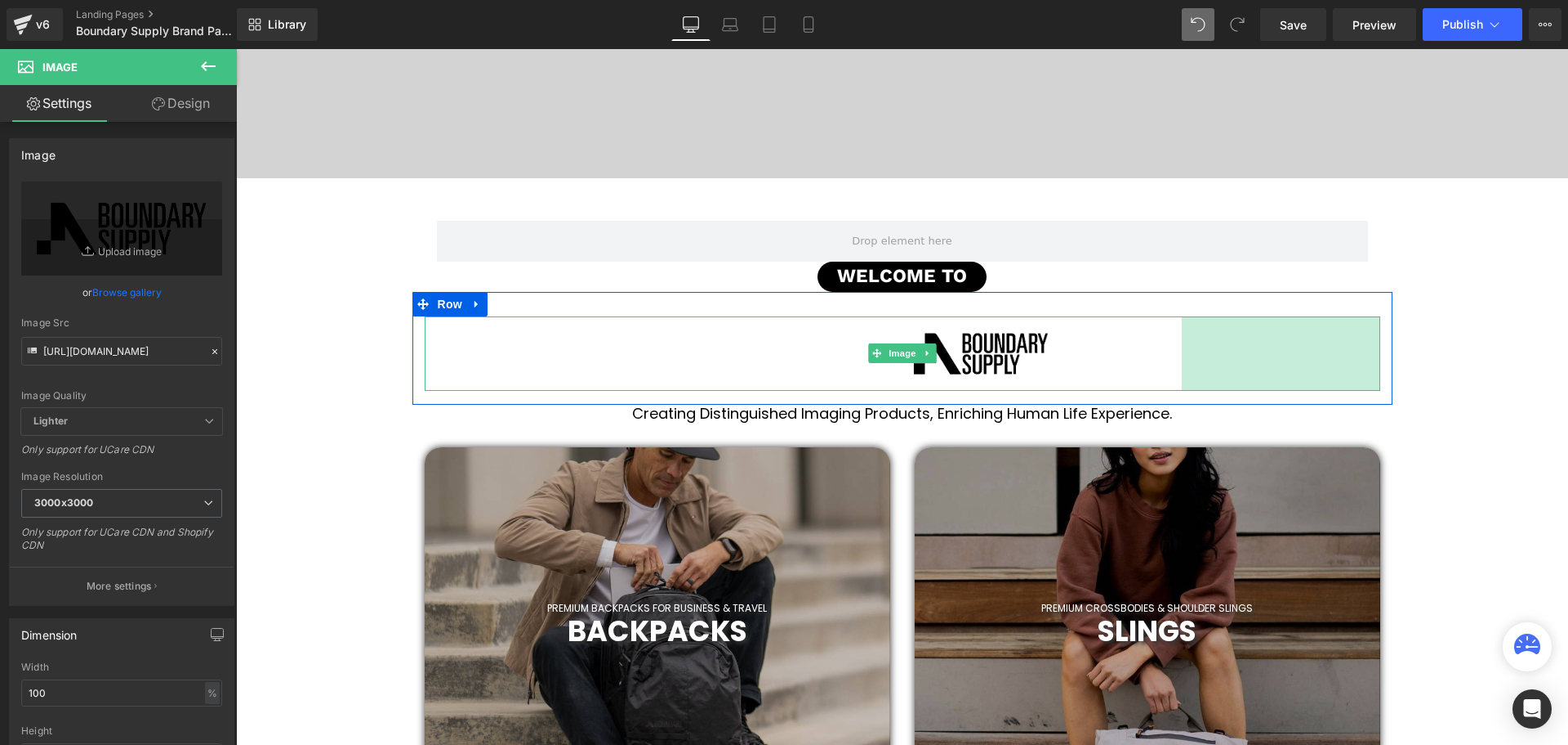
scroll to position [4592, 1324]
drag, startPoint x: 1371, startPoint y: 334, endPoint x: 1530, endPoint y: 336, distance: 159.0
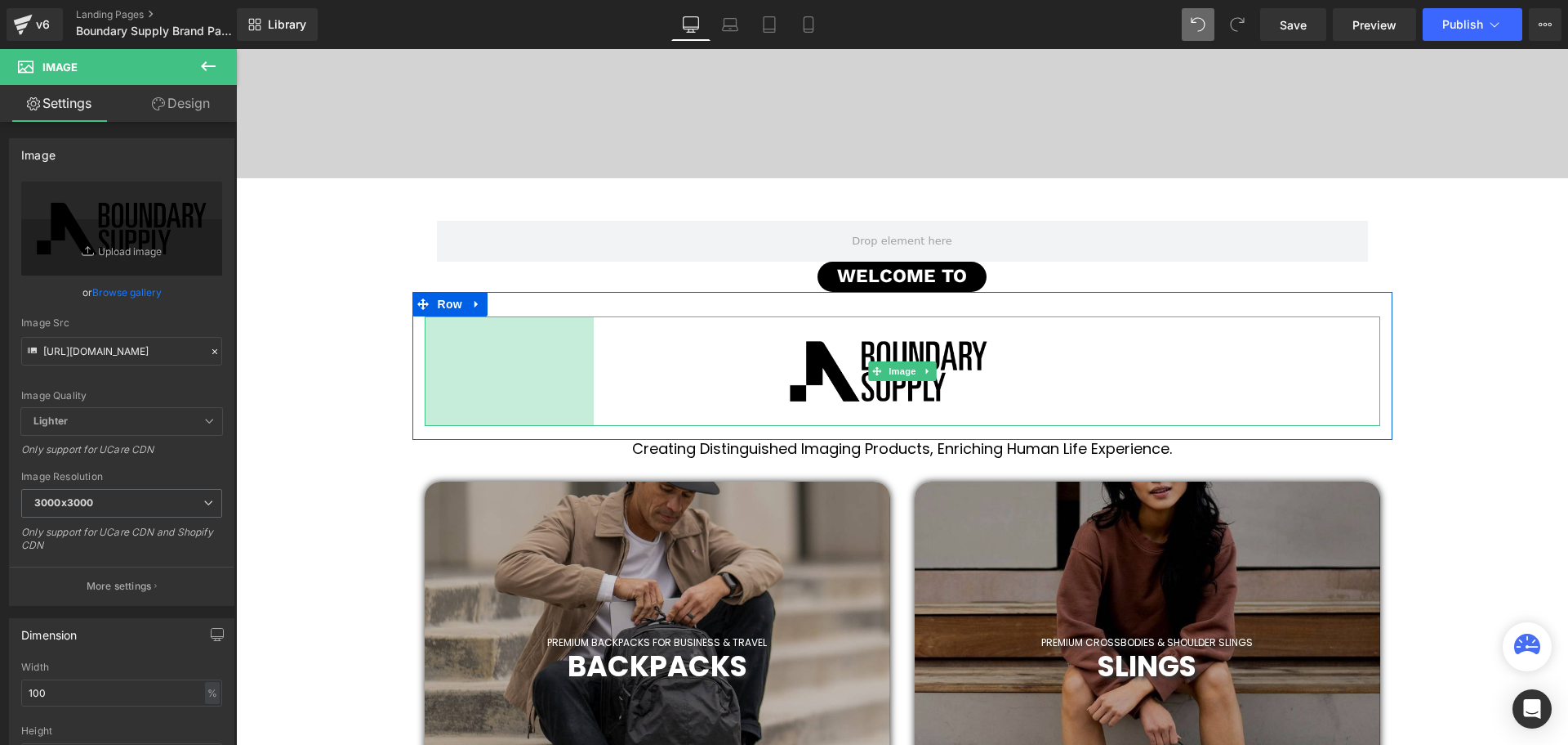
scroll to position [4628, 1324]
drag, startPoint x: 424, startPoint y: 339, endPoint x: -71, endPoint y: 304, distance: 496.2
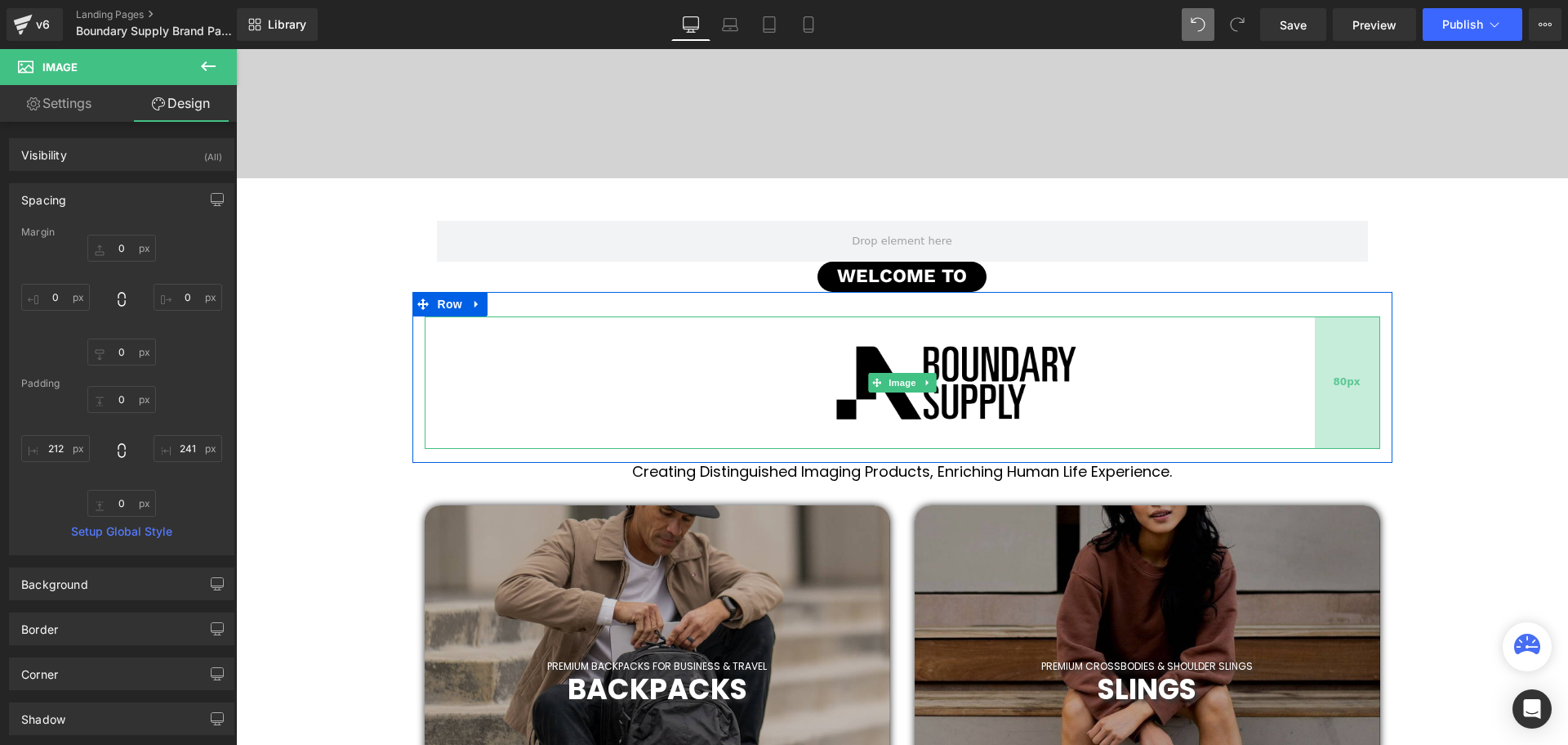
scroll to position [4650, 1324]
drag, startPoint x: 1216, startPoint y: 365, endPoint x: 1347, endPoint y: 368, distance: 131.0
click at [1347, 368] on div "80px" at bounding box center [1348, 382] width 65 height 133
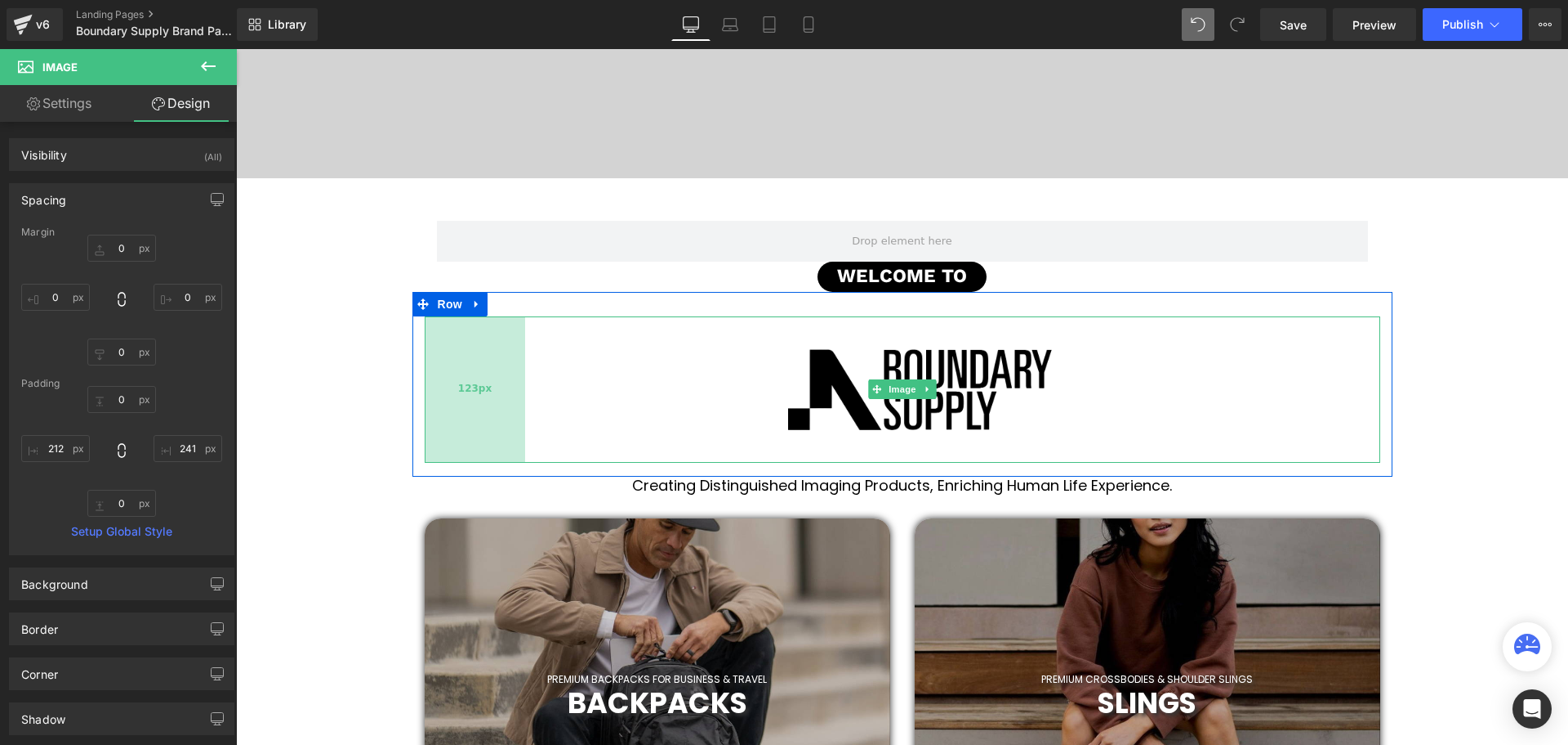
scroll to position [8, 8]
drag, startPoint x: 493, startPoint y: 401, endPoint x: 418, endPoint y: 402, distance: 75.0
click at [418, 402] on div "Image 121px 80px" at bounding box center [902, 389] width 980 height 146
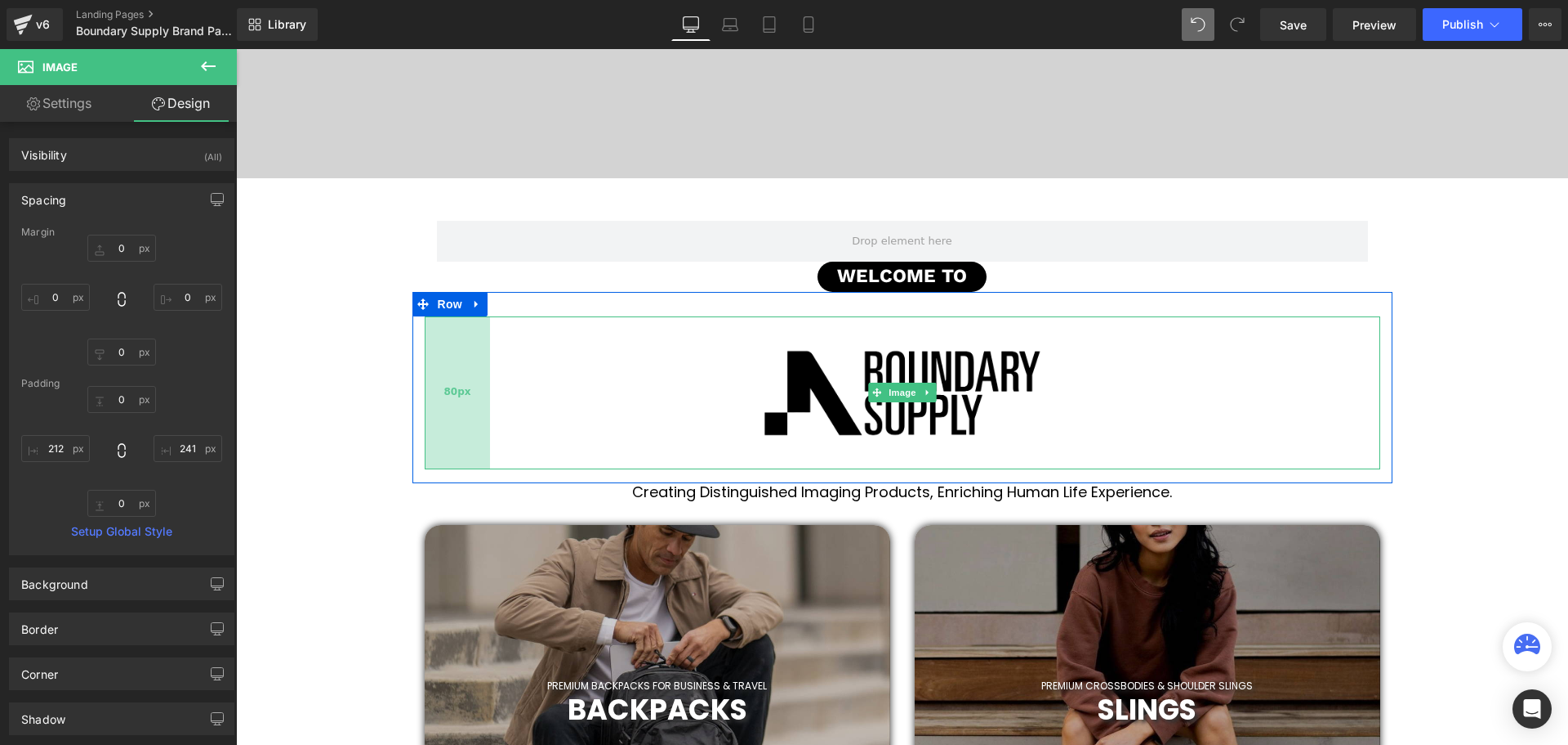
drag, startPoint x: 518, startPoint y: 415, endPoint x: 485, endPoint y: 419, distance: 33.2
click at [485, 419] on div "80px" at bounding box center [457, 392] width 65 height 153
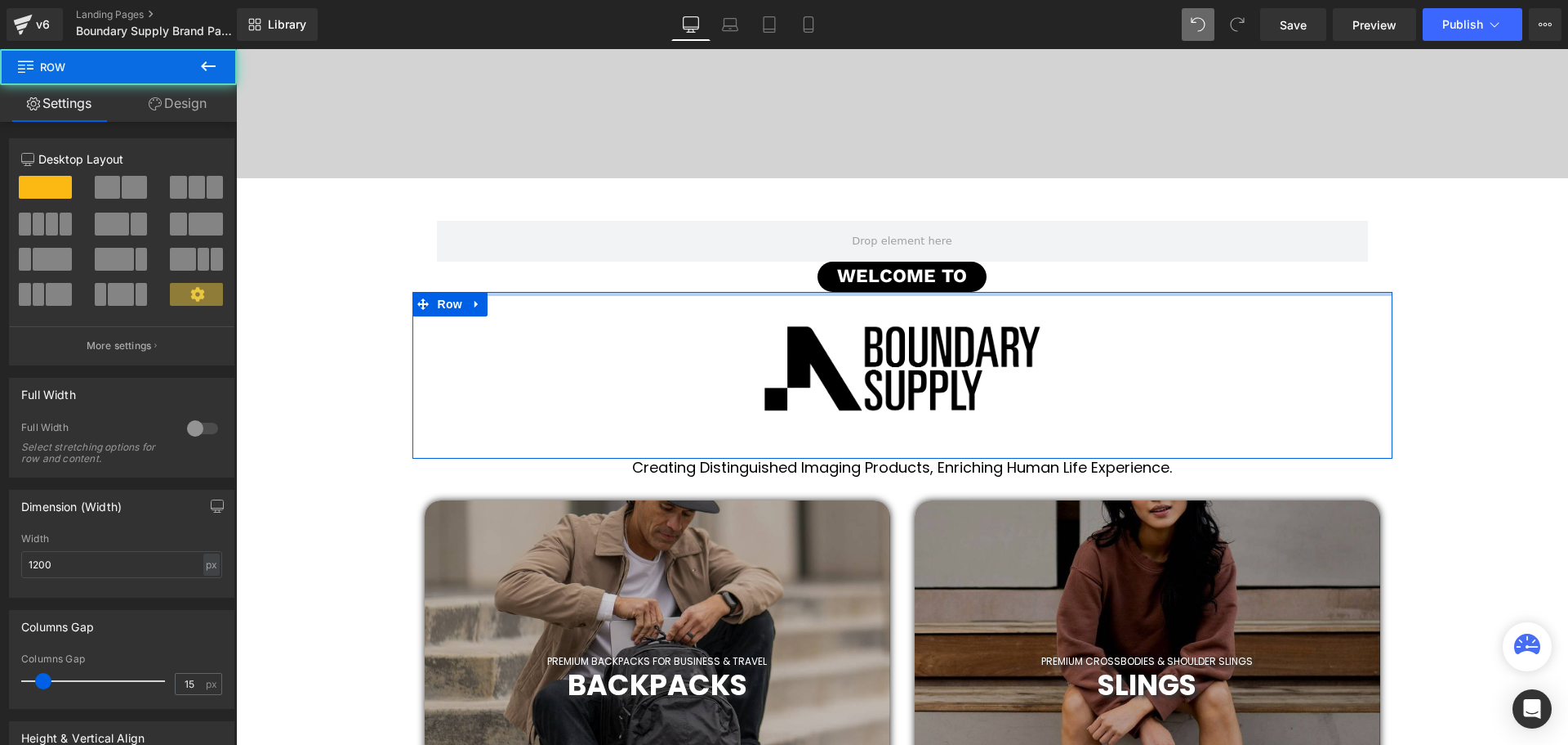
drag, startPoint x: 937, startPoint y: 307, endPoint x: 936, endPoint y: 276, distance: 31.0
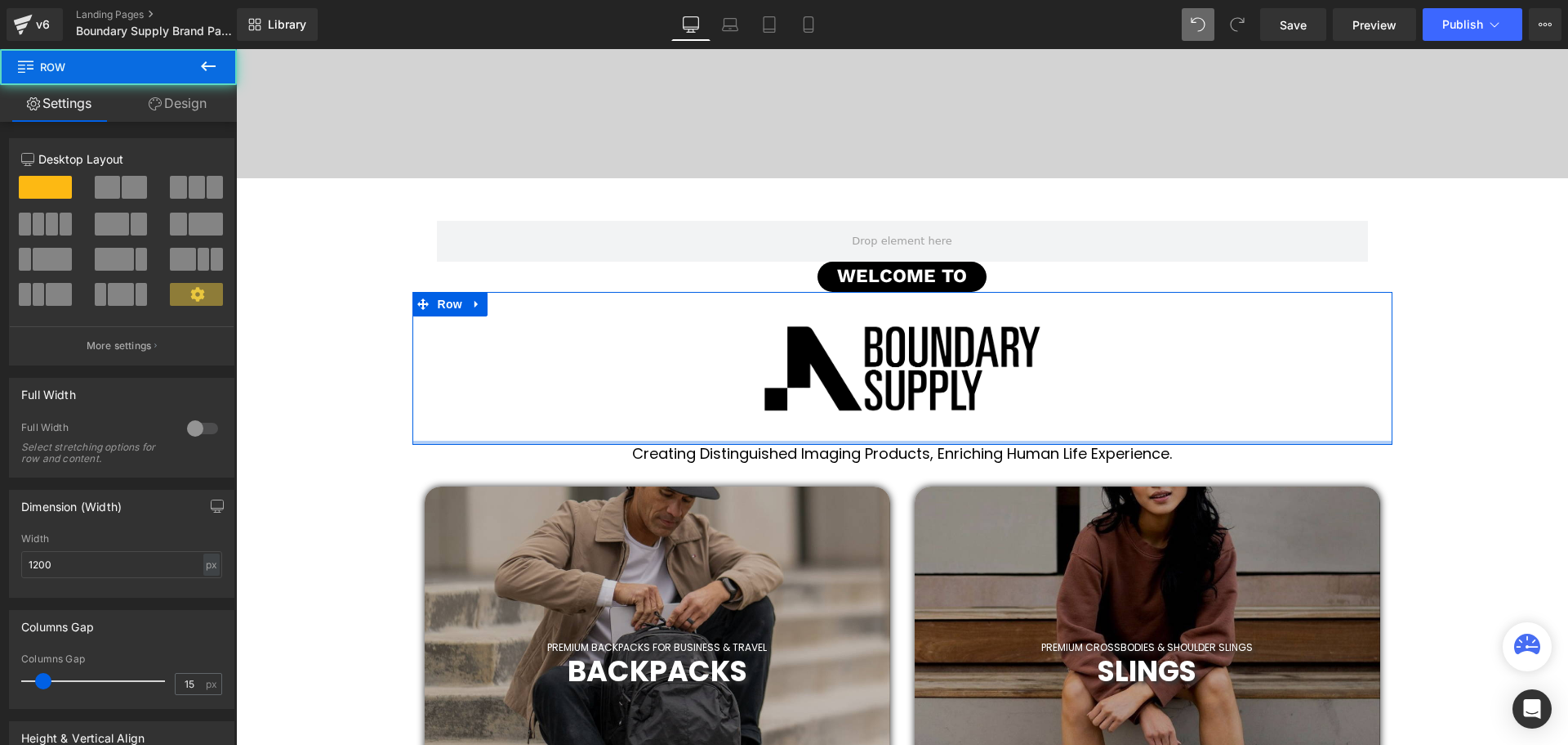
click at [937, 427] on div "Image 80px 80px Row" at bounding box center [902, 368] width 980 height 153
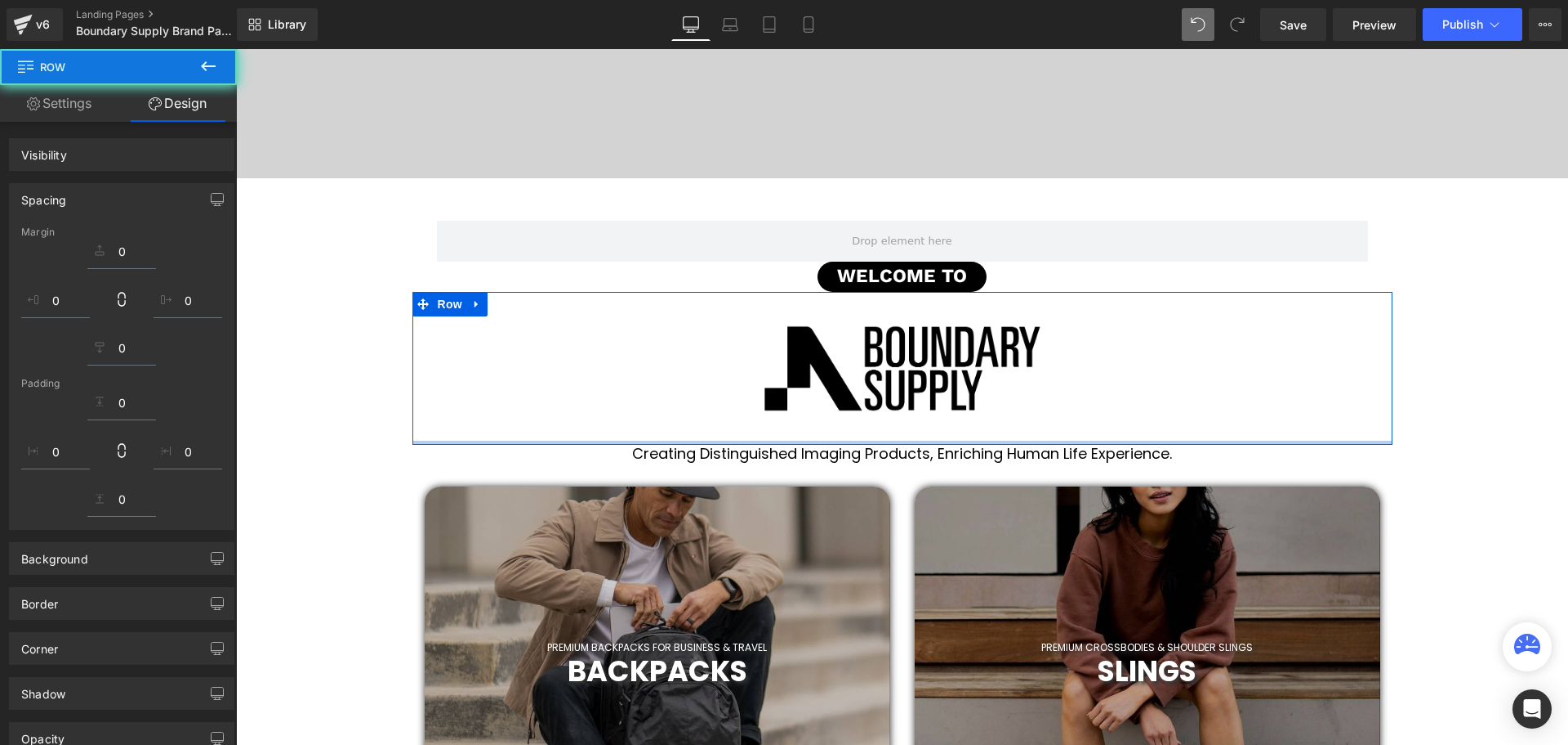
click at [1443, 458] on div "Creating Distinguished Imaging Products, Enriching Human Life Experience. Headi…" at bounding box center [902, 454] width 1332 height 18
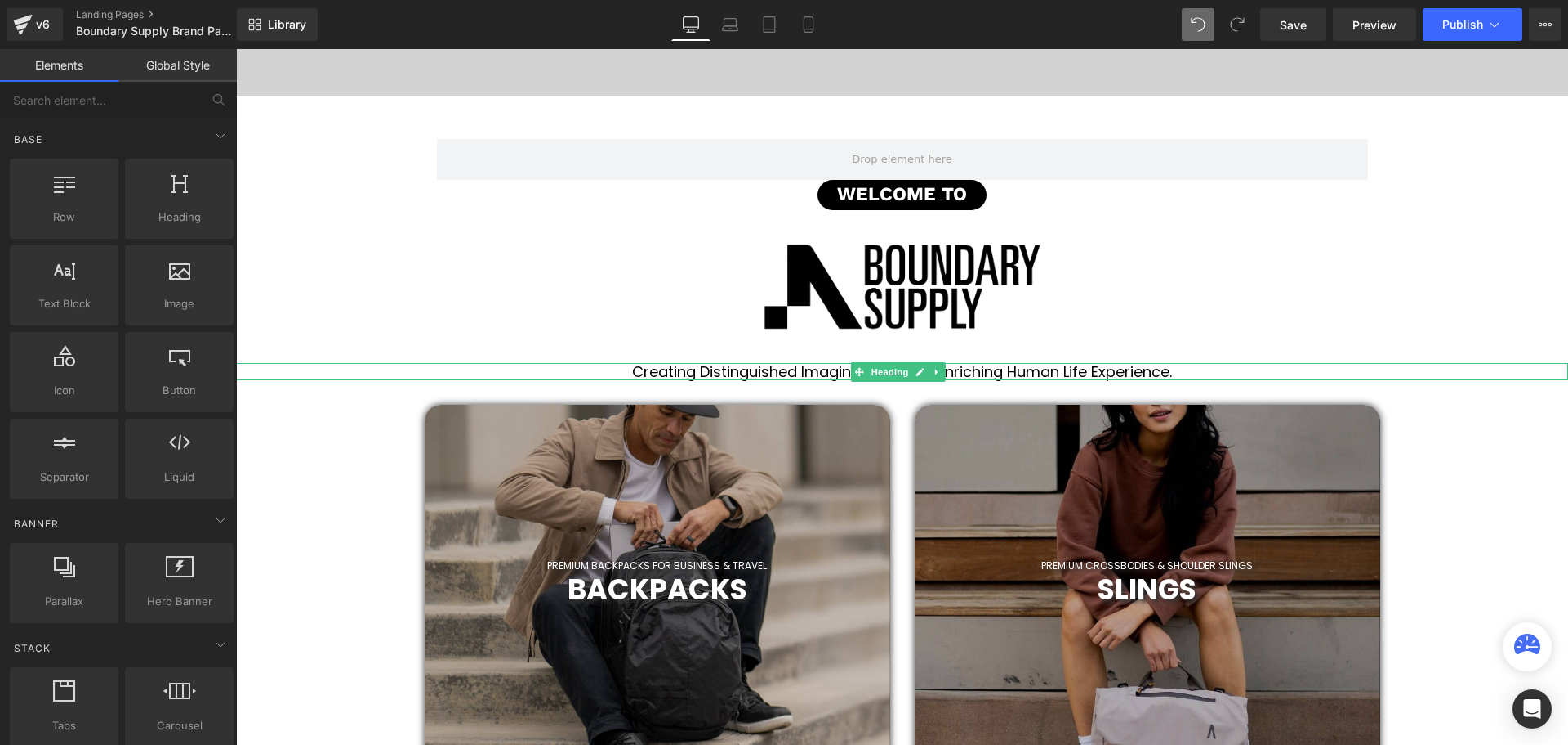
click at [1188, 367] on h1 "Creating Distinguished Imaging Products, Enriching Human Life Experience." at bounding box center [902, 372] width 1332 height 18
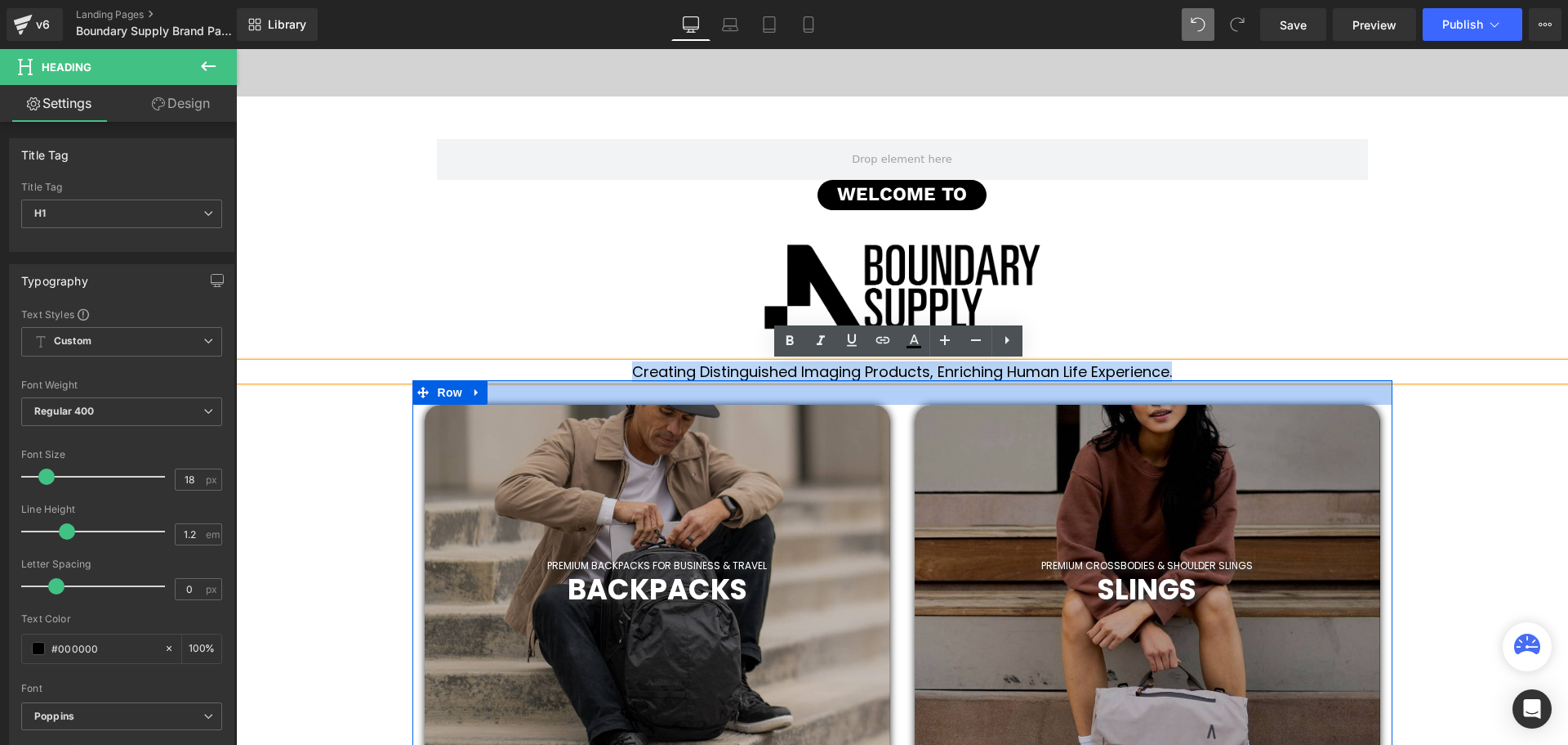
drag, startPoint x: 1233, startPoint y: 368, endPoint x: 574, endPoint y: 387, distance: 659.3
paste div
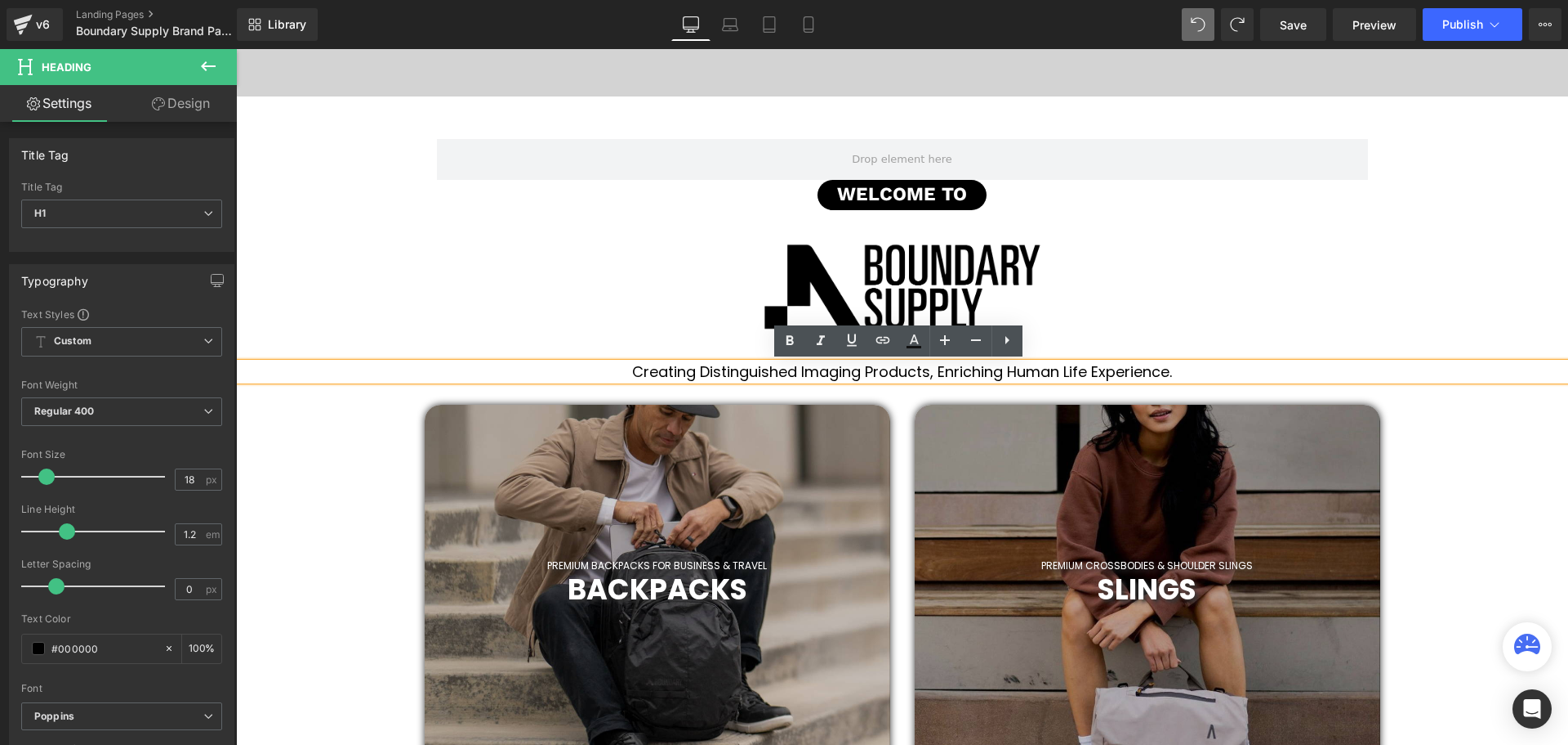
click at [1183, 369] on h1 "Creating Distinguished Imaging Products, Enriching Human Life Experience." at bounding box center [902, 372] width 1332 height 18
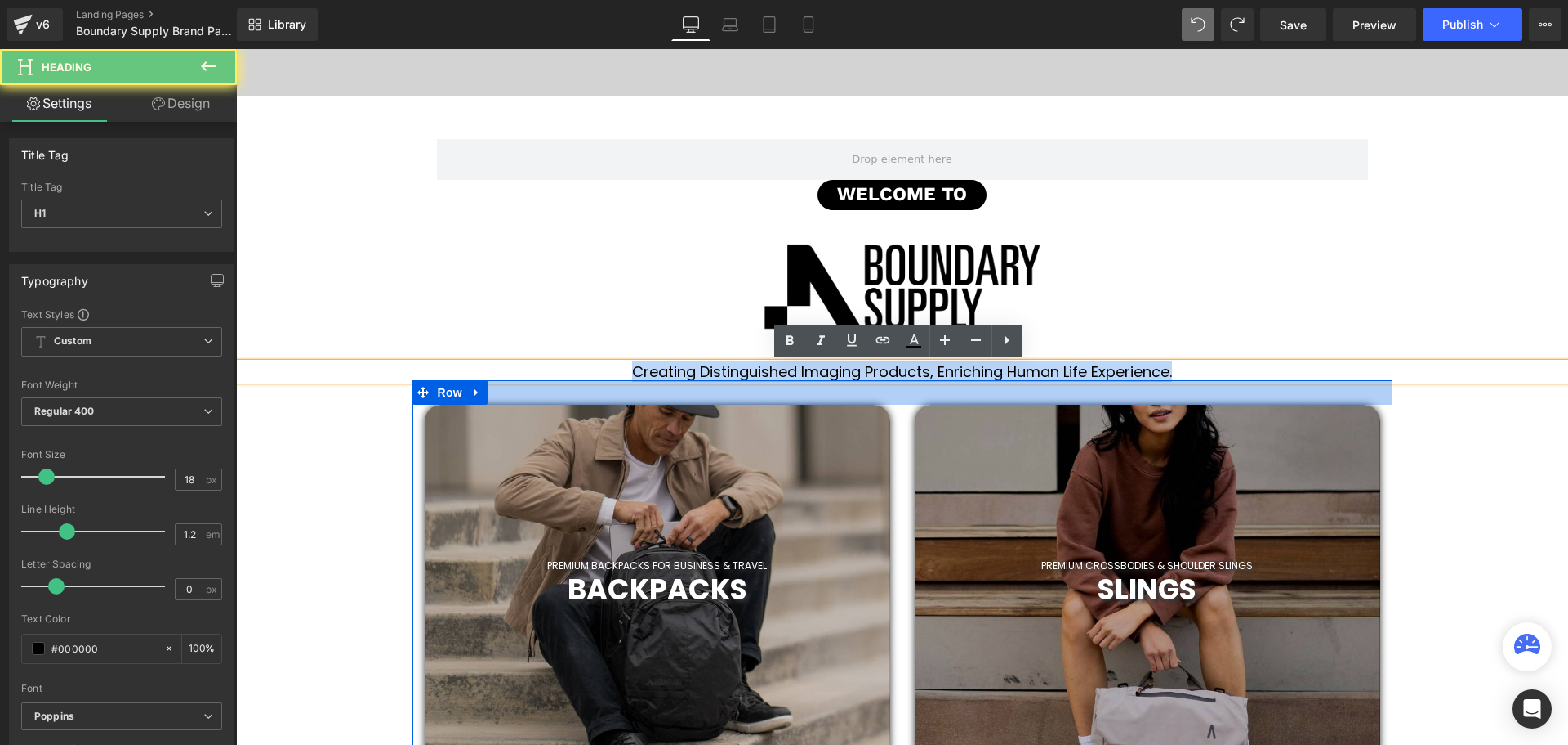
drag, startPoint x: 1201, startPoint y: 372, endPoint x: 612, endPoint y: 392, distance: 589.3
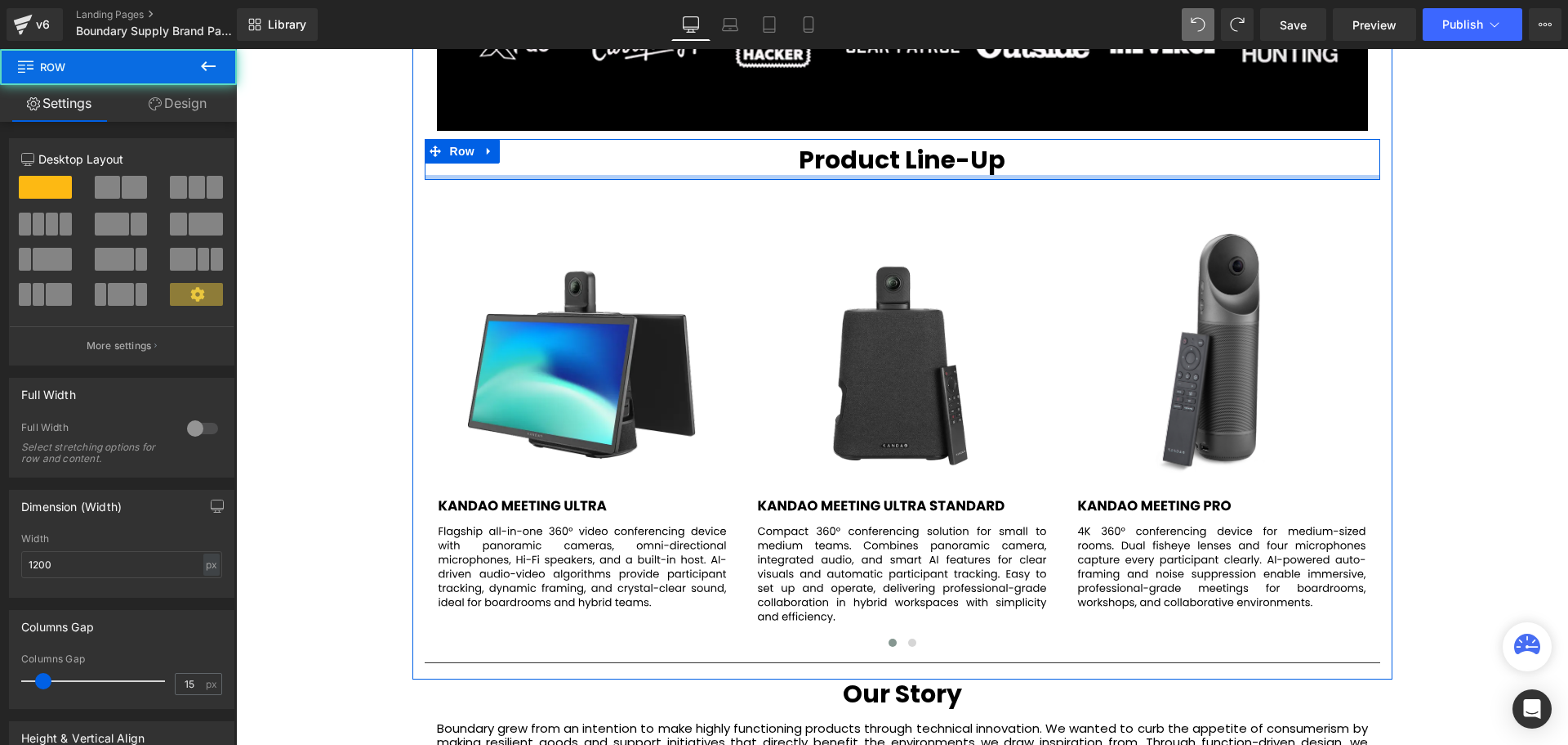
scroll to position [4611, 1324]
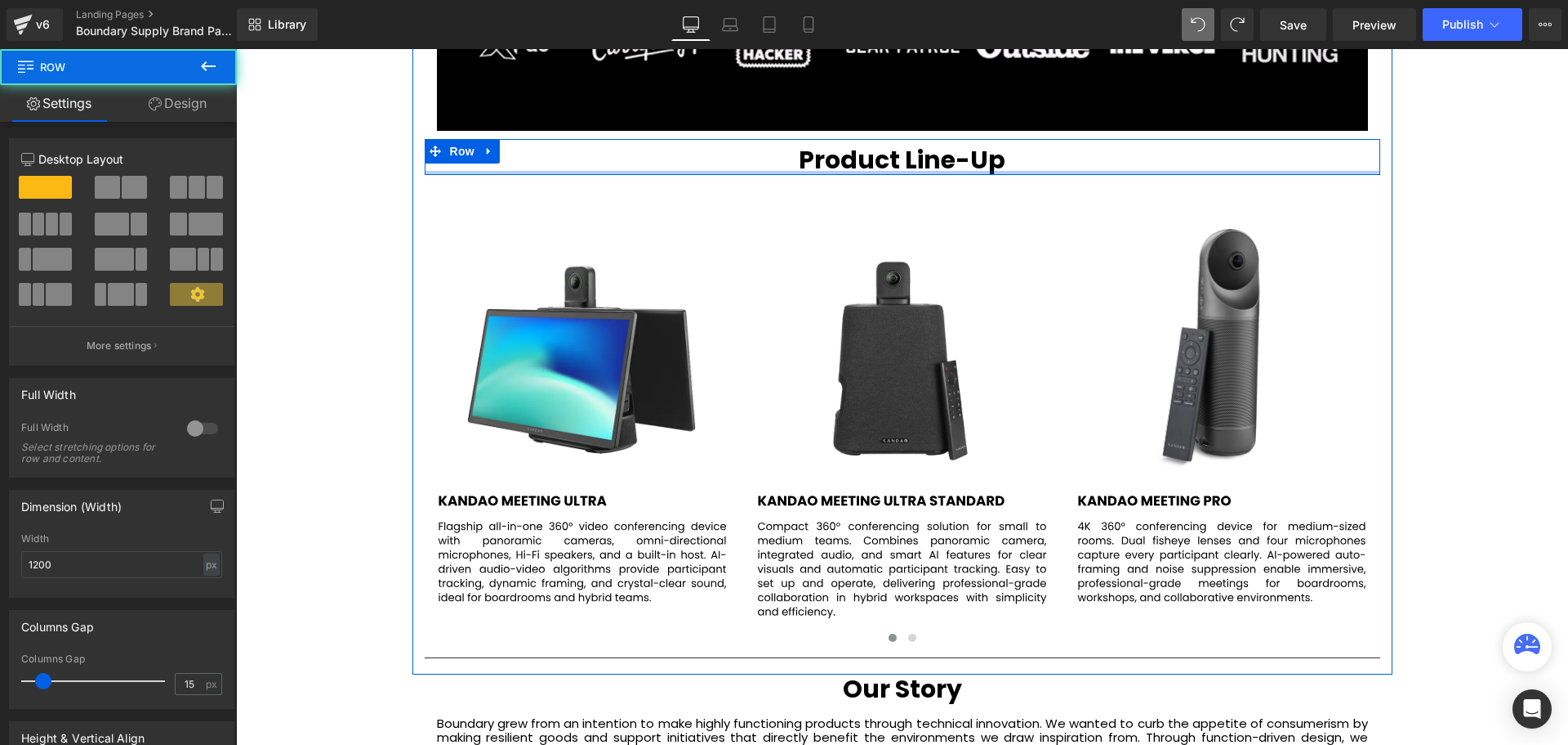
drag, startPoint x: 886, startPoint y: 188, endPoint x: 885, endPoint y: 169, distance: 19.0
click at [885, 169] on div "Product Line-Up Heading Row" at bounding box center [902, 157] width 956 height 36
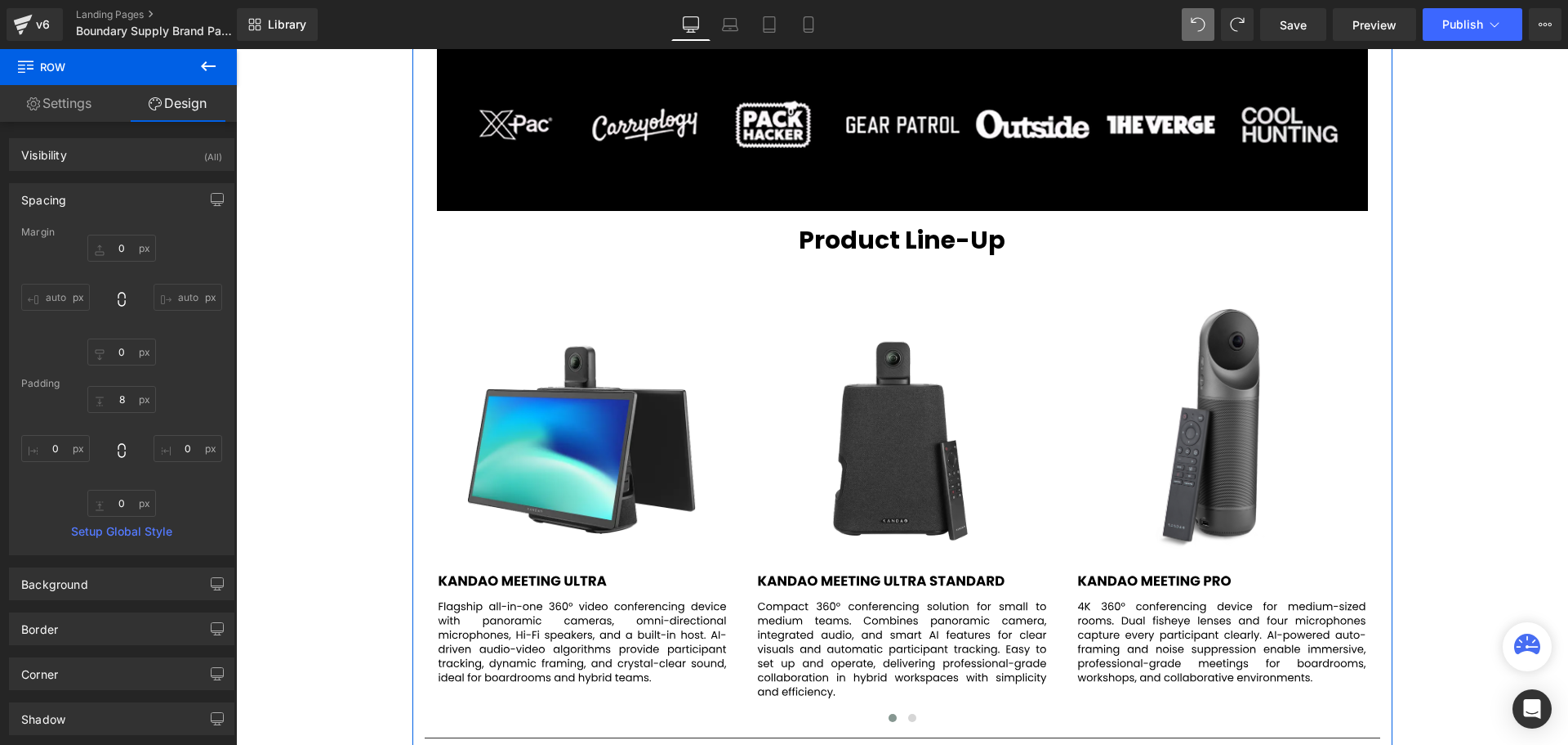
scroll to position [2533, 0]
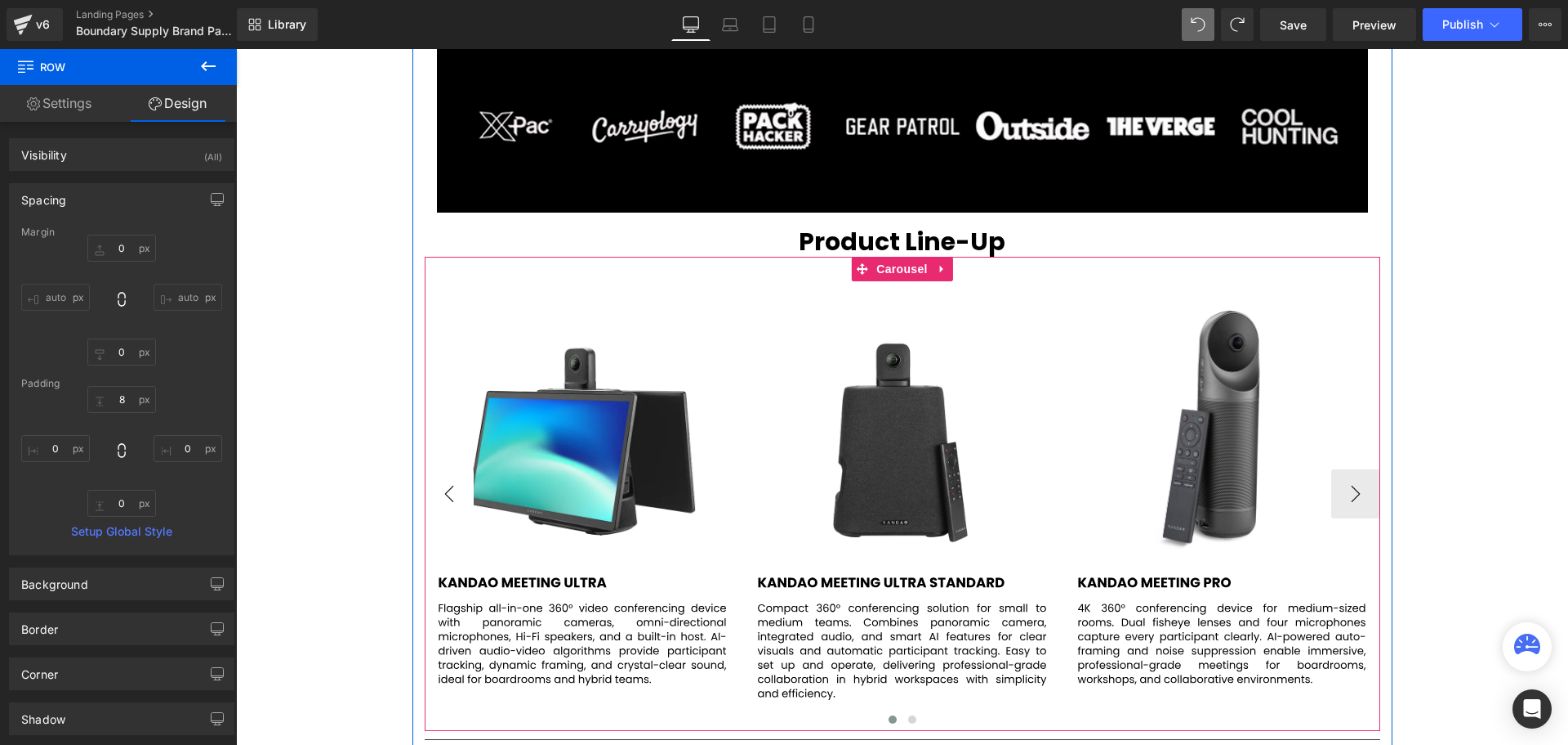
click at [458, 495] on button "‹" at bounding box center [449, 494] width 49 height 49
click at [574, 488] on span "Image" at bounding box center [582, 494] width 34 height 20
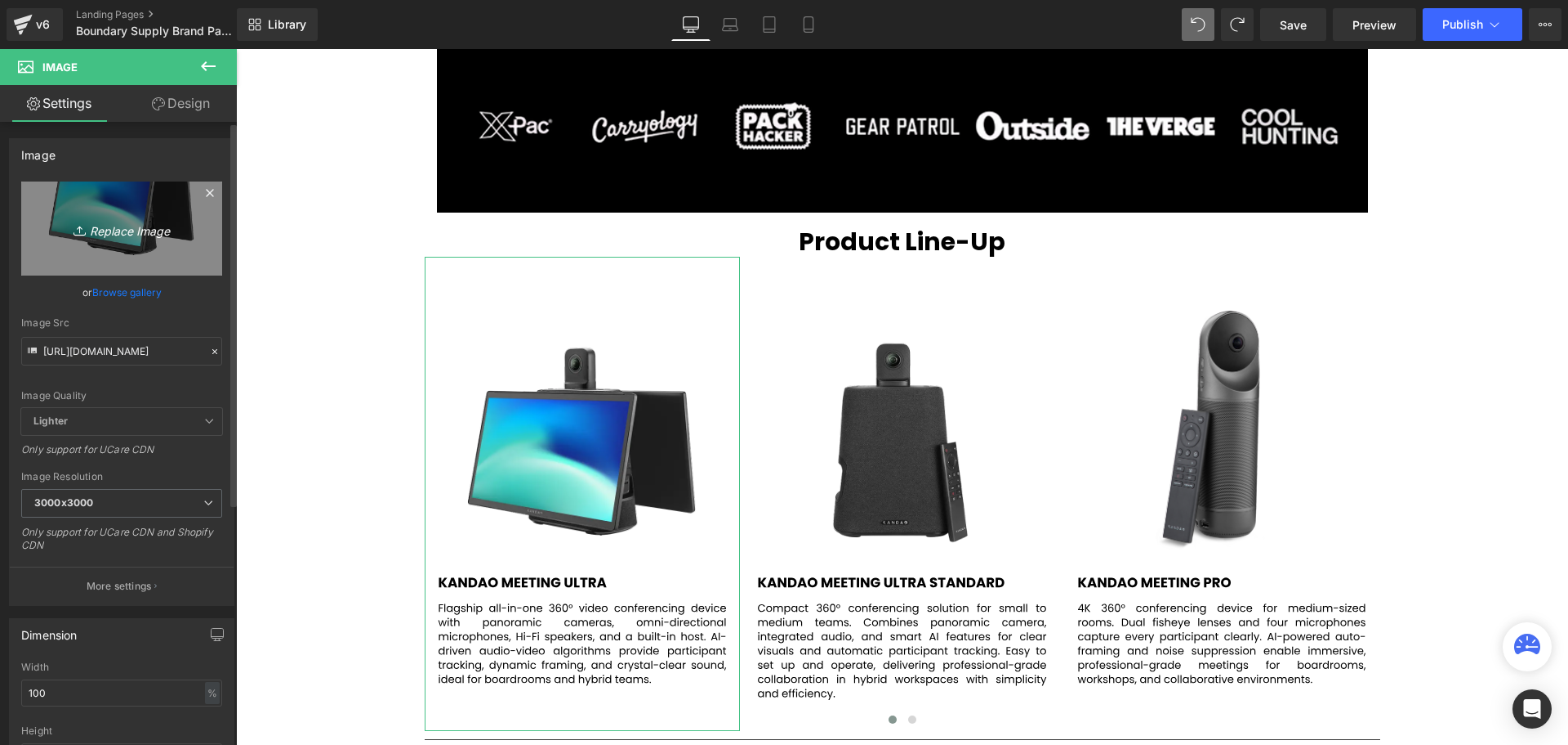
click at [123, 227] on icon "Replace Image" at bounding box center [121, 228] width 130 height 21
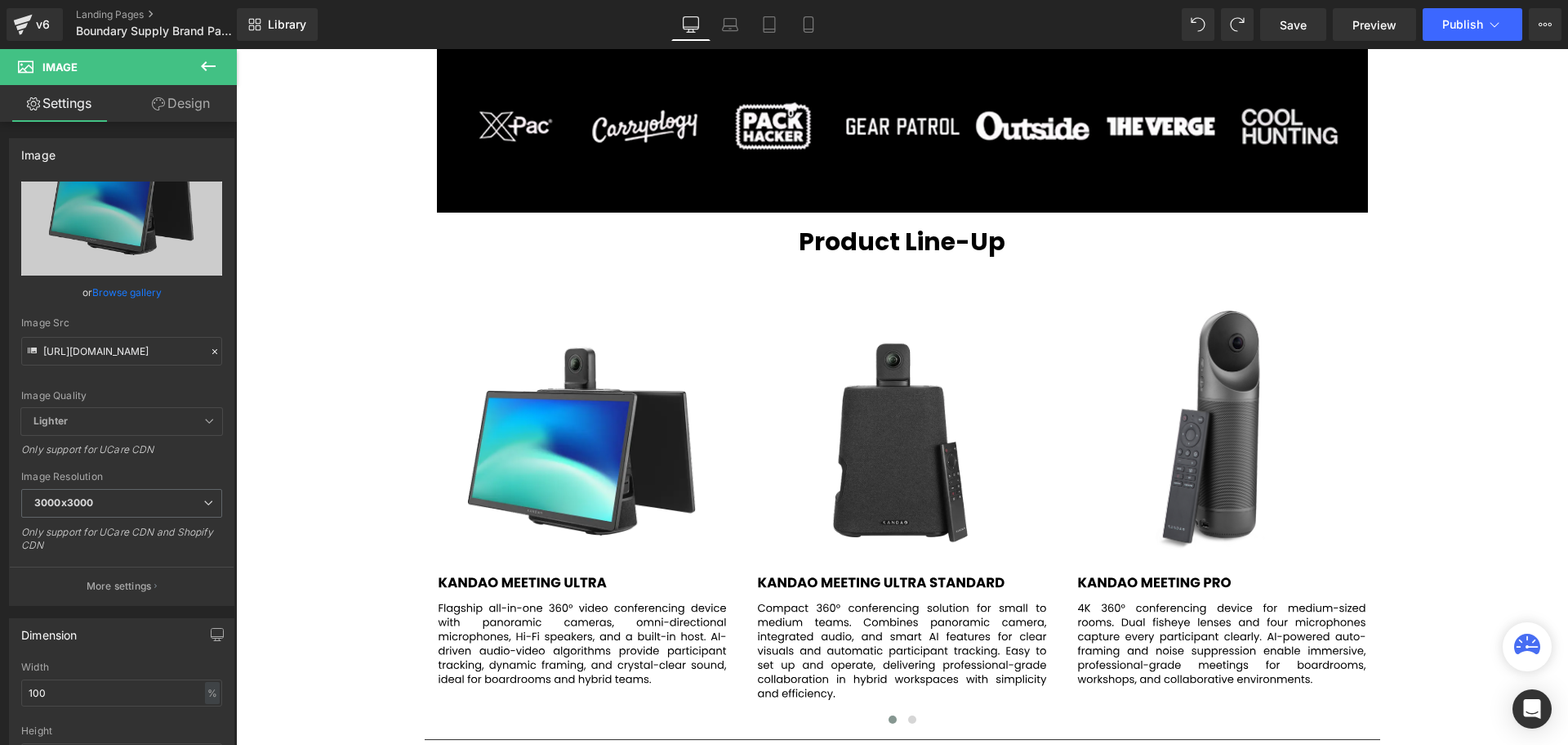
scroll to position [4611, 1324]
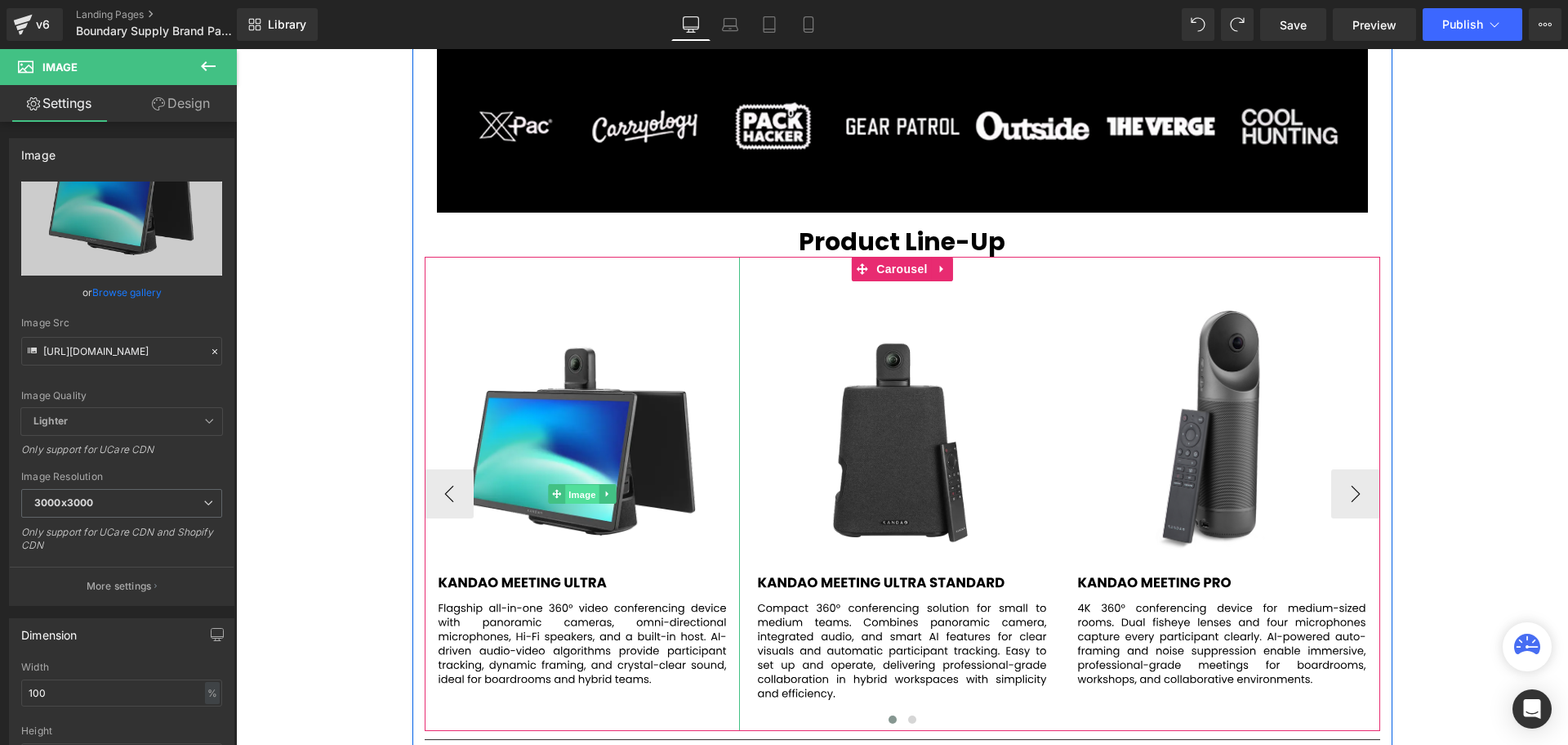
click at [577, 489] on span "Image" at bounding box center [582, 495] width 34 height 20
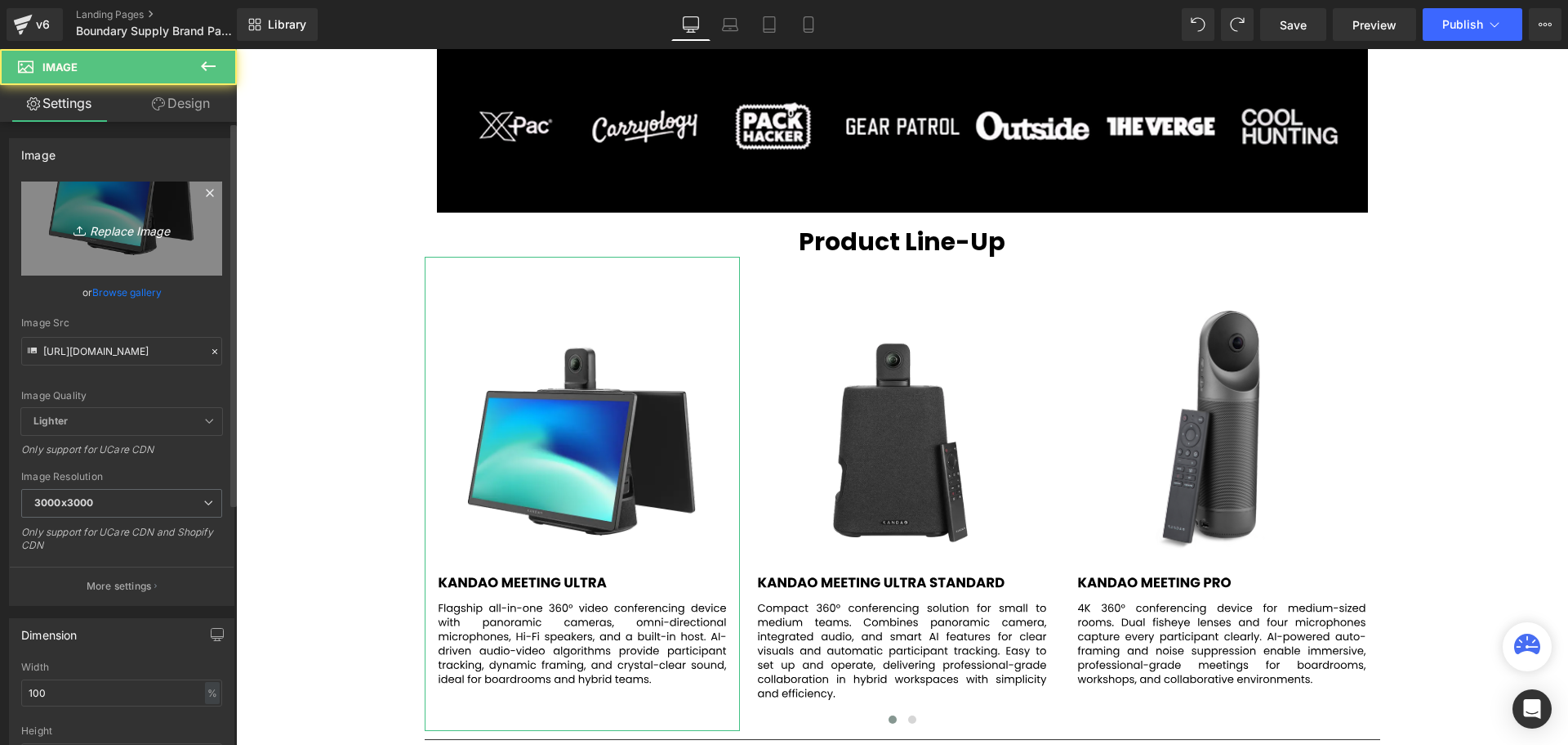
click at [111, 228] on icon "Replace Image" at bounding box center [121, 228] width 130 height 21
type input "C:\fakepath\1.svg"
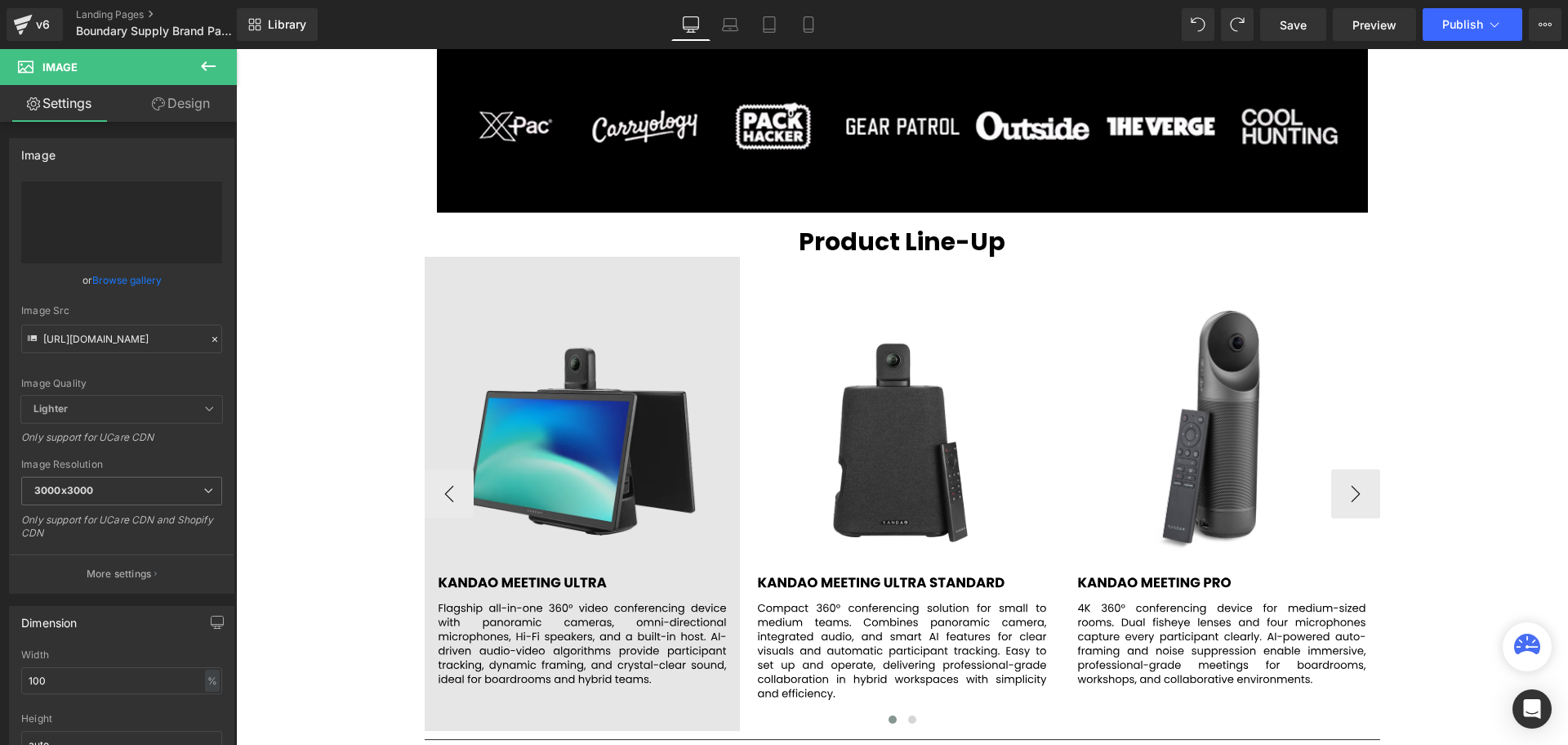
type input "[URL][DOMAIN_NAME]"
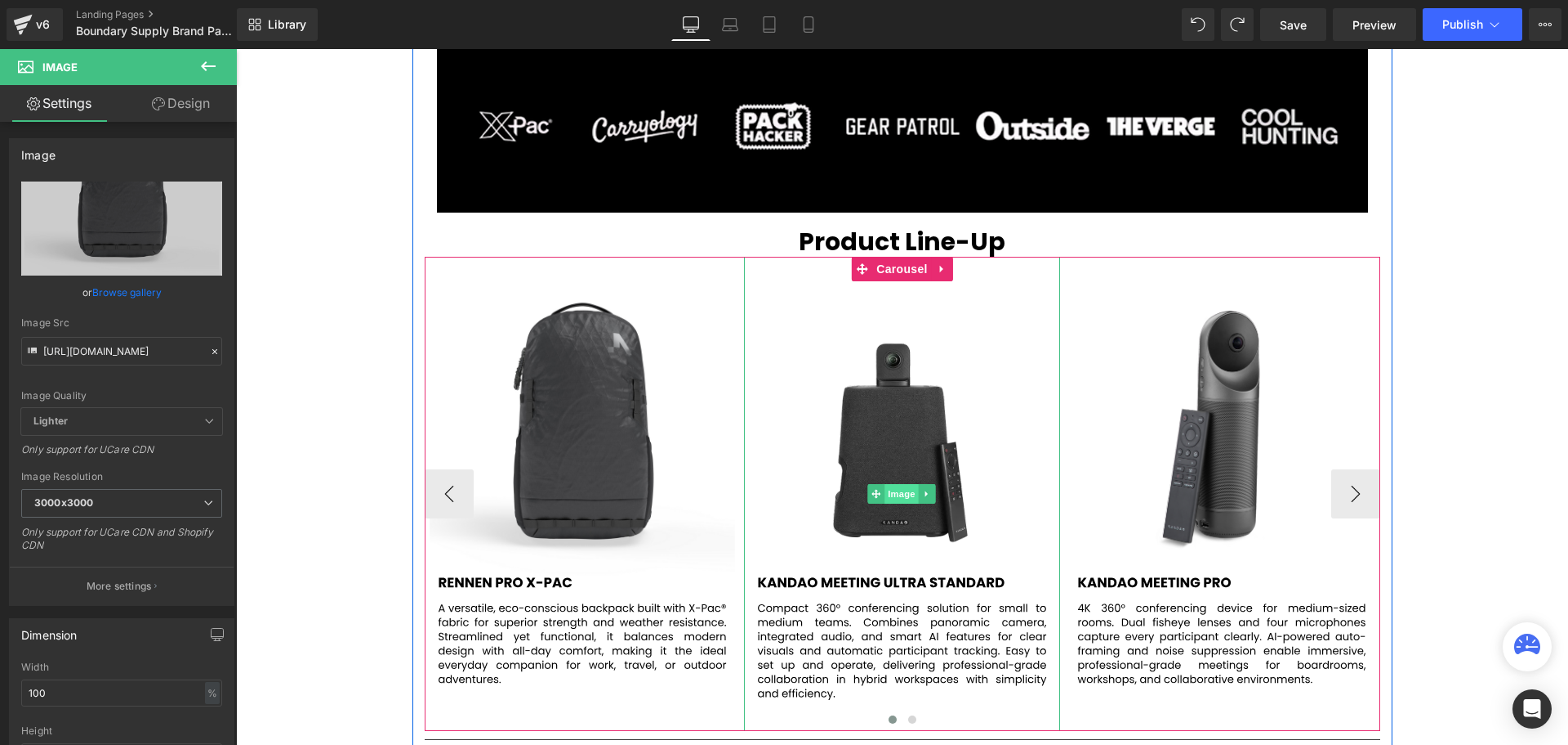
click at [905, 492] on span "Image" at bounding box center [903, 494] width 34 height 20
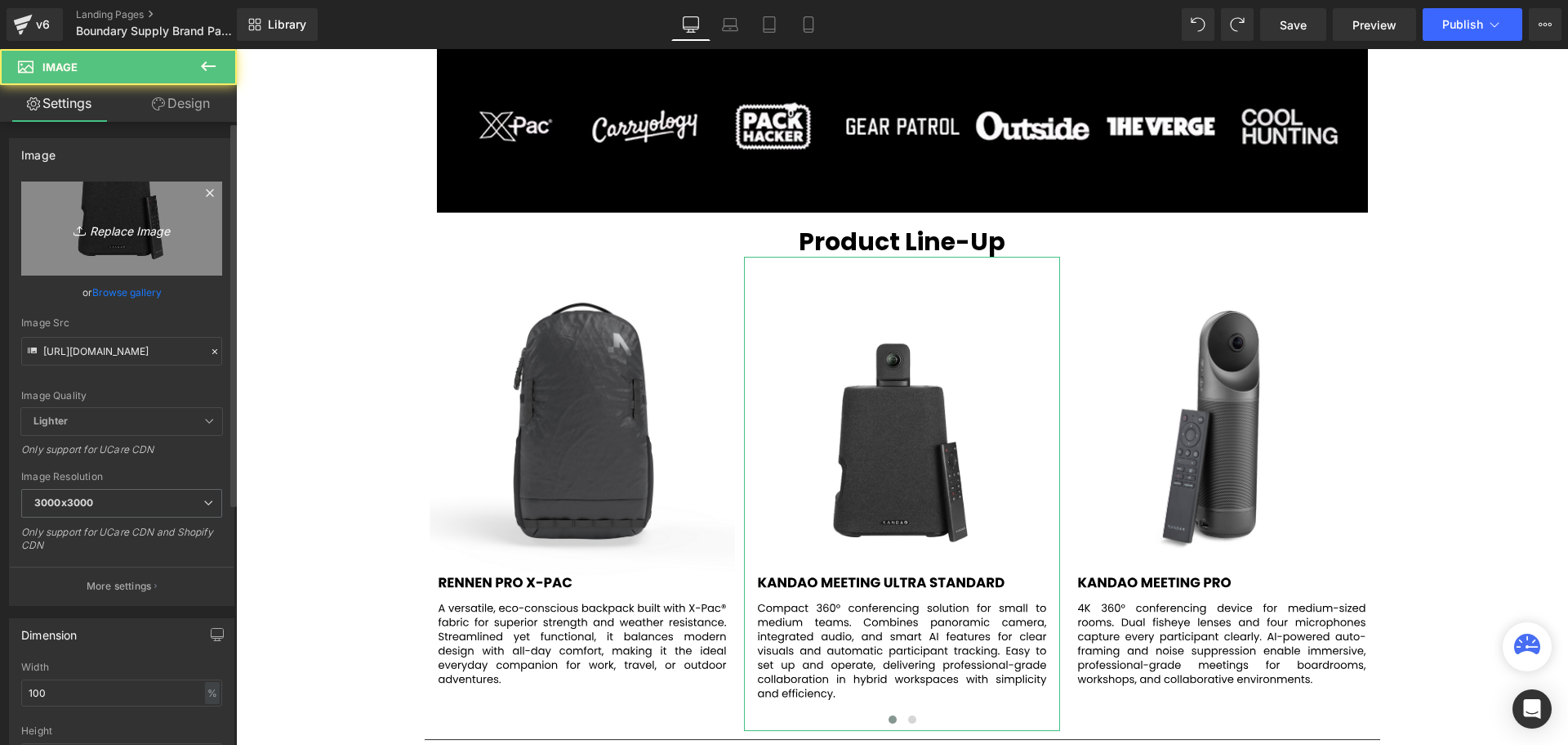
click at [124, 228] on icon "Replace Image" at bounding box center [121, 228] width 130 height 21
type input "C:\fakepath\2.svg"
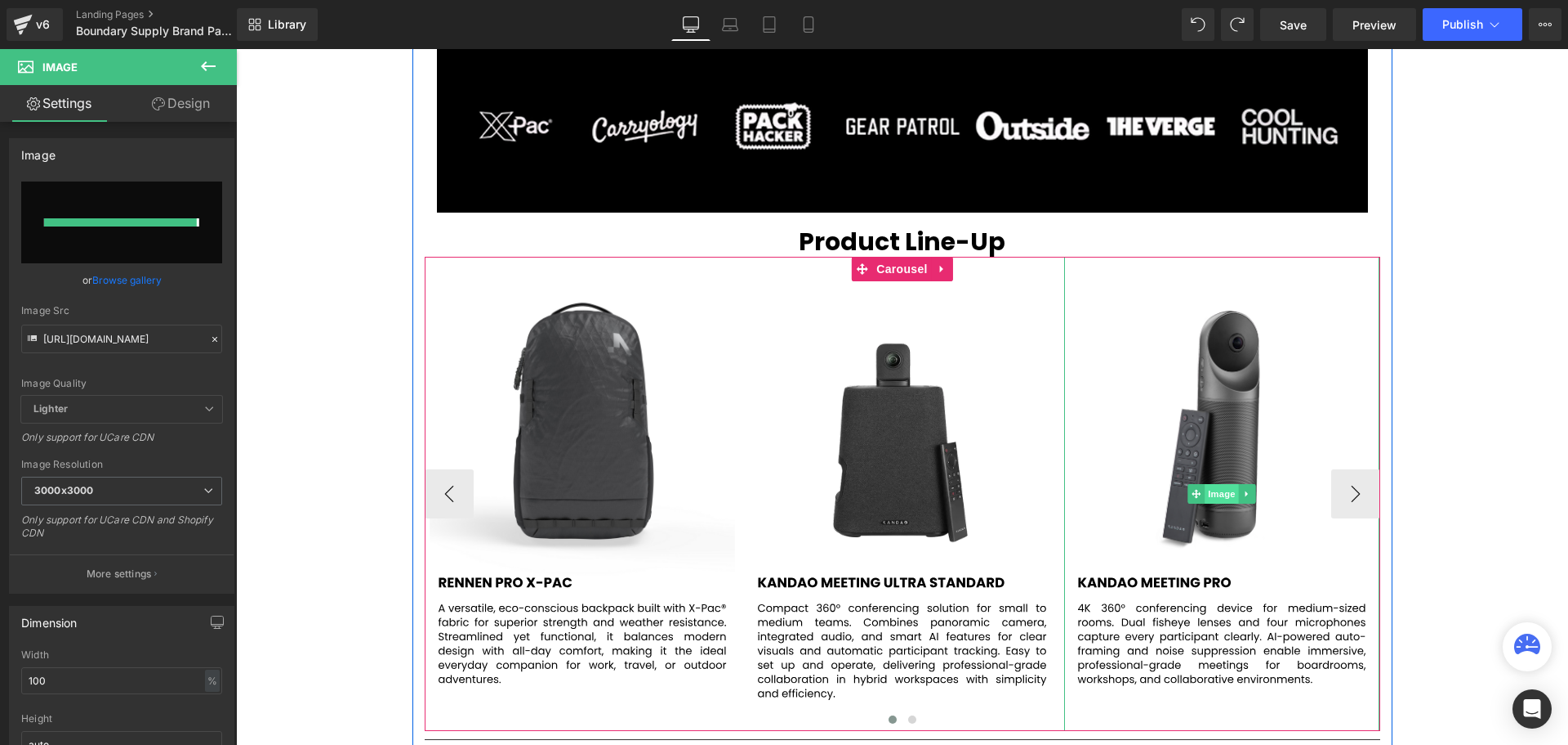
type input "[URL][DOMAIN_NAME]"
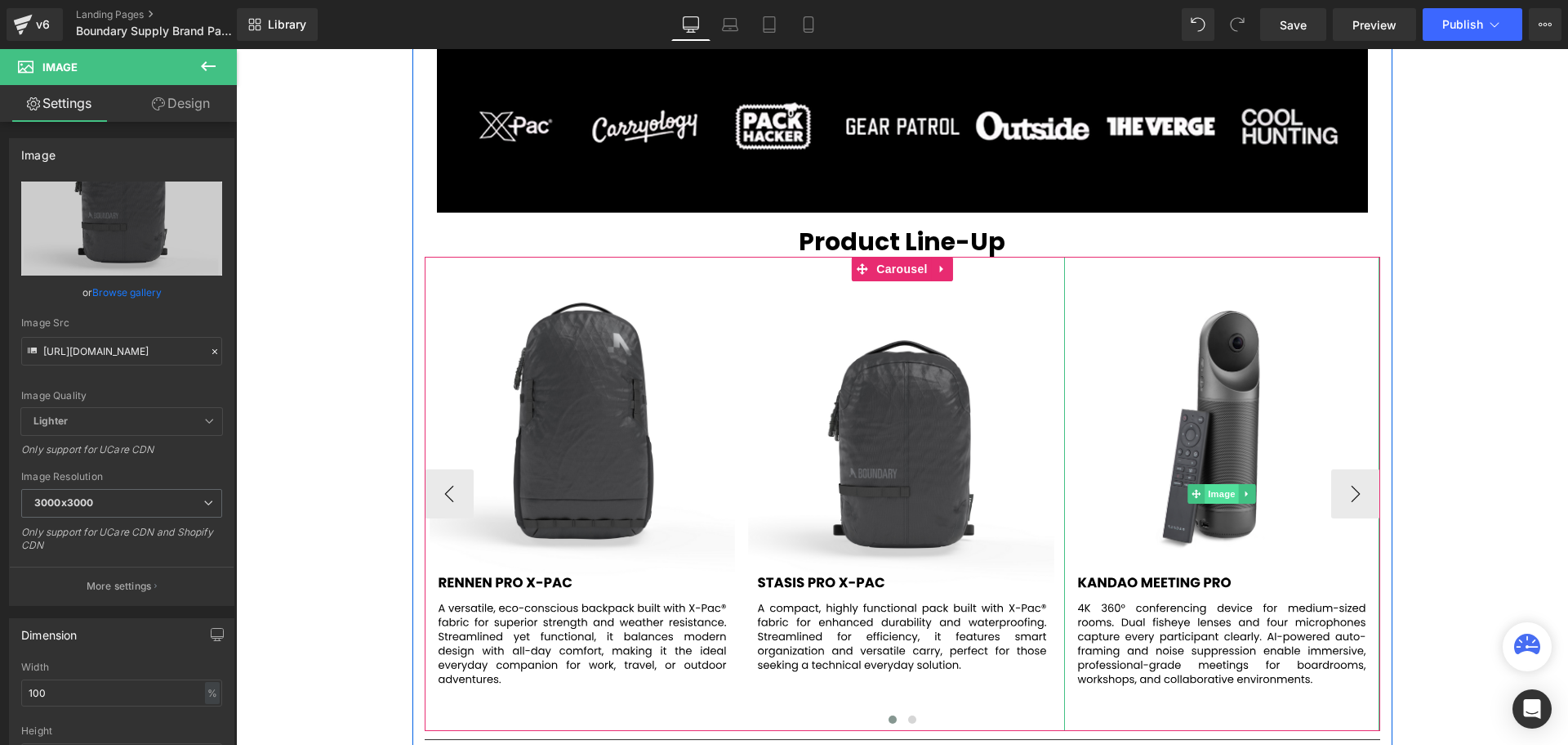
click at [1207, 495] on span "Image" at bounding box center [1222, 494] width 34 height 20
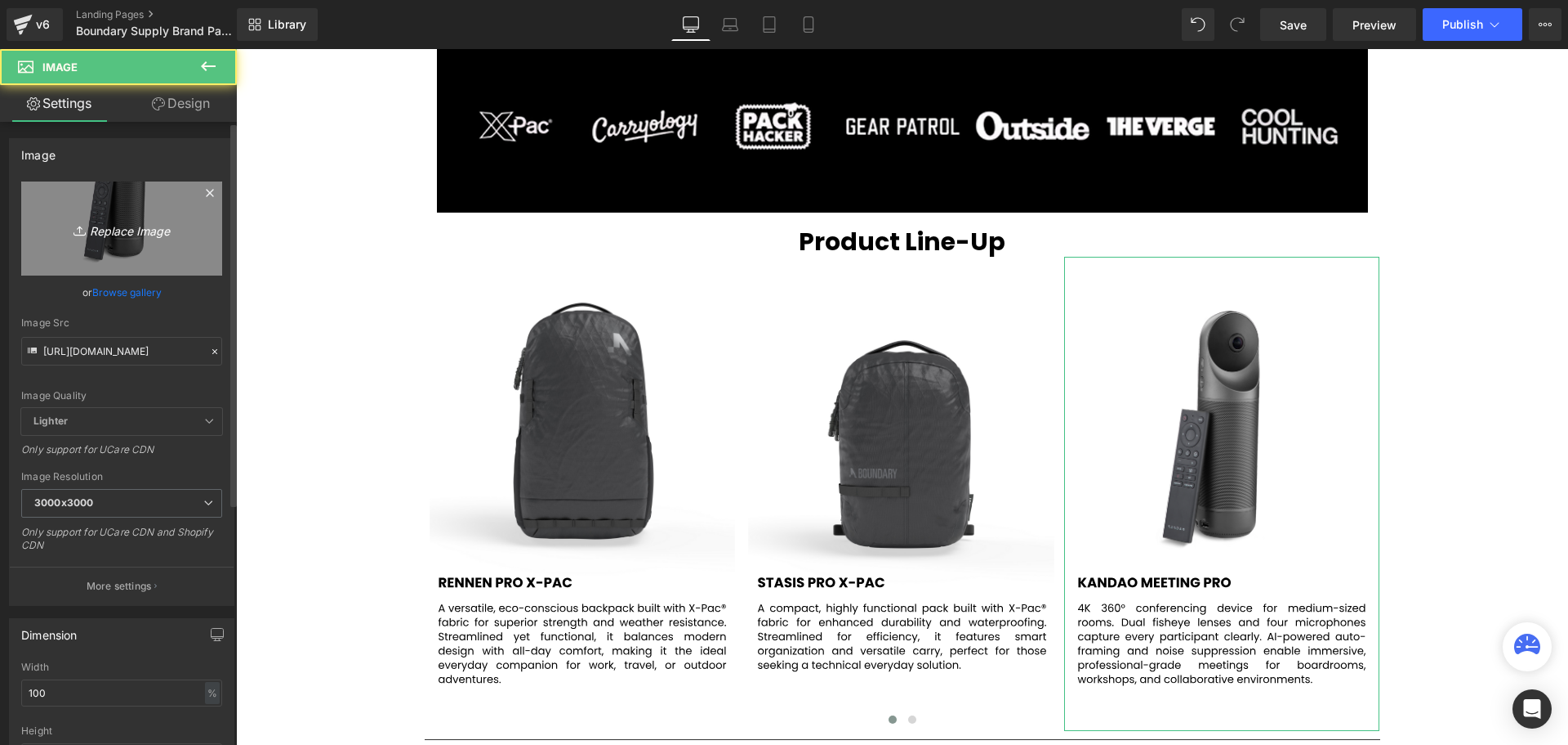
click at [132, 223] on icon "Replace Image" at bounding box center [121, 228] width 130 height 21
type input "C:\fakepath\3.svg"
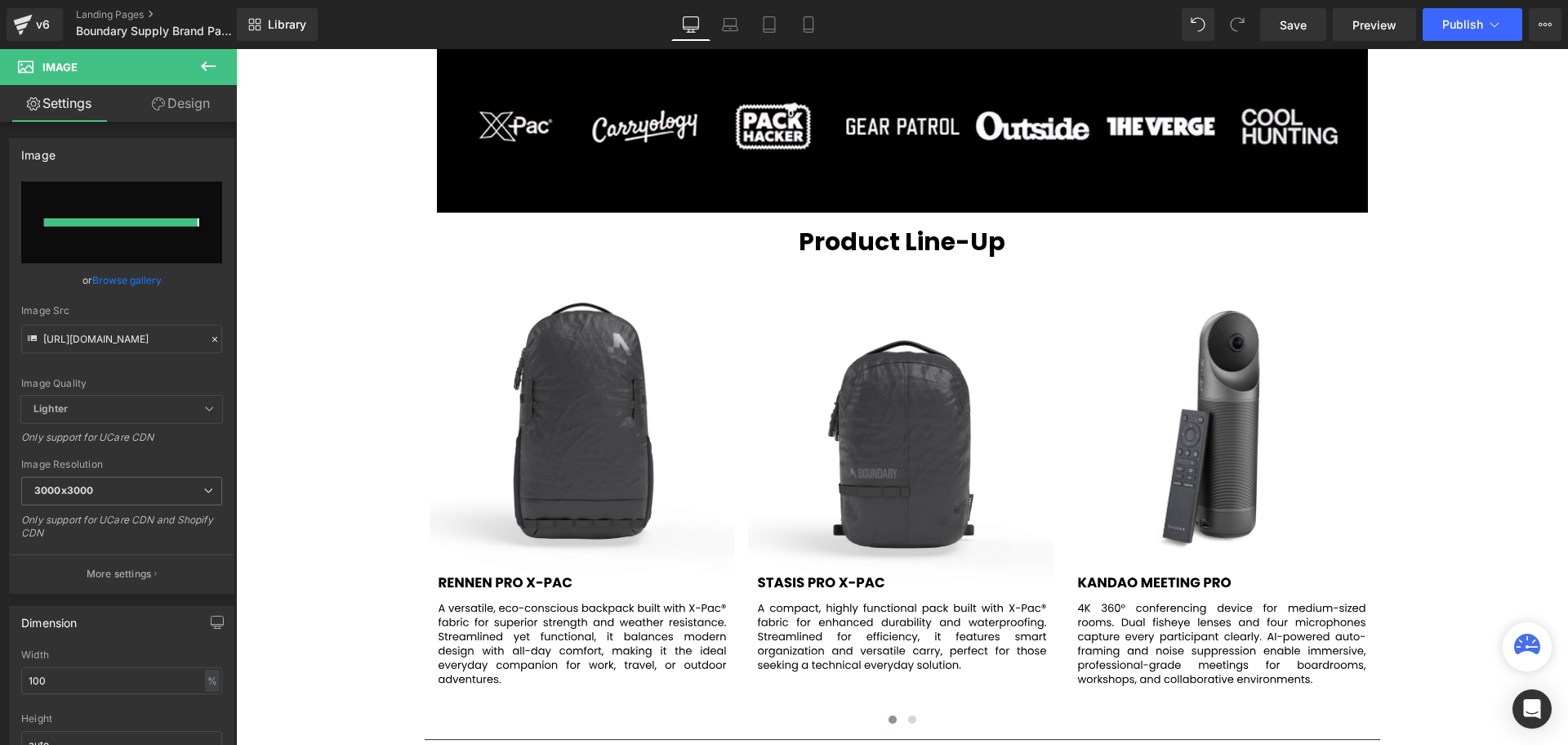
type input "[URL][DOMAIN_NAME]"
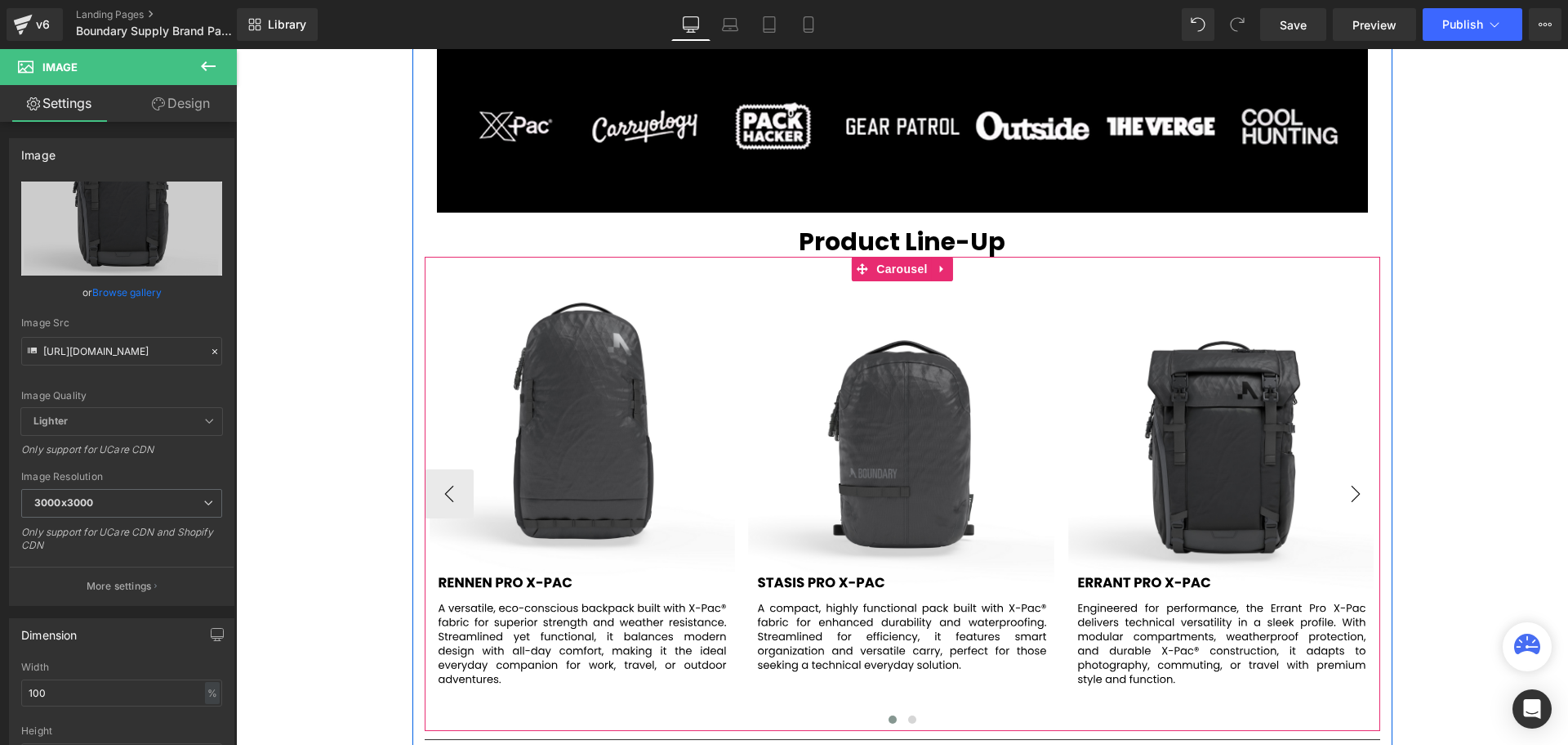
click at [1352, 485] on button "›" at bounding box center [1356, 494] width 49 height 49
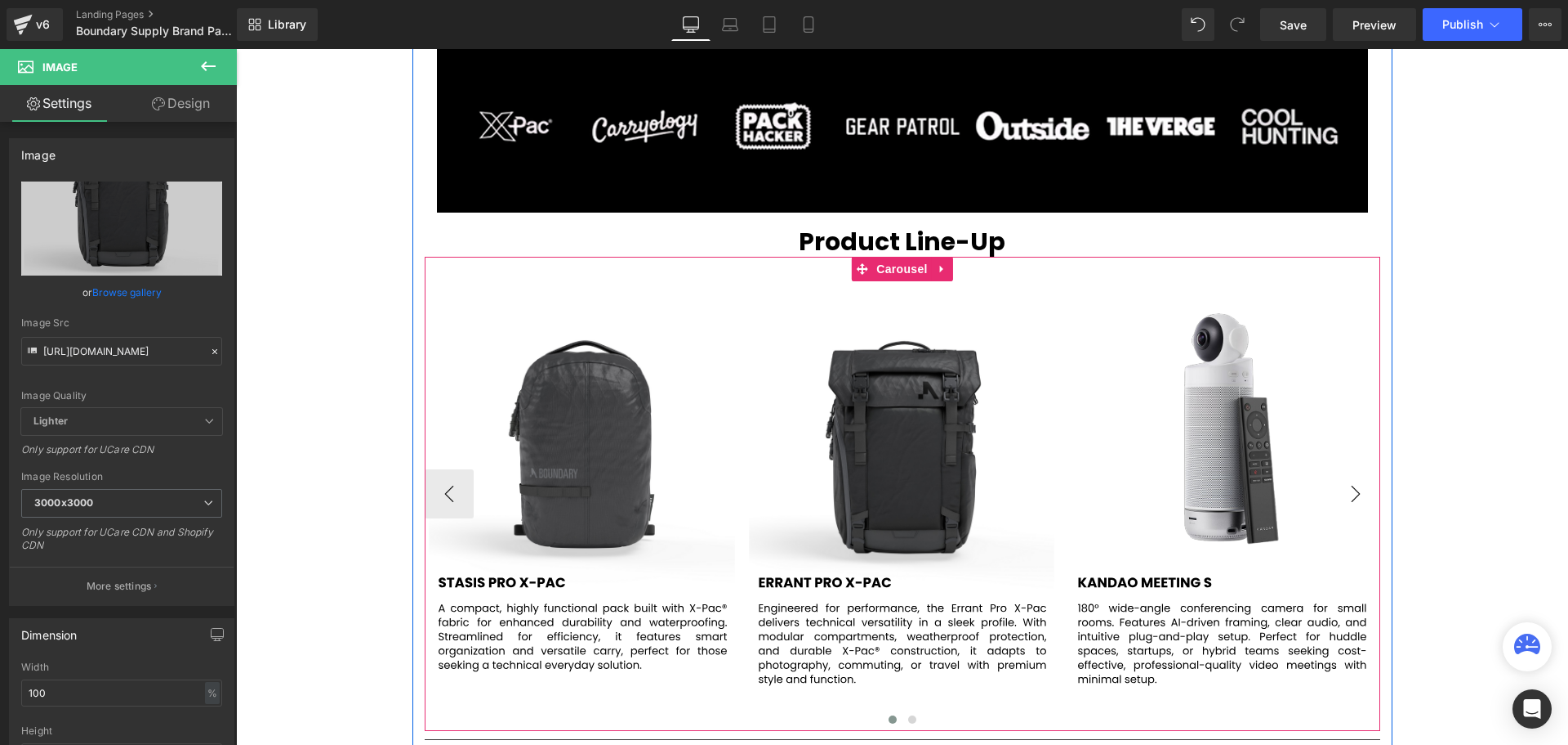
click at [1352, 485] on button "›" at bounding box center [1356, 494] width 49 height 49
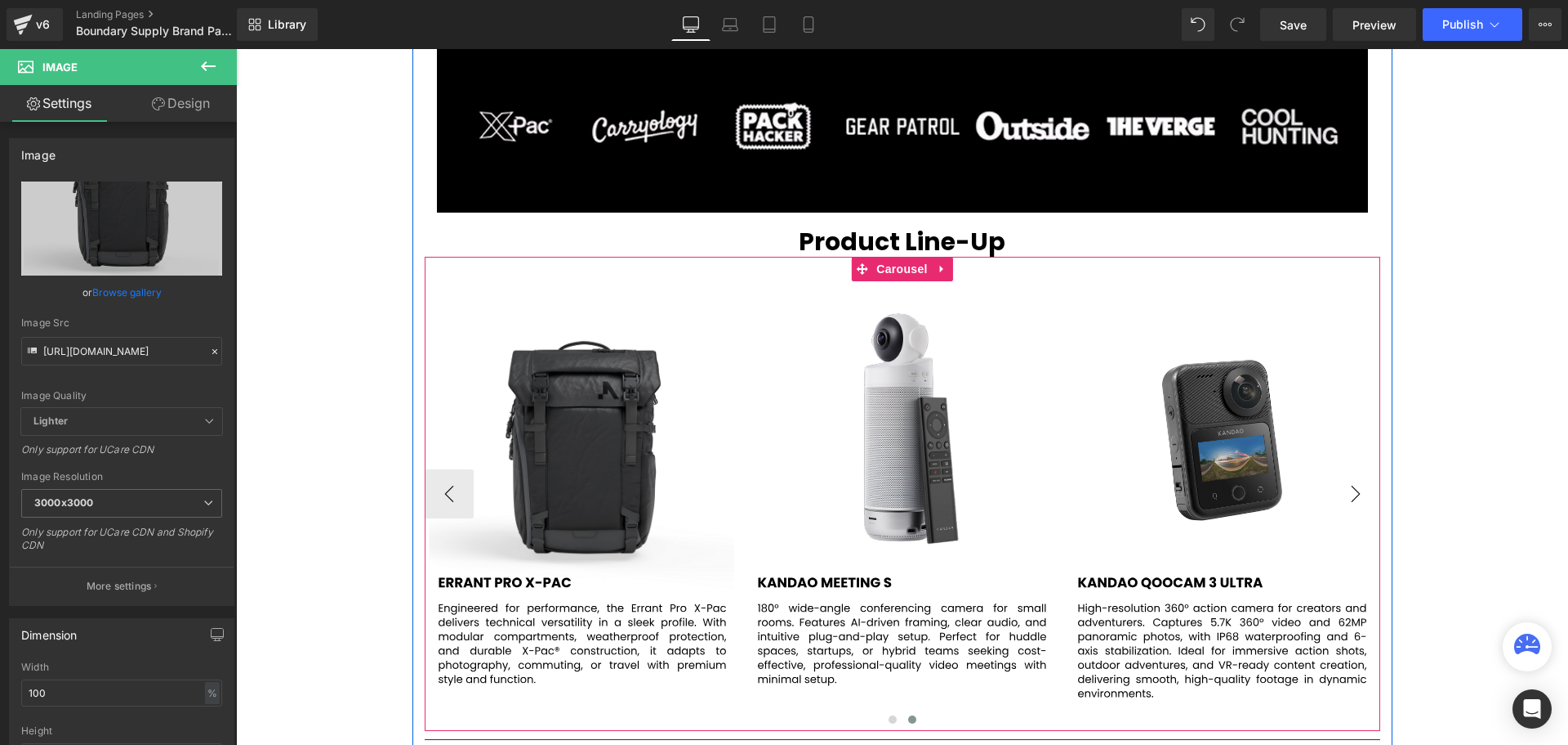
click at [1352, 485] on button "›" at bounding box center [1356, 494] width 49 height 49
click at [894, 494] on span "Image" at bounding box center [903, 495] width 34 height 20
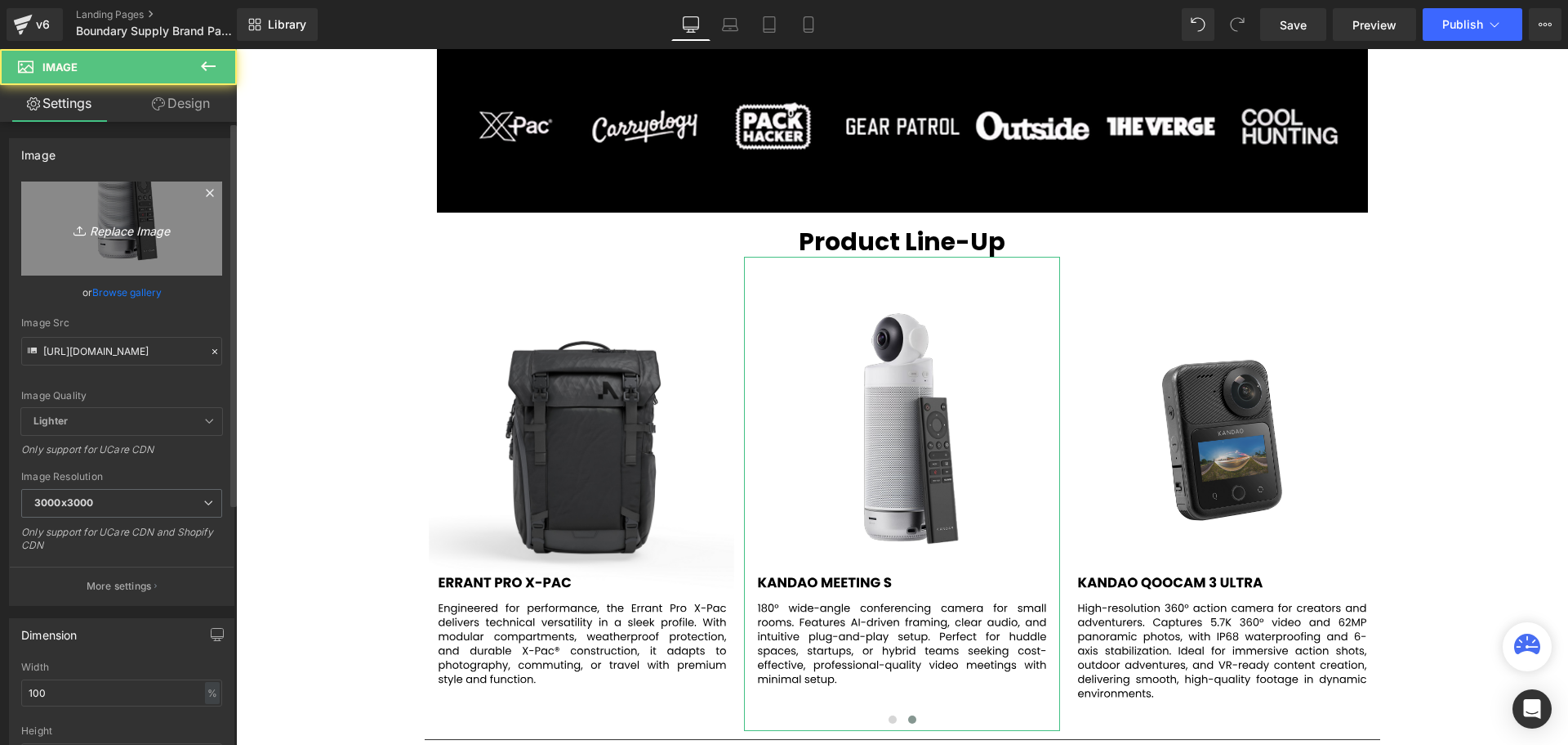
click at [125, 234] on icon "Replace Image" at bounding box center [121, 228] width 130 height 21
type input "C:\fakepath\4.svg"
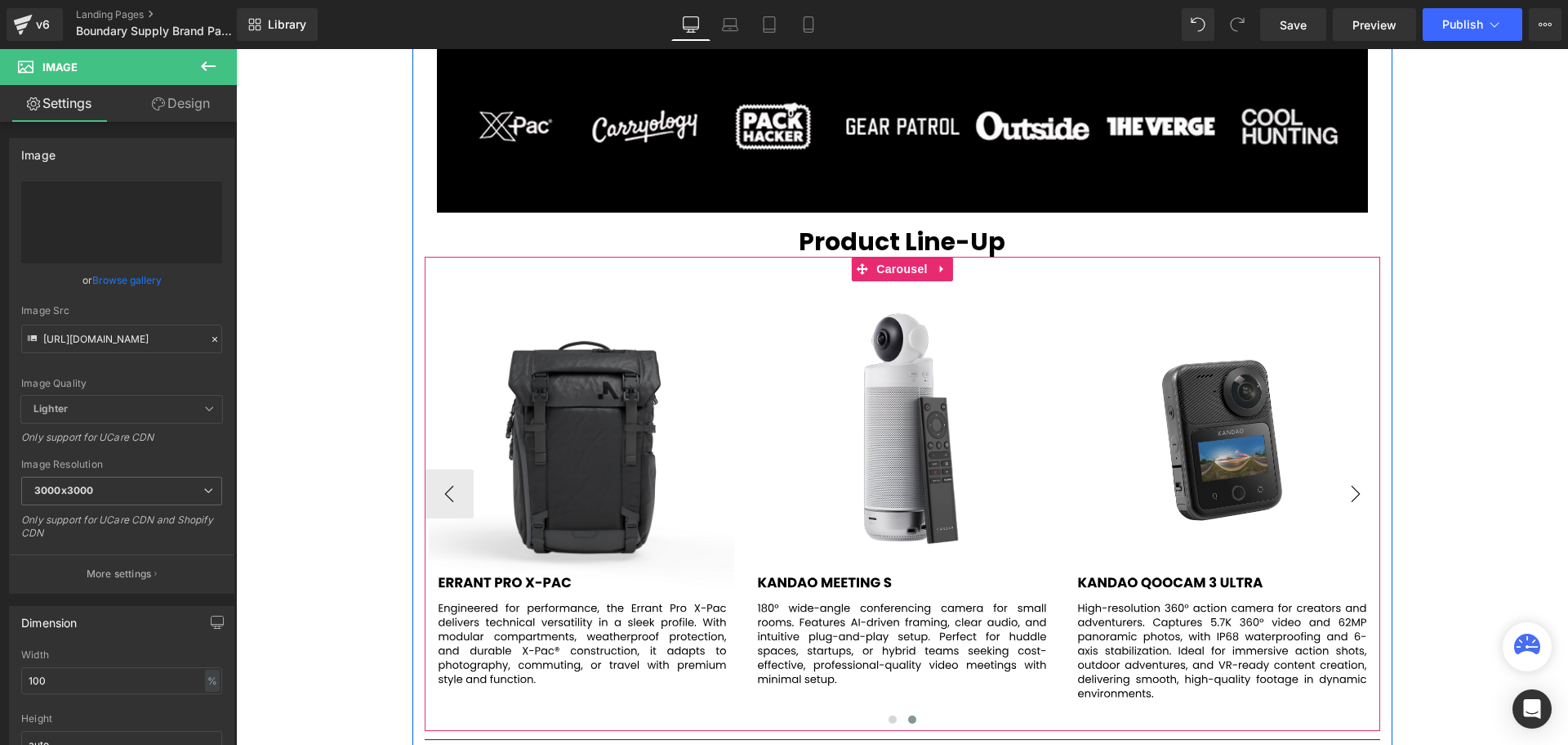
type input "[URL][DOMAIN_NAME]"
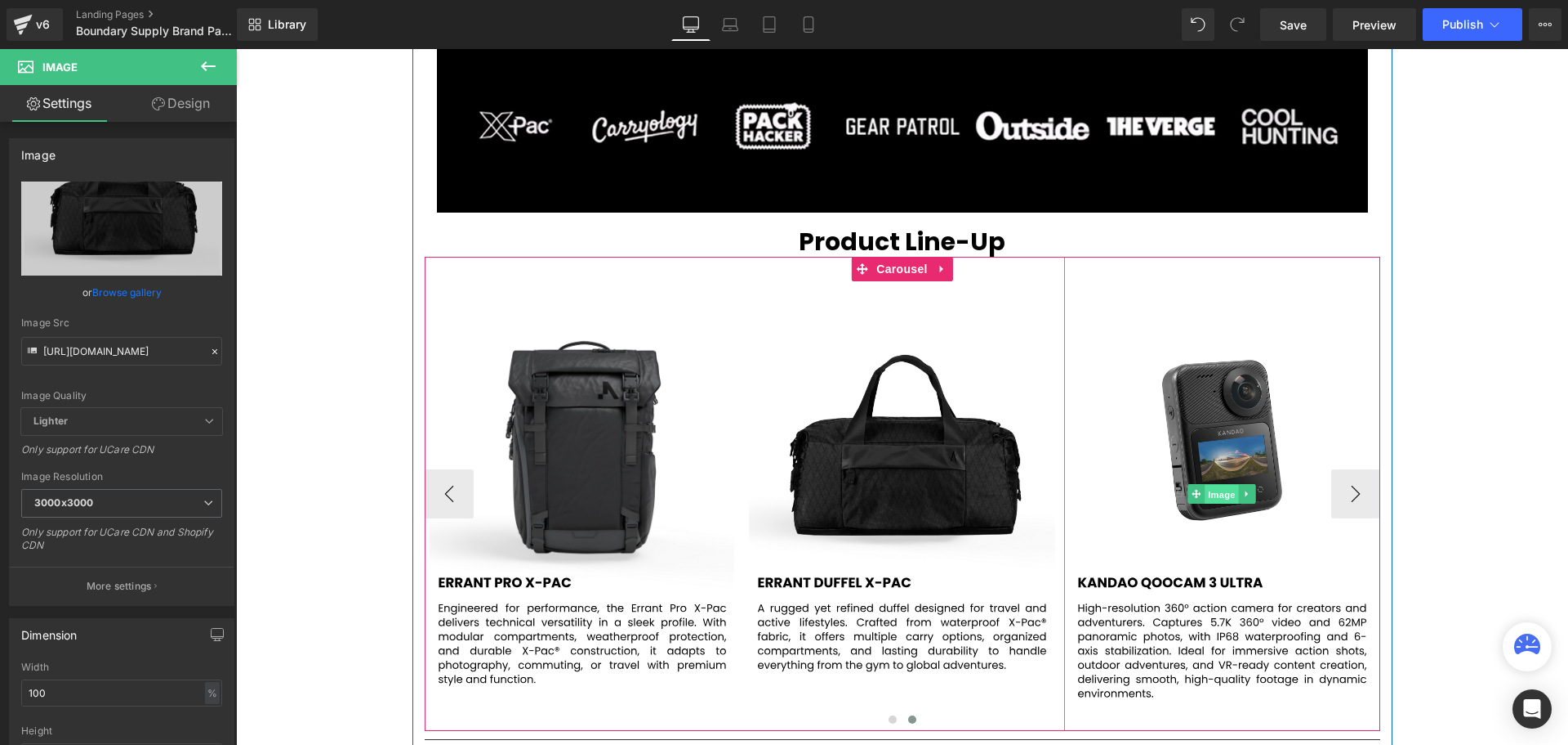
click at [1225, 495] on span "Image" at bounding box center [1223, 495] width 34 height 20
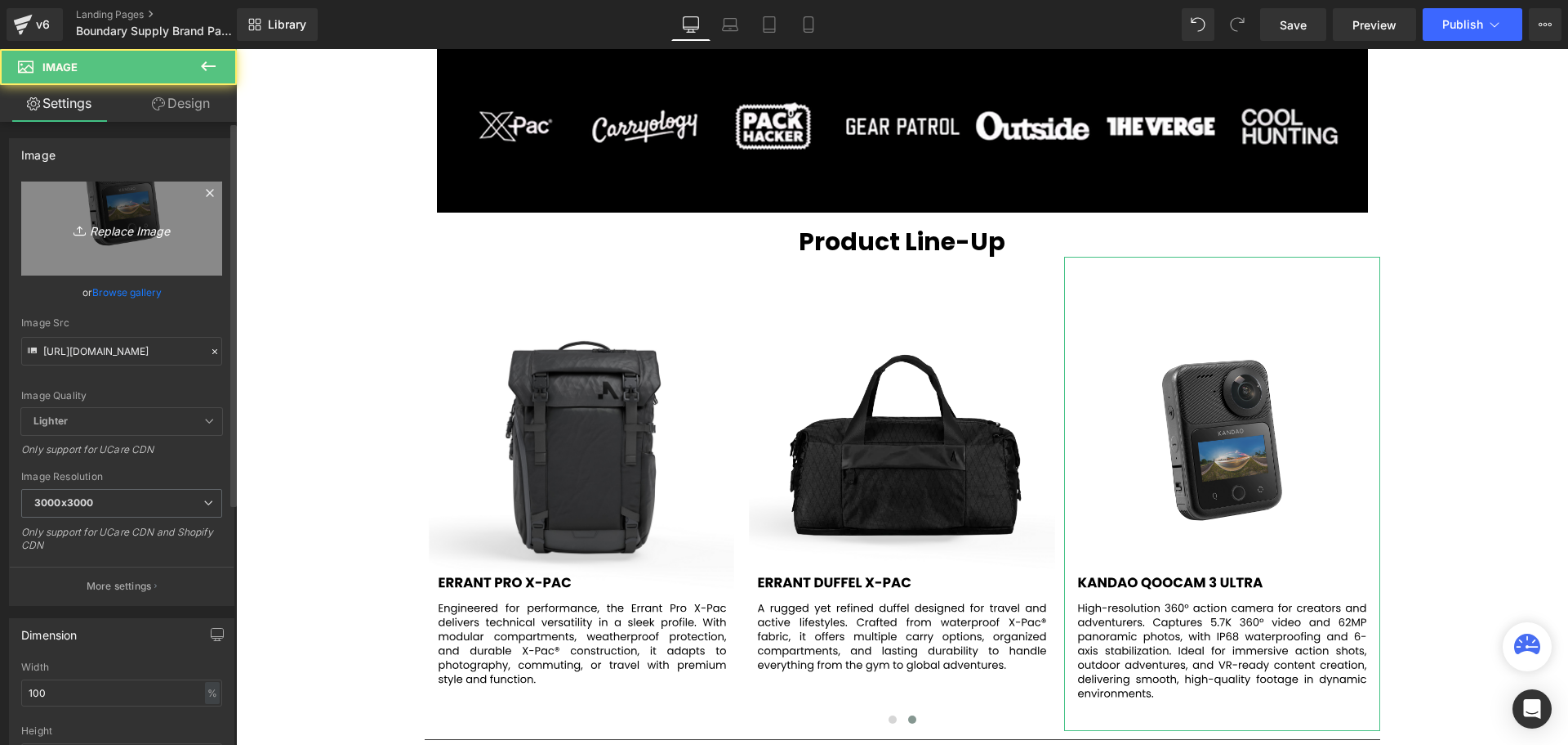
click at [108, 229] on icon "Replace Image" at bounding box center [121, 228] width 130 height 21
type input "C:\fakepath\5.svg"
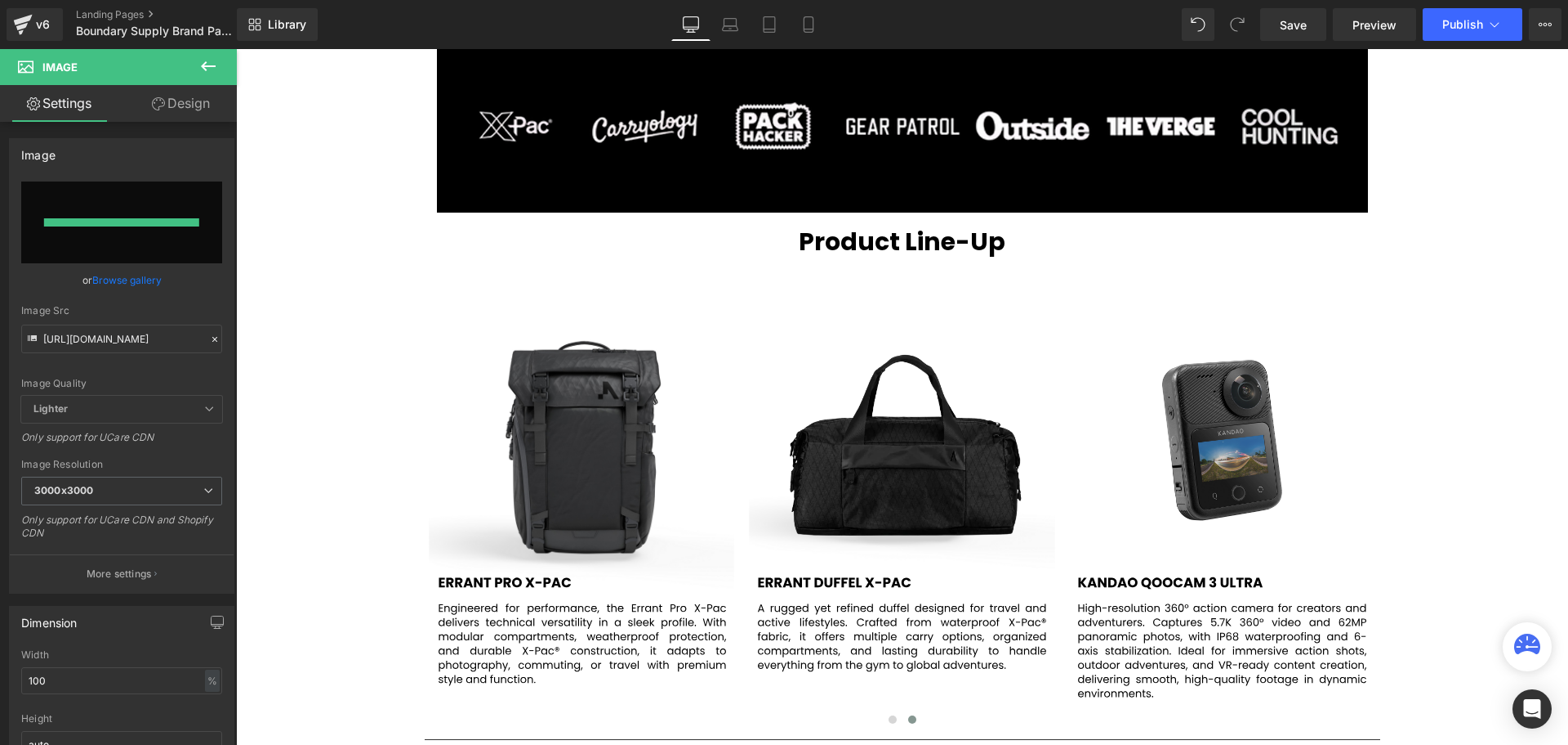
type input "[URL][DOMAIN_NAME]"
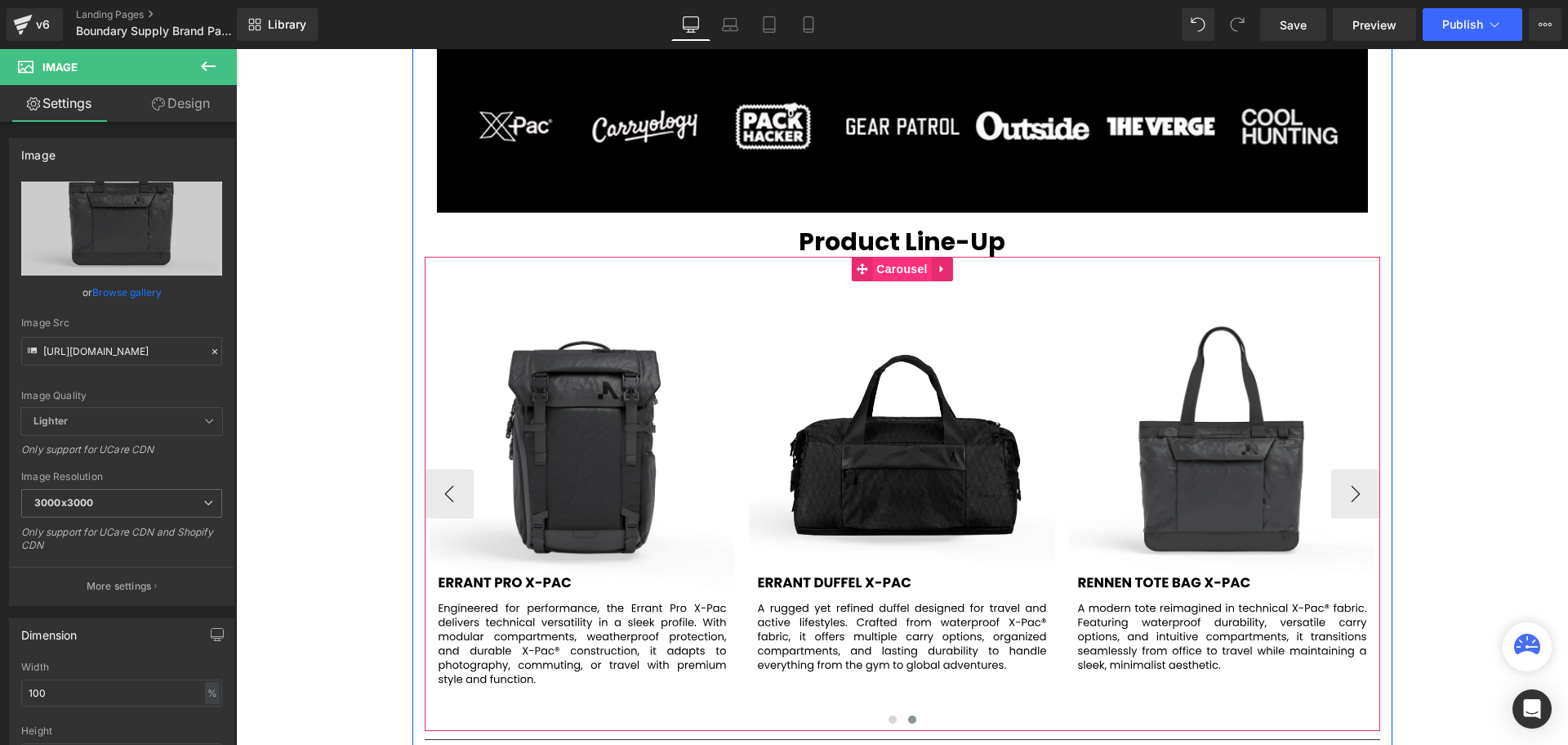
click at [898, 266] on span "Carousel" at bounding box center [901, 268] width 59 height 24
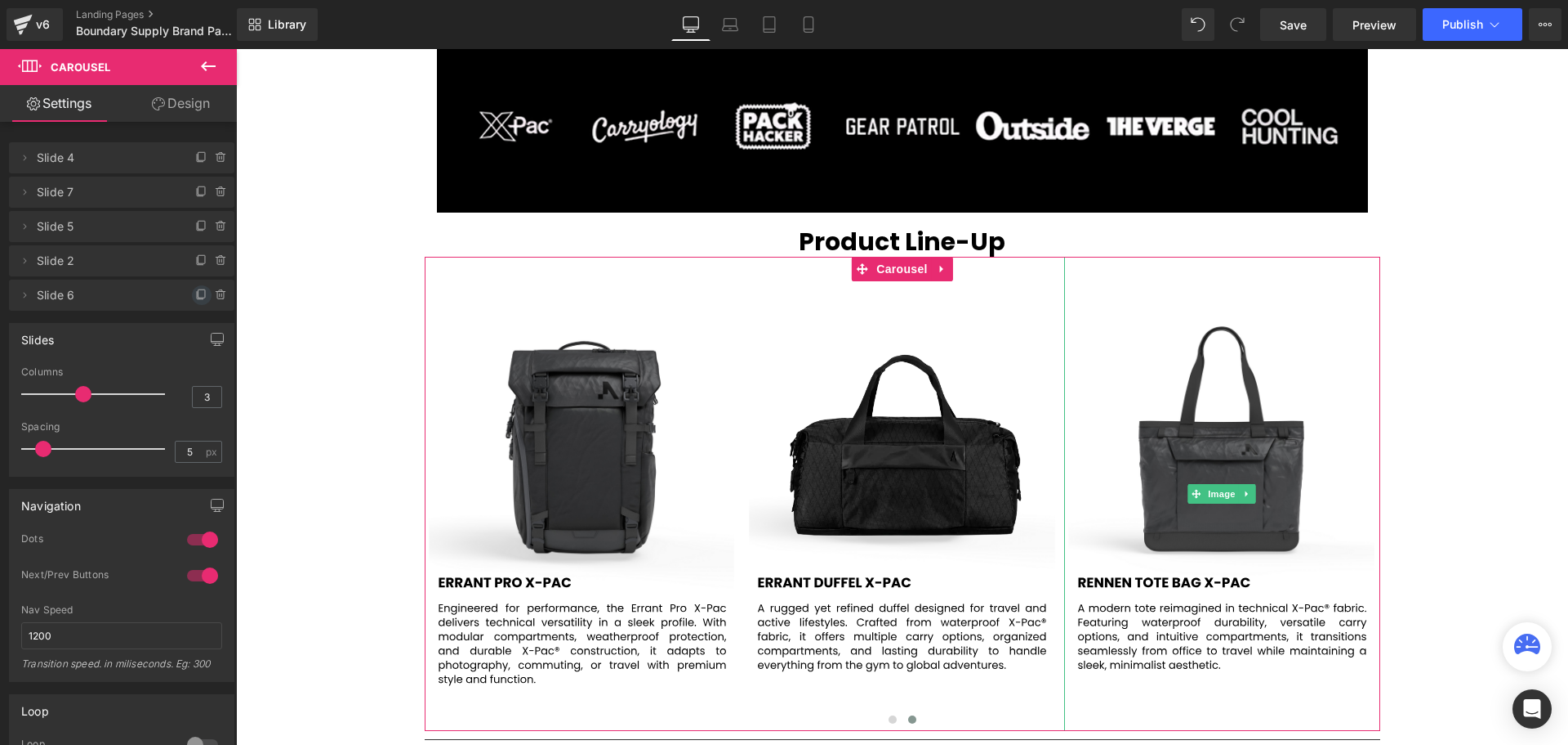
click at [198, 297] on icon at bounding box center [201, 293] width 6 height 8
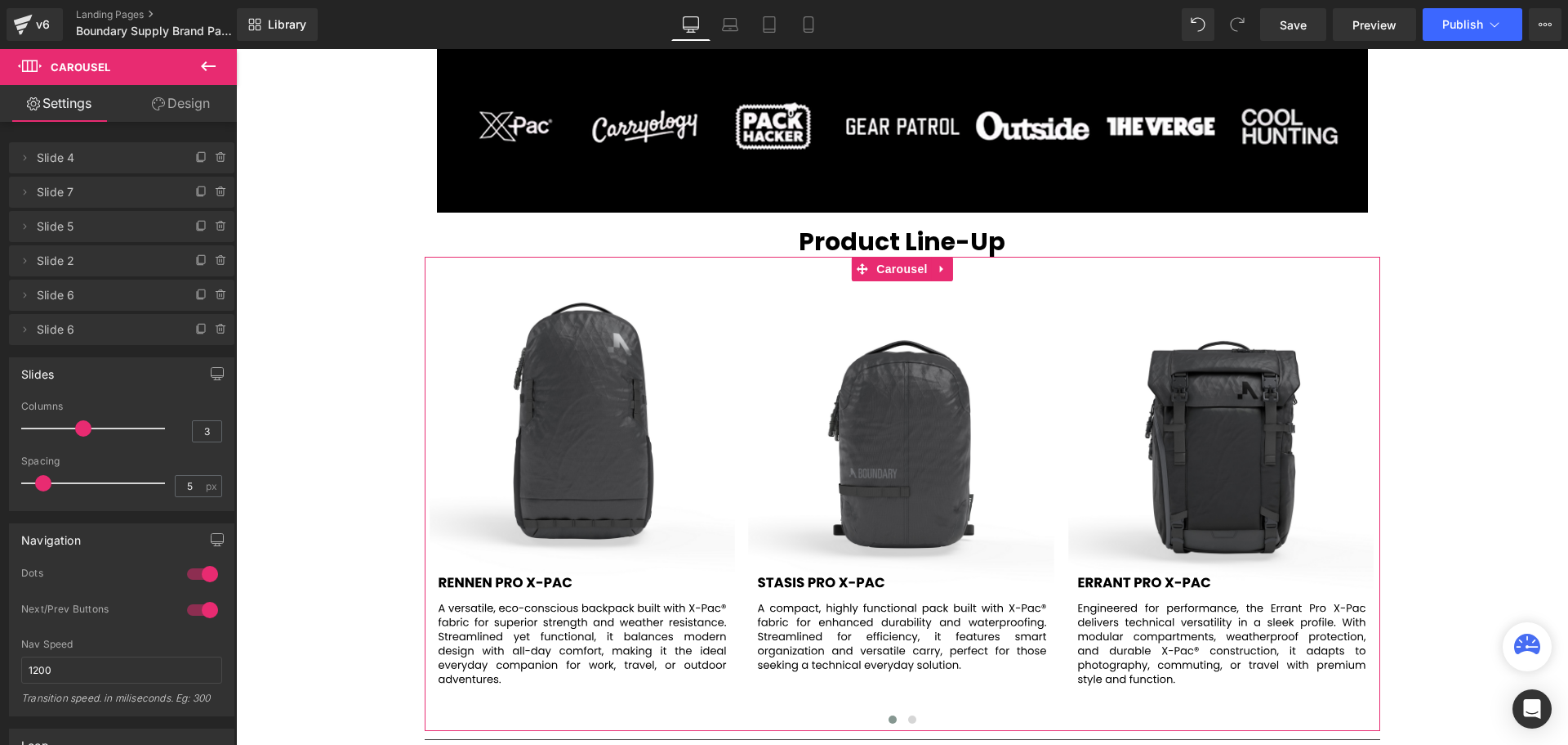
scroll to position [8, 8]
click at [80, 332] on span "Slide 6" at bounding box center [105, 329] width 137 height 31
click at [27, 327] on icon at bounding box center [24, 329] width 13 height 13
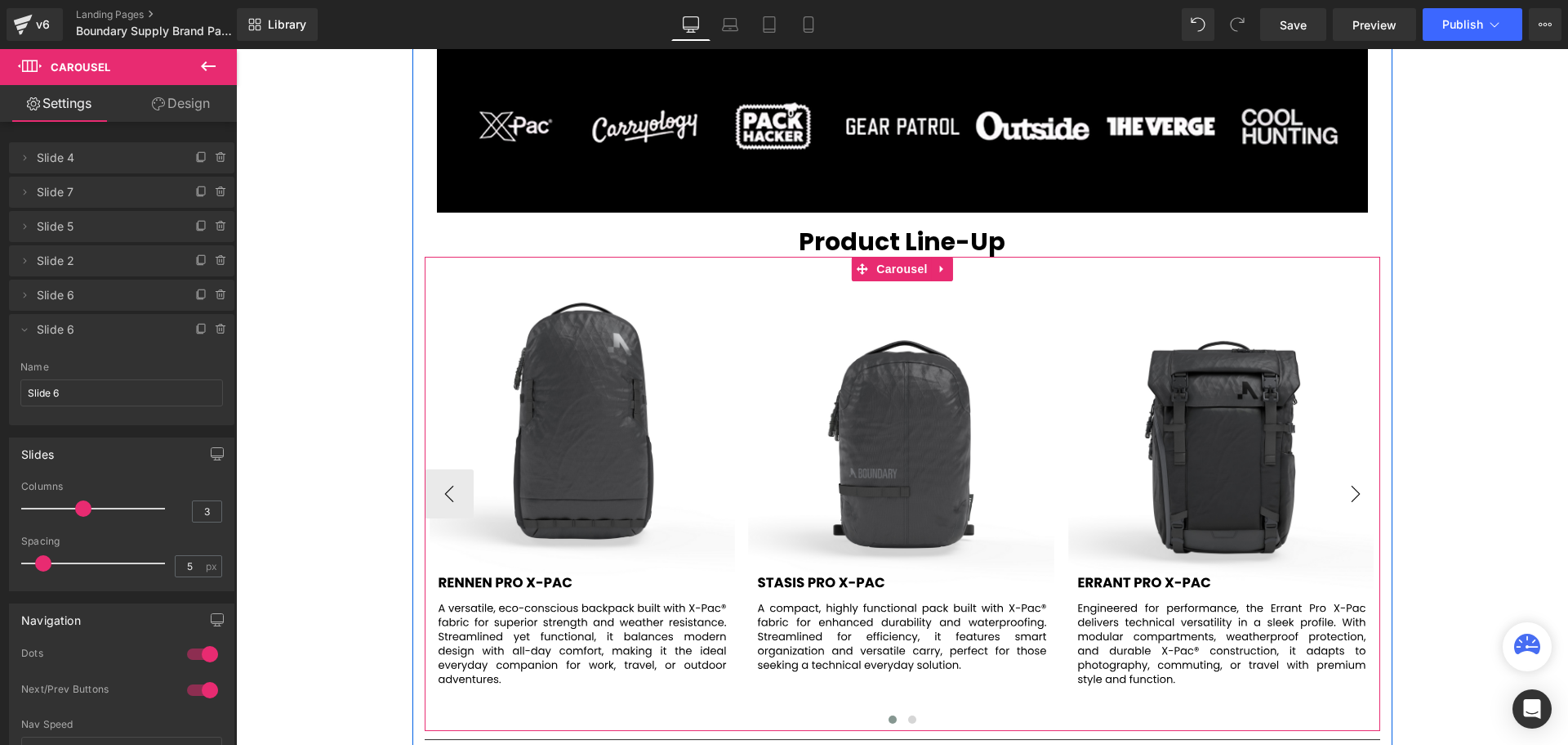
click at [1361, 490] on button "›" at bounding box center [1356, 494] width 49 height 49
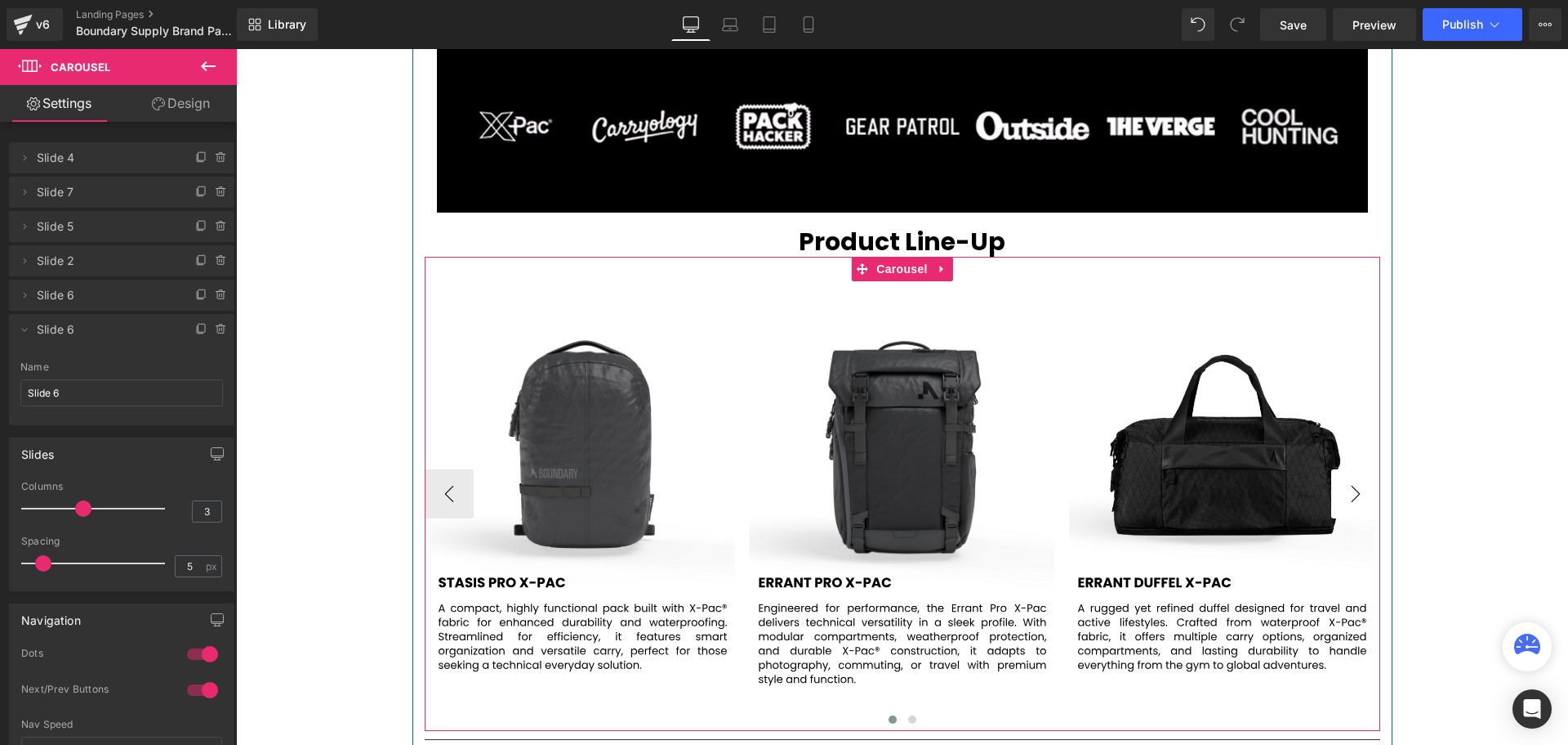
click at [1361, 491] on button "›" at bounding box center [1356, 494] width 49 height 49
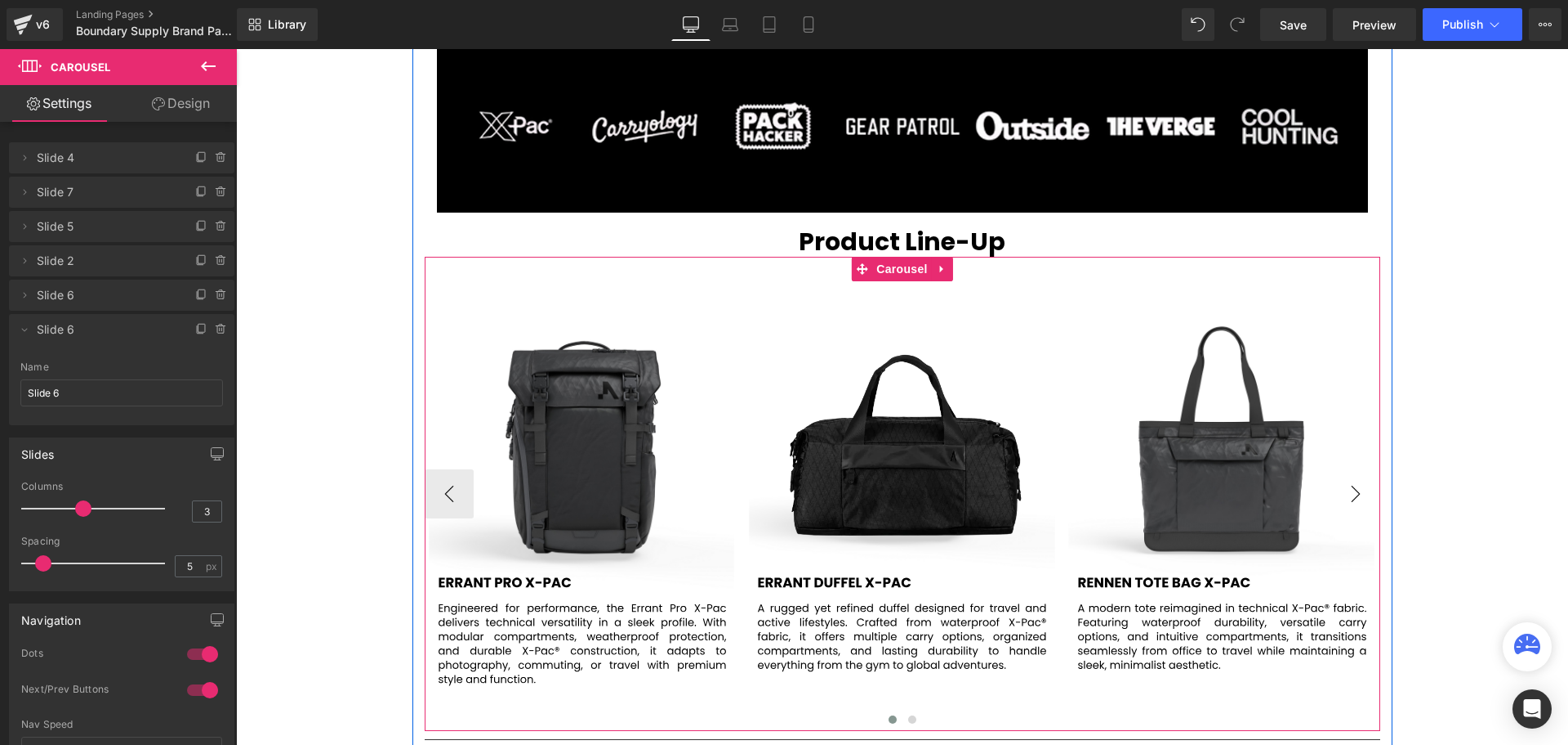
click at [1361, 491] on button "›" at bounding box center [1356, 494] width 49 height 49
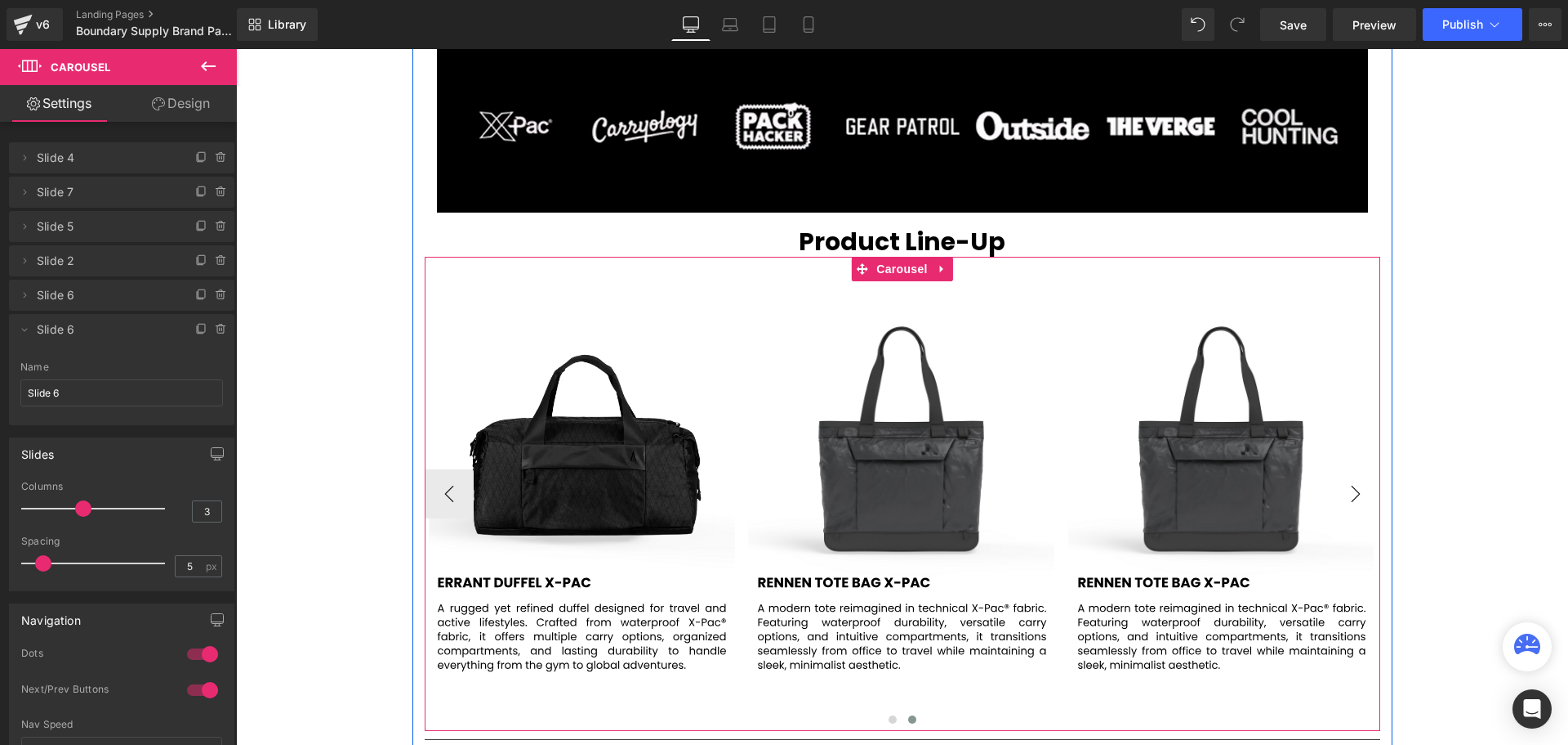
click at [1361, 491] on button "›" at bounding box center [1356, 494] width 49 height 49
click at [1208, 494] on span "Image" at bounding box center [1222, 494] width 34 height 20
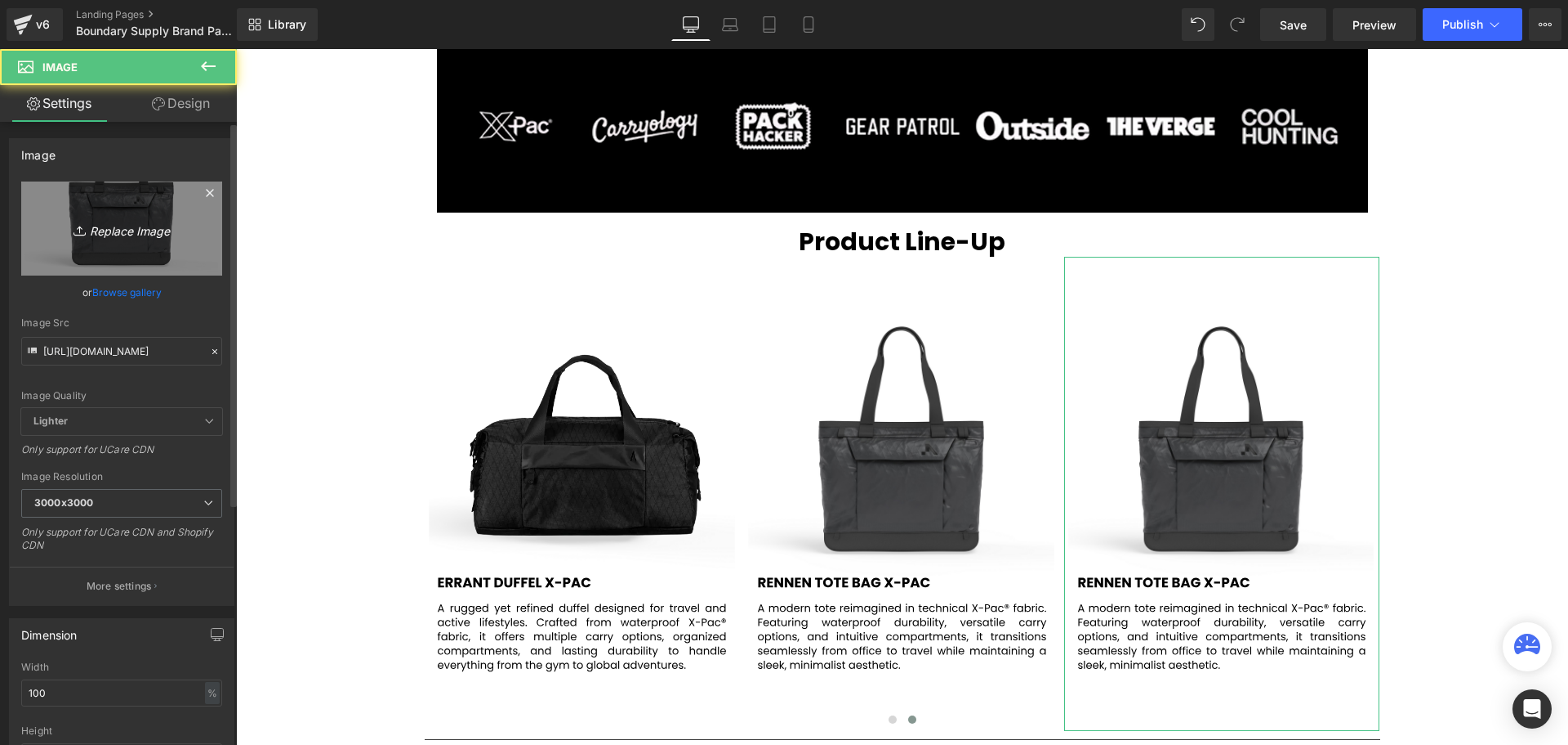
click at [104, 227] on icon "Replace Image" at bounding box center [121, 228] width 130 height 21
type input "C:\fakepath\6.svg"
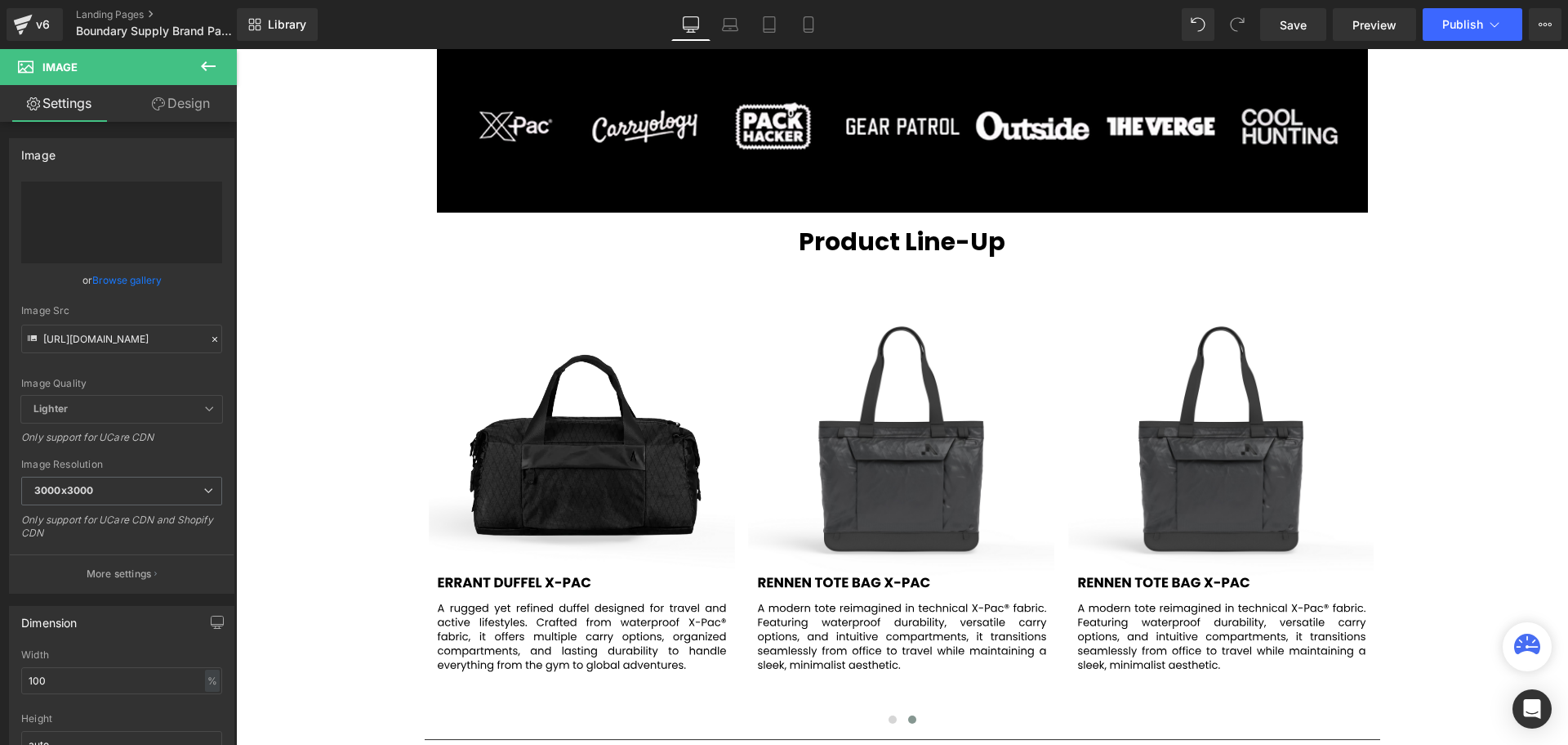
type input "[URL][DOMAIN_NAME]"
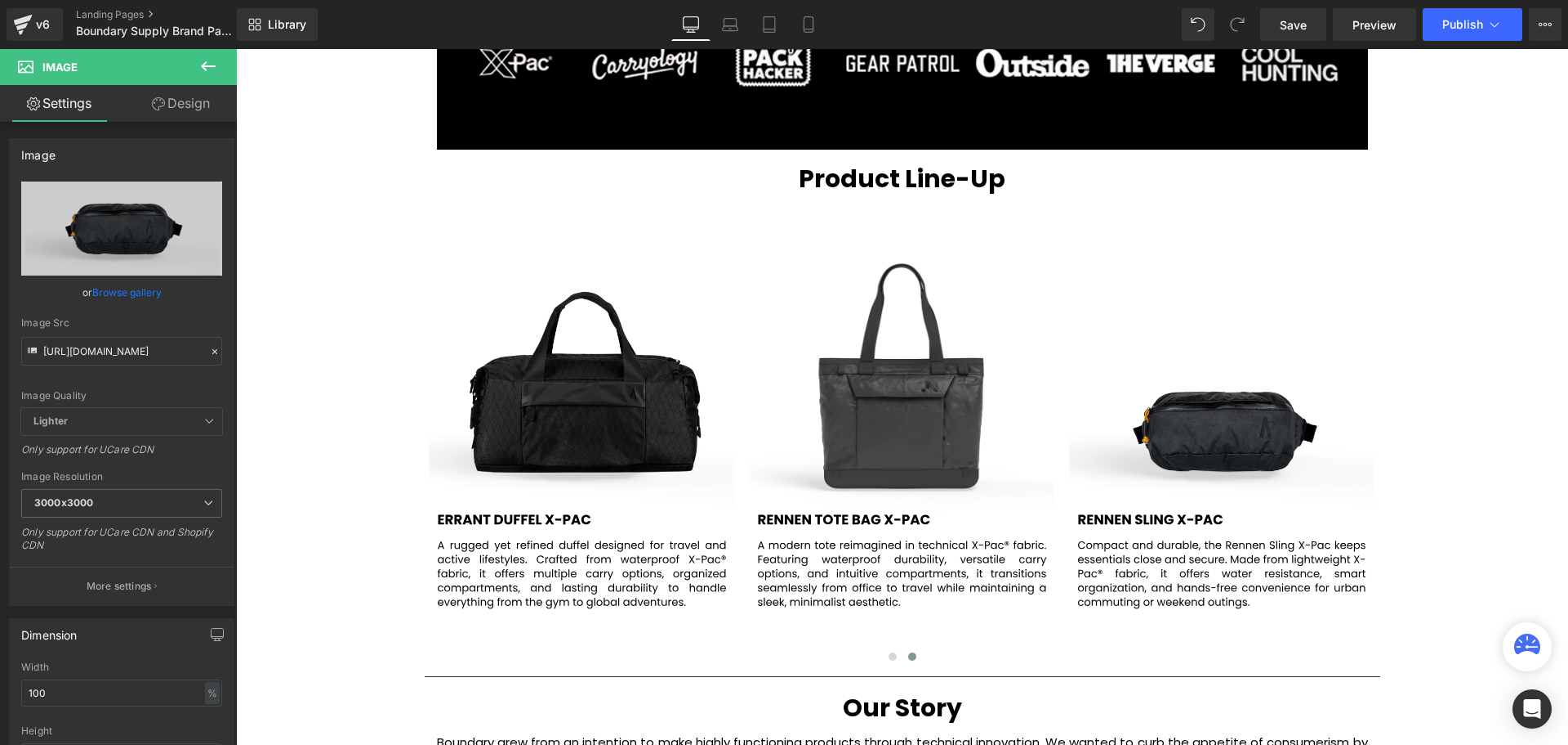
scroll to position [2616, 0]
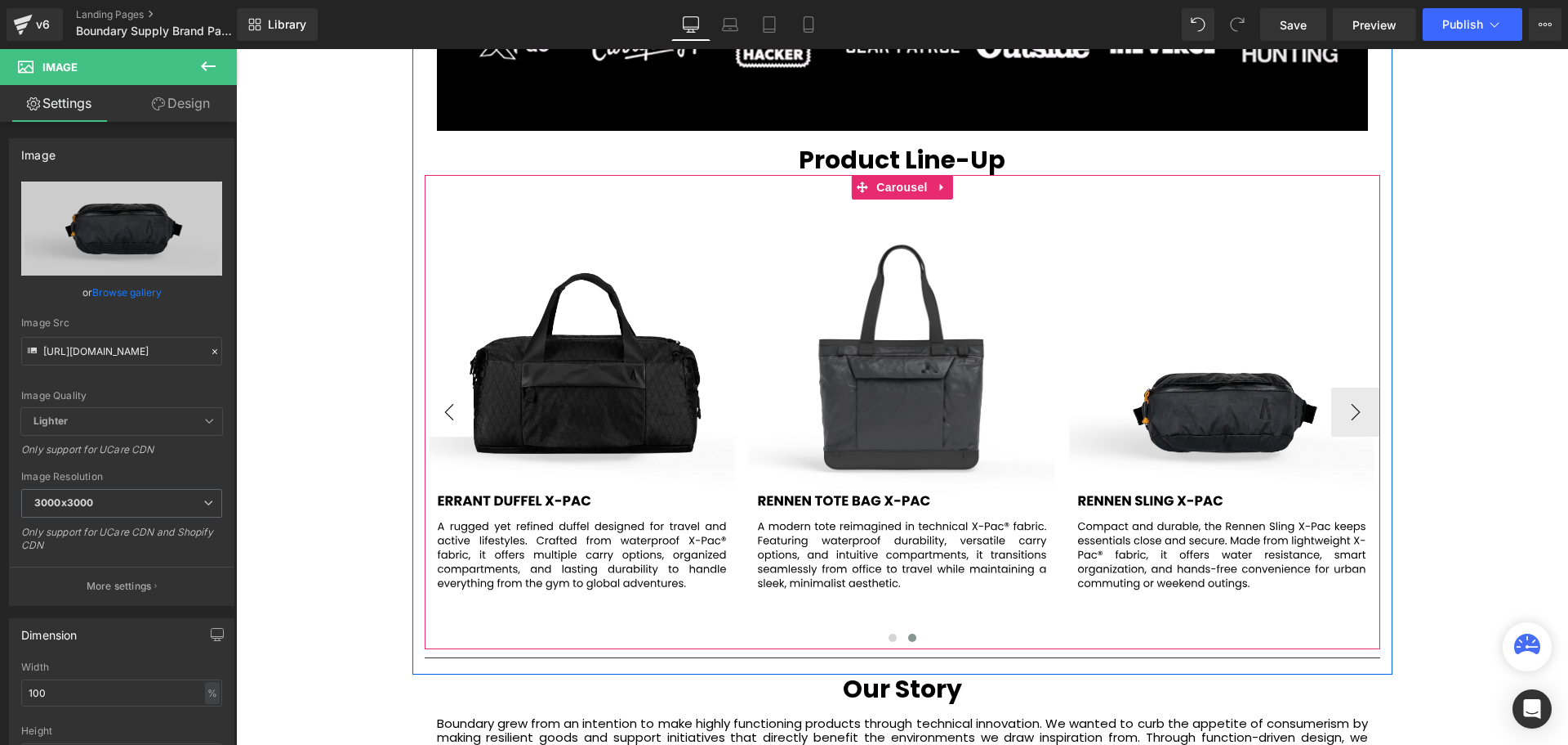
click at [445, 417] on button "‹" at bounding box center [449, 411] width 49 height 49
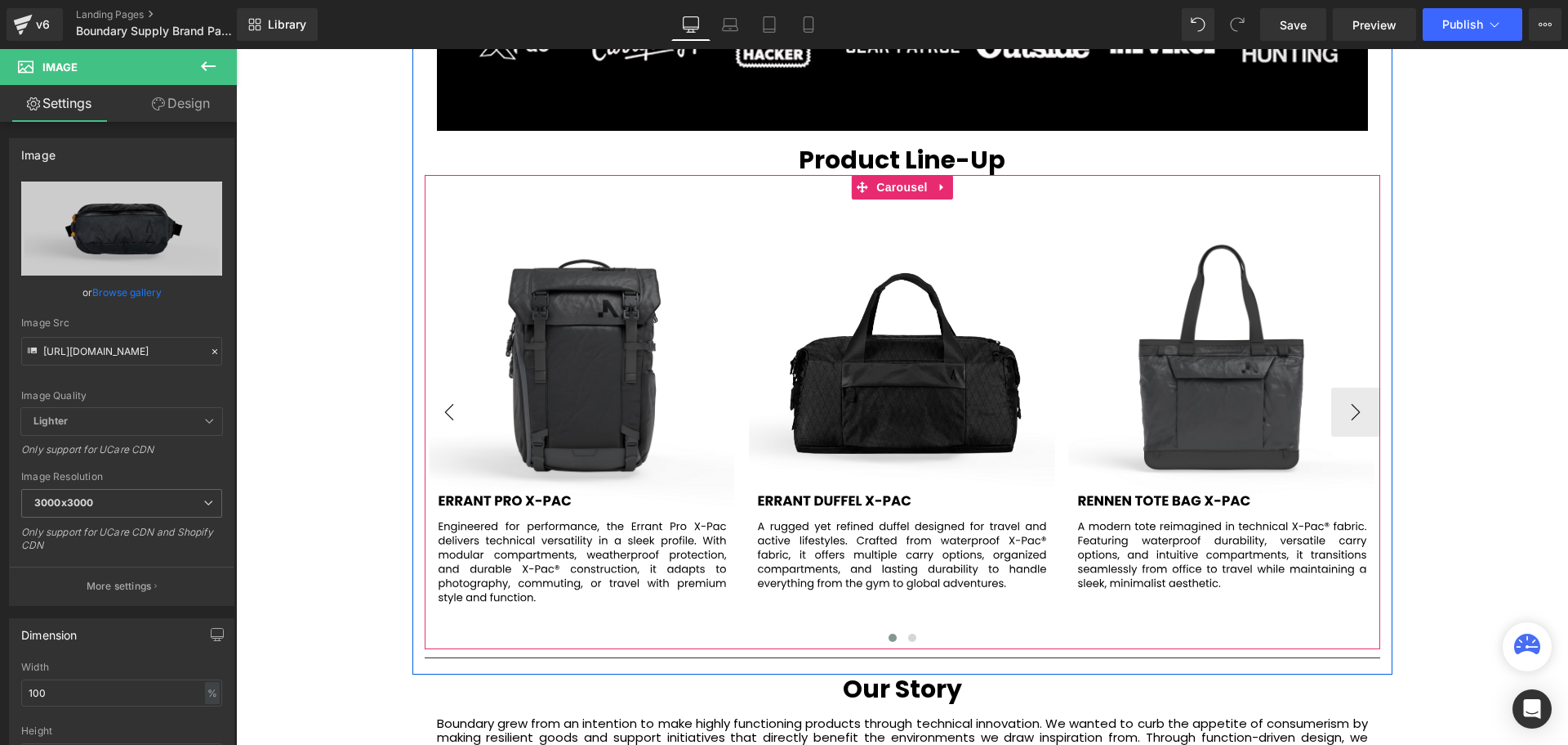
click at [445, 417] on button "‹" at bounding box center [449, 411] width 49 height 49
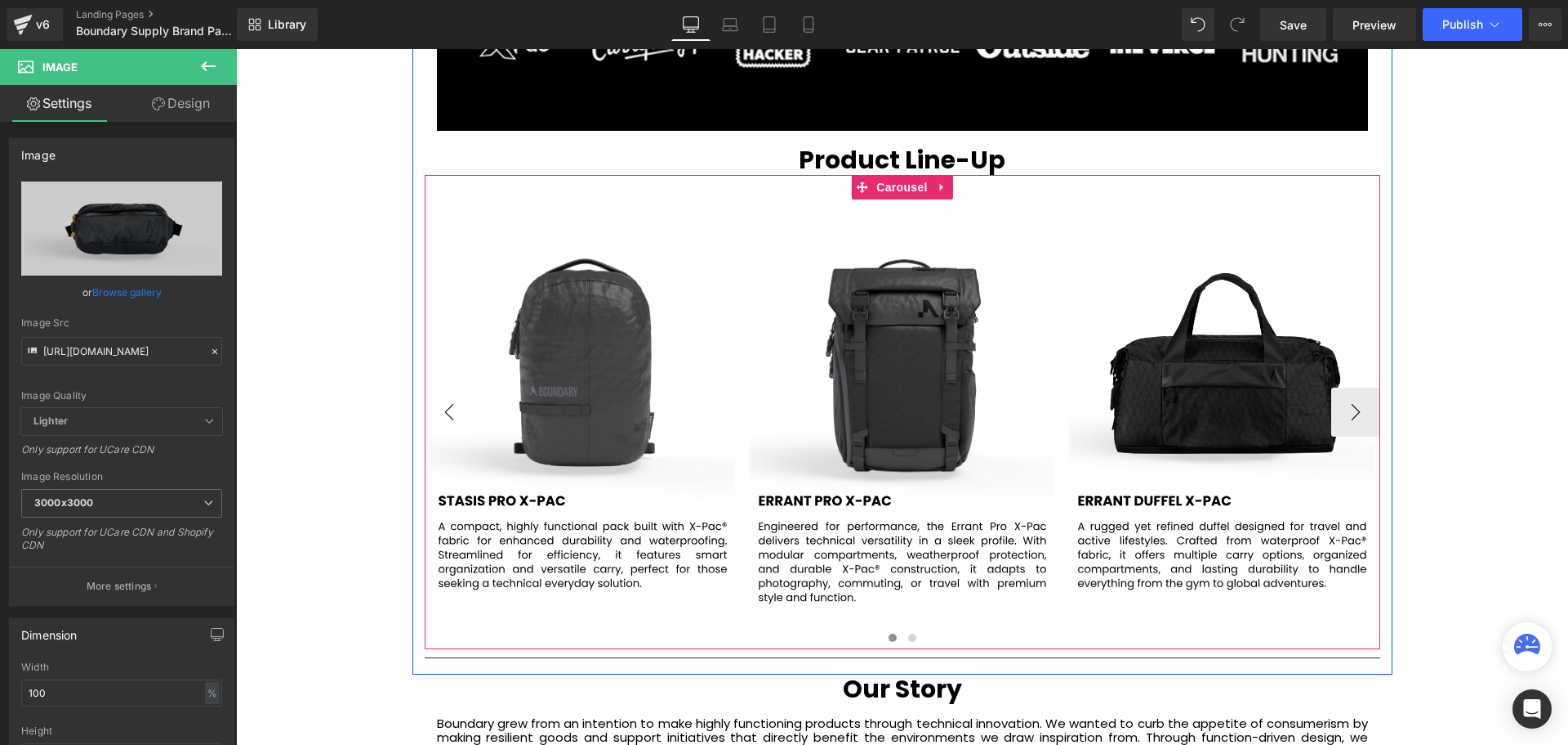
click at [445, 417] on button "‹" at bounding box center [449, 411] width 49 height 49
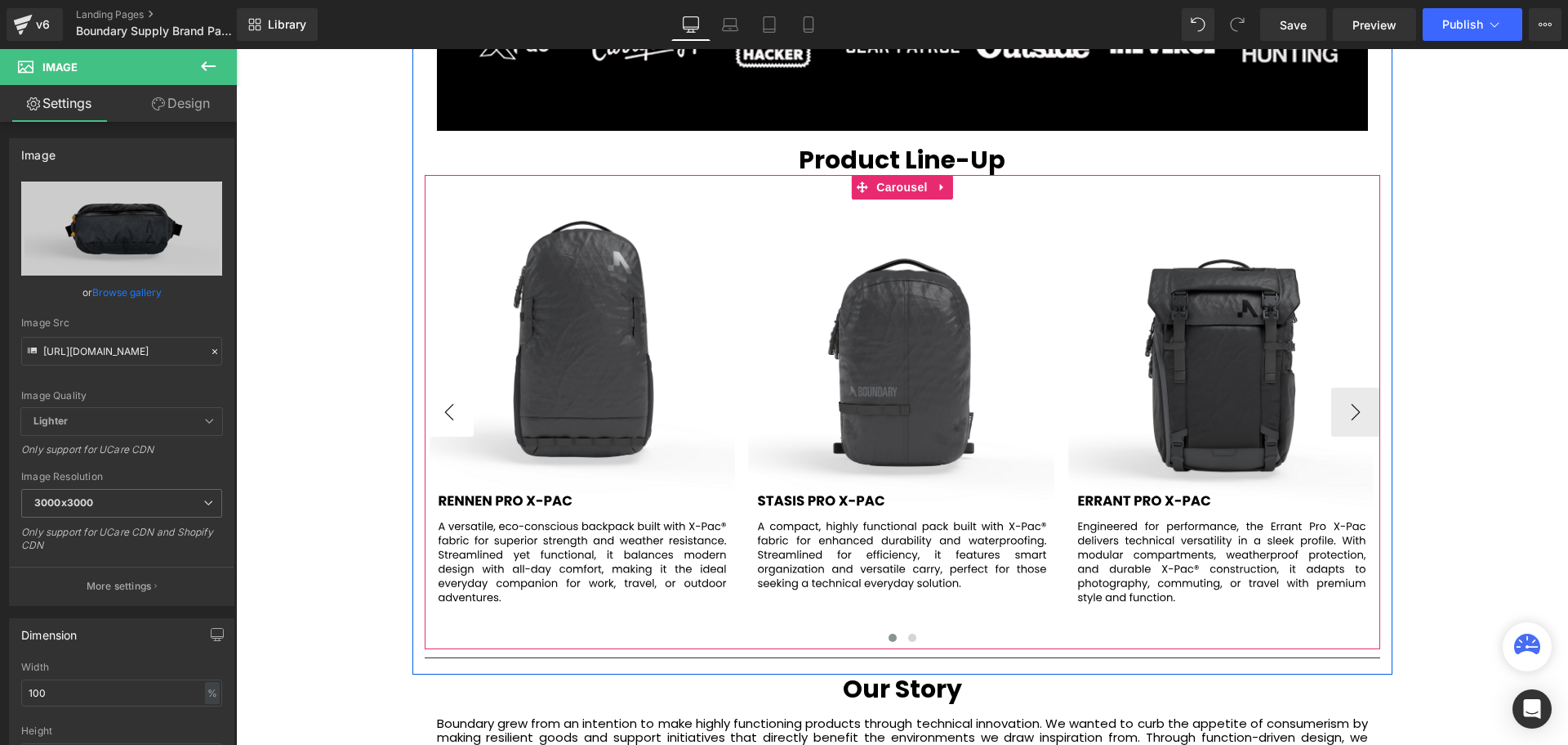
click at [445, 417] on button "‹" at bounding box center [449, 411] width 49 height 49
click at [1360, 426] on button "›" at bounding box center [1356, 411] width 49 height 49
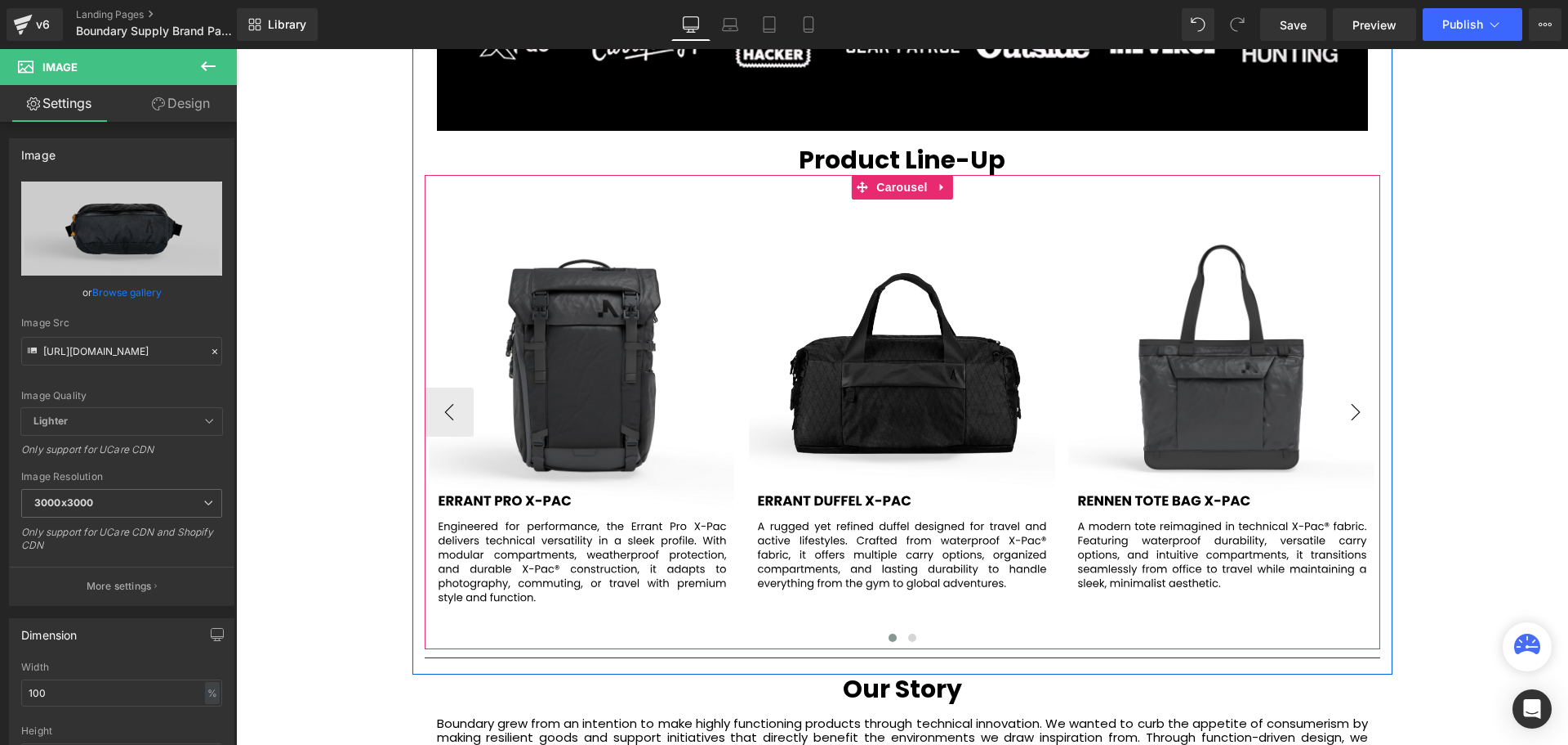
click at [1360, 426] on button "›" at bounding box center [1356, 411] width 49 height 49
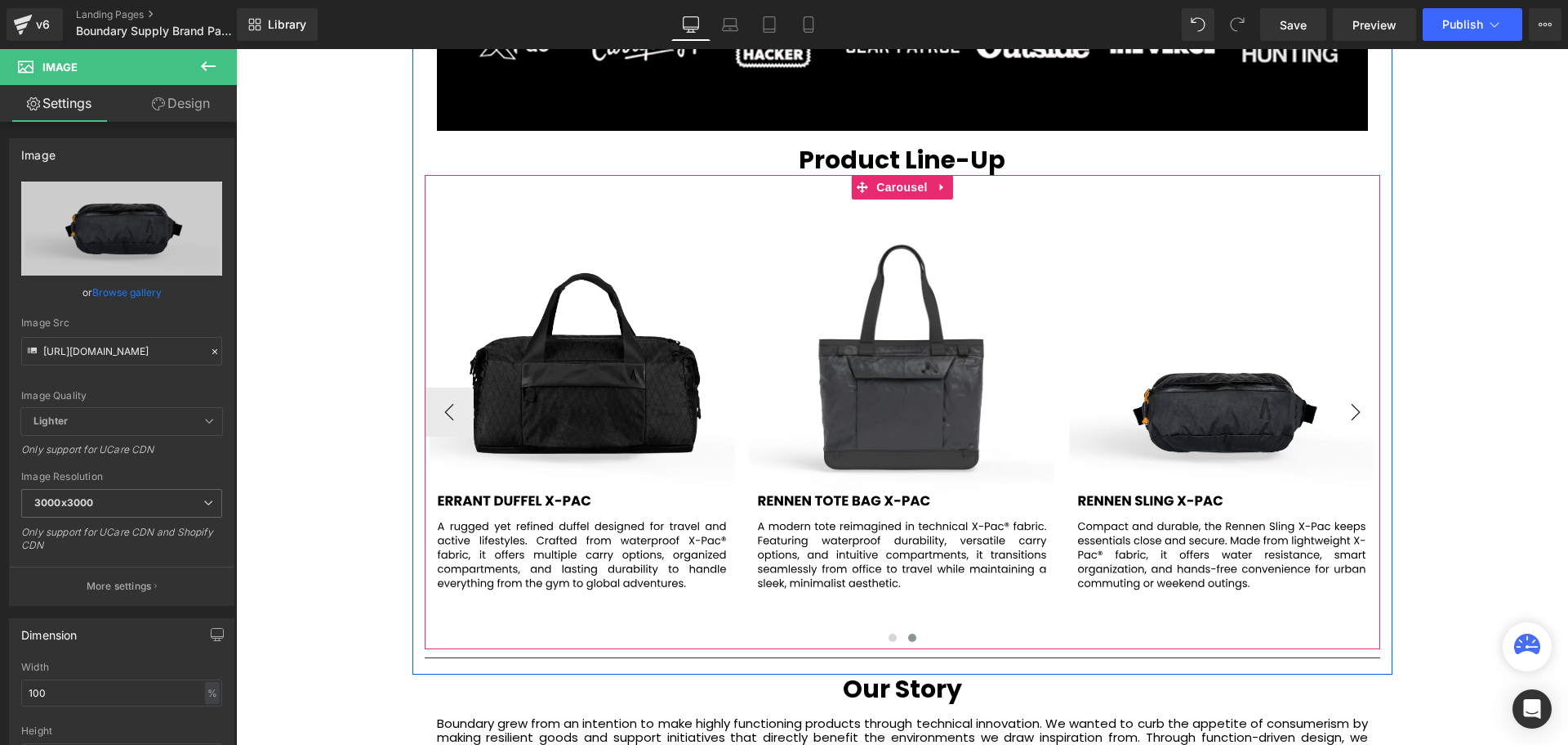
click at [1360, 426] on button "›" at bounding box center [1356, 411] width 49 height 49
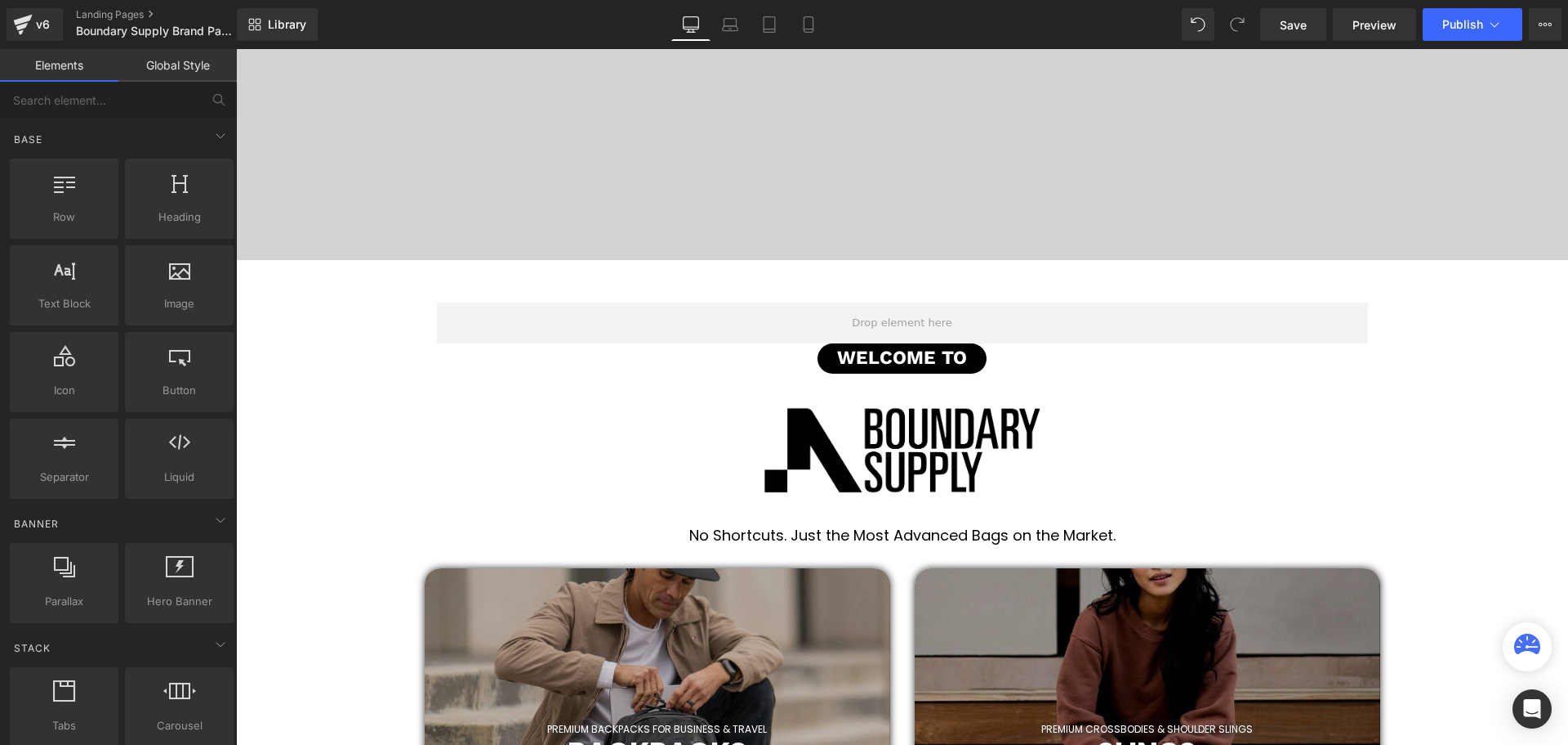
scroll to position [0, 0]
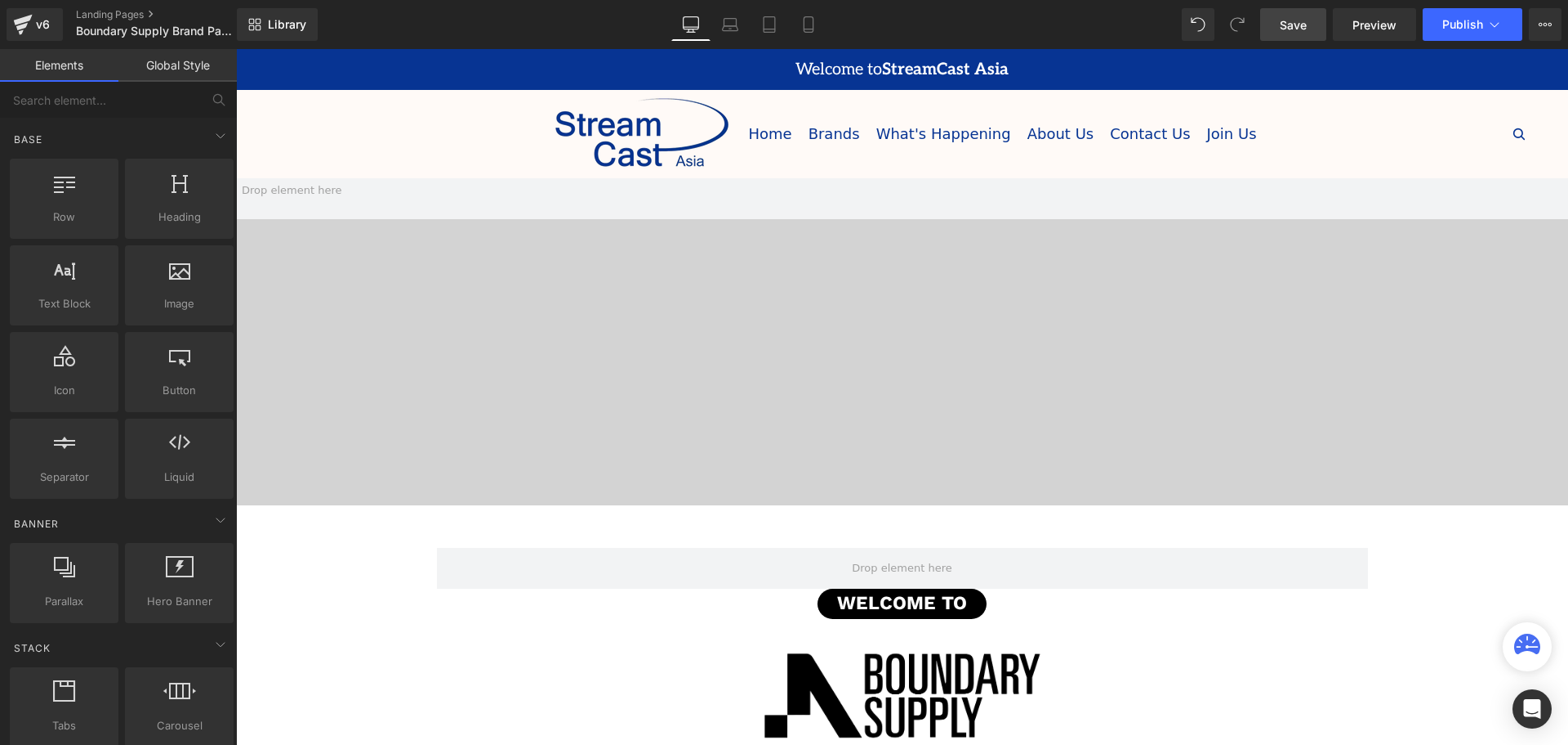
click at [1290, 26] on span "Save" at bounding box center [1294, 24] width 27 height 17
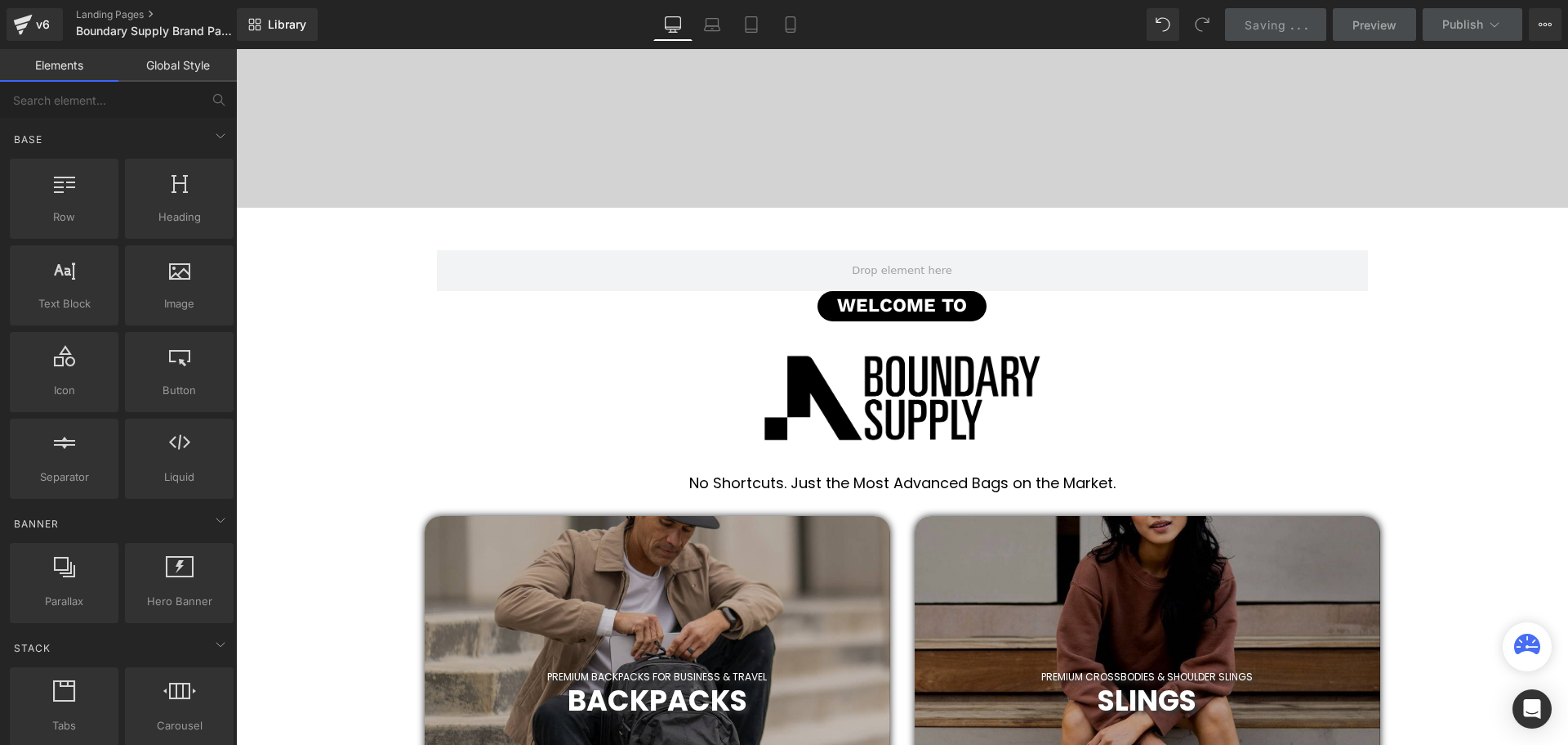
scroll to position [327, 0]
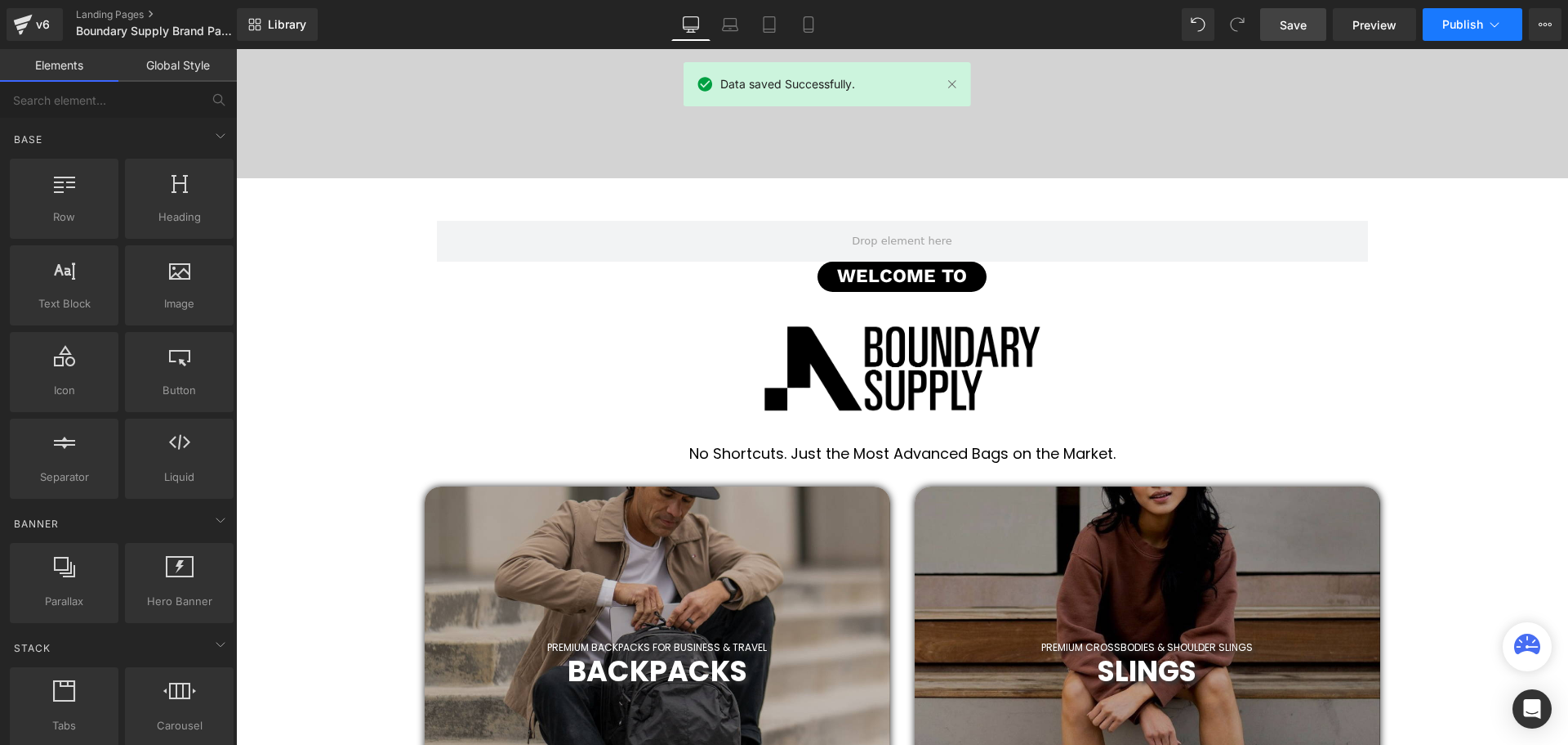
click at [1466, 27] on span "Publish" at bounding box center [1463, 24] width 41 height 13
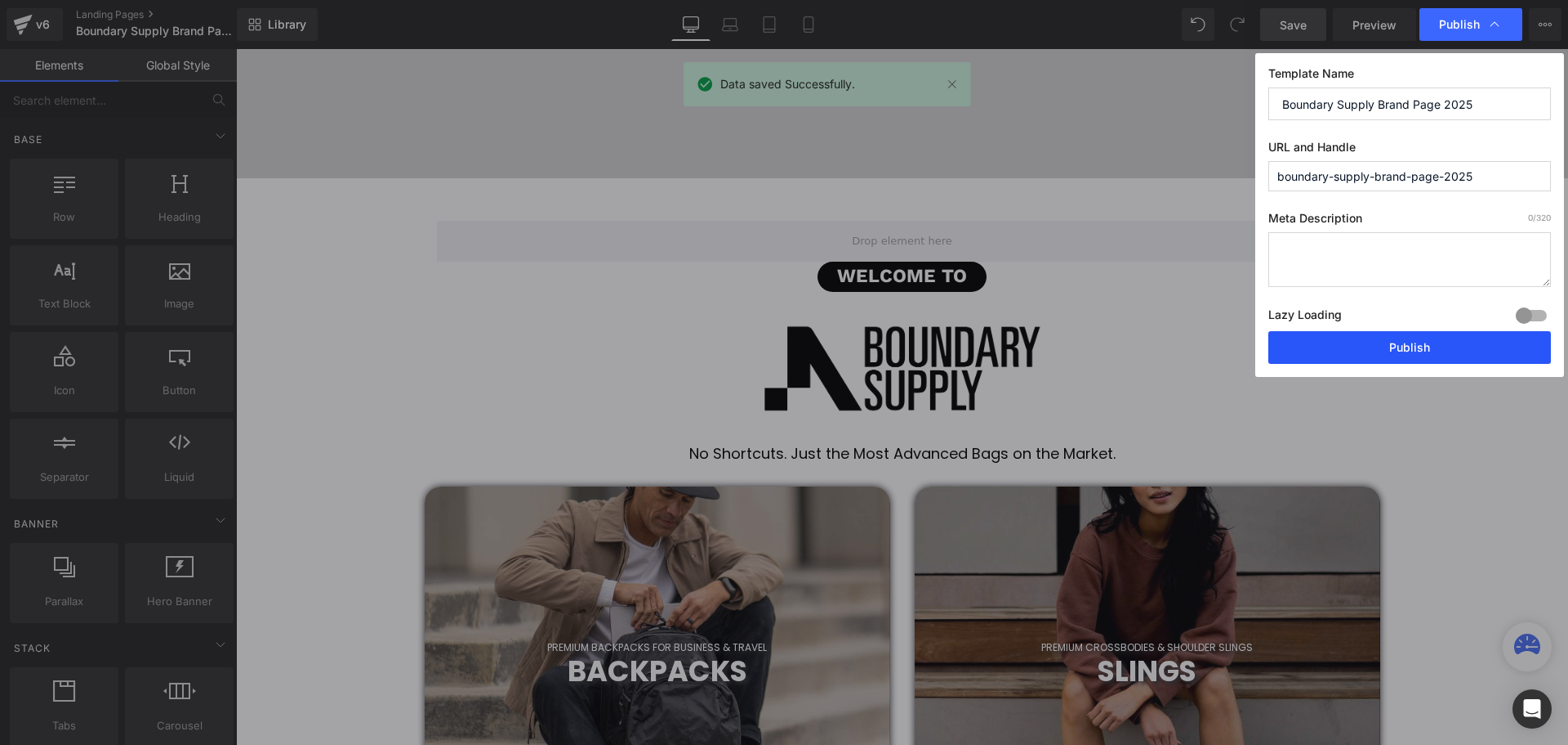
click at [1434, 355] on button "Publish" at bounding box center [1409, 347] width 283 height 33
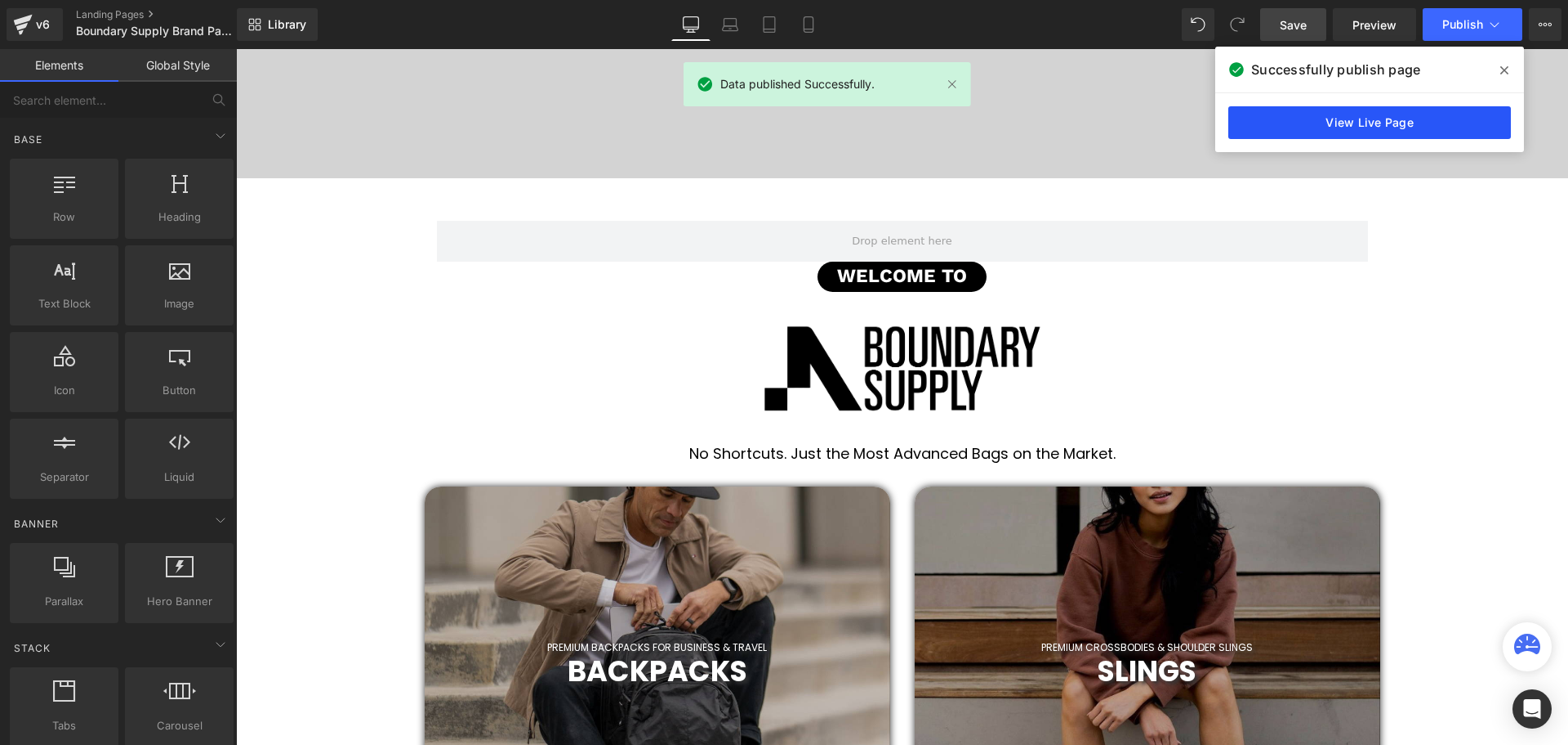
click at [1317, 137] on link "View Live Page" at bounding box center [1370, 122] width 283 height 33
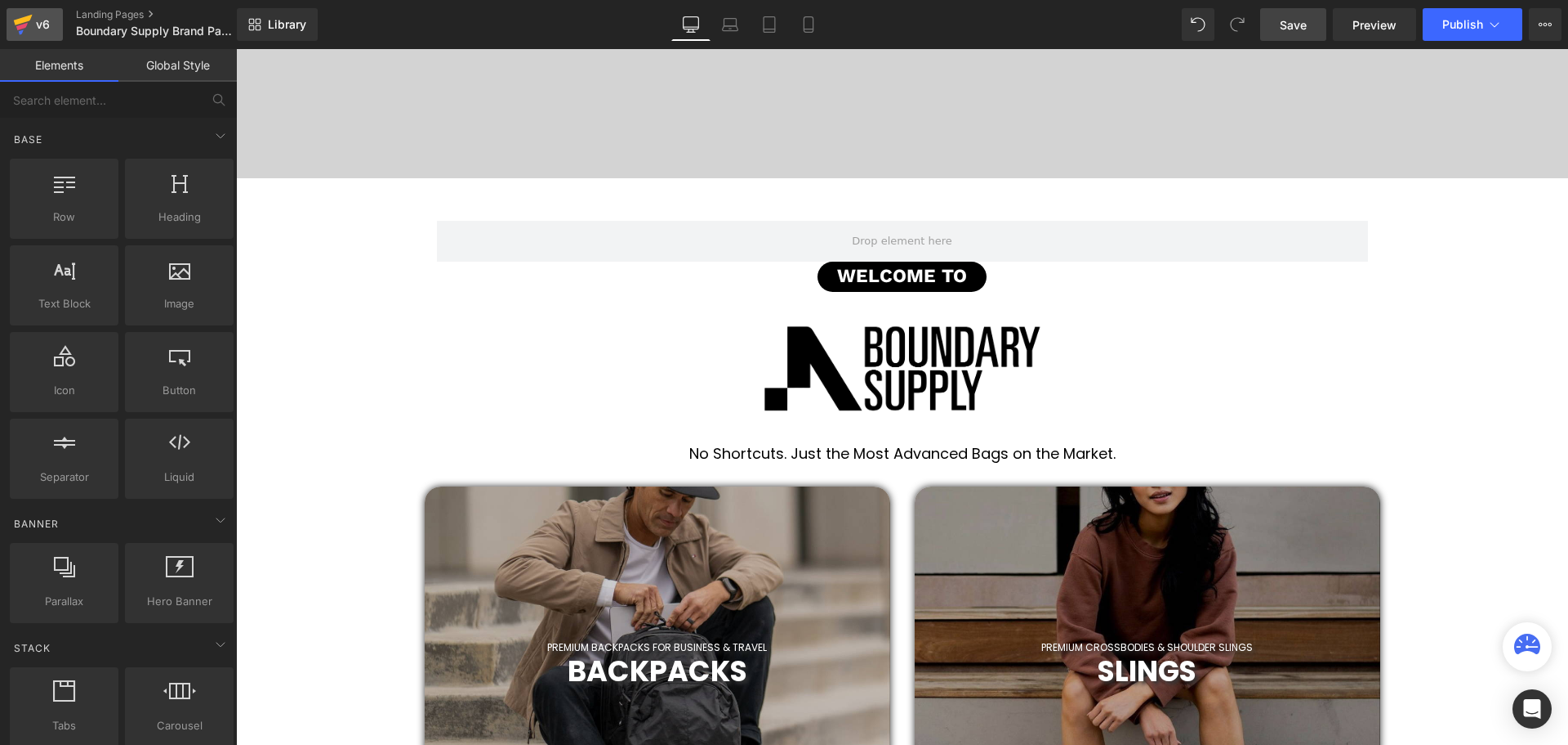
click at [23, 21] on icon at bounding box center [23, 20] width 19 height 11
